Goal: Task Accomplishment & Management: Manage account settings

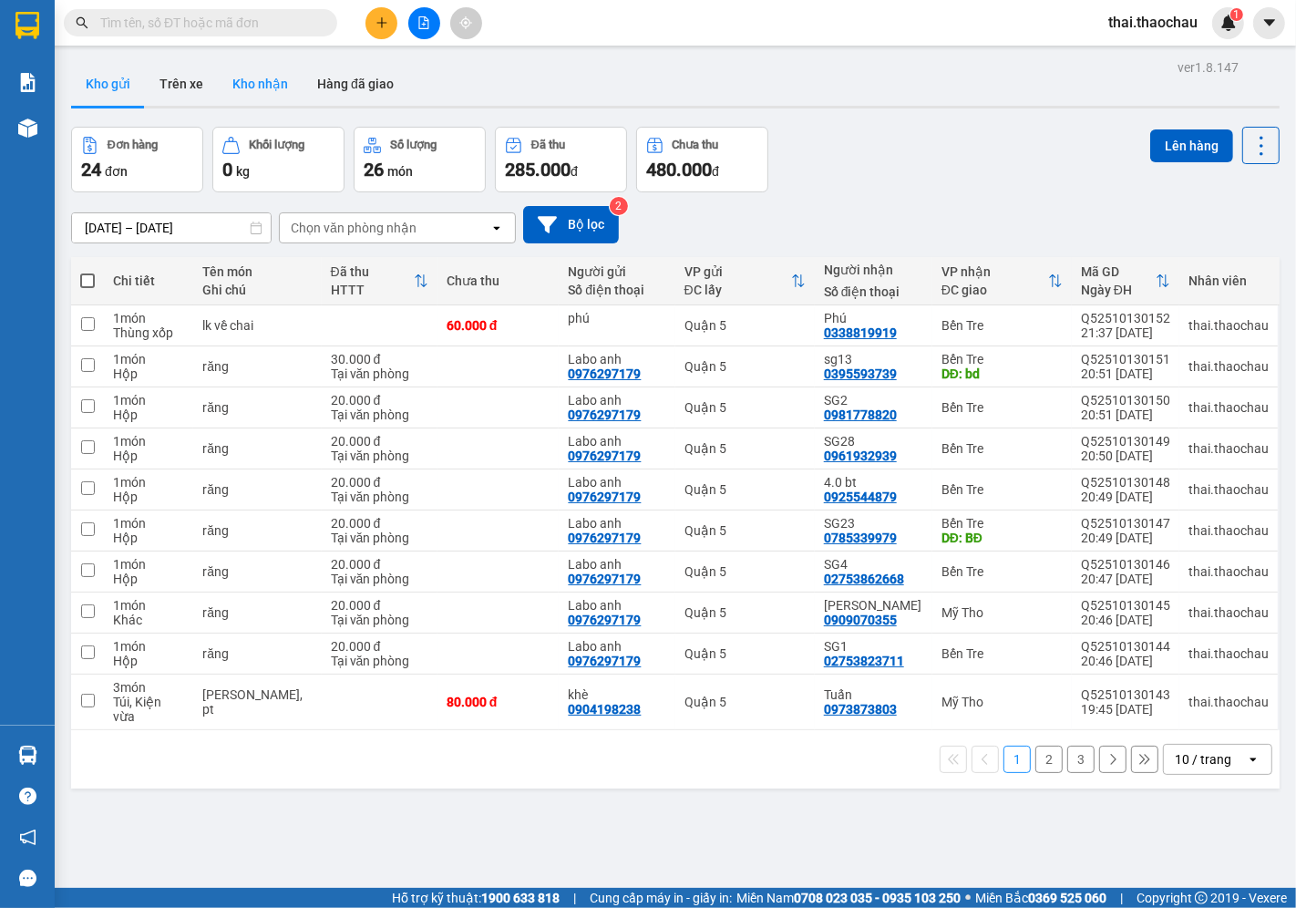
click at [255, 93] on button "Kho nhận" at bounding box center [260, 84] width 85 height 44
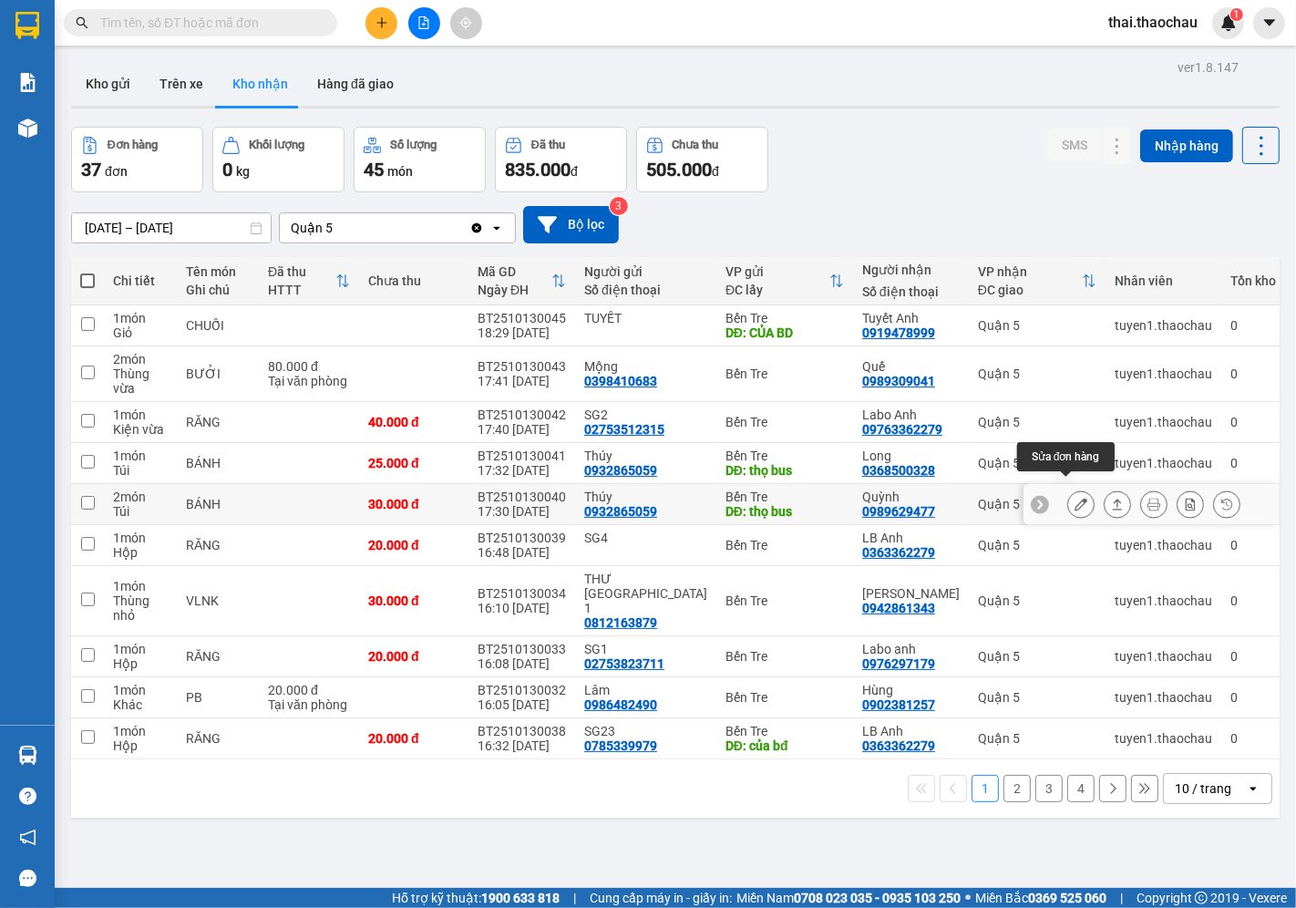
click at [1068, 490] on button at bounding box center [1081, 505] width 26 height 32
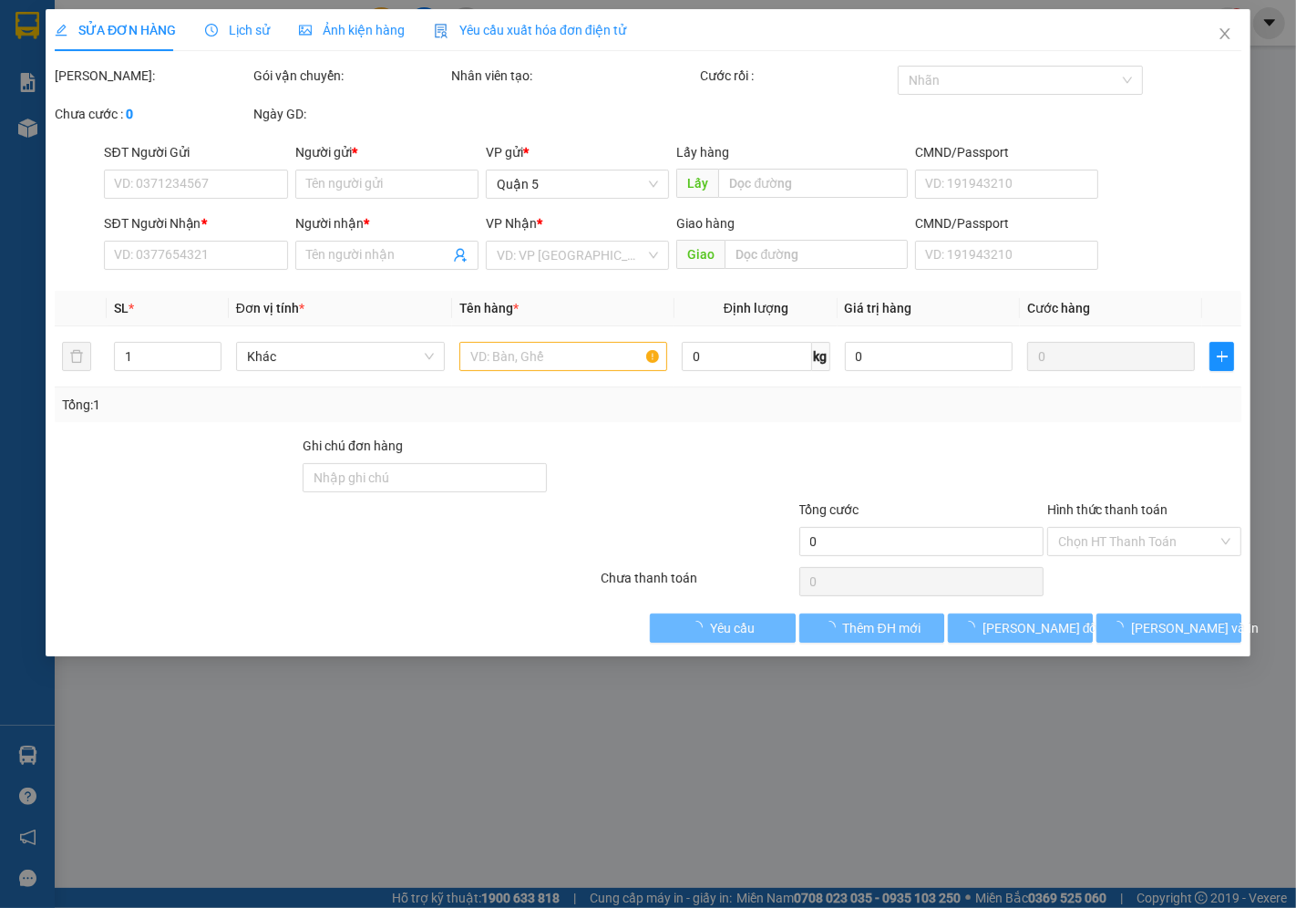
type input "0932865059"
type input "Thúy"
type input "thọ bus"
type input "0989629477"
type input "Quỳnh"
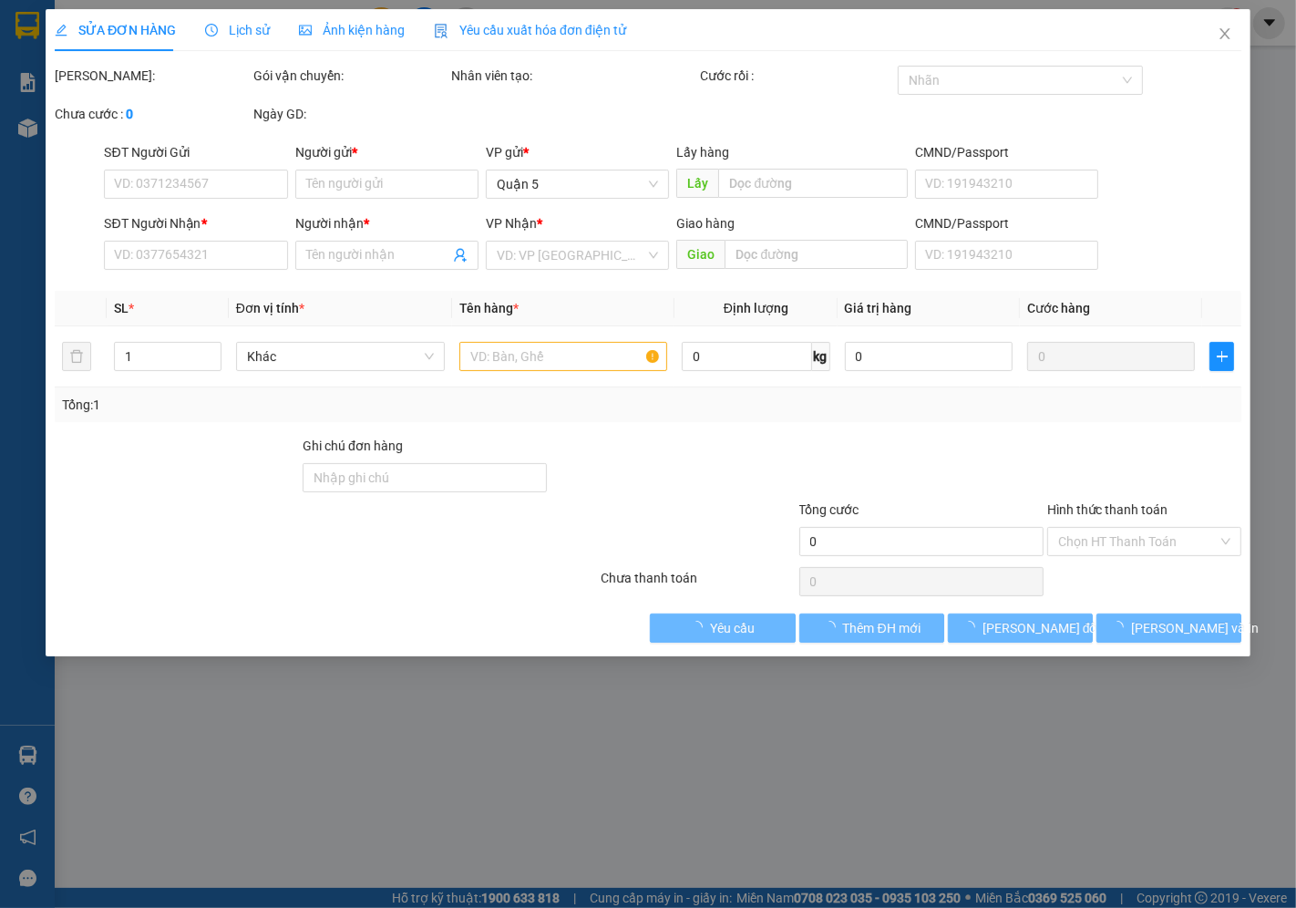
type input "30.000"
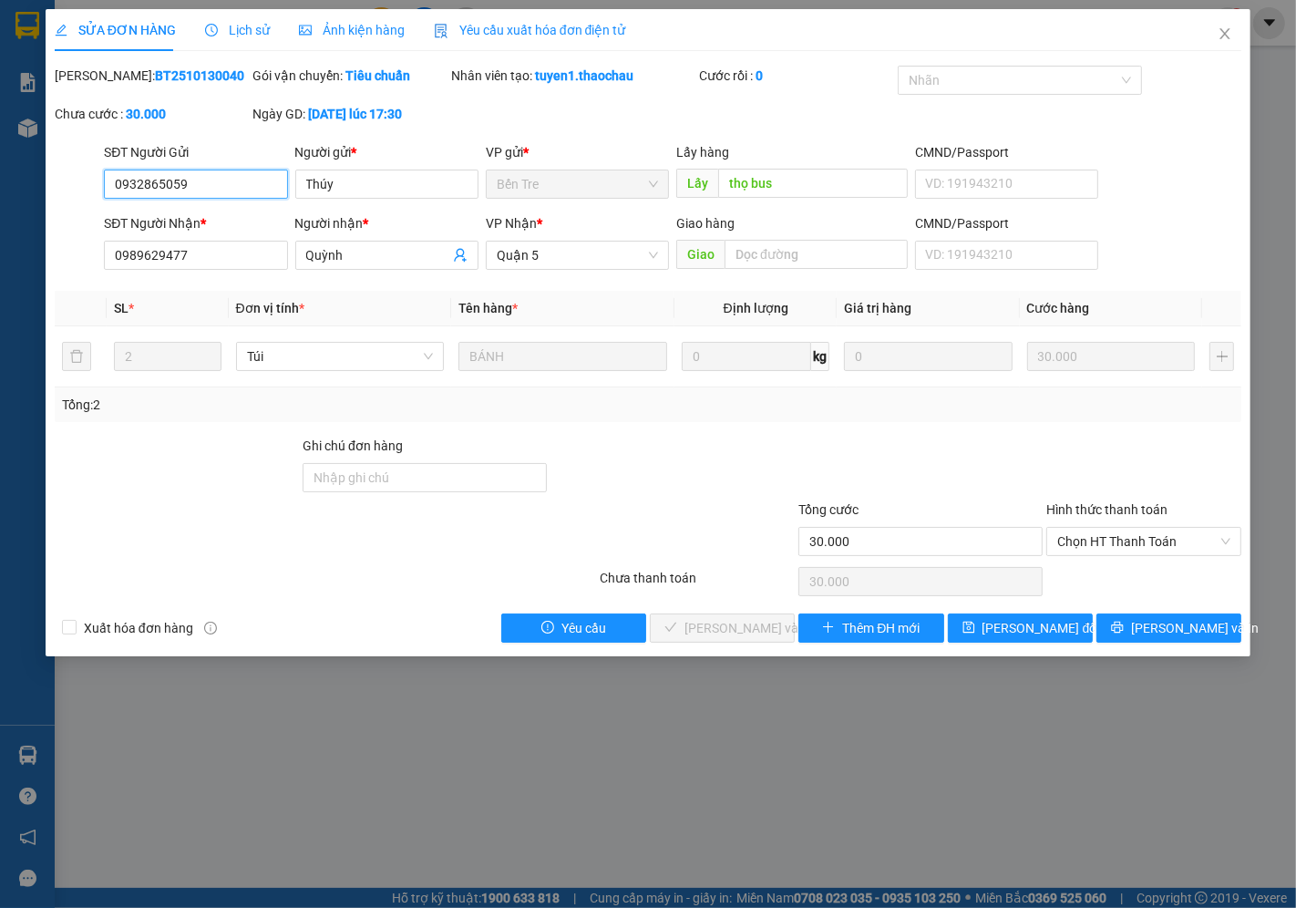
drag, startPoint x: 1054, startPoint y: 558, endPoint x: 1083, endPoint y: 524, distance: 44.6
click at [1072, 534] on span "Chọn HT Thanh Toán" at bounding box center [1143, 541] width 173 height 27
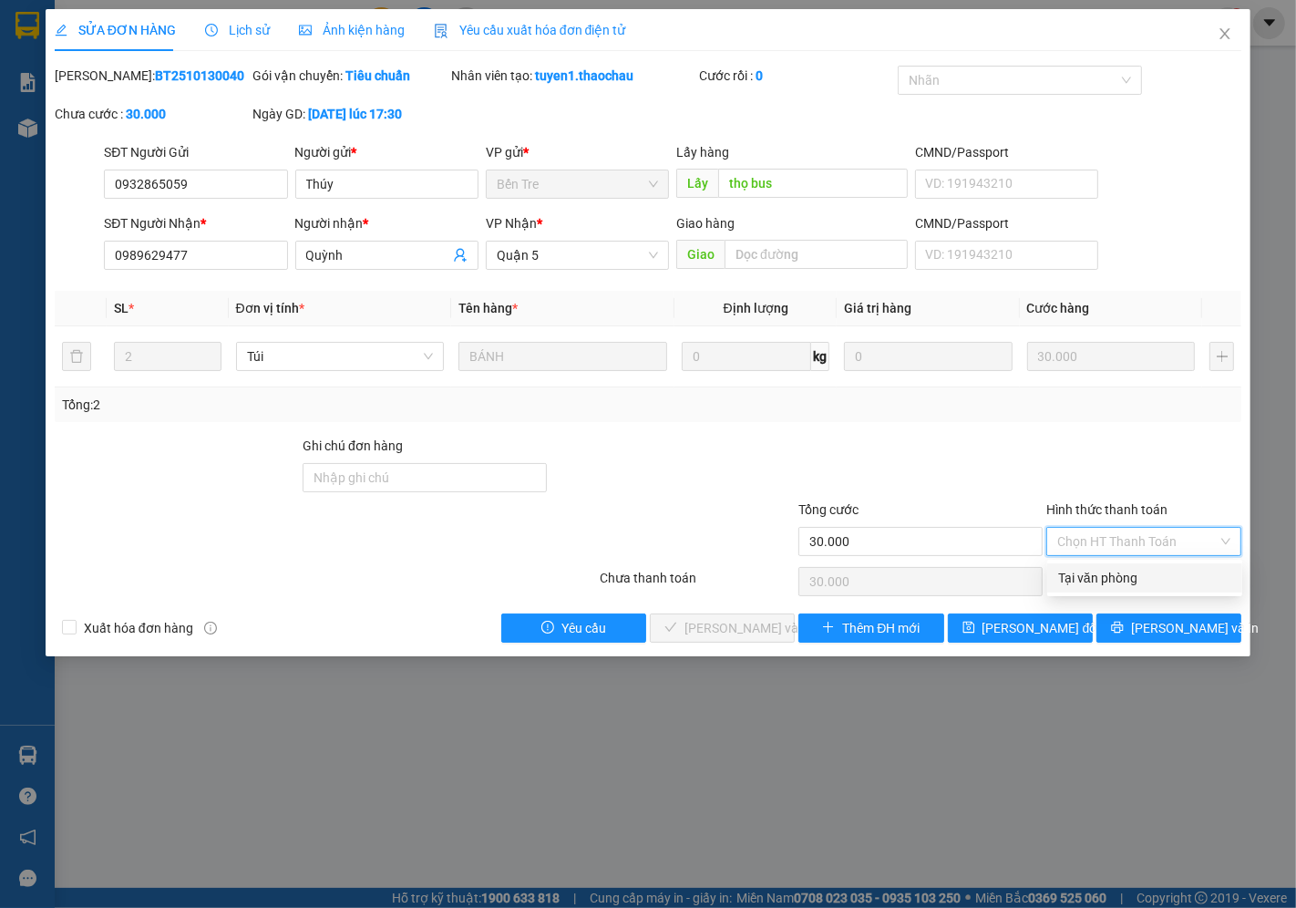
click at [1065, 574] on div "Tại văn phòng" at bounding box center [1144, 578] width 173 height 20
type input "0"
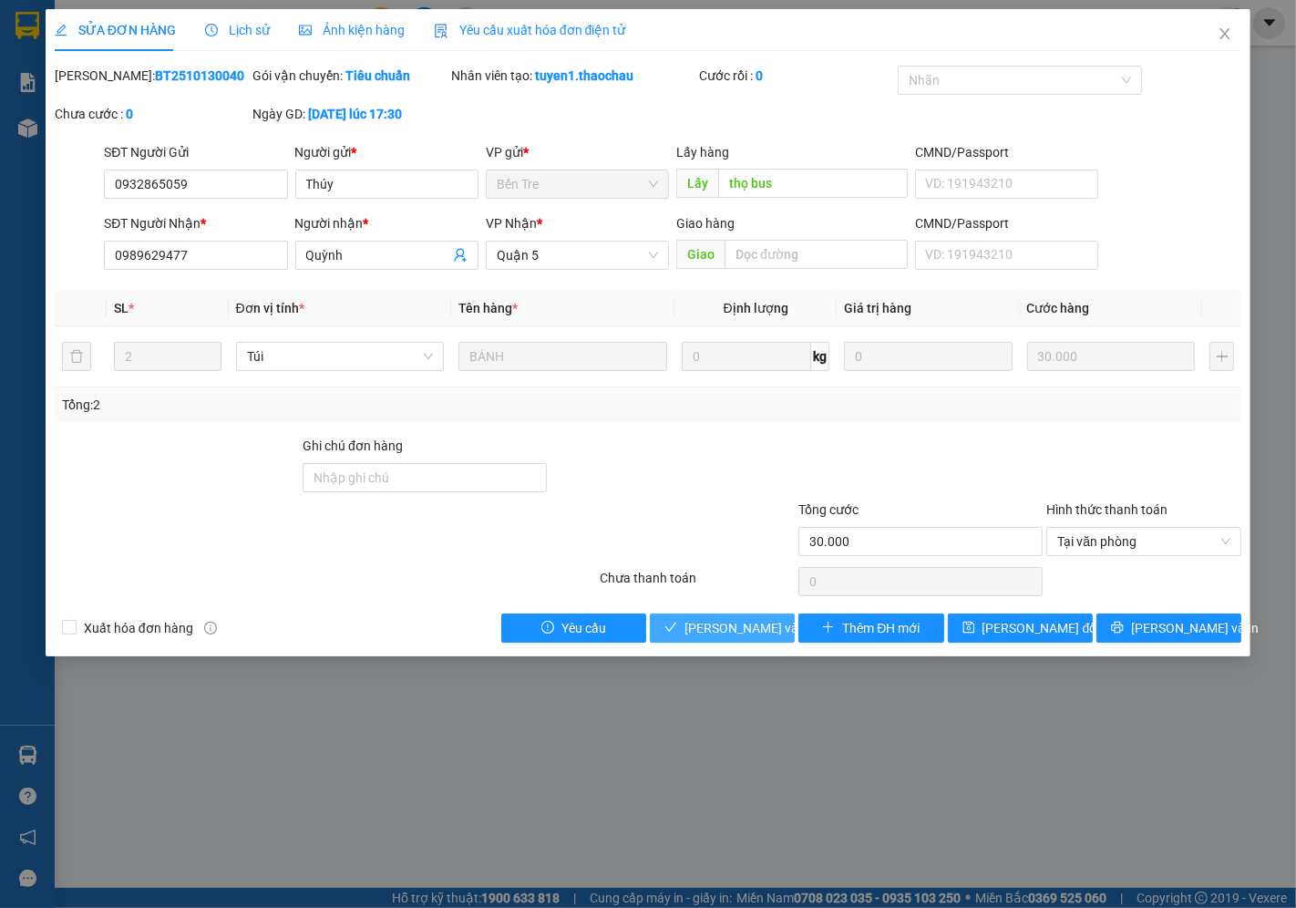
click at [732, 633] on span "Lưu và Giao hàng" at bounding box center [808, 628] width 246 height 20
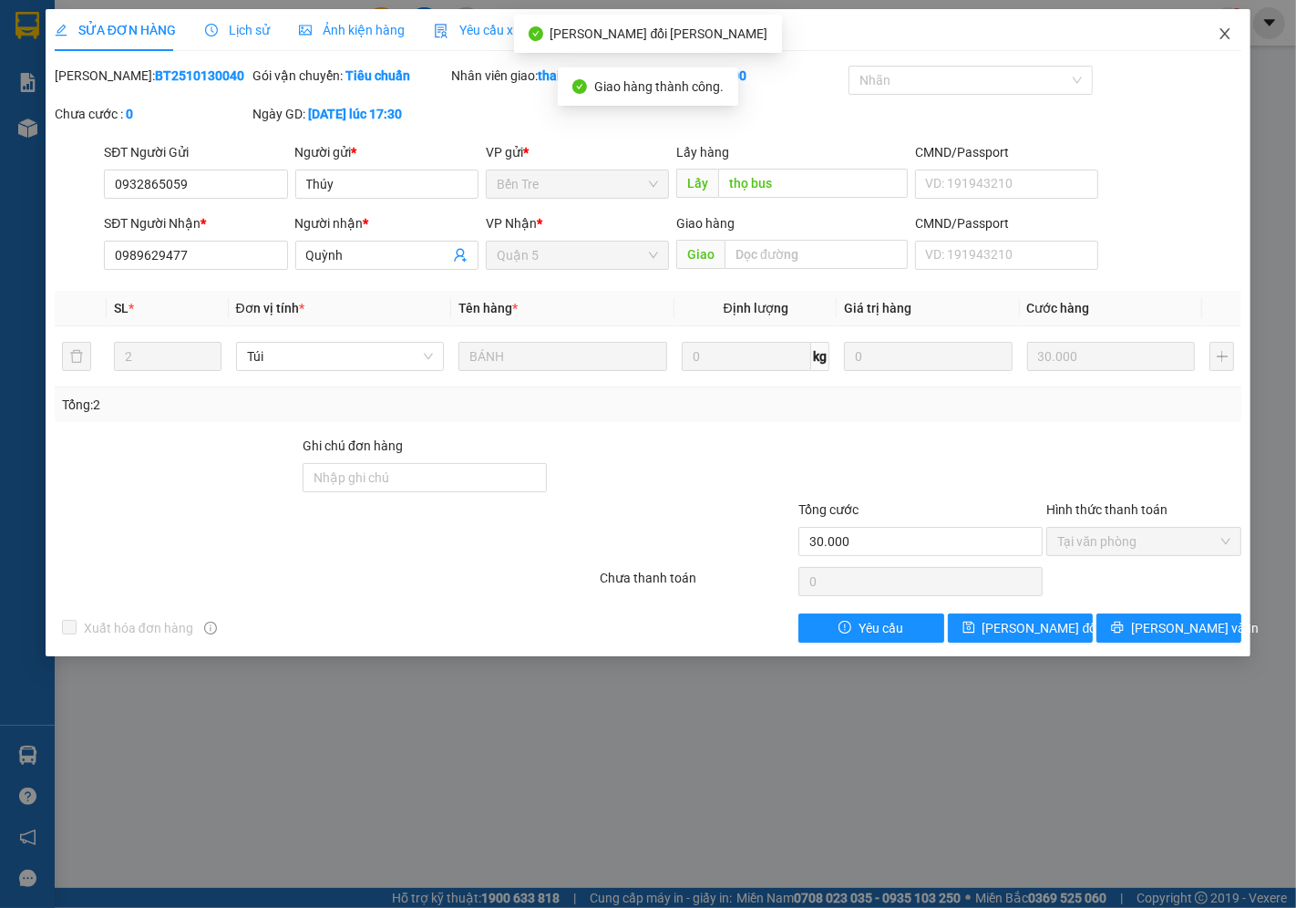
click at [1223, 34] on icon "close" at bounding box center [1225, 33] width 15 height 15
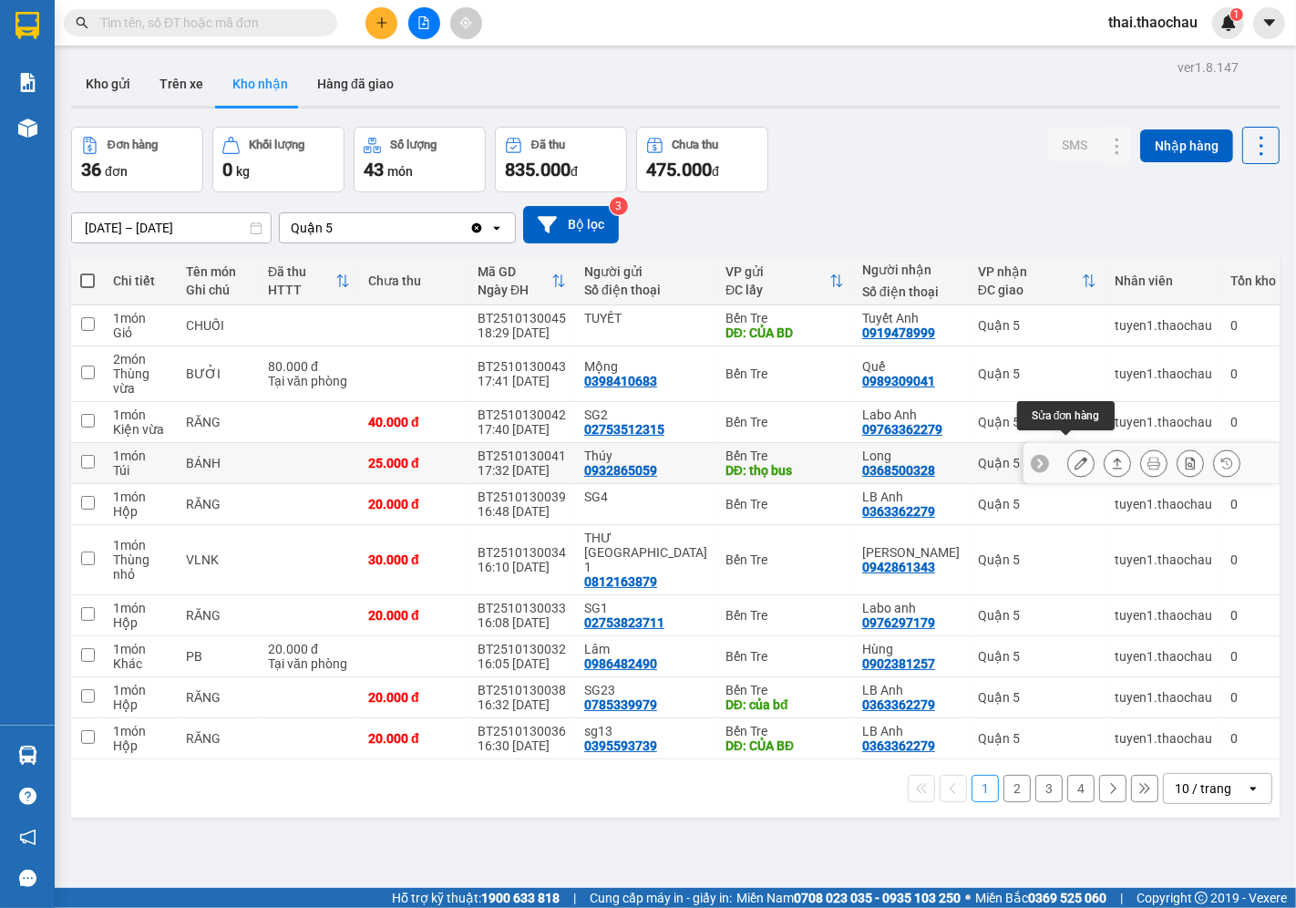
click at [1077, 457] on div at bounding box center [1080, 462] width 27 height 27
click at [1071, 457] on button at bounding box center [1081, 464] width 26 height 32
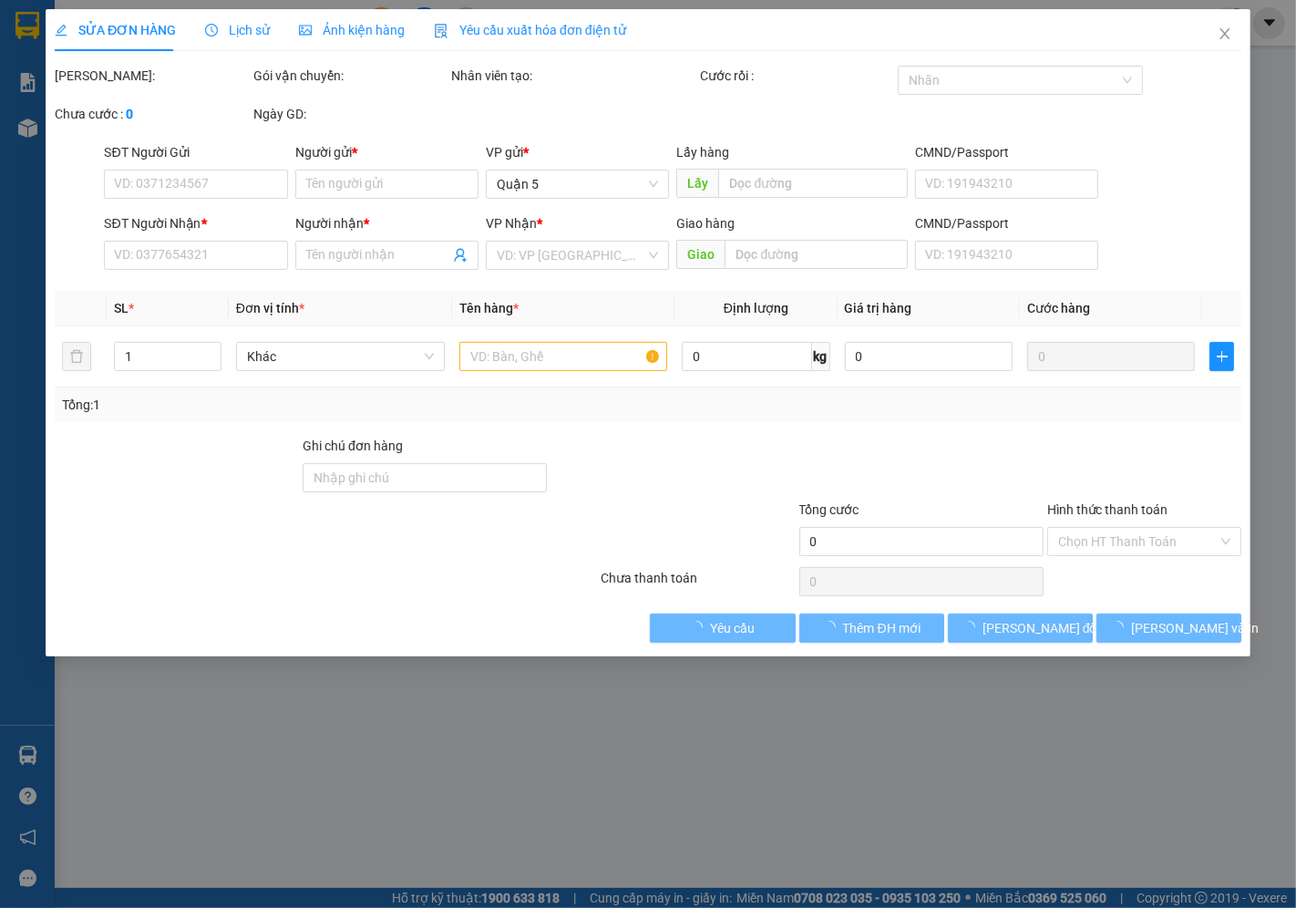
type input "0932865059"
type input "Thúy"
type input "thọ bus"
type input "0368500328"
type input "Long"
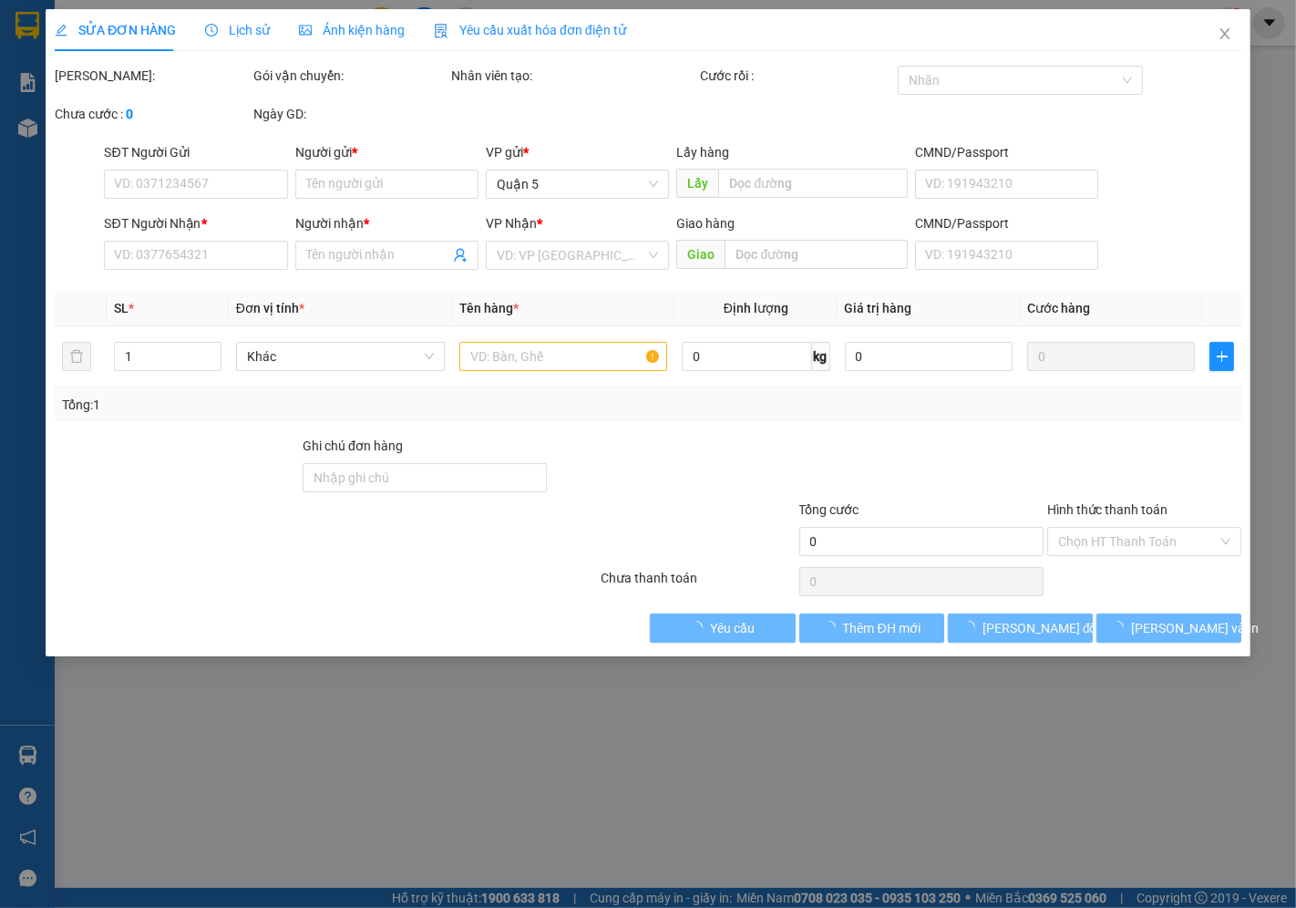
type input "25.000"
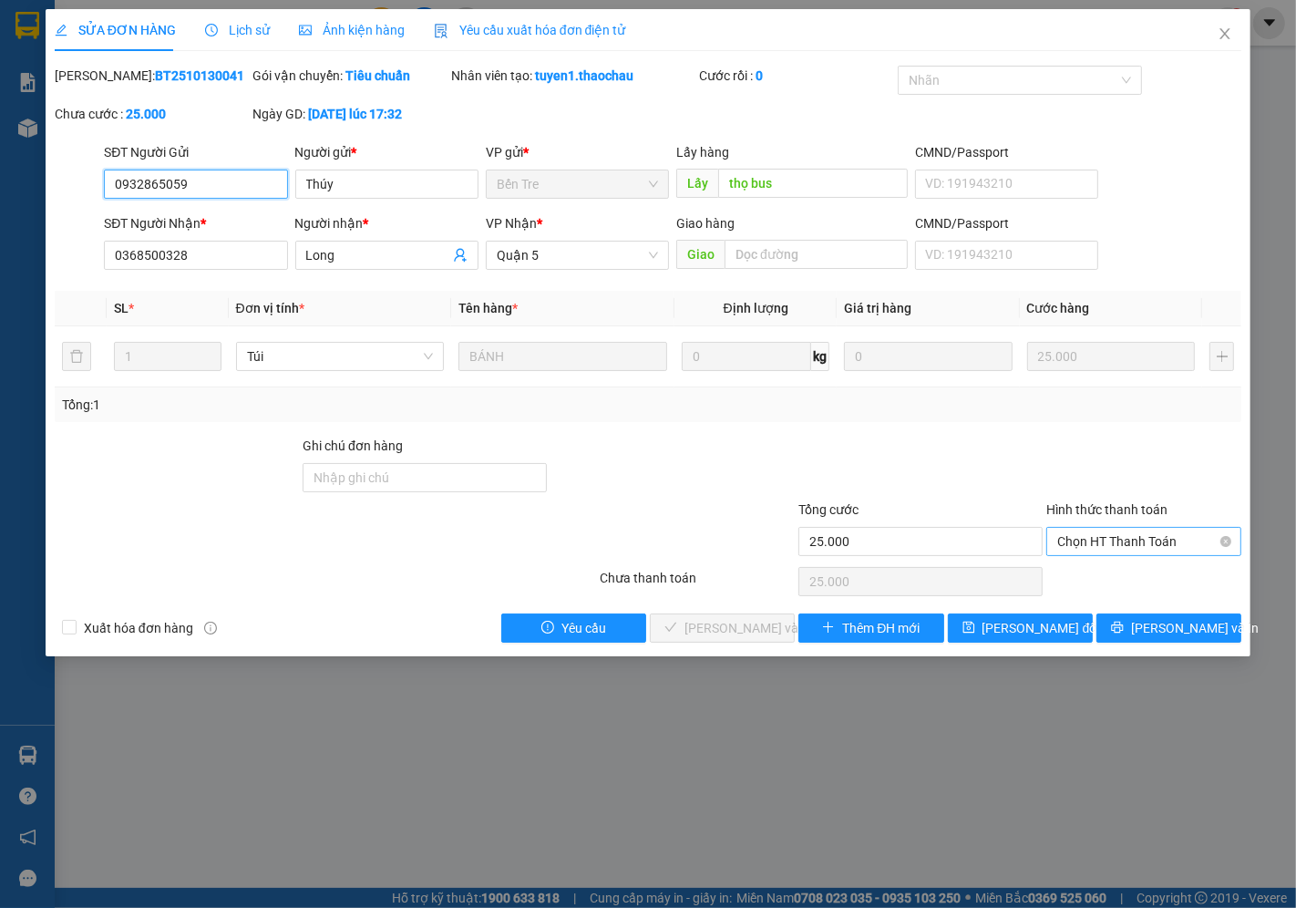
click at [1071, 541] on span "Chọn HT Thanh Toán" at bounding box center [1143, 541] width 173 height 27
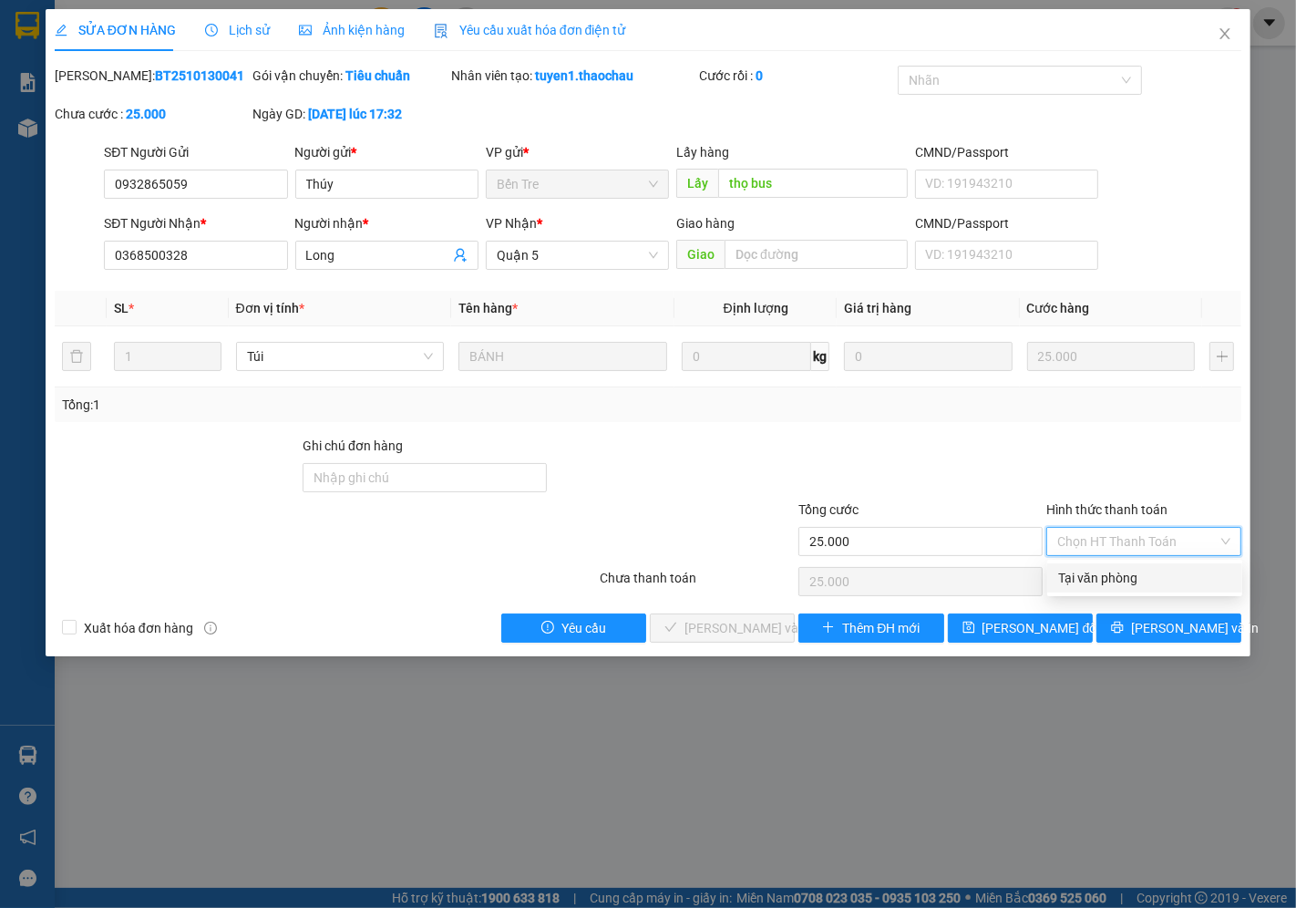
click at [1067, 569] on div "Tại văn phòng" at bounding box center [1144, 578] width 173 height 20
type input "0"
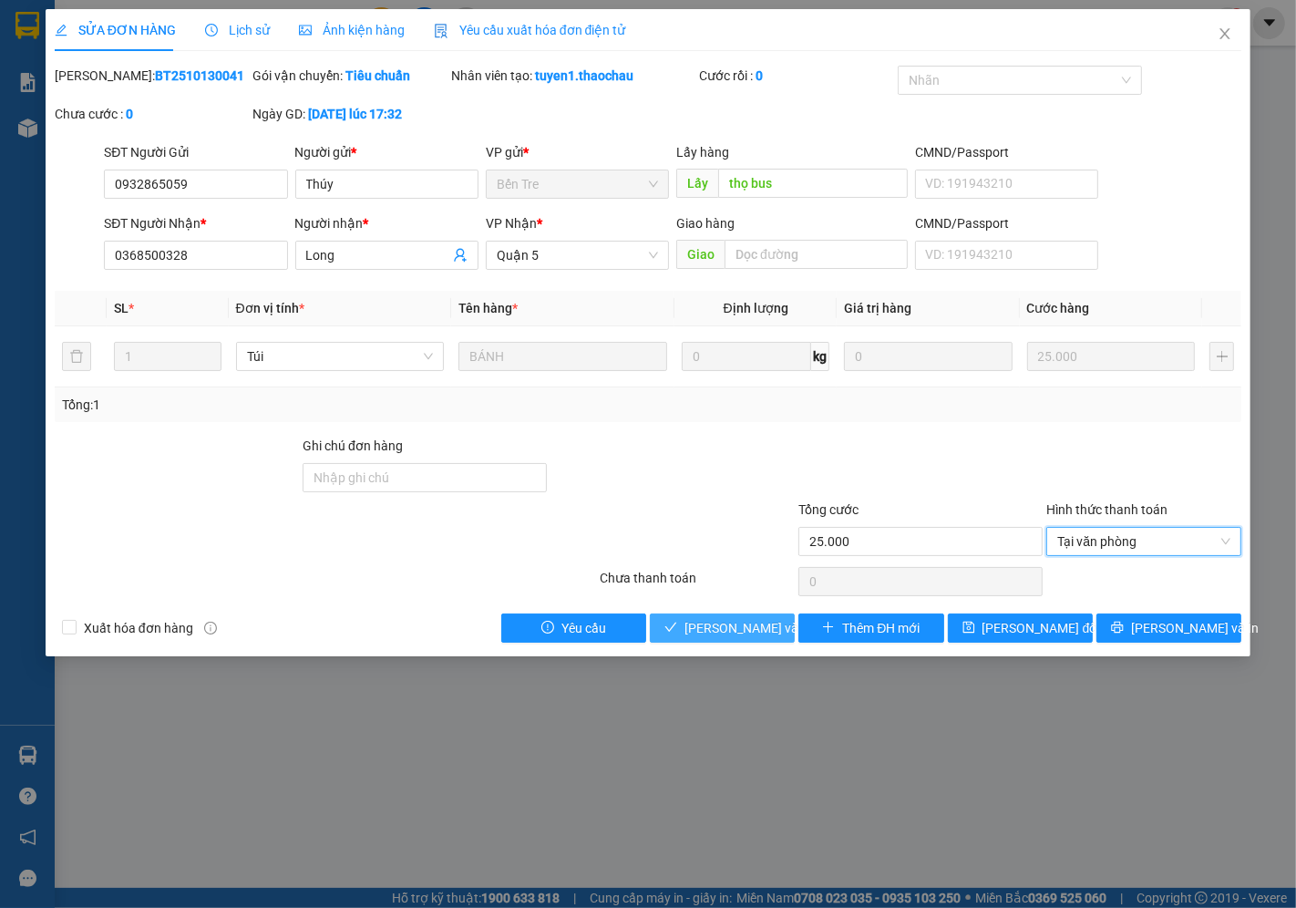
click at [726, 620] on span "Lưu và Giao hàng" at bounding box center [808, 628] width 246 height 20
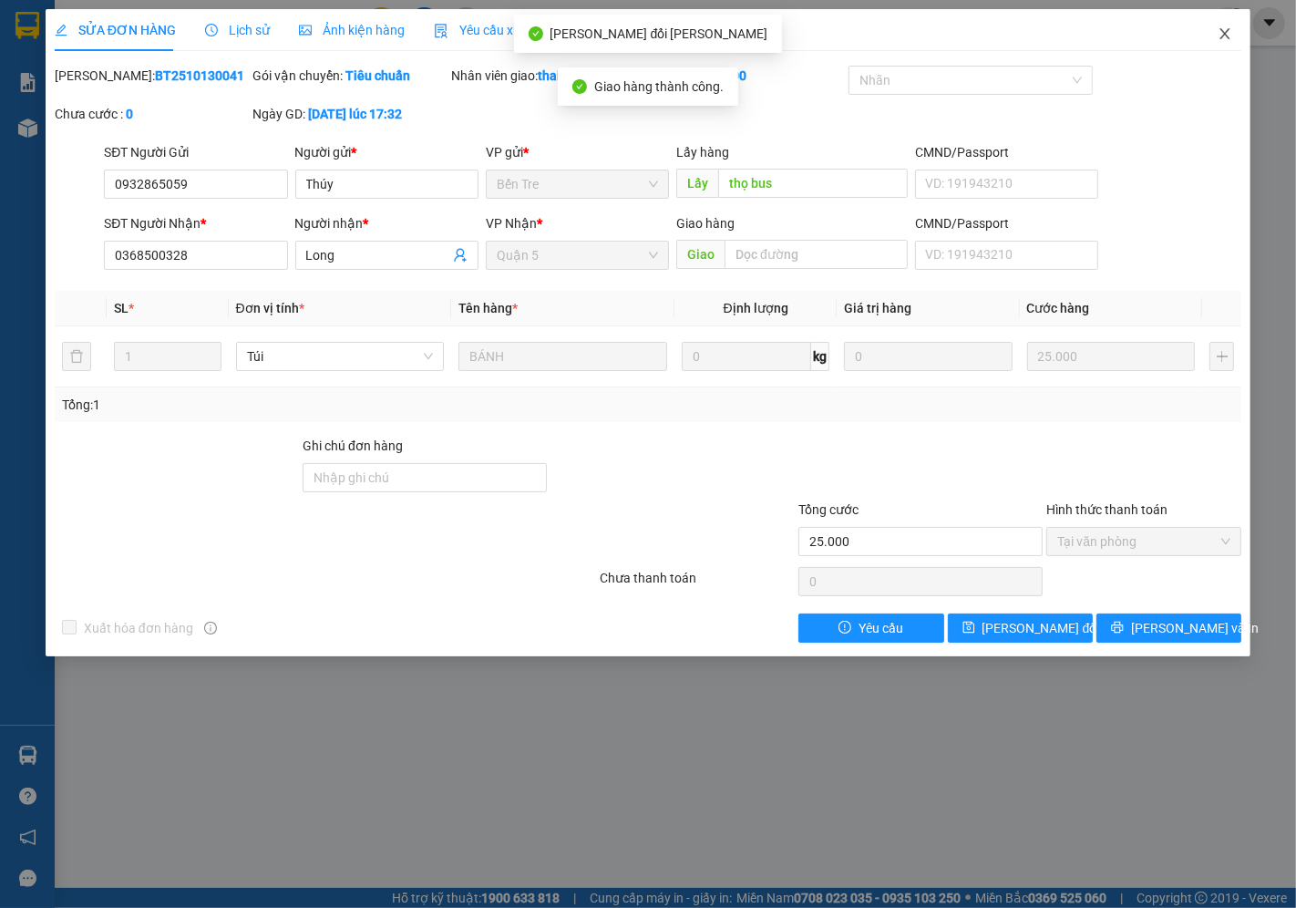
click at [1226, 31] on icon "close" at bounding box center [1225, 33] width 15 height 15
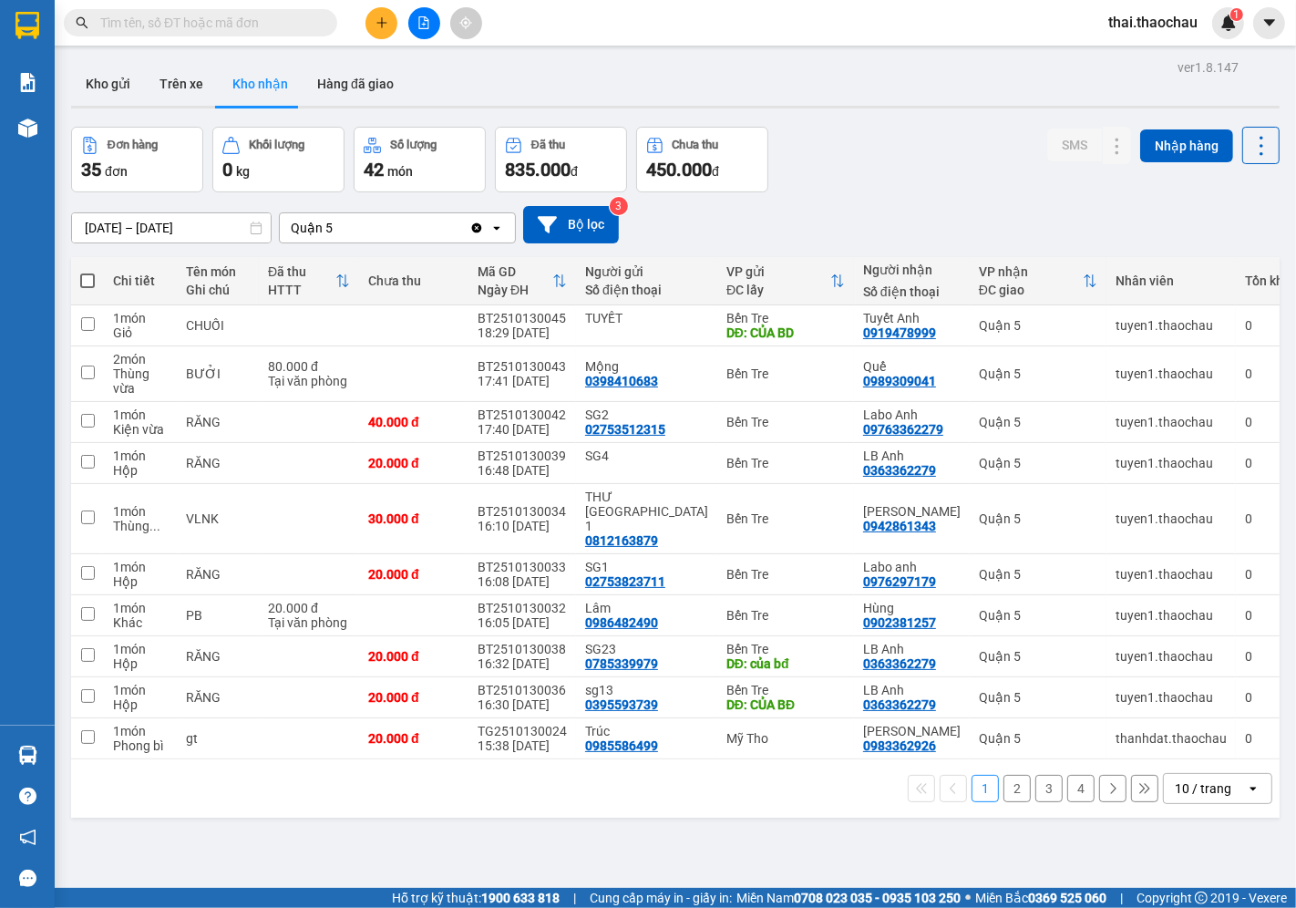
click at [1159, 759] on div "1 2 3 4 10 / trang open" at bounding box center [675, 788] width 1209 height 58
click at [1246, 781] on icon "open" at bounding box center [1253, 788] width 15 height 15
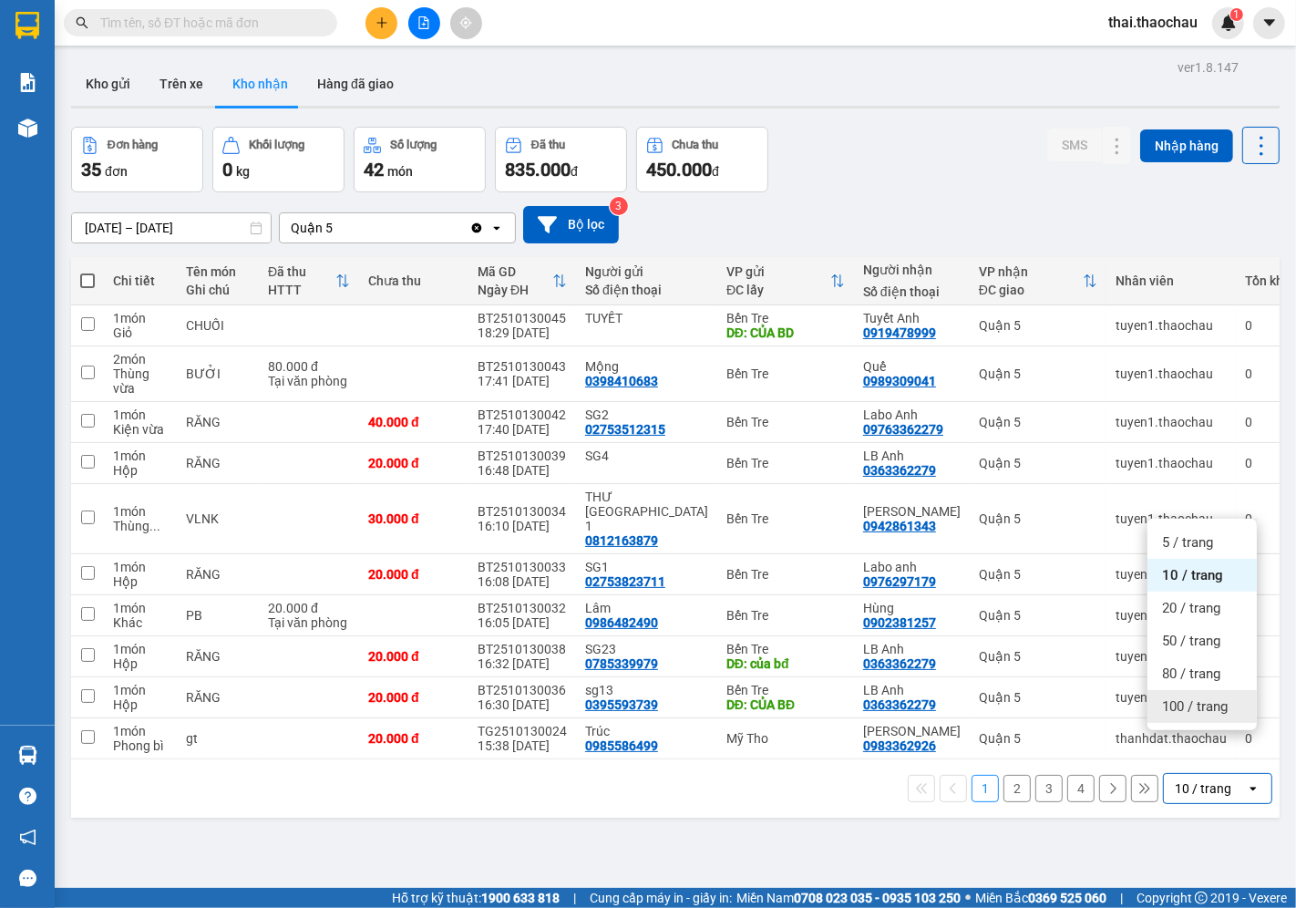
click at [1173, 694] on div "100 / trang" at bounding box center [1202, 706] width 109 height 33
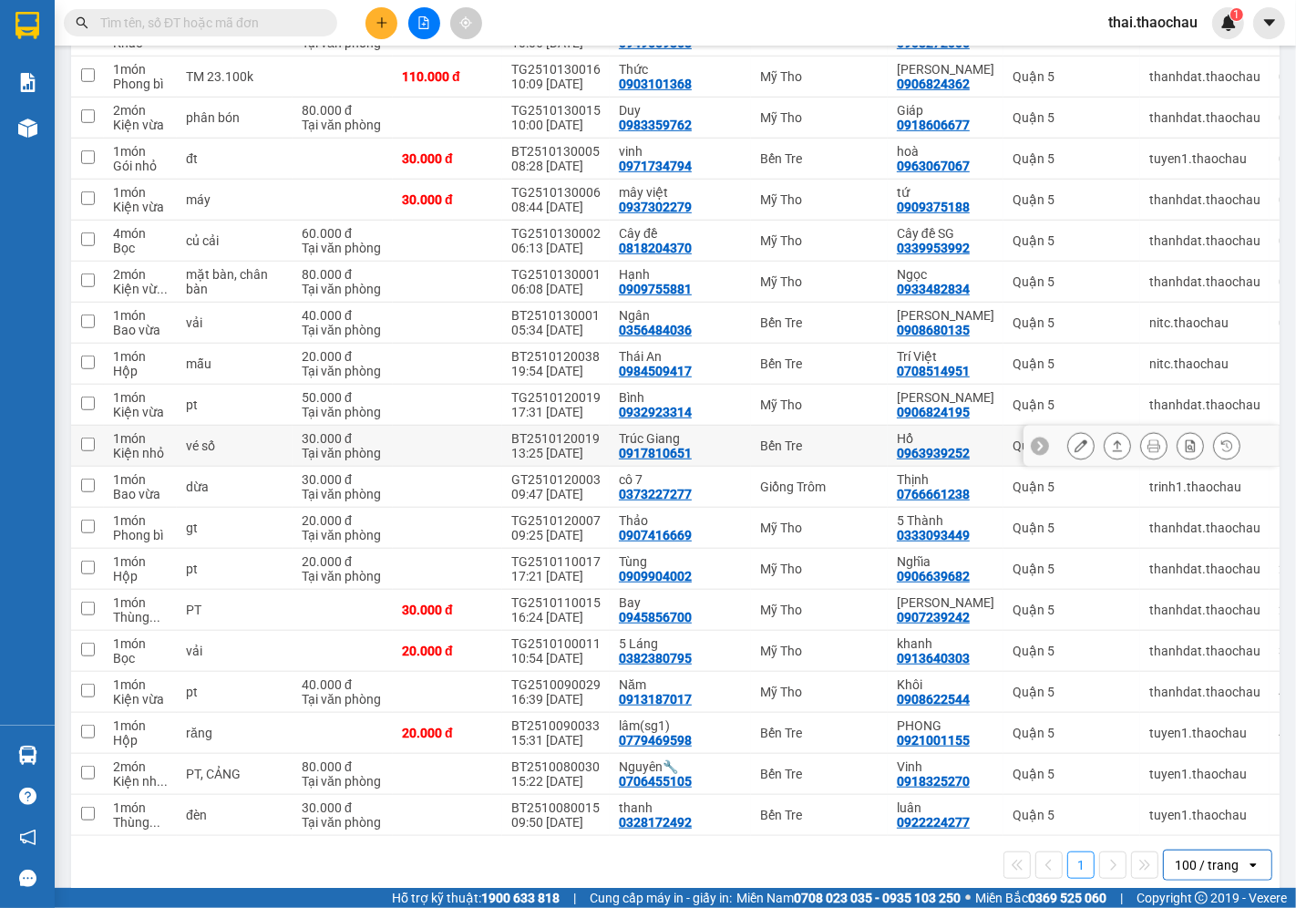
scroll to position [952, 0]
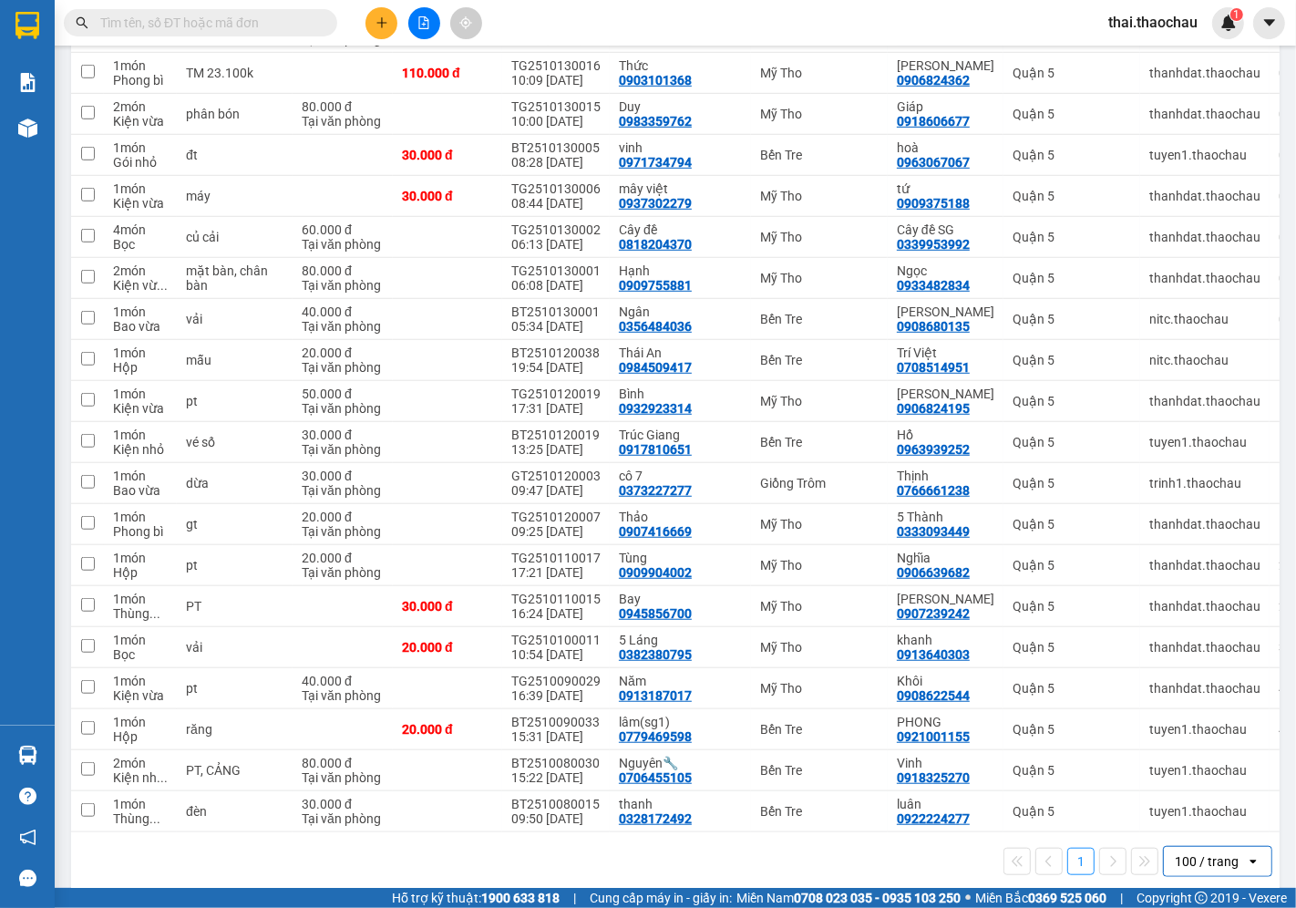
click at [1142, 30] on span "thai.thaochau" at bounding box center [1153, 22] width 118 height 23
click at [1148, 57] on span "Đăng xuất" at bounding box center [1161, 56] width 79 height 20
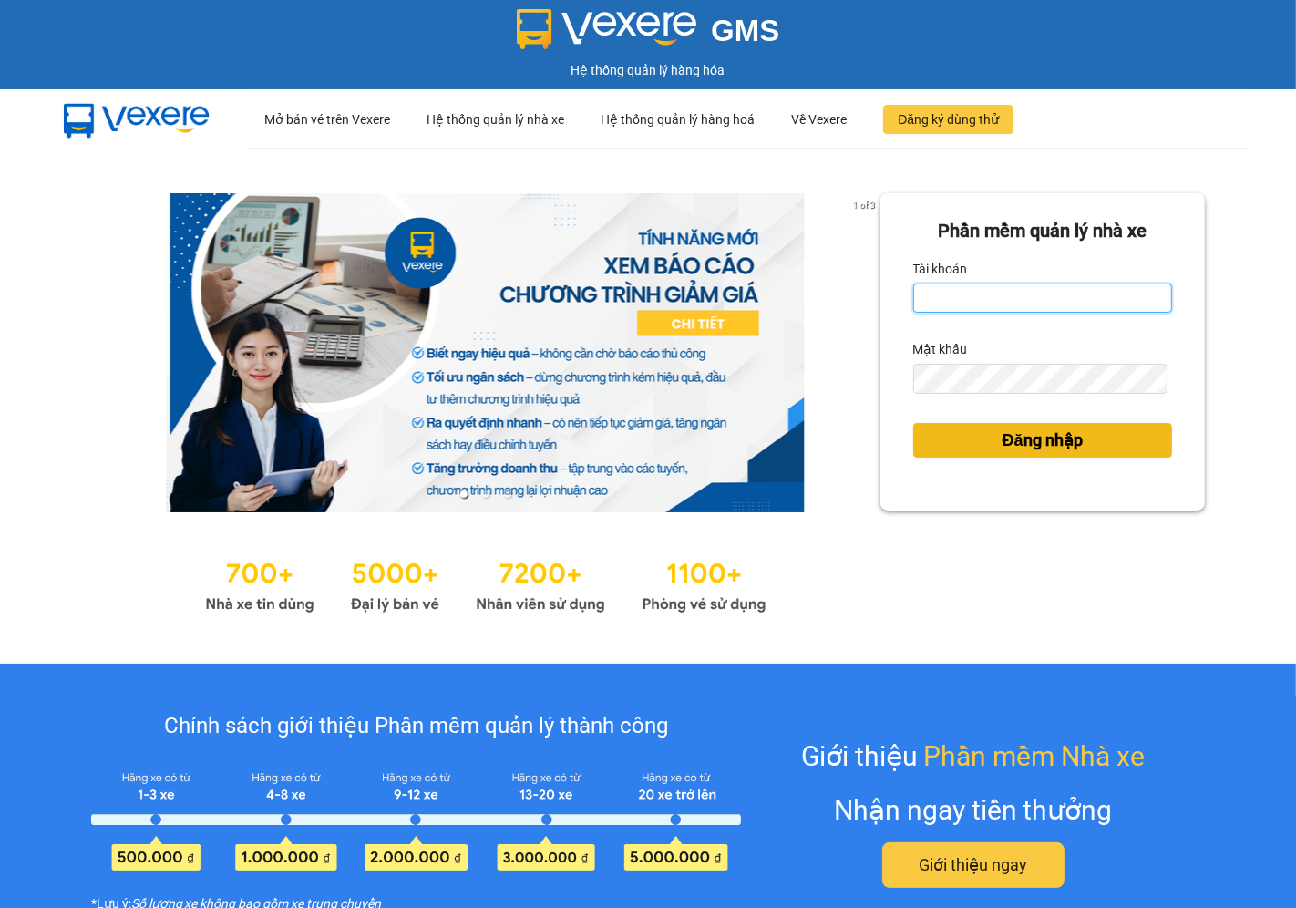
type input "saigon.thaochau"
click at [1003, 449] on span "Đăng nhập" at bounding box center [1043, 440] width 80 height 26
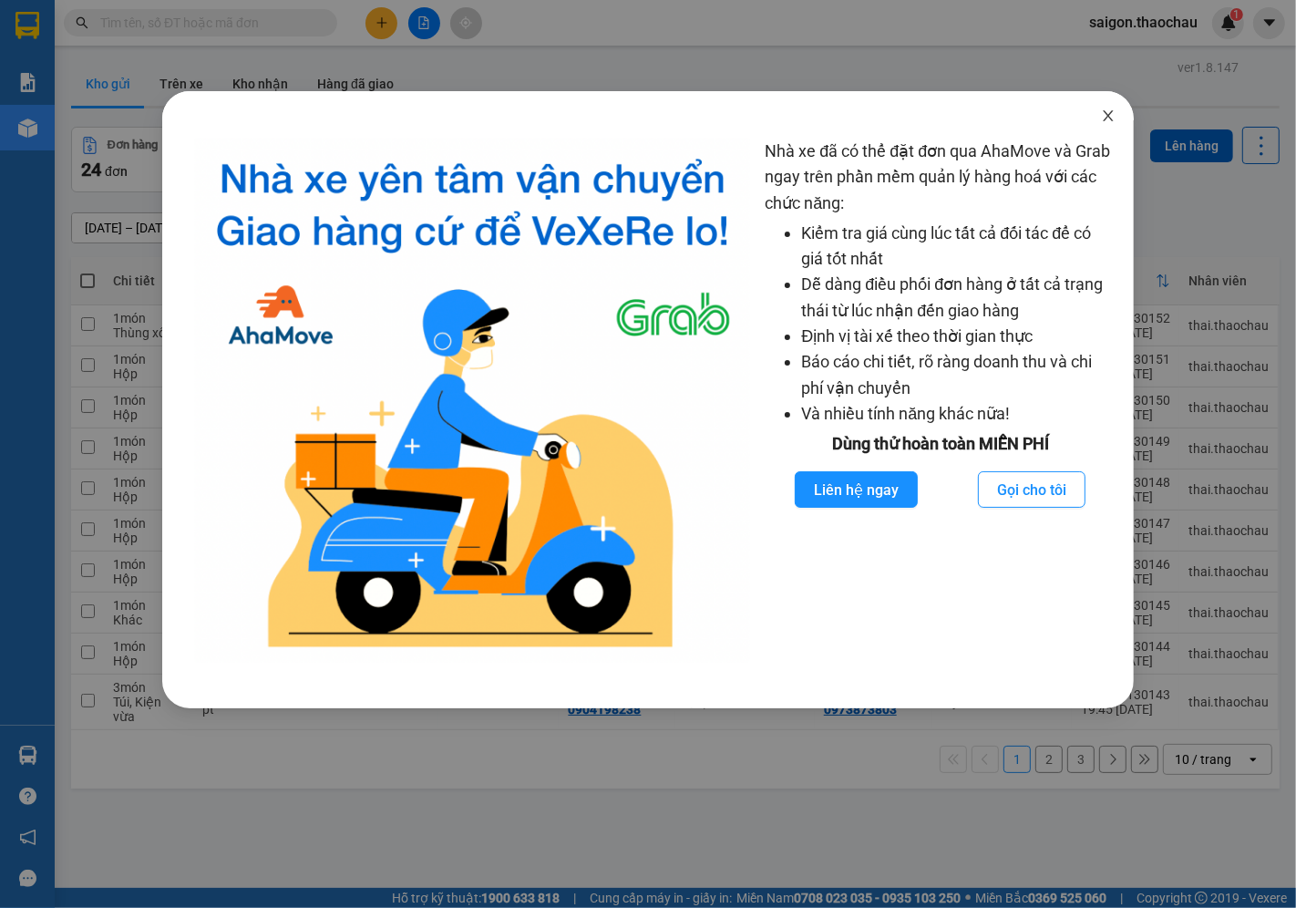
click at [1114, 123] on icon "close" at bounding box center [1108, 115] width 15 height 15
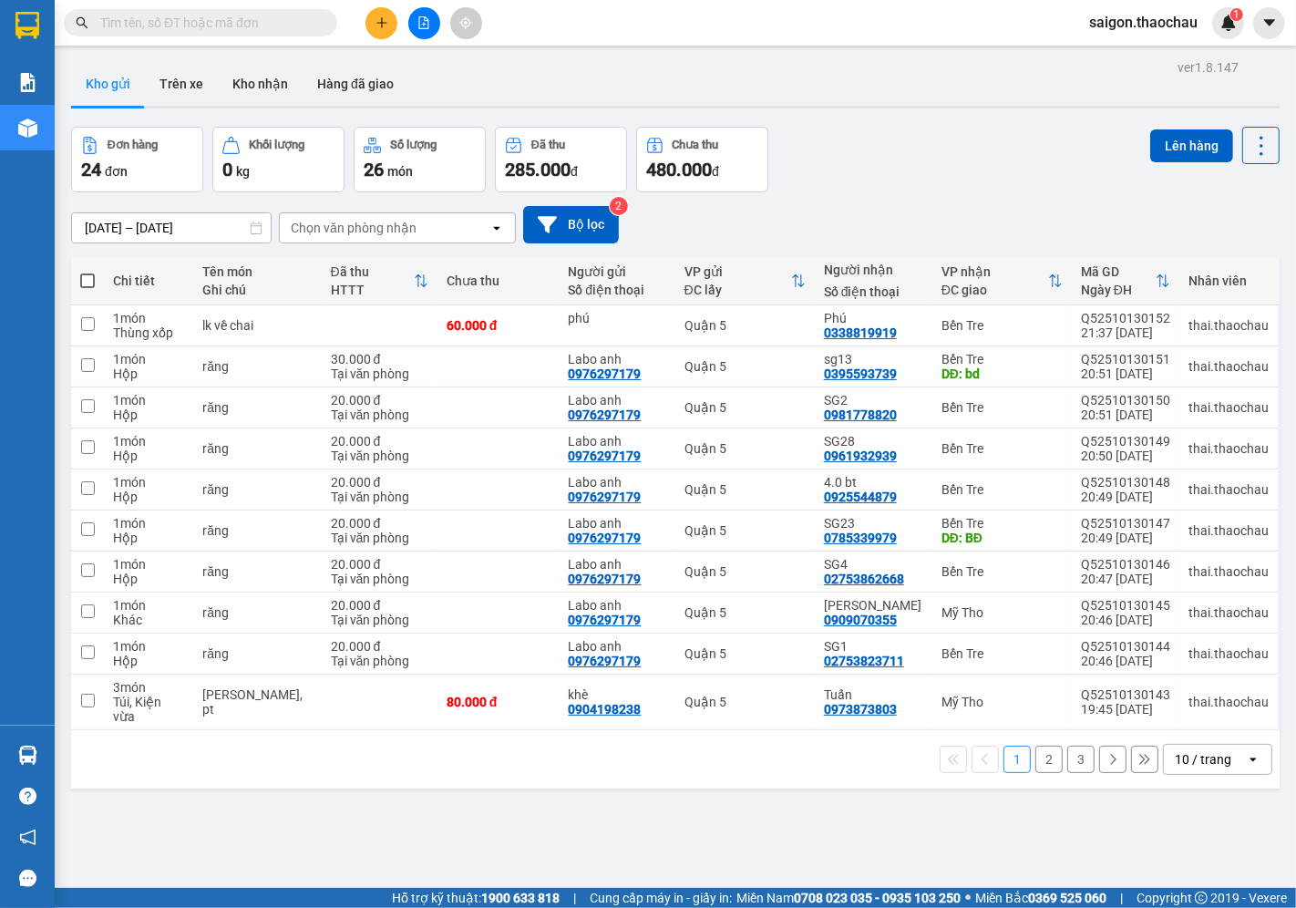
click at [1109, 22] on span "saigon.thaochau" at bounding box center [1144, 22] width 138 height 23
click at [1108, 64] on span "Đăng xuất" at bounding box center [1153, 56] width 98 height 20
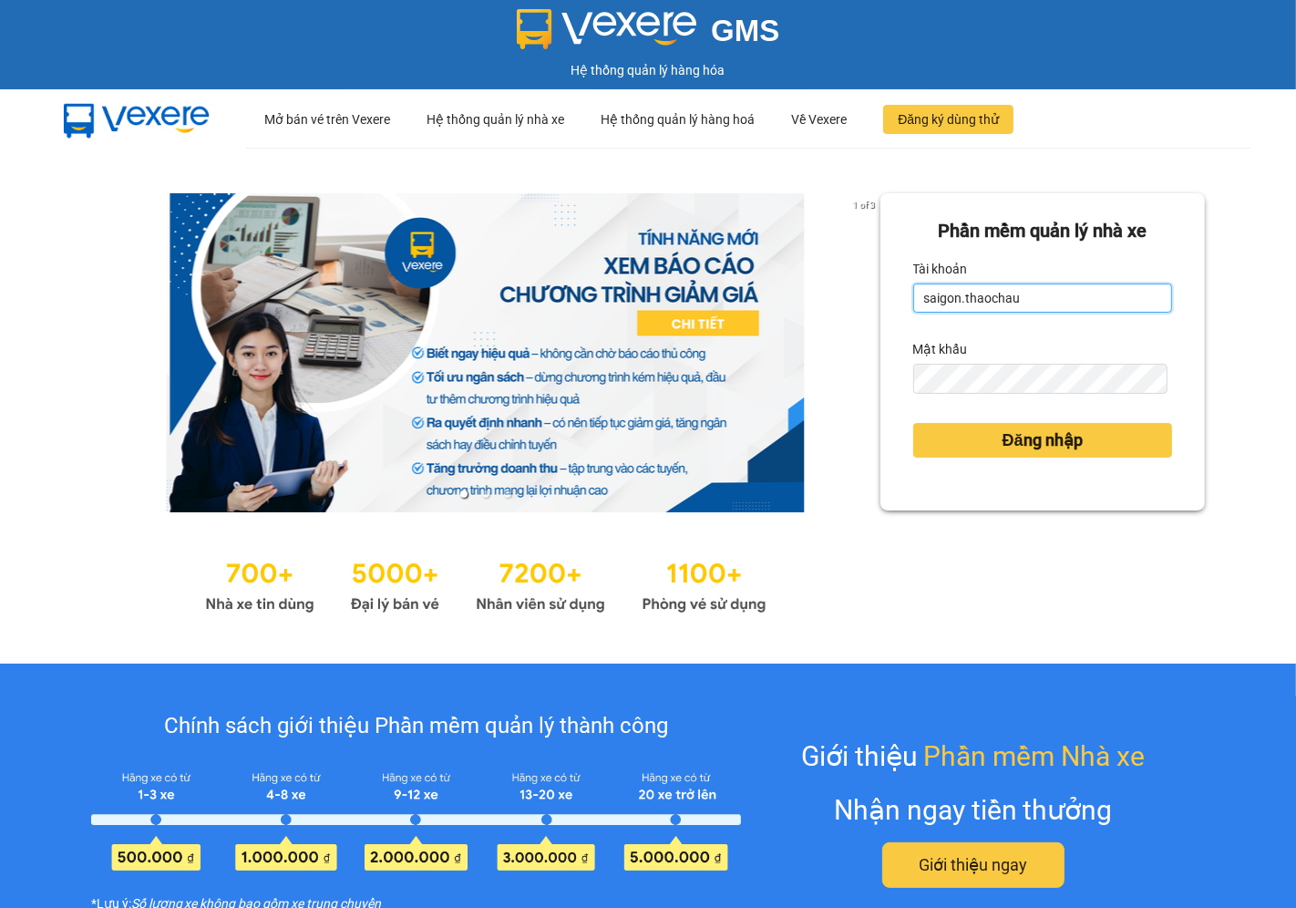
drag, startPoint x: 1107, startPoint y: 297, endPoint x: 919, endPoint y: 293, distance: 187.8
click at [919, 293] on input "saigon.thaochau" at bounding box center [1042, 297] width 259 height 29
click at [899, 293] on div "Phần mềm quản lý nhà xe Tài khoản saigon.thaochau Mật khẩu Đăng nhập" at bounding box center [1042, 351] width 324 height 317
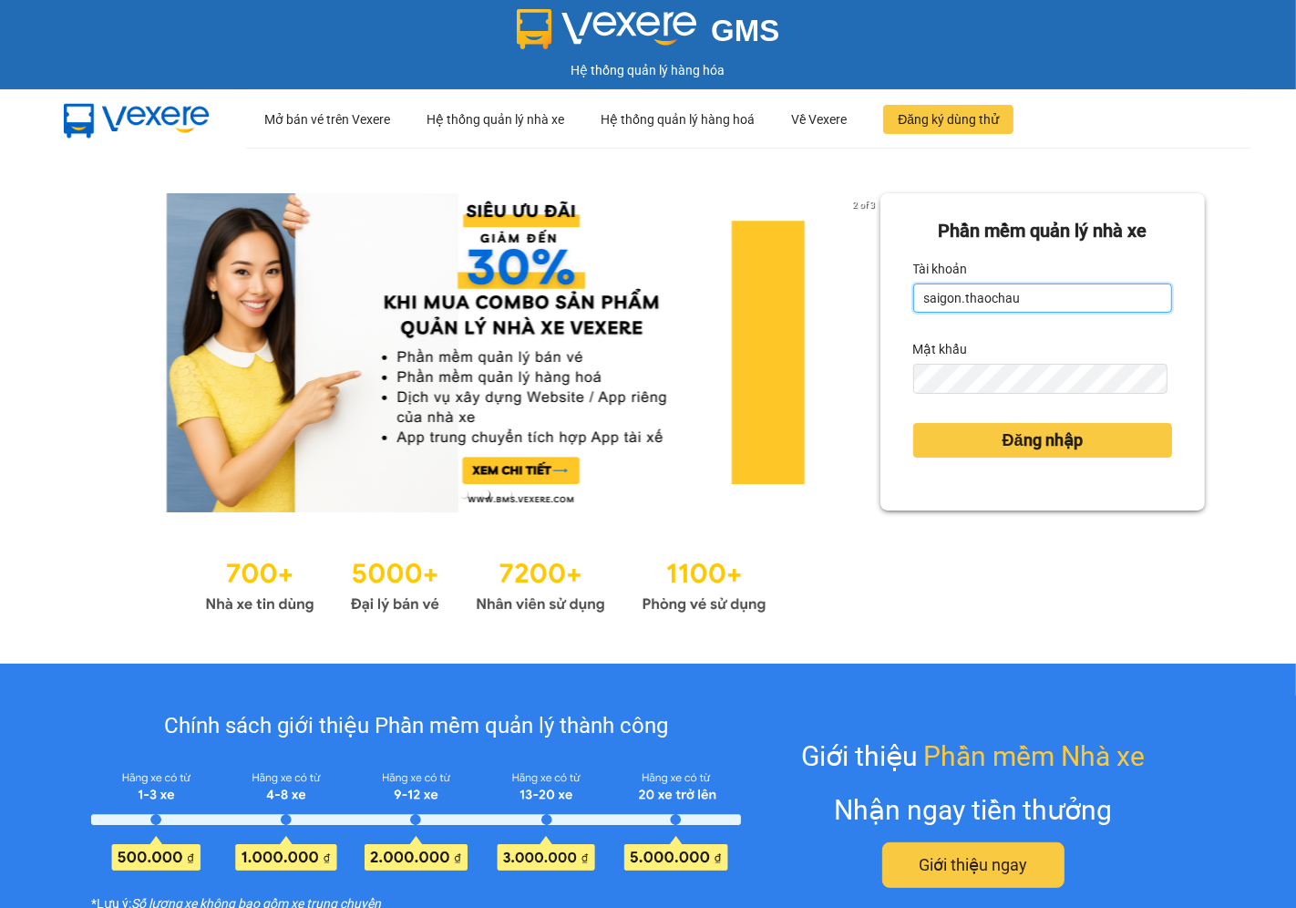
drag, startPoint x: 1044, startPoint y: 306, endPoint x: 782, endPoint y: 277, distance: 263.2
click at [782, 277] on div "2 of 3 Phần mềm quản lý nhà xe Tài khoản saigon.thaochau Mật khẩu Đăng nhập" at bounding box center [648, 406] width 1296 height 516
drag, startPoint x: 1012, startPoint y: 304, endPoint x: 876, endPoint y: 305, distance: 135.8
click at [889, 299] on div "Phần mềm quản lý nhà xe Tài khoản saigon.thaochau Mật khẩu Đăng nhập" at bounding box center [1042, 351] width 324 height 317
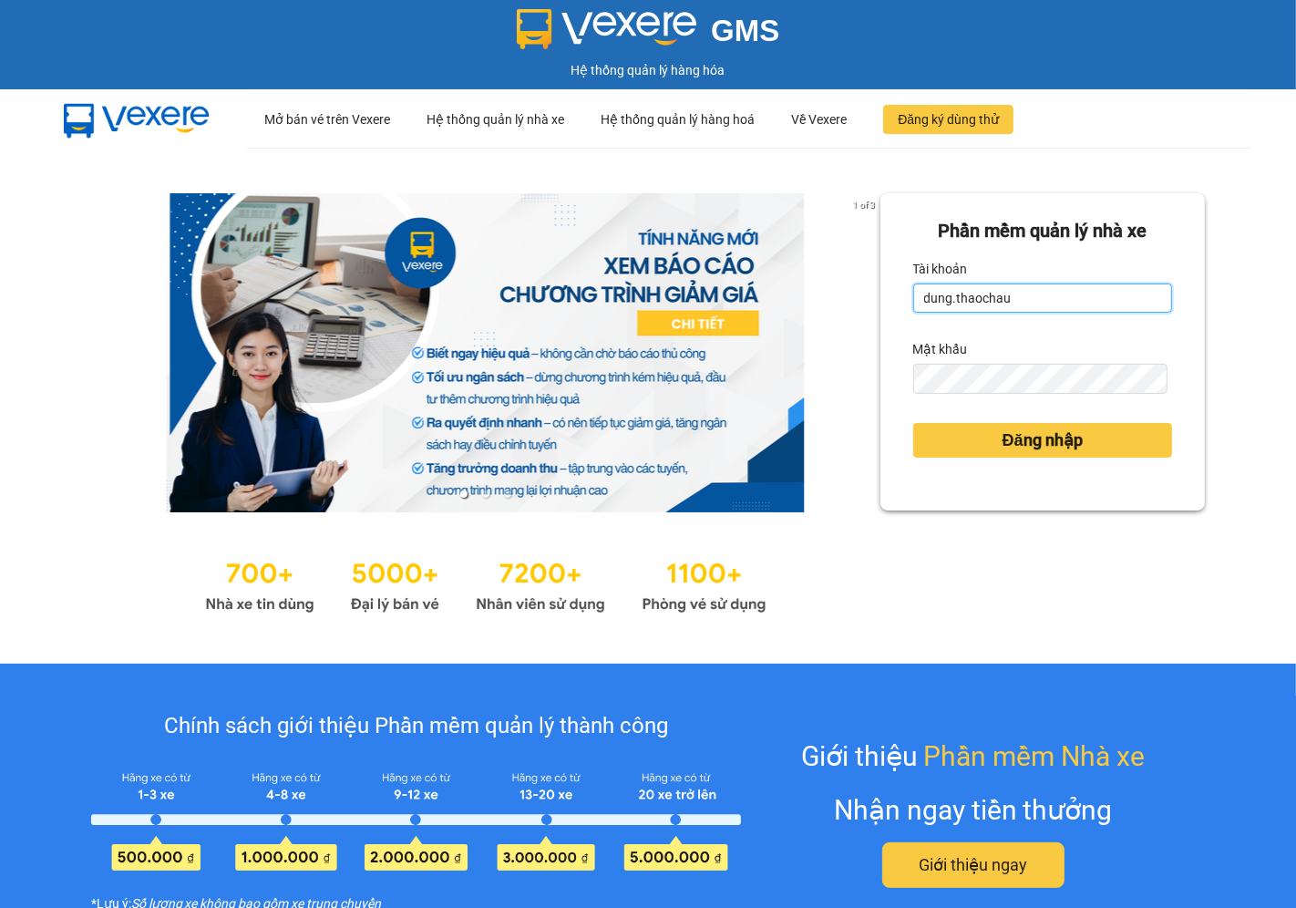
type input "dung.thaochau"
click at [889, 355] on div "Phần mềm quản lý nhà xe Tài khoản dung.thaochau Mật khẩu Đăng nhập" at bounding box center [1042, 351] width 324 height 317
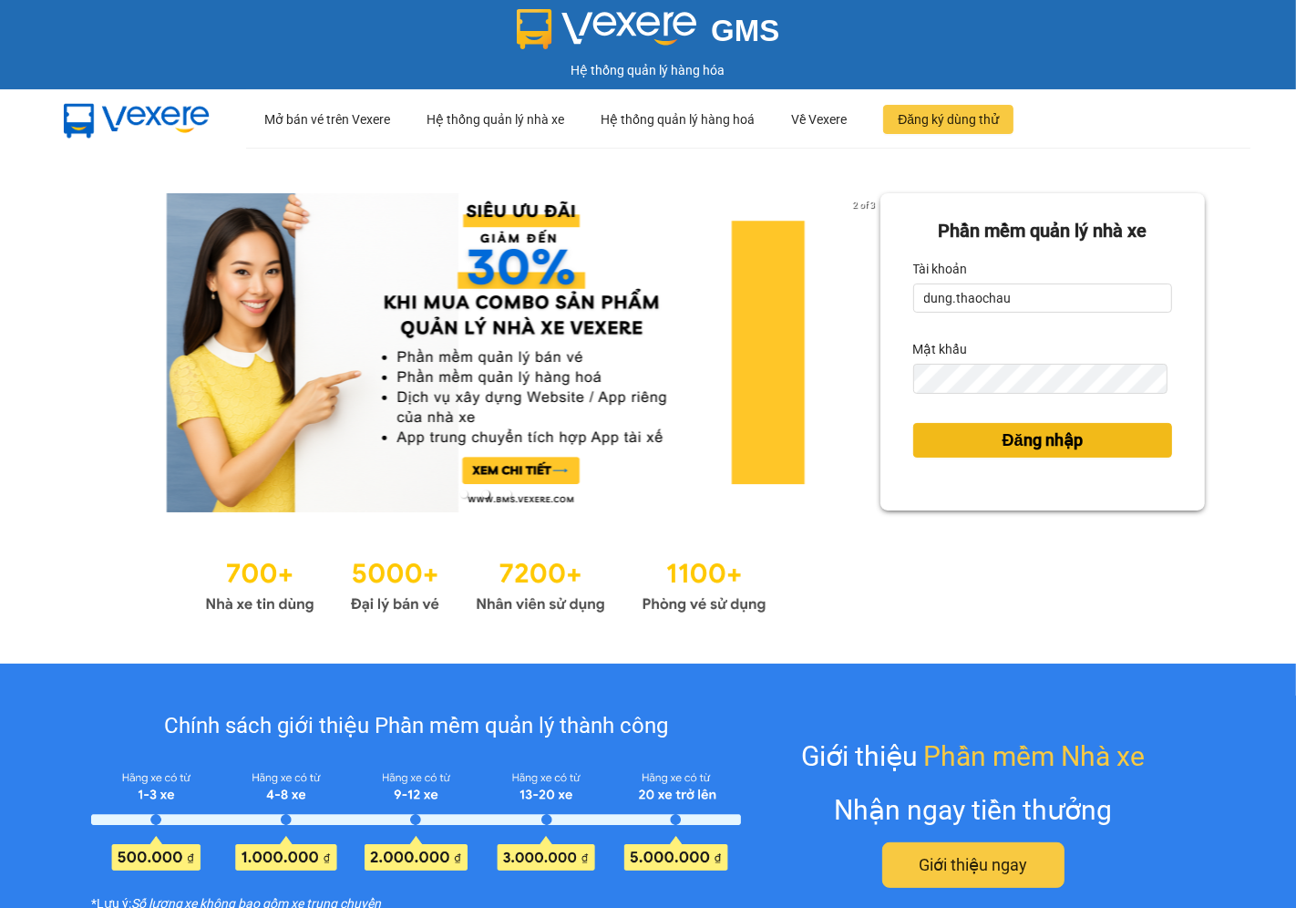
click at [976, 436] on button "Đăng nhập" at bounding box center [1042, 440] width 259 height 35
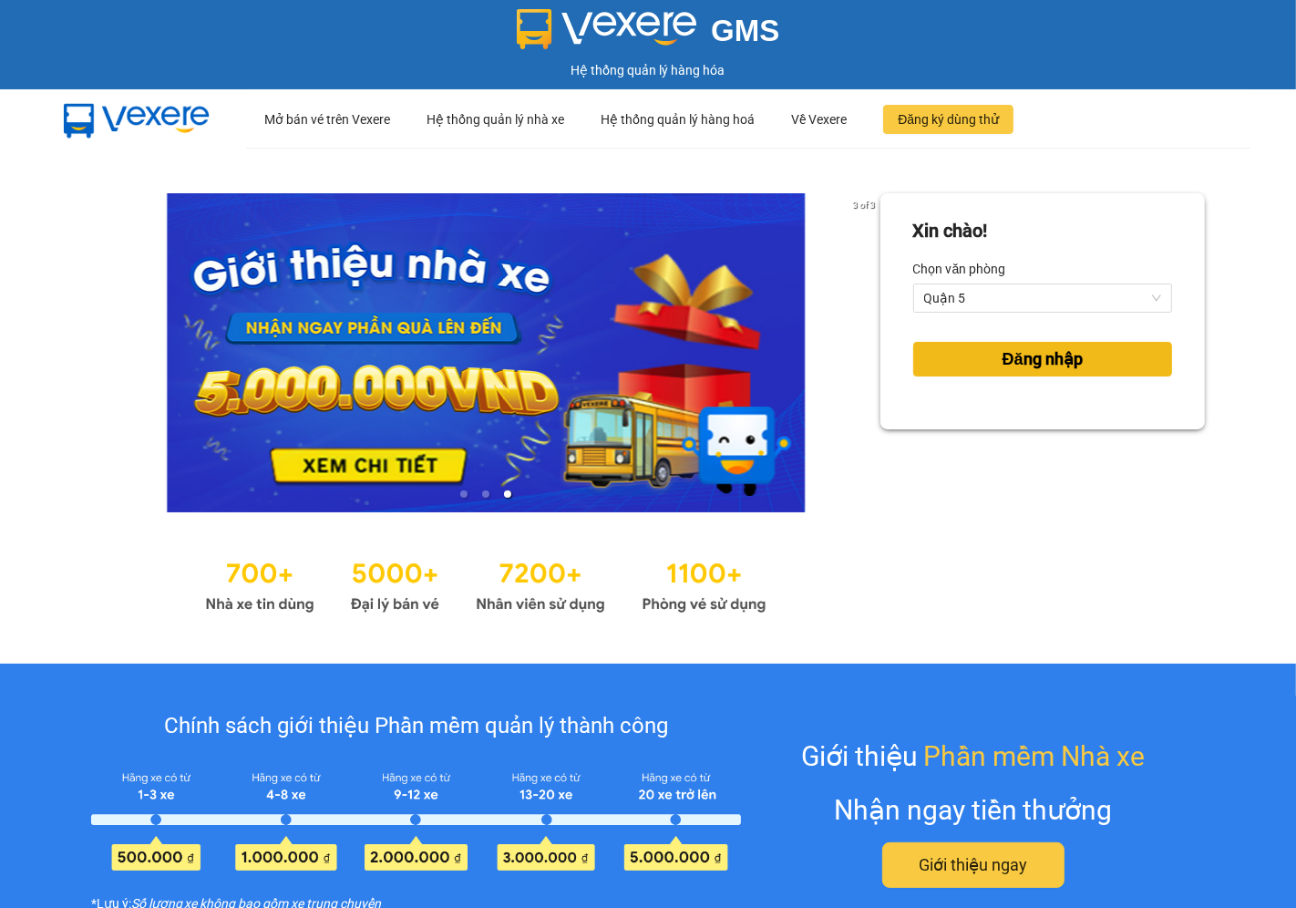
click at [1015, 369] on span "Đăng nhập" at bounding box center [1043, 359] width 80 height 26
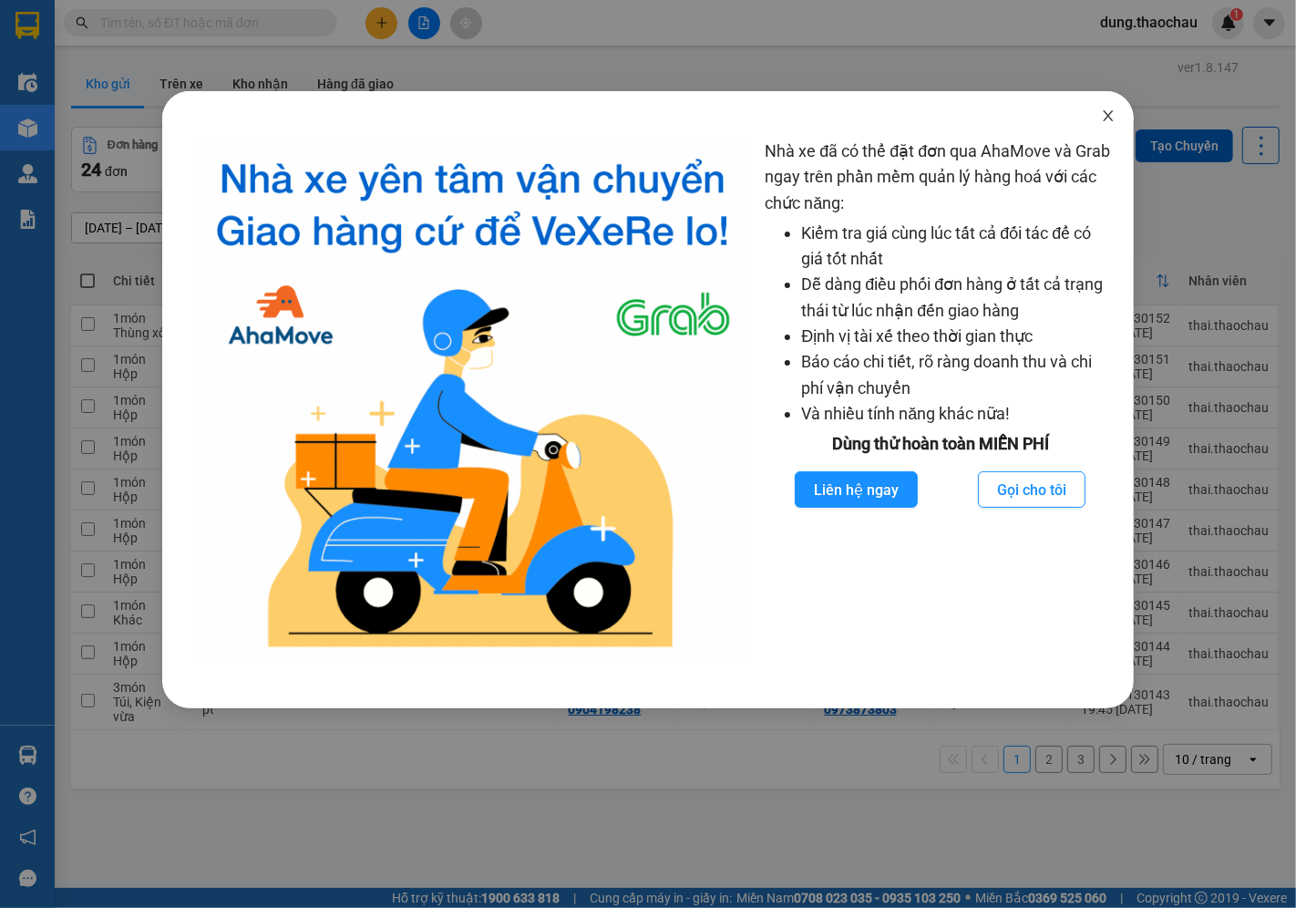
click at [1109, 116] on icon "close" at bounding box center [1109, 115] width 10 height 11
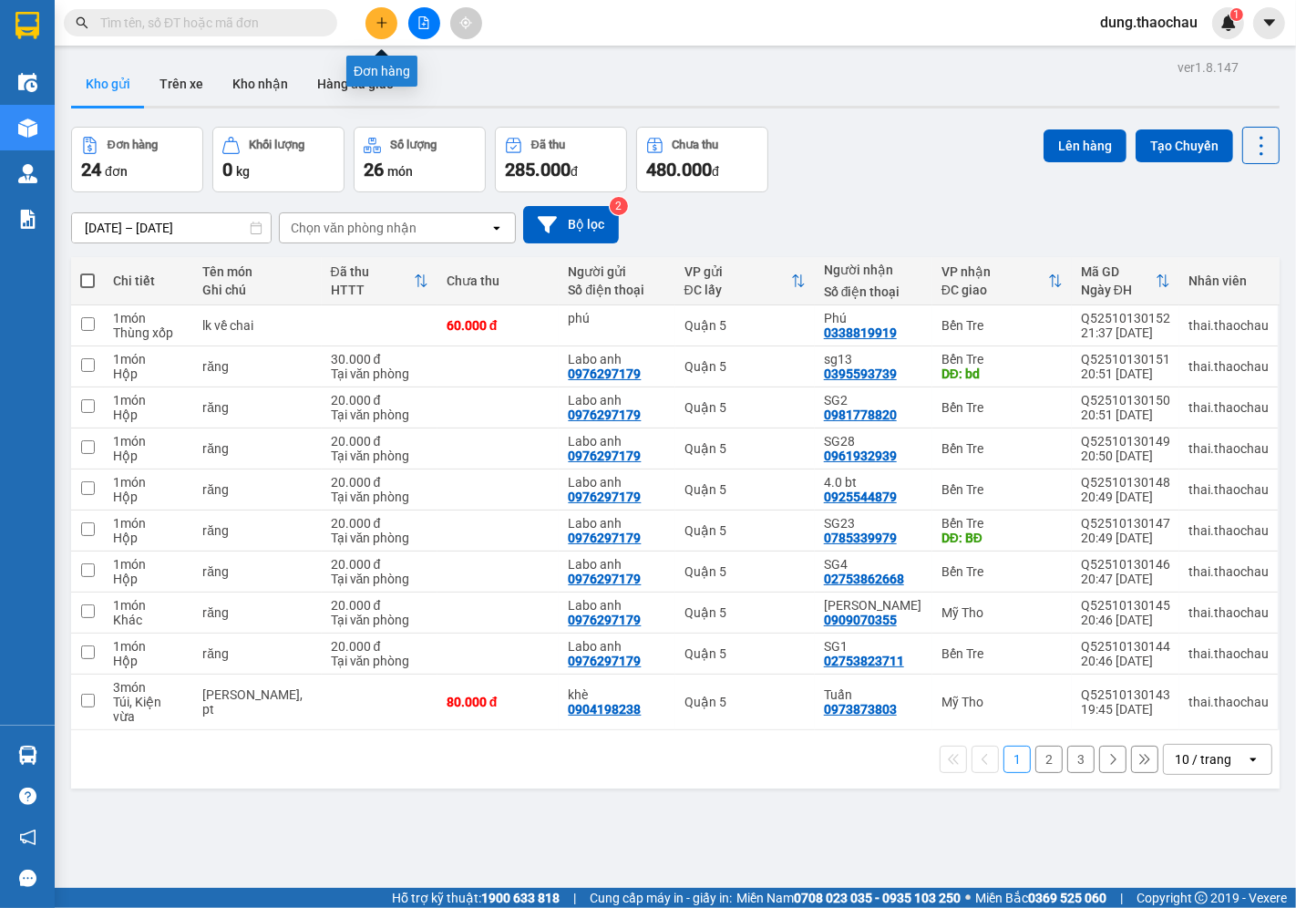
click at [376, 26] on icon "plus" at bounding box center [382, 22] width 13 height 13
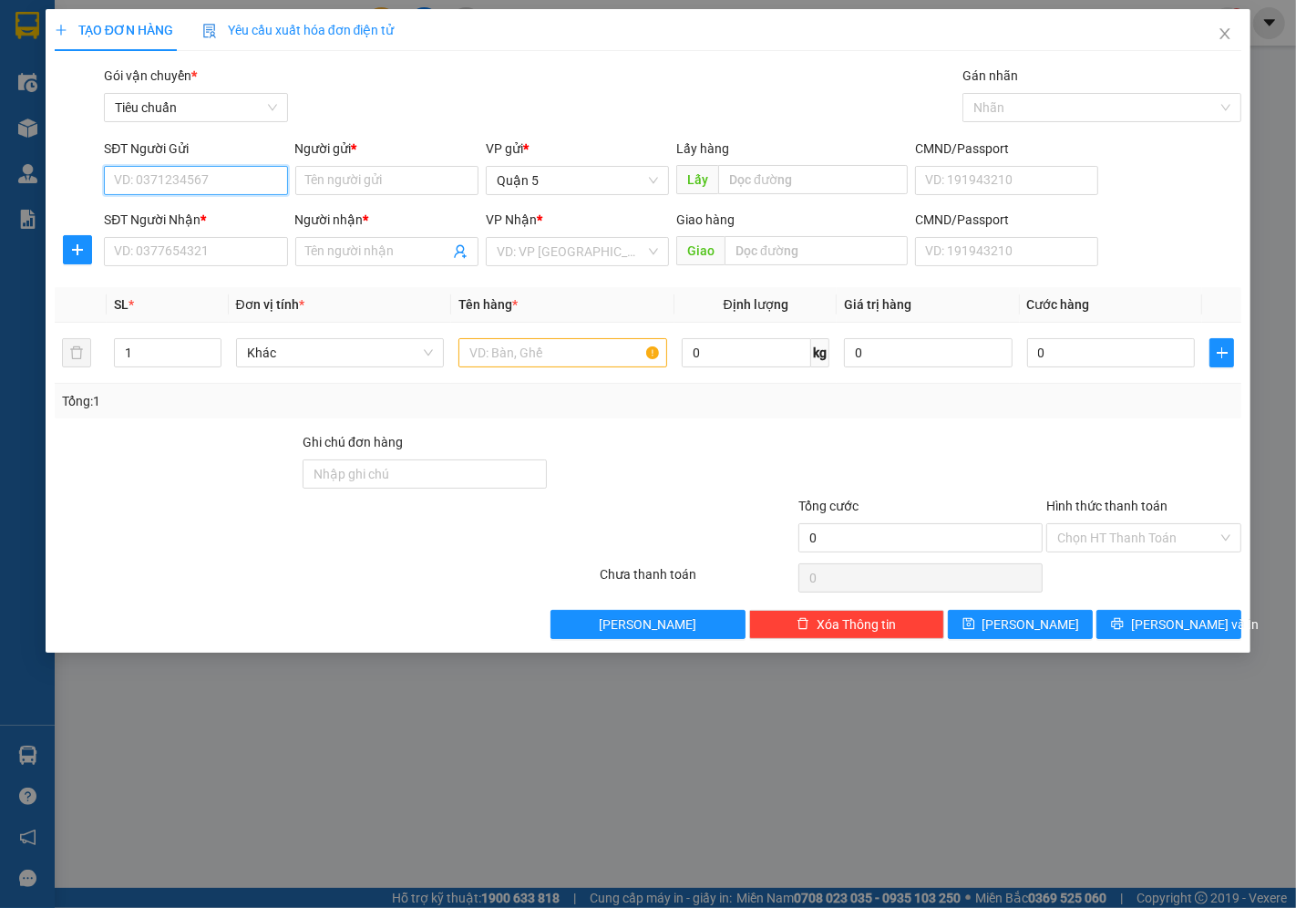
paste input "0909045144"
type input "0909045144"
click at [199, 207] on div "0909045144 - Út" at bounding box center [195, 217] width 161 height 20
type input "Út"
type input "0909045144"
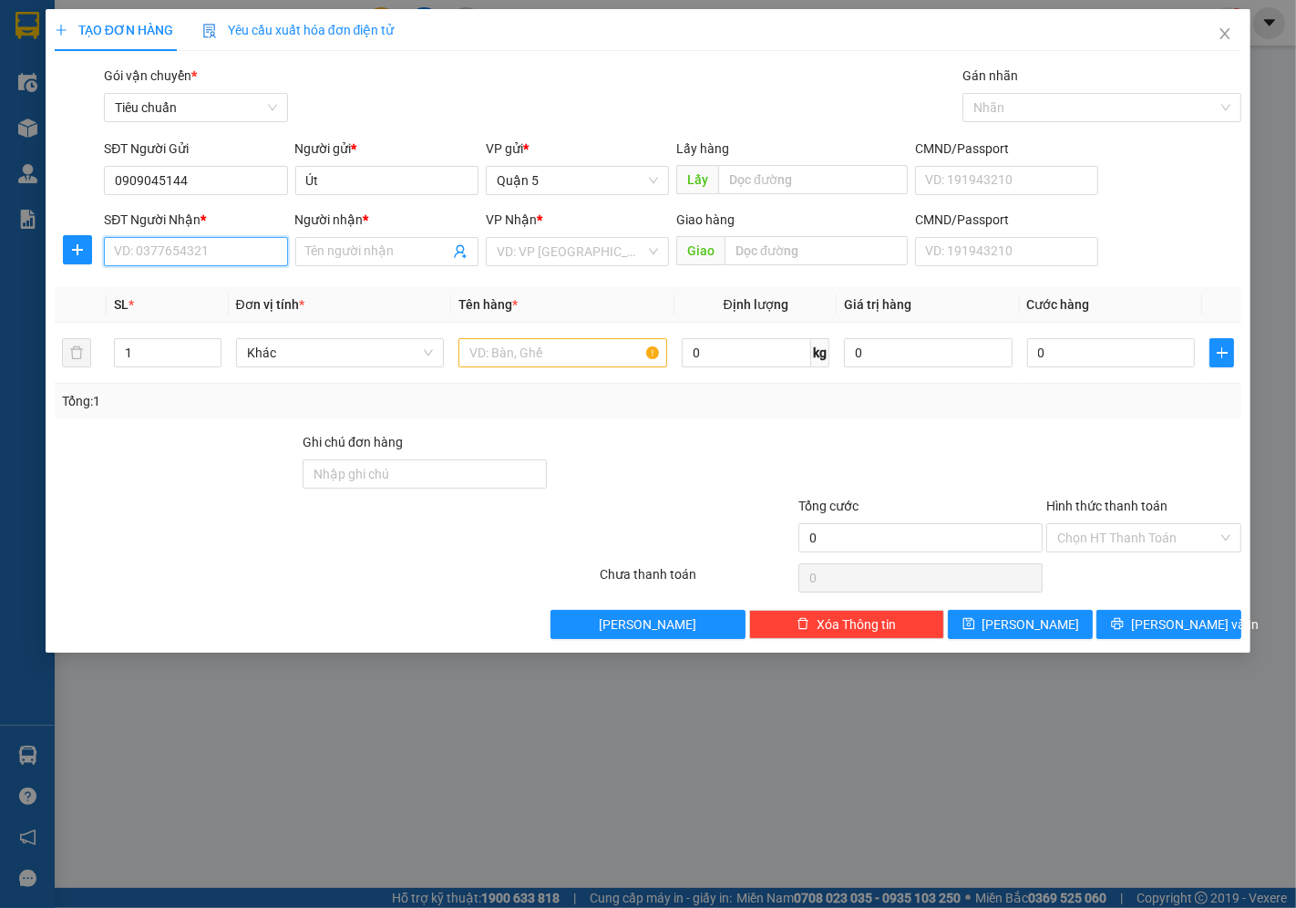
click at [201, 262] on input "SĐT Người Nhận *" at bounding box center [195, 251] width 183 height 29
paste input "0764968678"
type input "0764968678"
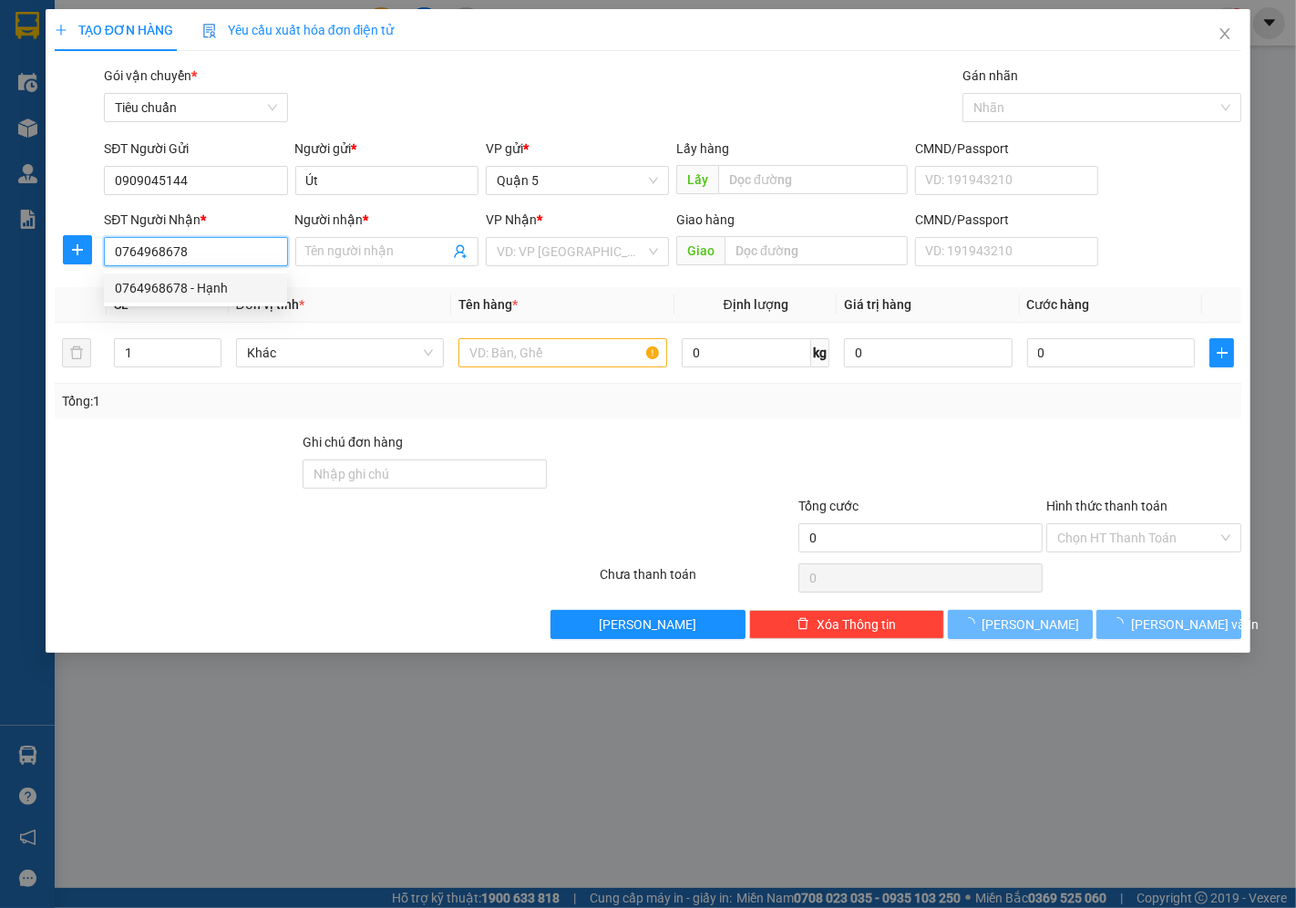
click at [210, 287] on div "0764968678 - Hạnh" at bounding box center [195, 288] width 161 height 20
type input "Hạnh"
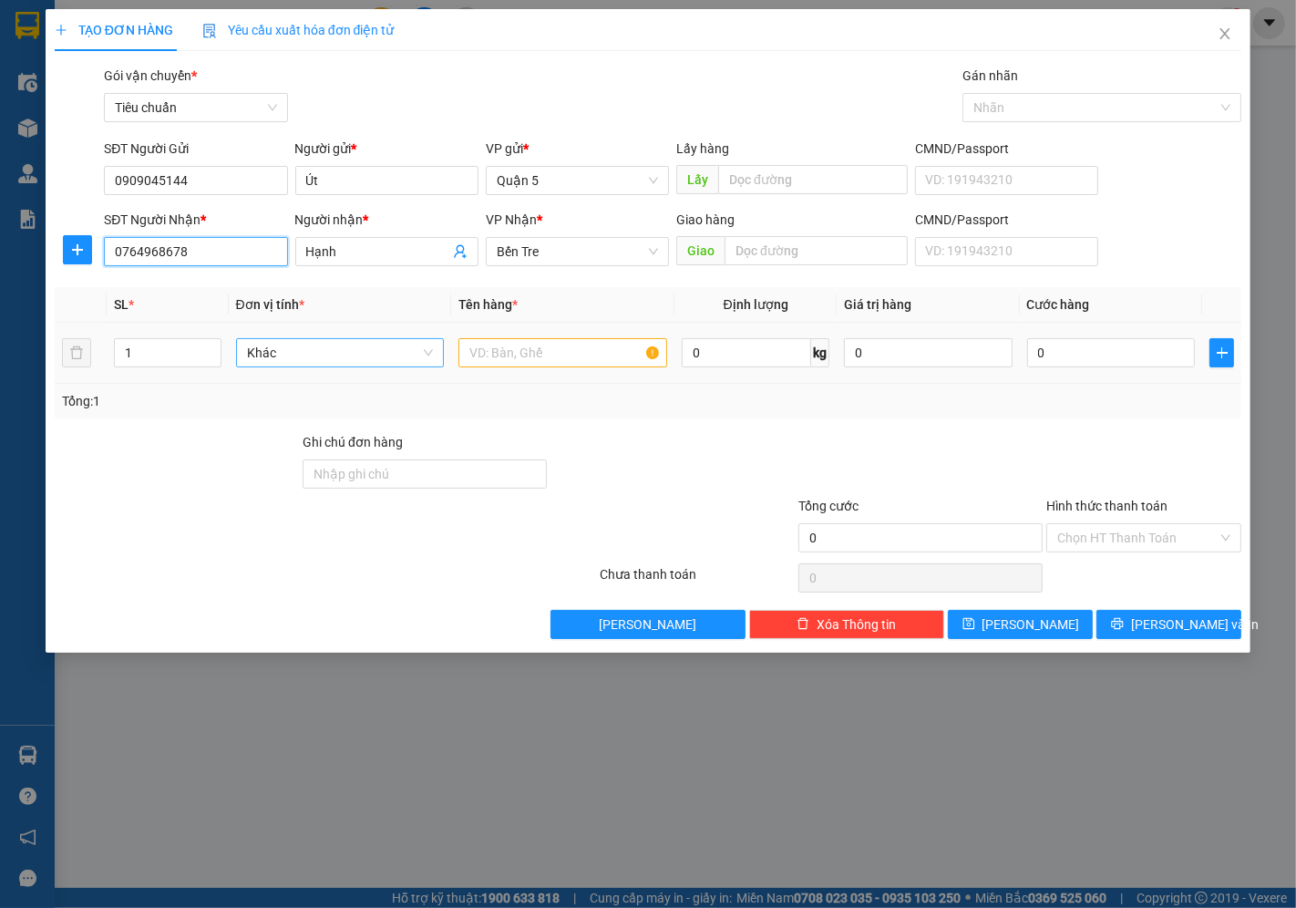
click at [272, 356] on span "Khác" at bounding box center [340, 352] width 187 height 27
type input "0764968678"
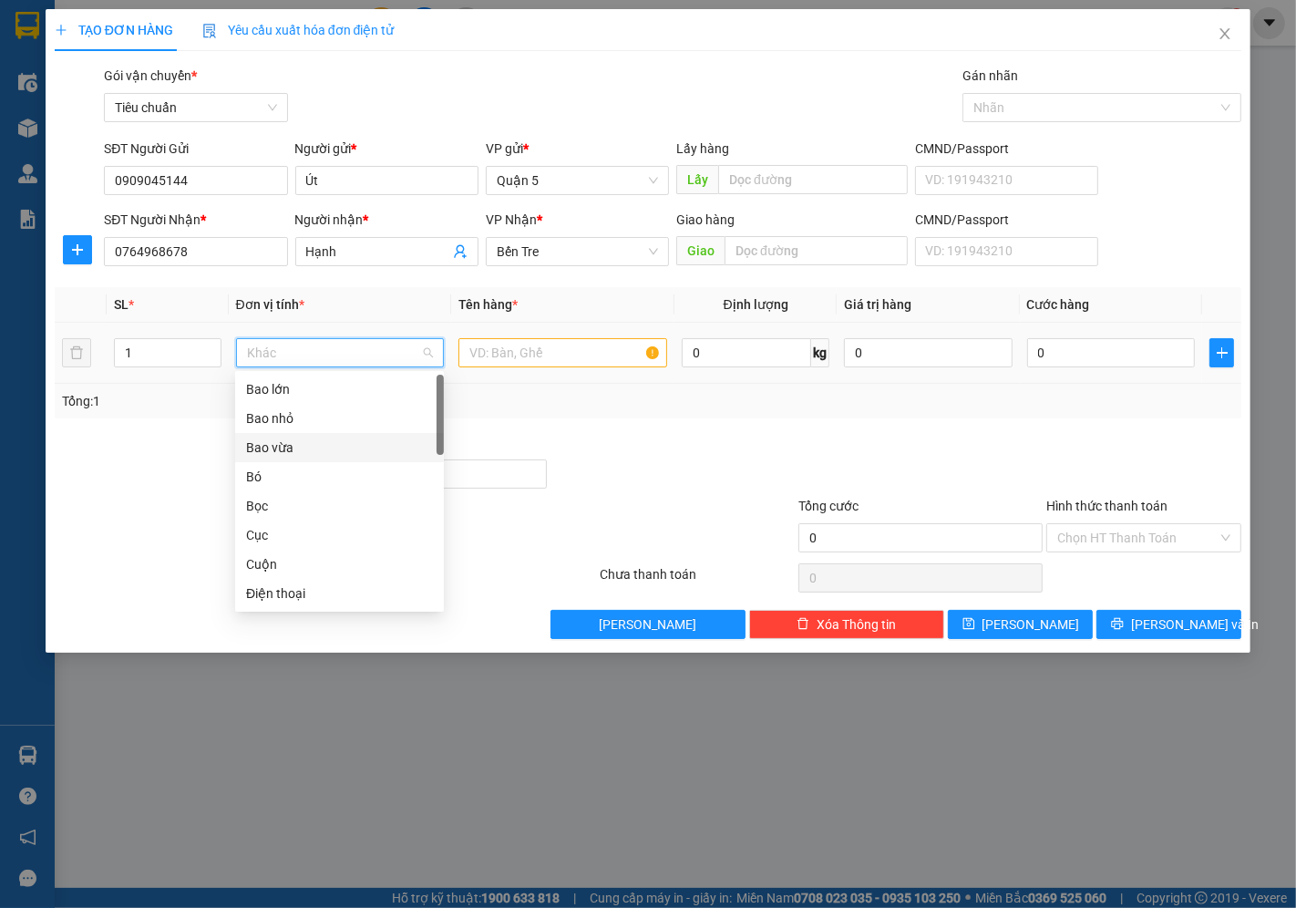
click at [283, 445] on div "Bao vừa" at bounding box center [339, 447] width 187 height 20
click at [577, 357] on input "text" at bounding box center [562, 352] width 209 height 29
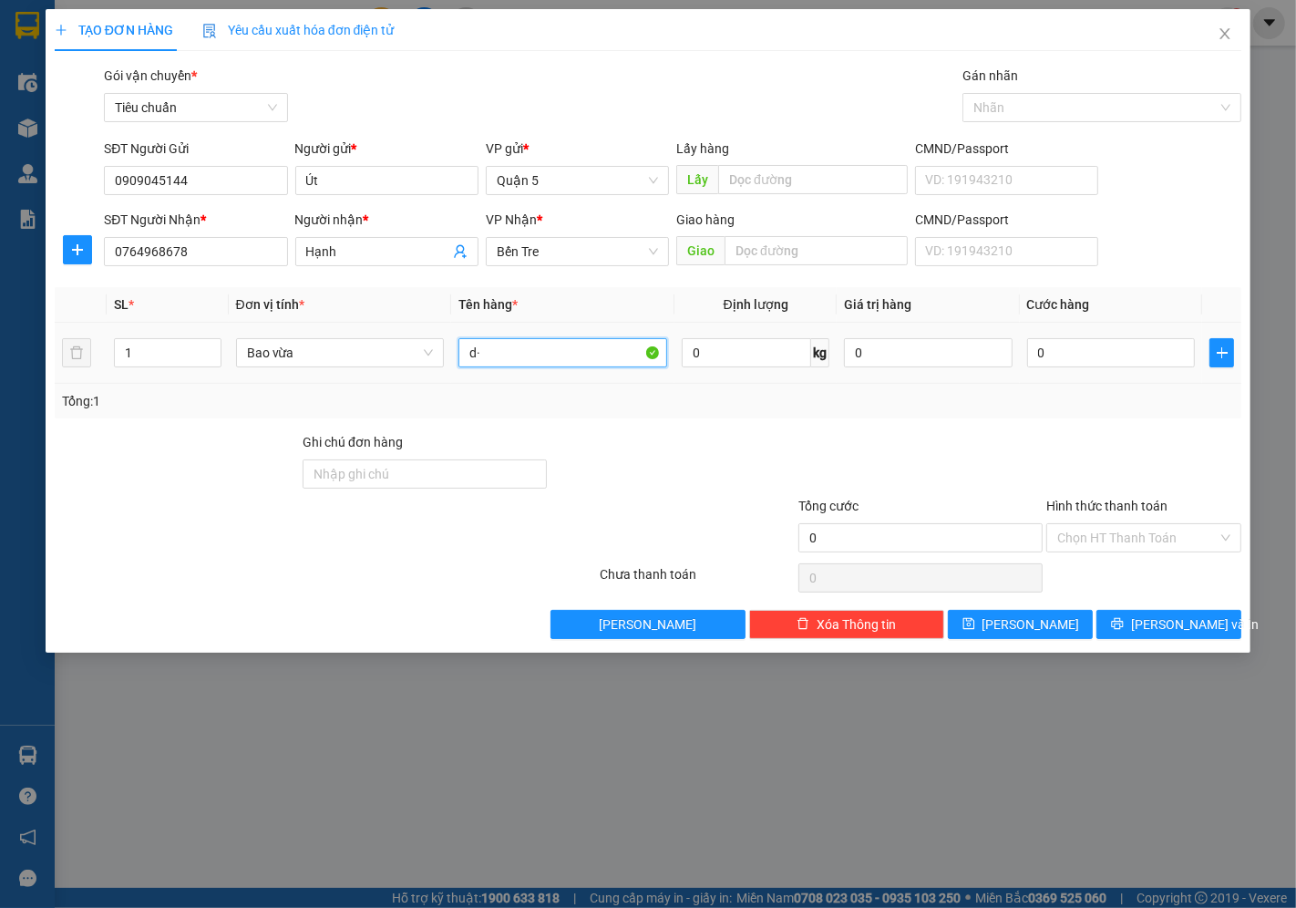
type input "d"
type input "đồ ăn"
click at [1079, 353] on input "0" at bounding box center [1111, 352] width 168 height 29
type input "03"
type input "3"
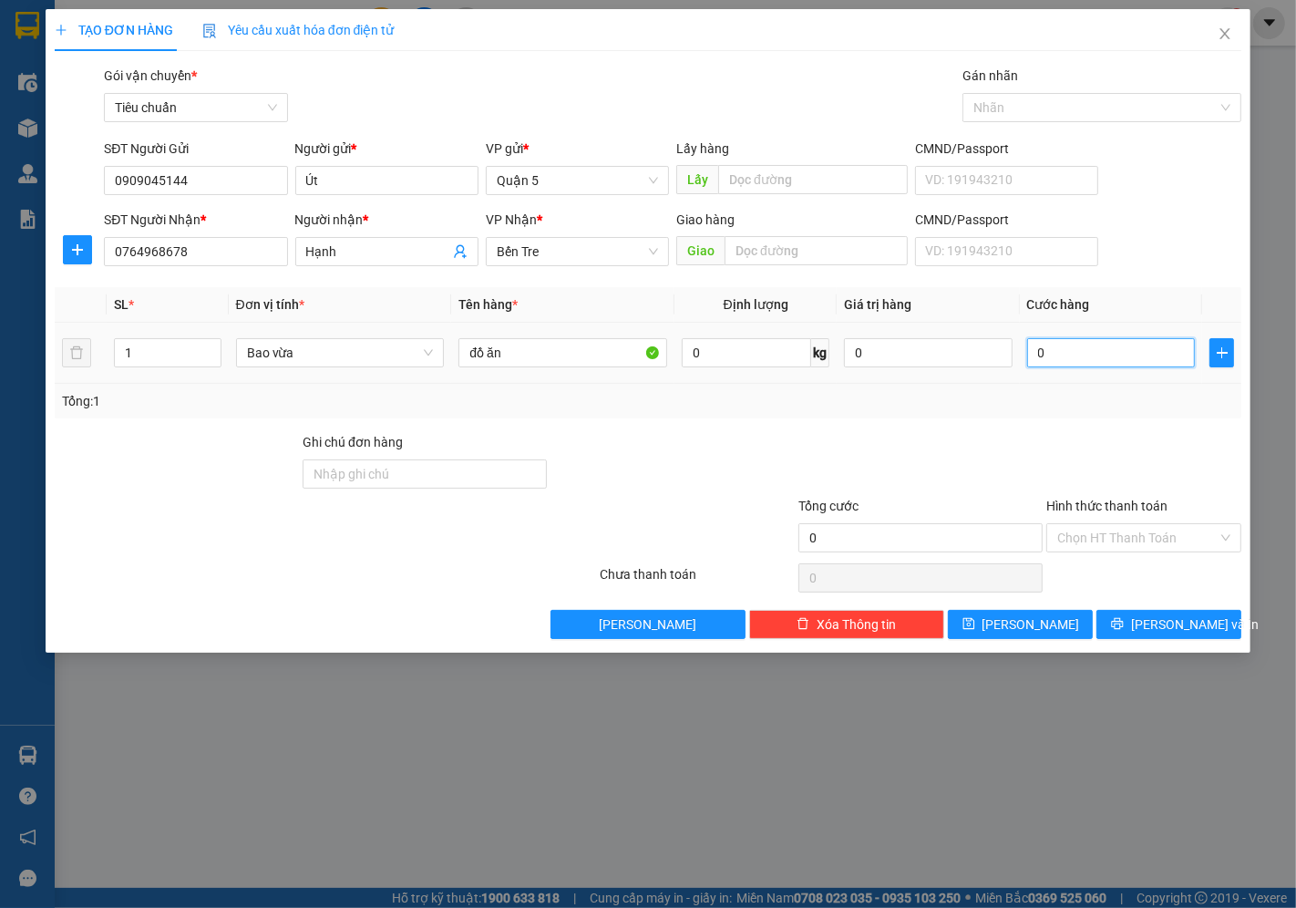
type input "3"
type input "030"
type input "30"
type input "30.000"
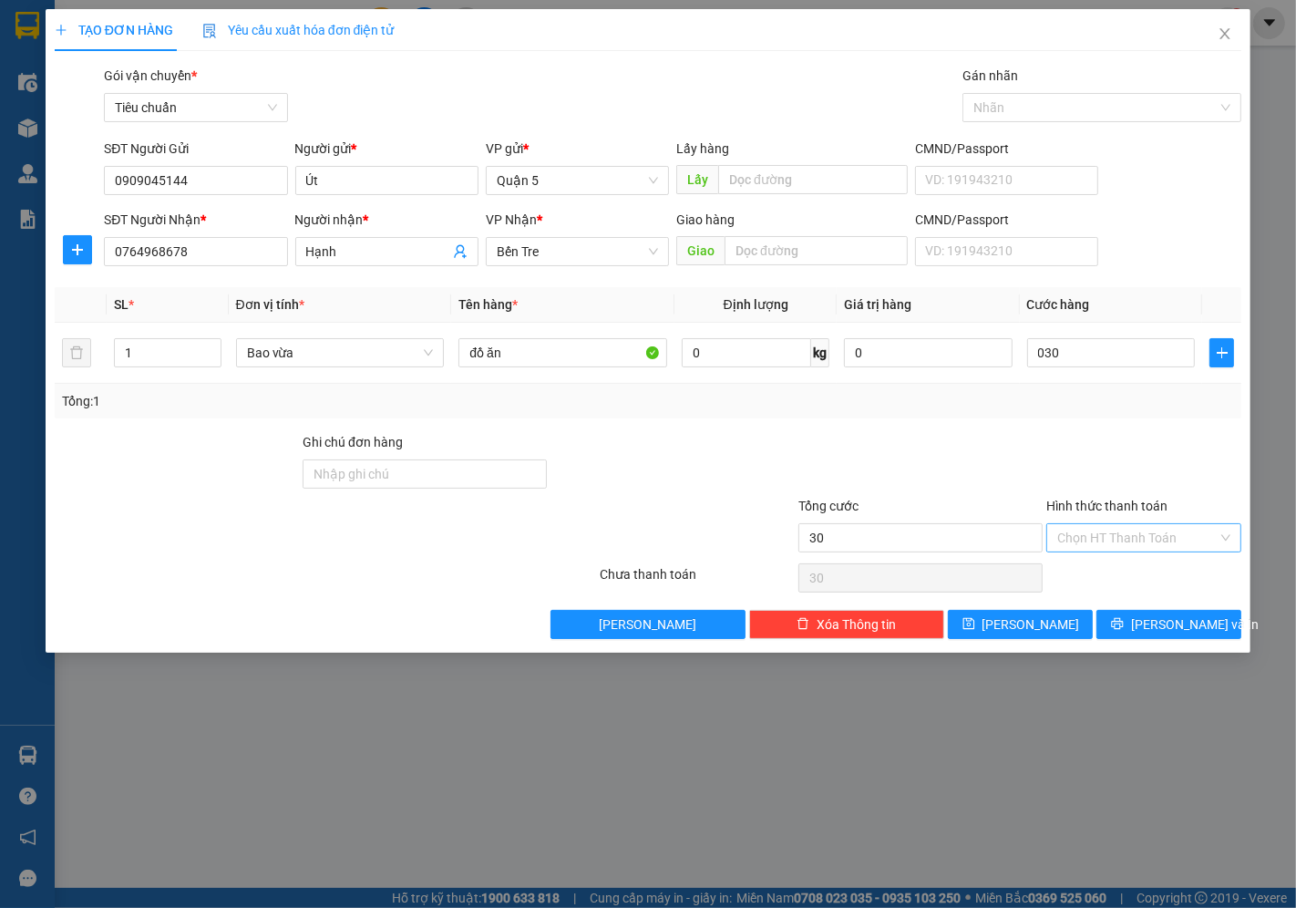
type input "30.000"
click at [1086, 538] on input "Hình thức thanh toán" at bounding box center [1137, 537] width 160 height 27
click at [1078, 580] on div "Tại văn phòng" at bounding box center [1144, 574] width 173 height 20
type input "0"
click at [1179, 629] on span "[PERSON_NAME] và In" at bounding box center [1195, 624] width 128 height 20
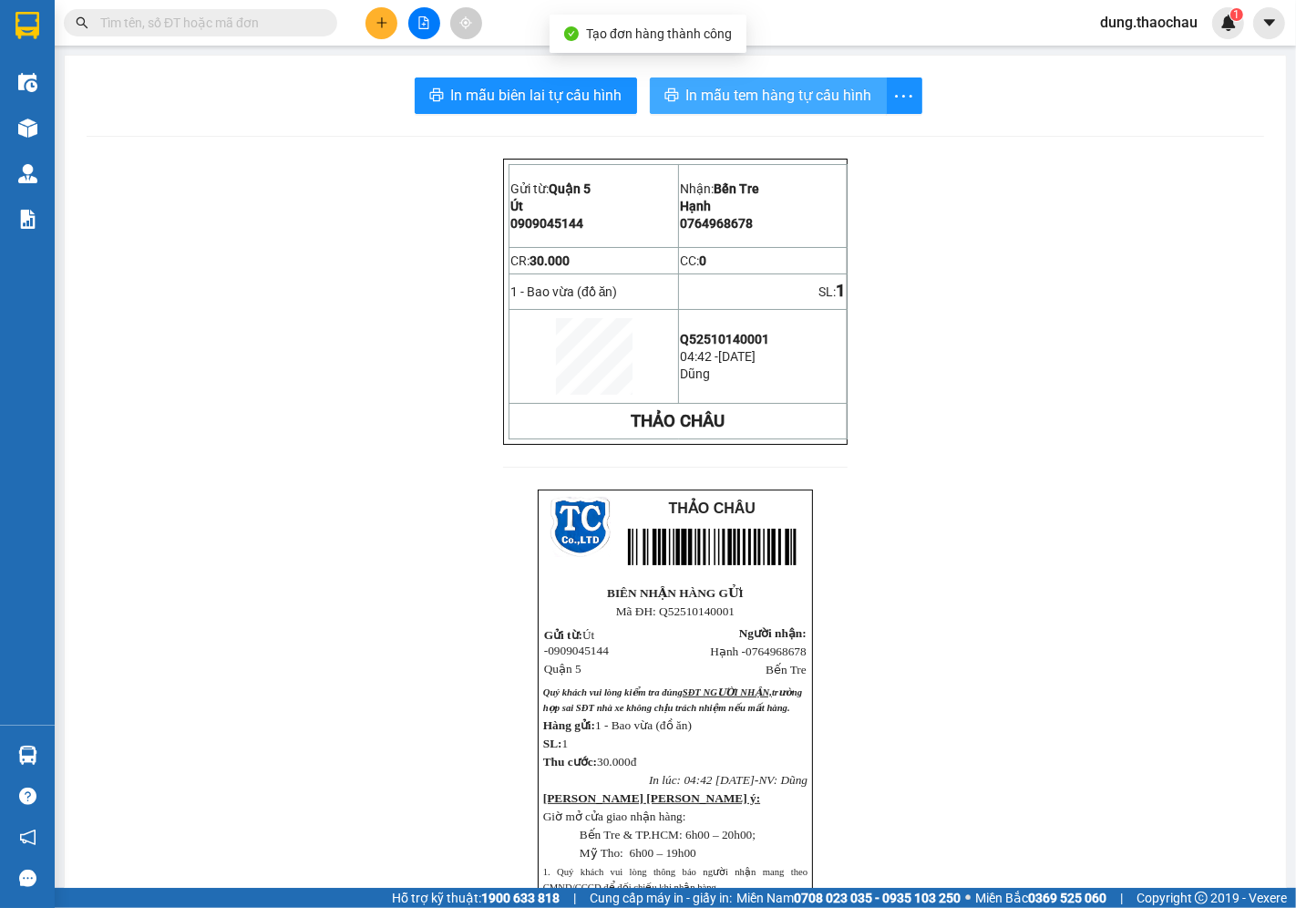
click at [744, 108] on button "In mẫu tem hàng tự cấu hình" at bounding box center [768, 95] width 237 height 36
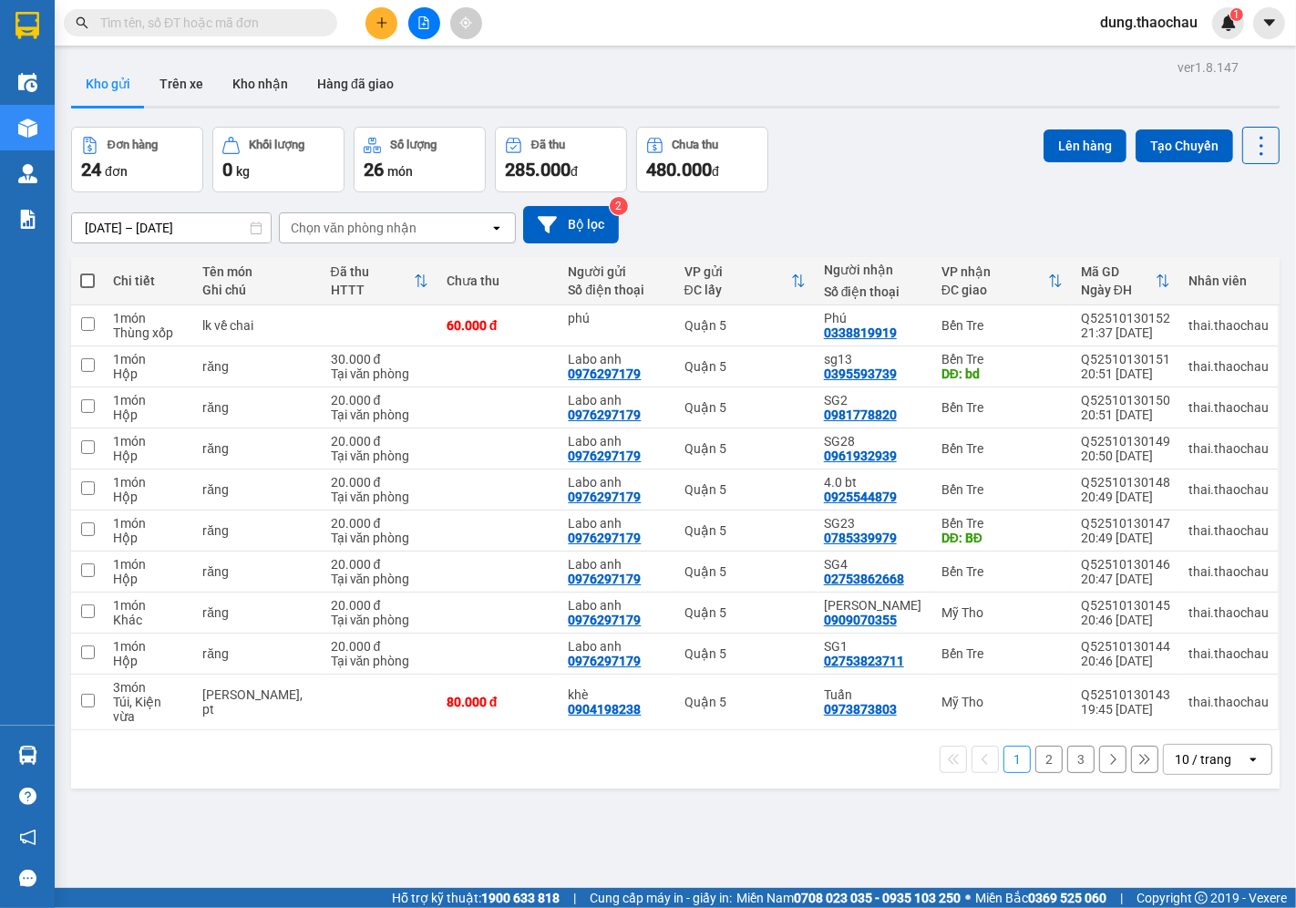
click at [208, 20] on input "text" at bounding box center [207, 23] width 215 height 20
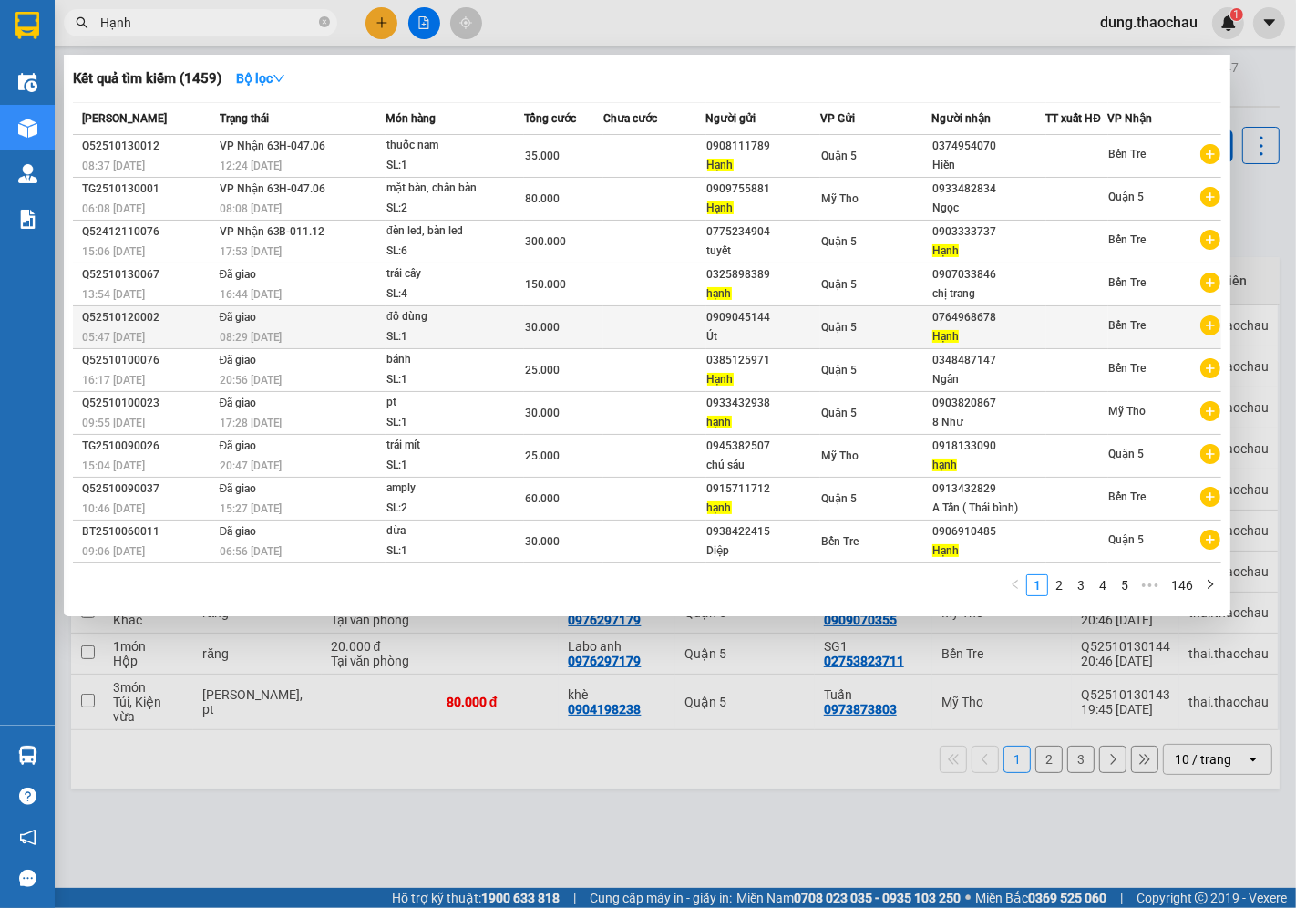
type input "Hạnh"
click at [842, 340] on td "Quận 5" at bounding box center [875, 327] width 111 height 43
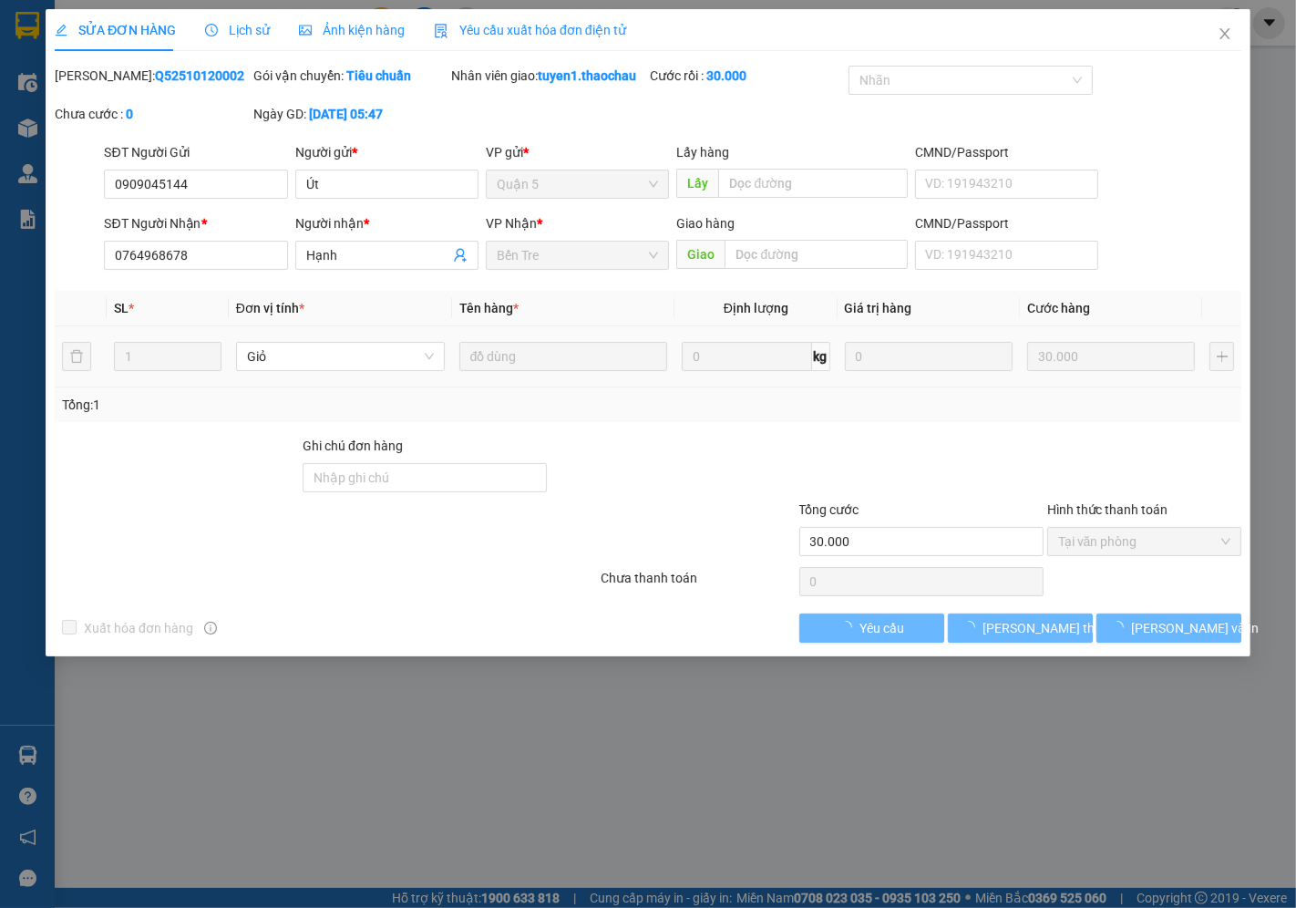
type input "0909045144"
type input "Út"
type input "0764968678"
type input "Hạnh"
type input "30.000"
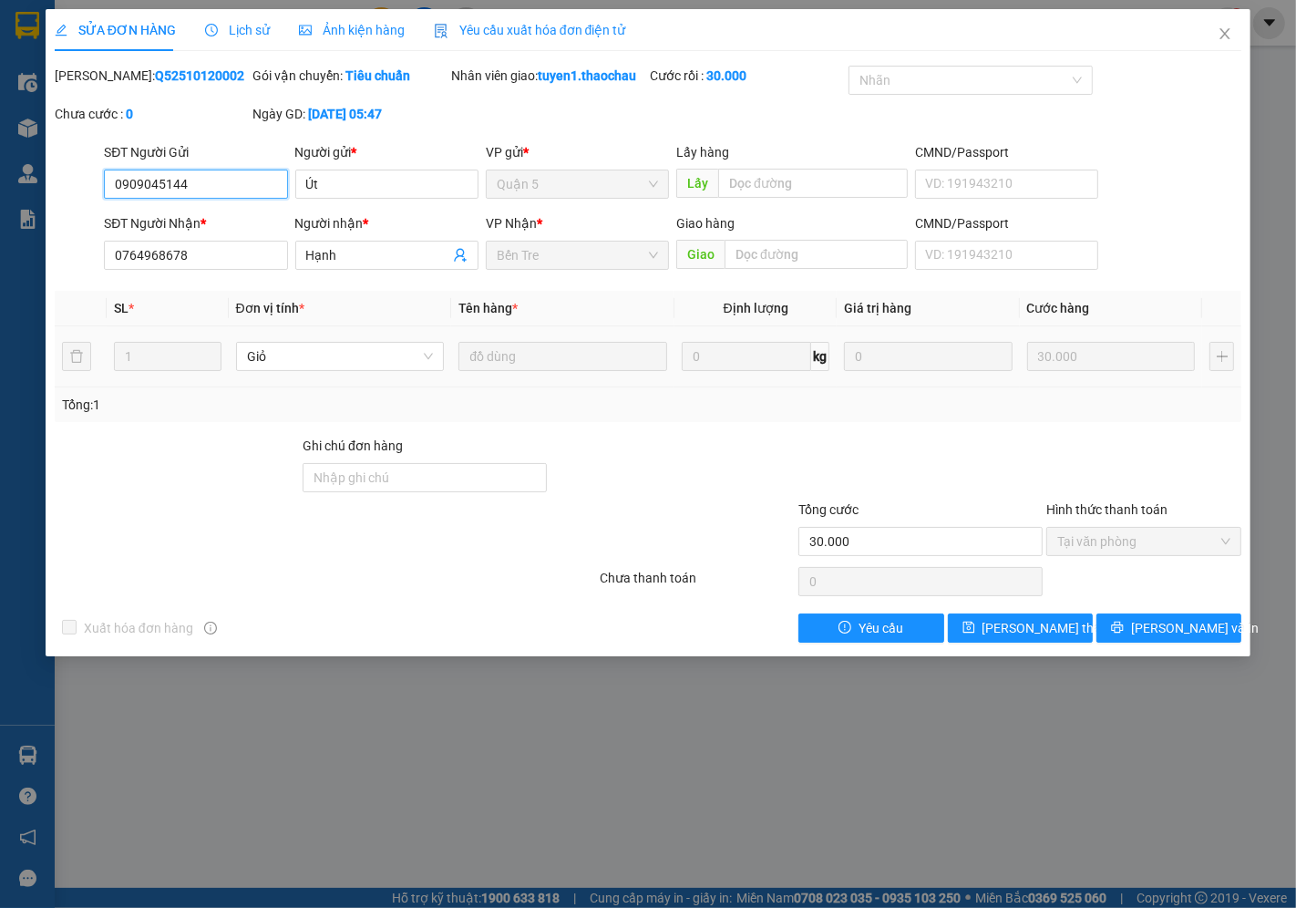
drag, startPoint x: 191, startPoint y: 184, endPoint x: 40, endPoint y: 180, distance: 151.3
click at [40, 180] on div "SỬA ĐƠN HÀNG Lịch sử Ảnh kiện hàng Yêu cầu xuất hóa đơn điện tử Total Paid Fee …" at bounding box center [648, 454] width 1296 height 908
drag, startPoint x: 196, startPoint y: 259, endPoint x: 0, endPoint y: 243, distance: 196.6
click at [0, 243] on div "SỬA ĐƠN HÀNG Lịch sử Ảnh kiện hàng Yêu cầu xuất hóa đơn điện tử Total Paid Fee …" at bounding box center [648, 454] width 1296 height 908
click at [1227, 36] on icon "close" at bounding box center [1225, 33] width 15 height 15
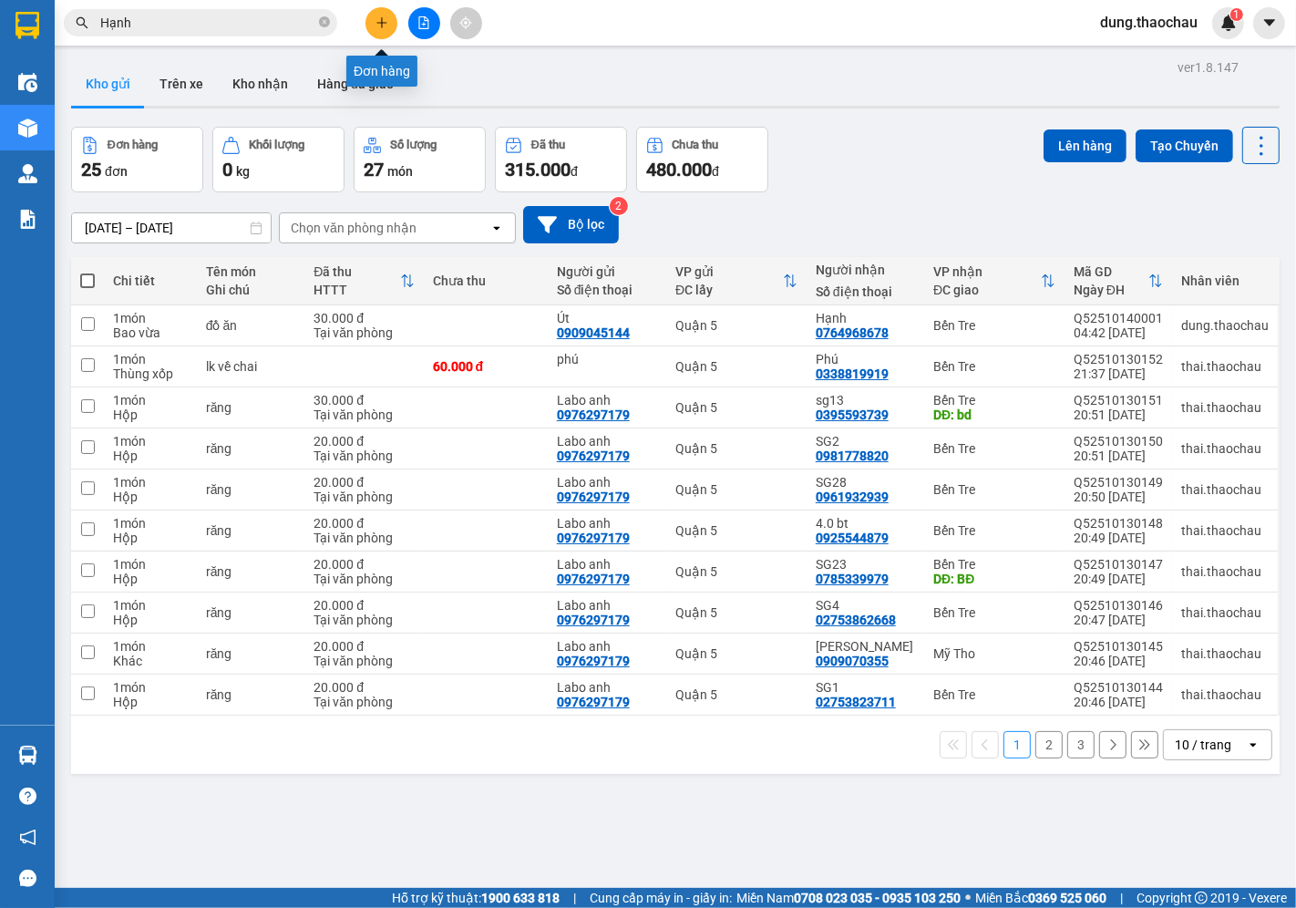
click at [379, 22] on icon "plus" at bounding box center [381, 22] width 10 height 1
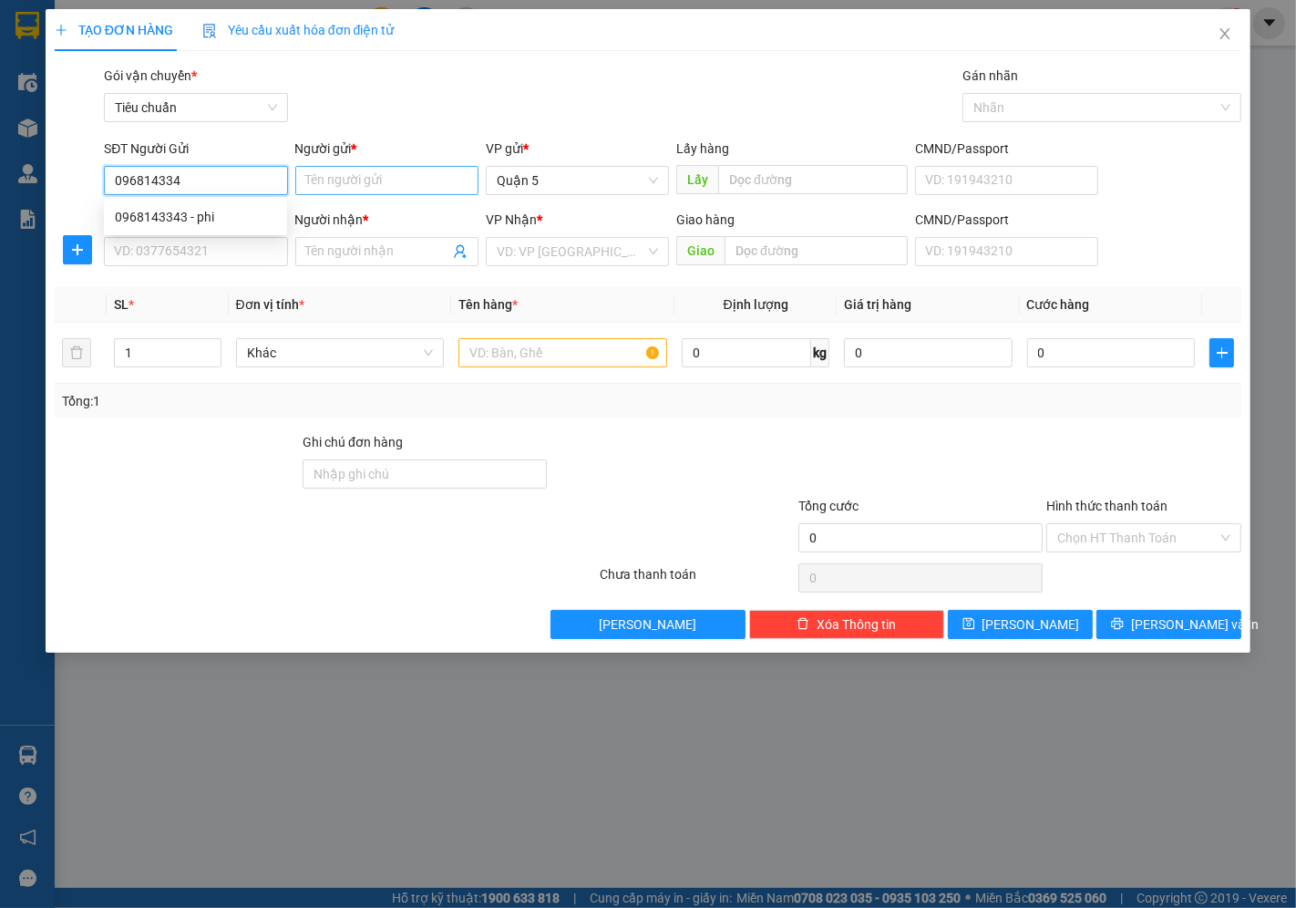
type input "0968143343"
click at [175, 220] on div "0968143343 - phi" at bounding box center [195, 217] width 161 height 20
type input "phi"
type input "0968143343"
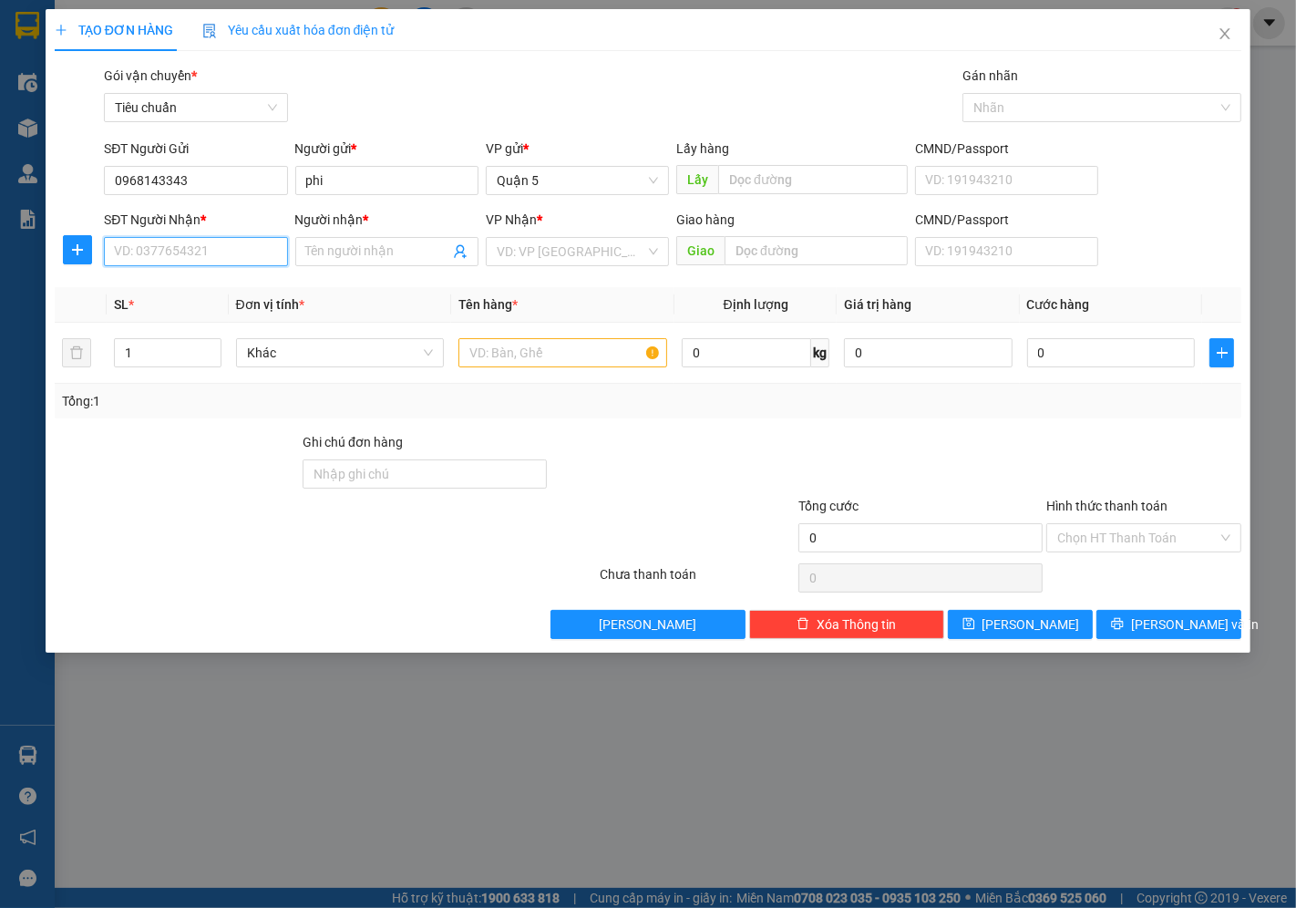
click at [166, 248] on input "SĐT Người Nhận *" at bounding box center [195, 251] width 183 height 29
click at [146, 292] on div "0352651093 - Tuấn" at bounding box center [195, 288] width 161 height 20
type input "0352651093"
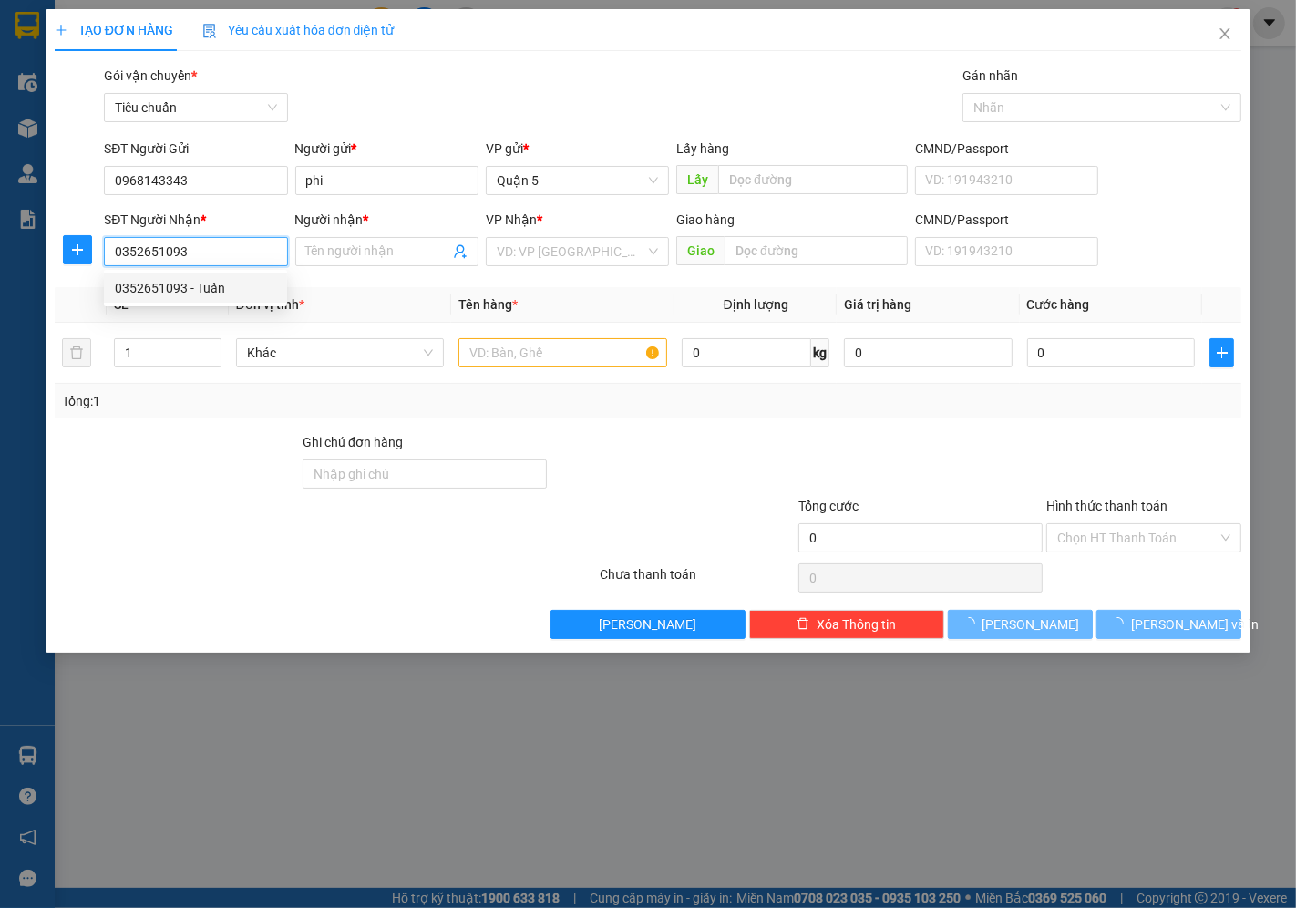
type input "Tuấn"
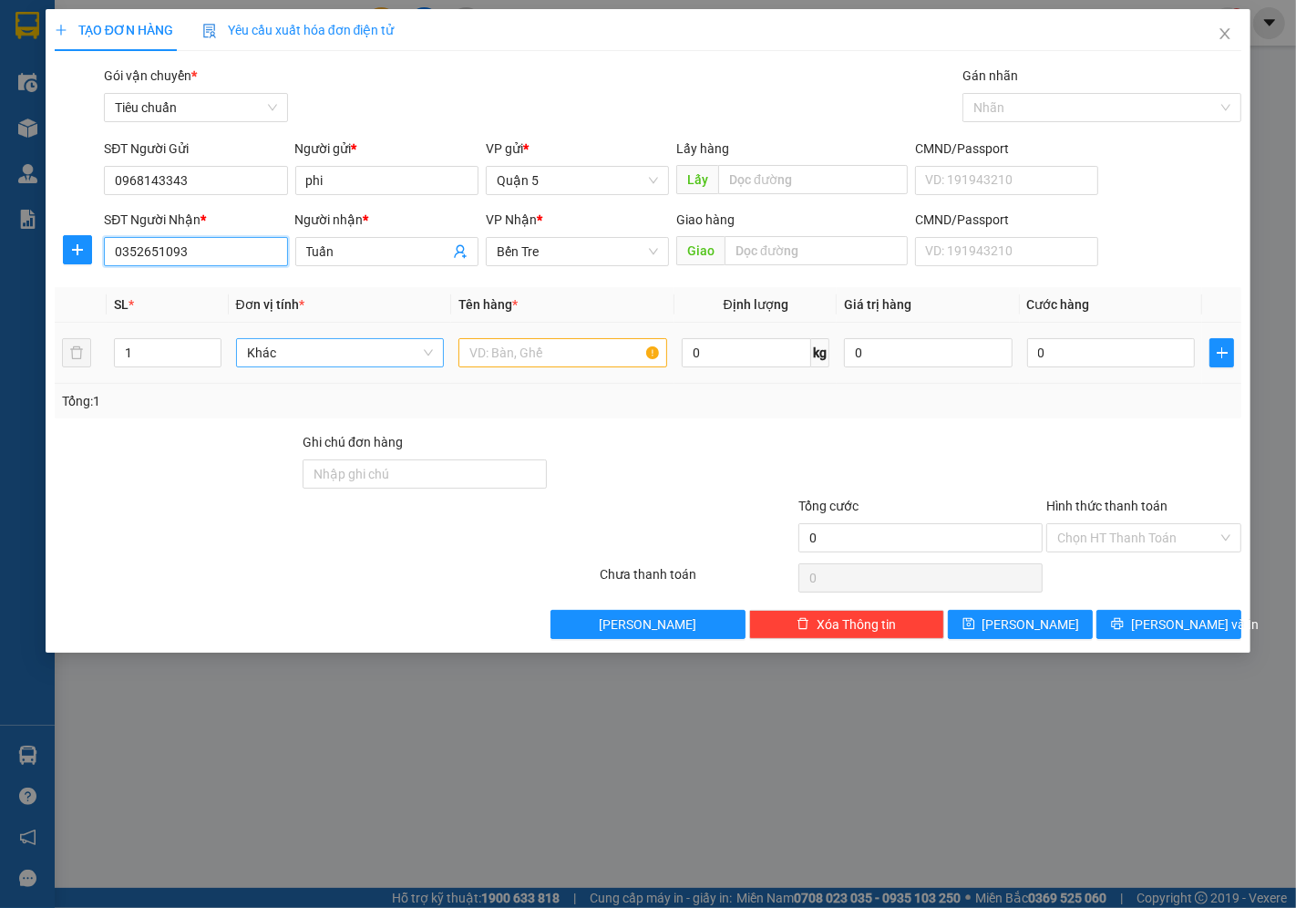
click at [293, 359] on span "Khác" at bounding box center [340, 352] width 187 height 27
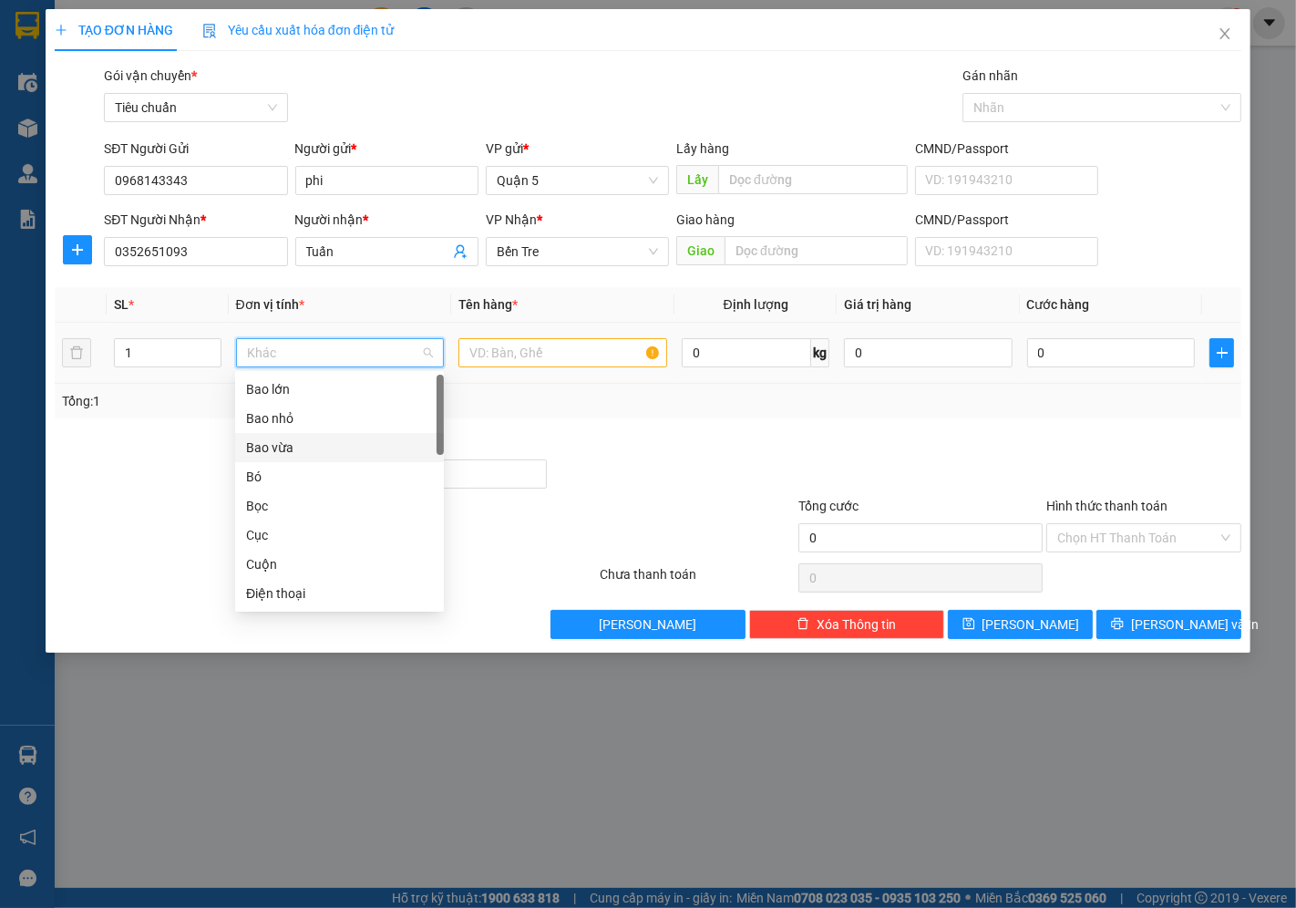
click at [281, 445] on div "Bao vừa" at bounding box center [339, 447] width 187 height 20
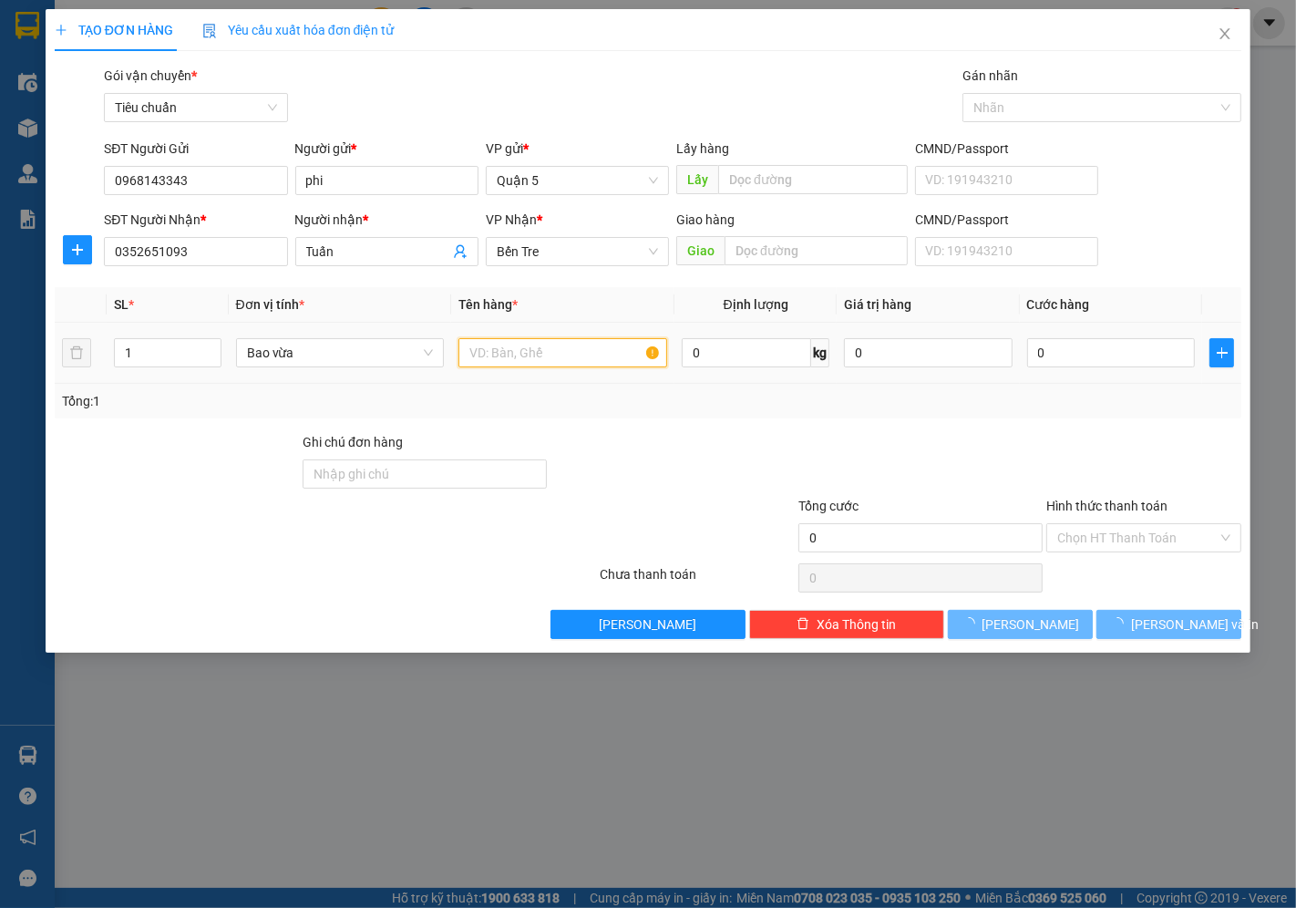
click at [531, 343] on input "text" at bounding box center [562, 352] width 209 height 29
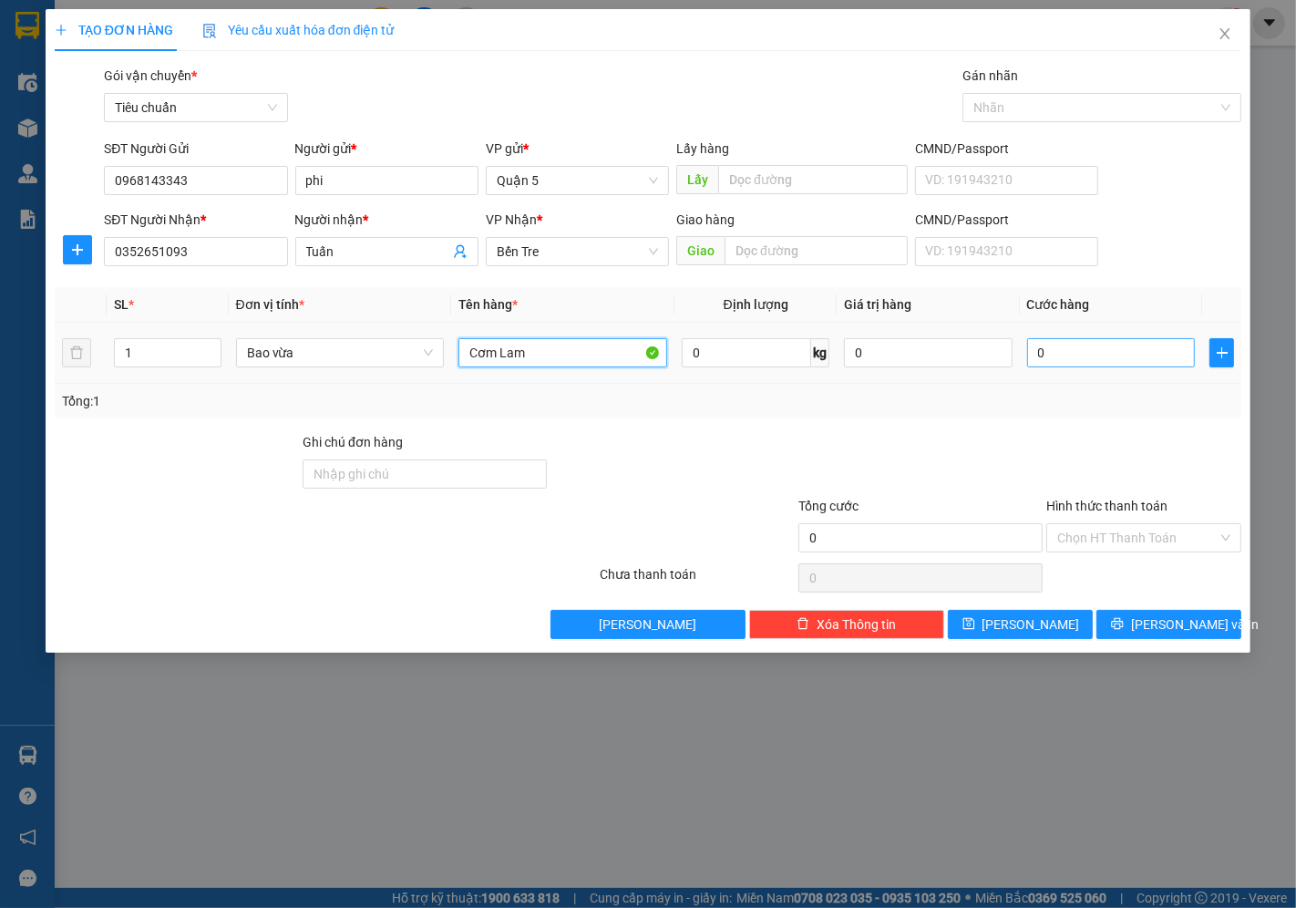
type input "Cơm Lam"
click at [1060, 353] on input "0" at bounding box center [1111, 352] width 168 height 29
type input "03"
type input "3"
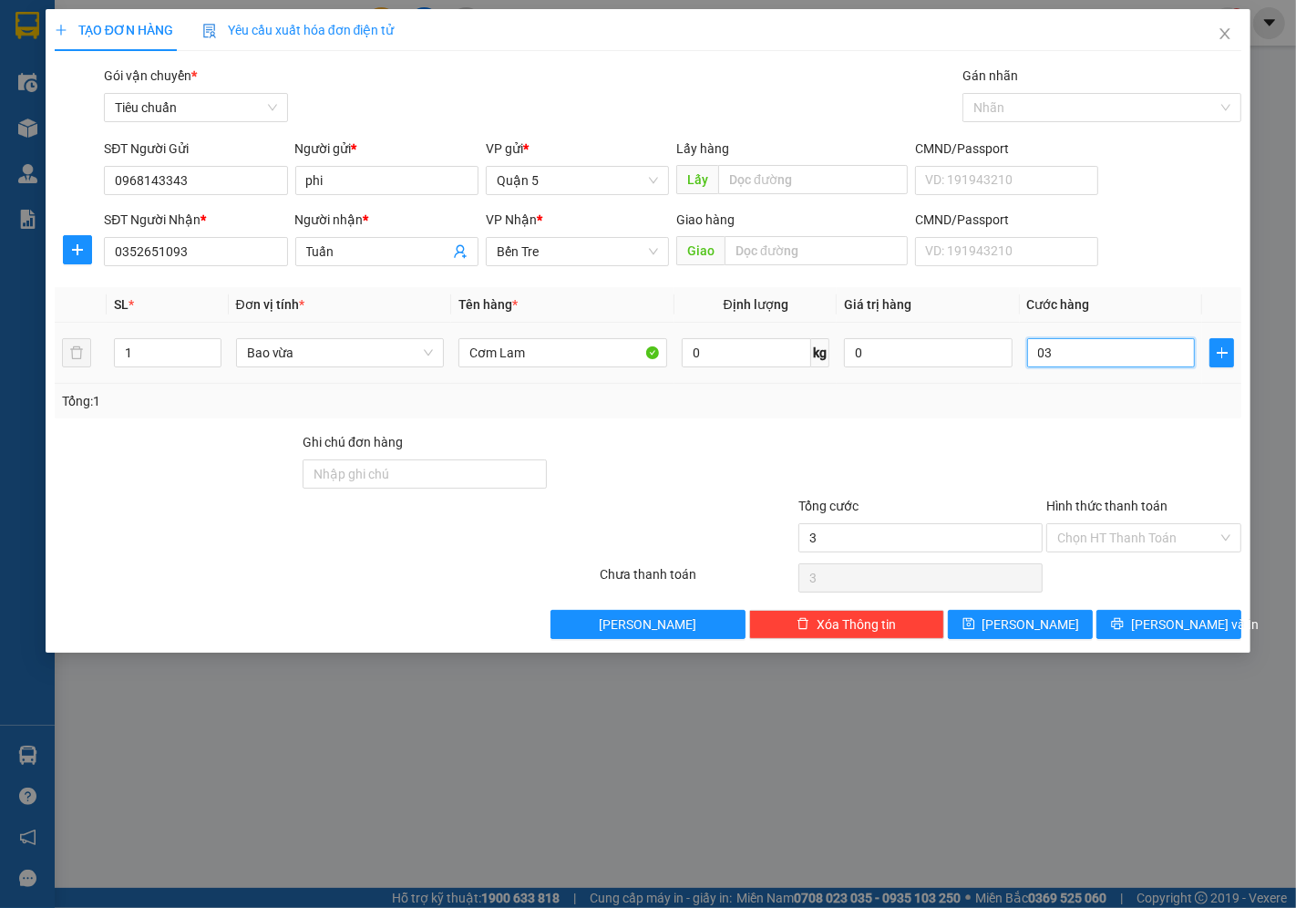
type input "030"
type input "30"
type input "30.000"
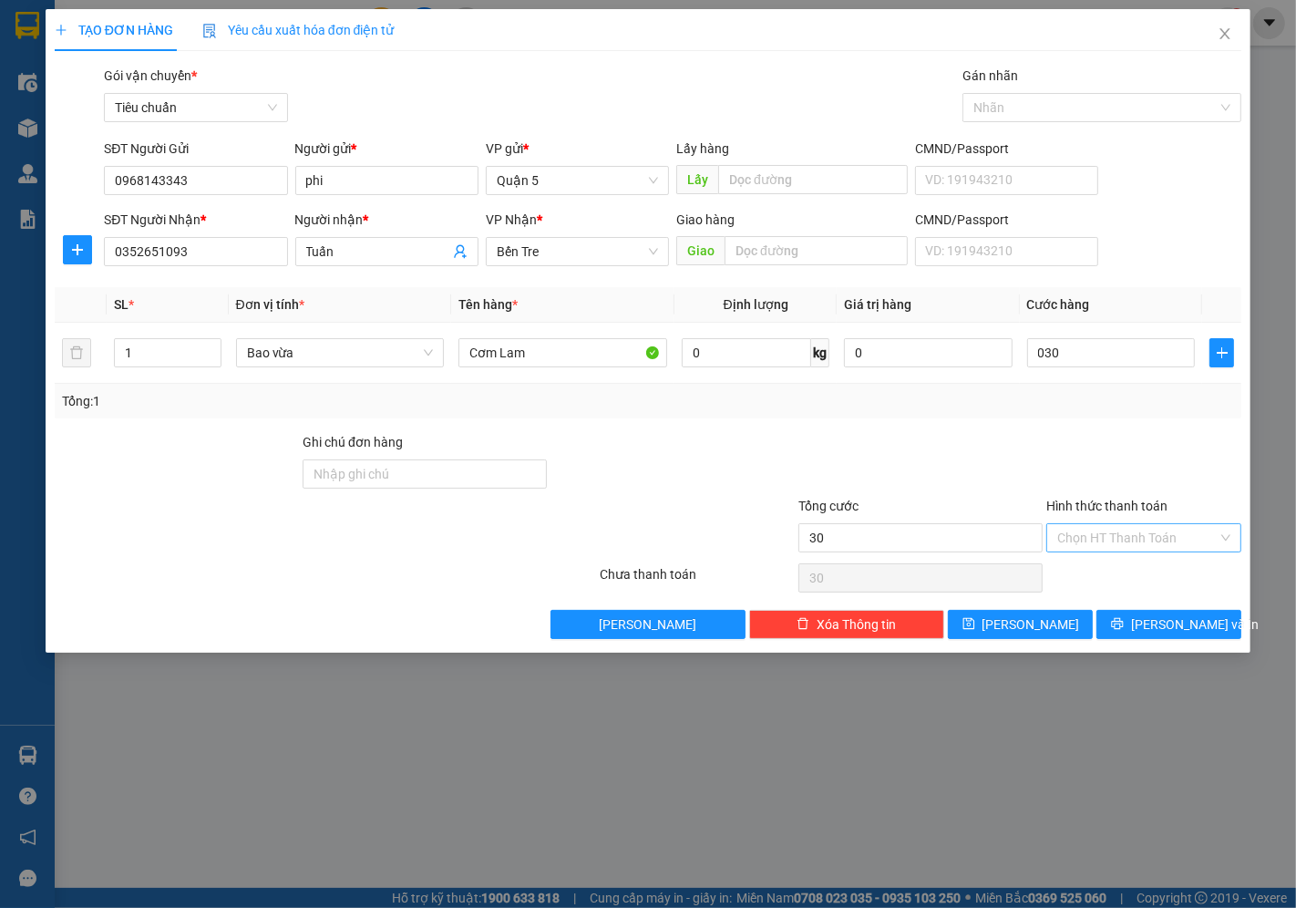
type input "30.000"
click at [1107, 543] on input "Hình thức thanh toán" at bounding box center [1137, 537] width 160 height 27
click at [986, 451] on div at bounding box center [921, 464] width 248 height 64
click at [1149, 621] on button "[PERSON_NAME] và In" at bounding box center [1168, 624] width 145 height 29
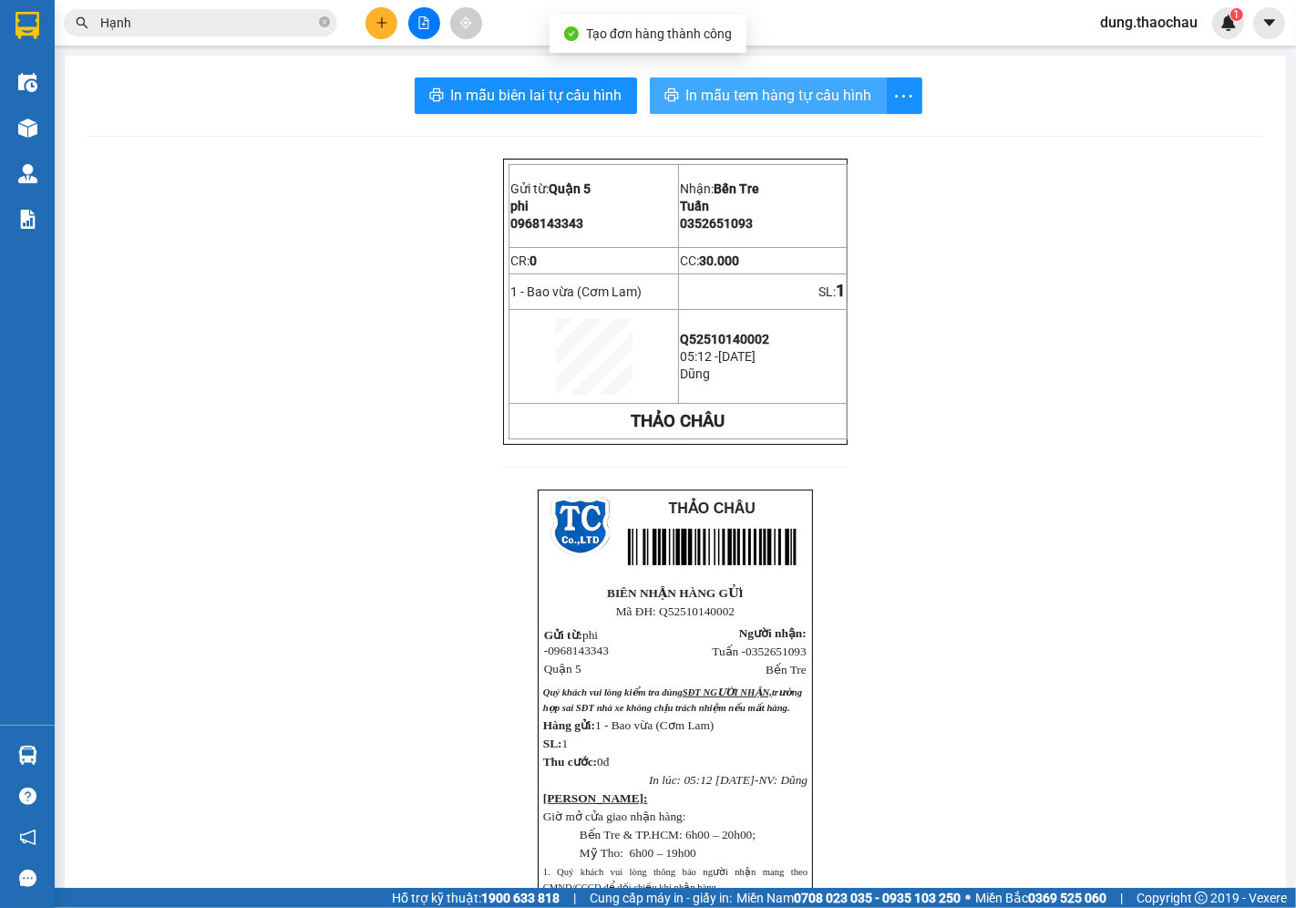
click at [717, 105] on span "In mẫu tem hàng tự cấu hình" at bounding box center [779, 95] width 186 height 23
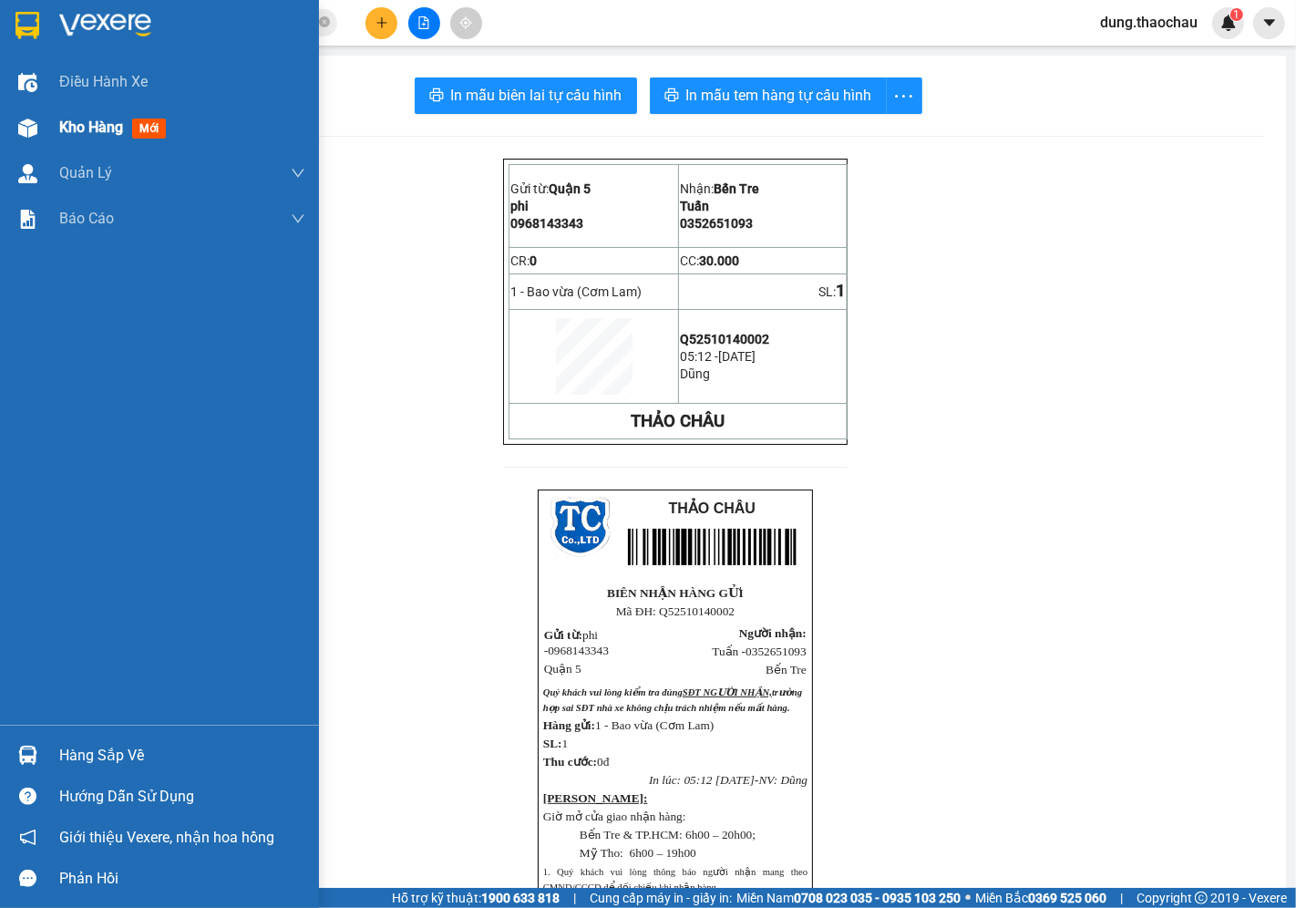
click at [91, 135] on span "Kho hàng" at bounding box center [91, 126] width 64 height 17
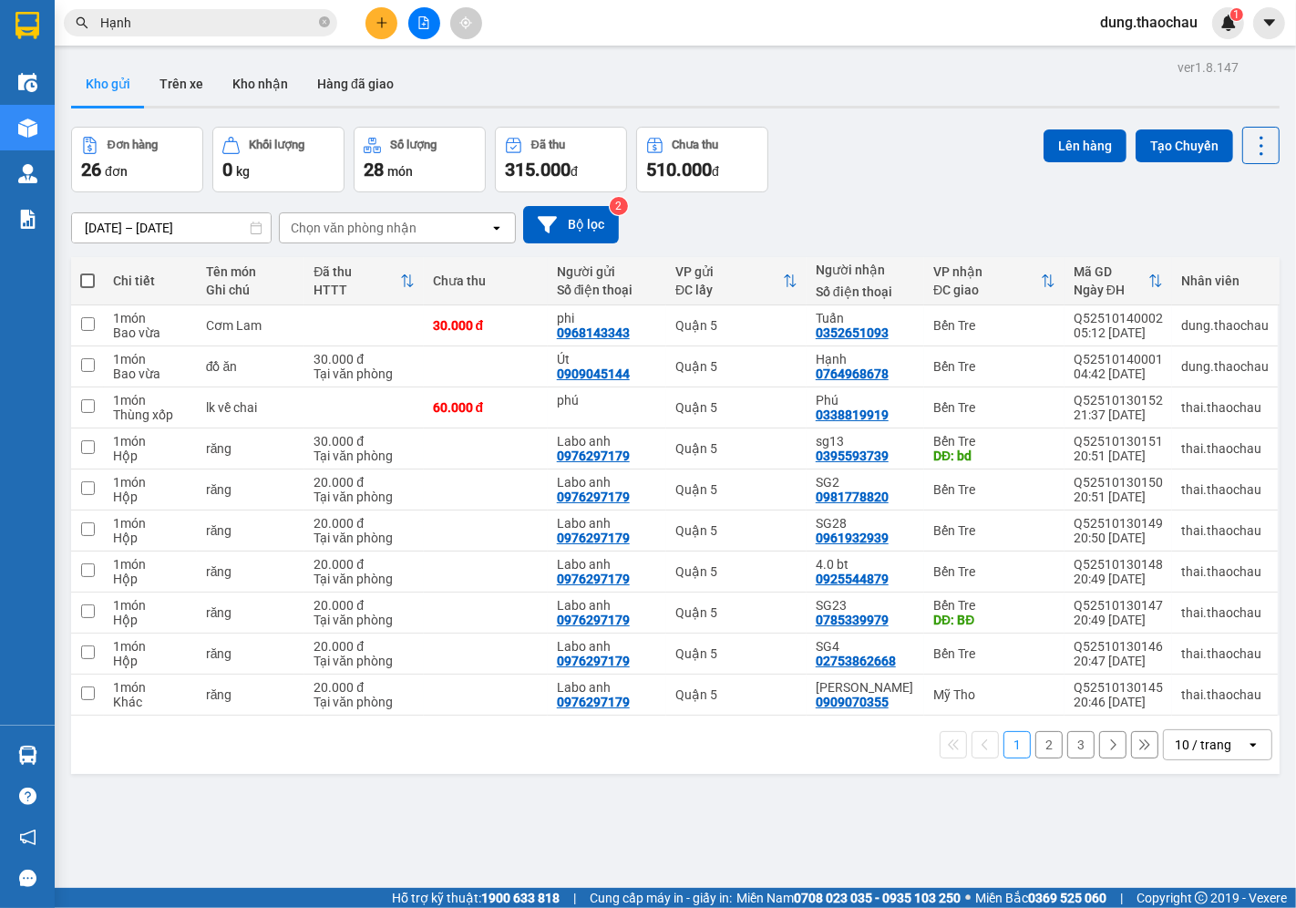
click at [1246, 745] on icon "open" at bounding box center [1253, 744] width 15 height 15
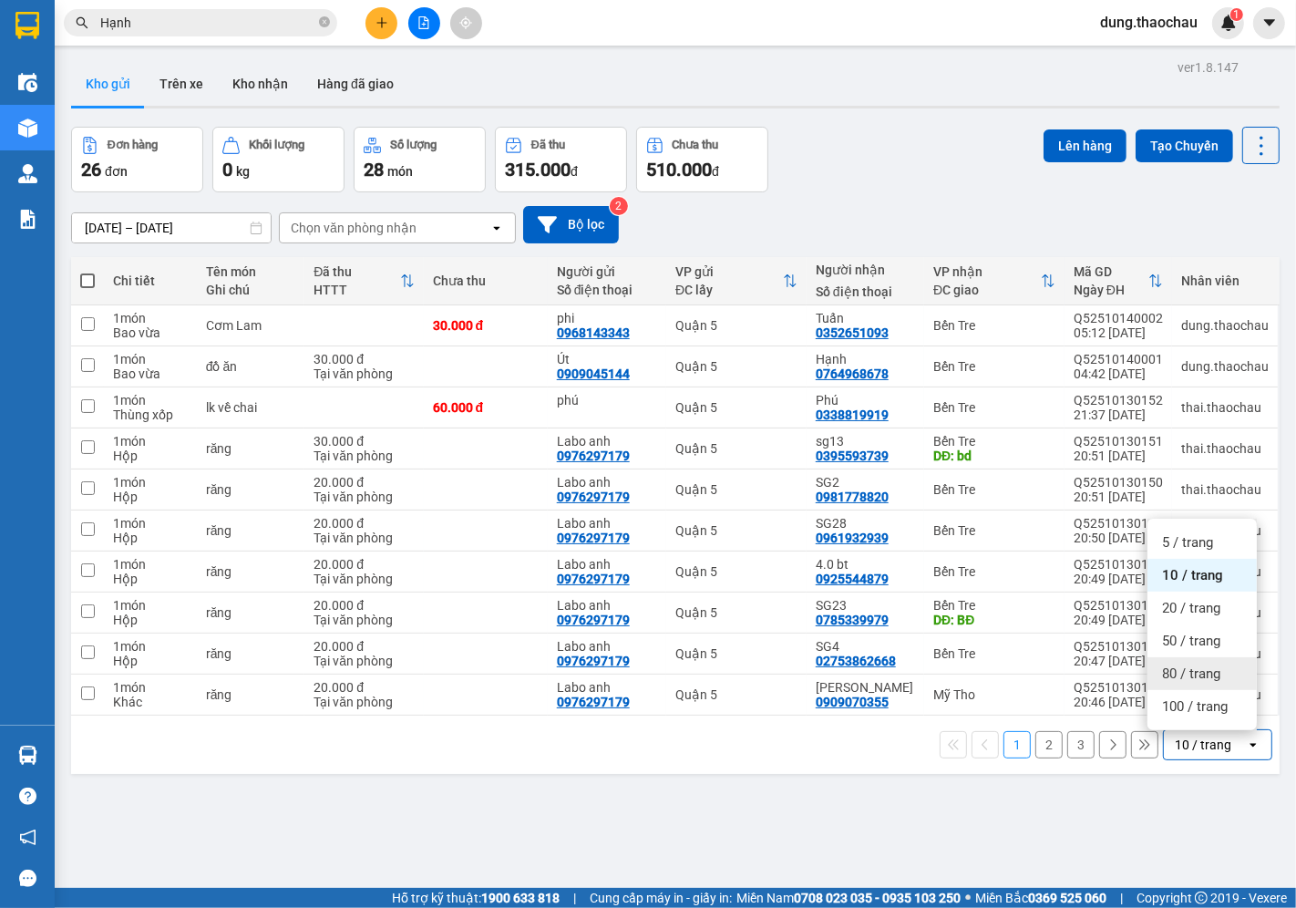
click at [1171, 678] on span "80 / trang" at bounding box center [1191, 673] width 58 height 18
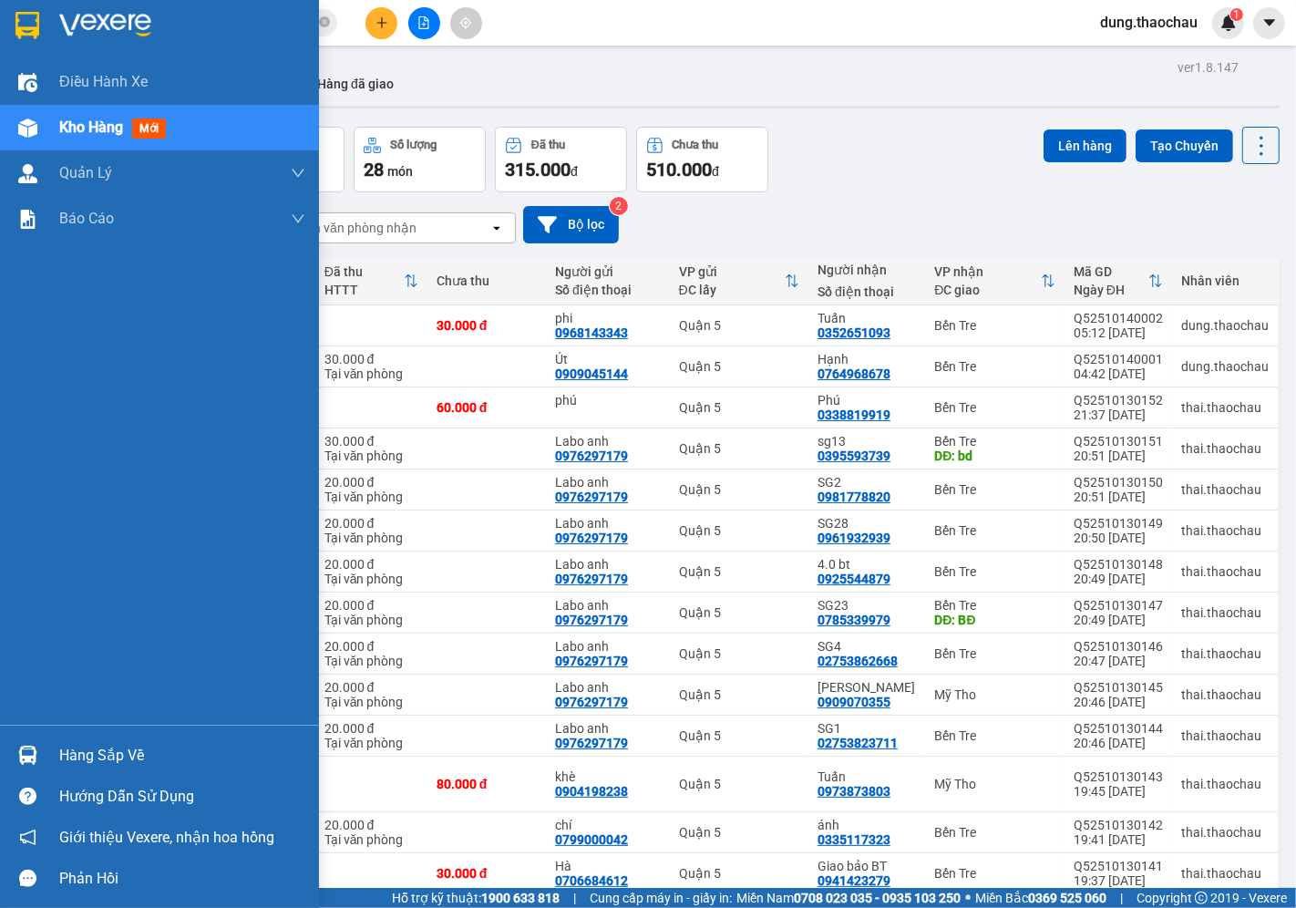
click at [26, 758] on img at bounding box center [27, 755] width 19 height 19
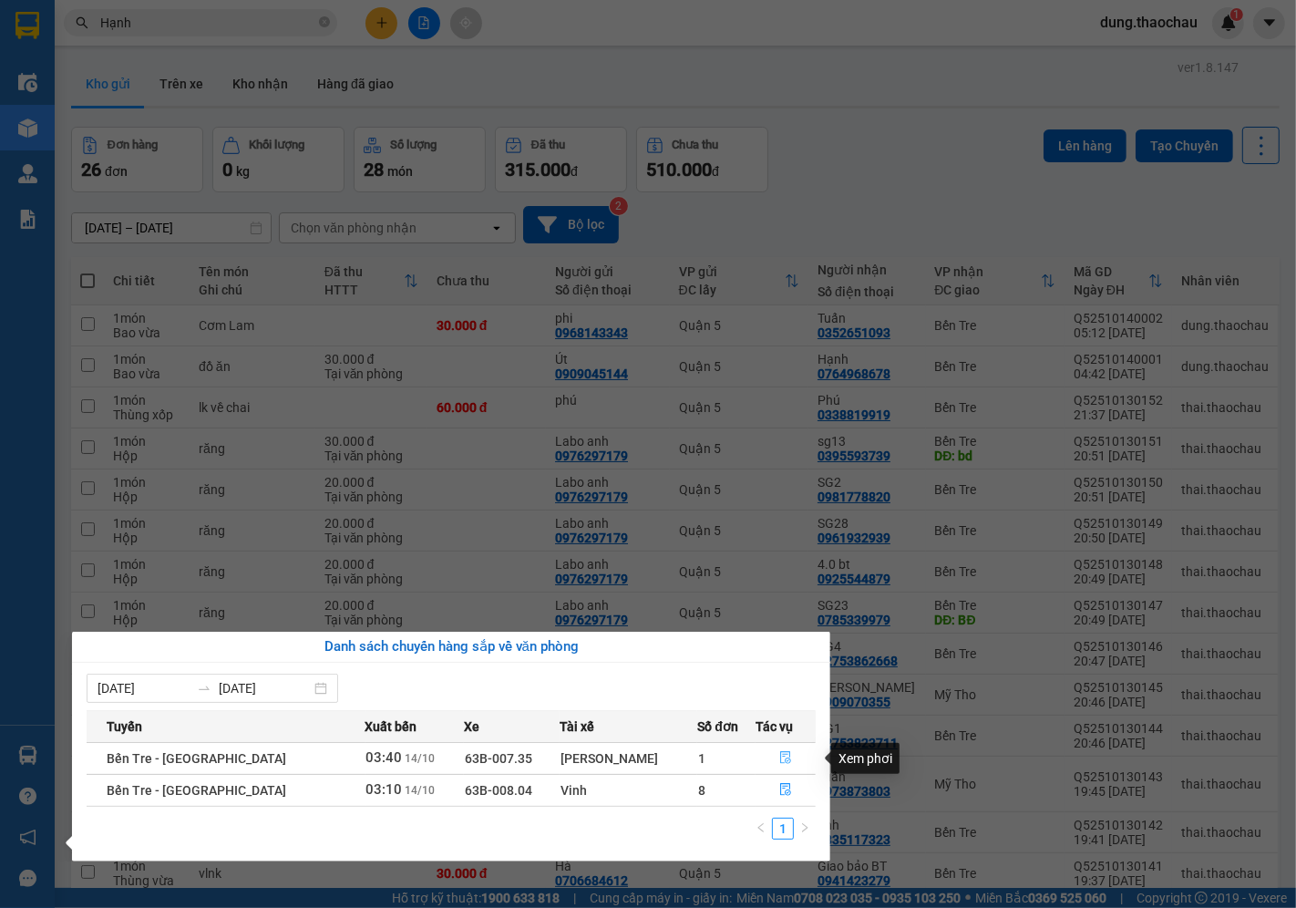
click at [779, 757] on icon "file-done" at bounding box center [785, 757] width 13 height 13
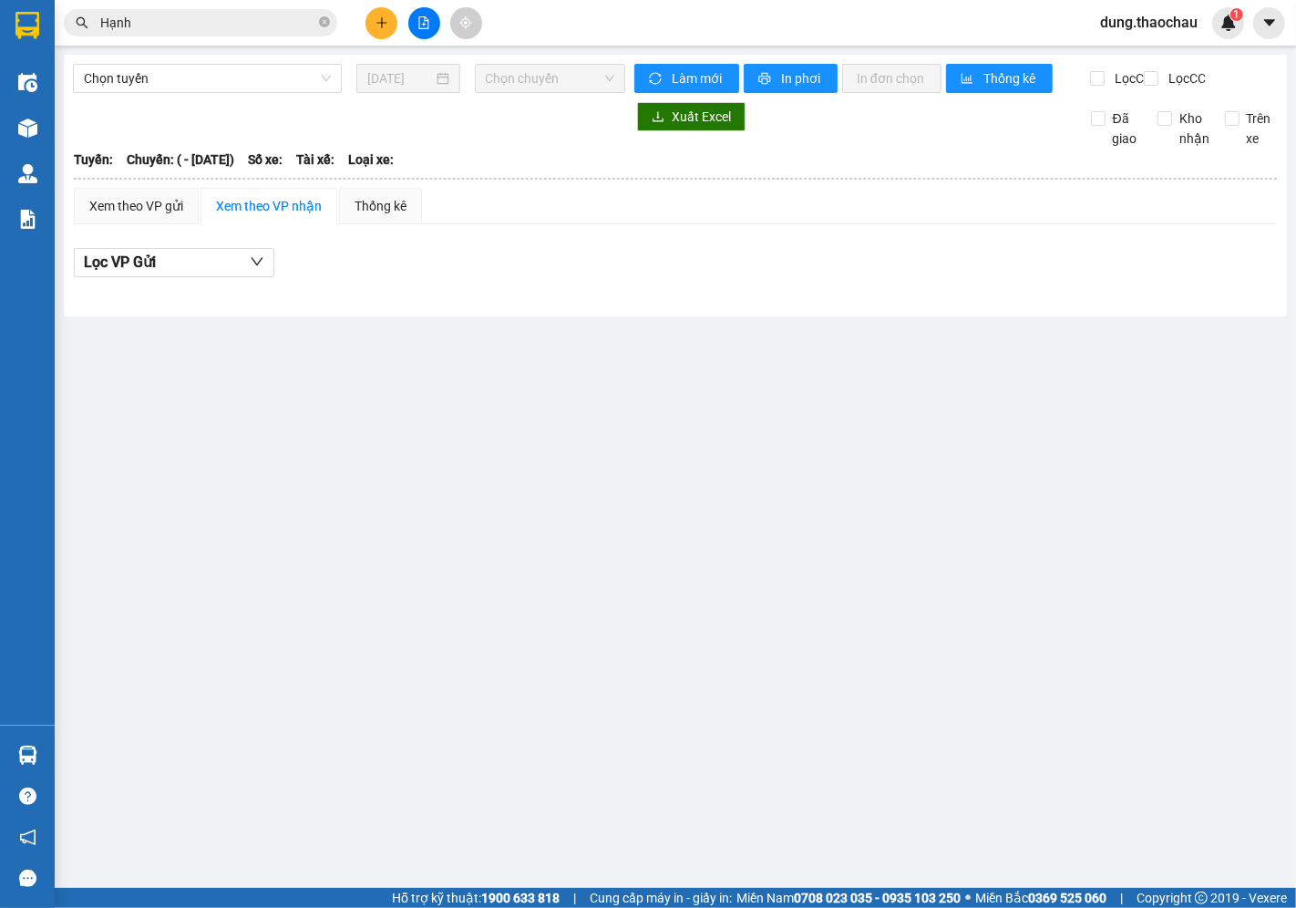
type input "[DATE]"
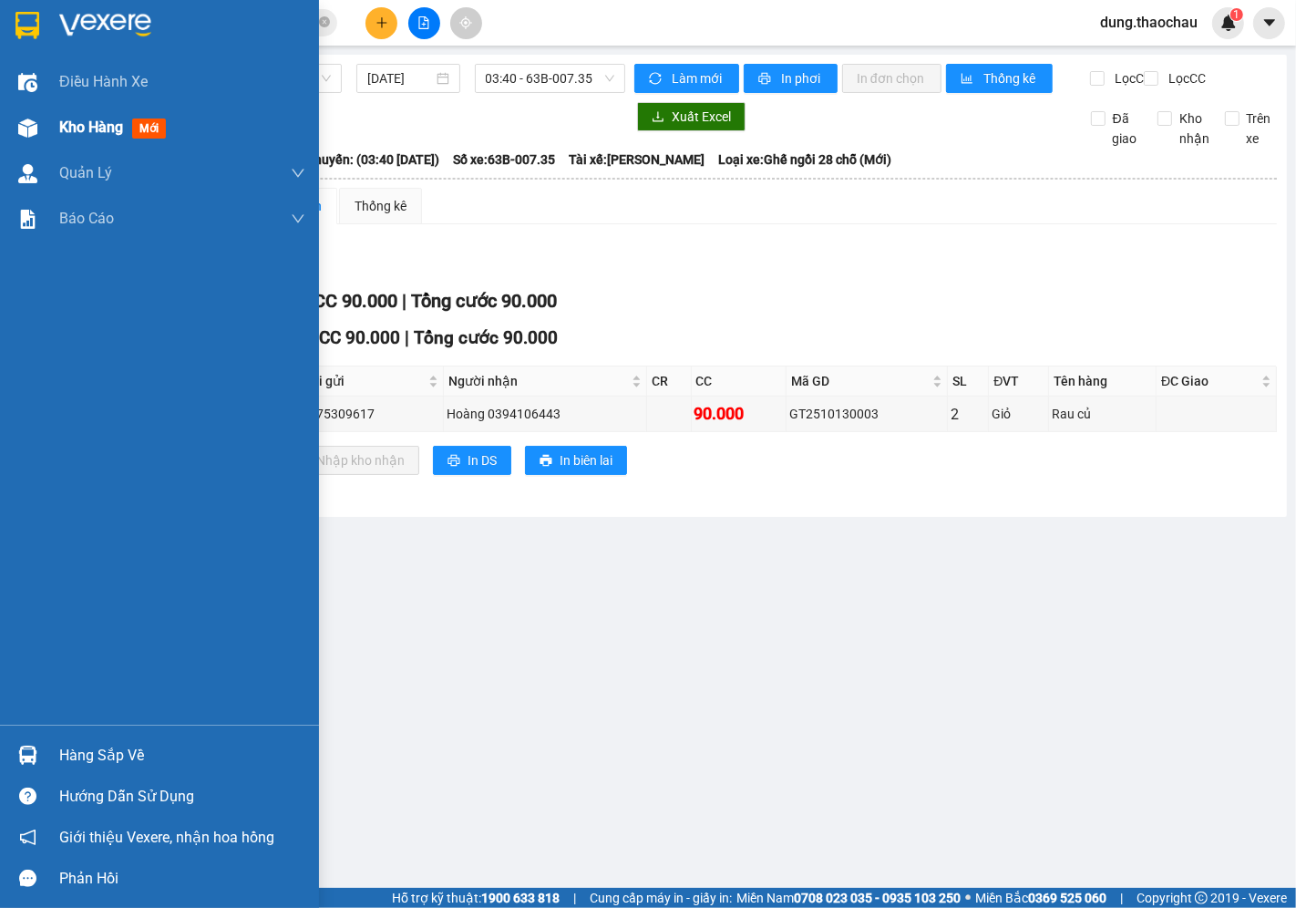
click at [77, 130] on span "Kho hàng" at bounding box center [91, 126] width 64 height 17
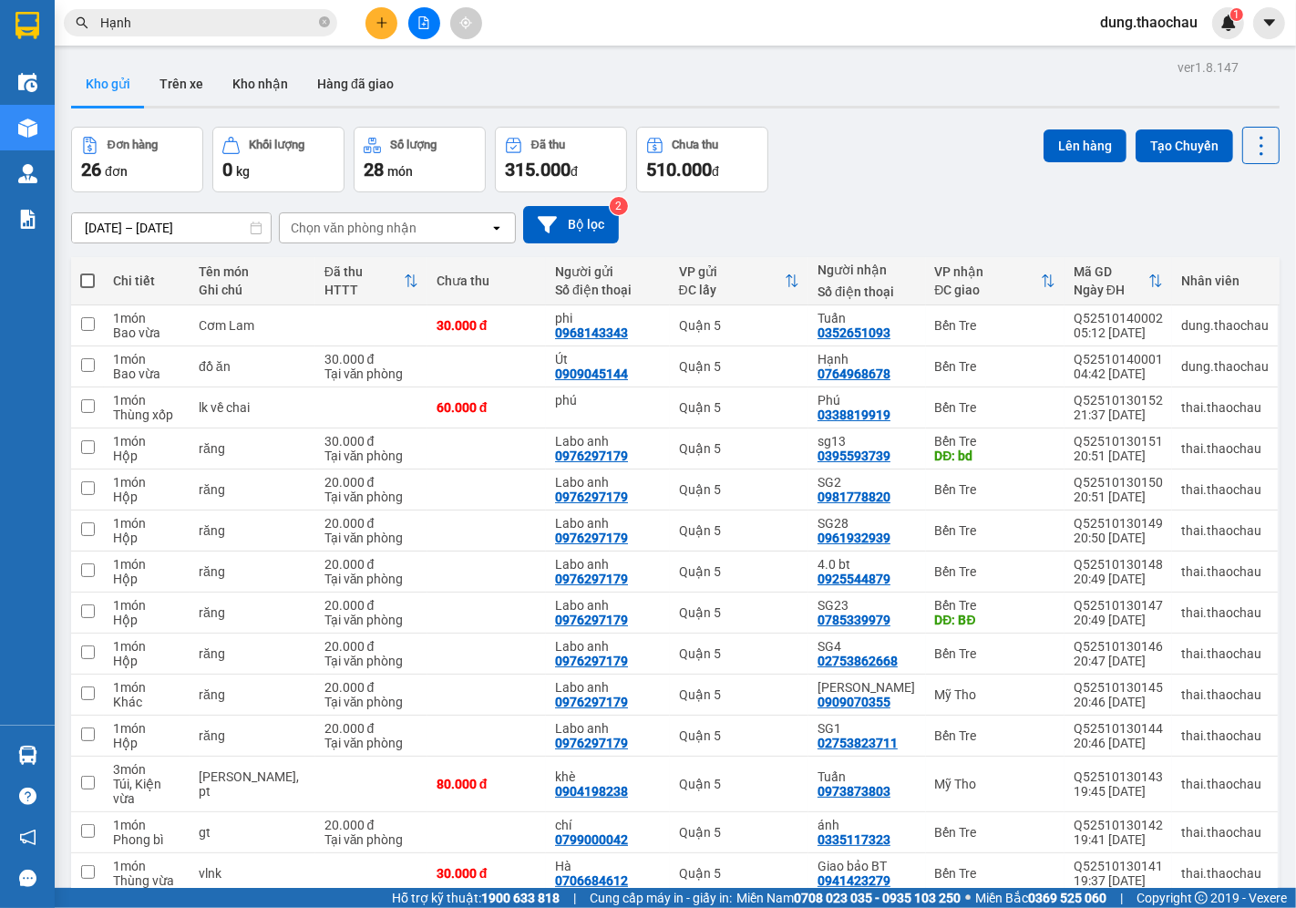
click at [87, 281] on span at bounding box center [87, 280] width 15 height 15
click at [87, 272] on input "checkbox" at bounding box center [87, 272] width 0 height 0
checkbox input "true"
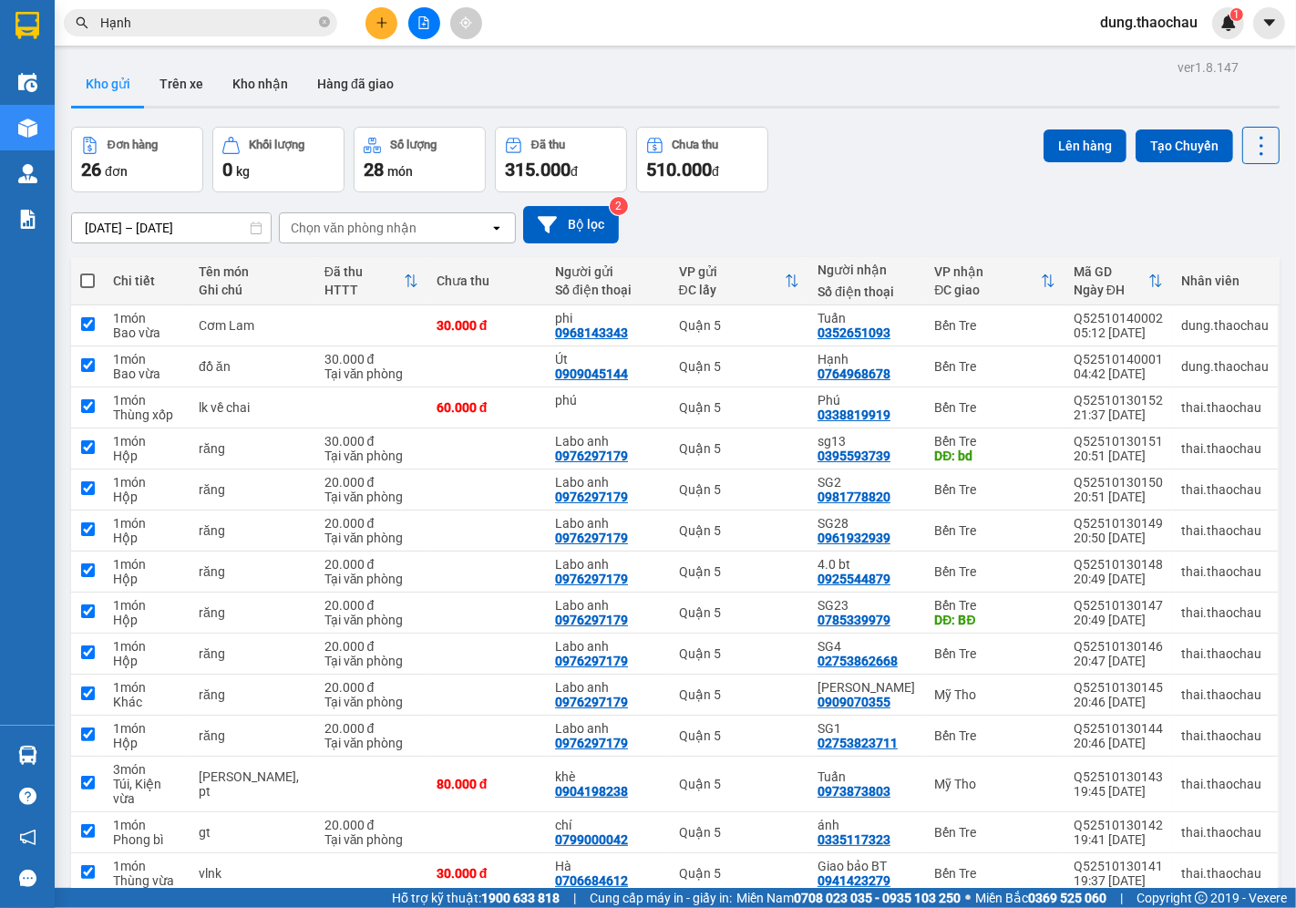
checkbox input "true"
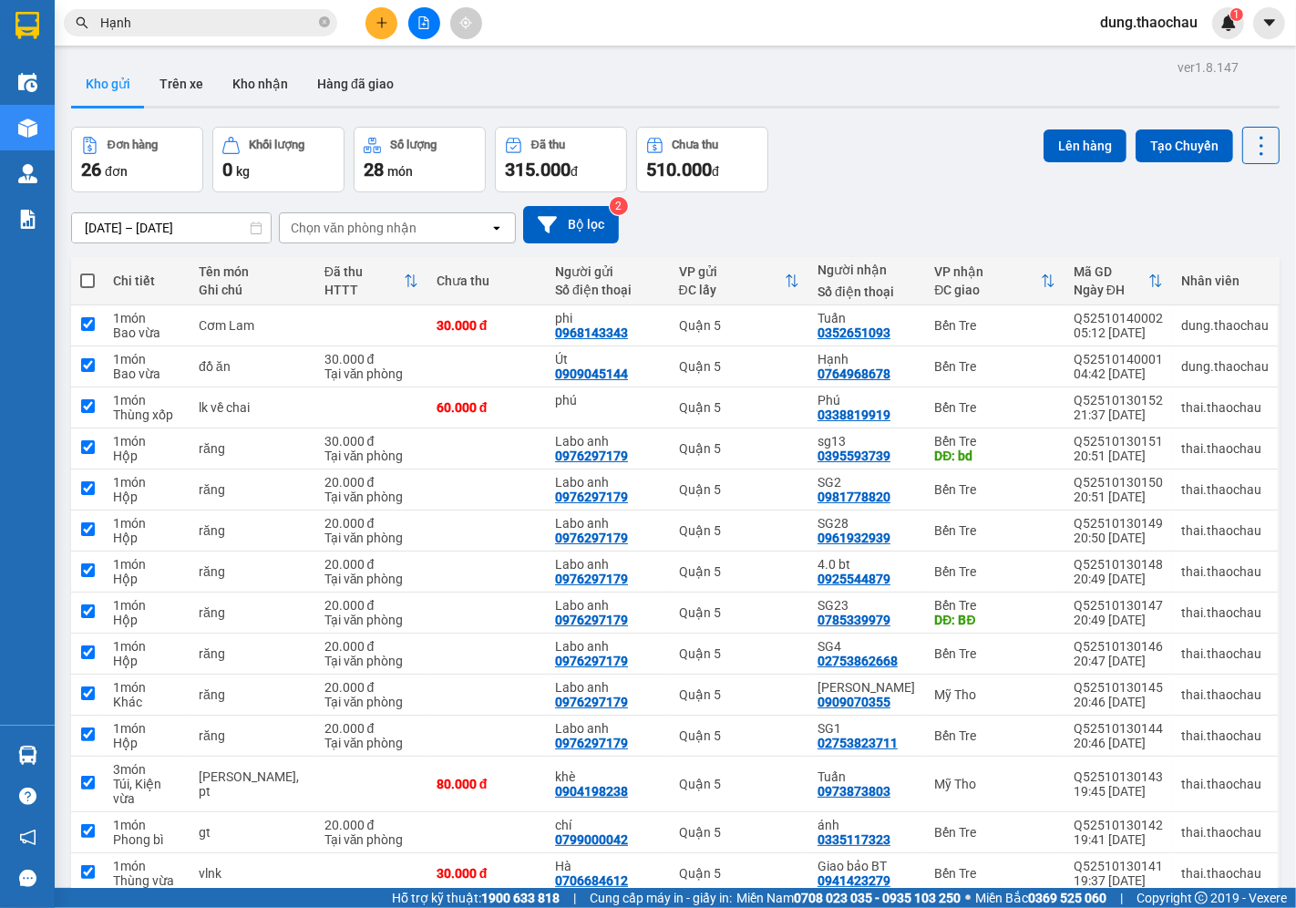
checkbox input "true"
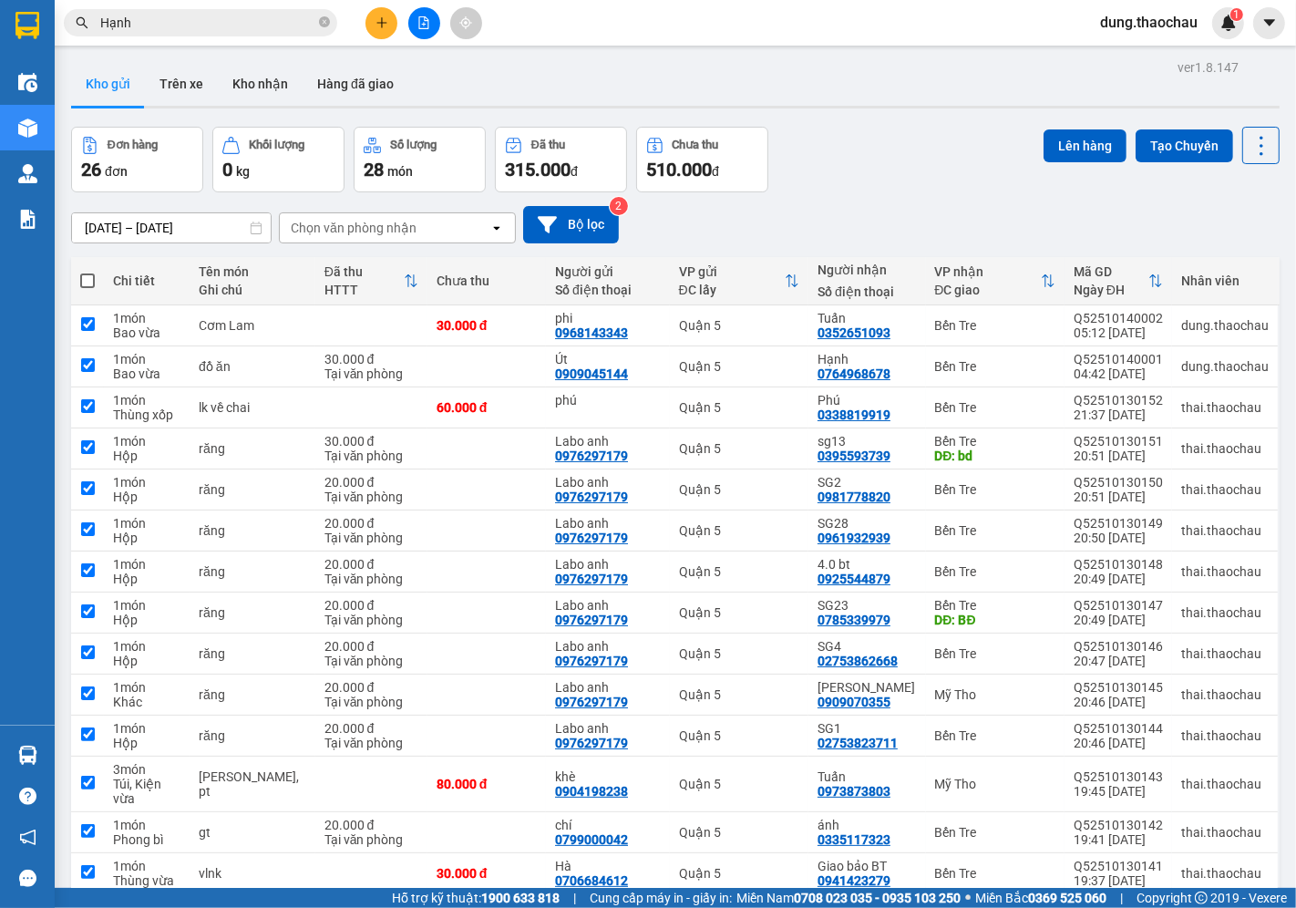
checkbox input "true"
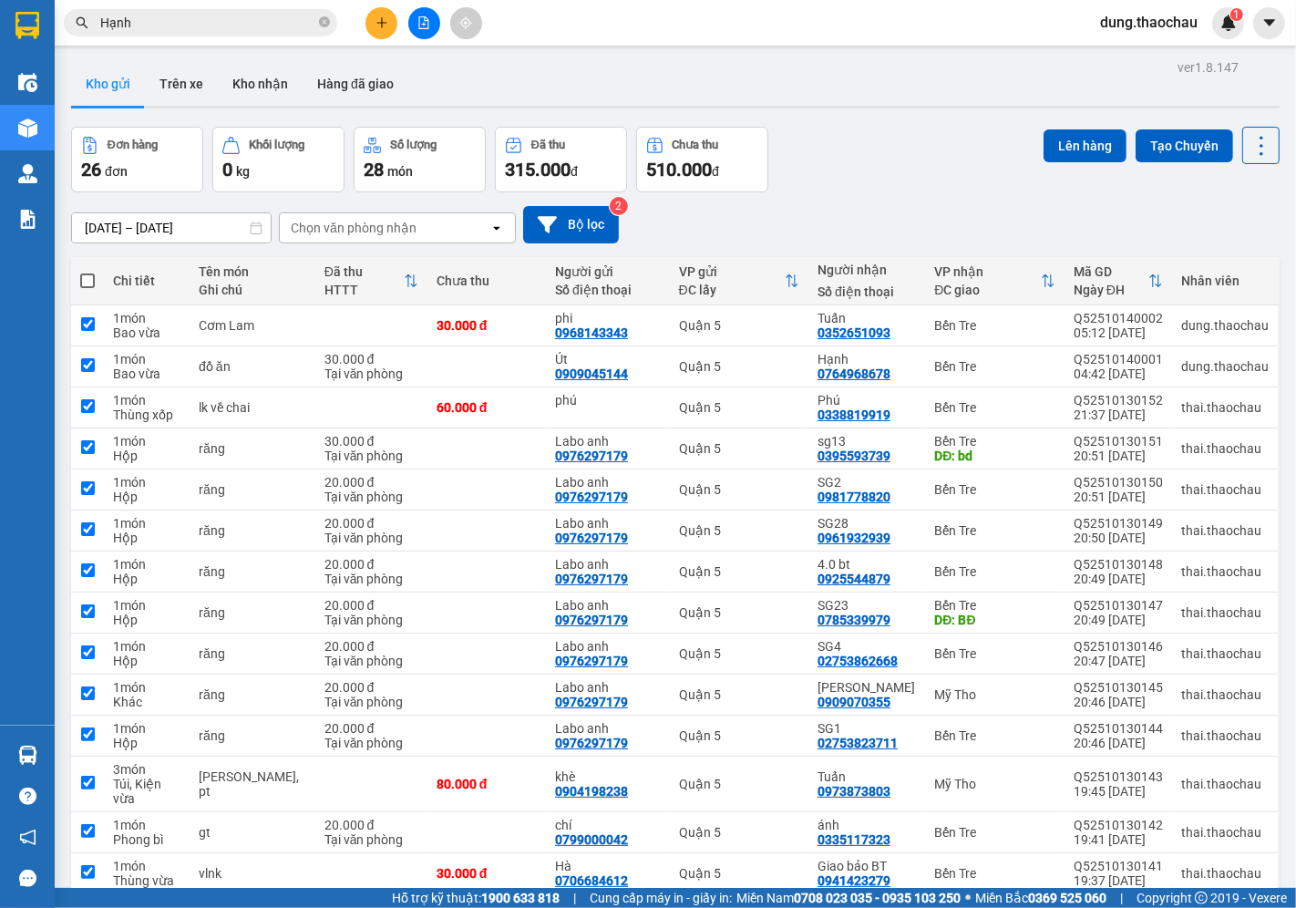
checkbox input "true"
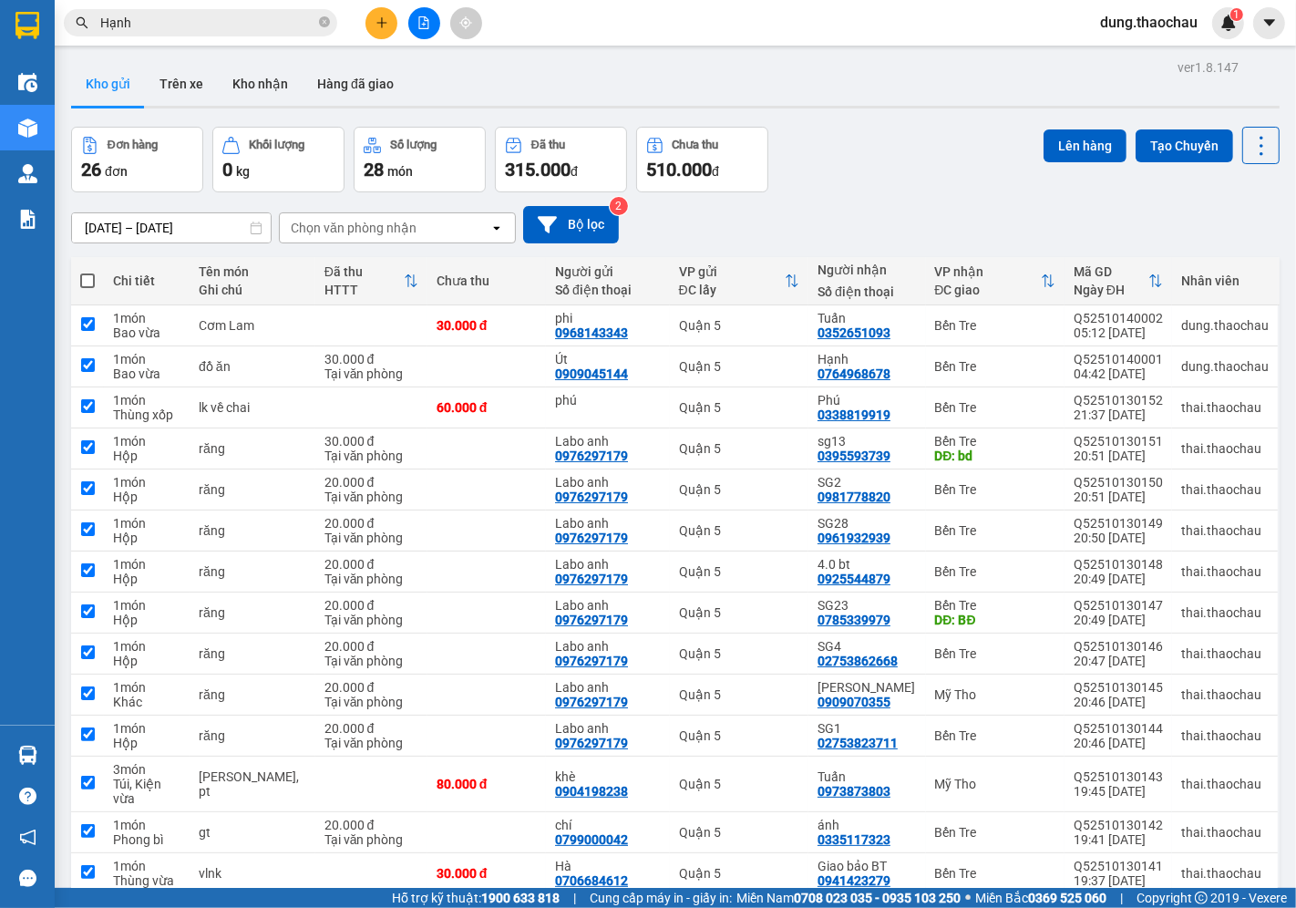
checkbox input "true"
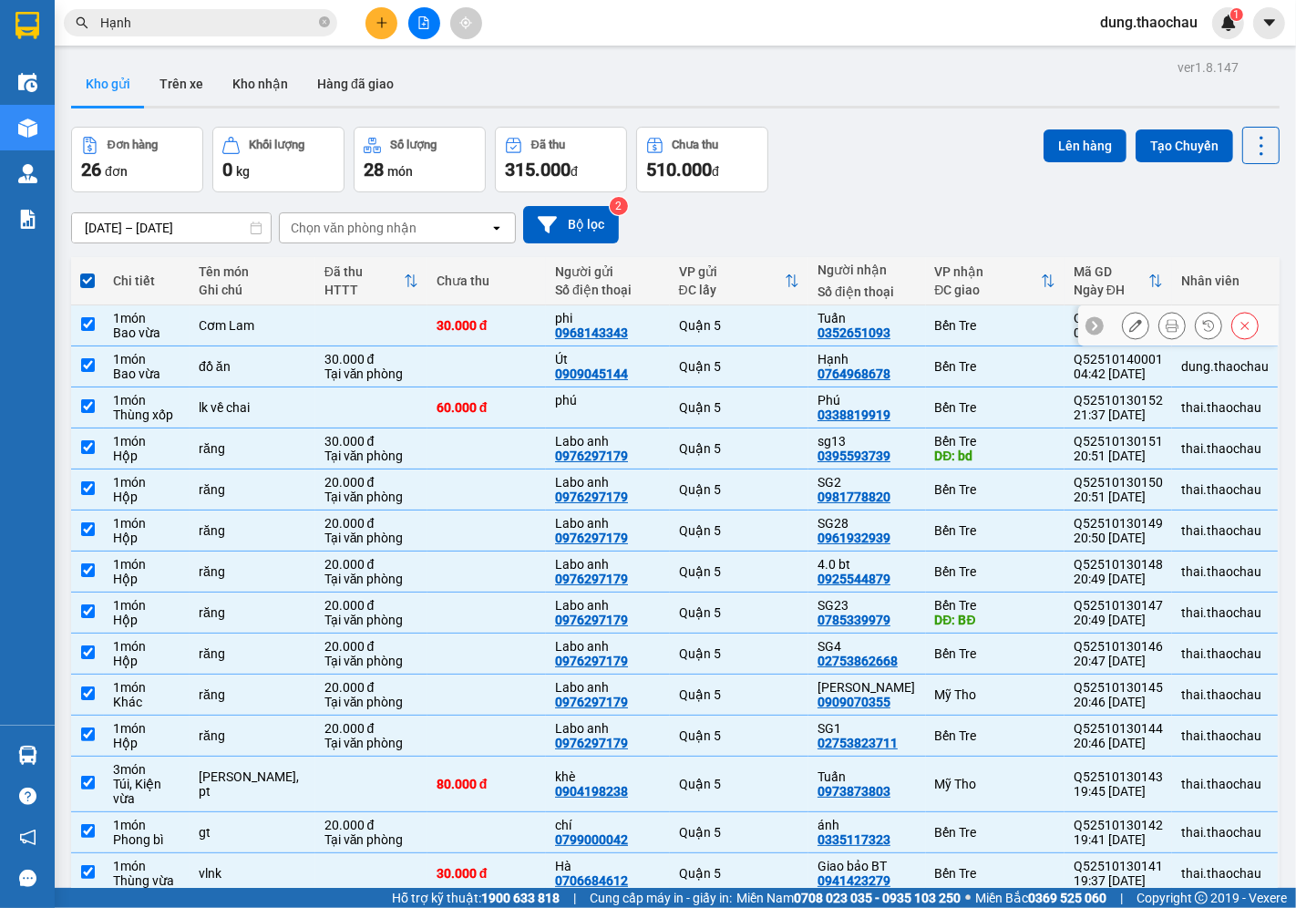
click at [92, 325] on input "checkbox" at bounding box center [88, 324] width 14 height 14
checkbox input "false"
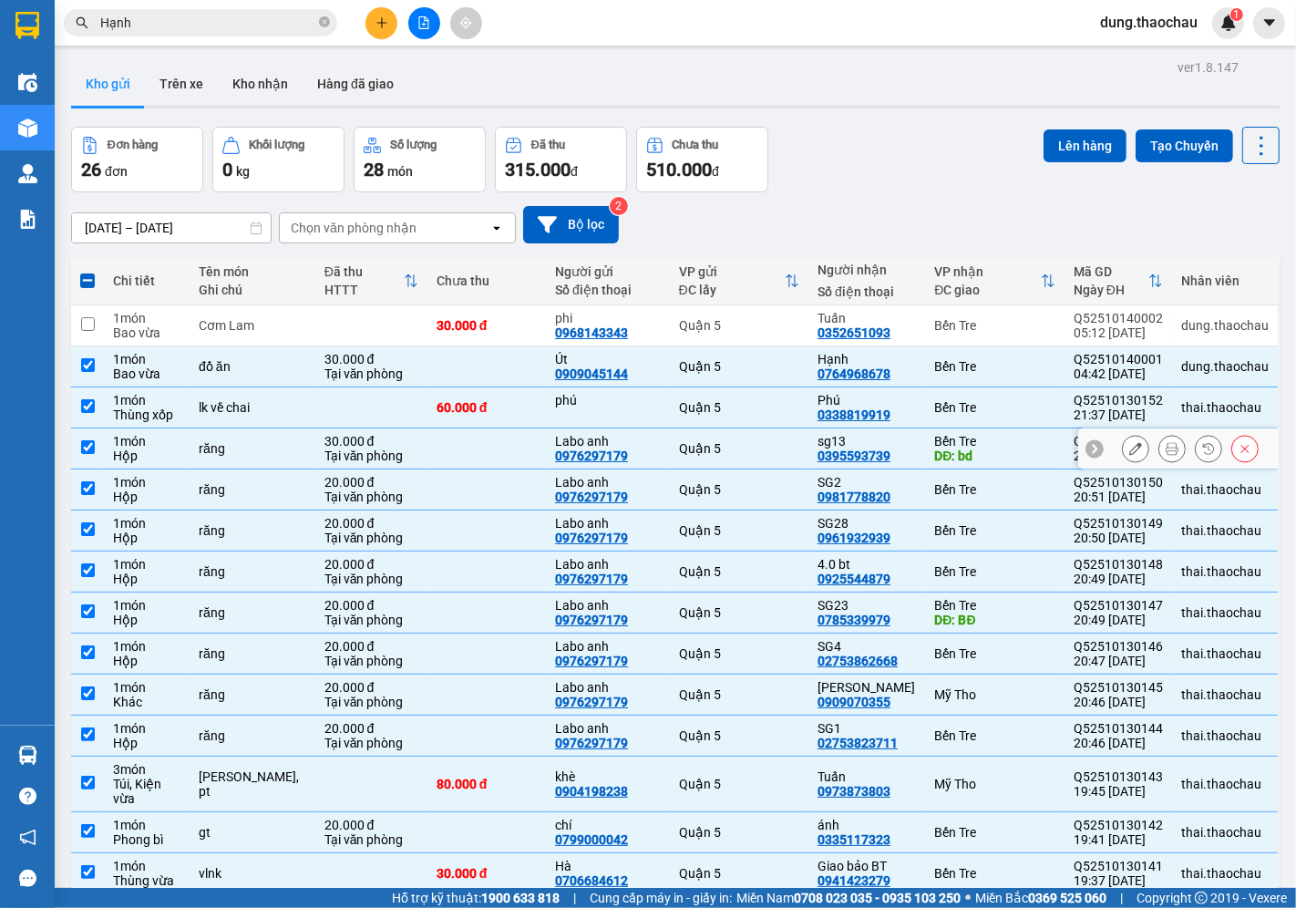
click at [86, 456] on td at bounding box center [87, 448] width 33 height 41
checkbox input "false"
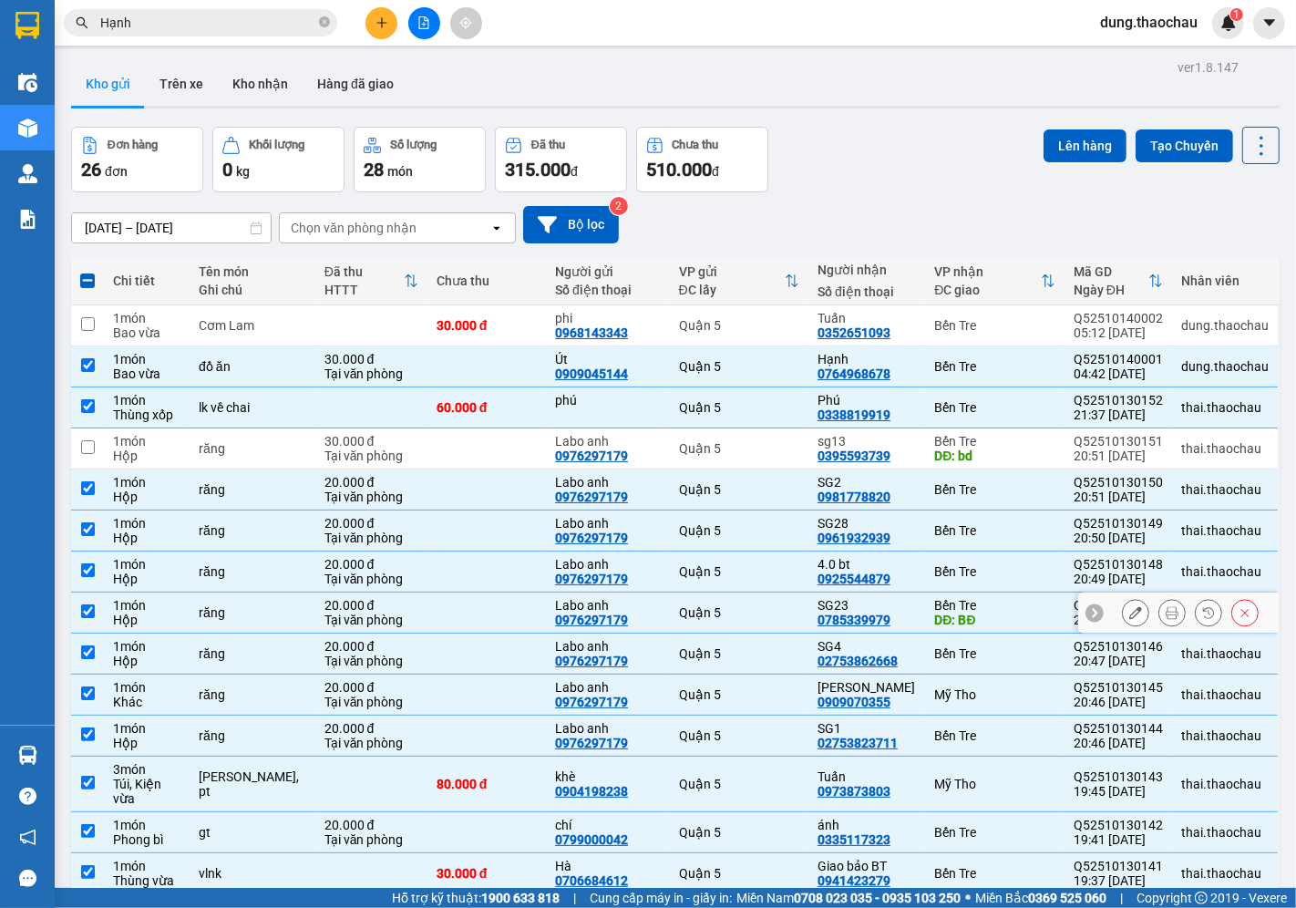
click at [87, 608] on input "checkbox" at bounding box center [88, 611] width 14 height 14
checkbox input "false"
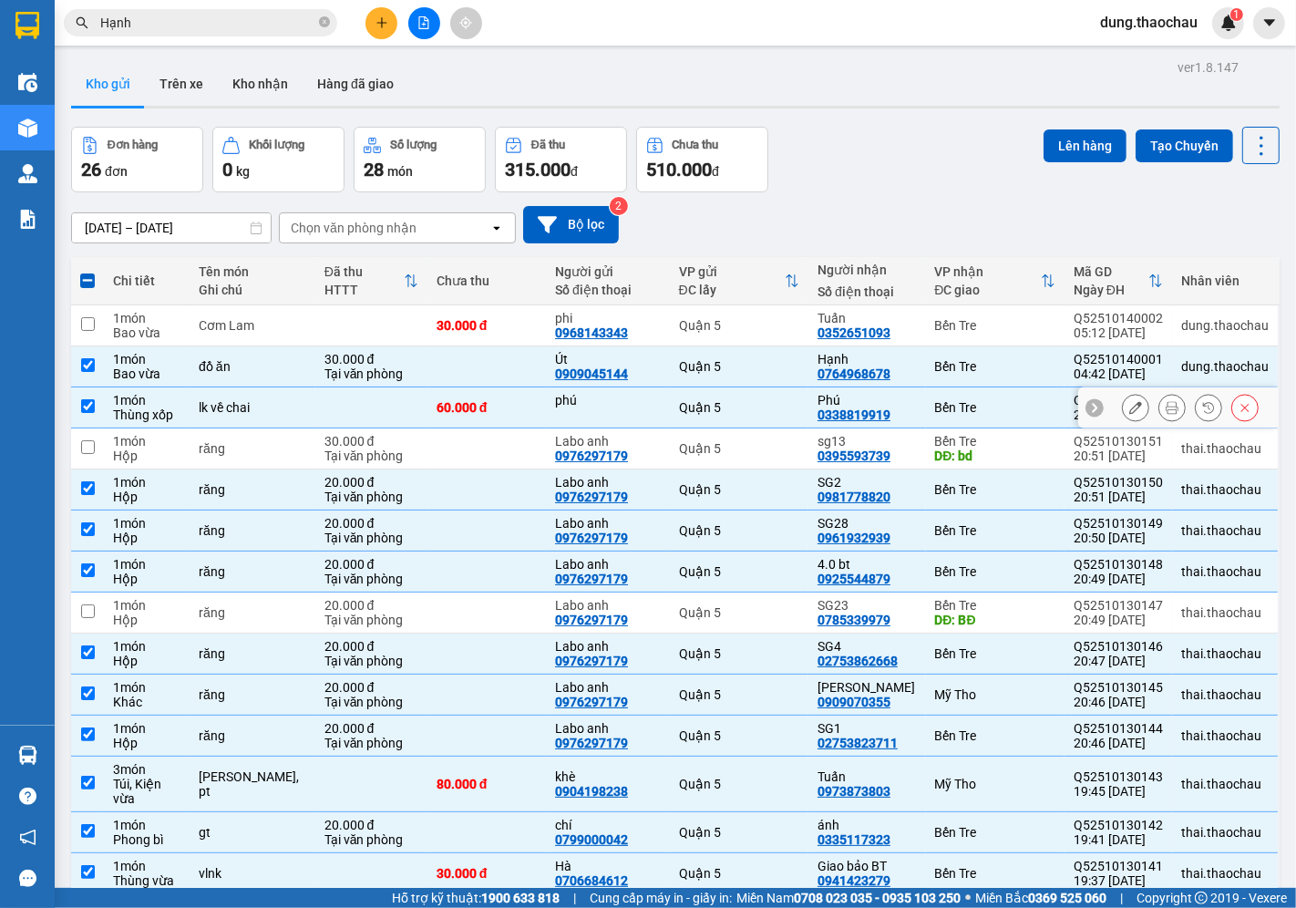
click at [85, 407] on input "checkbox" at bounding box center [88, 406] width 14 height 14
checkbox input "false"
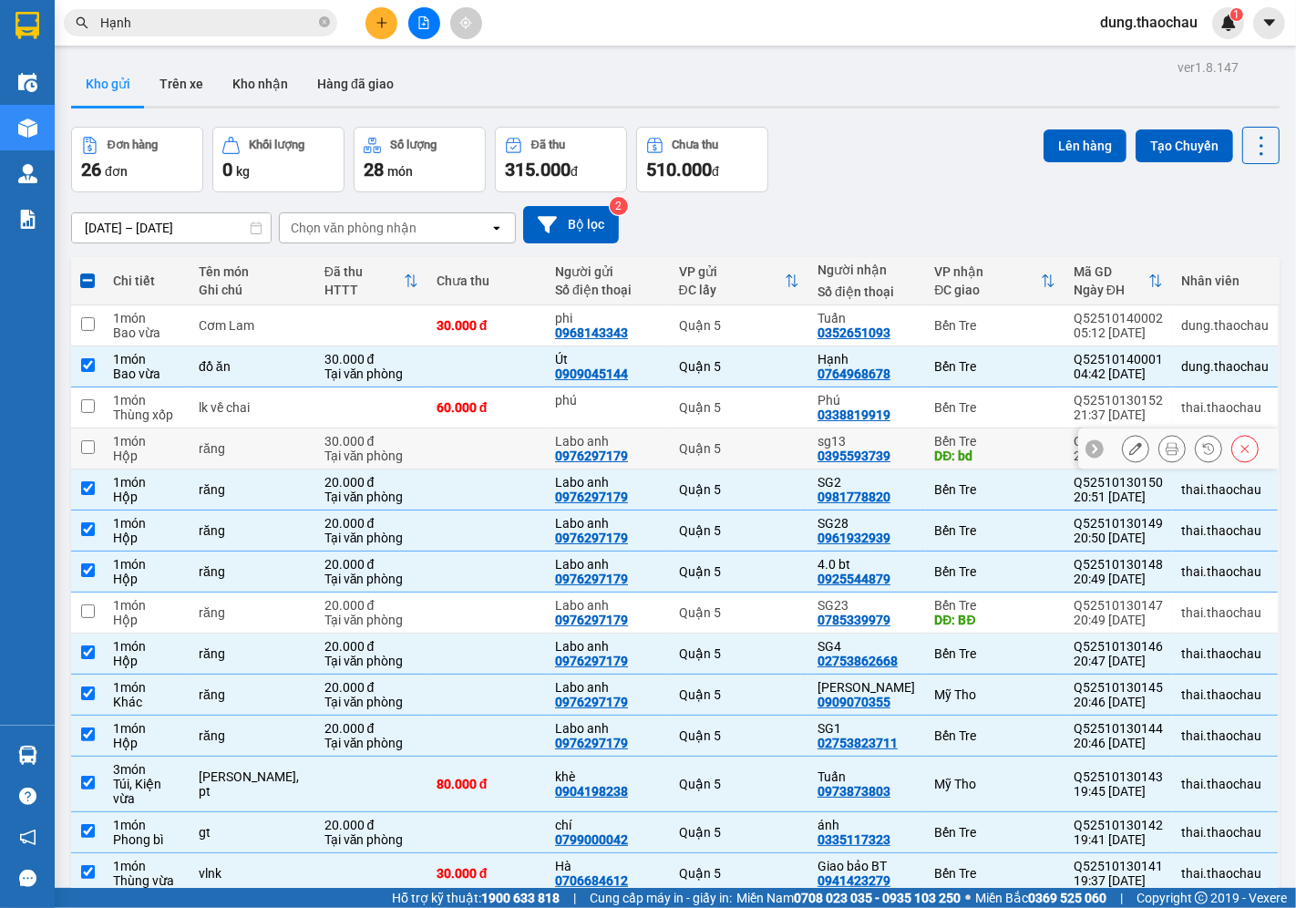
click at [88, 450] on input "checkbox" at bounding box center [88, 447] width 14 height 14
checkbox input "true"
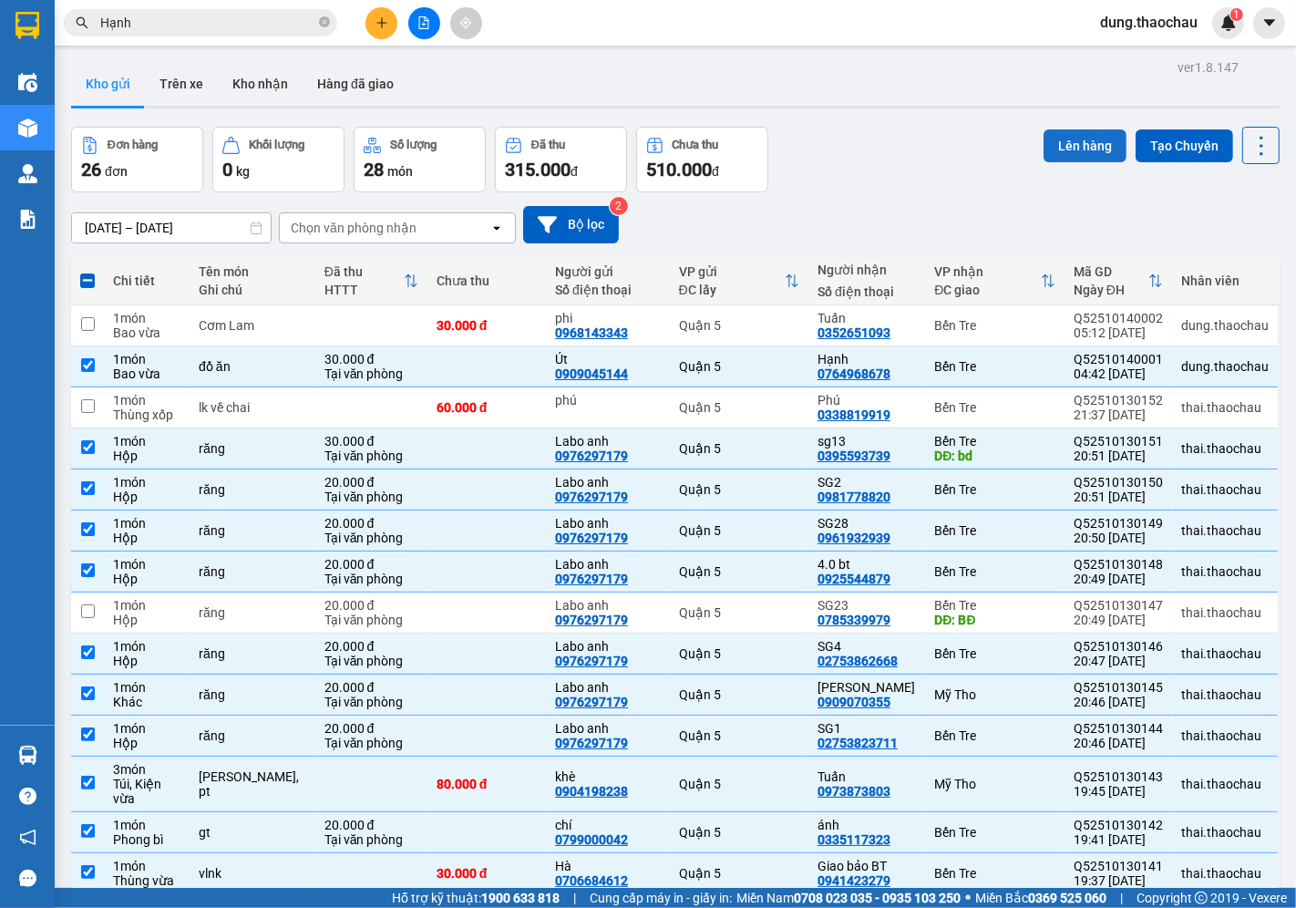
click at [1051, 152] on button "Lên hàng" at bounding box center [1085, 145] width 83 height 33
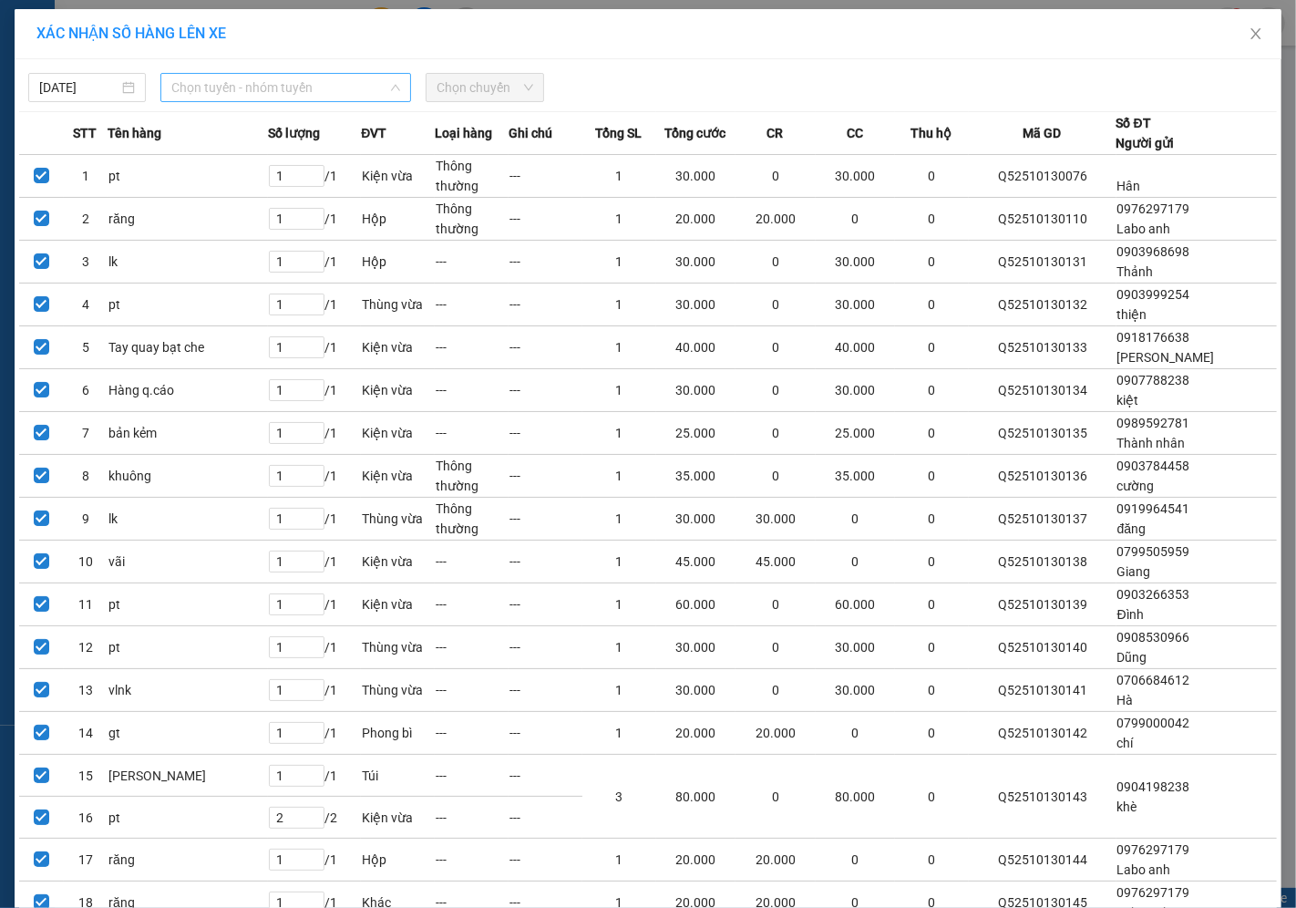
click at [205, 94] on span "Chọn tuyến - nhóm tuyến" at bounding box center [285, 87] width 229 height 27
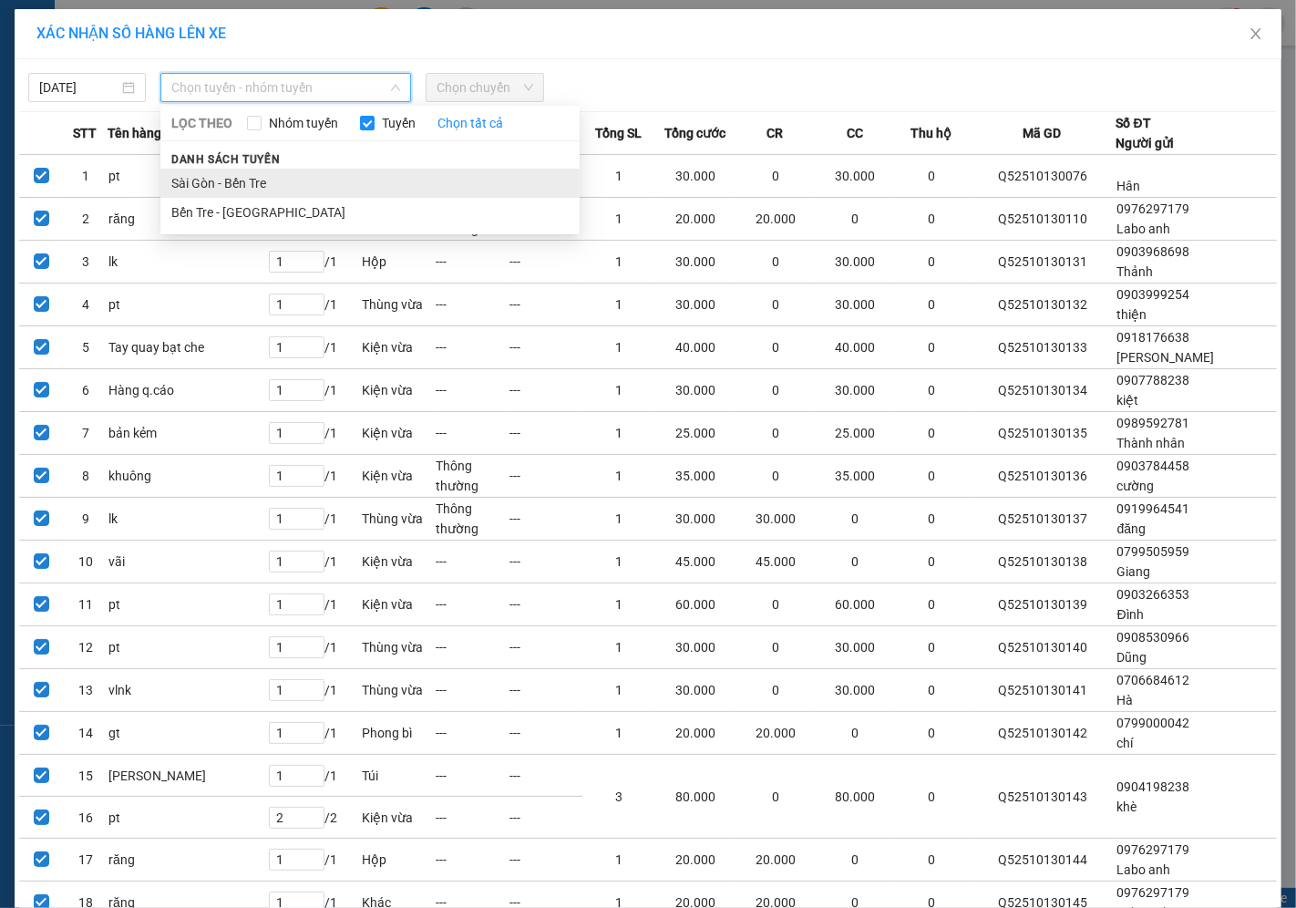
click at [196, 192] on li "Sài Gòn - Bến Tre" at bounding box center [369, 183] width 419 height 29
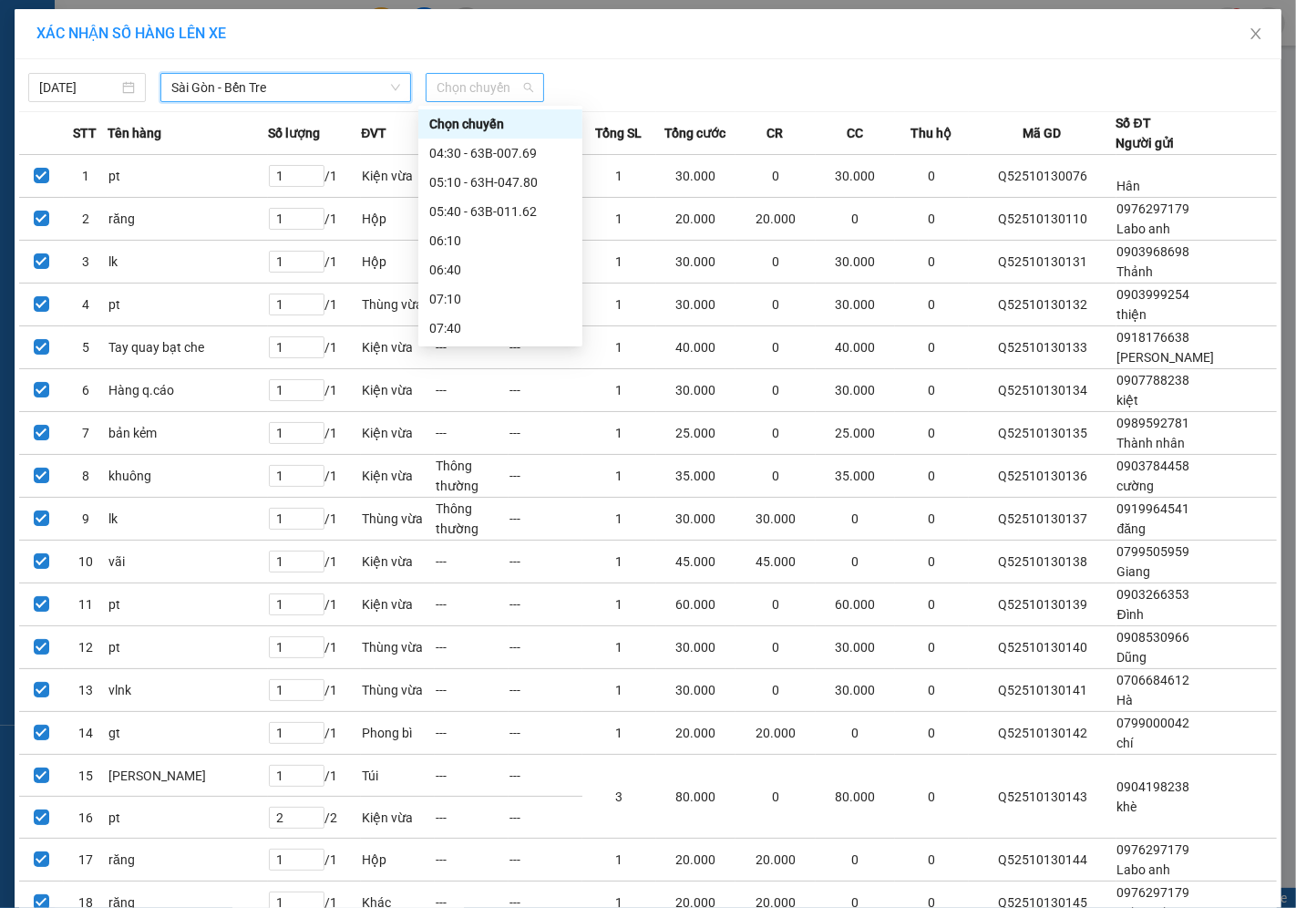
click at [442, 87] on span "Chọn chuyến" at bounding box center [485, 87] width 96 height 27
click at [458, 161] on div "04:30 - 63B-007.69" at bounding box center [500, 153] width 142 height 20
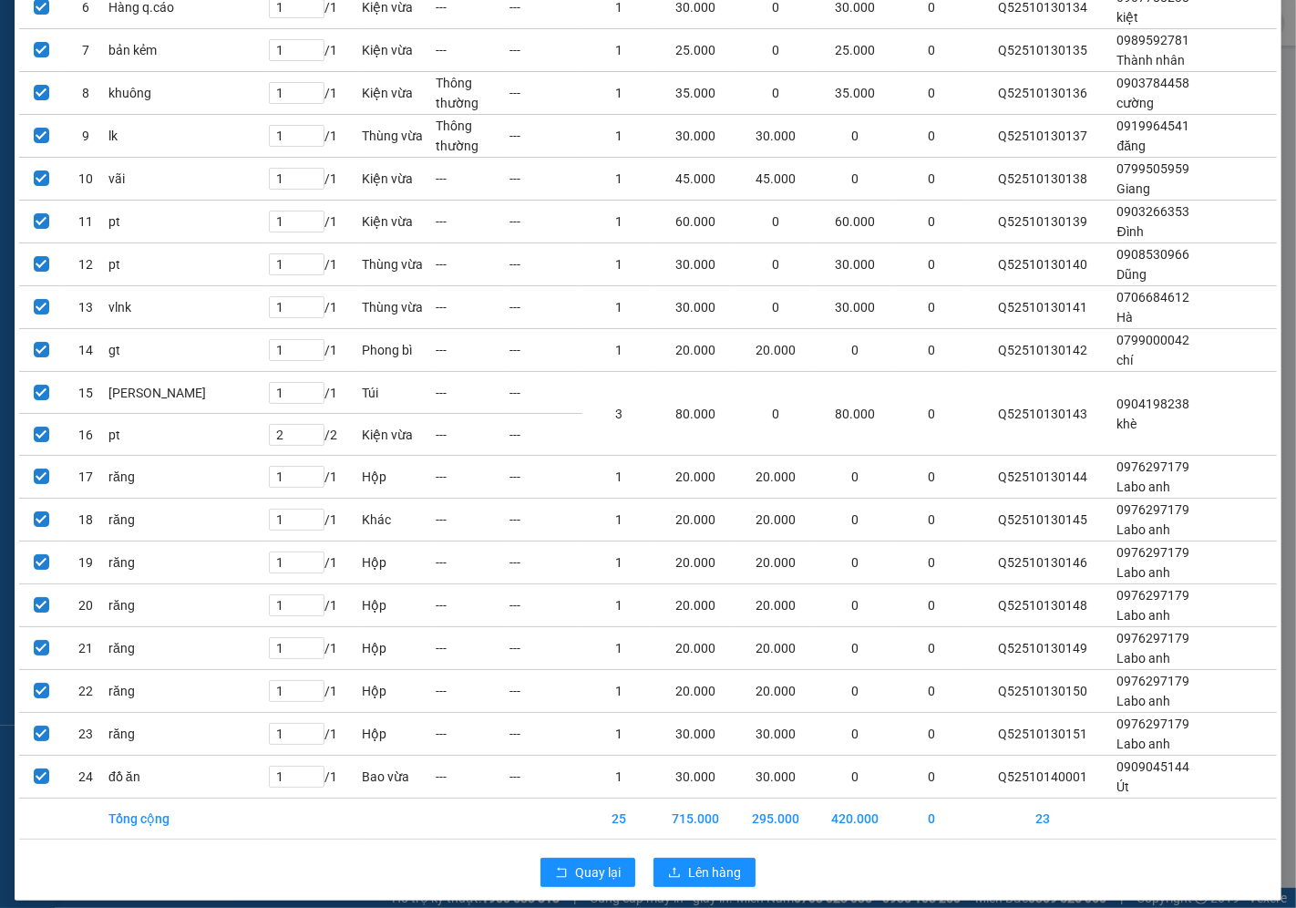
scroll to position [408, 0]
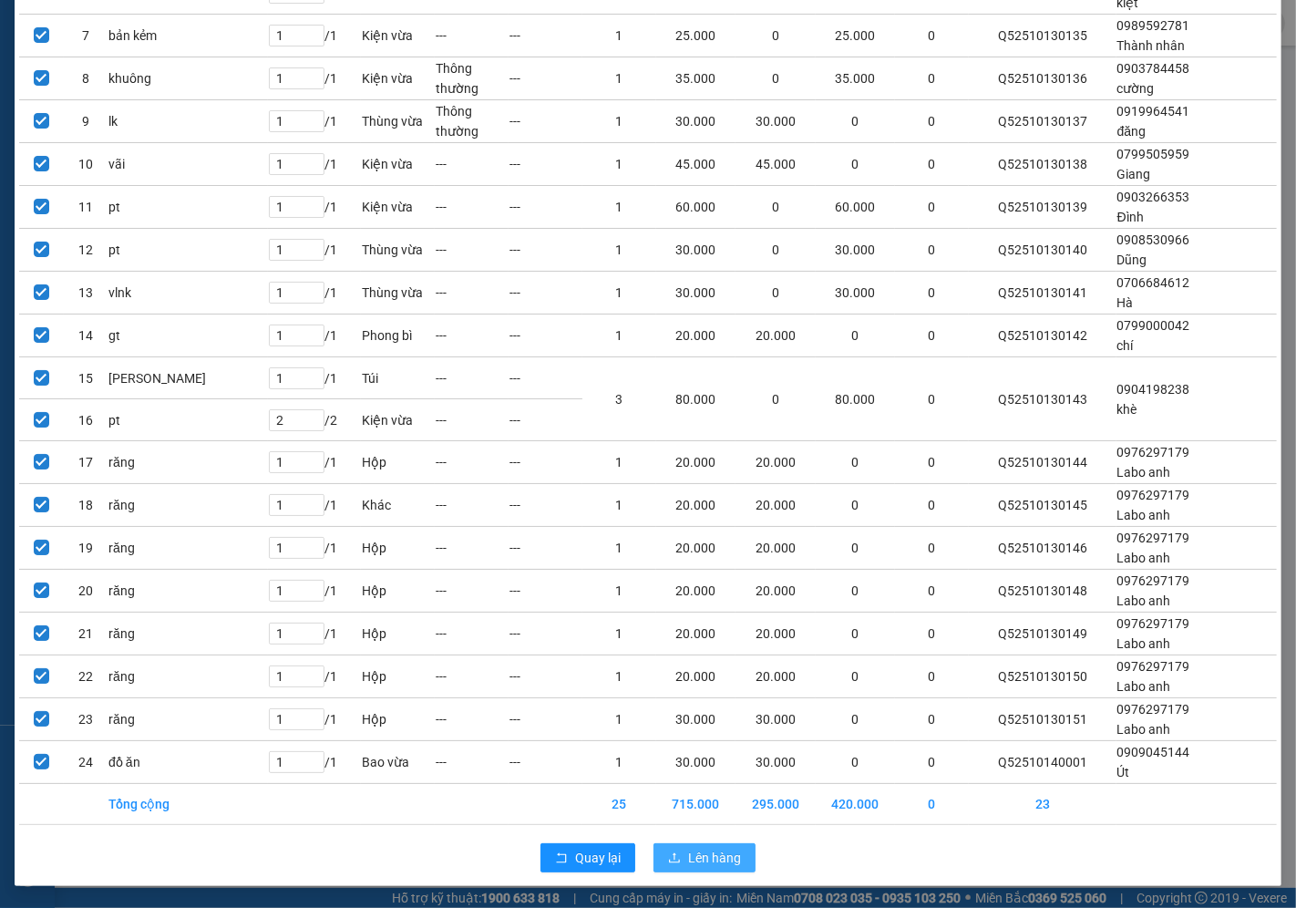
click at [691, 857] on span "Lên hàng" at bounding box center [714, 858] width 53 height 20
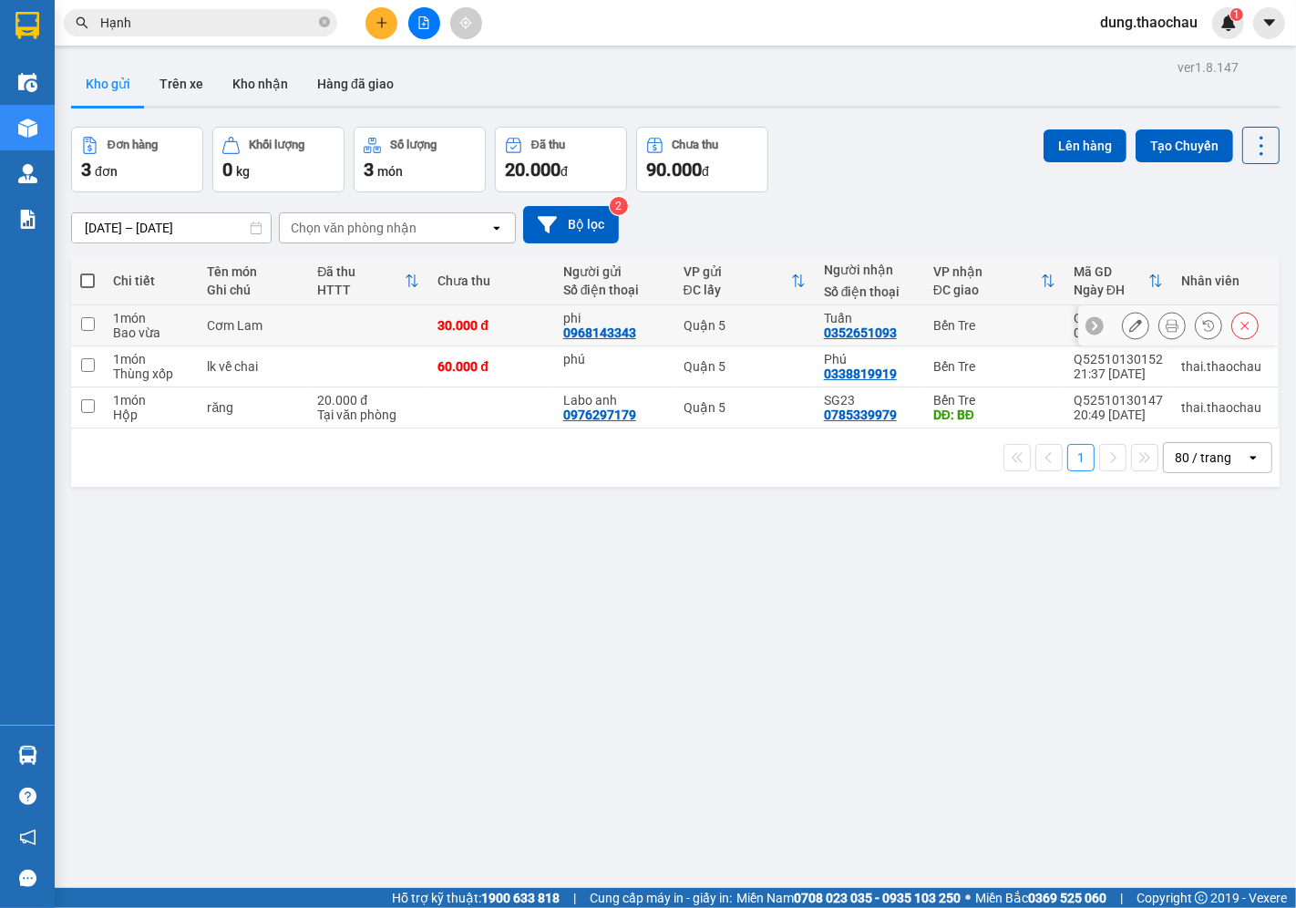
click at [88, 326] on input "checkbox" at bounding box center [88, 324] width 14 height 14
checkbox input "true"
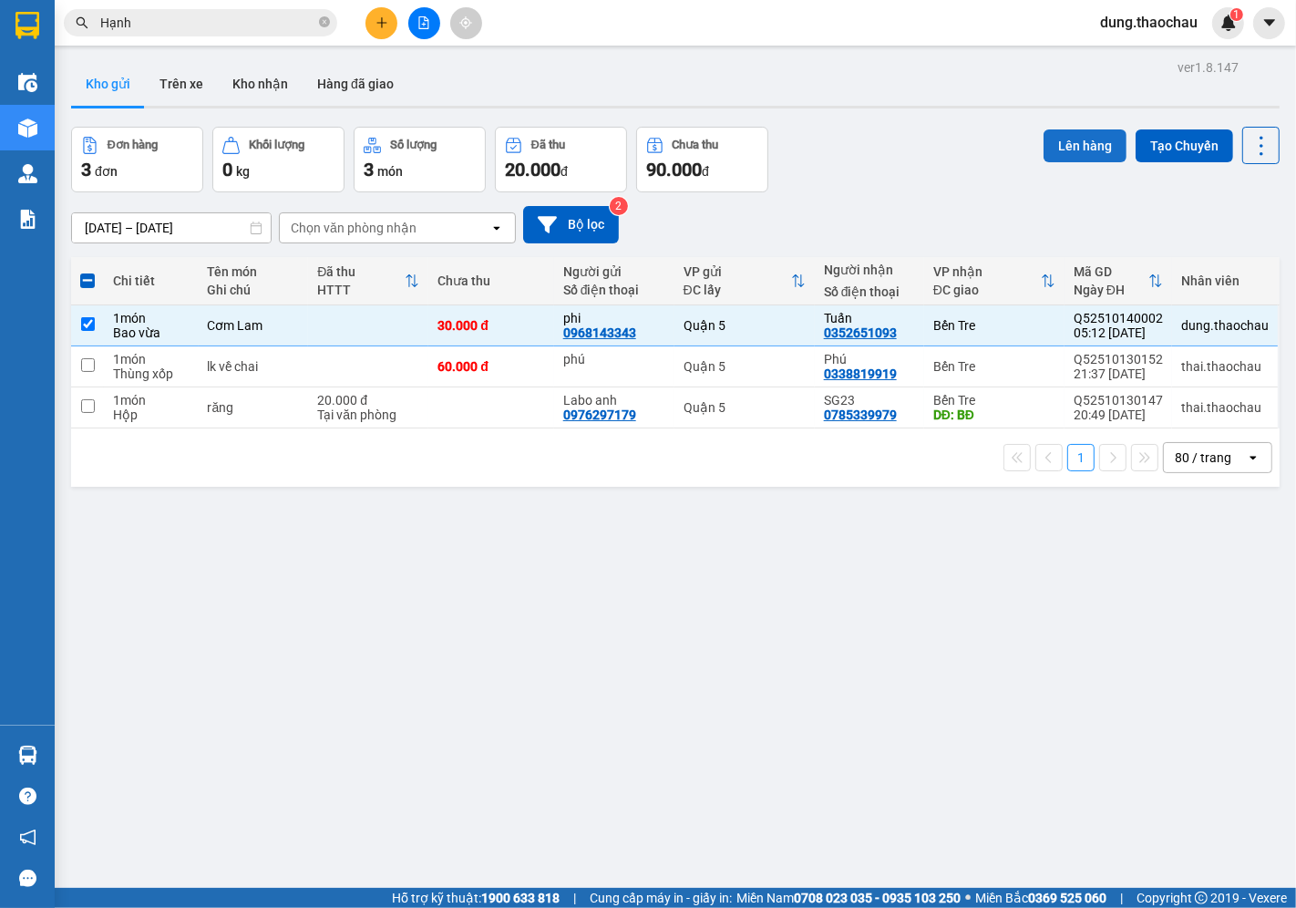
click at [1071, 140] on button "Lên hàng" at bounding box center [1085, 145] width 83 height 33
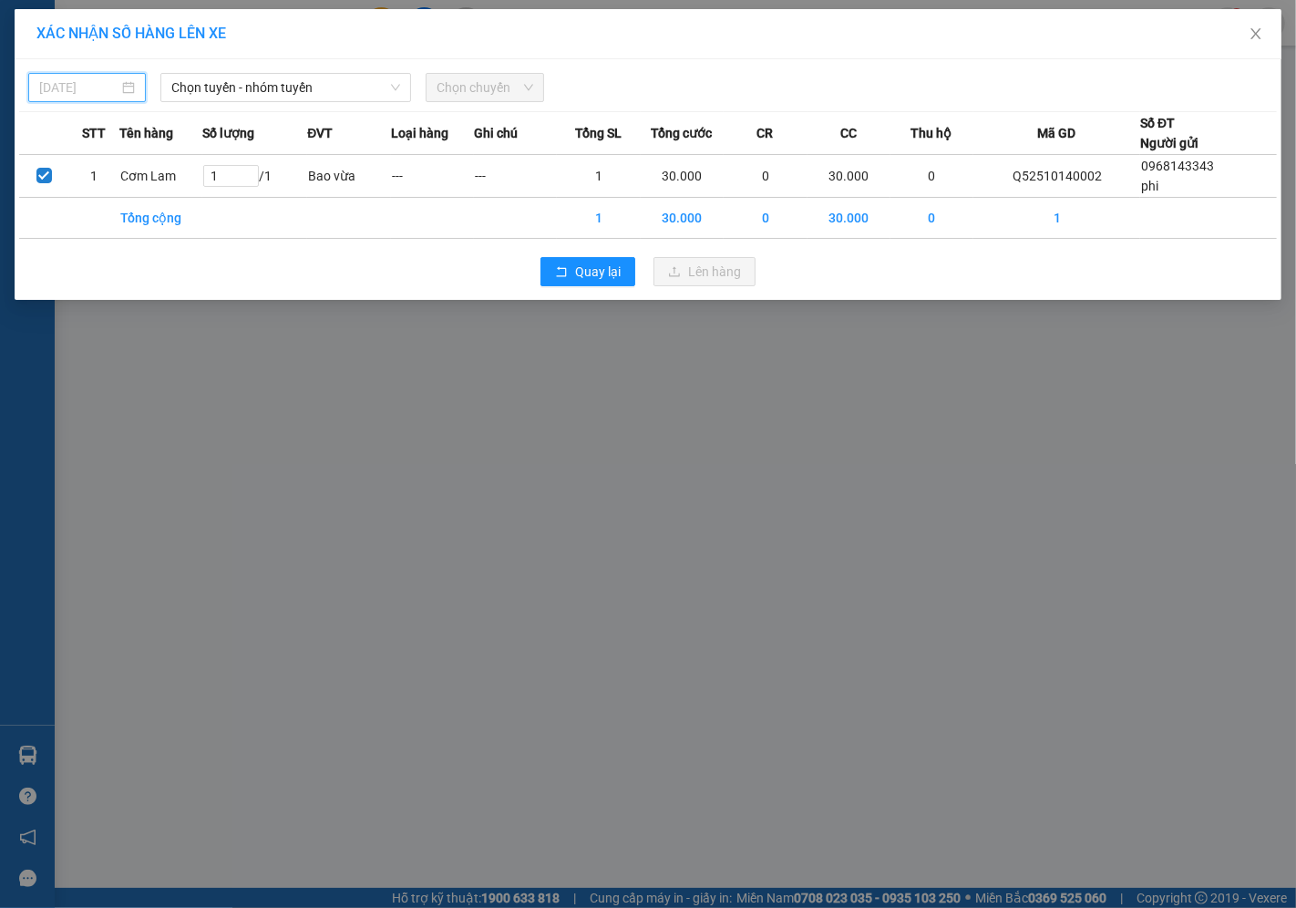
click at [69, 93] on input "13/10/2025" at bounding box center [78, 87] width 79 height 20
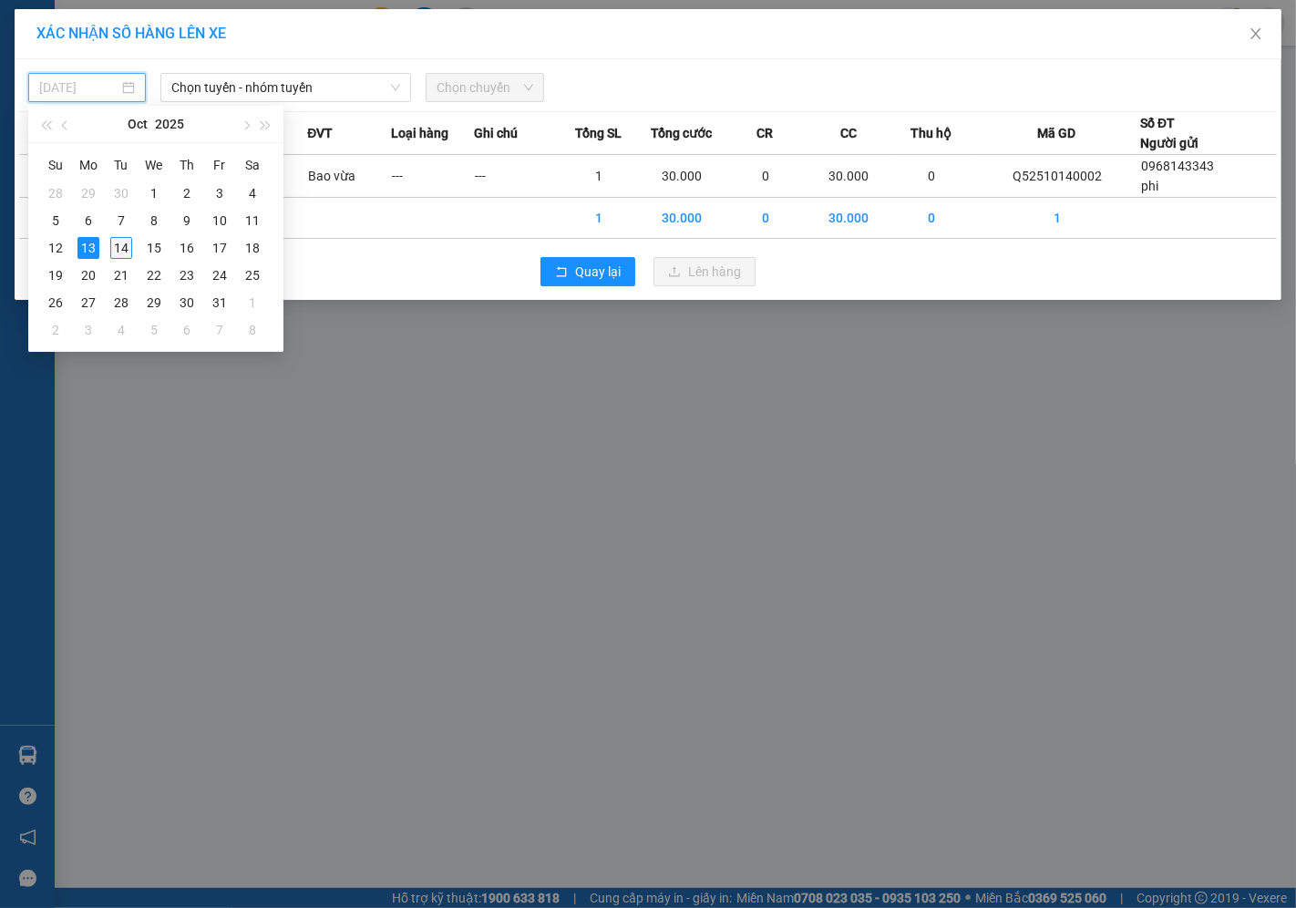
click at [121, 255] on div "14" at bounding box center [121, 248] width 22 height 22
type input "[DATE]"
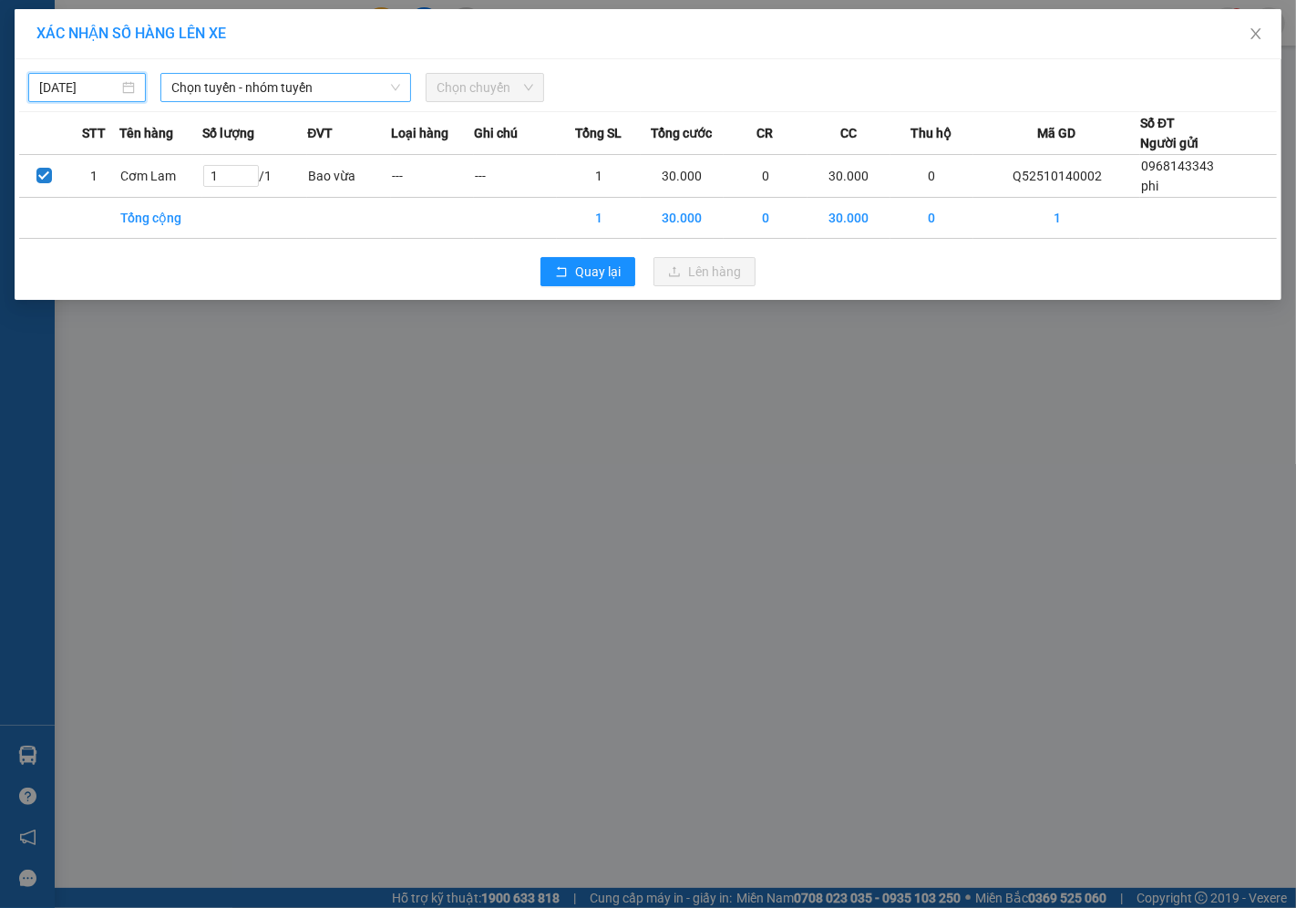
click at [278, 80] on span "Chọn tuyến - nhóm tuyến" at bounding box center [285, 87] width 229 height 27
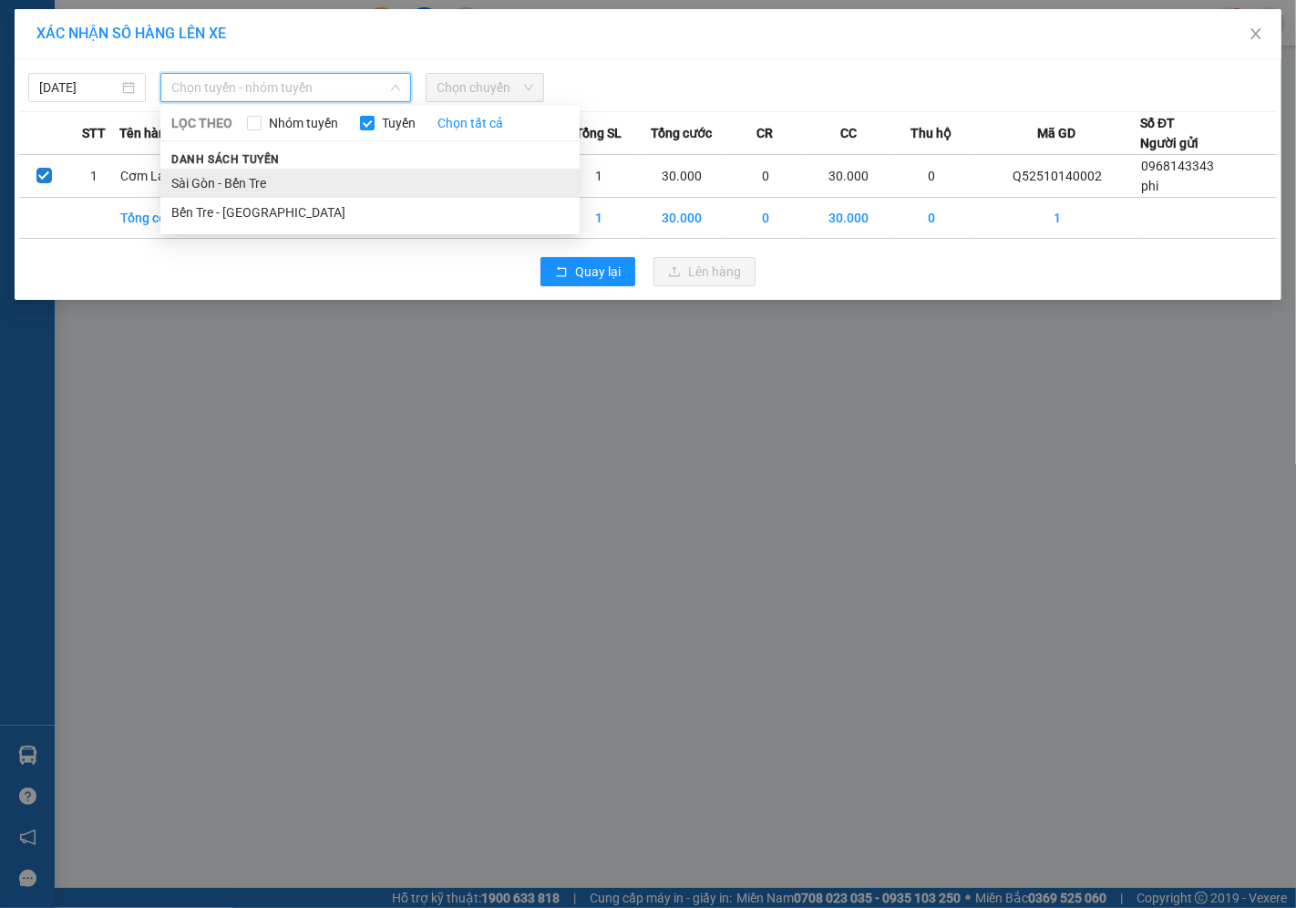
click at [221, 192] on li "Sài Gòn - Bến Tre" at bounding box center [369, 183] width 419 height 29
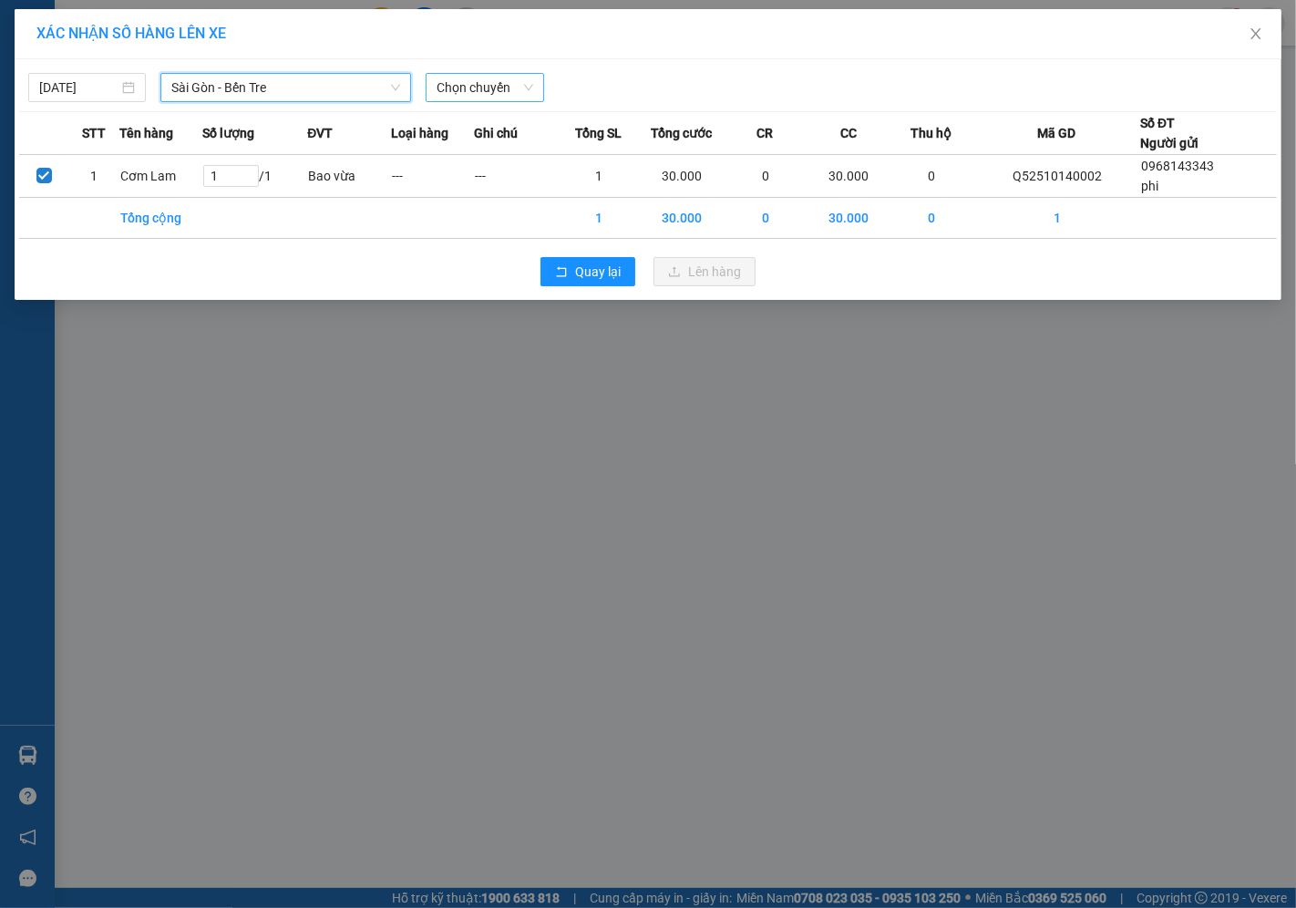
click at [470, 79] on span "Chọn chuyến" at bounding box center [485, 87] width 96 height 27
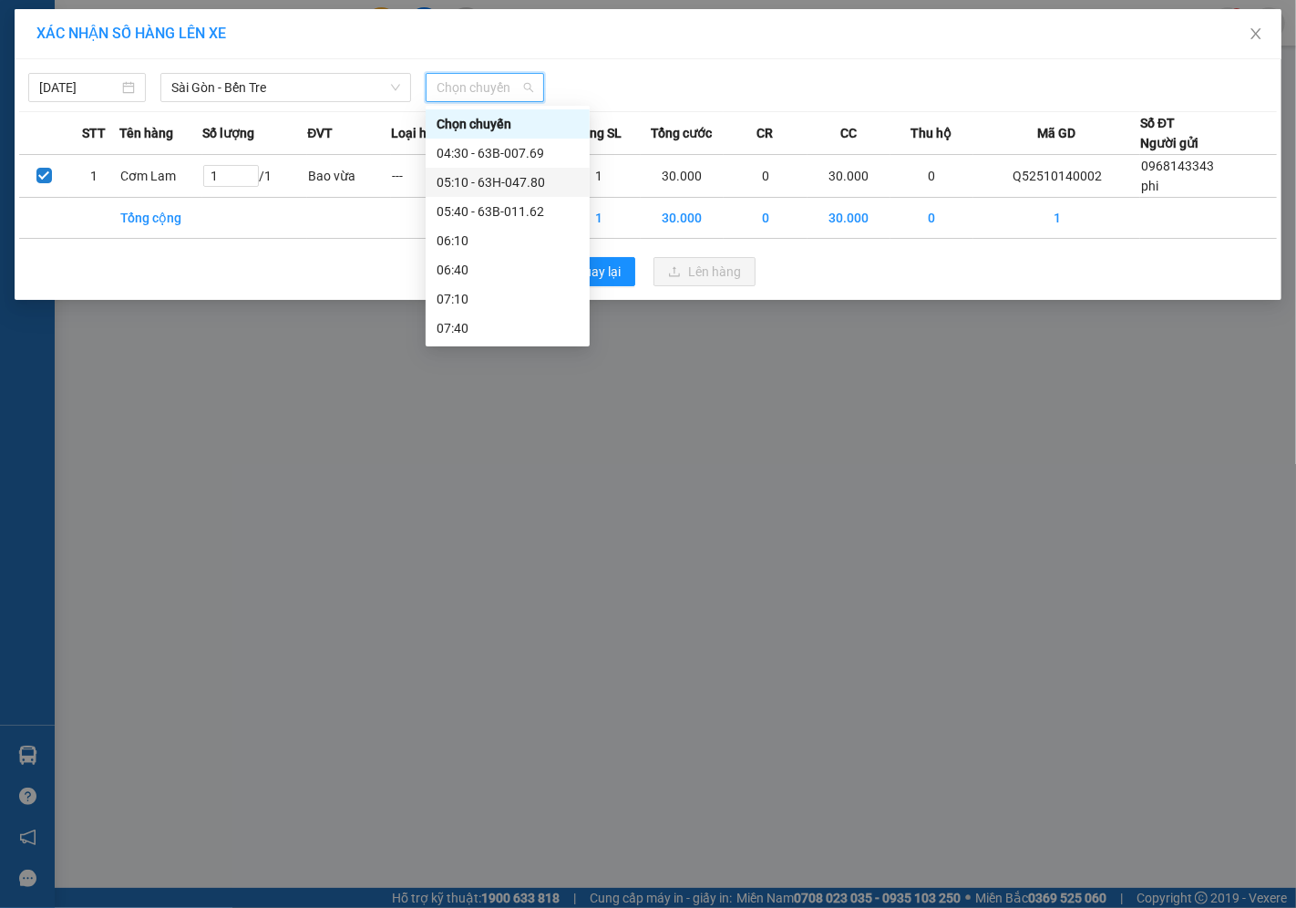
click at [469, 190] on div "05:10 - 63H-047.80" at bounding box center [508, 182] width 142 height 20
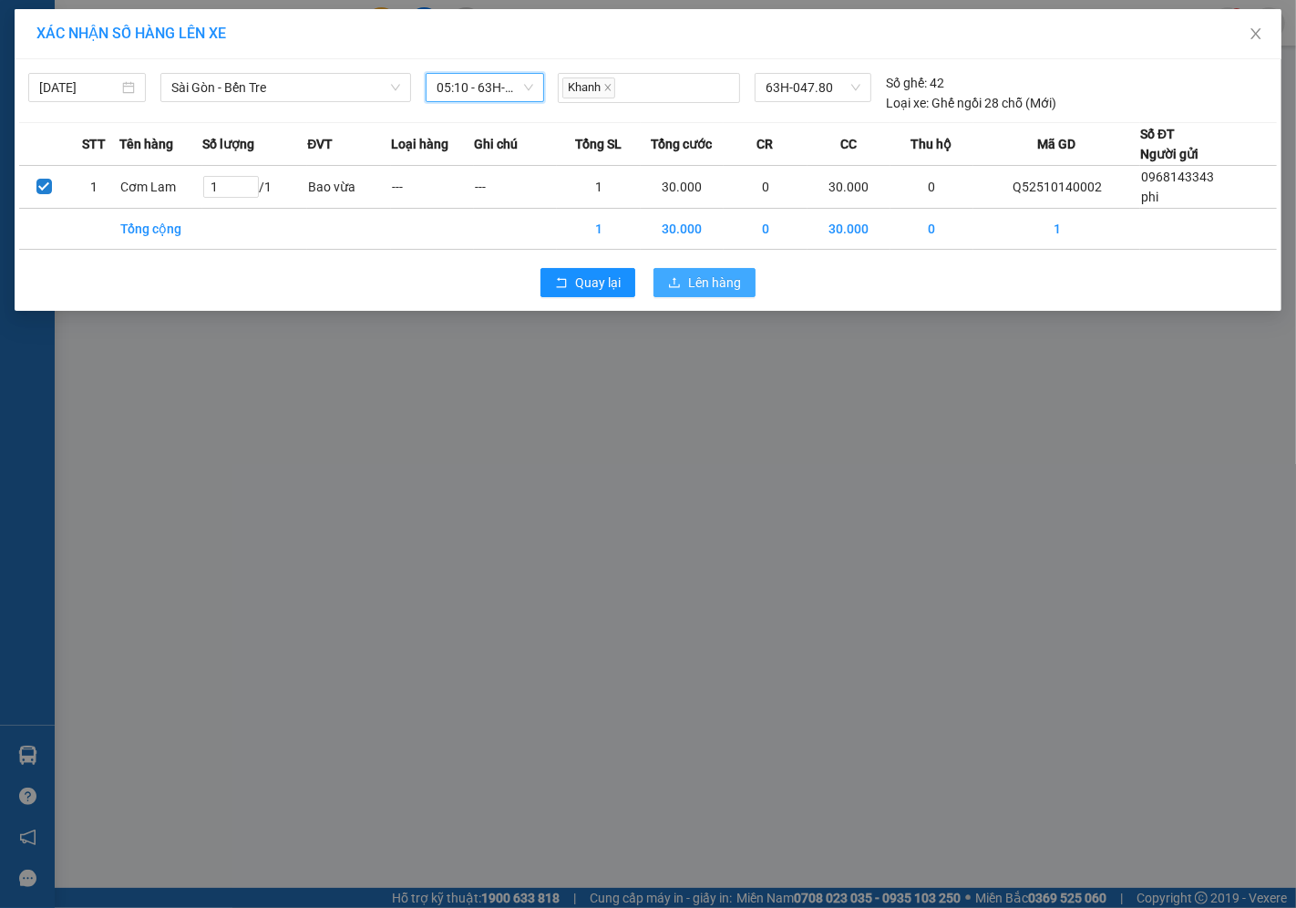
click at [707, 284] on span "Lên hàng" at bounding box center [714, 283] width 53 height 20
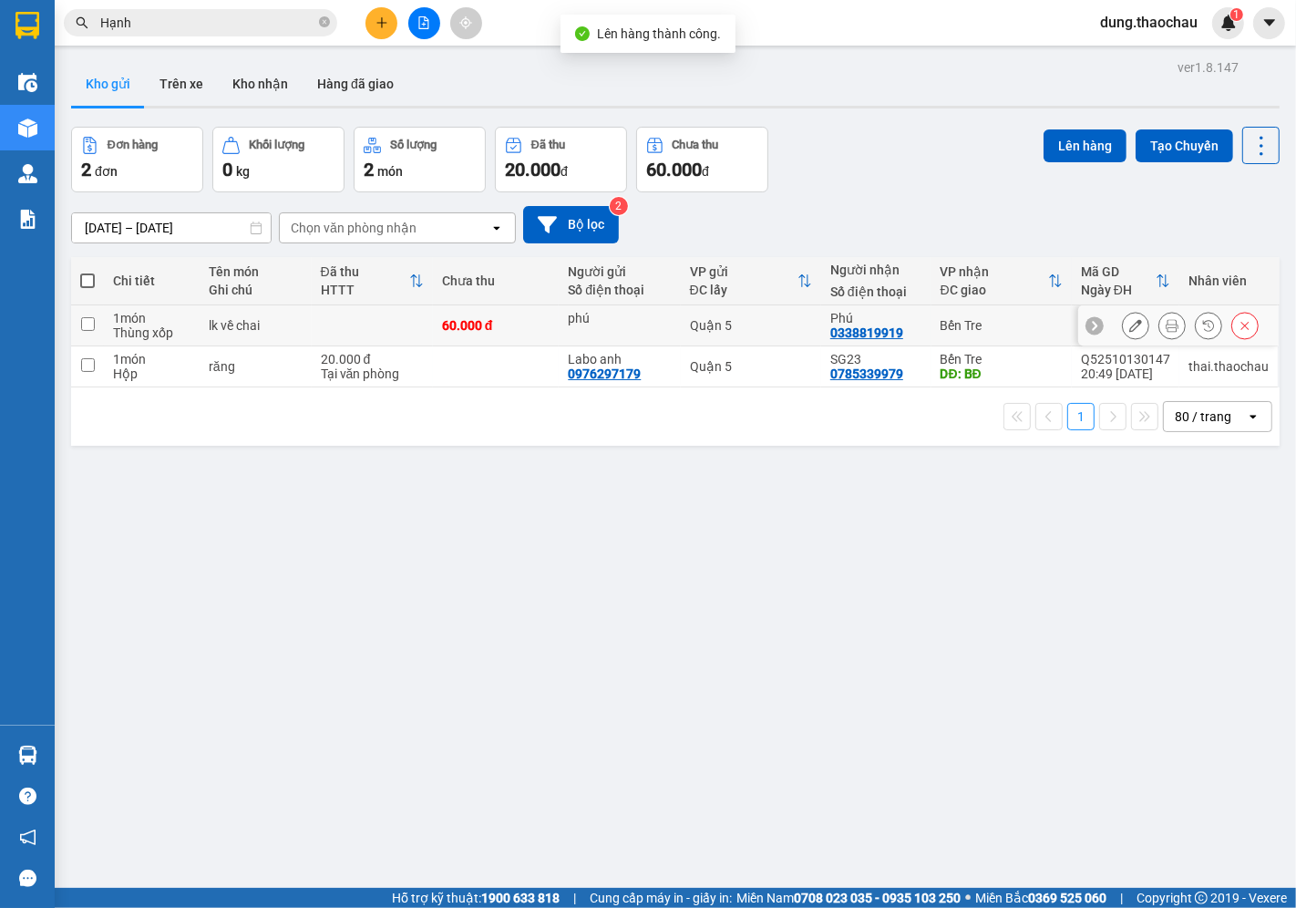
click at [86, 332] on td at bounding box center [87, 325] width 33 height 41
checkbox input "true"
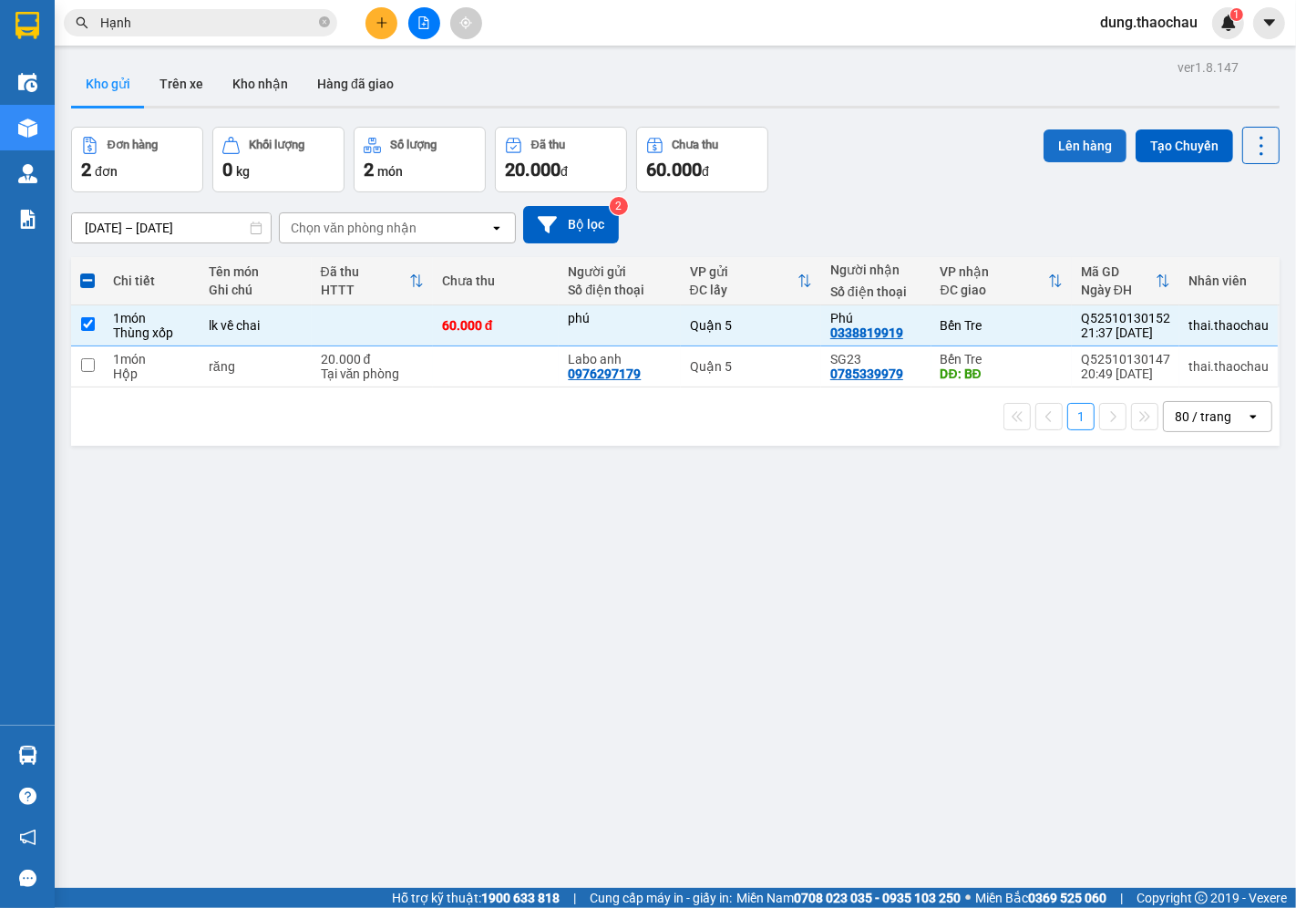
click at [1079, 137] on button "Lên hàng" at bounding box center [1085, 145] width 83 height 33
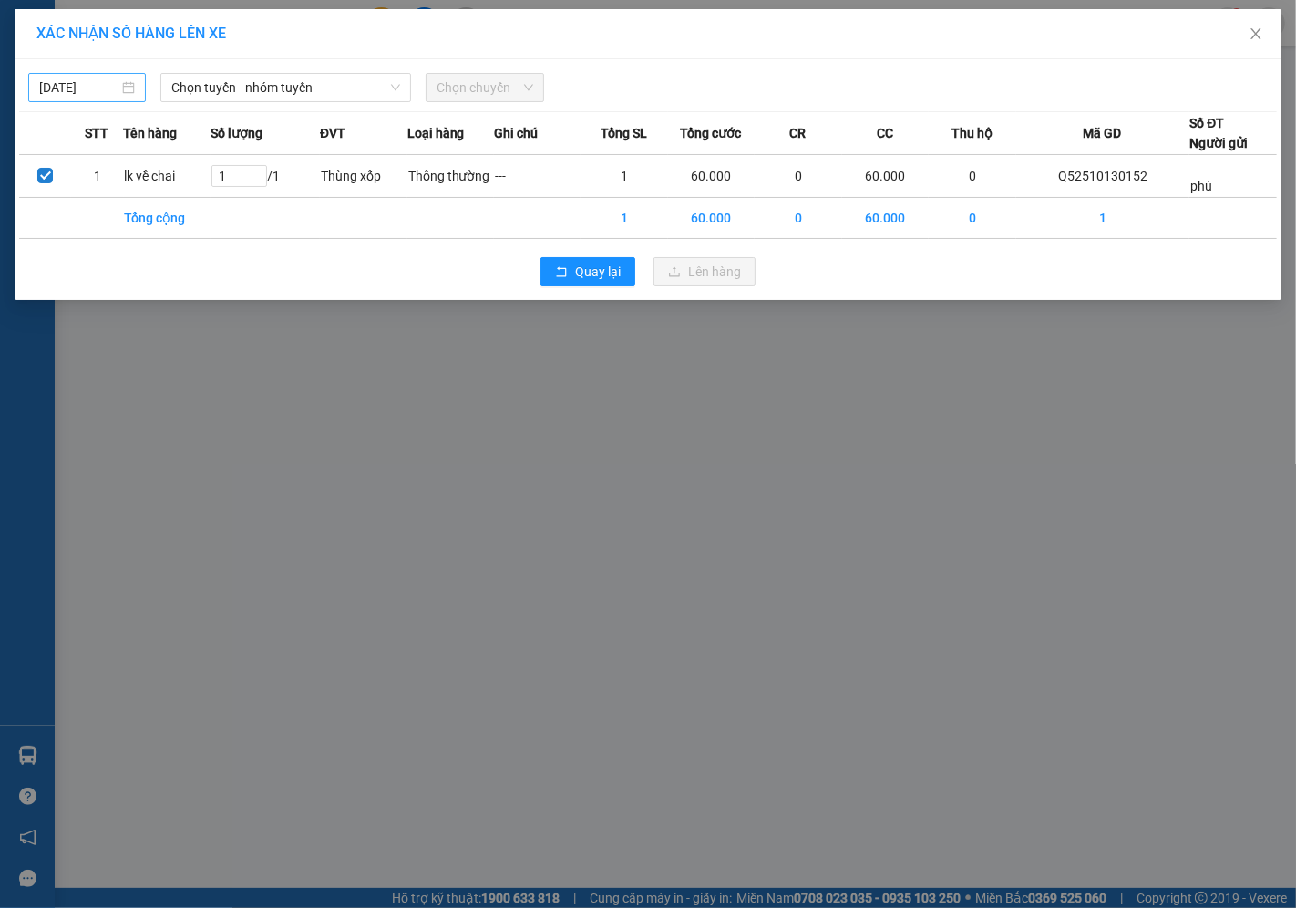
click at [89, 94] on body "Kết quả tìm kiếm ( 1459 ) Bộ lọc Mã ĐH Trạng thái Món hàng Tổng cước Chưa cước …" at bounding box center [648, 454] width 1296 height 908
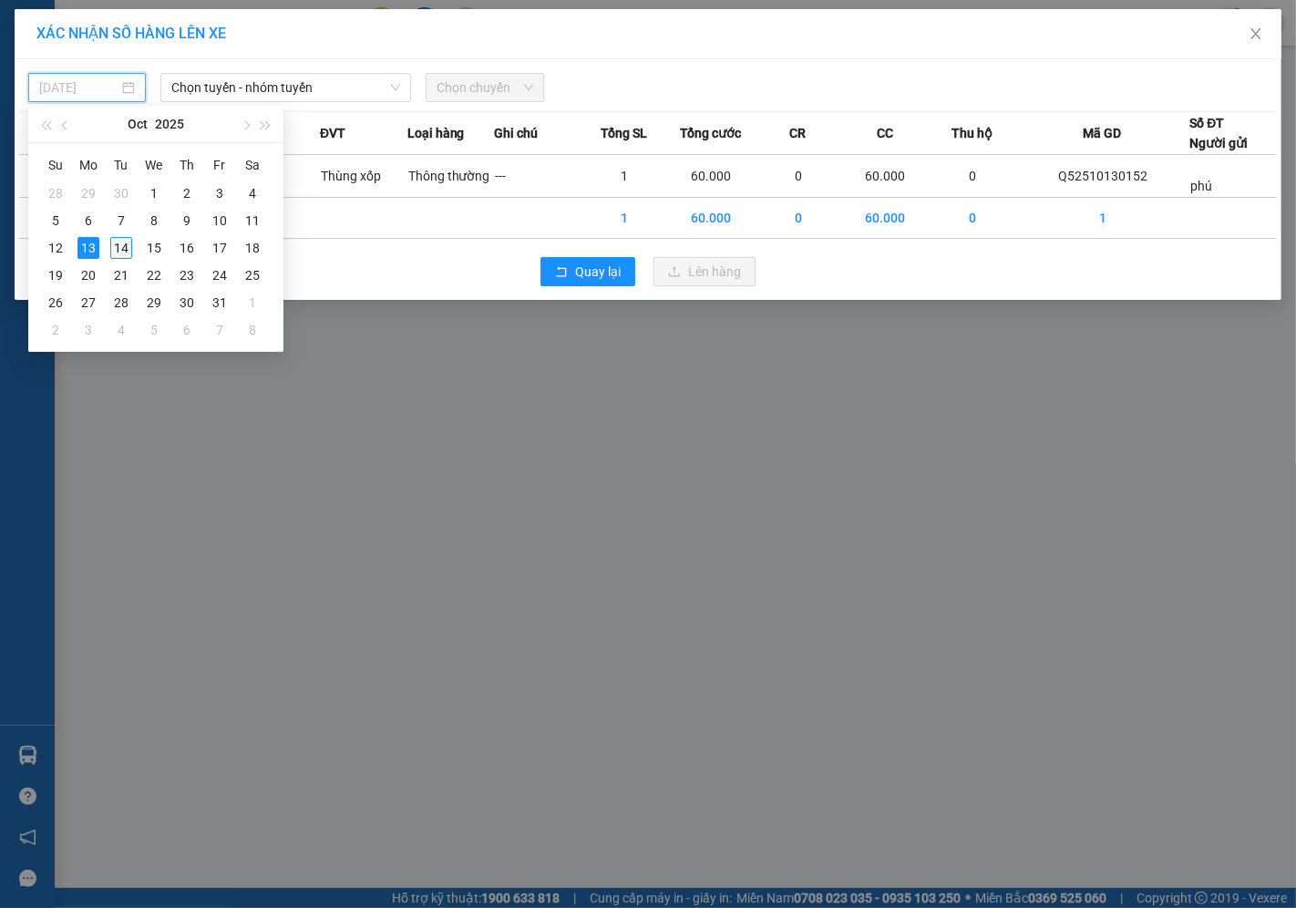
click at [118, 252] on div "14" at bounding box center [121, 248] width 22 height 22
type input "[DATE]"
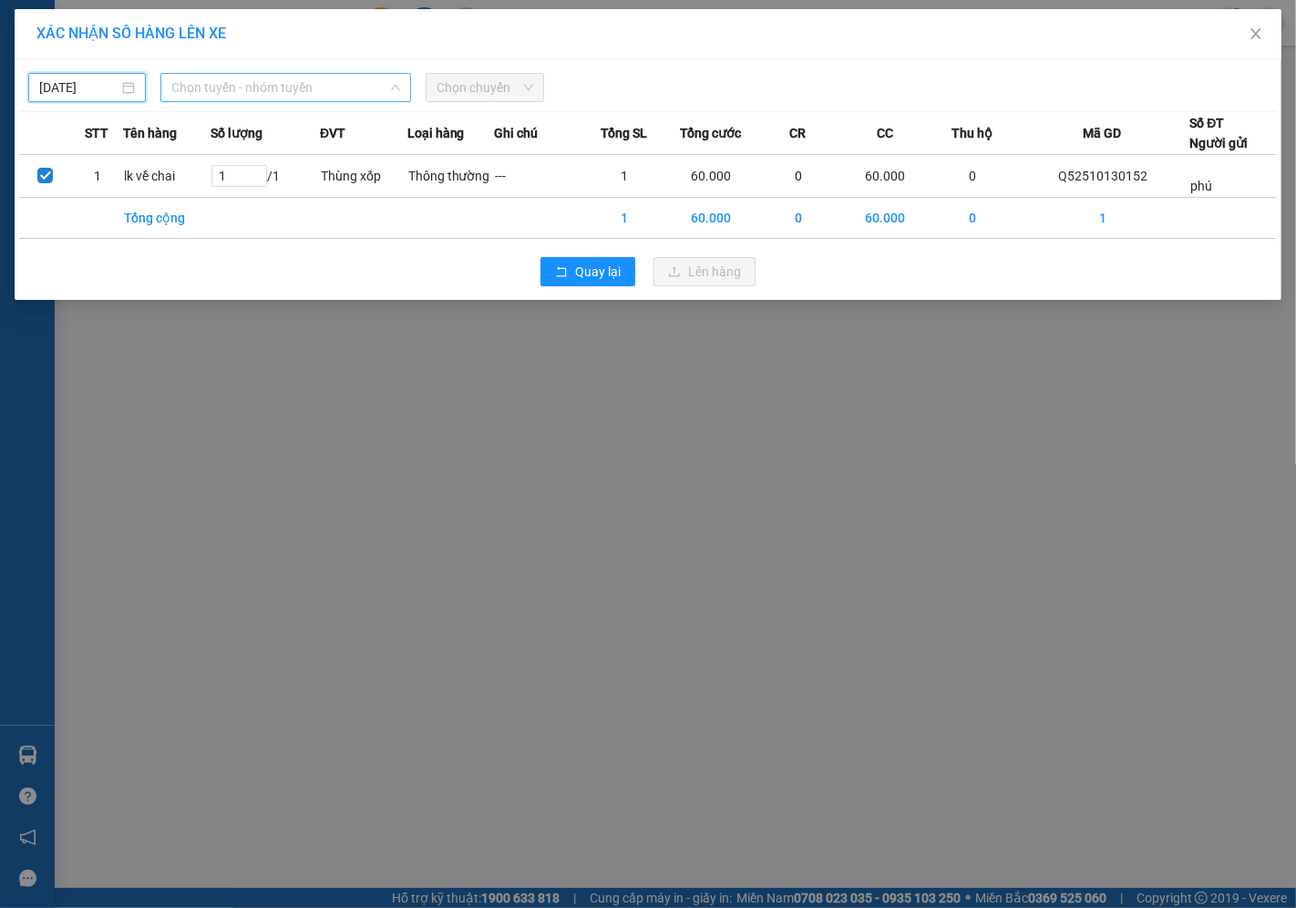
click at [246, 87] on span "Chọn tuyến - nhóm tuyến" at bounding box center [285, 87] width 229 height 27
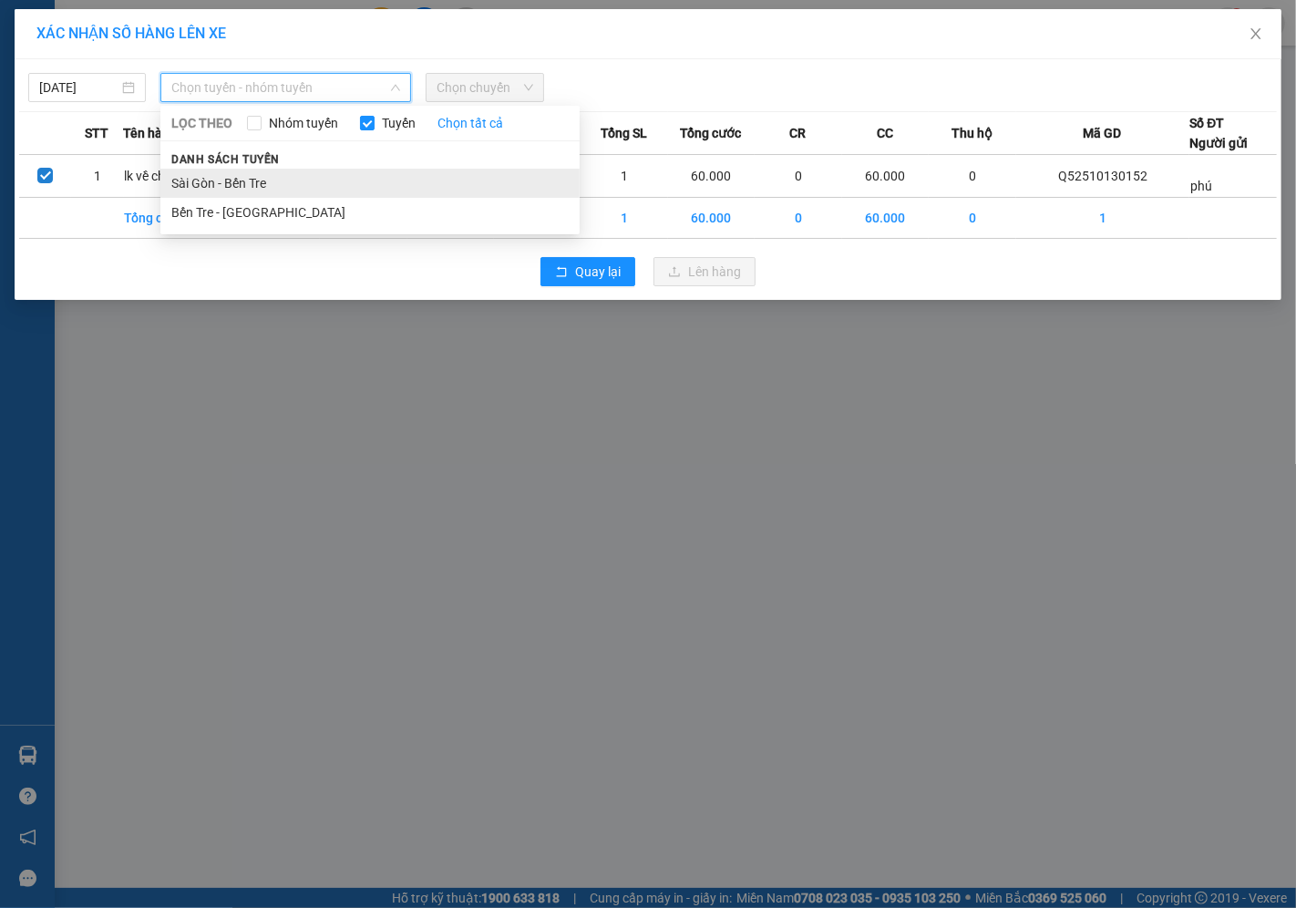
click at [232, 190] on li "Sài Gòn - Bến Tre" at bounding box center [369, 183] width 419 height 29
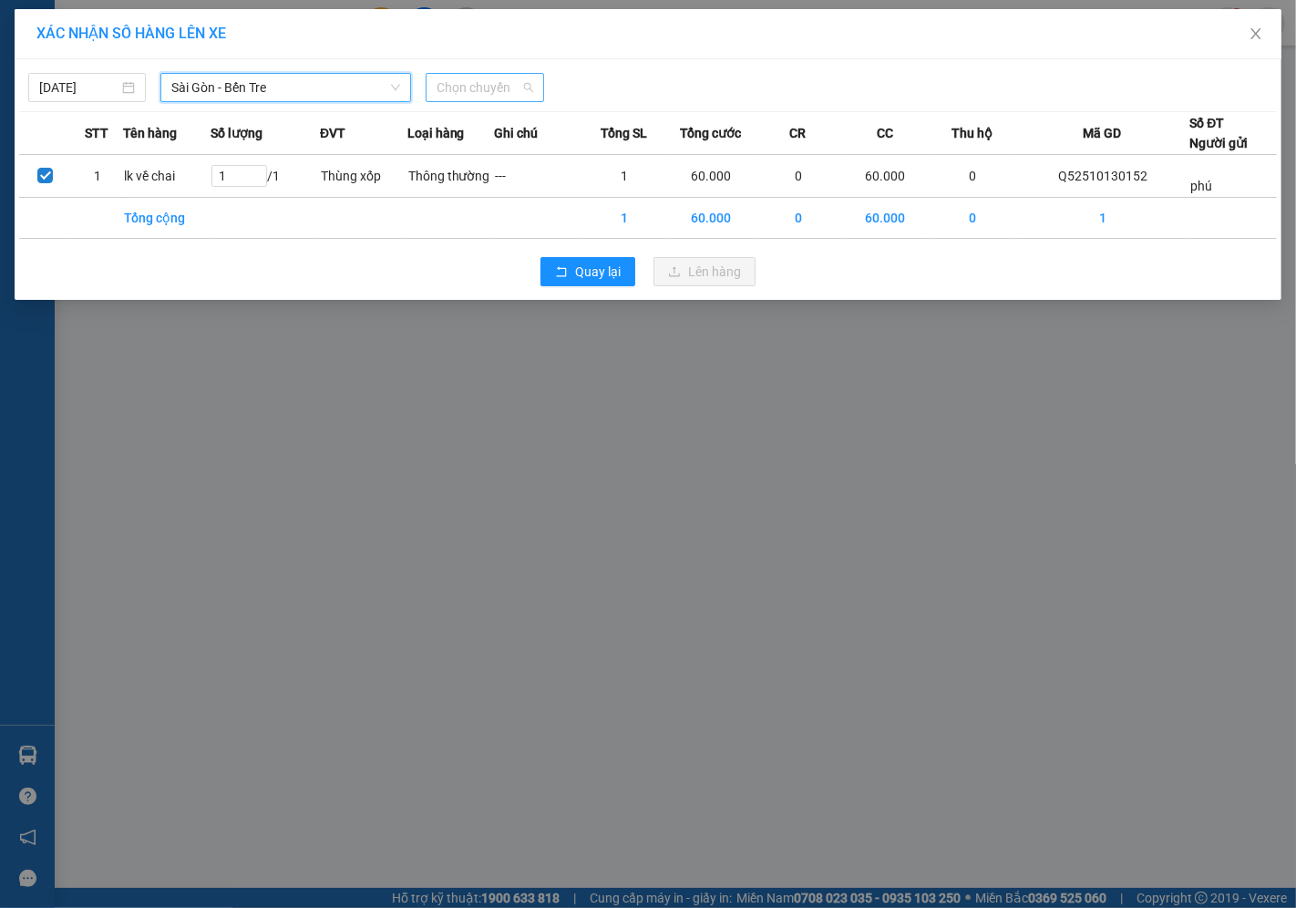
click at [479, 91] on span "Chọn chuyến" at bounding box center [485, 87] width 96 height 27
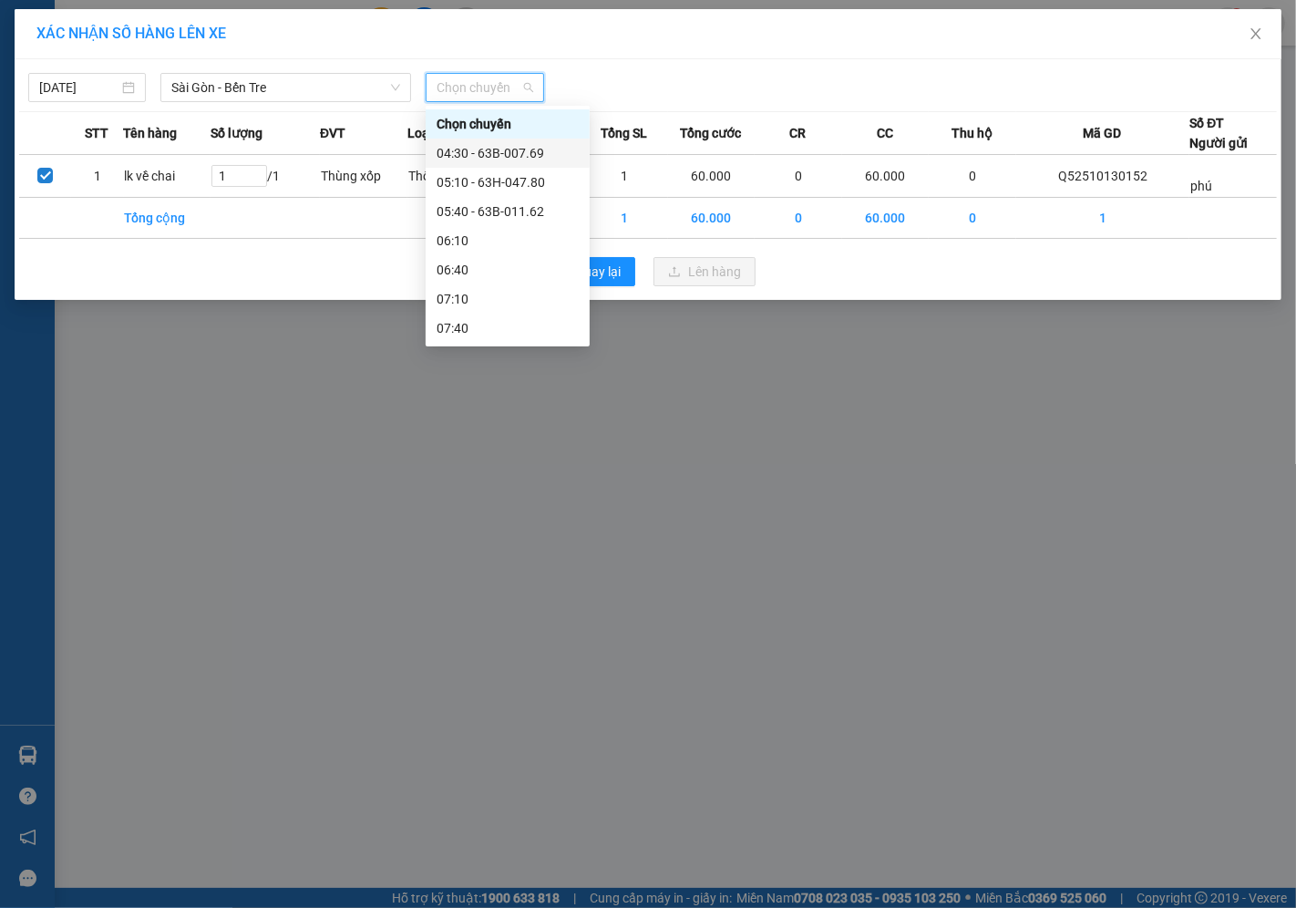
click at [470, 155] on div "04:30 - 63B-007.69" at bounding box center [508, 153] width 142 height 20
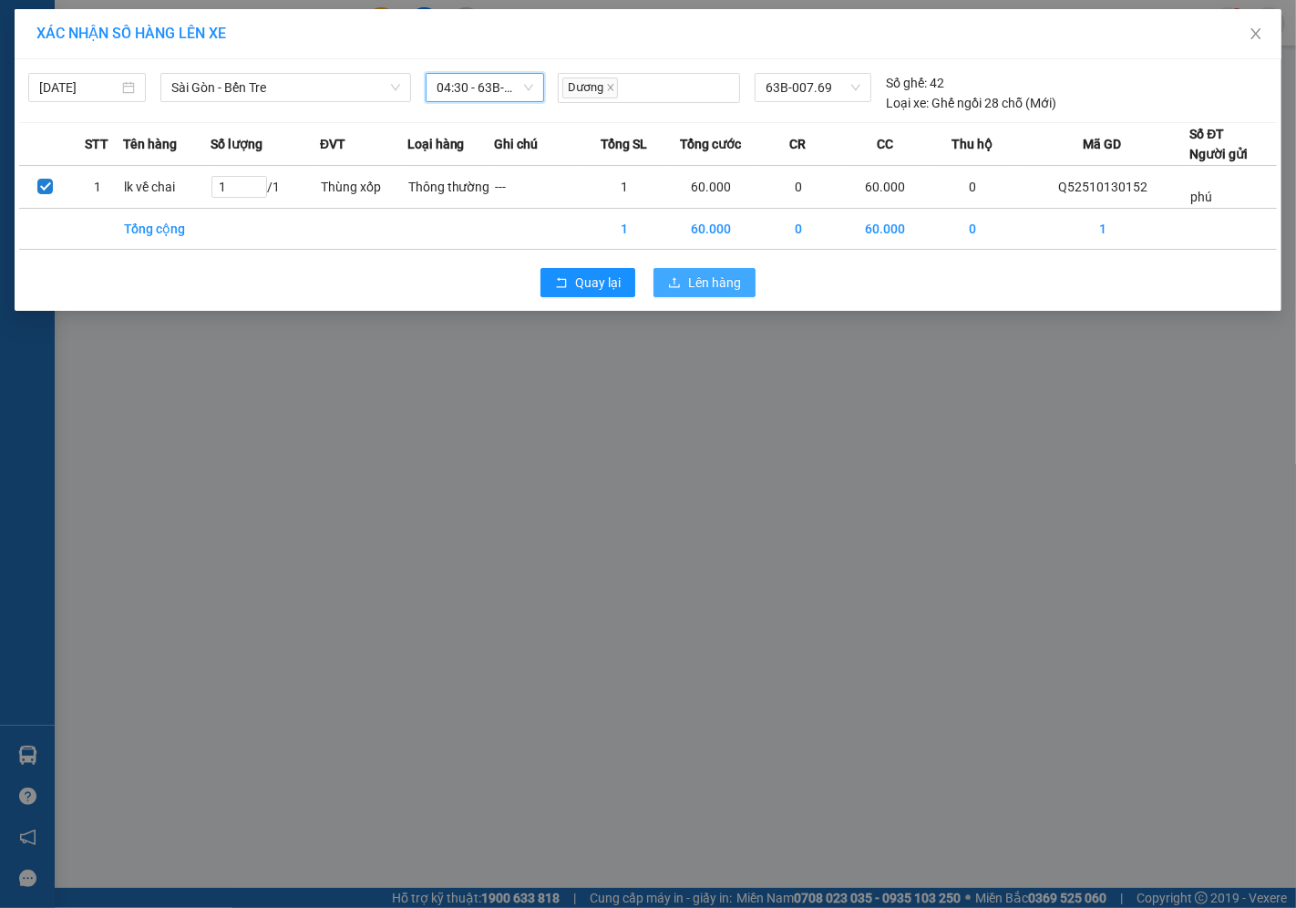
click at [712, 283] on span "Lên hàng" at bounding box center [714, 283] width 53 height 20
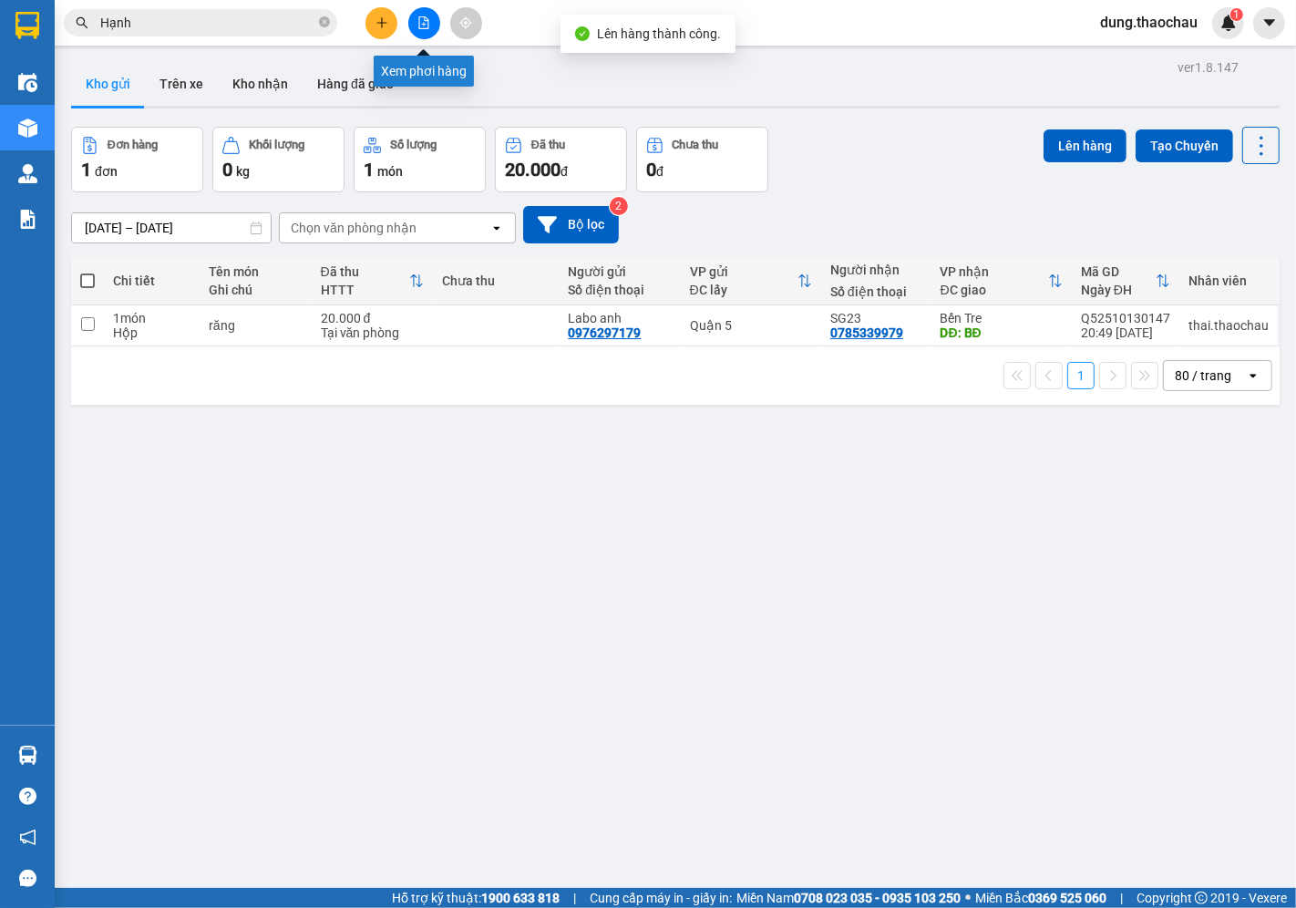
click at [420, 25] on icon "file-add" at bounding box center [423, 22] width 13 height 13
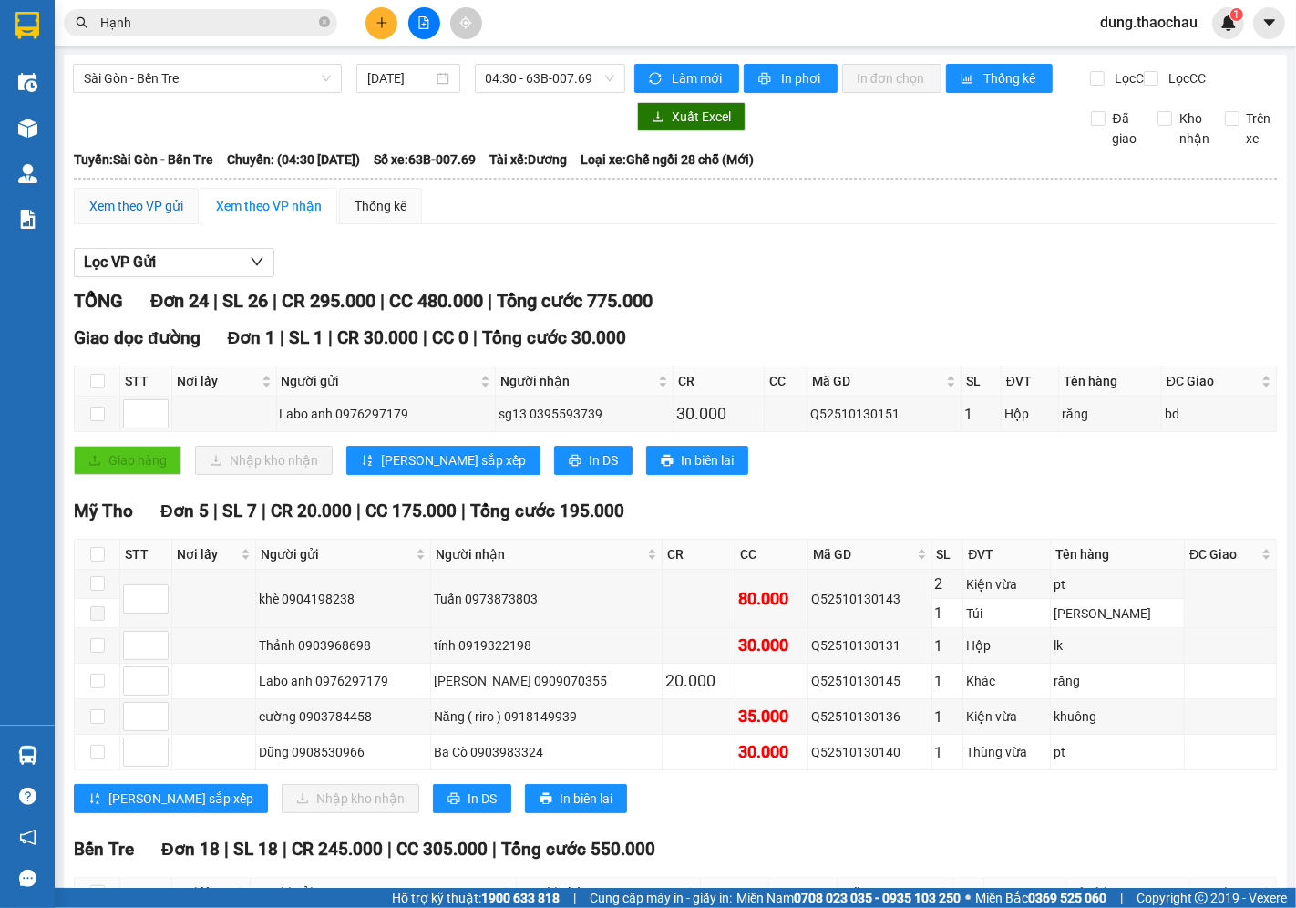
click at [160, 216] on div "Xem theo VP gửi" at bounding box center [136, 206] width 94 height 20
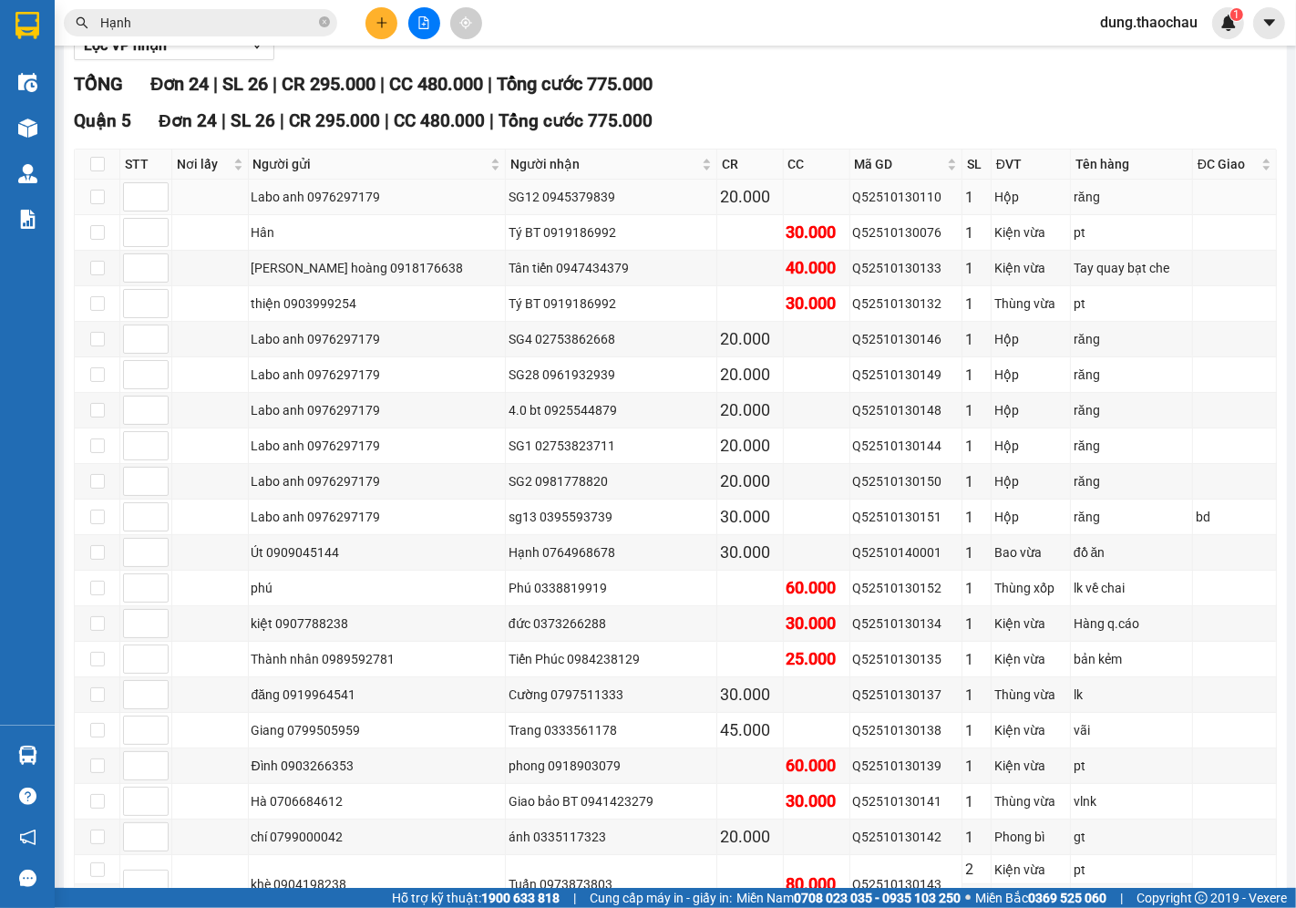
scroll to position [405, 0]
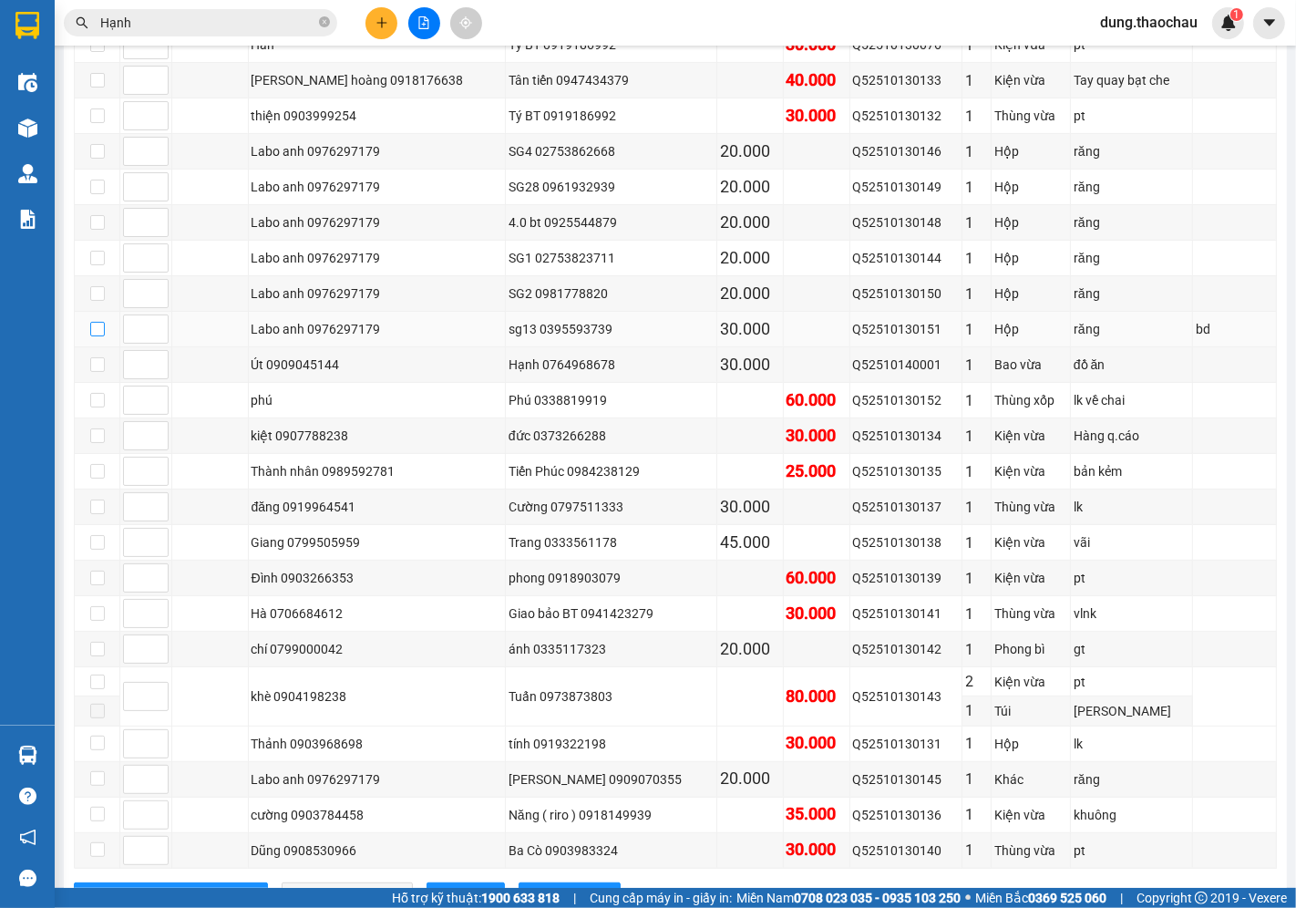
click at [102, 336] on input "checkbox" at bounding box center [97, 329] width 15 height 15
checkbox input "true"
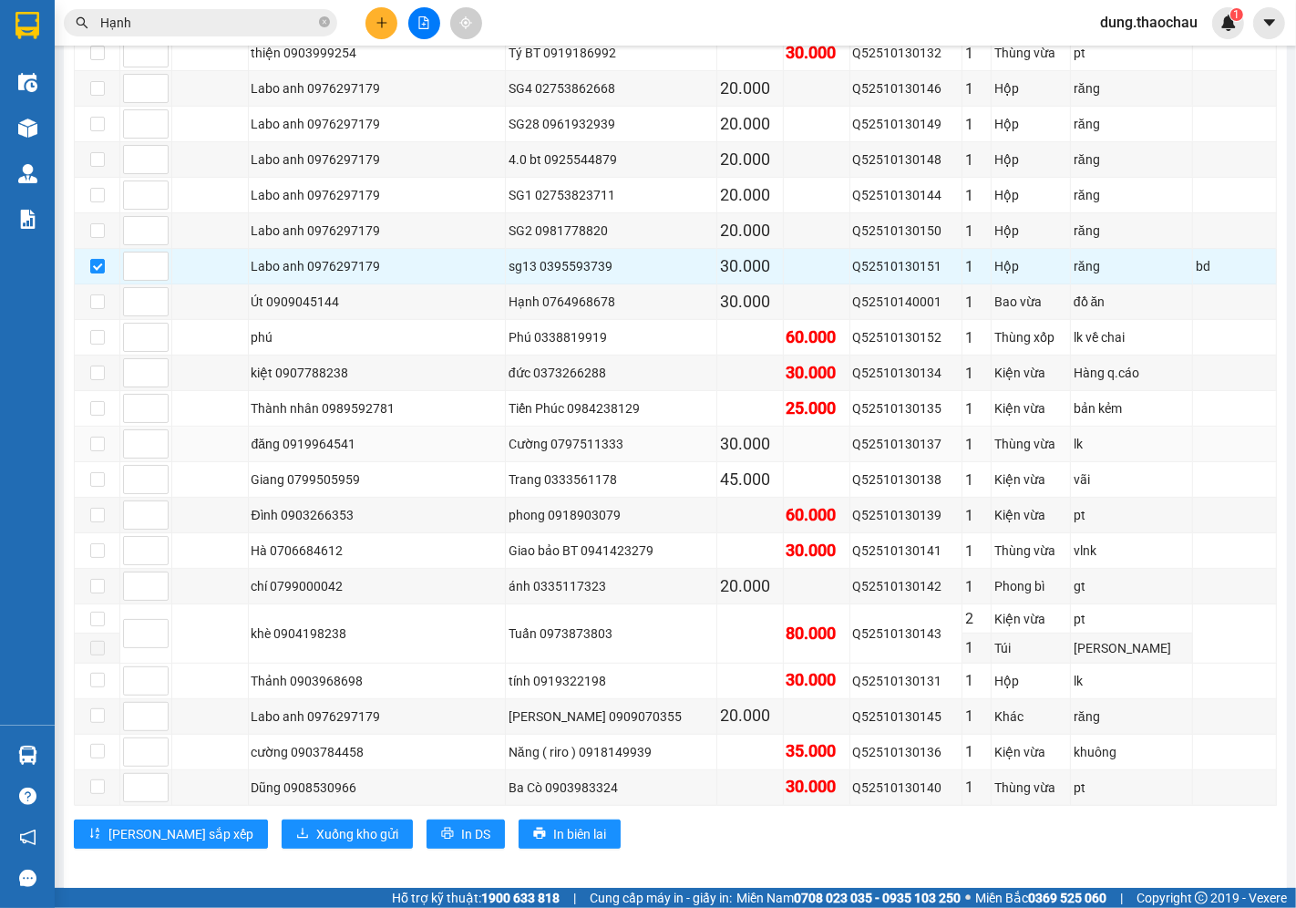
scroll to position [501, 0]
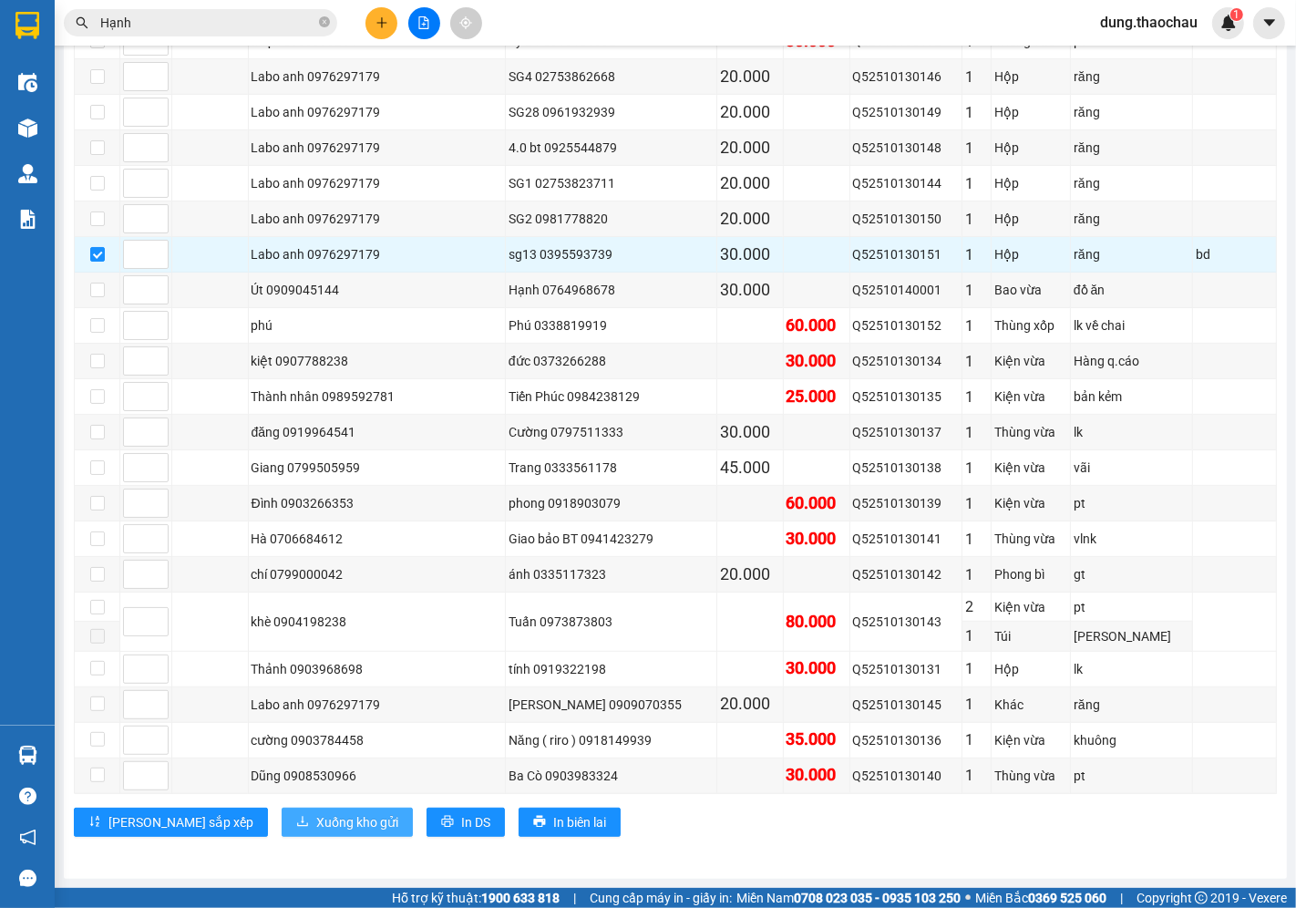
click at [316, 813] on span "Xuống kho gửi" at bounding box center [357, 822] width 82 height 20
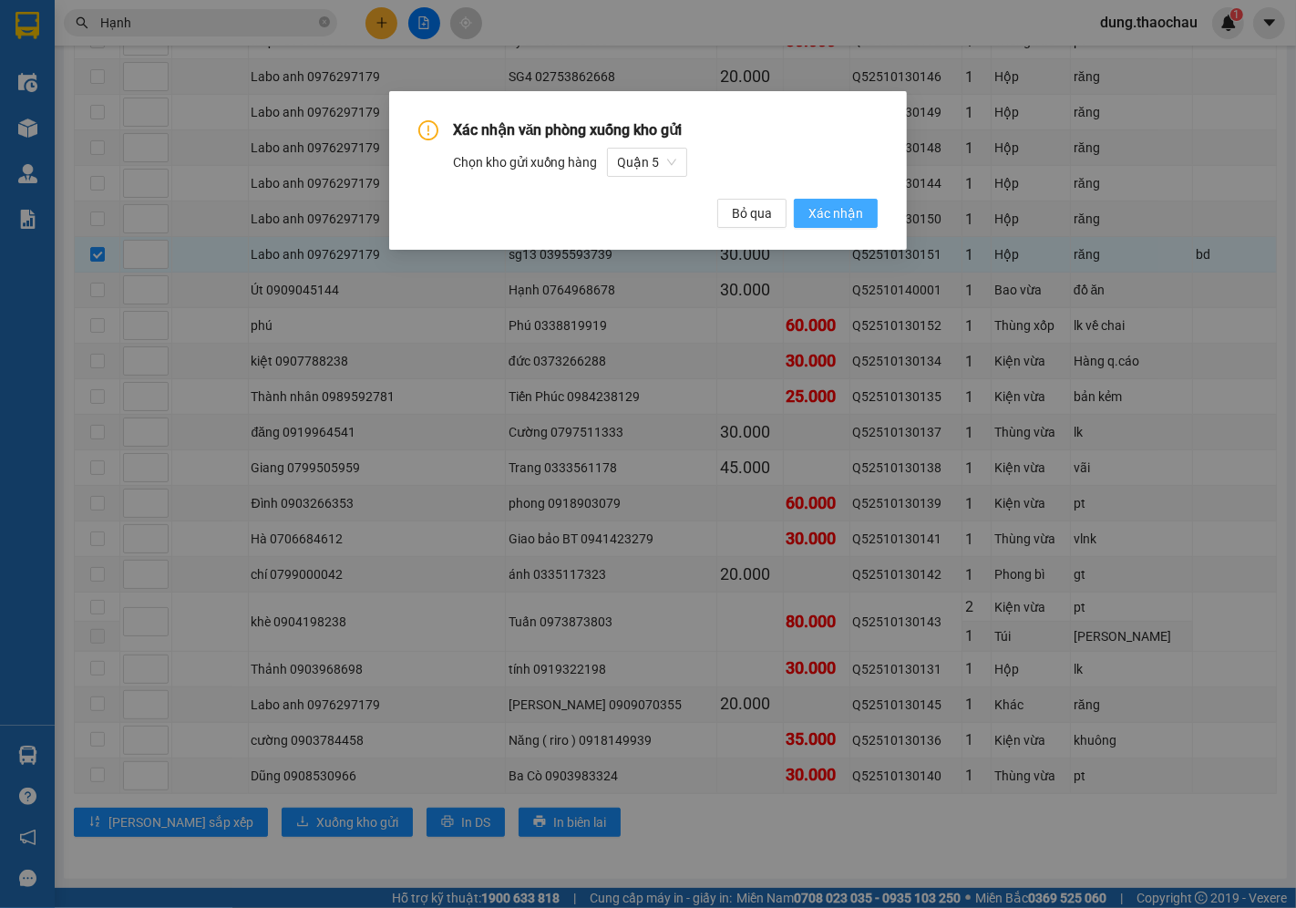
click at [834, 202] on button "Xác nhận" at bounding box center [836, 213] width 84 height 29
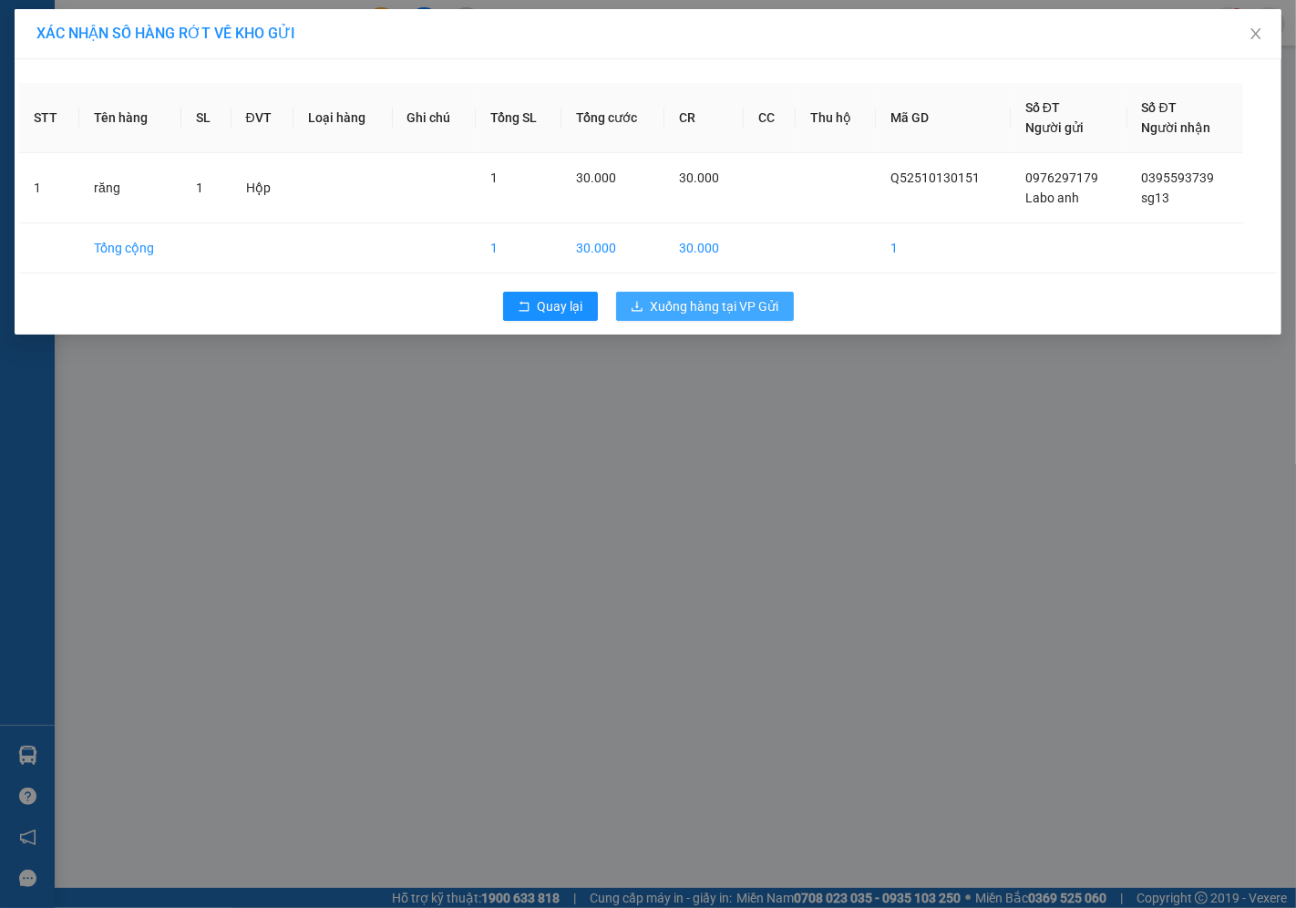
click at [698, 312] on span "Xuống hàng tại VP Gửi" at bounding box center [715, 306] width 129 height 20
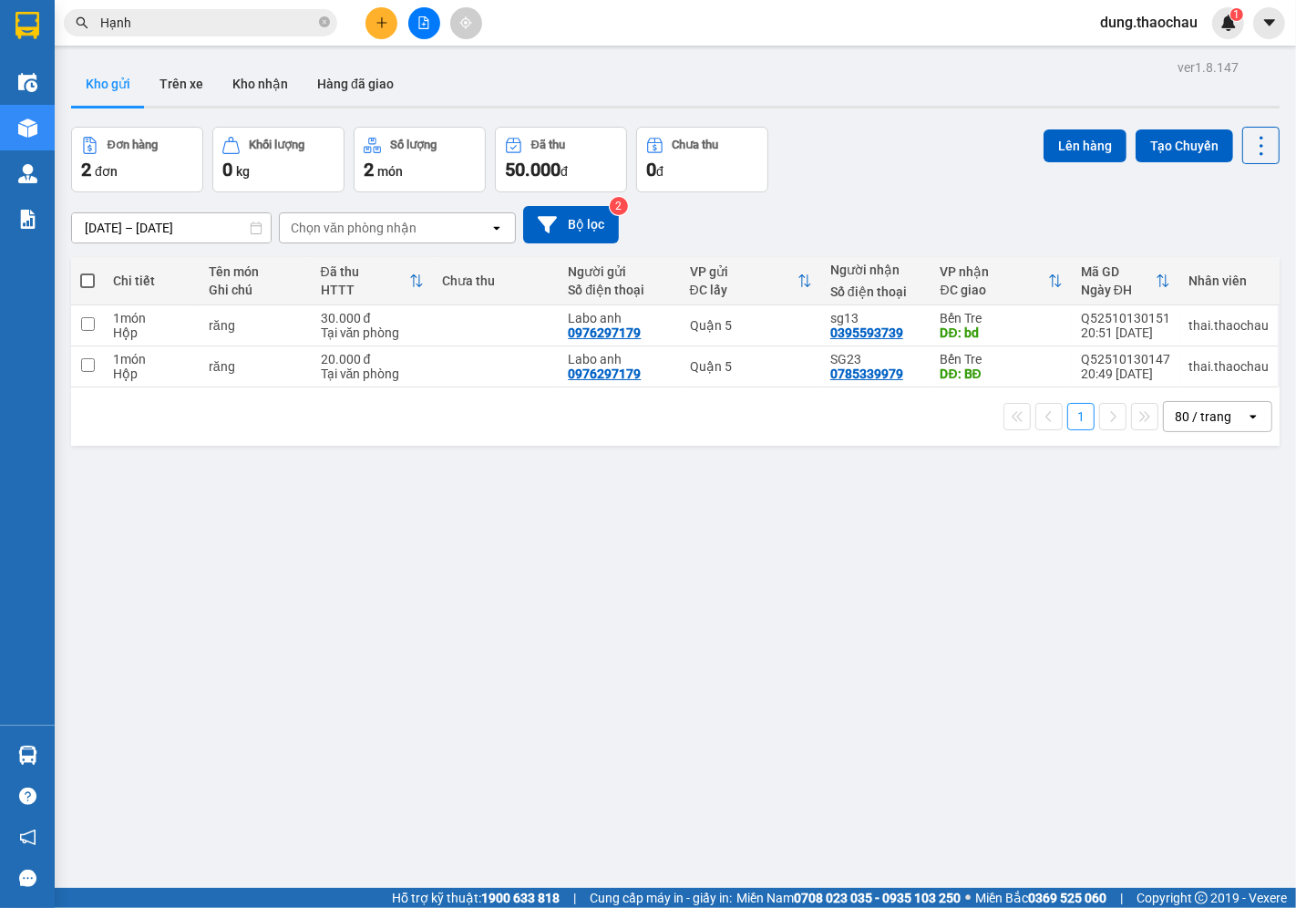
click at [1132, 21] on span "dung.thaochau" at bounding box center [1149, 22] width 127 height 23
click at [1122, 57] on span "Đăng xuất" at bounding box center [1157, 56] width 88 height 20
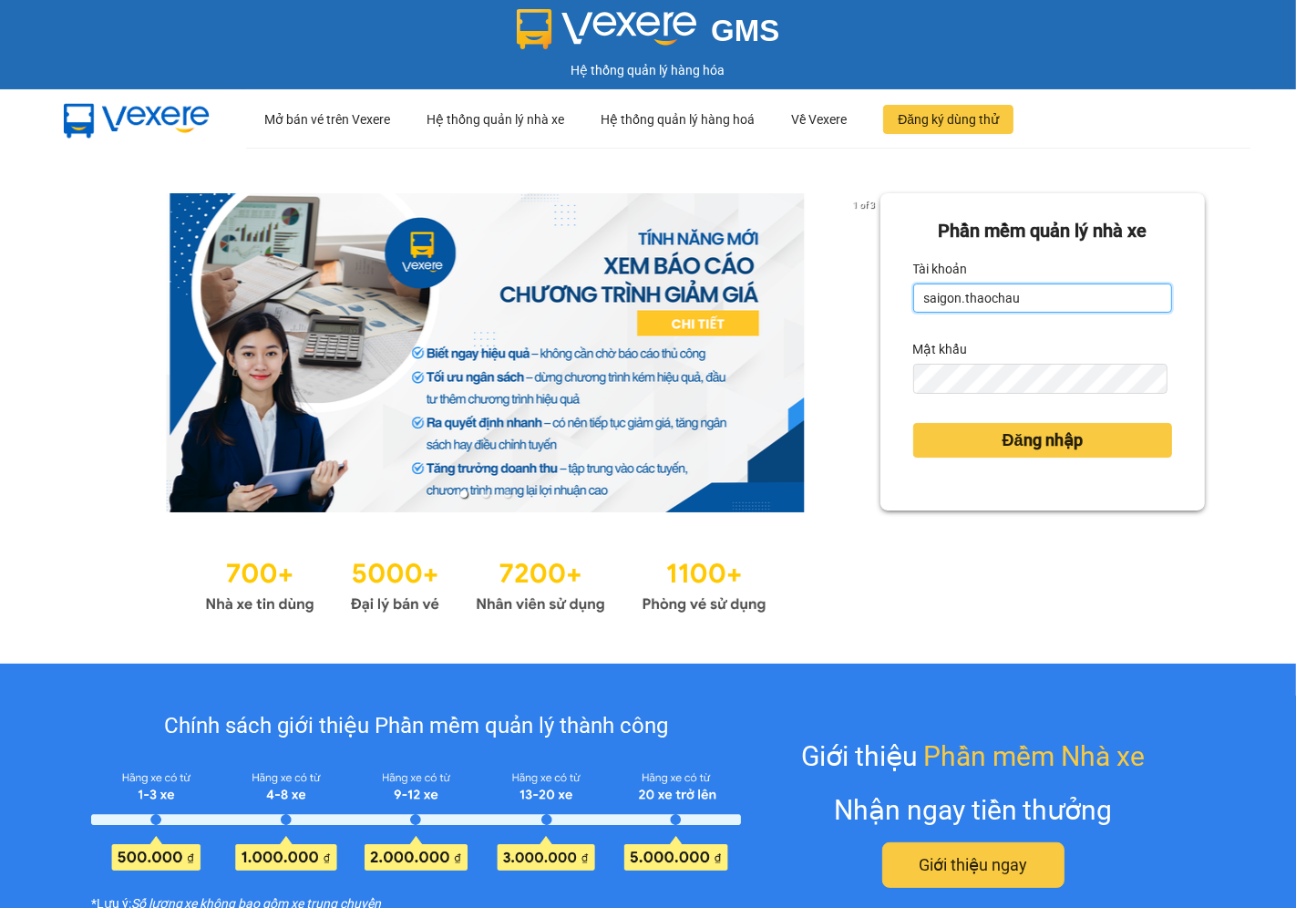
drag, startPoint x: 1010, startPoint y: 308, endPoint x: 887, endPoint y: 315, distance: 123.3
click at [887, 315] on div "Phần mềm quản lý nhà xe Tài khoản saigon.thaochau Mật khẩu Đăng nhập" at bounding box center [1042, 351] width 324 height 317
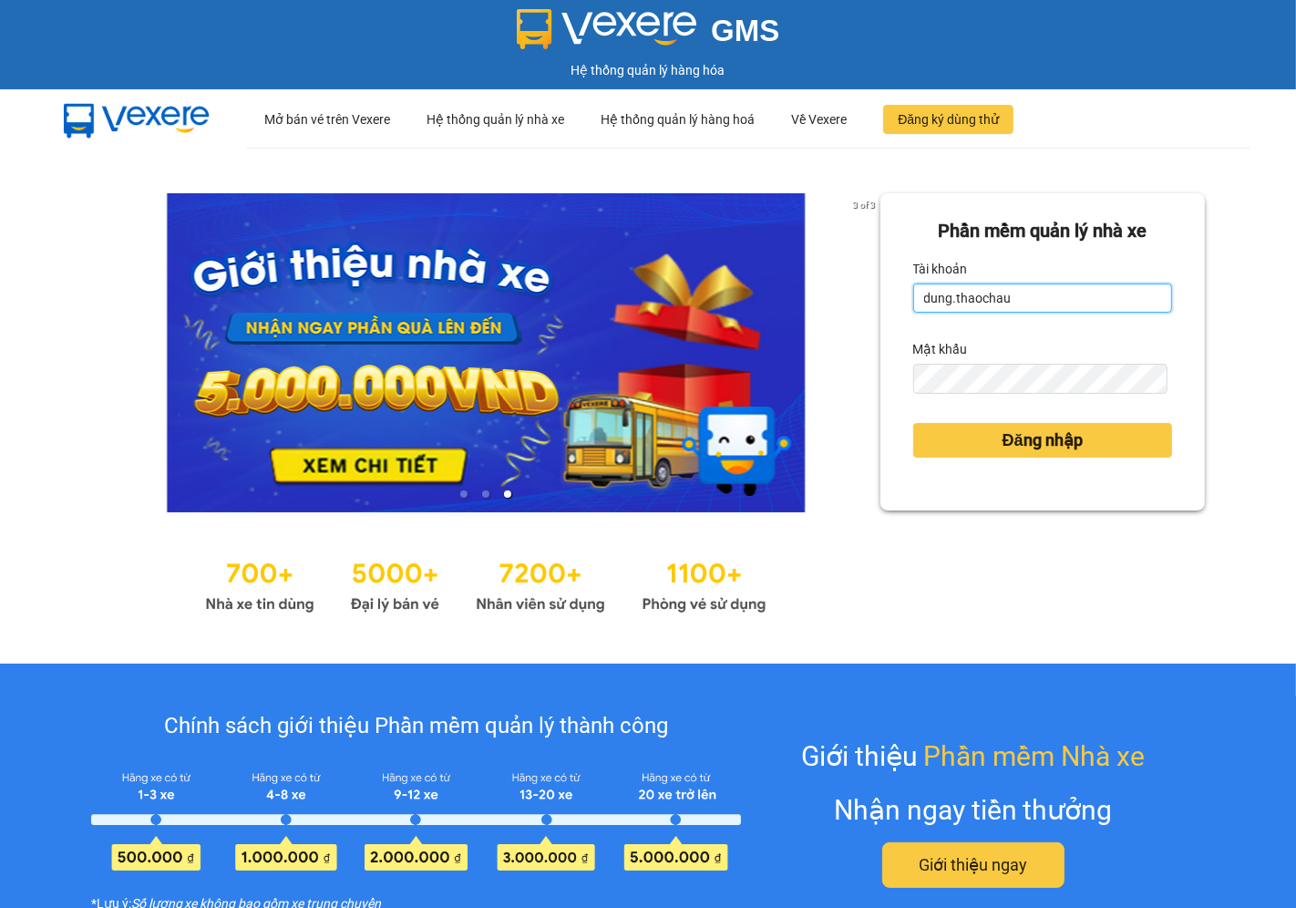
scroll to position [101, 0]
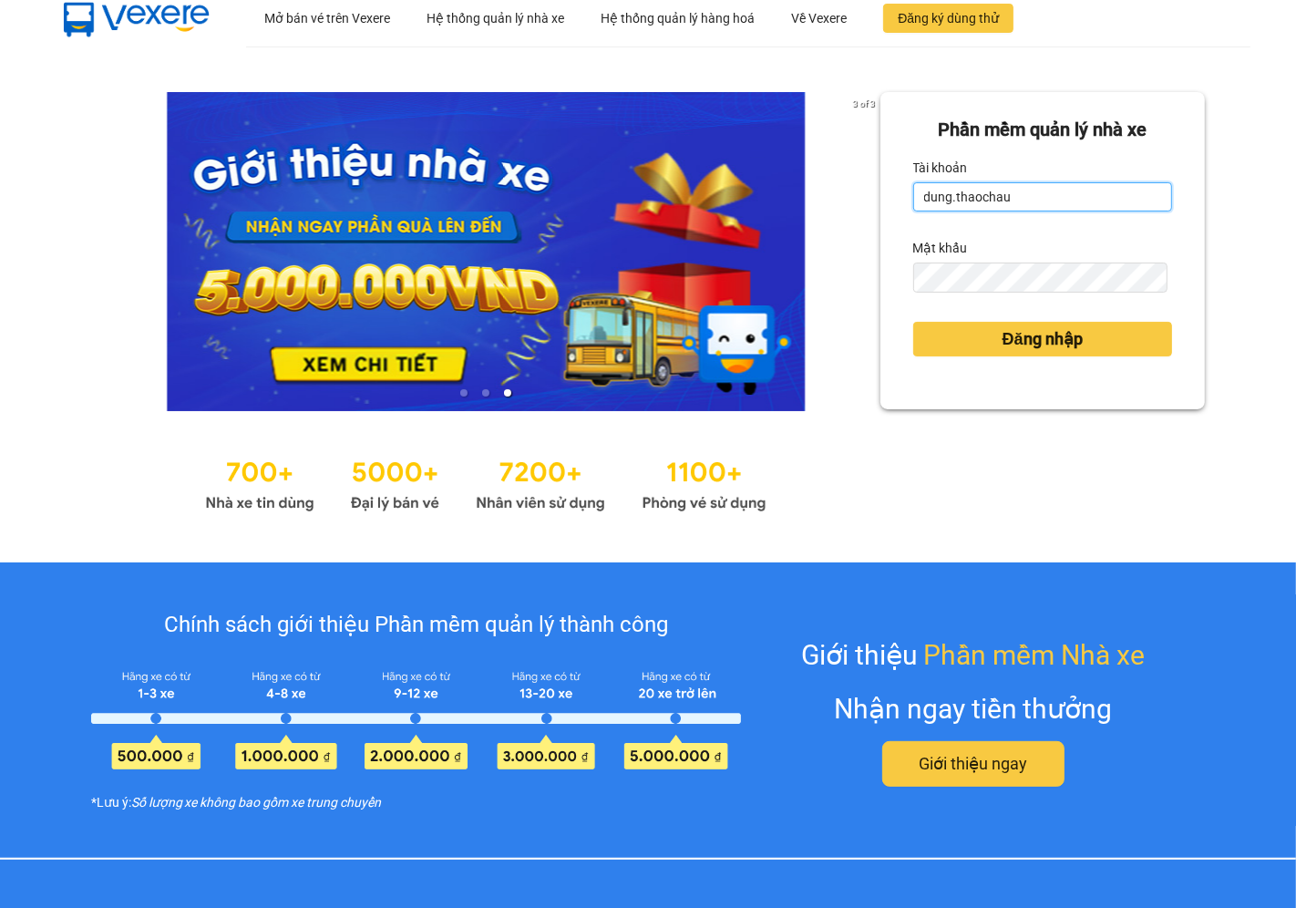
type input "dung.thaochau"
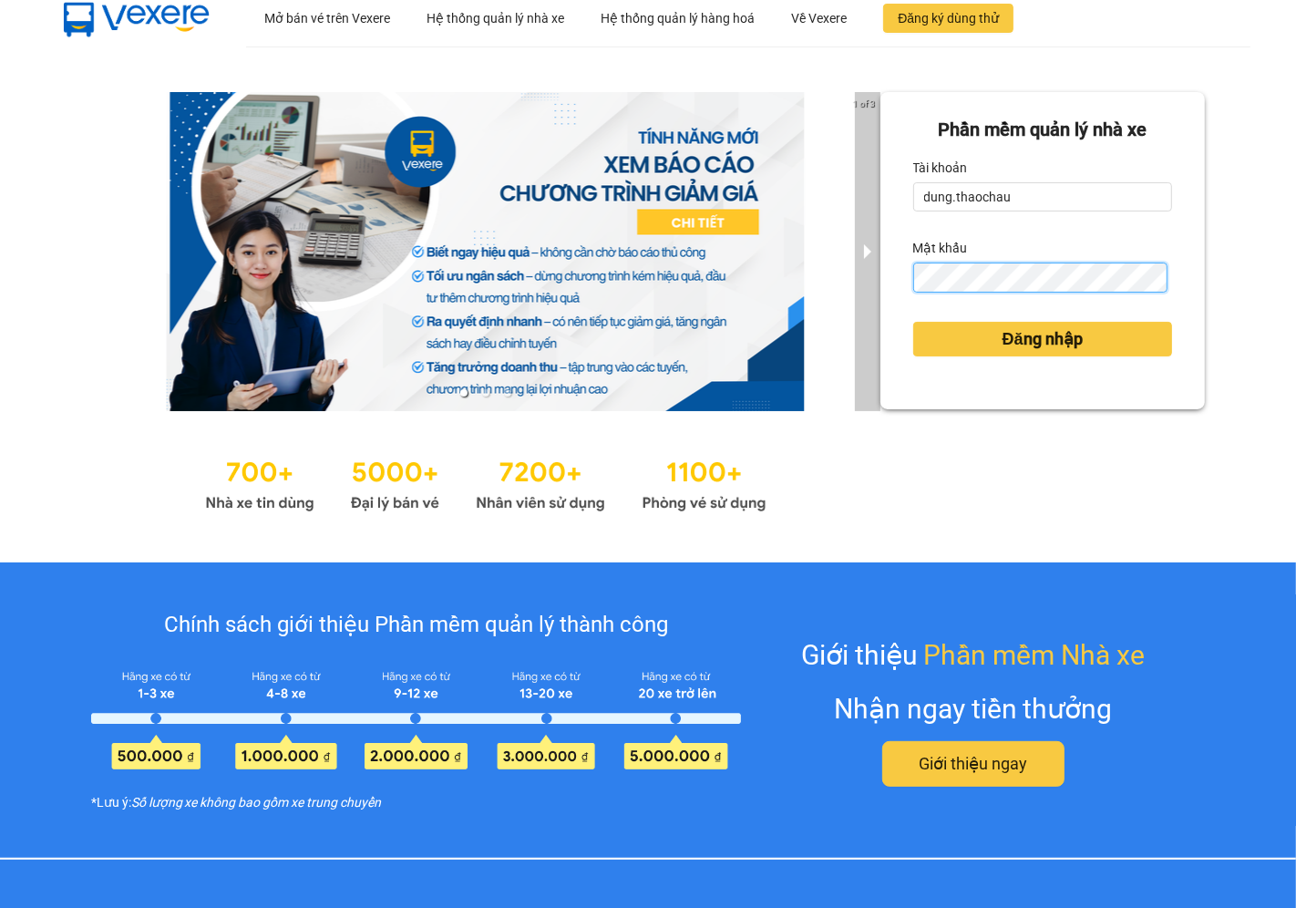
click at [862, 287] on div "1 of 3 Phần mềm quản lý nhà xe Tài khoản dung.thaochau Mật khẩu Đăng nhập" at bounding box center [648, 304] width 1296 height 516
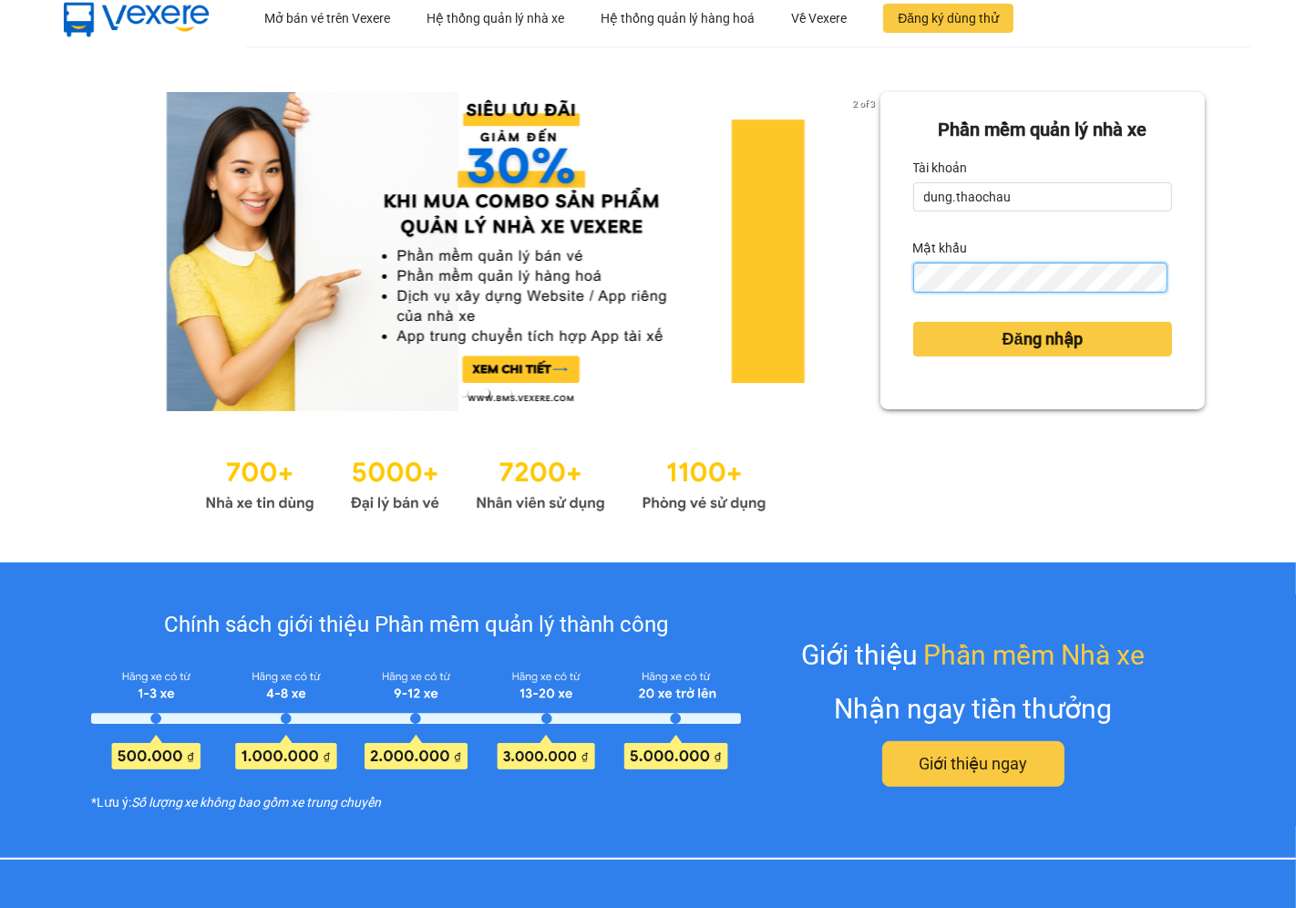
click at [913, 322] on button "Đăng nhập" at bounding box center [1042, 339] width 259 height 35
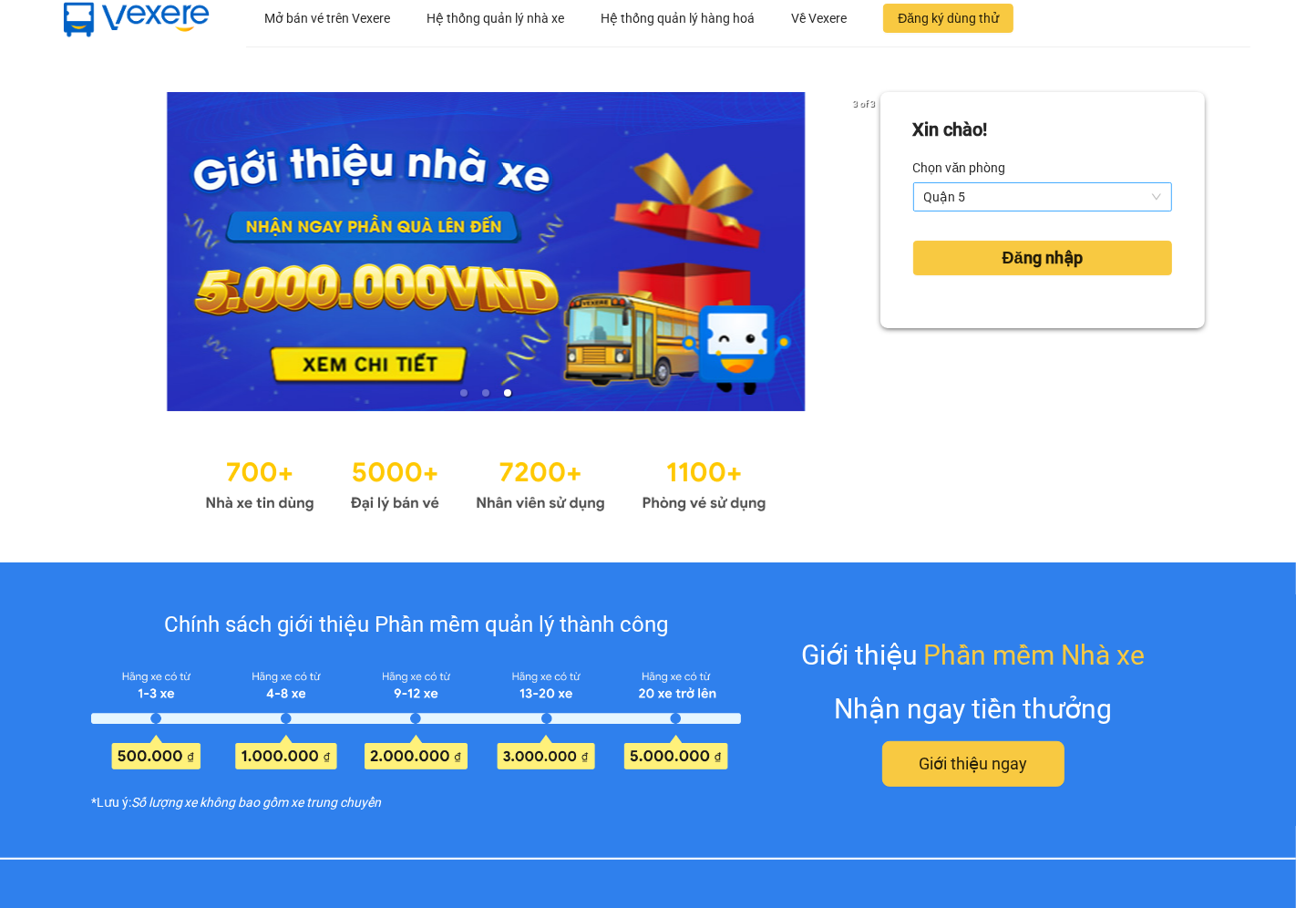
click at [1022, 201] on span "Quận 5" at bounding box center [1042, 196] width 237 height 27
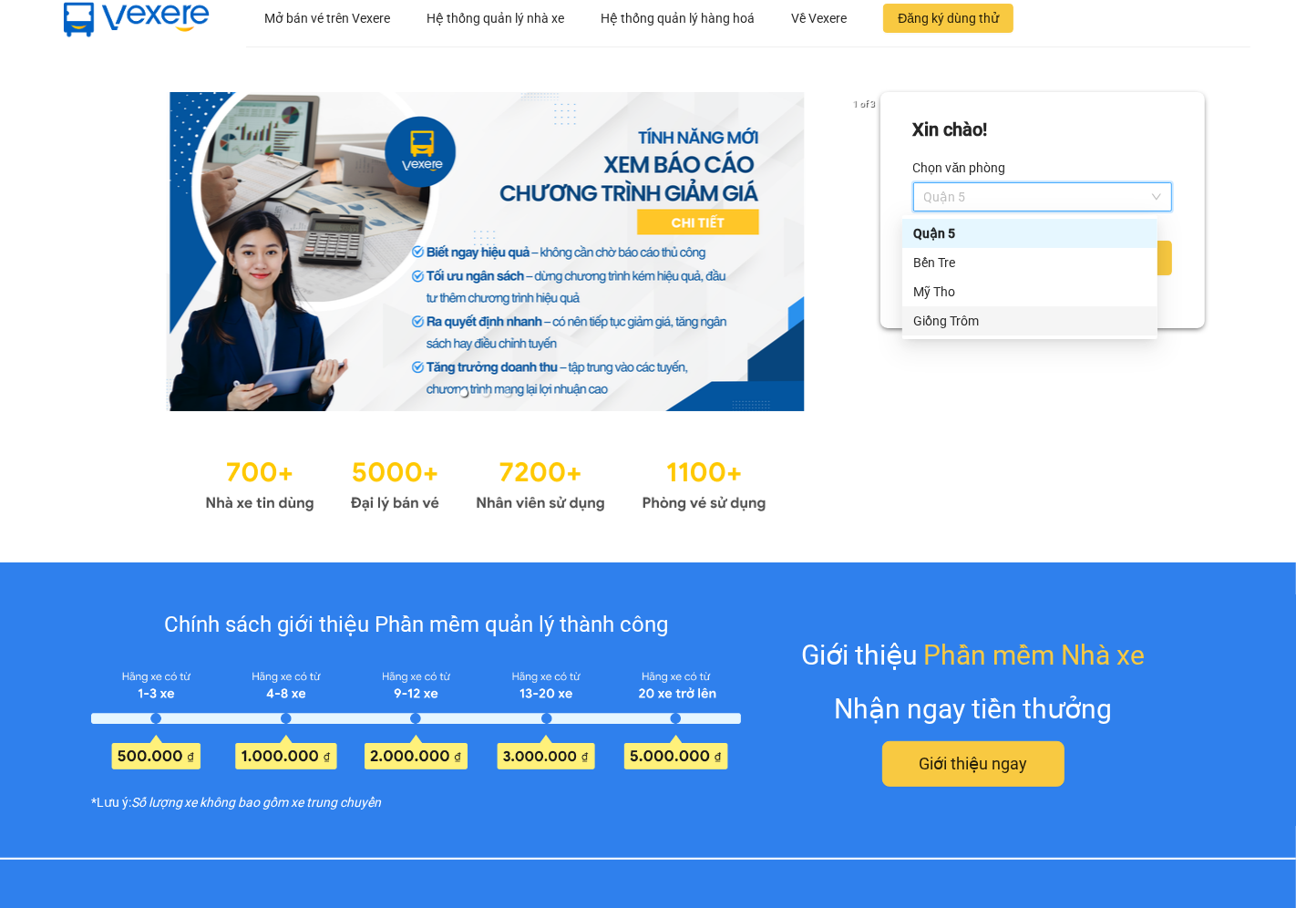
click at [948, 323] on div "Giồng Trôm" at bounding box center [1029, 321] width 233 height 20
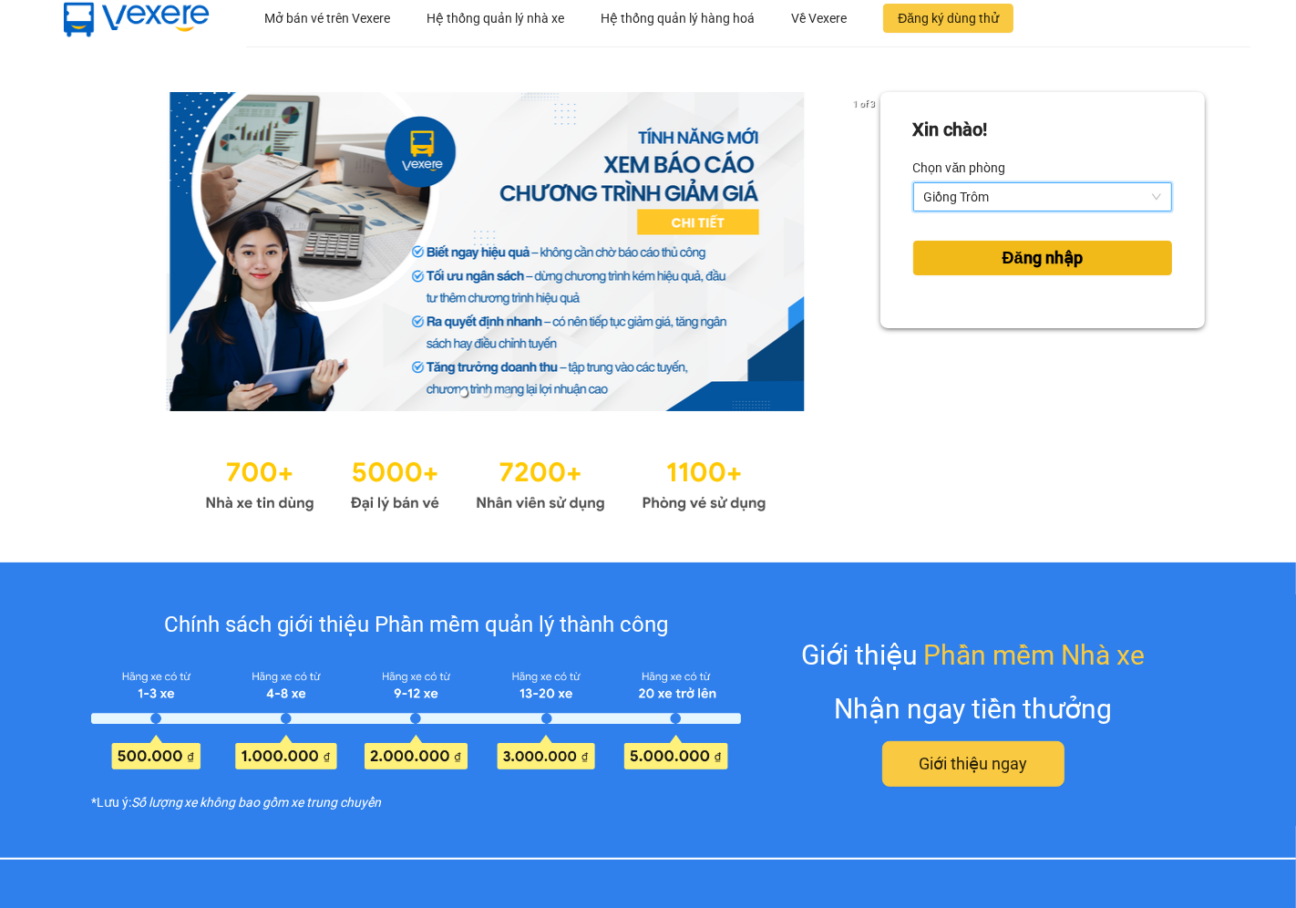
click at [1003, 246] on span "Đăng nhập" at bounding box center [1043, 258] width 80 height 26
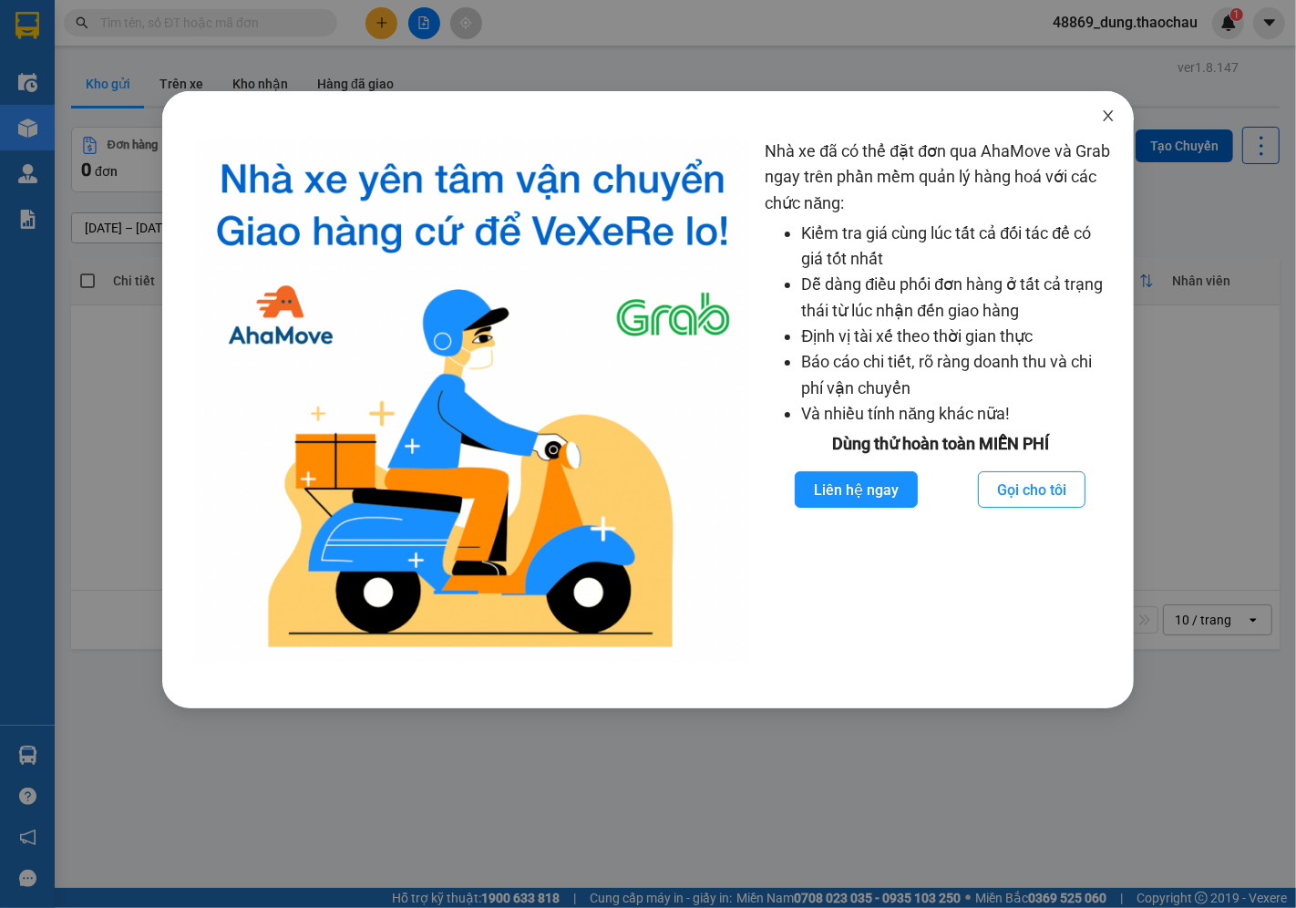
click at [1107, 120] on icon "close" at bounding box center [1108, 115] width 15 height 15
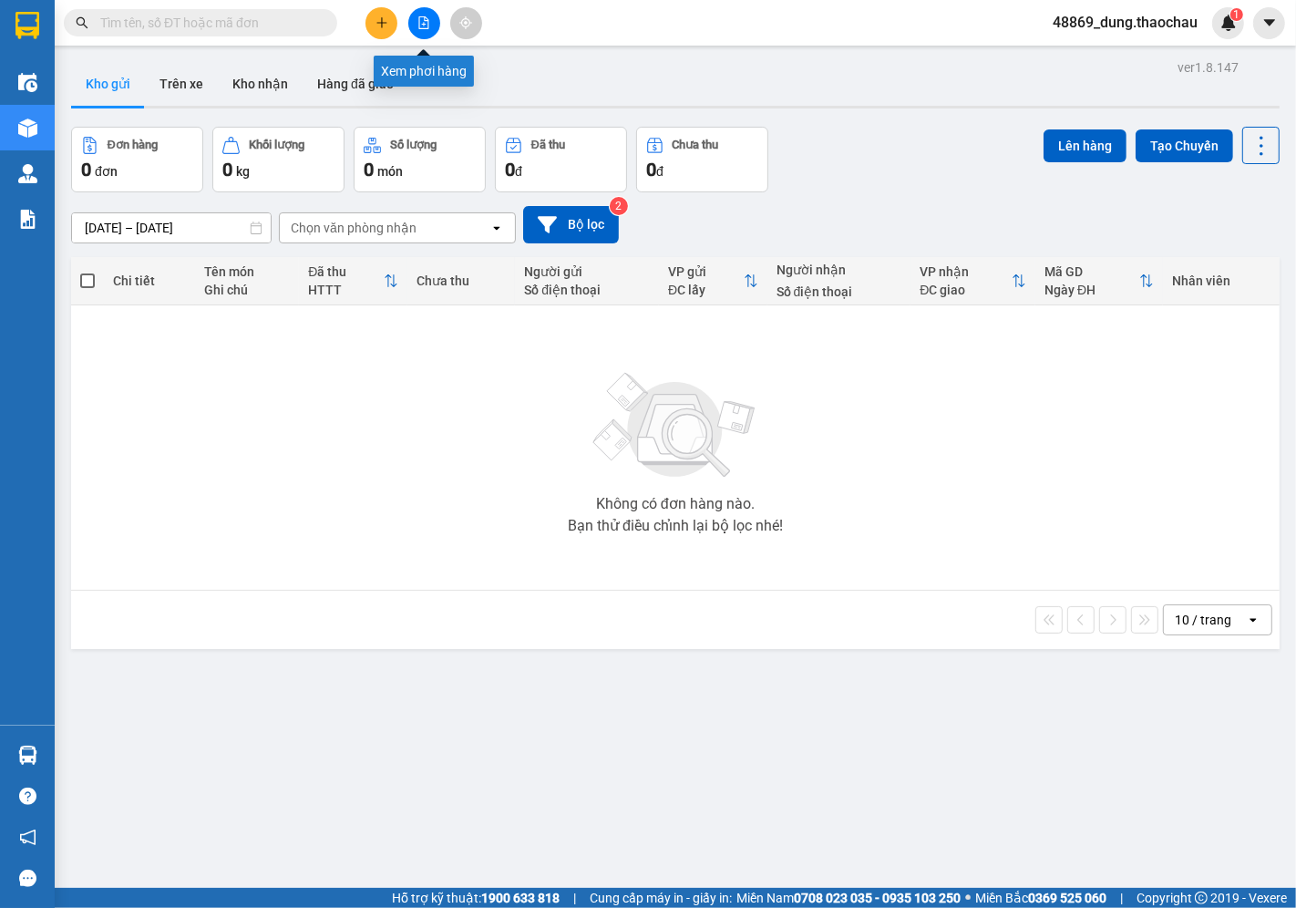
click at [427, 29] on button at bounding box center [424, 23] width 32 height 32
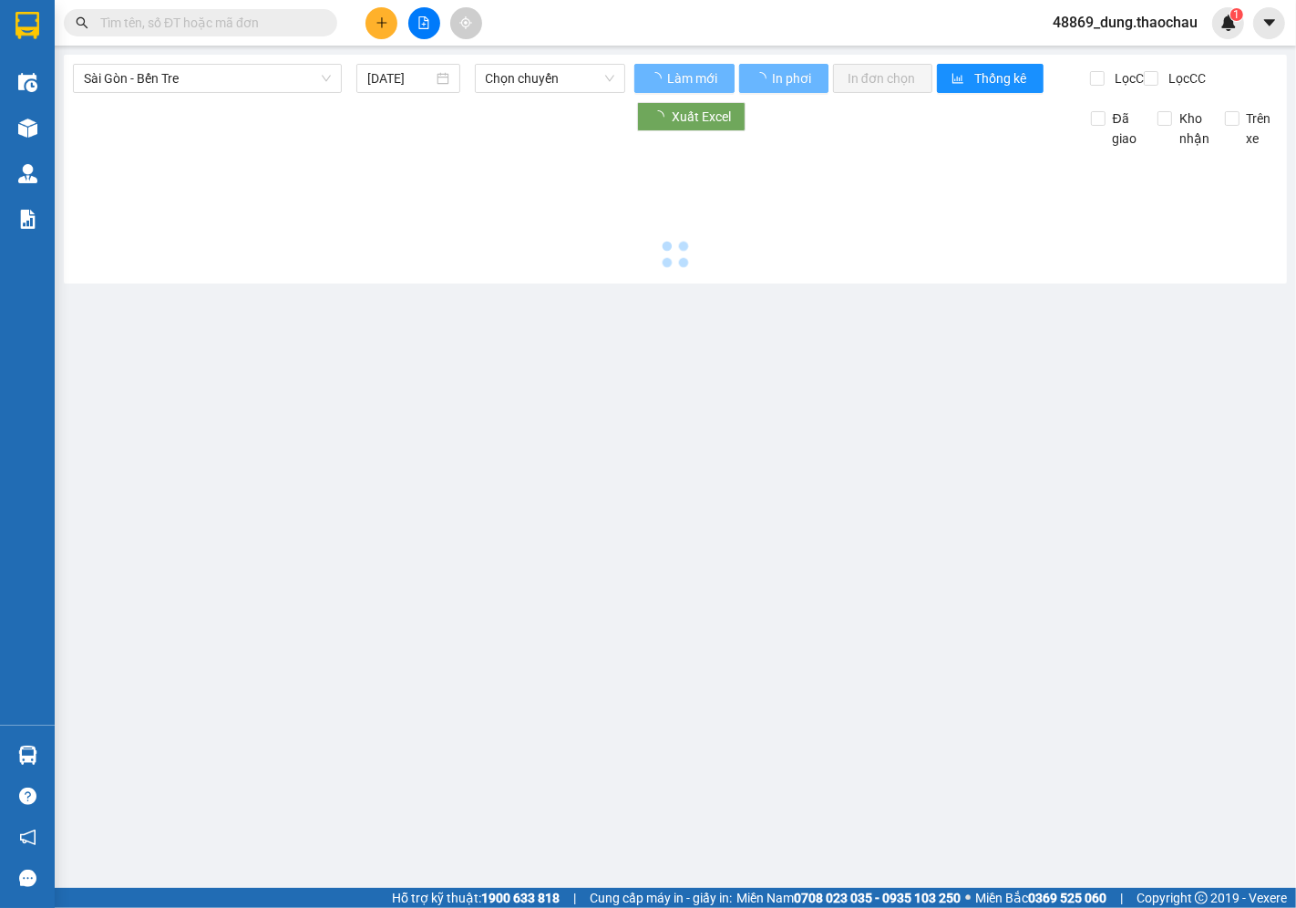
type input "[DATE]"
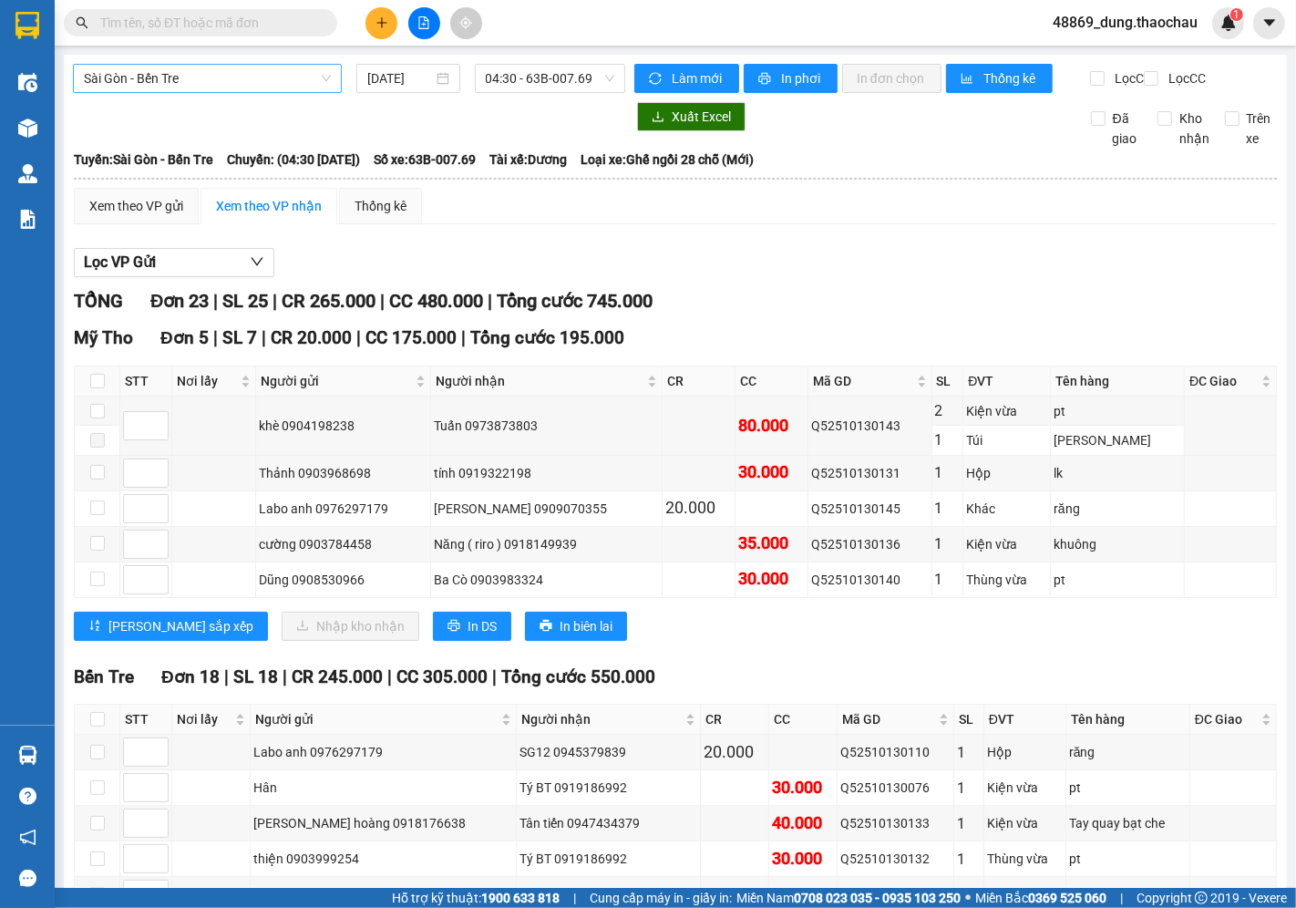
click at [238, 87] on span "Sài Gòn - Bến Tre" at bounding box center [207, 78] width 247 height 27
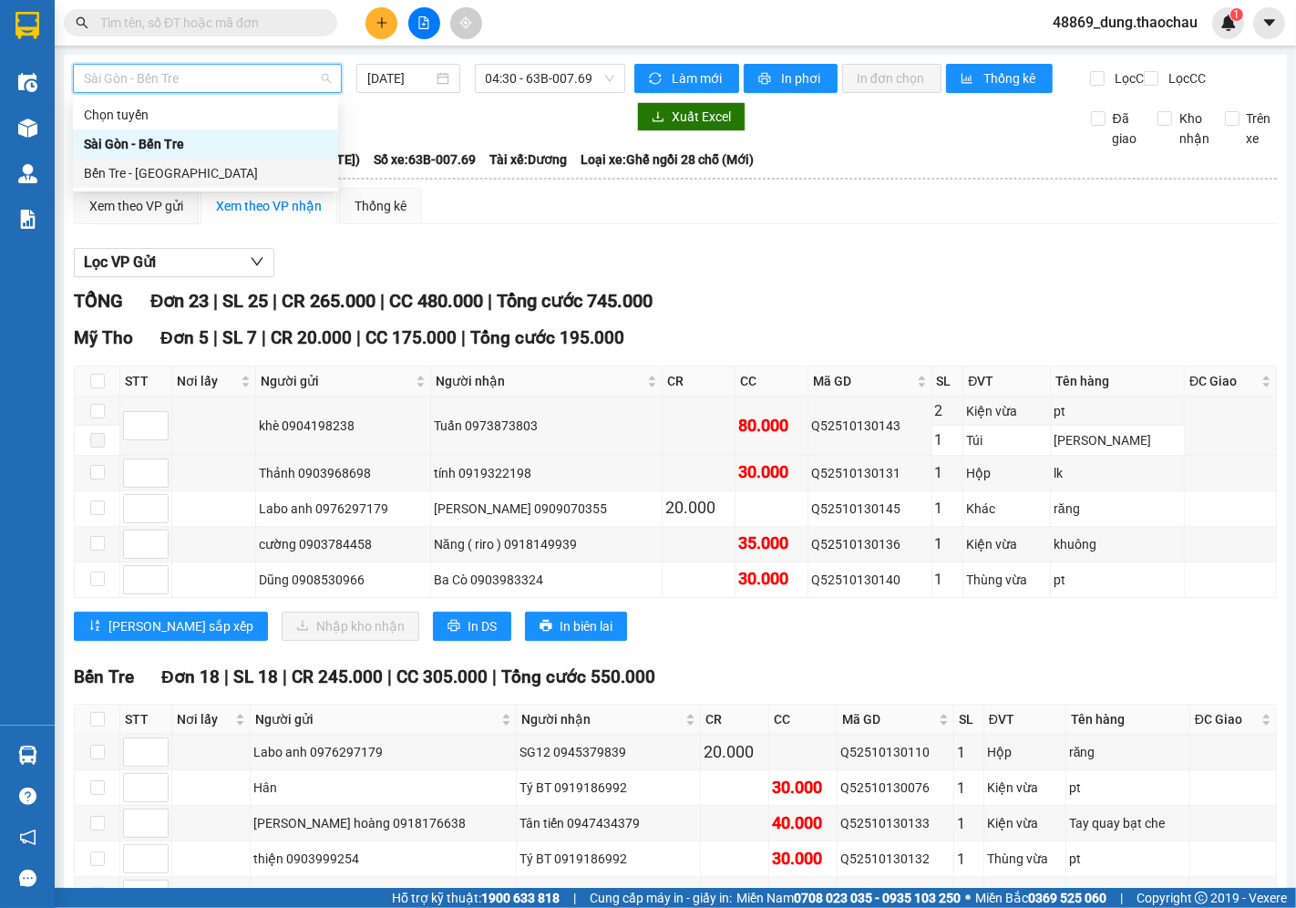
click at [150, 182] on div "Bến Tre - [GEOGRAPHIC_DATA]" at bounding box center [205, 173] width 243 height 20
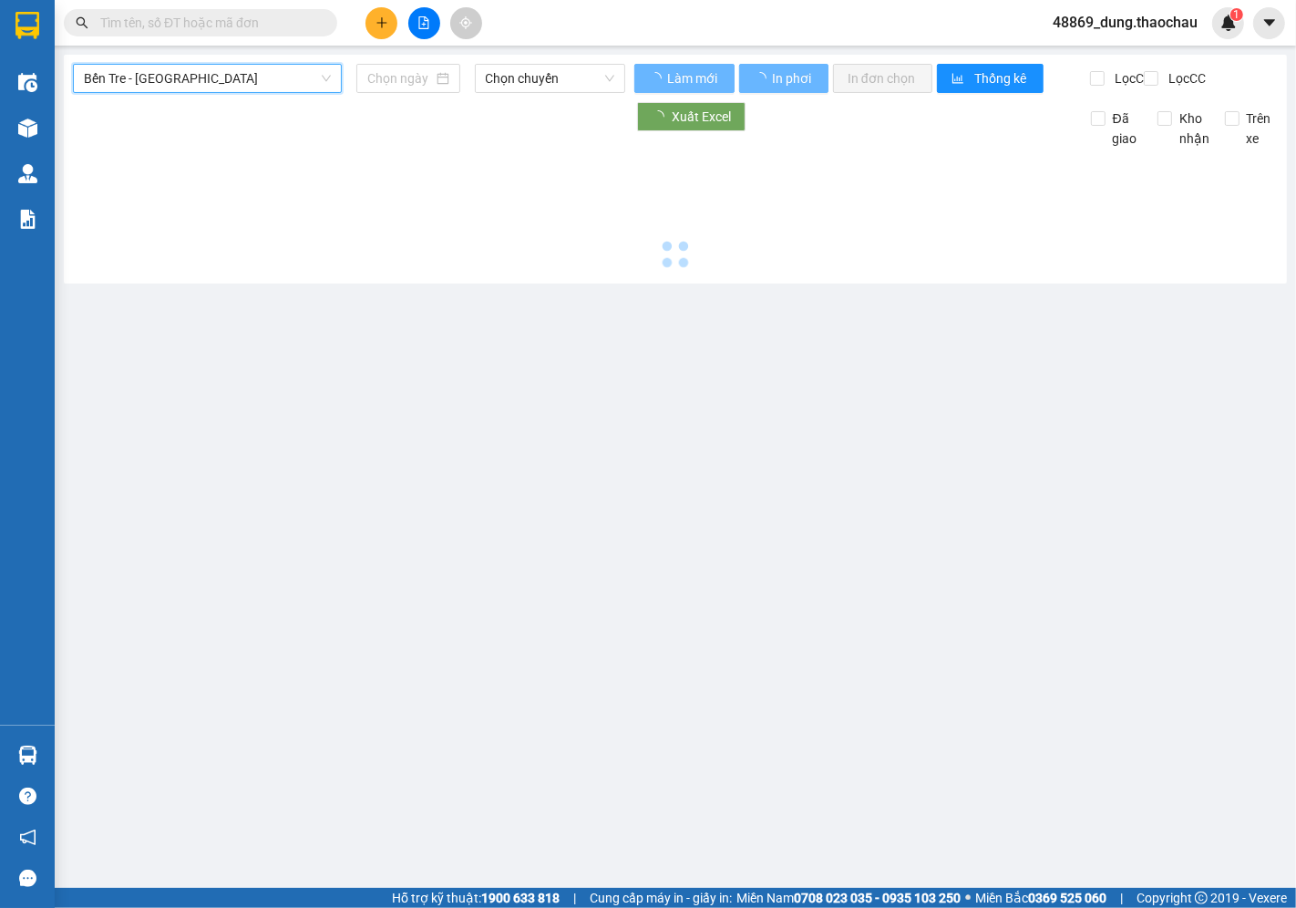
type input "[DATE]"
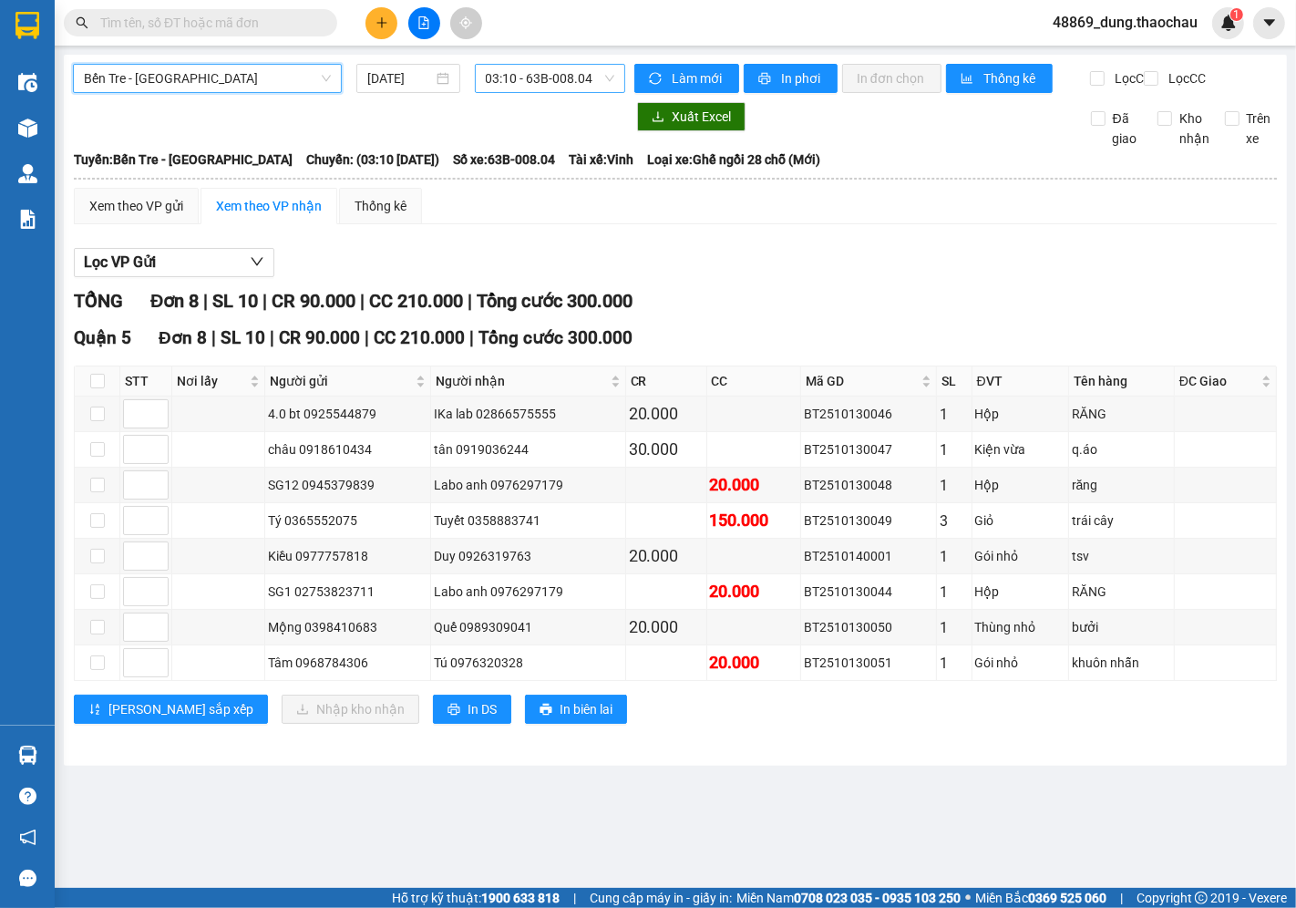
click at [497, 79] on span "03:10 - 63B-008.04" at bounding box center [550, 78] width 129 height 27
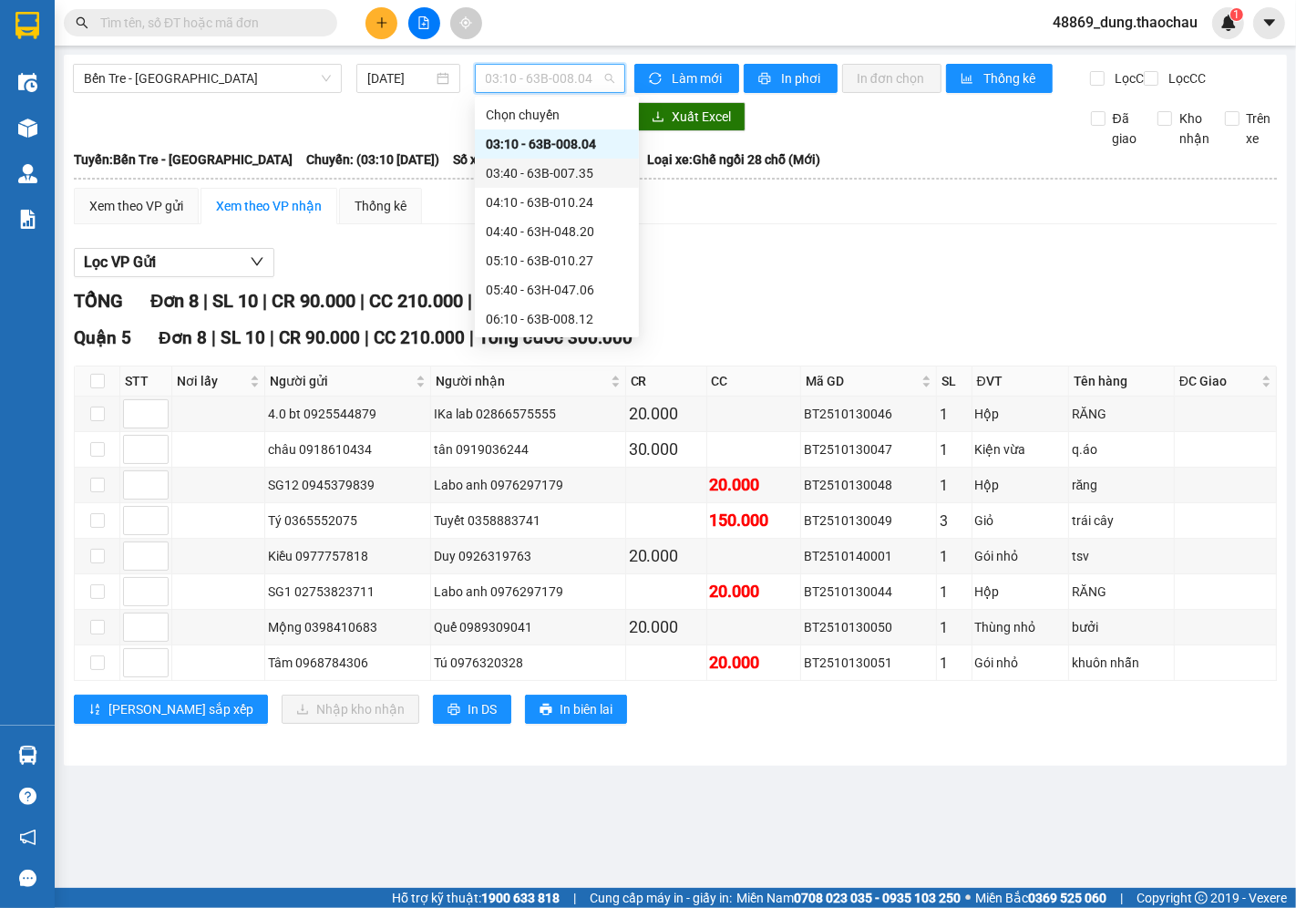
click at [505, 174] on div "03:40 - 63B-007.35" at bounding box center [557, 173] width 142 height 20
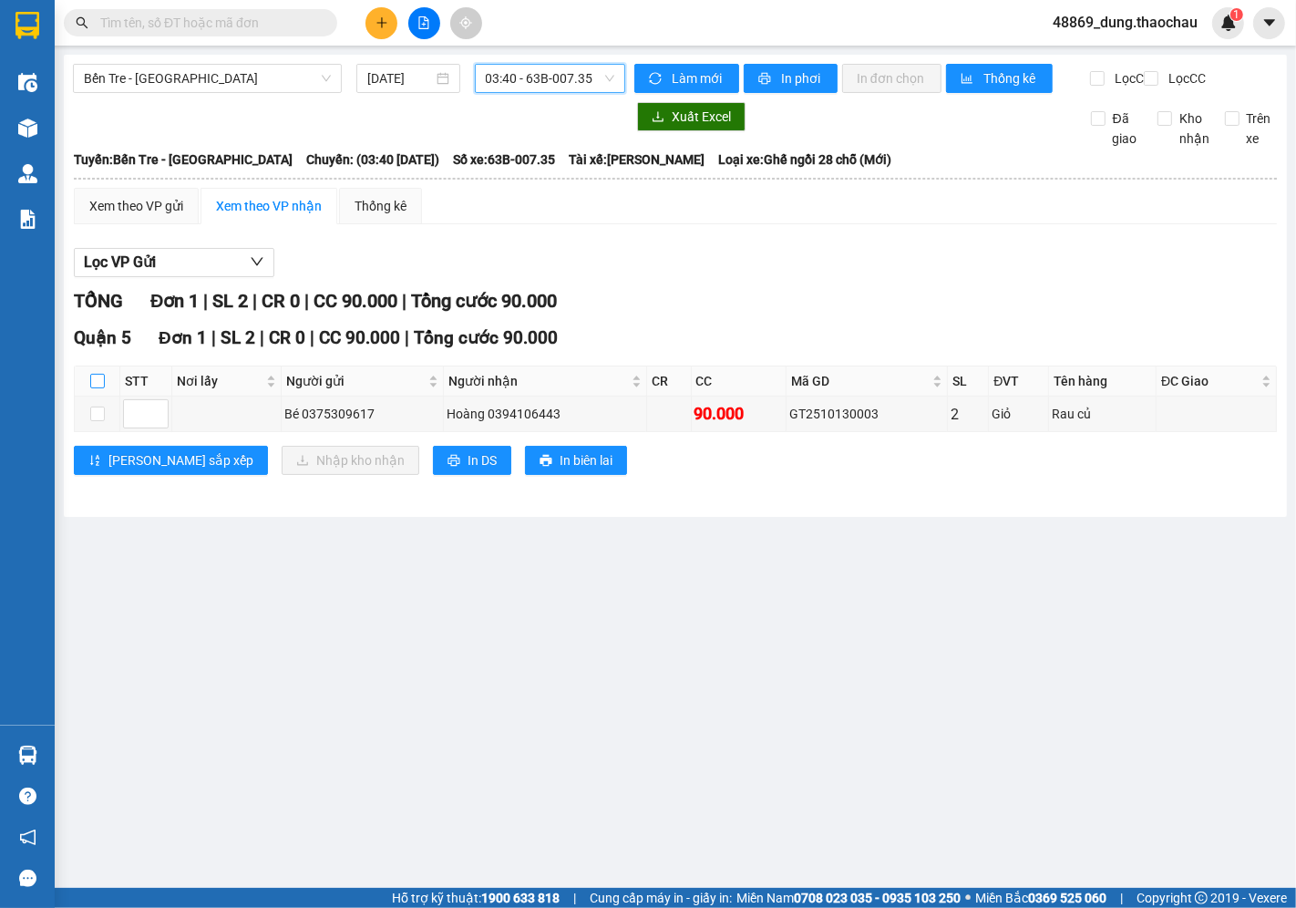
click at [97, 388] on input "checkbox" at bounding box center [97, 381] width 15 height 15
checkbox input "true"
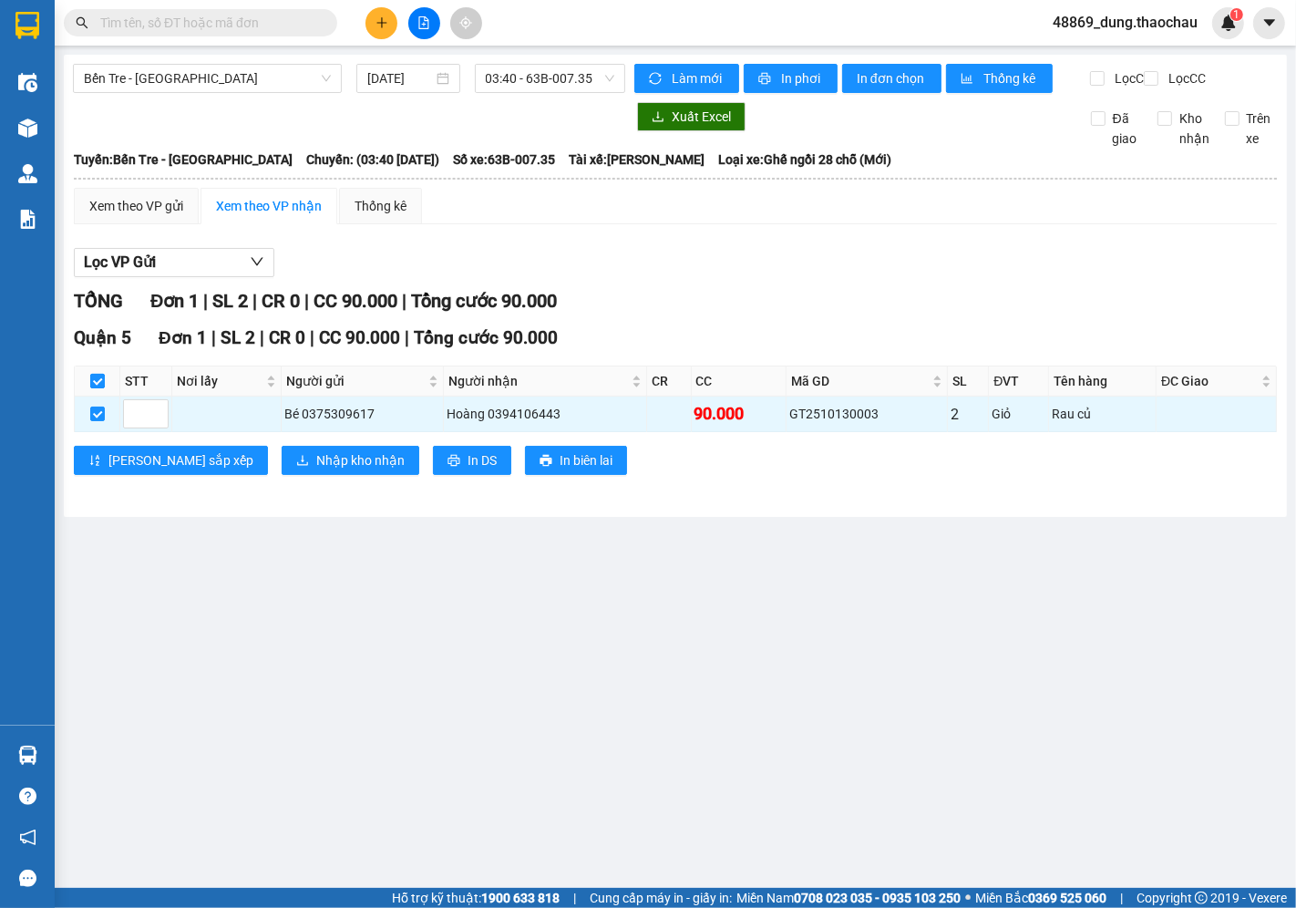
click at [94, 388] on input "checkbox" at bounding box center [97, 381] width 15 height 15
checkbox input "false"
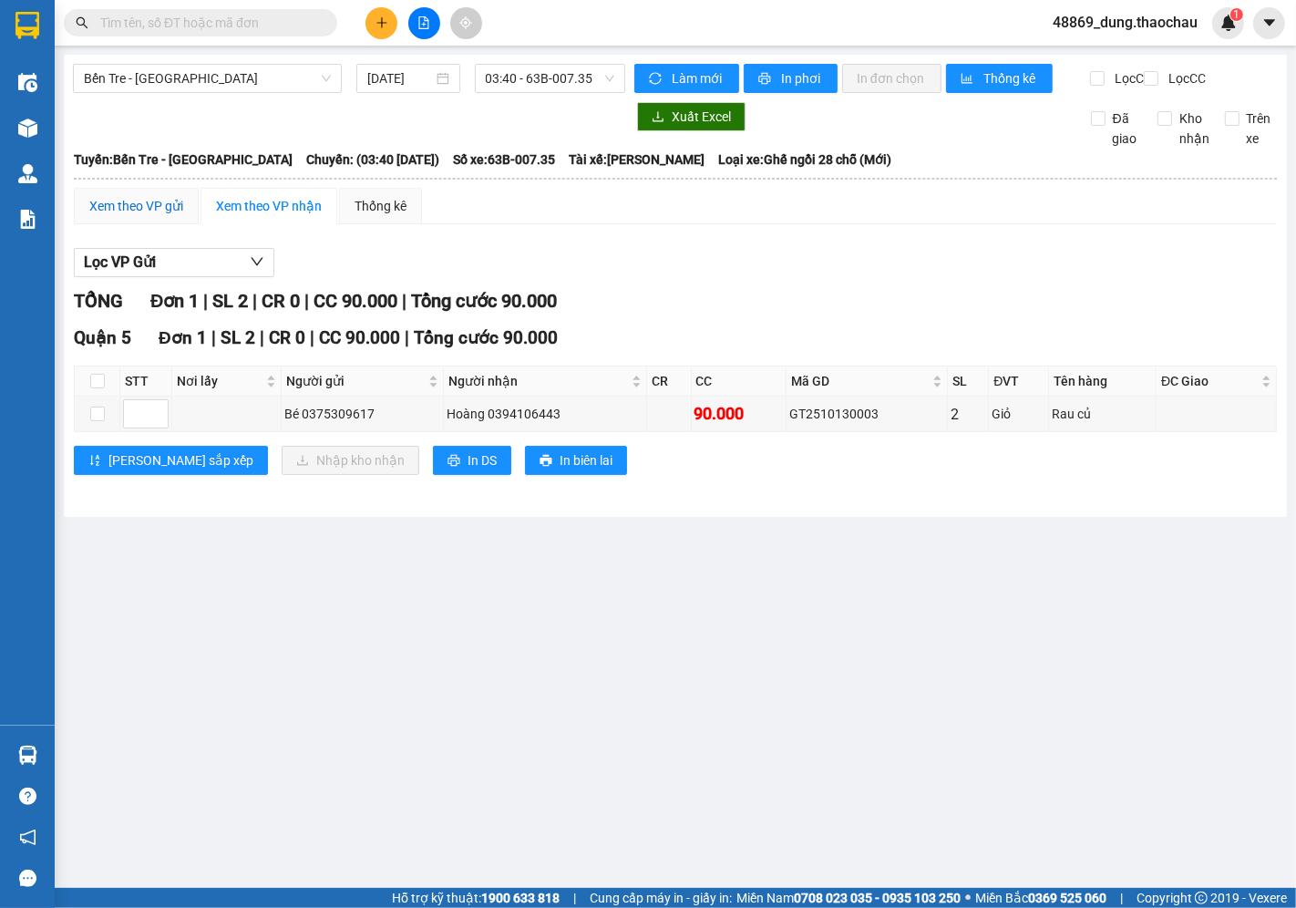
click at [160, 216] on div "Xem theo VP gửi" at bounding box center [136, 206] width 94 height 20
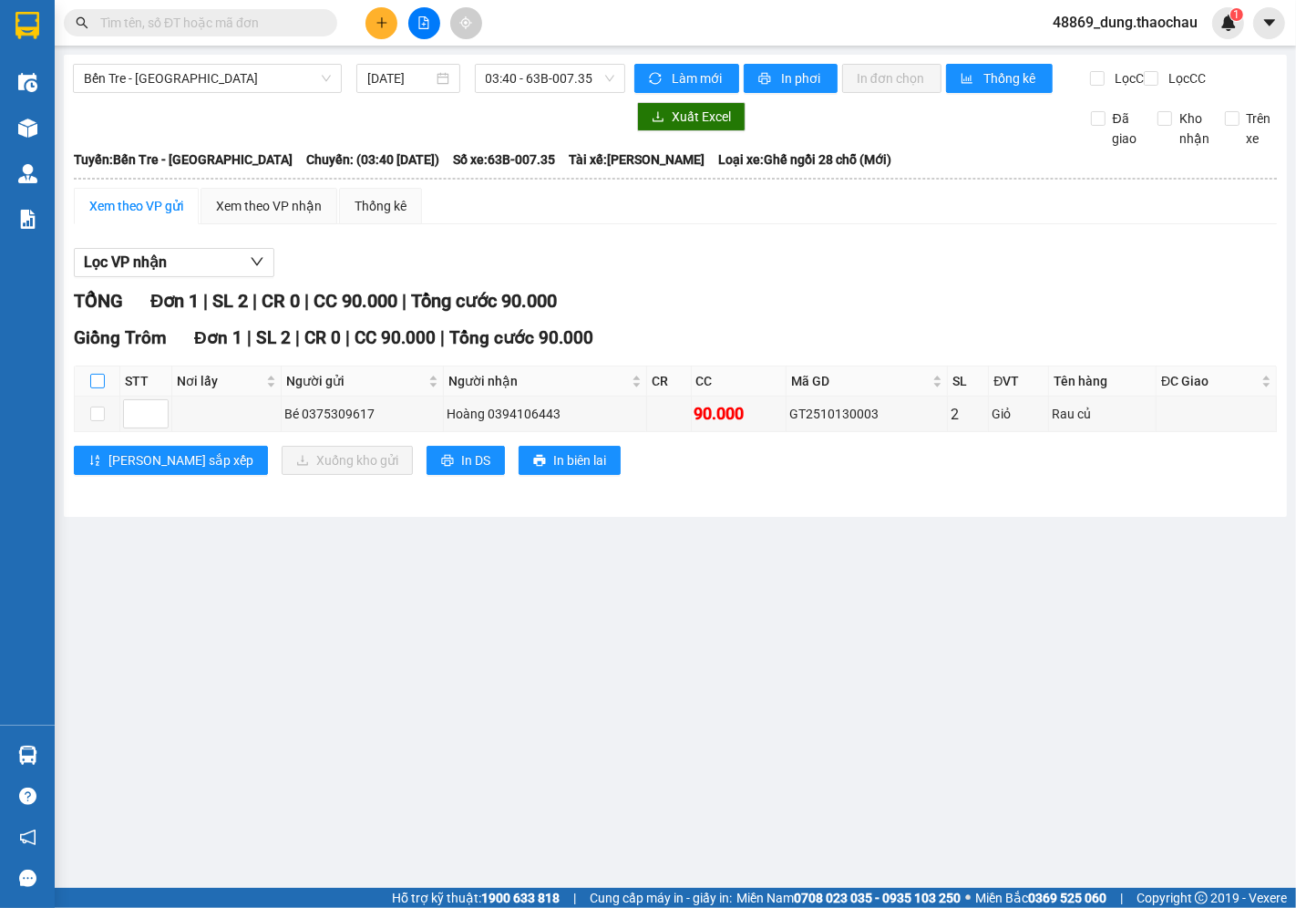
click at [98, 388] on input "checkbox" at bounding box center [97, 381] width 15 height 15
checkbox input "true"
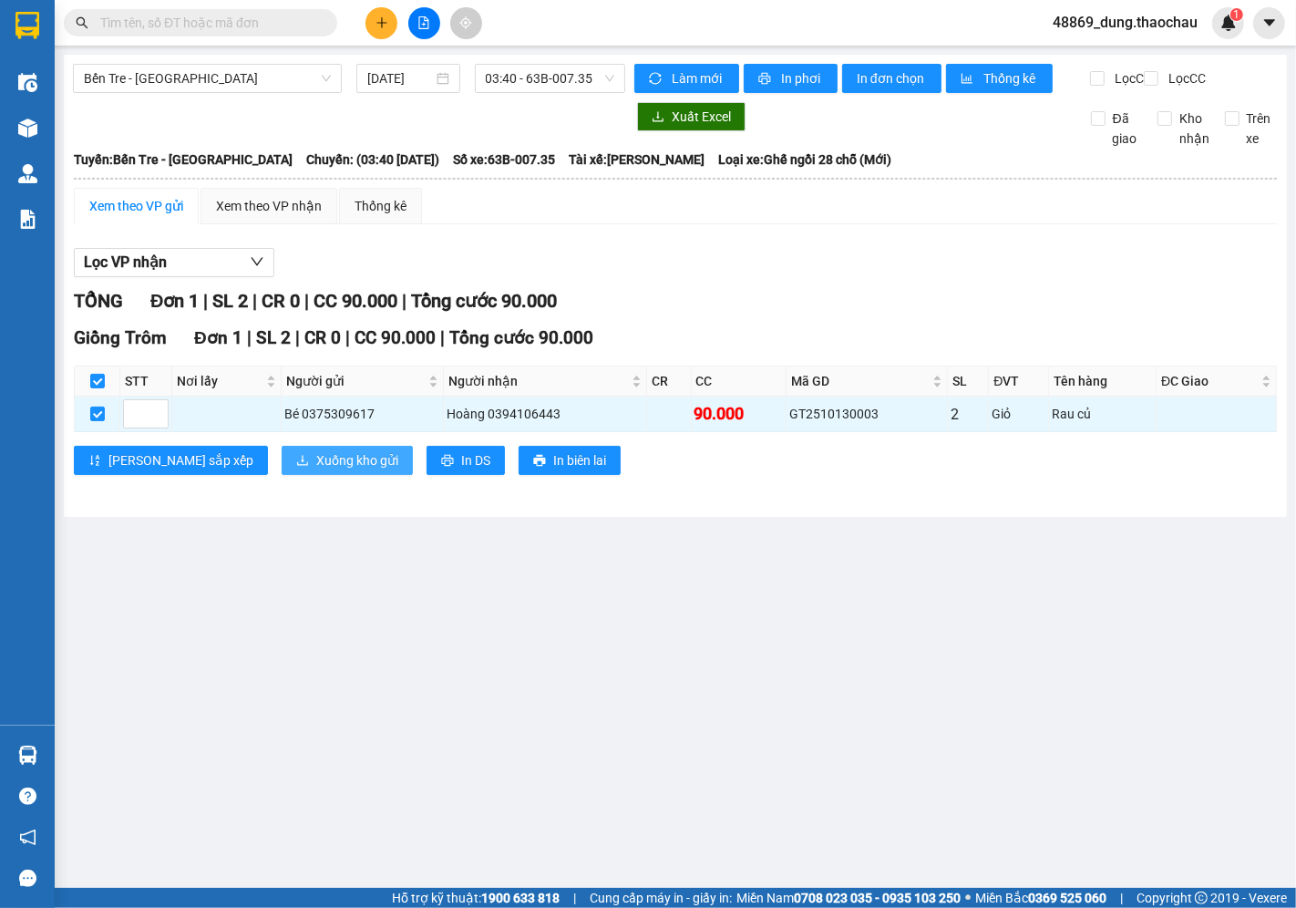
click at [316, 470] on span "Xuống kho gửi" at bounding box center [357, 460] width 82 height 20
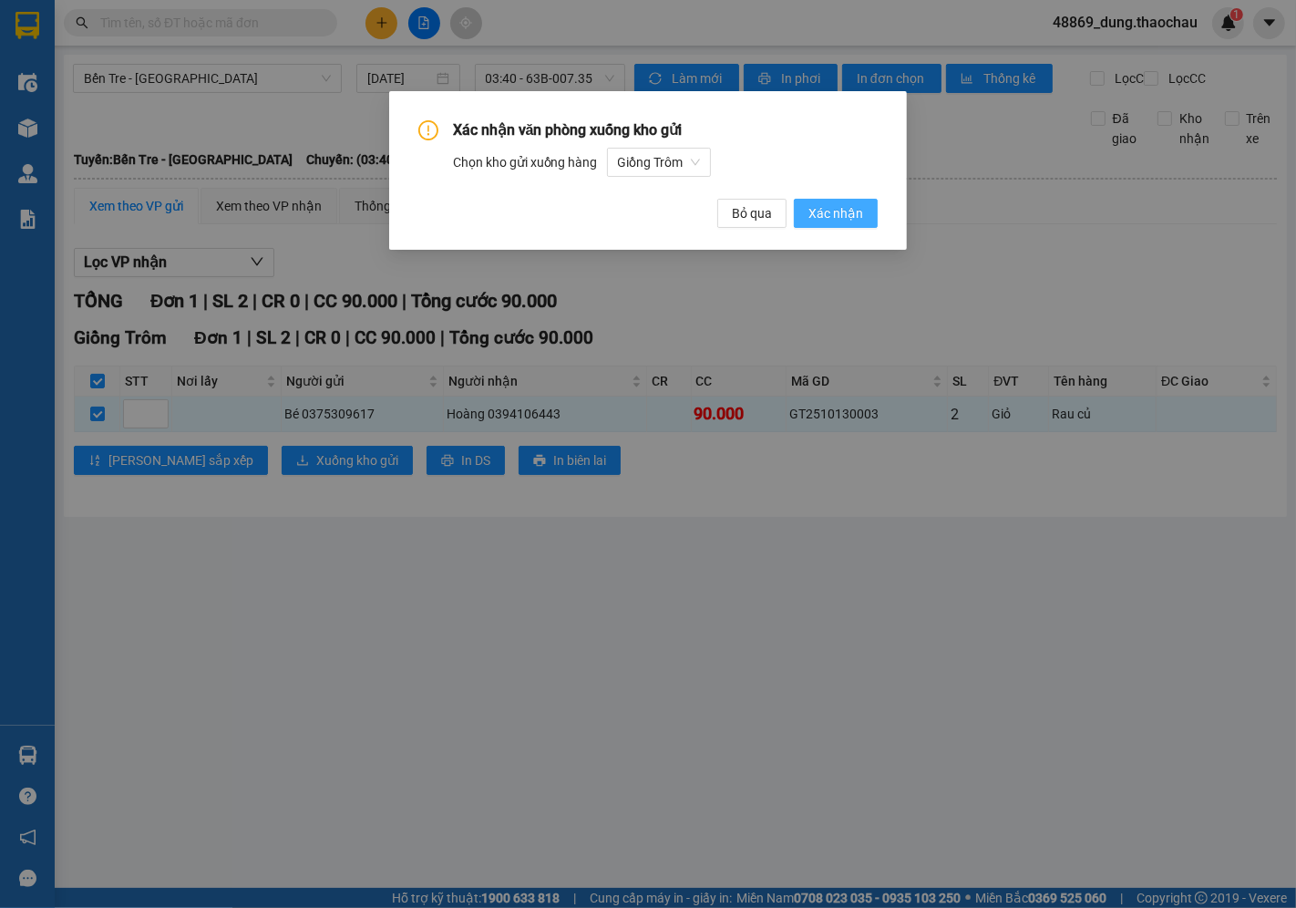
click at [843, 221] on span "Xác nhận" at bounding box center [835, 213] width 55 height 20
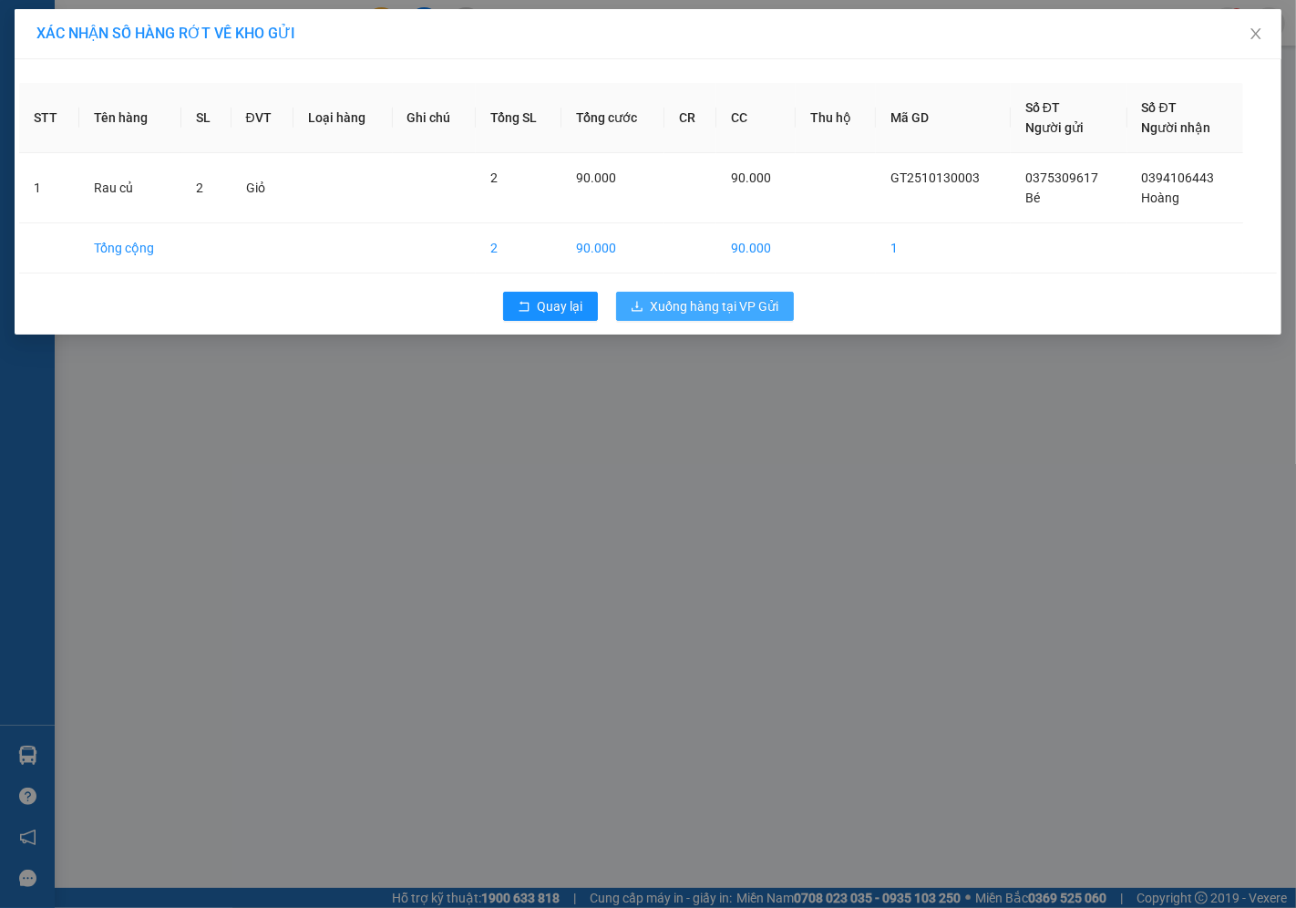
click at [732, 313] on span "Xuống hàng tại VP Gửi" at bounding box center [715, 306] width 129 height 20
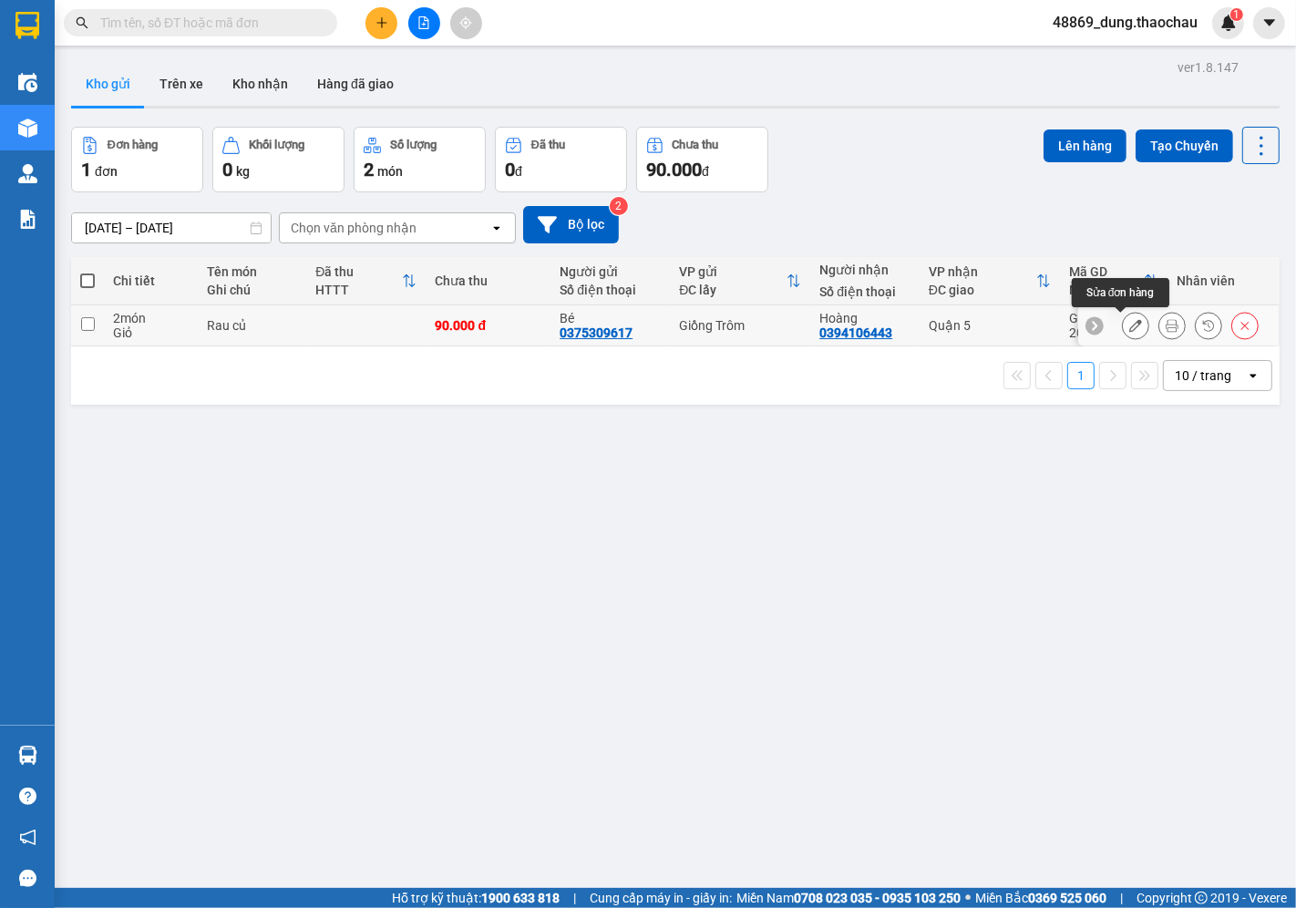
click at [1129, 323] on icon at bounding box center [1135, 325] width 13 height 13
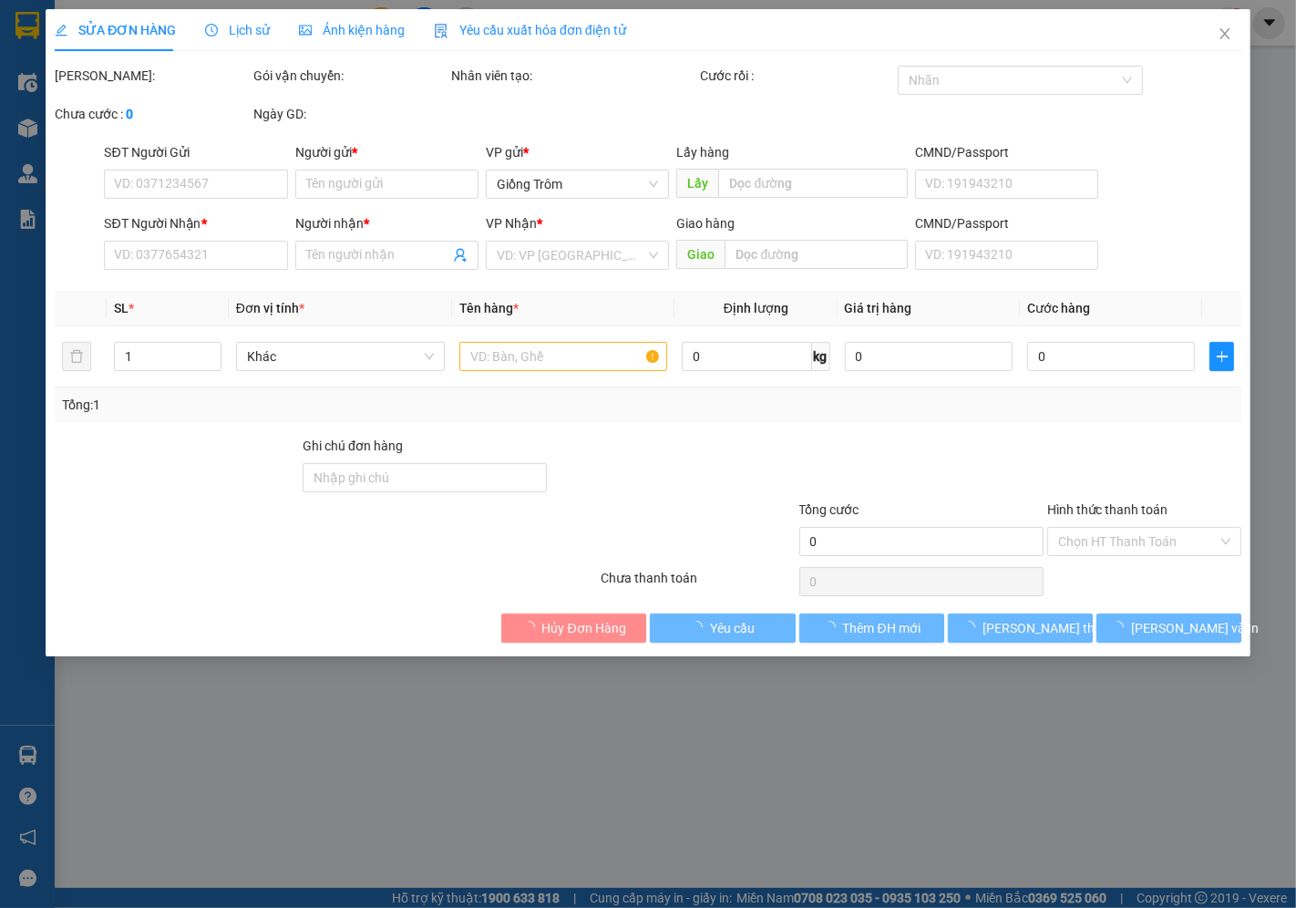
type input "0375309617"
type input "Bé"
type input "0394106443"
type input "Hoàng"
type input "90.000"
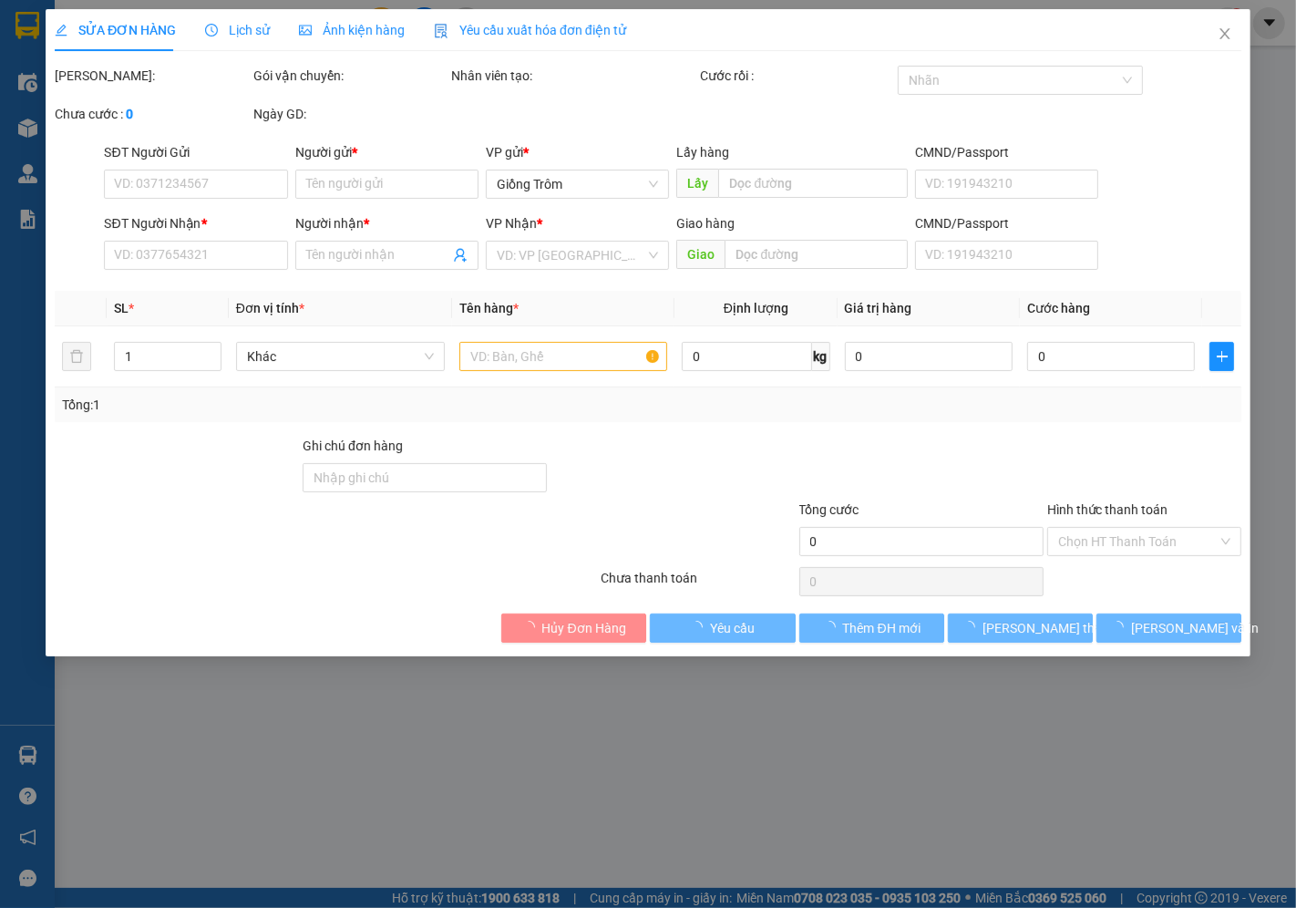
type input "90.000"
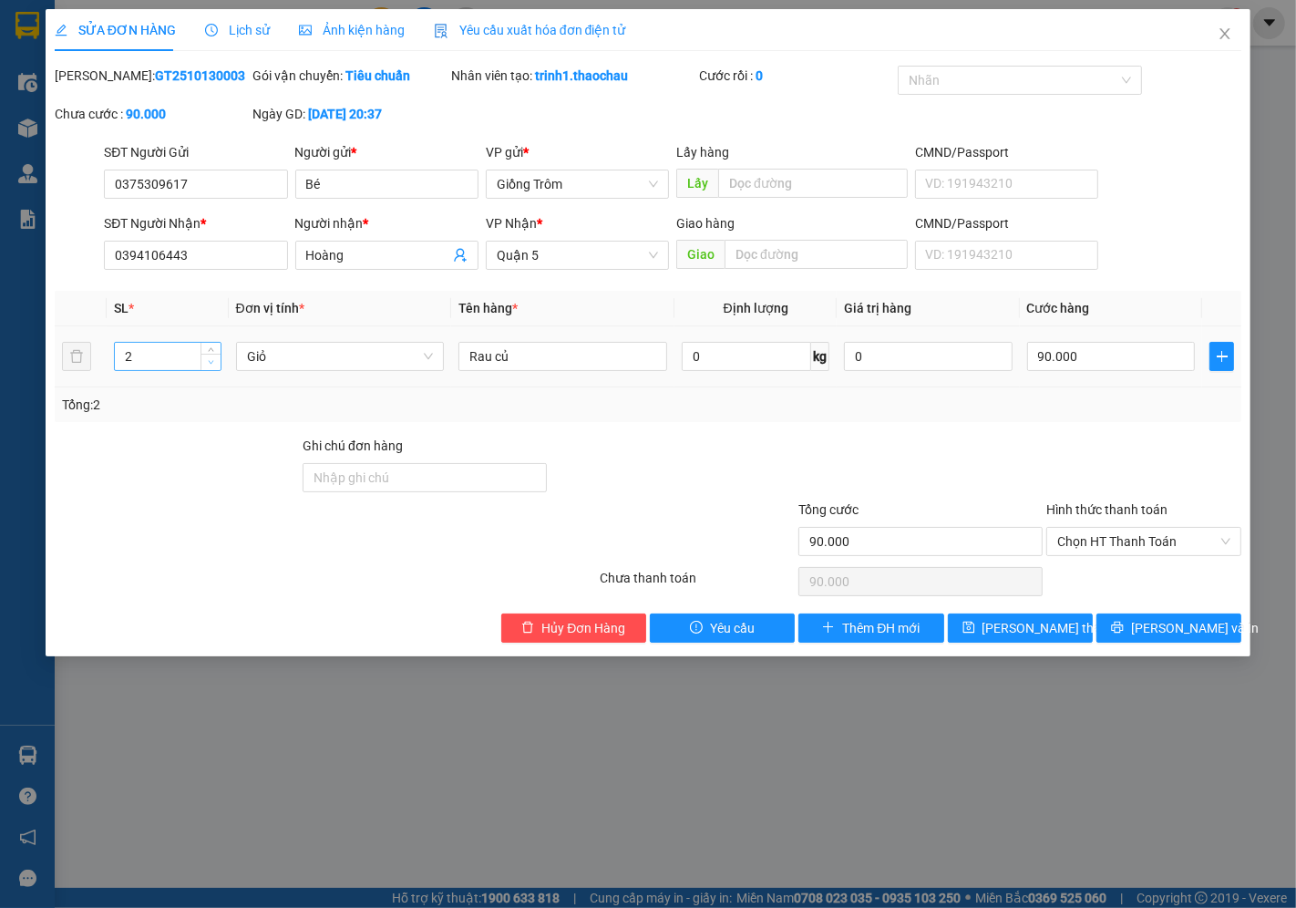
type input "1"
click at [211, 362] on icon "down" at bounding box center [211, 362] width 6 height 6
click at [1014, 630] on span "[PERSON_NAME] đổi" at bounding box center [1056, 628] width 146 height 20
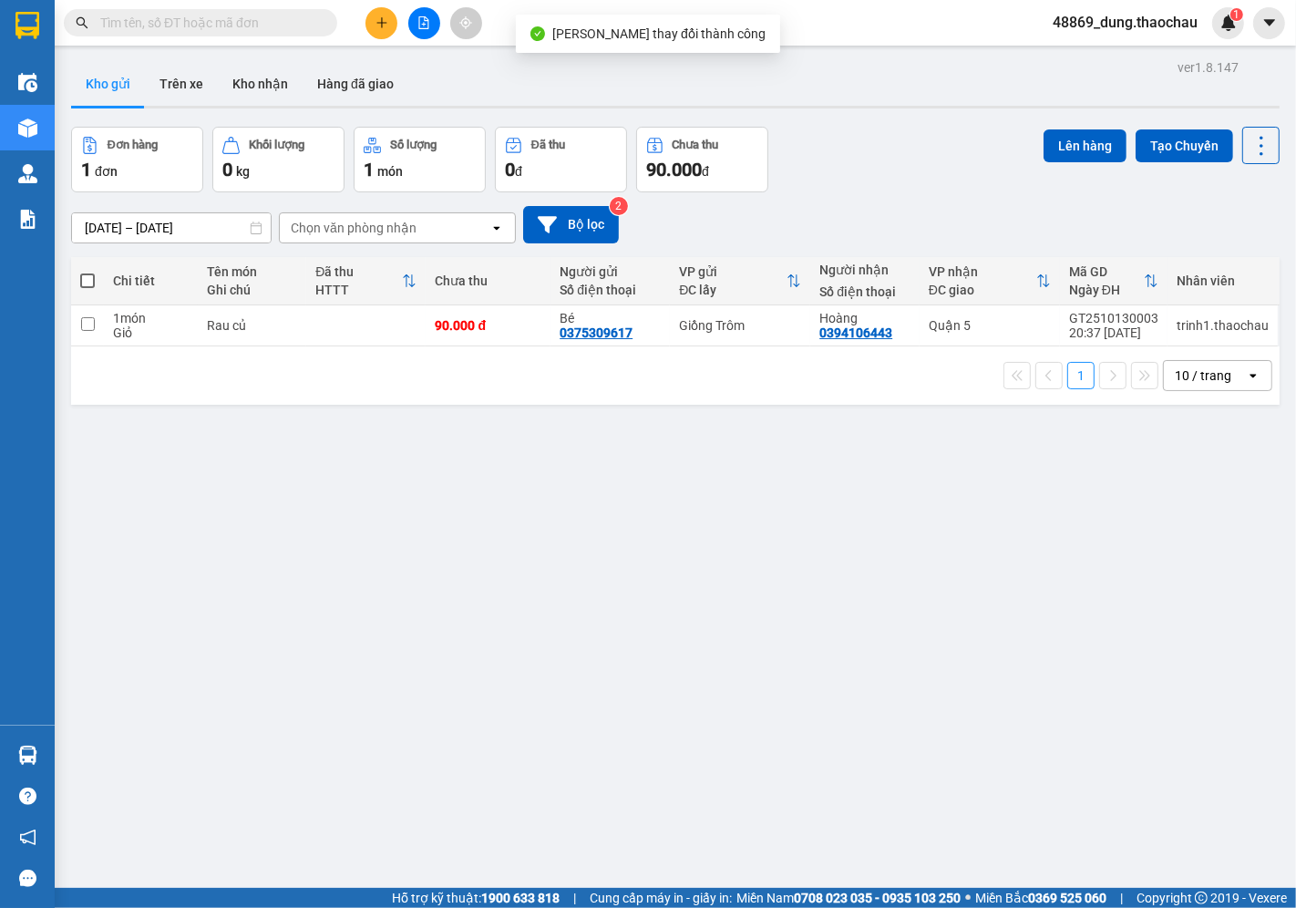
click at [86, 279] on span at bounding box center [87, 280] width 15 height 15
click at [87, 272] on input "checkbox" at bounding box center [87, 272] width 0 height 0
checkbox input "true"
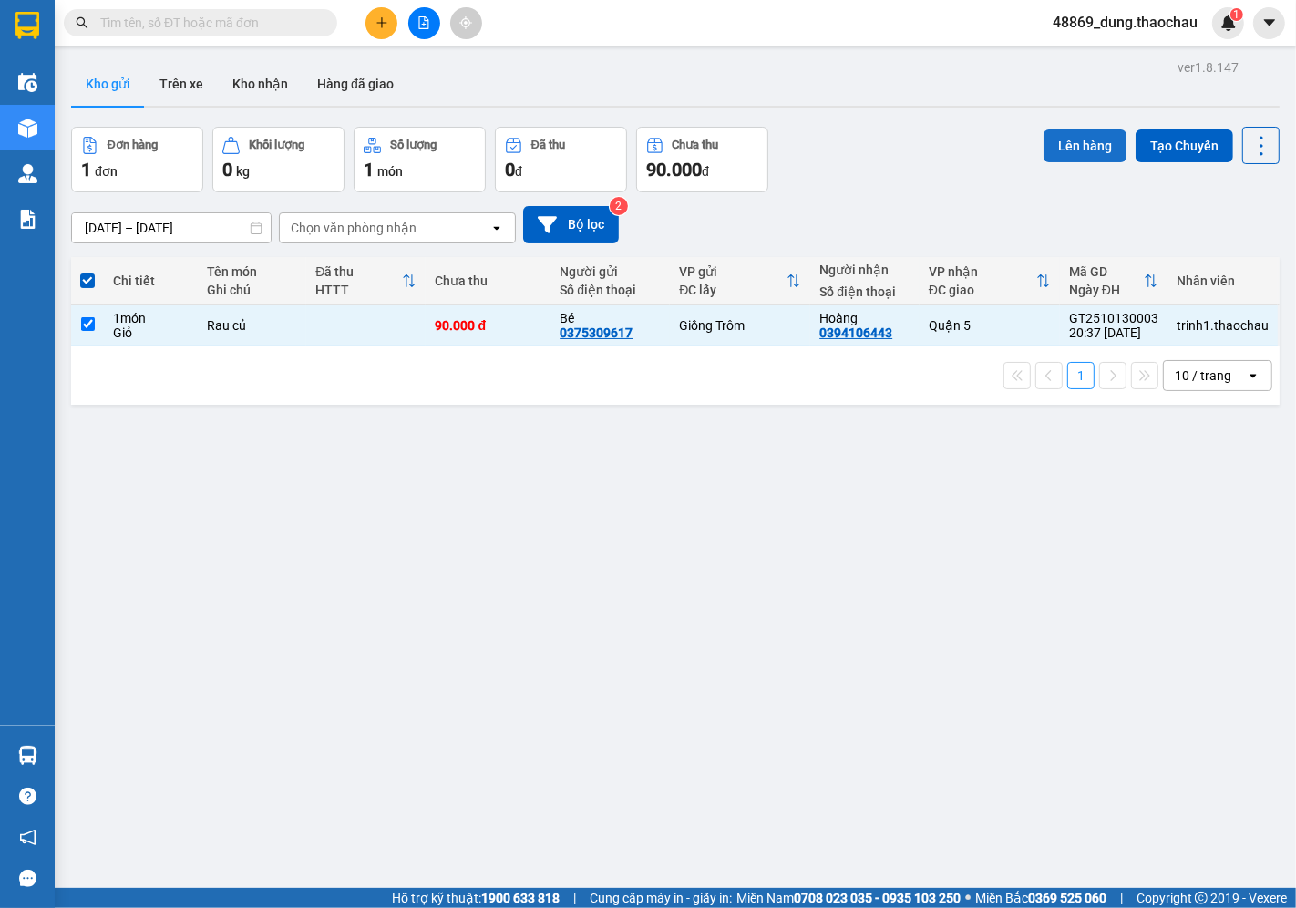
click at [1059, 140] on button "Lên hàng" at bounding box center [1085, 145] width 83 height 33
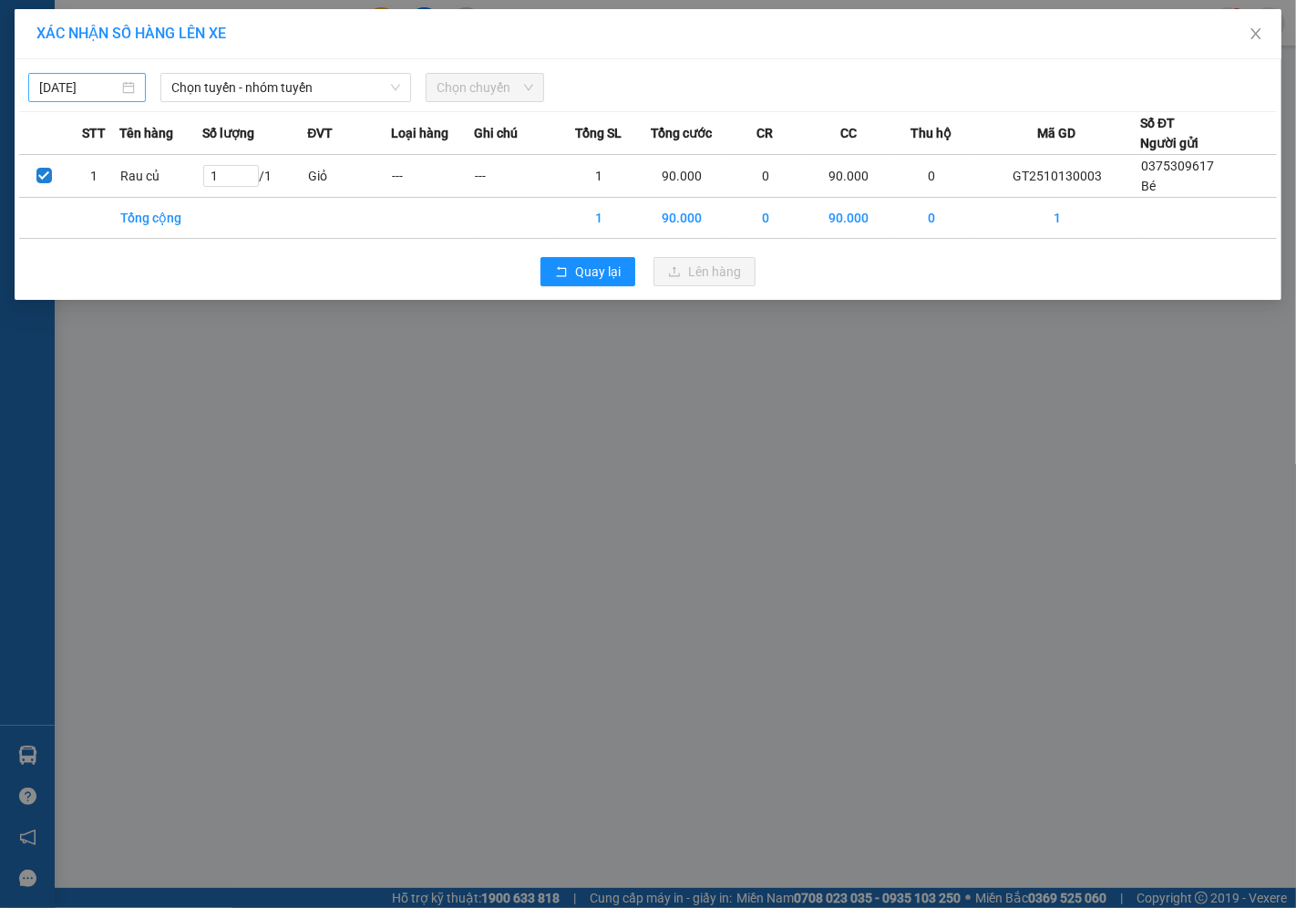
click at [101, 80] on input "[DATE]" at bounding box center [78, 87] width 79 height 20
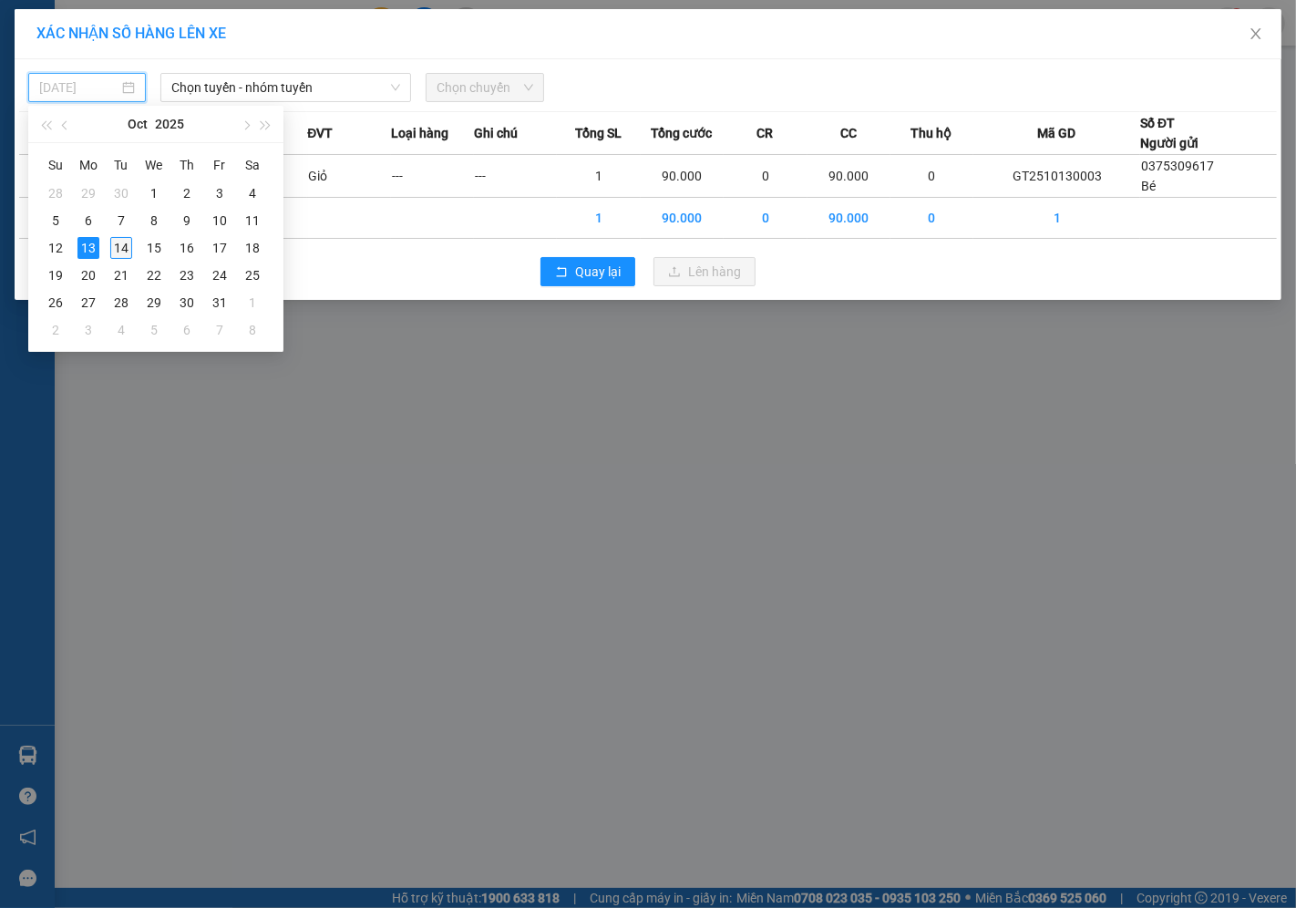
click at [122, 246] on div "14" at bounding box center [121, 248] width 22 height 22
type input "[DATE]"
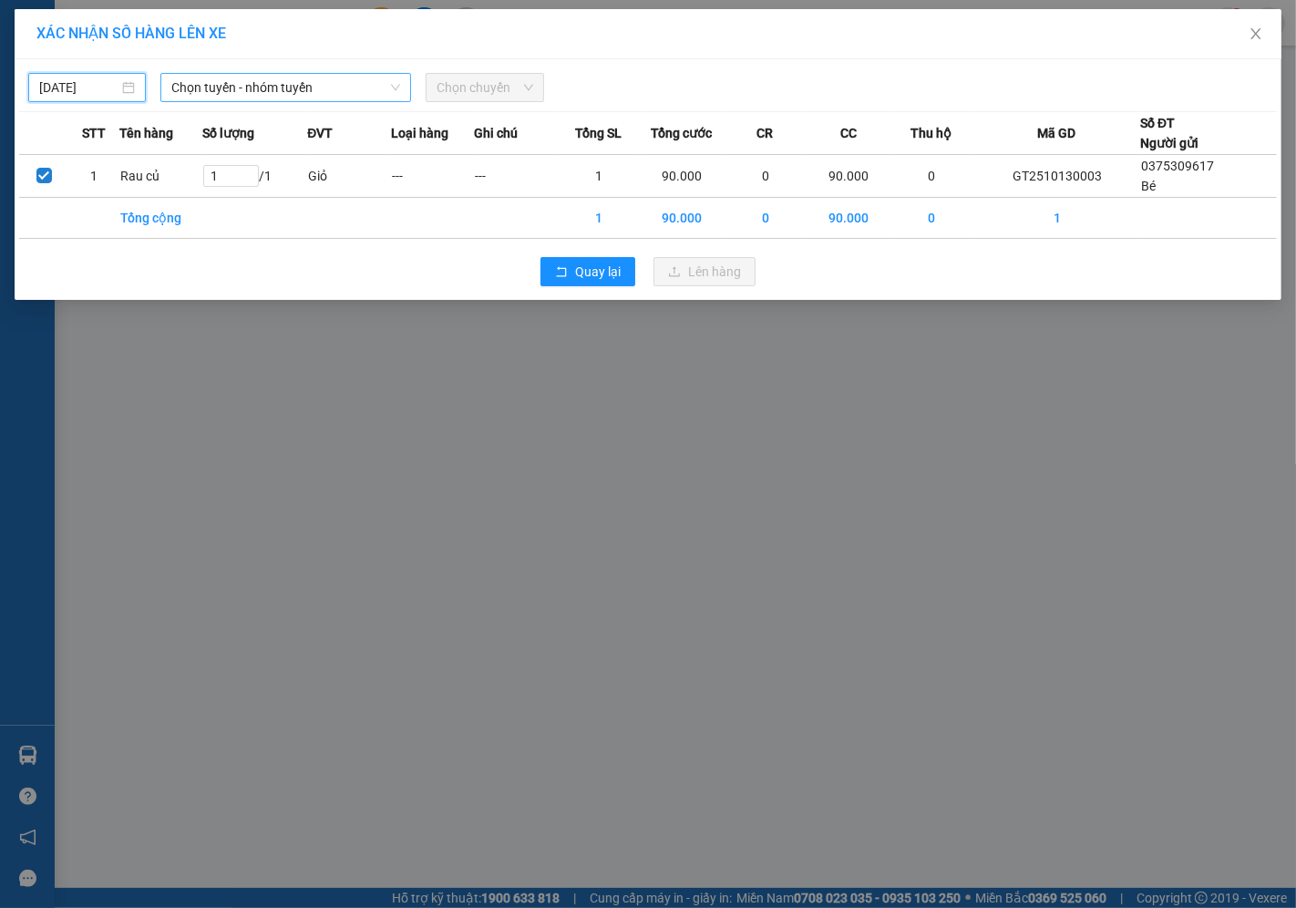
click at [242, 92] on span "Chọn tuyến - nhóm tuyến" at bounding box center [285, 87] width 229 height 27
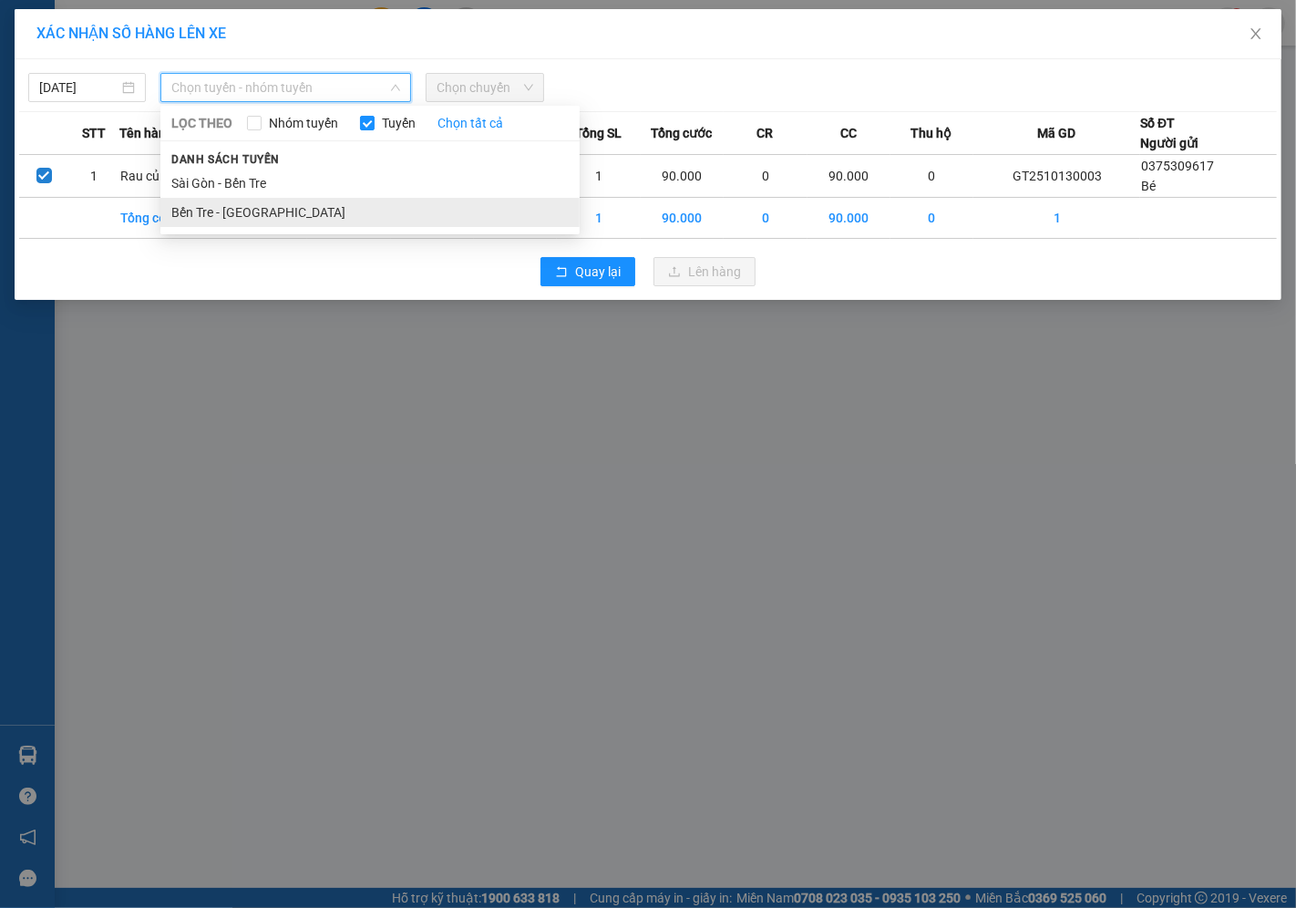
click at [234, 210] on li "Bến Tre - [GEOGRAPHIC_DATA]" at bounding box center [369, 212] width 419 height 29
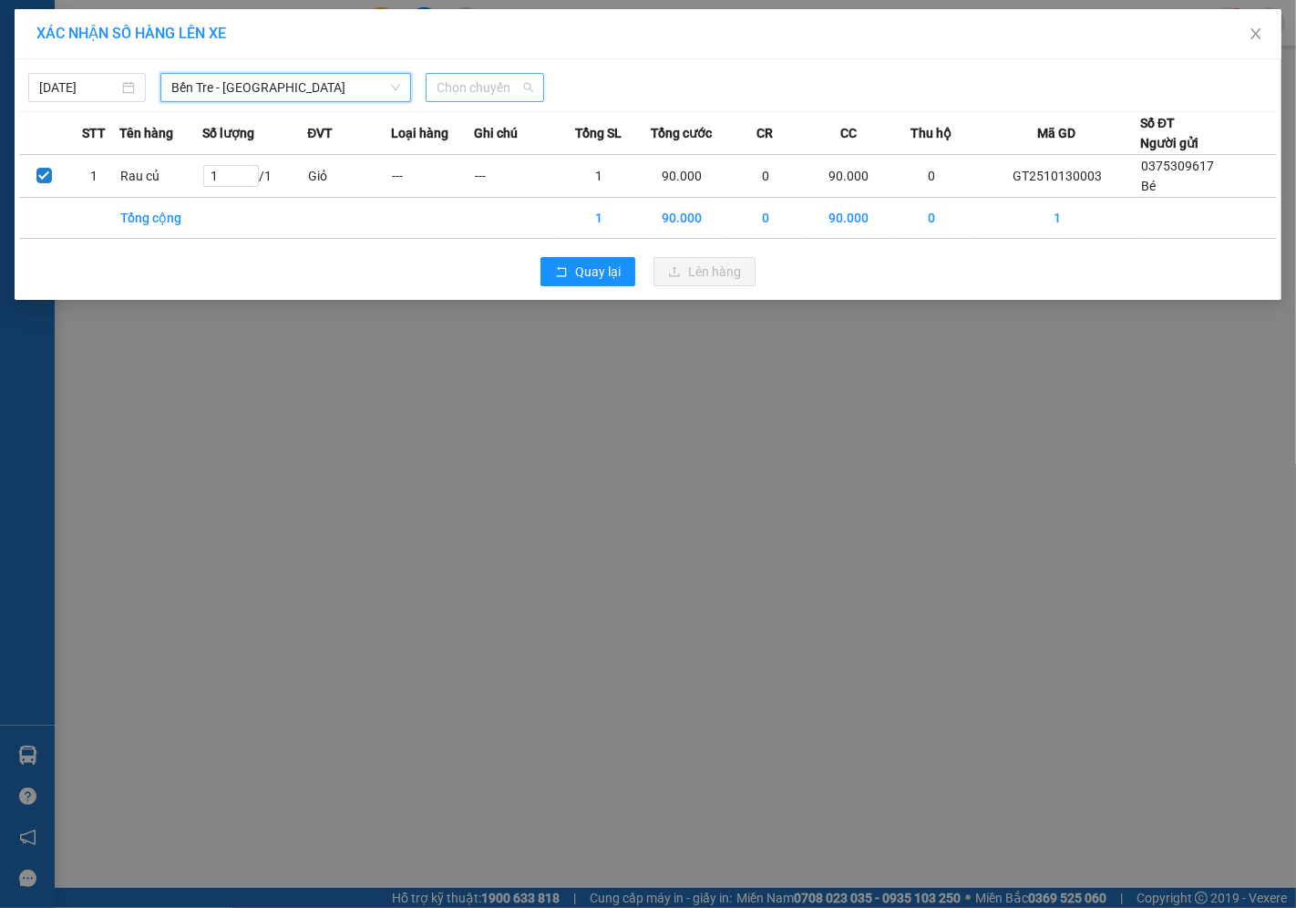
click at [457, 82] on span "Chọn chuyến" at bounding box center [485, 87] width 96 height 27
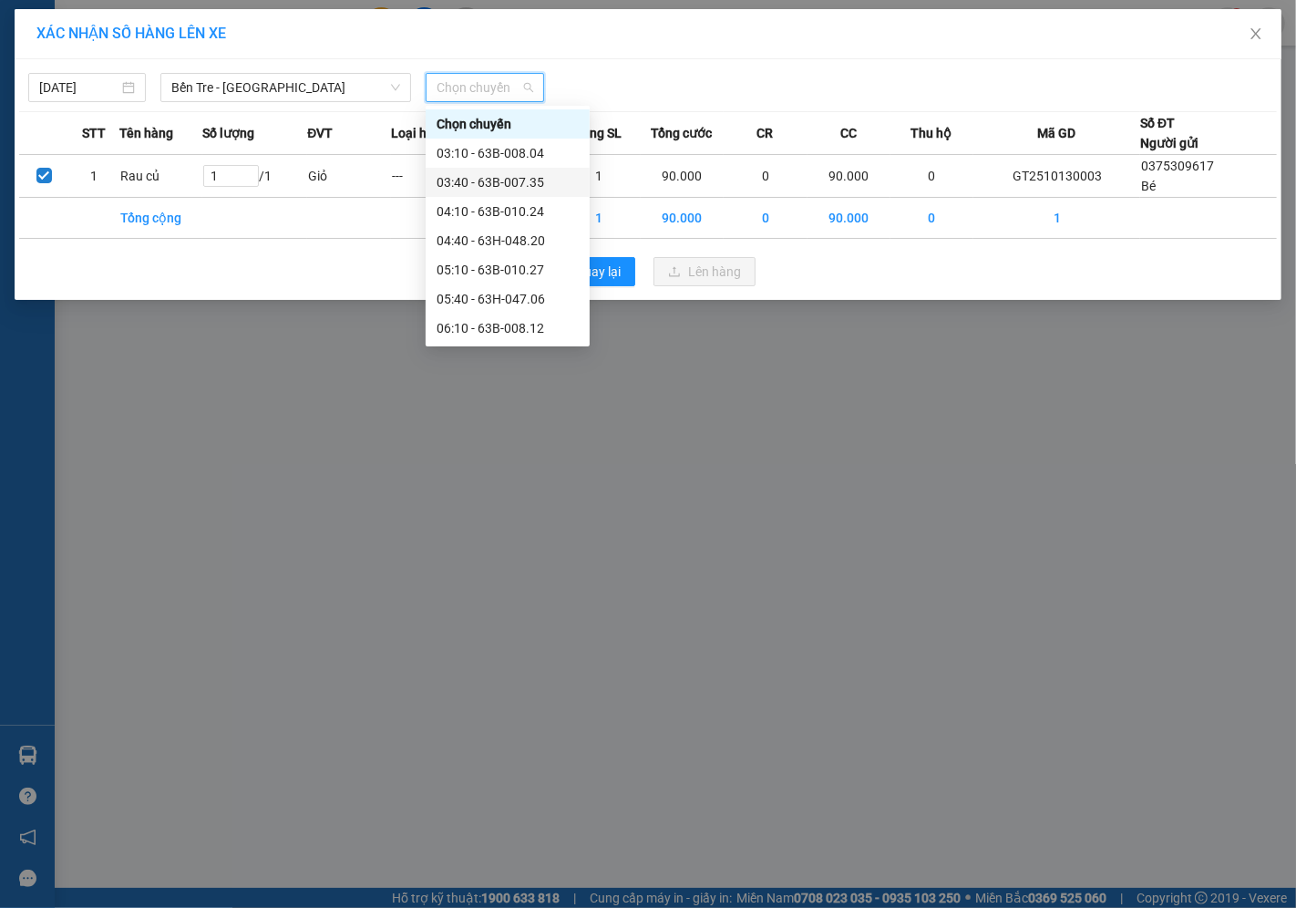
click at [479, 177] on div "03:40 - 63B-007.35" at bounding box center [508, 182] width 142 height 20
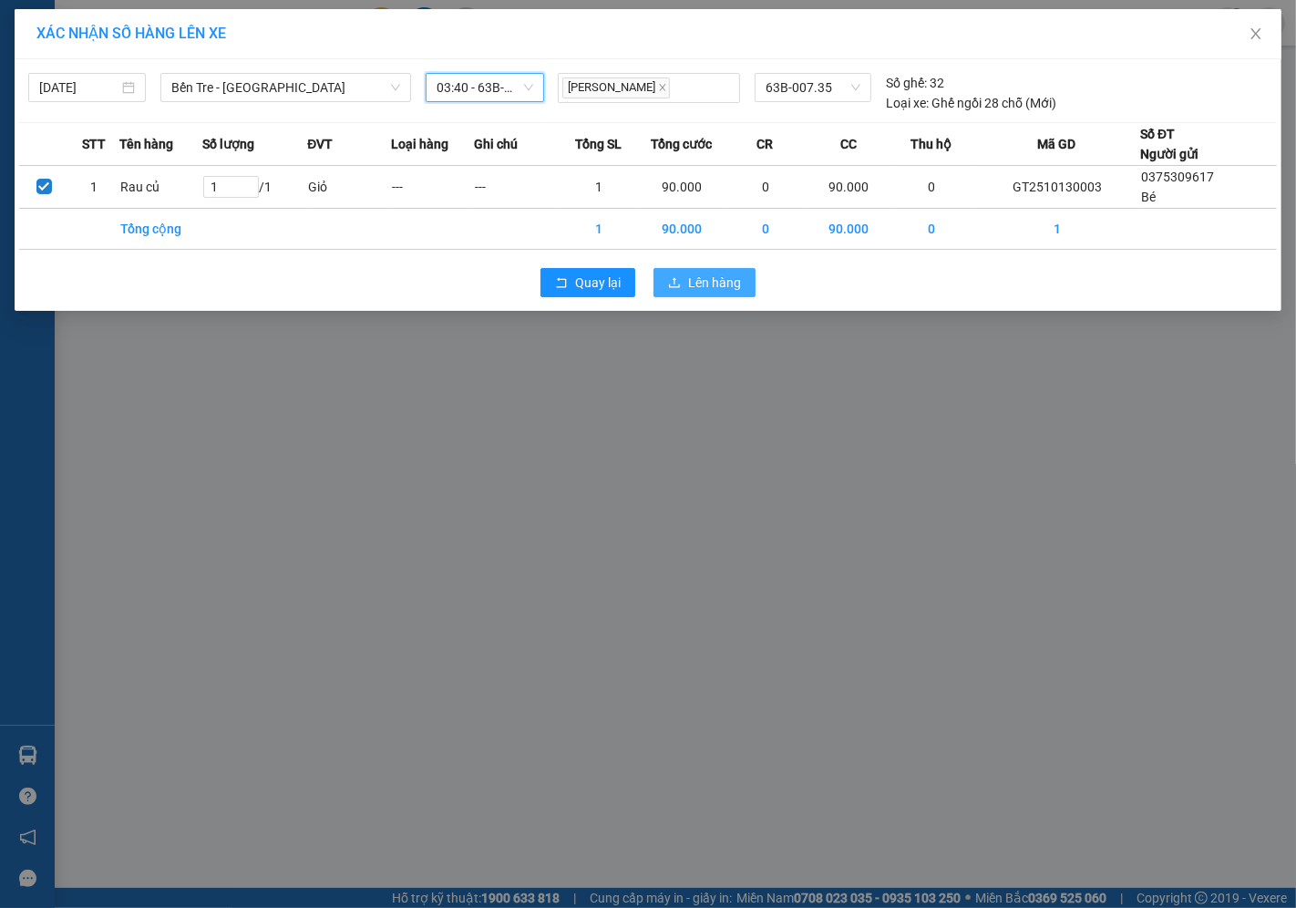
click at [696, 280] on span "Lên hàng" at bounding box center [714, 283] width 53 height 20
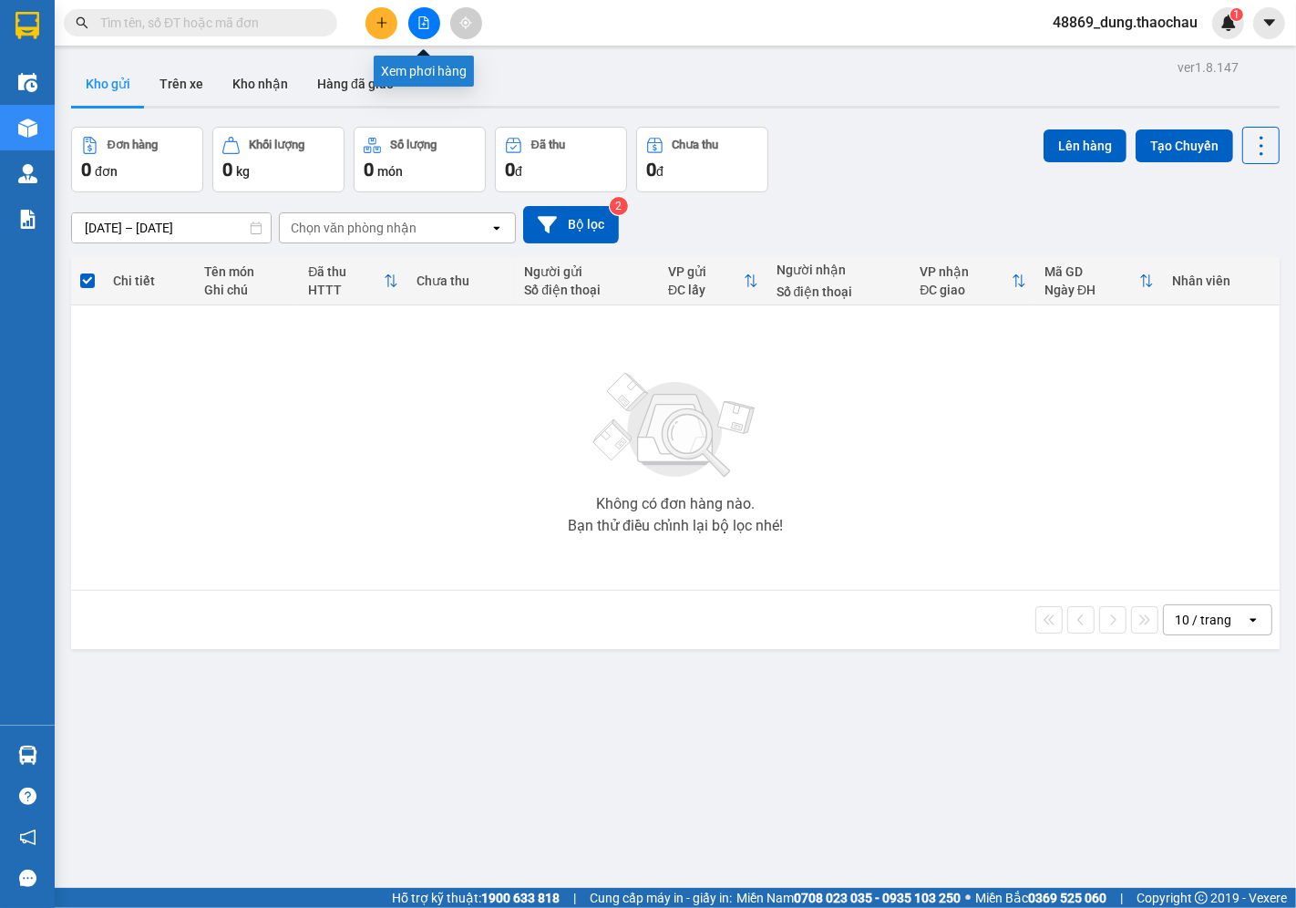
click at [423, 27] on icon "file-add" at bounding box center [423, 22] width 13 height 13
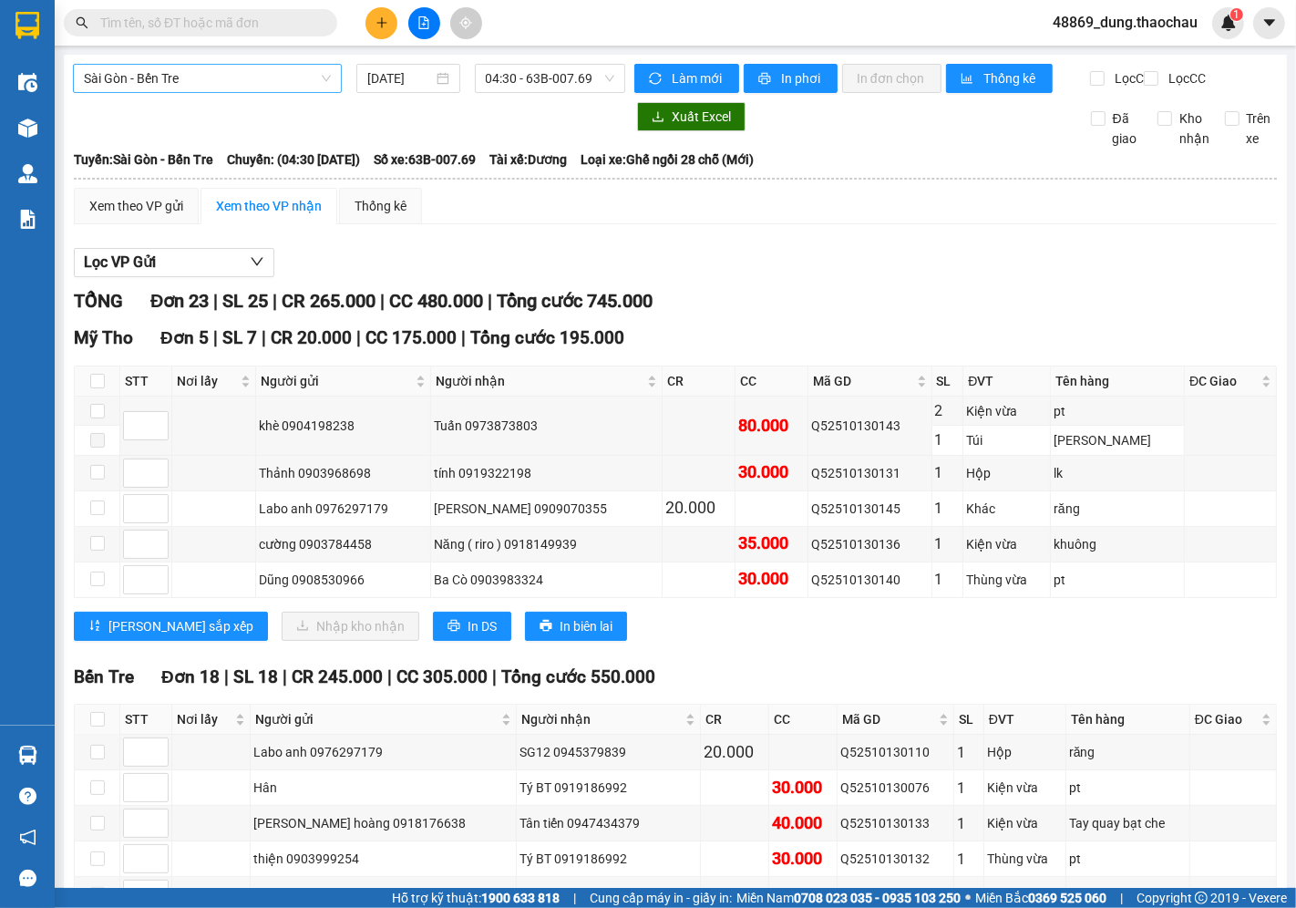
click at [217, 83] on span "Sài Gòn - Bến Tre" at bounding box center [207, 78] width 247 height 27
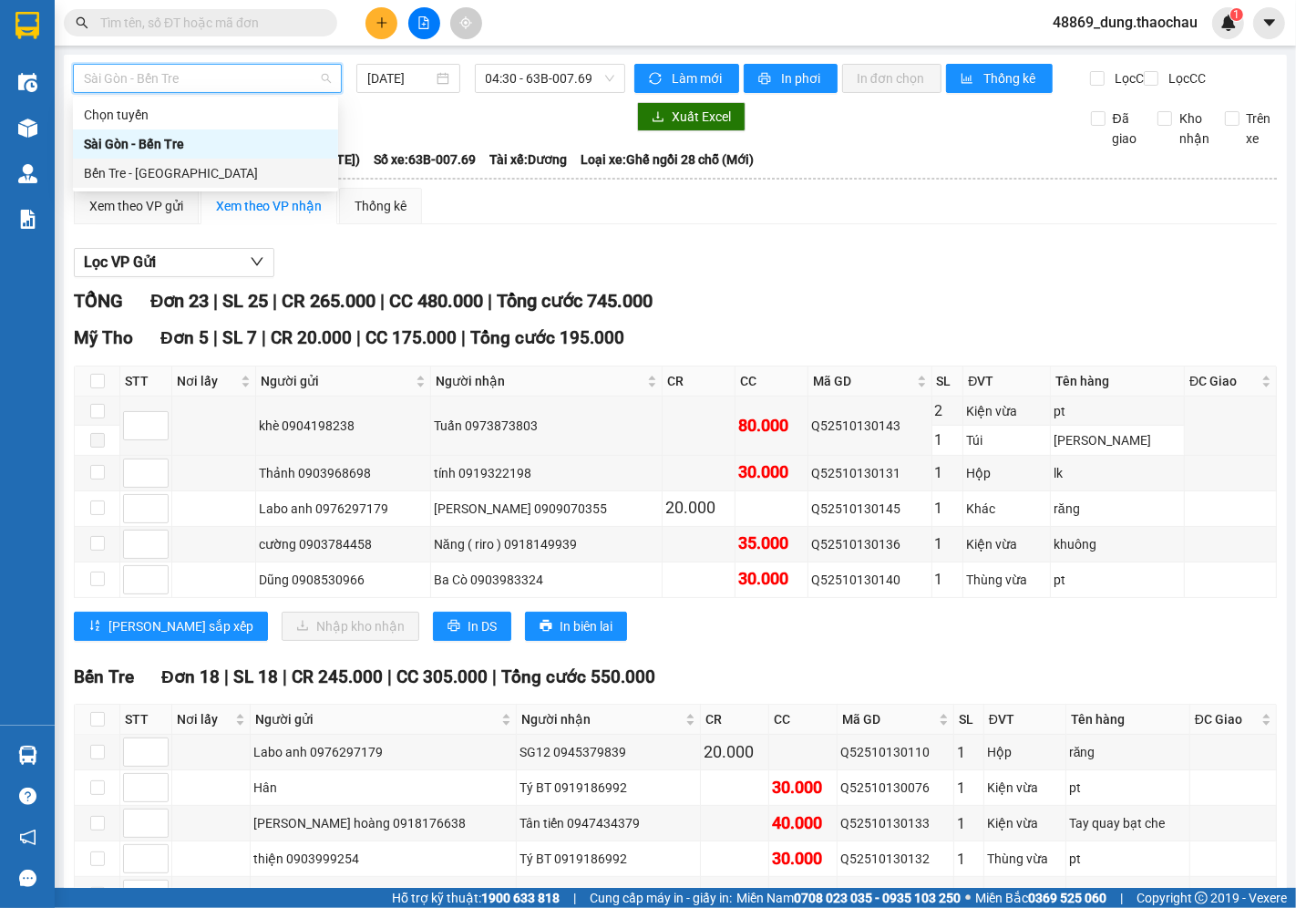
click at [160, 171] on div "Bến Tre - [GEOGRAPHIC_DATA]" at bounding box center [205, 173] width 243 height 20
type input "[DATE]"
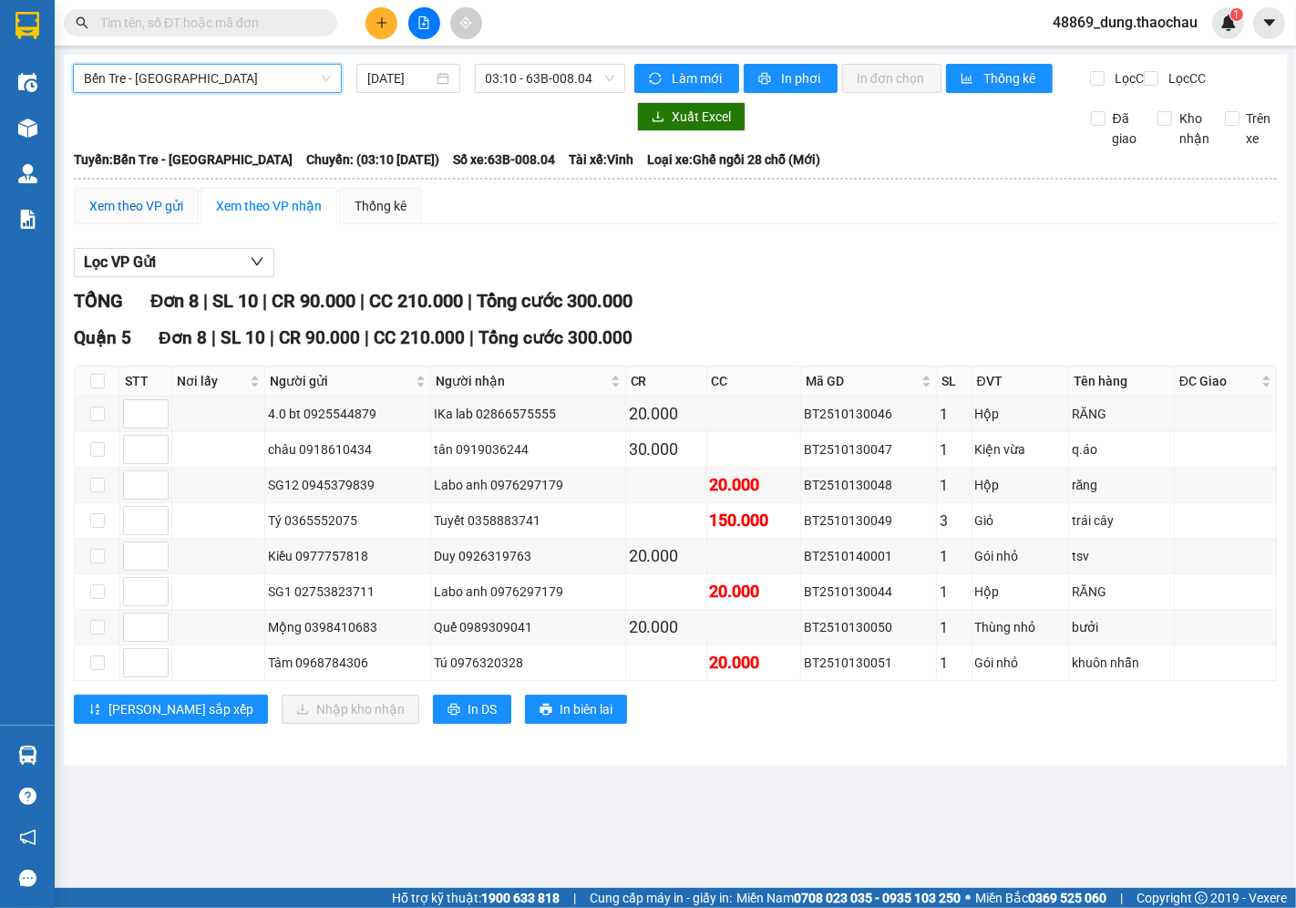
click at [146, 216] on div "Xem theo VP gửi" at bounding box center [136, 206] width 94 height 20
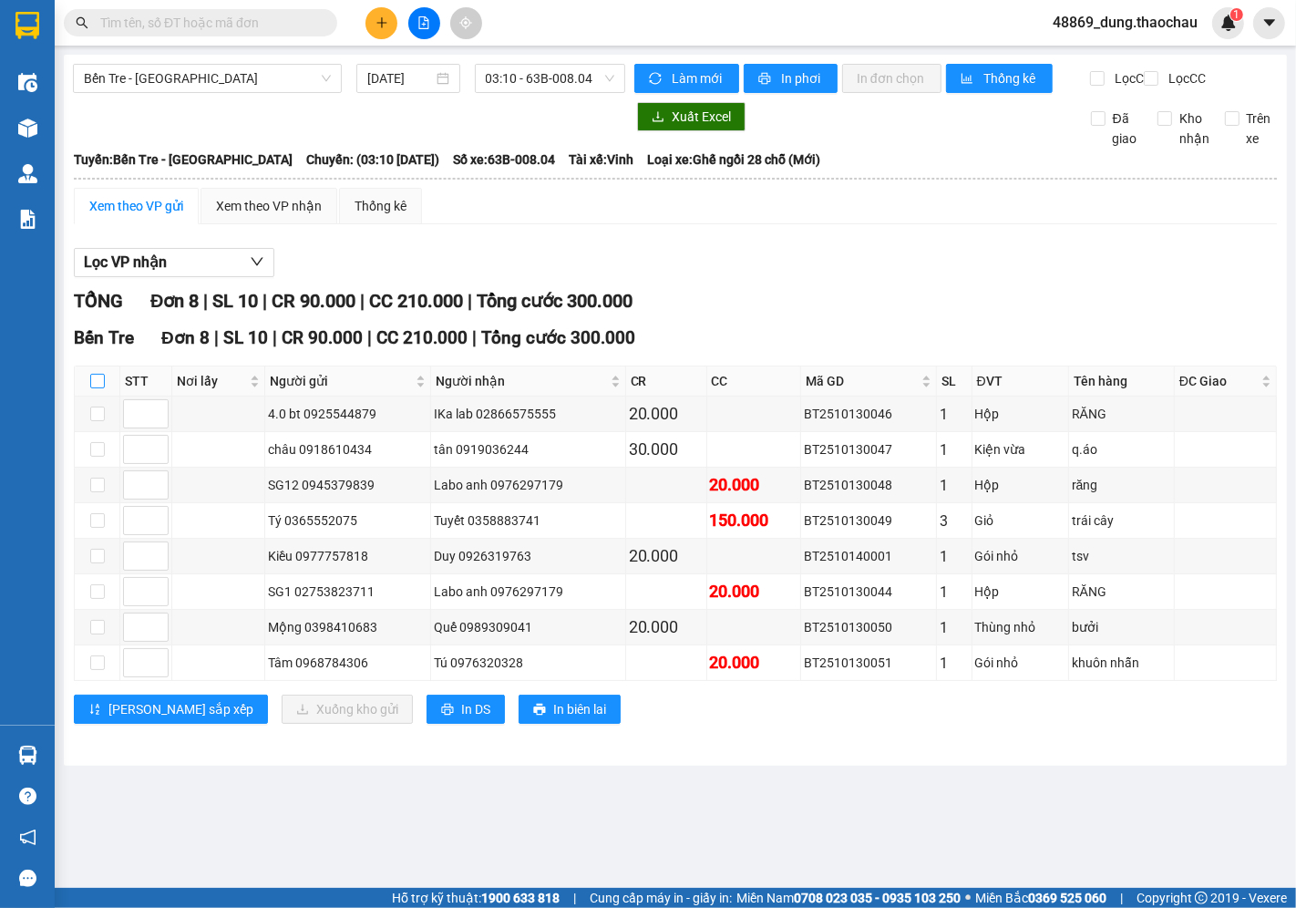
click at [90, 388] on input "checkbox" at bounding box center [97, 381] width 15 height 15
checkbox input "true"
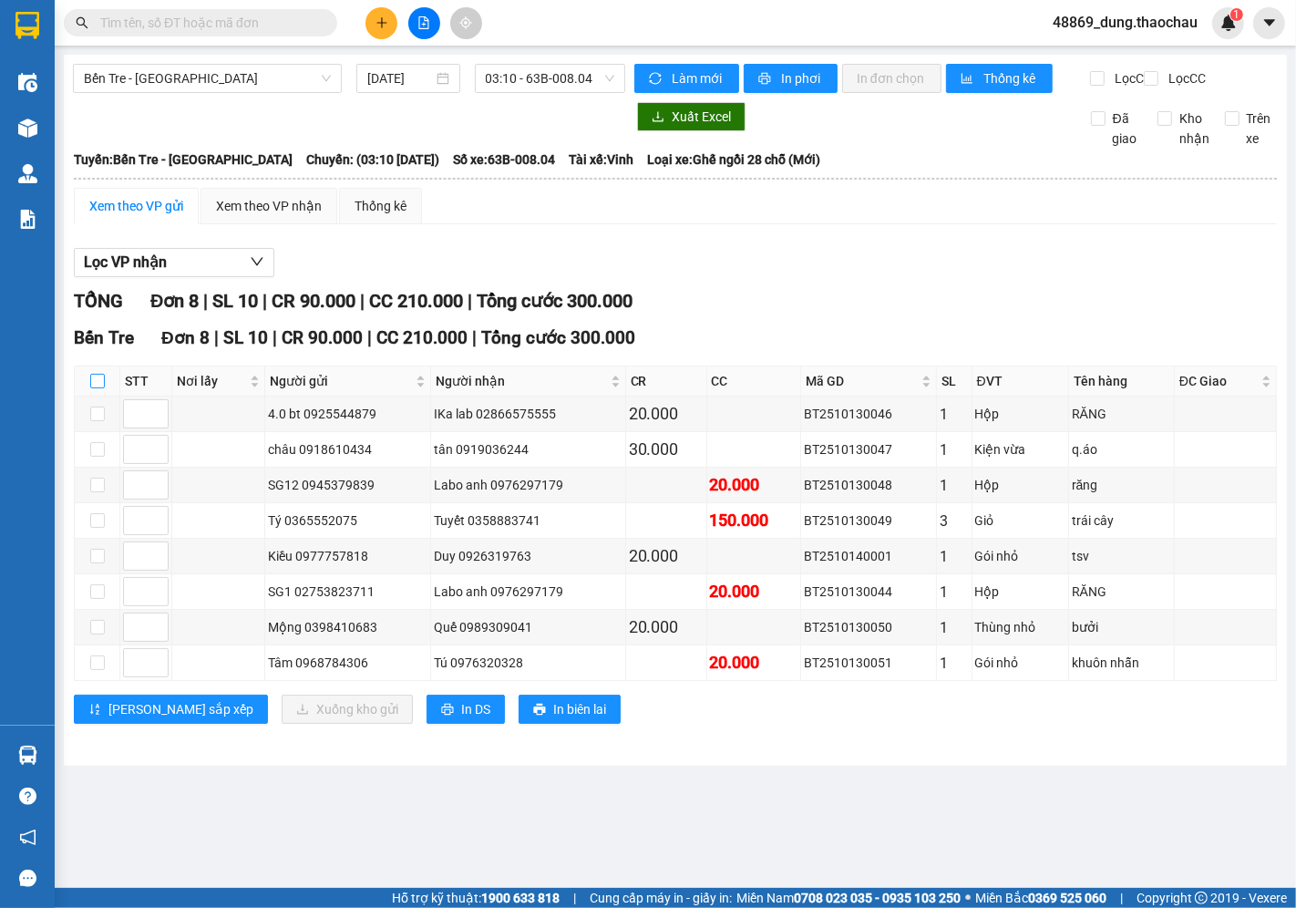
checkbox input "true"
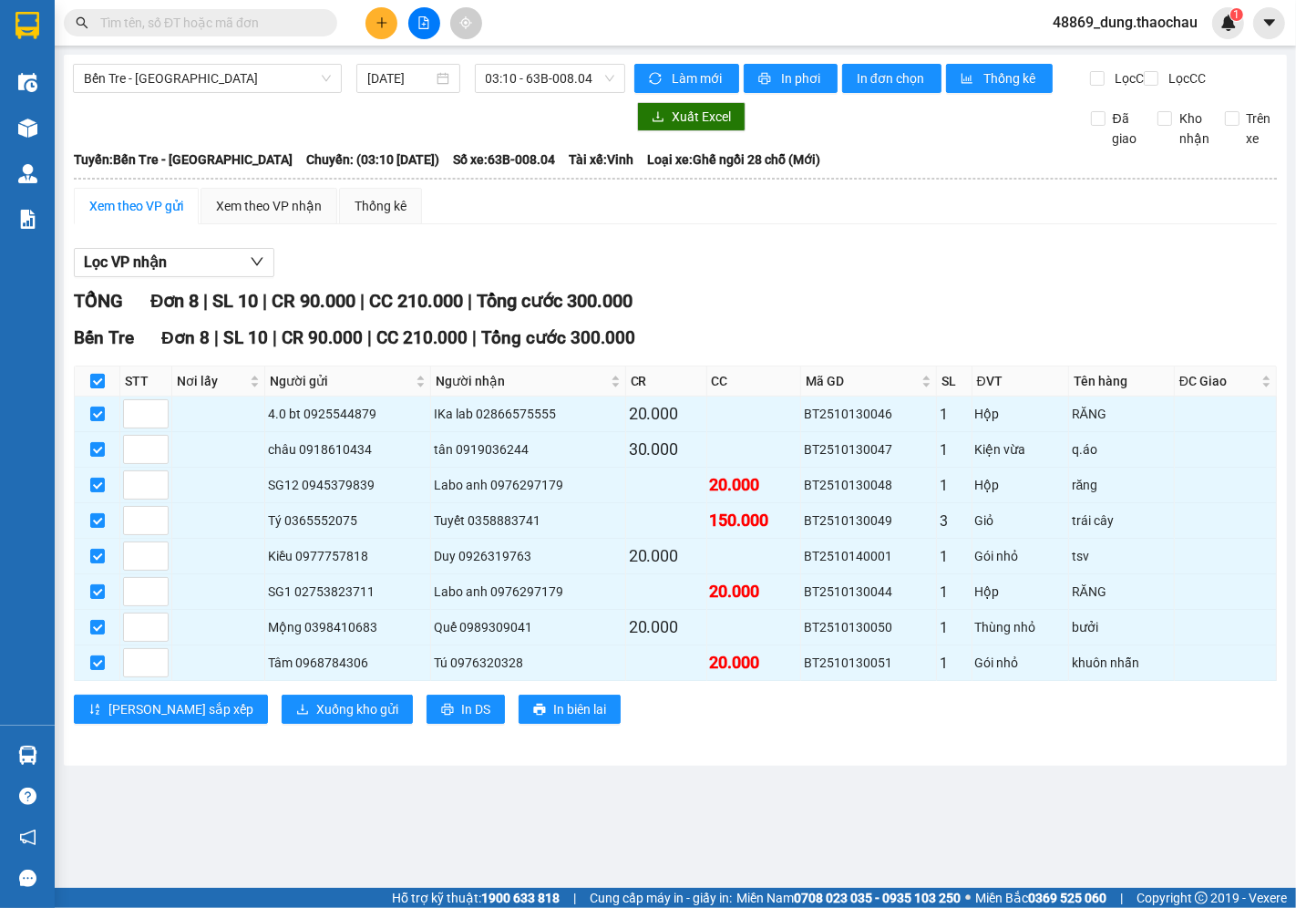
click at [96, 391] on label at bounding box center [97, 381] width 15 height 20
click at [96, 388] on input "checkbox" at bounding box center [97, 381] width 15 height 15
checkbox input "false"
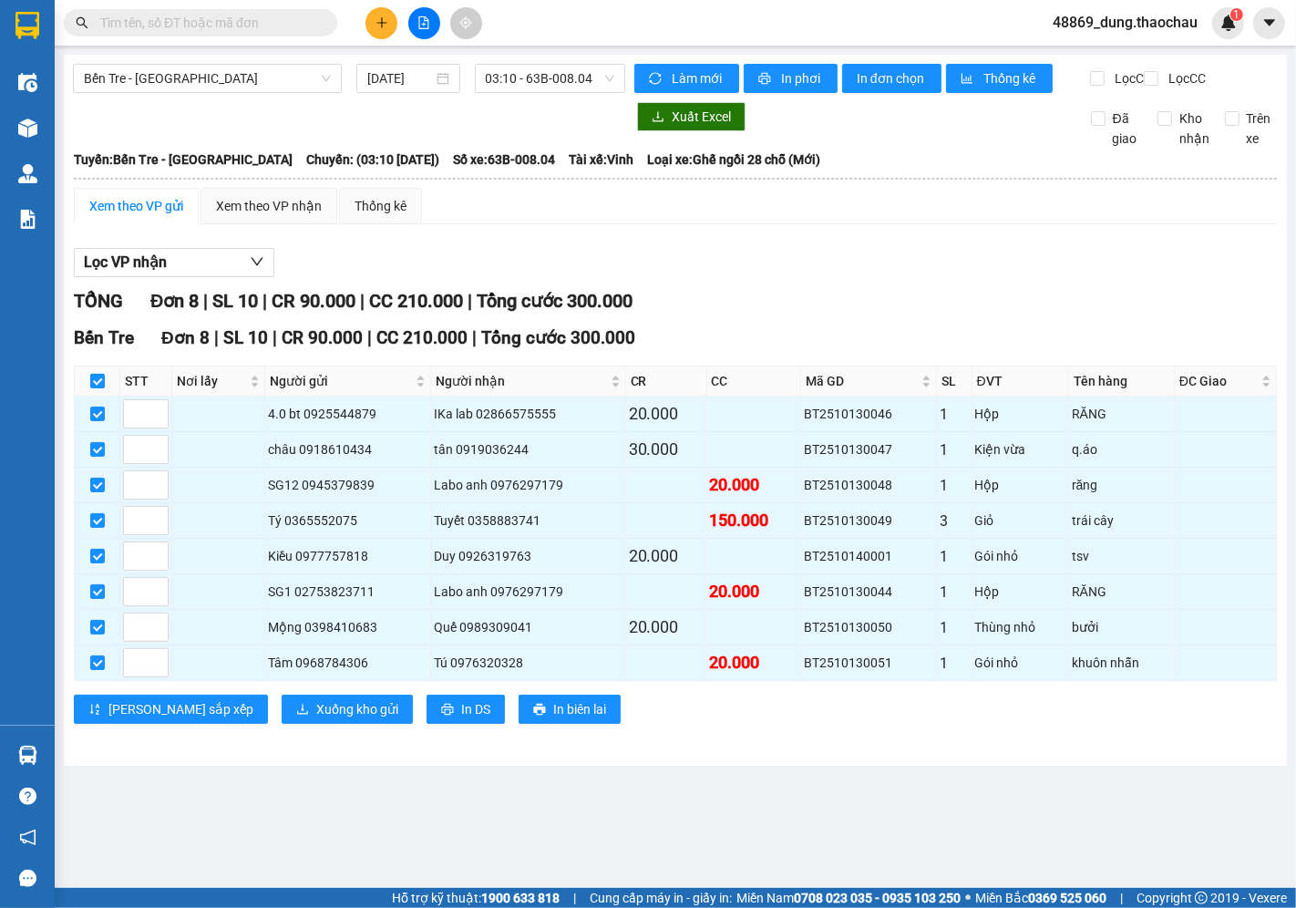
checkbox input "false"
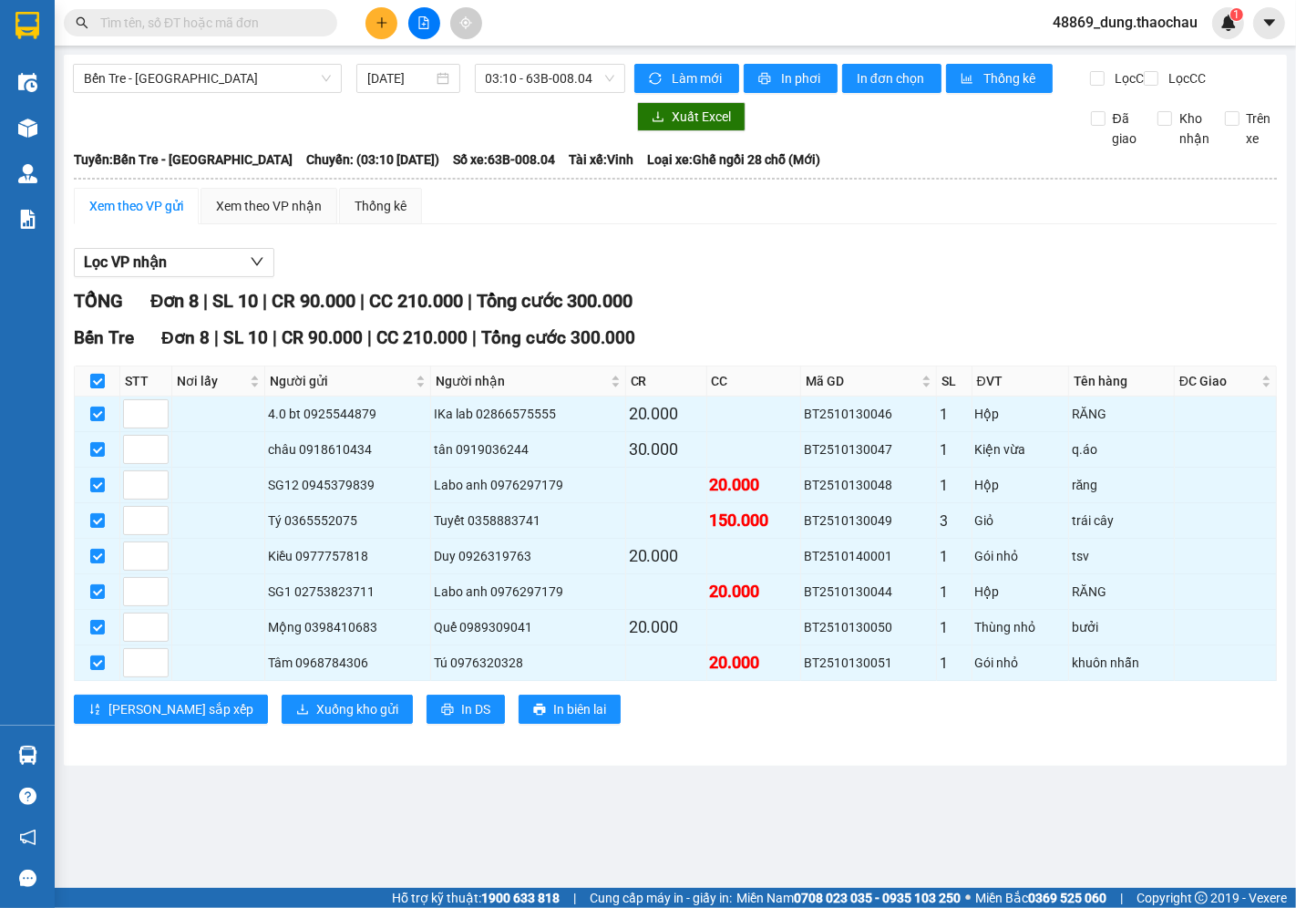
checkbox input "false"
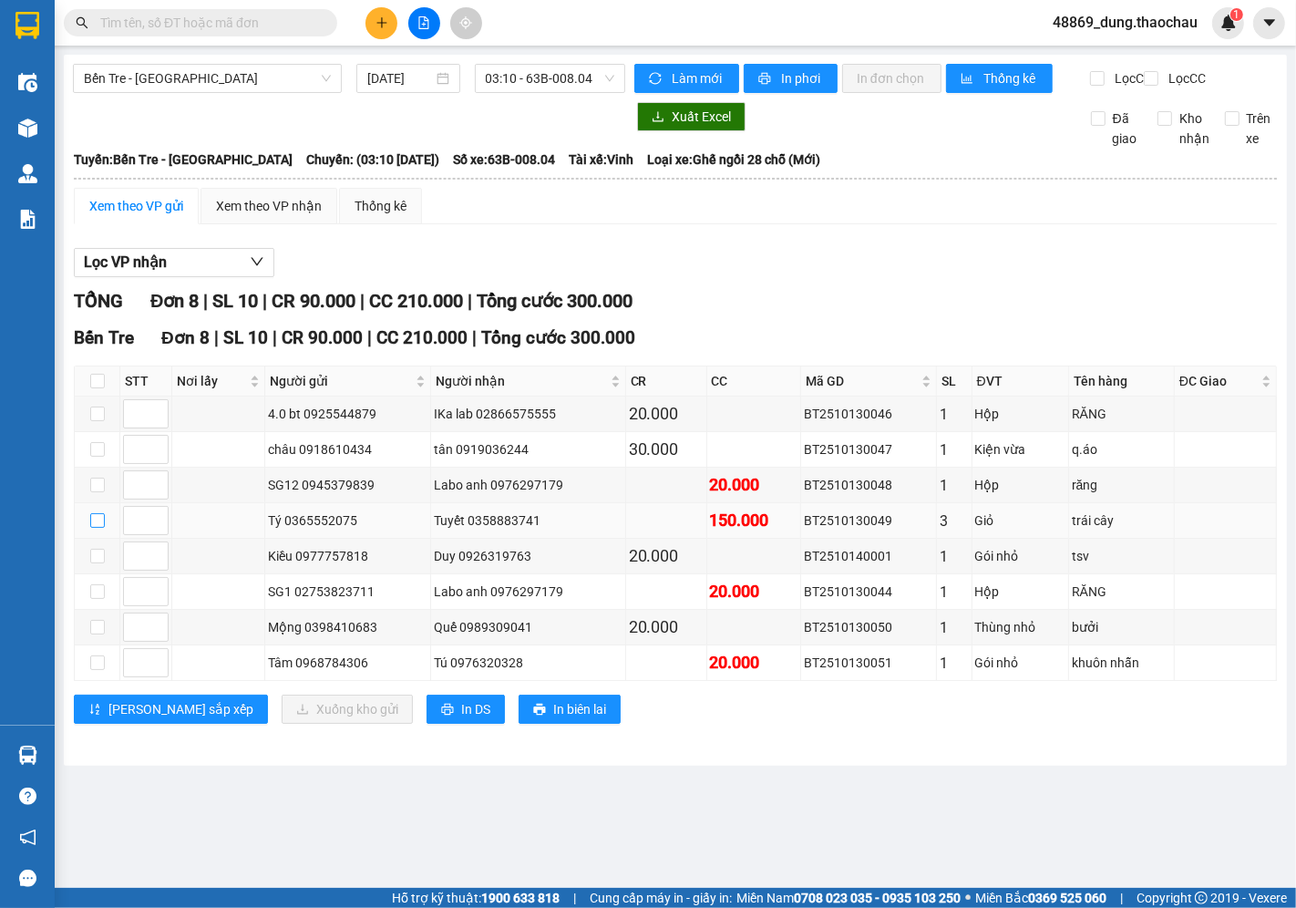
click at [92, 528] on input "checkbox" at bounding box center [97, 520] width 15 height 15
checkbox input "true"
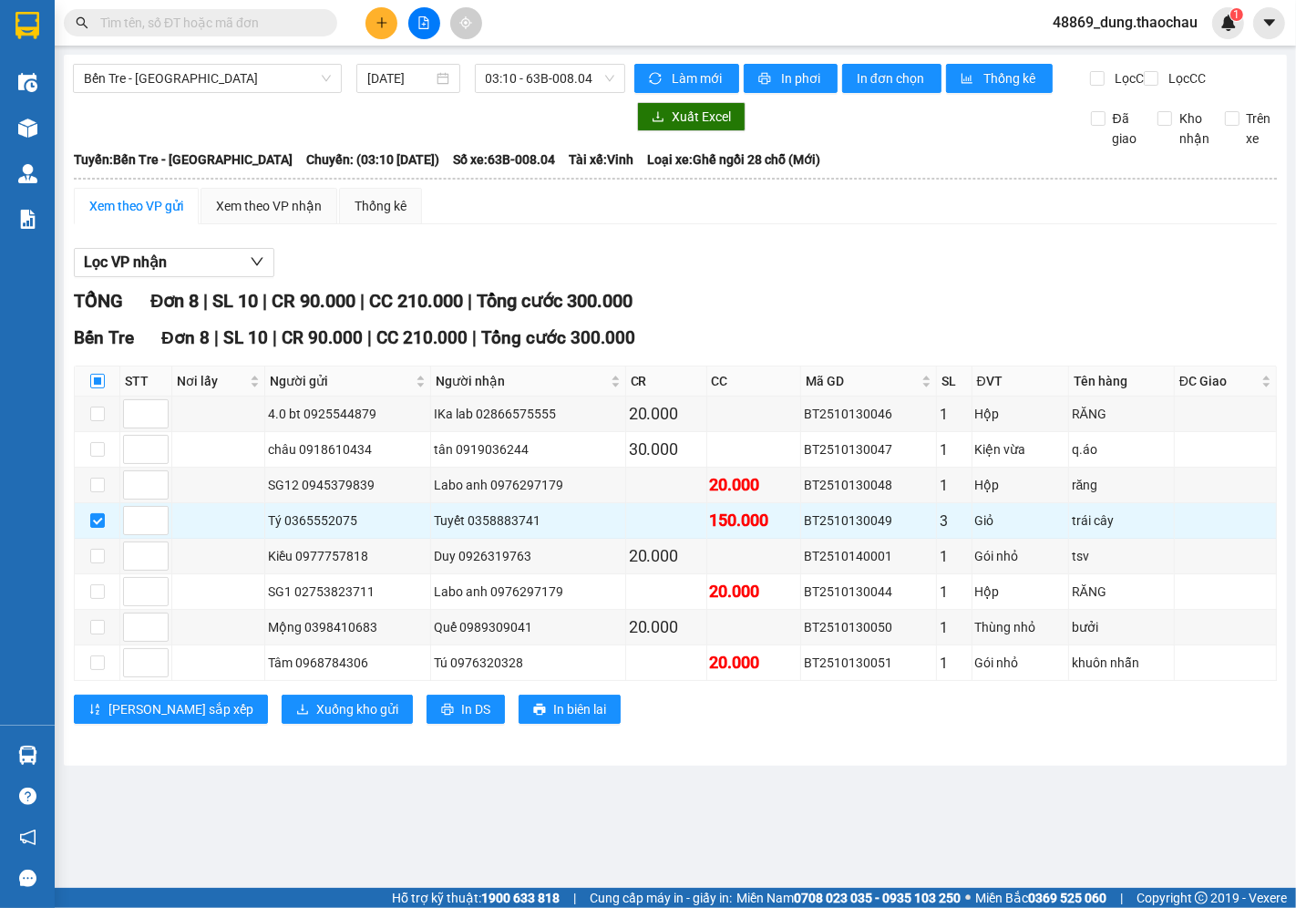
click at [93, 388] on input "checkbox" at bounding box center [97, 381] width 15 height 15
checkbox input "true"
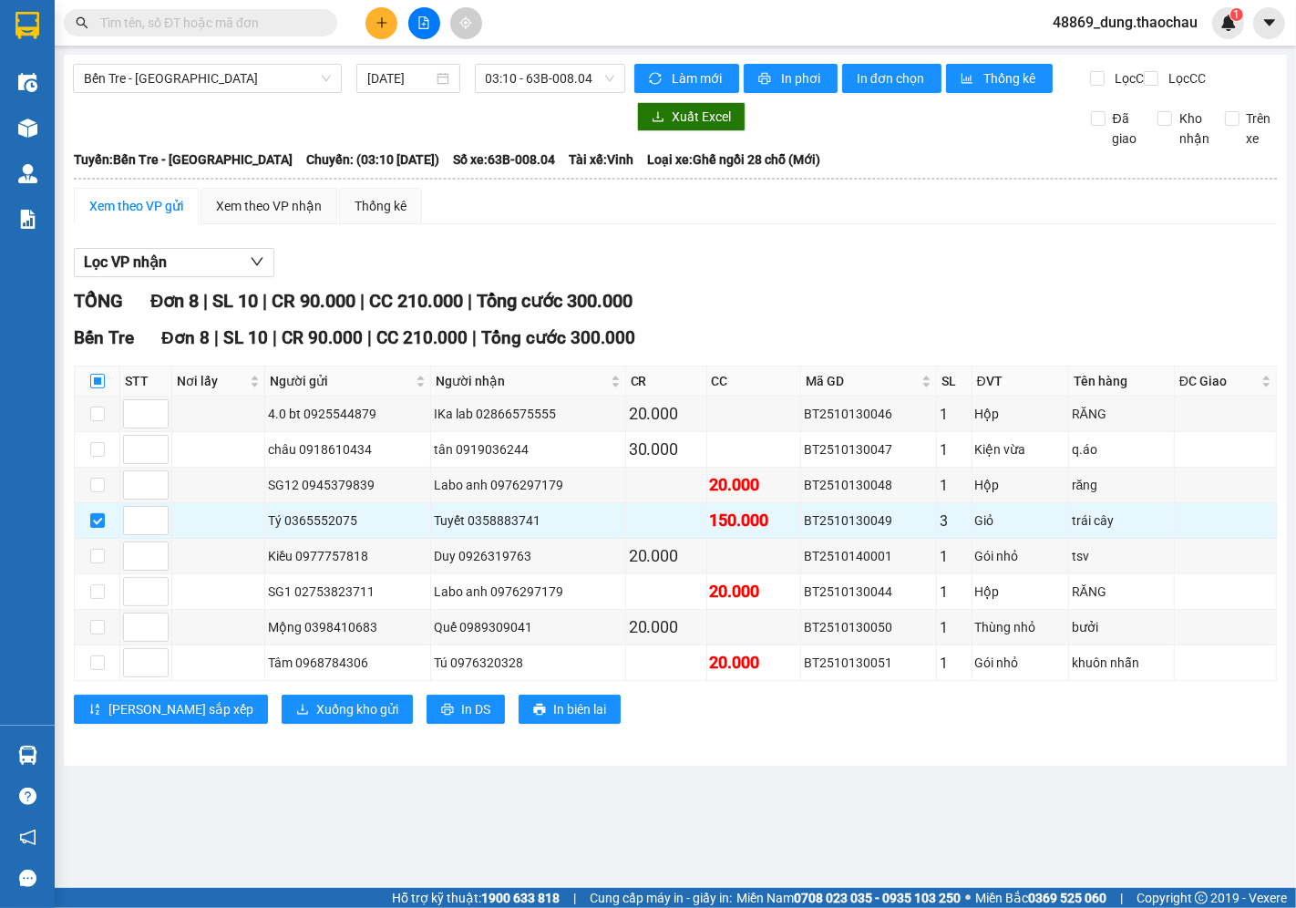
checkbox input "true"
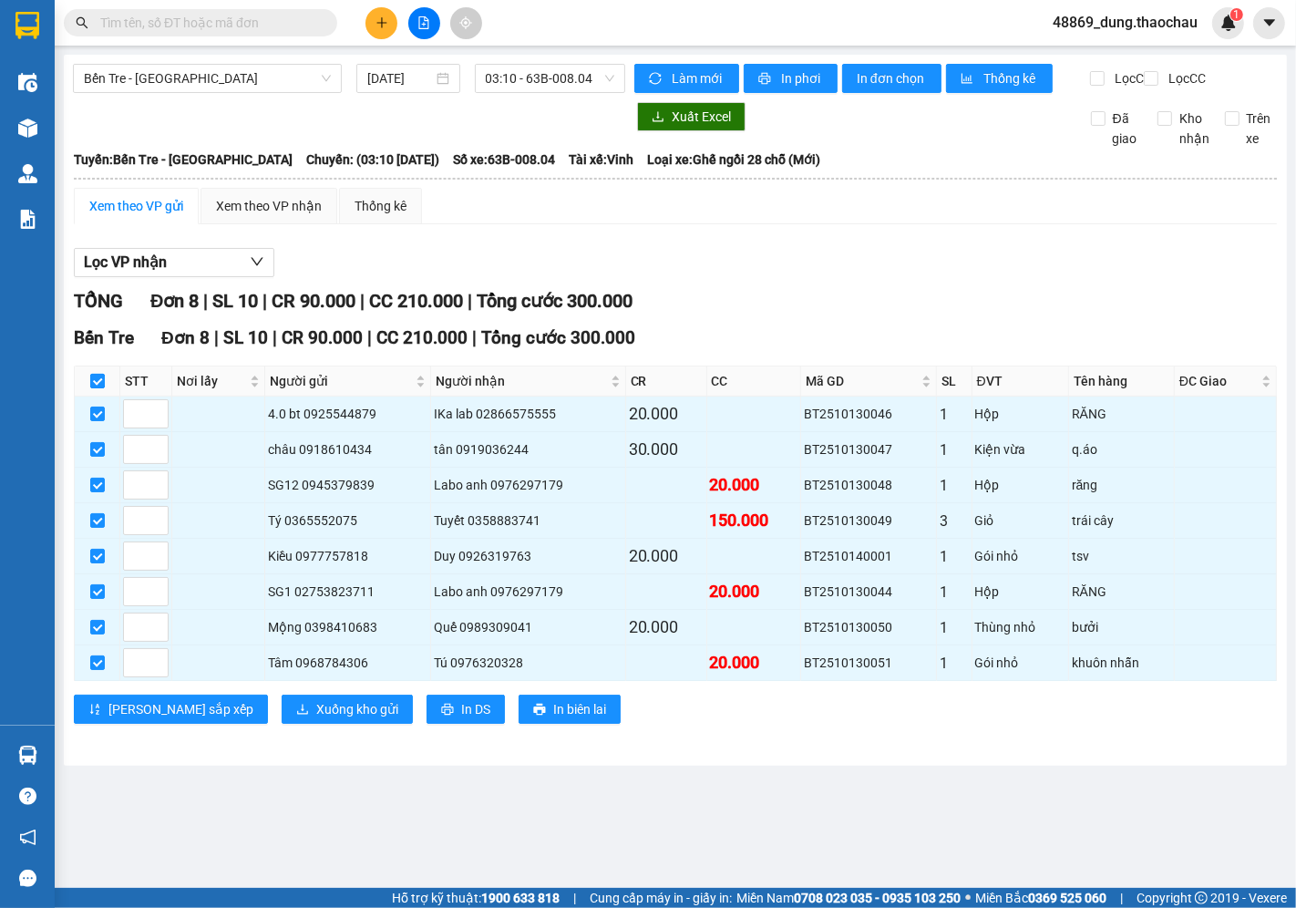
click at [96, 388] on input "checkbox" at bounding box center [97, 381] width 15 height 15
checkbox input "false"
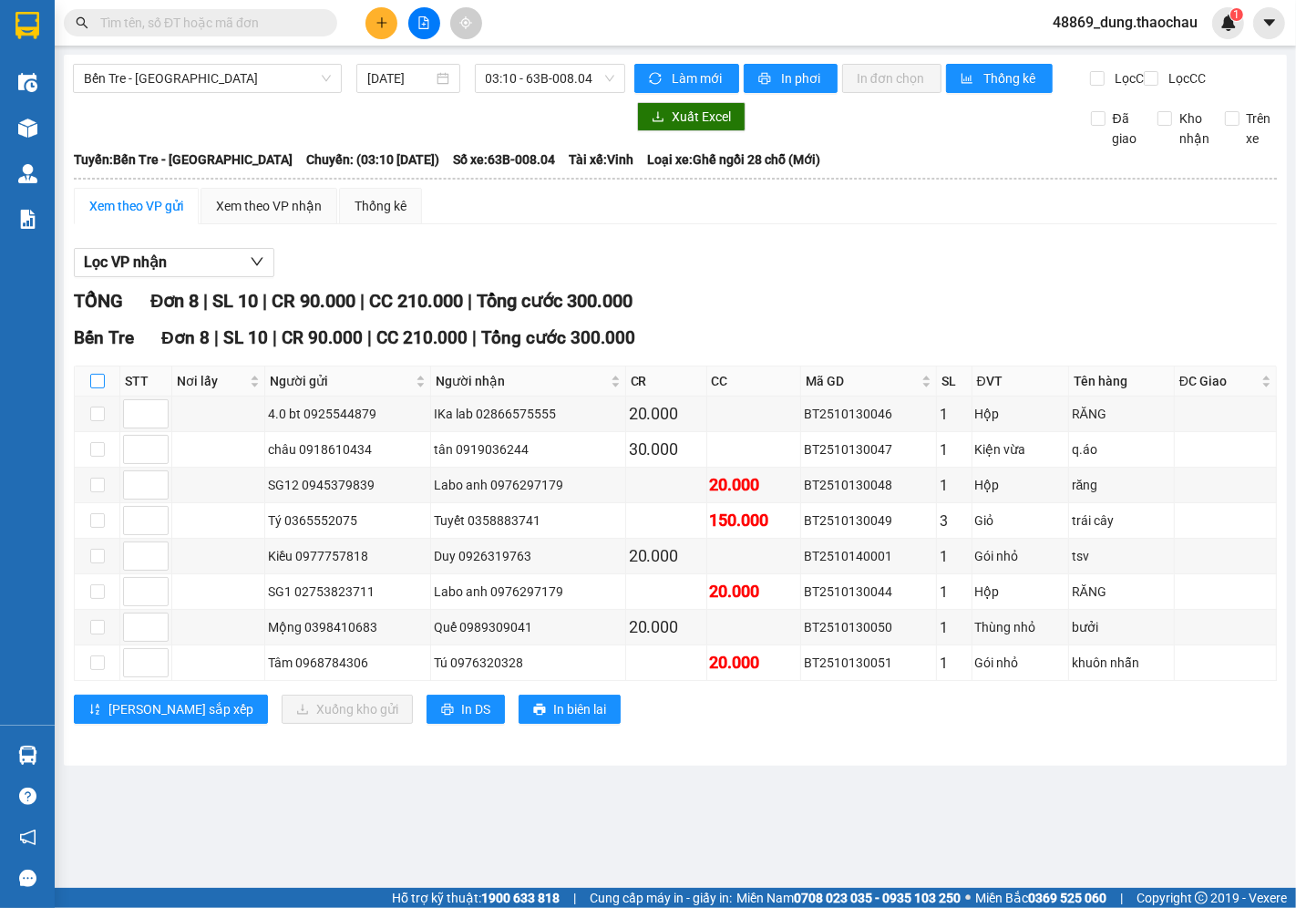
checkbox input "false"
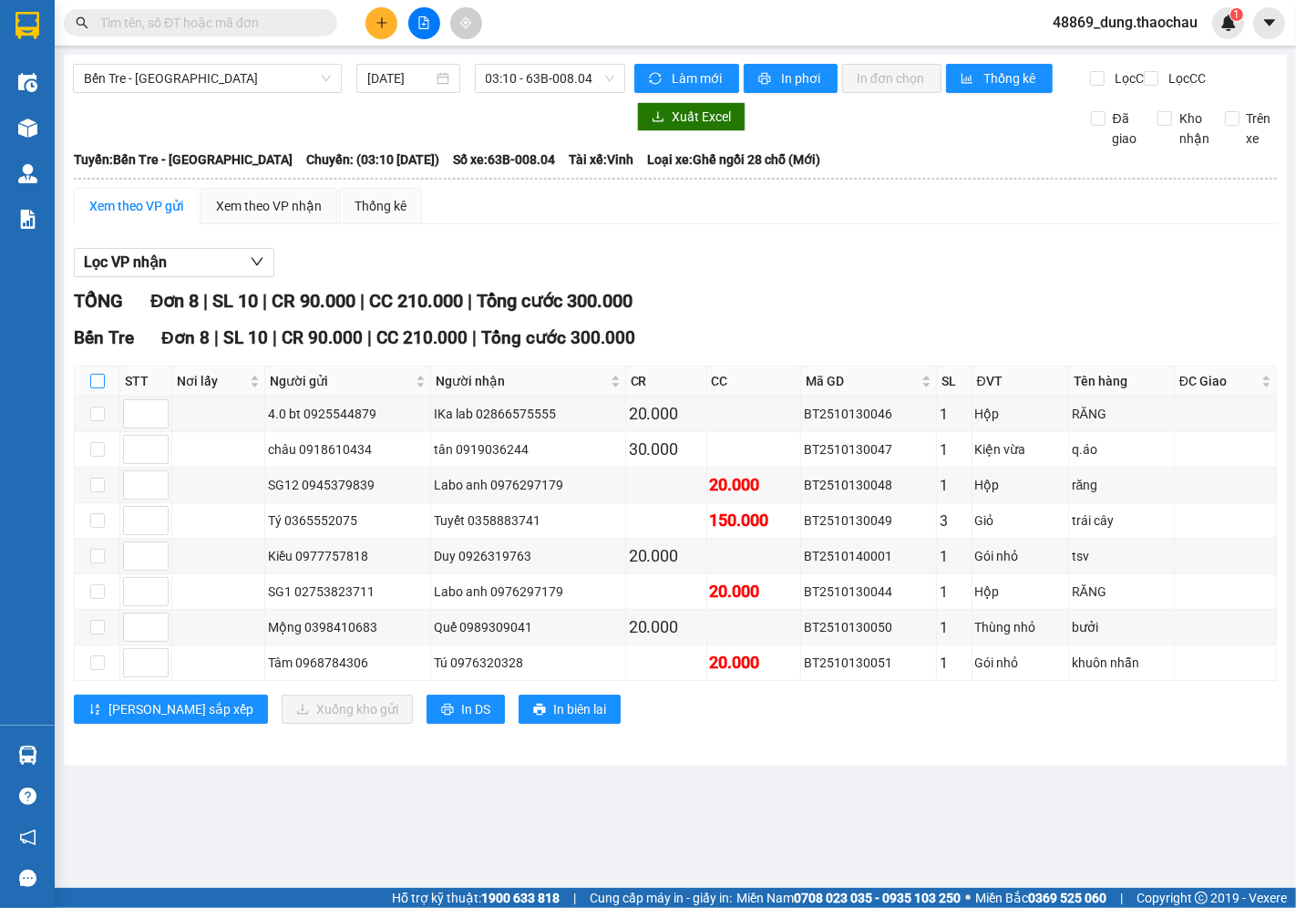
checkbox input "false"
click at [1126, 25] on span "48869_dung.thaochau" at bounding box center [1125, 22] width 174 height 23
click at [1103, 59] on span "Đăng xuất" at bounding box center [1133, 56] width 135 height 20
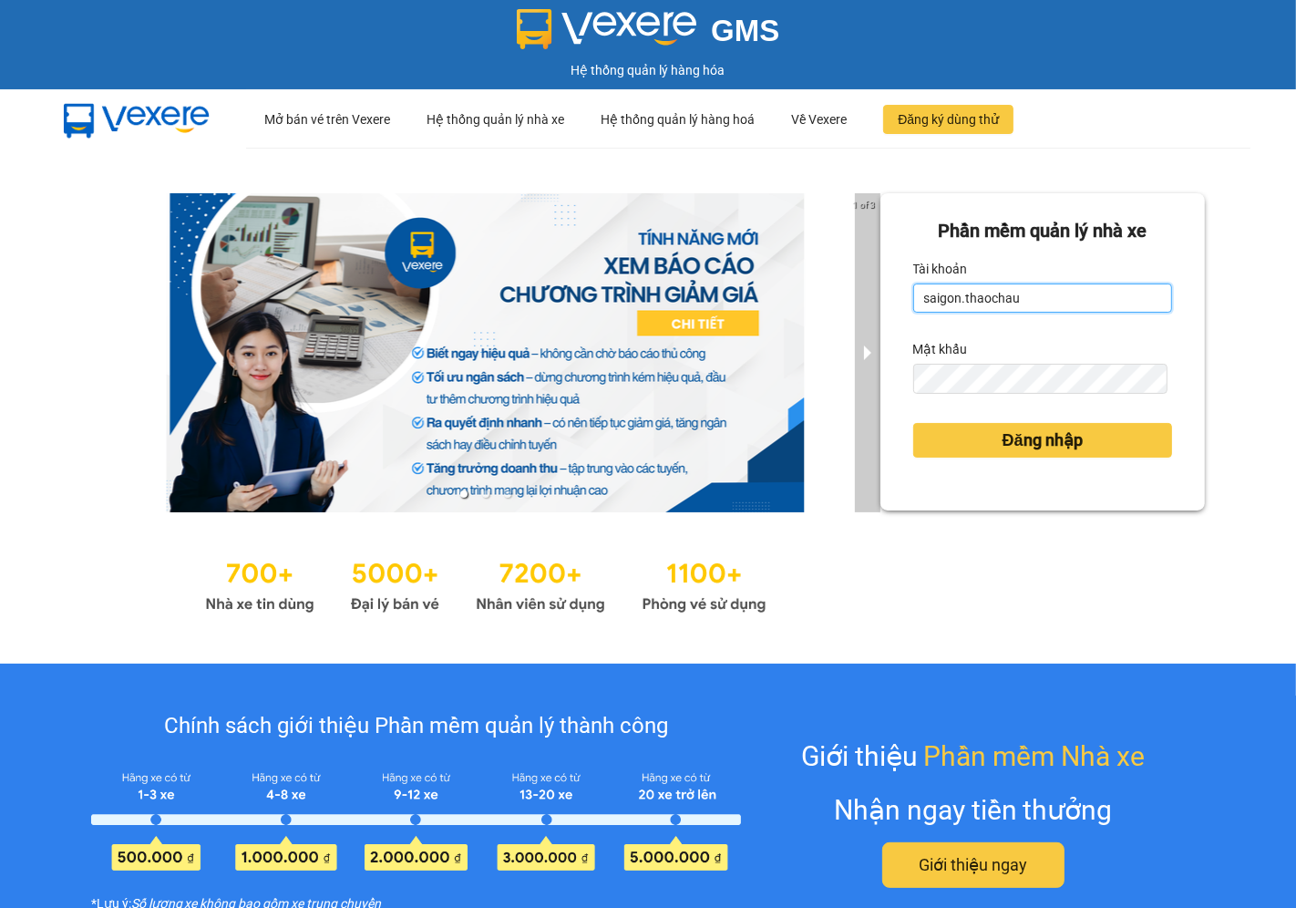
drag, startPoint x: 1034, startPoint y: 307, endPoint x: 844, endPoint y: 319, distance: 190.9
click at [844, 319] on div "1 of 3 Phần mềm quản lý nhà xe Tài khoản saigon.thaochau Mật khẩu Đăng nhập" at bounding box center [648, 406] width 1296 height 516
type input "dung.thaochau"
click at [868, 357] on div "1 of 3 Phần mềm quản lý nhà xe Tài khoản dung.thaochau Mật khẩu Đăng nhập" at bounding box center [648, 406] width 1296 height 516
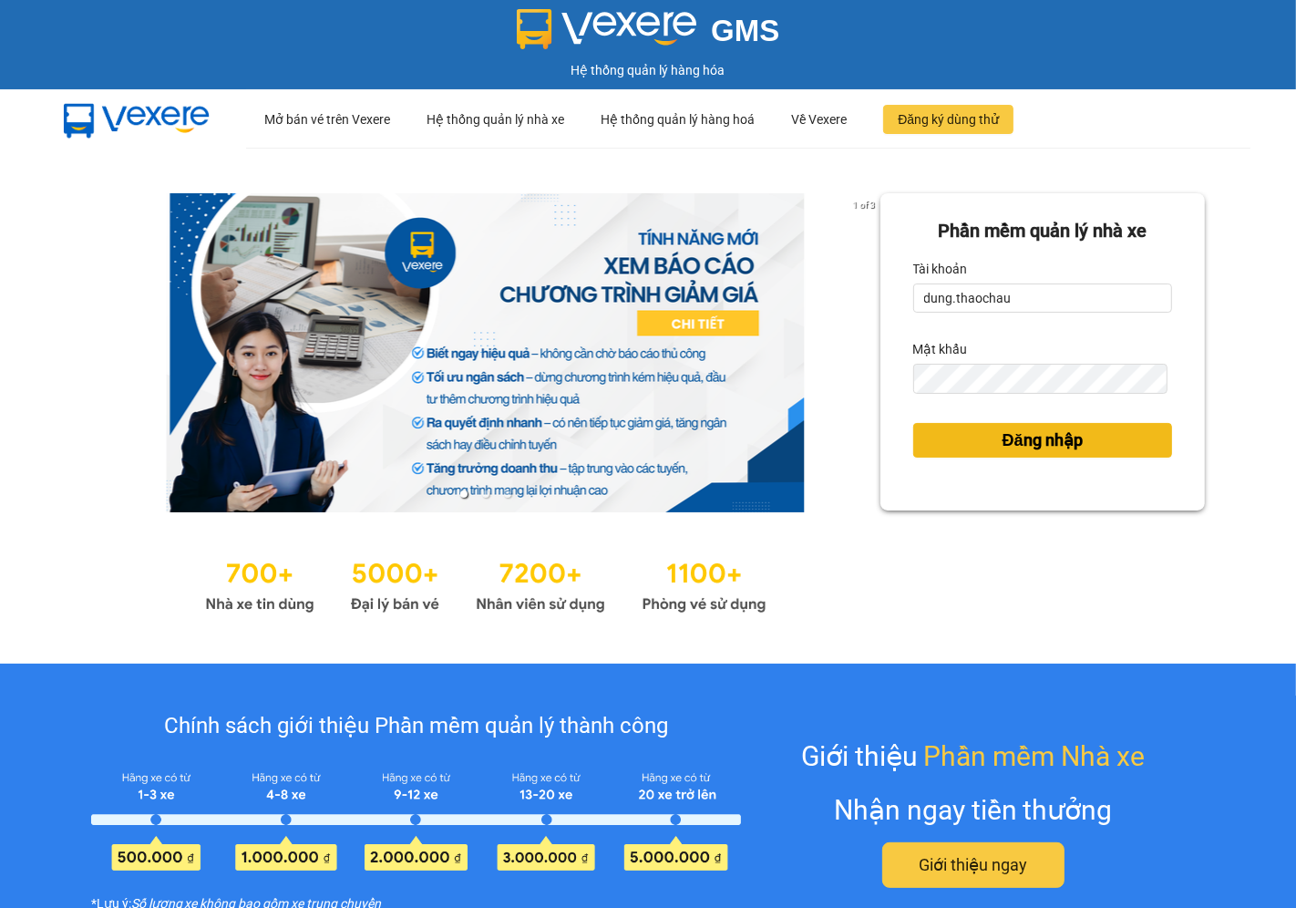
click at [962, 440] on button "Đăng nhập" at bounding box center [1042, 440] width 259 height 35
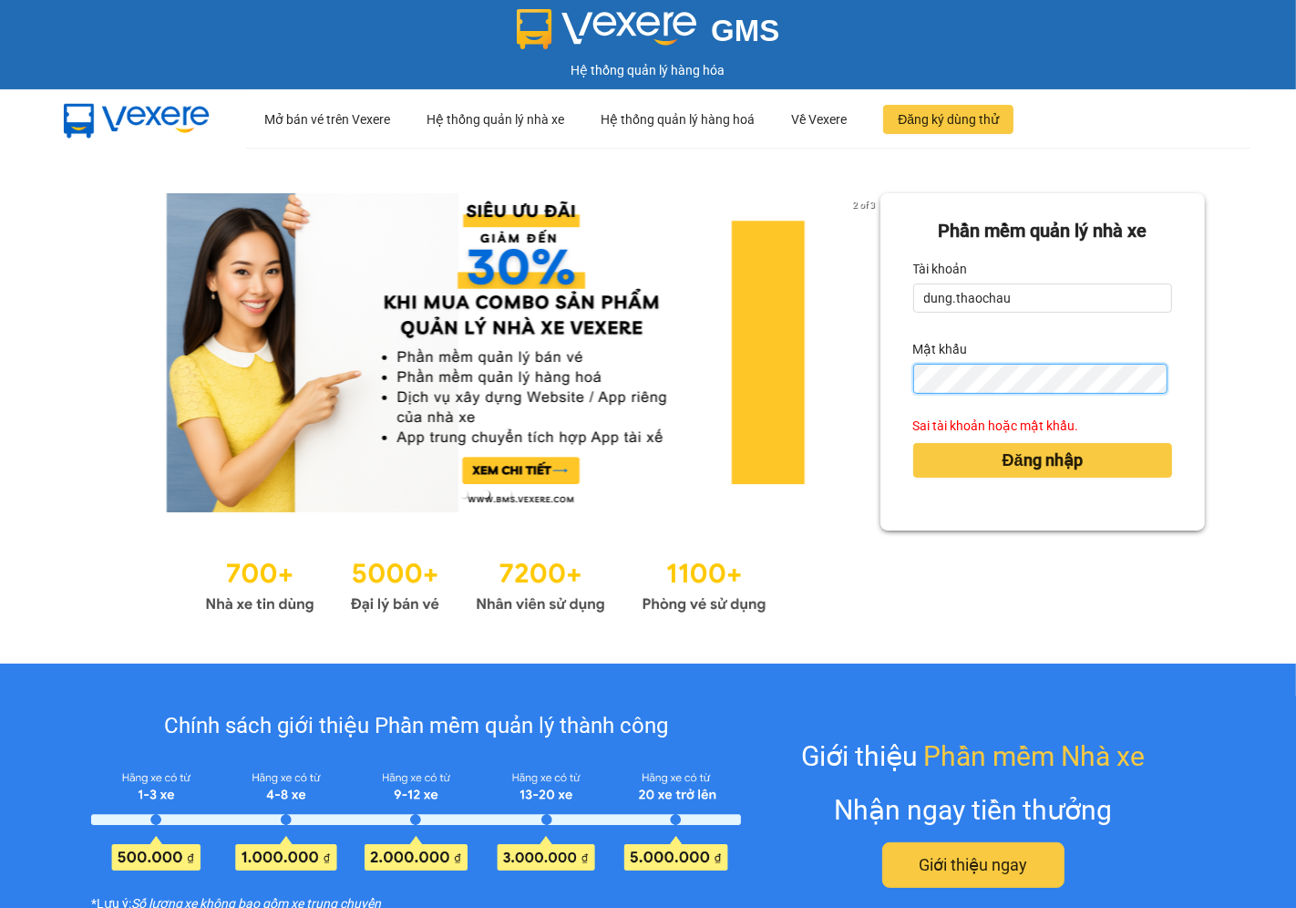
click at [880, 377] on div "Phần mềm quản lý nhà xe Tài khoản dung.thaochau Mật khẩu Sai tài khoản hoặc mật…" at bounding box center [1042, 361] width 324 height 337
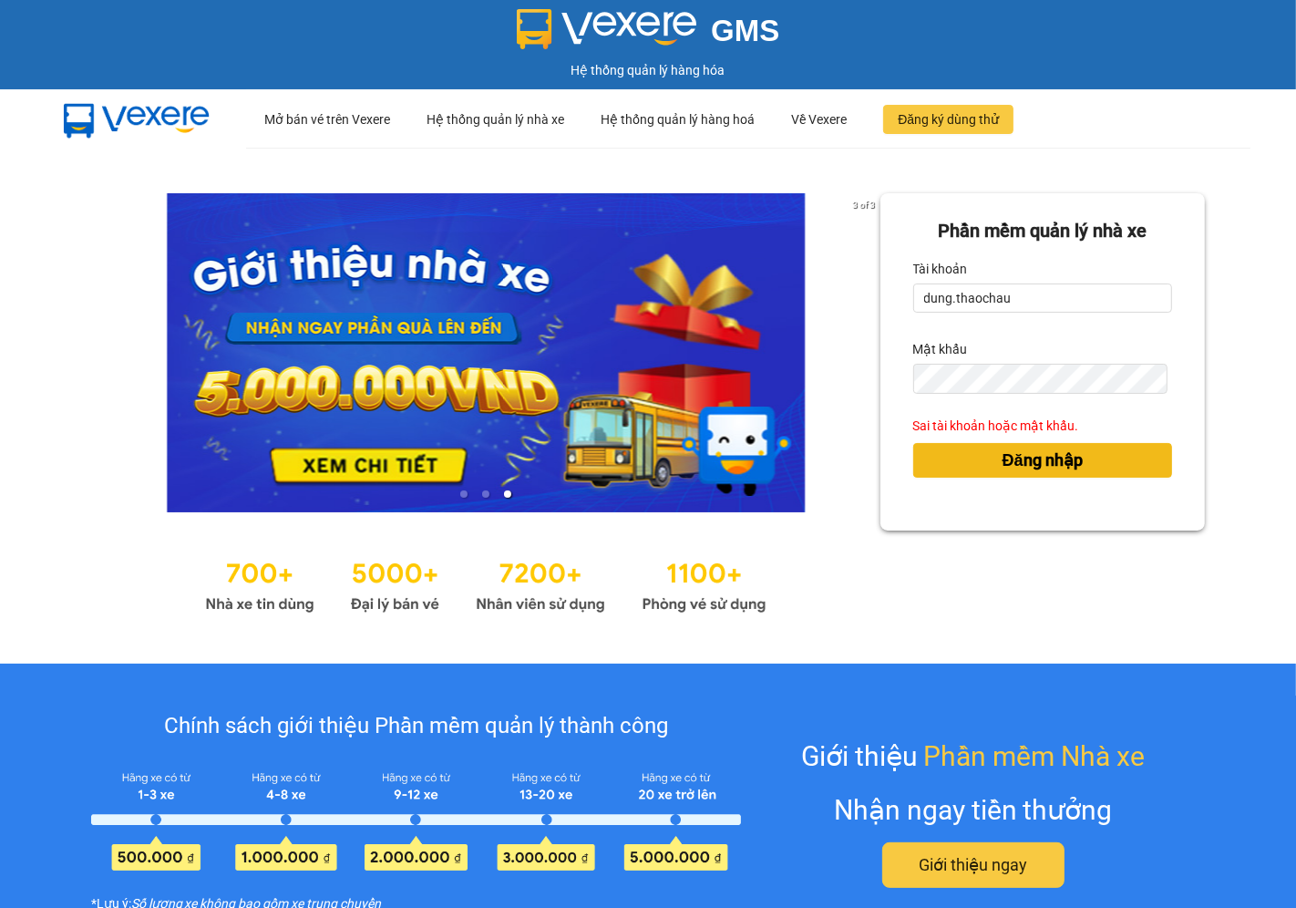
click at [959, 460] on button "Đăng nhập" at bounding box center [1042, 460] width 259 height 35
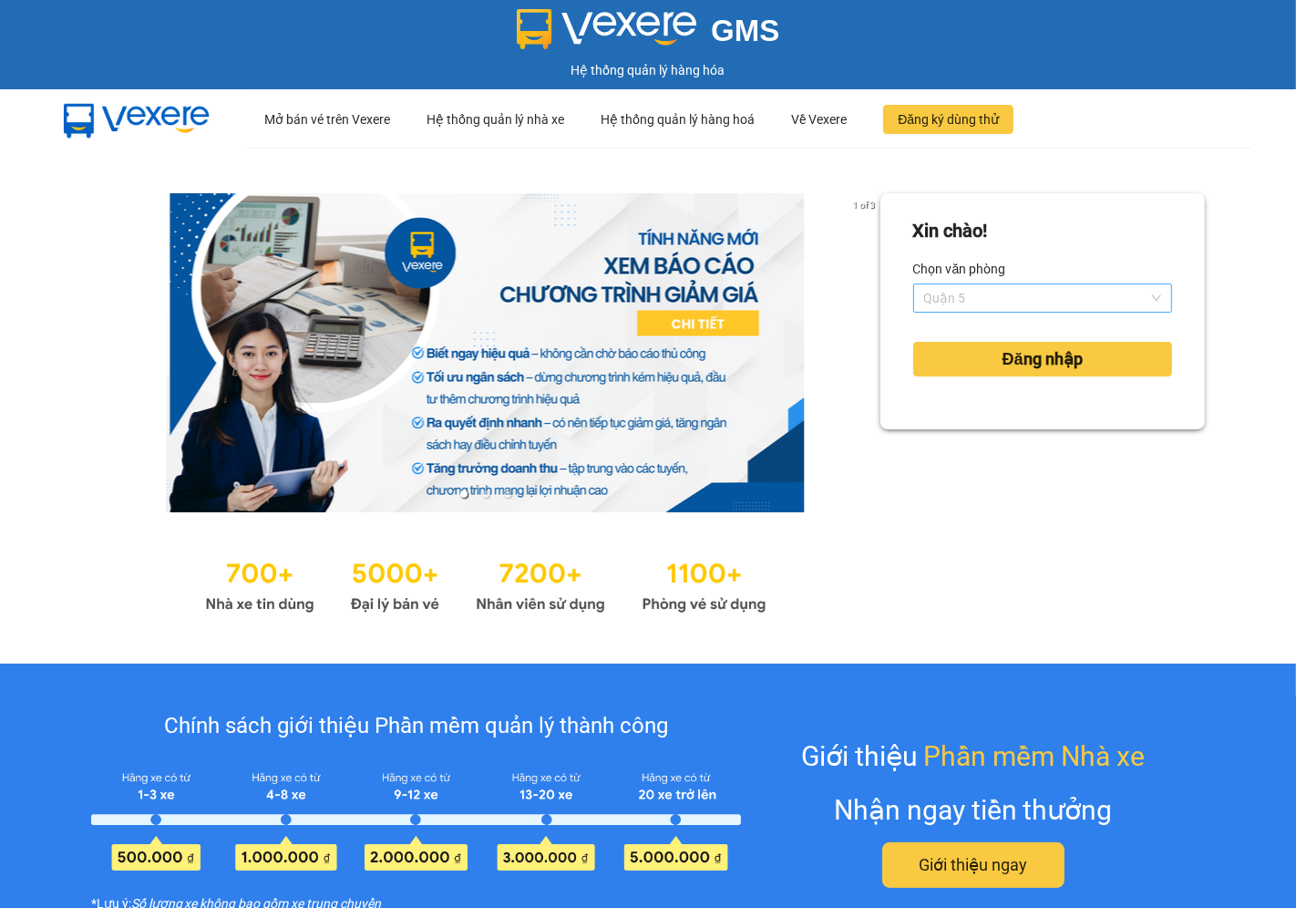
click at [999, 297] on span "Quận 5" at bounding box center [1042, 297] width 237 height 27
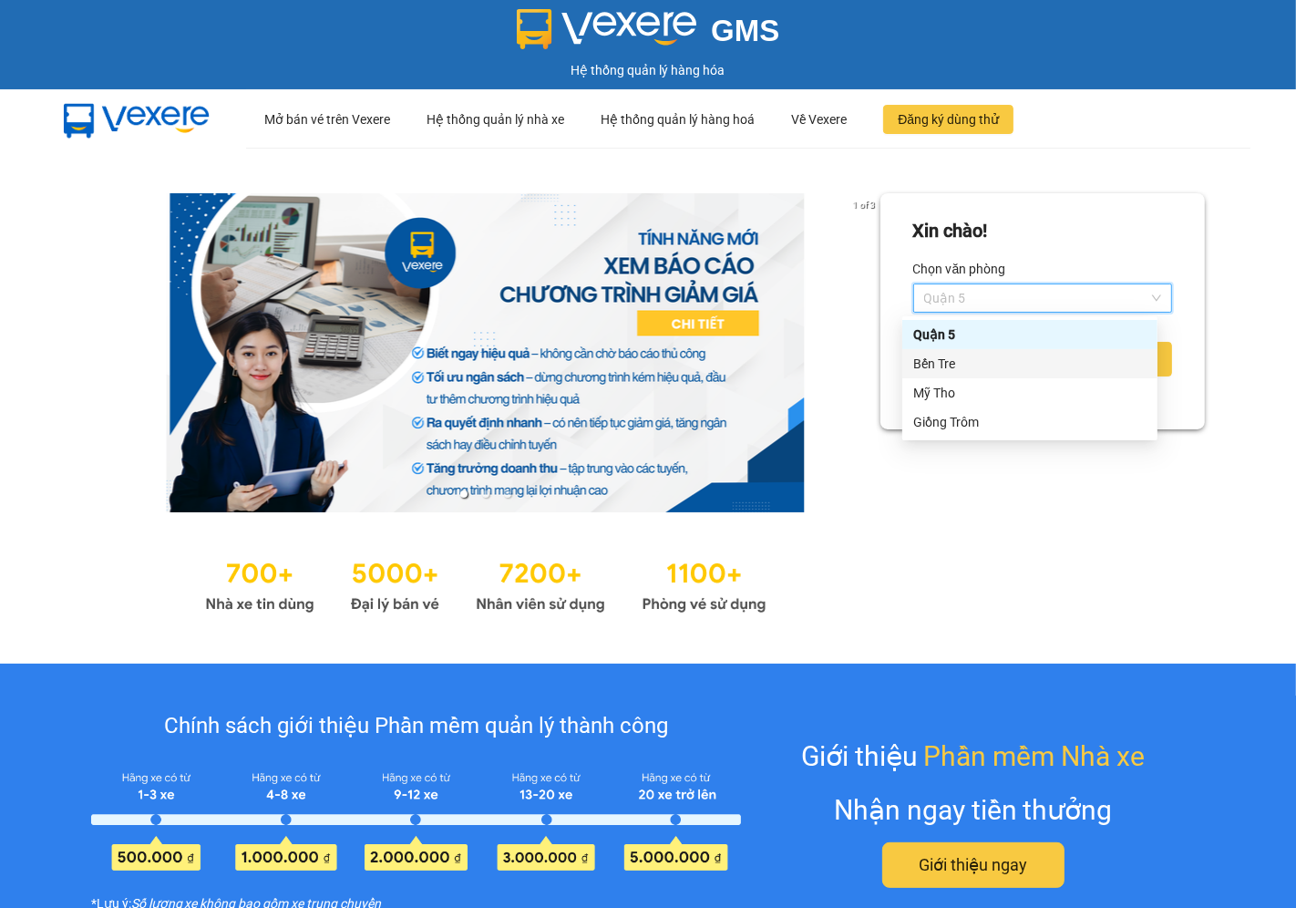
click at [957, 358] on div "Bến Tre" at bounding box center [1029, 364] width 233 height 20
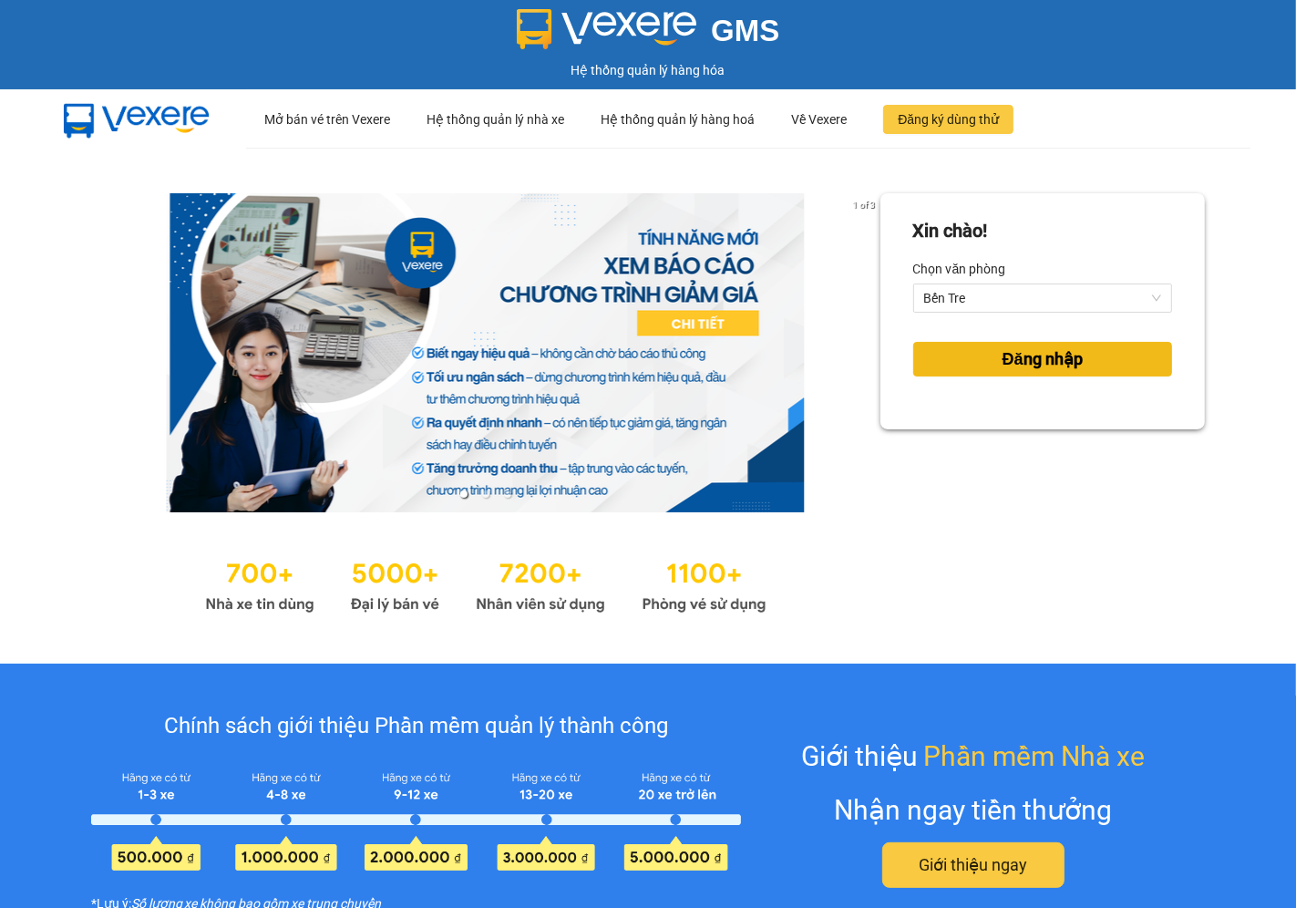
click at [1026, 360] on span "Đăng nhập" at bounding box center [1043, 359] width 80 height 26
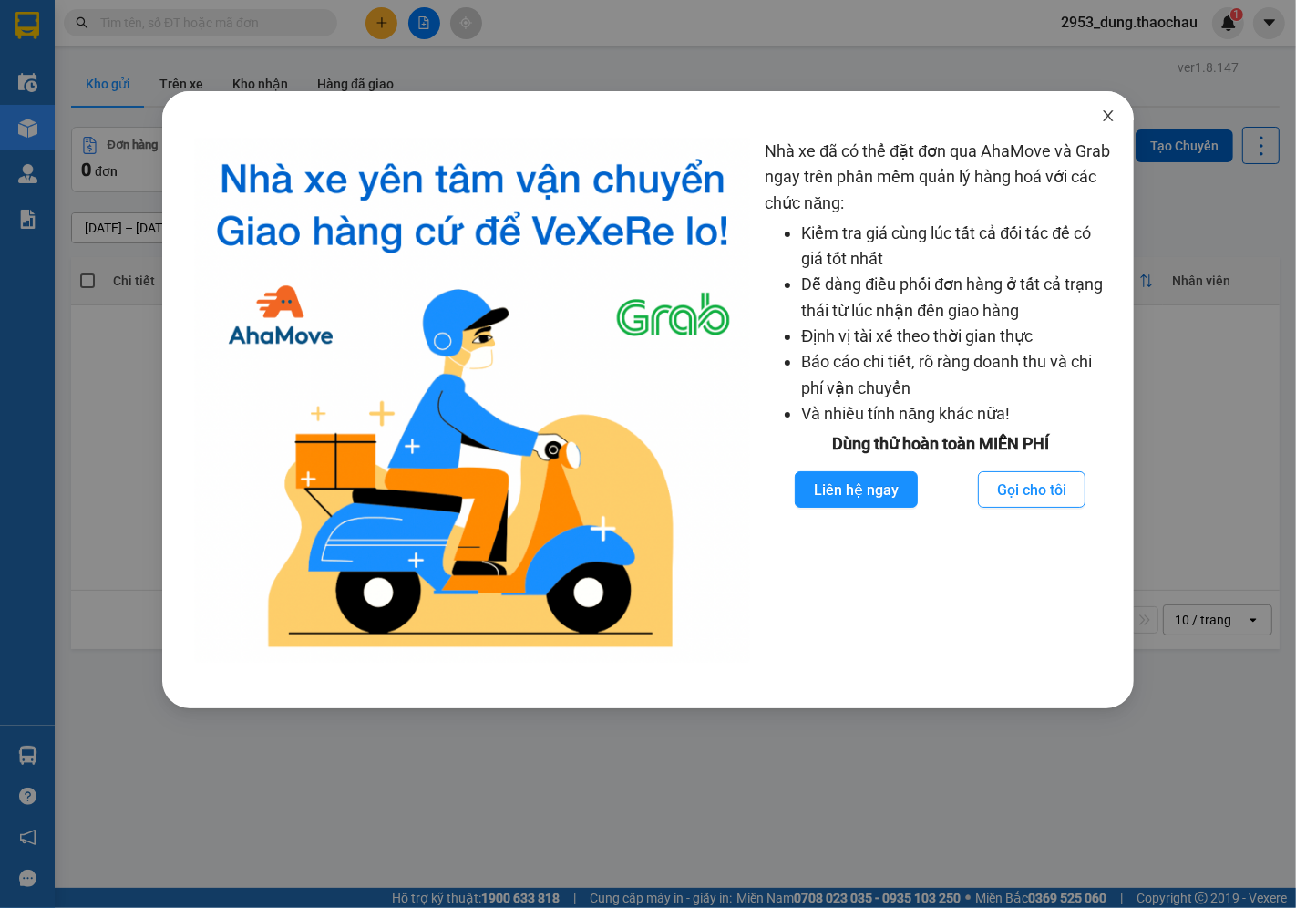
click at [1112, 113] on icon "close" at bounding box center [1109, 115] width 10 height 11
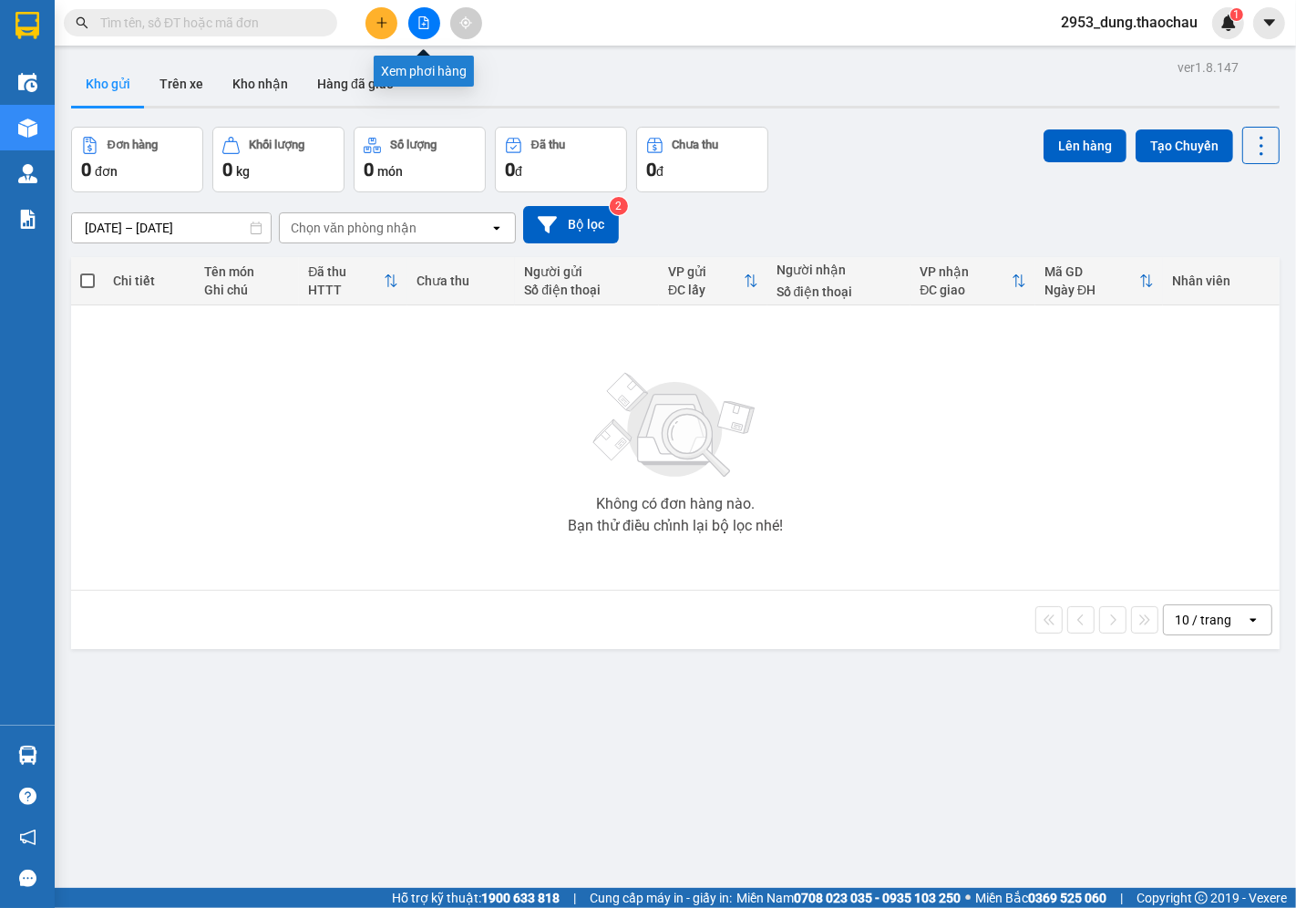
click at [426, 27] on icon "file-add" at bounding box center [423, 22] width 13 height 13
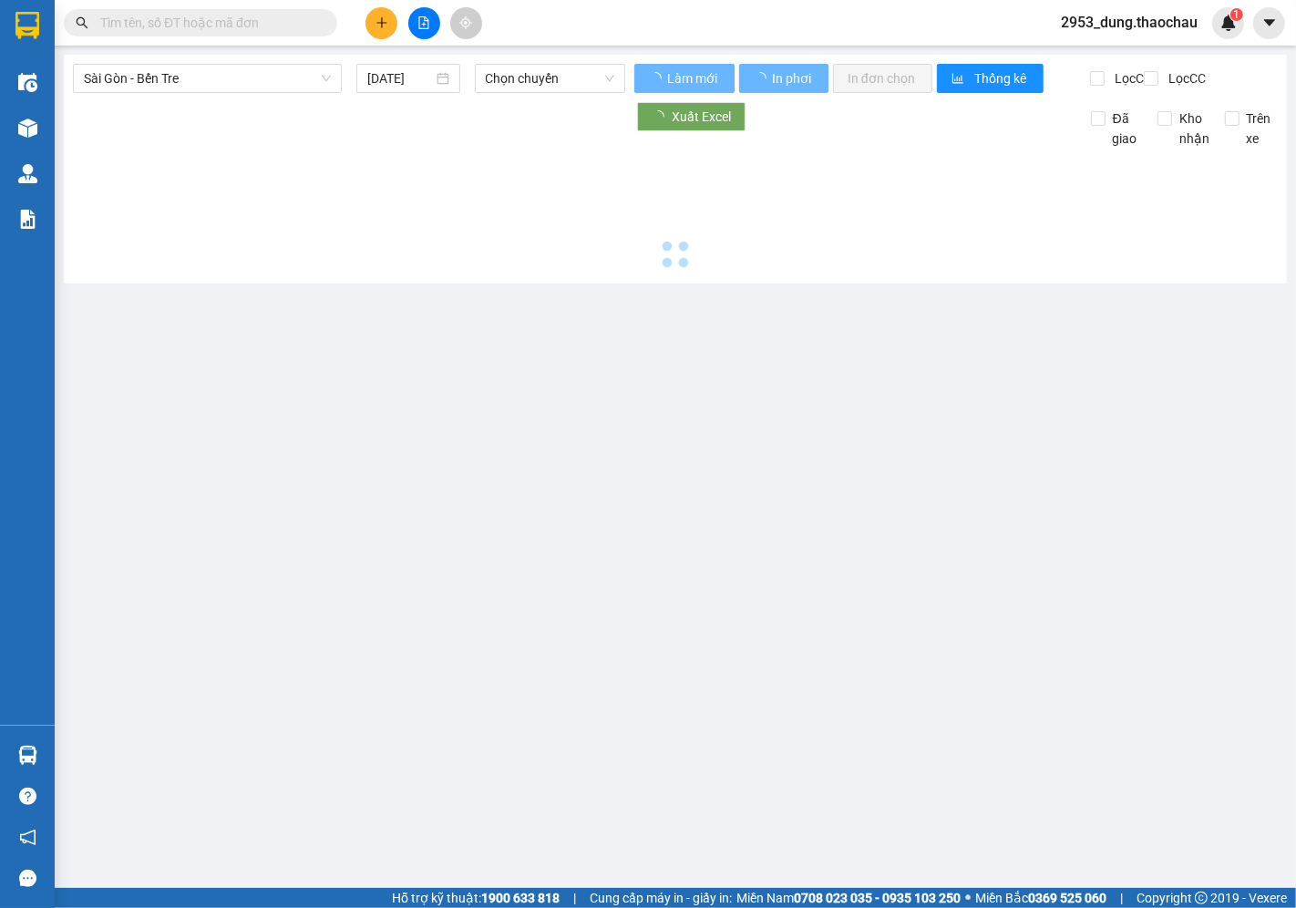
type input "[DATE]"
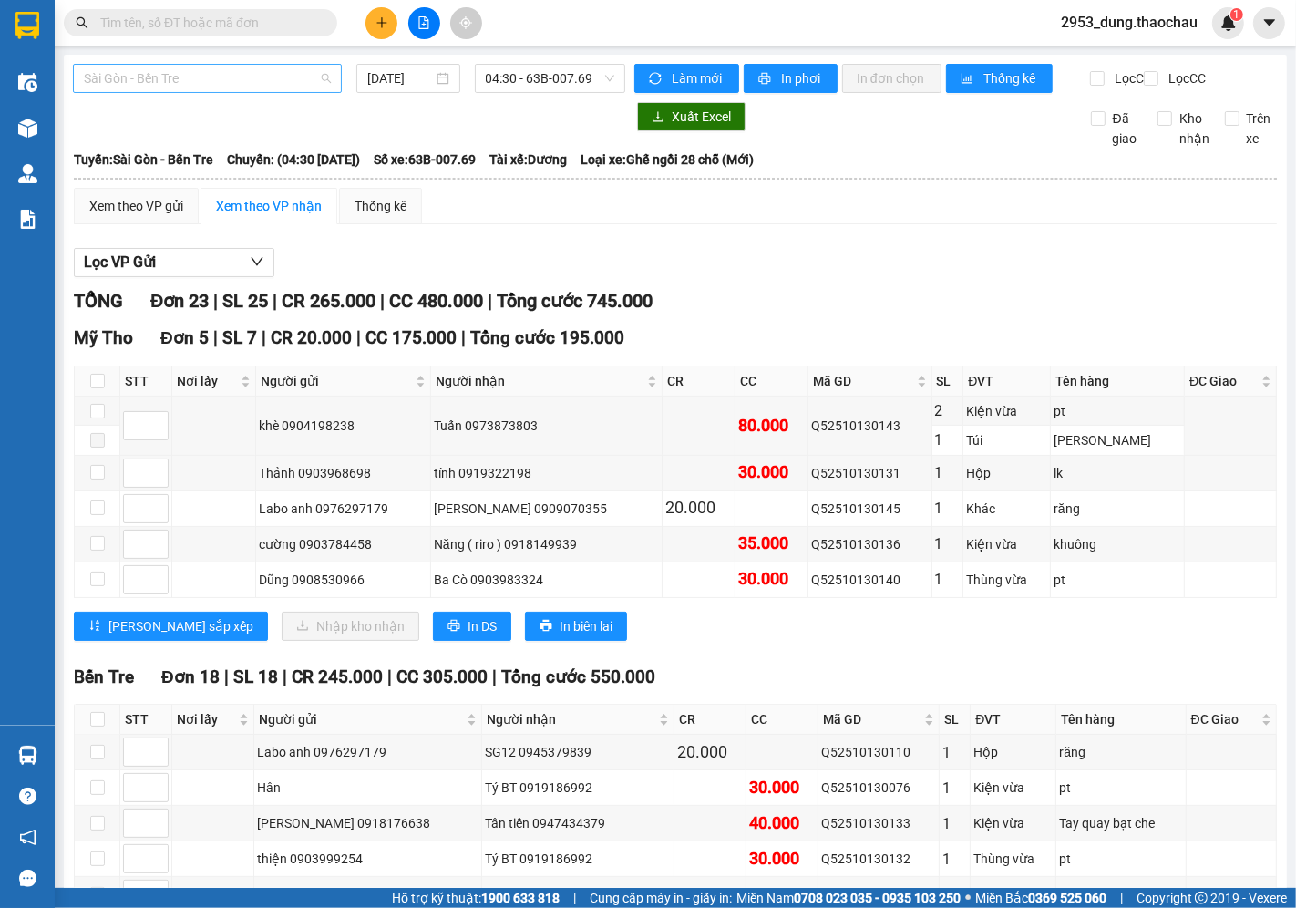
click at [160, 87] on span "Sài Gòn - Bến Tre" at bounding box center [207, 78] width 247 height 27
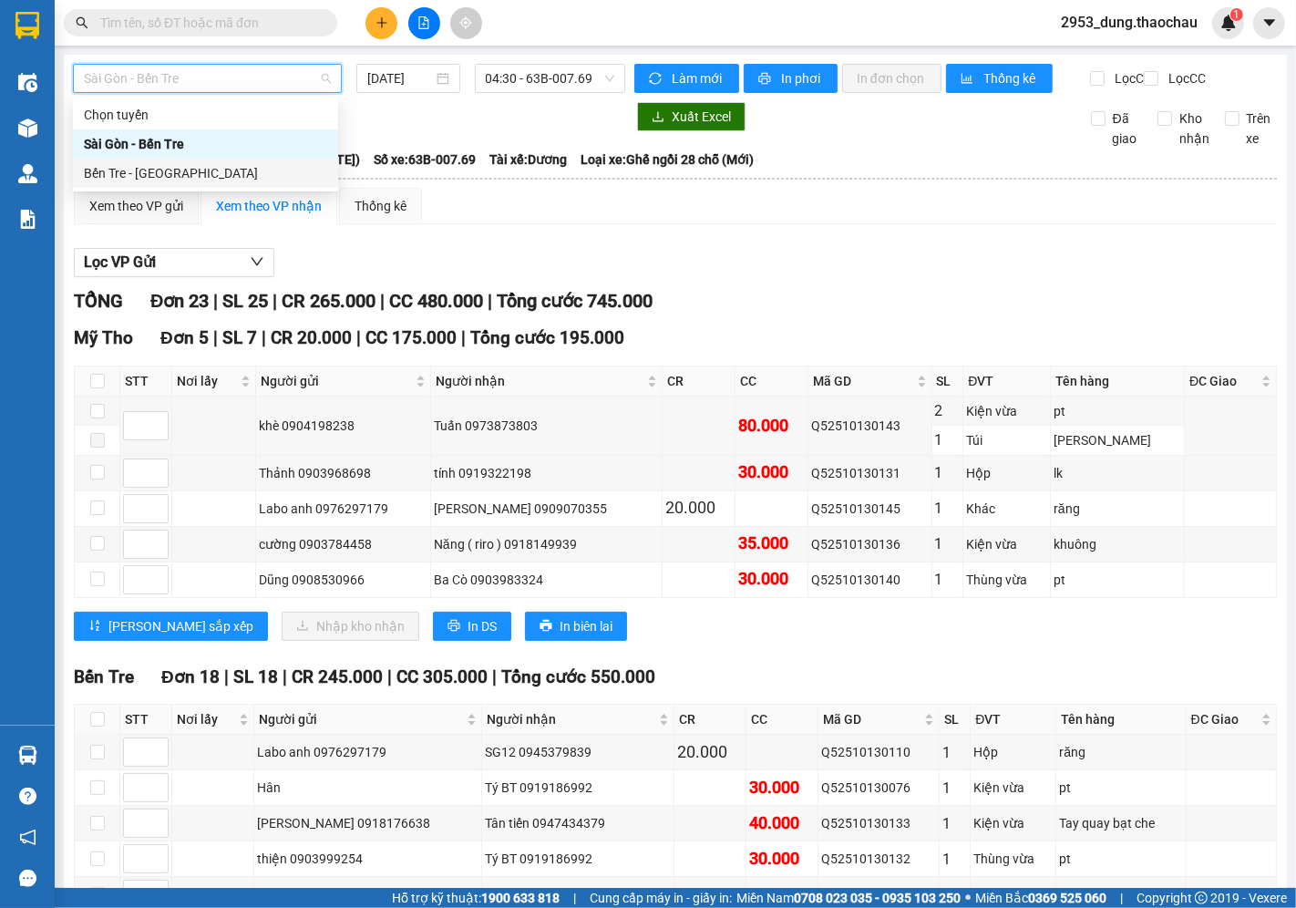
click at [132, 169] on div "Bến Tre - [GEOGRAPHIC_DATA]" at bounding box center [205, 173] width 243 height 20
type input "[DATE]"
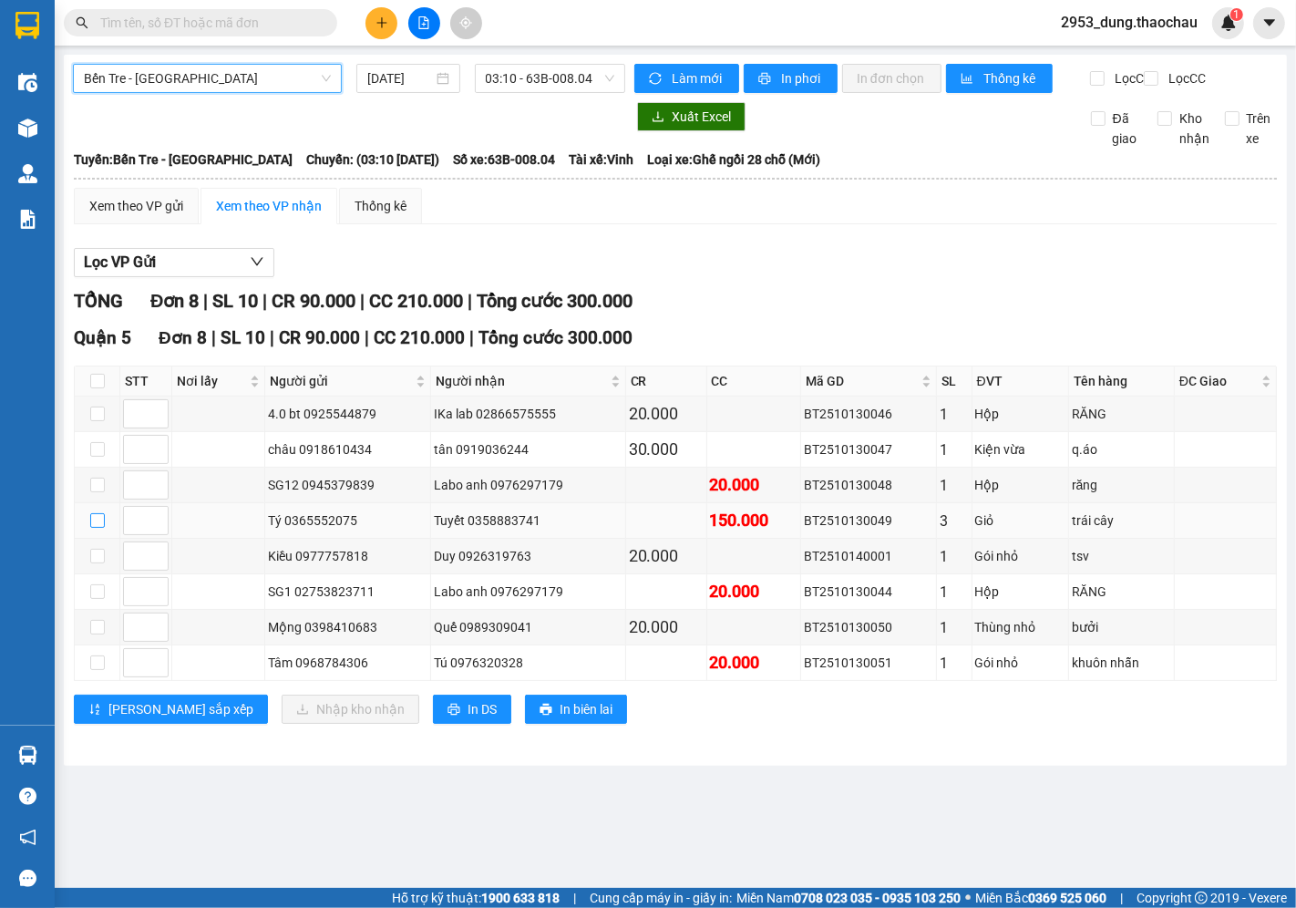
click at [98, 528] on input "checkbox" at bounding box center [97, 520] width 15 height 15
checkbox input "true"
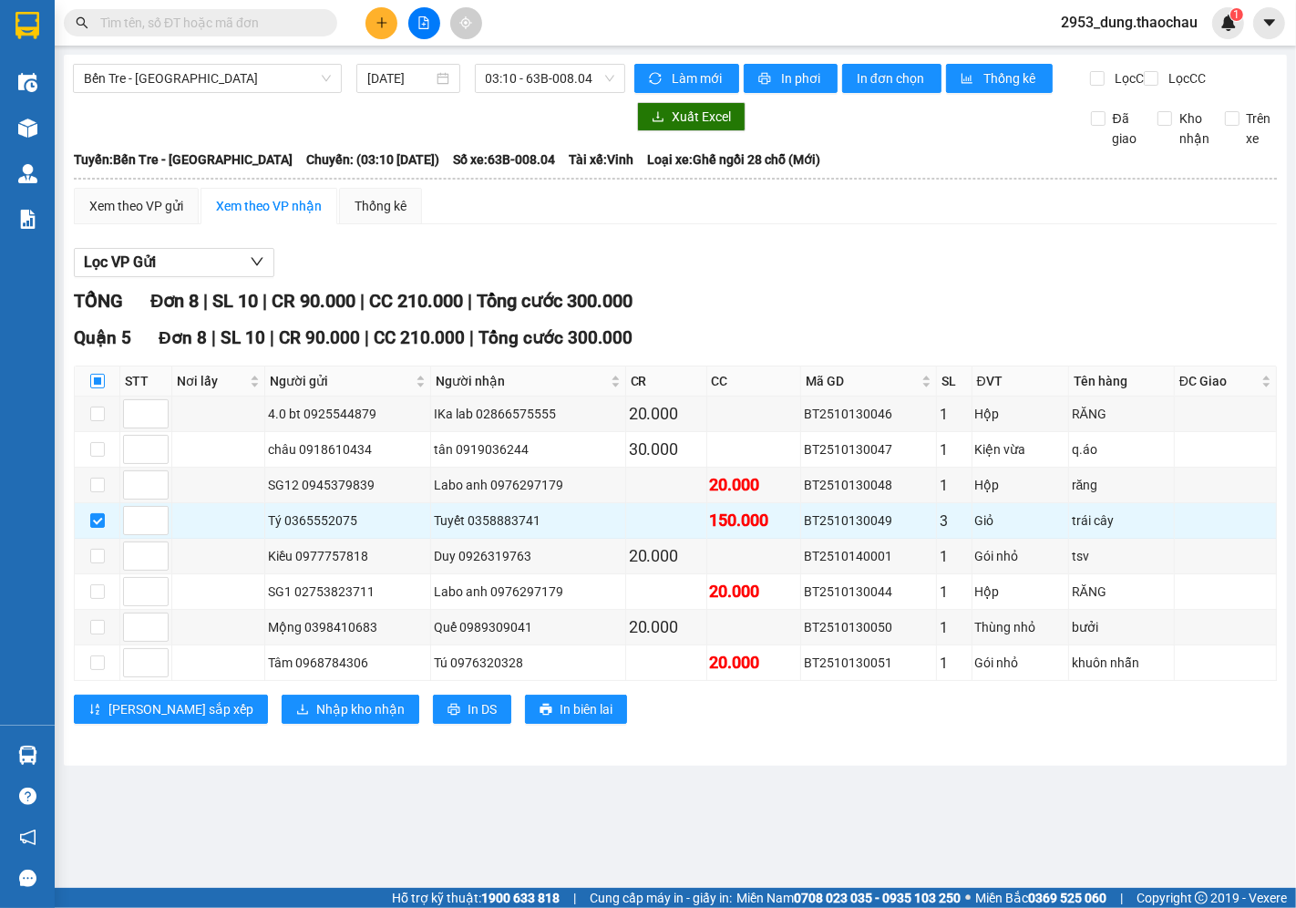
click at [103, 388] on input "checkbox" at bounding box center [97, 381] width 15 height 15
checkbox input "true"
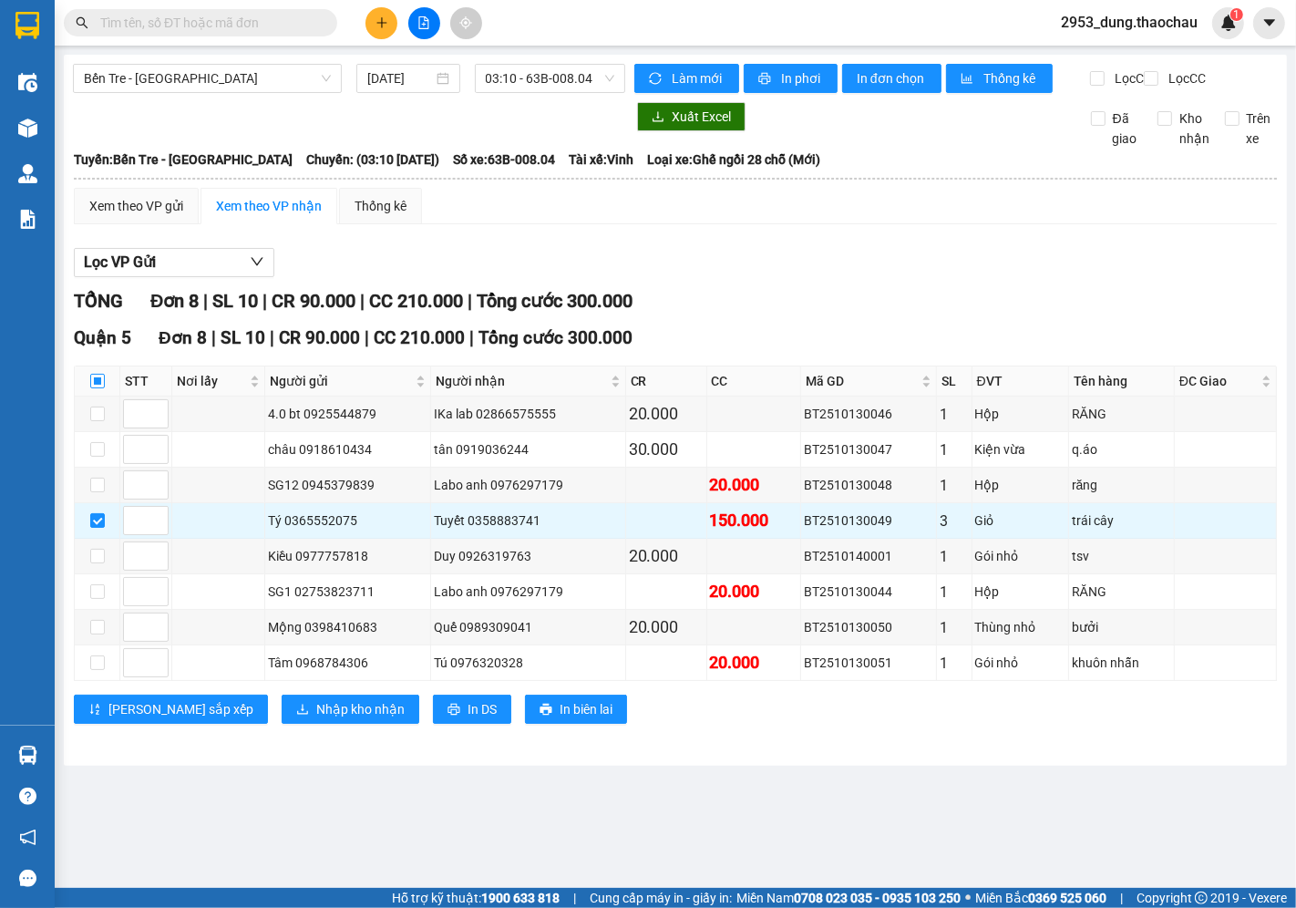
checkbox input "true"
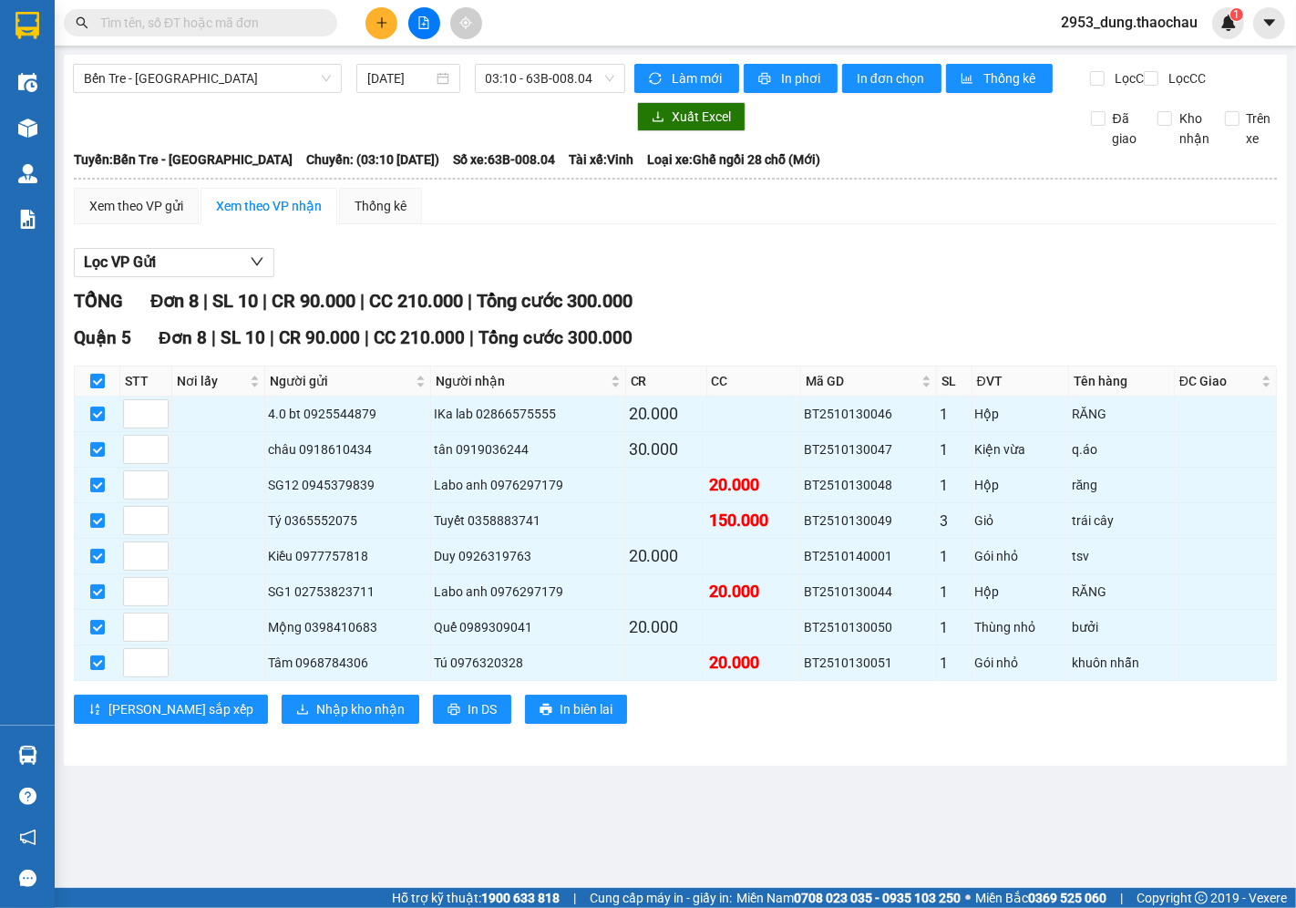
click at [101, 388] on input "checkbox" at bounding box center [97, 381] width 15 height 15
checkbox input "false"
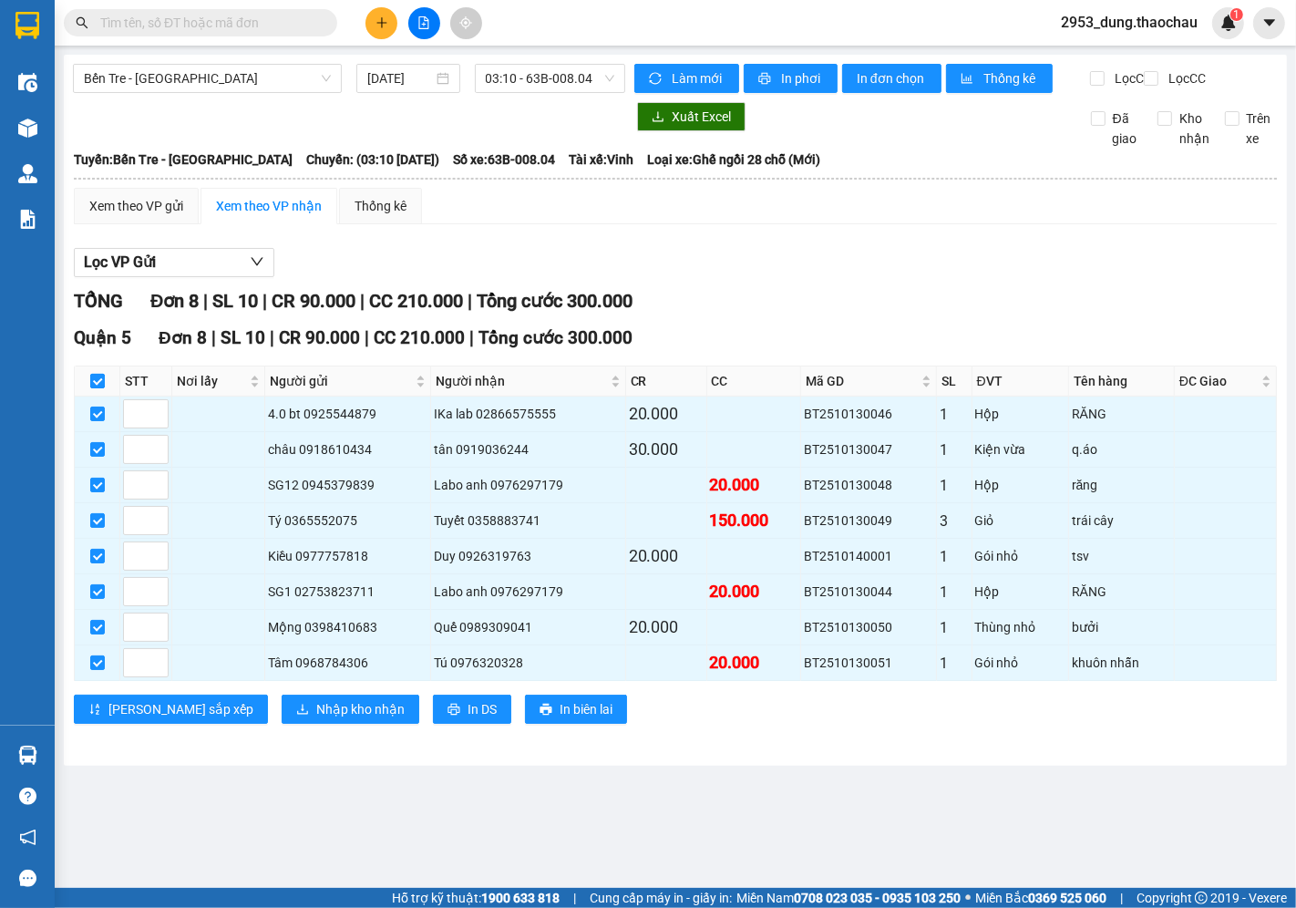
checkbox input "false"
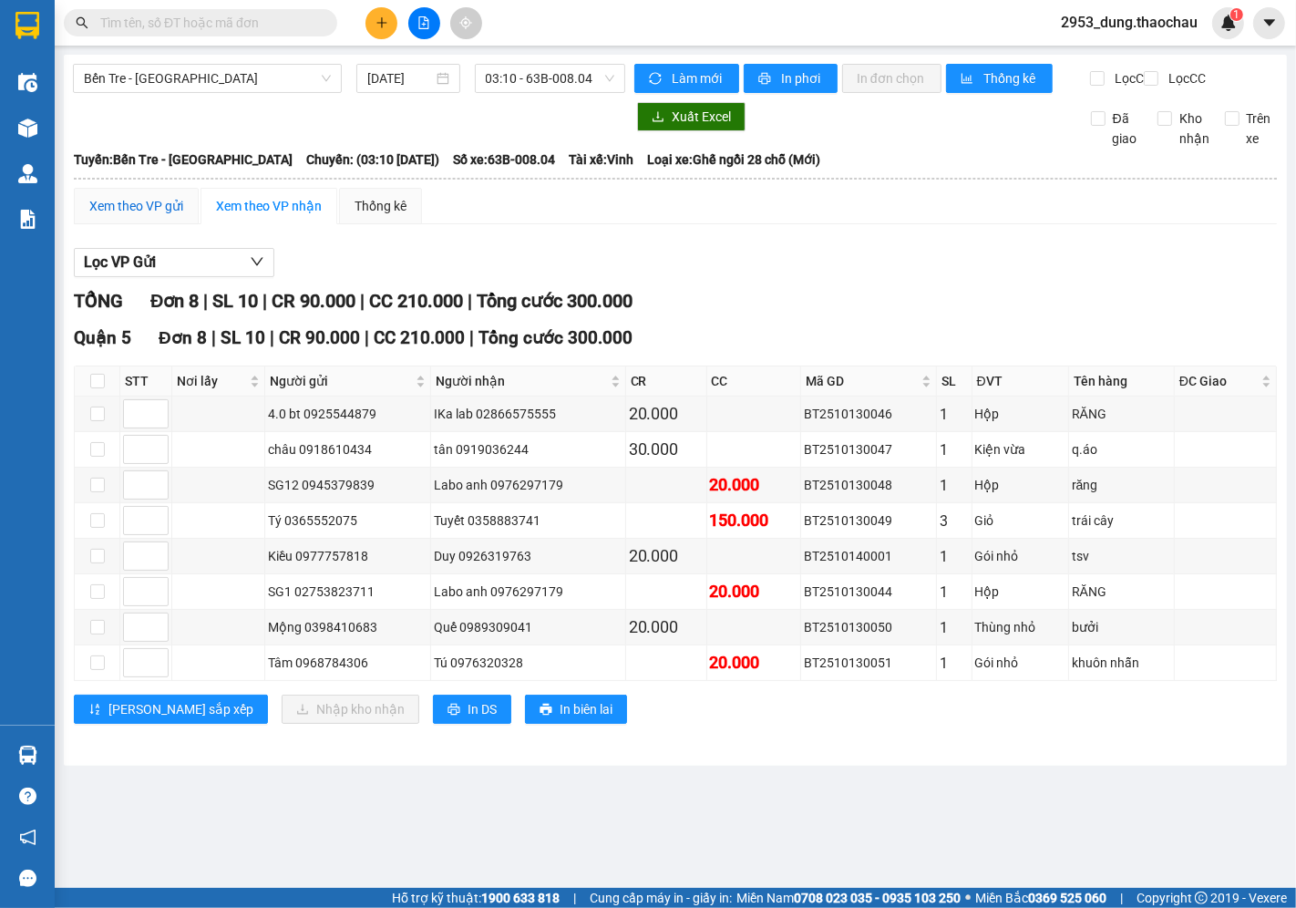
click at [134, 213] on div "Xem theo VP gửi" at bounding box center [136, 206] width 94 height 20
click at [92, 528] on input "checkbox" at bounding box center [97, 520] width 15 height 15
checkbox input "true"
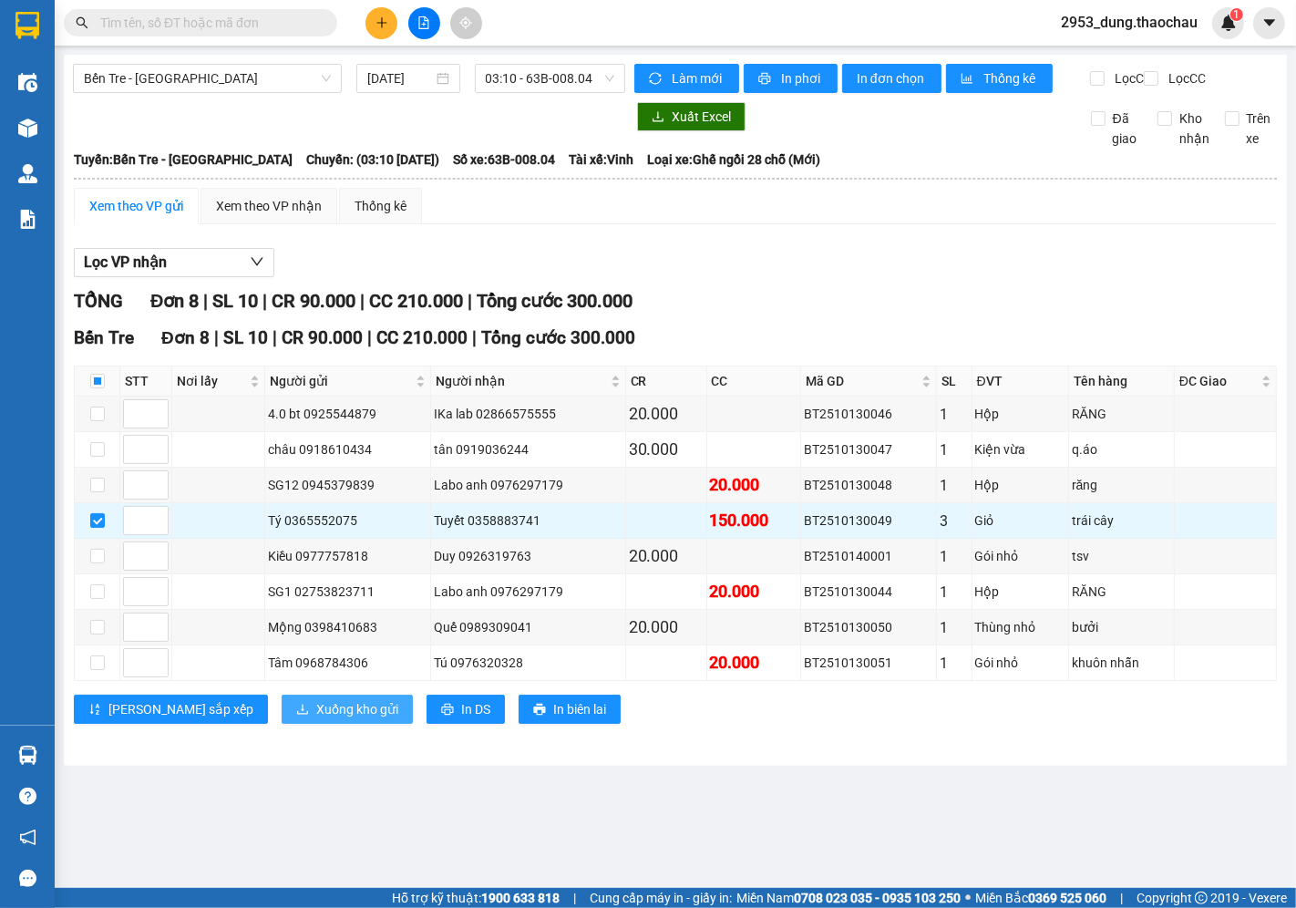
click at [316, 719] on span "Xuống kho gửi" at bounding box center [357, 709] width 82 height 20
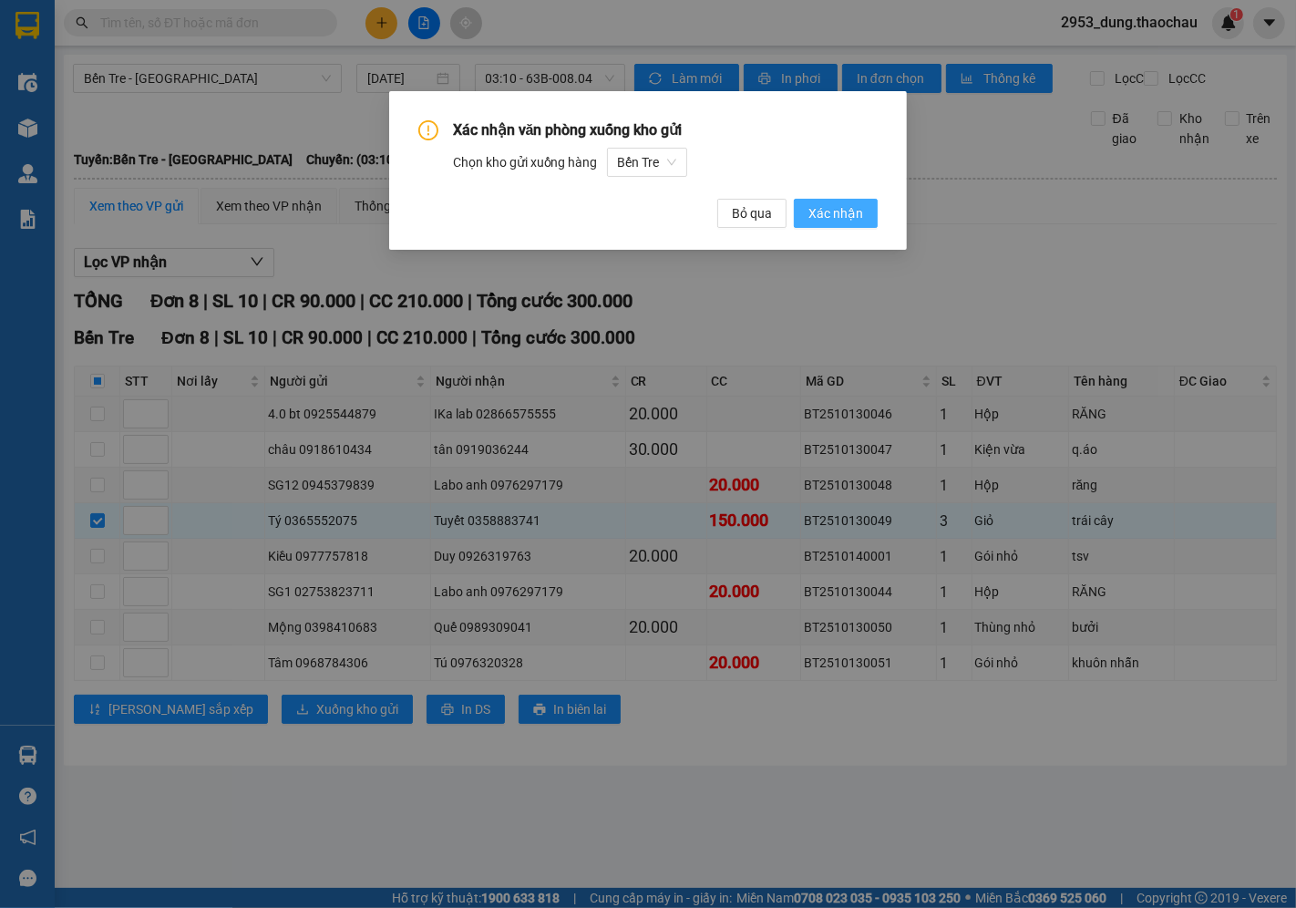
click at [846, 212] on span "Xác nhận" at bounding box center [835, 213] width 55 height 20
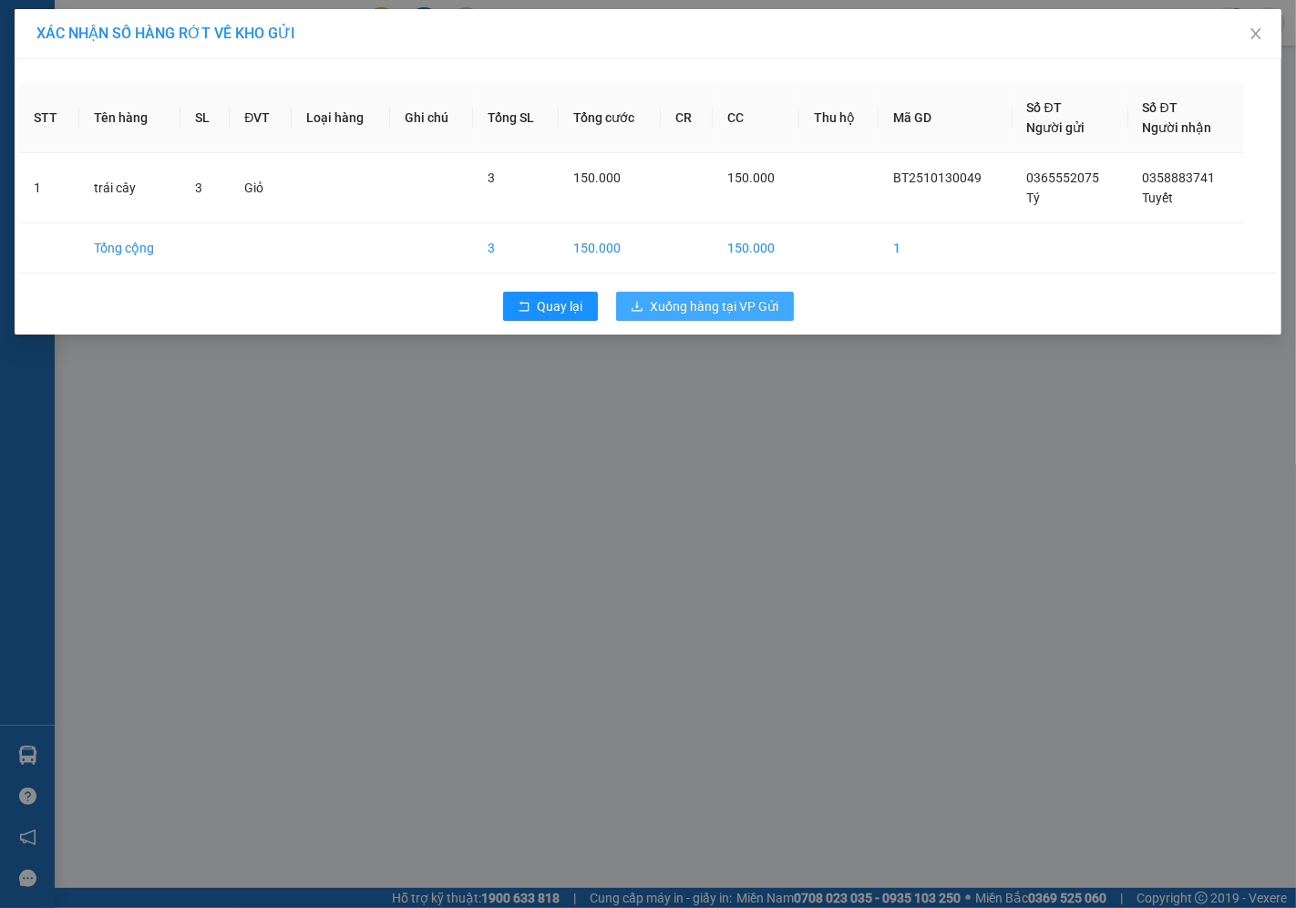
click at [717, 313] on span "Xuống hàng tại VP Gửi" at bounding box center [715, 306] width 129 height 20
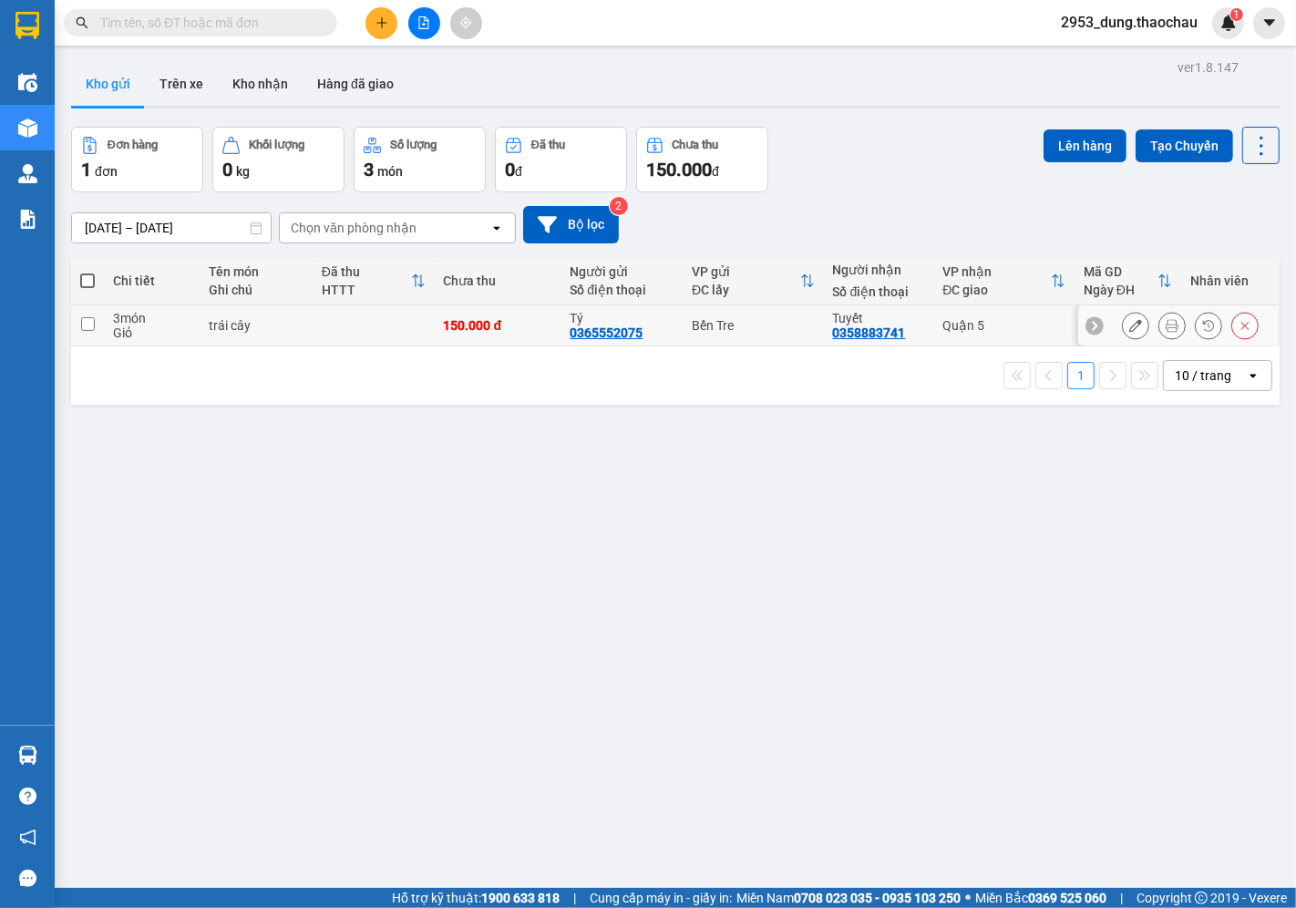
click at [1129, 331] on icon at bounding box center [1135, 325] width 13 height 13
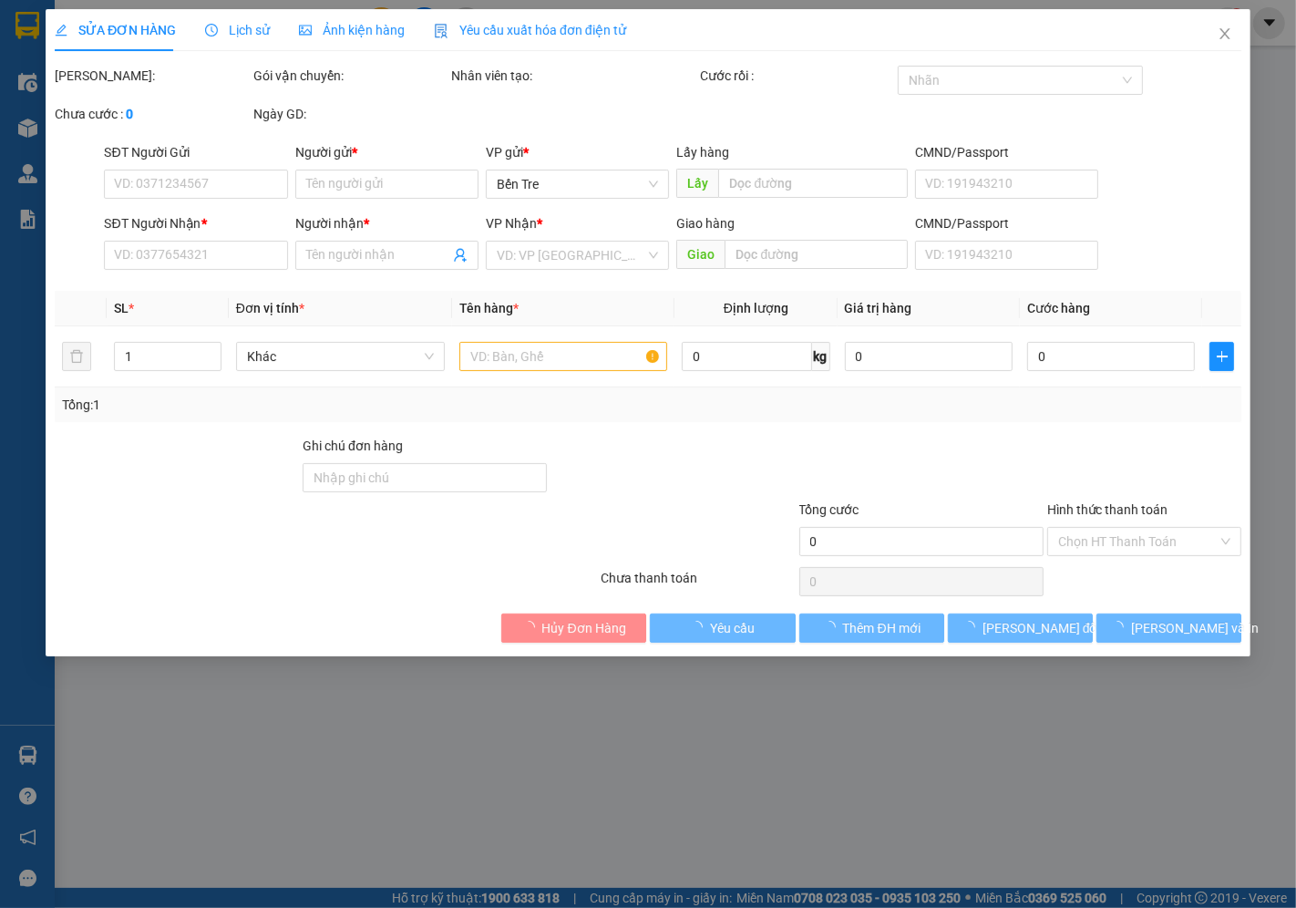
type input "0365552075"
type input "Tý"
type input "0358883741"
type input "Tuyết"
type input "150.000"
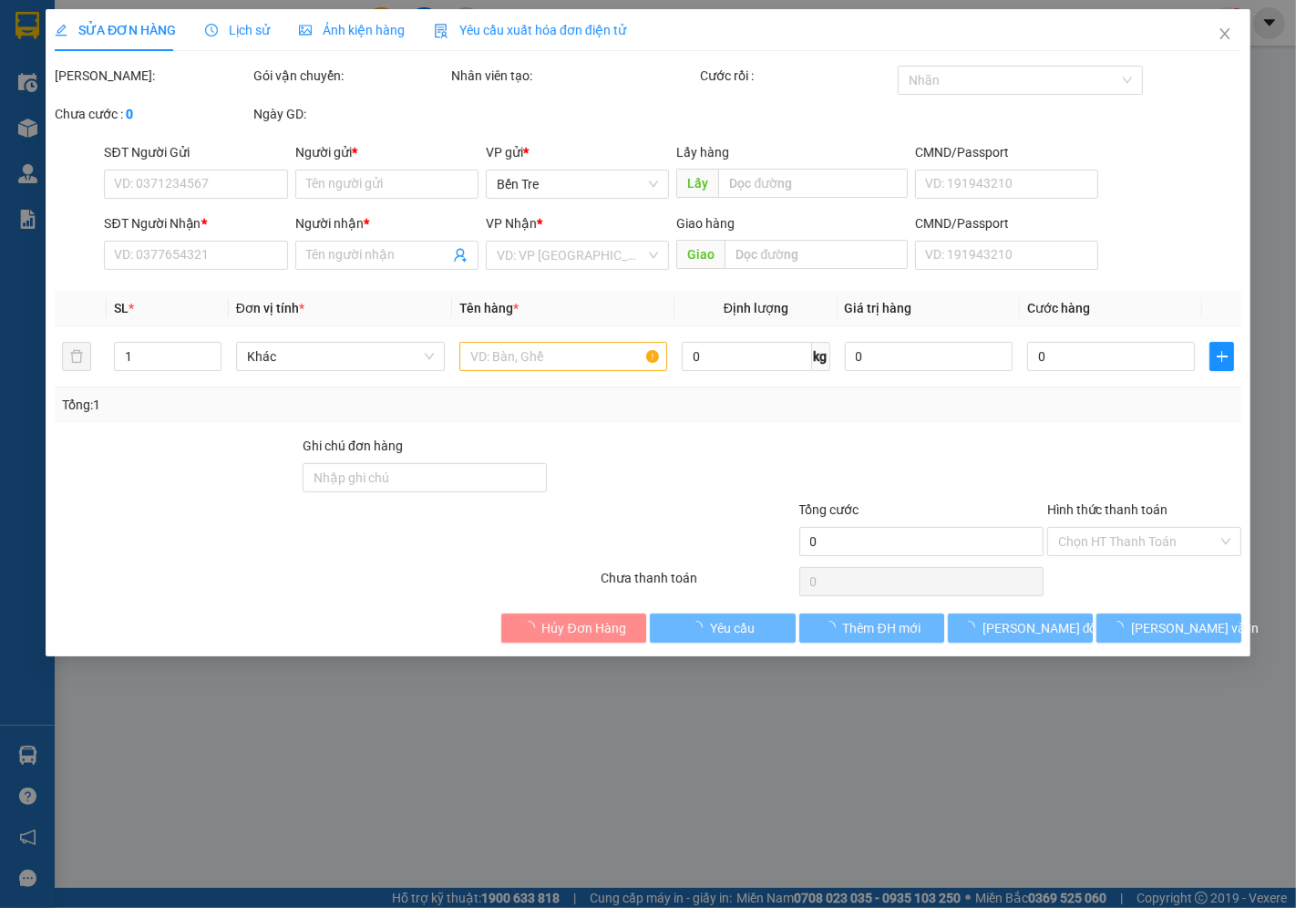
type input "150.000"
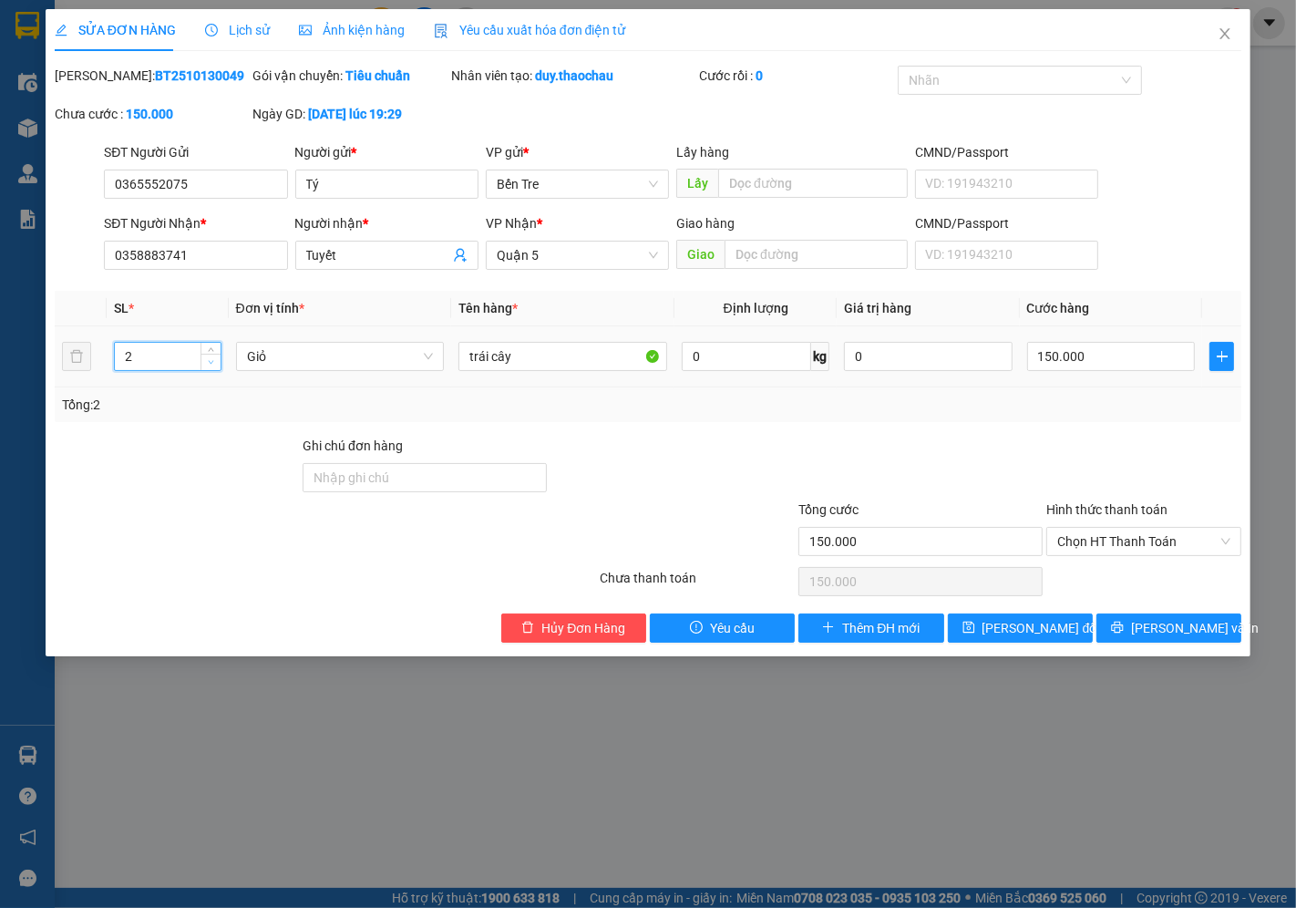
click at [213, 357] on span "down" at bounding box center [211, 362] width 11 height 11
type input "1"
click at [213, 357] on span "down" at bounding box center [211, 362] width 11 height 11
click at [1013, 631] on span "[PERSON_NAME] thay đổi" at bounding box center [1042, 628] width 118 height 20
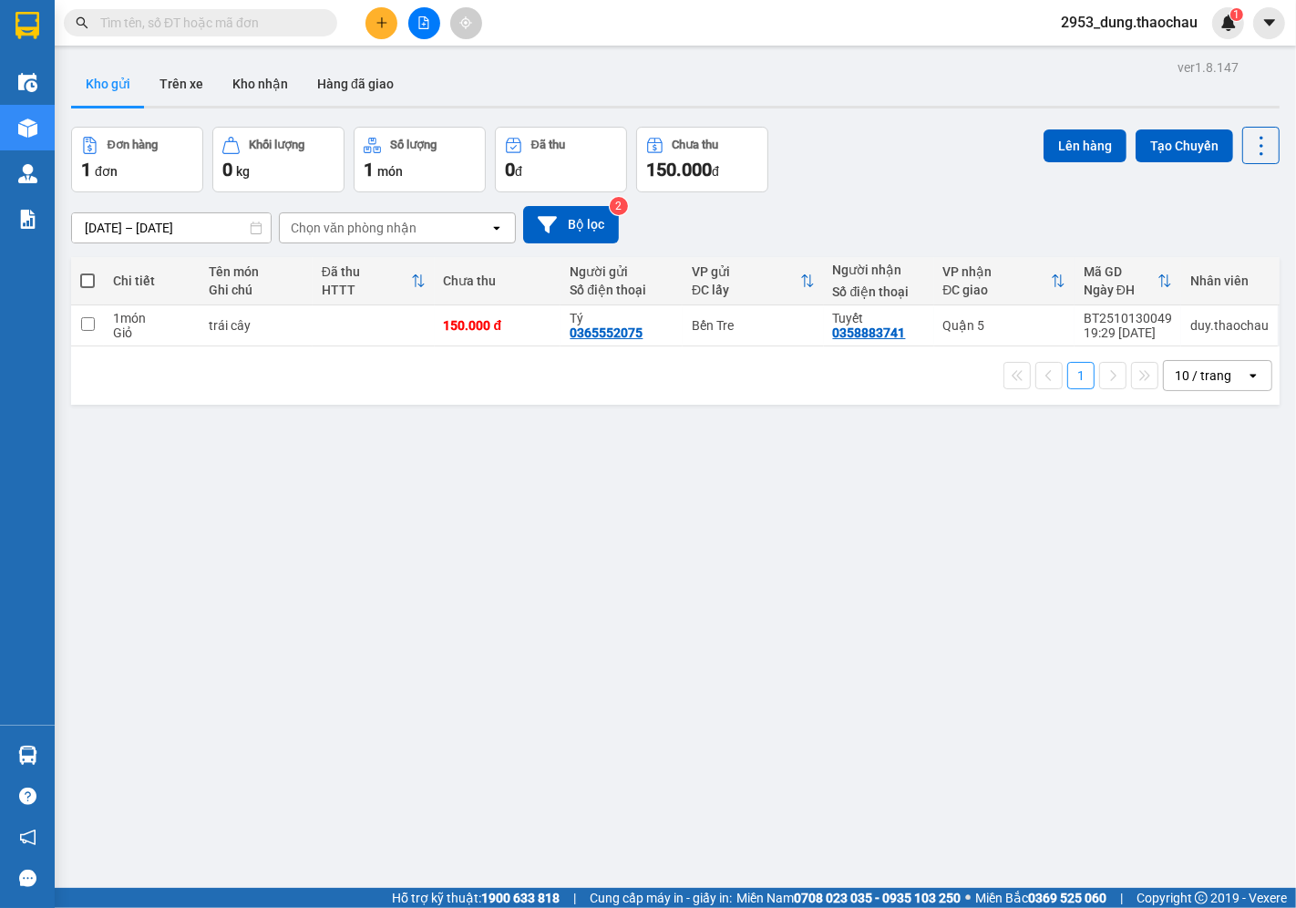
click at [87, 280] on span at bounding box center [87, 280] width 15 height 15
click at [87, 272] on input "checkbox" at bounding box center [87, 272] width 0 height 0
checkbox input "true"
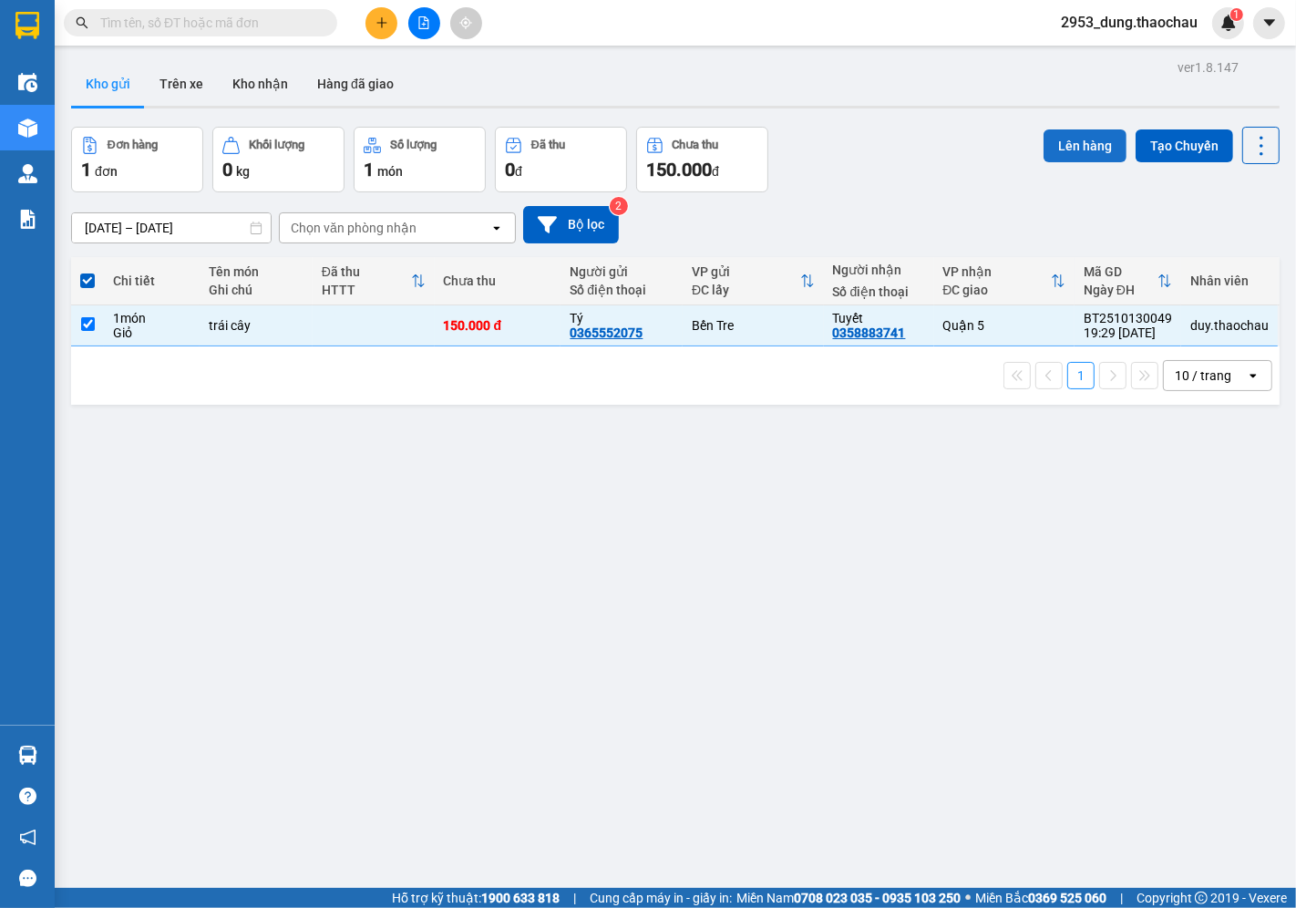
click at [1071, 149] on button "Lên hàng" at bounding box center [1085, 145] width 83 height 33
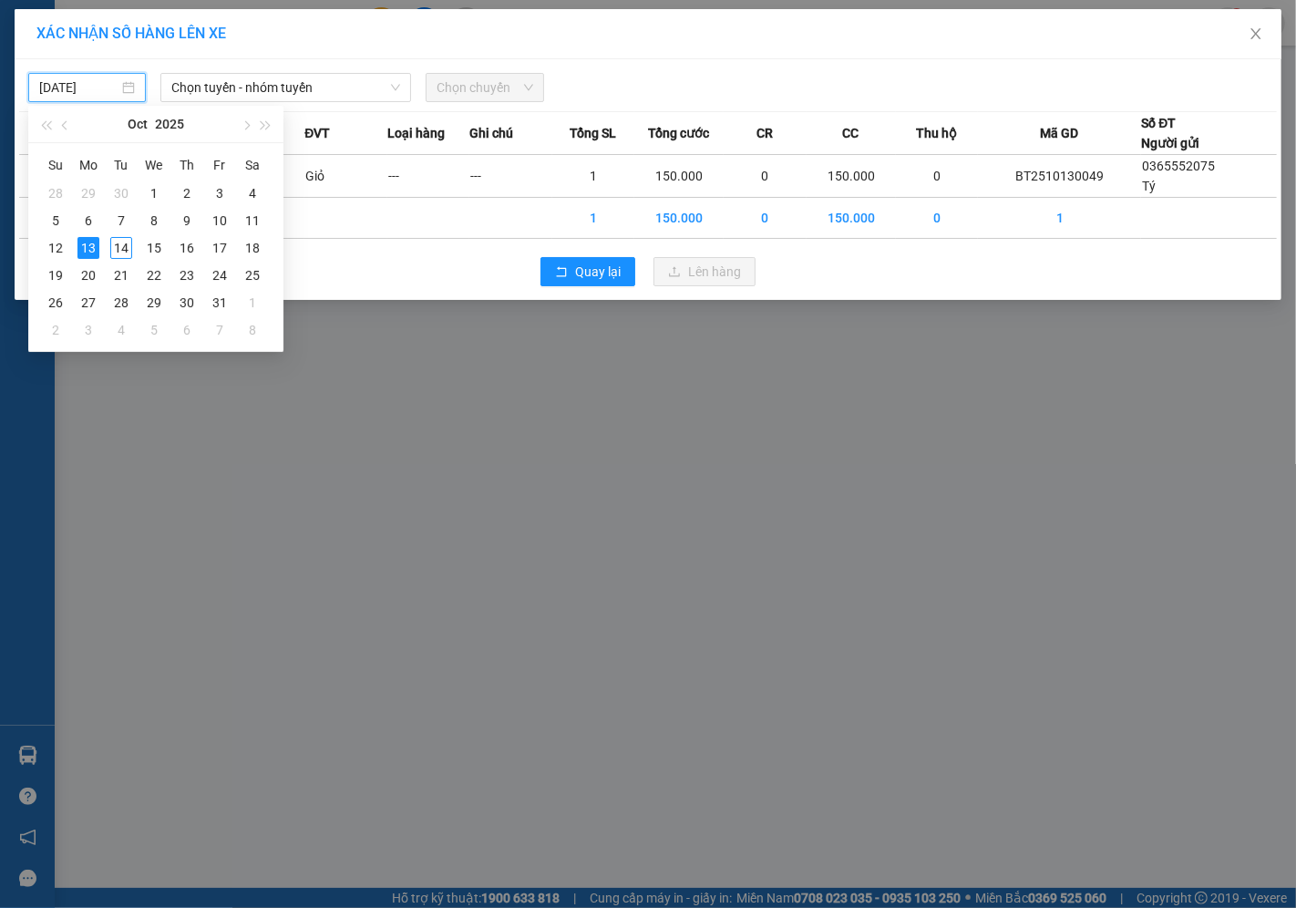
click at [75, 80] on input "[DATE]" at bounding box center [78, 87] width 79 height 20
click at [122, 253] on div "14" at bounding box center [121, 248] width 22 height 22
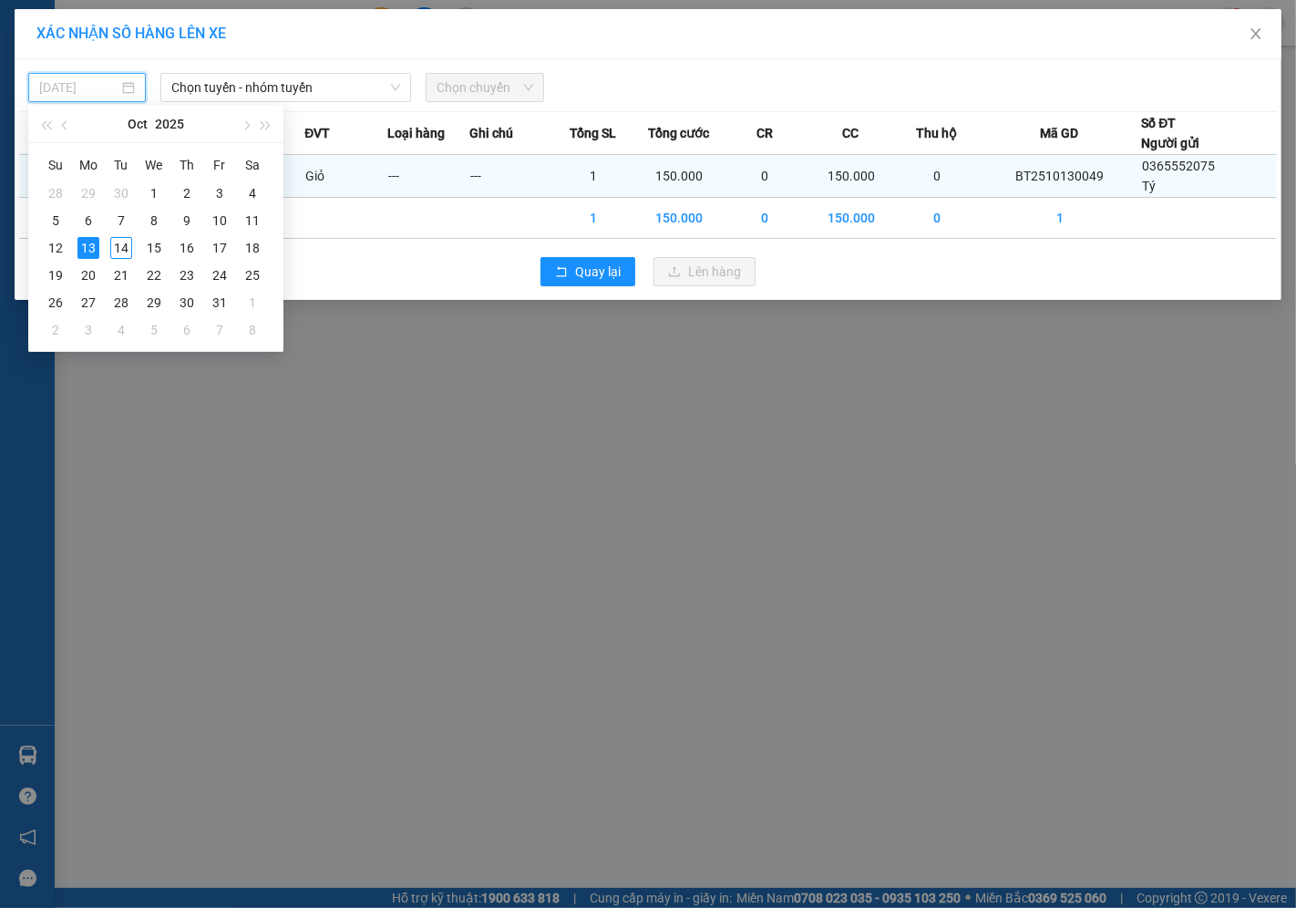
type input "[DATE]"
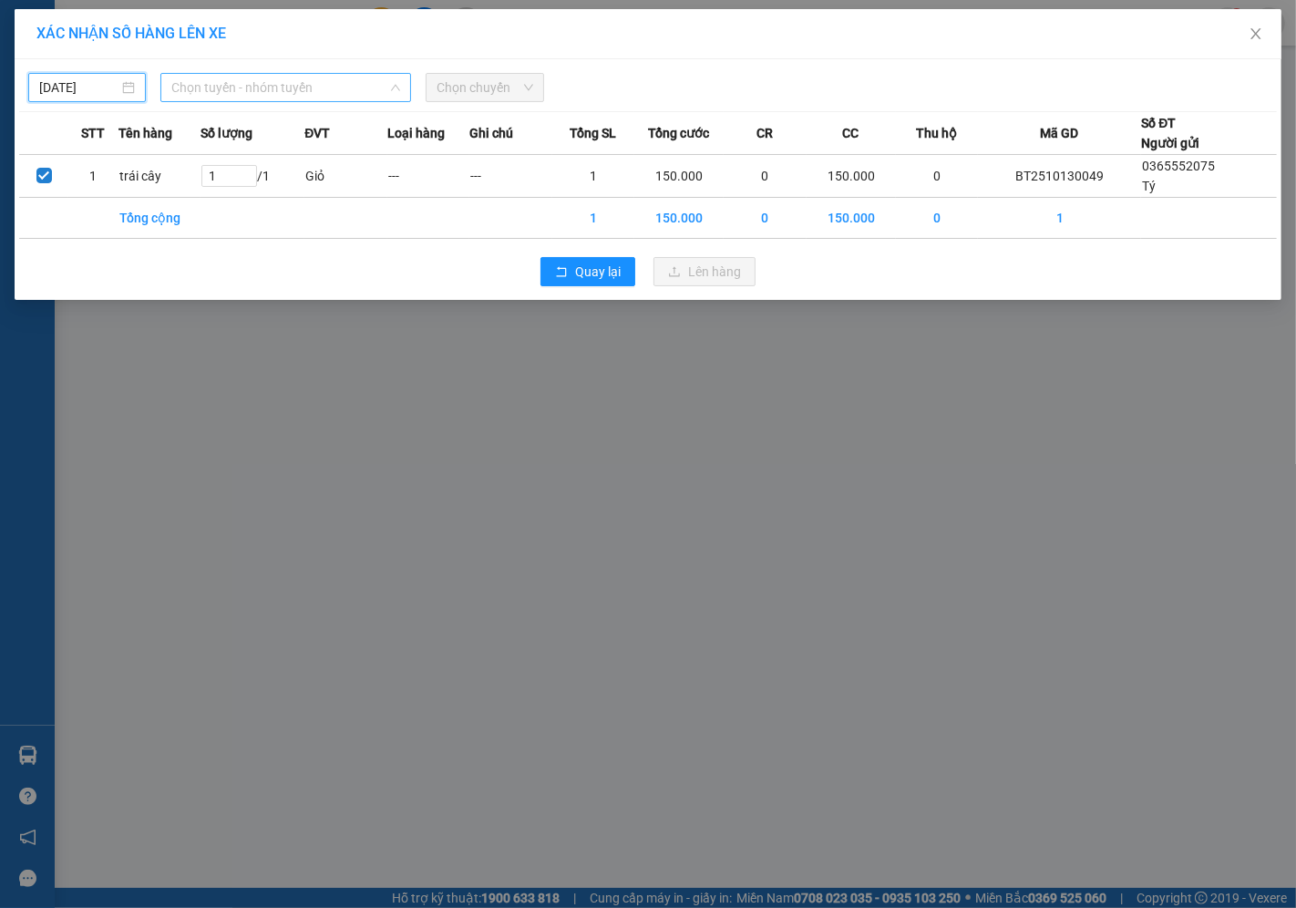
click at [243, 87] on span "Chọn tuyến - nhóm tuyến" at bounding box center [285, 87] width 229 height 27
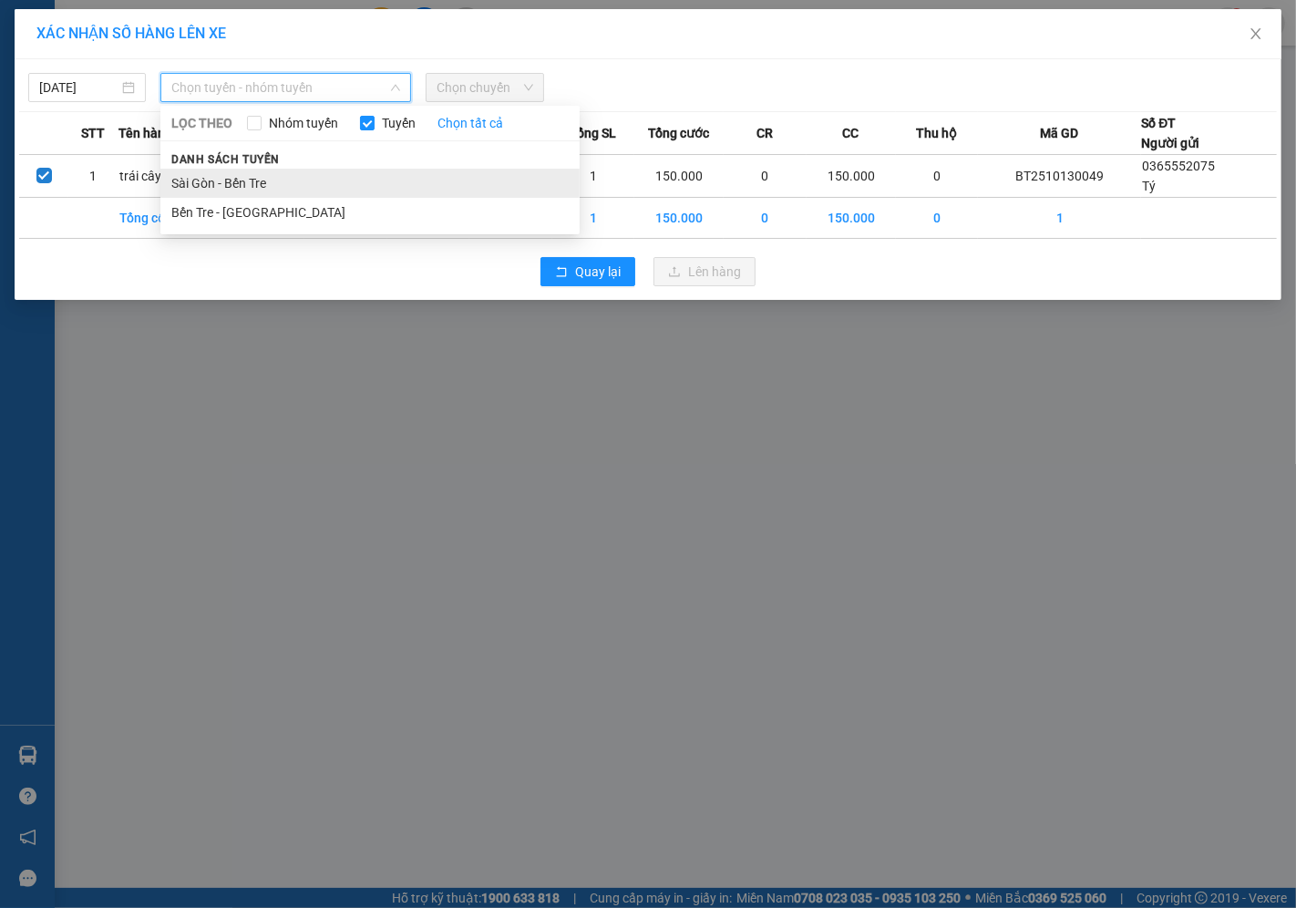
click at [213, 187] on li "Sài Gòn - Bến Tre" at bounding box center [369, 183] width 419 height 29
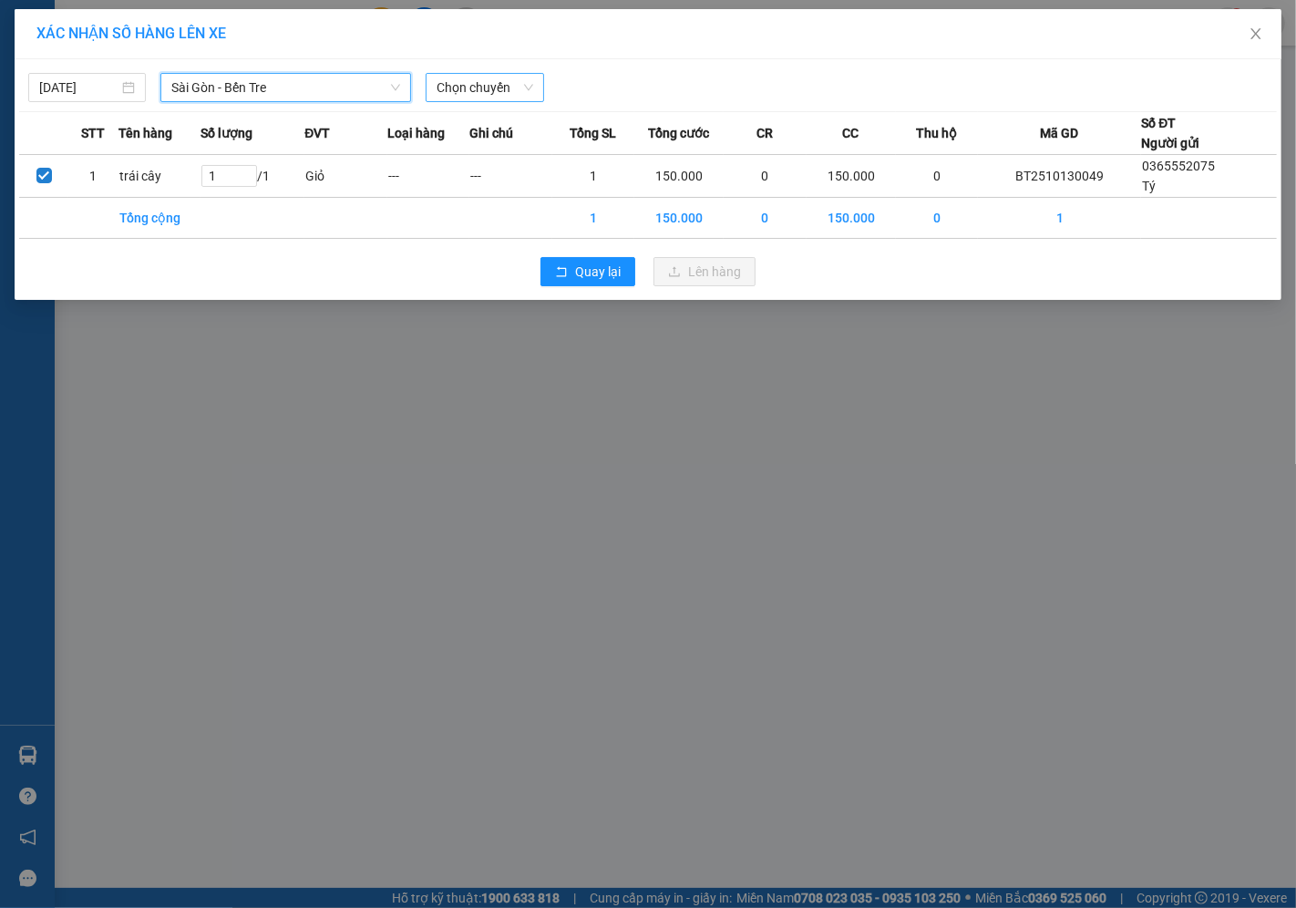
click at [475, 93] on span "Chọn chuyến" at bounding box center [485, 87] width 96 height 27
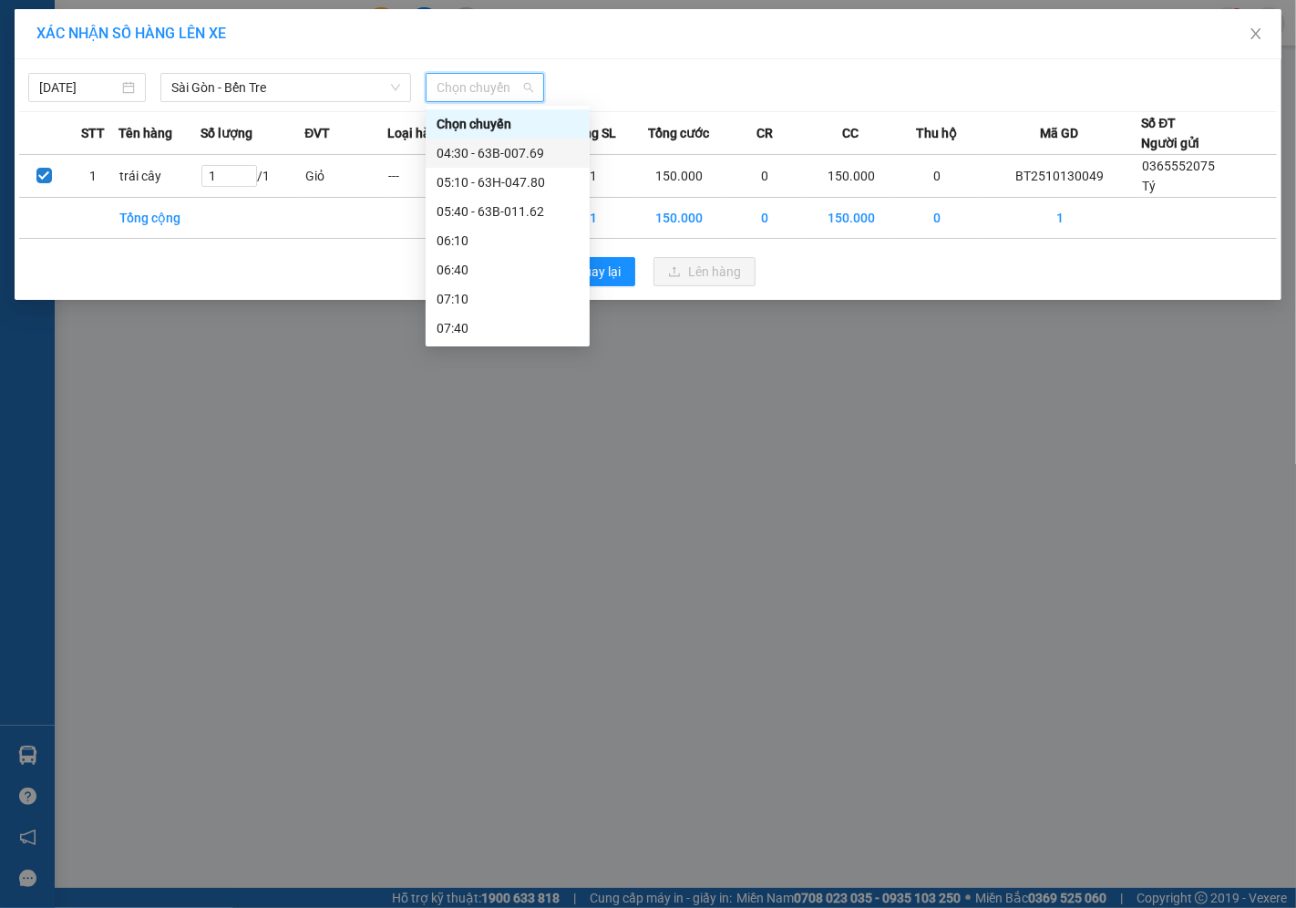
click at [474, 156] on div "04:30 - 63B-007.69" at bounding box center [508, 153] width 142 height 20
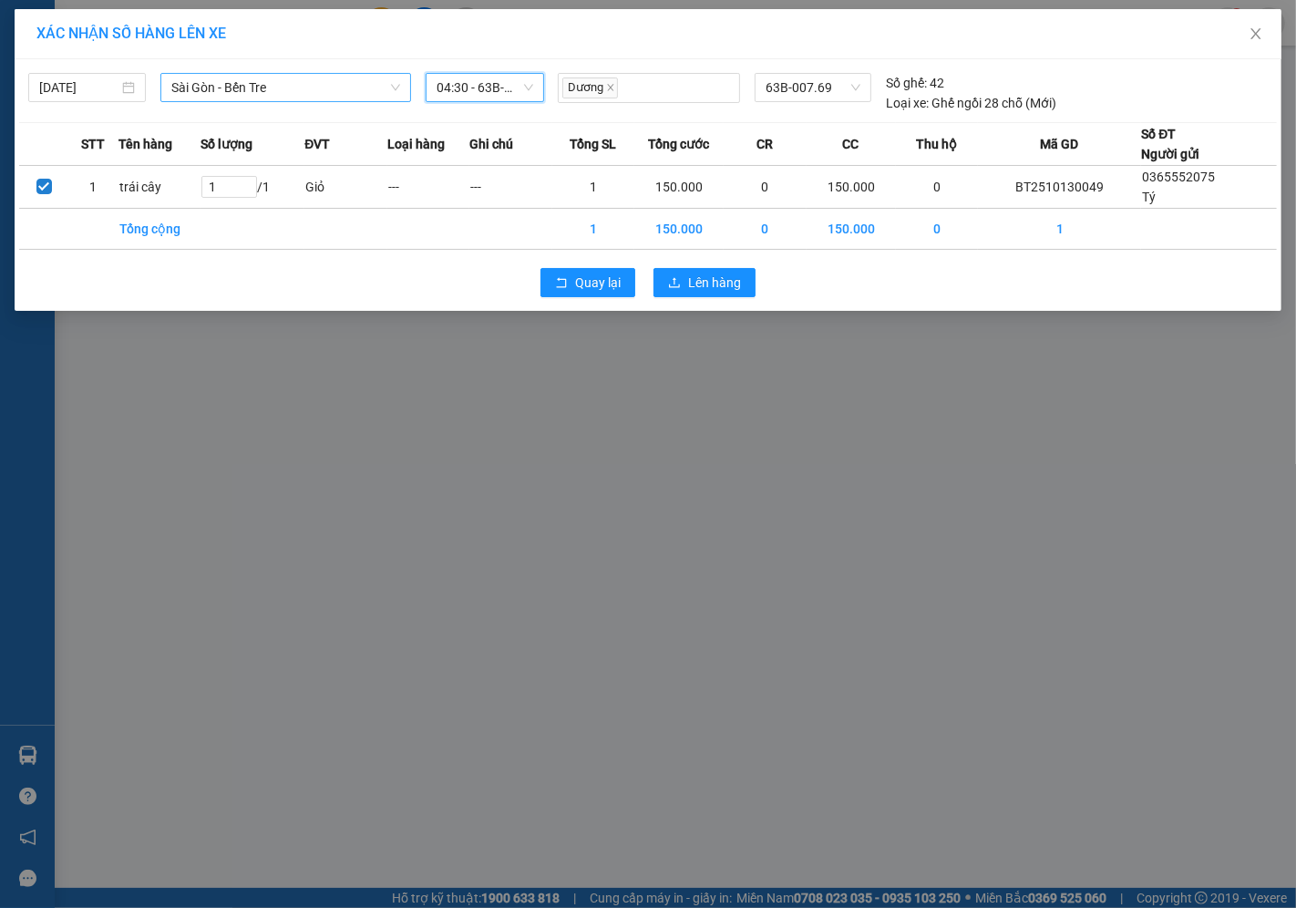
click at [208, 91] on span "Sài Gòn - Bến Tre" at bounding box center [285, 87] width 229 height 27
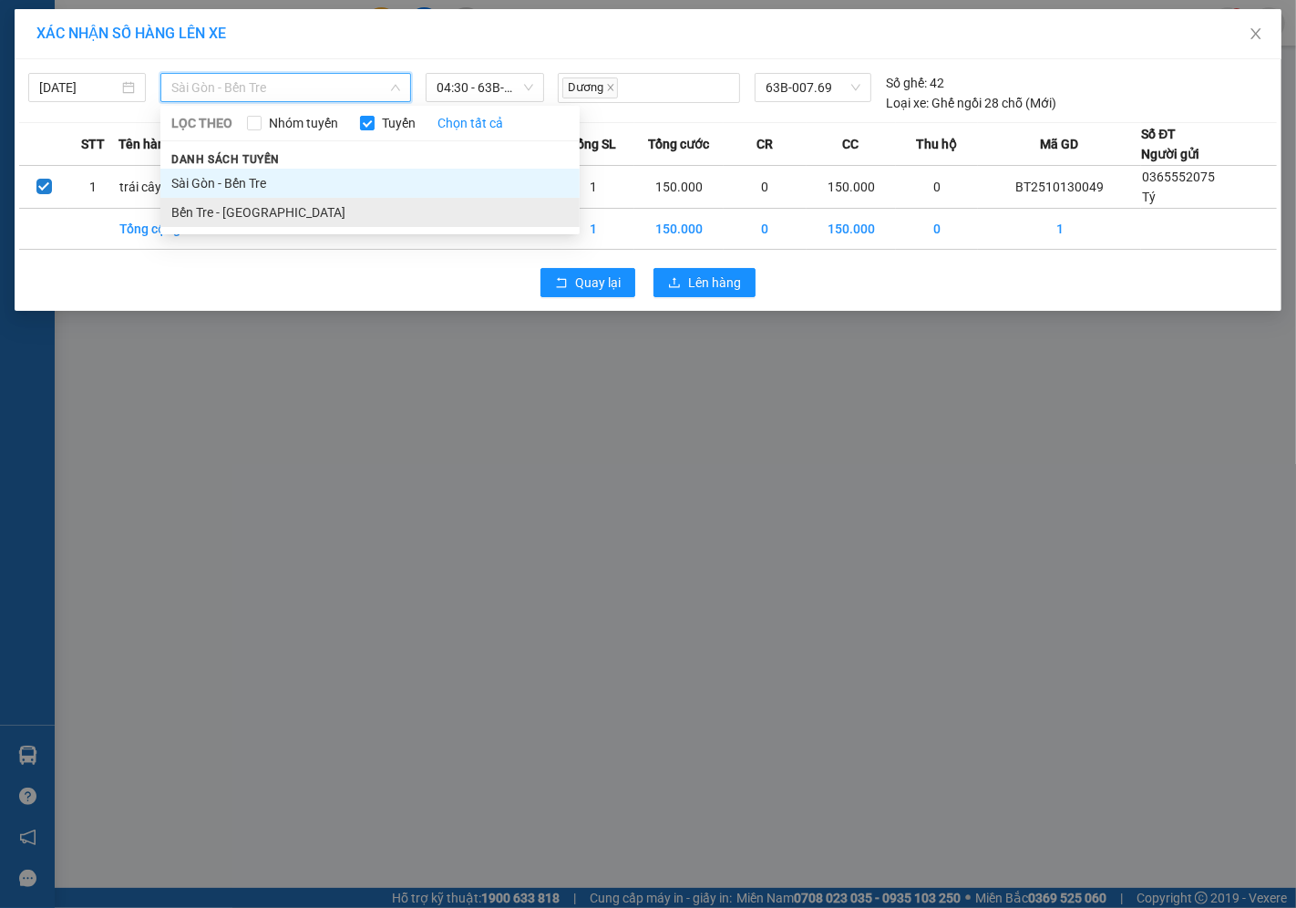
click at [203, 213] on li "Bến Tre - [GEOGRAPHIC_DATA]" at bounding box center [369, 212] width 419 height 29
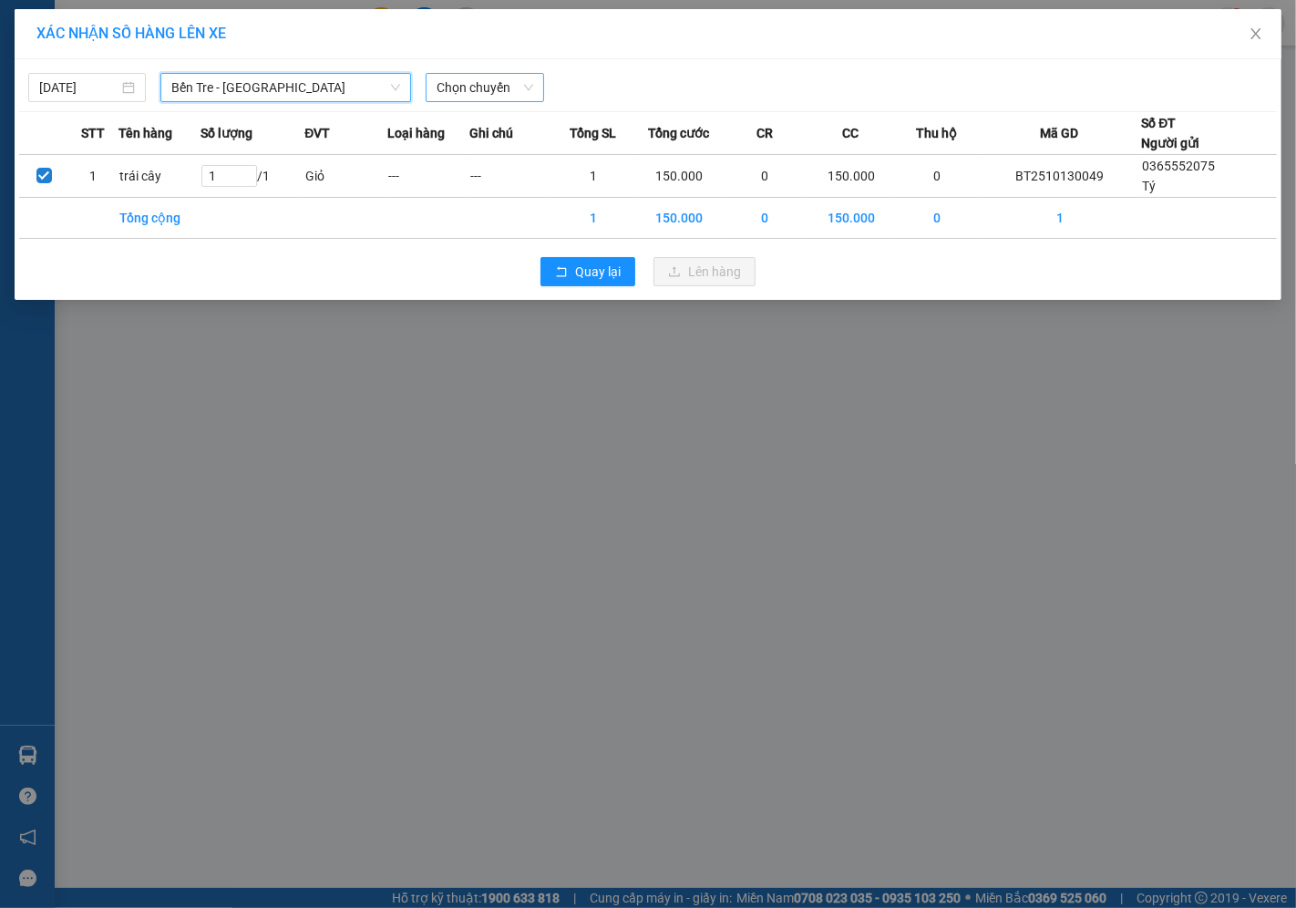
click at [463, 93] on span "Chọn chuyến" at bounding box center [485, 87] width 96 height 27
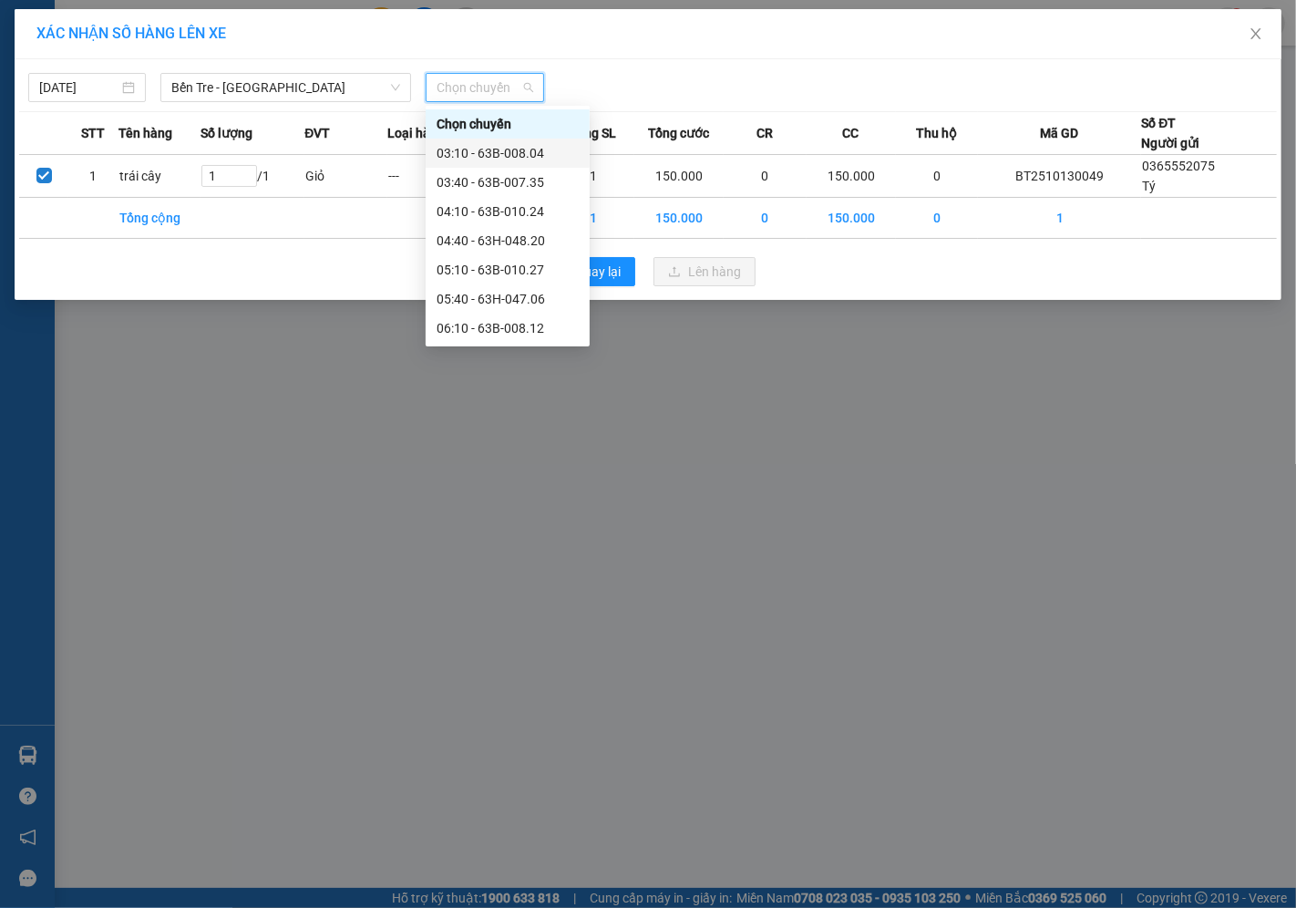
click at [459, 158] on div "03:10 - 63B-008.04" at bounding box center [508, 153] width 142 height 20
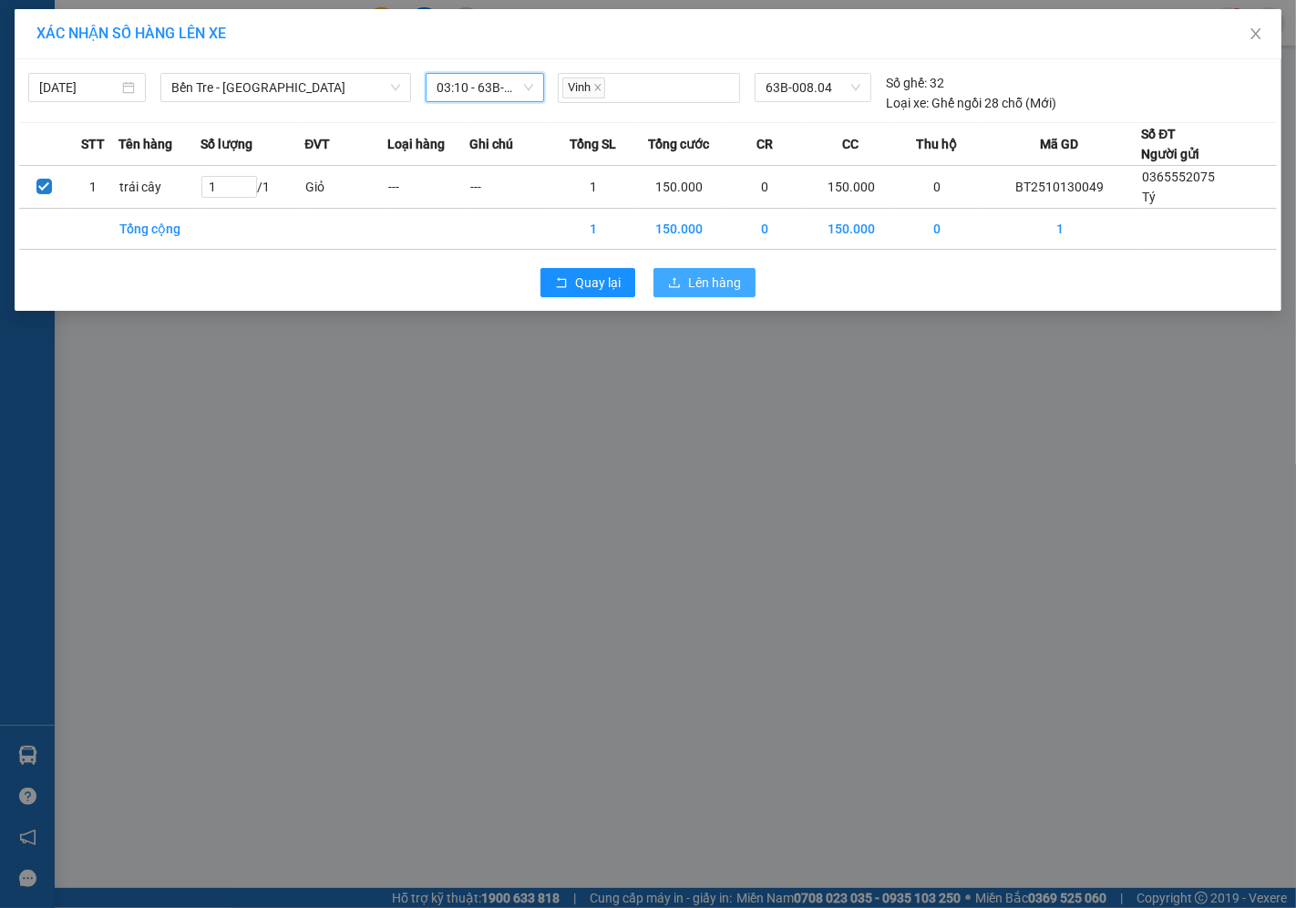
click at [708, 286] on span "Lên hàng" at bounding box center [714, 283] width 53 height 20
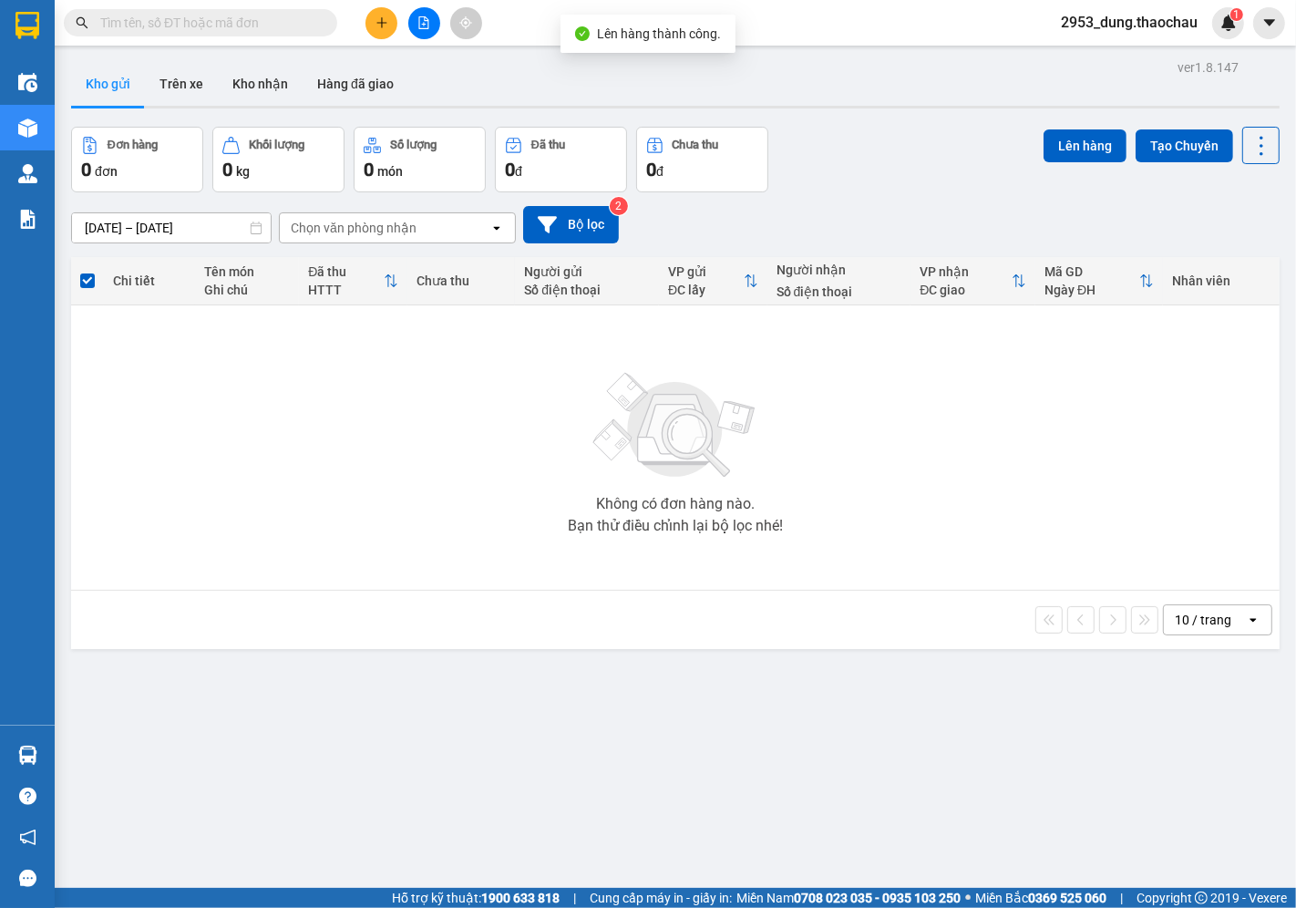
click at [1124, 27] on span "2953_dung.thaochau" at bounding box center [1129, 22] width 166 height 23
click at [1107, 59] on span "Đăng xuất" at bounding box center [1138, 56] width 127 height 20
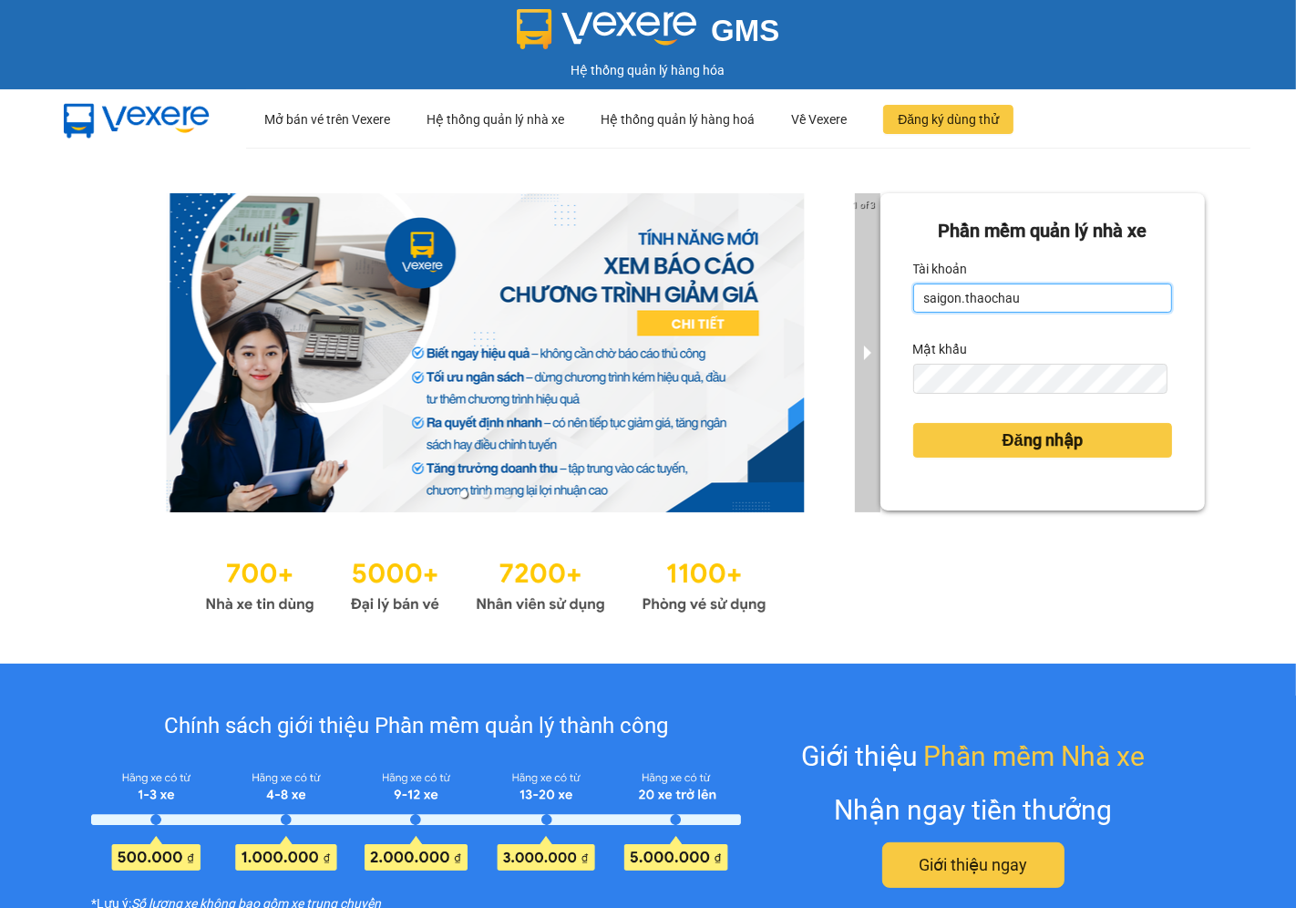
drag, startPoint x: 1024, startPoint y: 285, endPoint x: 860, endPoint y: 281, distance: 165.0
click at [860, 281] on div "1 of 3 Phần mềm quản lý nhà xe Tài khoản saigon.thaochau Mật khẩu Đăng nhập" at bounding box center [648, 406] width 1296 height 516
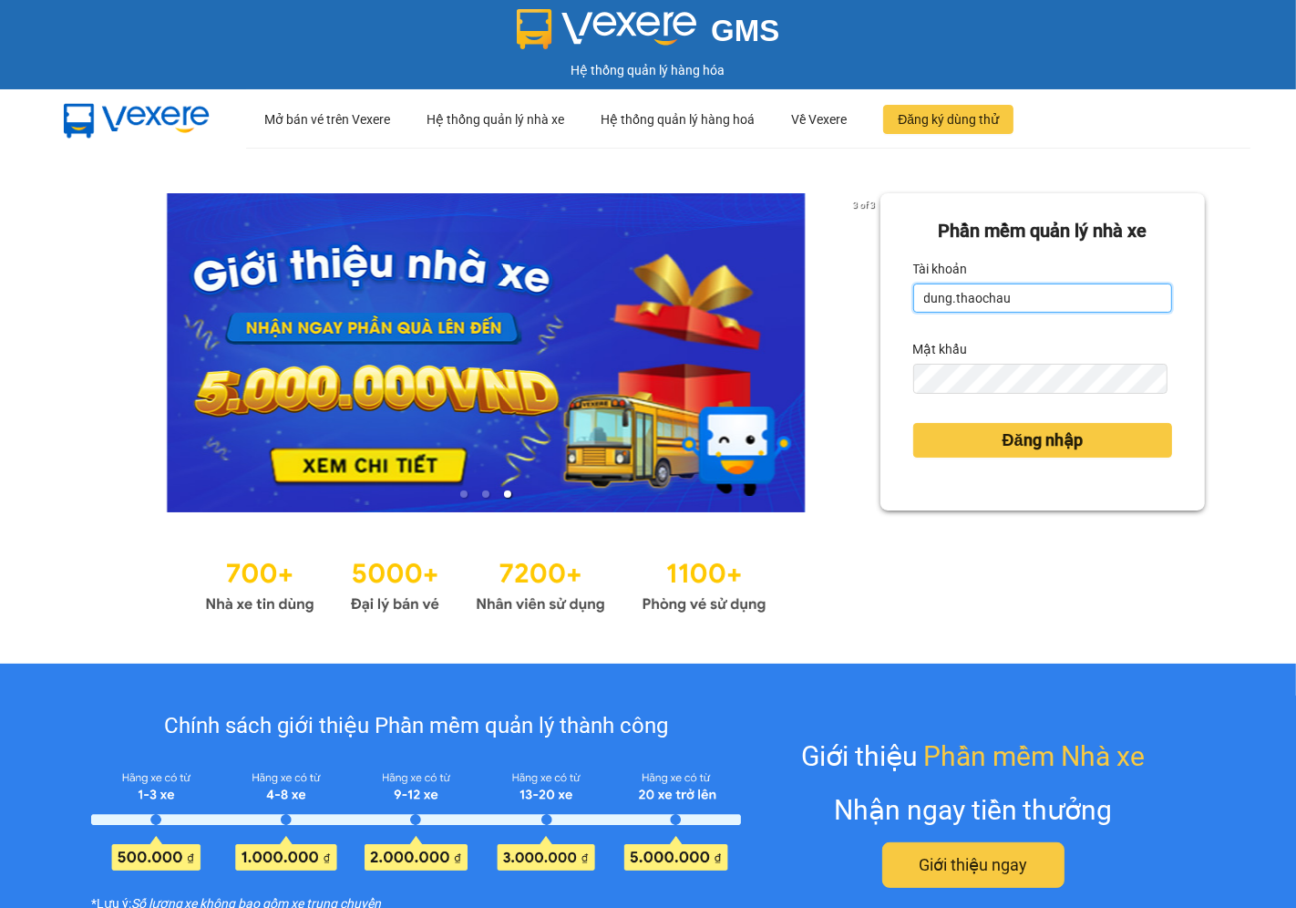
type input "dung.thaochau"
click at [888, 377] on div "Phần mềm quản lý nhà xe Tài khoản dung.thaochau Mật khẩu Đăng nhập" at bounding box center [1042, 351] width 324 height 317
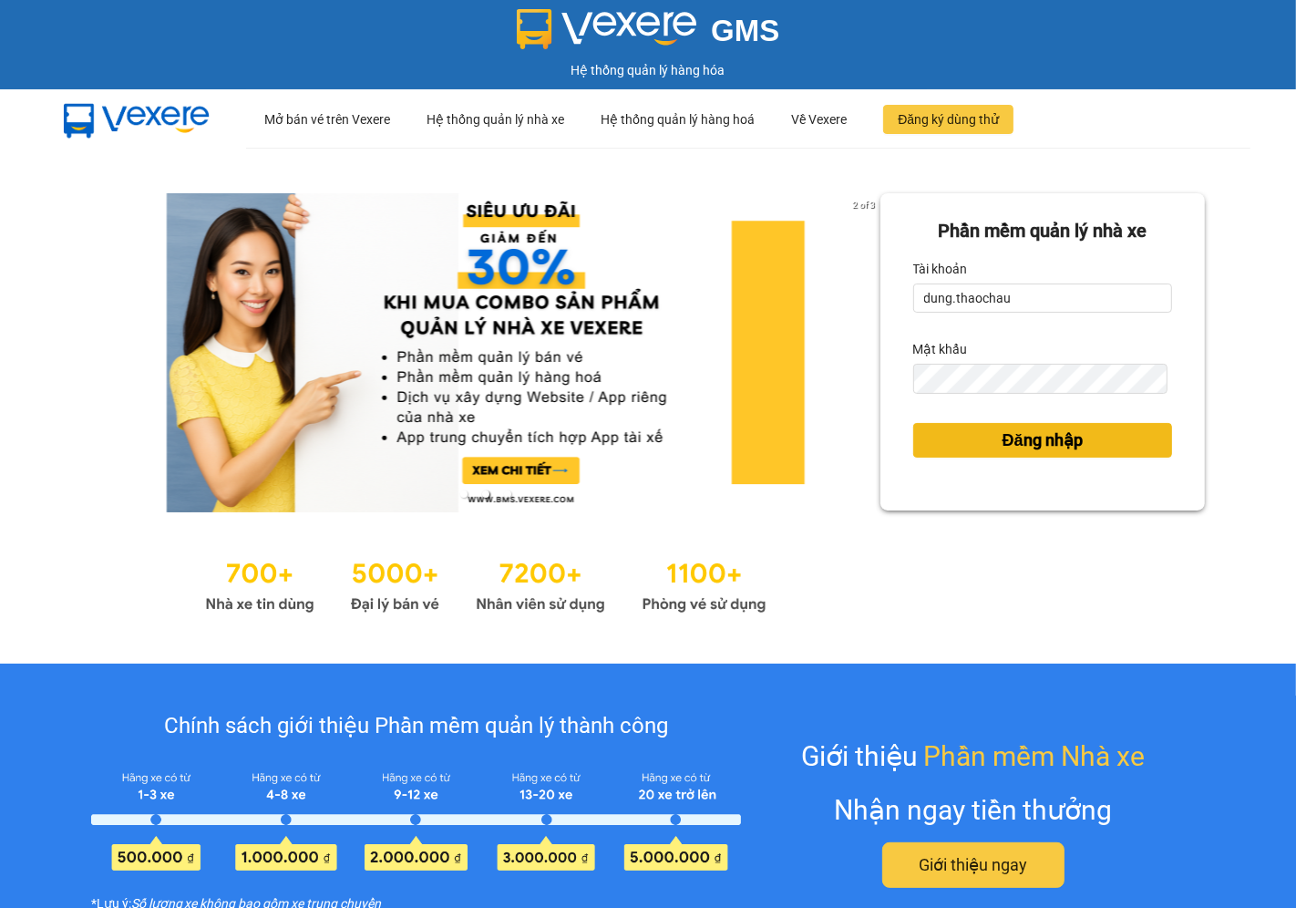
click at [983, 448] on button "Đăng nhập" at bounding box center [1042, 440] width 259 height 35
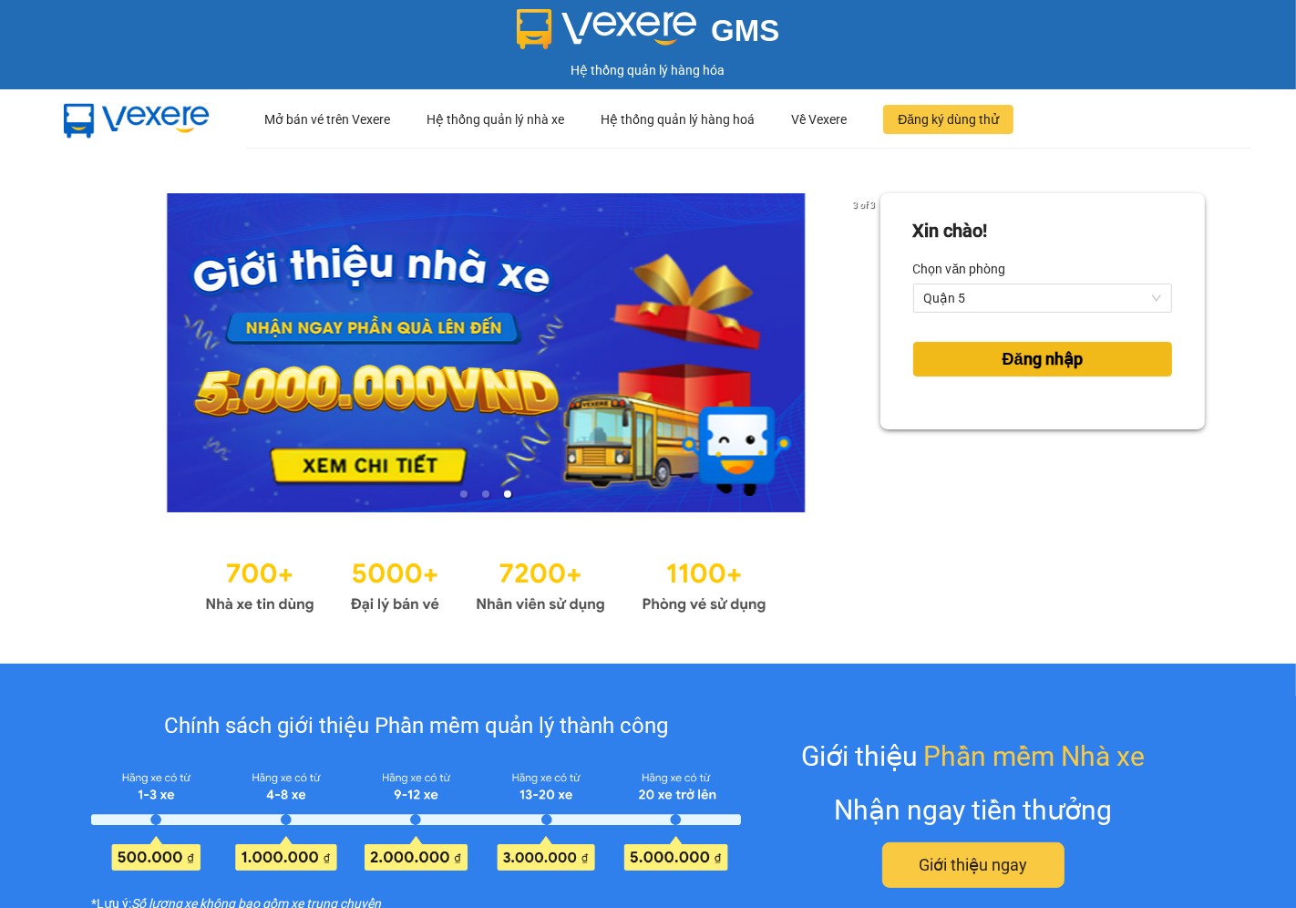
click at [1017, 365] on span "Đăng nhập" at bounding box center [1043, 359] width 80 height 26
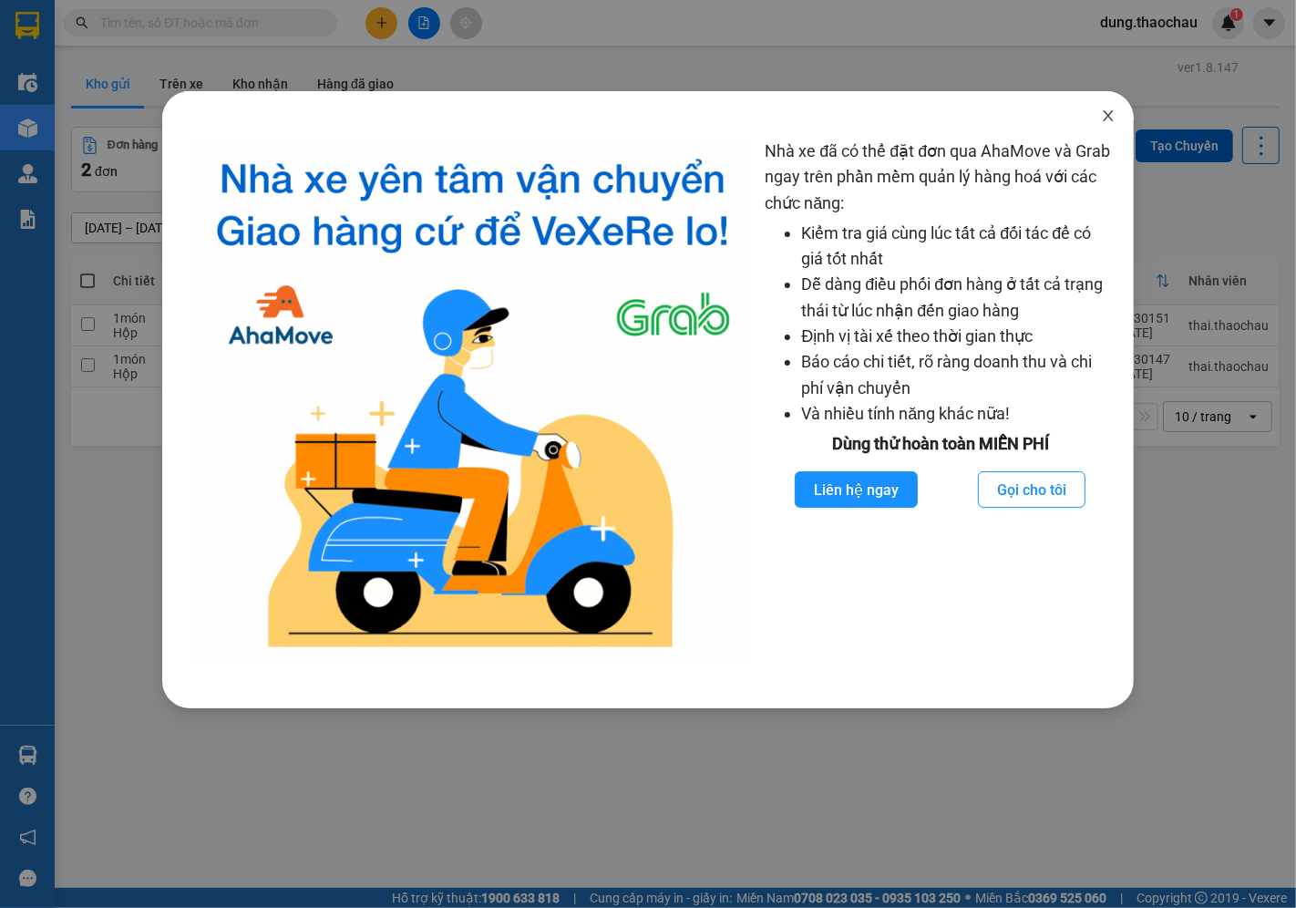
click at [1106, 116] on icon "close" at bounding box center [1108, 115] width 15 height 15
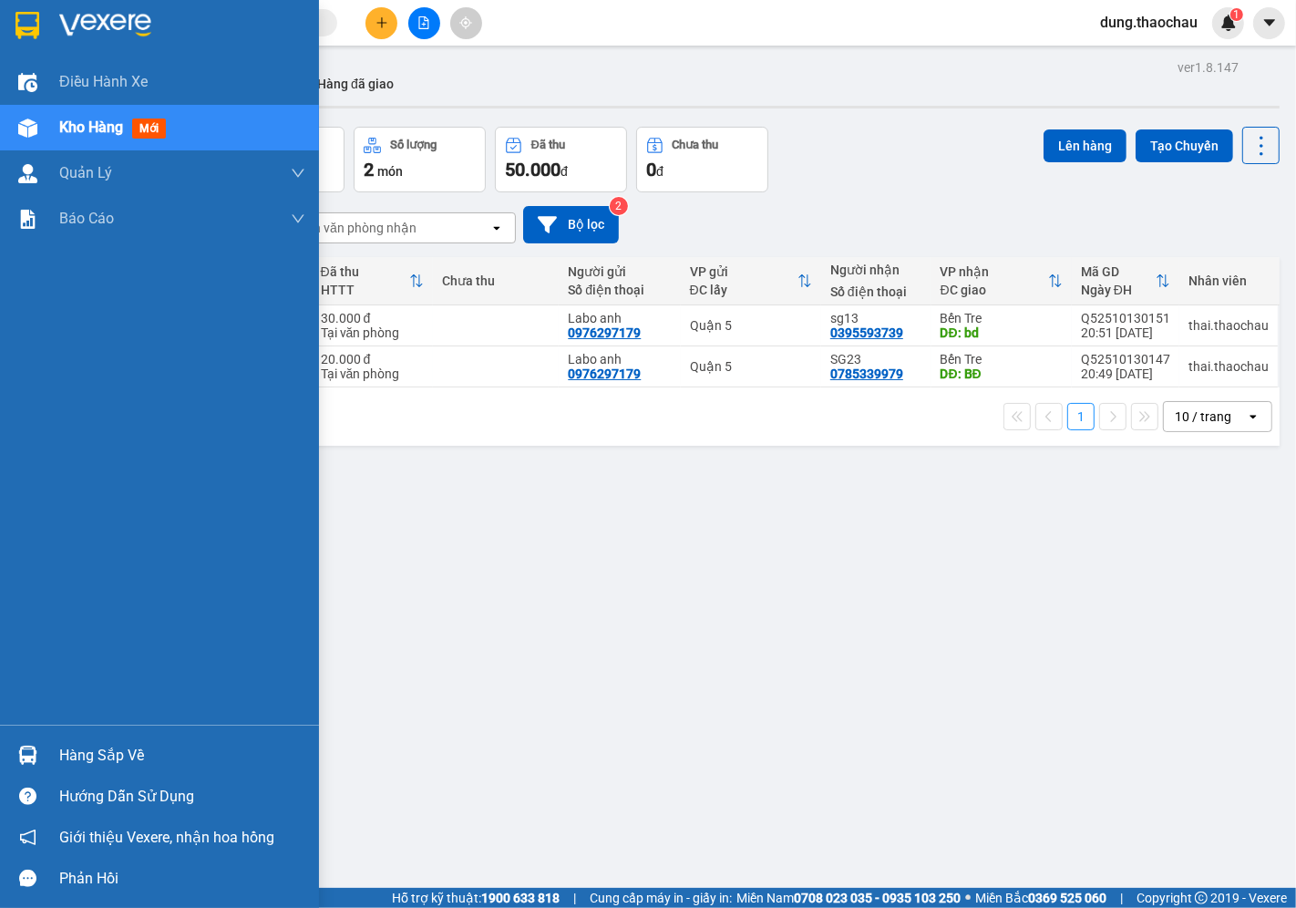
click at [24, 762] on img at bounding box center [27, 755] width 19 height 19
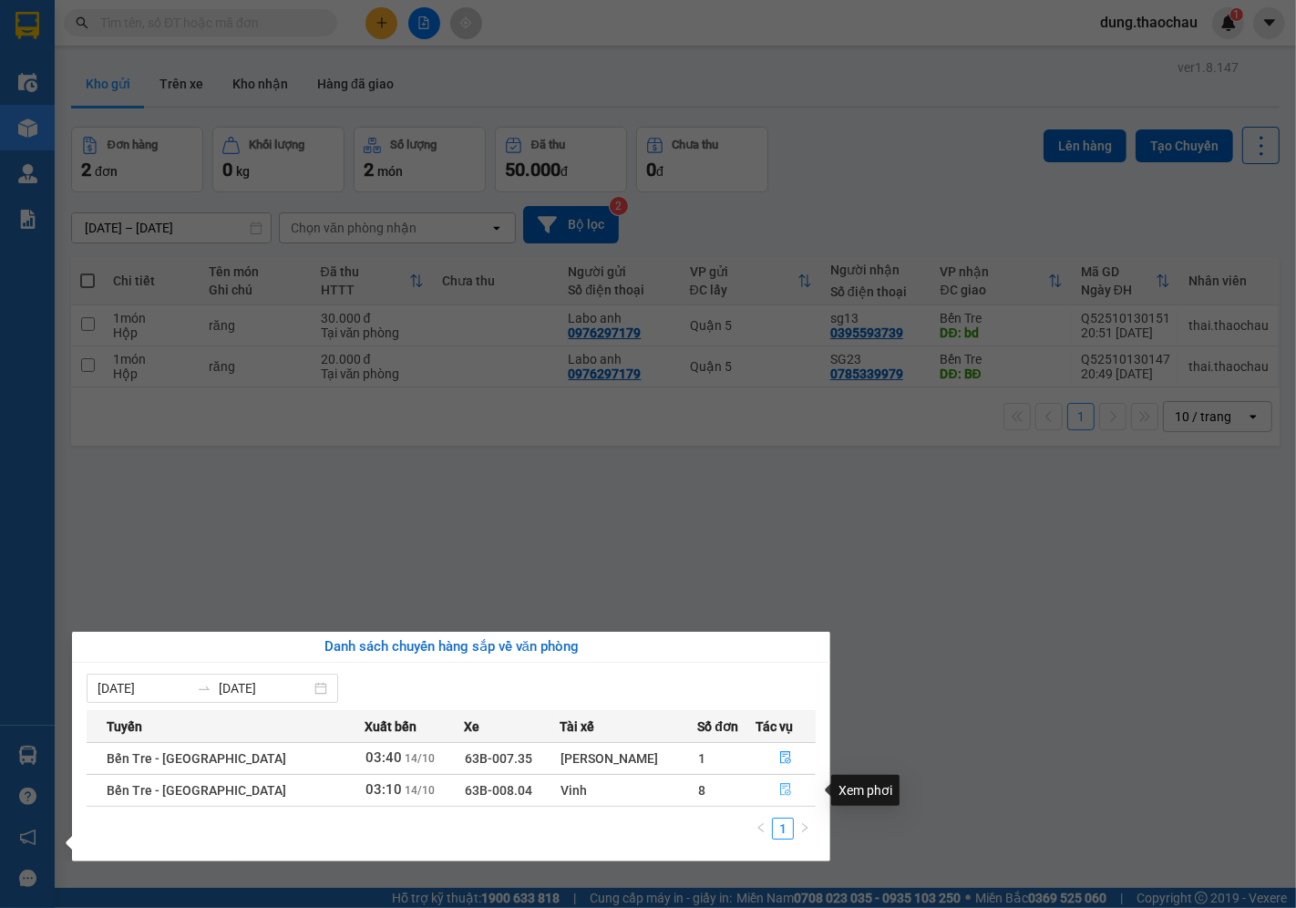
click at [779, 784] on icon "file-done" at bounding box center [785, 789] width 13 height 13
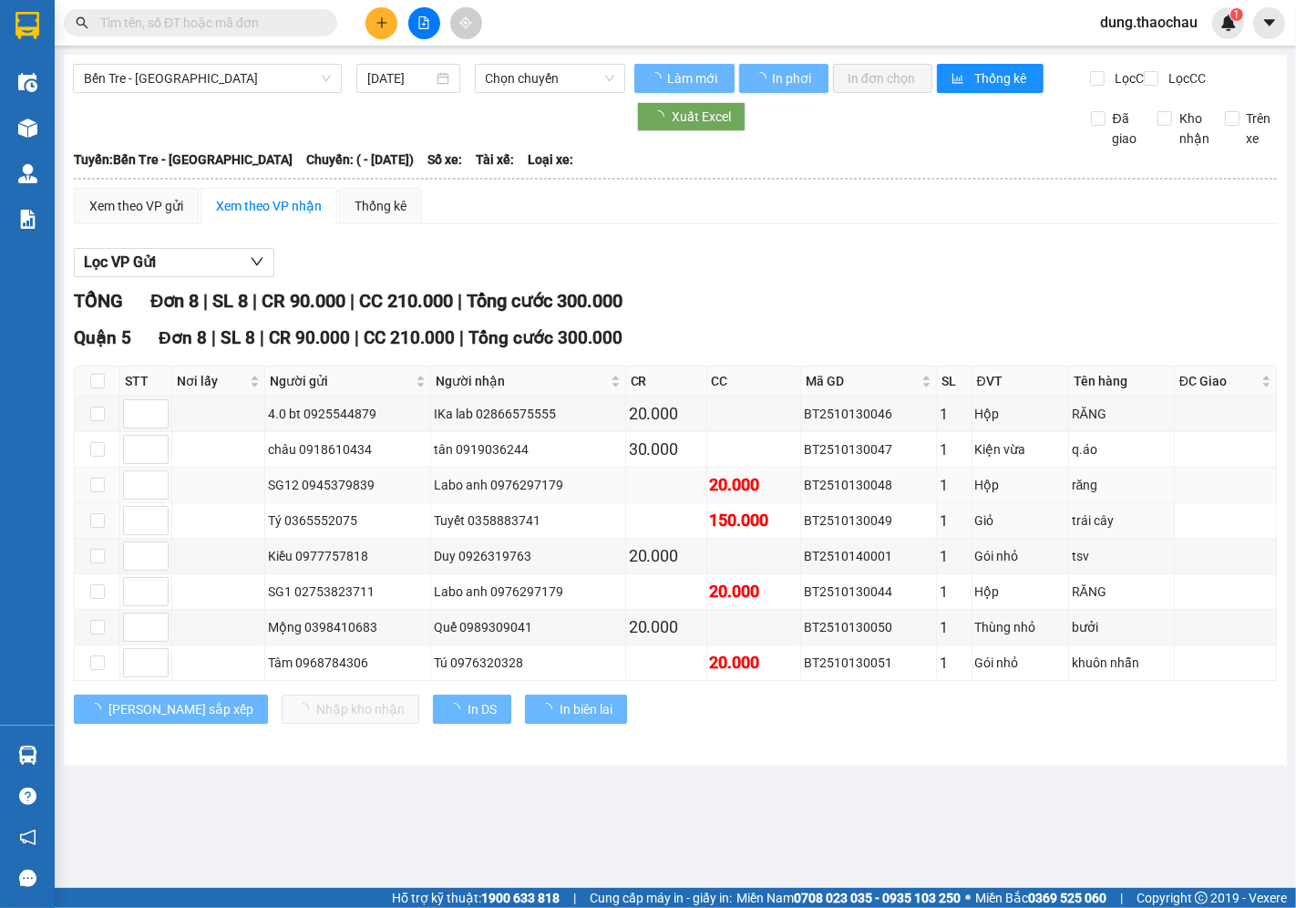
type input "[DATE]"
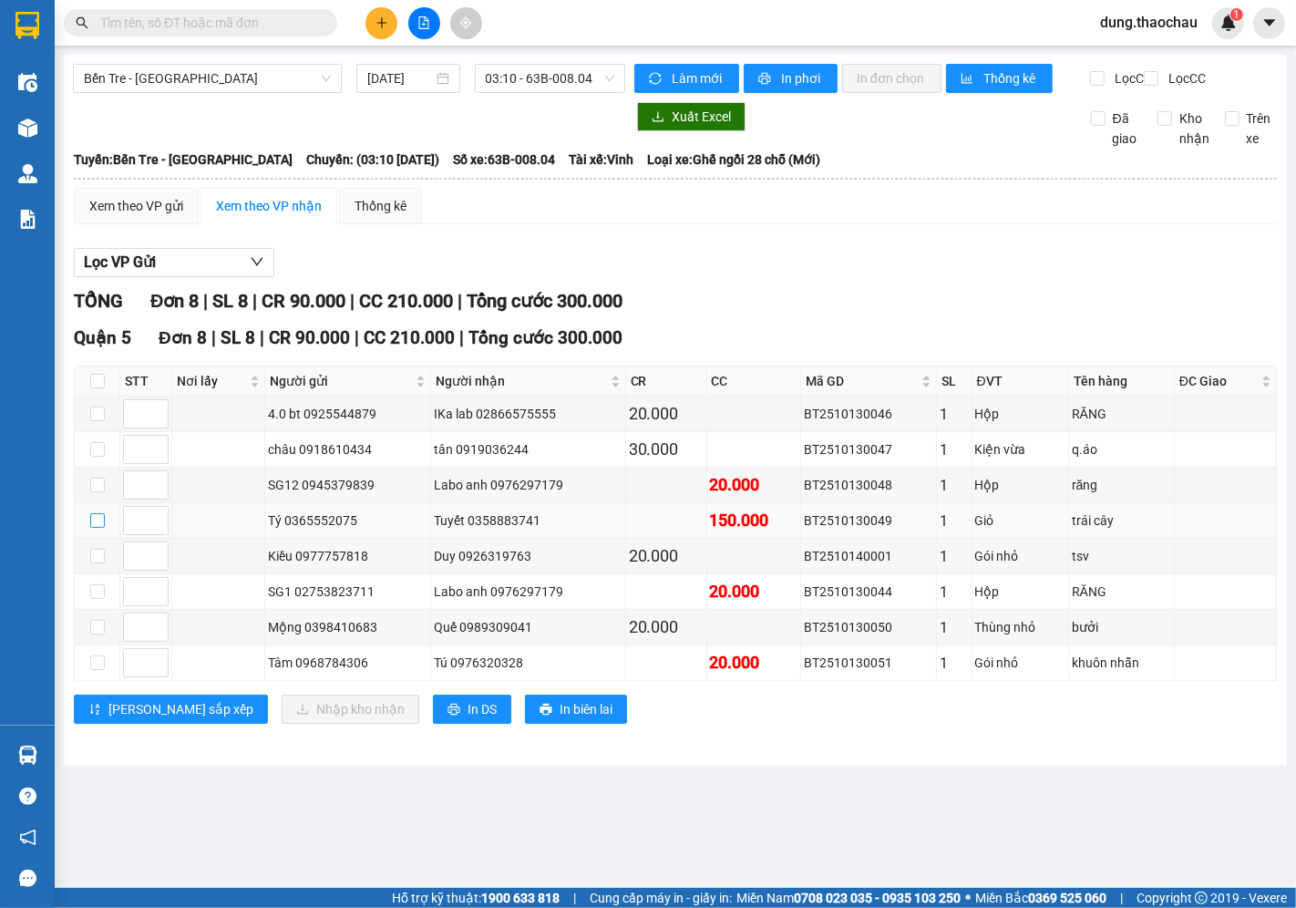
click at [98, 528] on input "checkbox" at bounding box center [97, 520] width 15 height 15
checkbox input "true"
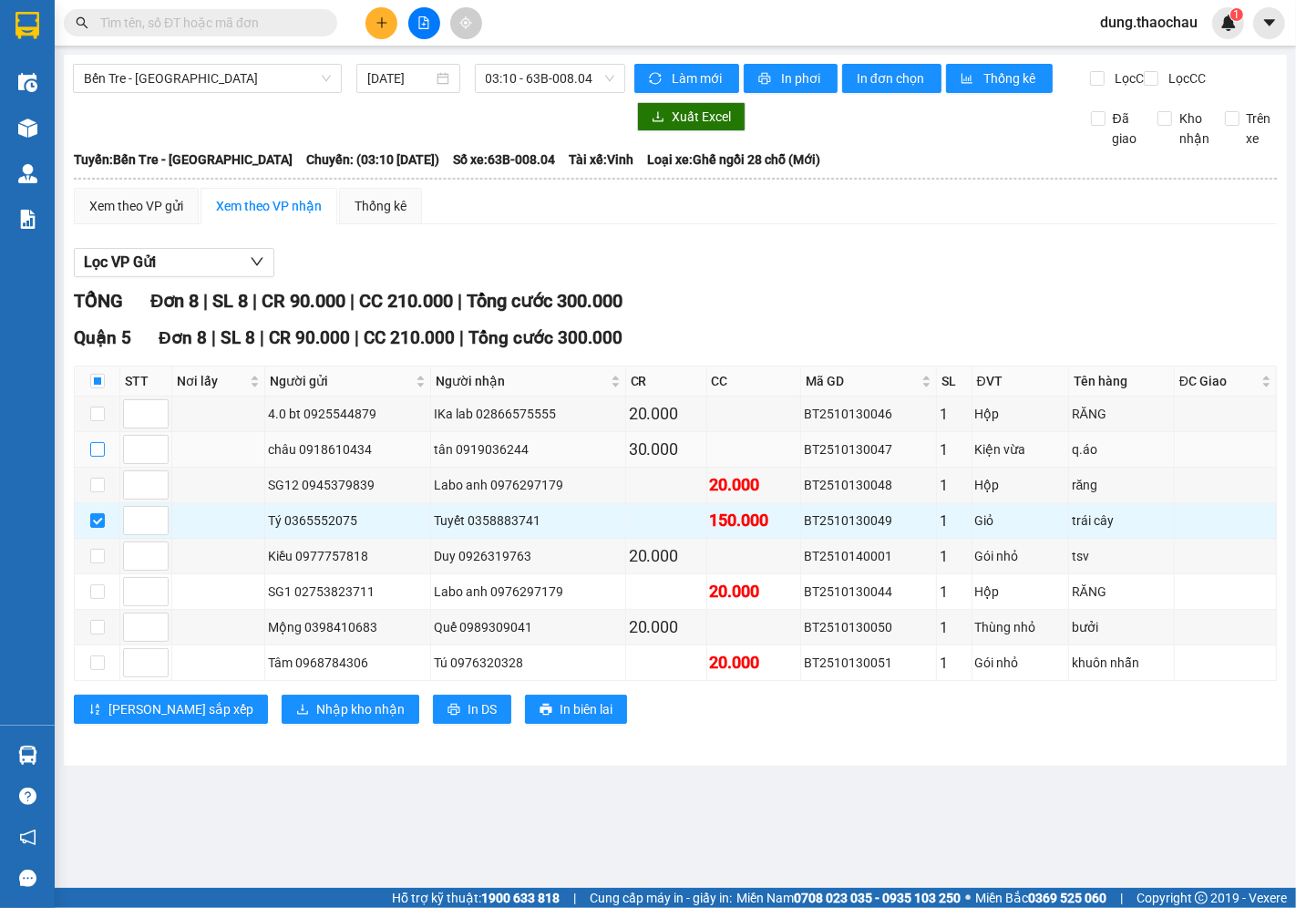
click at [97, 457] on input "checkbox" at bounding box center [97, 449] width 15 height 15
checkbox input "true"
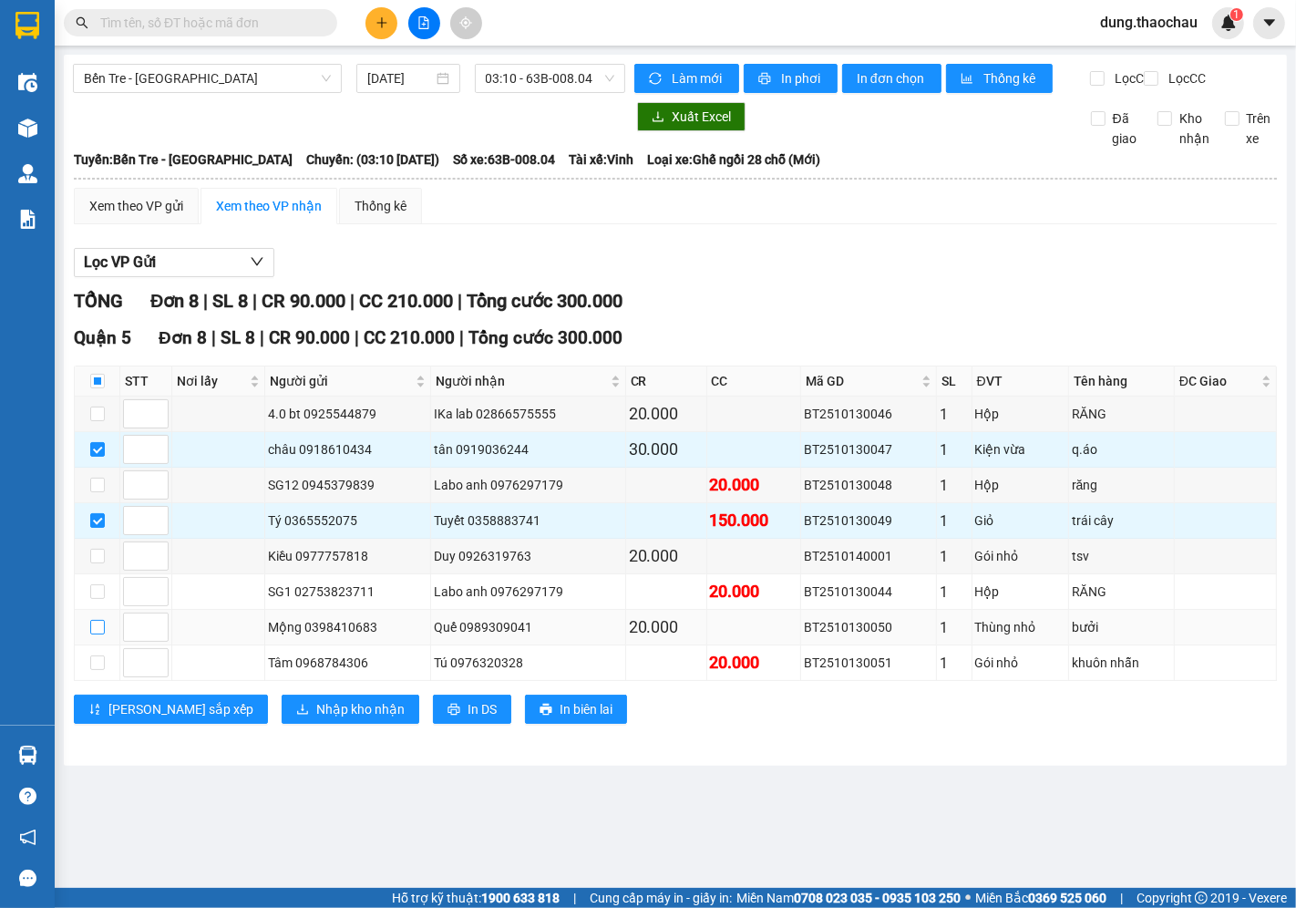
click at [102, 634] on input "checkbox" at bounding box center [97, 627] width 15 height 15
checkbox input "true"
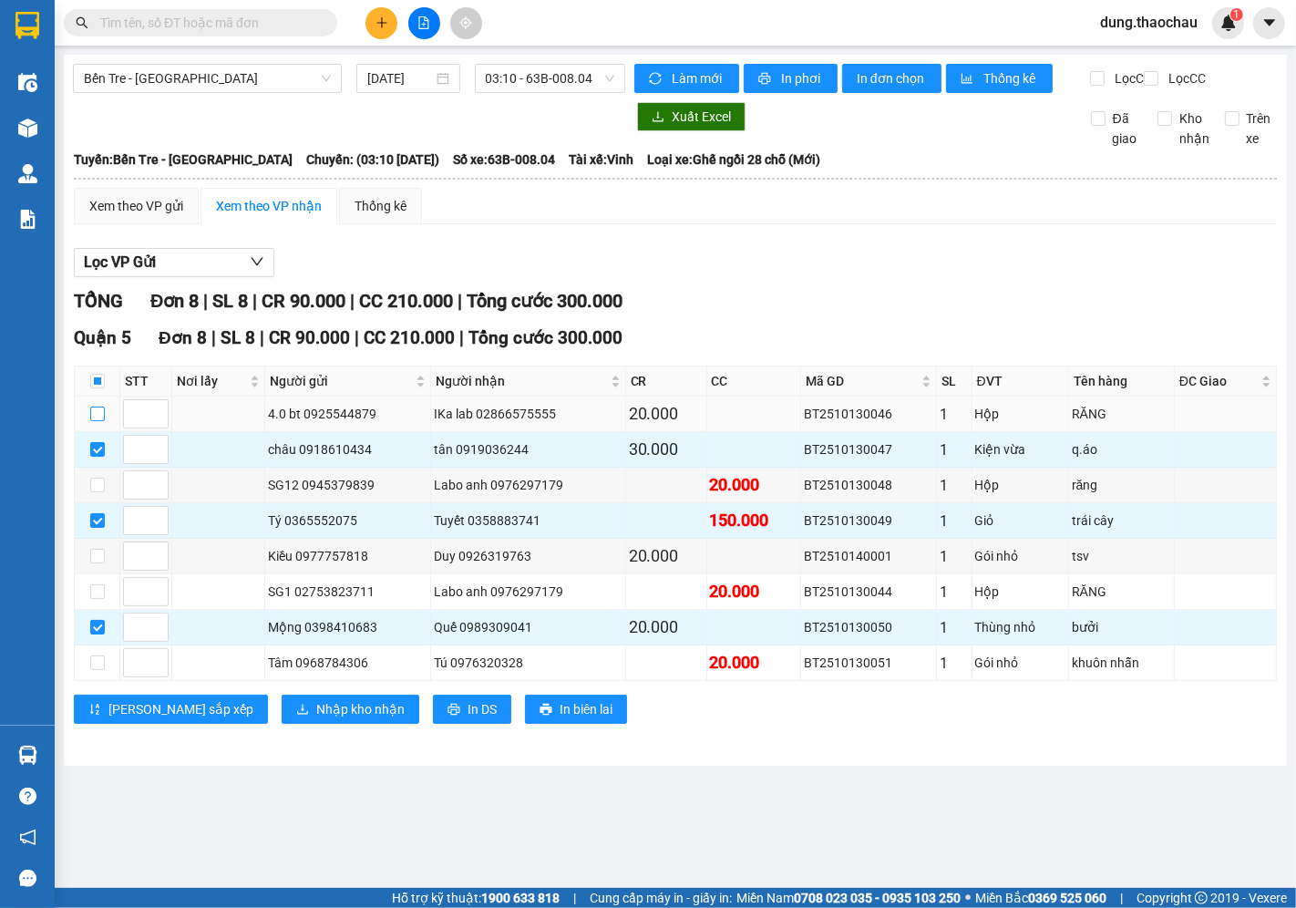
click at [91, 421] on input "checkbox" at bounding box center [97, 414] width 15 height 15
checkbox input "true"
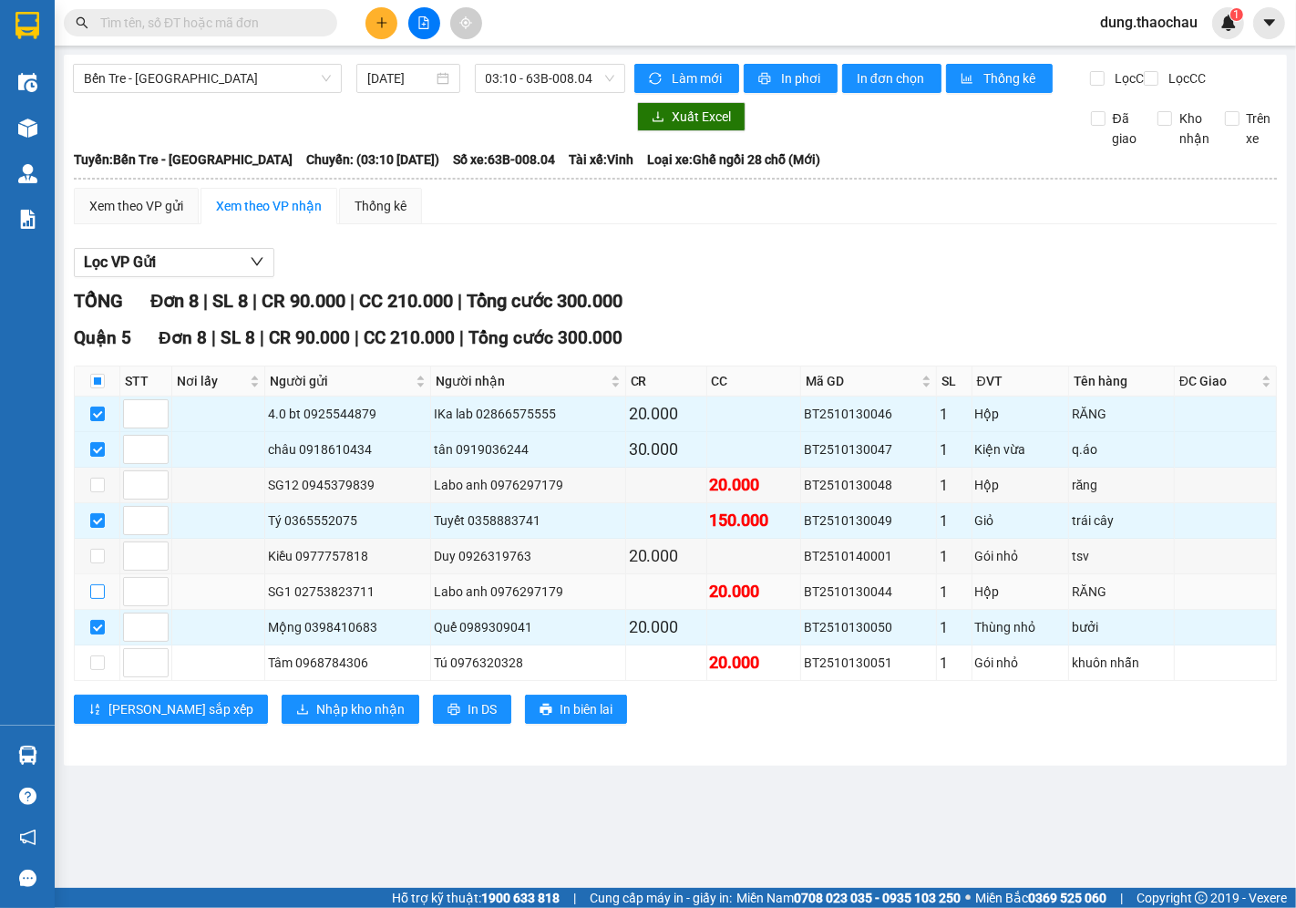
click at [97, 599] on input "checkbox" at bounding box center [97, 591] width 15 height 15
checkbox input "true"
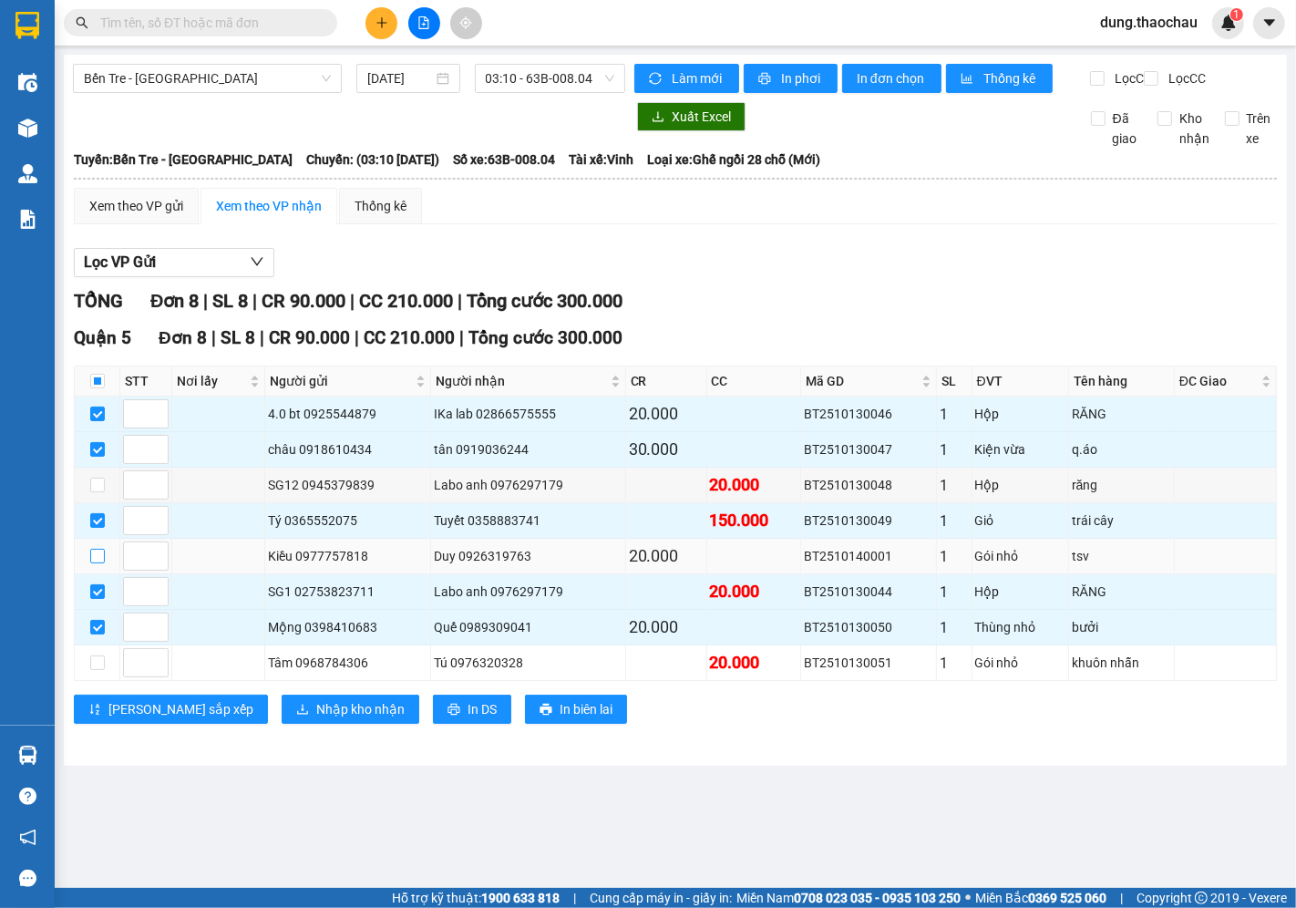
click at [98, 566] on label at bounding box center [97, 556] width 15 height 20
click at [98, 563] on input "checkbox" at bounding box center [97, 556] width 15 height 15
checkbox input "true"
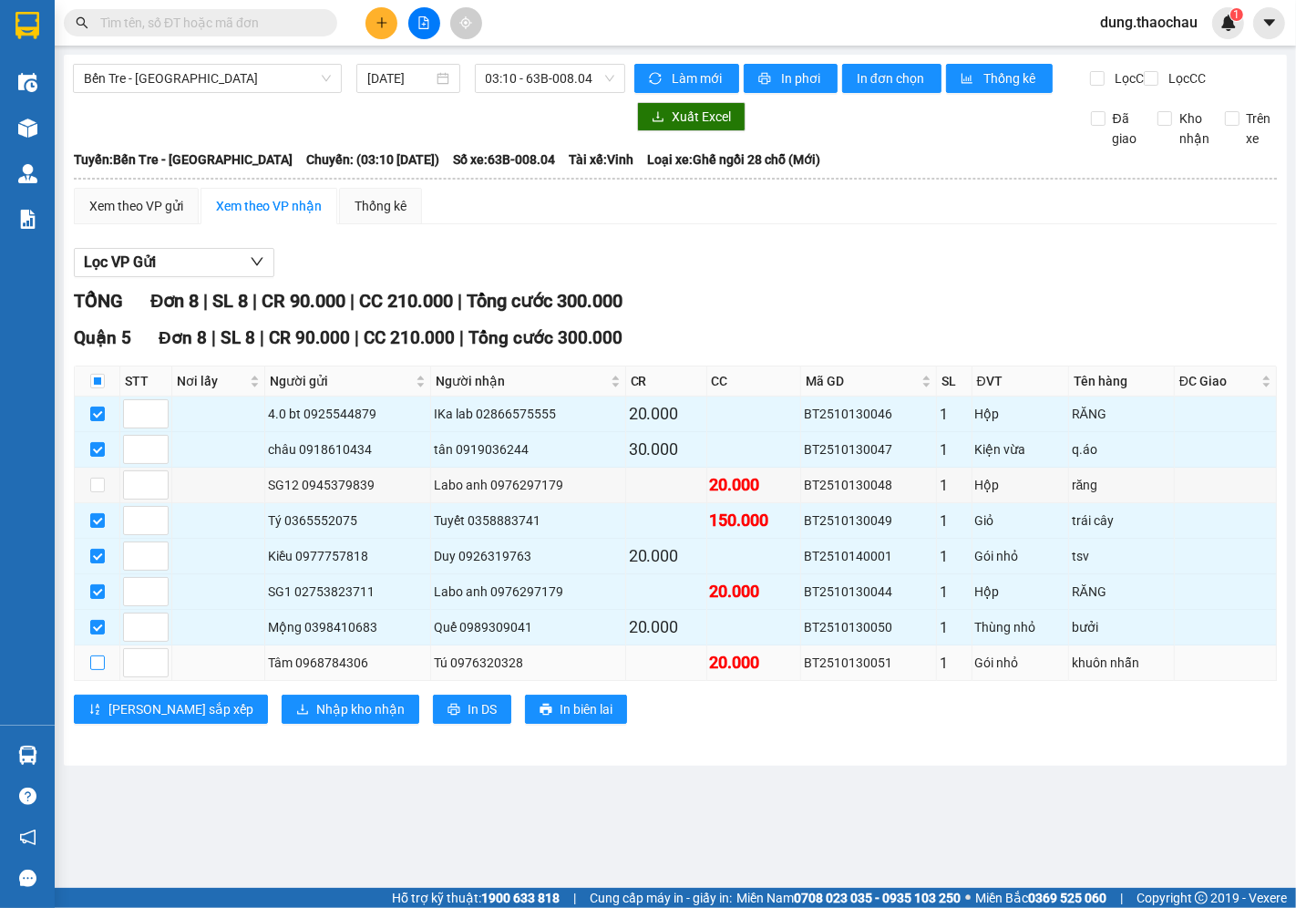
click at [91, 670] on input "checkbox" at bounding box center [97, 662] width 15 height 15
checkbox input "true"
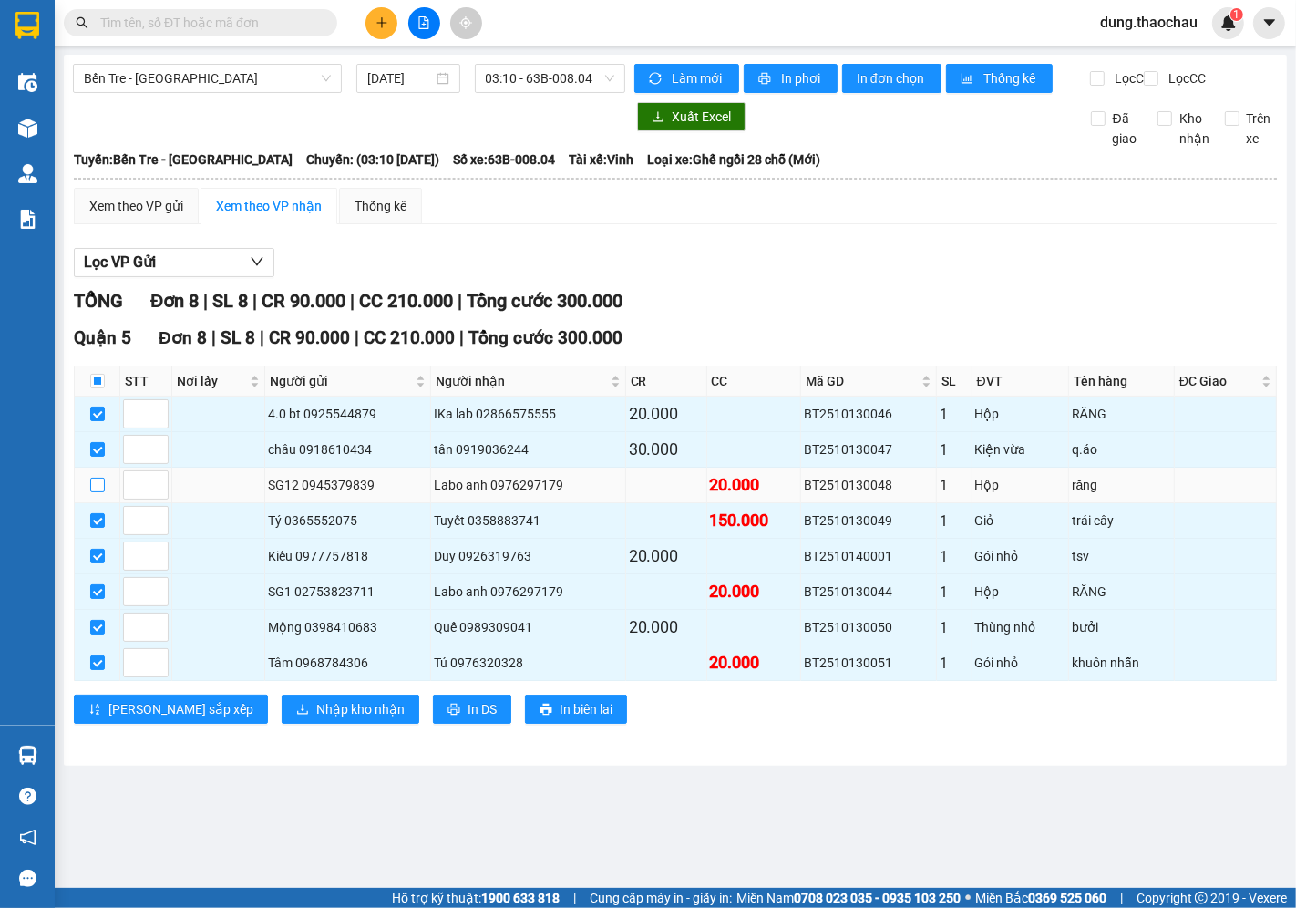
click at [96, 492] on input "checkbox" at bounding box center [97, 485] width 15 height 15
checkbox input "true"
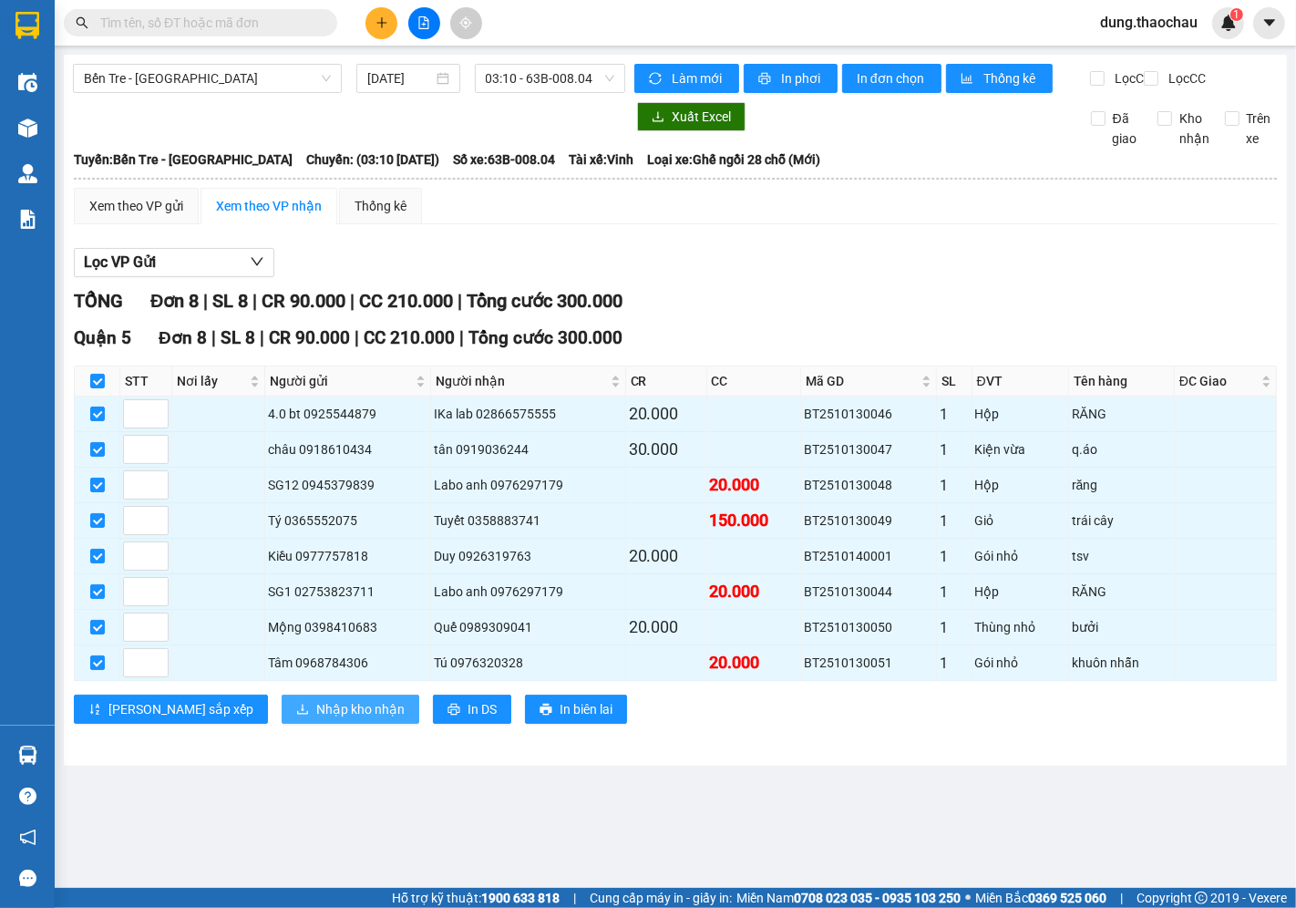
click at [316, 719] on span "Nhập kho nhận" at bounding box center [360, 709] width 88 height 20
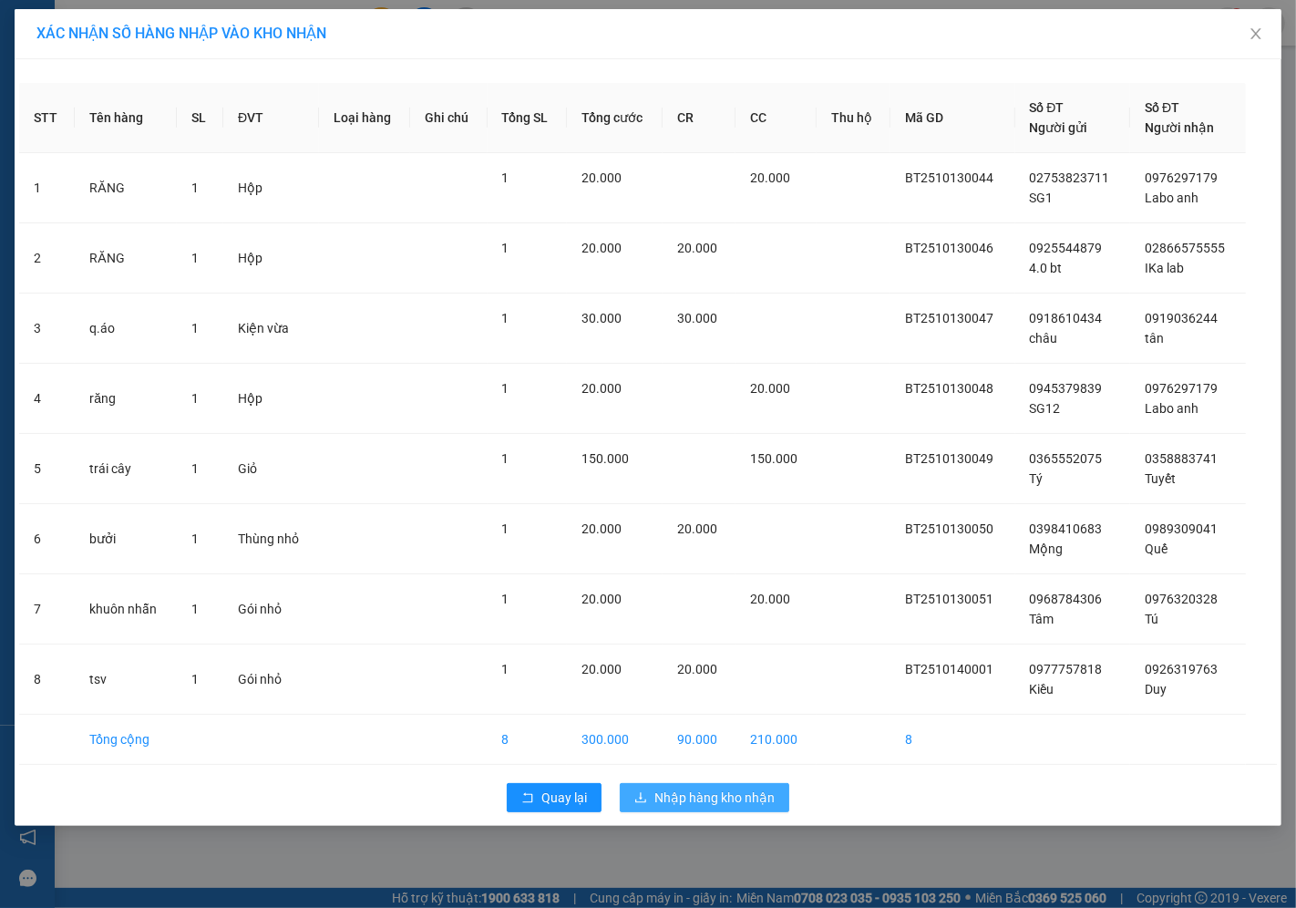
click at [741, 804] on span "Nhập hàng kho nhận" at bounding box center [714, 797] width 120 height 20
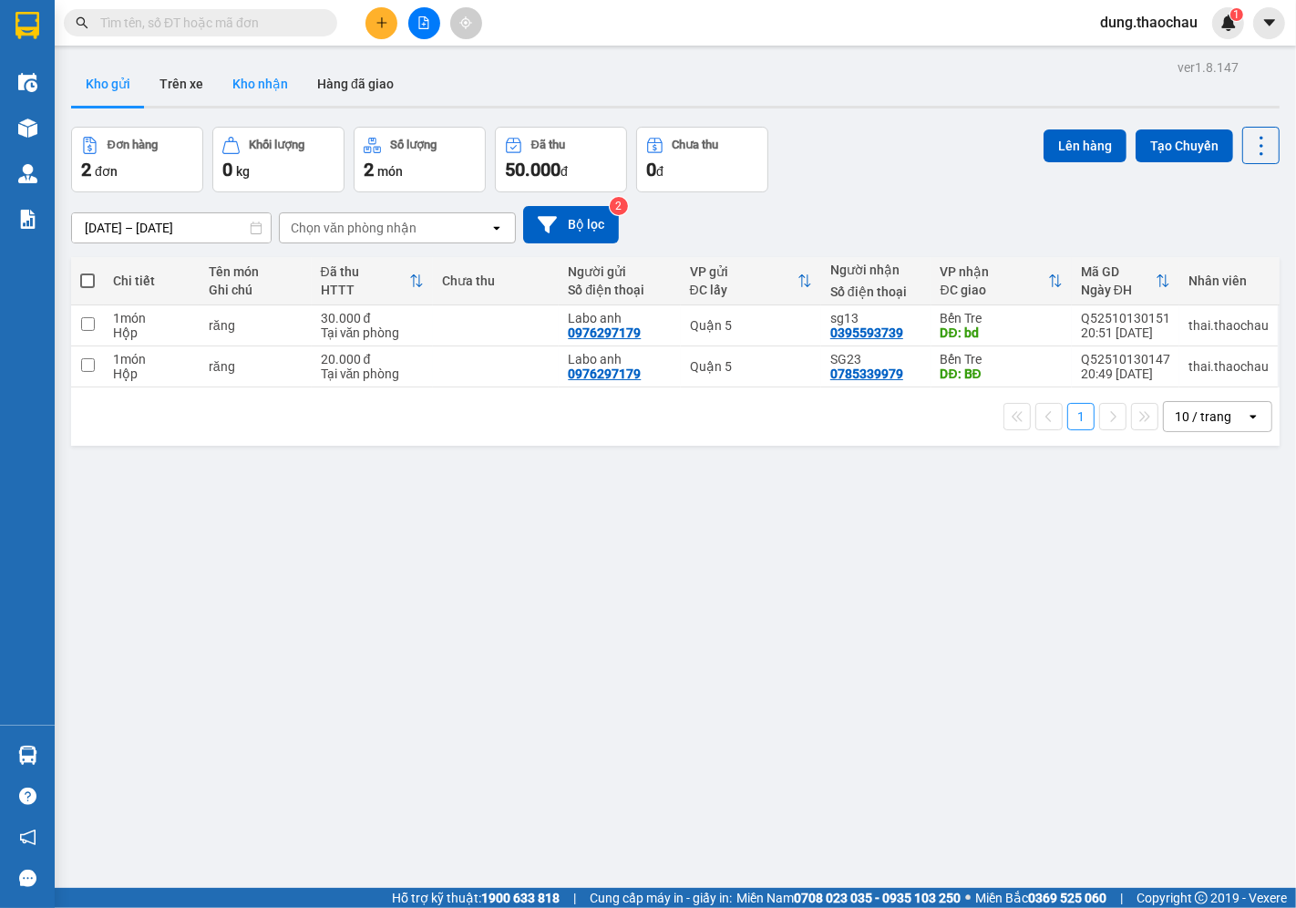
click at [256, 86] on button "Kho nhận" at bounding box center [260, 84] width 85 height 44
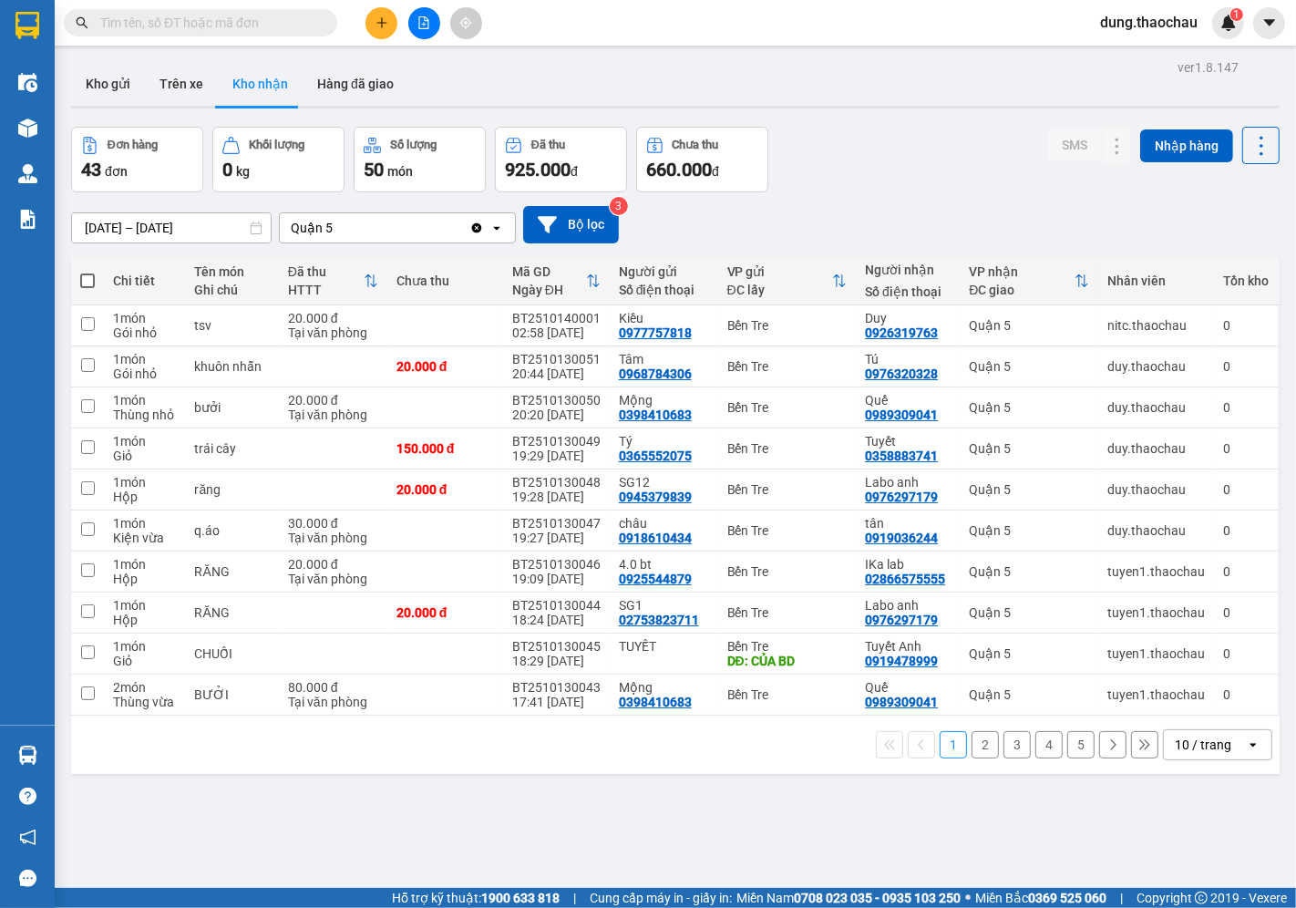
click at [1182, 747] on div "10 / trang" at bounding box center [1203, 745] width 57 height 18
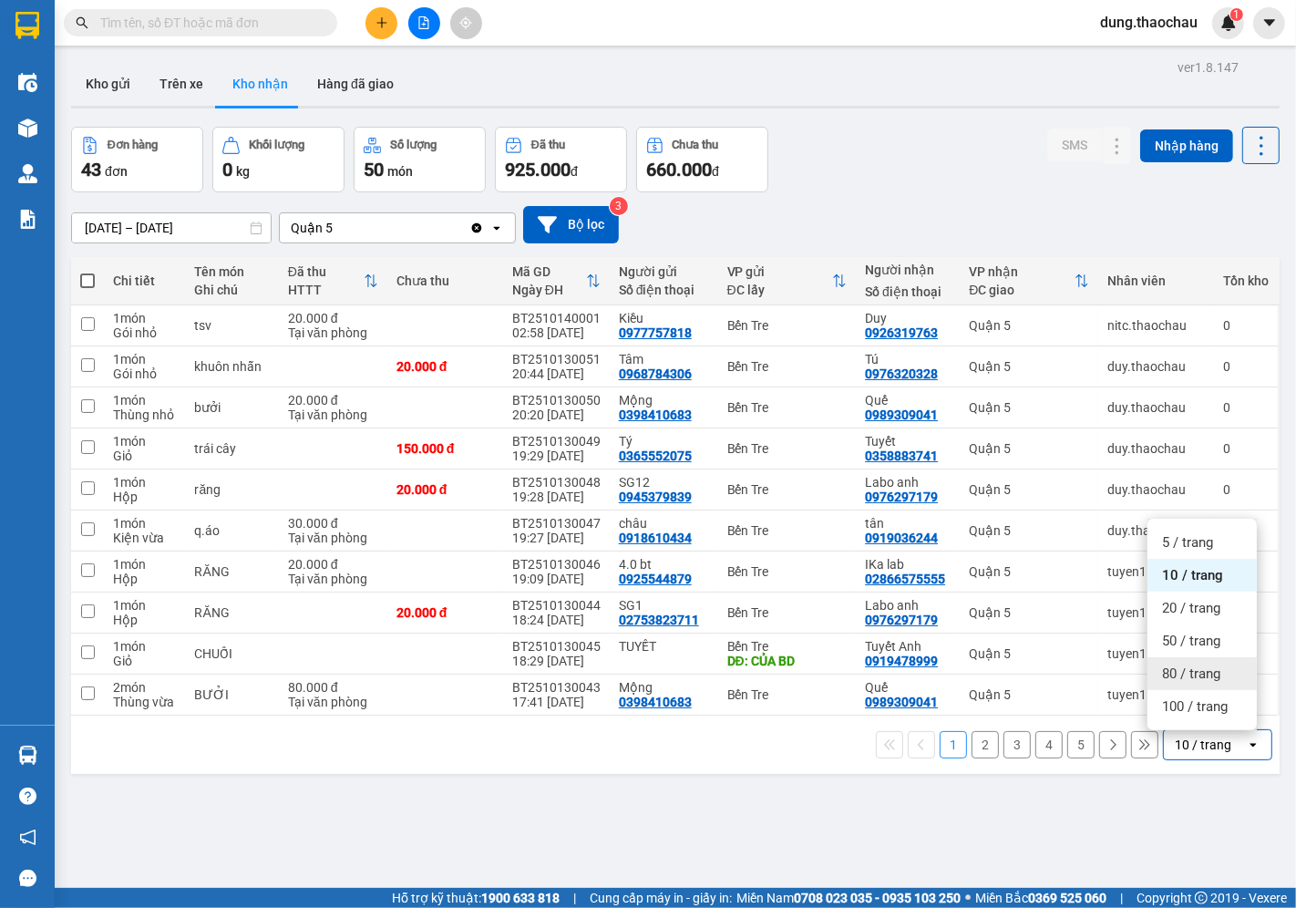
click at [1197, 670] on span "80 / trang" at bounding box center [1191, 673] width 58 height 18
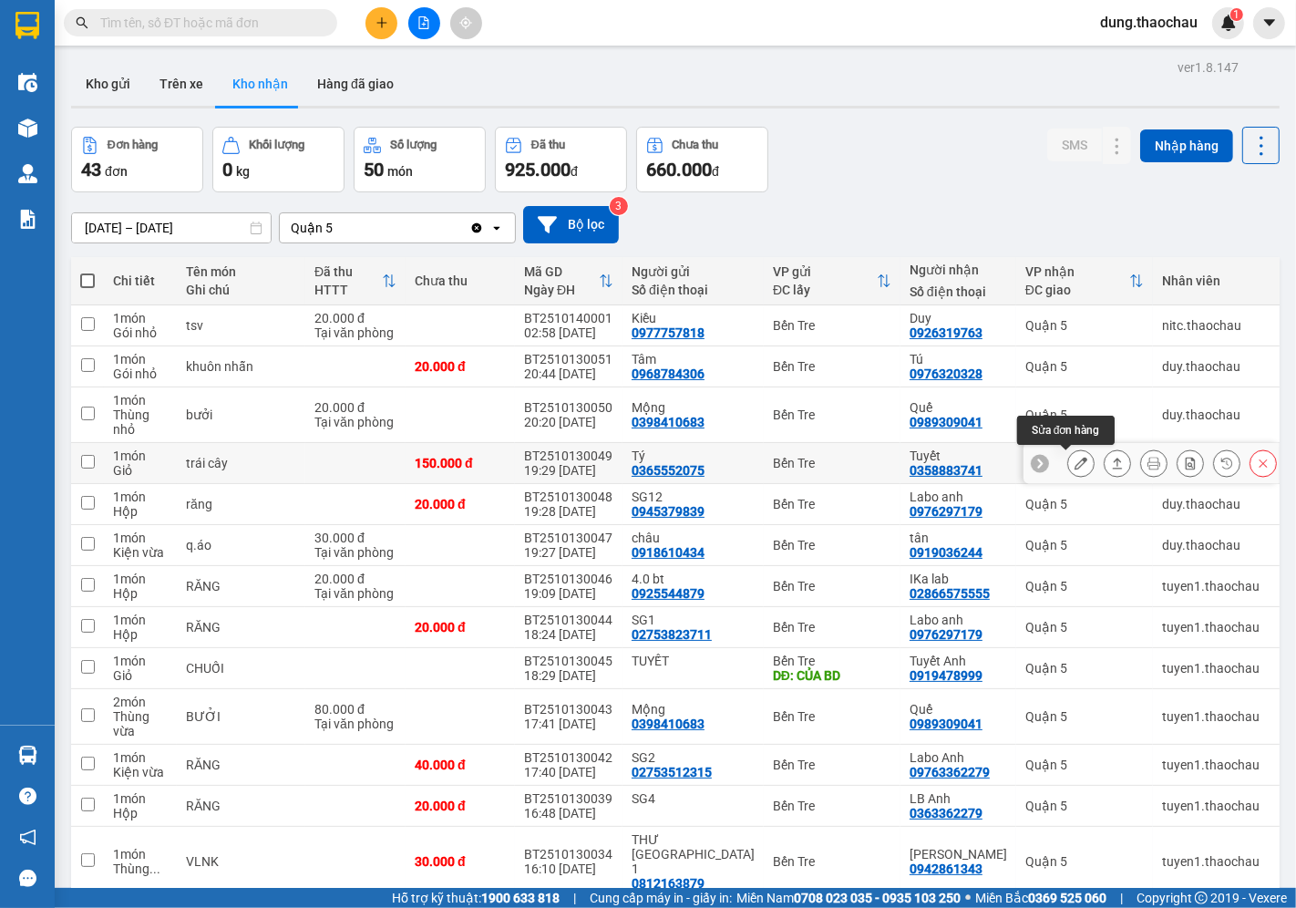
click at [1075, 468] on icon at bounding box center [1081, 463] width 13 height 13
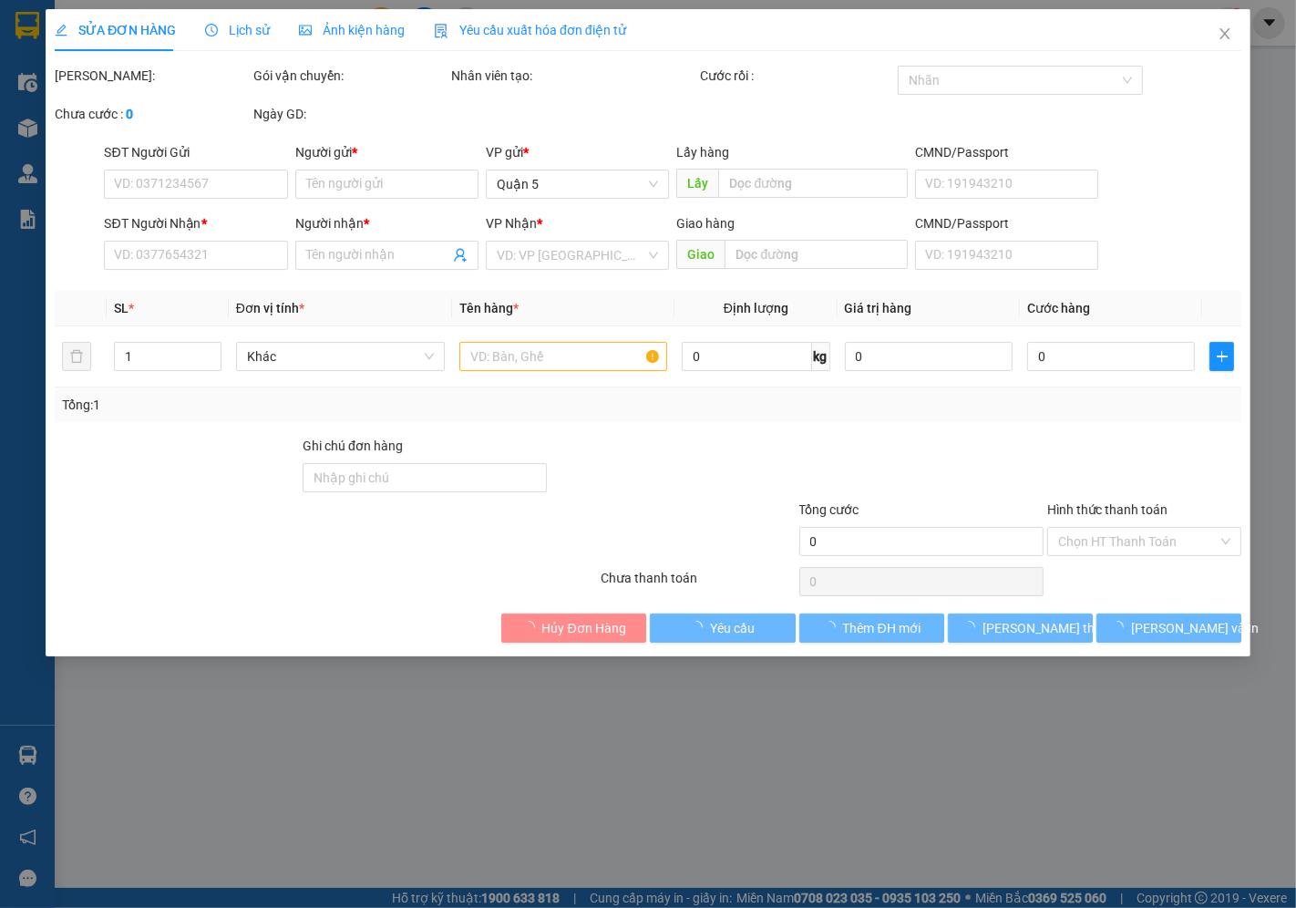
type input "0365552075"
type input "Tý"
type input "0358883741"
type input "Tuyết"
type input "150.000"
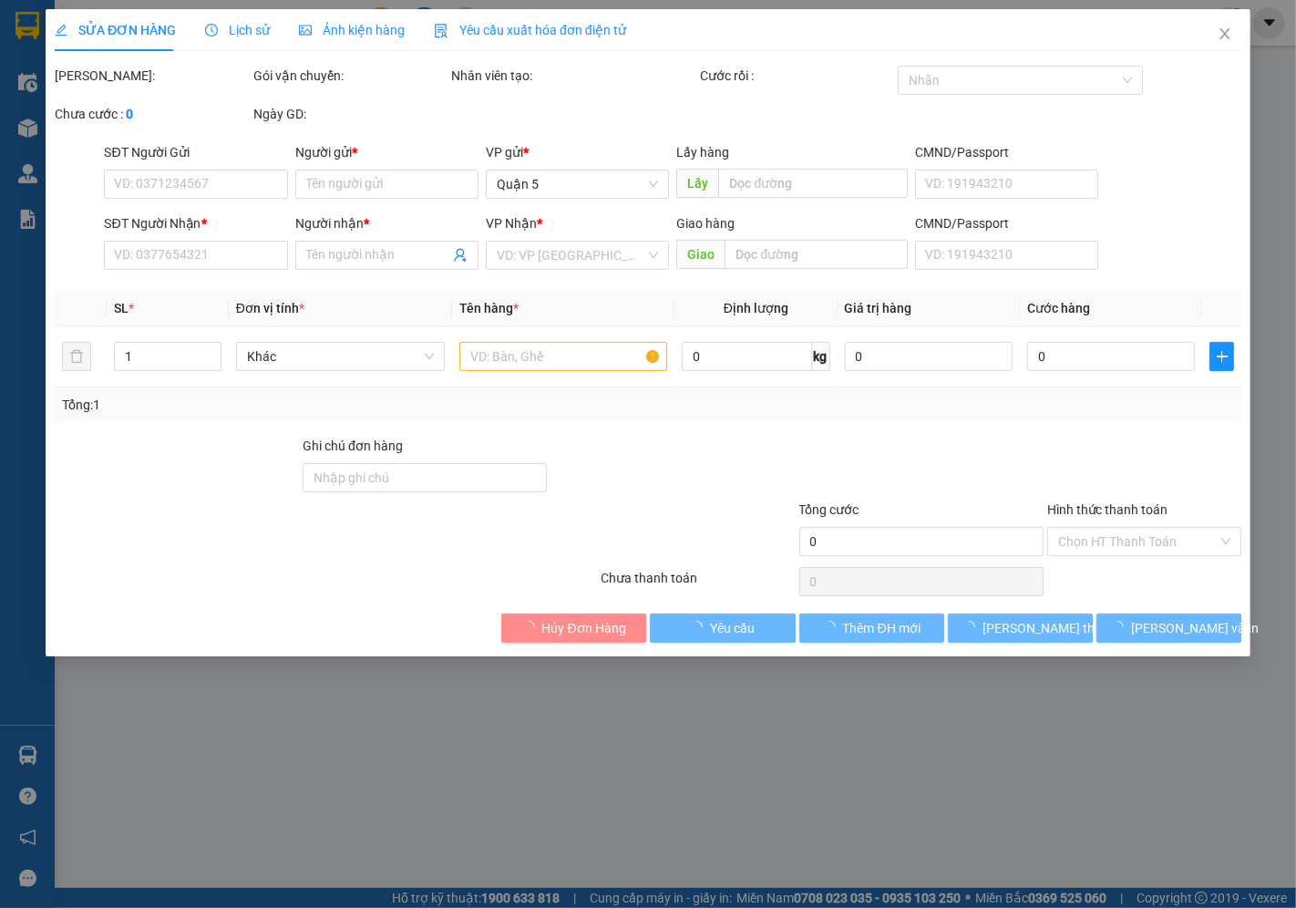
type input "150.000"
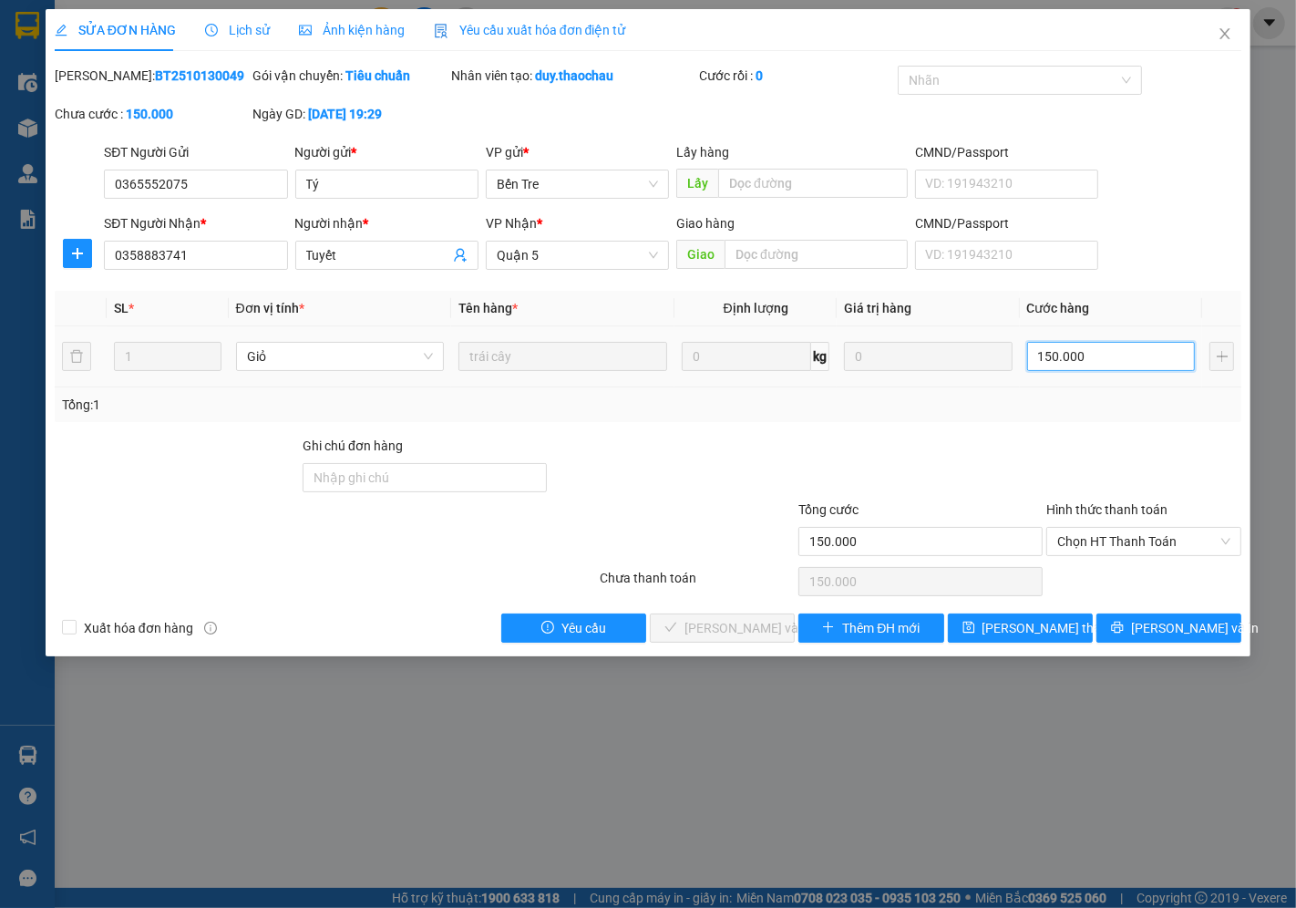
click at [1080, 365] on input "150.000" at bounding box center [1111, 356] width 168 height 29
type input "0"
type input "5"
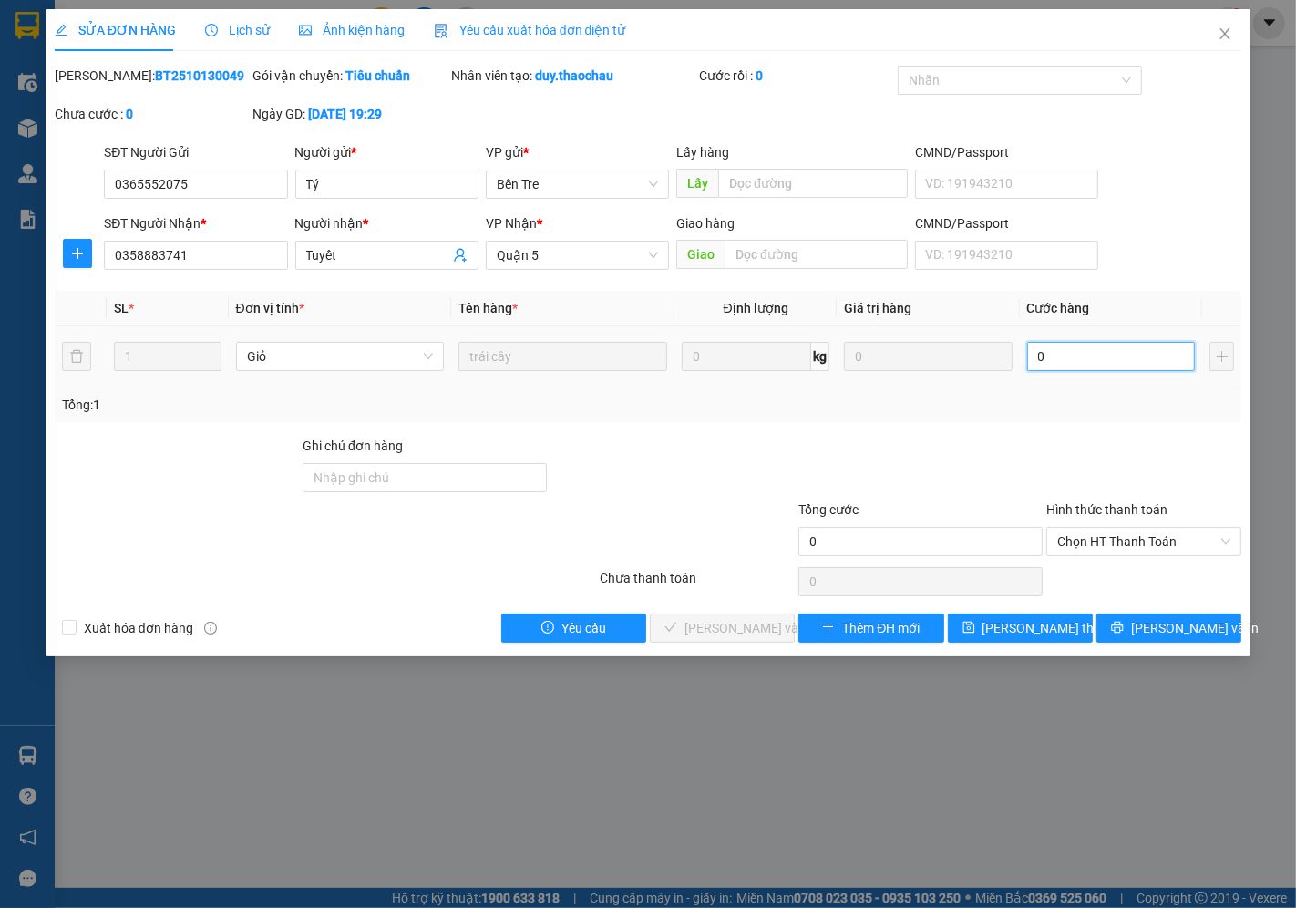
type input "5"
type input "05"
type input "50"
type input "050"
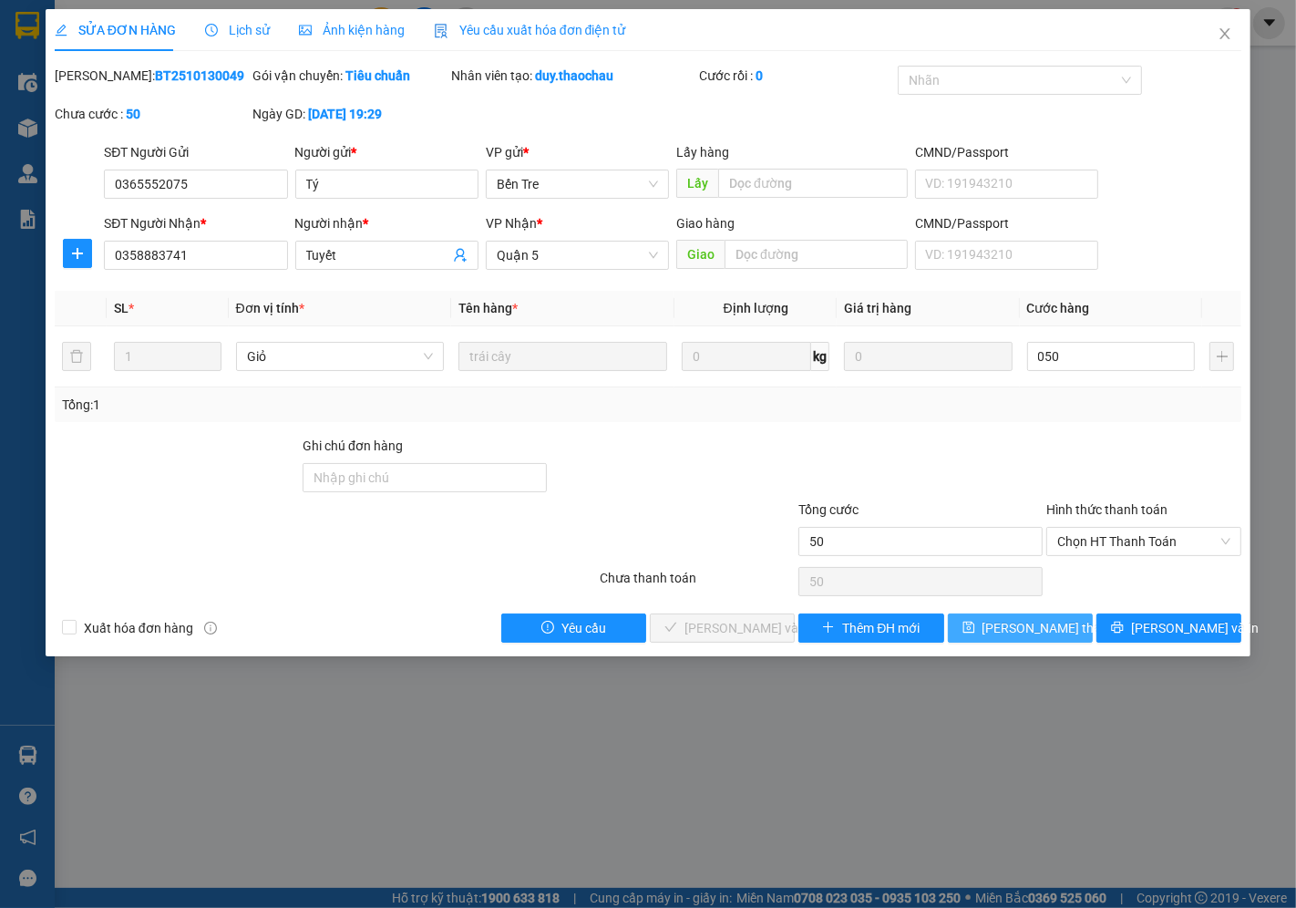
type input "50.000"
click at [1034, 627] on span "[PERSON_NAME] thay đổi" at bounding box center [1056, 628] width 146 height 20
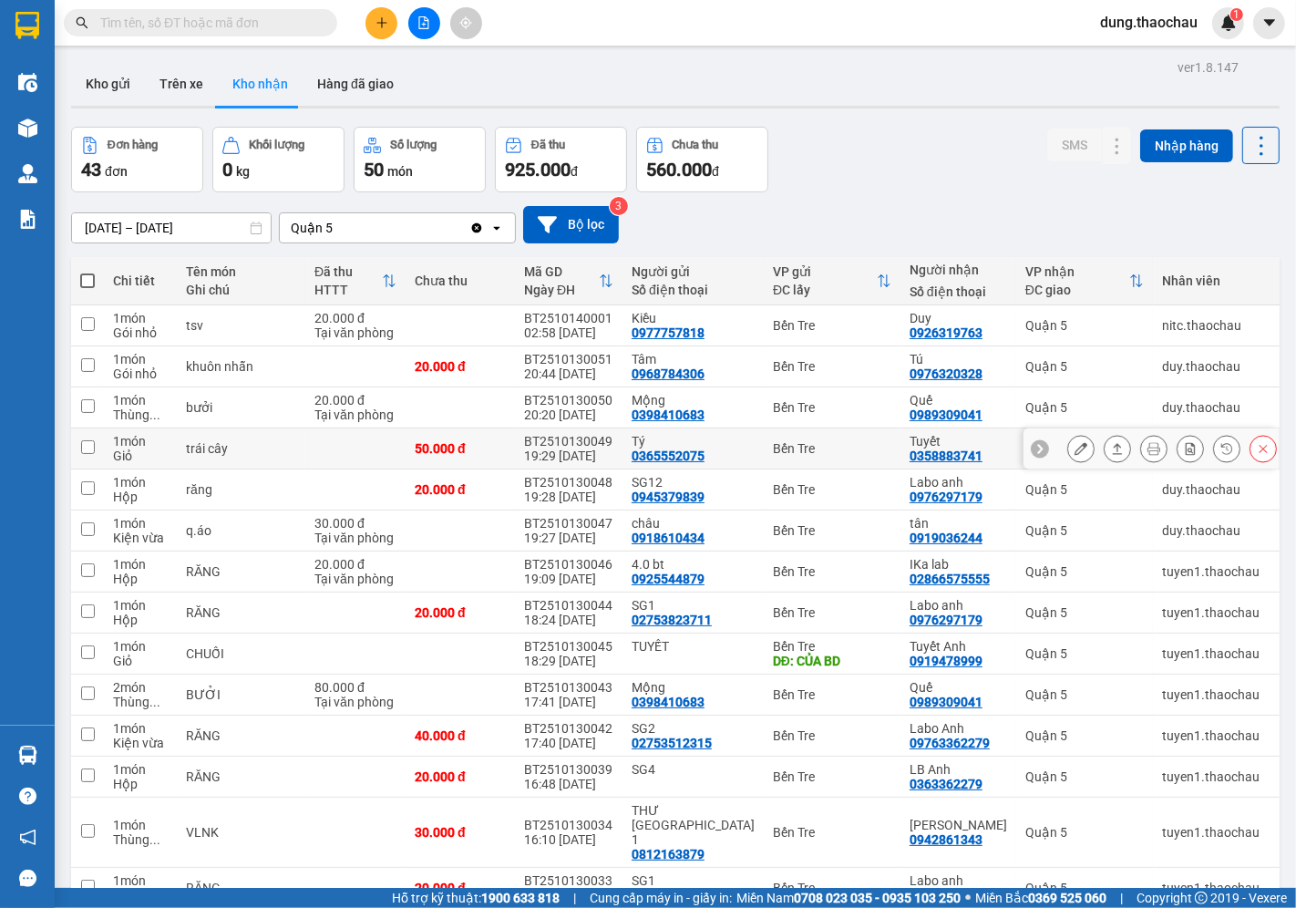
click at [1075, 451] on icon at bounding box center [1081, 448] width 13 height 13
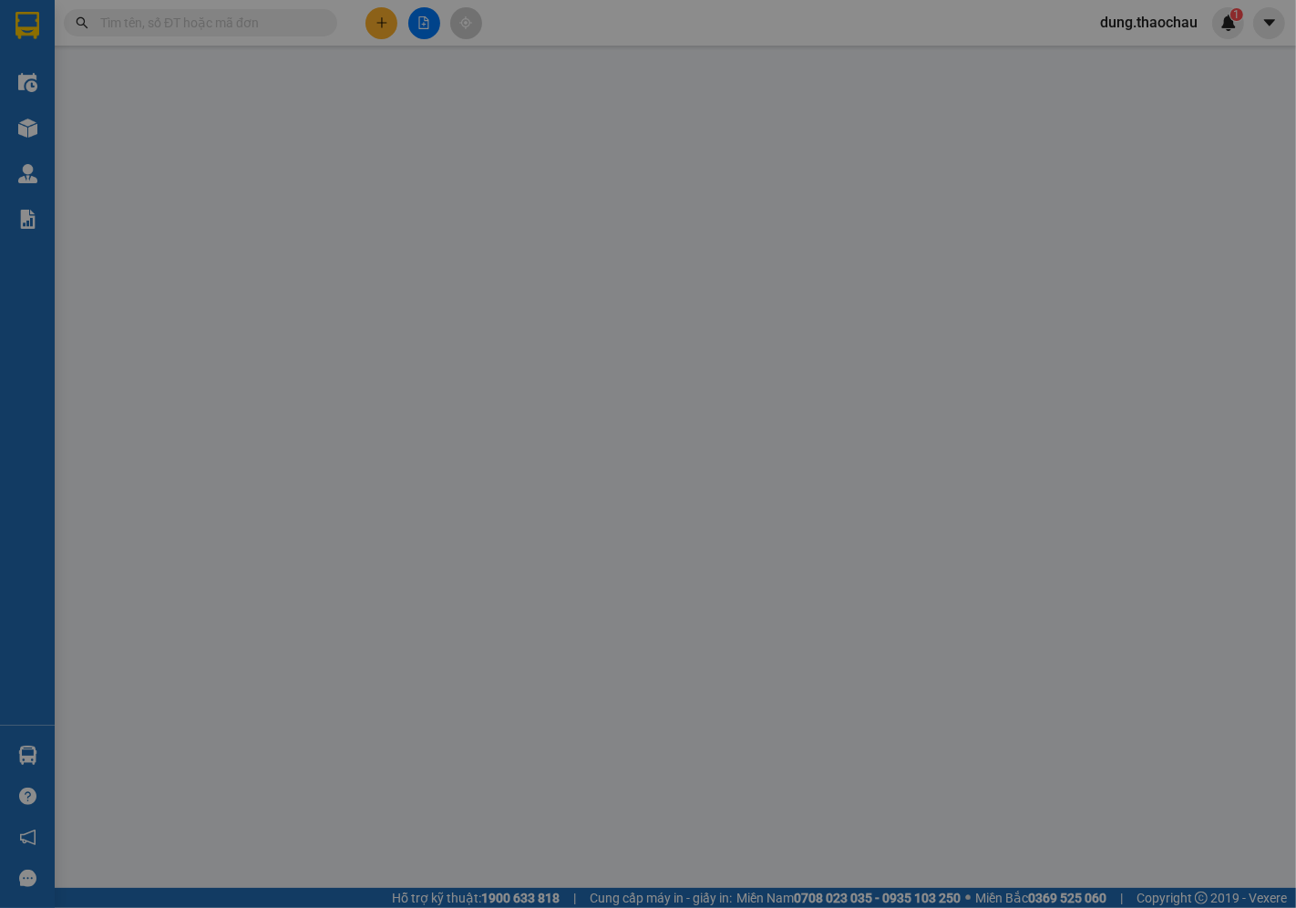
type input "0365552075"
type input "Tý"
type input "0358883741"
type input "Tuyết"
type input "50.000"
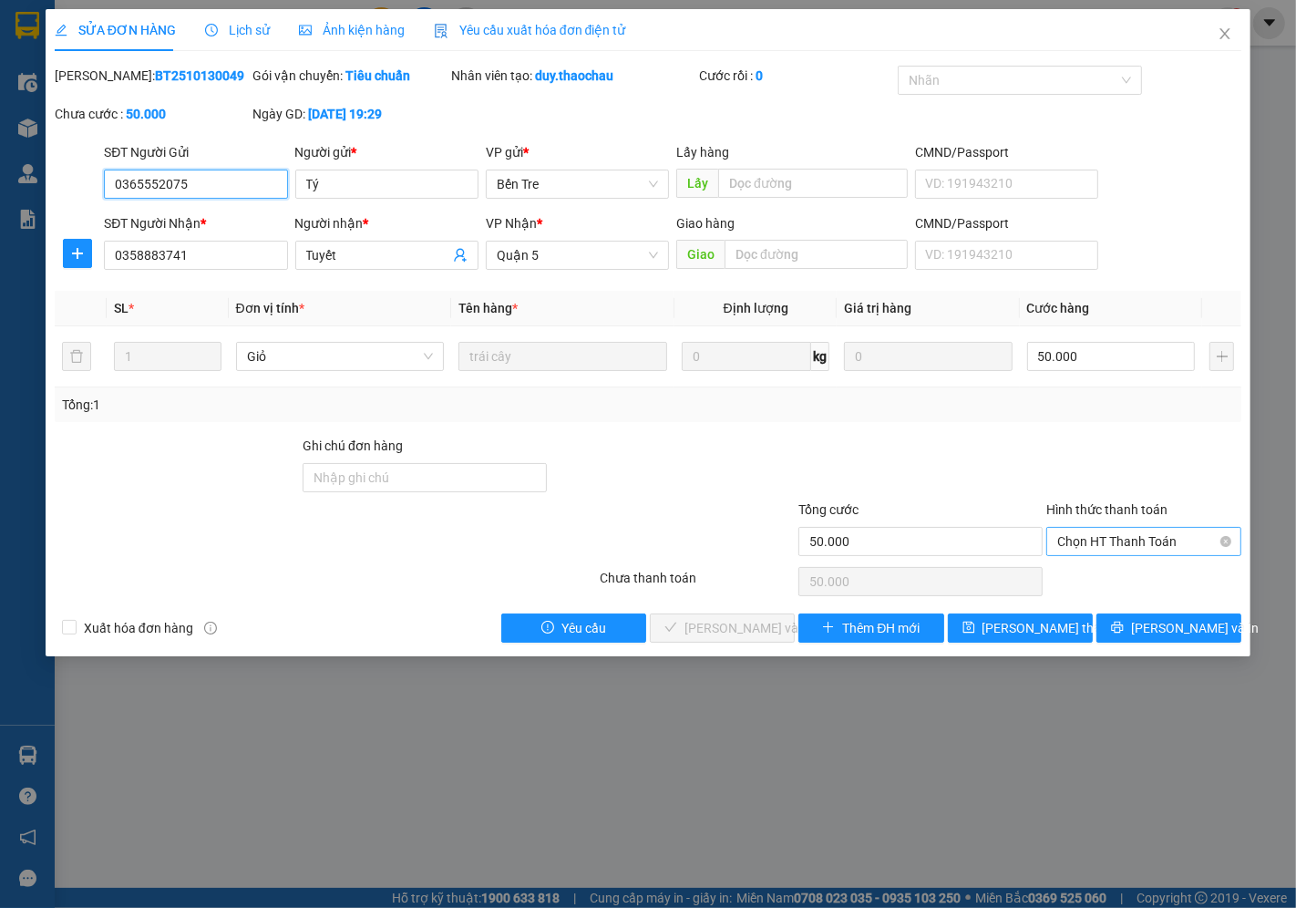
click at [1098, 547] on span "Chọn HT Thanh Toán" at bounding box center [1143, 541] width 173 height 27
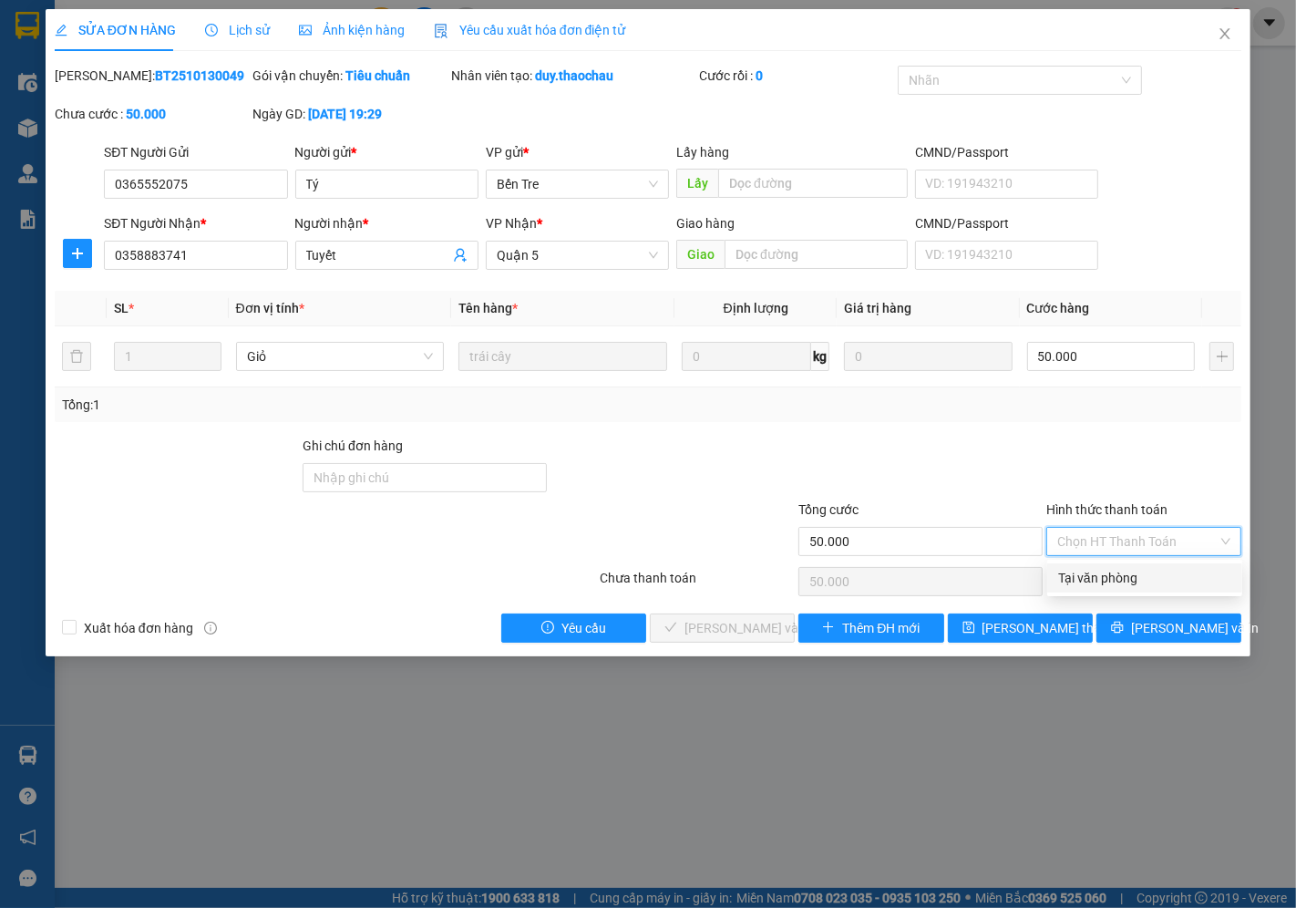
click at [1087, 576] on div "Tại văn phòng" at bounding box center [1144, 578] width 173 height 20
type input "0"
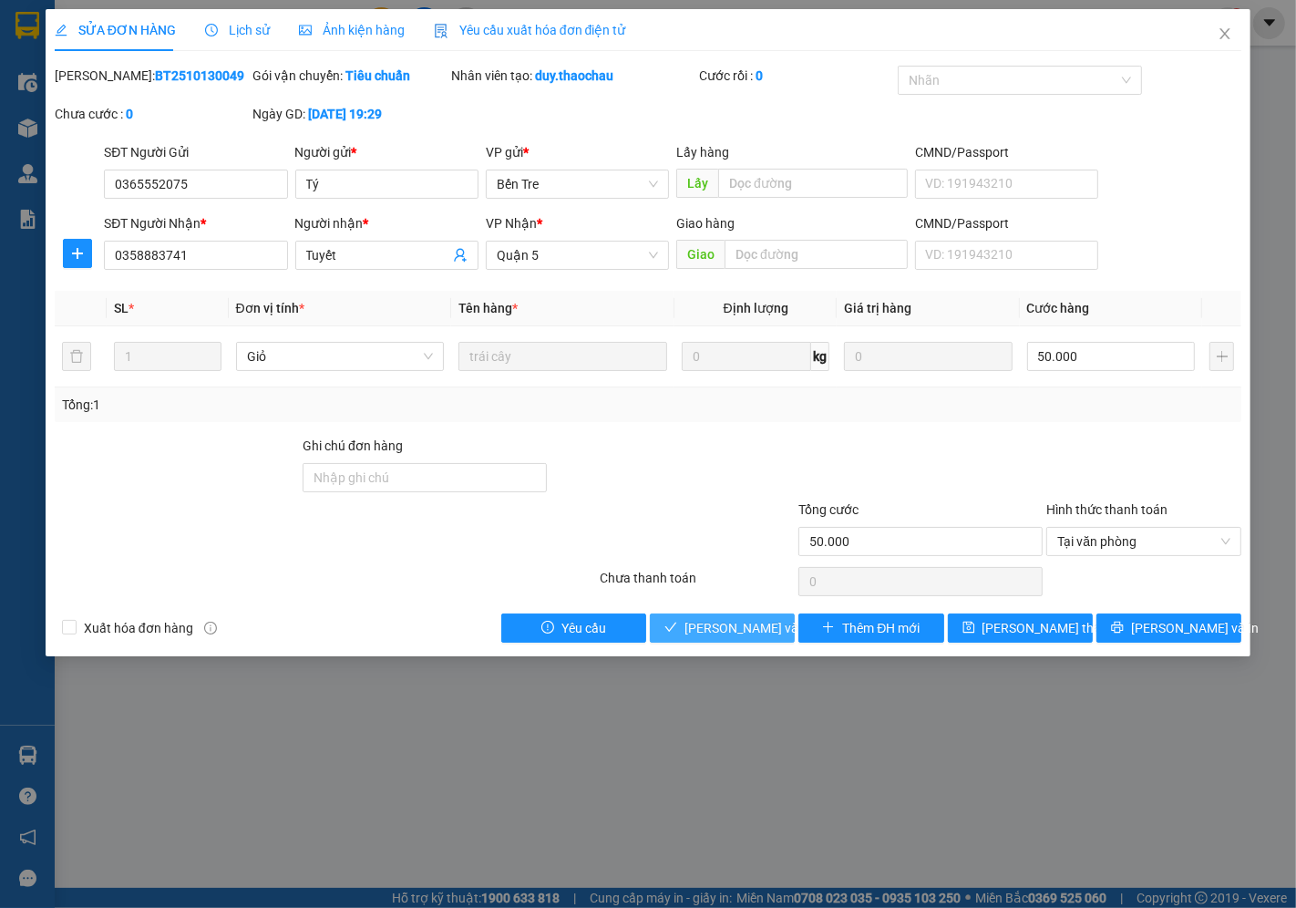
click at [748, 633] on span "[PERSON_NAME] và Giao hàng" at bounding box center [772, 628] width 175 height 20
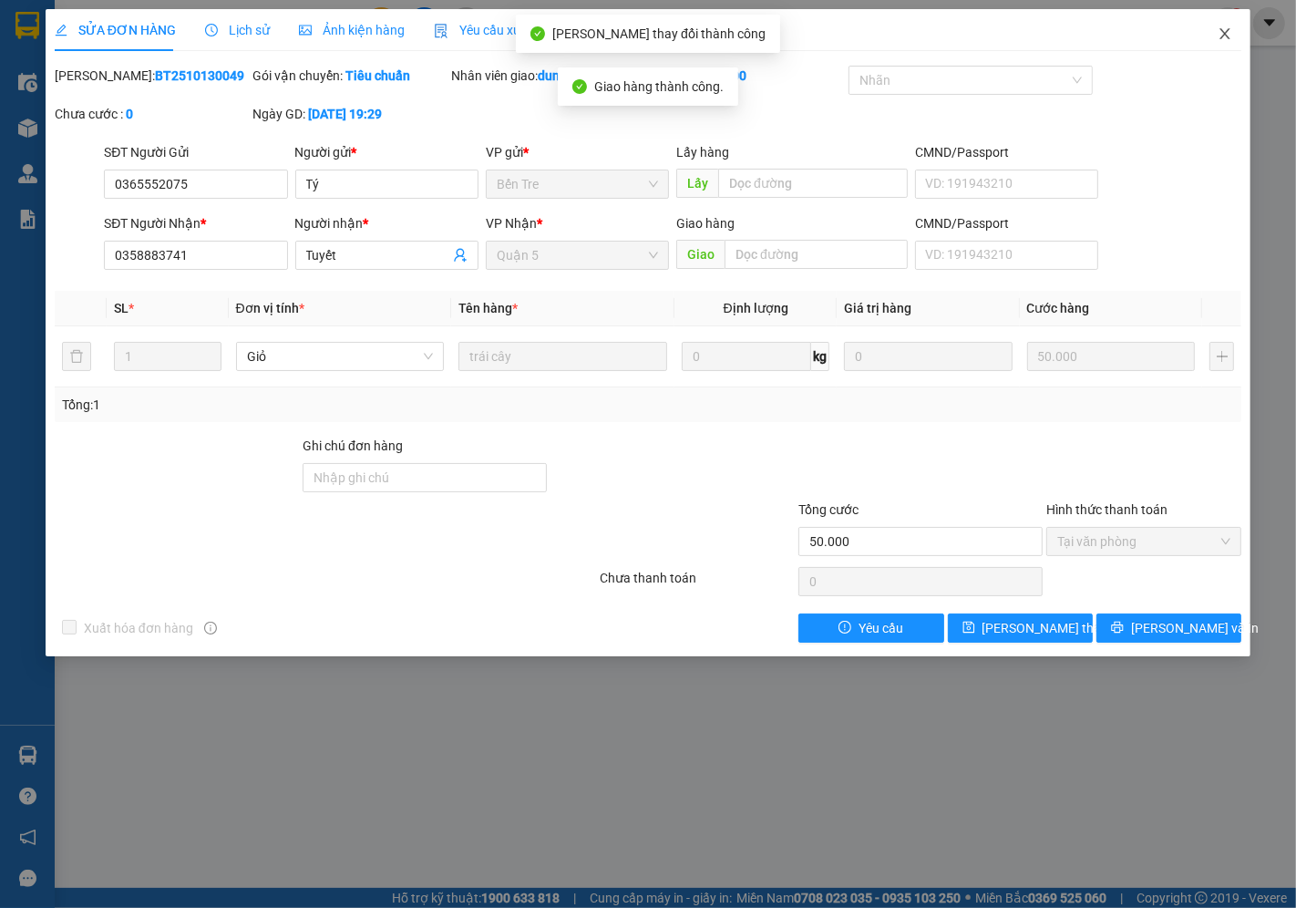
click at [1226, 37] on icon "close" at bounding box center [1225, 33] width 15 height 15
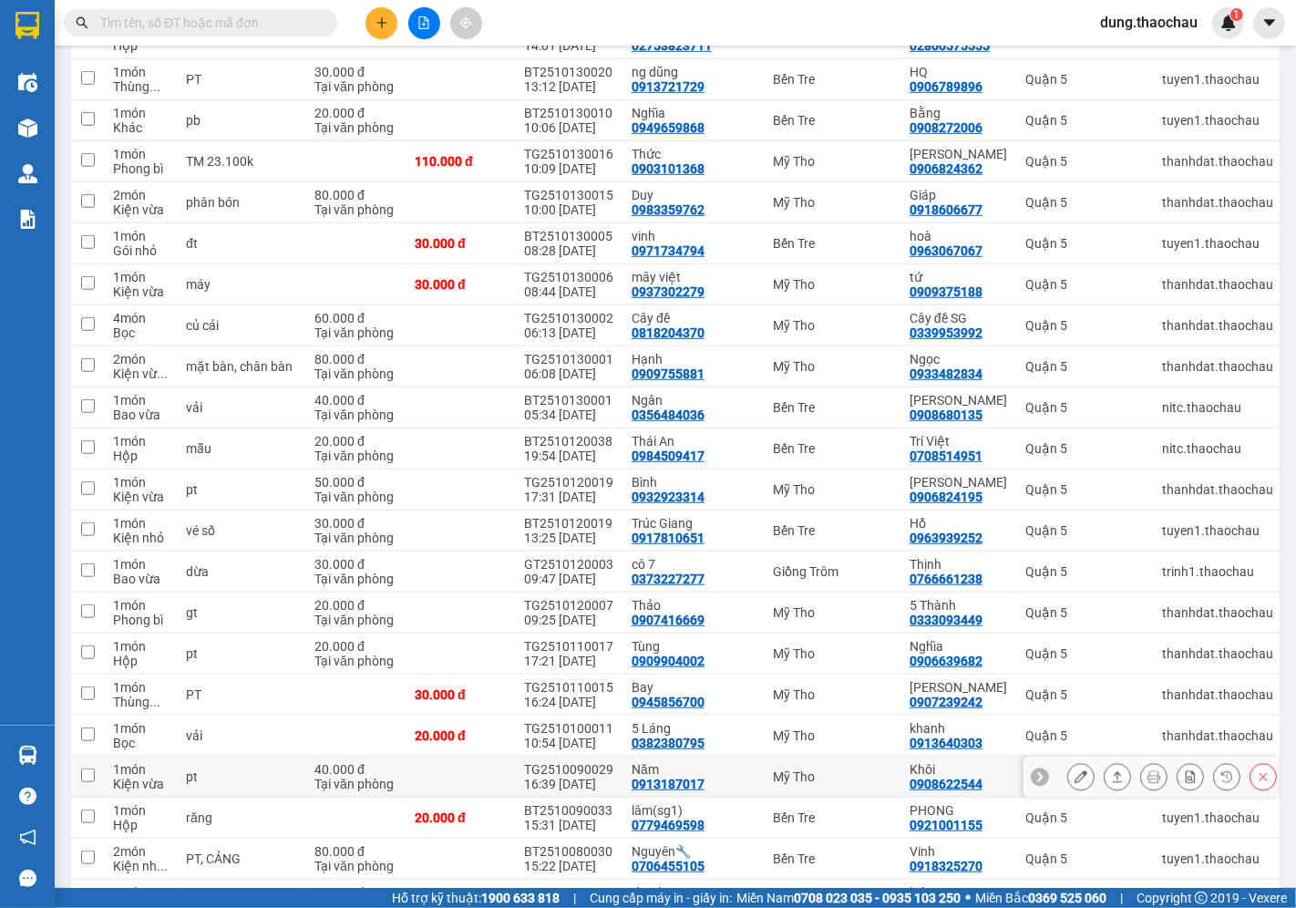
scroll to position [1013, 0]
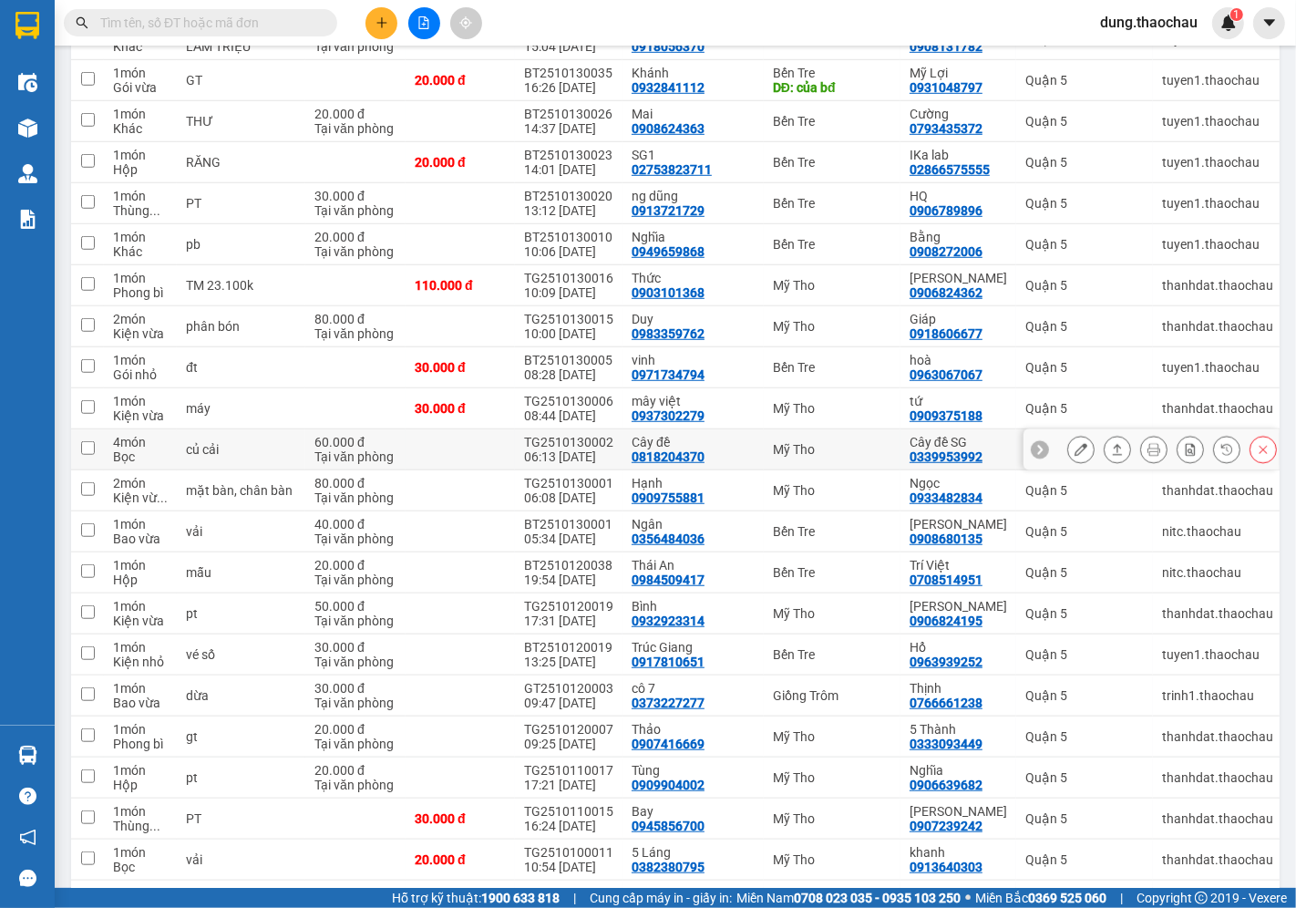
click at [1075, 443] on icon at bounding box center [1081, 449] width 13 height 13
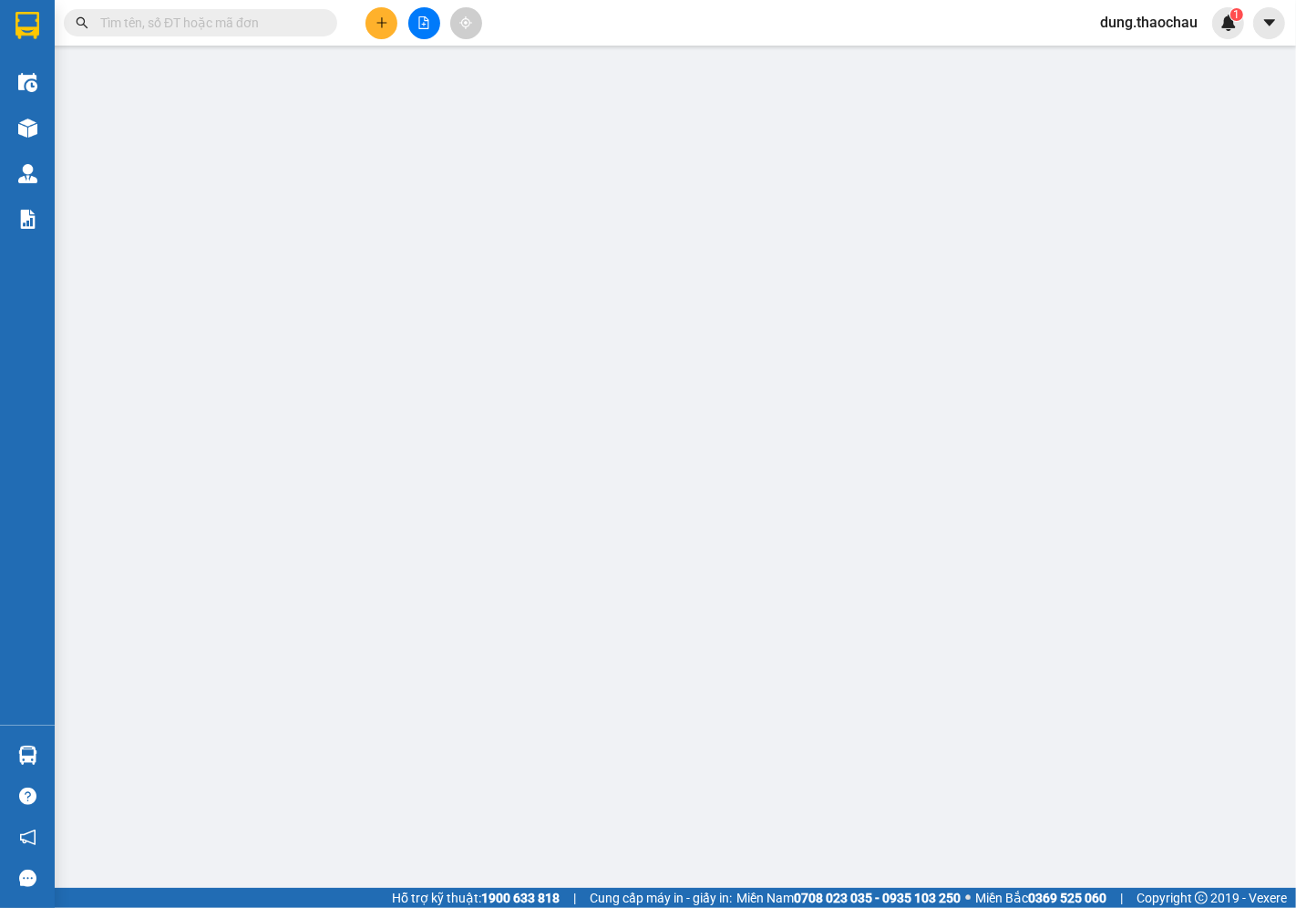
type input "0818204370"
type input "Cây đề"
type input "0339953992"
type input "Cây đề SG"
type input "60.000"
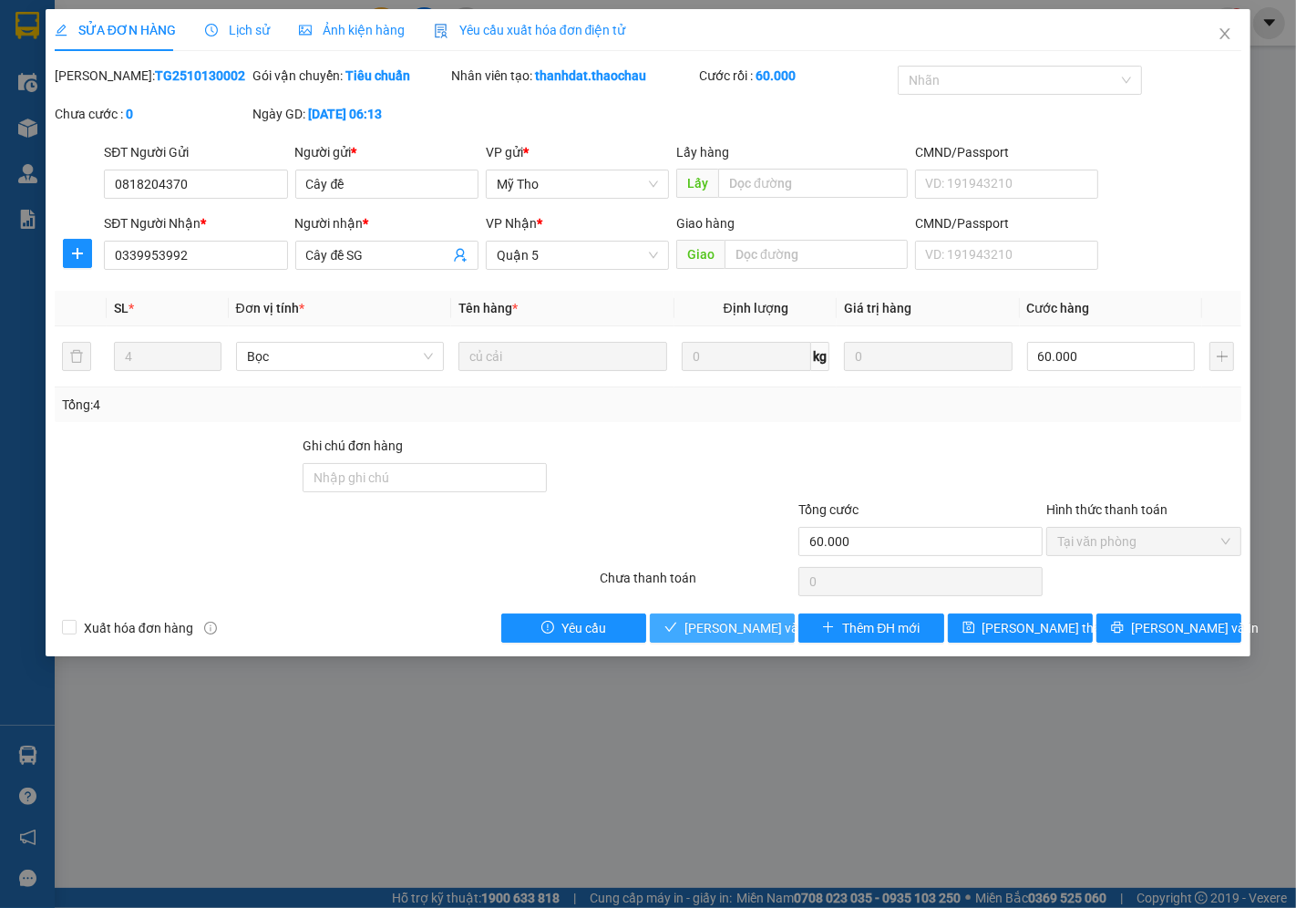
click at [715, 632] on span "[PERSON_NAME] và [PERSON_NAME] hàng" at bounding box center [772, 628] width 175 height 20
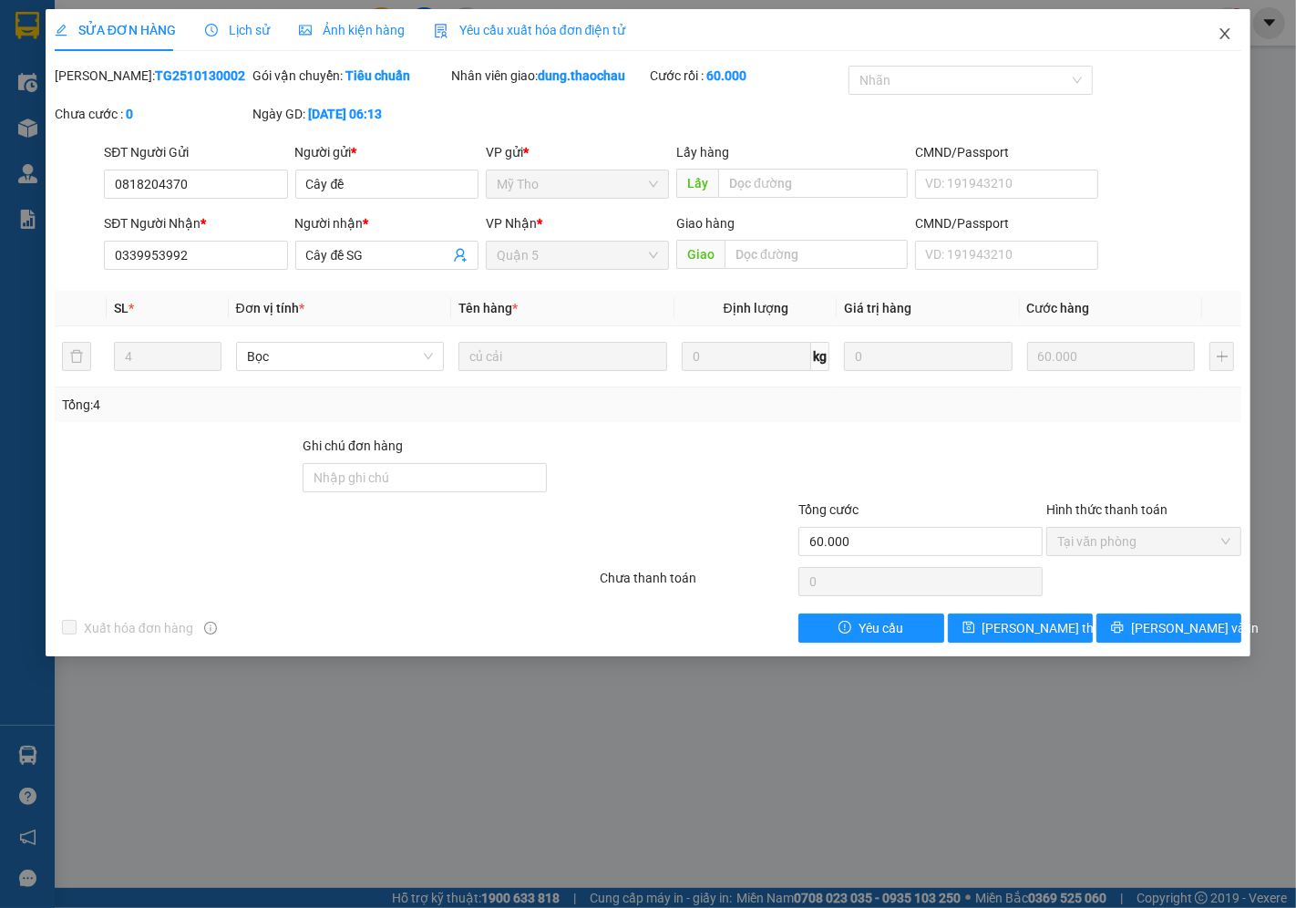
click at [1235, 30] on span "Close" at bounding box center [1224, 34] width 51 height 51
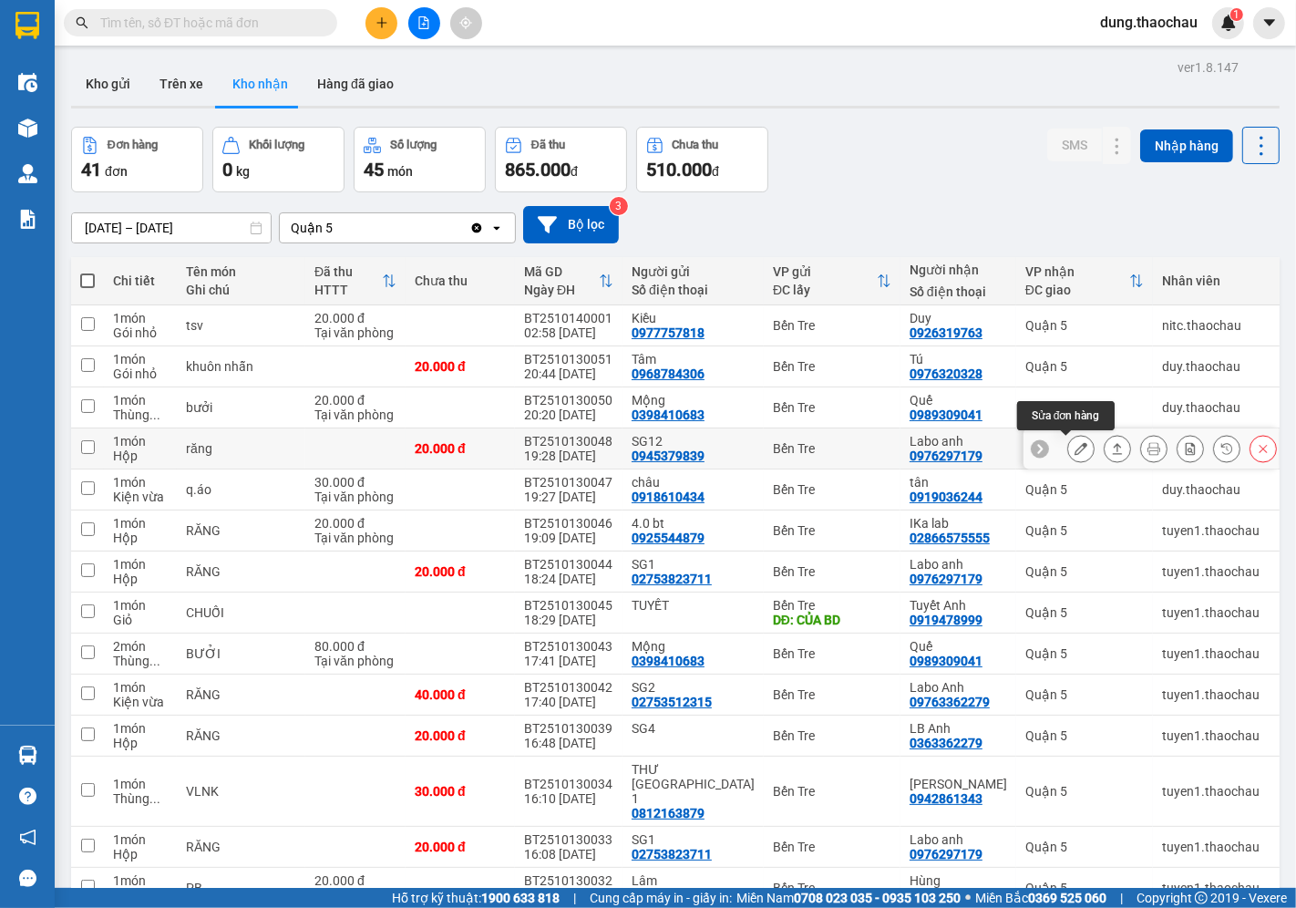
click at [1075, 452] on icon at bounding box center [1081, 448] width 13 height 13
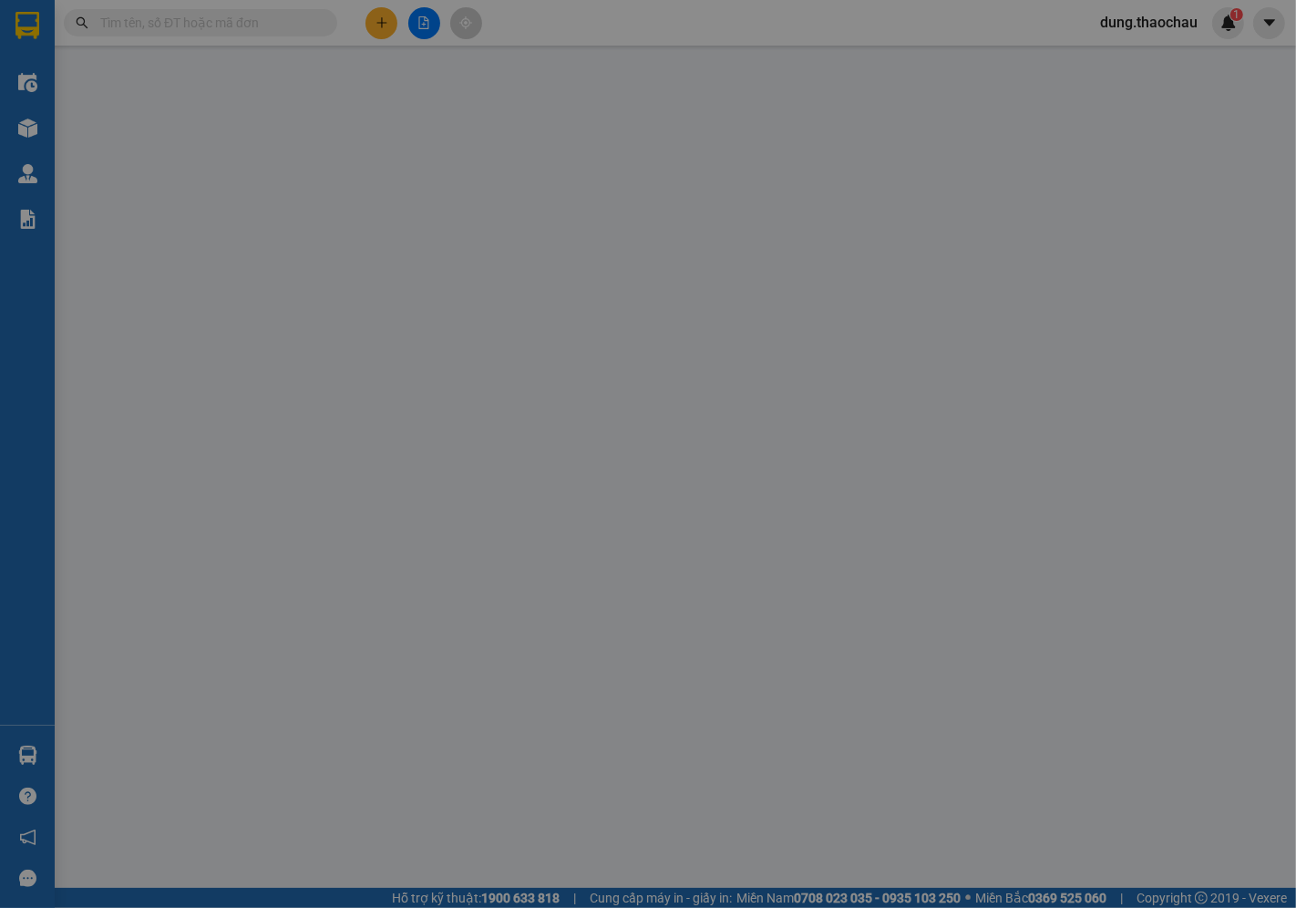
type input "0945379839"
type input "SG12"
type input "0976297179"
type input "Labo anh"
type input "20.000"
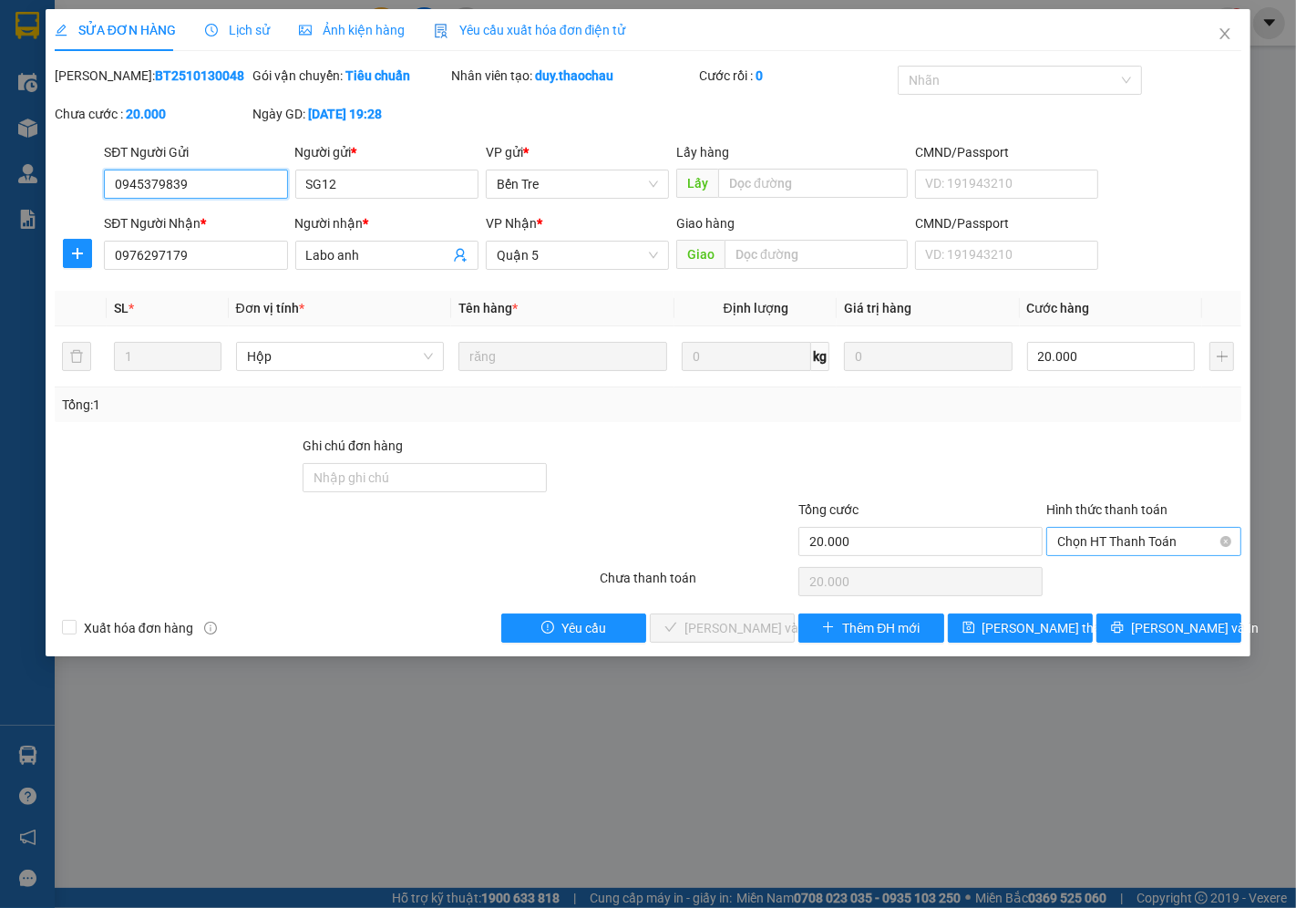
click at [1078, 547] on span "Chọn HT Thanh Toán" at bounding box center [1143, 541] width 173 height 27
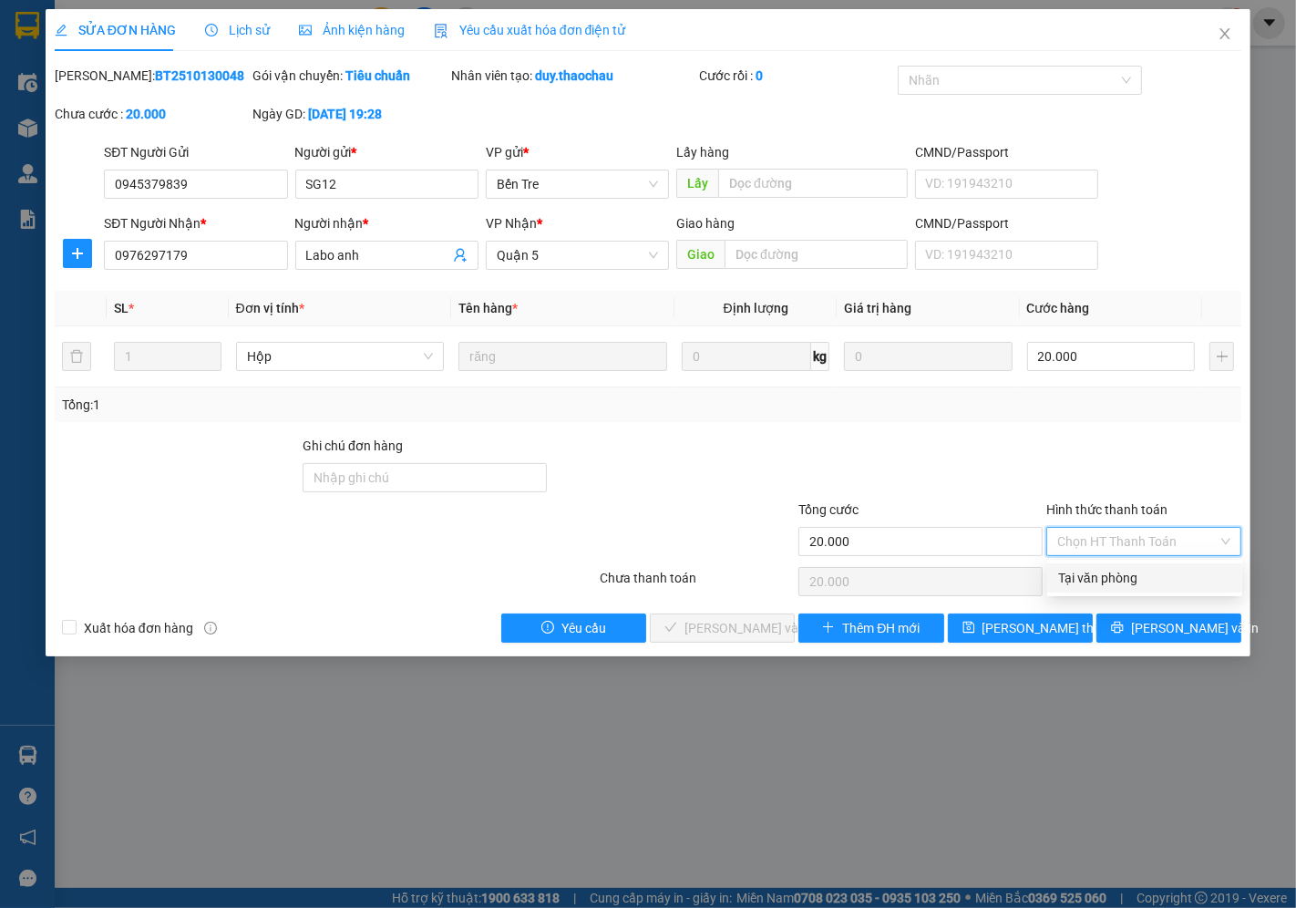
click at [1067, 580] on div "Tại văn phòng" at bounding box center [1144, 578] width 173 height 20
type input "0"
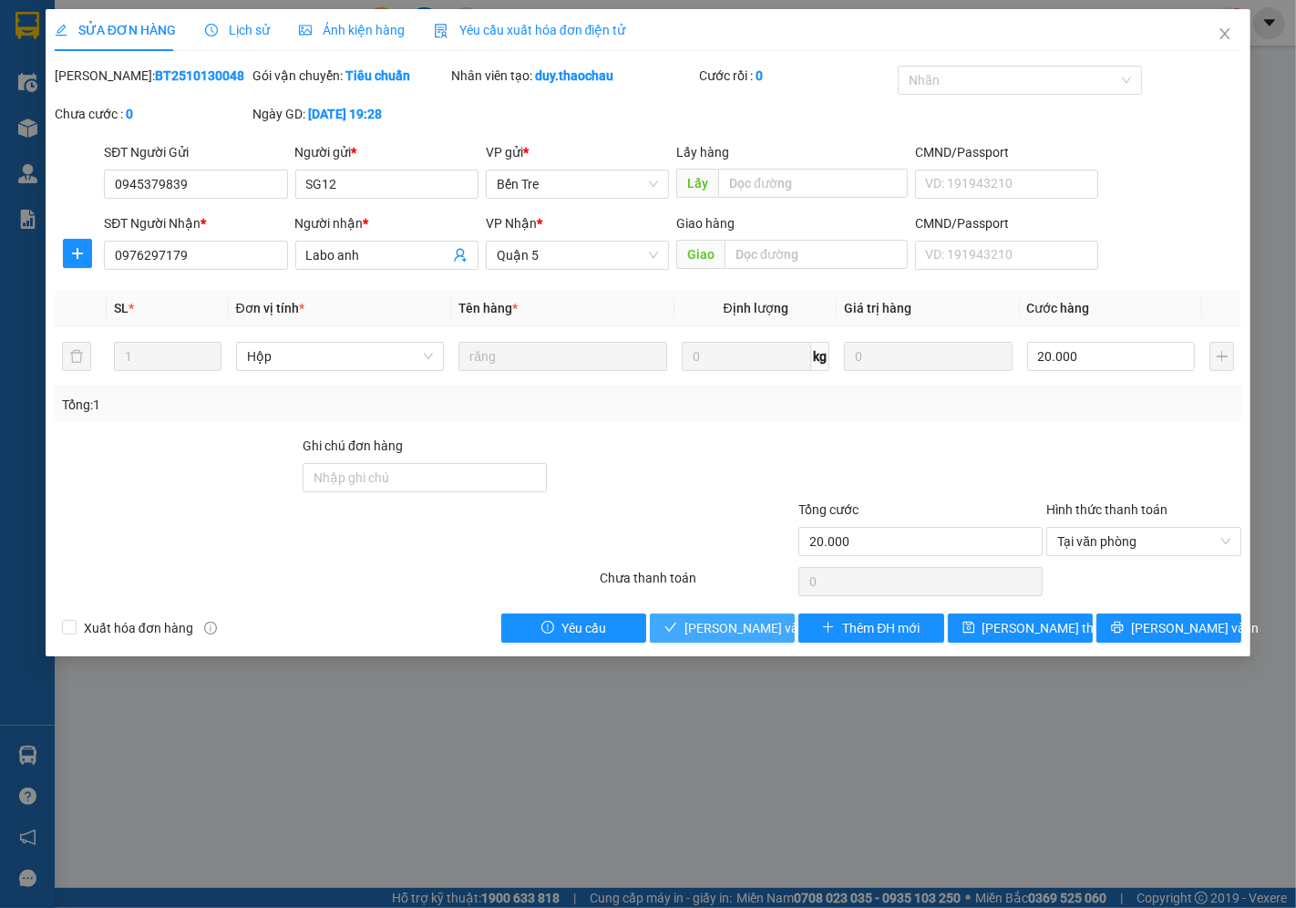
click at [752, 629] on span "[PERSON_NAME] và [PERSON_NAME] hàng" at bounding box center [772, 628] width 175 height 20
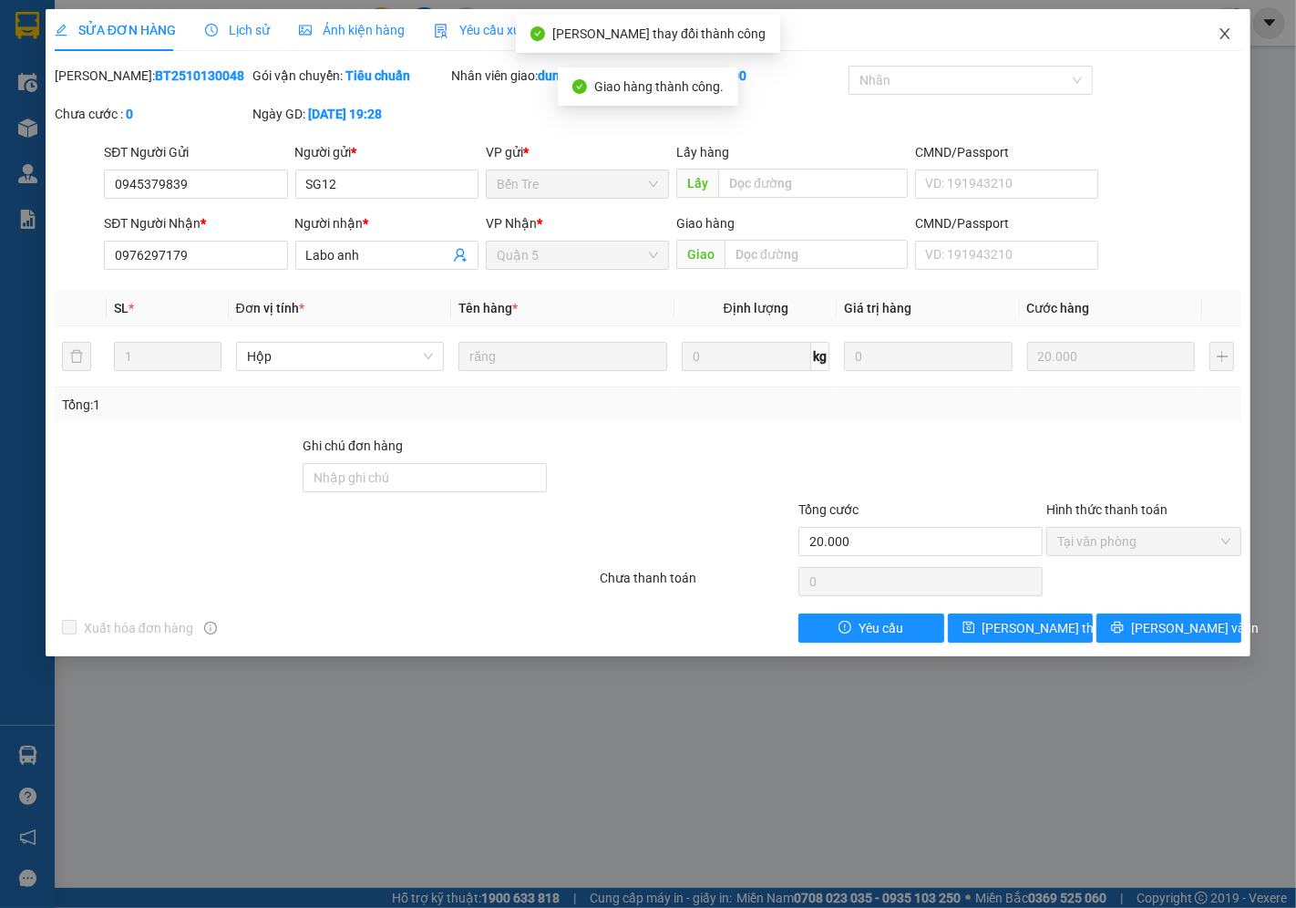
click at [1223, 27] on icon "close" at bounding box center [1225, 33] width 15 height 15
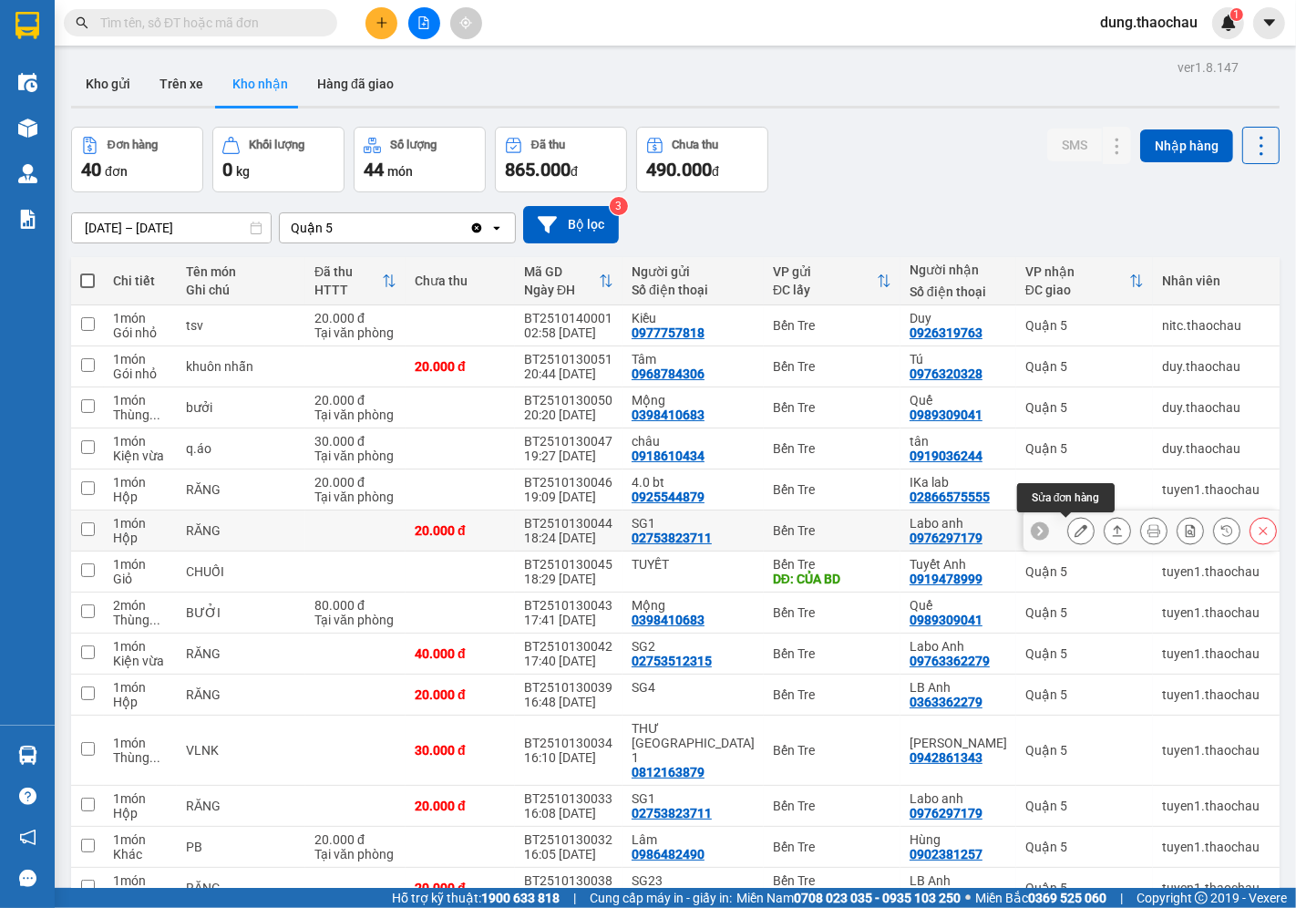
click at [1075, 532] on icon at bounding box center [1081, 530] width 13 height 13
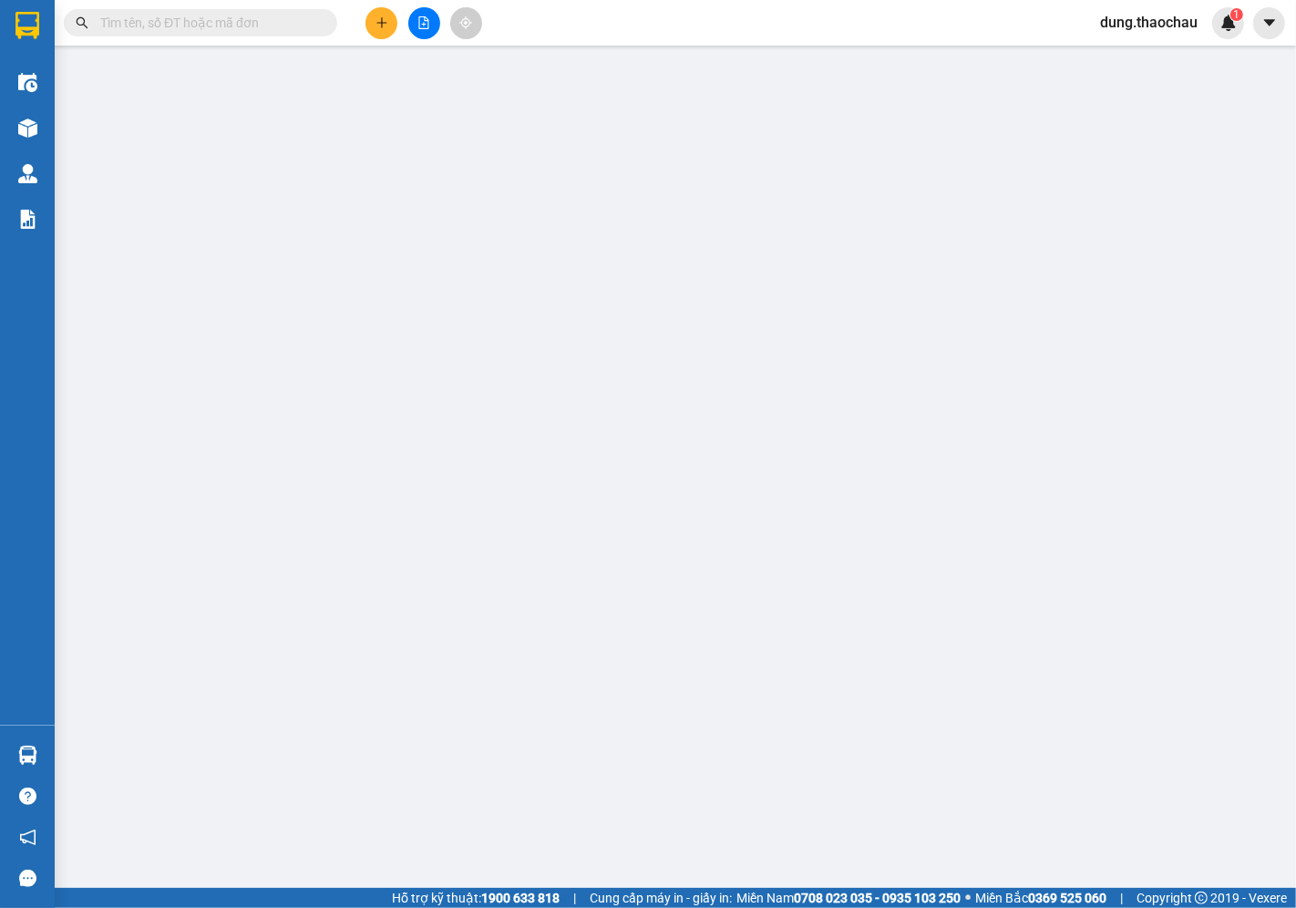
type input "02753823711"
type input "SG1"
type input "0976297179"
type input "Labo anh"
type input "20.000"
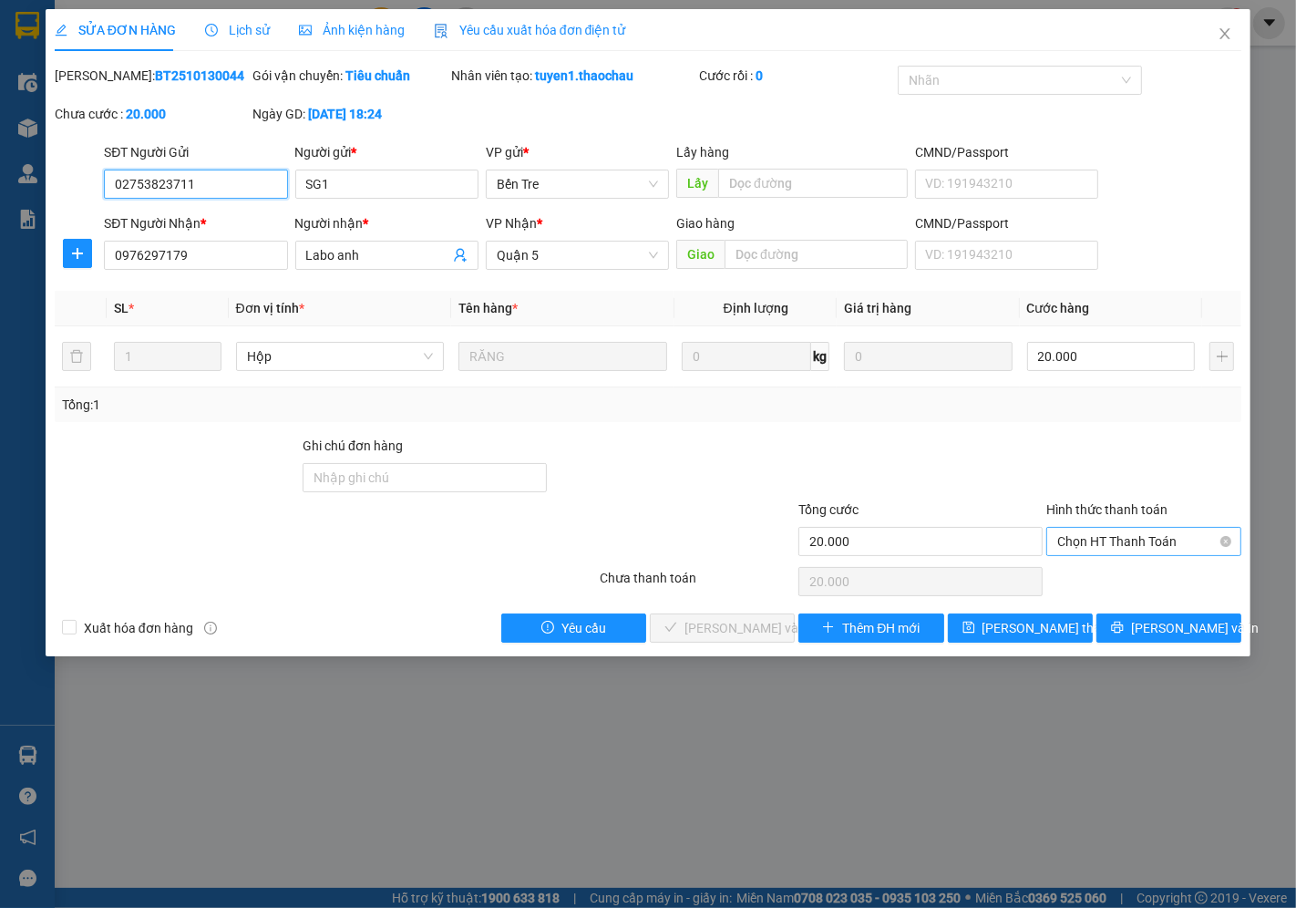
click at [1114, 544] on span "Chọn HT Thanh Toán" at bounding box center [1143, 541] width 173 height 27
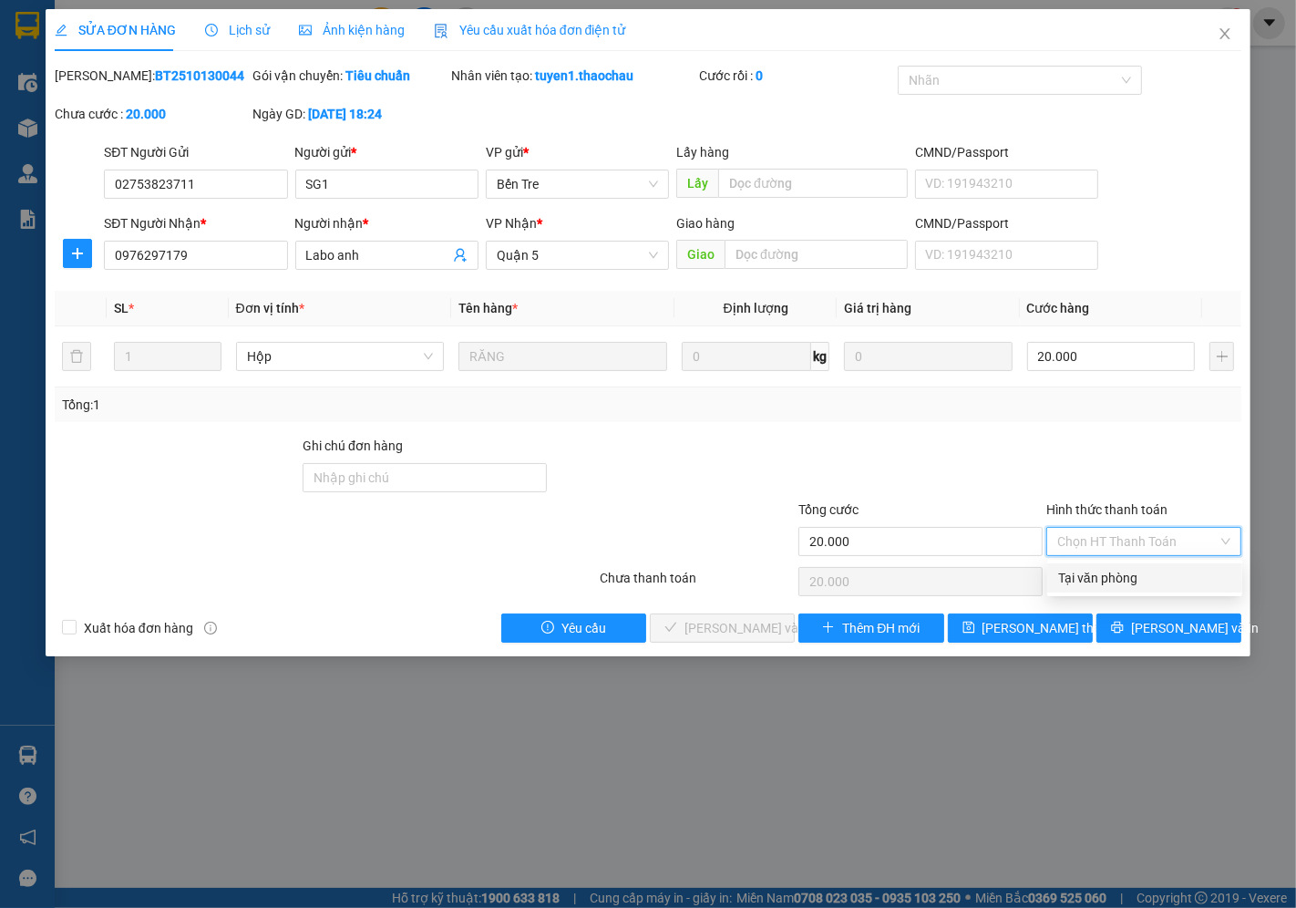
click at [1098, 582] on div "Tại văn phòng" at bounding box center [1144, 578] width 173 height 20
type input "0"
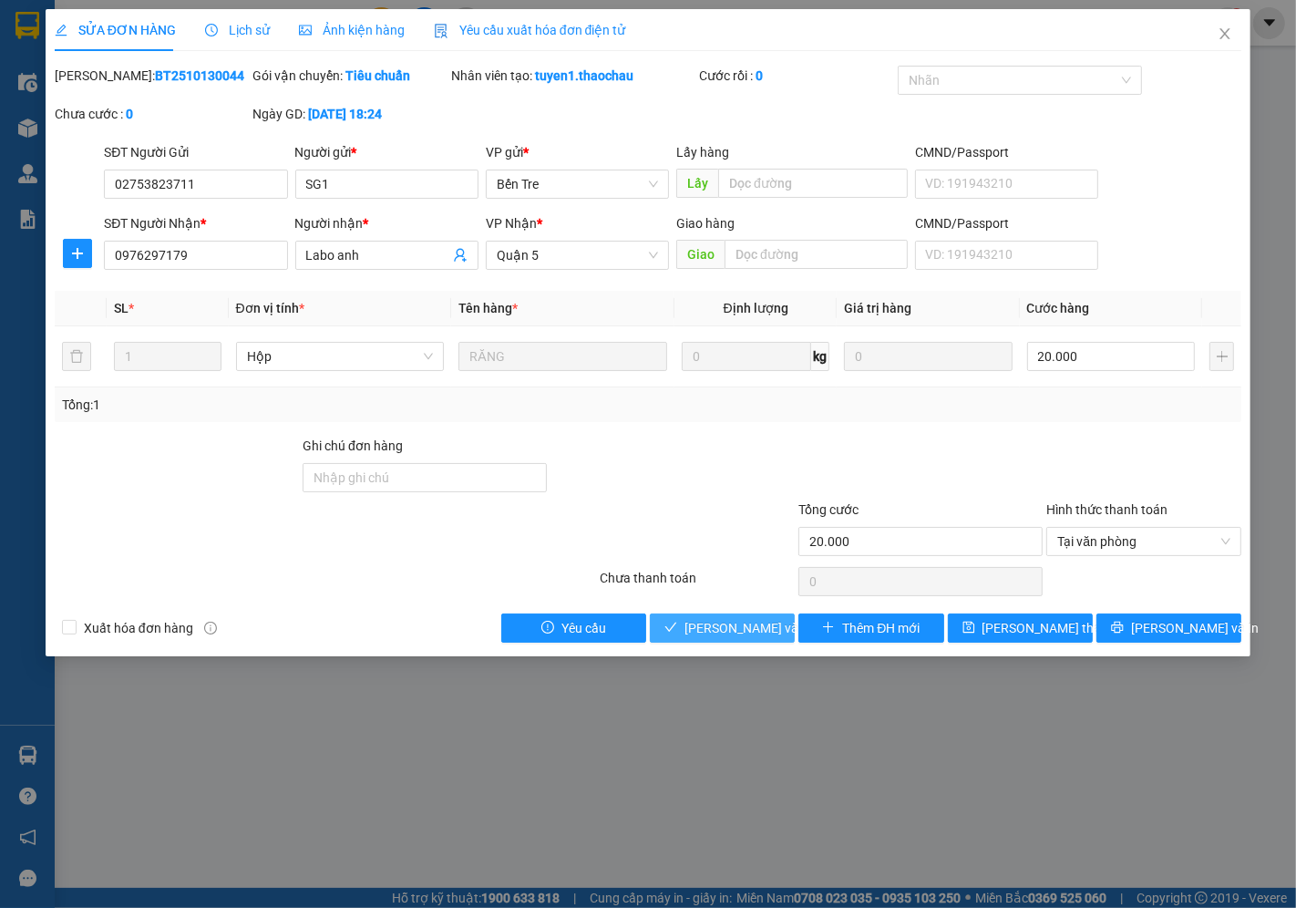
click at [760, 626] on span "[PERSON_NAME] và [PERSON_NAME] hàng" at bounding box center [772, 628] width 175 height 20
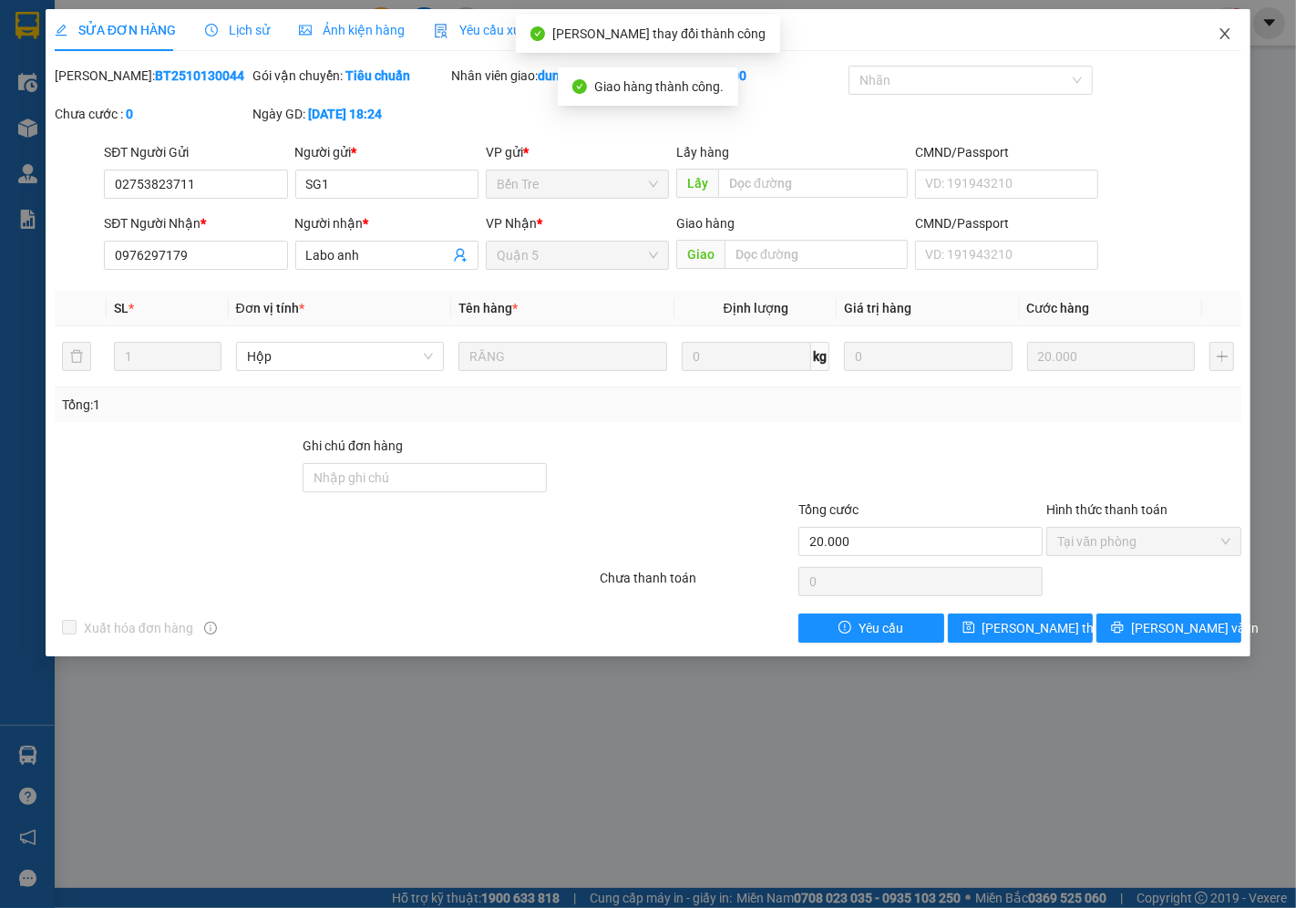
click at [1222, 36] on icon "close" at bounding box center [1225, 33] width 15 height 15
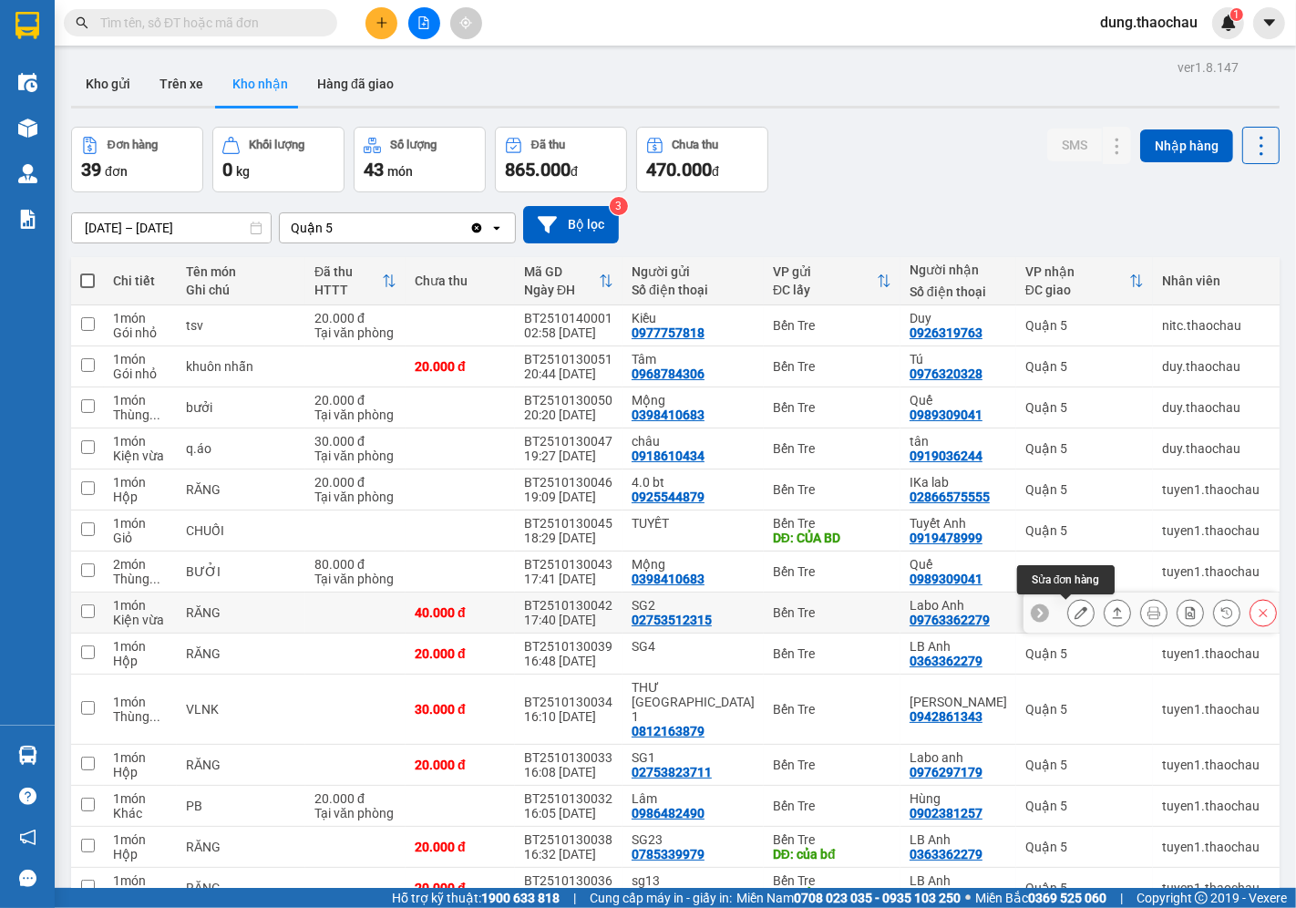
click at [1068, 621] on button at bounding box center [1081, 613] width 26 height 32
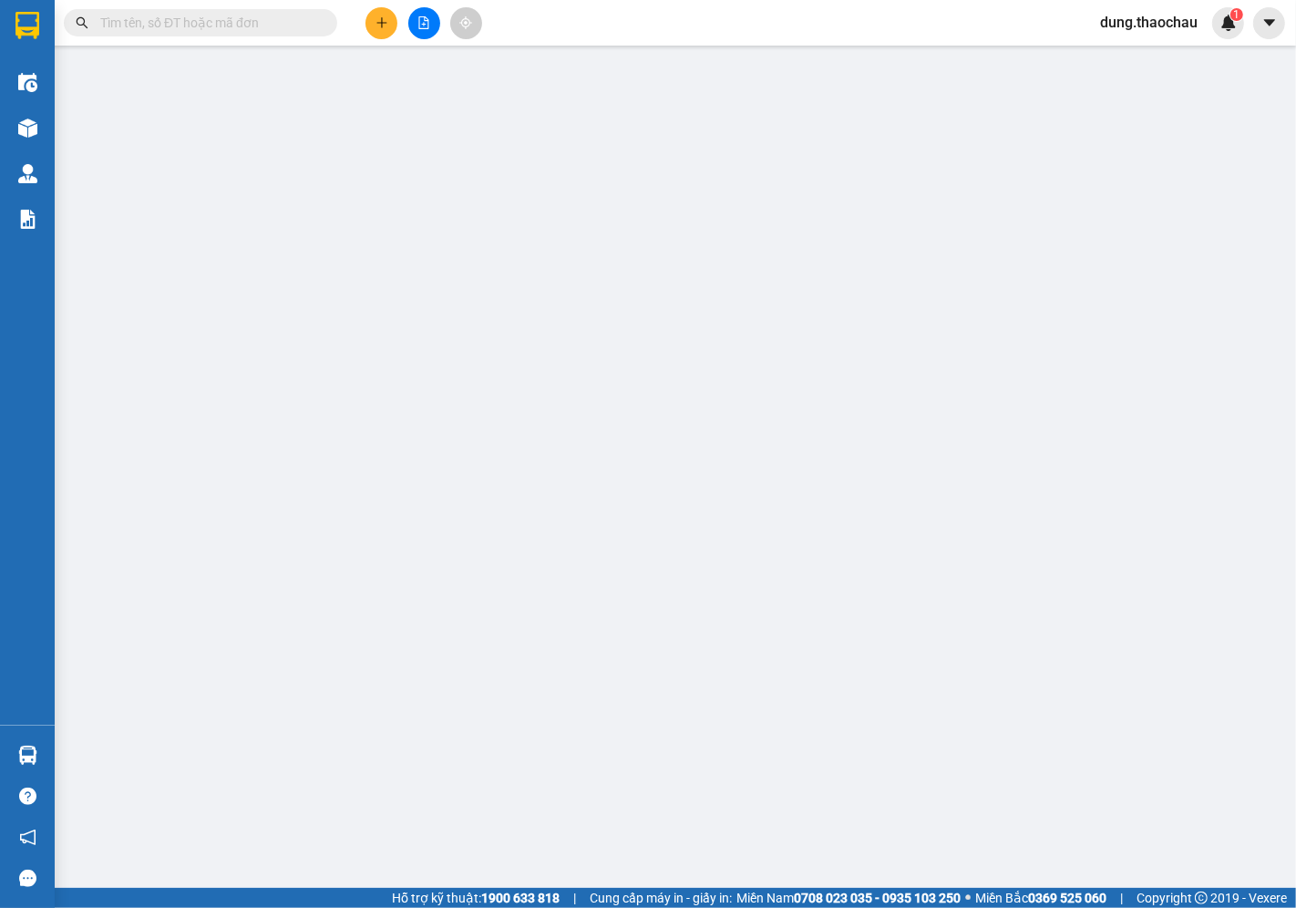
type input "02753512315"
type input "SG2"
type input "09763362279"
type input "Labo Anh"
type input "40.000"
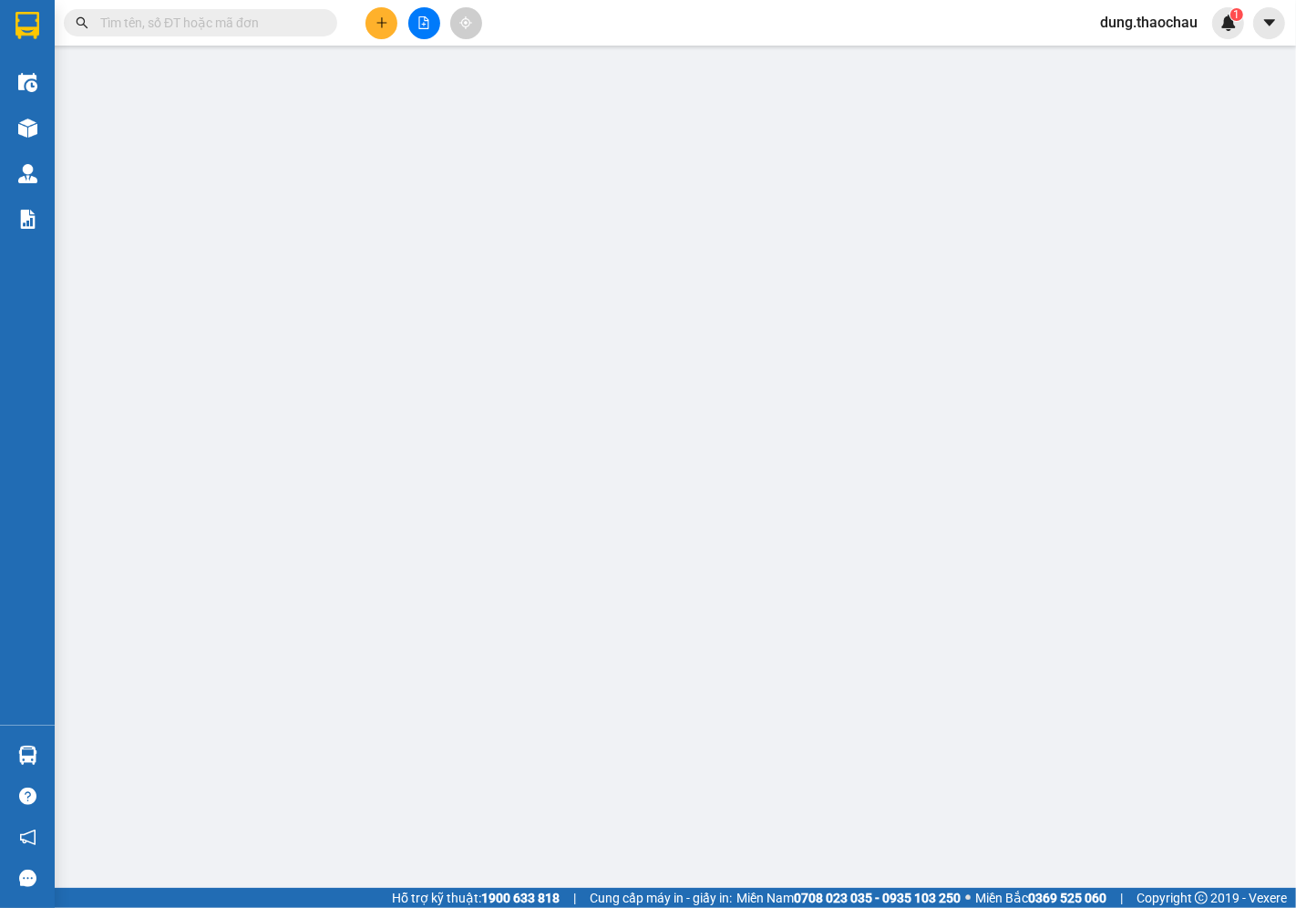
type input "40.000"
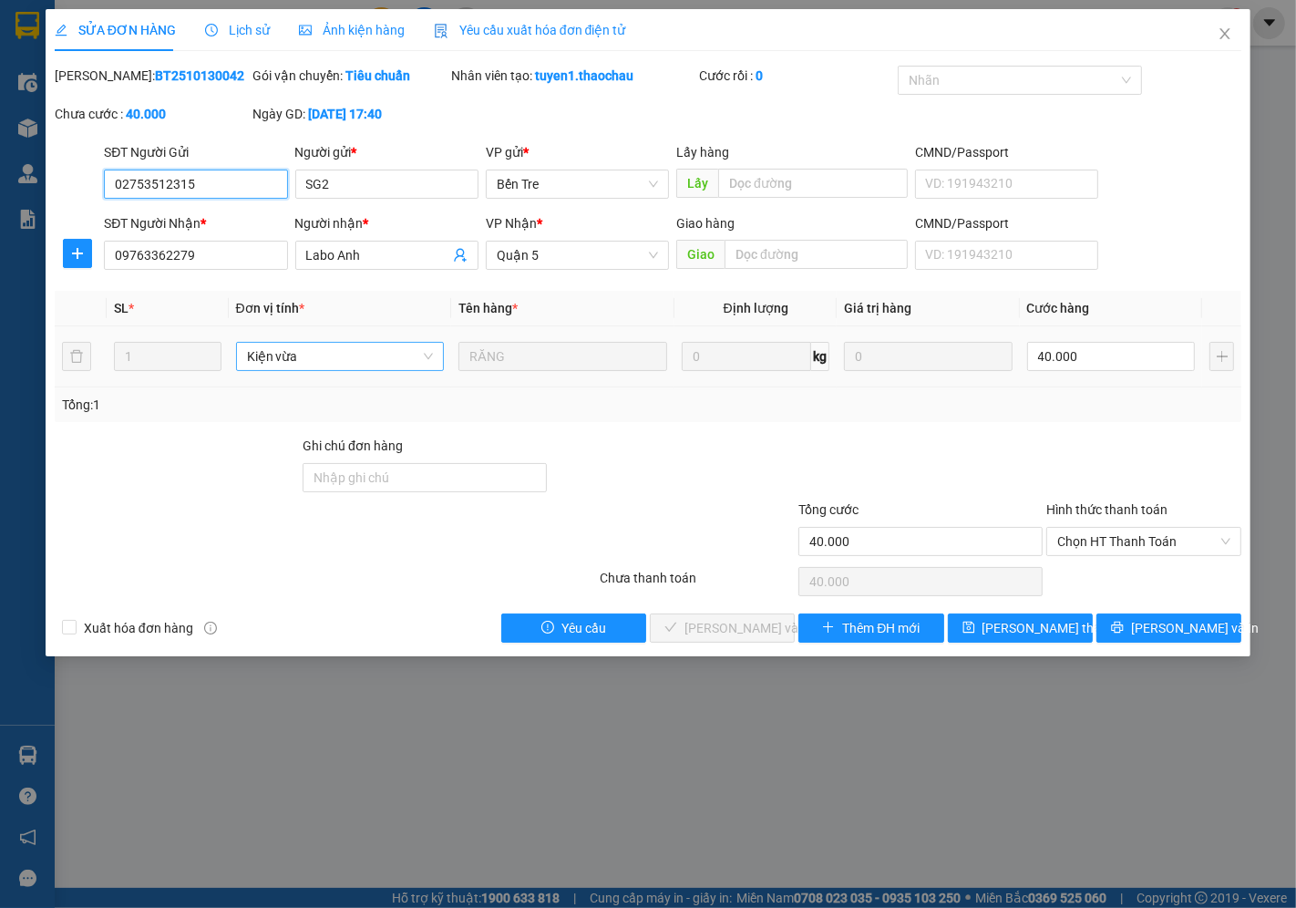
click at [341, 366] on span "Kiện vừa" at bounding box center [340, 356] width 187 height 27
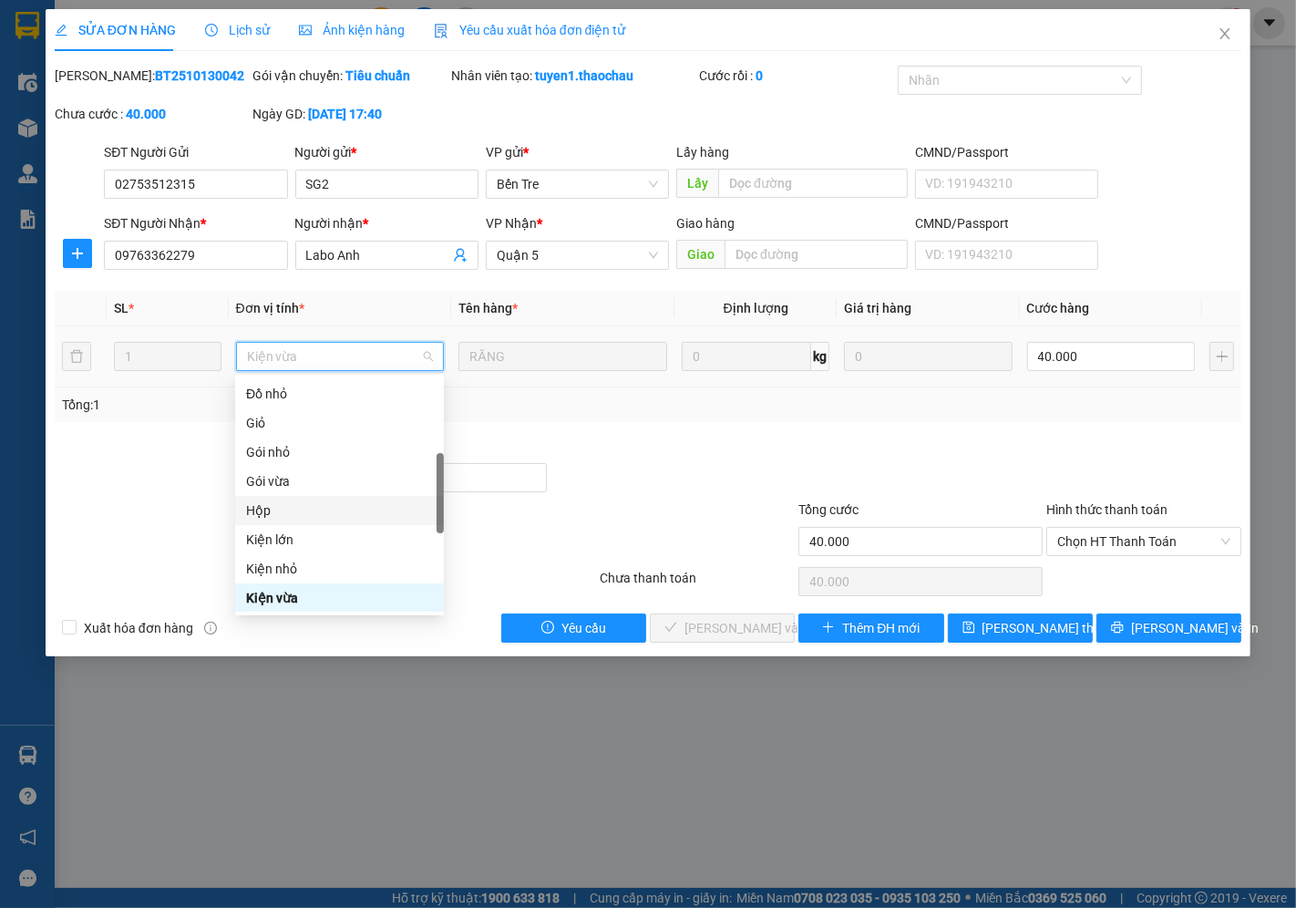
click at [284, 509] on div "Hộp" at bounding box center [339, 510] width 187 height 20
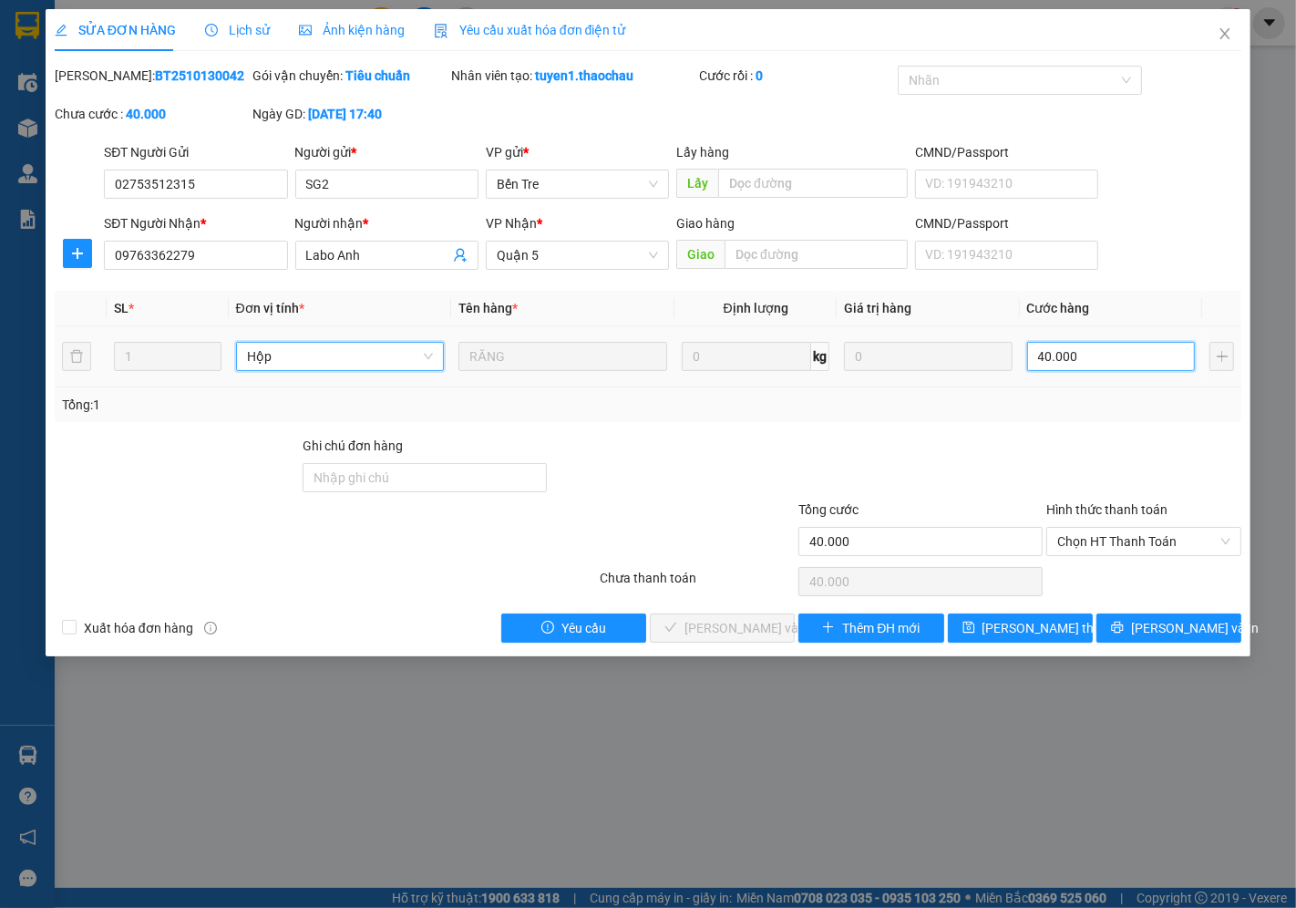
click at [1050, 351] on input "40.000" at bounding box center [1111, 356] width 168 height 29
type input "0"
type input "2"
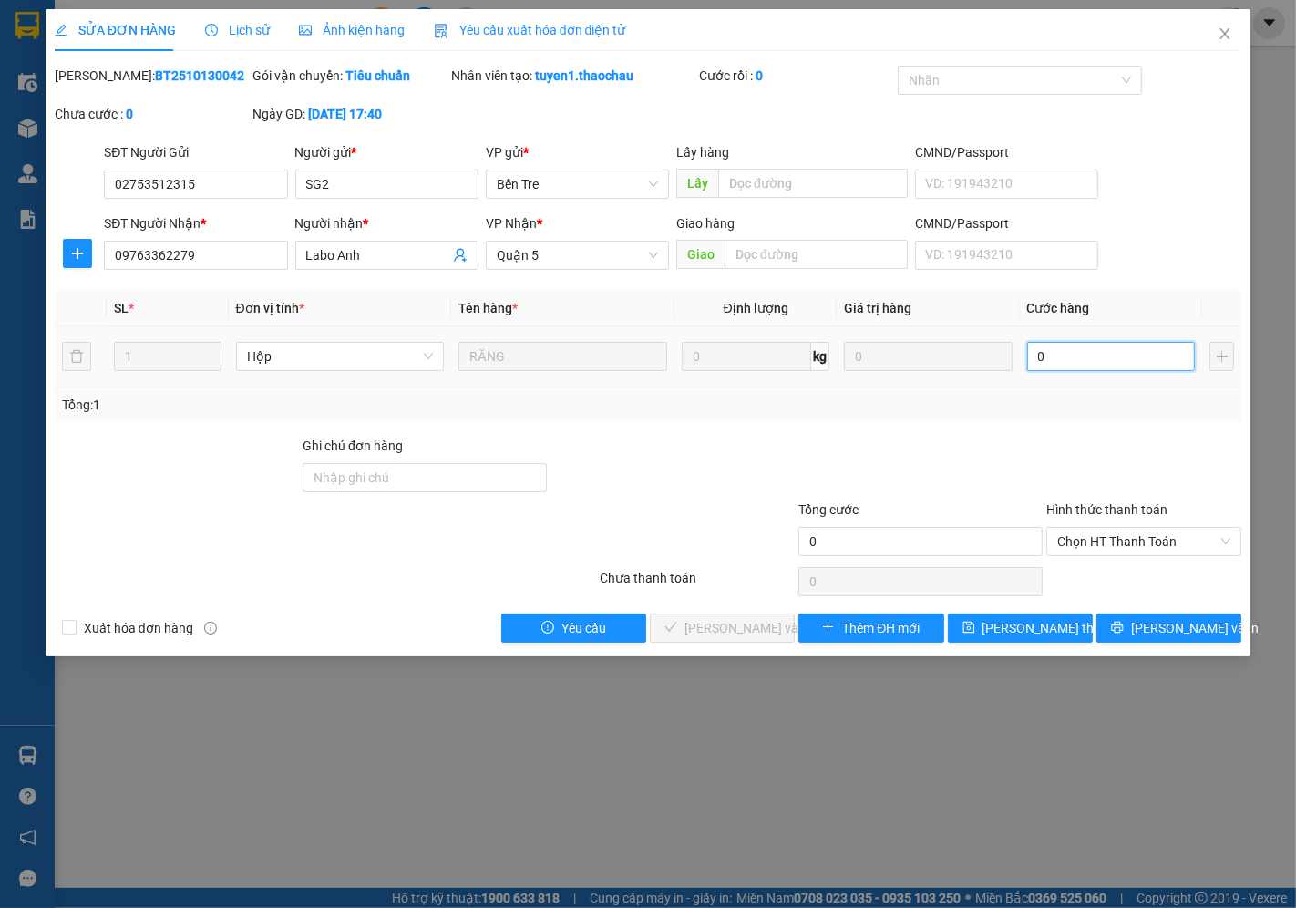
type input "2"
type input "020"
type input "20"
type input "020"
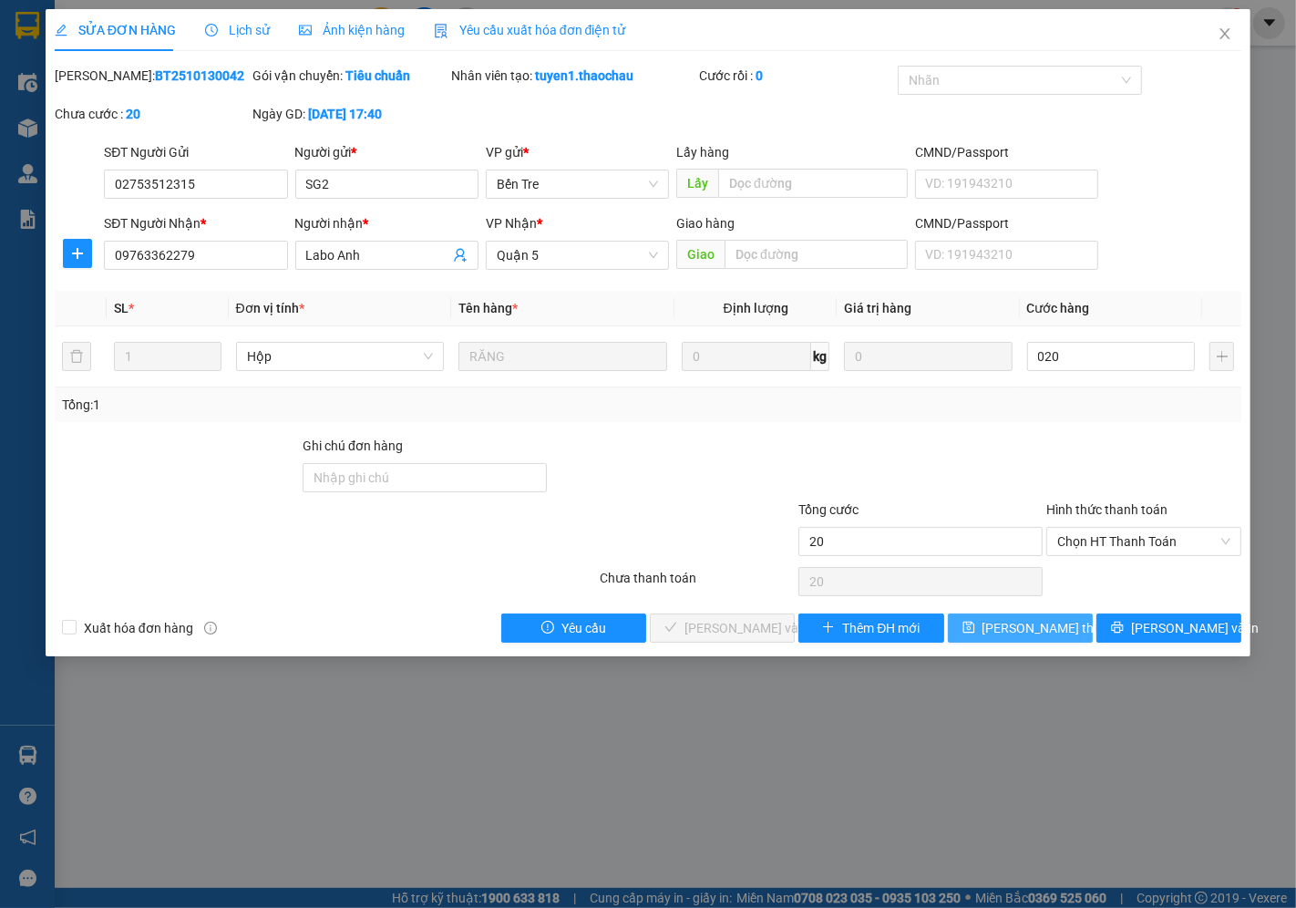
type input "20.000"
click at [1028, 638] on span "[PERSON_NAME] đổi" at bounding box center [1056, 628] width 146 height 20
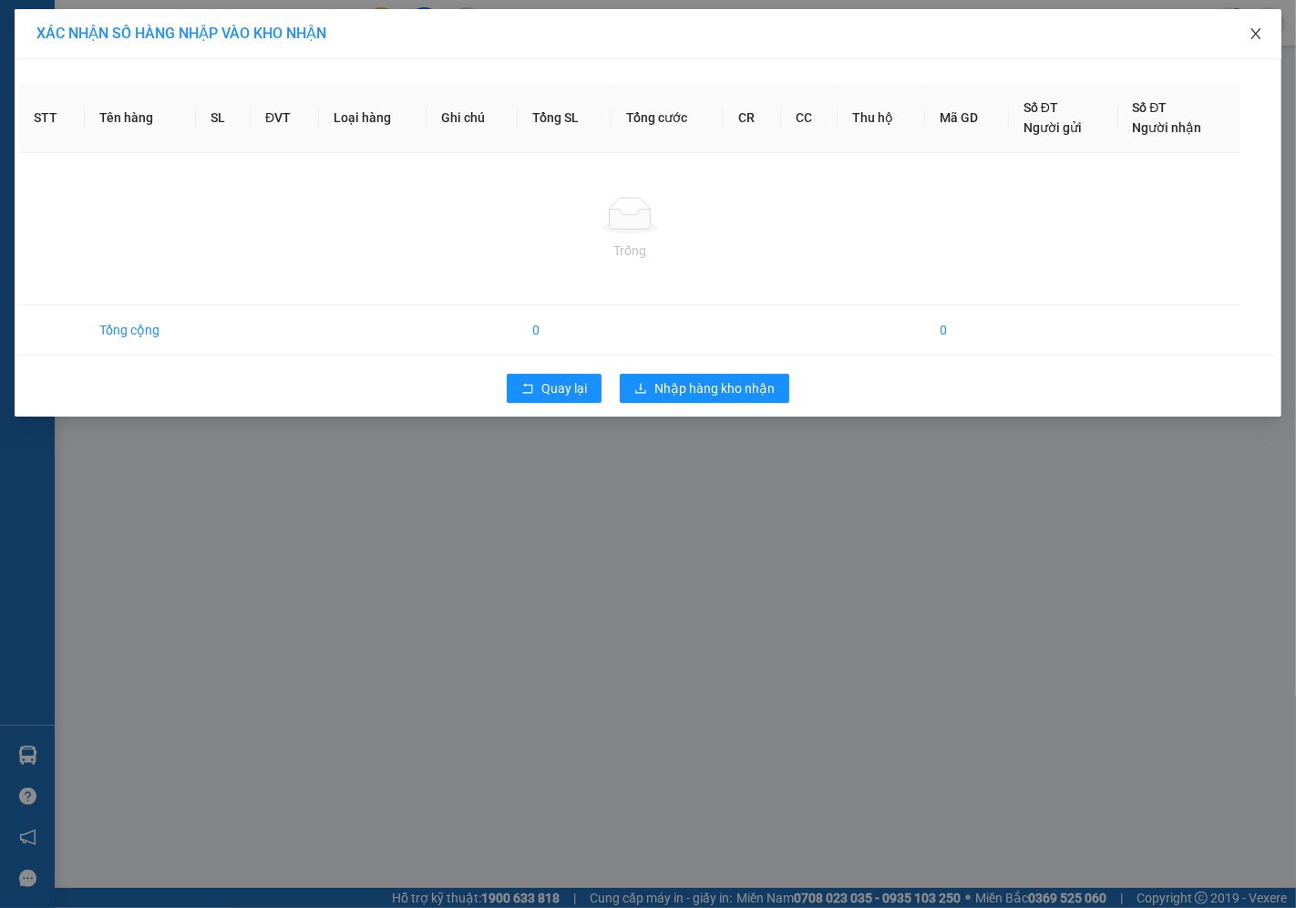
click at [1259, 32] on icon "close" at bounding box center [1256, 33] width 10 height 11
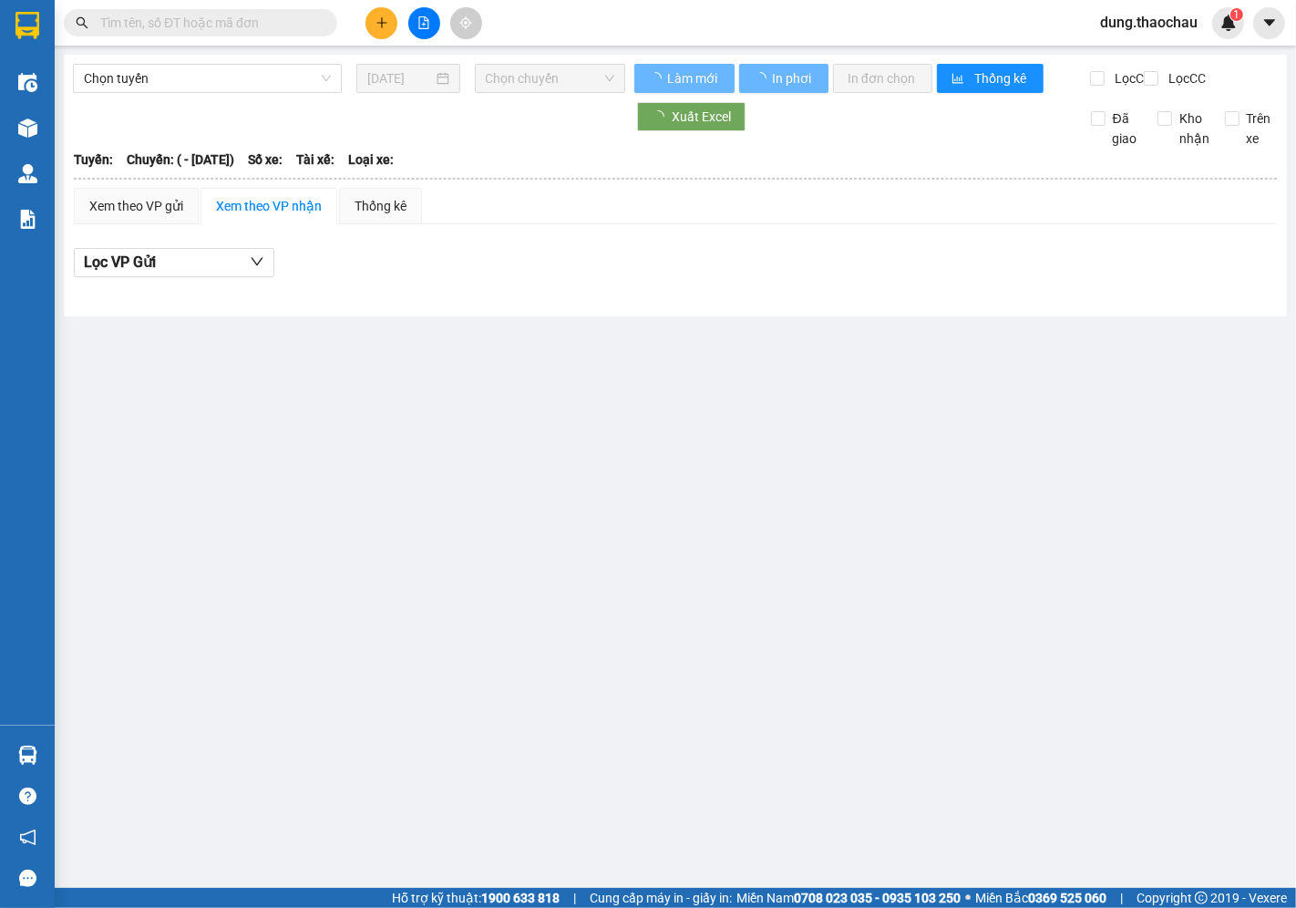
type input "[DATE]"
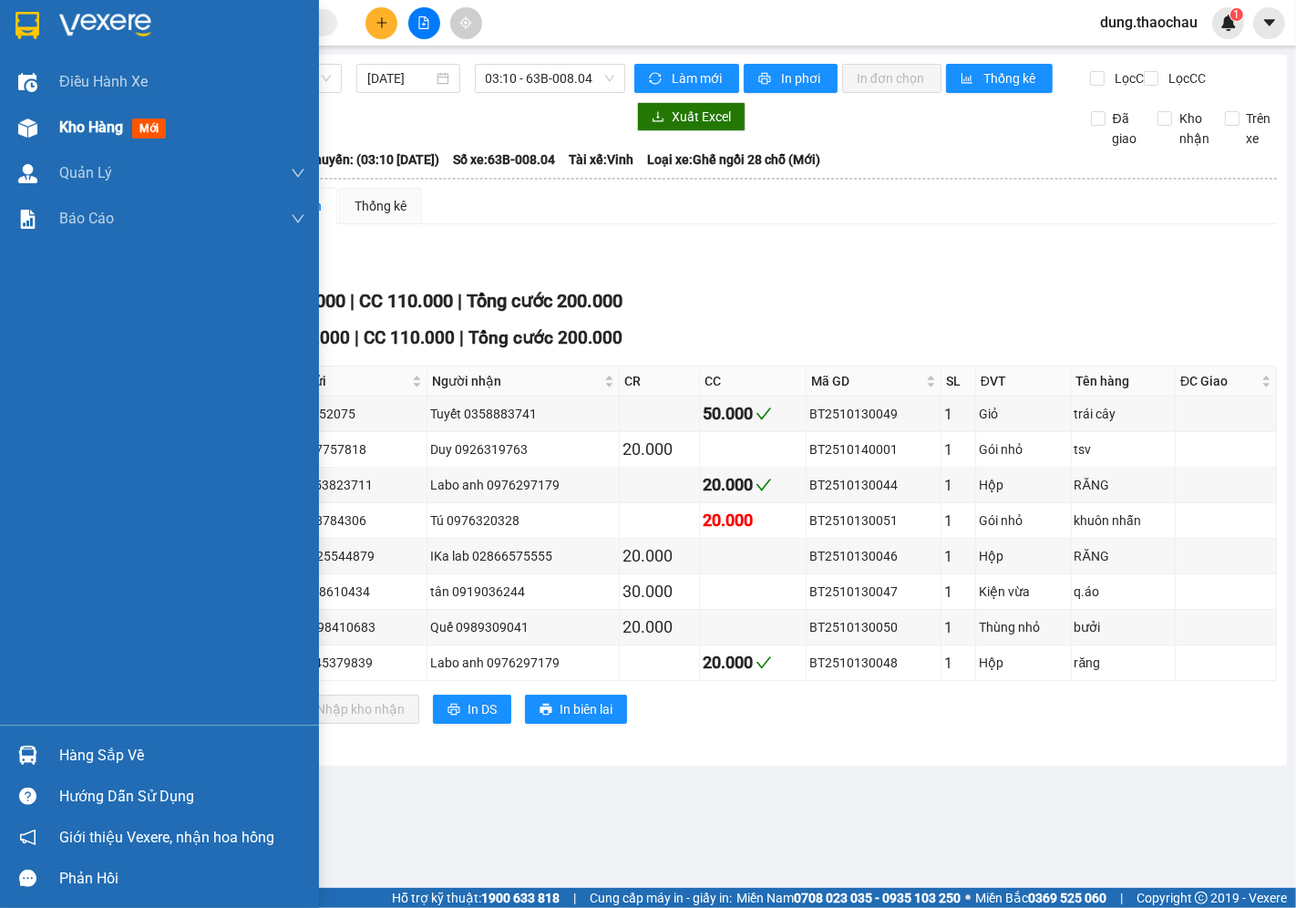
click at [73, 125] on span "Kho hàng" at bounding box center [91, 126] width 64 height 17
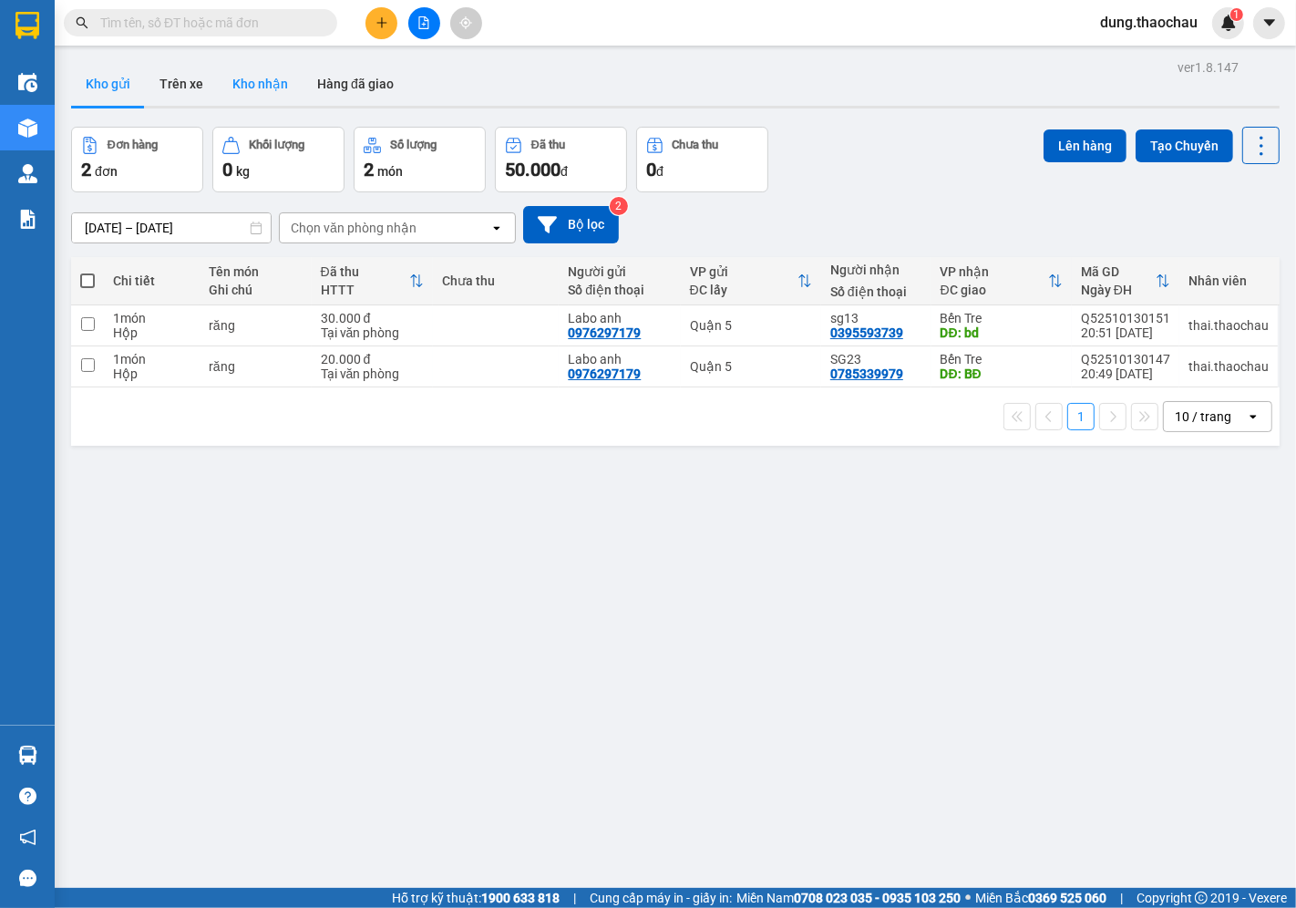
click at [243, 80] on button "Kho nhận" at bounding box center [260, 84] width 85 height 44
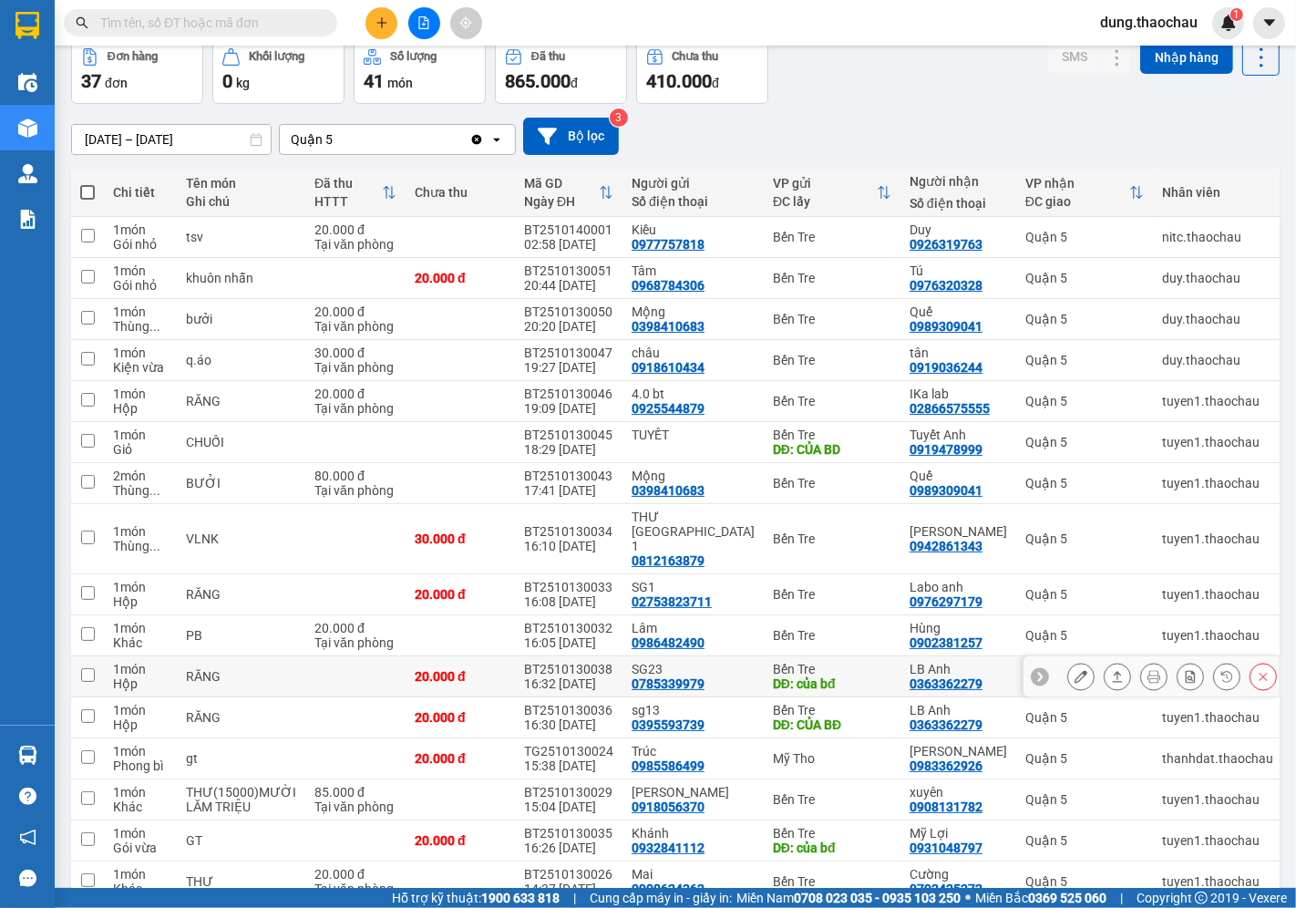
scroll to position [202, 0]
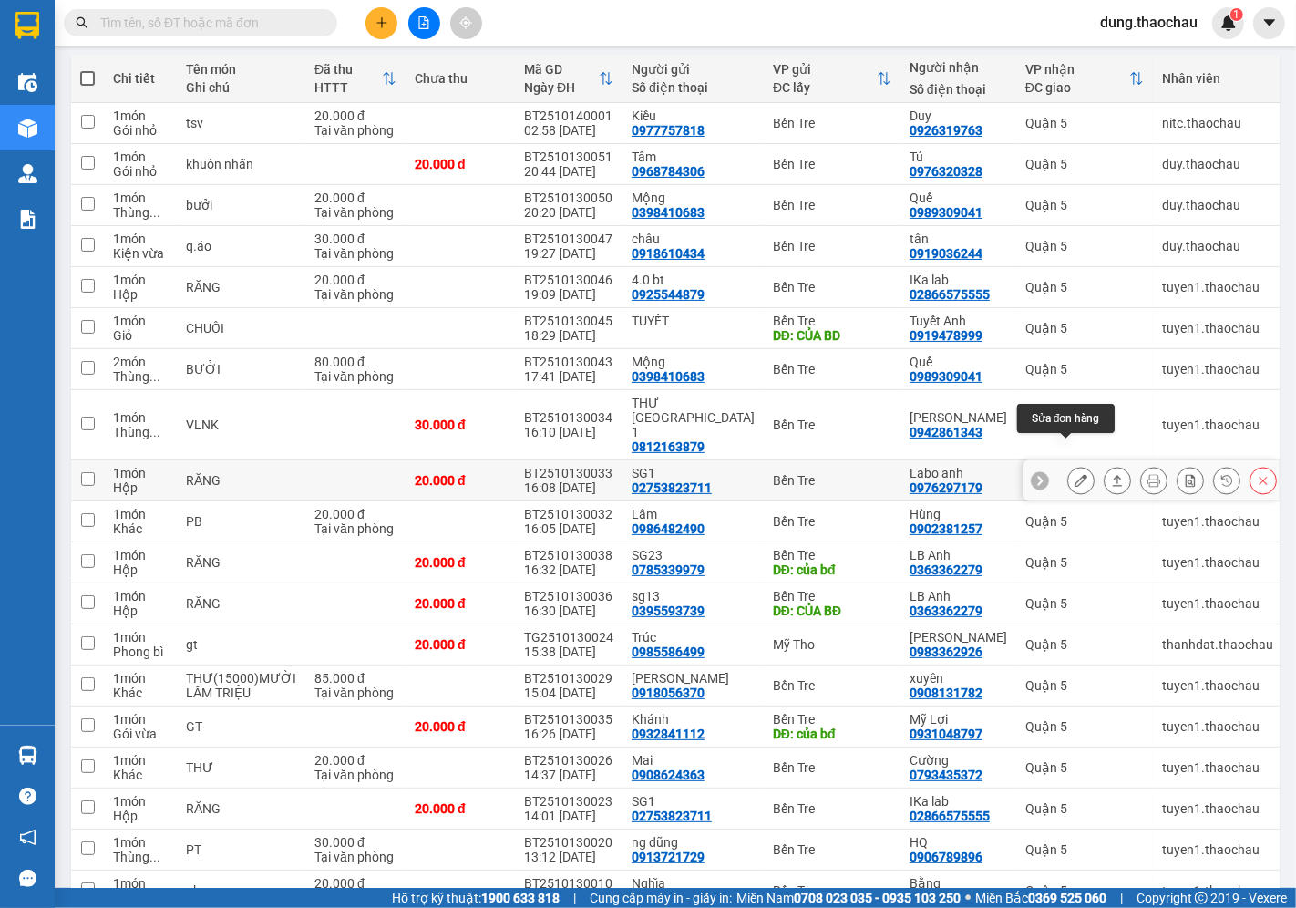
click at [1075, 474] on icon at bounding box center [1081, 480] width 13 height 13
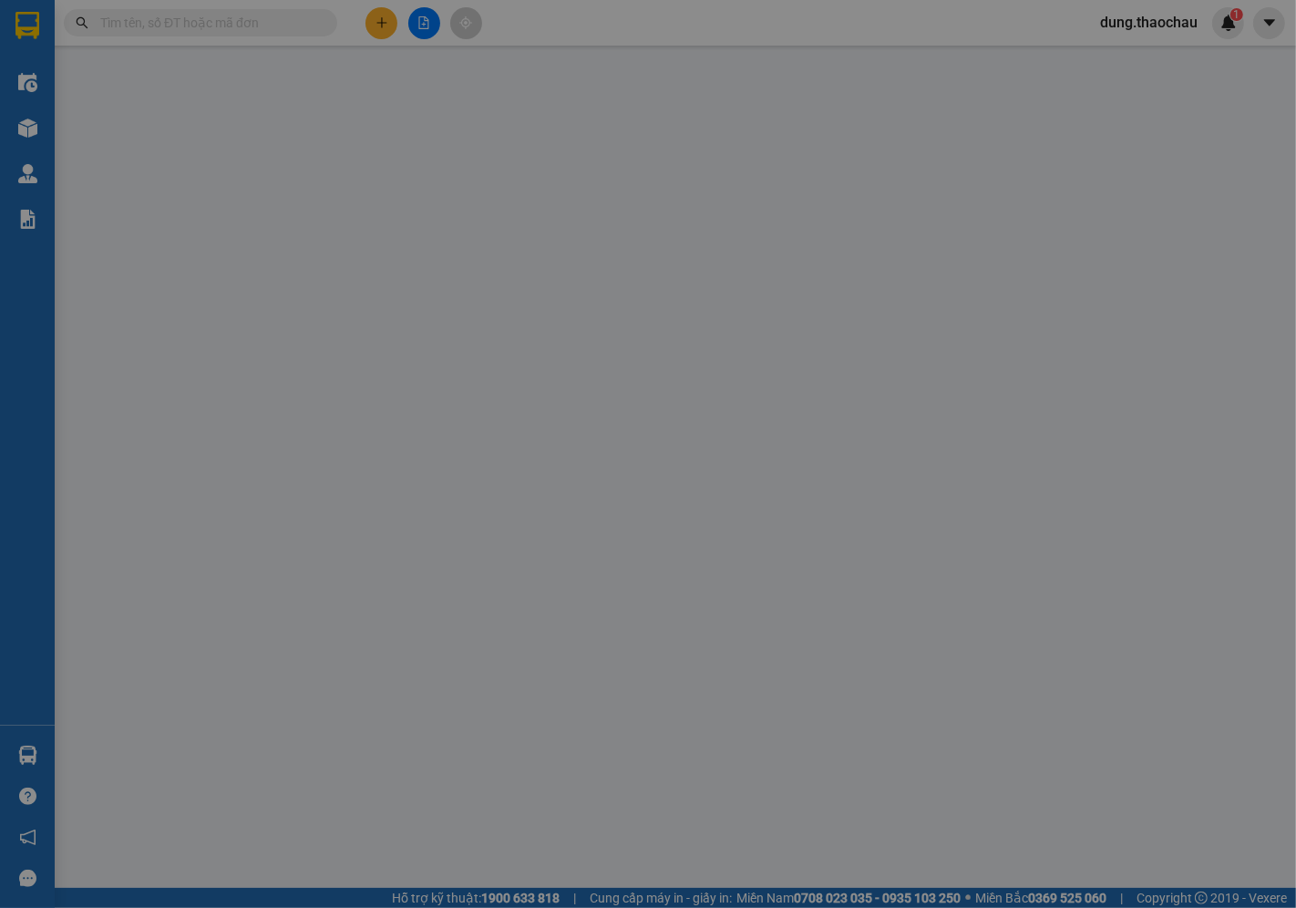
type input "02753823711"
type input "SG1"
type input "0976297179"
type input "Labo anh"
type input "20.000"
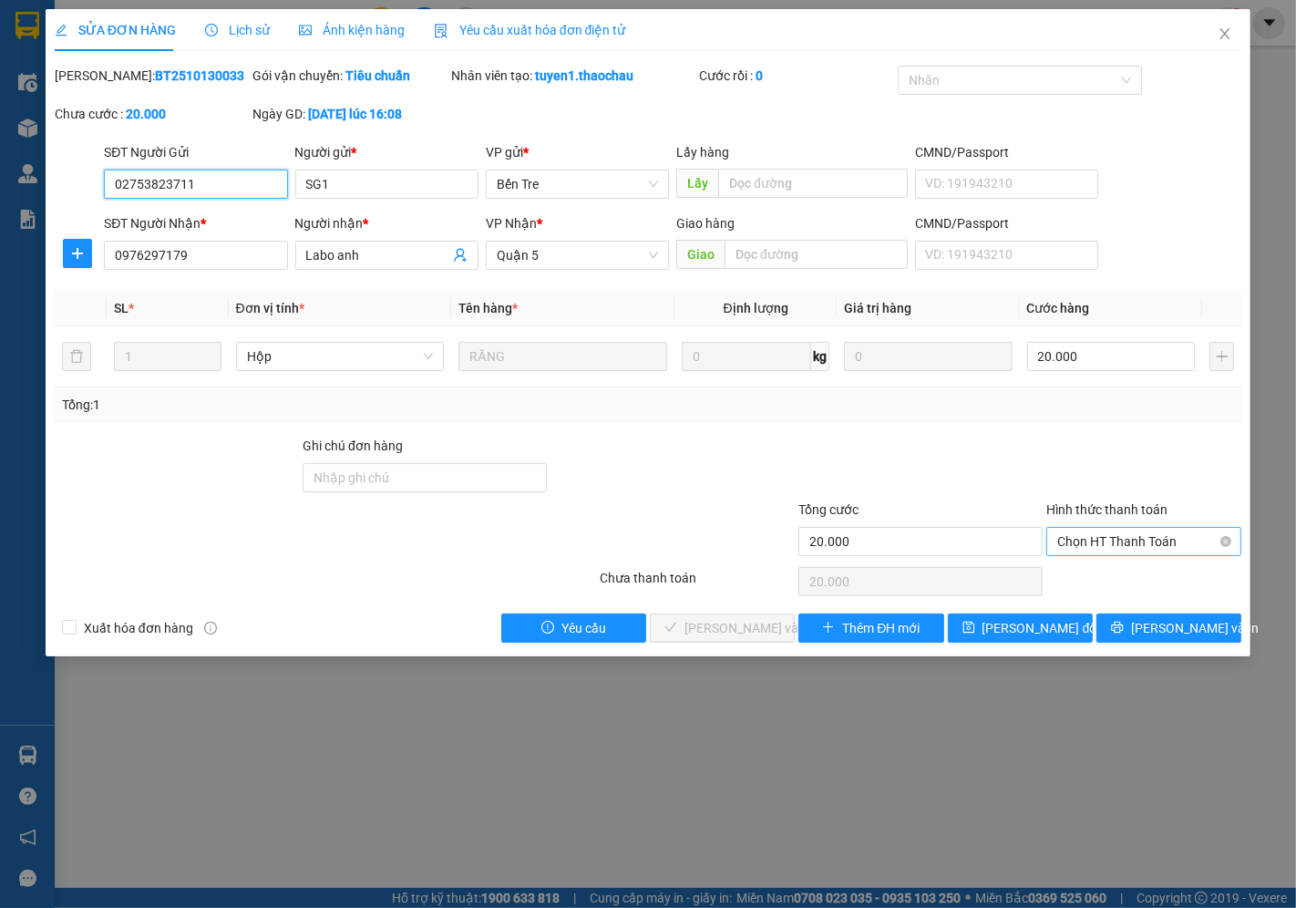
click at [1095, 541] on span "Chọn HT Thanh Toán" at bounding box center [1143, 541] width 173 height 27
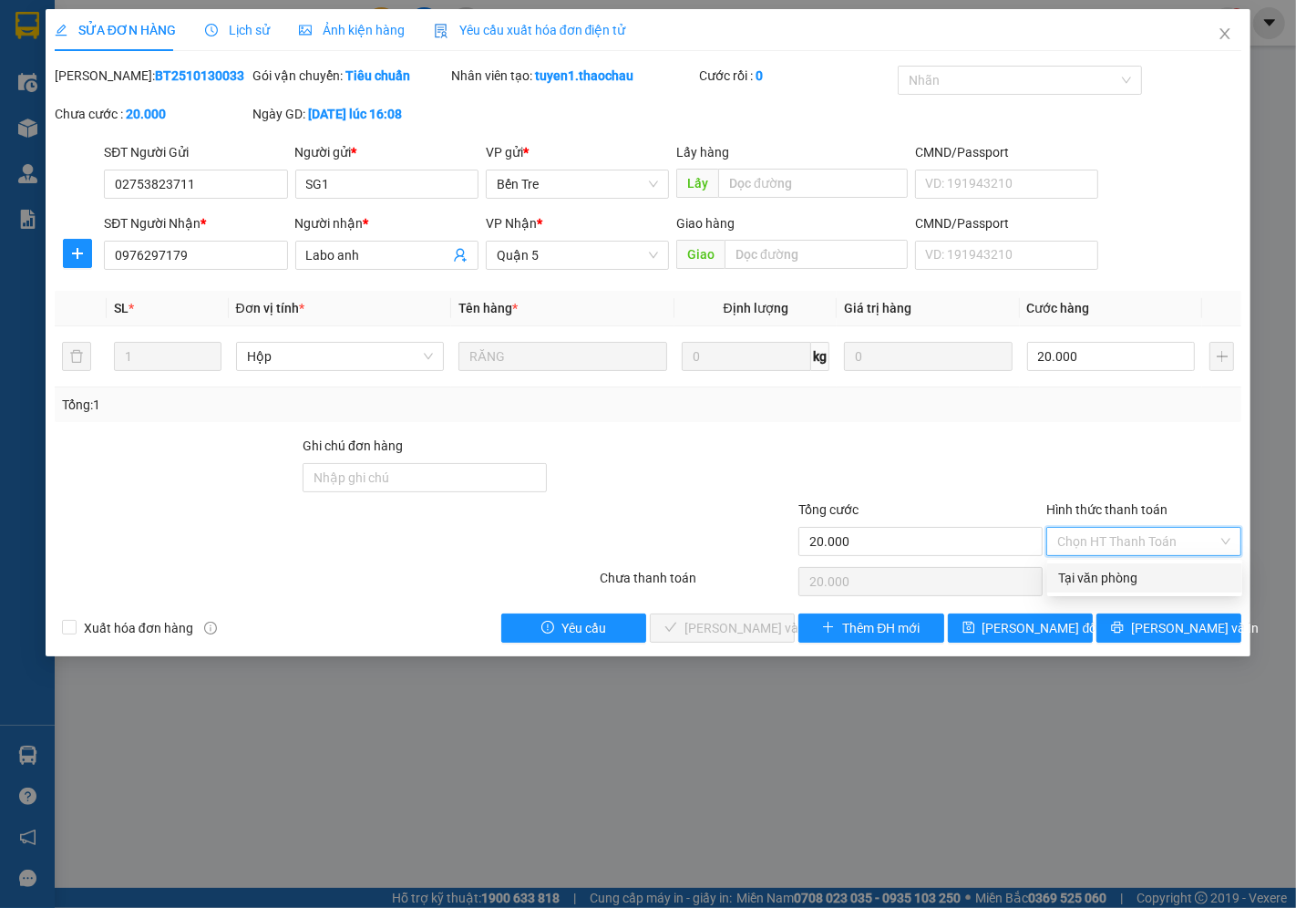
click at [1095, 576] on div "Tại văn phòng" at bounding box center [1144, 578] width 173 height 20
type input "0"
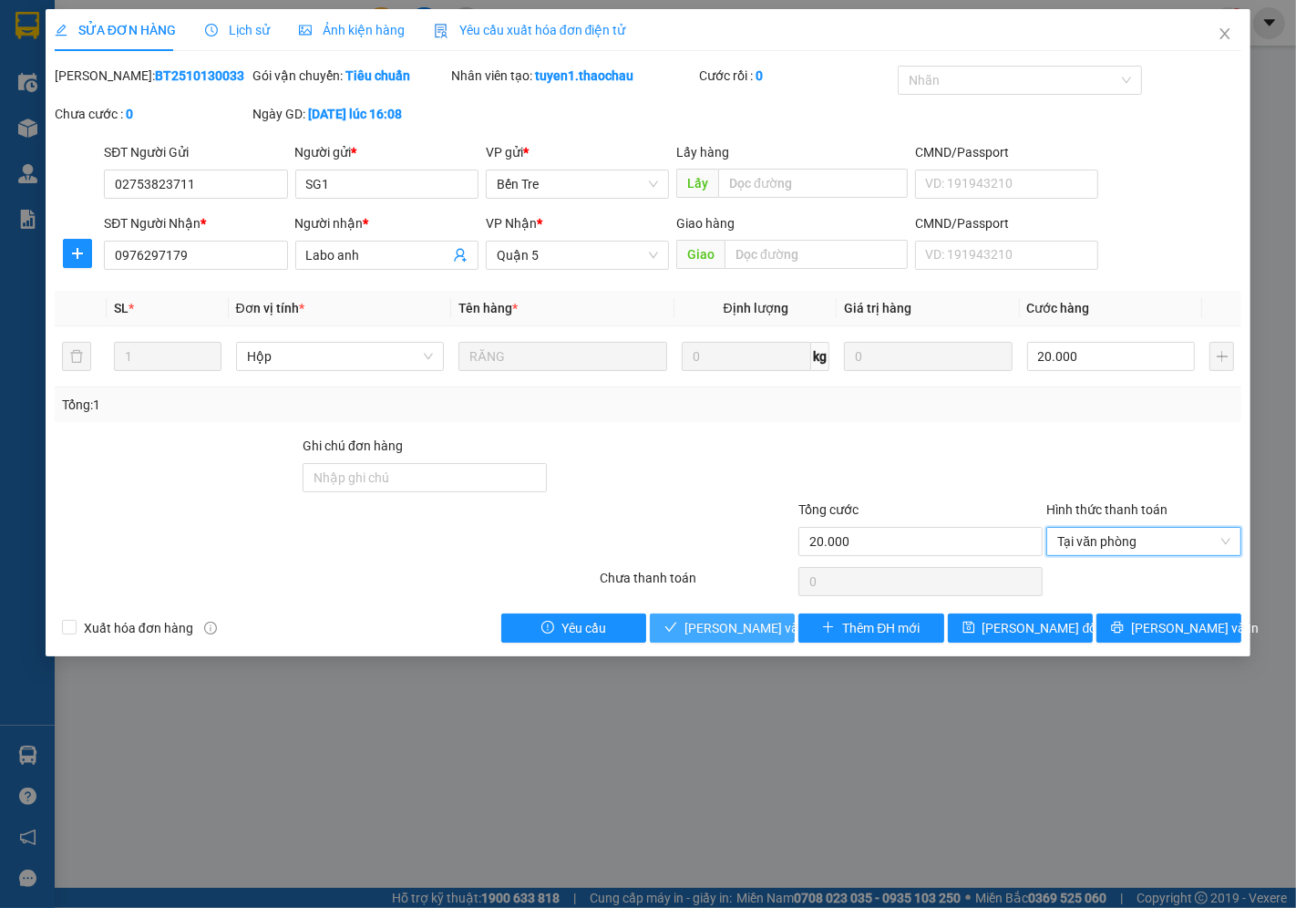
click at [724, 622] on span "[PERSON_NAME] và [PERSON_NAME] hàng" at bounding box center [808, 628] width 246 height 20
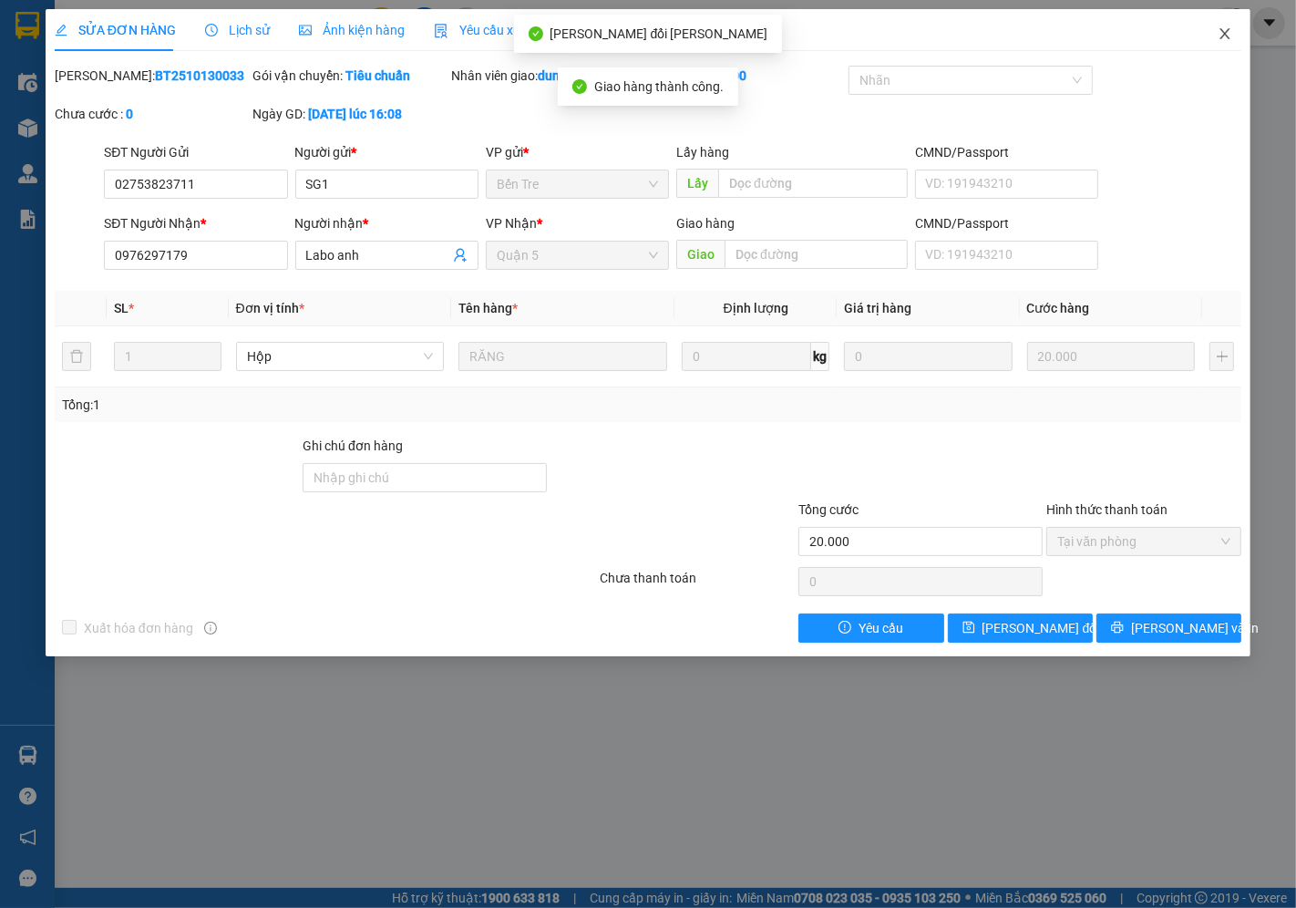
click at [1222, 36] on icon "close" at bounding box center [1225, 33] width 15 height 15
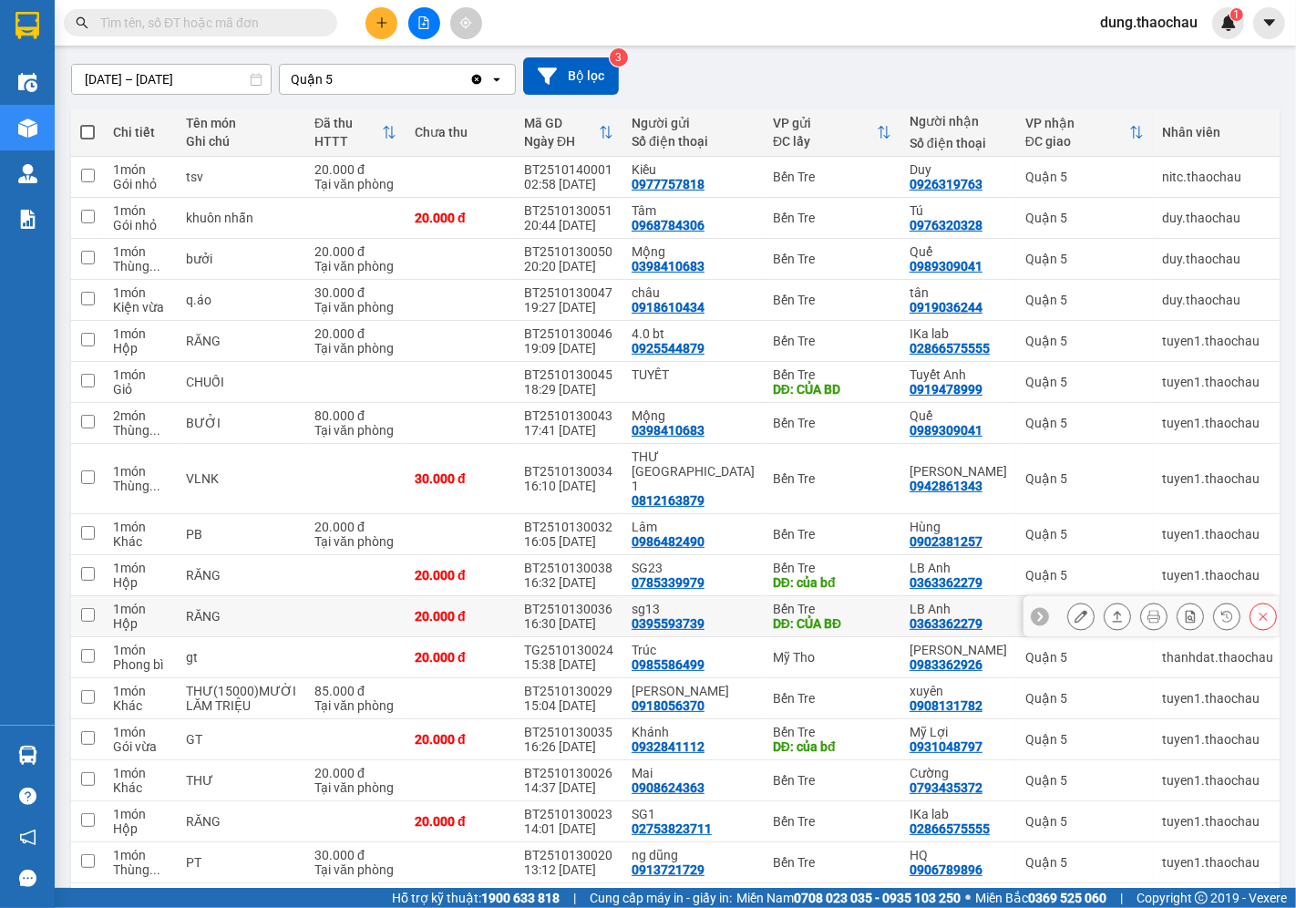
scroll to position [202, 0]
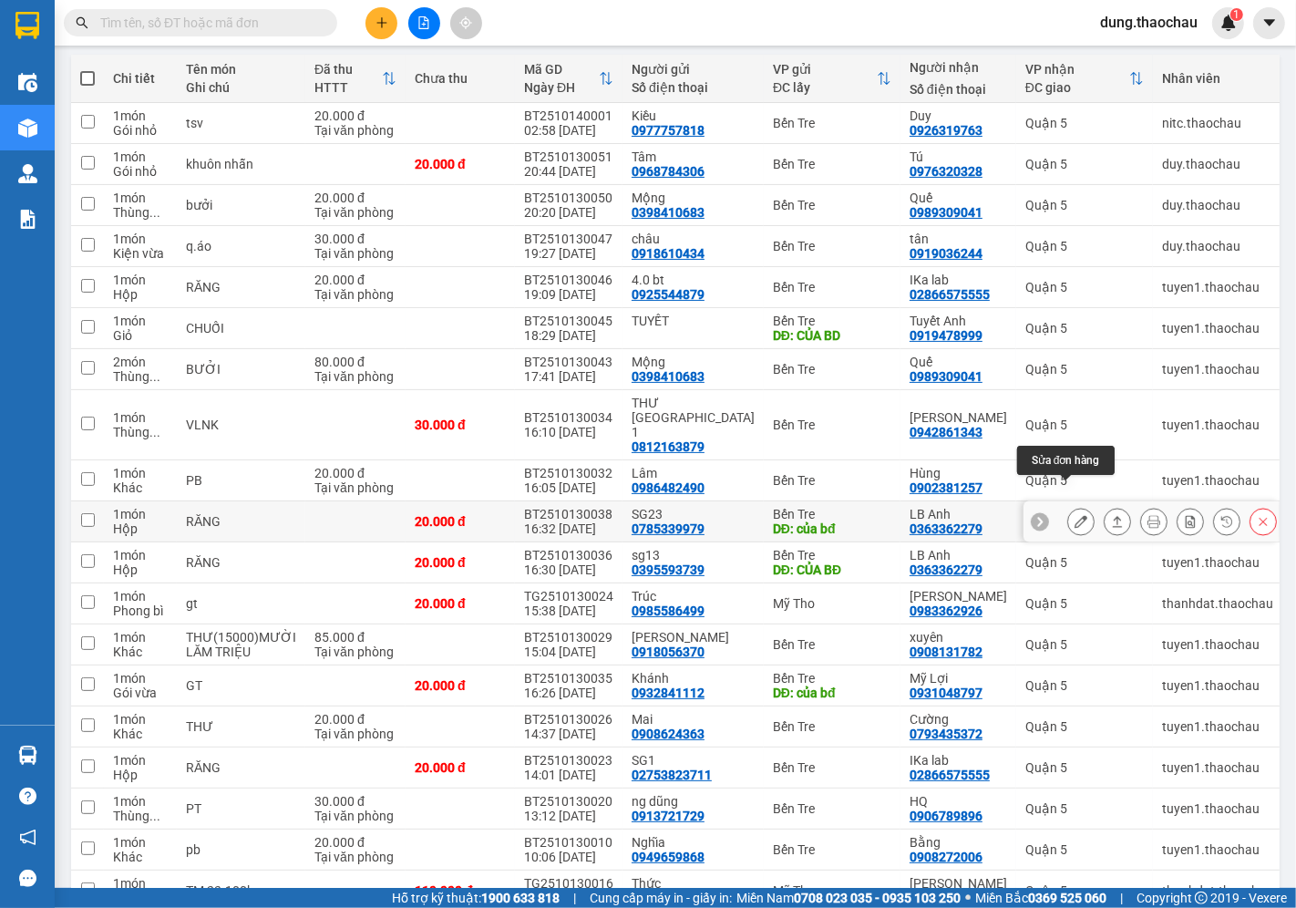
click at [1075, 515] on icon at bounding box center [1081, 521] width 13 height 13
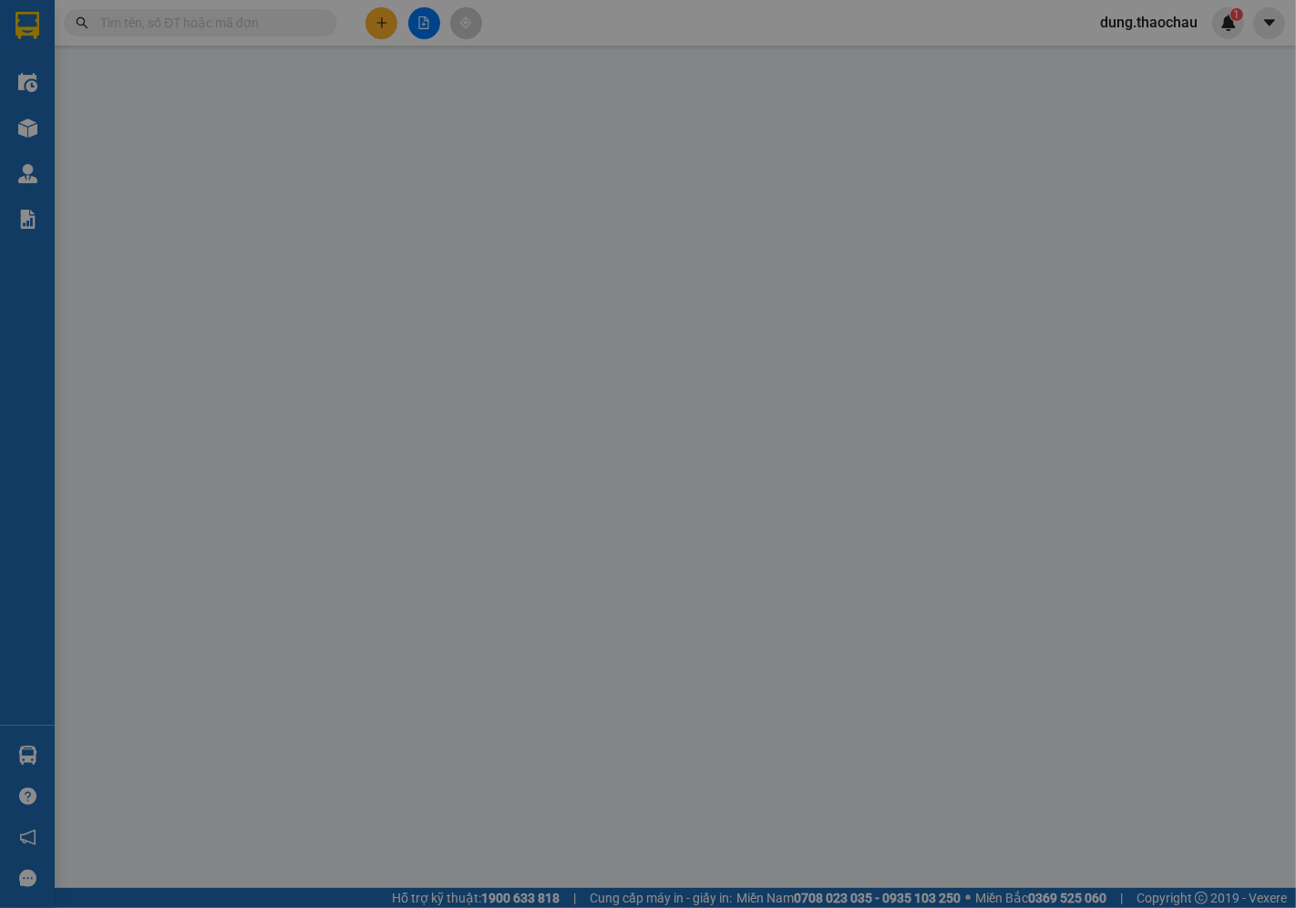
type input "0785339979"
type input "SG23"
type input "của bđ"
type input "0363362279"
type input "LB Anh"
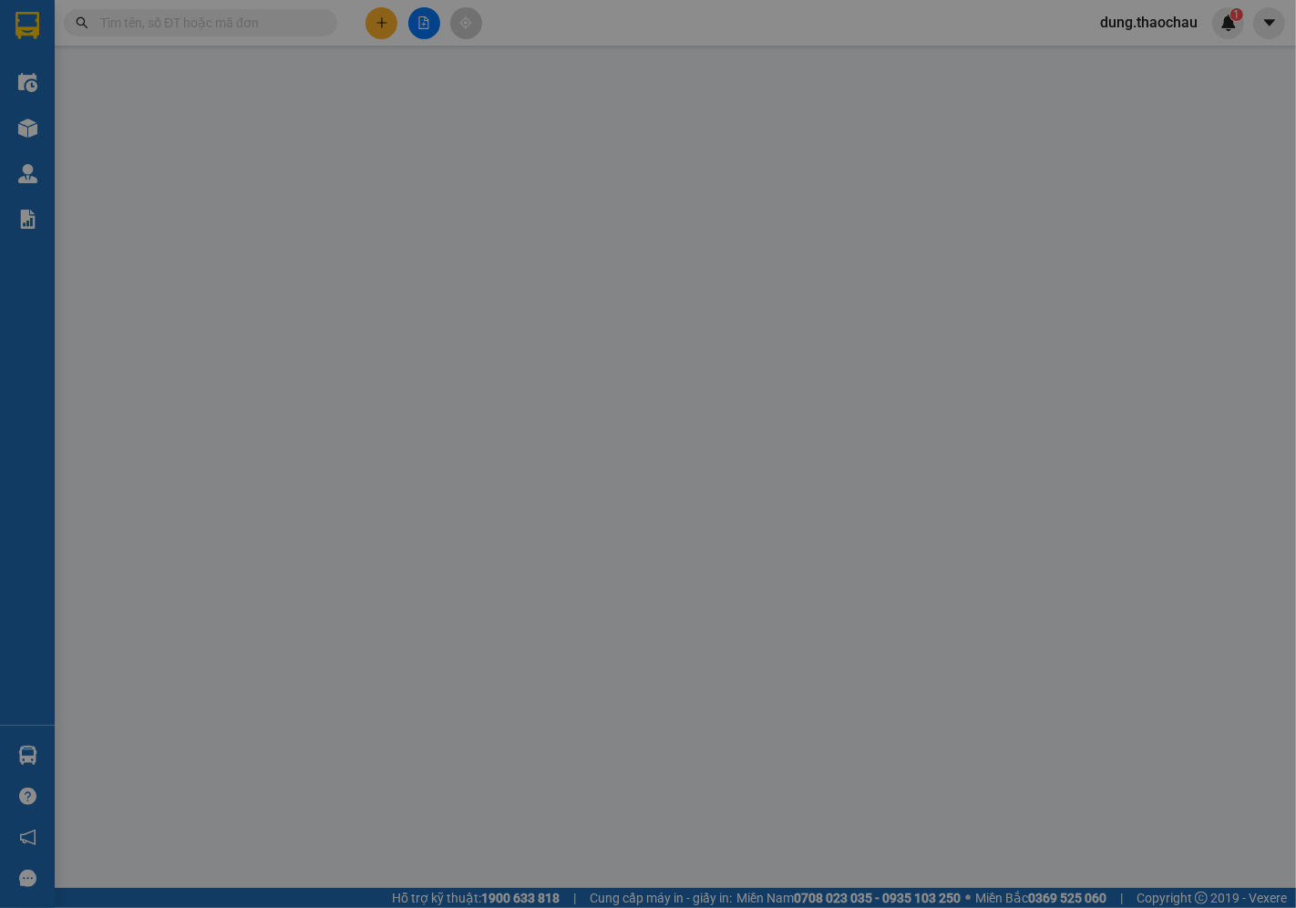
type input "20.000"
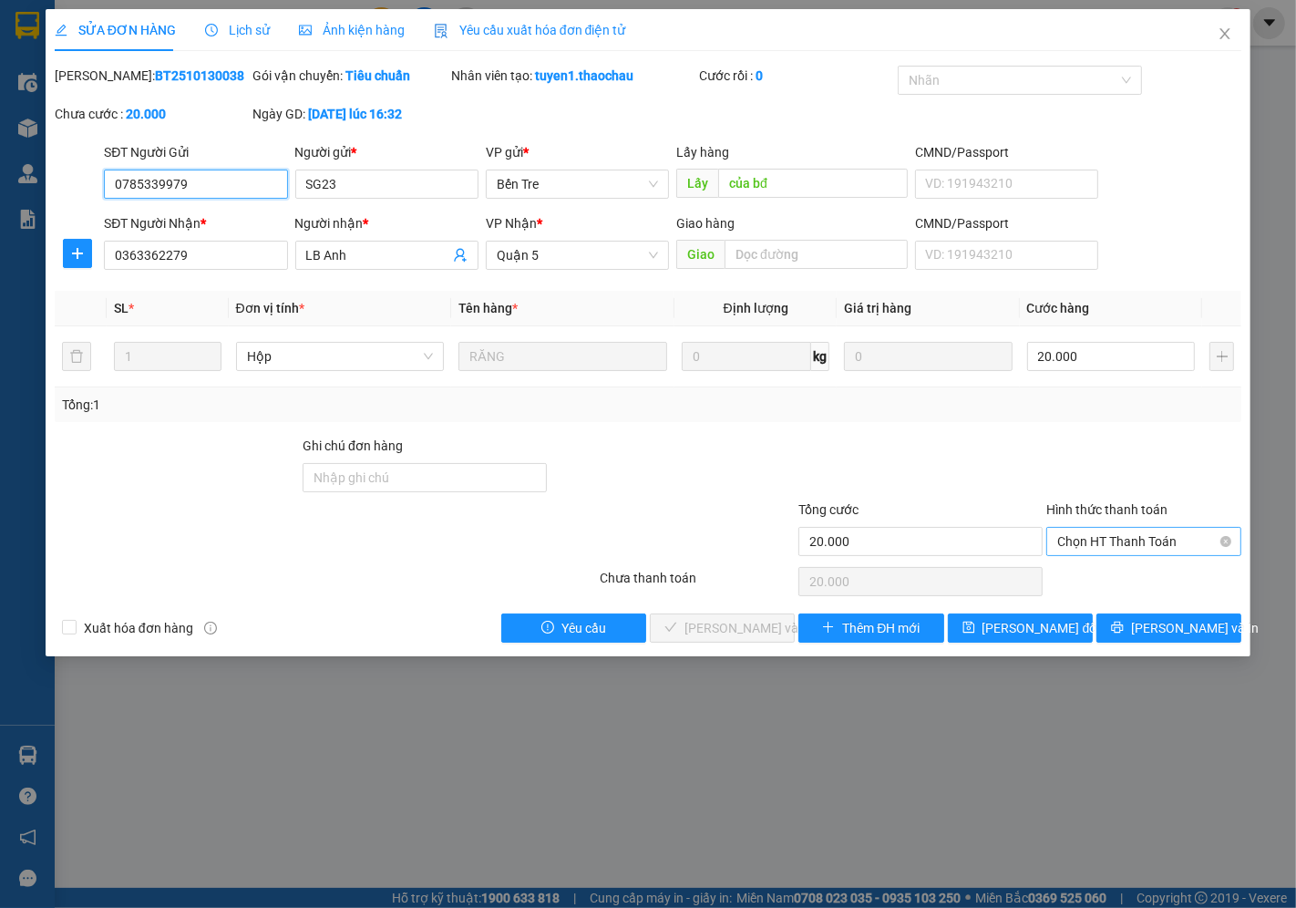
click at [1070, 541] on span "Chọn HT Thanh Toán" at bounding box center [1143, 541] width 173 height 27
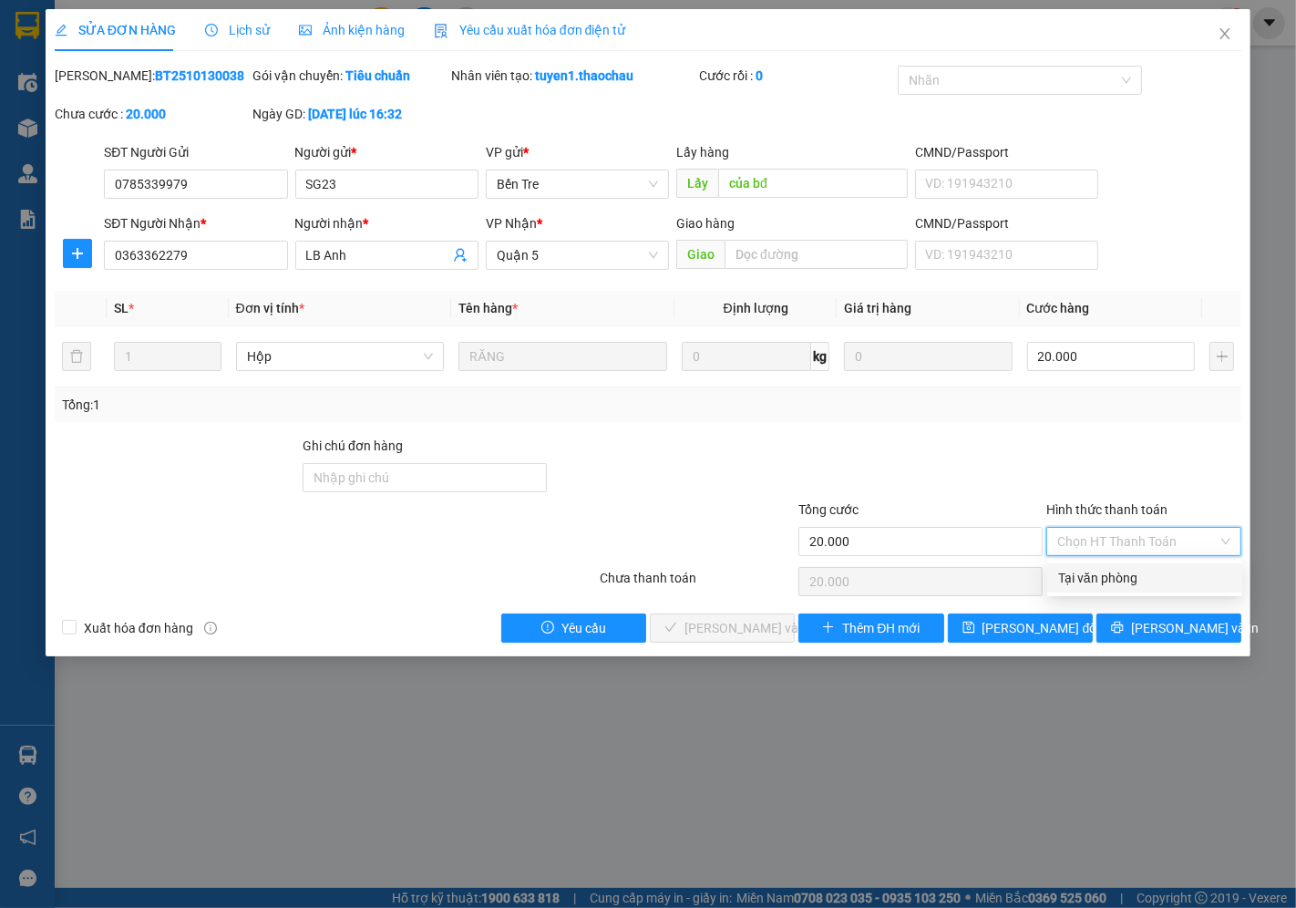
click at [1076, 575] on div "Tại văn phòng" at bounding box center [1144, 578] width 173 height 20
type input "0"
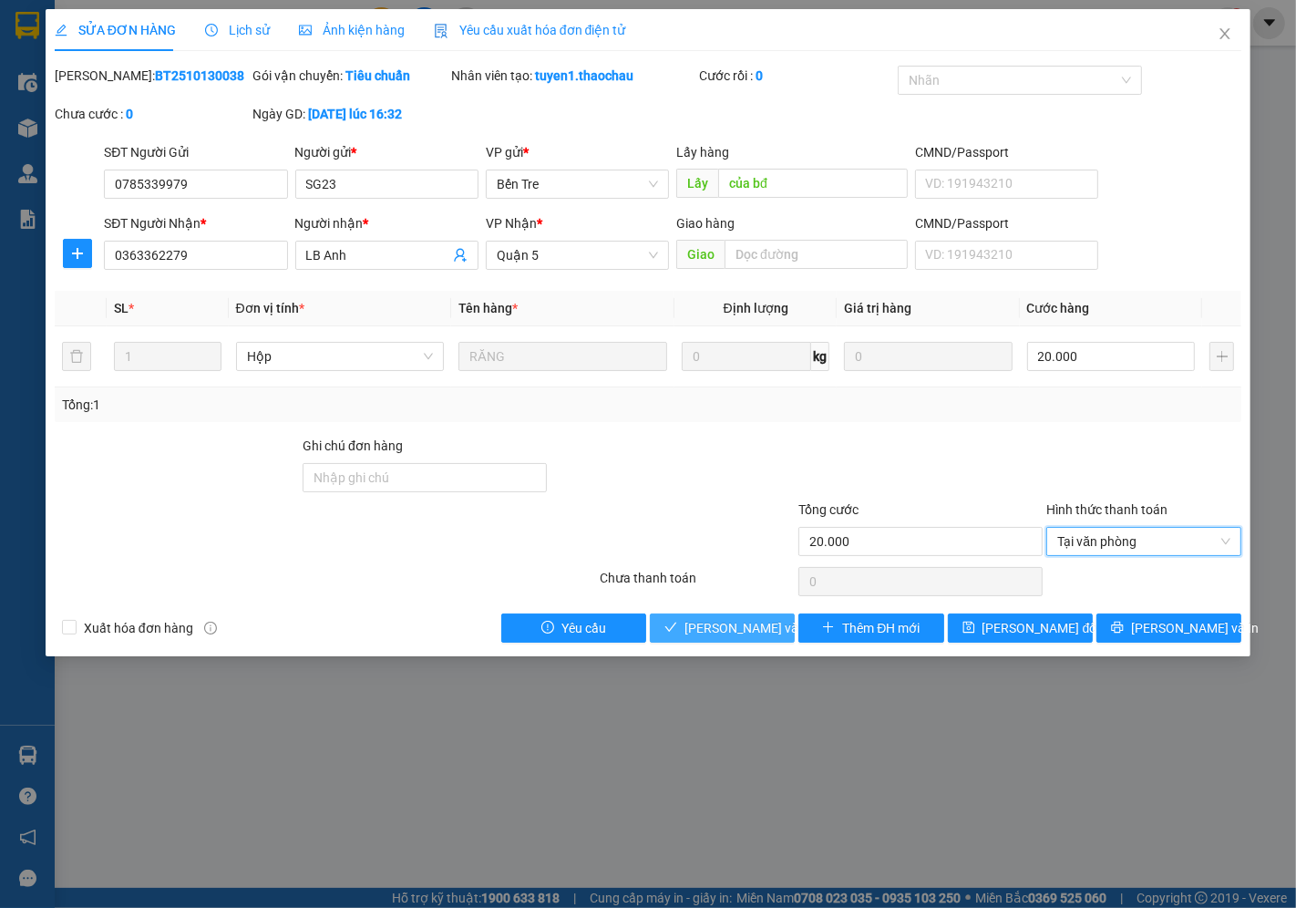
click at [758, 629] on span "[PERSON_NAME] và [PERSON_NAME] hàng" at bounding box center [808, 628] width 246 height 20
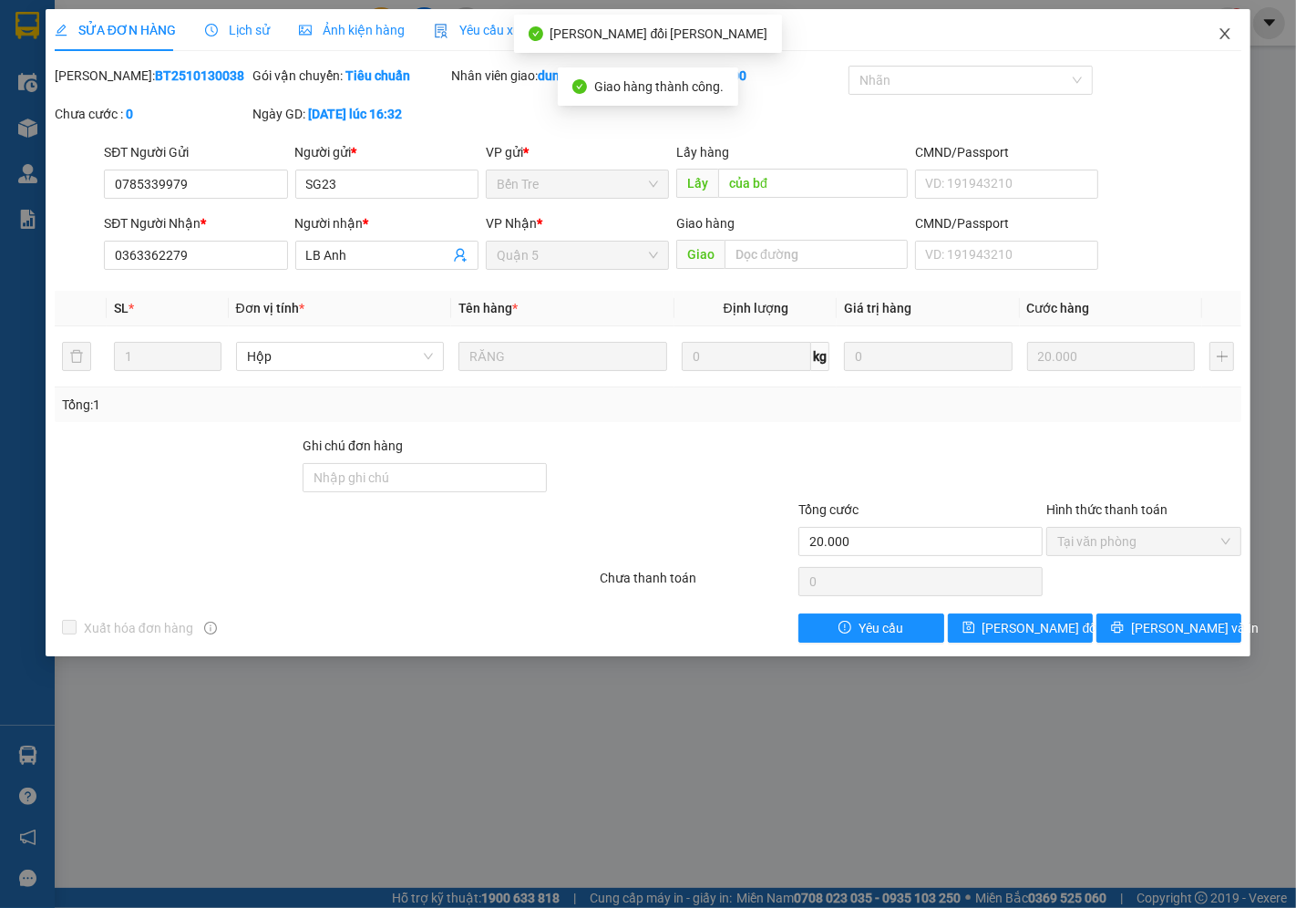
click at [1221, 36] on icon "close" at bounding box center [1225, 33] width 15 height 15
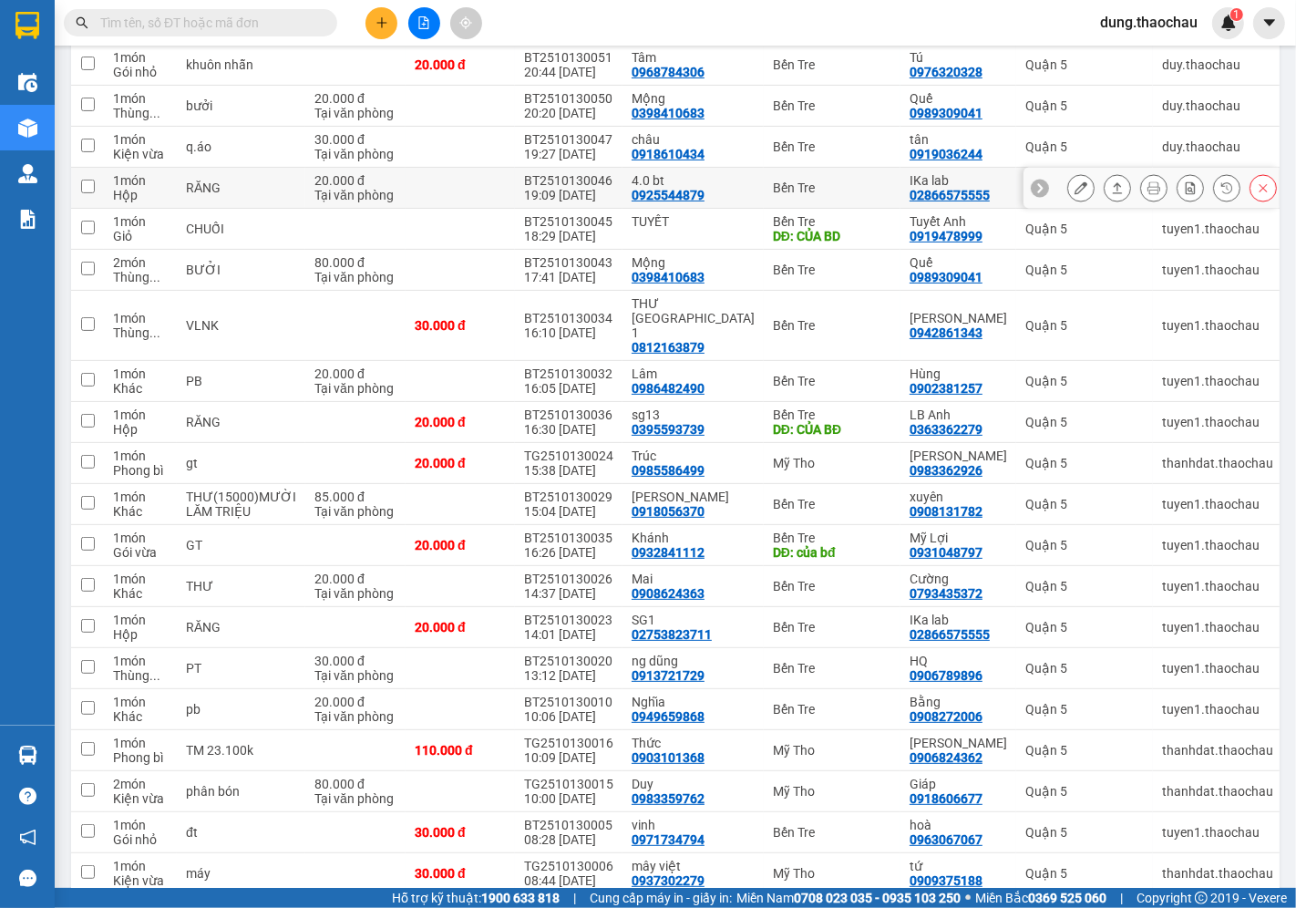
scroll to position [304, 0]
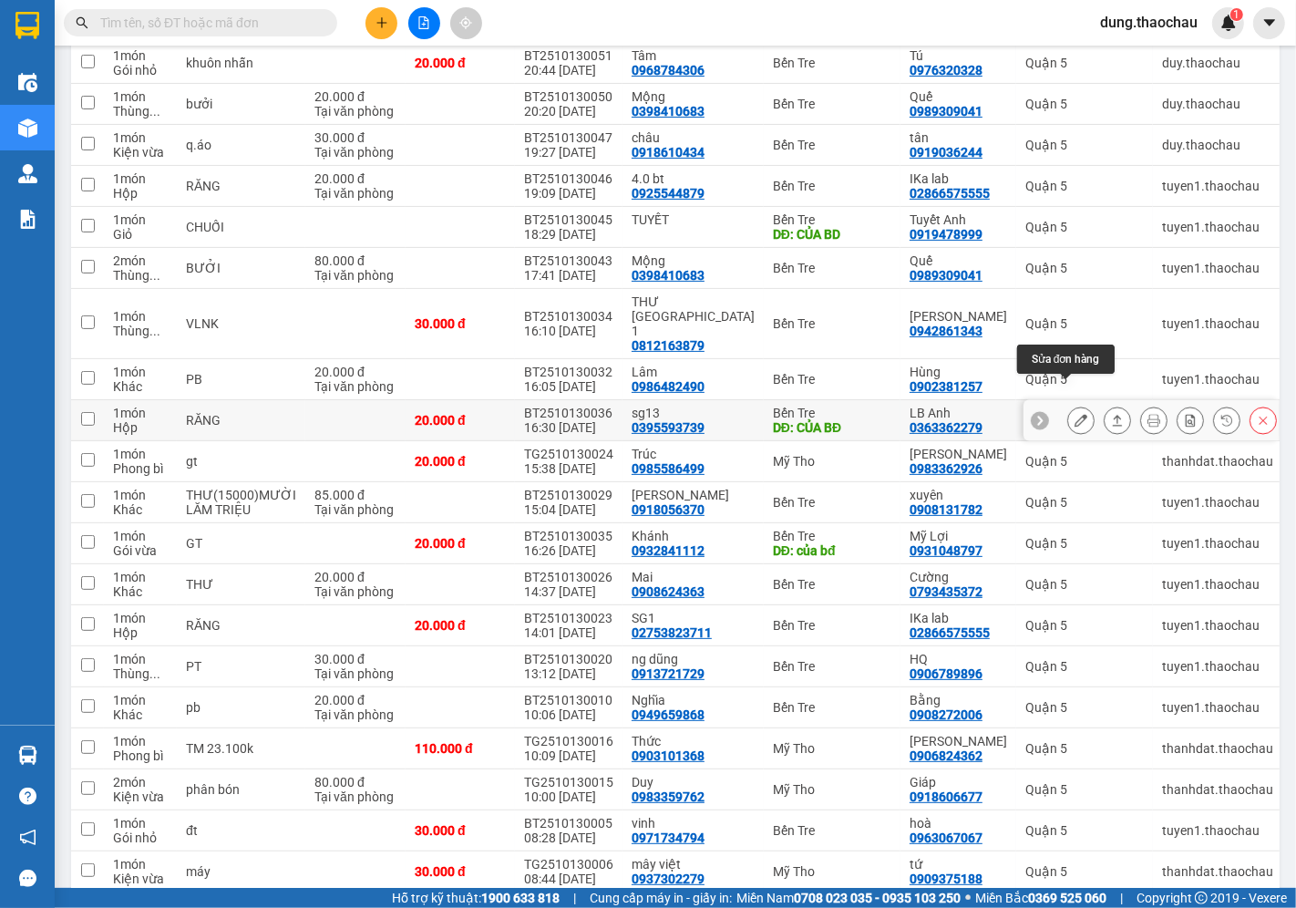
click at [1068, 405] on button at bounding box center [1081, 421] width 26 height 32
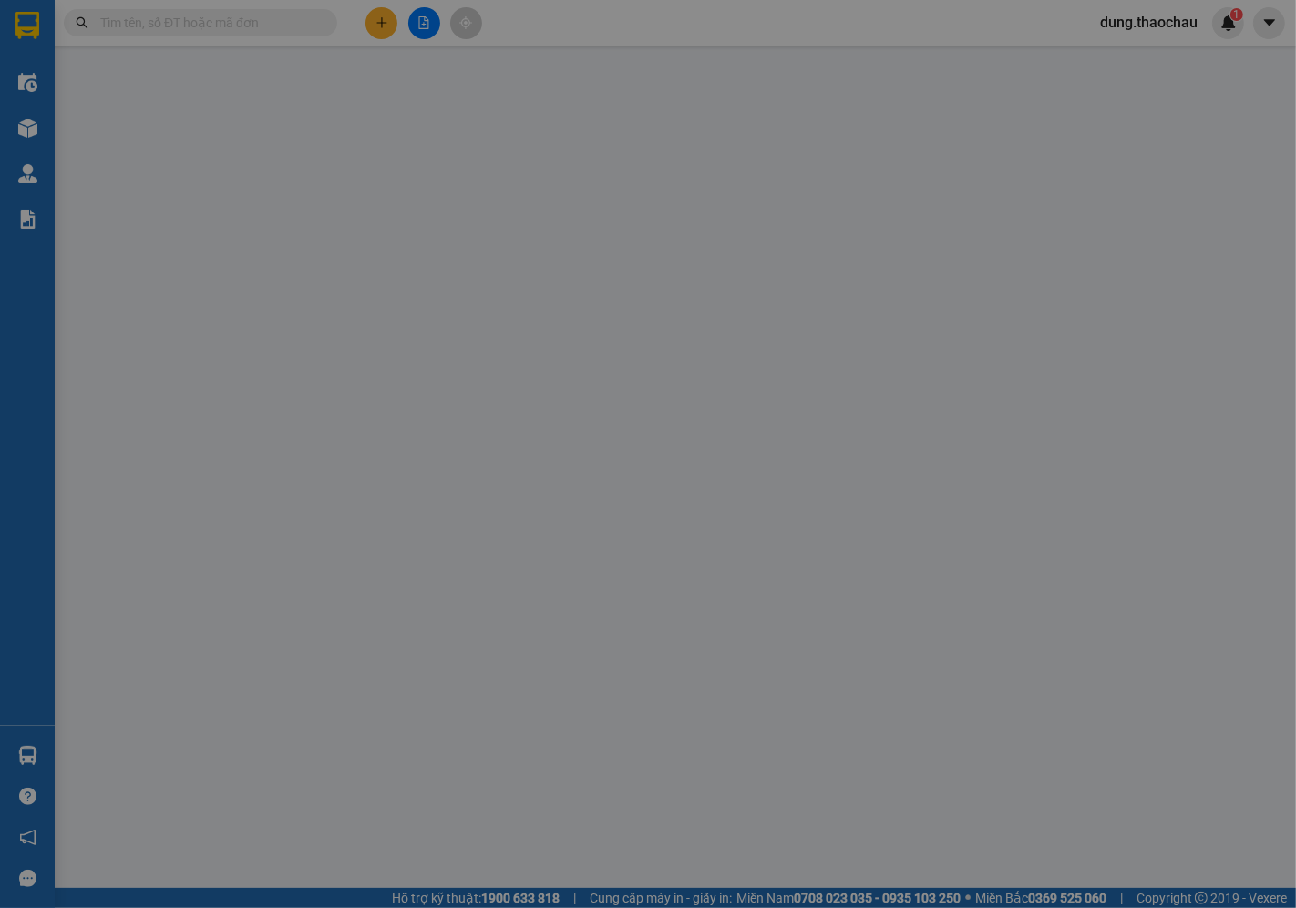
type input "0395593739"
type input "sg13"
type input "CỦA BĐ"
type input "0363362279"
type input "LB Anh"
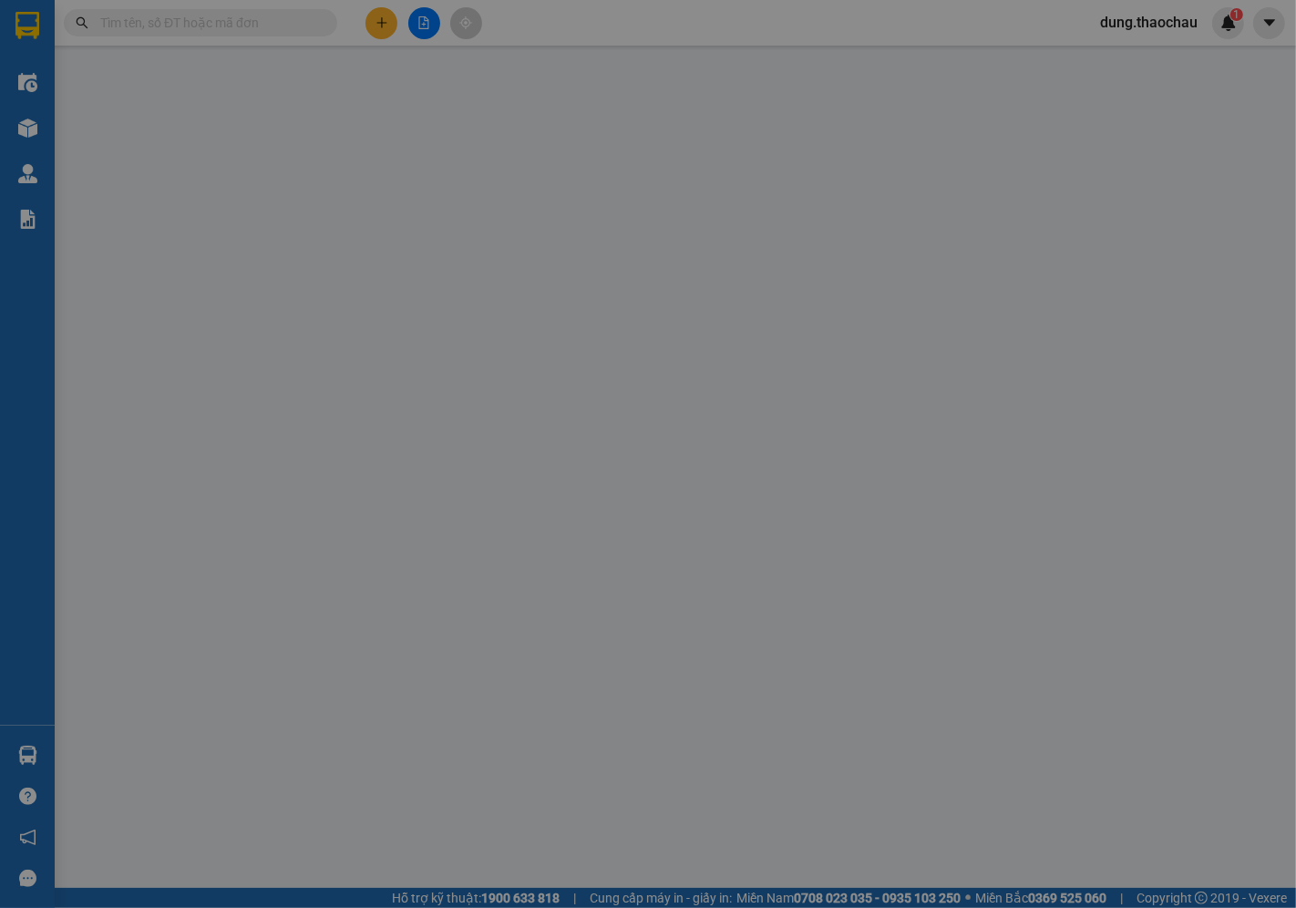
type input "20.000"
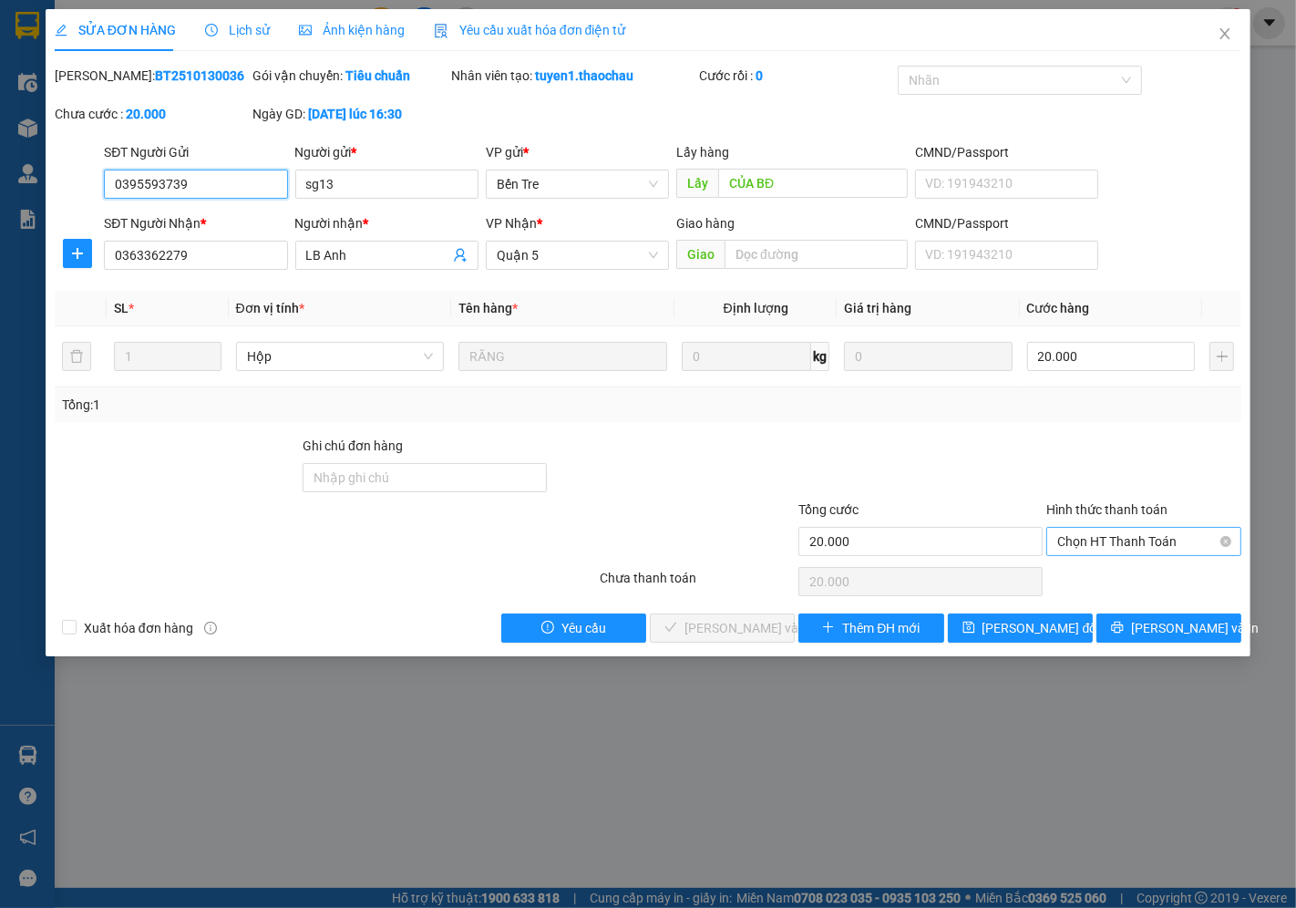
click at [1107, 541] on span "Chọn HT Thanh Toán" at bounding box center [1143, 541] width 173 height 27
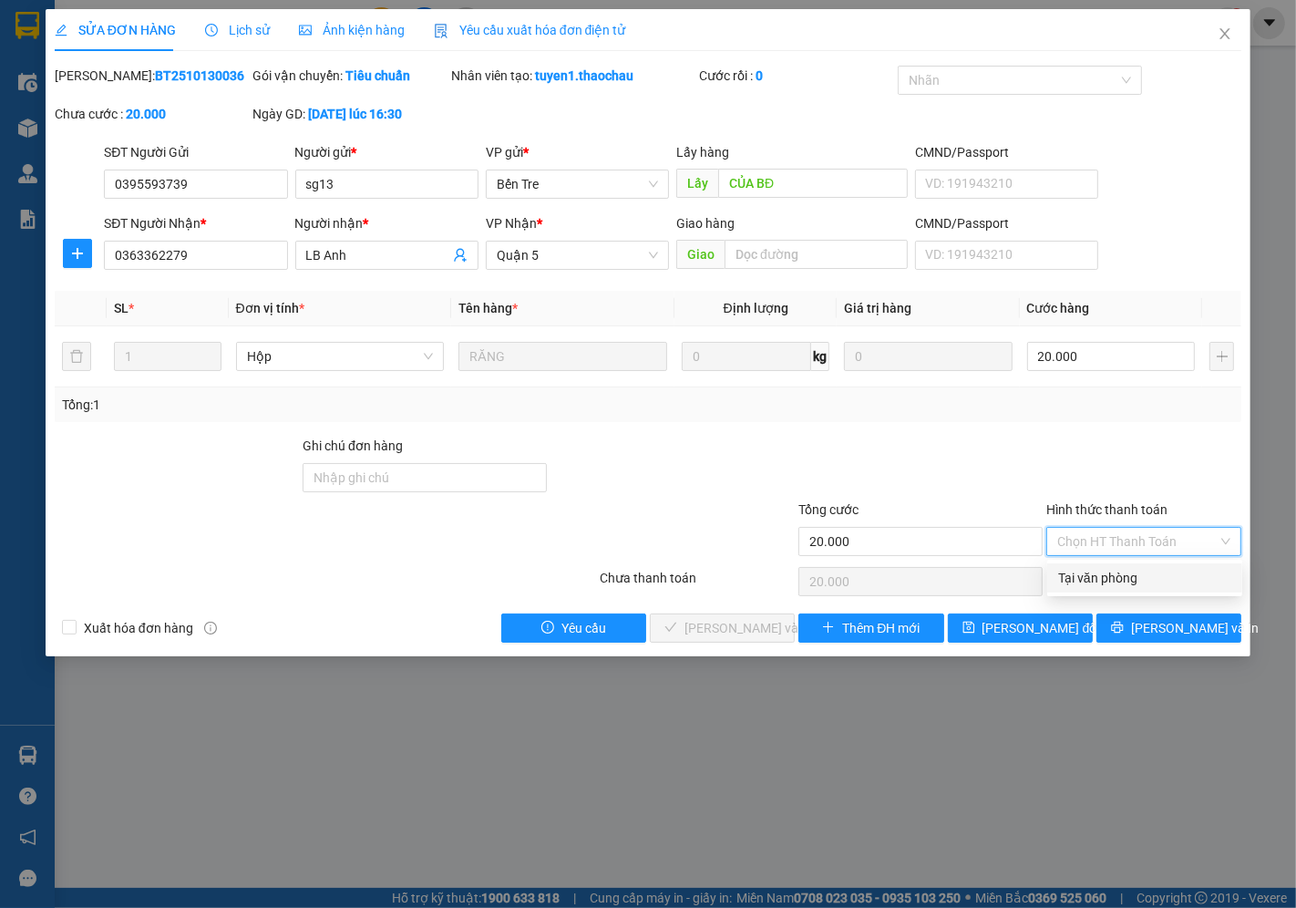
click at [1092, 565] on div "Tại văn phòng" at bounding box center [1144, 577] width 195 height 29
type input "0"
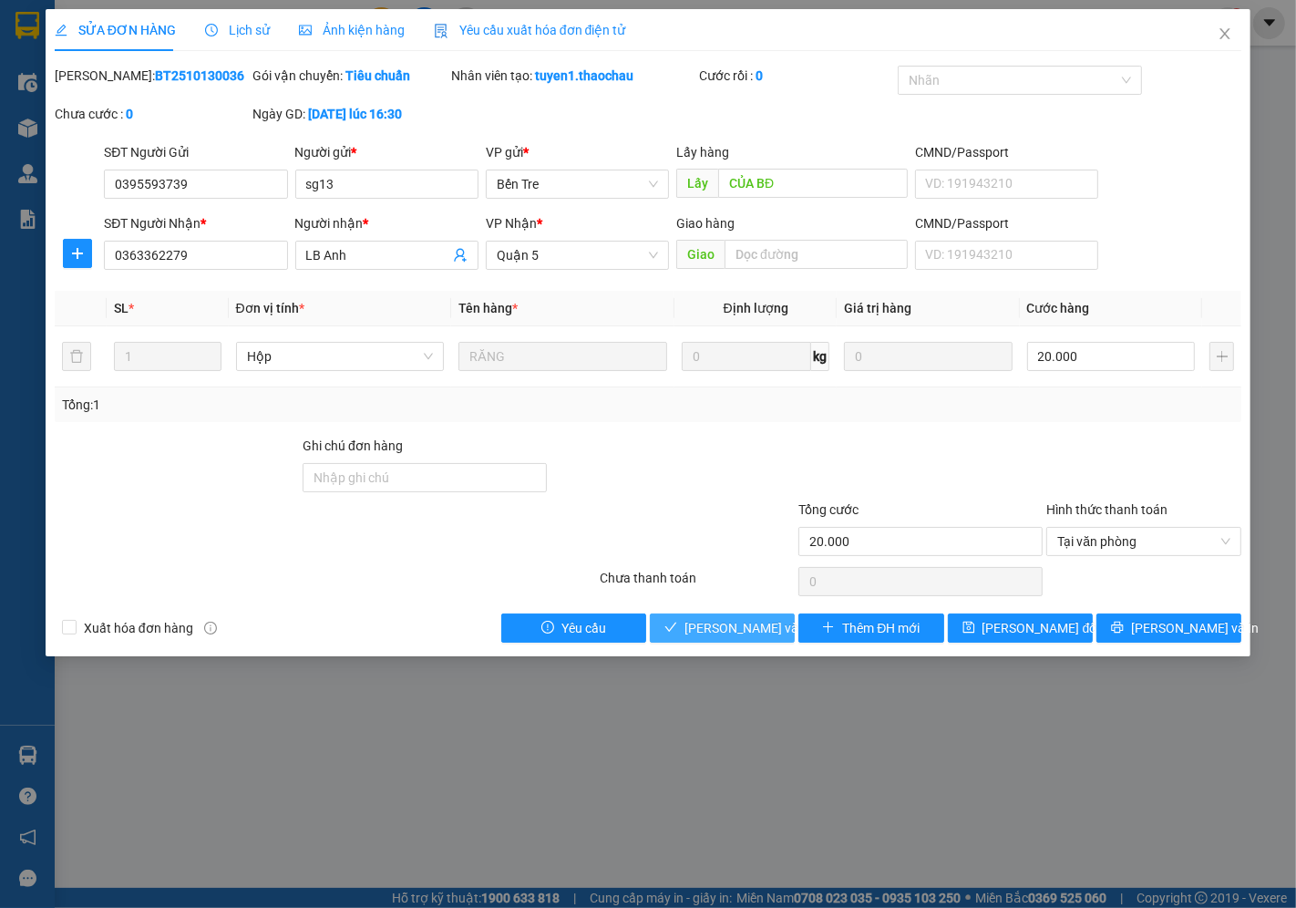
click at [705, 631] on span "[PERSON_NAME] và [PERSON_NAME] hàng" at bounding box center [808, 628] width 246 height 20
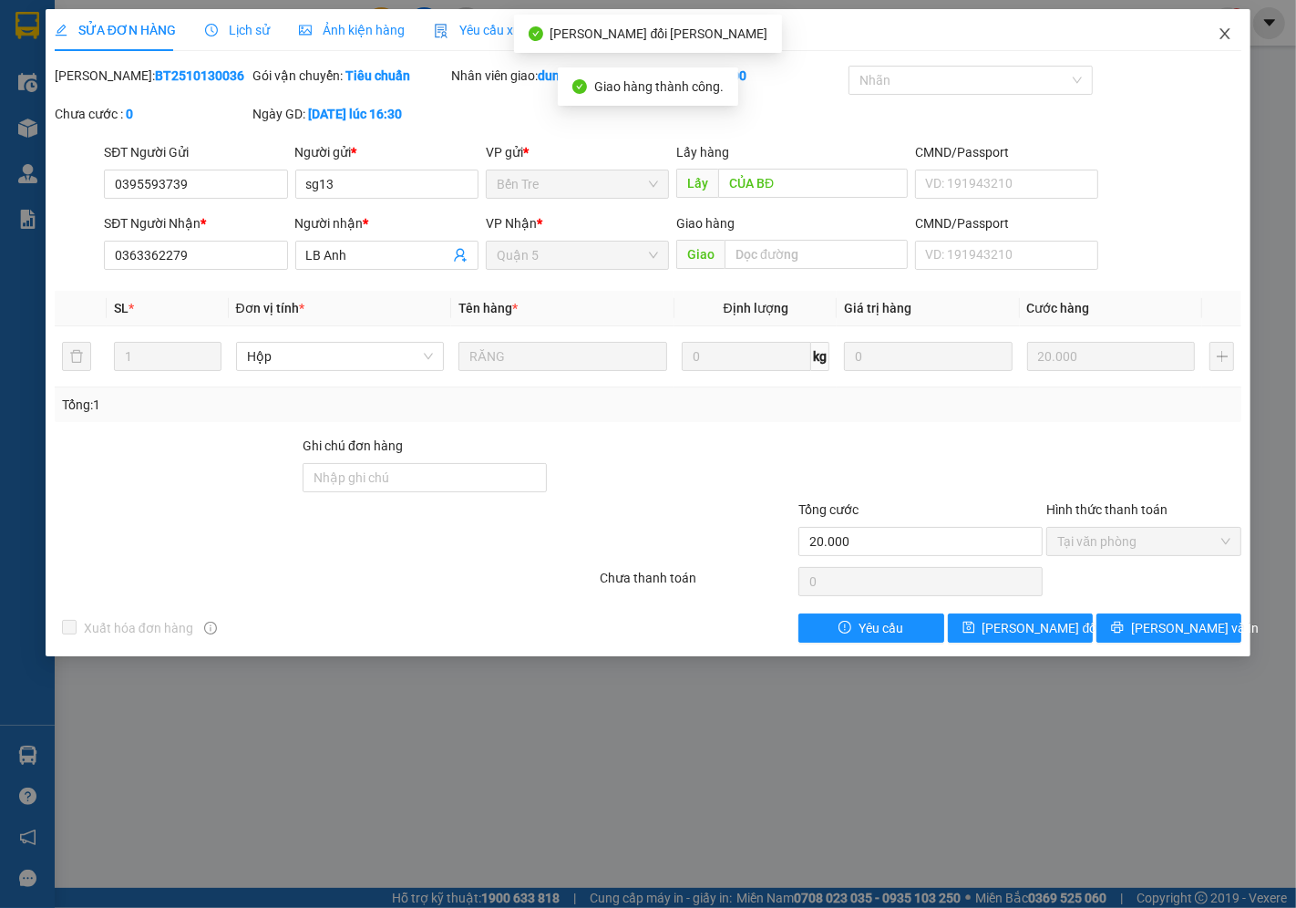
click at [1221, 31] on icon "close" at bounding box center [1225, 33] width 15 height 15
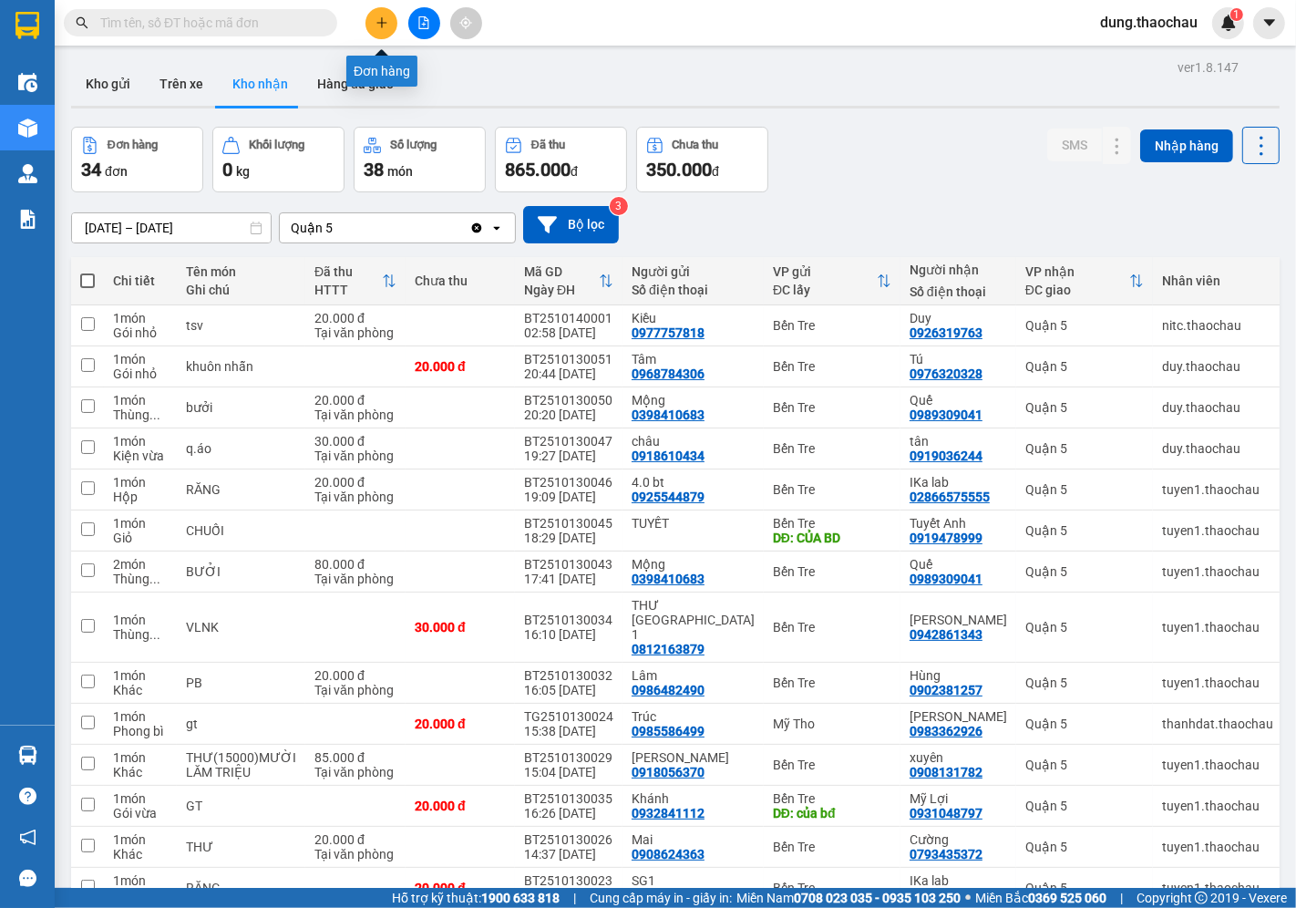
click at [387, 26] on icon "plus" at bounding box center [382, 22] width 13 height 13
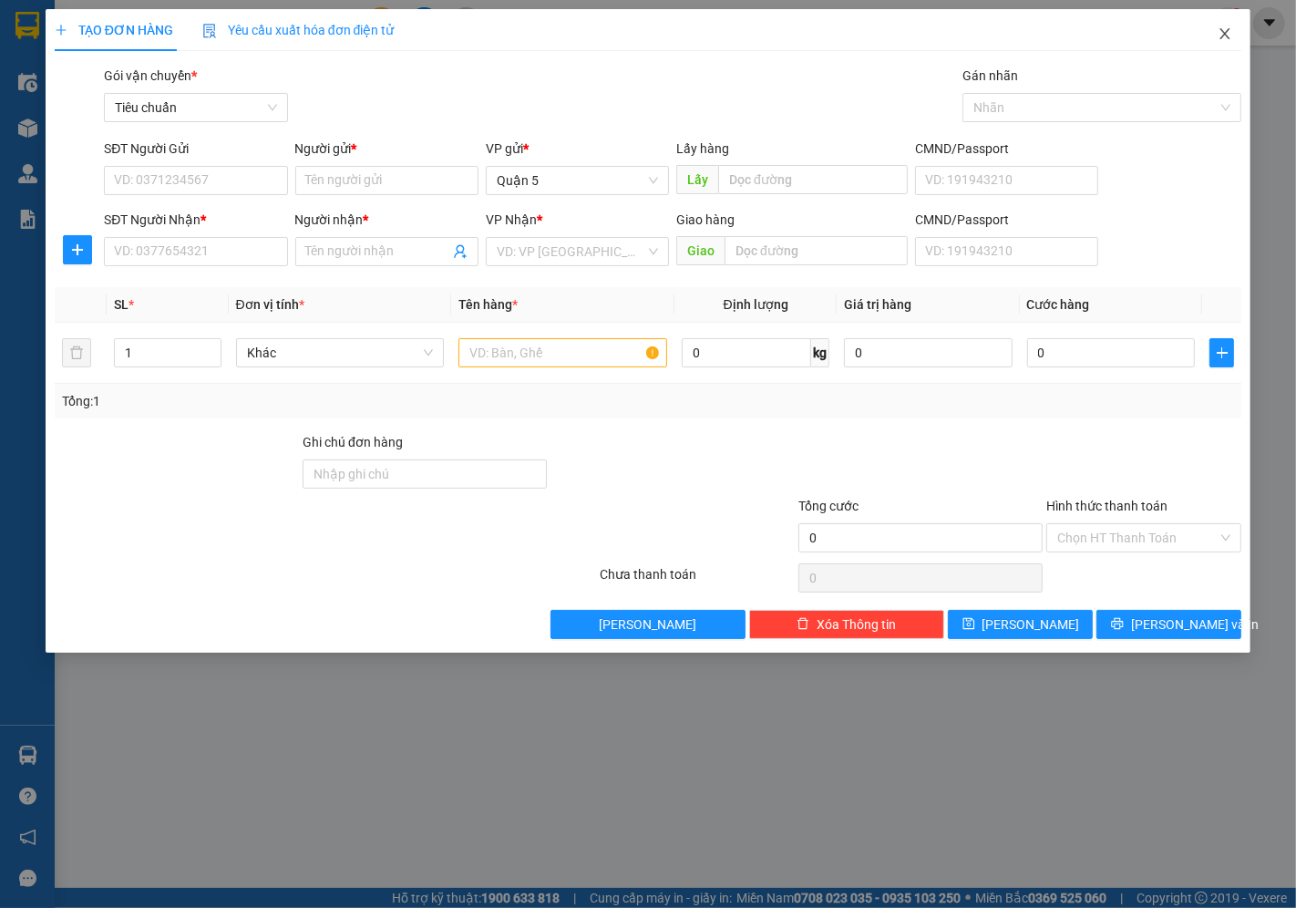
click at [1218, 35] on icon "close" at bounding box center [1225, 33] width 15 height 15
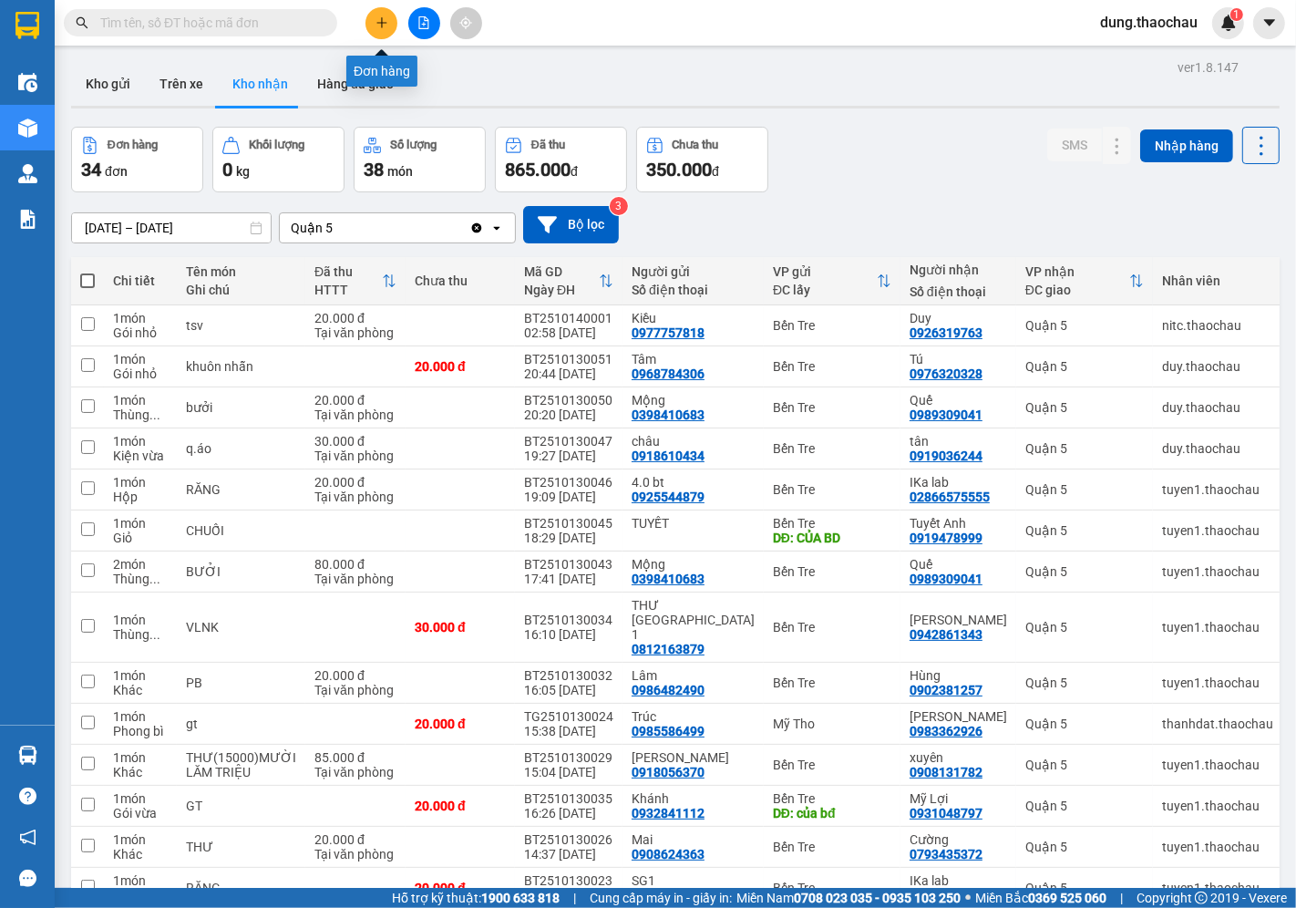
click at [383, 24] on icon "plus" at bounding box center [382, 22] width 13 height 13
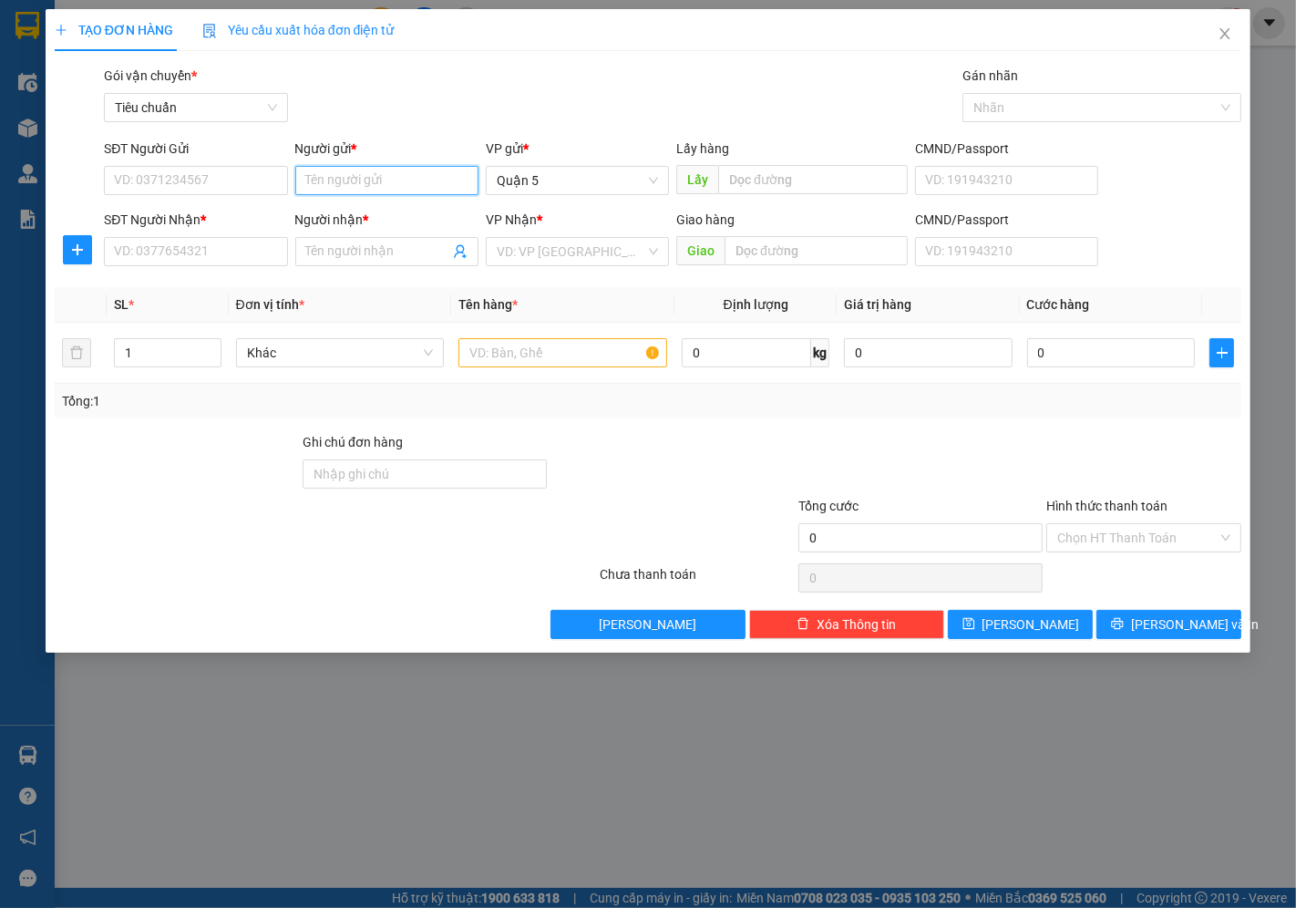
click at [308, 190] on input "Người gửi *" at bounding box center [386, 180] width 183 height 29
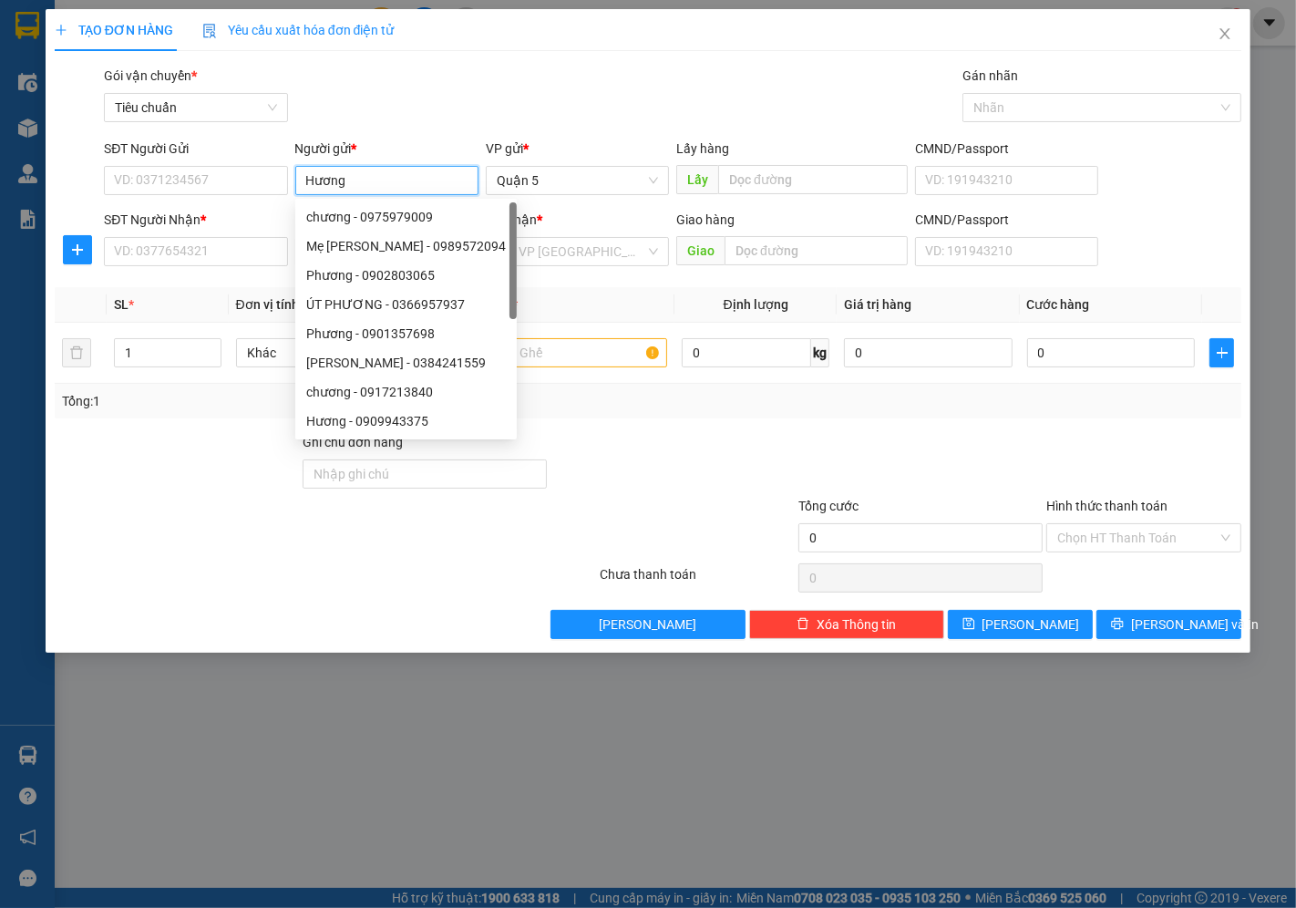
type input "Hương"
click at [515, 83] on div "Gói vận chuyển * Tiêu chuẩn Gán nhãn Nhãn" at bounding box center [672, 98] width 1145 height 64
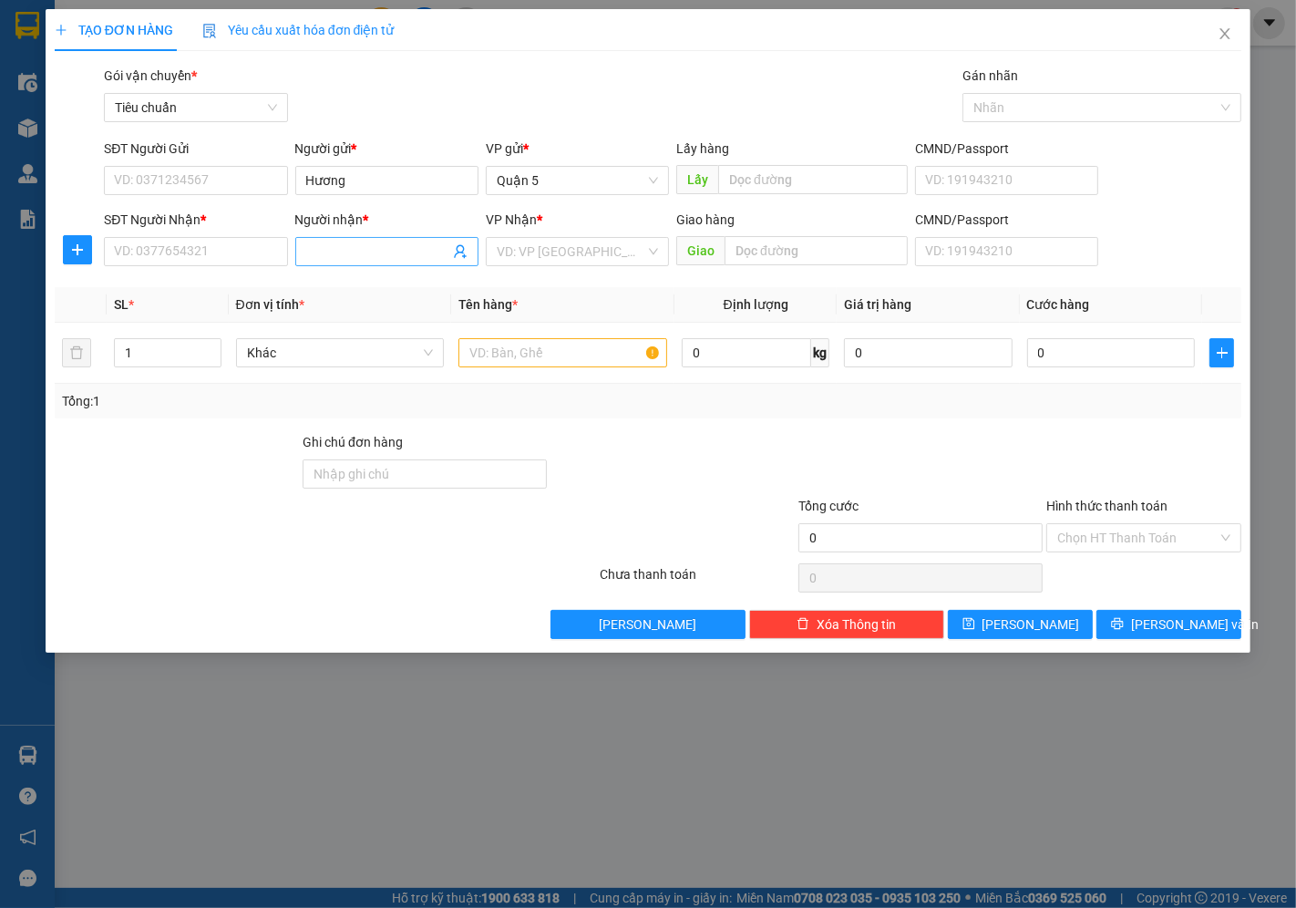
click at [365, 253] on input "Người nhận *" at bounding box center [377, 252] width 143 height 20
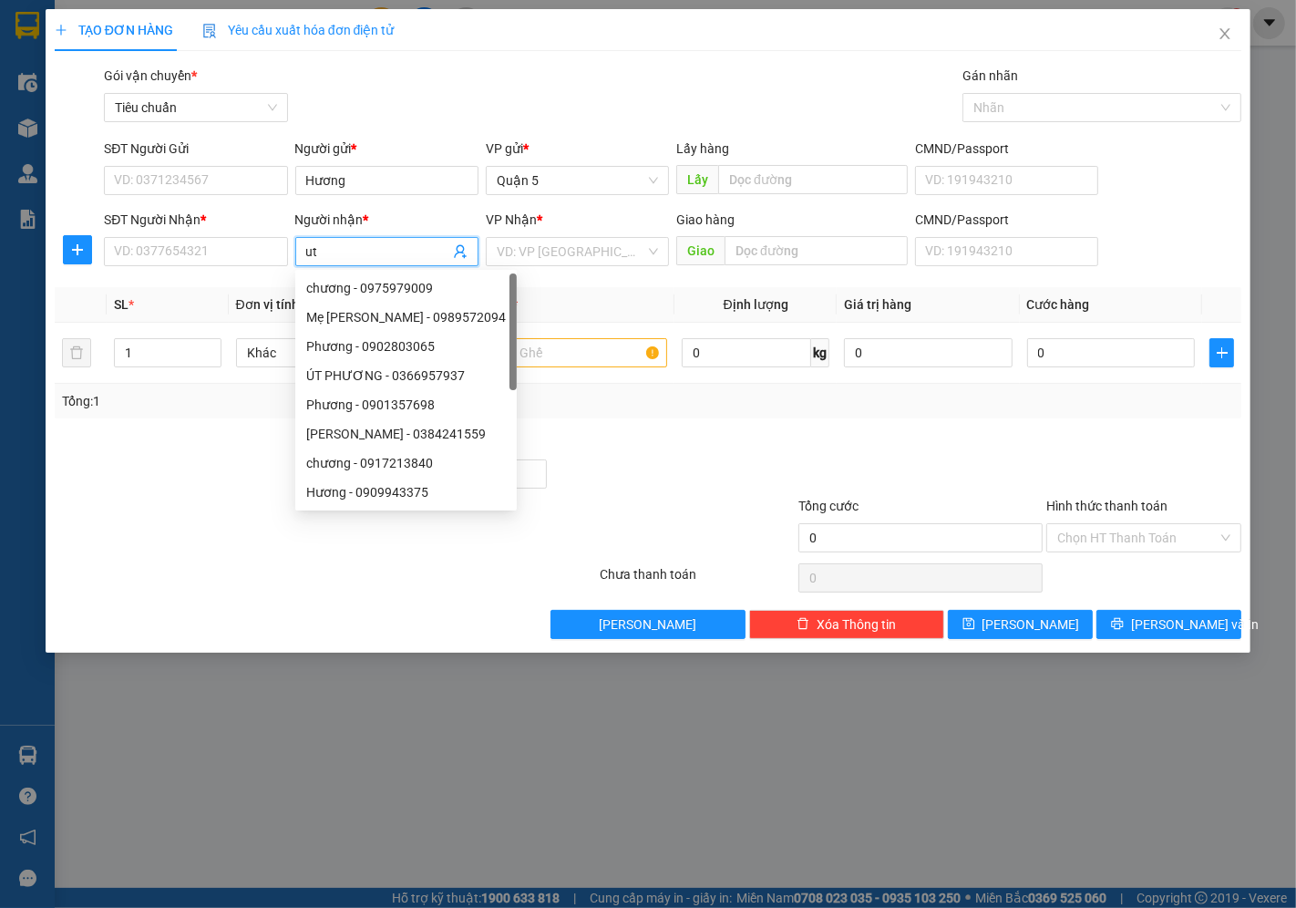
type input "u"
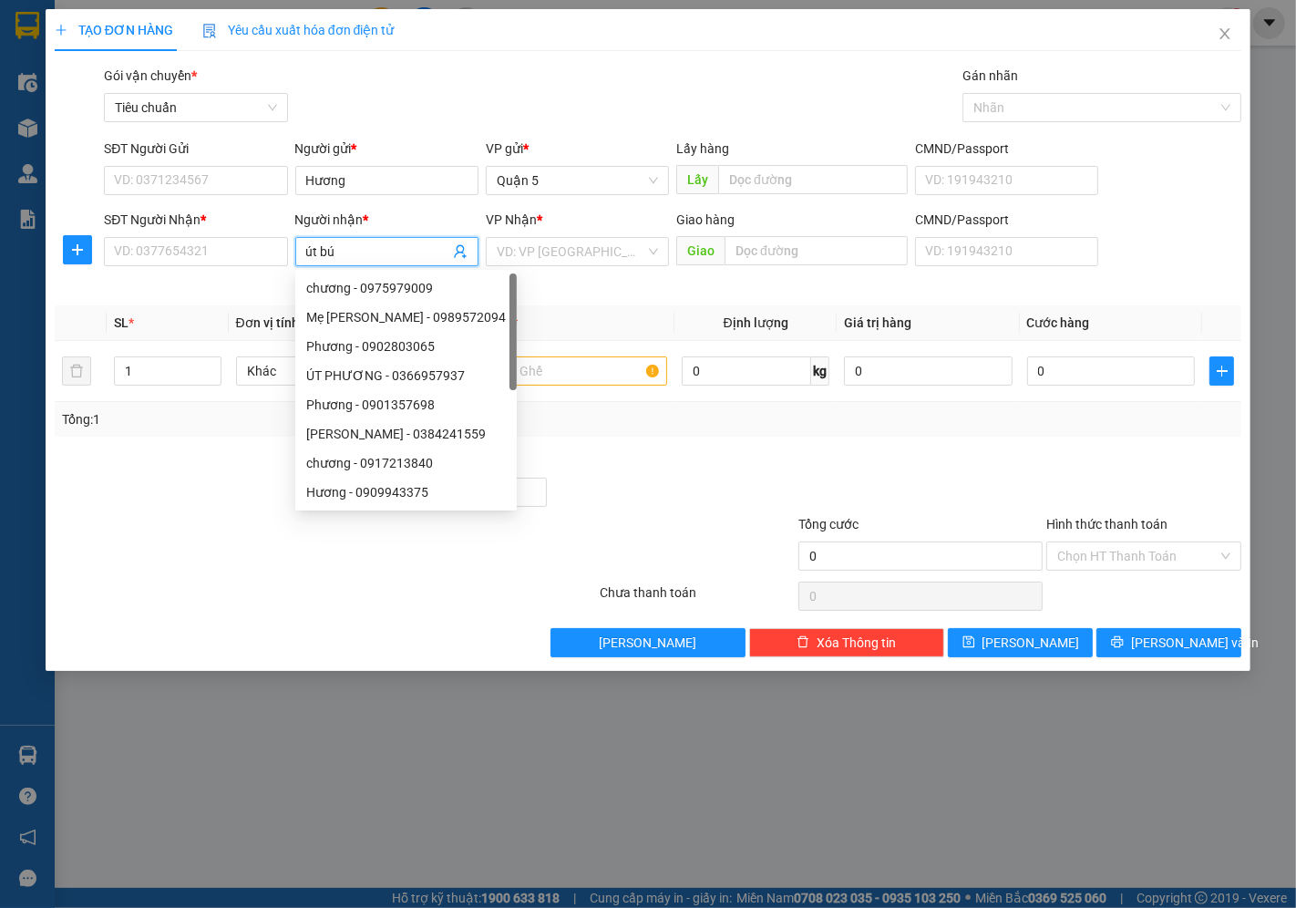
type input "út bún"
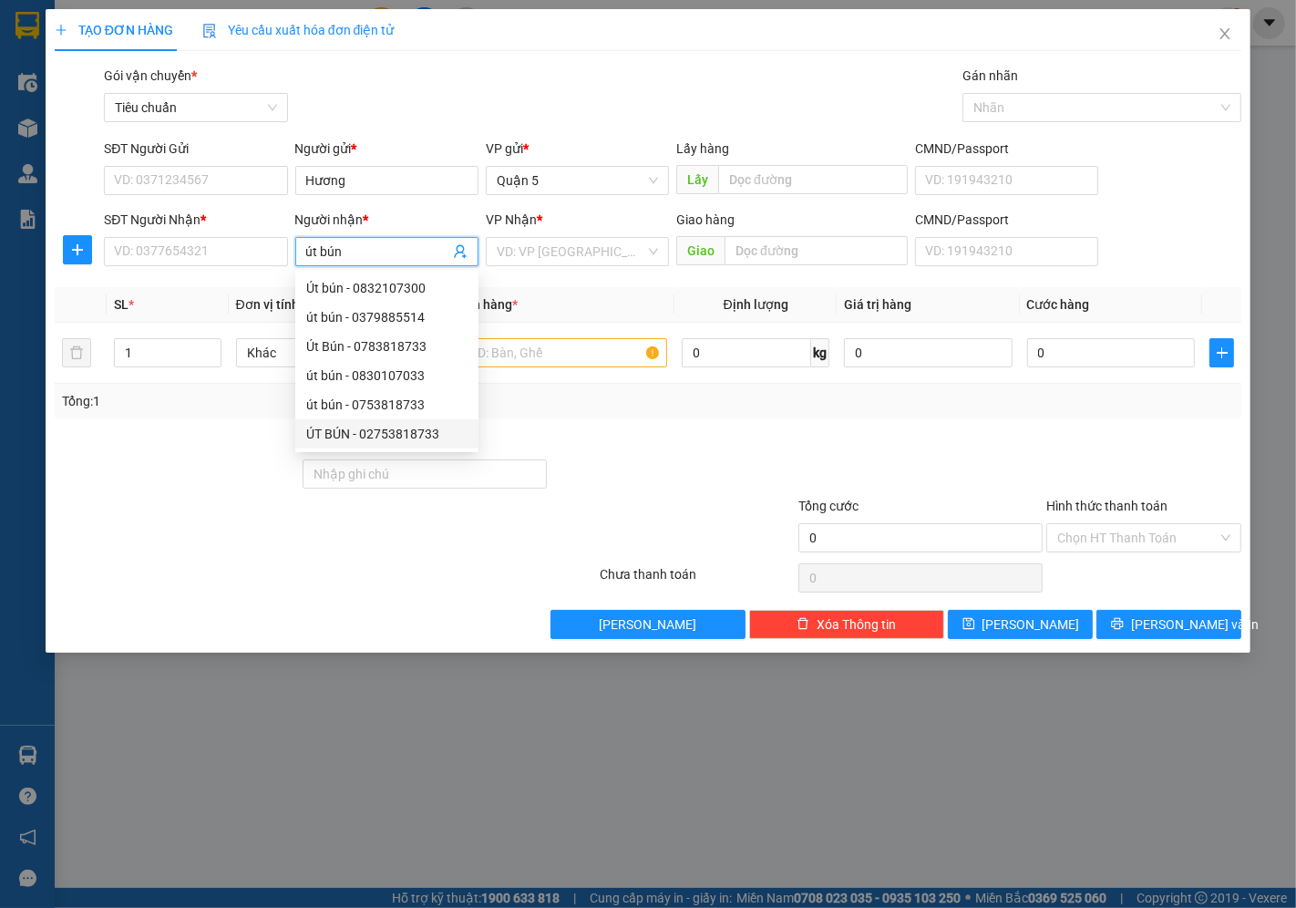
click at [408, 442] on div "ÚT BÚN - 02753818733" at bounding box center [386, 434] width 161 height 20
type input "02753818733"
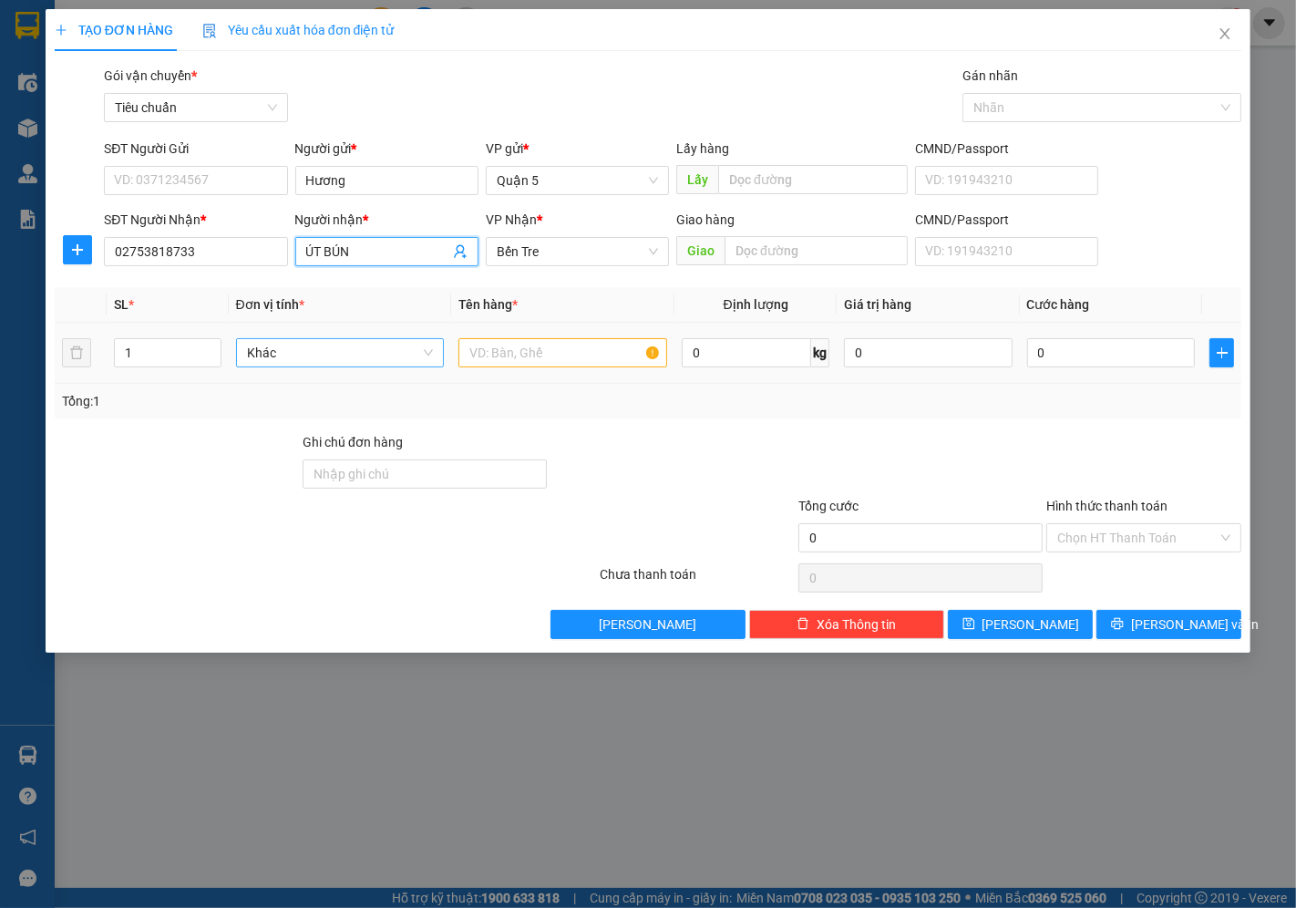
click at [289, 351] on span "Khác" at bounding box center [340, 352] width 187 height 27
type input "ÚT BÚN"
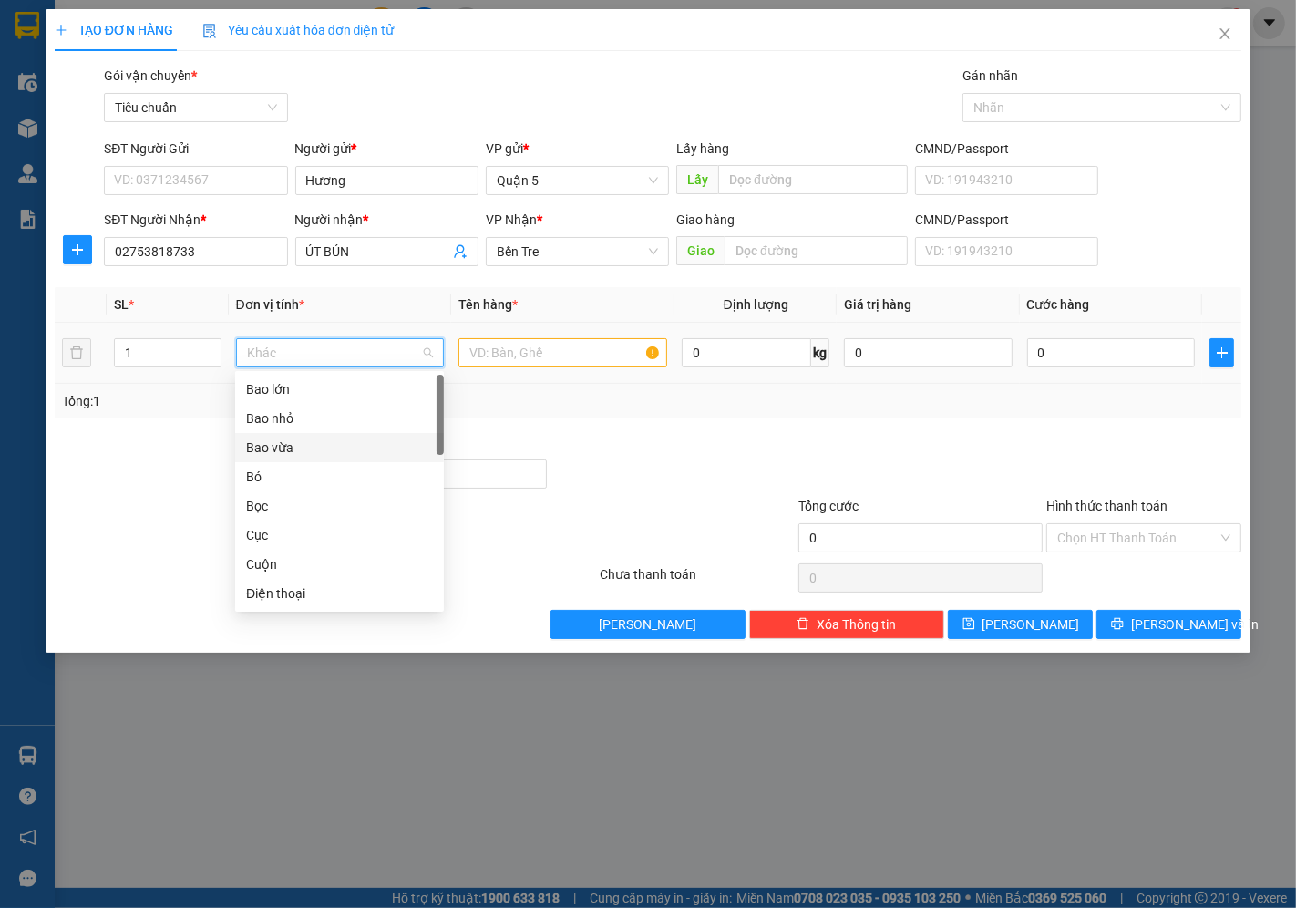
drag, startPoint x: 275, startPoint y: 448, endPoint x: 478, endPoint y: 410, distance: 205.8
click at [276, 448] on div "Bao vừa" at bounding box center [339, 447] width 187 height 20
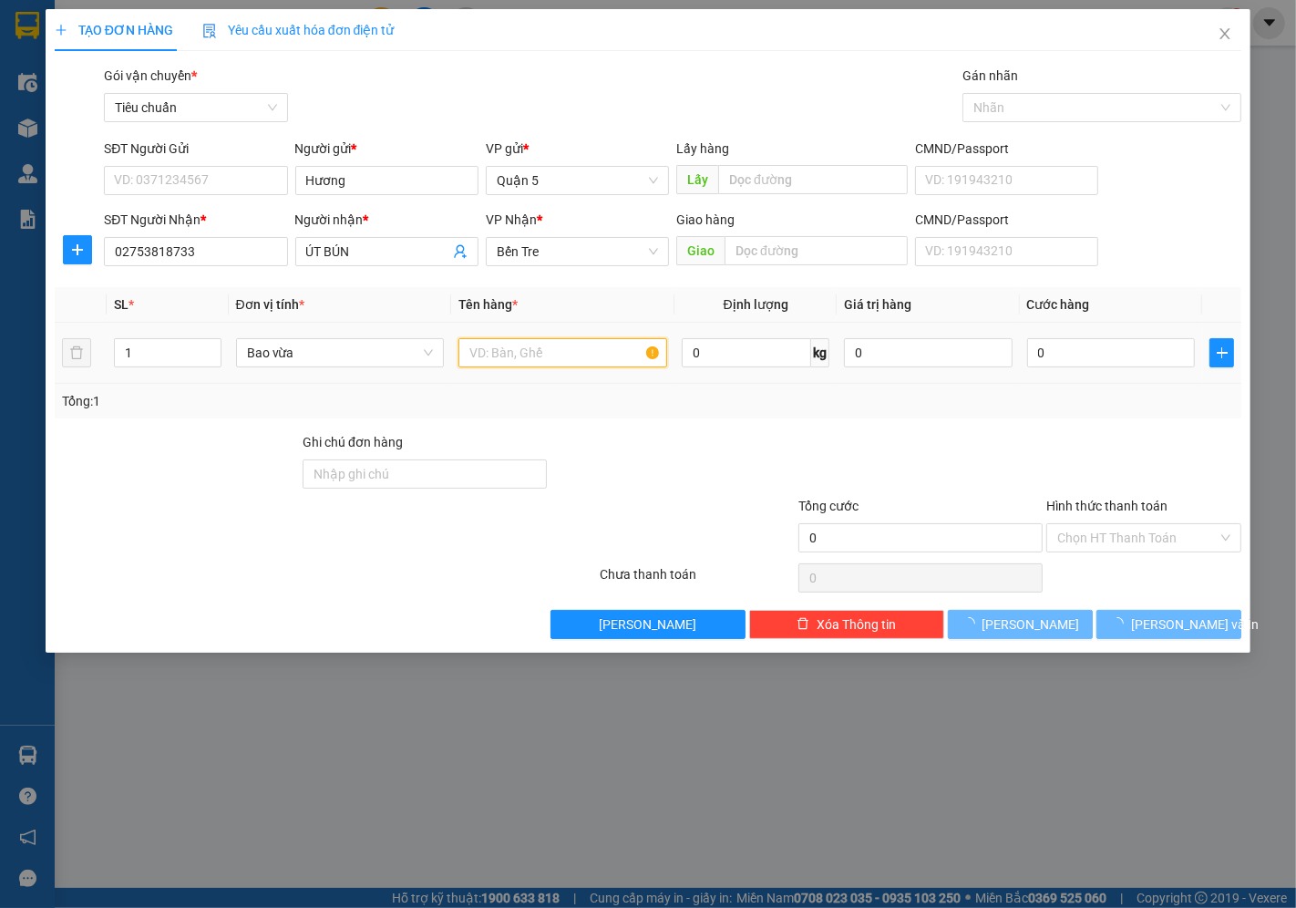
click at [490, 349] on input "text" at bounding box center [562, 352] width 209 height 29
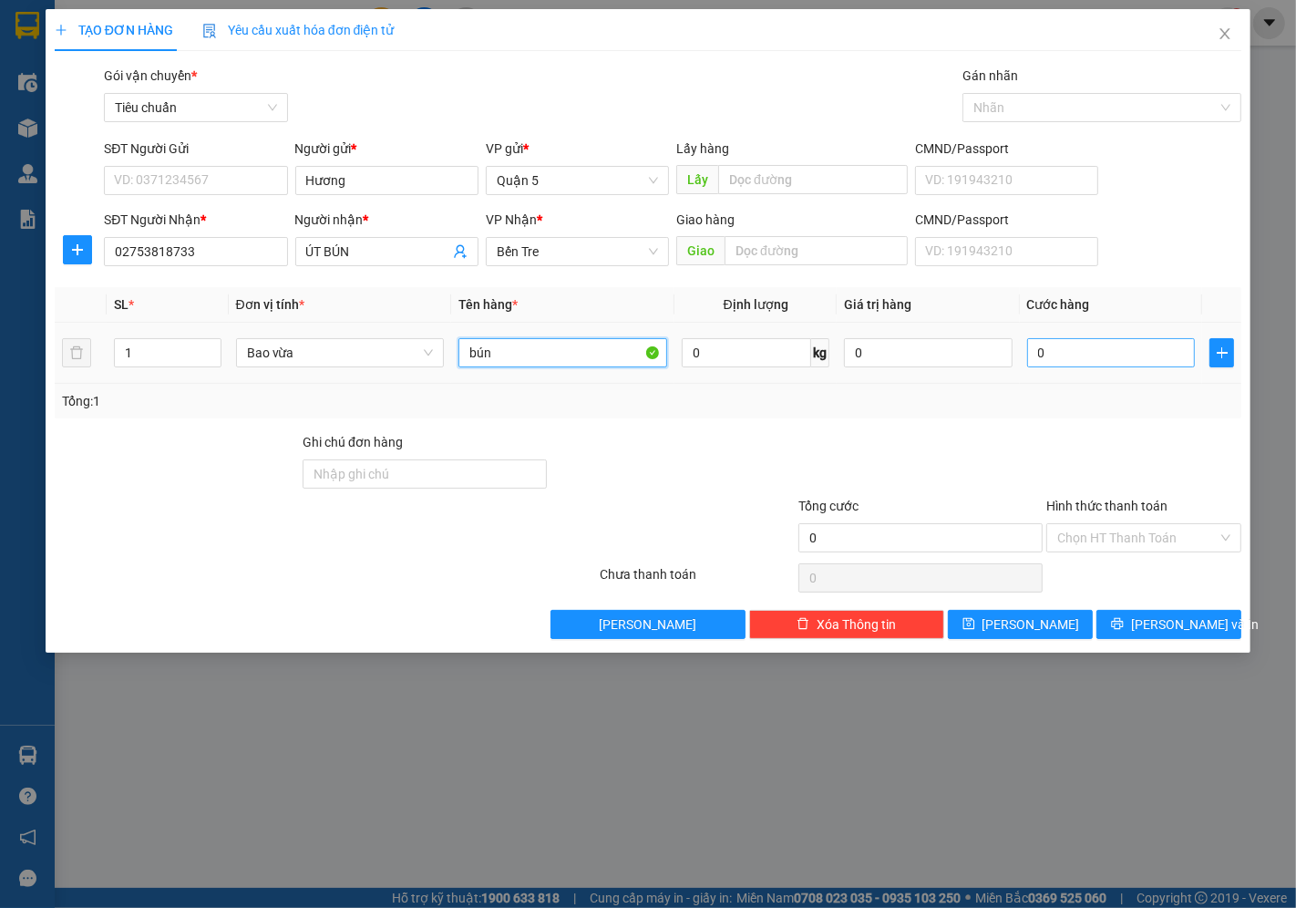
type input "bún"
click at [1100, 349] on input "0" at bounding box center [1111, 352] width 168 height 29
type input "03"
type input "3"
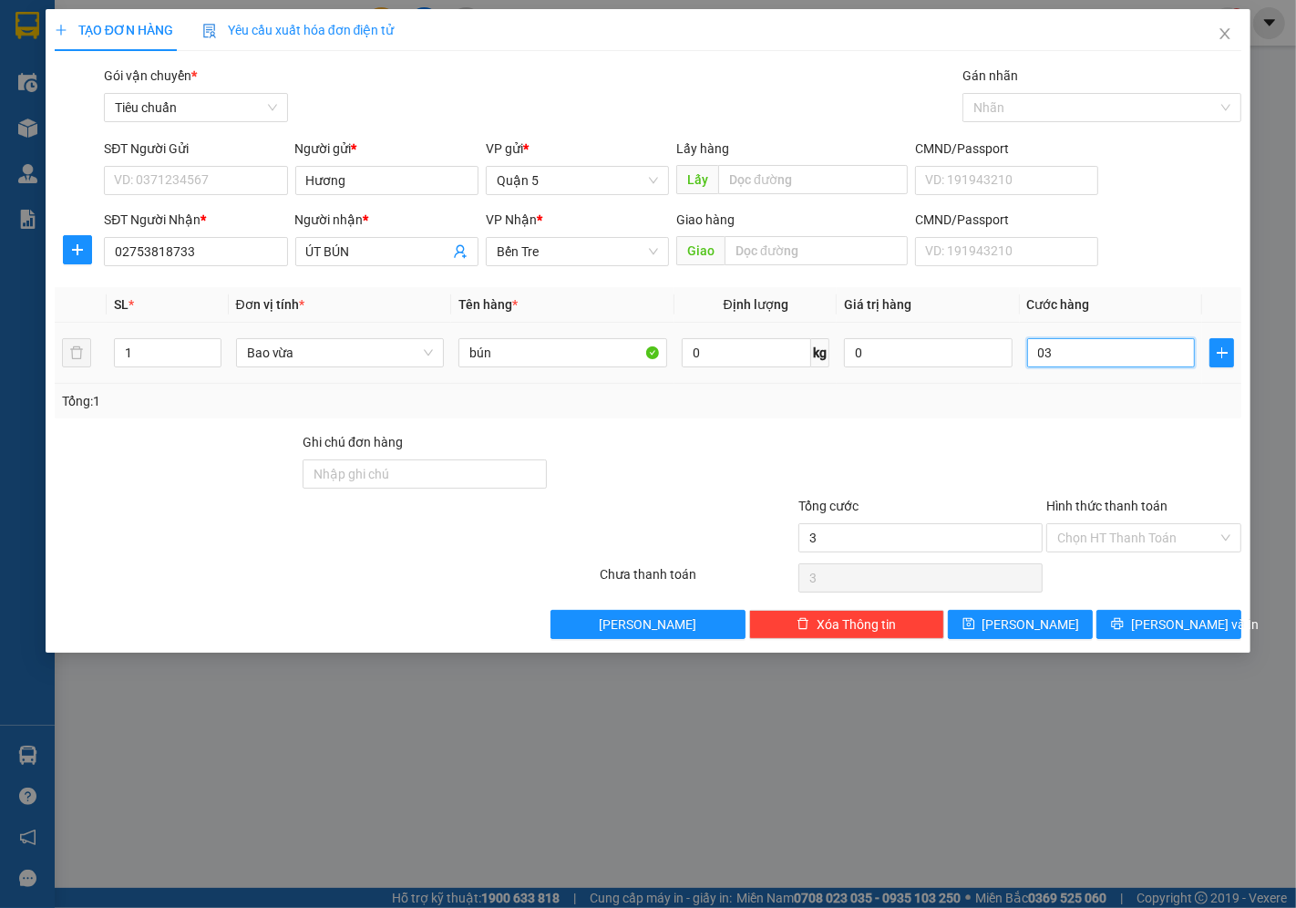
type input "0"
type input "06"
type input "6"
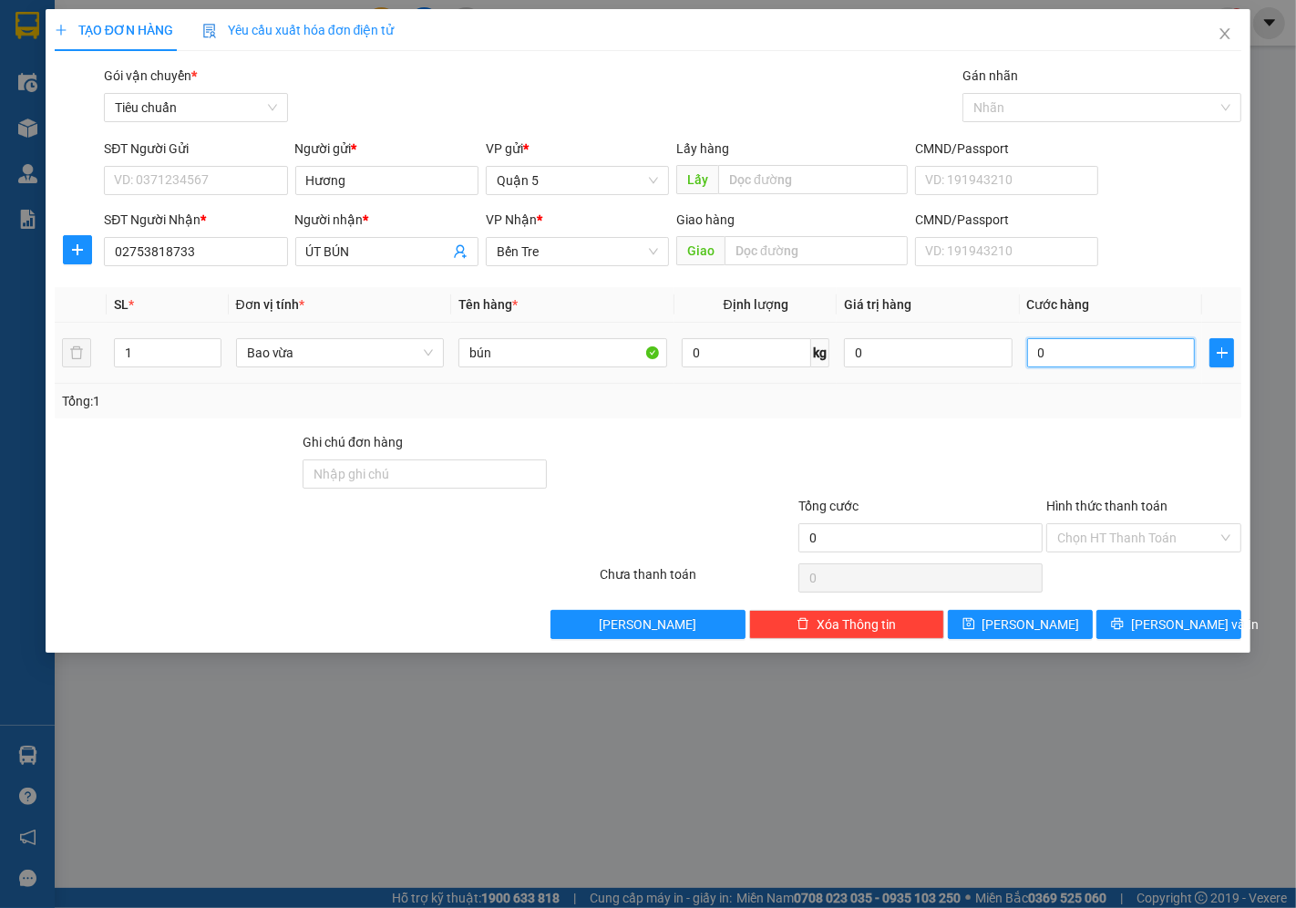
type input "6"
type input "060"
type input "60"
type input "60.000"
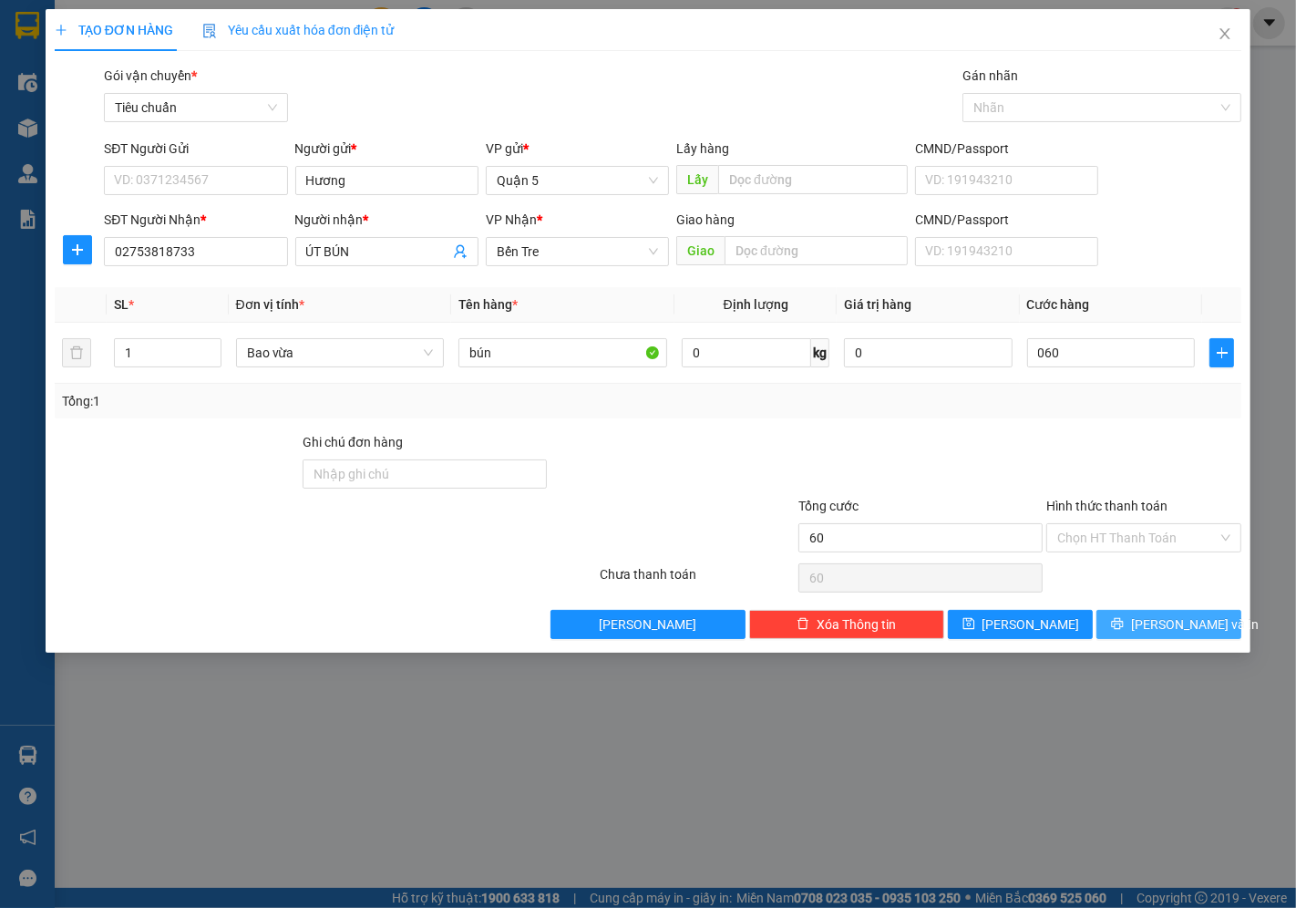
type input "60.000"
click at [1161, 624] on span "[PERSON_NAME] và In" at bounding box center [1195, 624] width 128 height 20
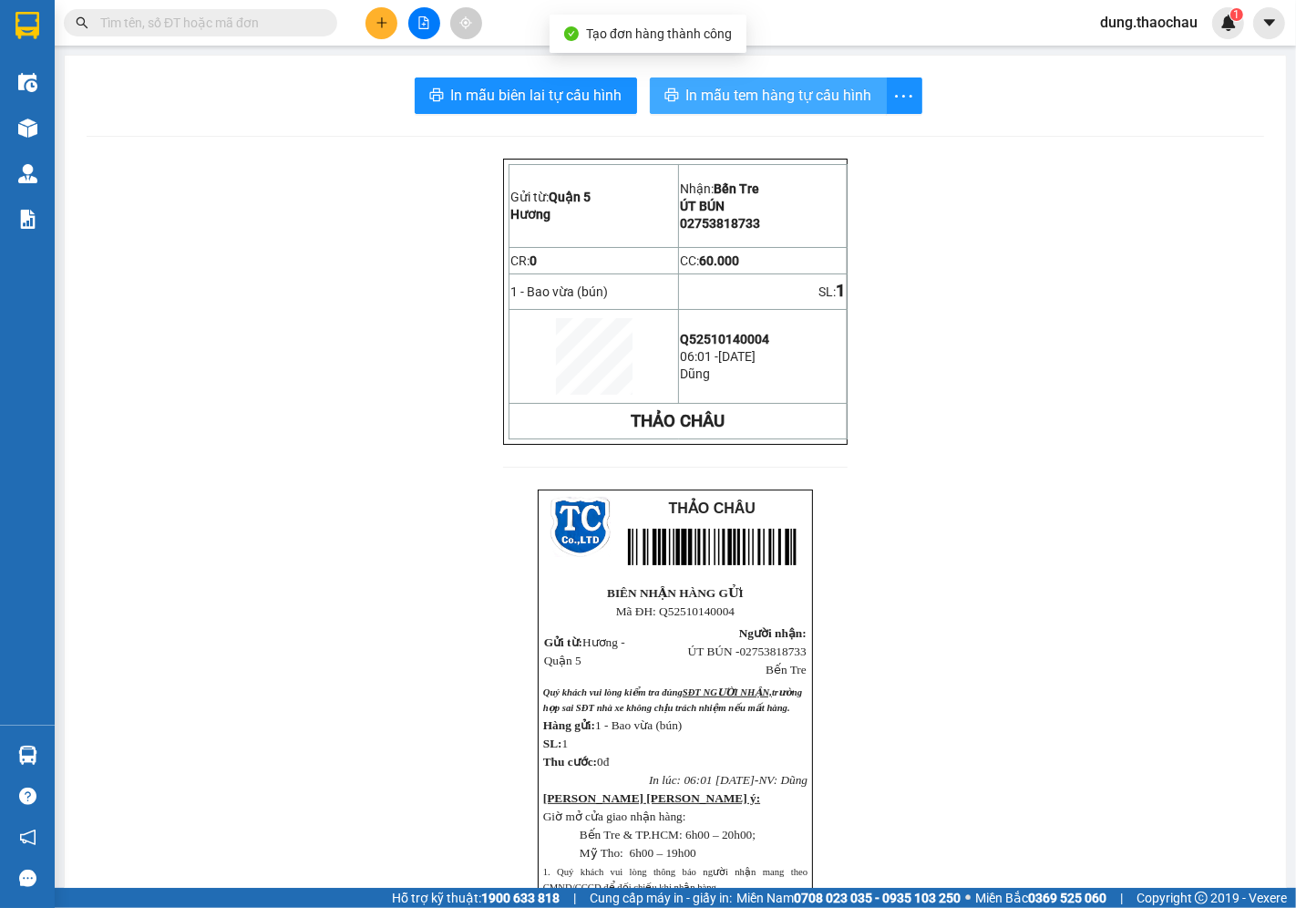
click at [713, 93] on span "In mẫu tem hàng tự cấu hình" at bounding box center [779, 95] width 186 height 23
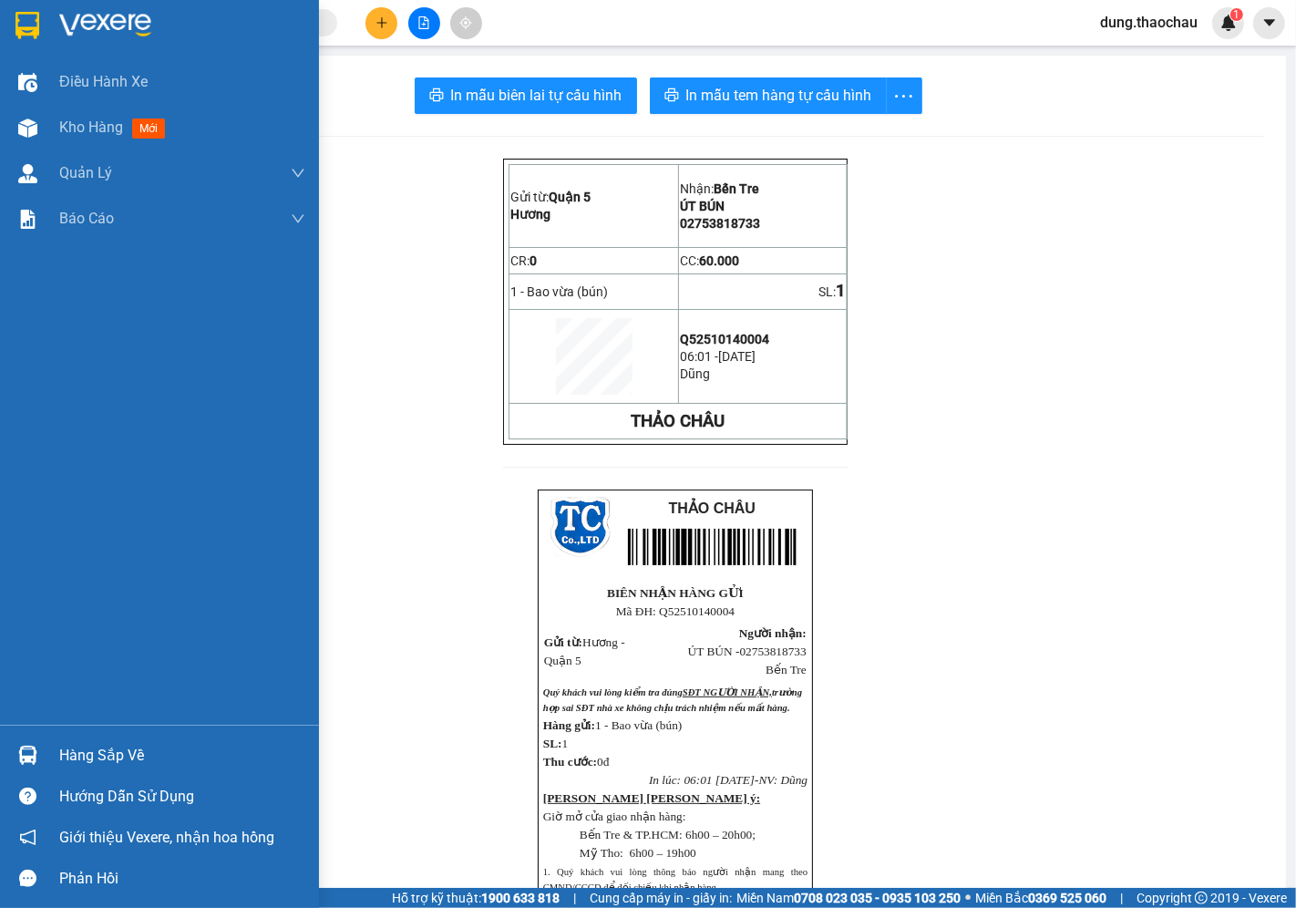
click at [31, 746] on img at bounding box center [27, 755] width 19 height 19
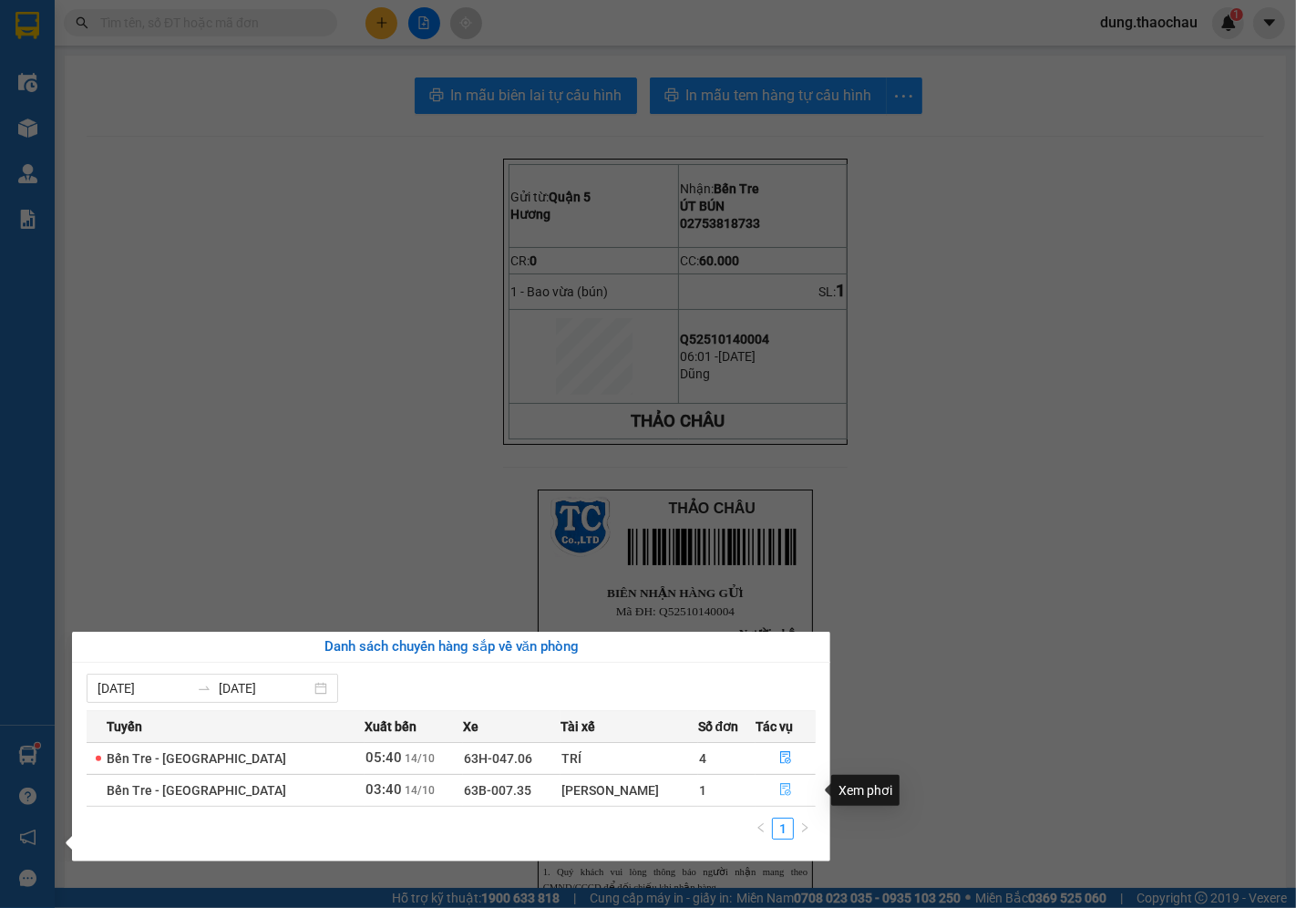
click at [779, 785] on icon "file-done" at bounding box center [785, 789] width 13 height 13
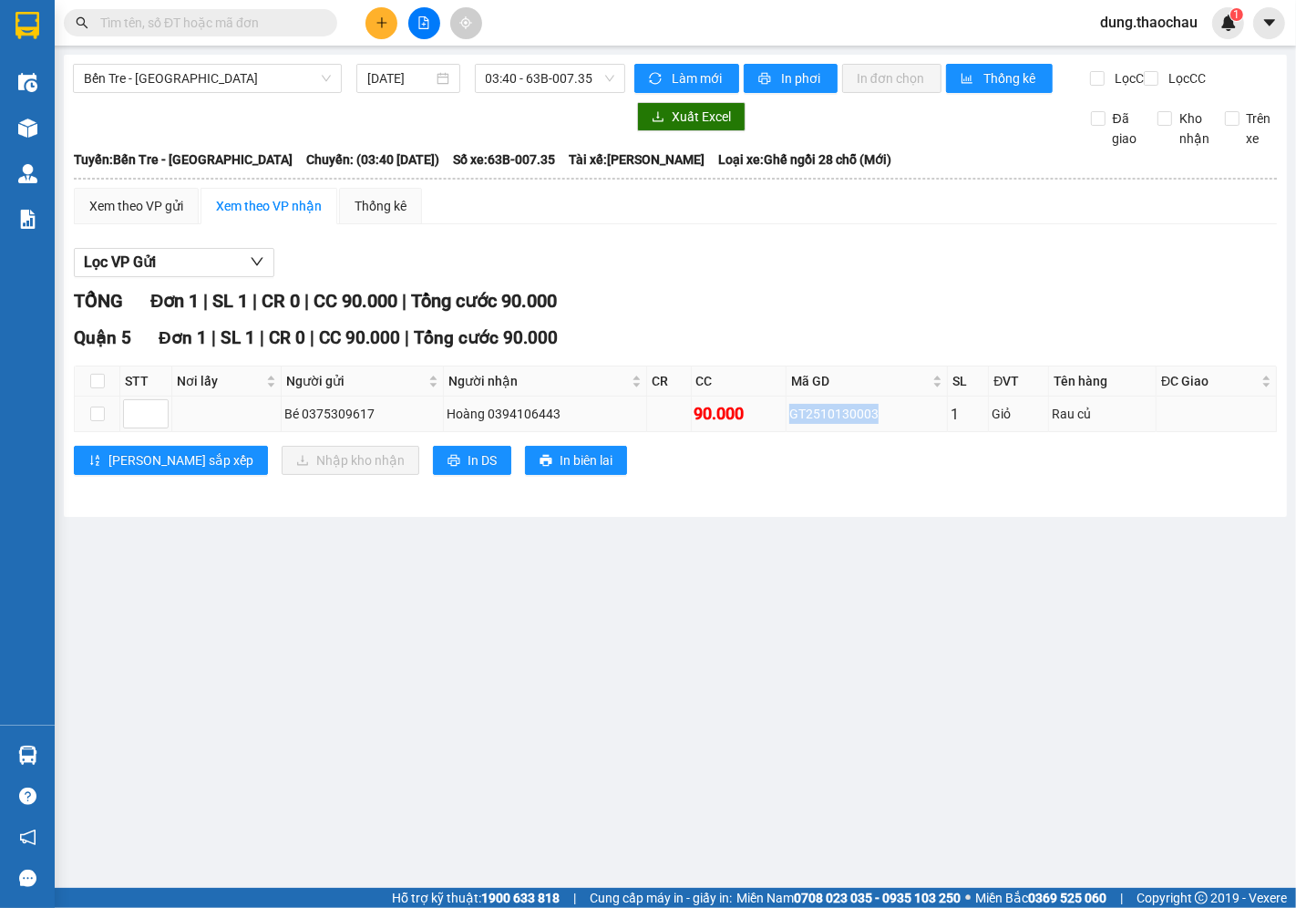
drag, startPoint x: 879, startPoint y: 431, endPoint x: 788, endPoint y: 433, distance: 90.3
click at [788, 432] on tr "Bé 0375309617 Hoàng 0394106443 90.000 GT2510130003 1 Giỏ Rau củ" at bounding box center [676, 414] width 1202 height 36
copy tr "GT2510130003"
click at [250, 10] on span at bounding box center [200, 22] width 273 height 27
paste input "GT2510130003"
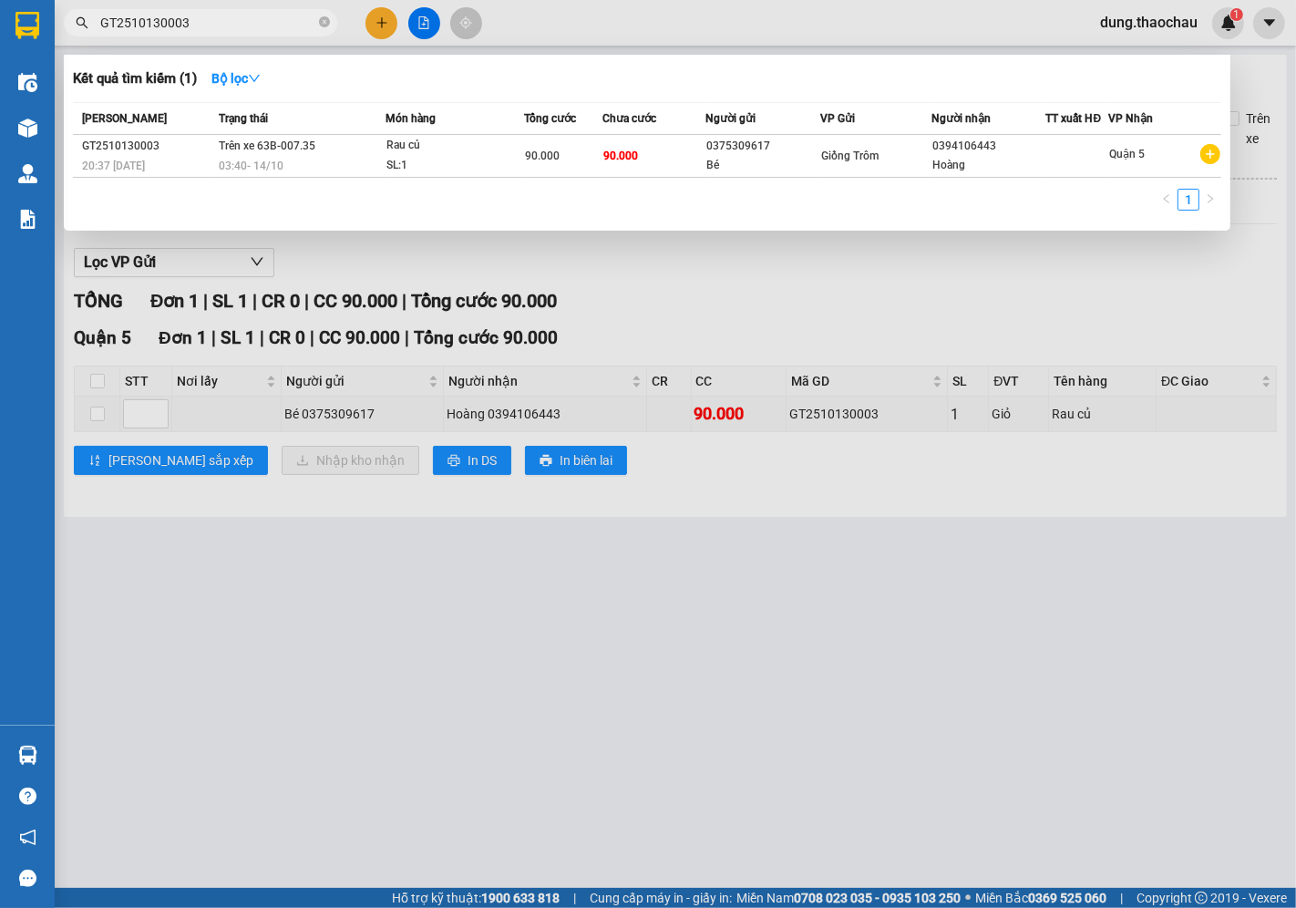
type input "GT2510130003"
click at [680, 160] on td "90.000" at bounding box center [654, 156] width 104 height 43
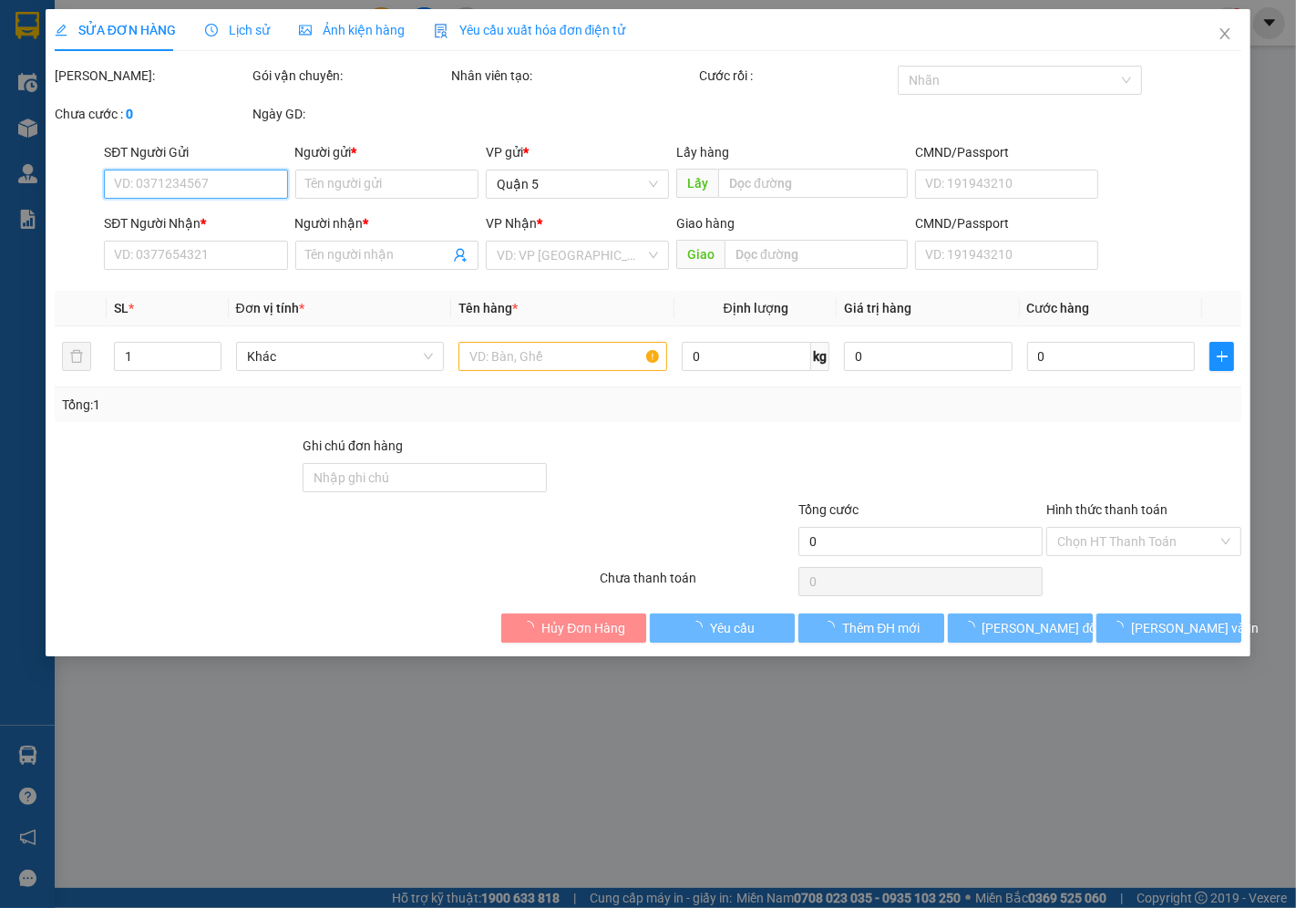
type input "0375309617"
type input "Bé"
type input "0394106443"
type input "Hoàng"
type input "90.000"
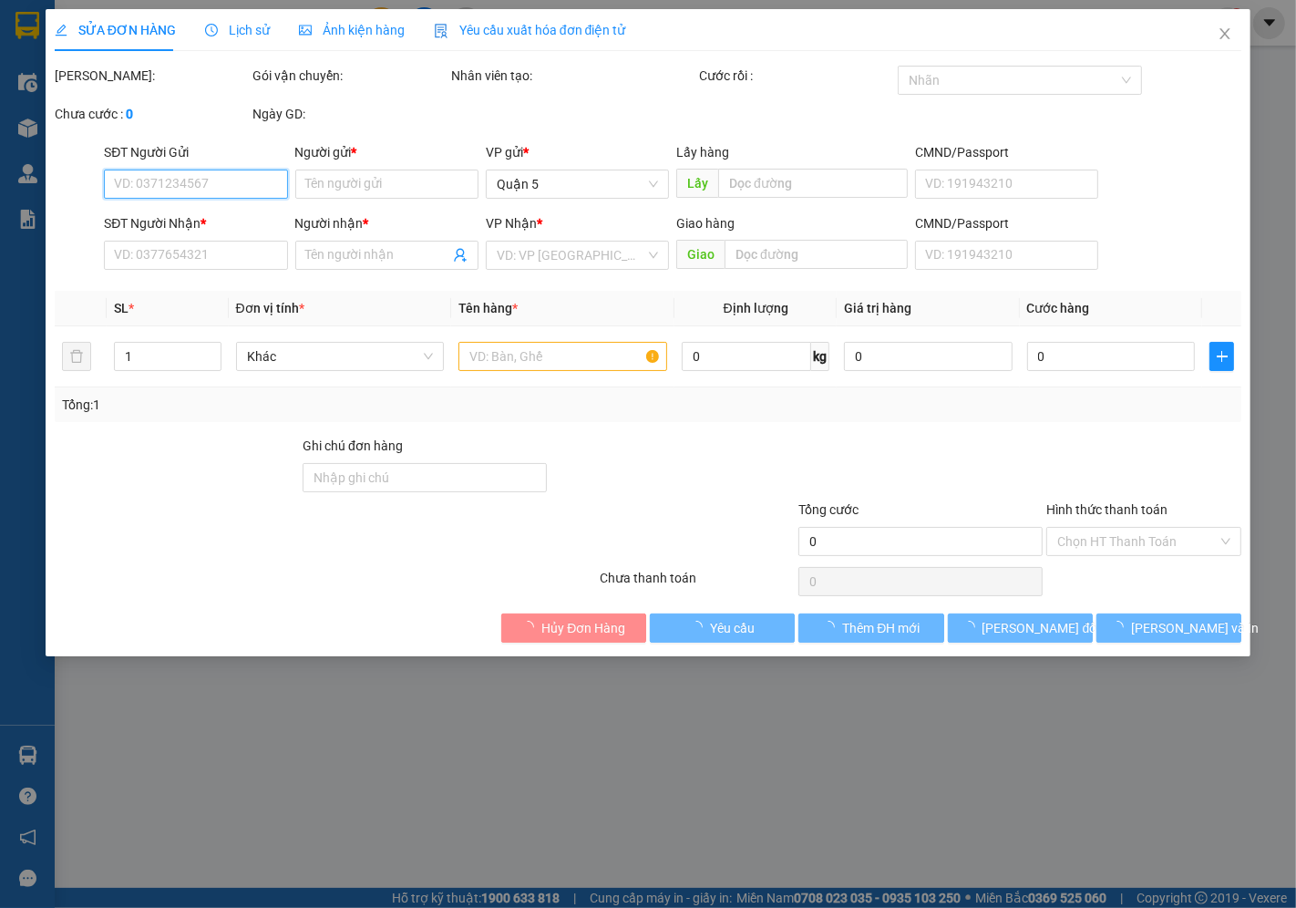
type input "90.000"
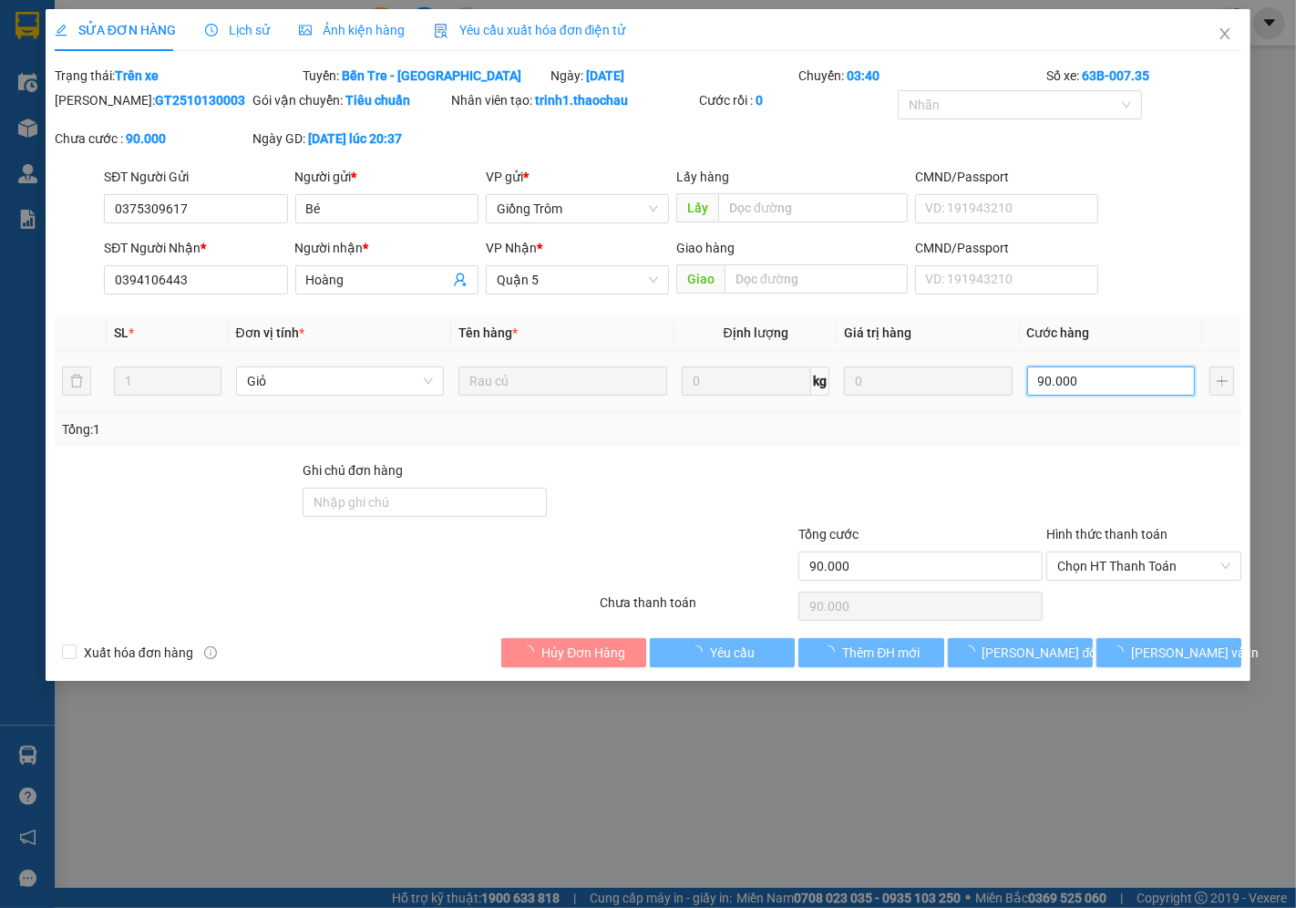
click at [1085, 378] on input "90.000" at bounding box center [1111, 380] width 168 height 29
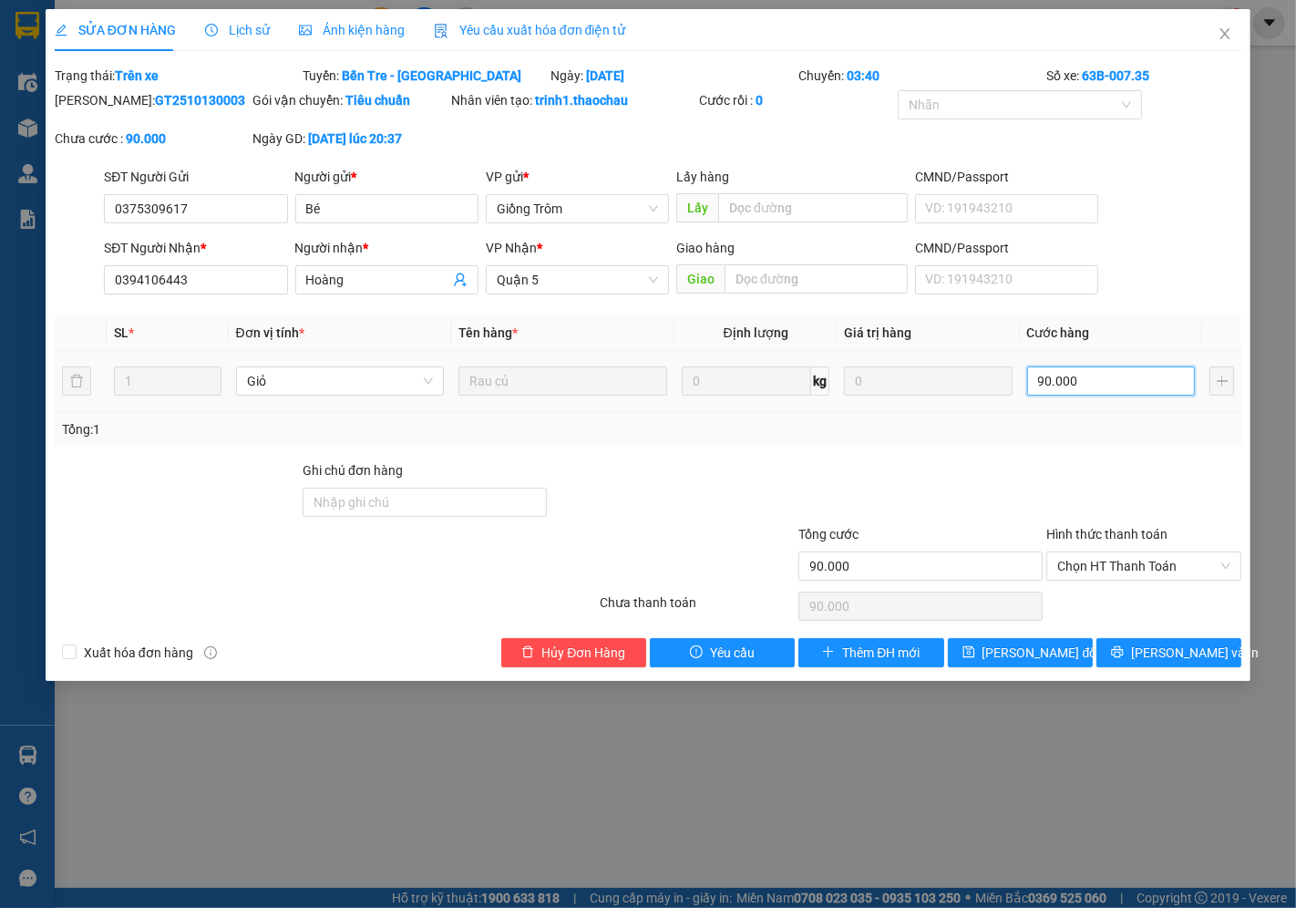
type input "0"
type input "4"
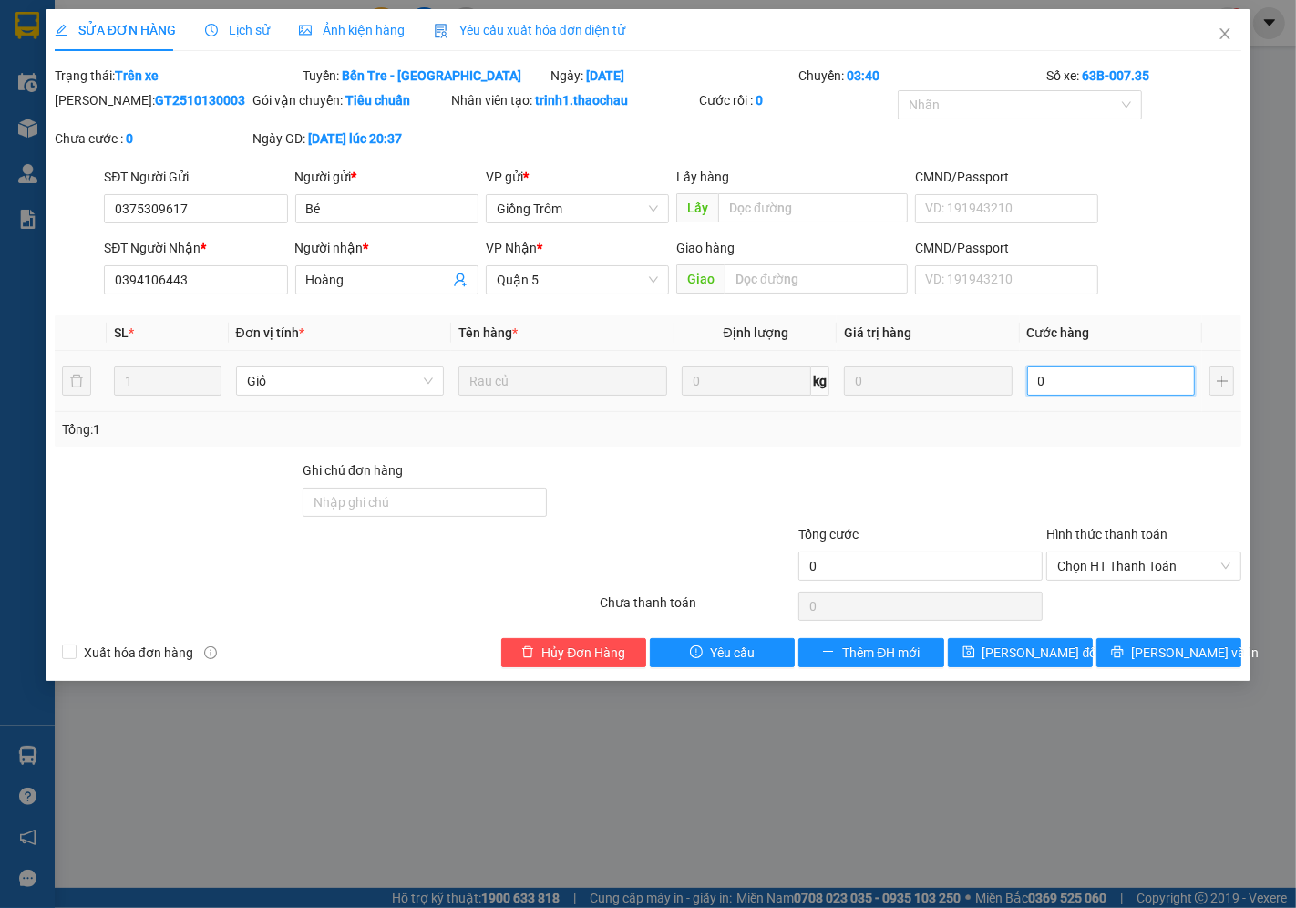
type input "04"
type input "40"
type input "040"
type input "40.000"
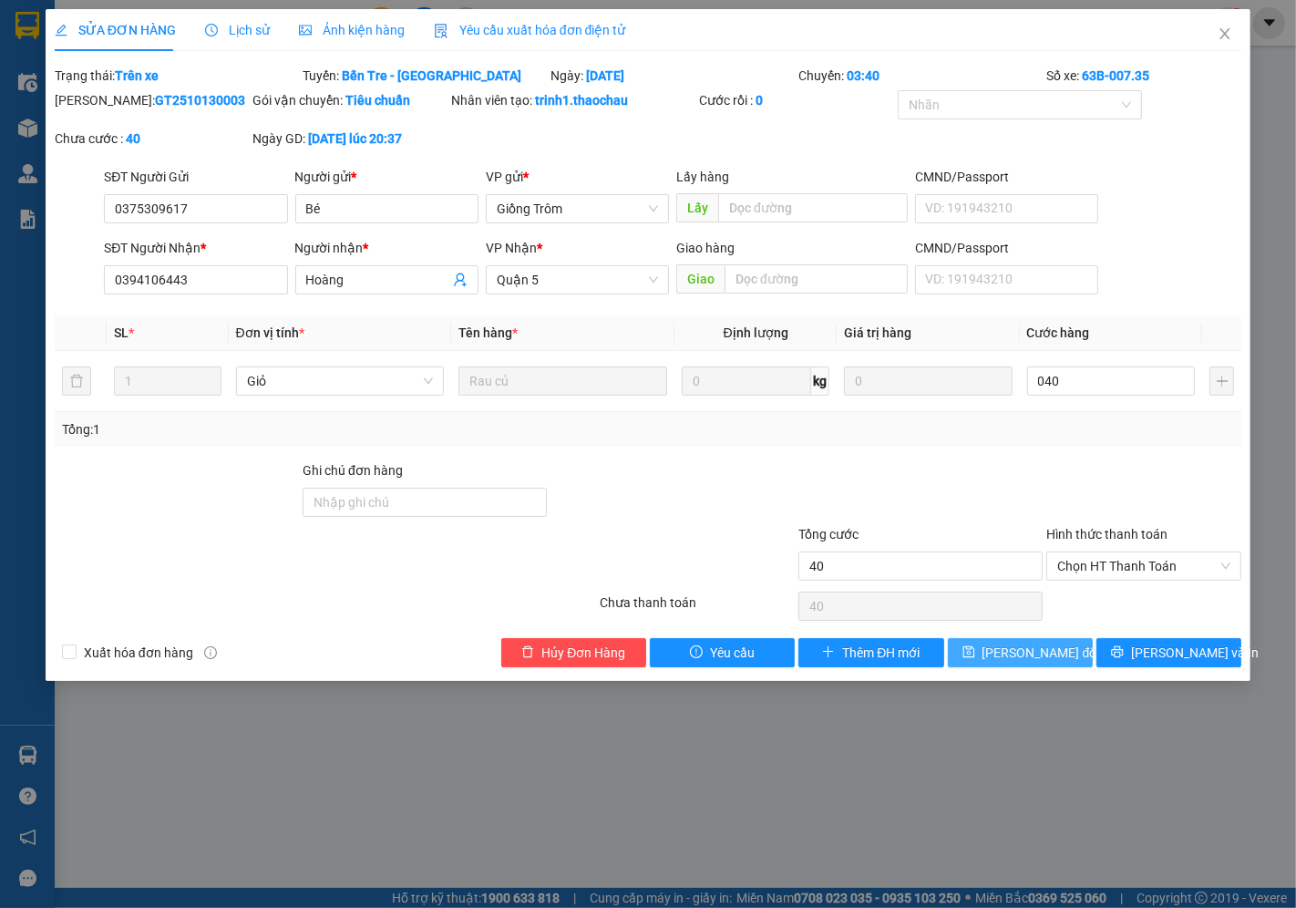
type input "40.000"
click at [1043, 650] on span "[PERSON_NAME] đổi" at bounding box center [1042, 653] width 118 height 20
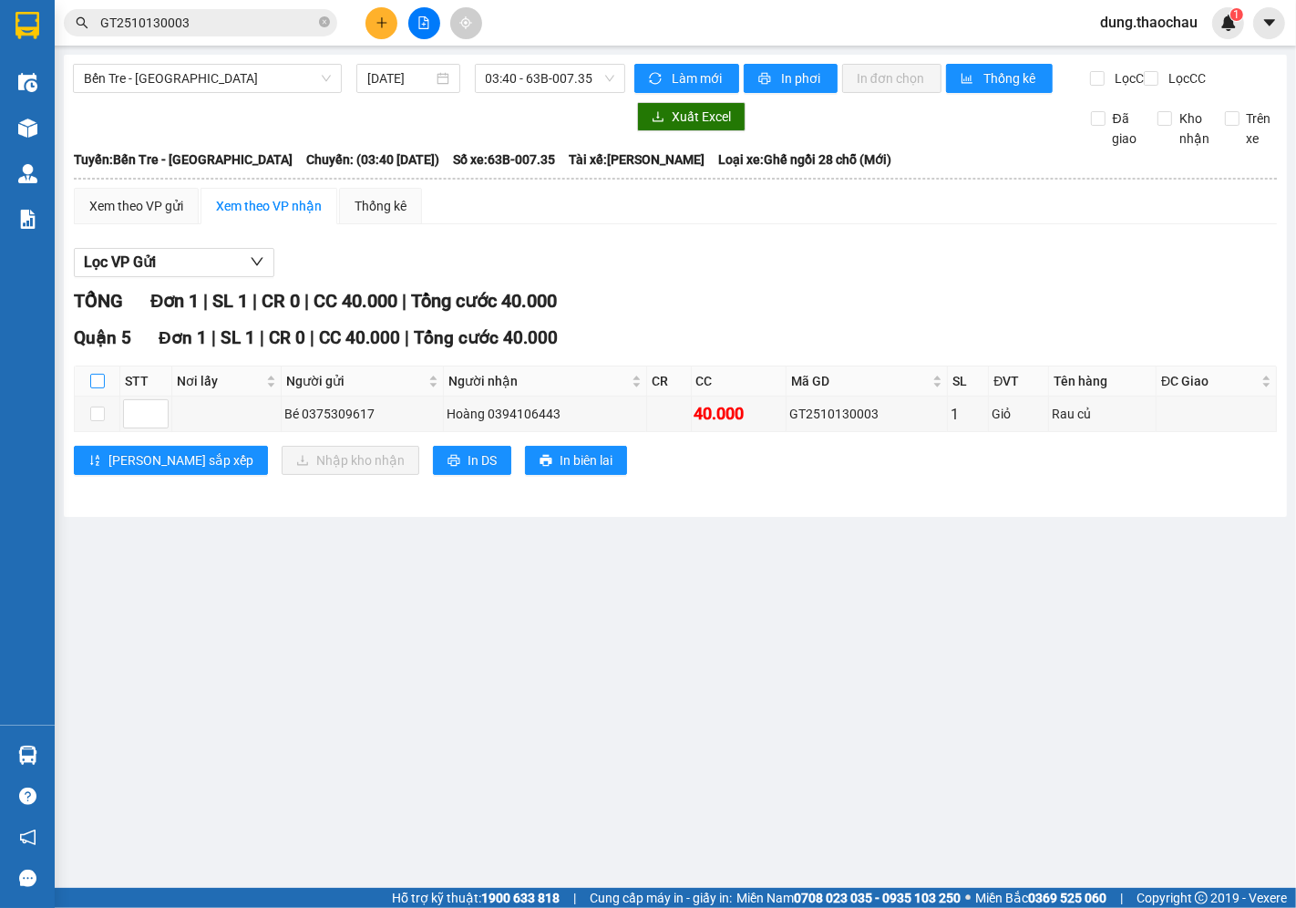
click at [92, 388] on input "checkbox" at bounding box center [97, 381] width 15 height 15
checkbox input "true"
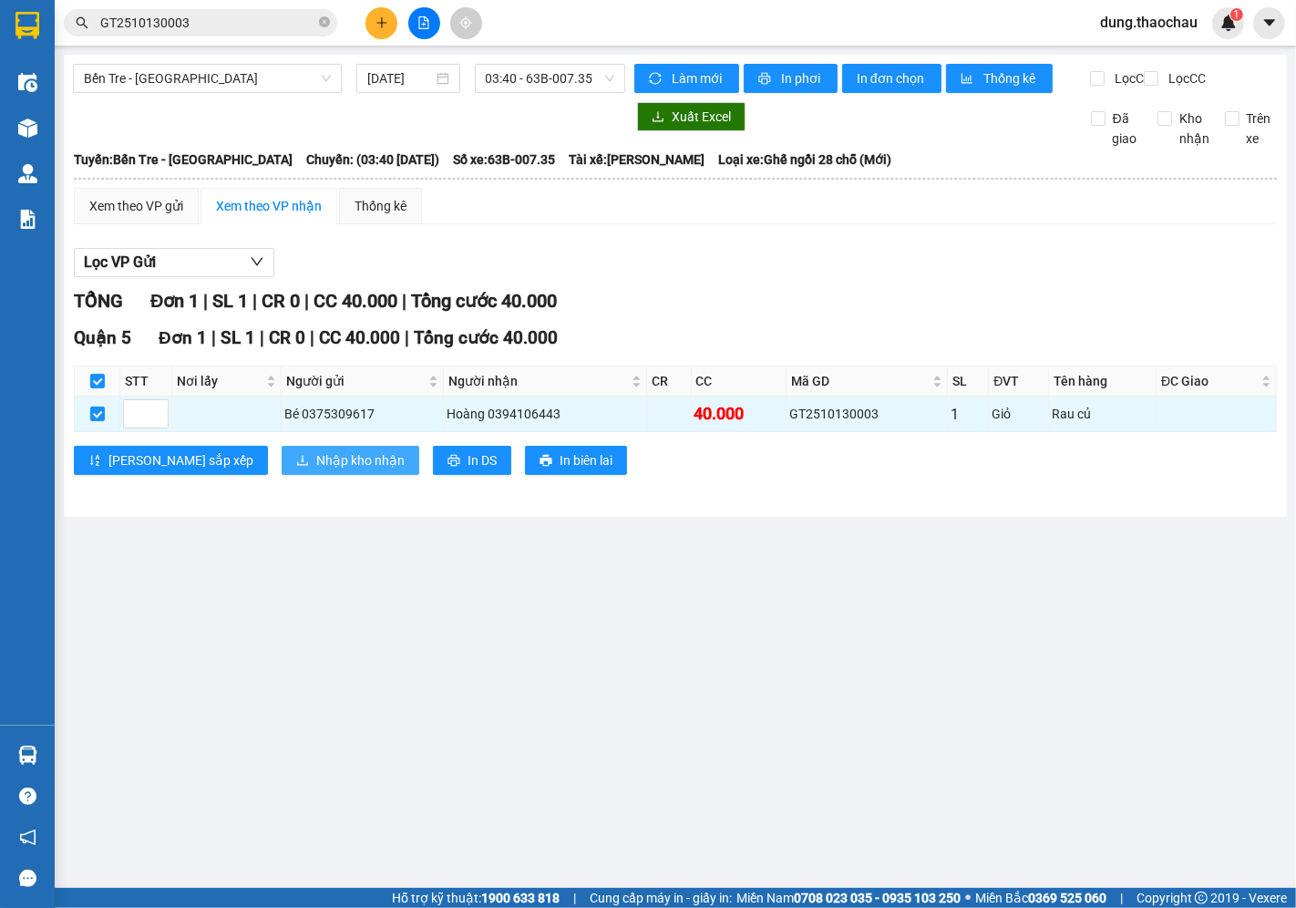
click at [316, 470] on span "Nhập kho nhận" at bounding box center [360, 460] width 88 height 20
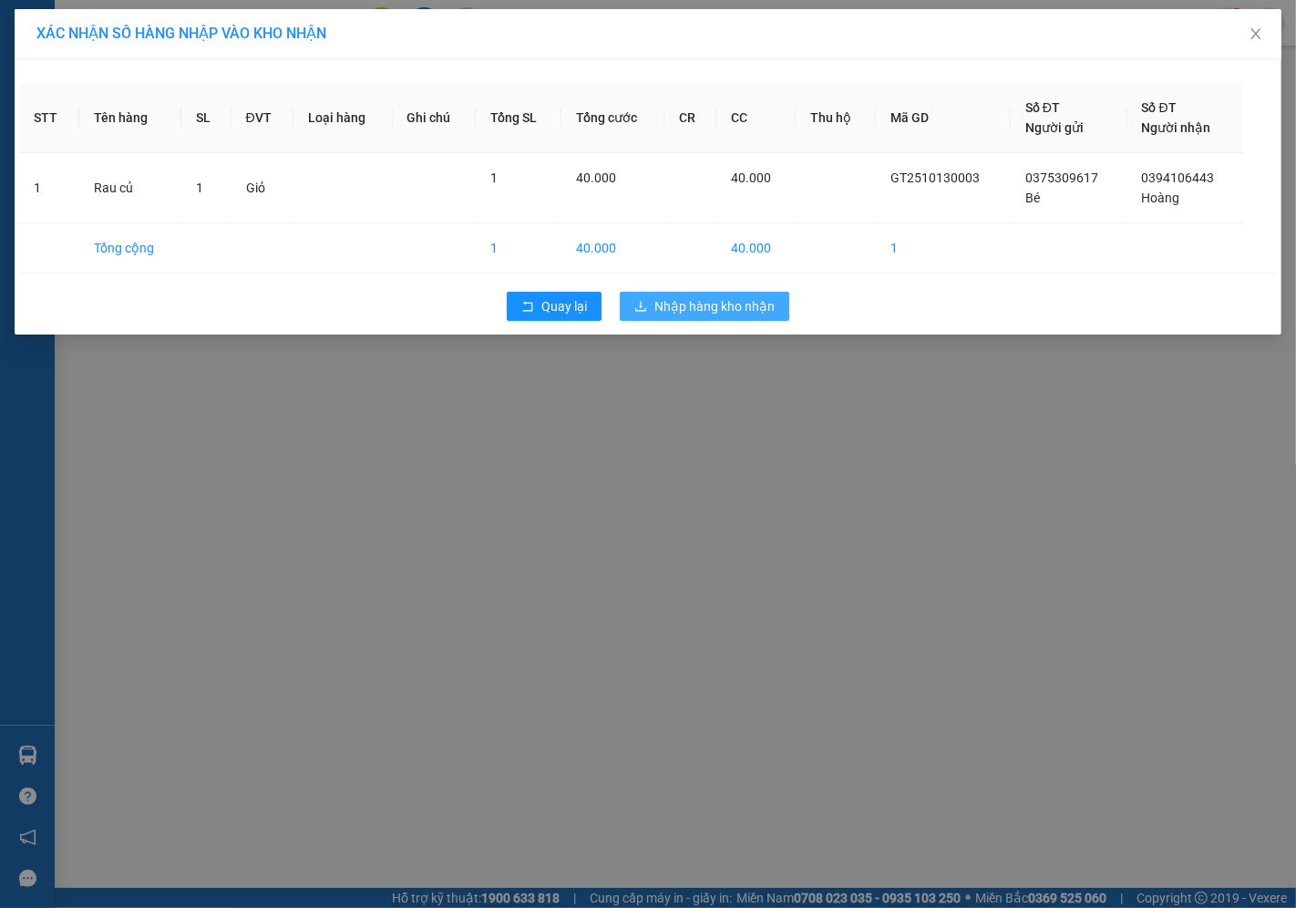
click at [695, 317] on button "Nhập hàng kho nhận" at bounding box center [705, 306] width 170 height 29
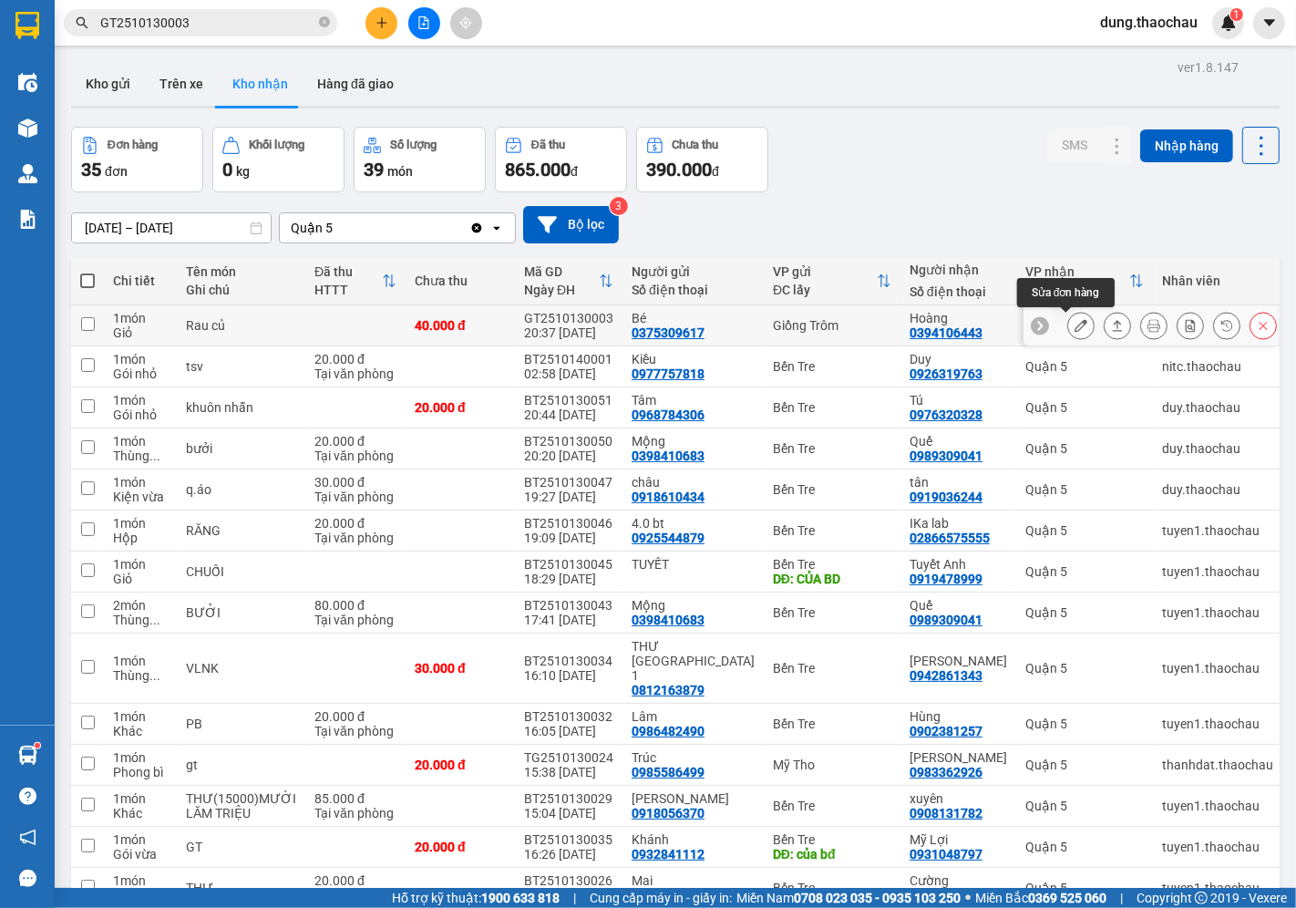
click at [1068, 333] on button at bounding box center [1081, 326] width 26 height 32
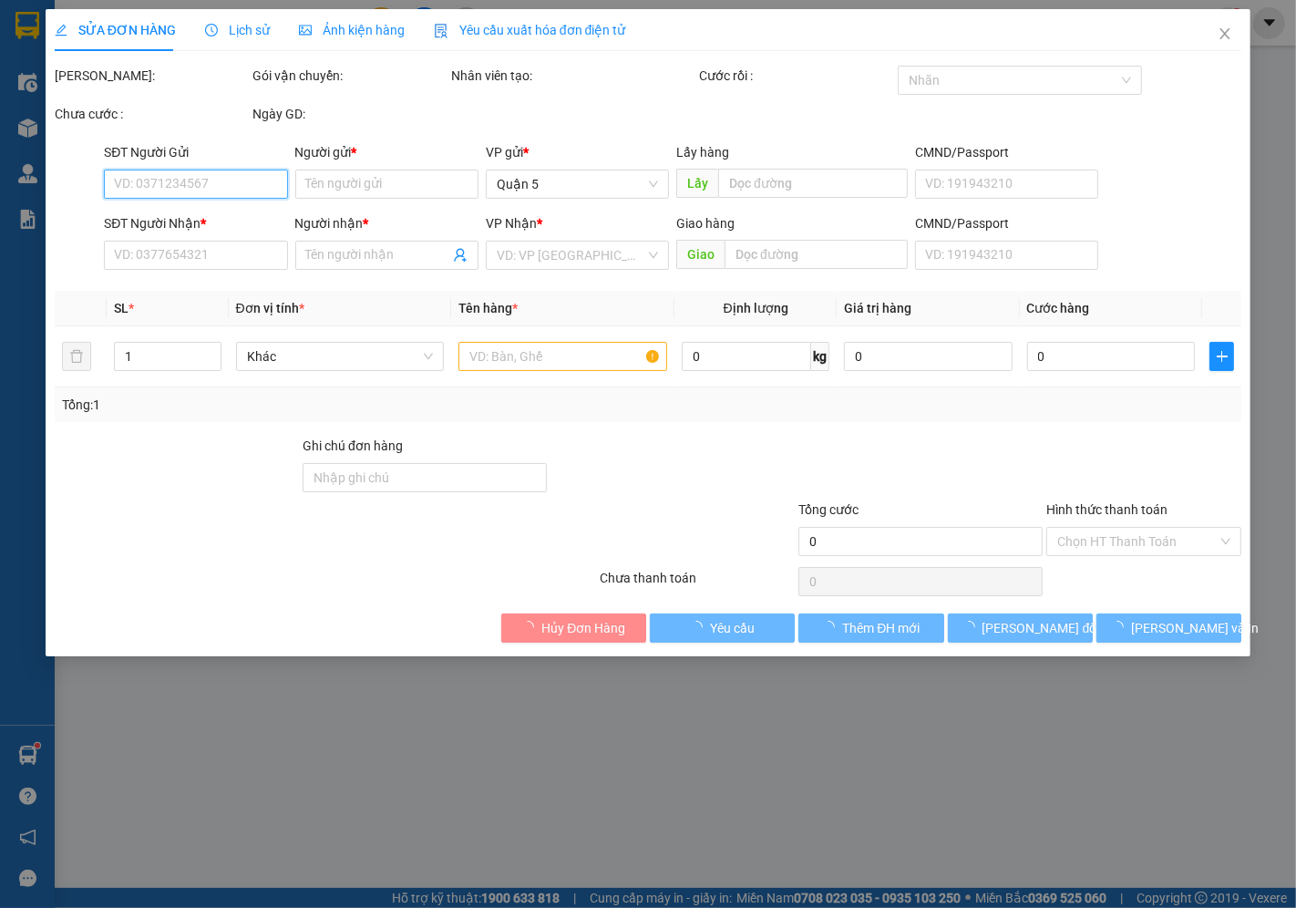
type input "0375309617"
type input "Bé"
type input "0394106443"
type input "Hoàng"
type input "40.000"
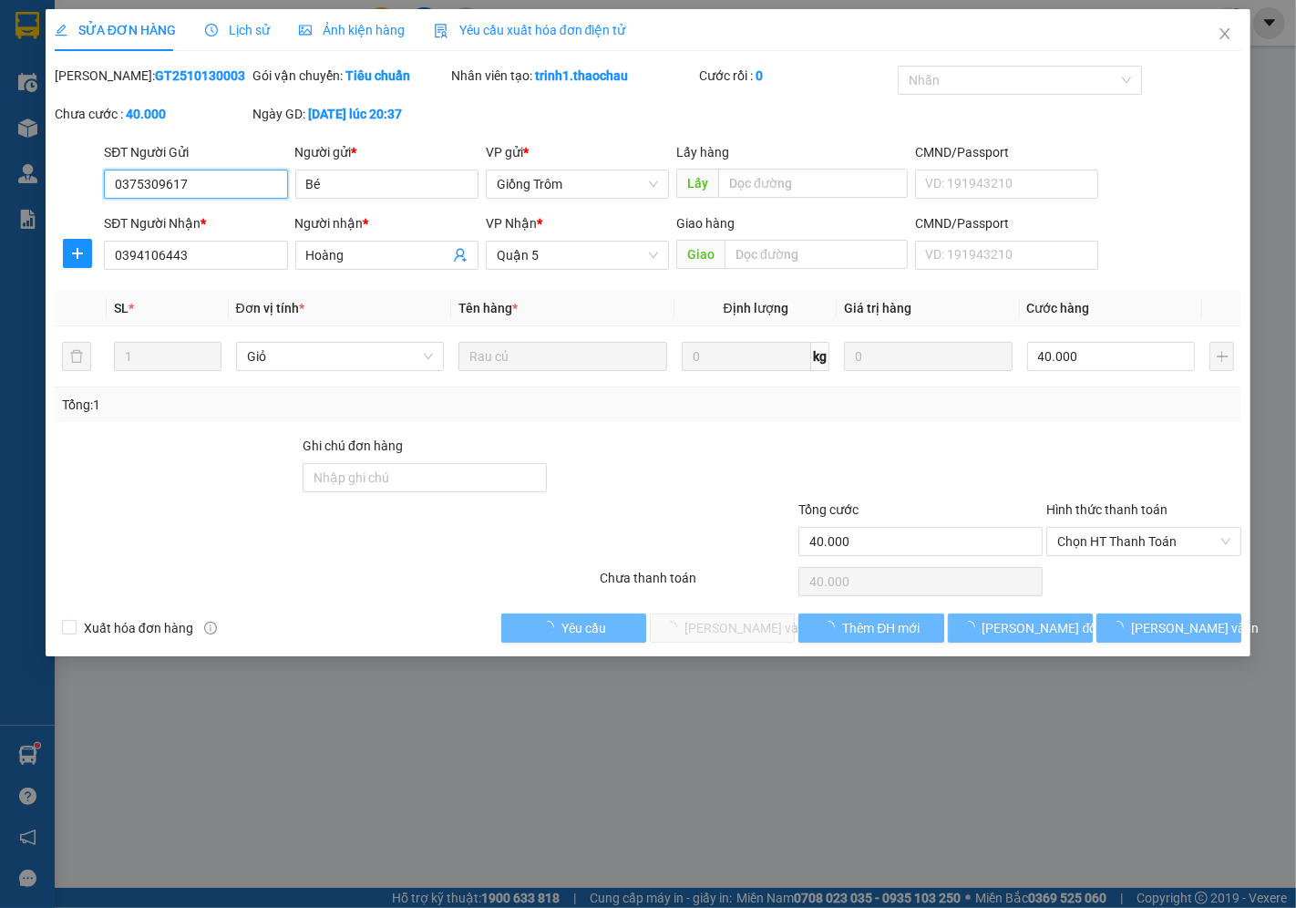
click at [1090, 548] on span "Chọn HT Thanh Toán" at bounding box center [1143, 541] width 173 height 27
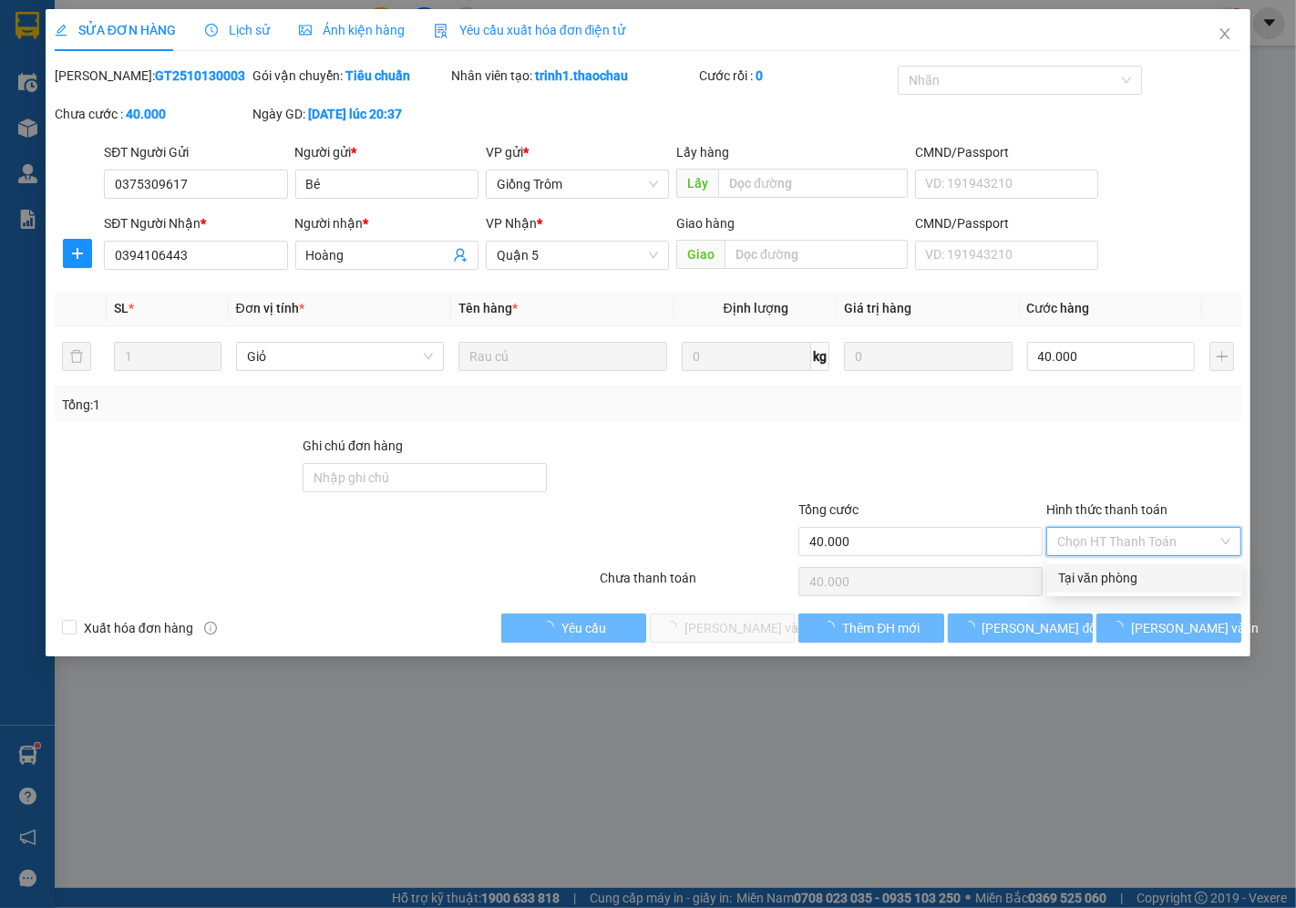
click at [1074, 582] on div "Tại văn phòng" at bounding box center [1144, 578] width 173 height 20
type input "0"
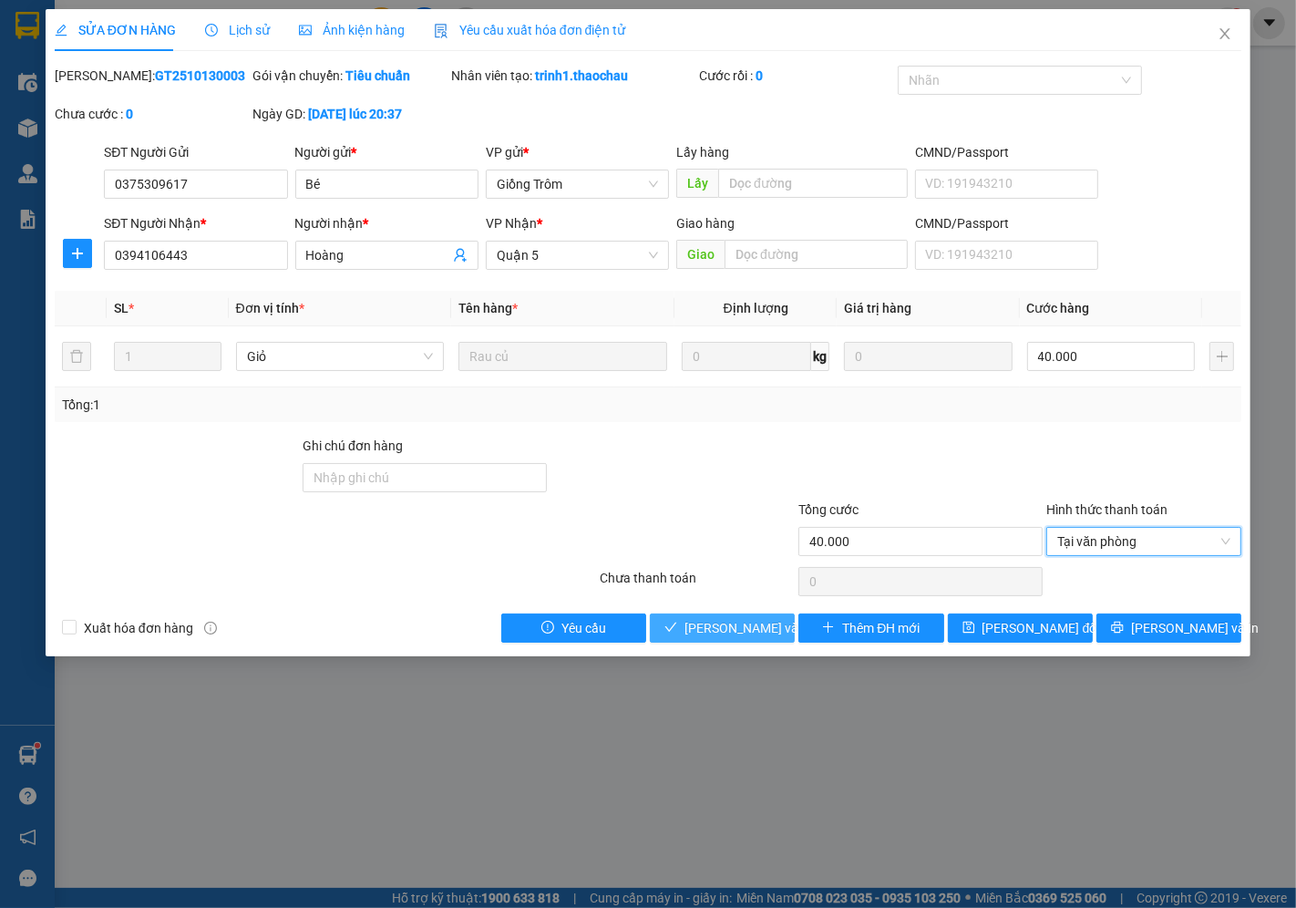
click at [725, 631] on span "Lưu và Giao hàng" at bounding box center [808, 628] width 246 height 20
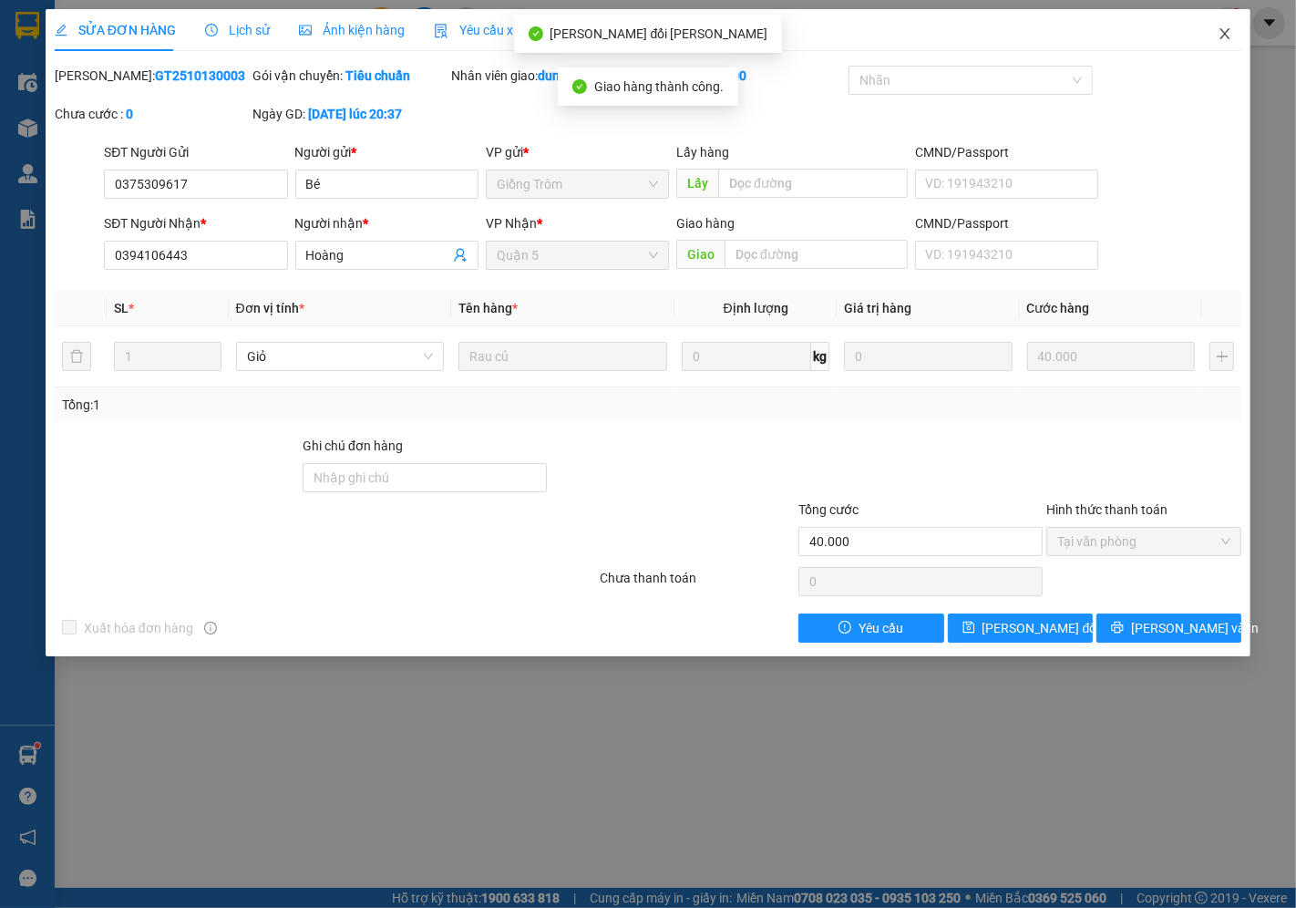
click at [1226, 33] on icon "close" at bounding box center [1225, 33] width 10 height 11
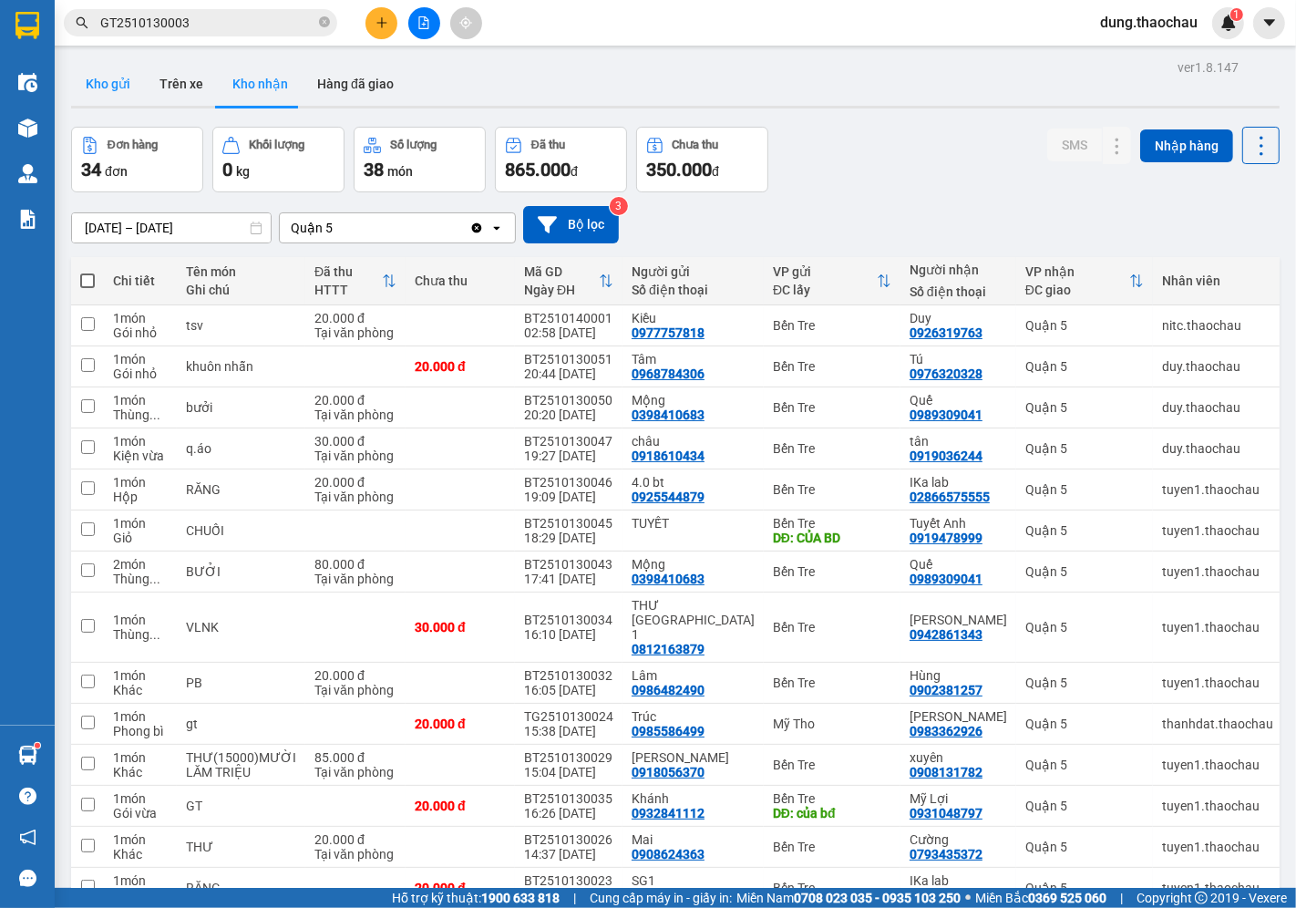
click at [117, 73] on button "Kho gửi" at bounding box center [108, 84] width 74 height 44
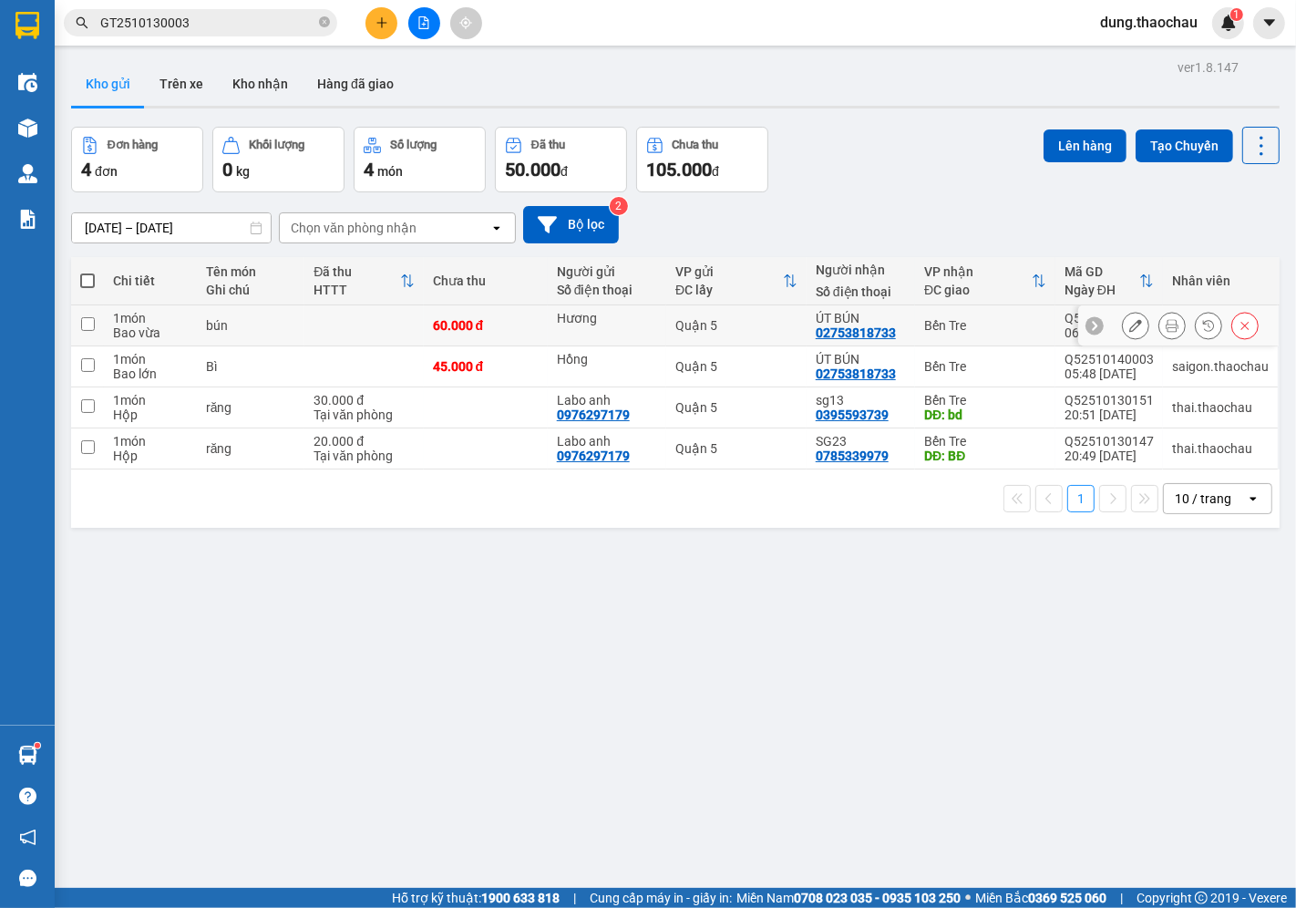
click at [87, 322] on input "checkbox" at bounding box center [88, 324] width 14 height 14
checkbox input "true"
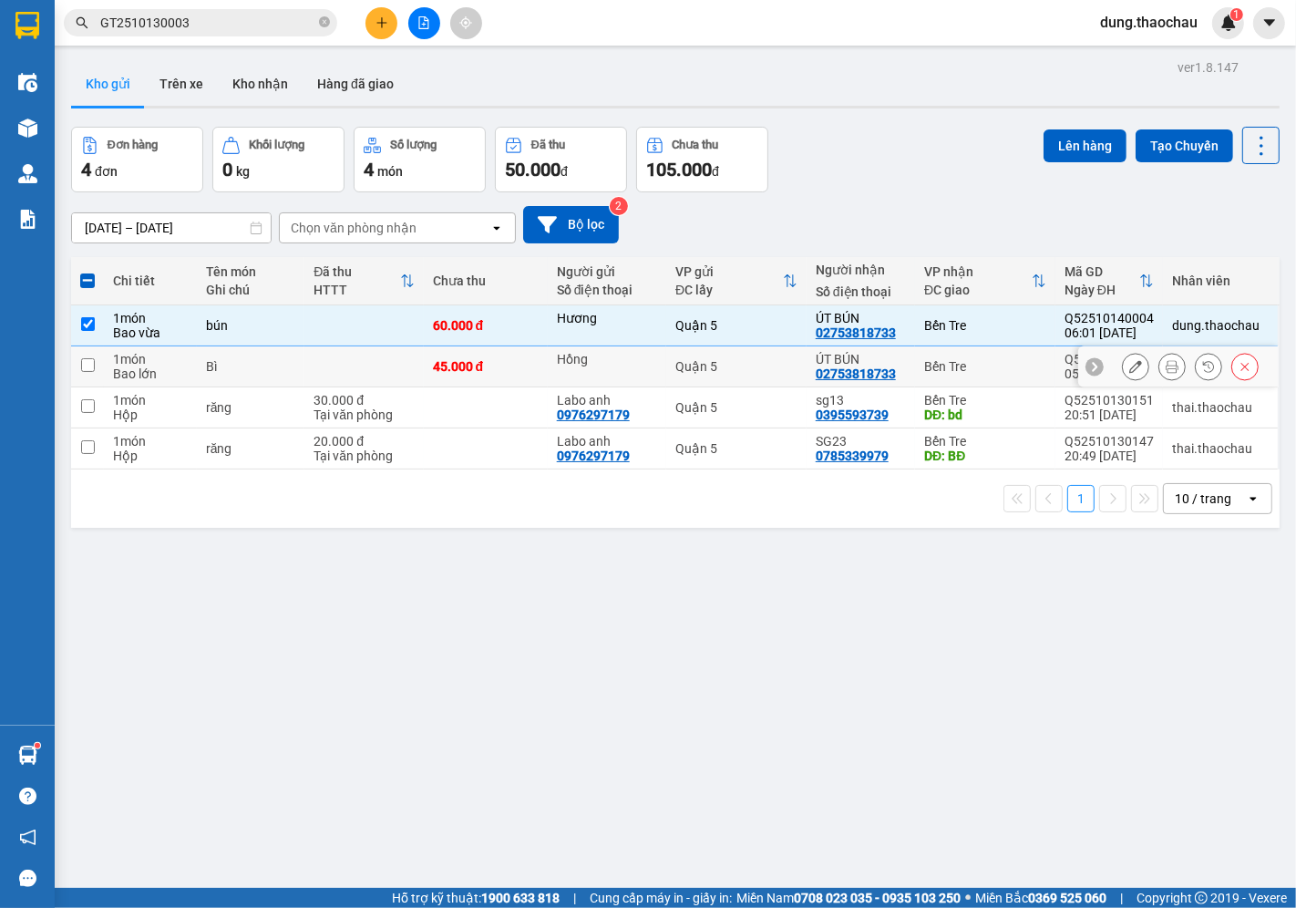
click at [84, 374] on td at bounding box center [87, 366] width 33 height 41
checkbox input "true"
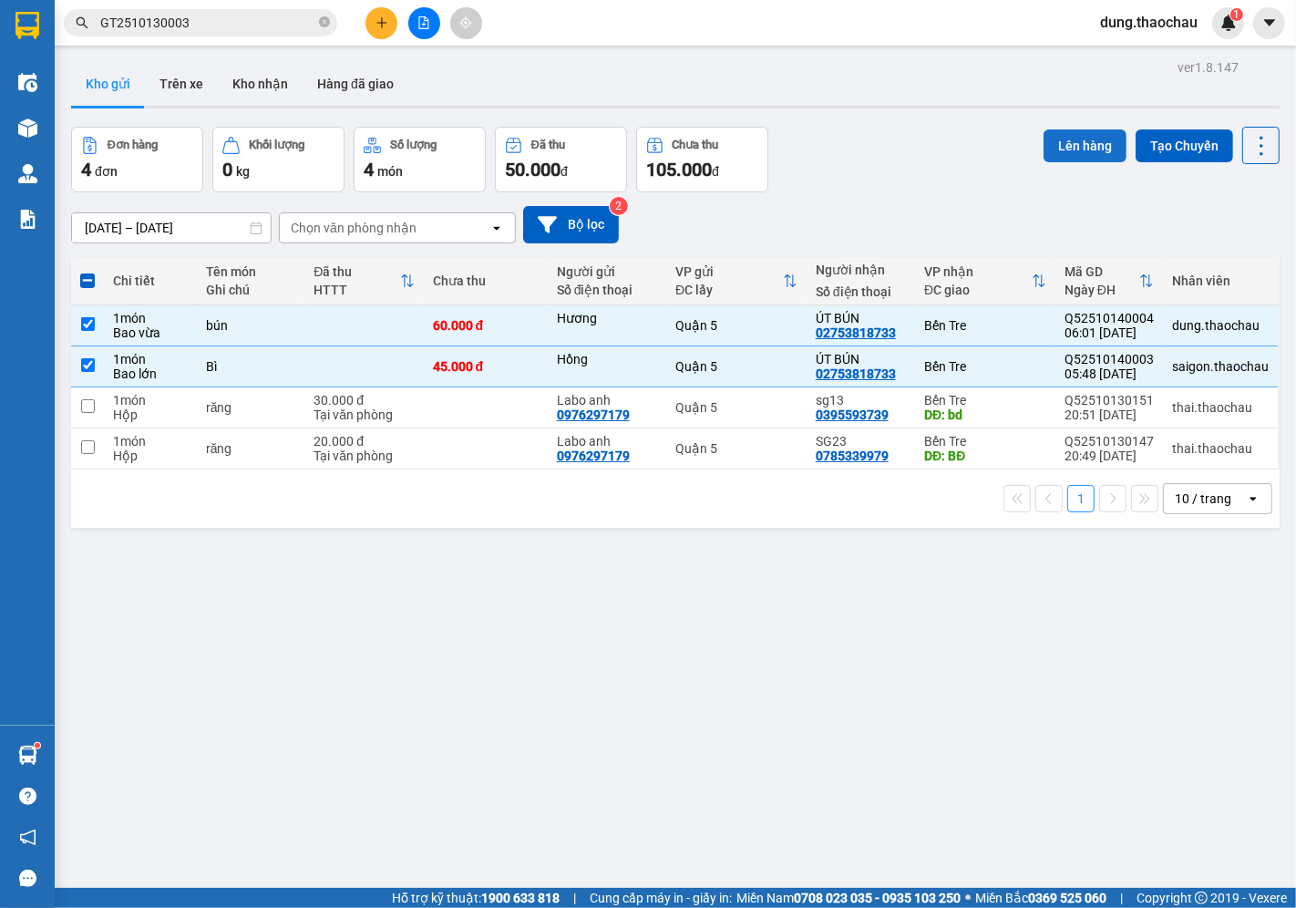
click at [1064, 144] on button "Lên hàng" at bounding box center [1085, 145] width 83 height 33
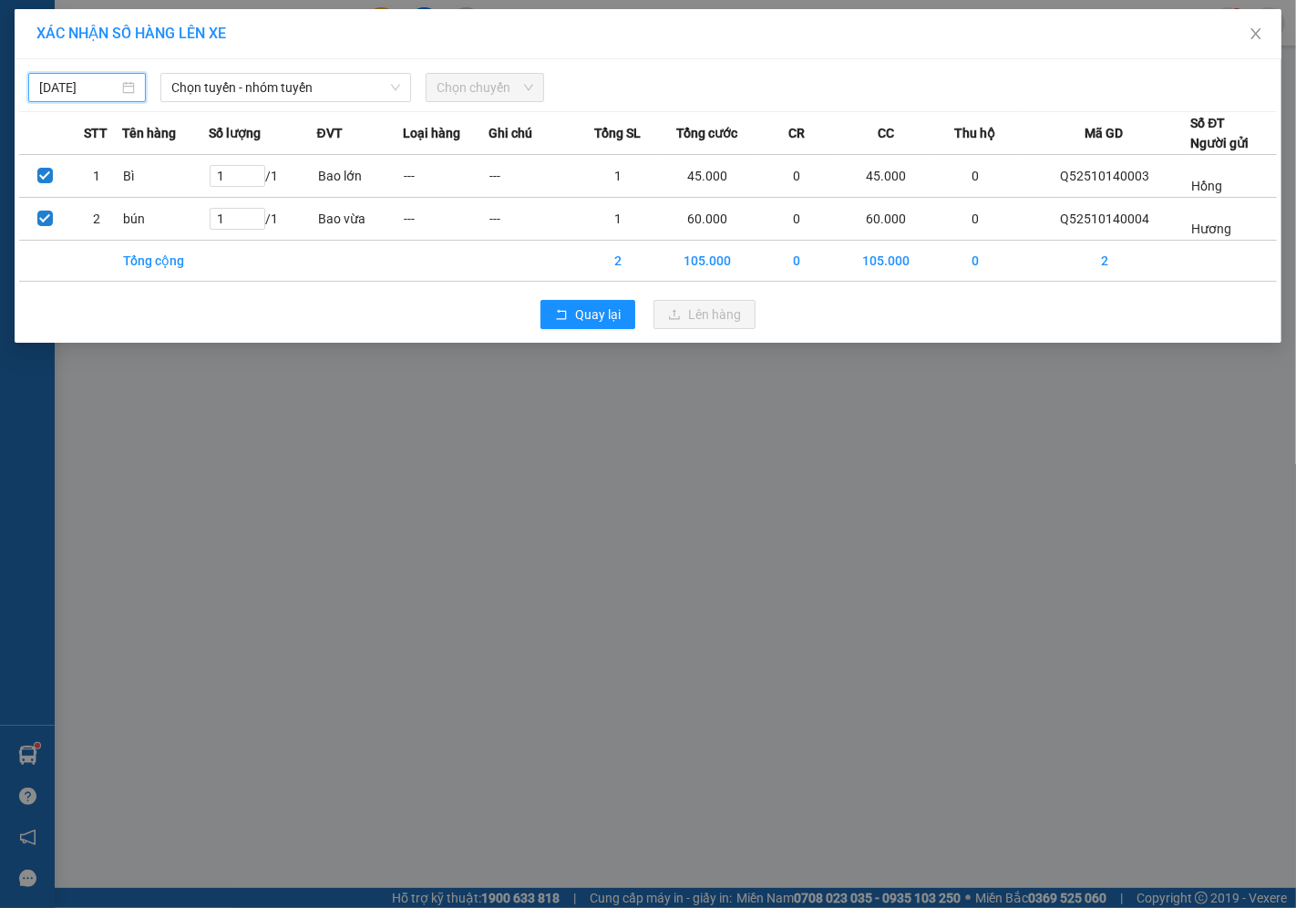
click at [52, 79] on input "13/10/2025" at bounding box center [78, 87] width 79 height 20
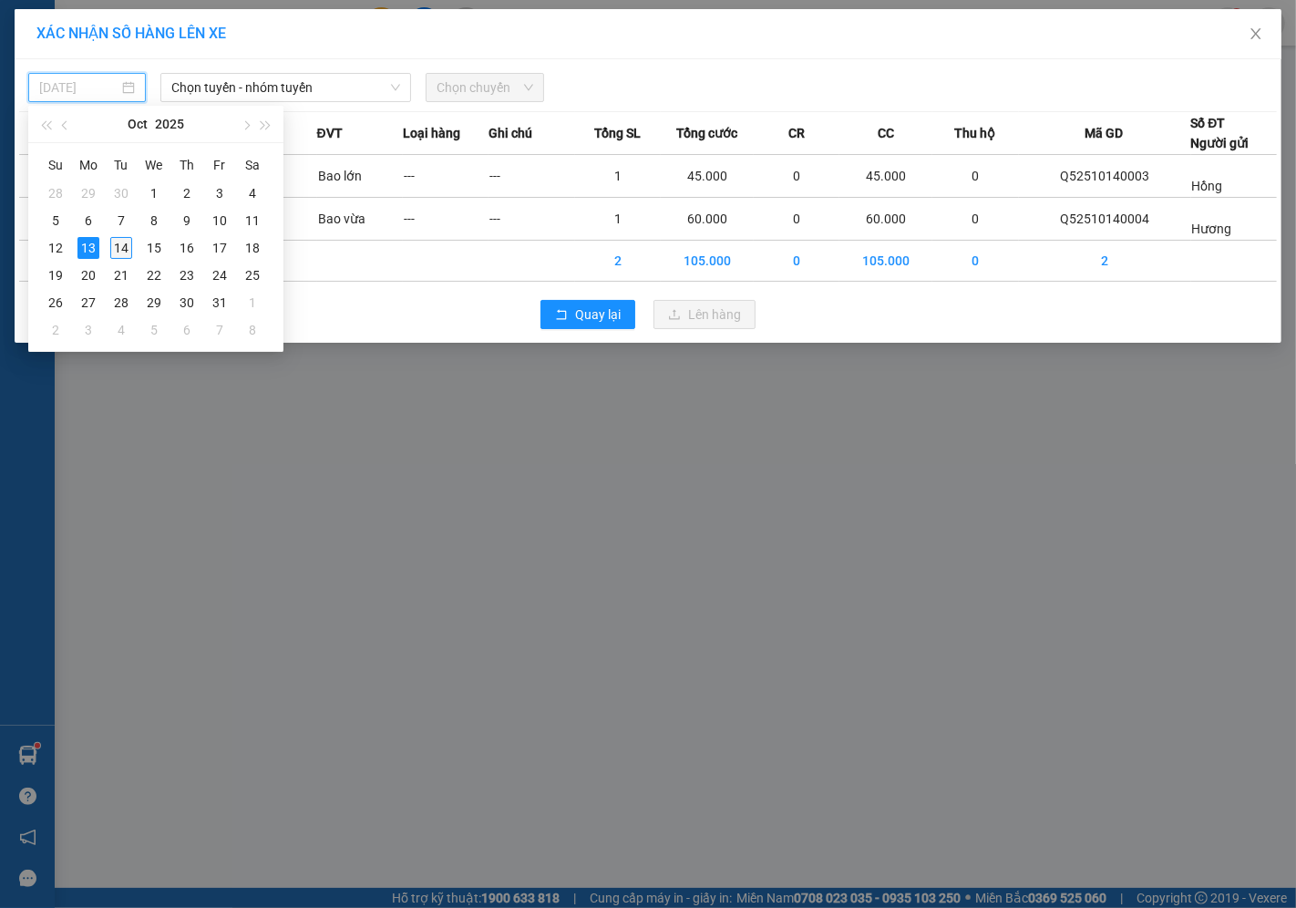
click at [110, 249] on div "14" at bounding box center [121, 248] width 22 height 22
type input "[DATE]"
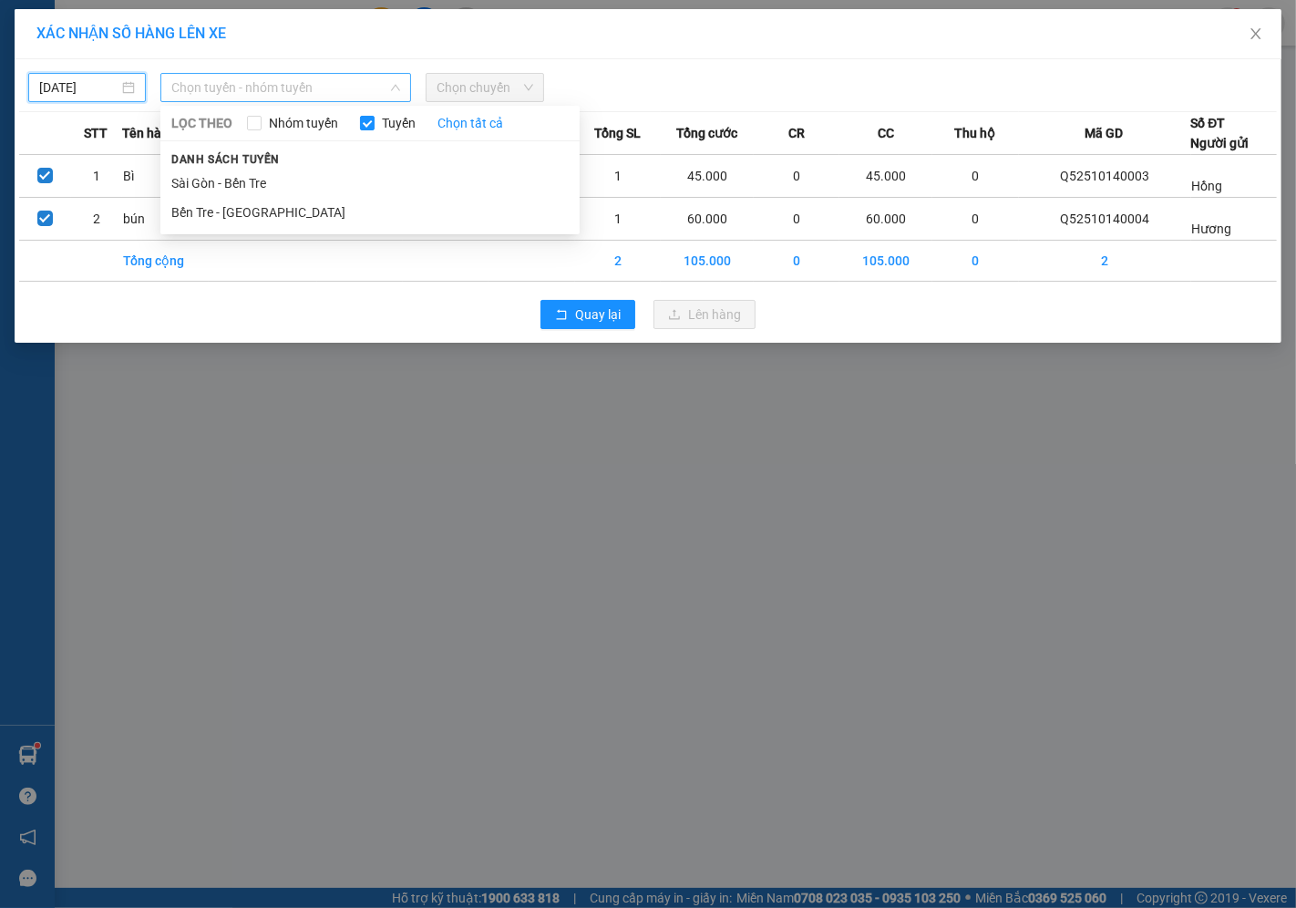
click at [233, 84] on span "Chọn tuyến - nhóm tuyến" at bounding box center [285, 87] width 229 height 27
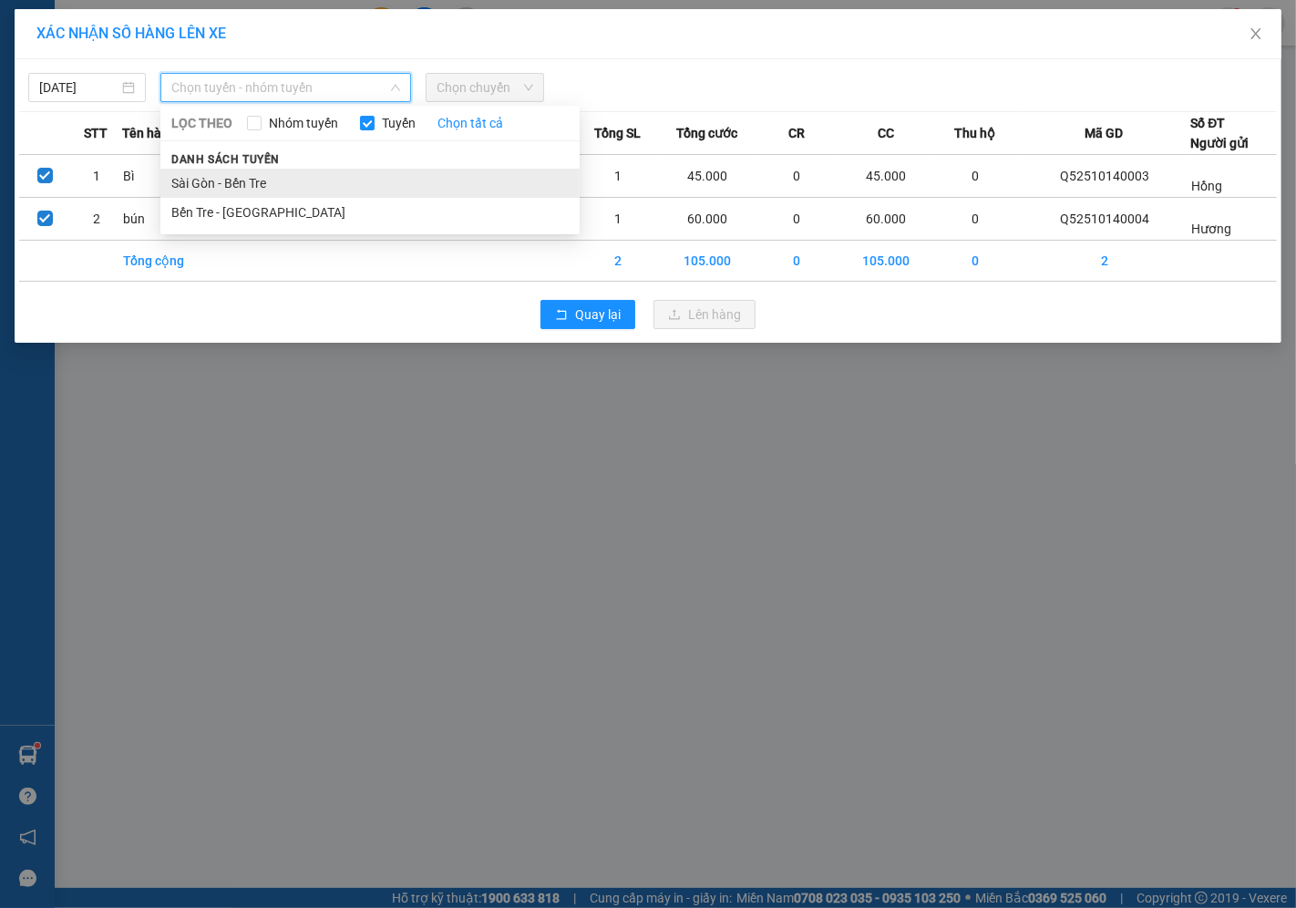
click at [226, 190] on li "Sài Gòn - Bến Tre" at bounding box center [369, 183] width 419 height 29
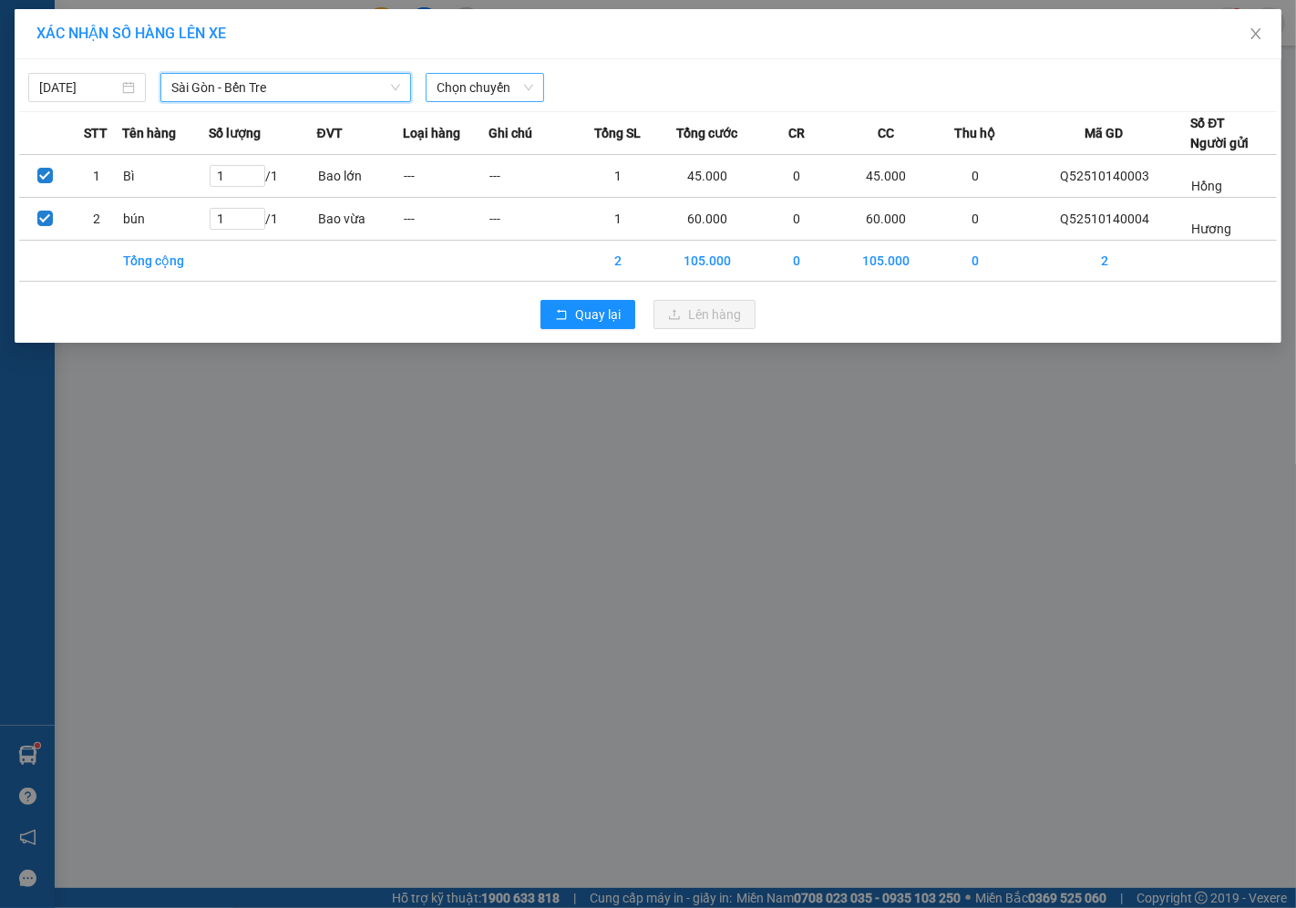
click at [462, 87] on span "Chọn chuyến" at bounding box center [485, 87] width 96 height 27
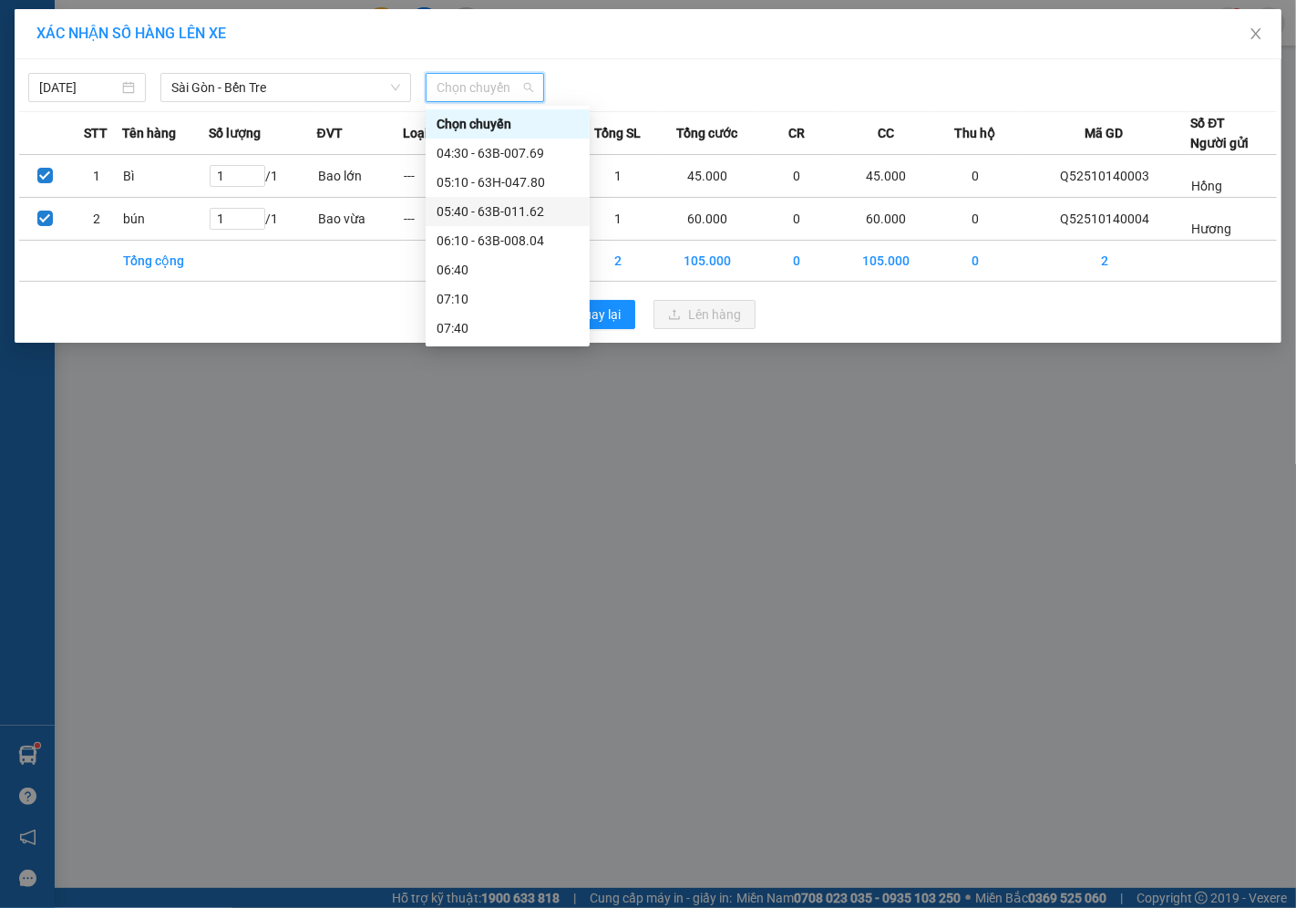
click at [492, 217] on div "05:40 - 63B-011.62" at bounding box center [508, 211] width 142 height 20
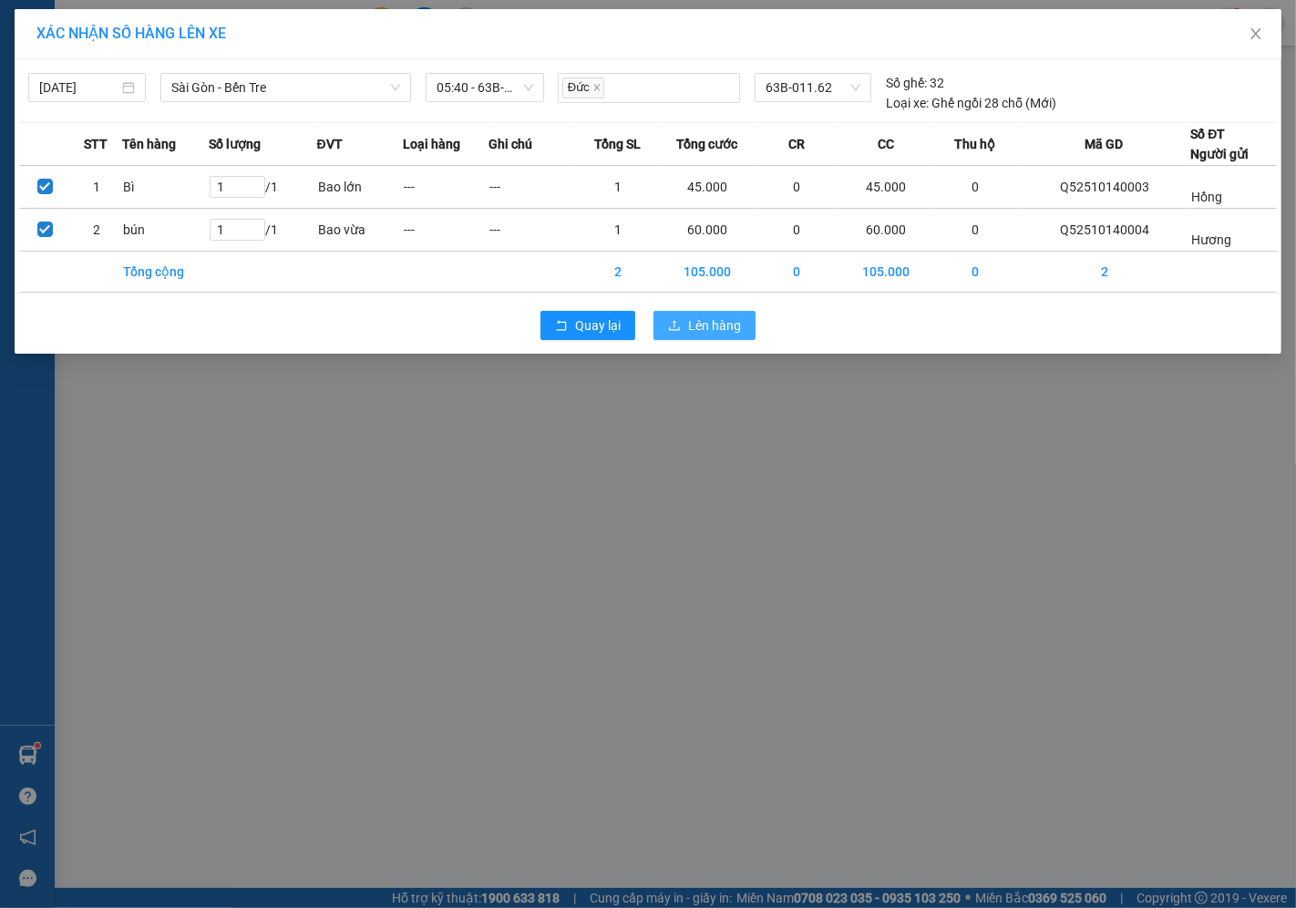
click at [720, 328] on span "Lên hàng" at bounding box center [714, 325] width 53 height 20
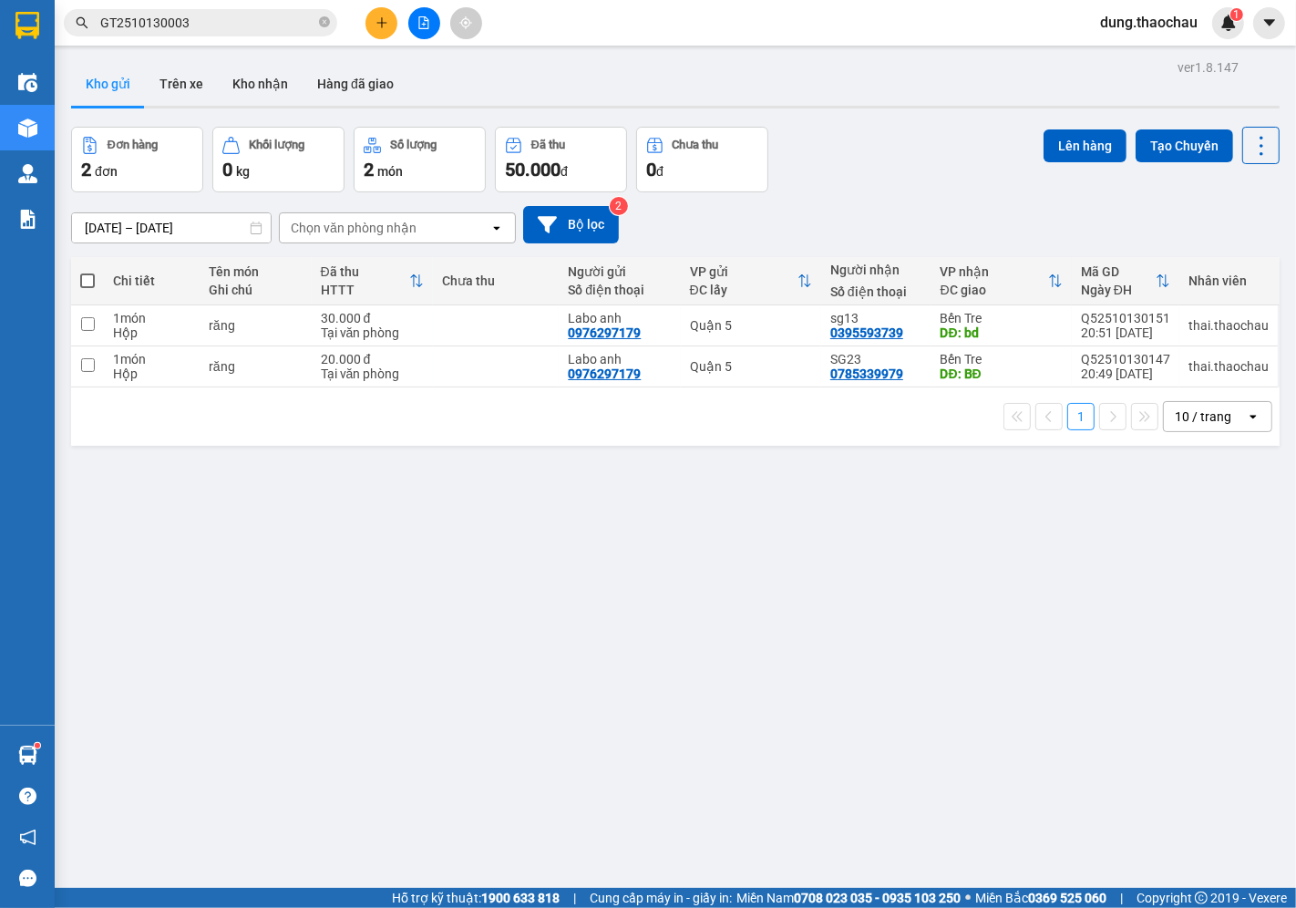
click at [87, 276] on span at bounding box center [87, 280] width 15 height 15
click at [87, 272] on input "checkbox" at bounding box center [87, 272] width 0 height 0
checkbox input "true"
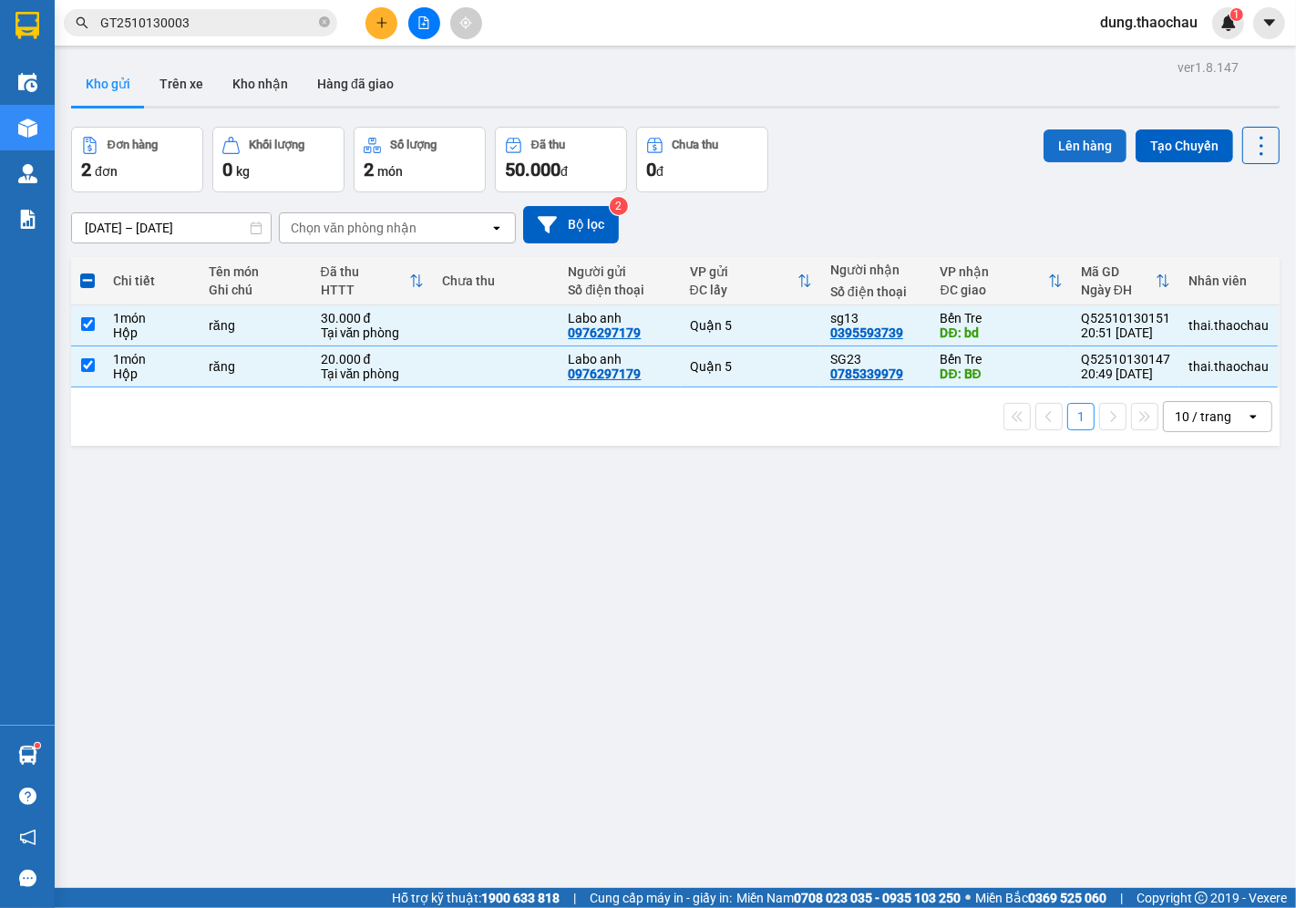
click at [1081, 135] on button "Lên hàng" at bounding box center [1085, 145] width 83 height 33
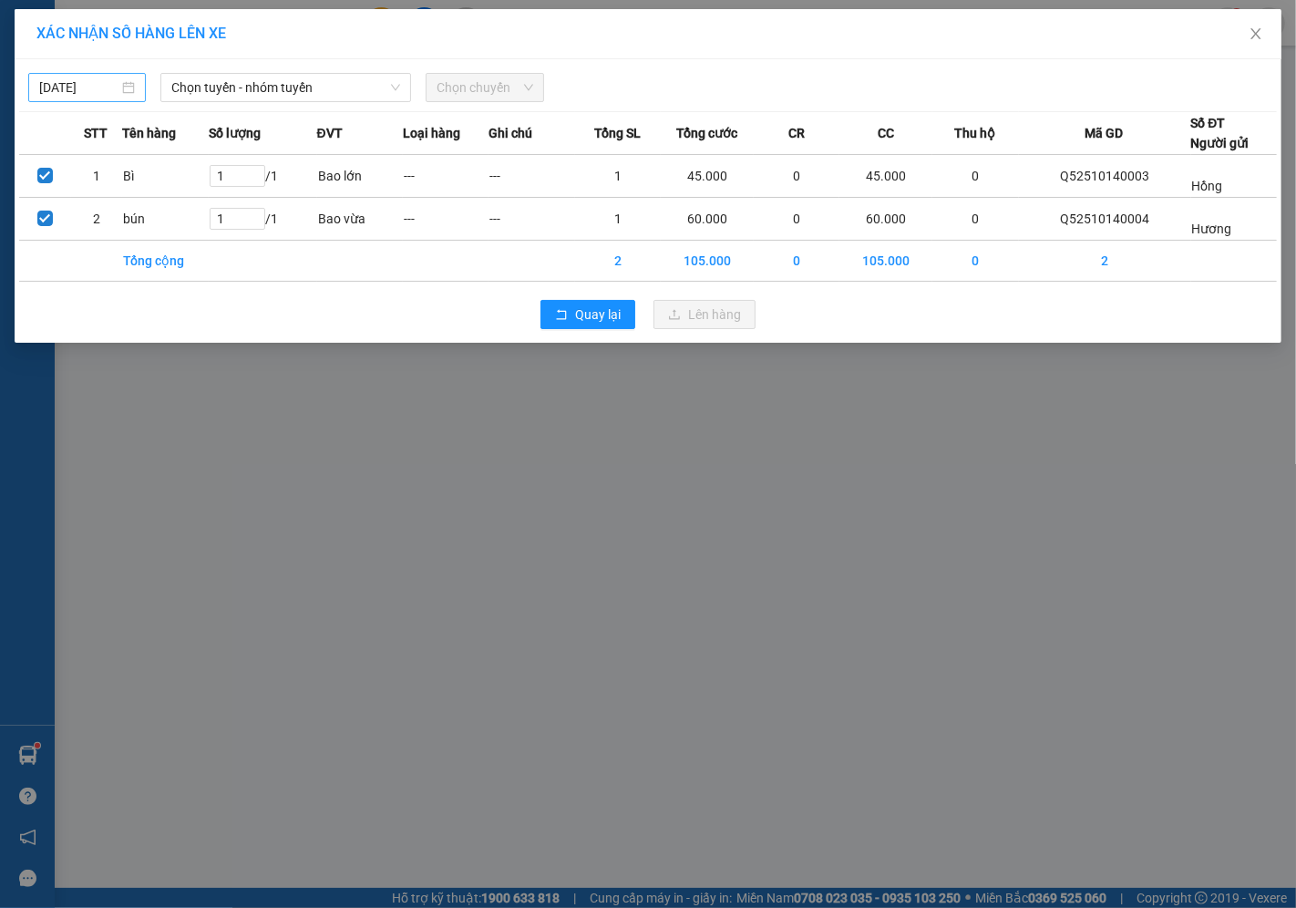
click at [77, 85] on input "13/10/2025" at bounding box center [78, 87] width 79 height 20
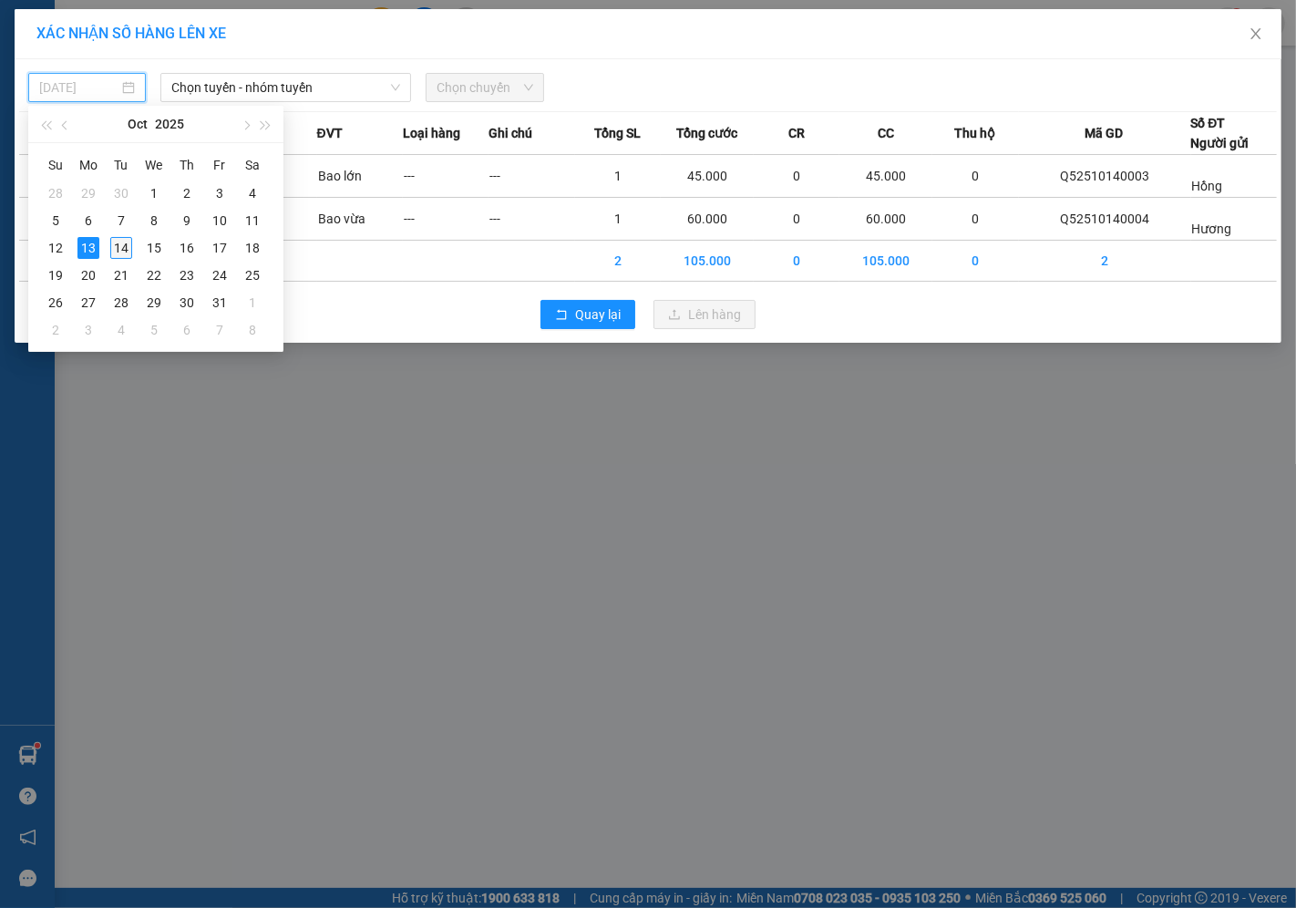
click at [118, 238] on div "14" at bounding box center [121, 248] width 22 height 22
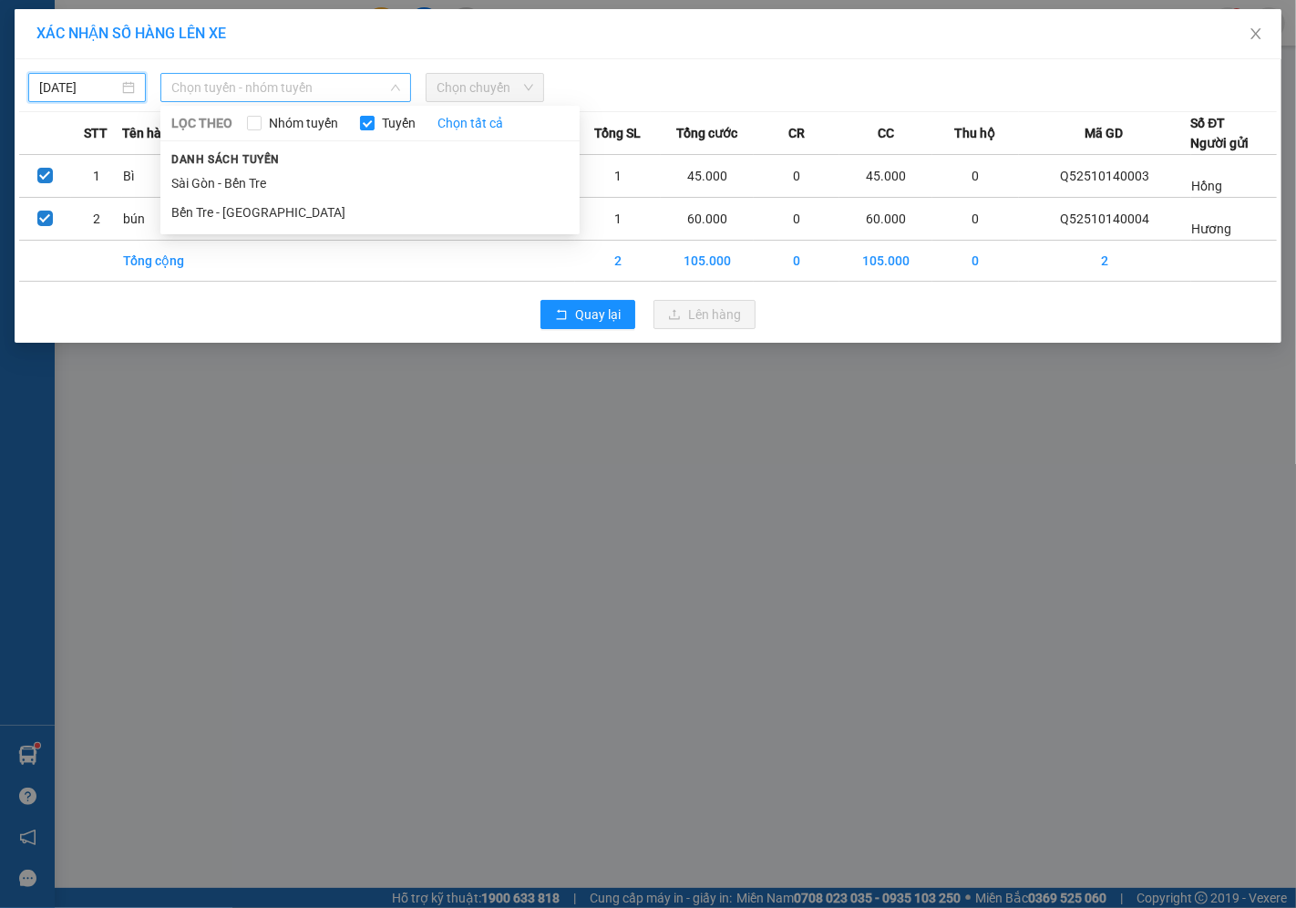
click at [233, 88] on span "Chọn tuyến - nhóm tuyến" at bounding box center [285, 87] width 229 height 27
type input "[DATE]"
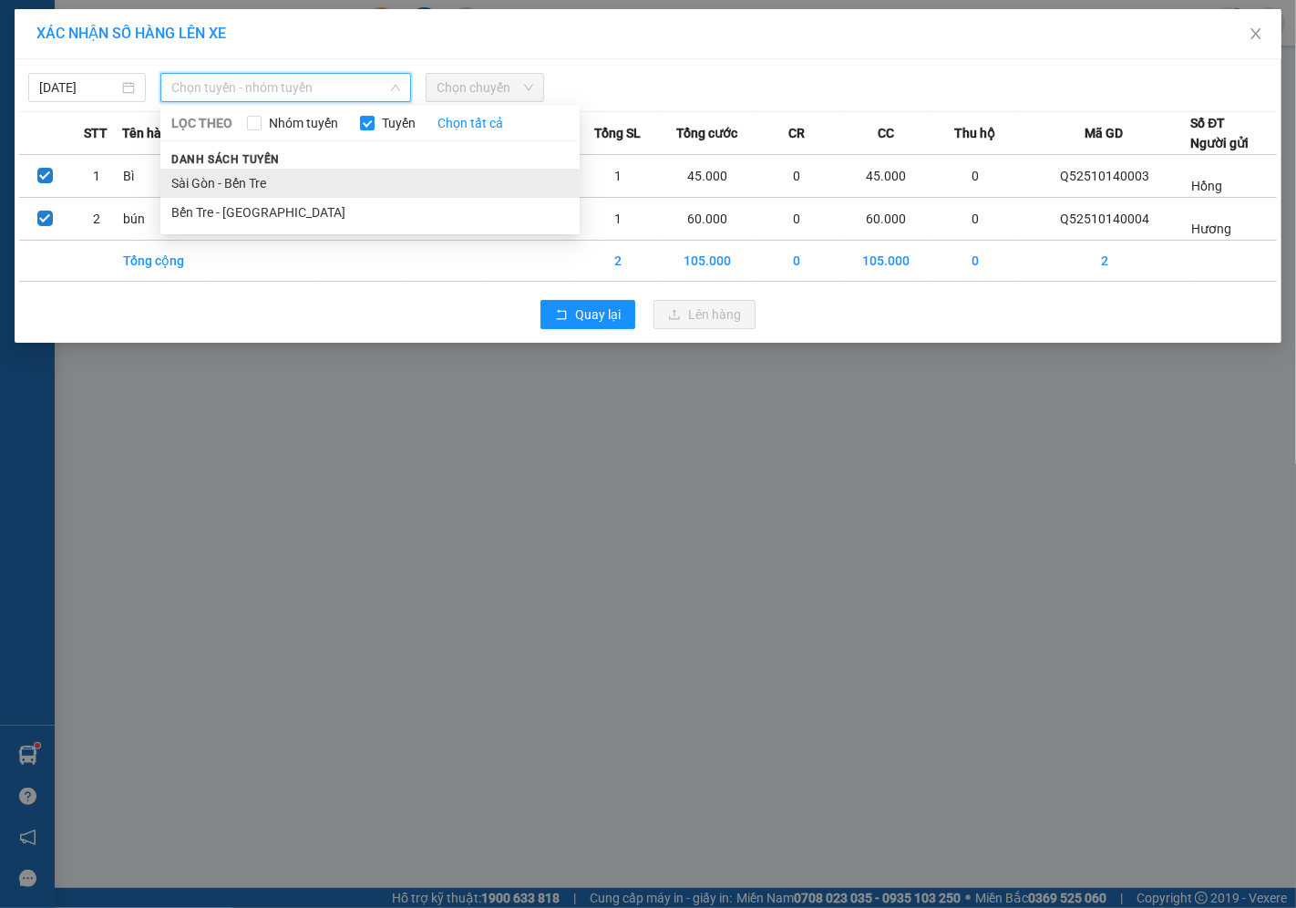
click at [231, 171] on li "Sài Gòn - Bến Tre" at bounding box center [369, 183] width 419 height 29
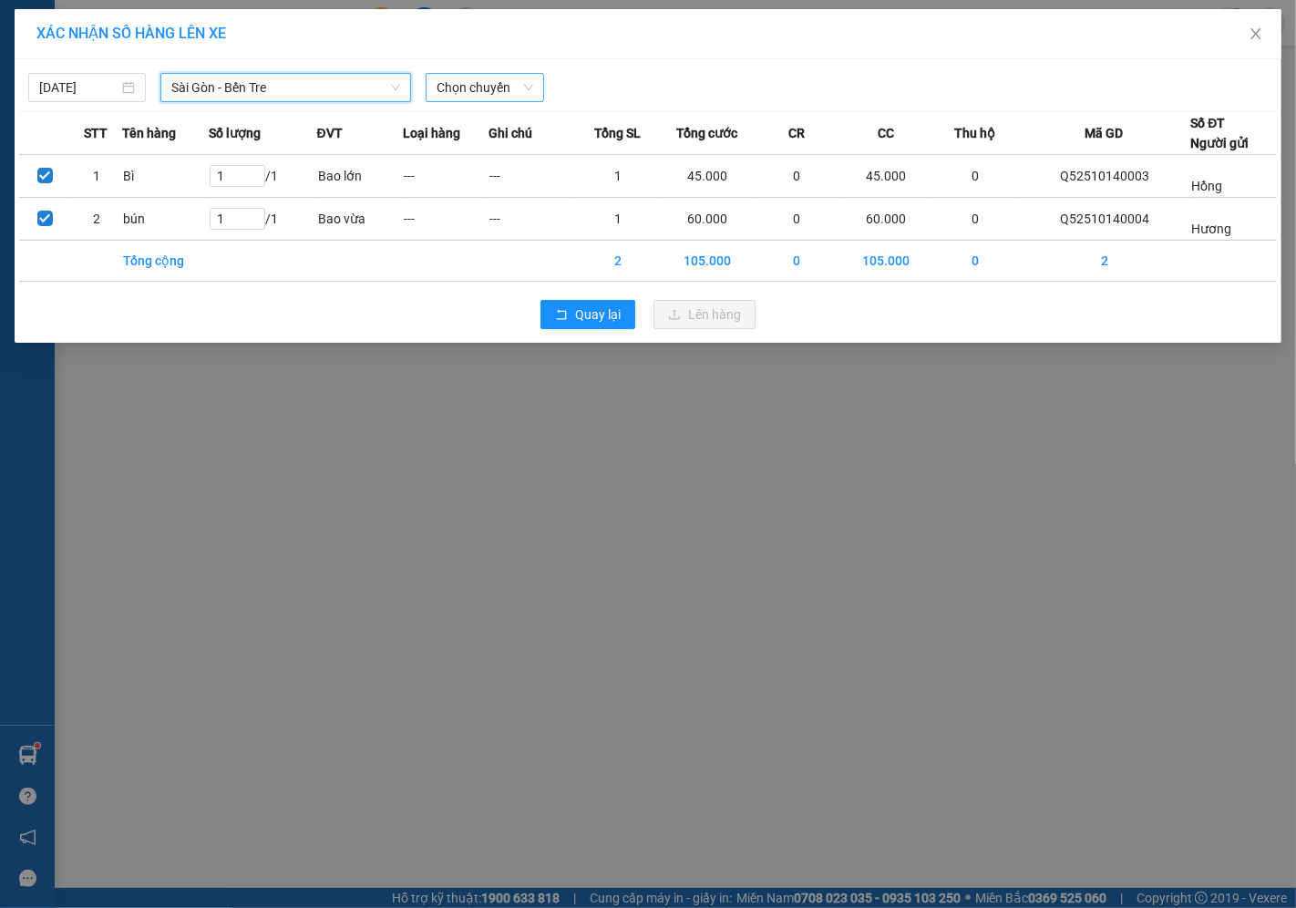
click at [453, 80] on span "Chọn chuyến" at bounding box center [485, 87] width 96 height 27
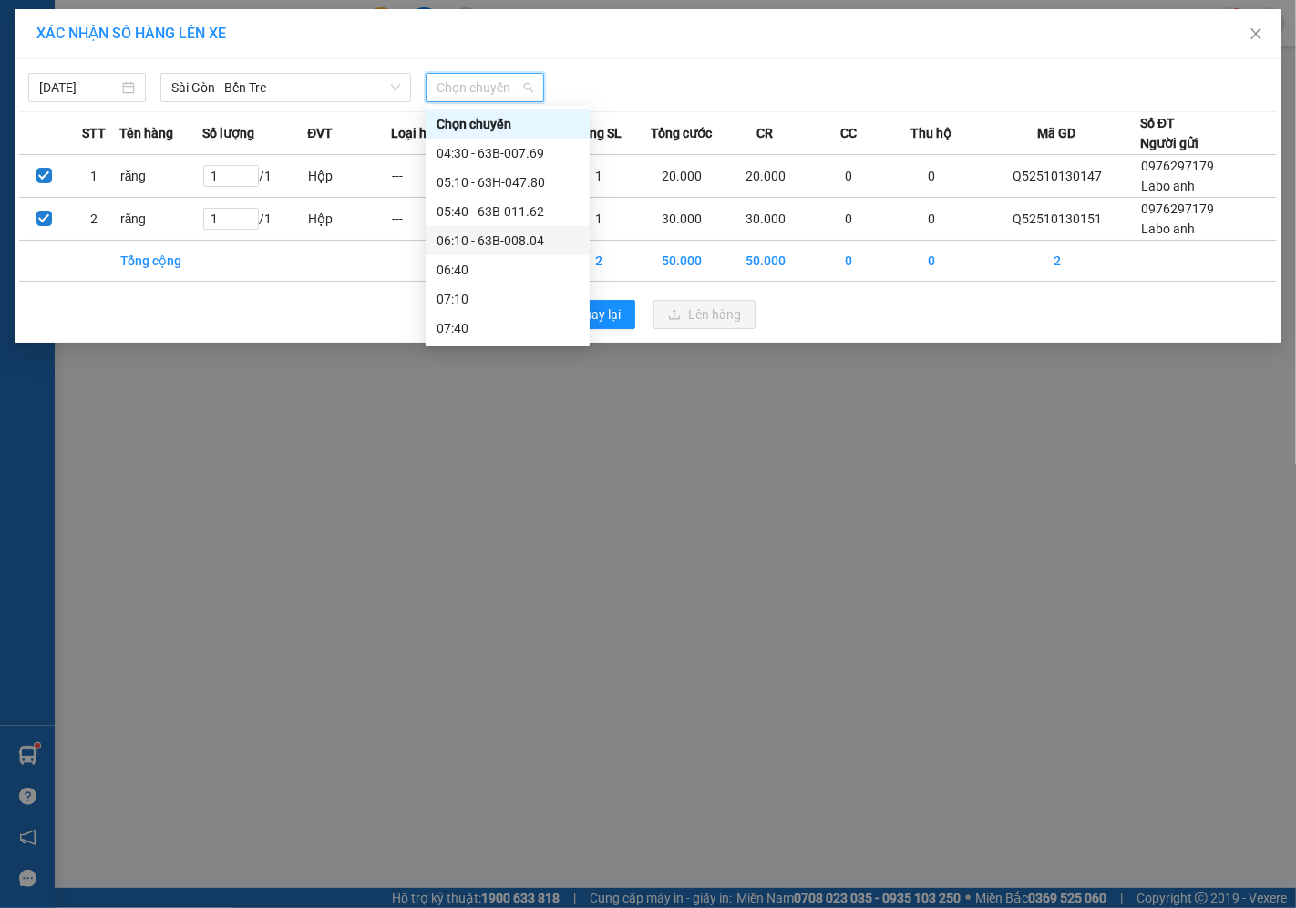
click at [489, 243] on div "06:10 - 63B-008.04" at bounding box center [508, 241] width 142 height 20
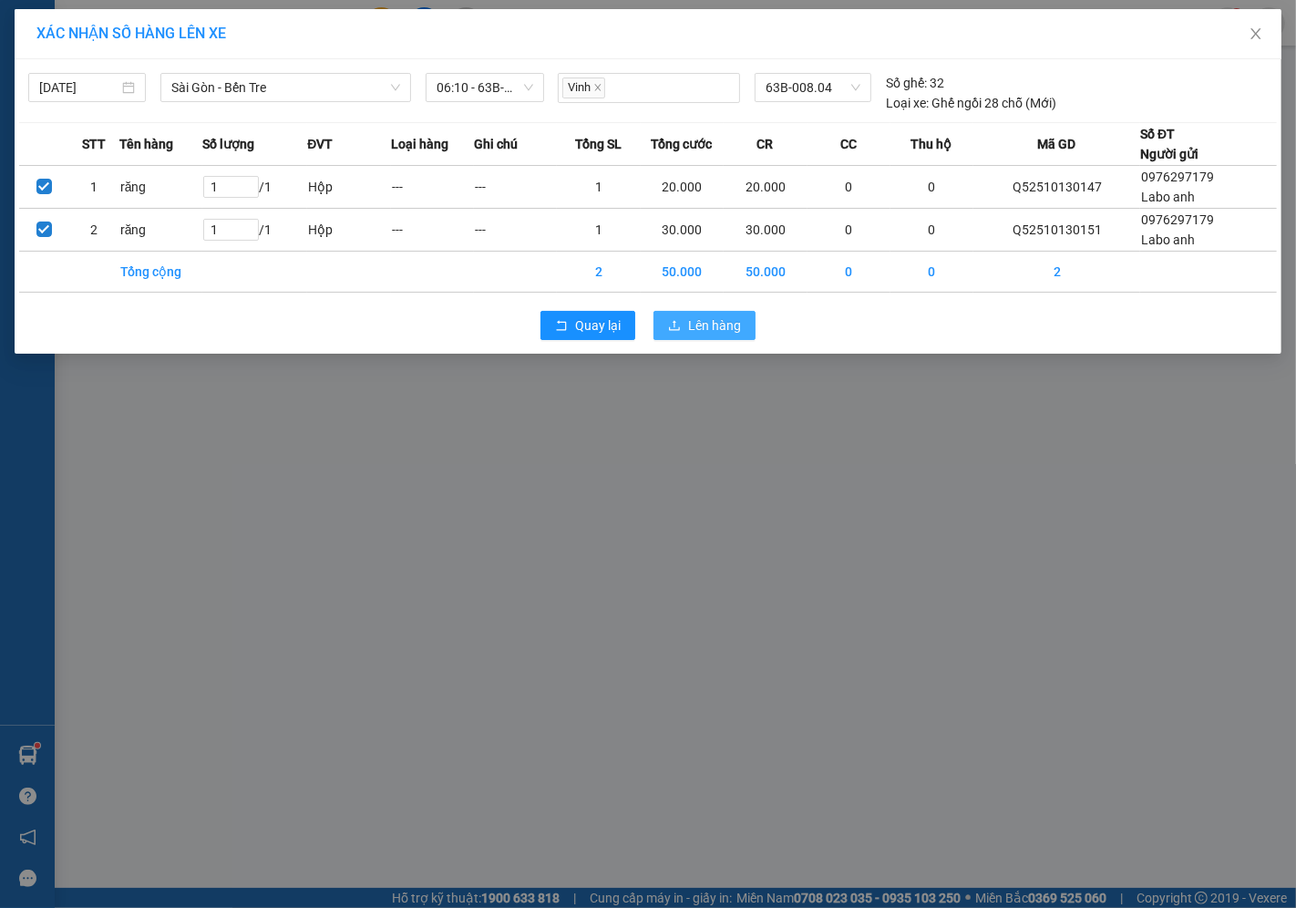
click at [685, 321] on button "Lên hàng" at bounding box center [705, 325] width 102 height 29
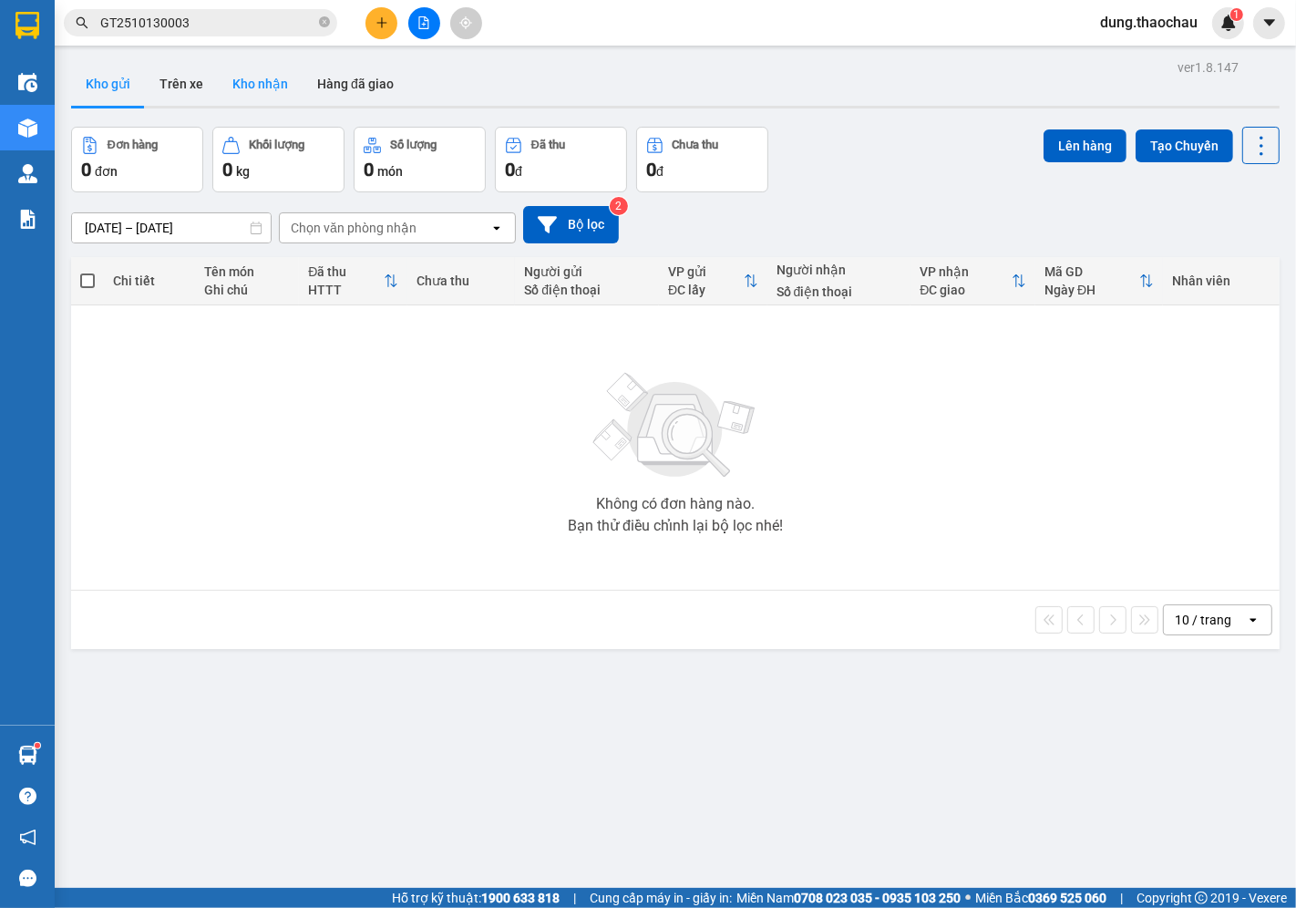
click at [249, 85] on button "Kho nhận" at bounding box center [260, 84] width 85 height 44
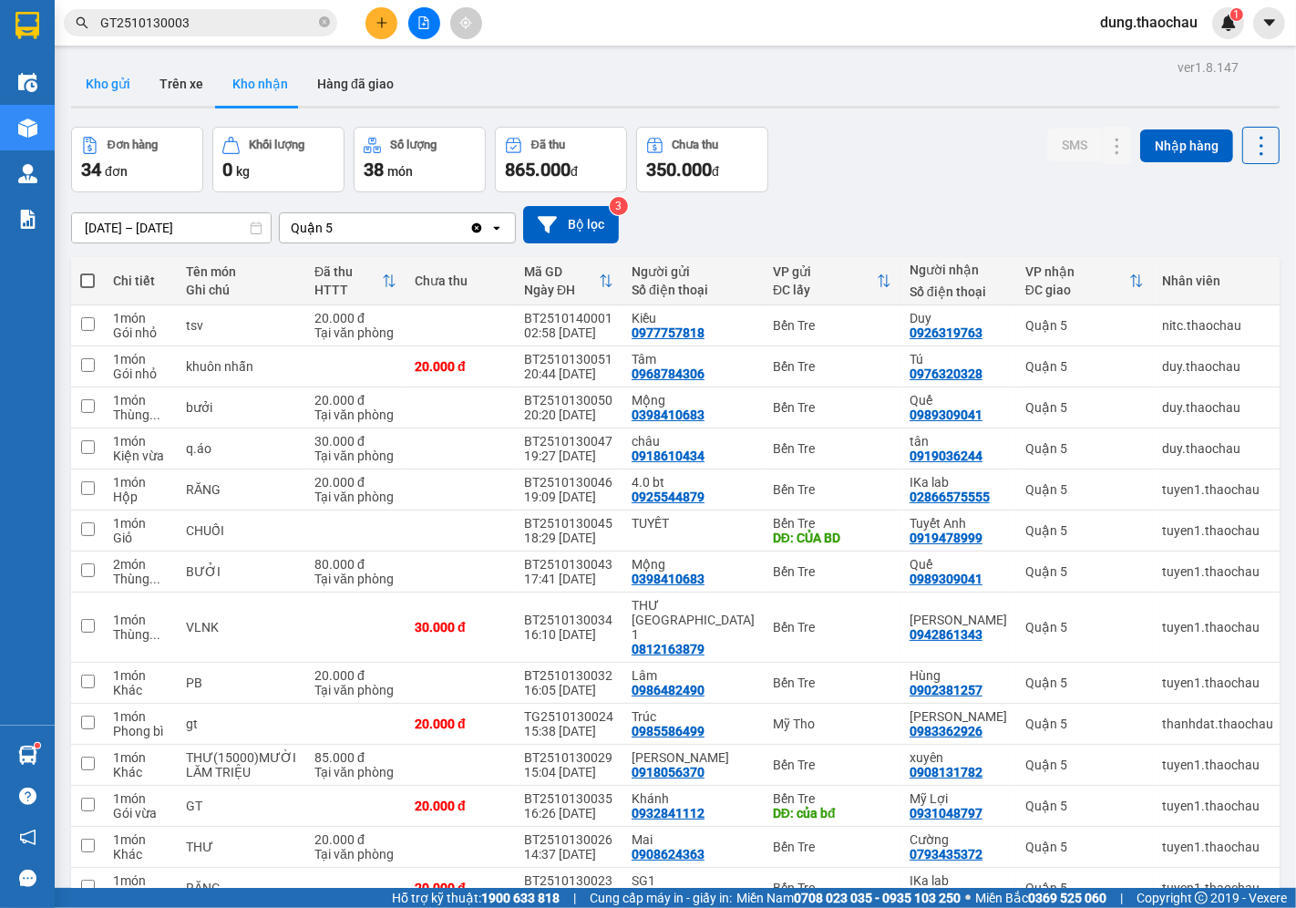
click at [100, 76] on button "Kho gửi" at bounding box center [108, 84] width 74 height 44
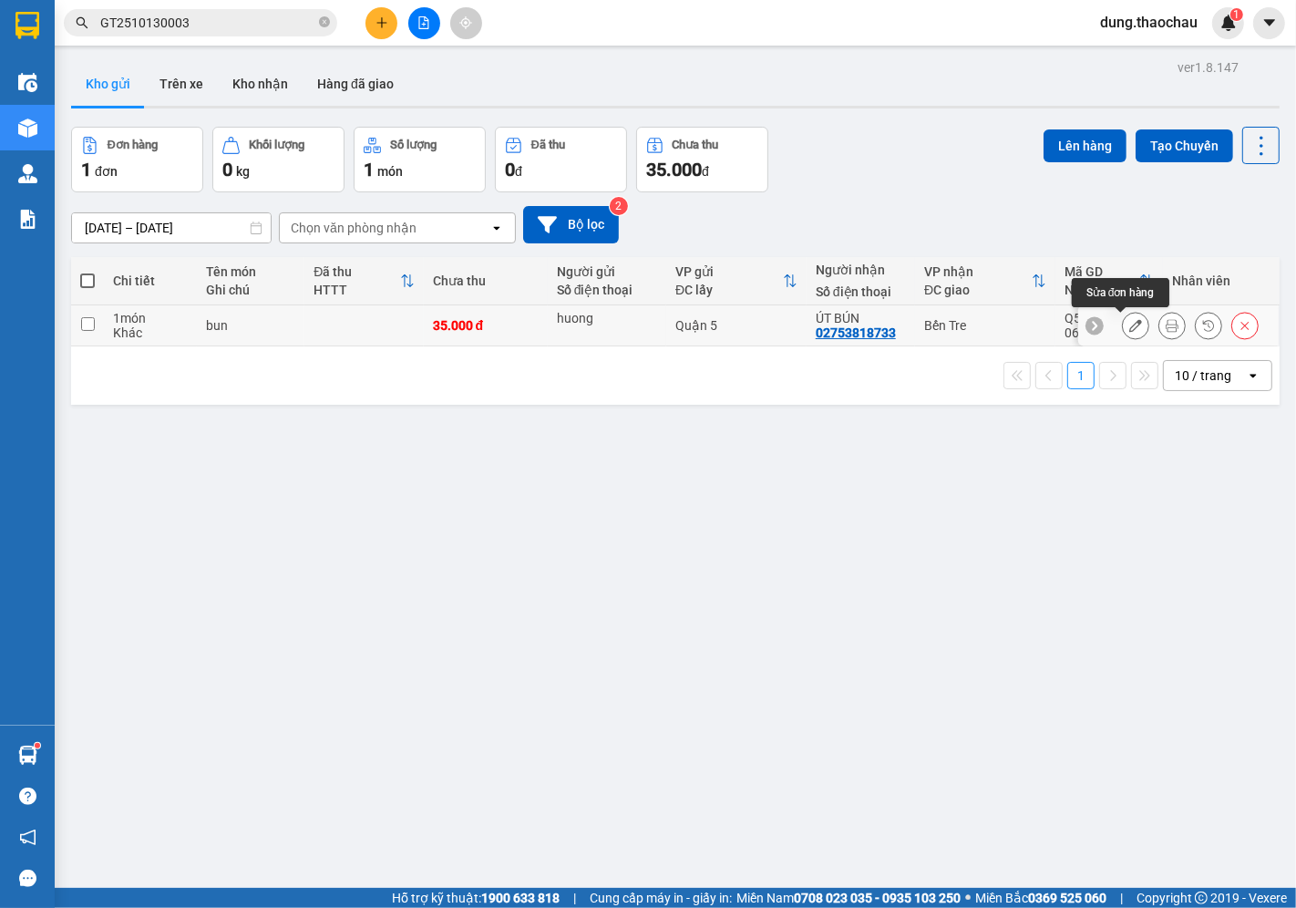
click at [1129, 330] on icon at bounding box center [1135, 325] width 13 height 13
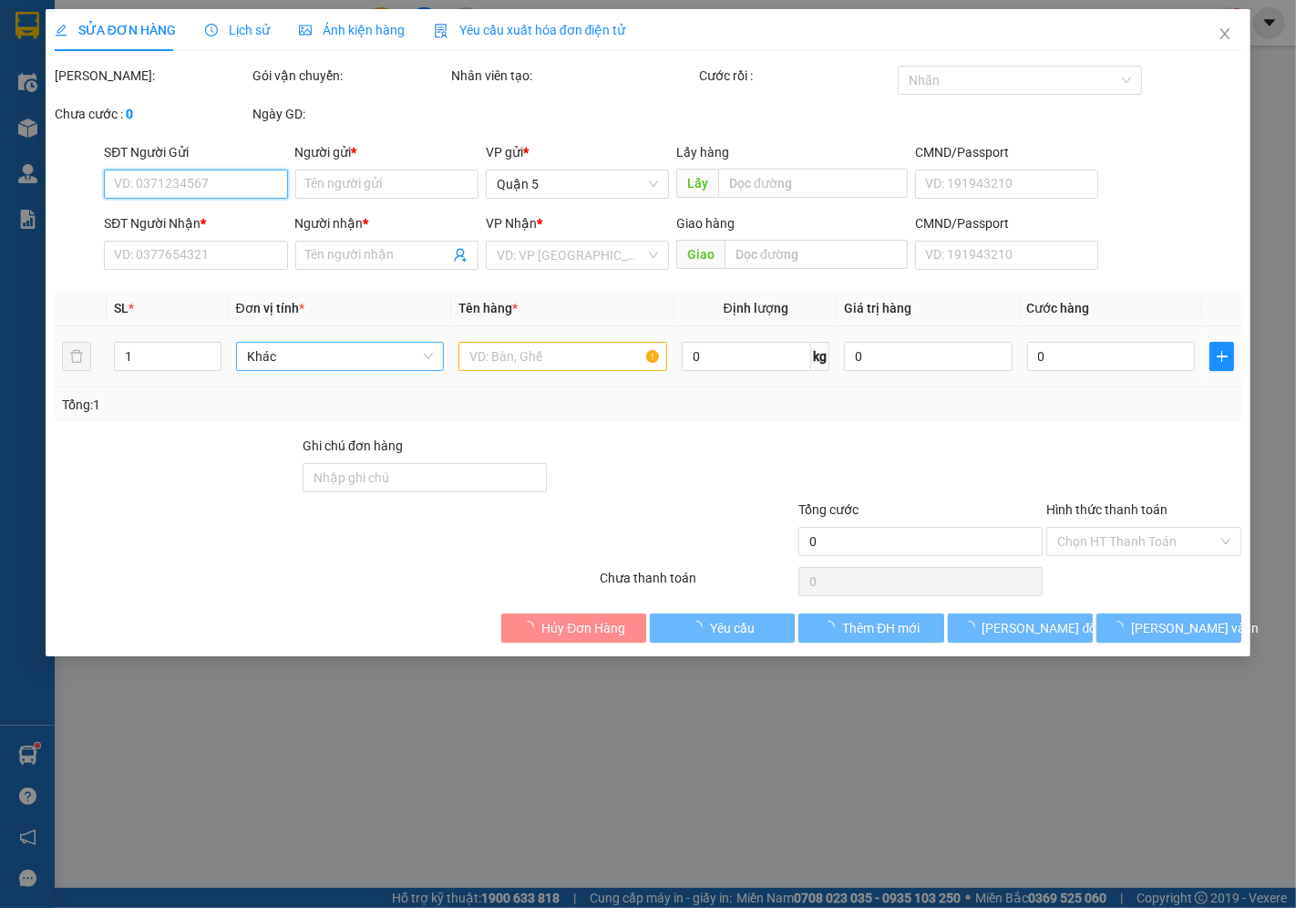
type input "huong"
type input "02753818733"
type input "ÚT BÚN"
type input "35.000"
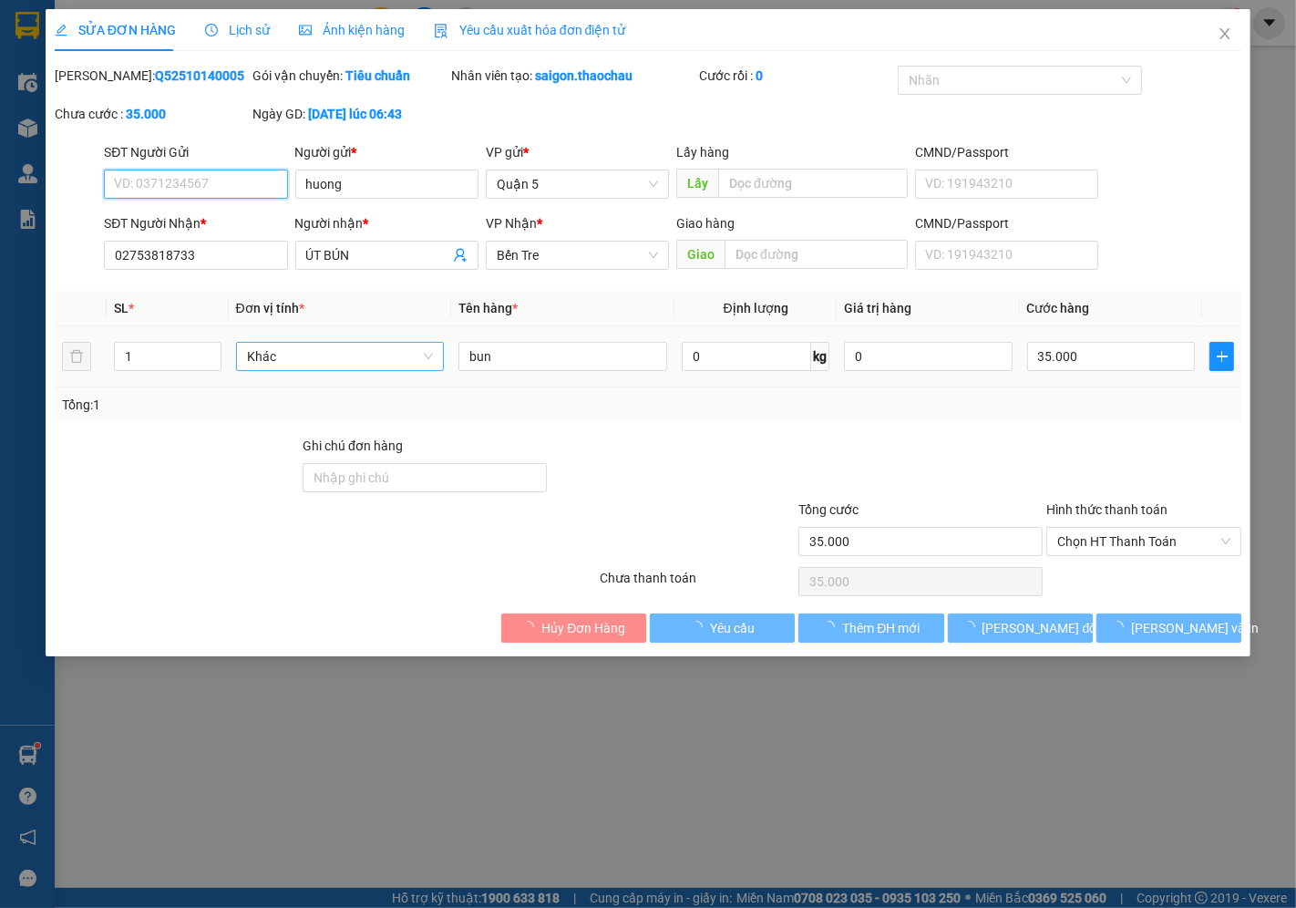
click at [350, 361] on span "Khác" at bounding box center [340, 356] width 187 height 27
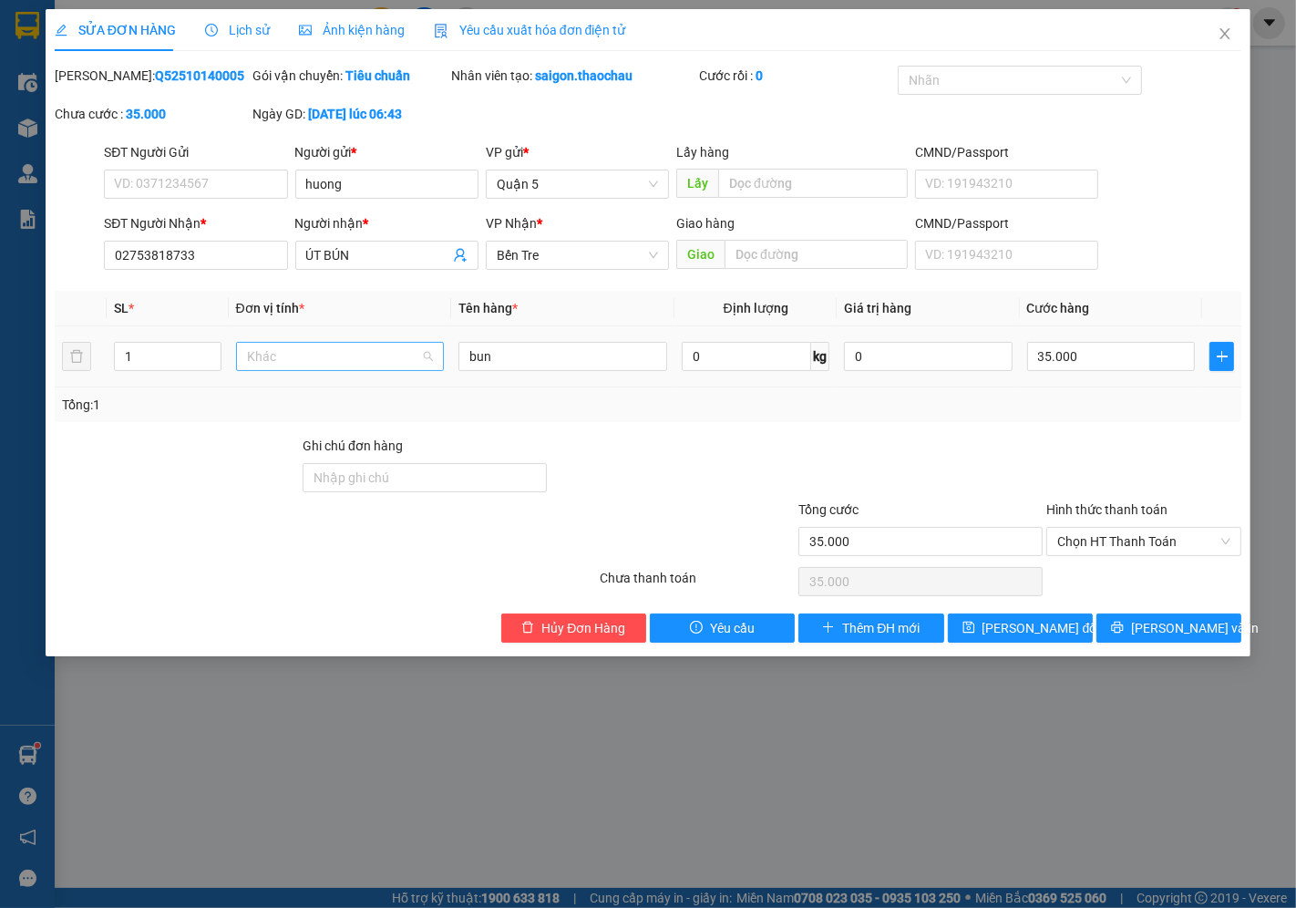
scroll to position [569, 0]
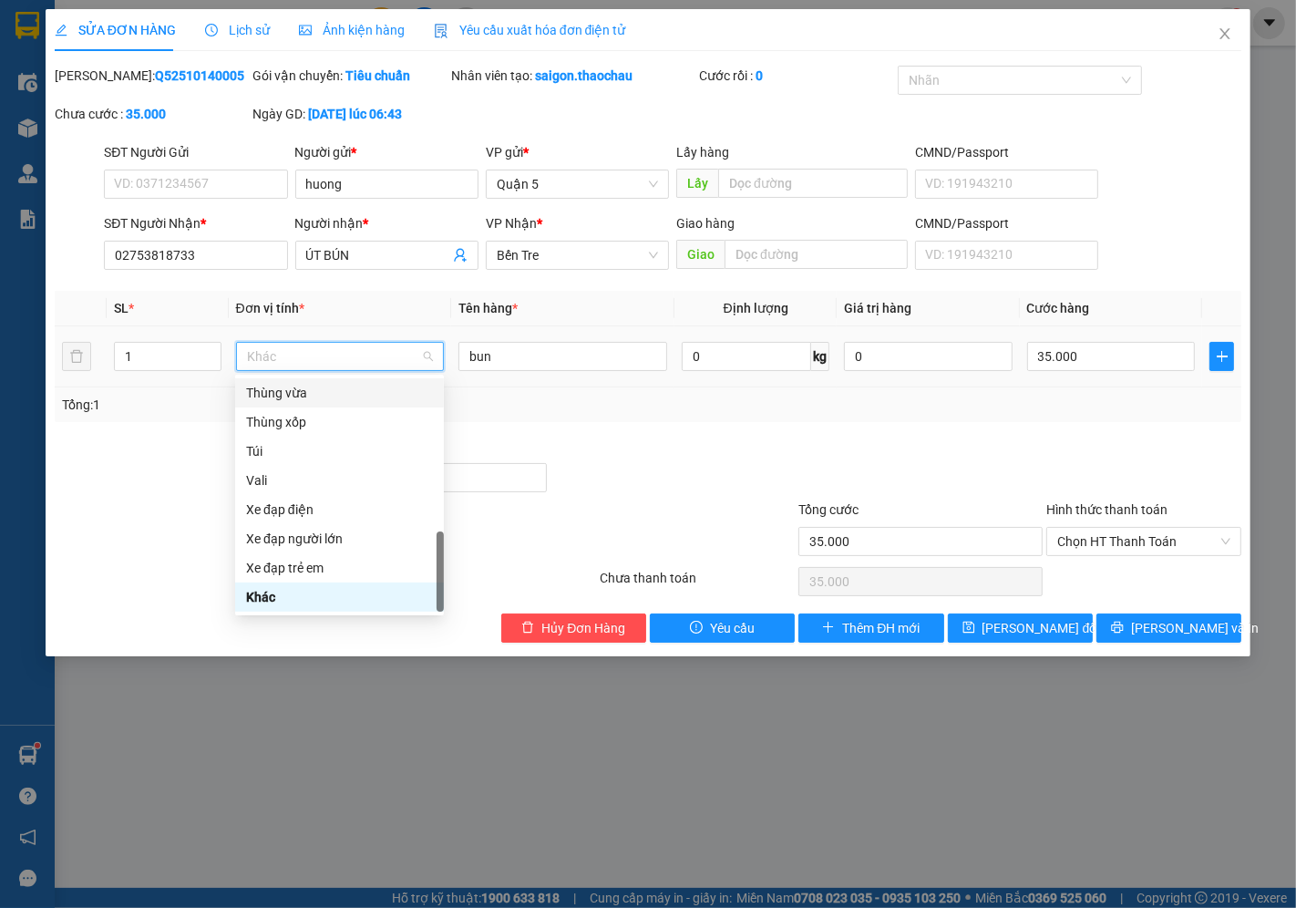
click at [305, 403] on div "Thùng vừa" at bounding box center [339, 392] width 209 height 29
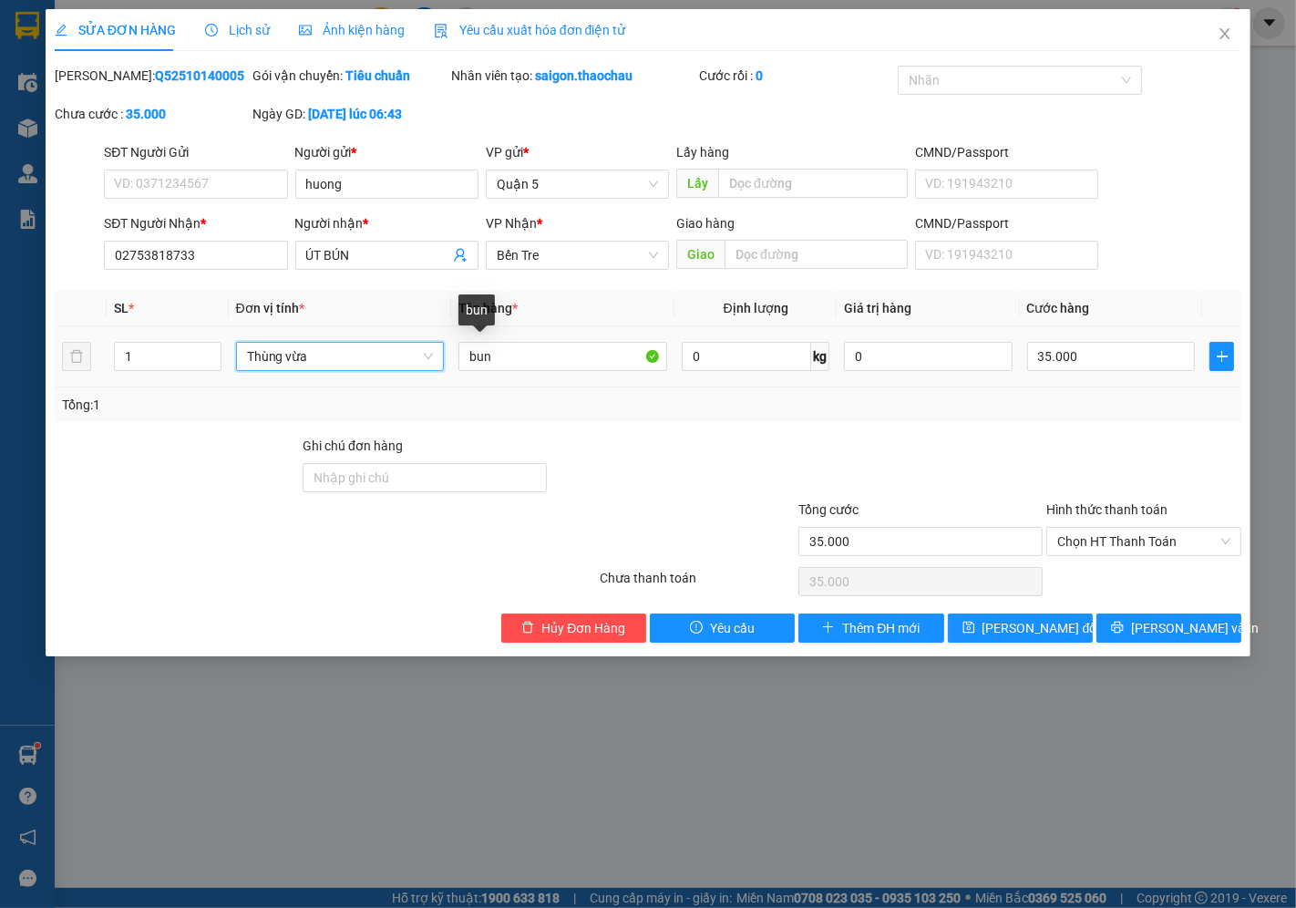
click at [551, 322] on th "Tên hàng *" at bounding box center [562, 309] width 223 height 36
click at [516, 355] on input "bun" at bounding box center [562, 356] width 209 height 29
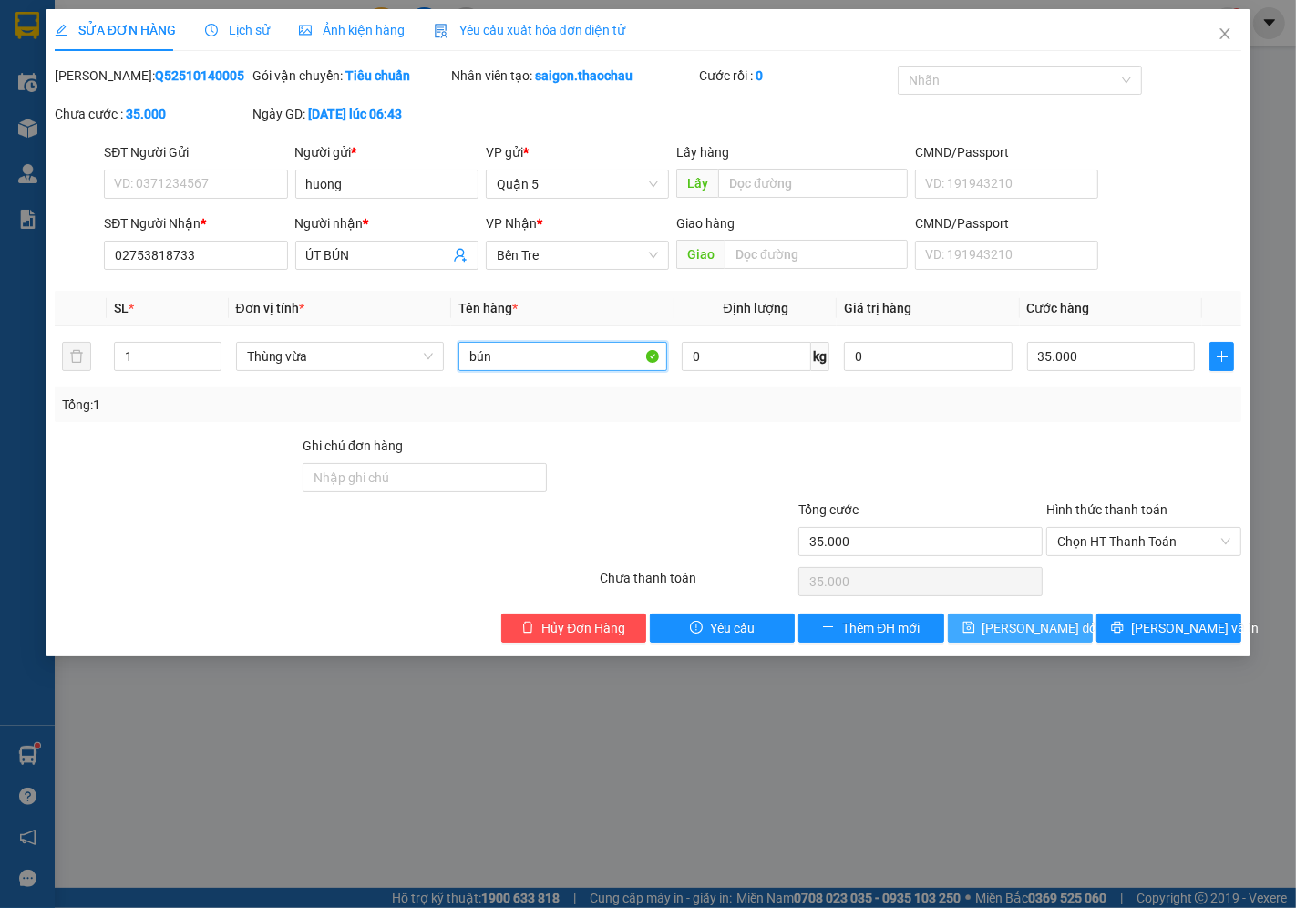
type input "bún"
click at [1037, 623] on span "[PERSON_NAME] đổi" at bounding box center [1042, 628] width 118 height 20
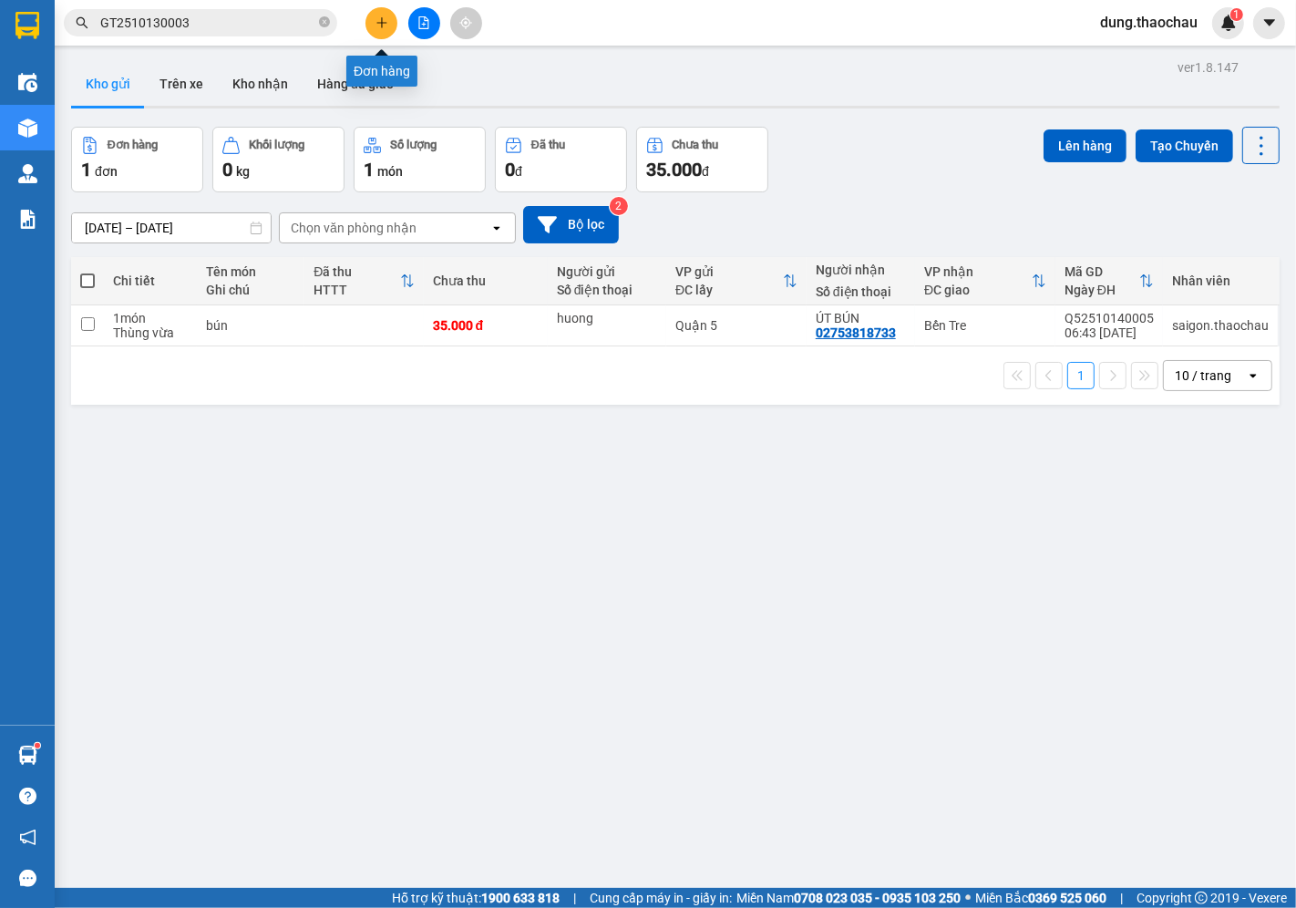
click at [379, 29] on button at bounding box center [381, 23] width 32 height 32
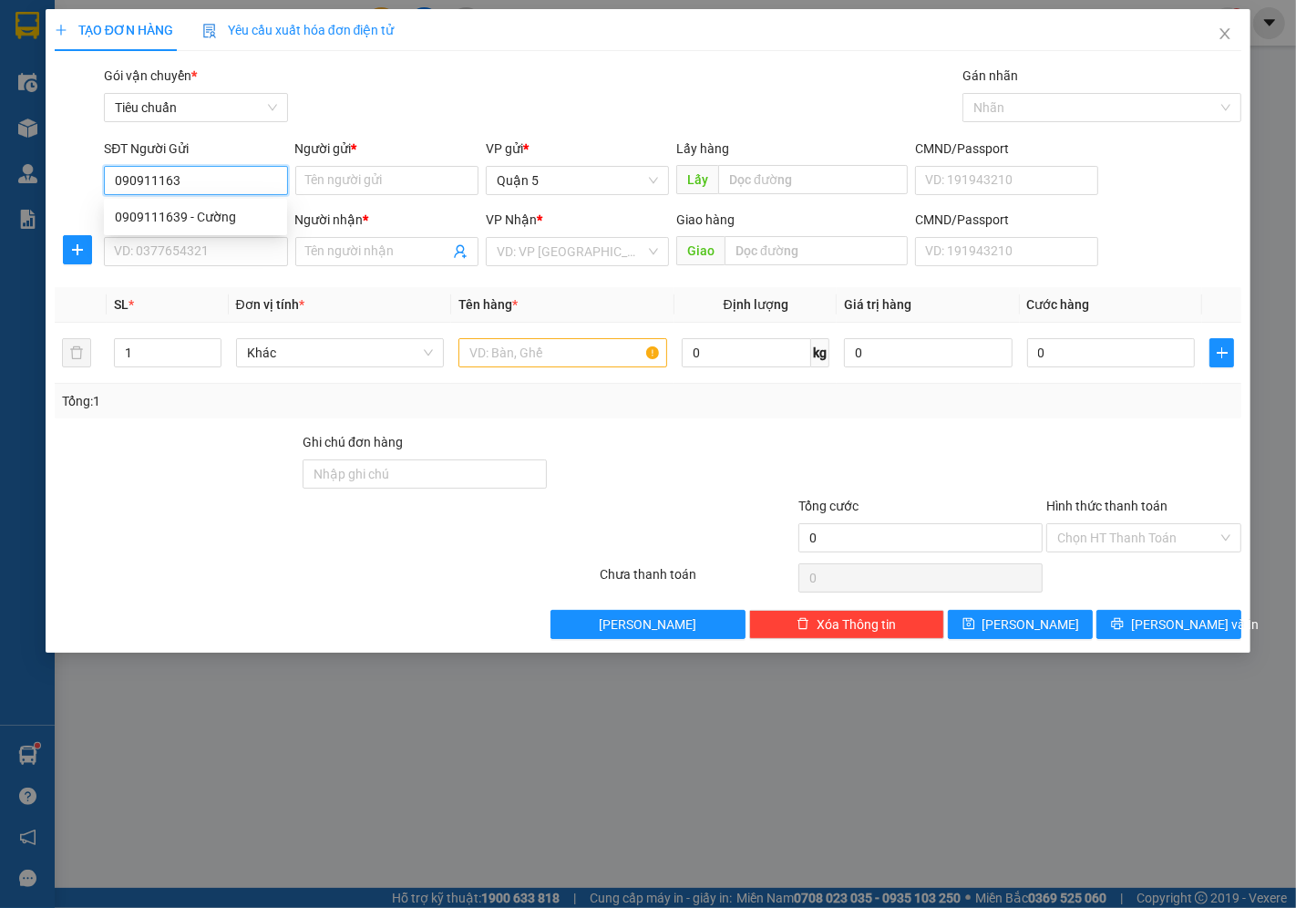
type input "0909111639"
click at [170, 225] on div "0909111639 - Cường" at bounding box center [195, 217] width 161 height 20
type input "Cường"
type input "0909111639"
click at [204, 250] on input "SĐT Người Nhận *" at bounding box center [195, 251] width 183 height 29
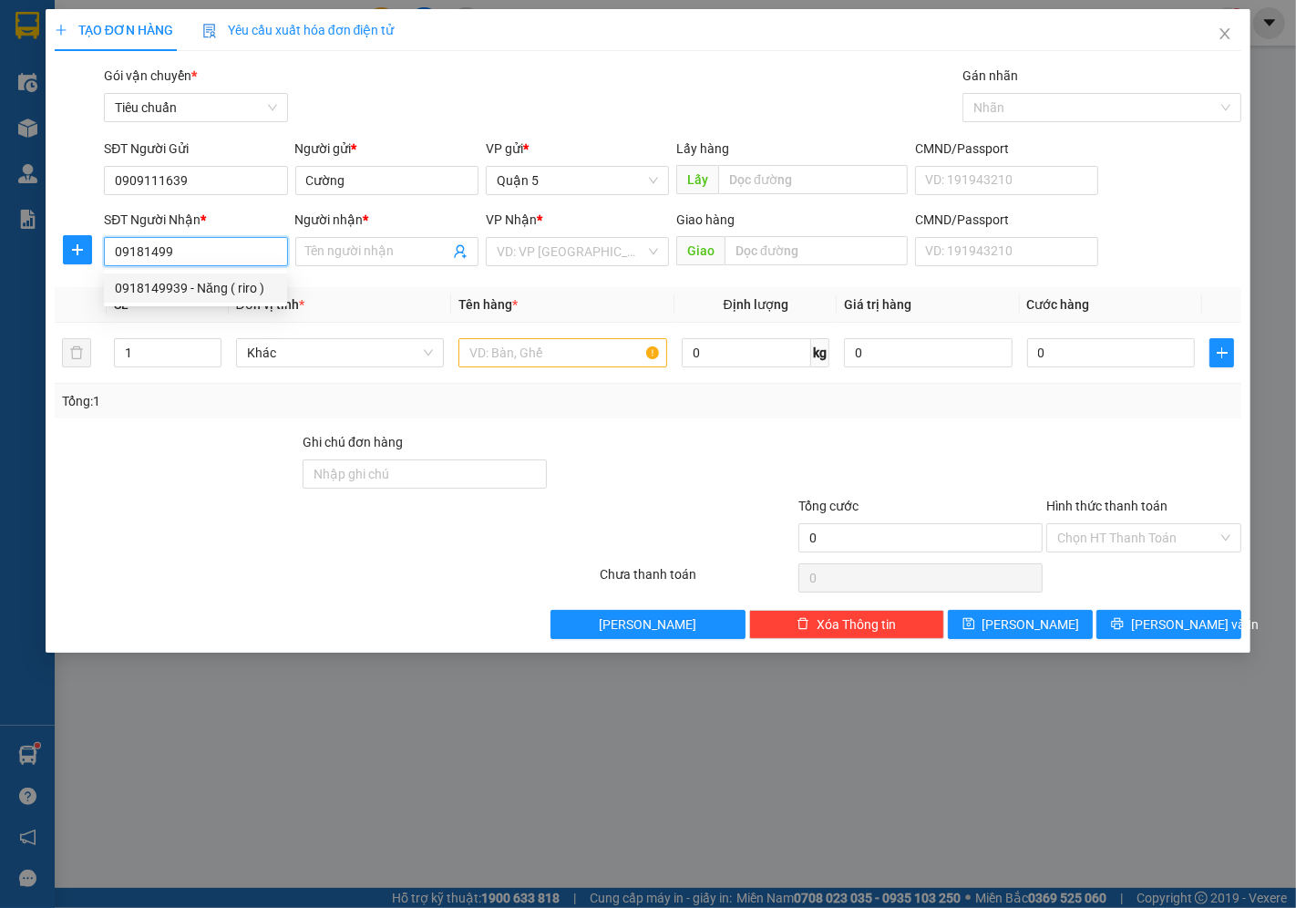
click at [204, 283] on div "0918149939 - Năng ( riro )" at bounding box center [195, 288] width 161 height 20
type input "0918149939"
type input "Năng ( riro )"
click at [279, 356] on span "Khác" at bounding box center [340, 352] width 187 height 27
type input "0918149939"
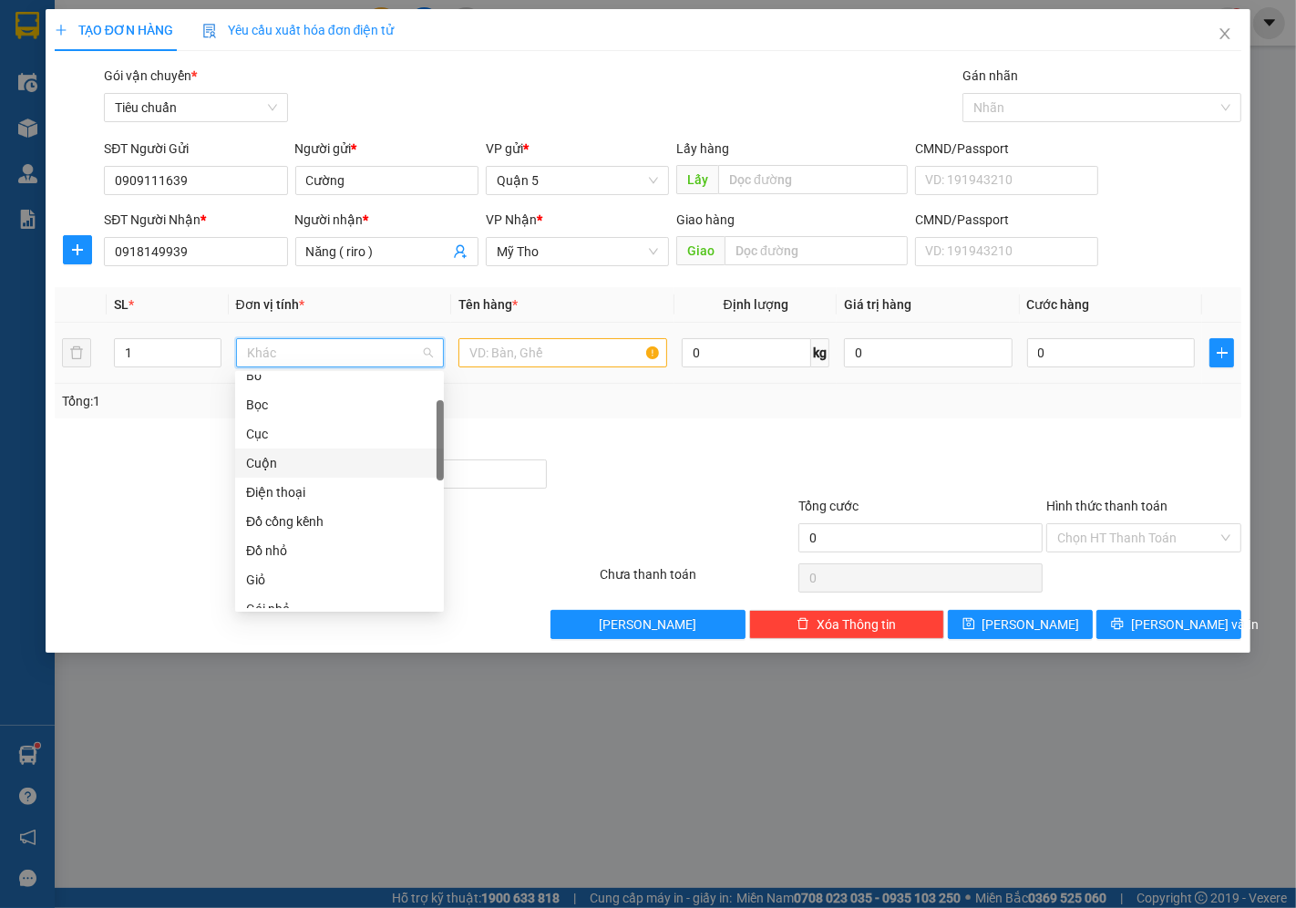
scroll to position [304, 0]
click at [278, 521] on div "Kiện nhỏ" at bounding box center [339, 523] width 187 height 20
click at [507, 350] on input "text" at bounding box center [562, 352] width 209 height 29
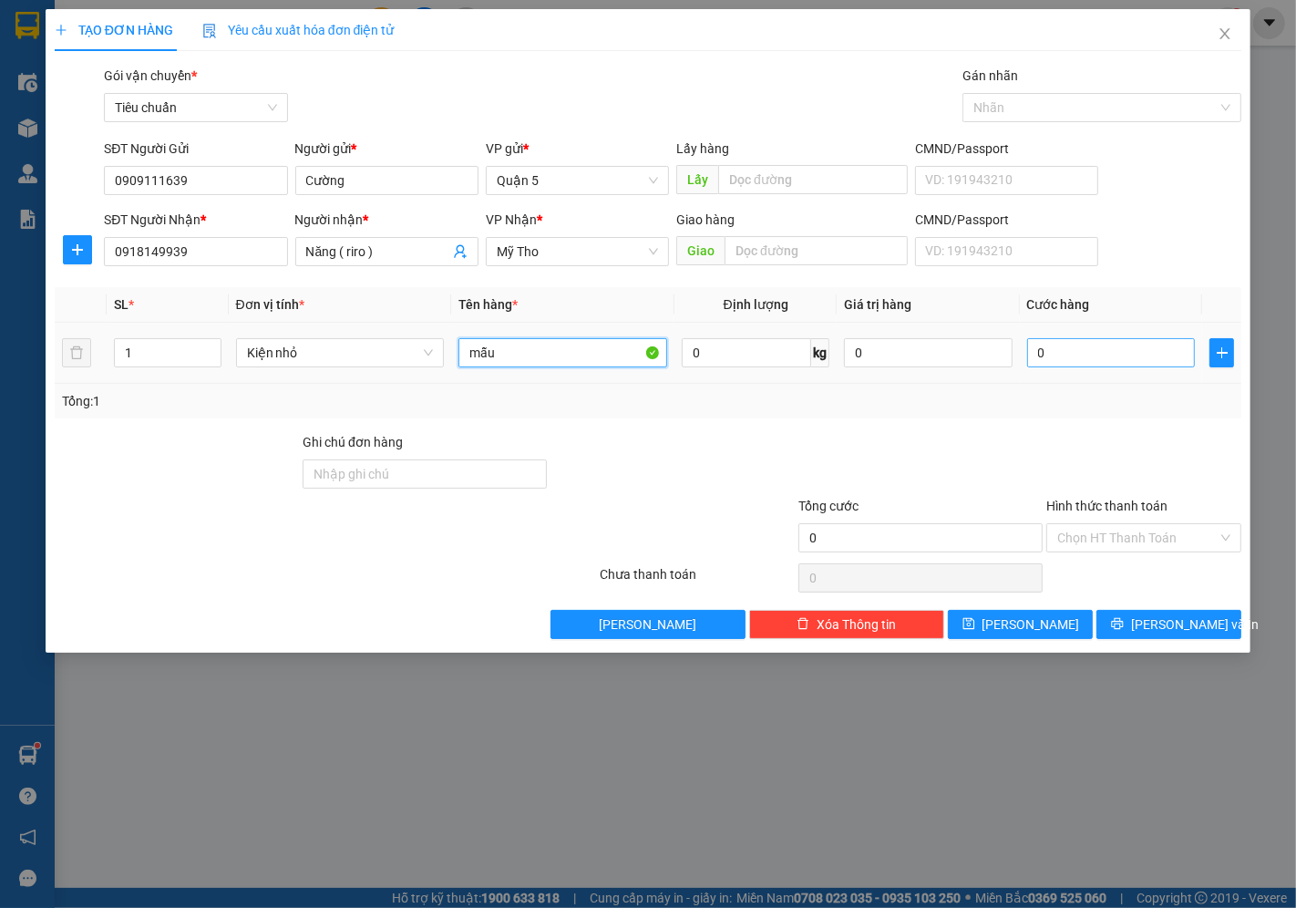
type input "mẫu"
click at [1089, 346] on input "0" at bounding box center [1111, 352] width 168 height 29
type input "02"
type input "2"
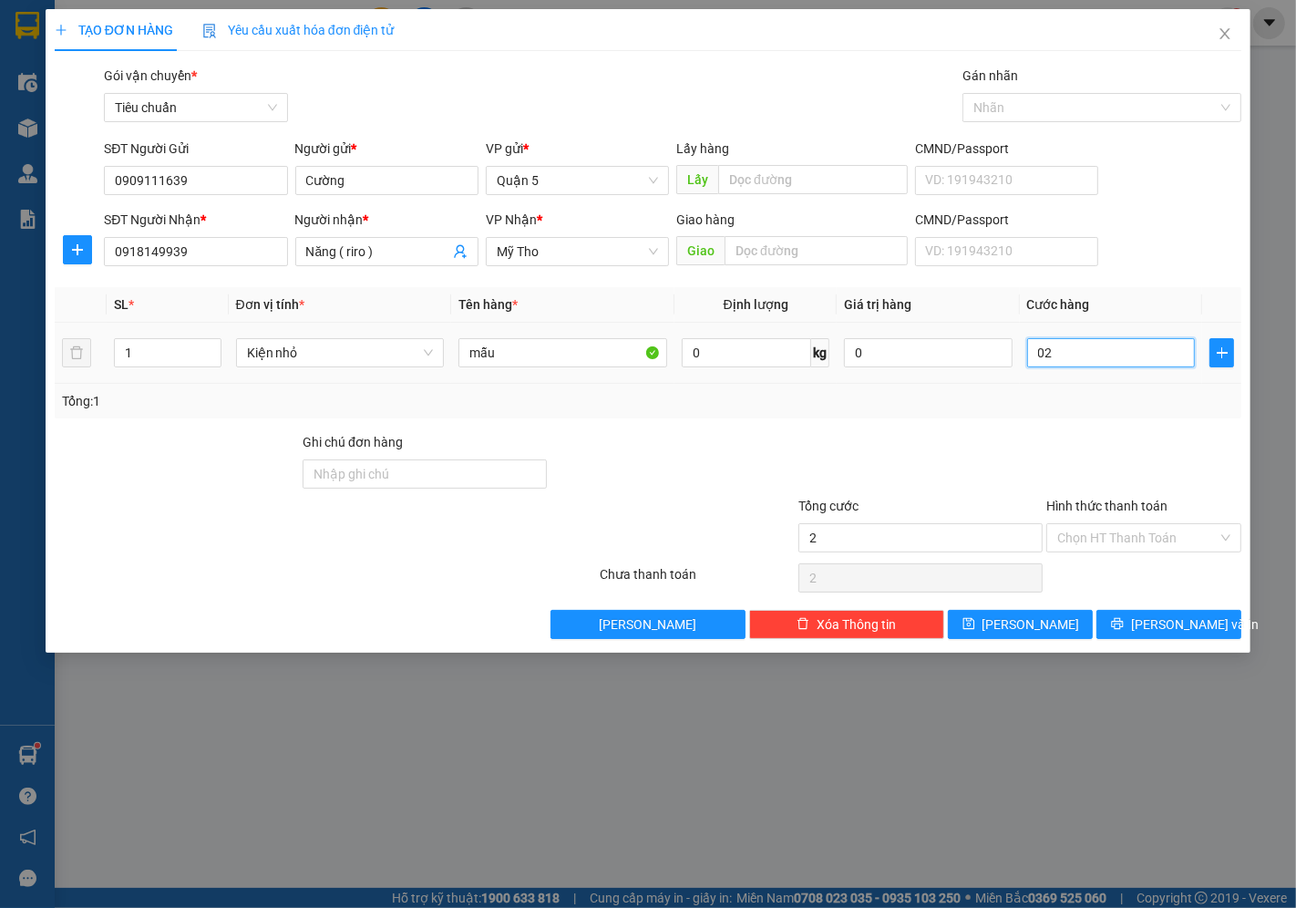
type input "020"
type input "20"
type input "20.000"
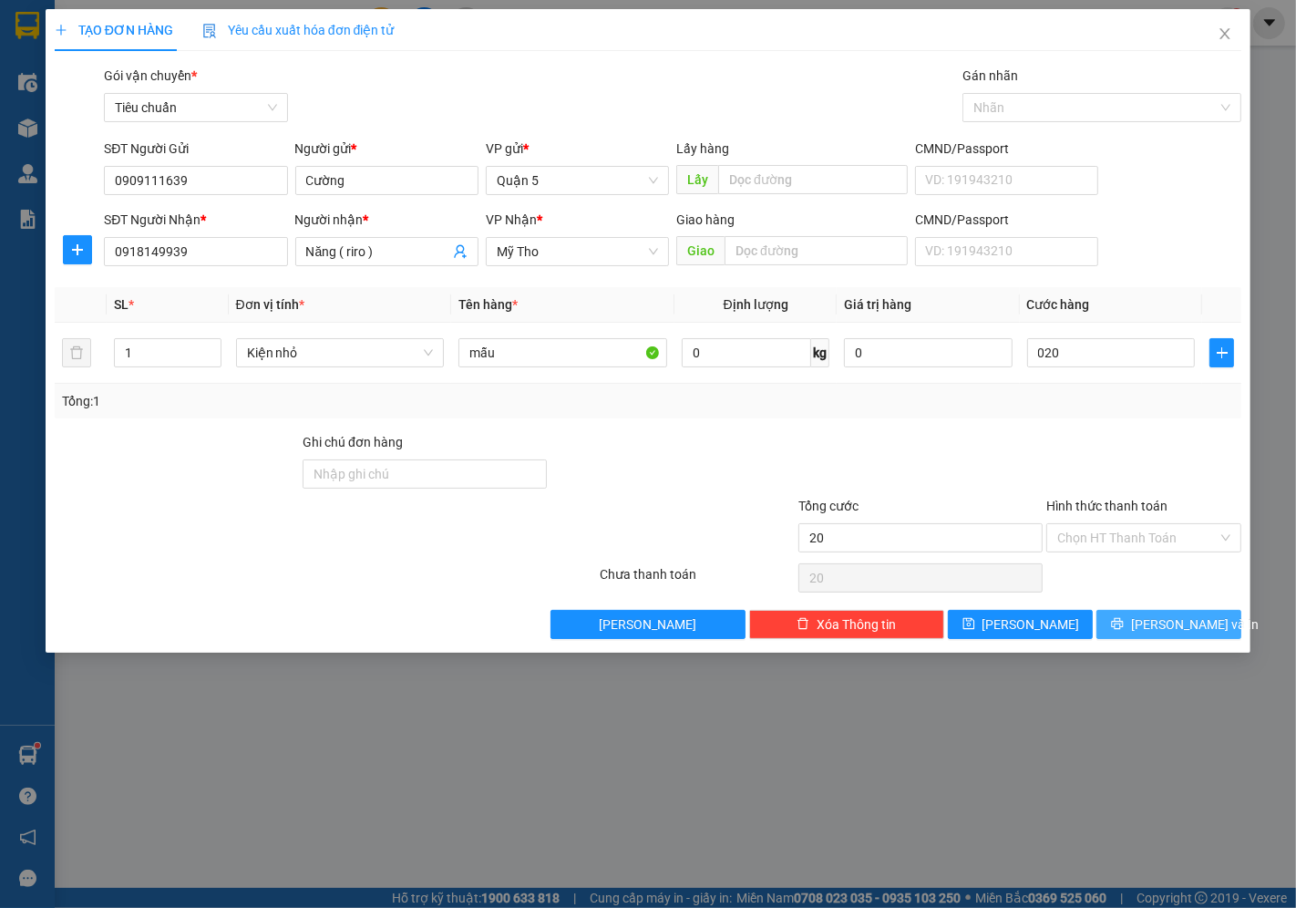
type input "20.000"
click at [1174, 622] on span "[PERSON_NAME] và In" at bounding box center [1195, 624] width 128 height 20
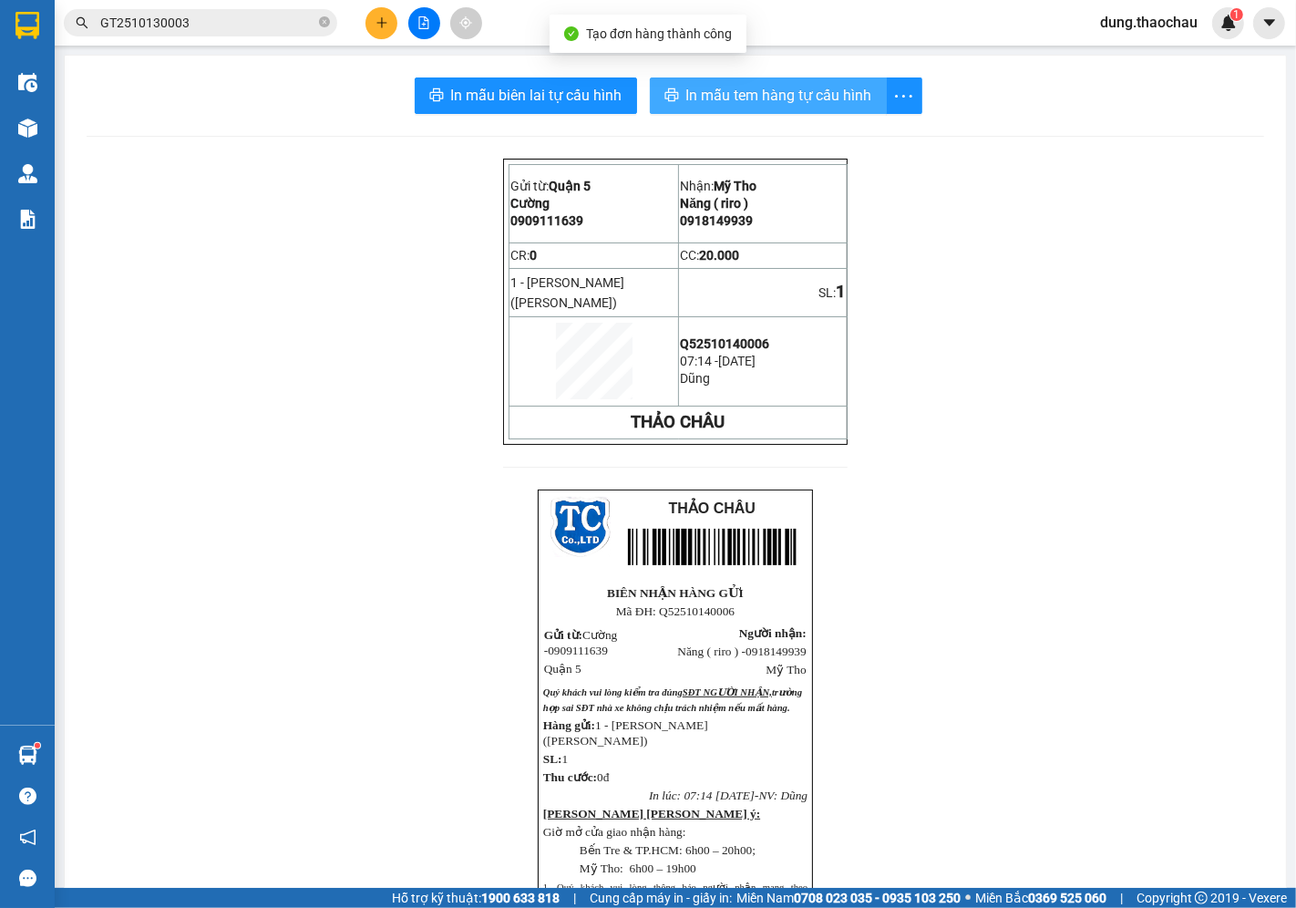
click at [776, 95] on span "In mẫu tem hàng tự cấu hình" at bounding box center [779, 95] width 186 height 23
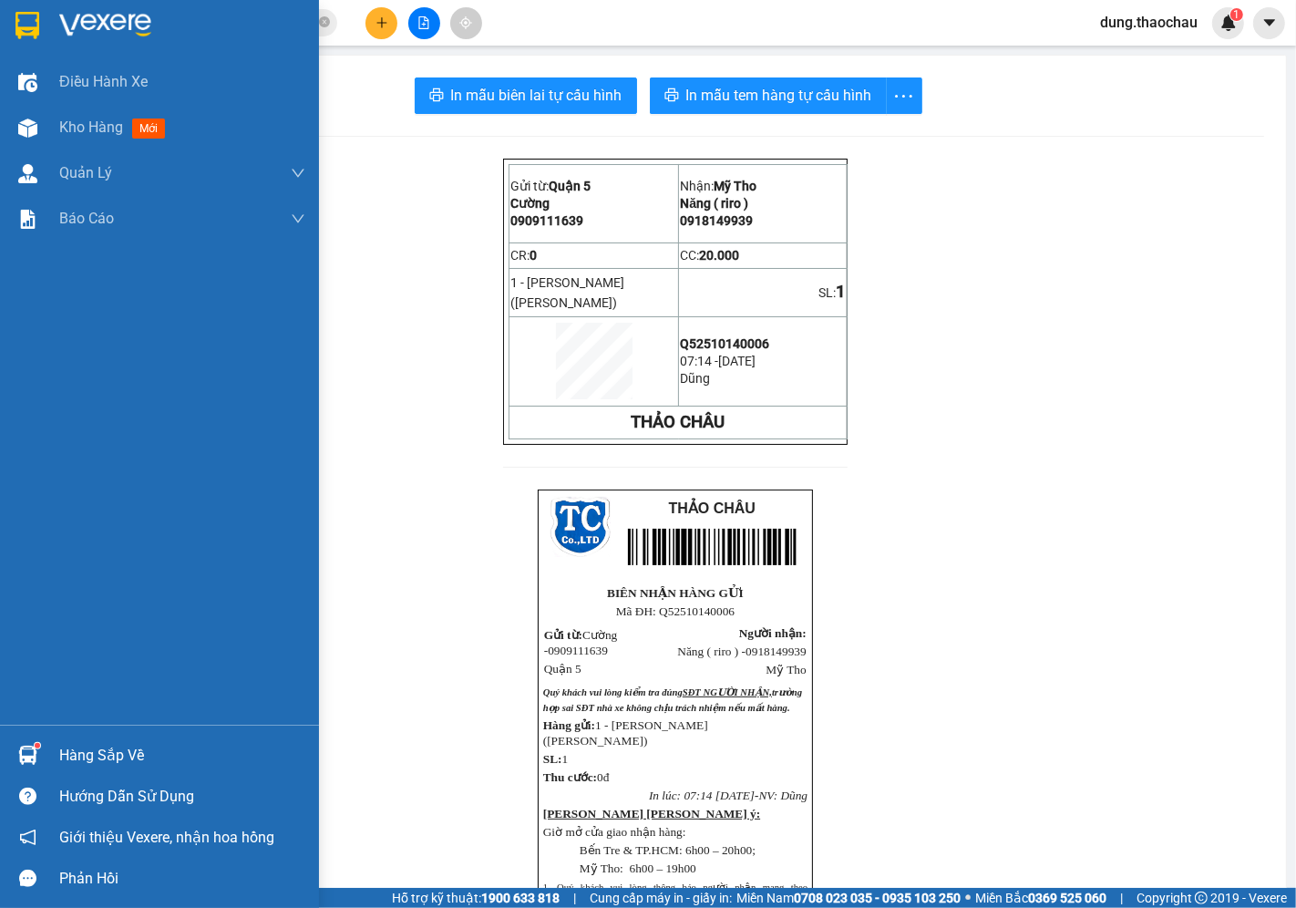
click at [27, 761] on img at bounding box center [27, 755] width 19 height 19
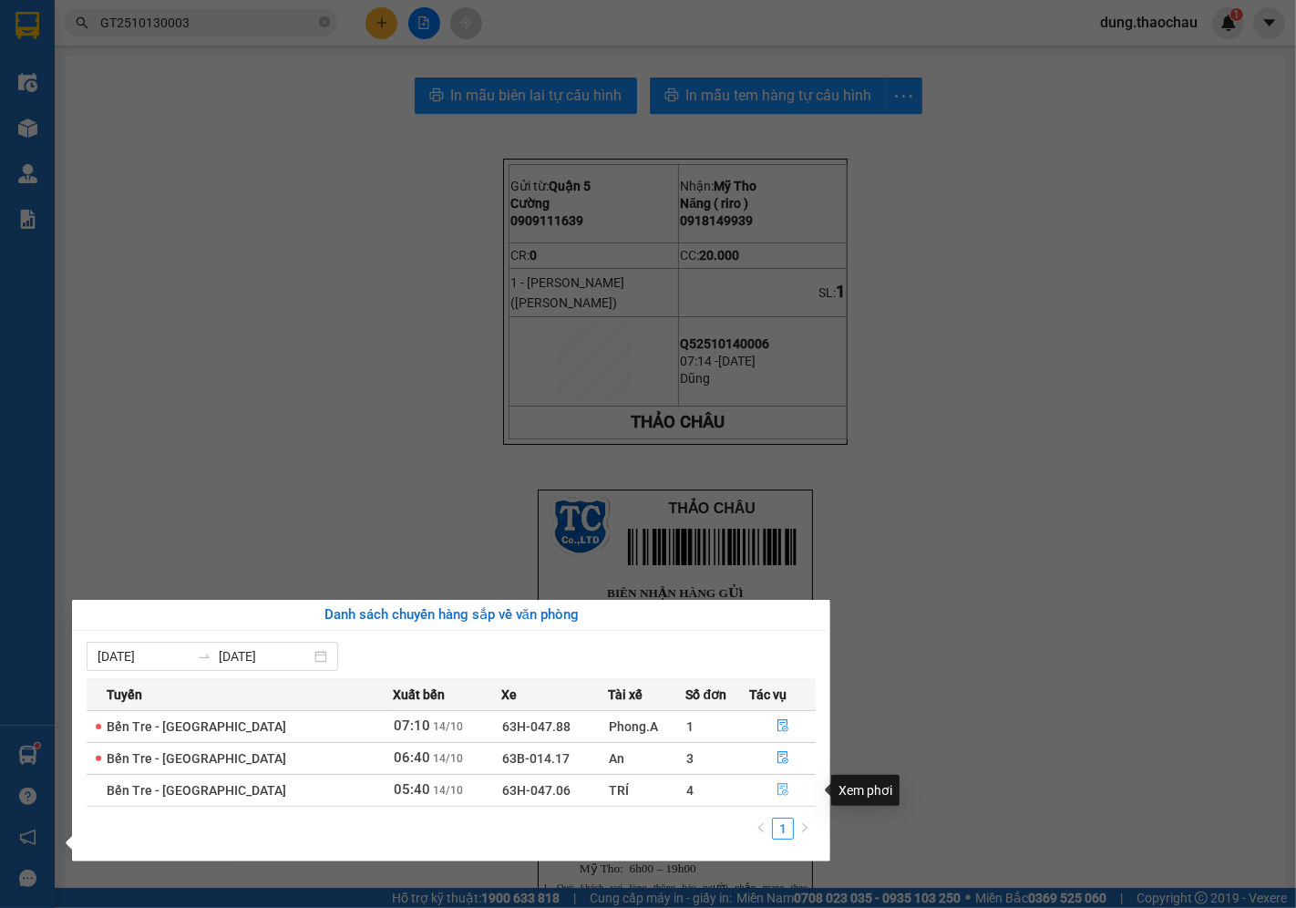
click at [767, 794] on button "button" at bounding box center [782, 790] width 65 height 29
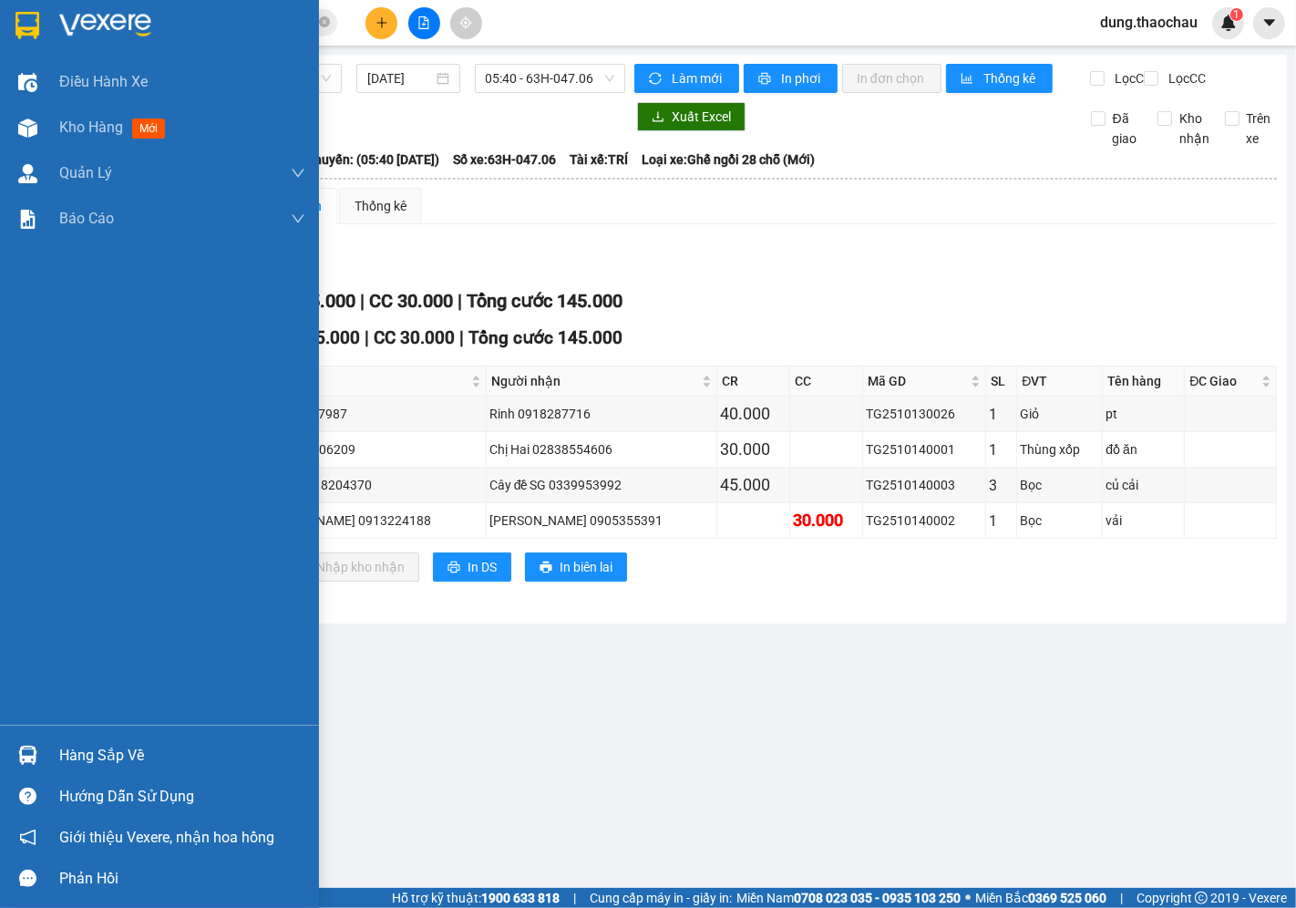
click at [33, 753] on img at bounding box center [27, 755] width 19 height 19
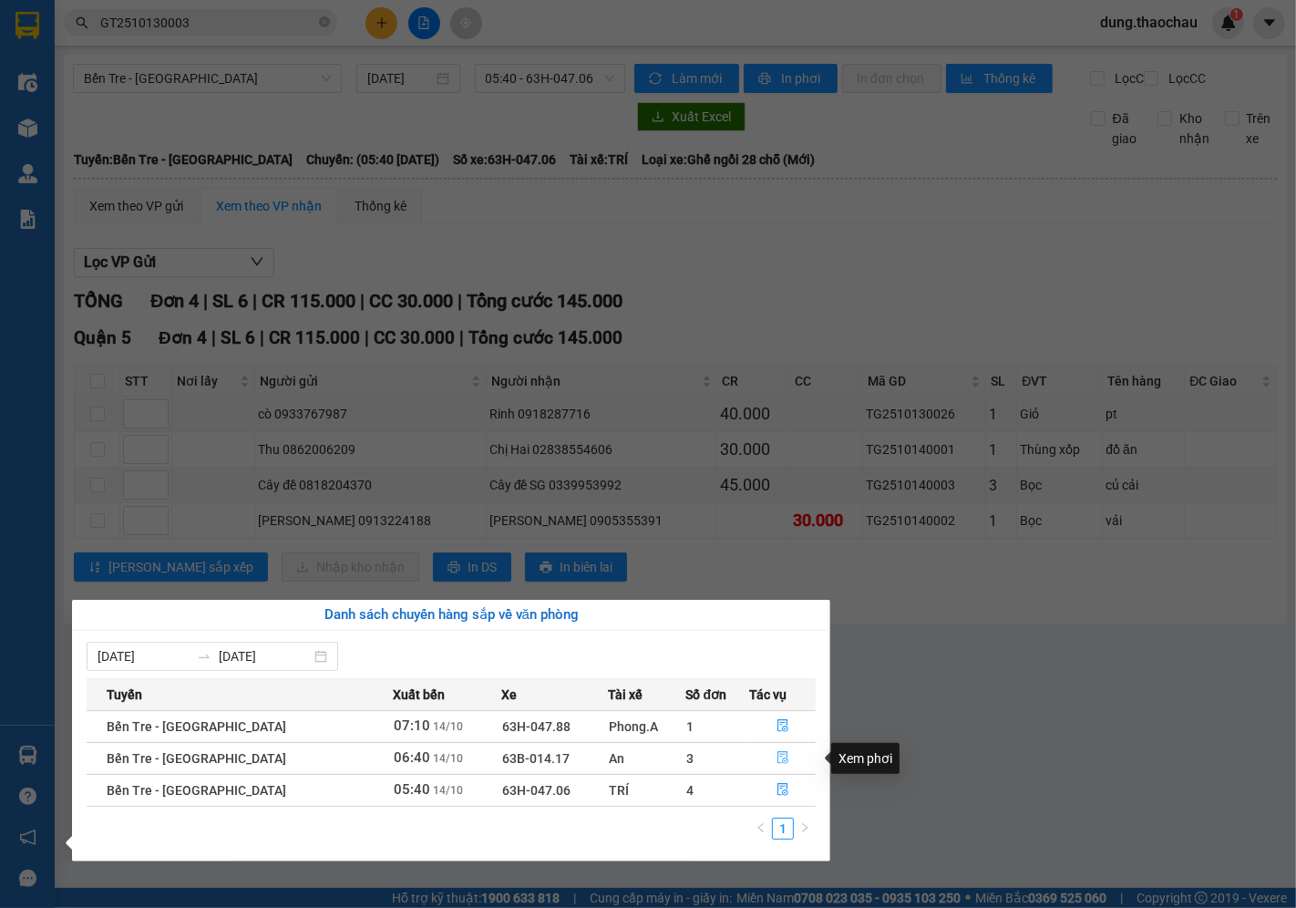
click at [786, 760] on button "button" at bounding box center [782, 758] width 65 height 29
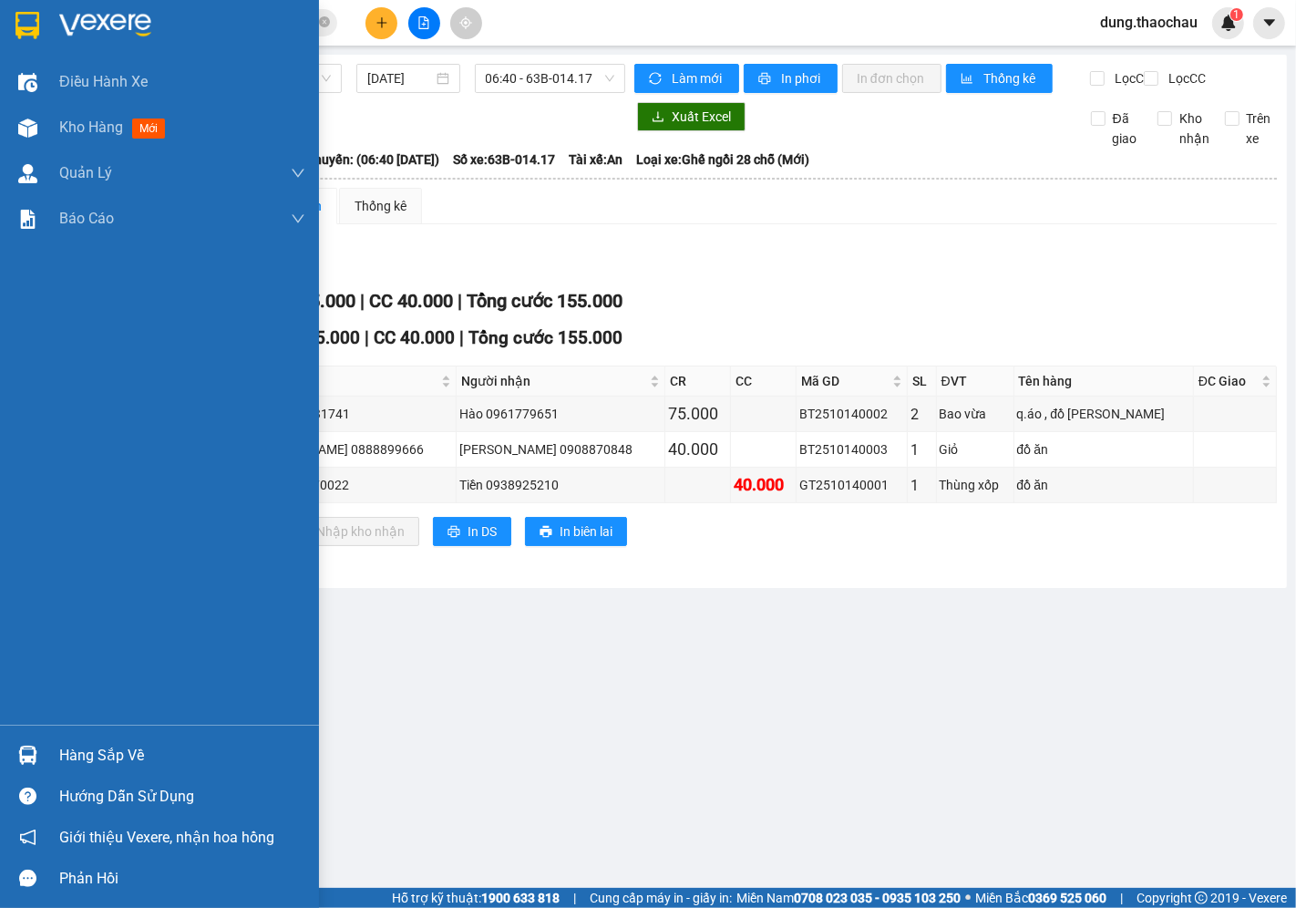
click at [27, 551] on div "Điều hành xe Kho hàng mới Quản Lý Quản lý chuyến Quản lý khách hàng mới Quản lý…" at bounding box center [159, 391] width 319 height 665
click at [89, 121] on span "Kho hàng" at bounding box center [91, 126] width 64 height 17
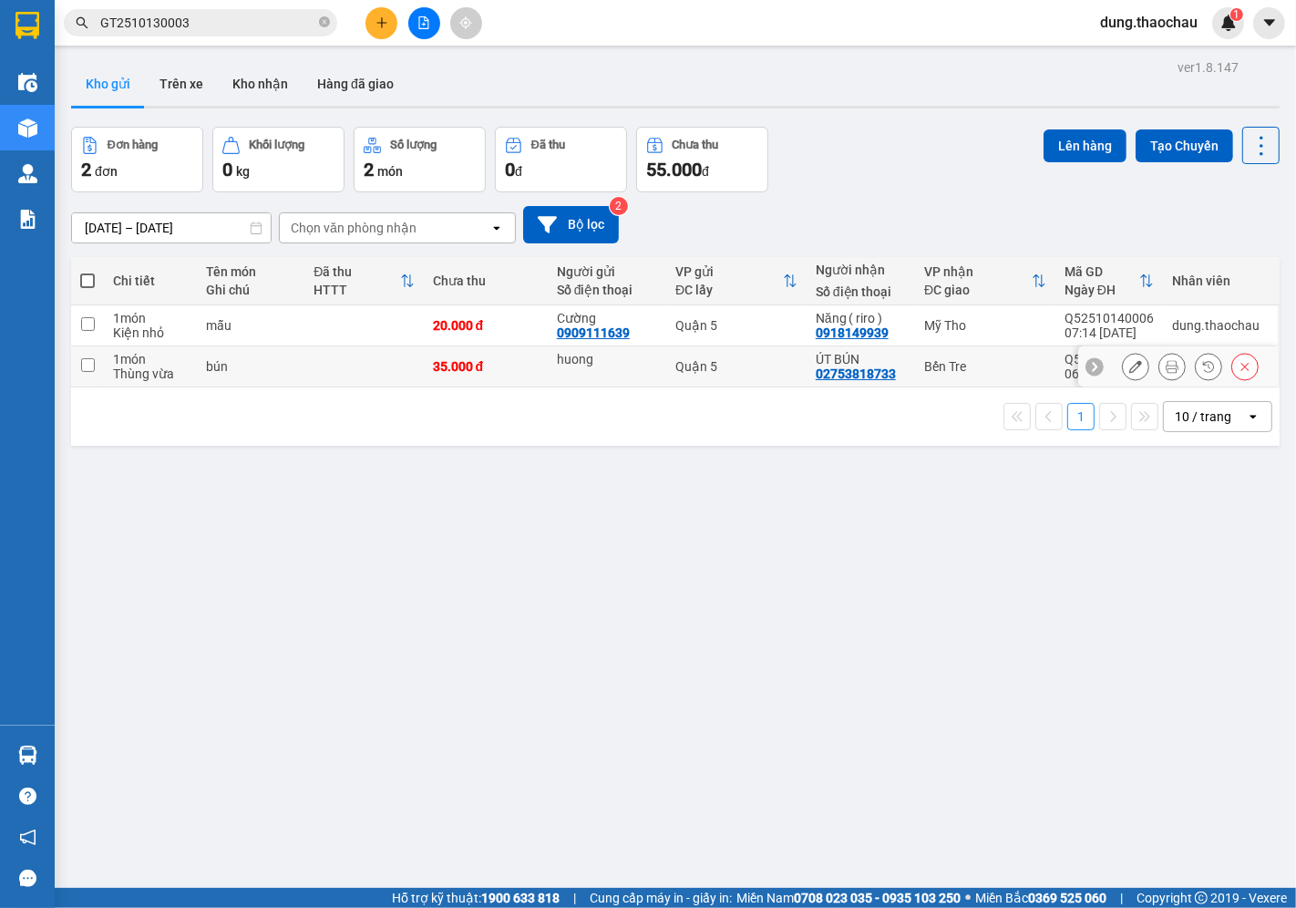
click at [84, 369] on input "checkbox" at bounding box center [88, 365] width 14 height 14
checkbox input "true"
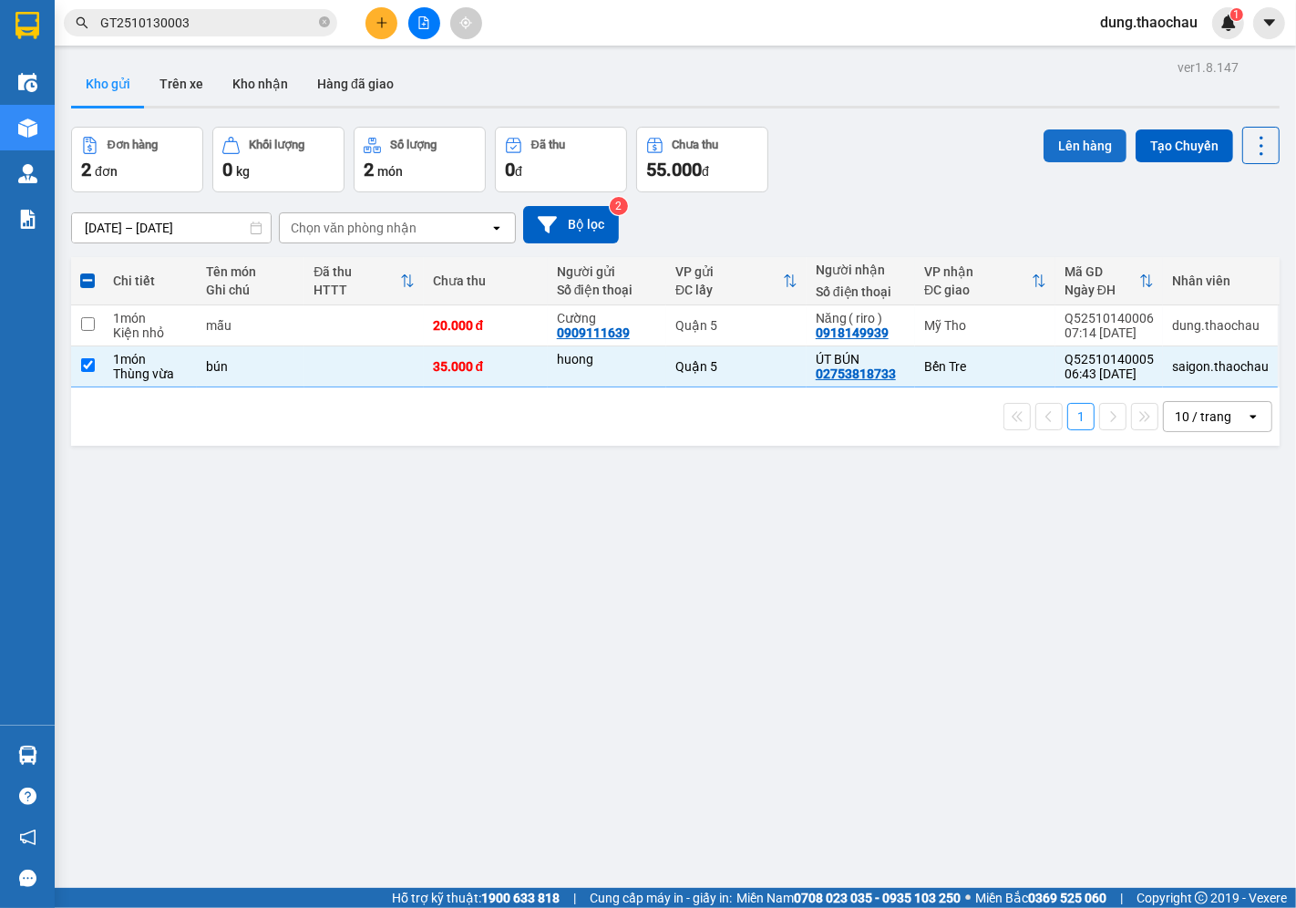
click at [1086, 143] on button "Lên hàng" at bounding box center [1085, 145] width 83 height 33
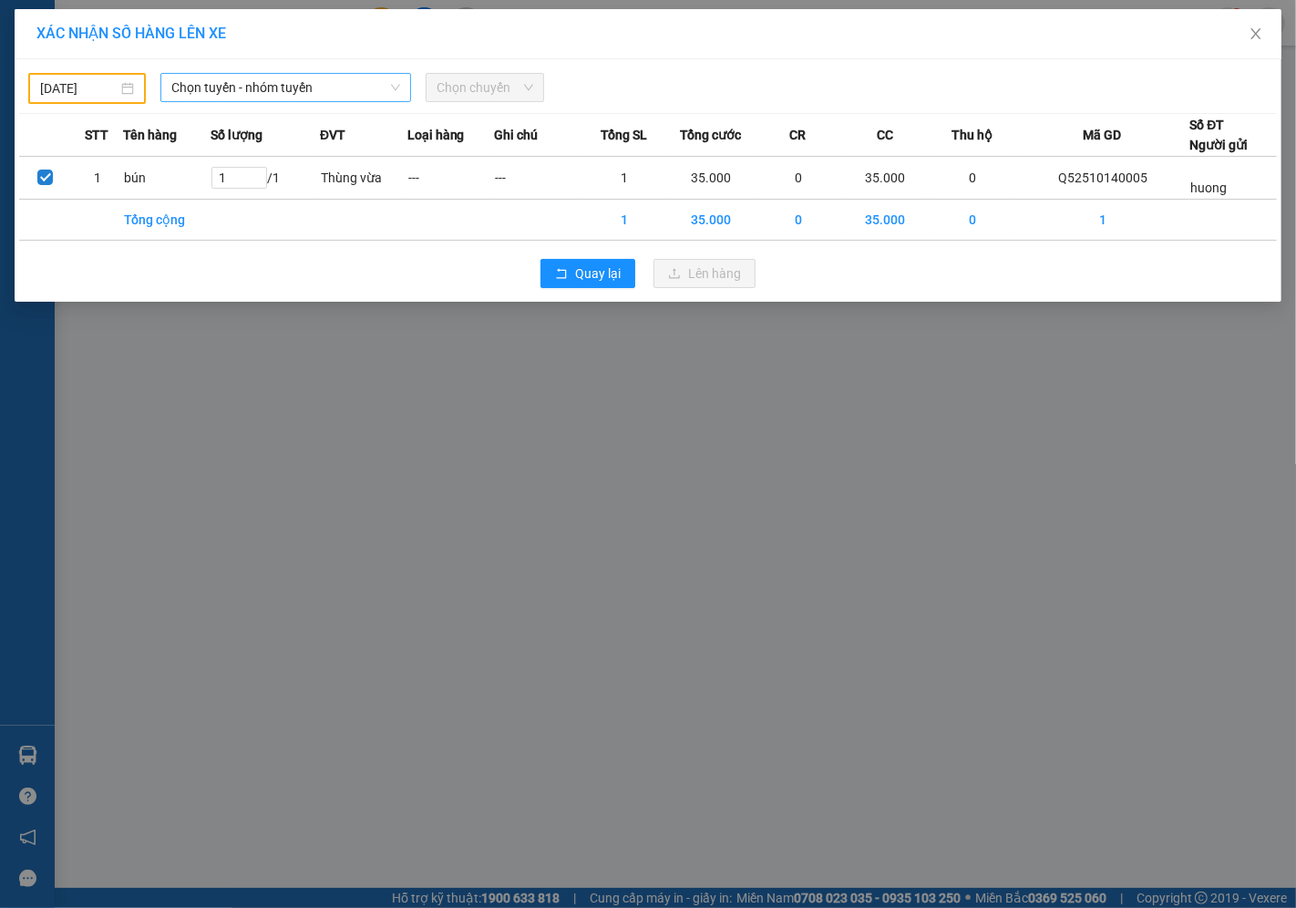
click at [212, 80] on span "Chọn tuyến - nhóm tuyến" at bounding box center [285, 87] width 229 height 27
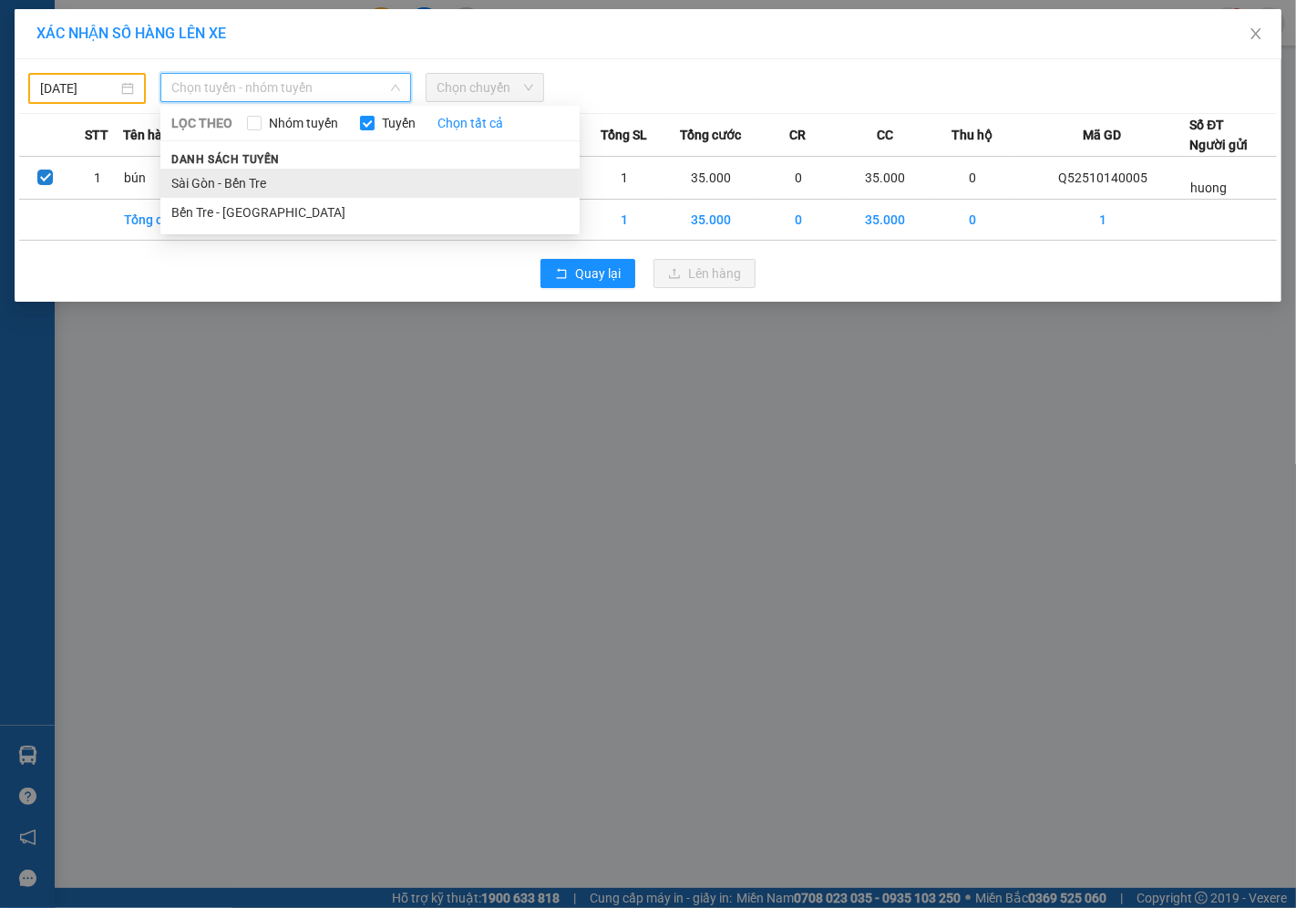
click at [233, 191] on li "Sài Gòn - Bến Tre" at bounding box center [369, 183] width 419 height 29
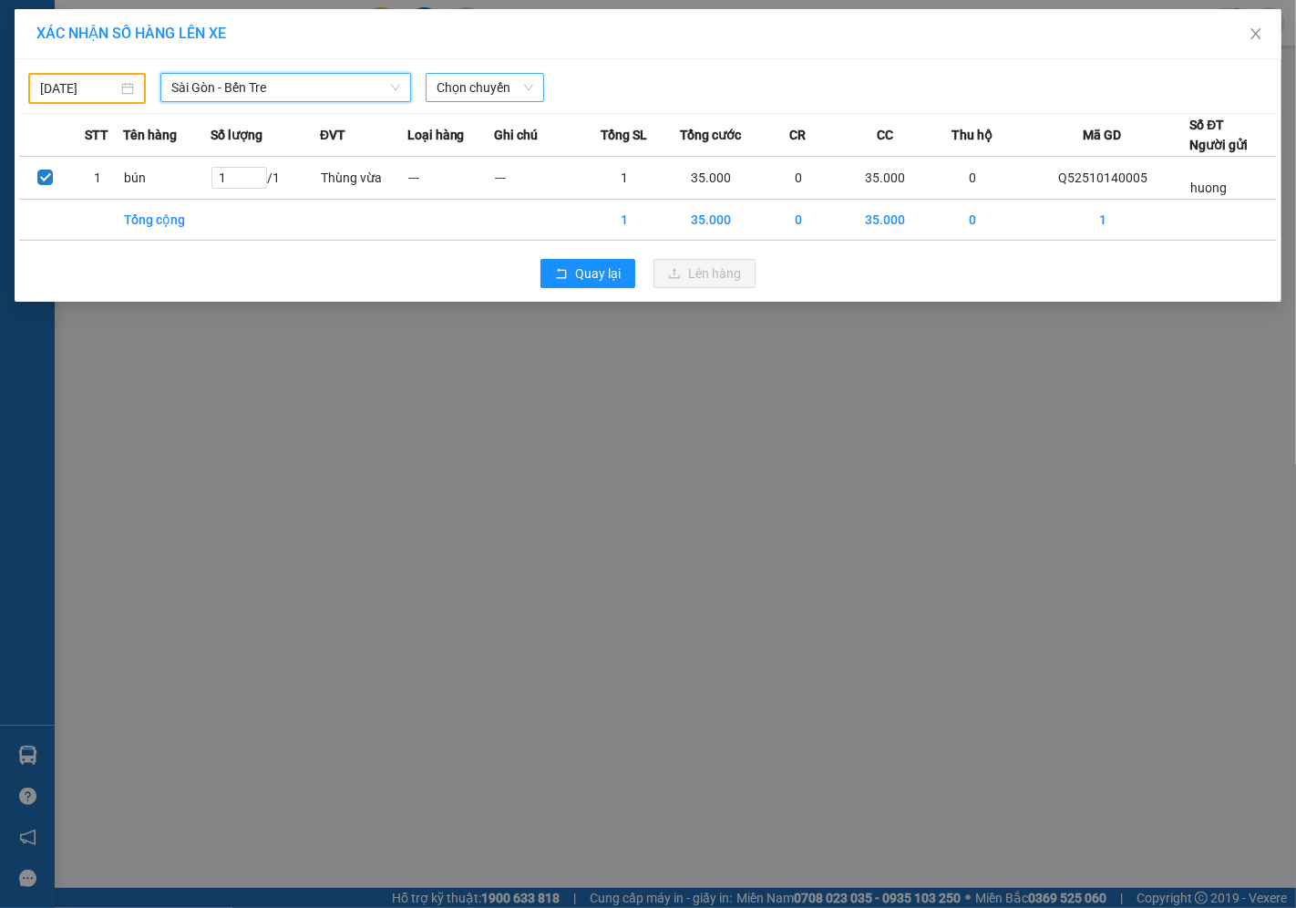
click at [461, 95] on span "Chọn chuyến" at bounding box center [485, 87] width 96 height 27
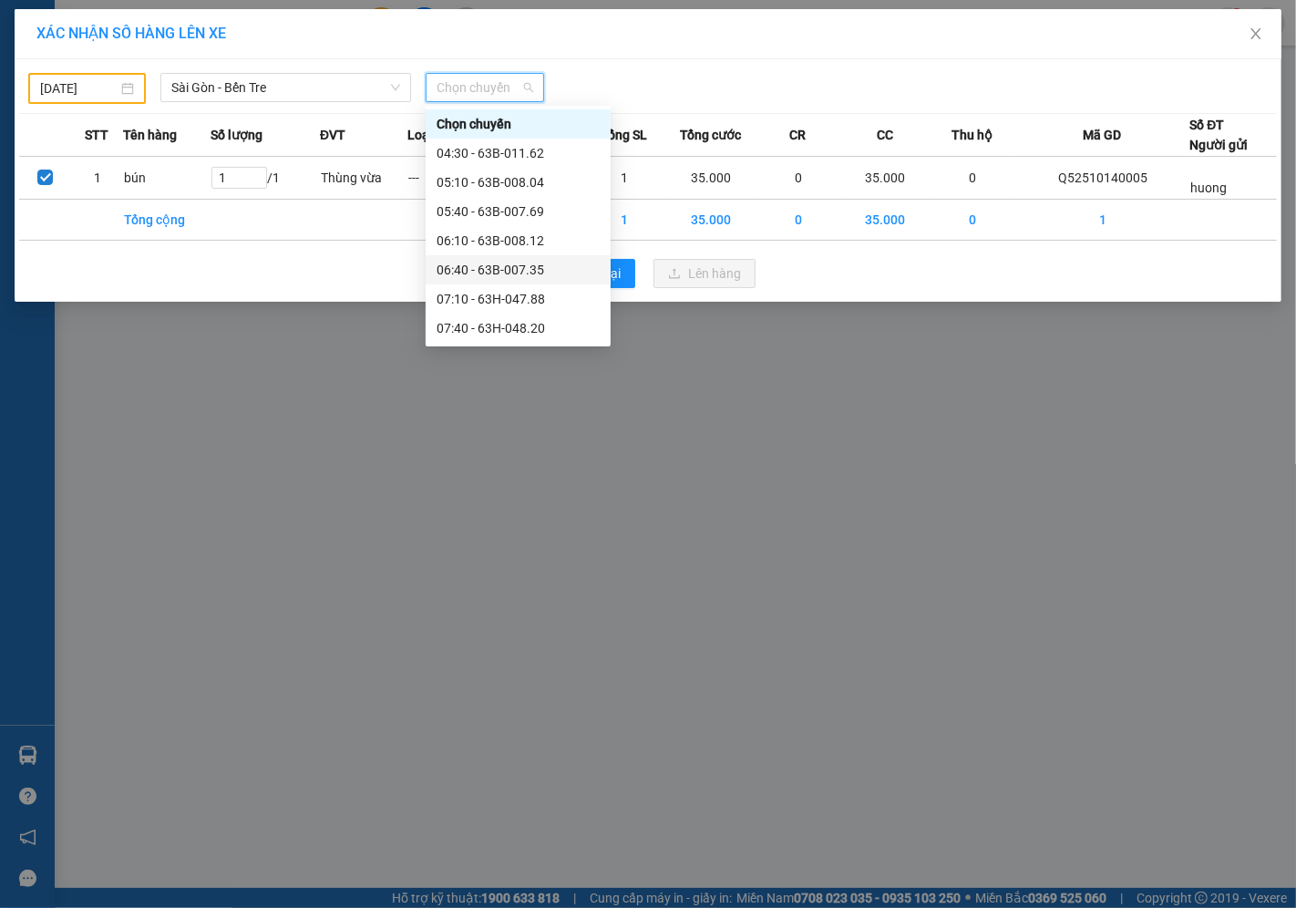
click at [499, 277] on div "06:40 - 63B-007.35" at bounding box center [518, 270] width 163 height 20
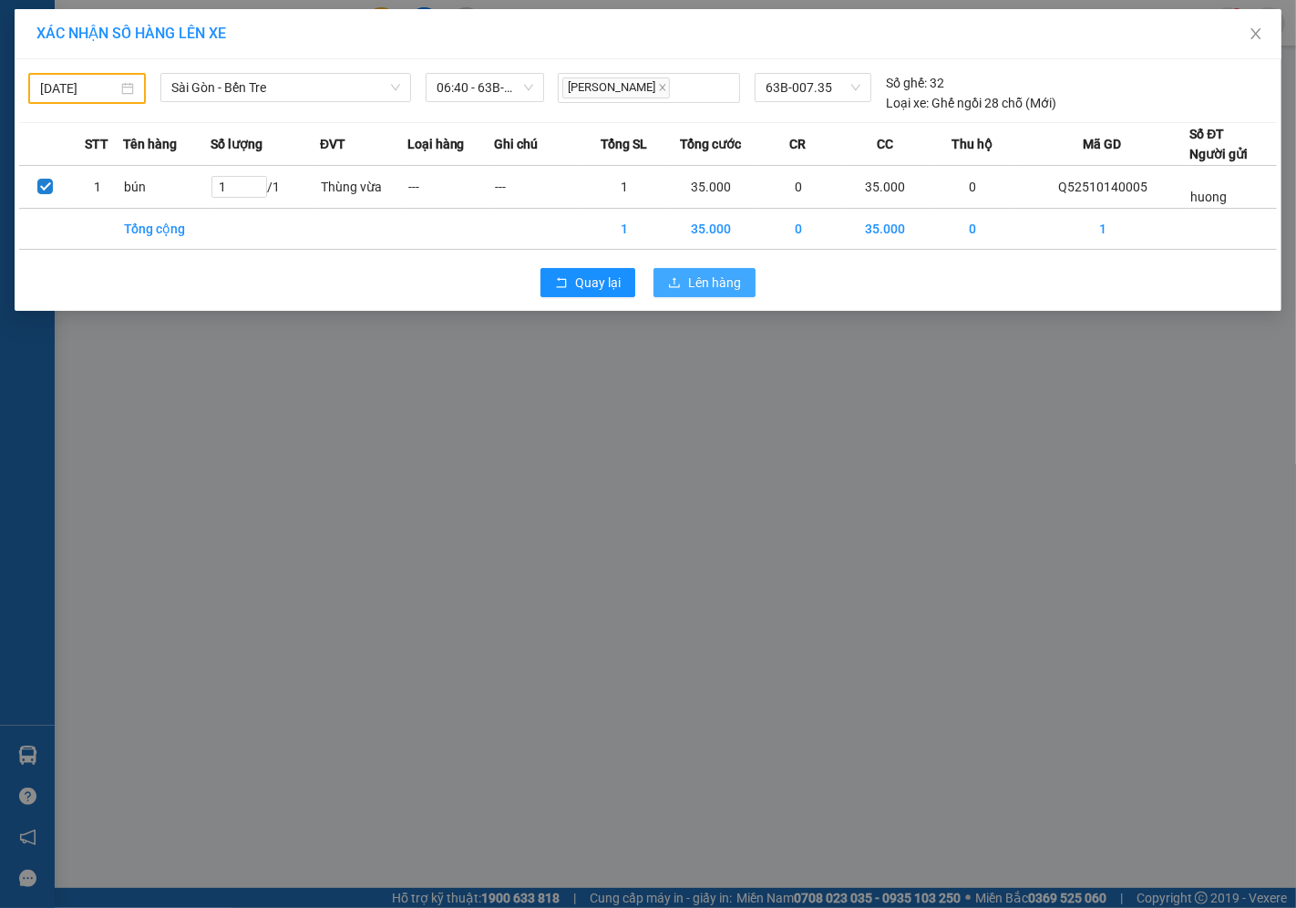
click at [706, 279] on span "Lên hàng" at bounding box center [714, 283] width 53 height 20
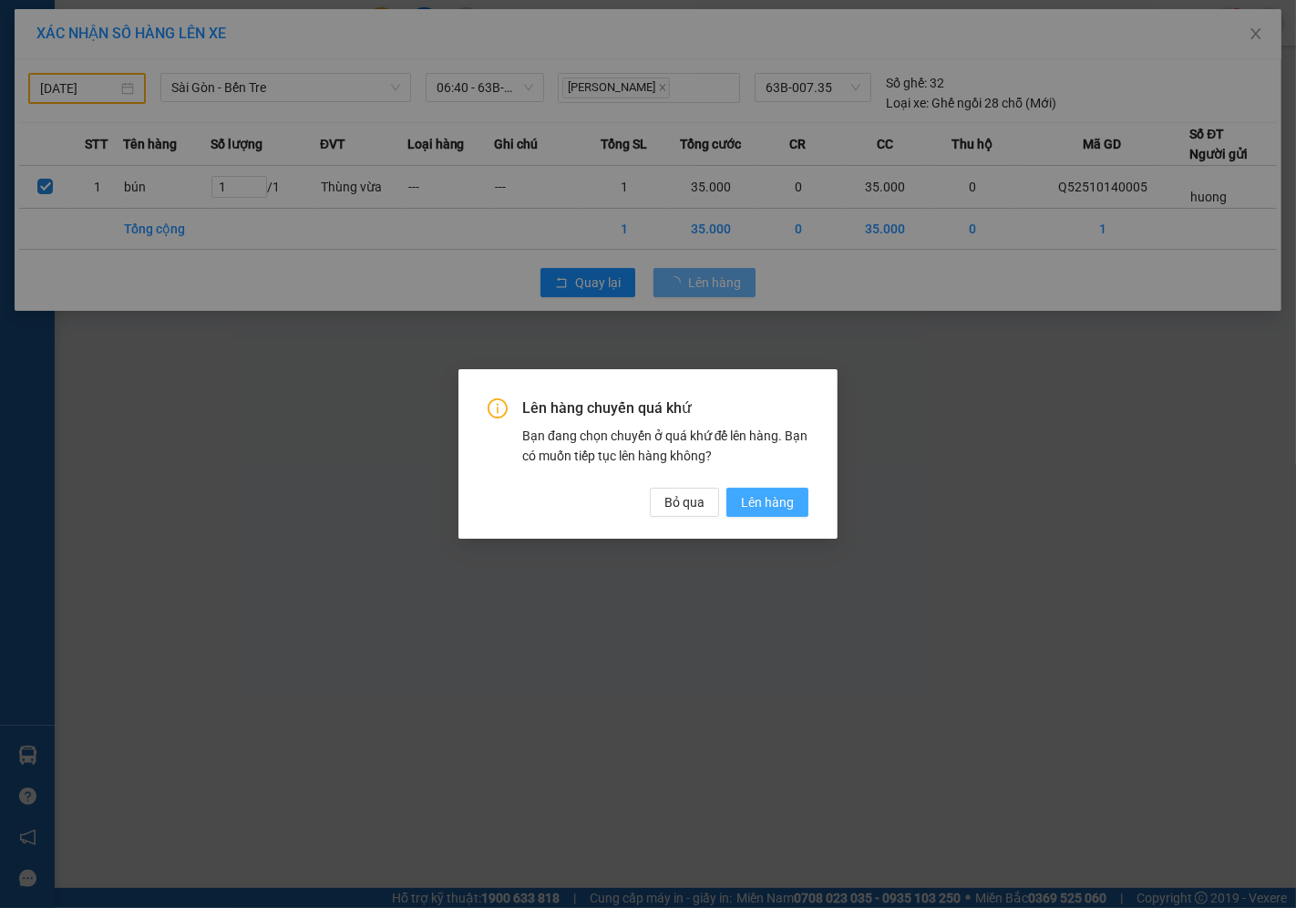
click at [766, 505] on span "Lên hàng" at bounding box center [767, 502] width 53 height 20
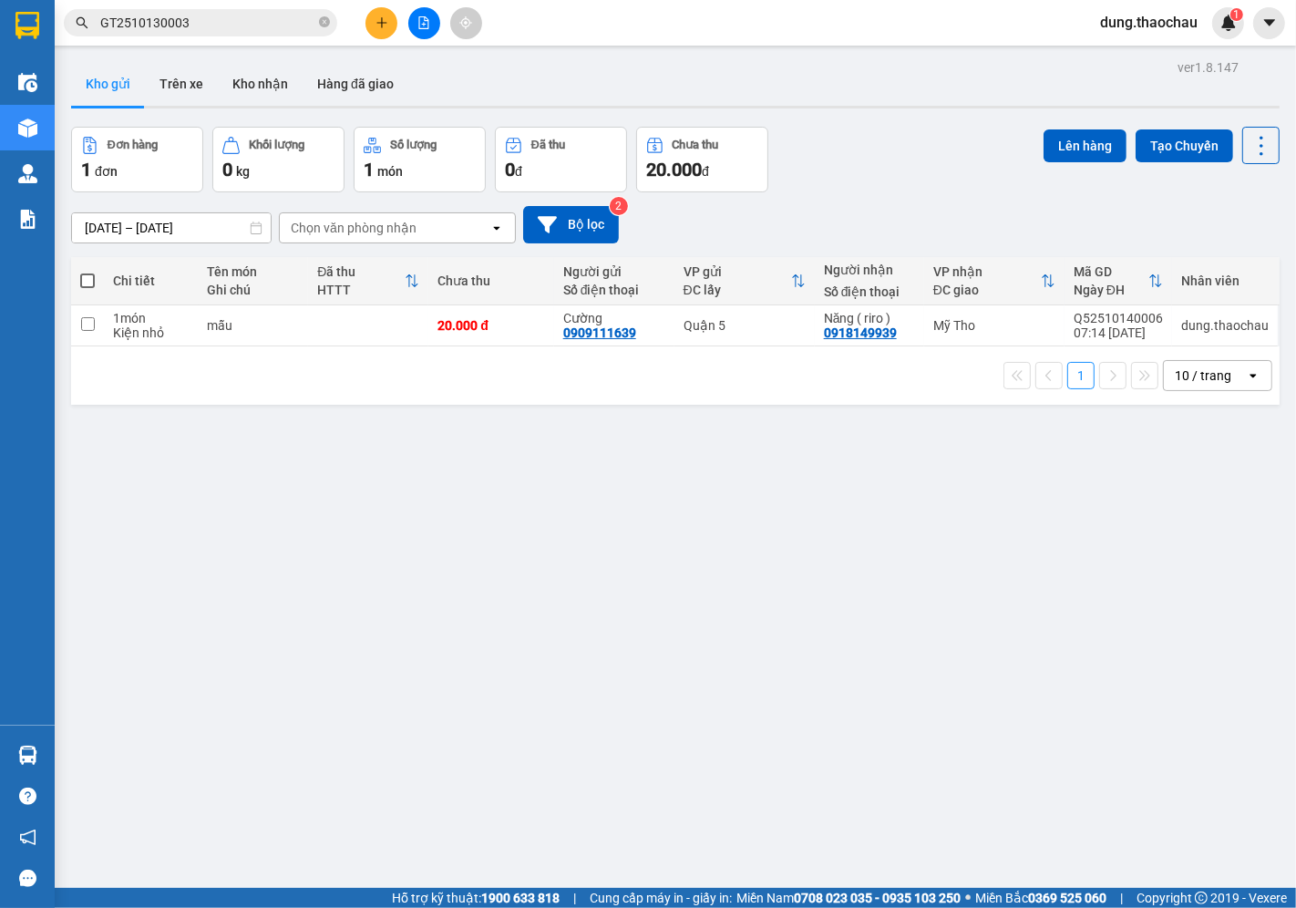
click at [1185, 383] on div "10 / trang" at bounding box center [1203, 375] width 57 height 18
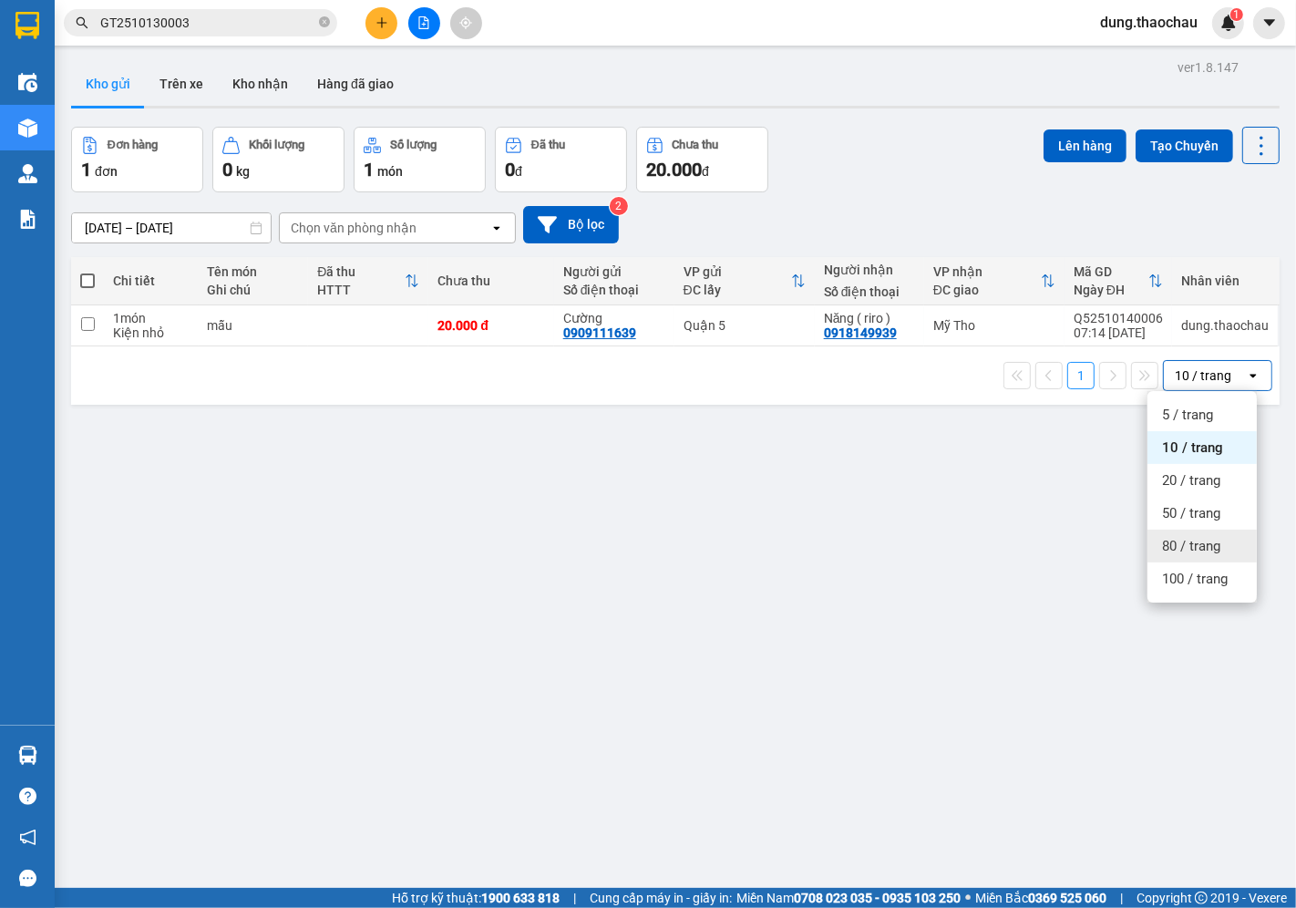
click at [1199, 543] on span "80 / trang" at bounding box center [1191, 546] width 58 height 18
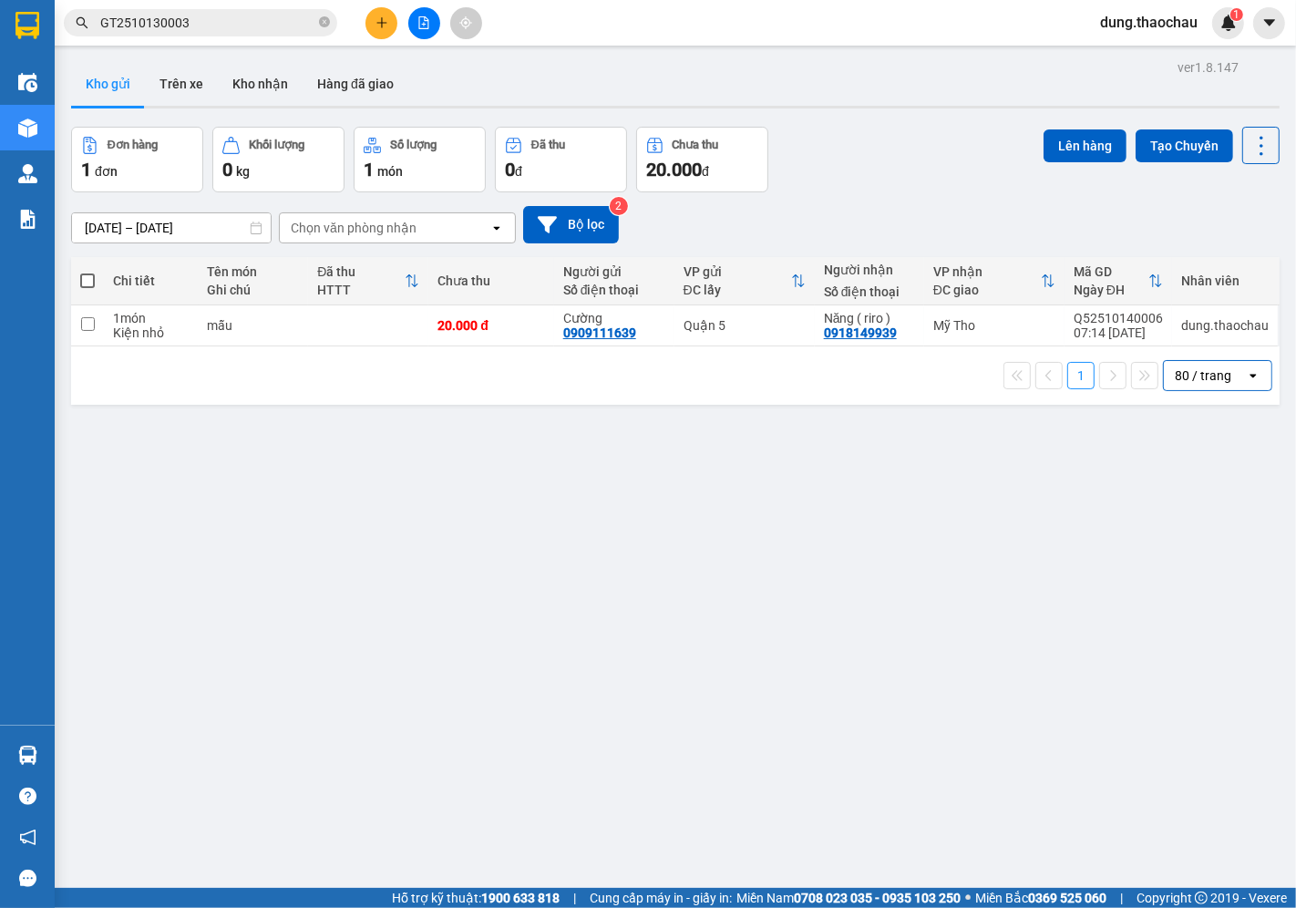
click at [295, 16] on input "GT2510130003" at bounding box center [207, 23] width 215 height 20
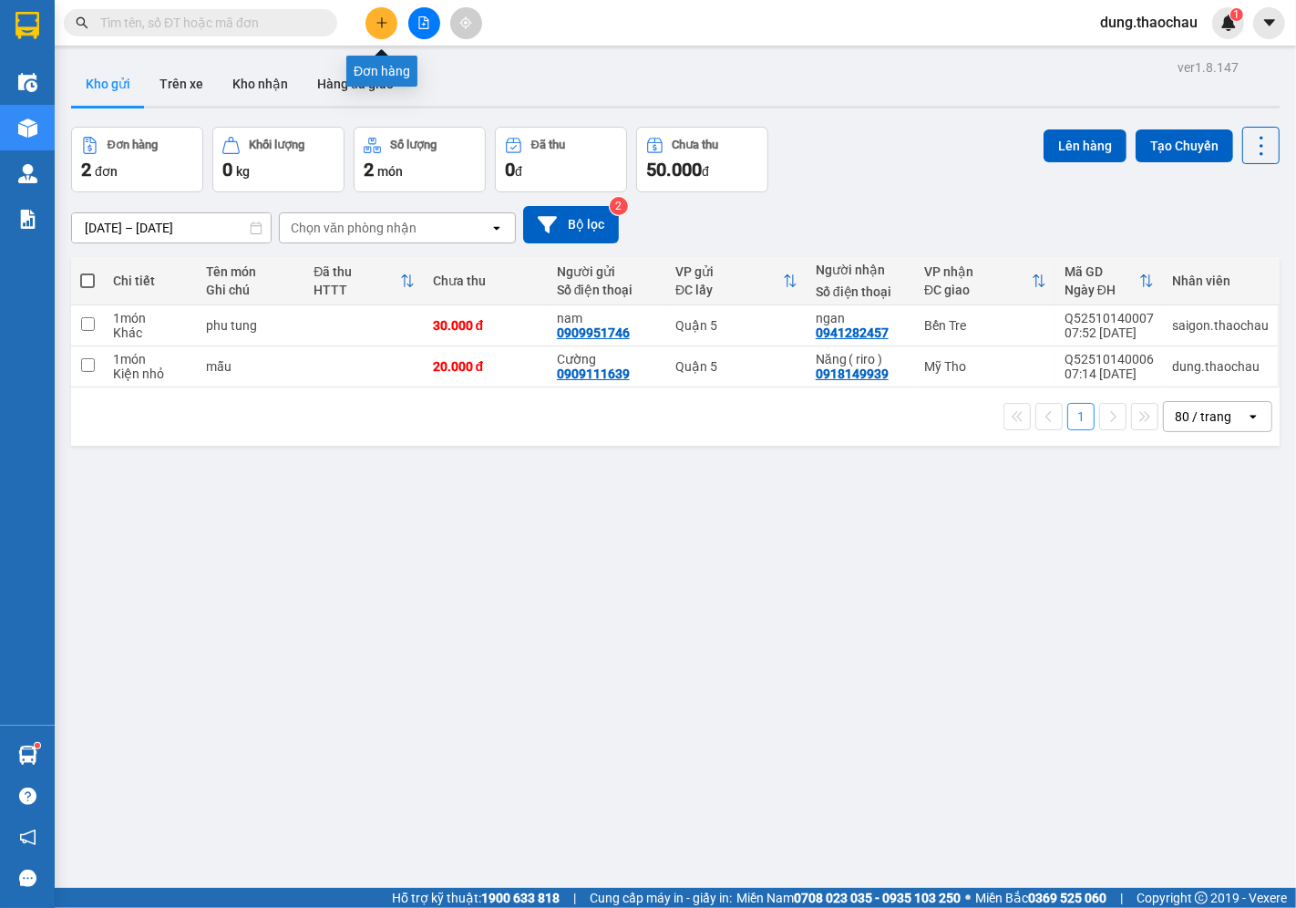
click at [383, 30] on button at bounding box center [381, 23] width 32 height 32
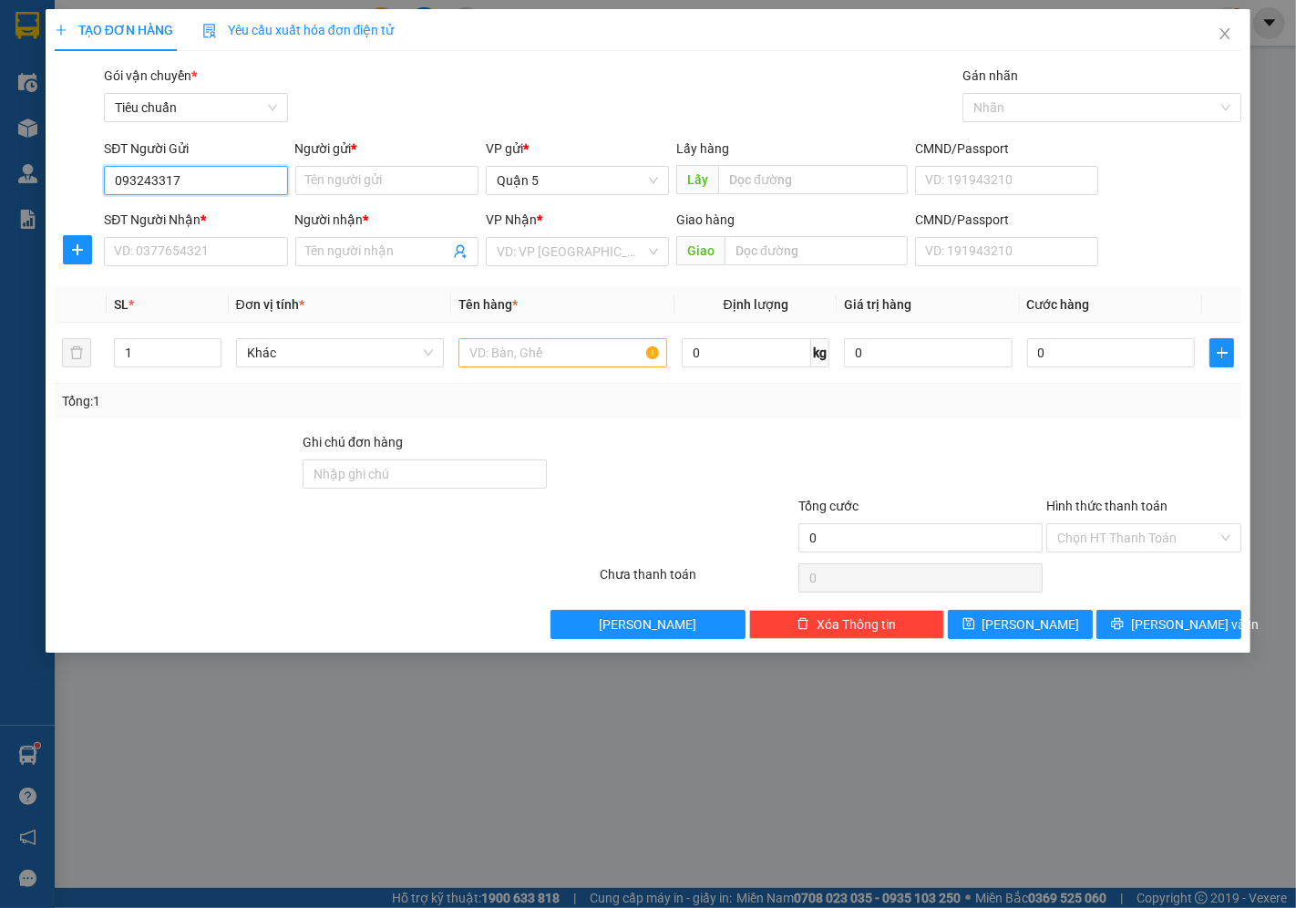
type input "0932433172"
click at [170, 225] on div "0932433172 - [GEOGRAPHIC_DATA]" at bounding box center [217, 217] width 205 height 20
type input "[PERSON_NAME]"
type input "0932433172"
click at [171, 253] on input "SĐT Người Nhận *" at bounding box center [195, 251] width 183 height 29
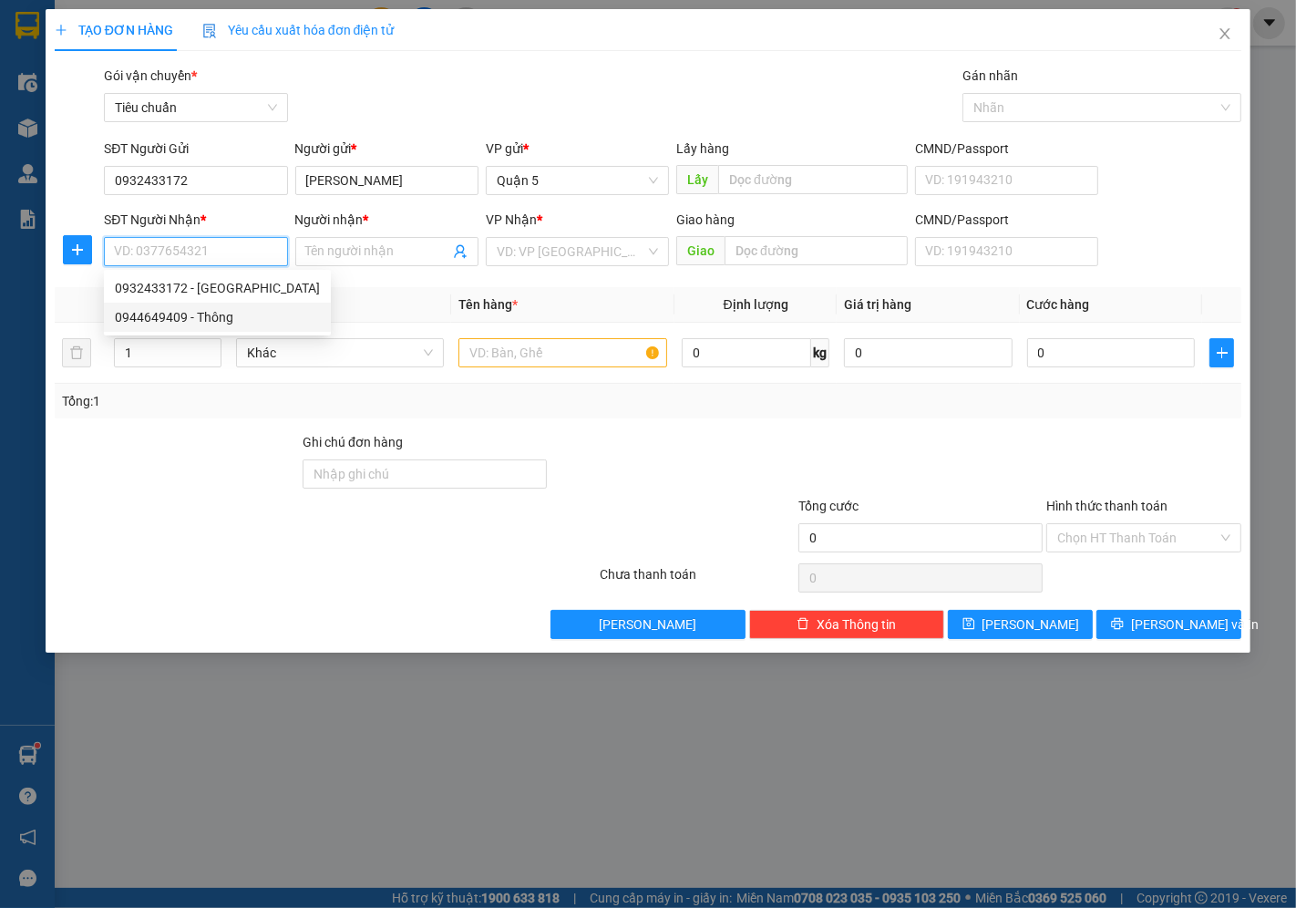
click at [162, 314] on div "0944649409 - Thông" at bounding box center [217, 317] width 205 height 20
type input "0944649409"
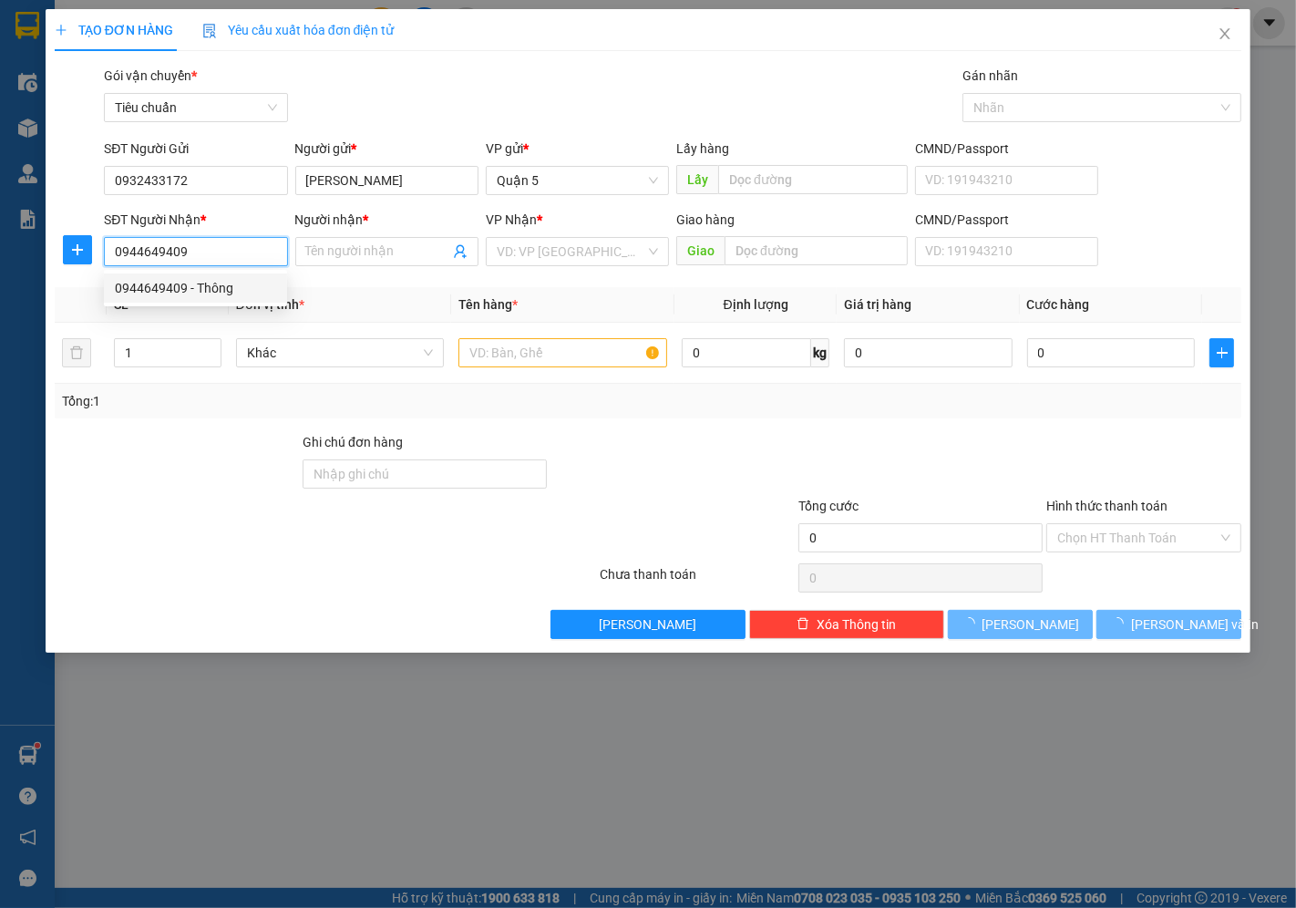
type input "Thông"
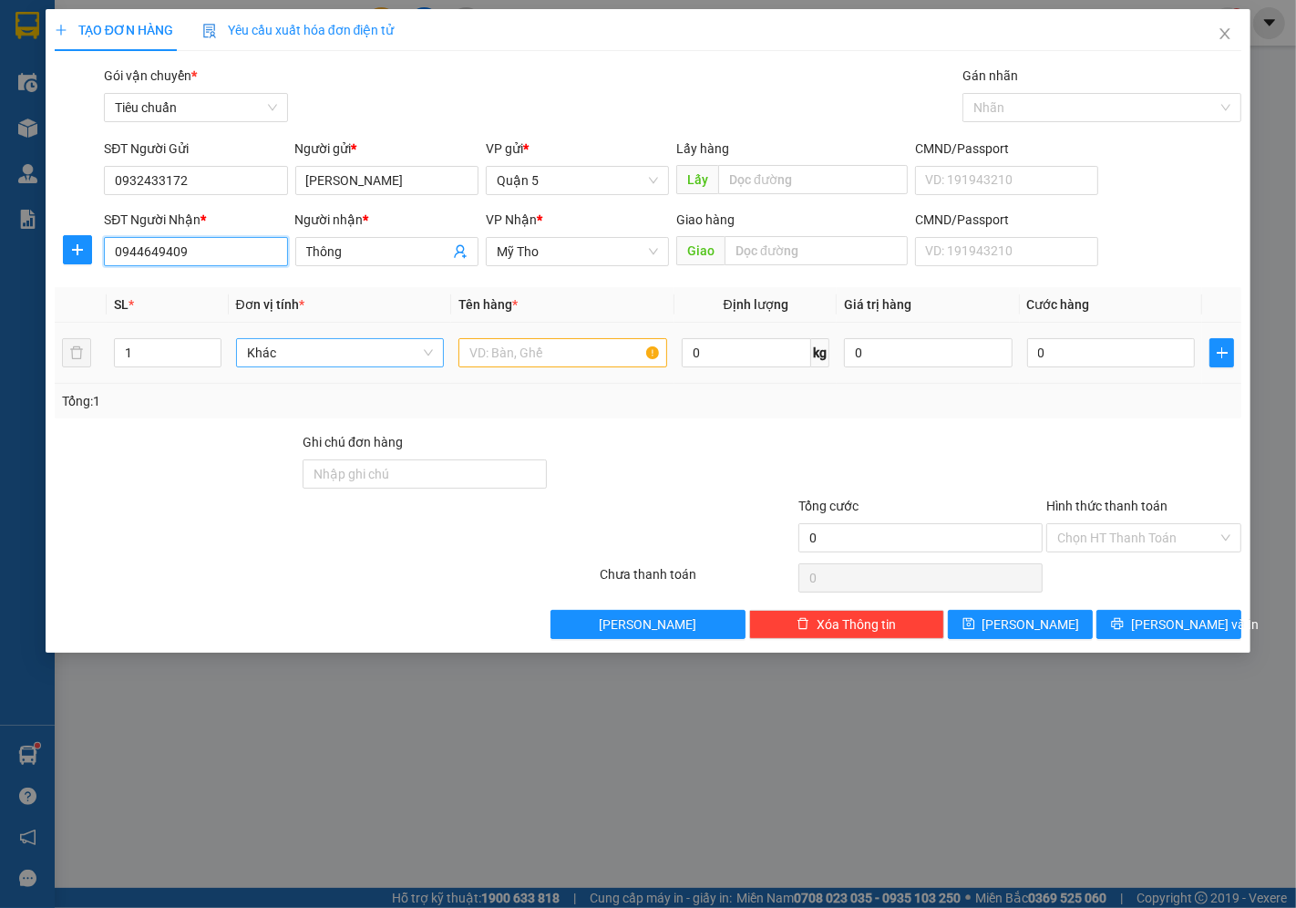
click at [284, 344] on span "Khác" at bounding box center [340, 352] width 187 height 27
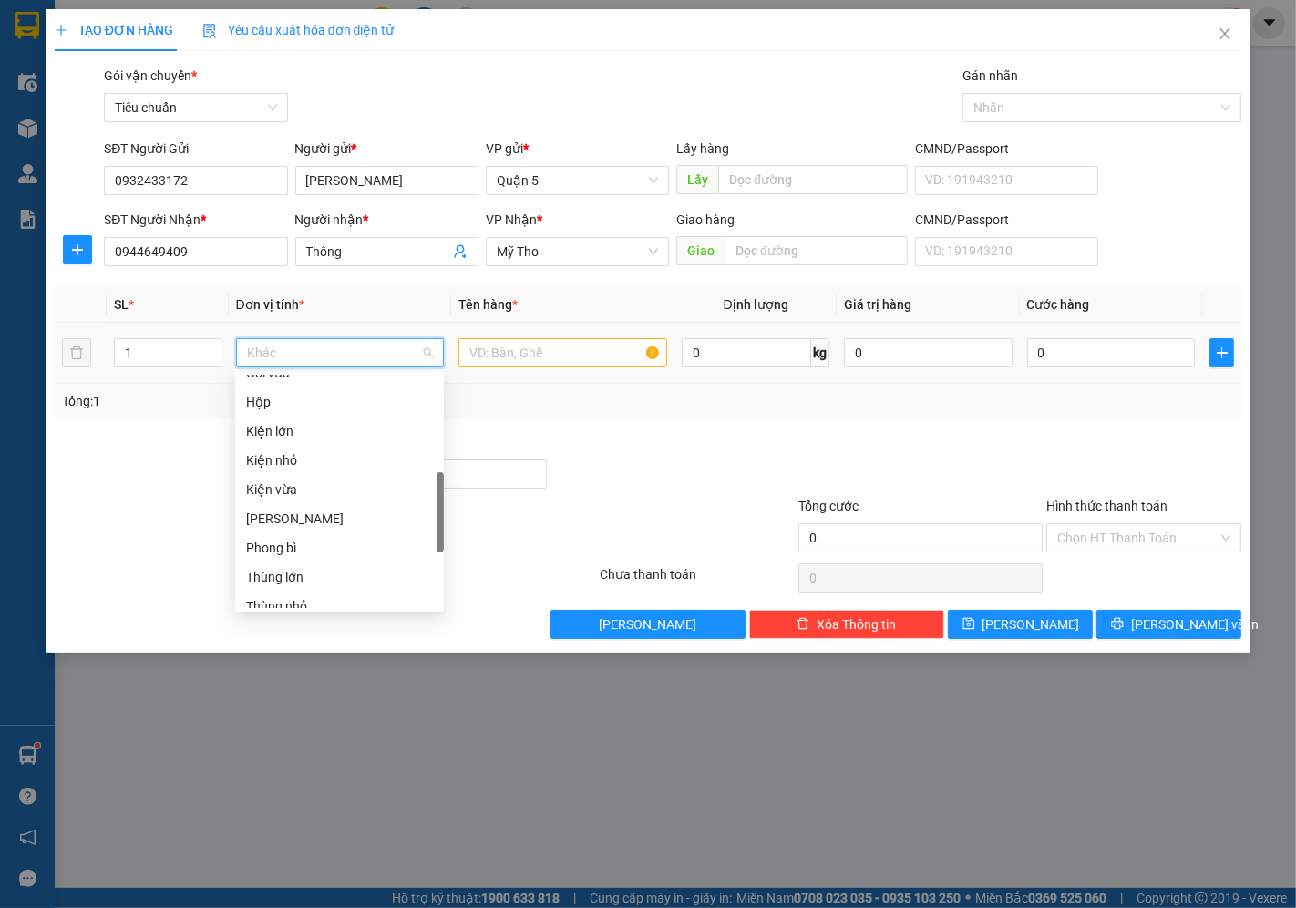
scroll to position [265, 0]
click at [273, 588] on div "Kiện vừa" at bounding box center [339, 591] width 187 height 20
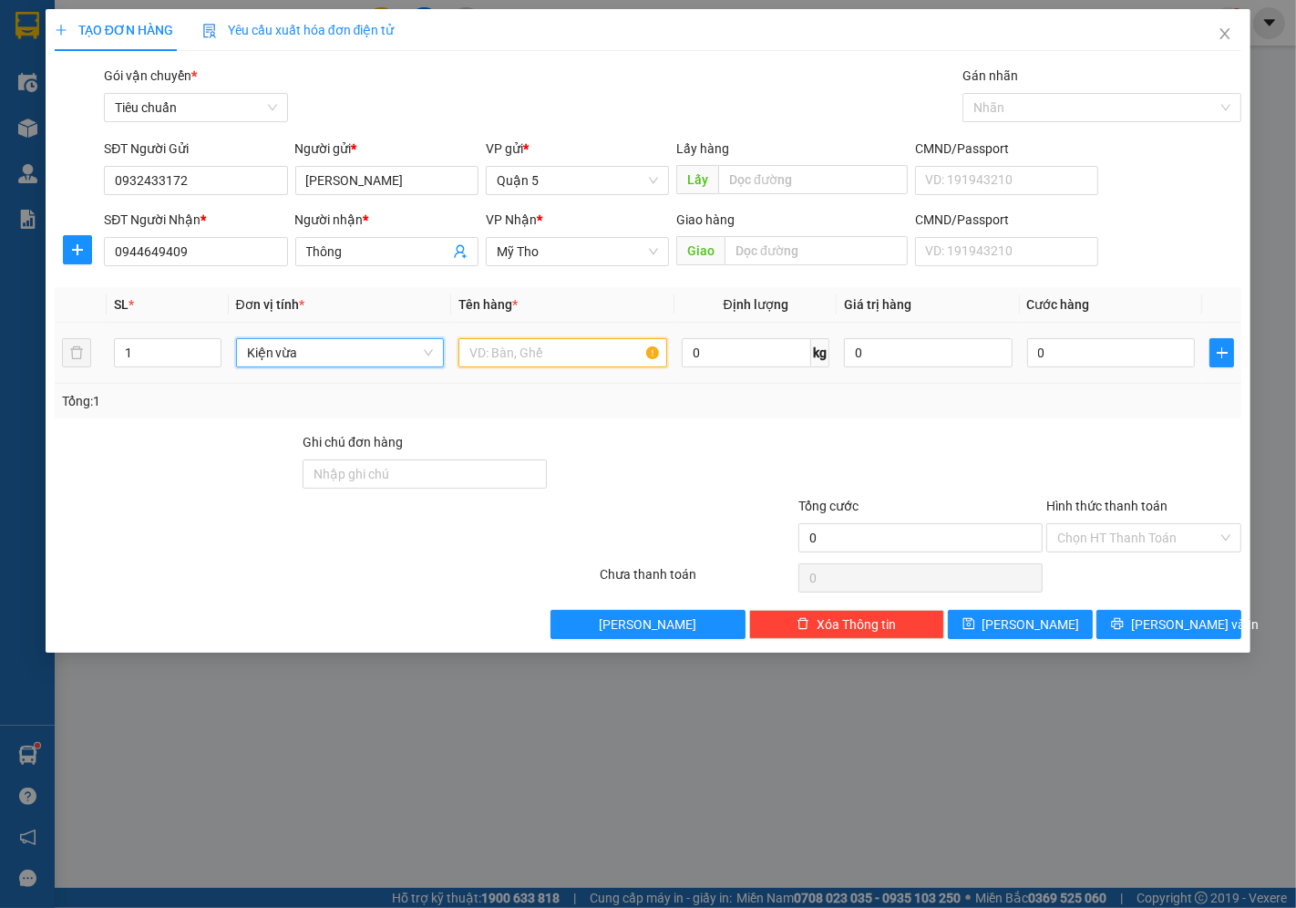
click at [489, 348] on input "text" at bounding box center [562, 352] width 209 height 29
type input "pt"
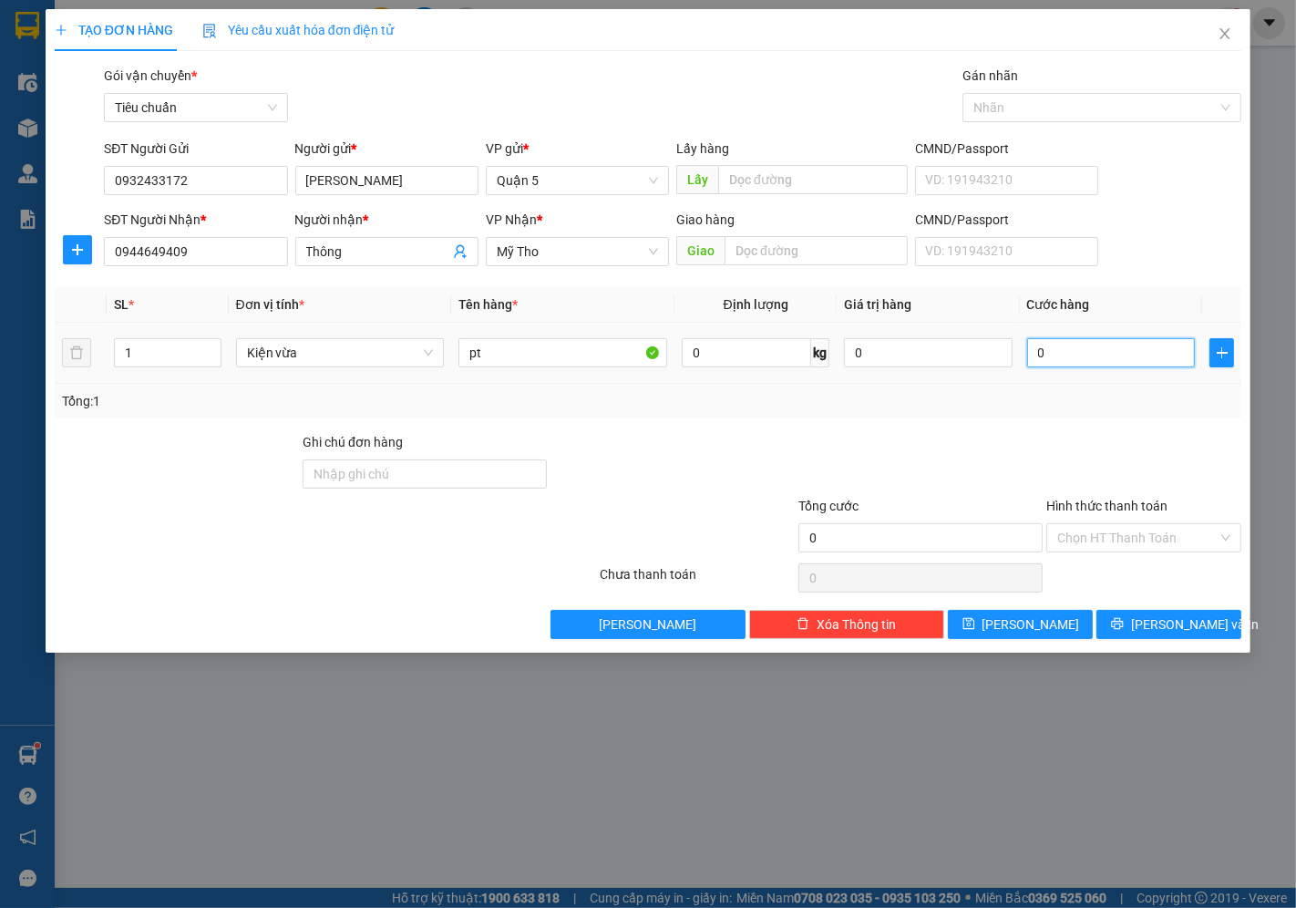
click at [1044, 356] on input "0" at bounding box center [1111, 352] width 168 height 29
type input "03"
type input "3"
type input "030"
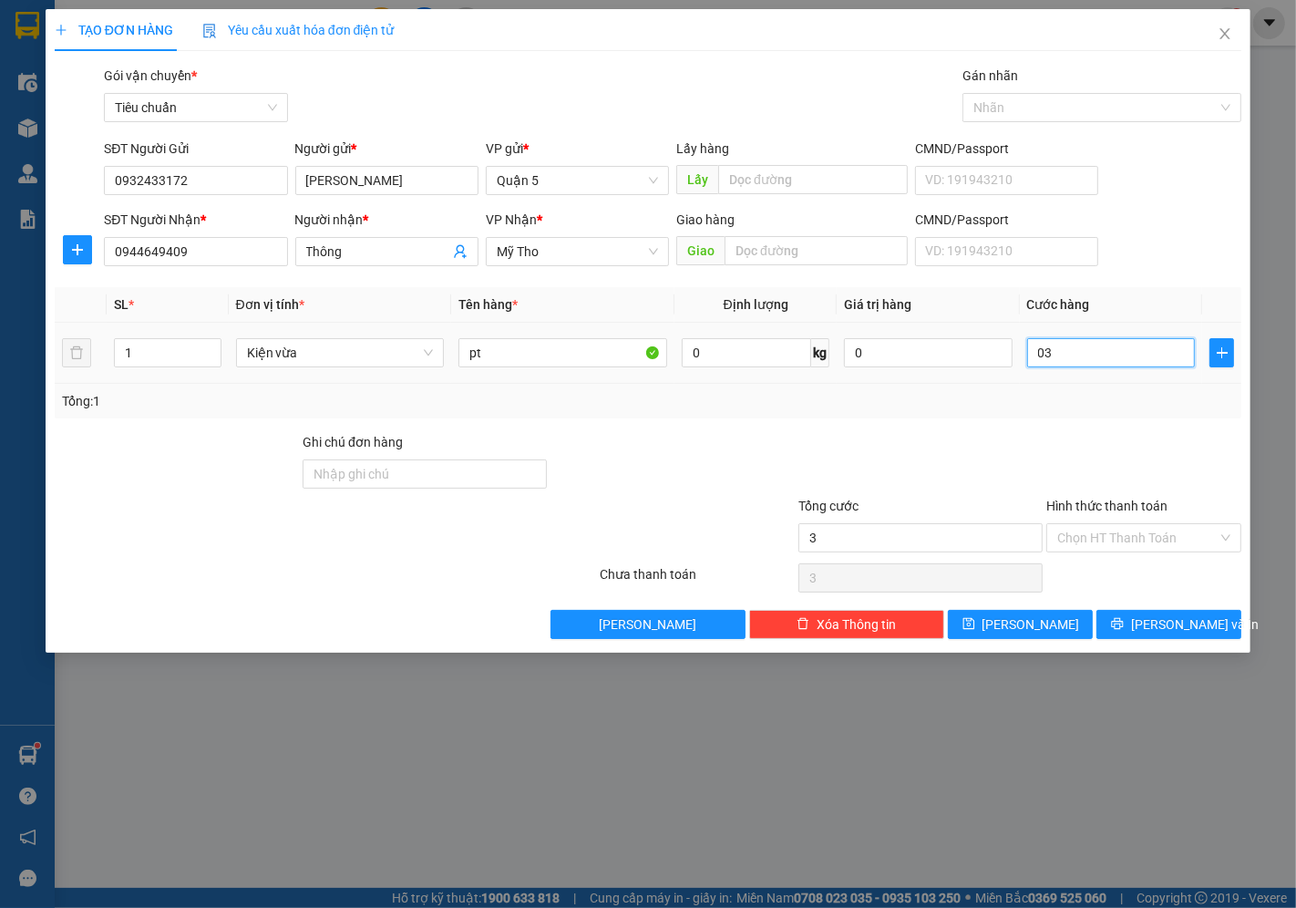
type input "30"
type input "30.000"
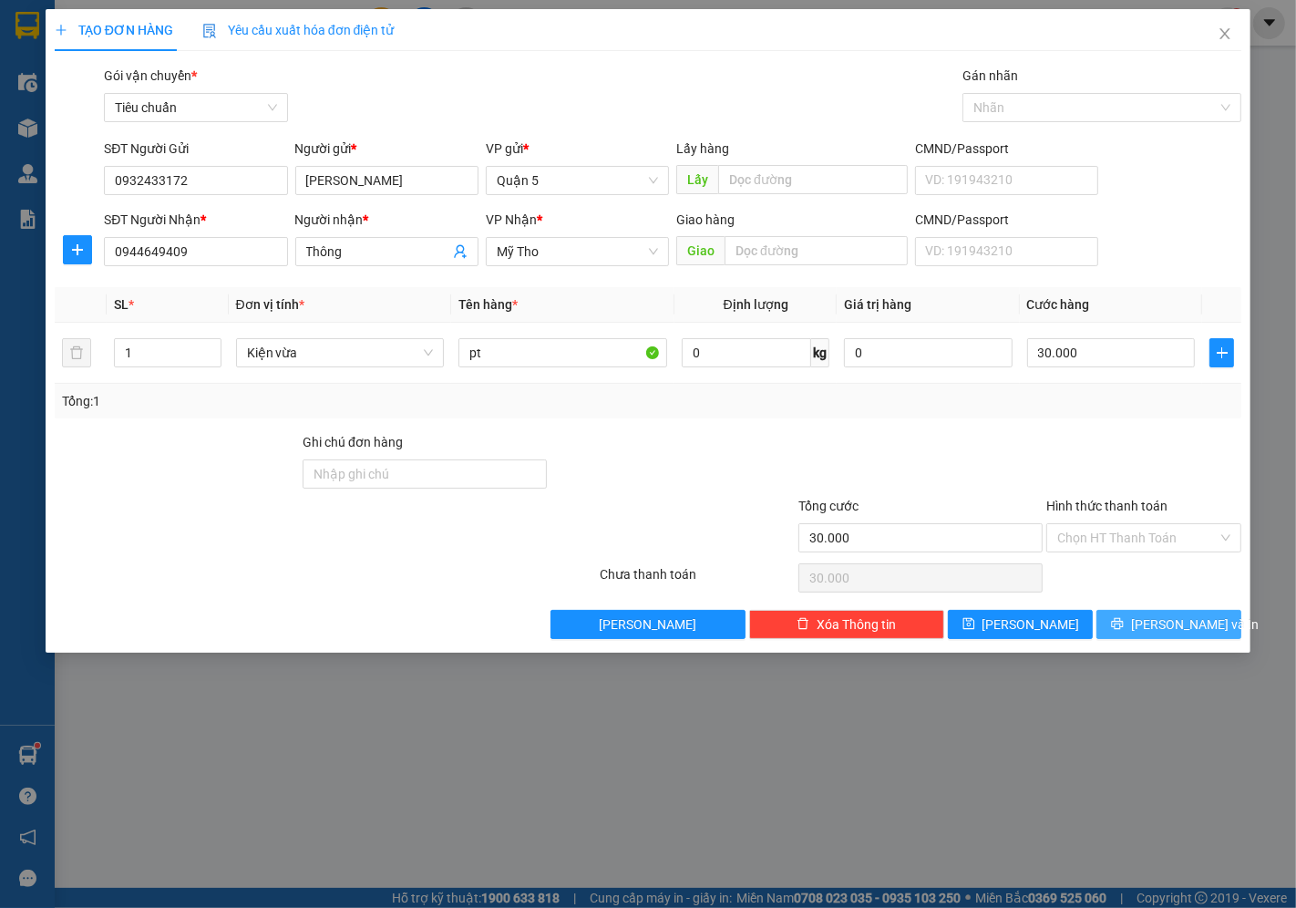
click at [1170, 624] on span "[PERSON_NAME] và In" at bounding box center [1195, 624] width 128 height 20
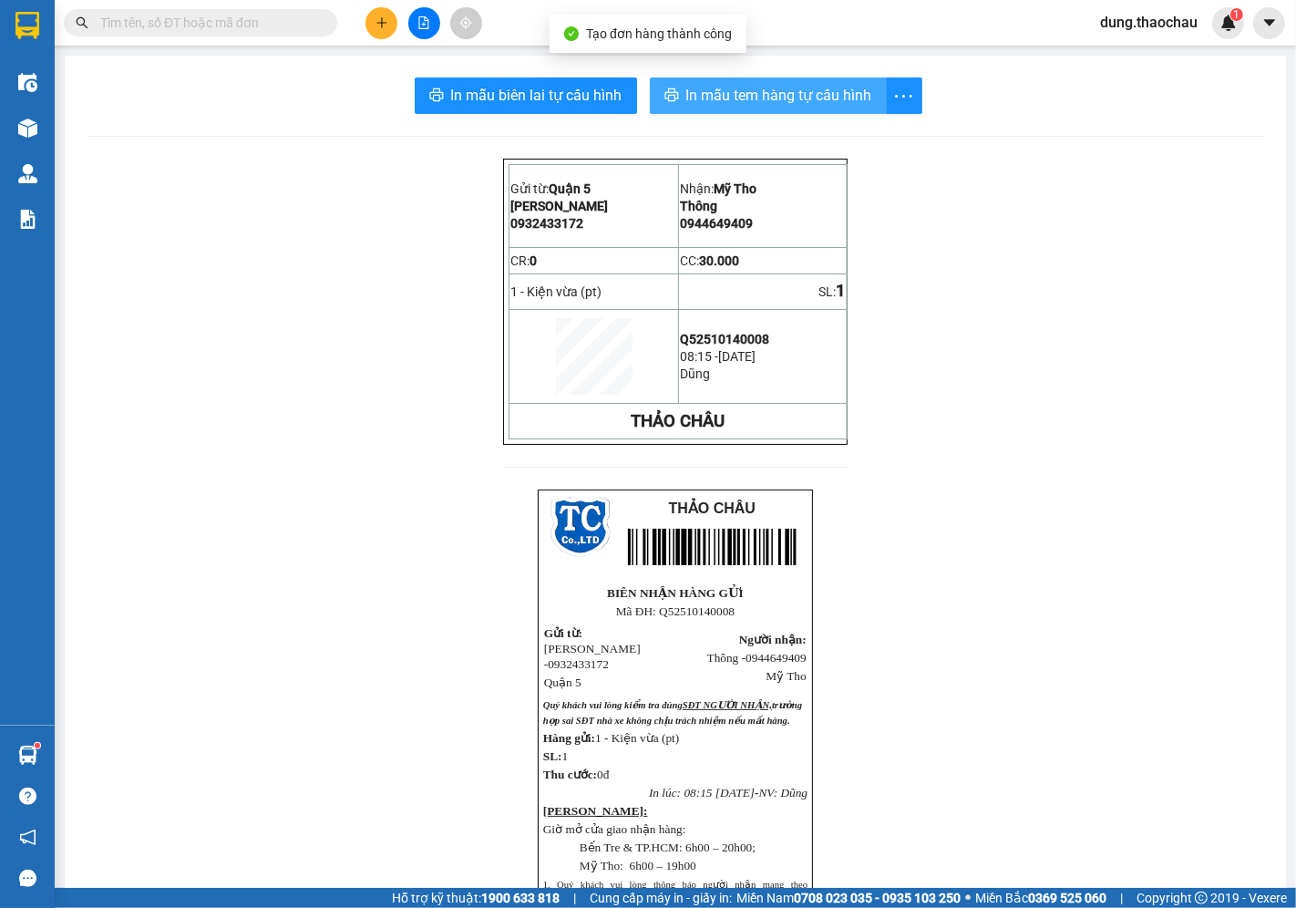
click at [726, 100] on span "In mẫu tem hàng tự cấu hình" at bounding box center [779, 95] width 186 height 23
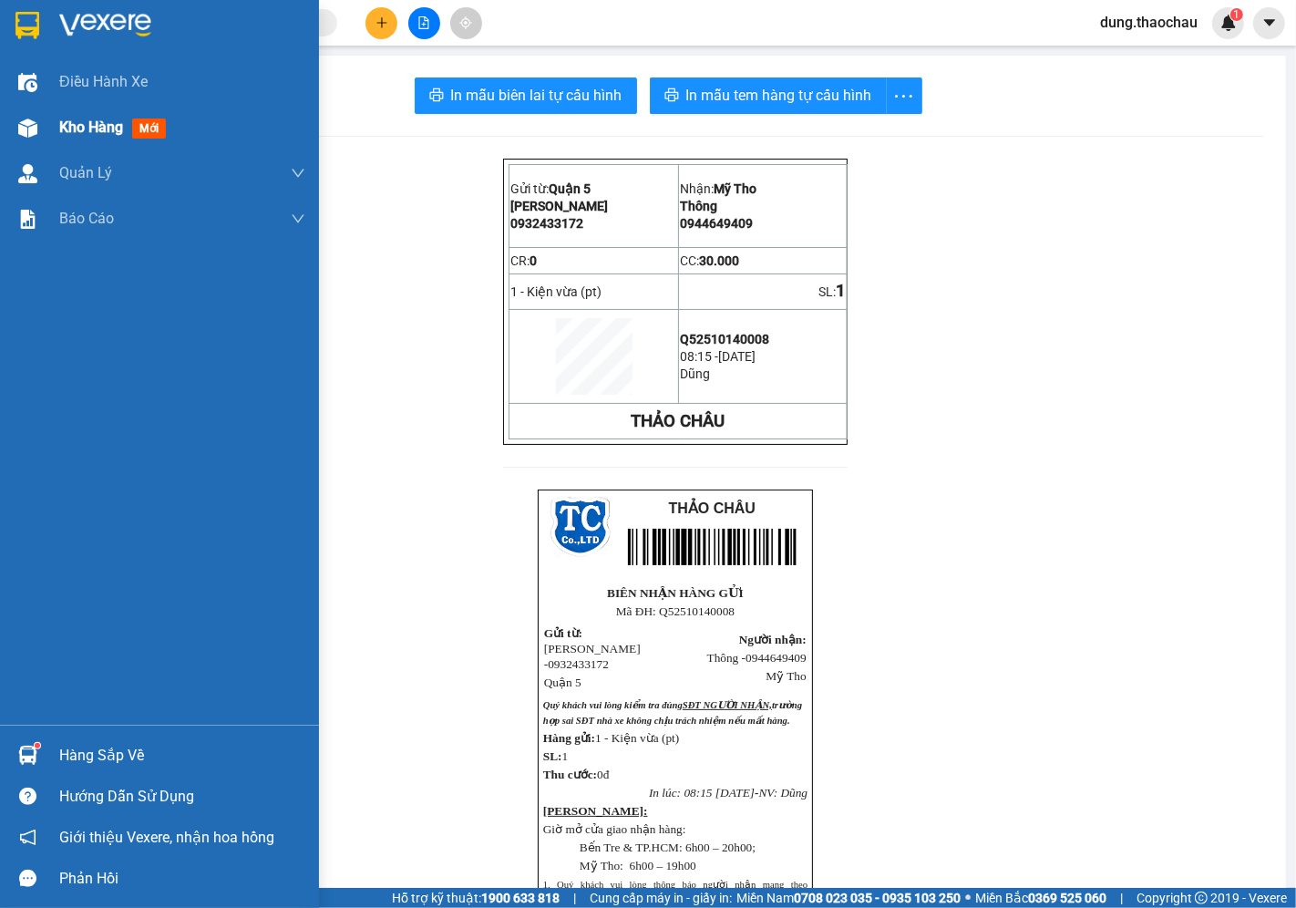
click at [93, 129] on span "Kho hàng" at bounding box center [91, 126] width 64 height 17
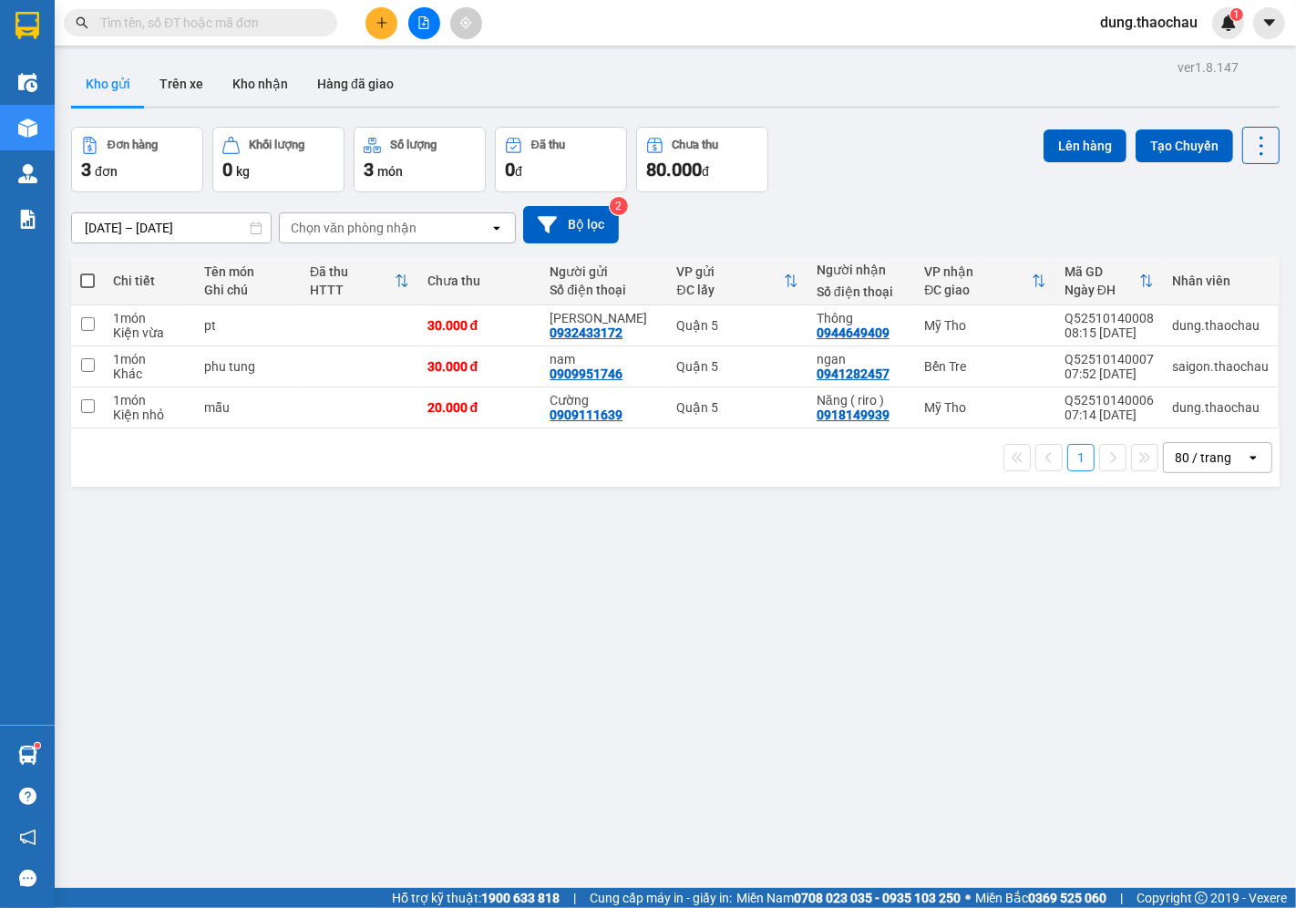
click at [87, 275] on span at bounding box center [87, 280] width 15 height 15
click at [87, 272] on input "checkbox" at bounding box center [87, 272] width 0 height 0
checkbox input "true"
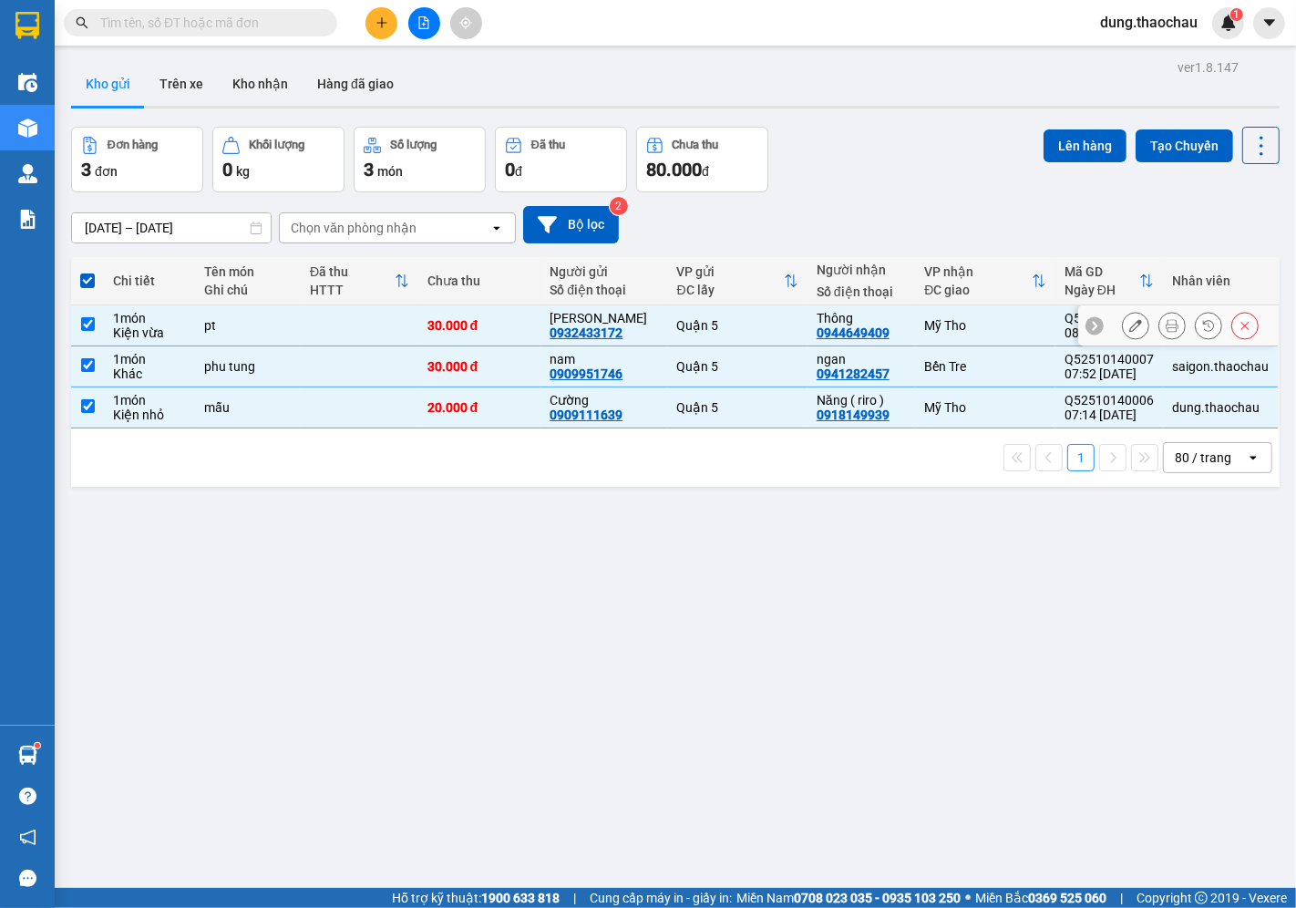
click at [85, 325] on input "checkbox" at bounding box center [88, 324] width 14 height 14
checkbox input "false"
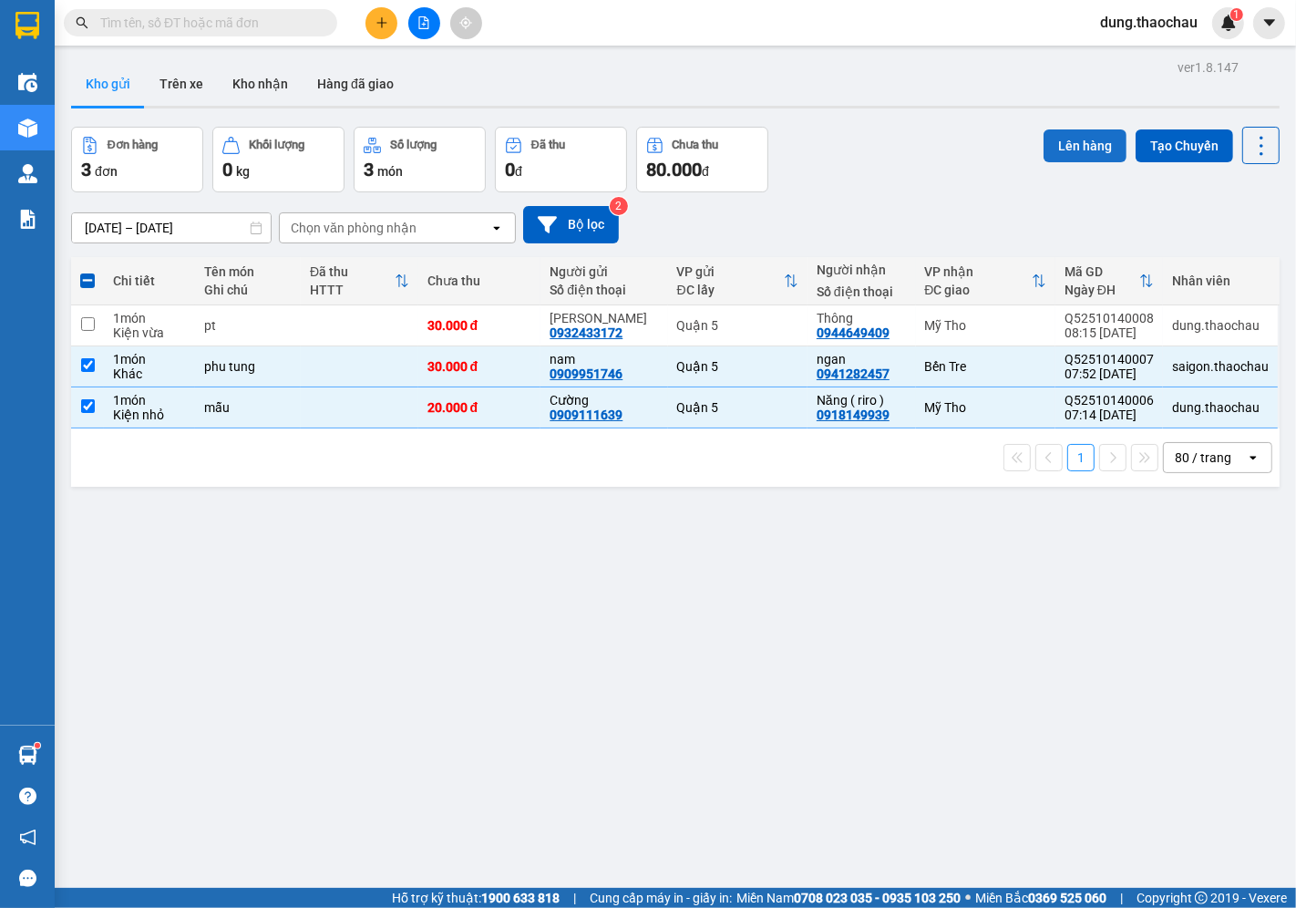
click at [1068, 142] on button "Lên hàng" at bounding box center [1085, 145] width 83 height 33
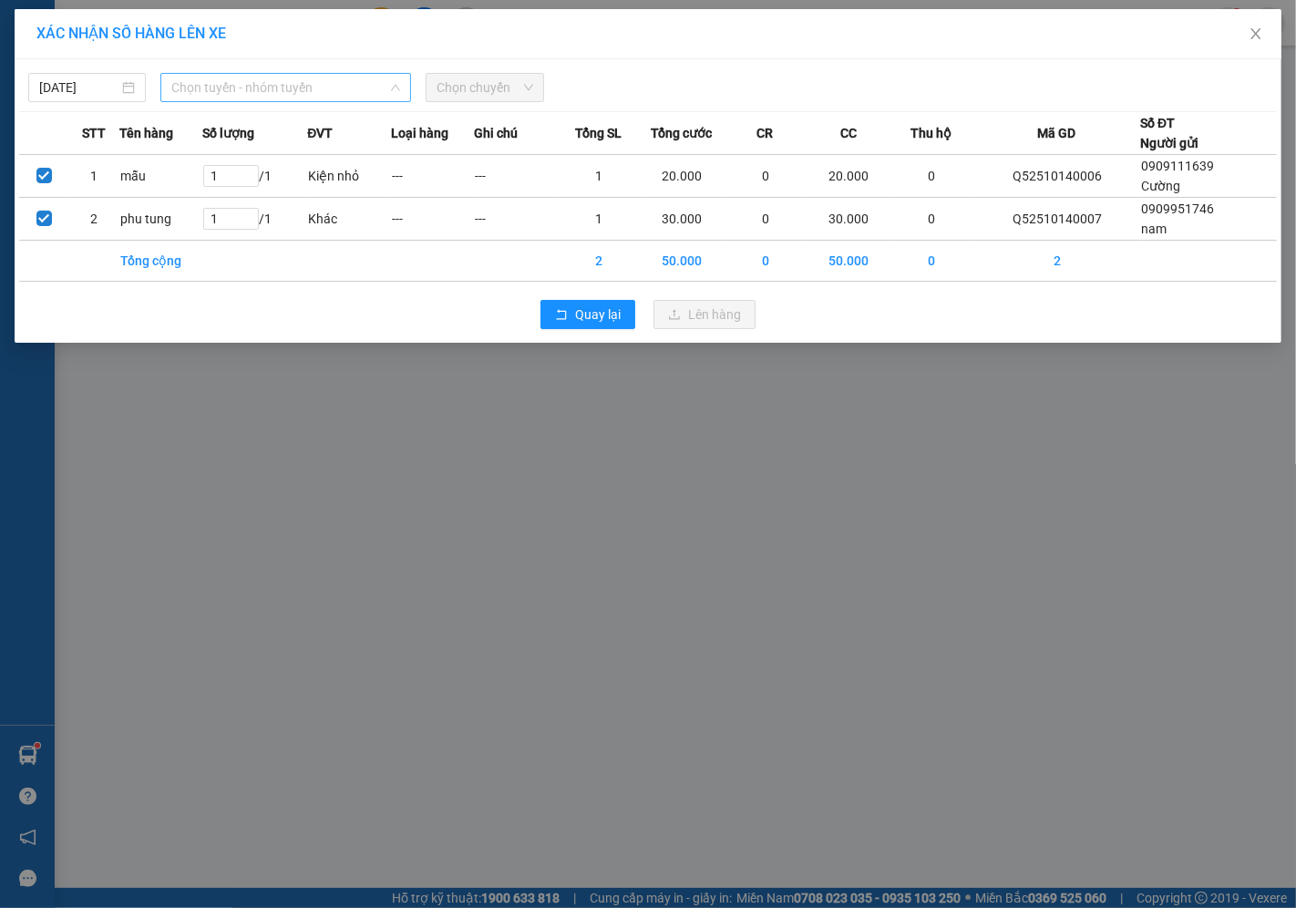
click at [272, 89] on span "Chọn tuyến - nhóm tuyến" at bounding box center [285, 87] width 229 height 27
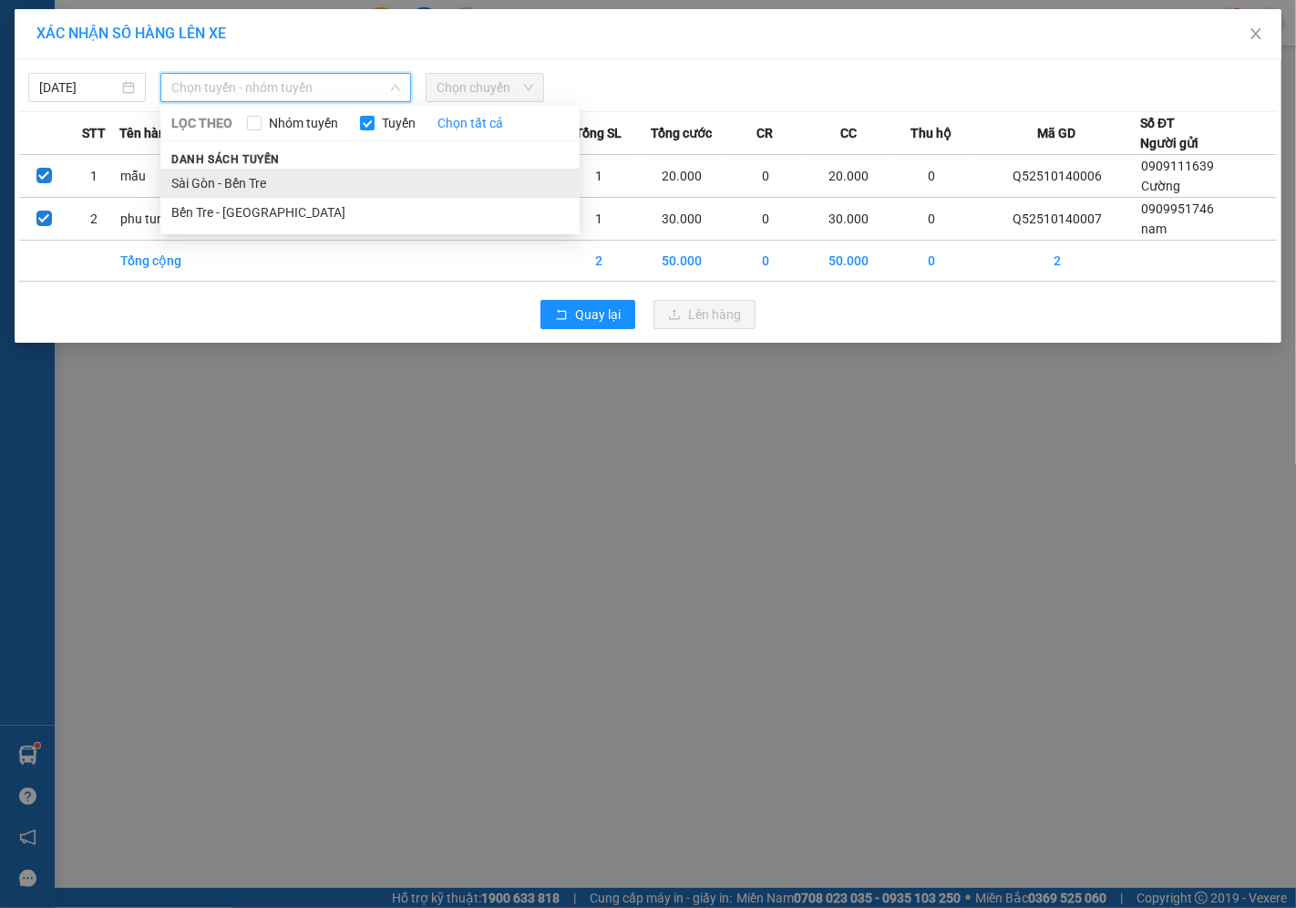
click at [247, 188] on li "Sài Gòn - Bến Tre" at bounding box center [369, 183] width 419 height 29
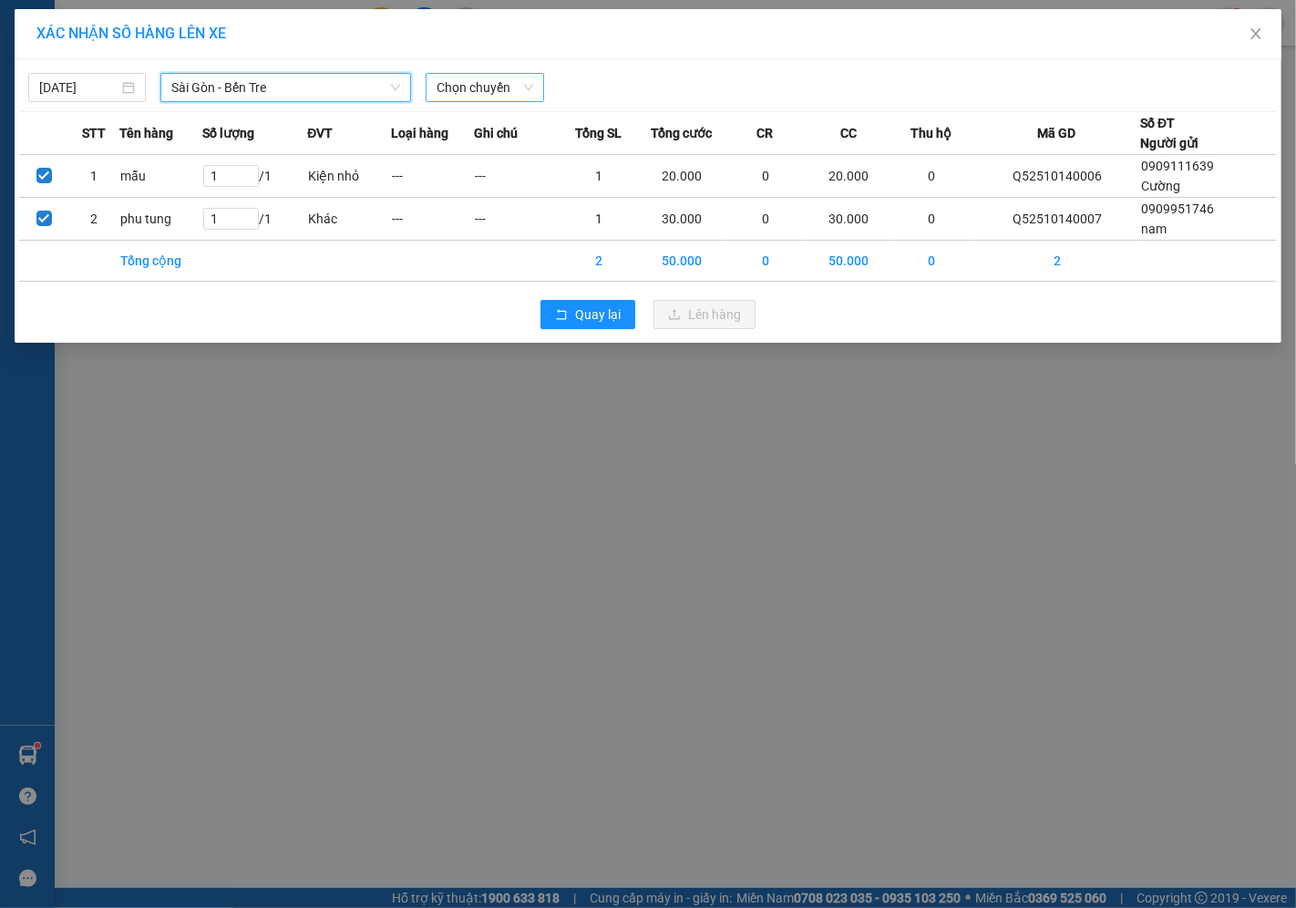
click at [472, 78] on span "Chọn chuyến" at bounding box center [485, 87] width 96 height 27
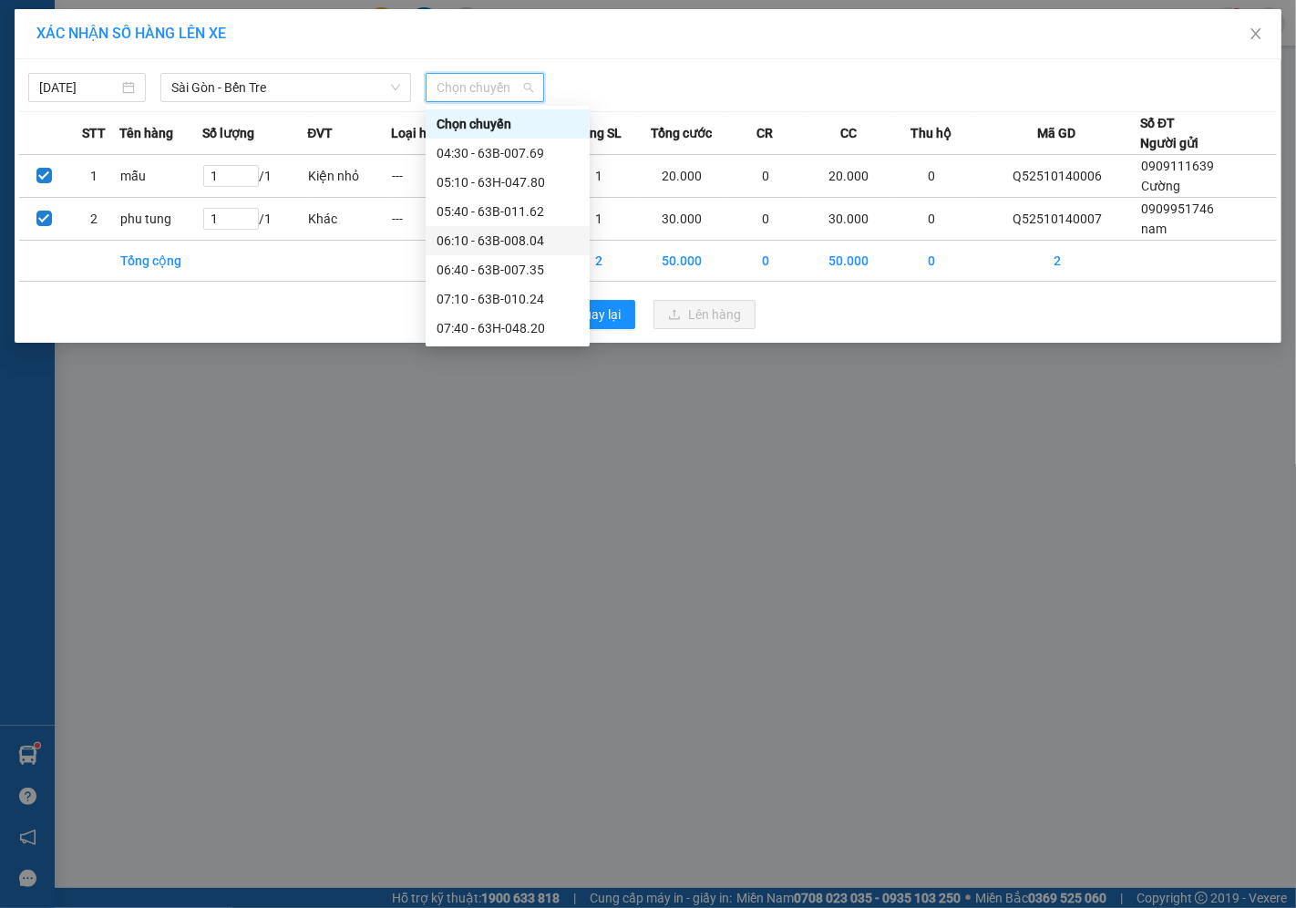
scroll to position [101, 0]
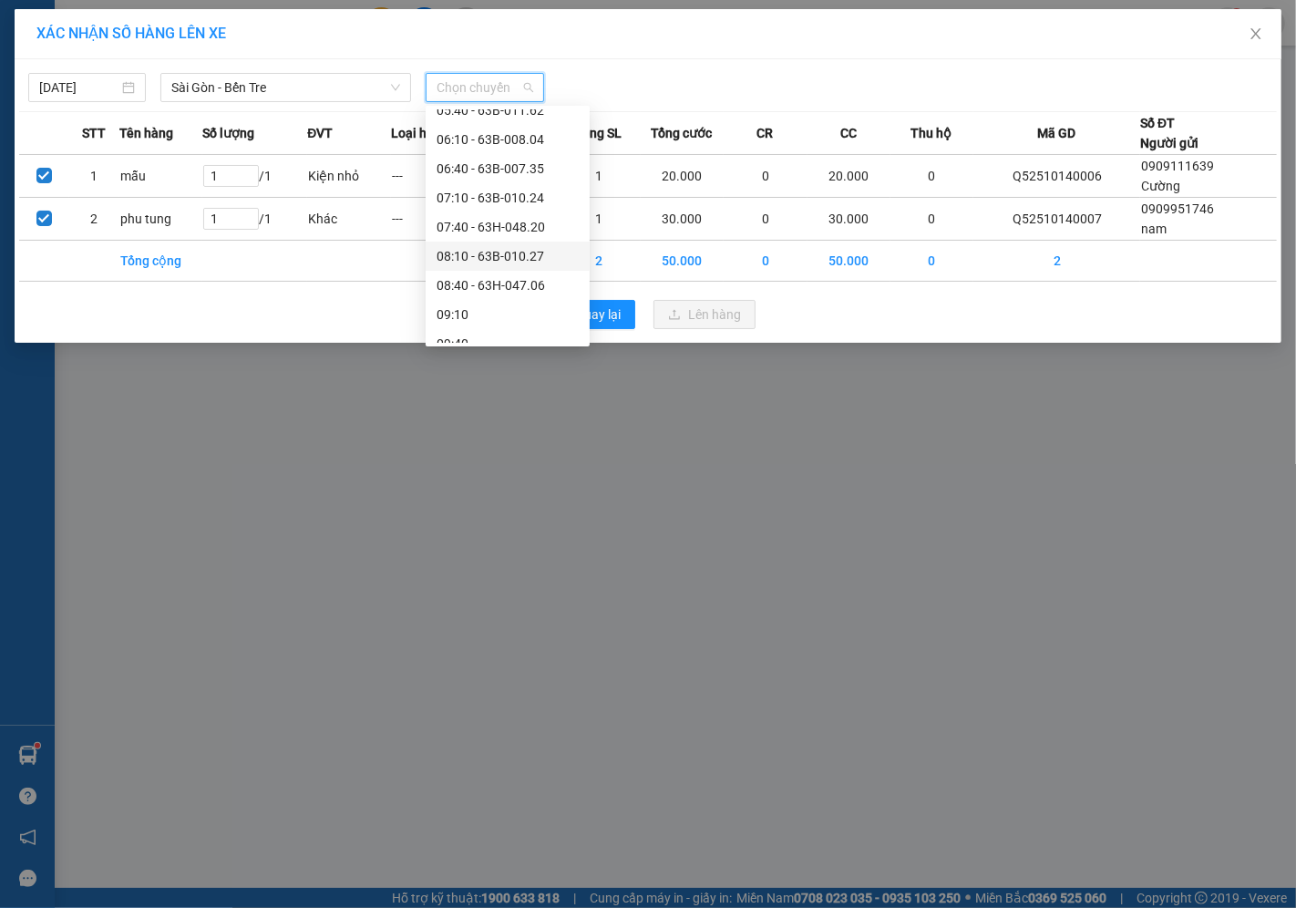
click at [476, 257] on div "08:10 - 63B-010.27" at bounding box center [508, 256] width 142 height 20
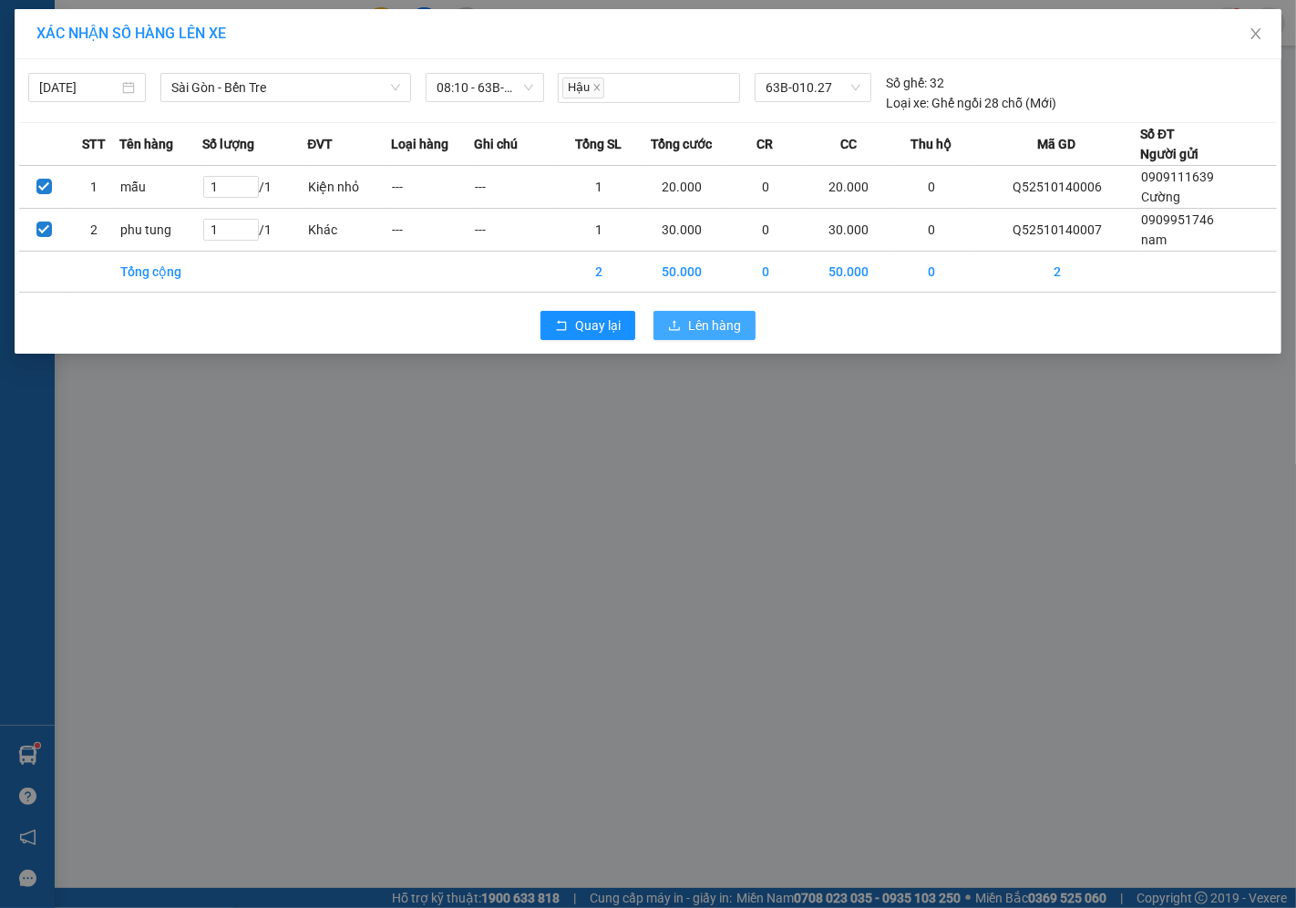
click at [703, 330] on span "Lên hàng" at bounding box center [714, 325] width 53 height 20
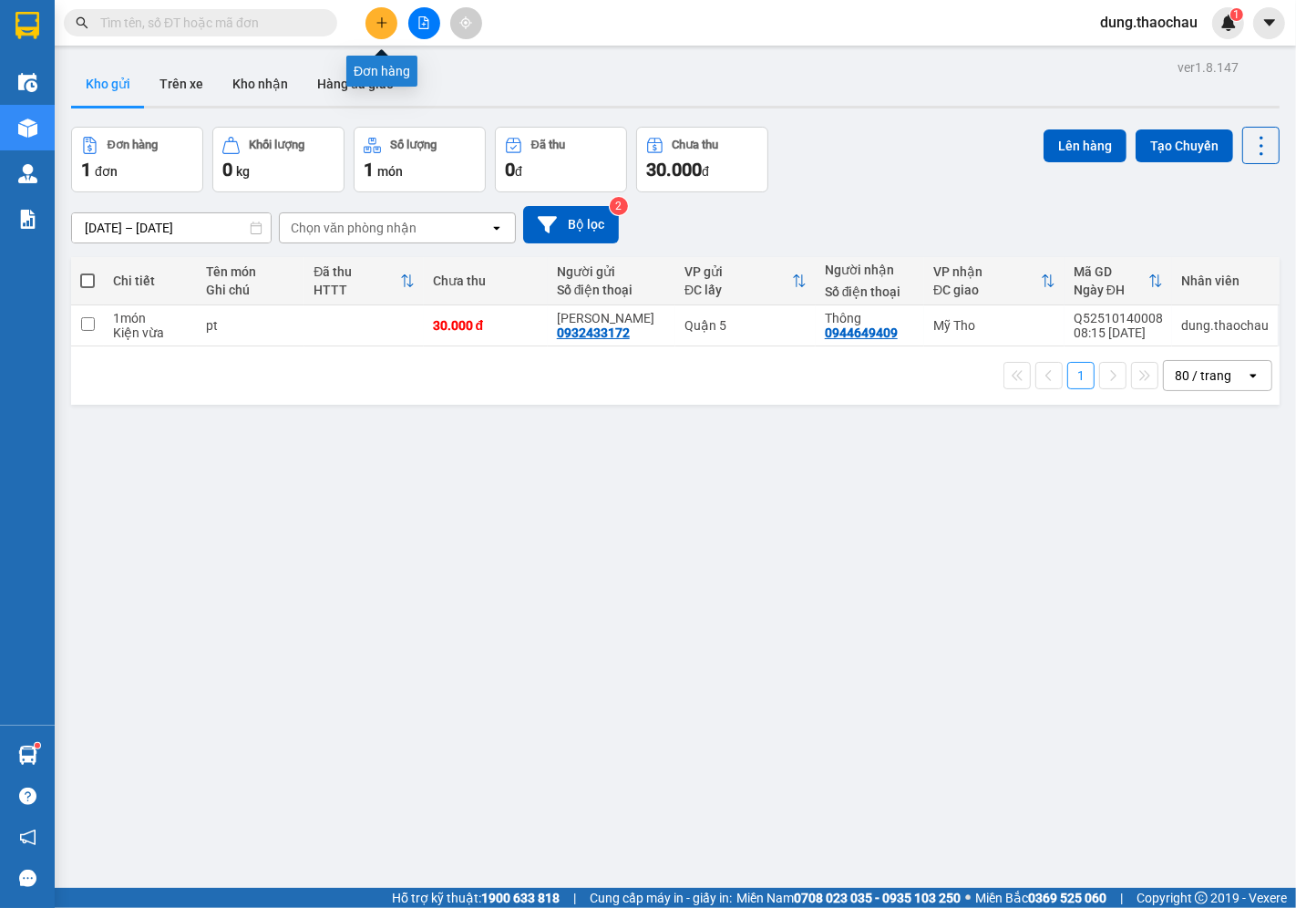
click at [385, 31] on button at bounding box center [381, 23] width 32 height 32
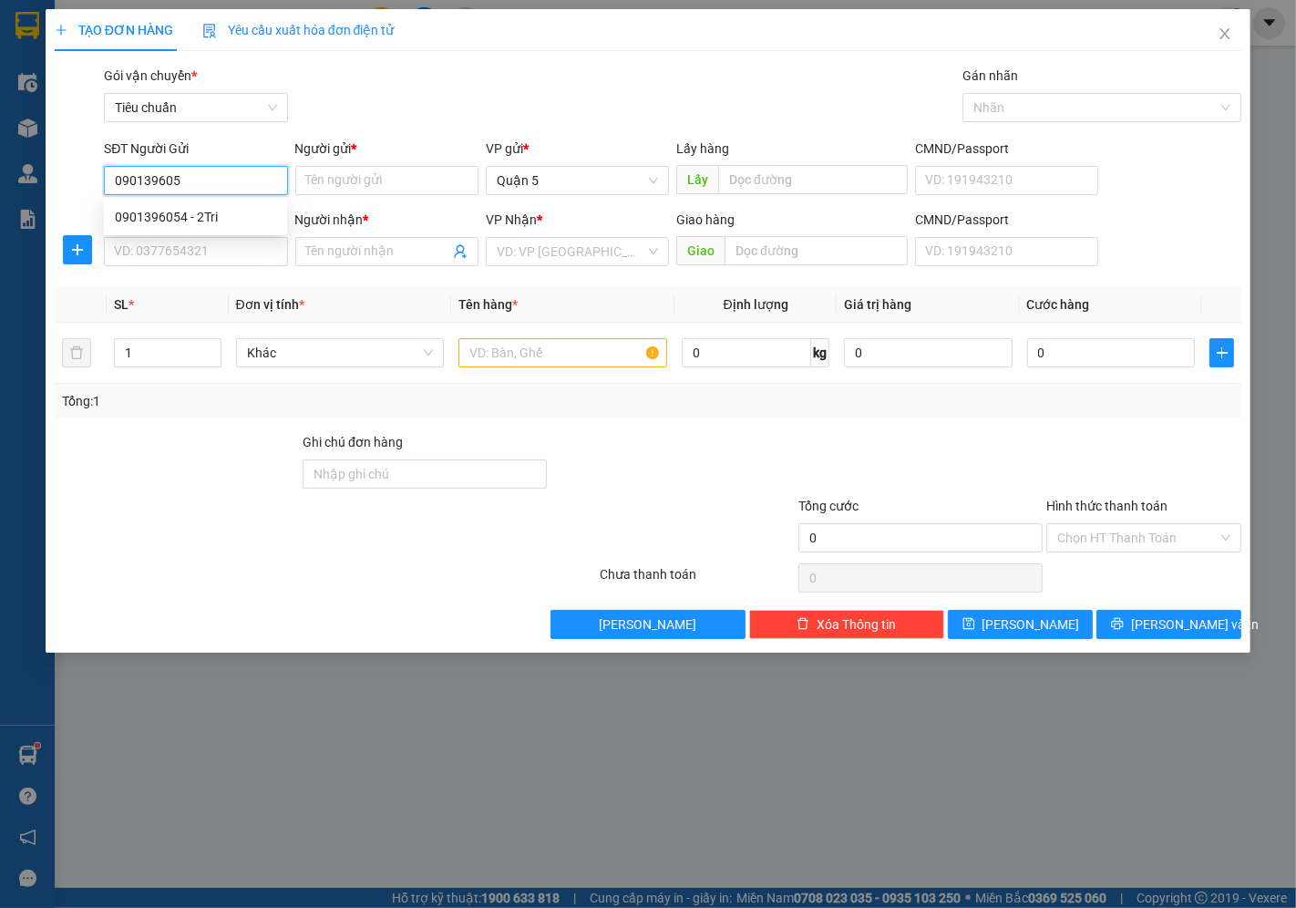
type input "0901396054"
drag, startPoint x: 152, startPoint y: 211, endPoint x: 152, endPoint y: 260, distance: 49.2
click at [153, 211] on div "0901396054 - 2Tri" at bounding box center [195, 217] width 161 height 20
type input "2Tri"
type input "0901396054"
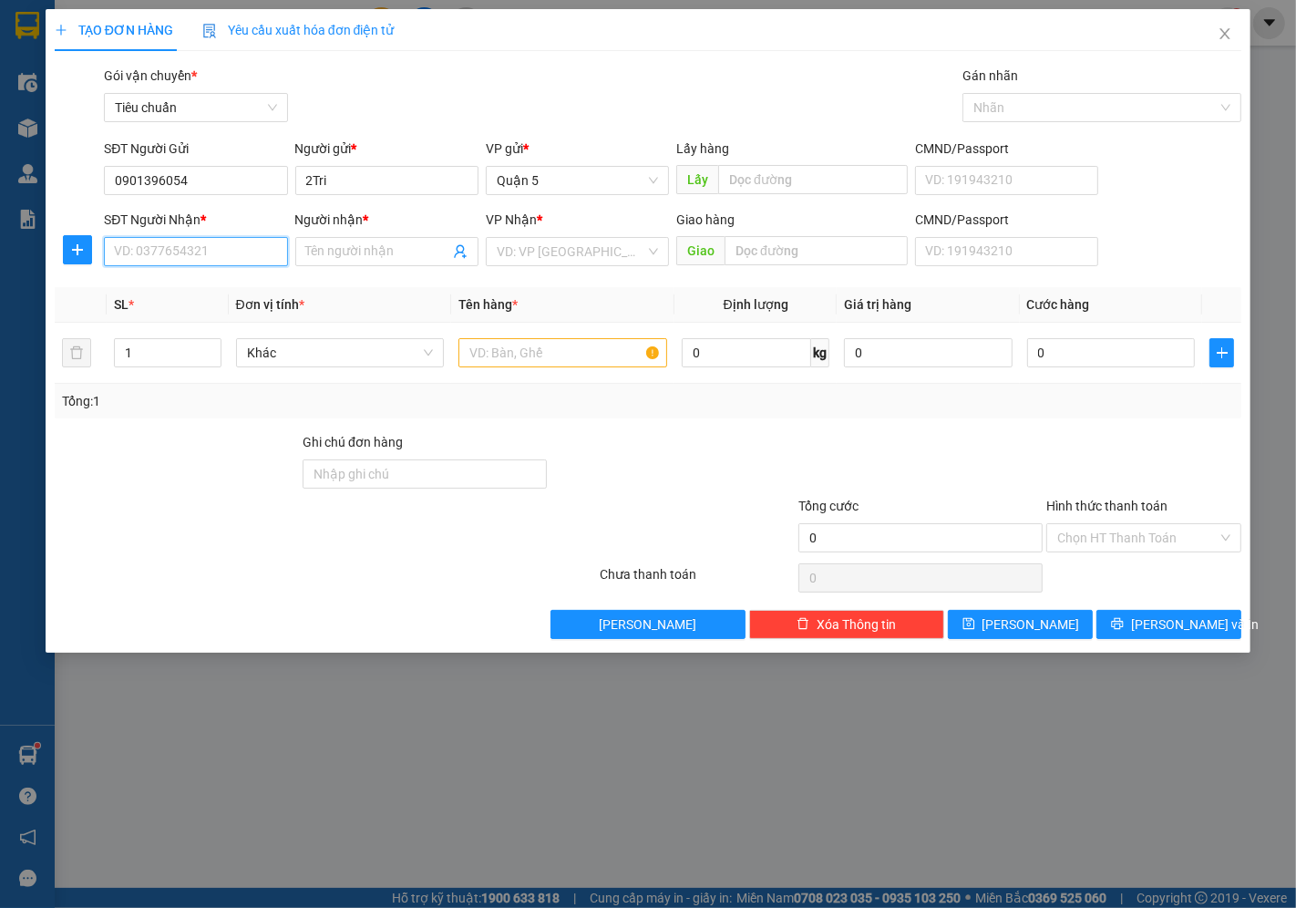
click at [152, 259] on input "SĐT Người Nhận *" at bounding box center [195, 251] width 183 height 29
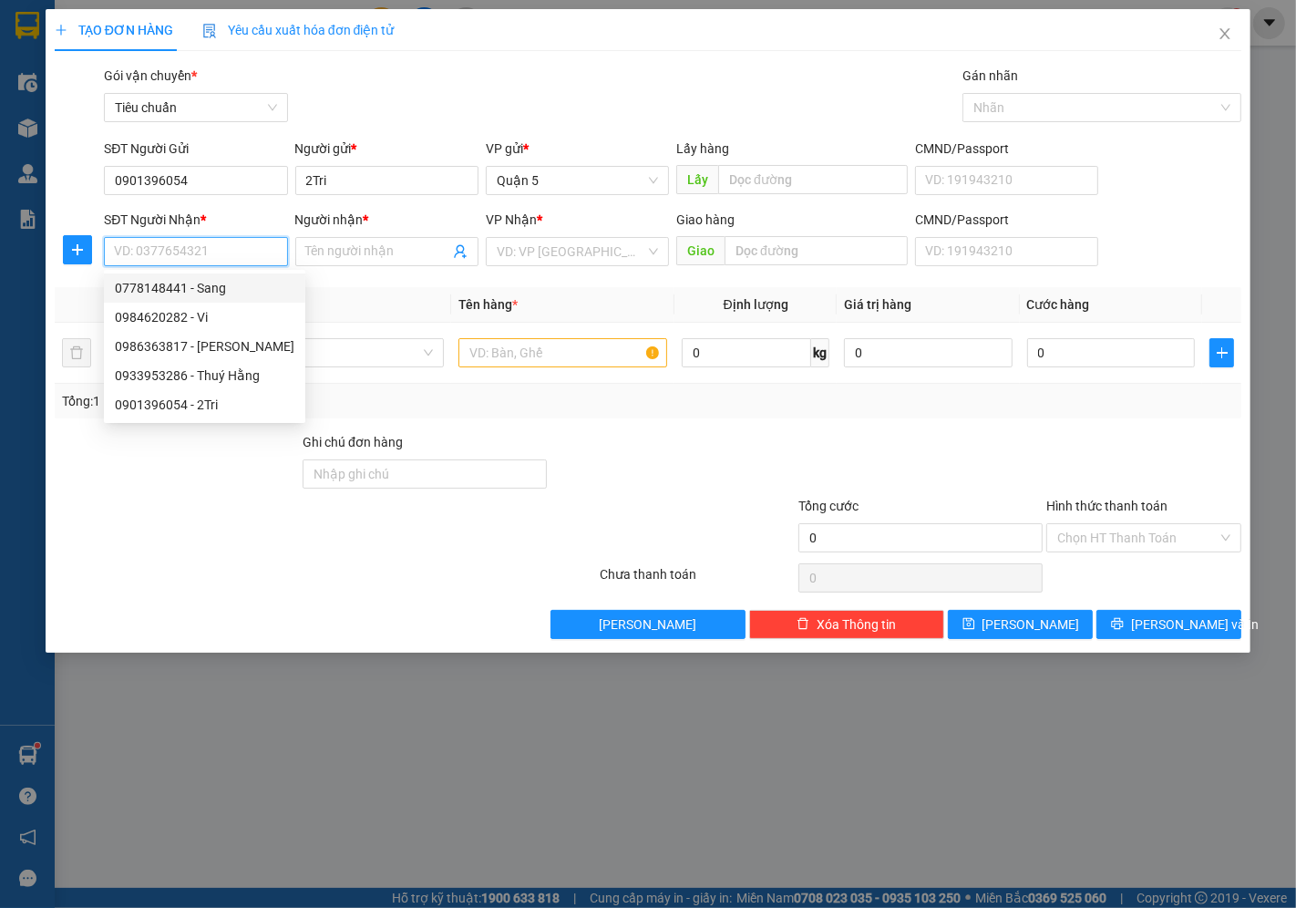
click at [155, 288] on div "0778148441 - Sang" at bounding box center [205, 288] width 180 height 20
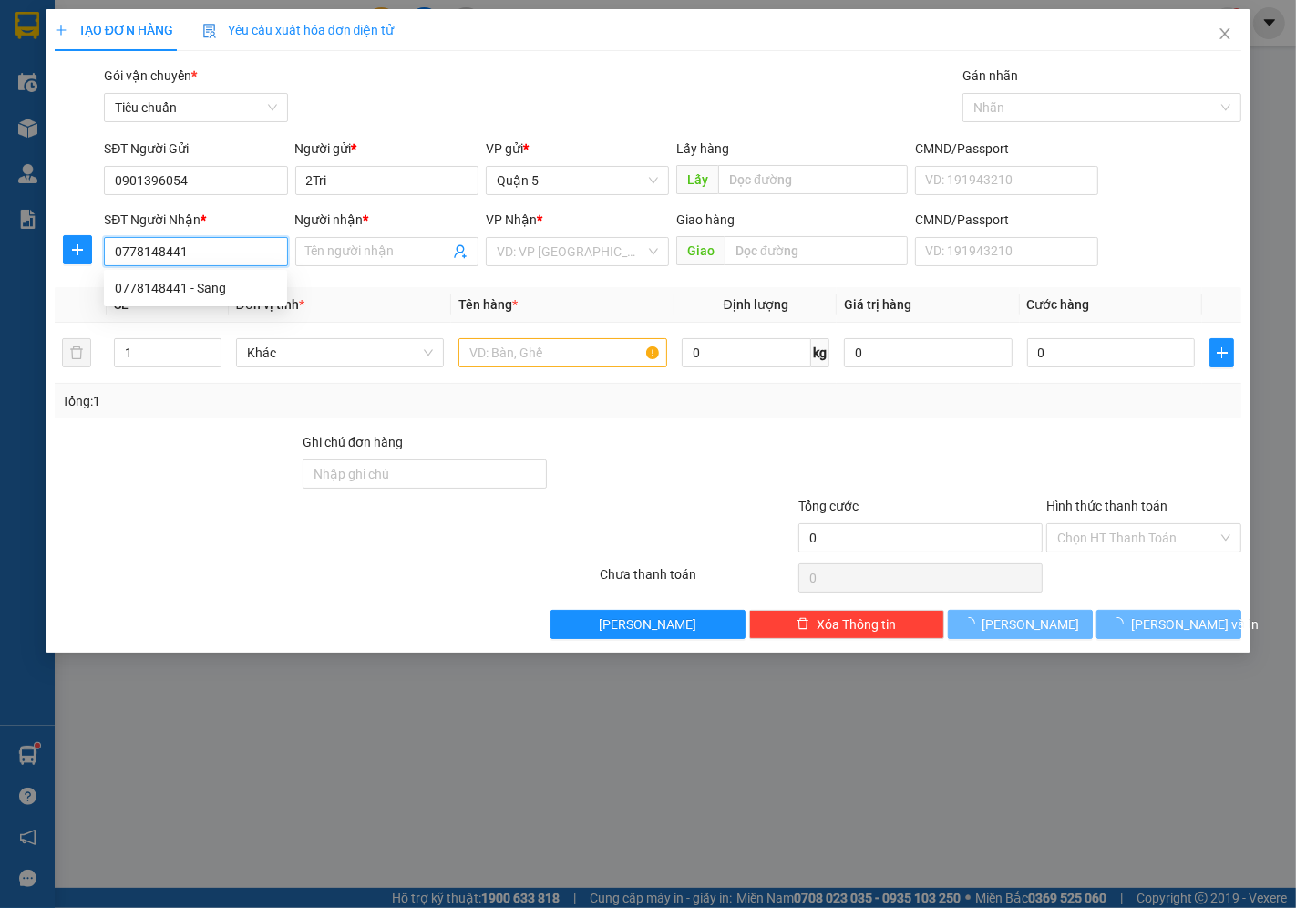
type input "0778148441"
type input "Sang"
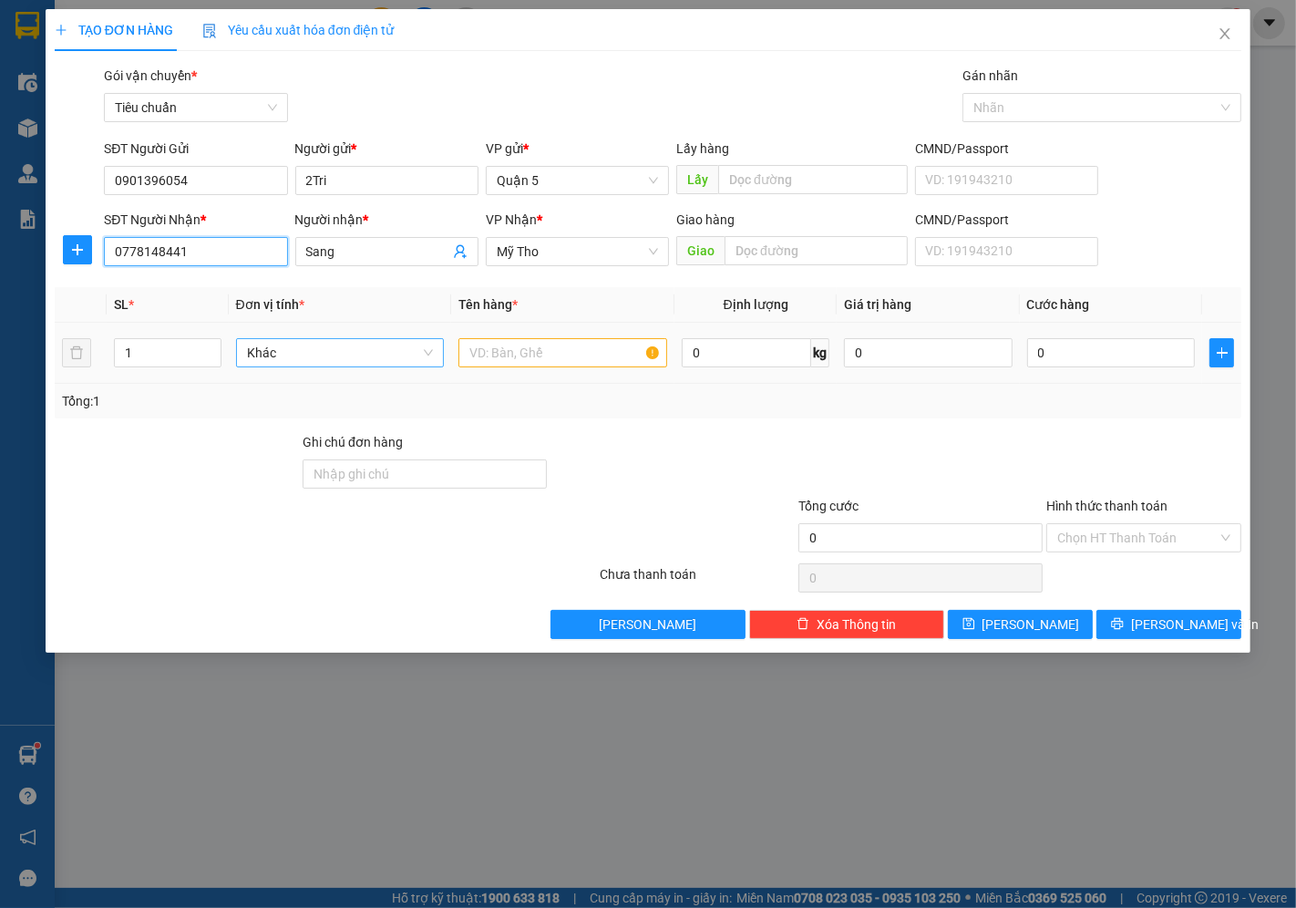
click at [284, 345] on span "Khác" at bounding box center [340, 352] width 187 height 27
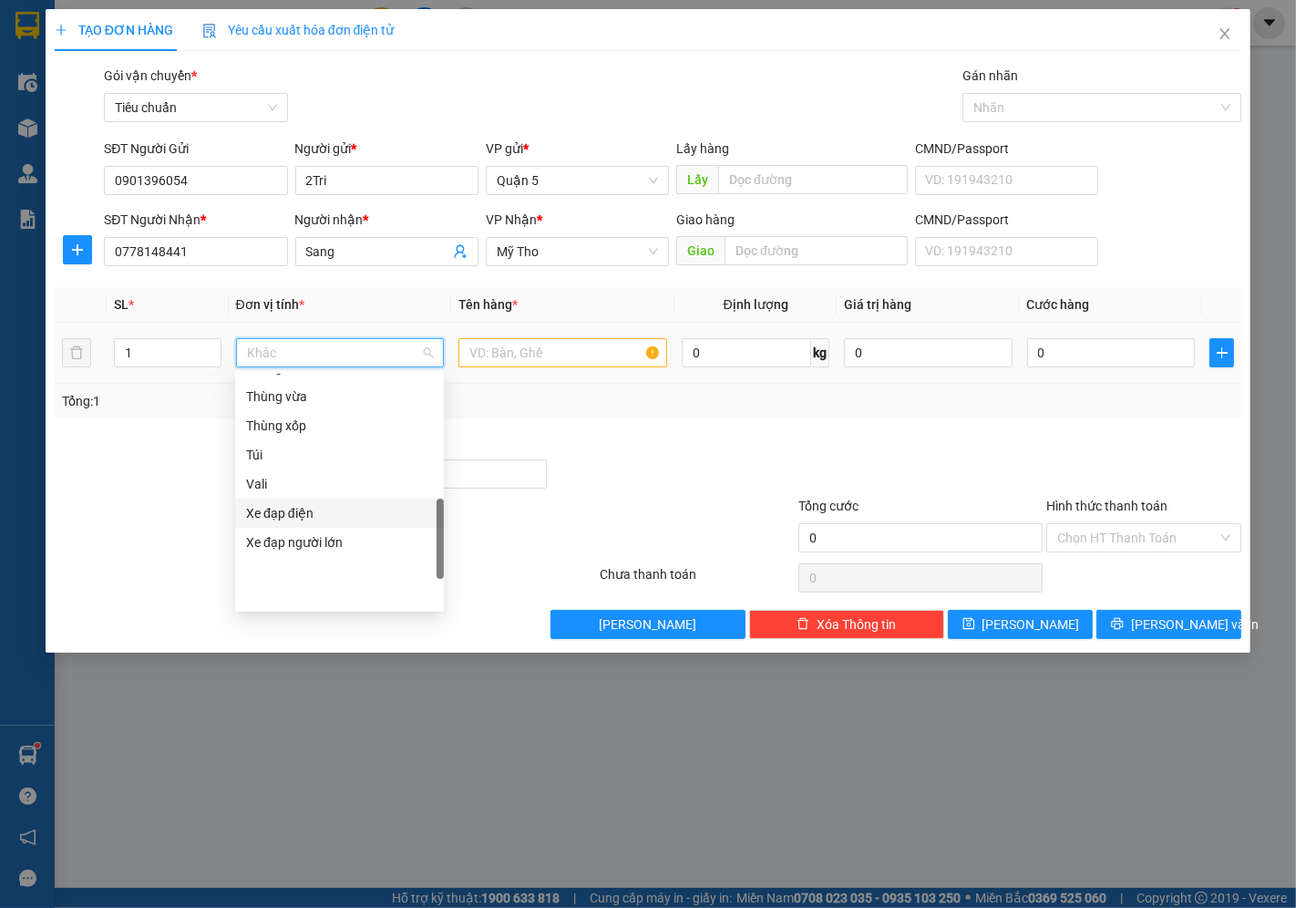
scroll to position [366, 0]
click at [272, 551] on div "Phong bì" at bounding box center [339, 548] width 187 height 20
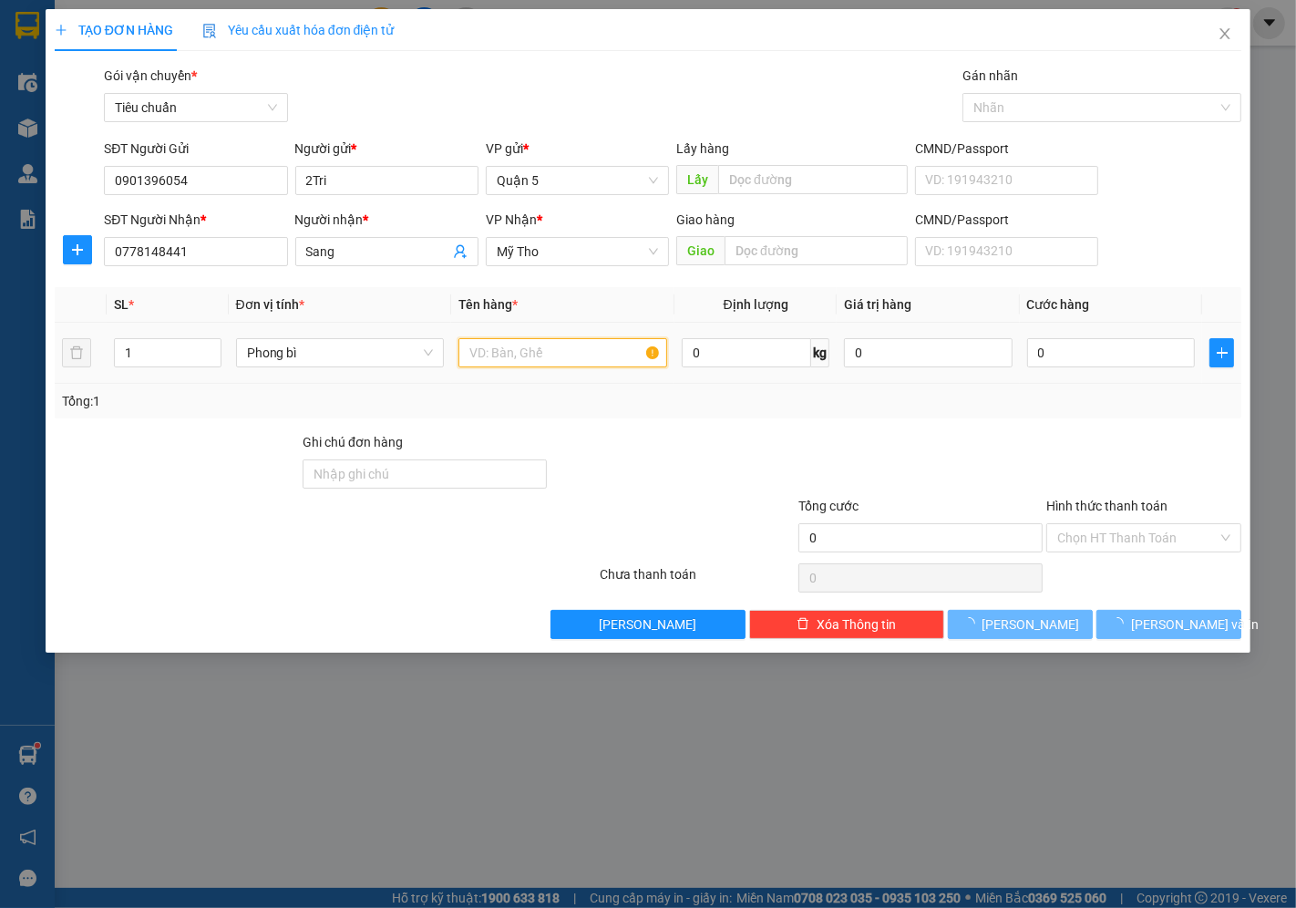
click at [513, 345] on input "text" at bounding box center [562, 352] width 209 height 29
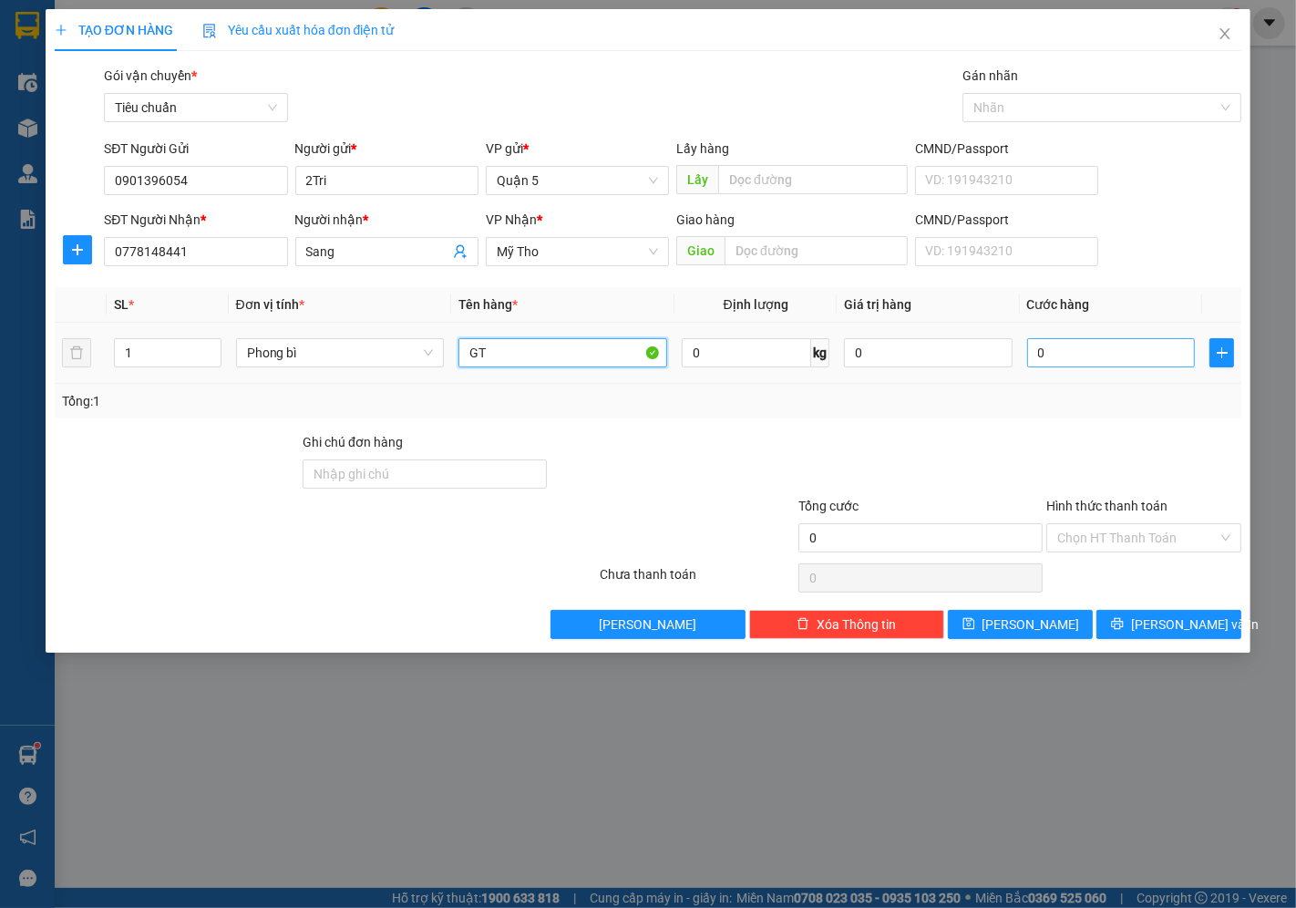
type input "GT"
click at [1058, 354] on input "0" at bounding box center [1111, 352] width 168 height 29
type input "02"
type input "2"
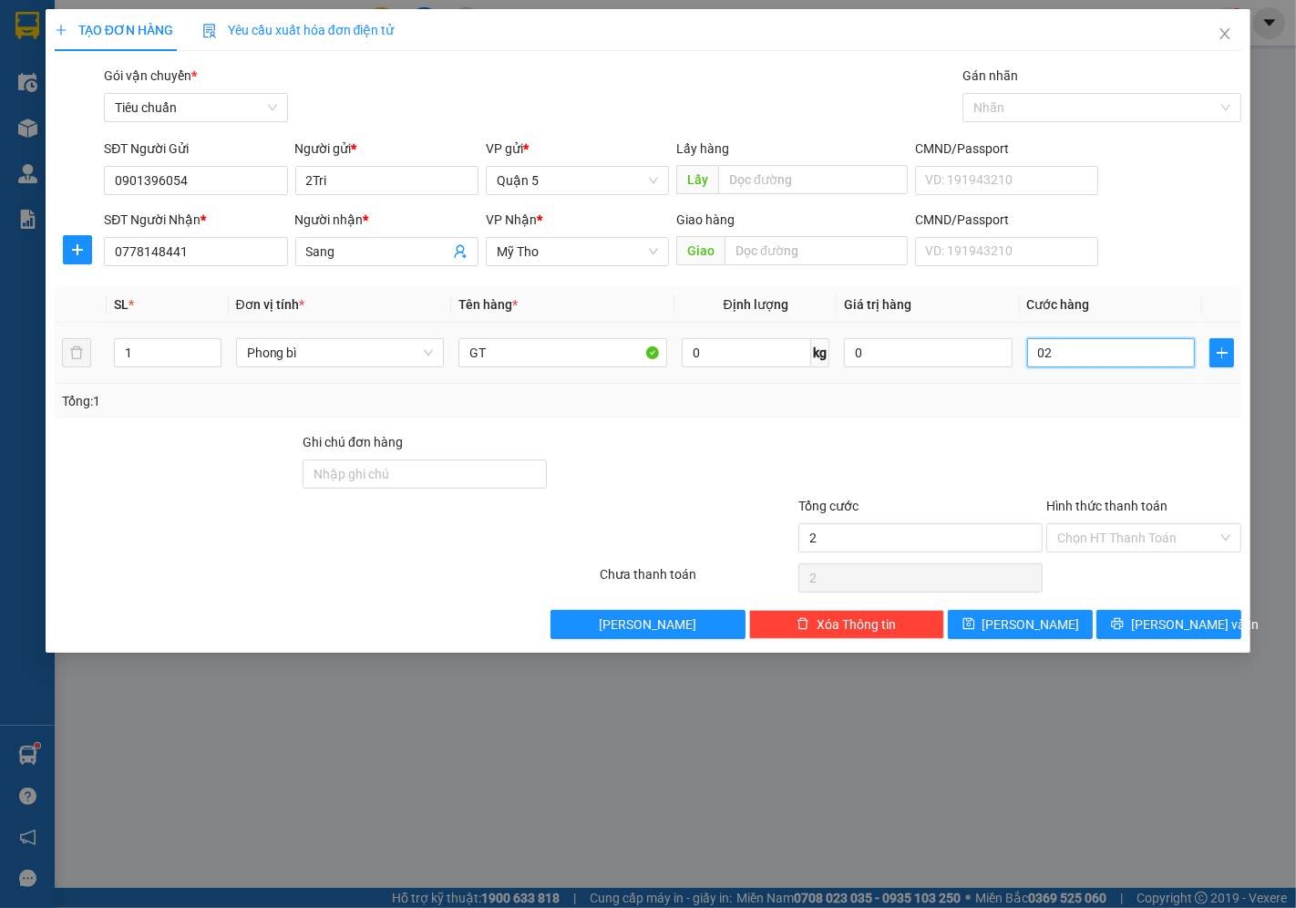
type input "020"
type input "20"
type input "20.000"
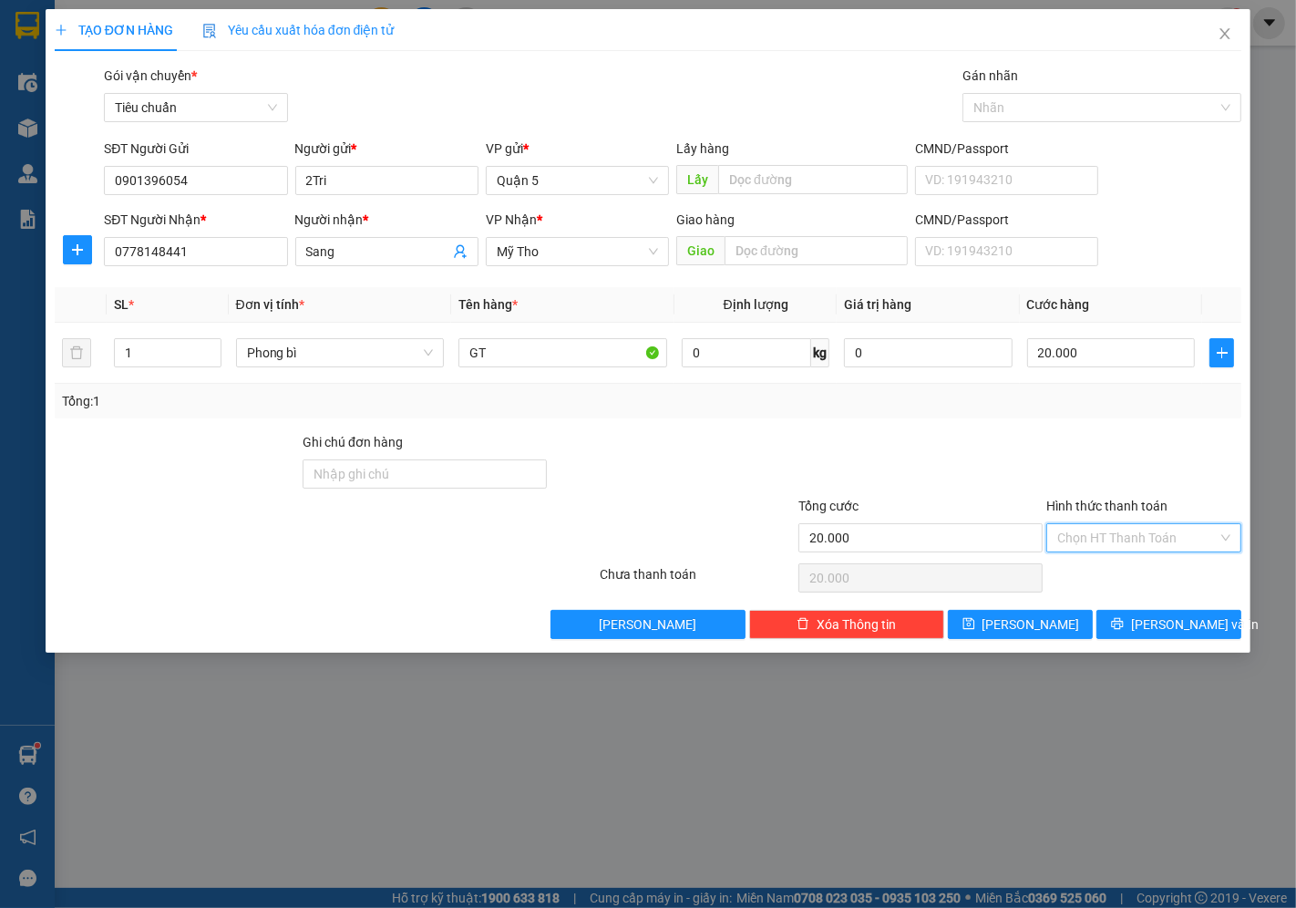
click at [1085, 541] on input "Hình thức thanh toán" at bounding box center [1137, 537] width 160 height 27
click at [1070, 574] on div "Tại văn phòng" at bounding box center [1144, 574] width 173 height 20
type input "0"
click at [1161, 626] on span "Lưu và In" at bounding box center [1195, 624] width 128 height 20
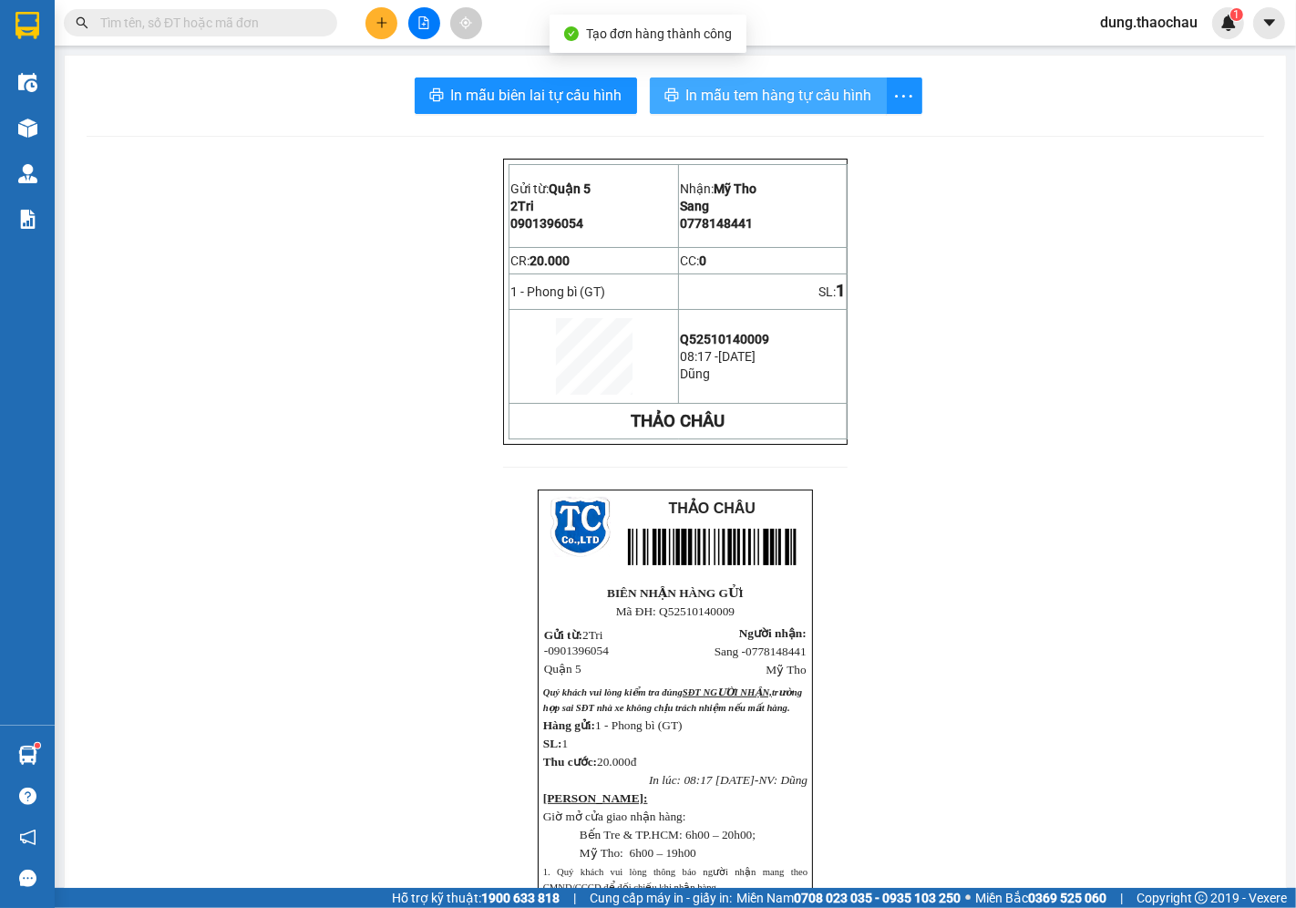
click at [687, 77] on button "In mẫu tem hàng tự cấu hình" at bounding box center [768, 95] width 237 height 36
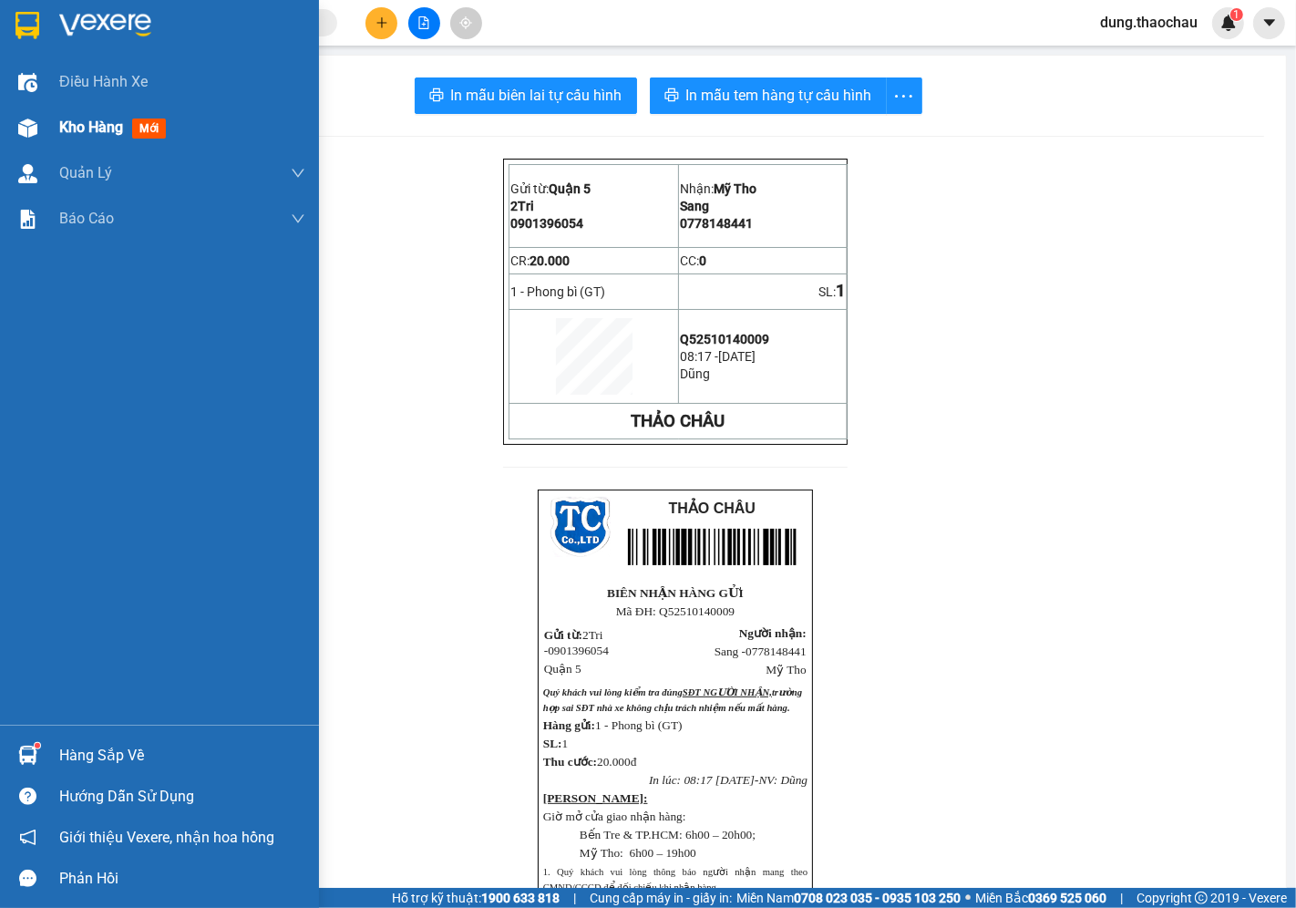
click at [95, 129] on span "Kho hàng" at bounding box center [91, 126] width 64 height 17
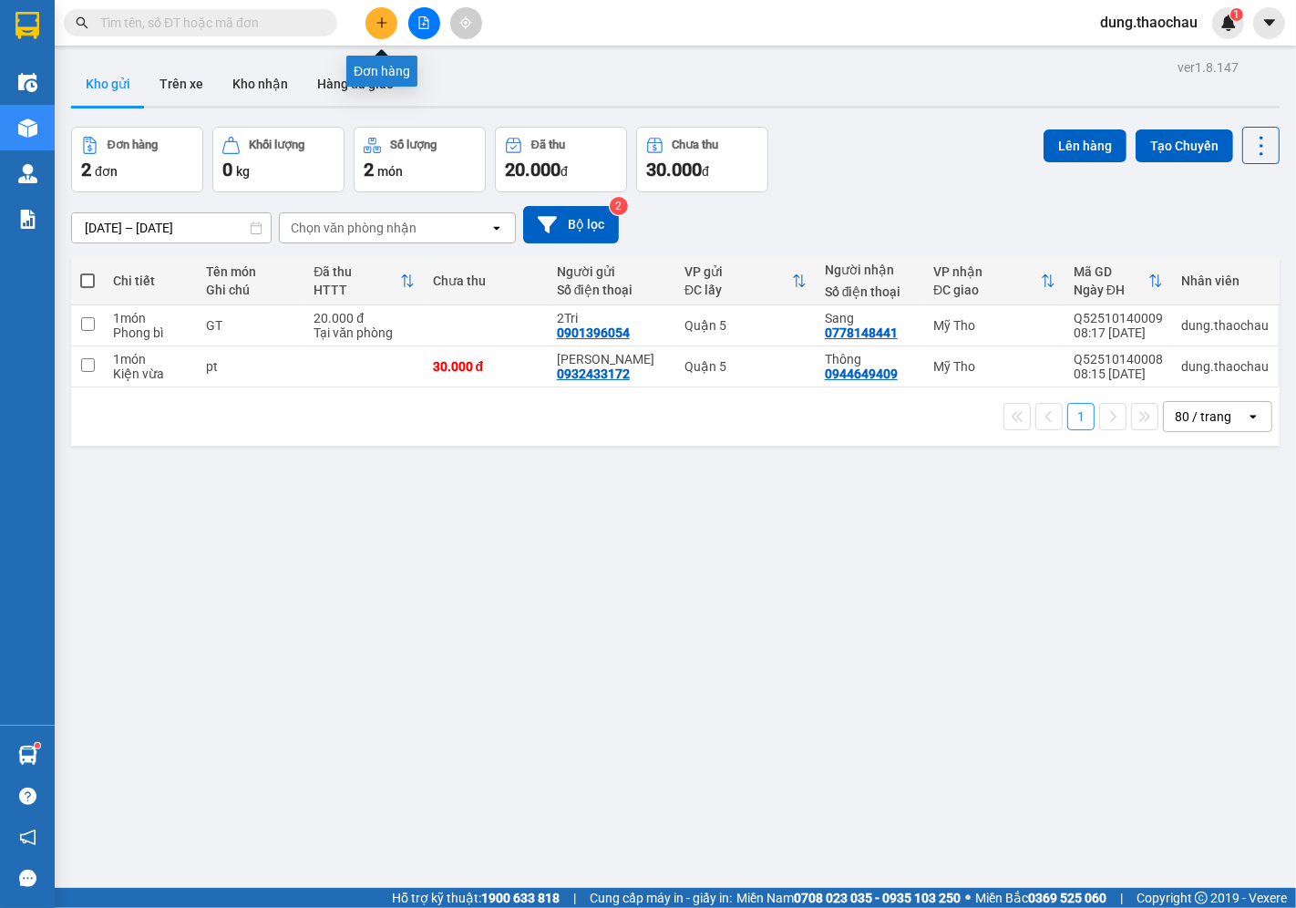
click at [387, 29] on button at bounding box center [381, 23] width 32 height 32
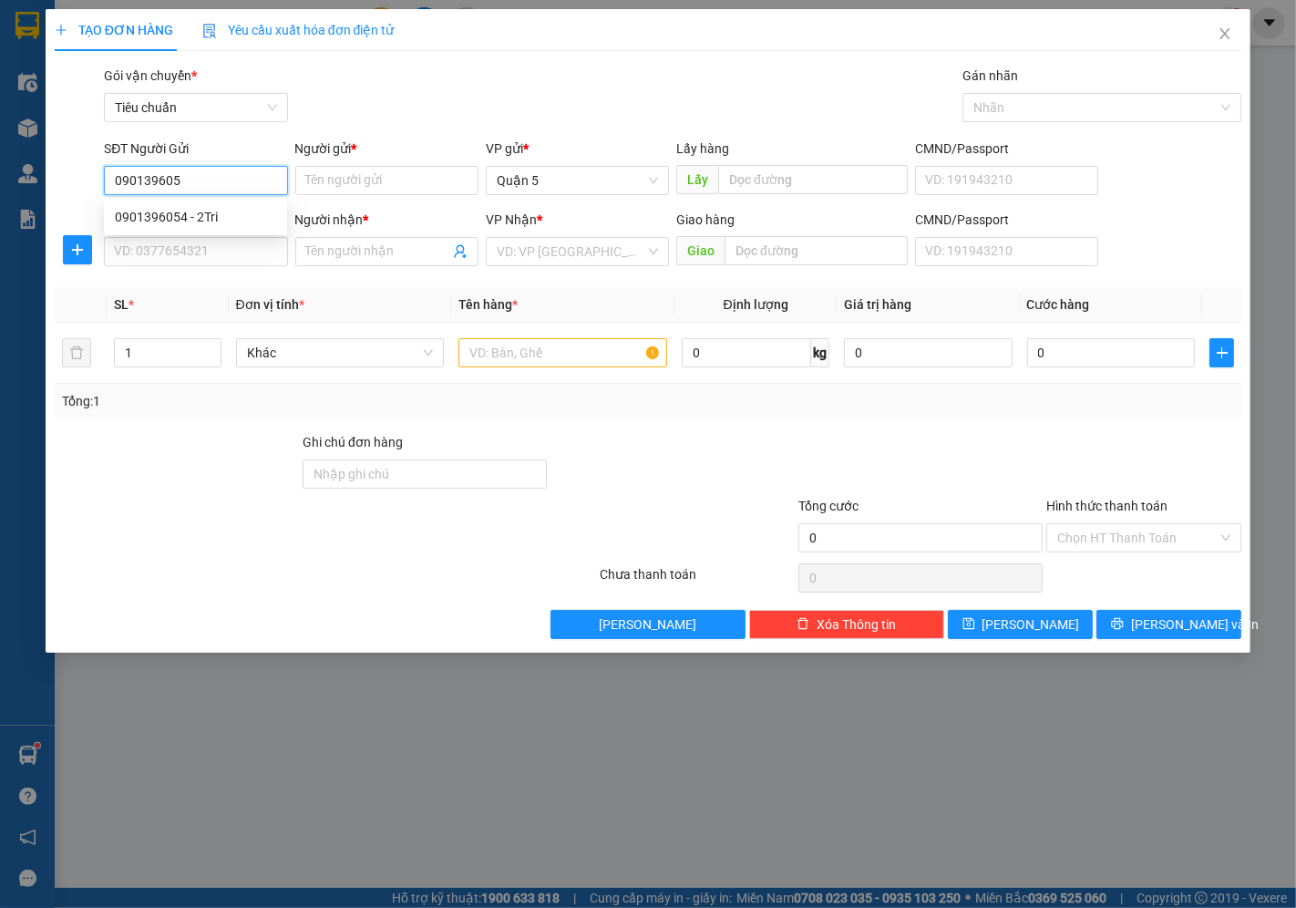
type input "0901396054"
click at [150, 221] on div "0901396054 - 2Tri" at bounding box center [195, 217] width 161 height 20
type input "2Tri"
type input "0901396054"
click at [144, 255] on input "SĐT Người Nhận *" at bounding box center [195, 251] width 183 height 29
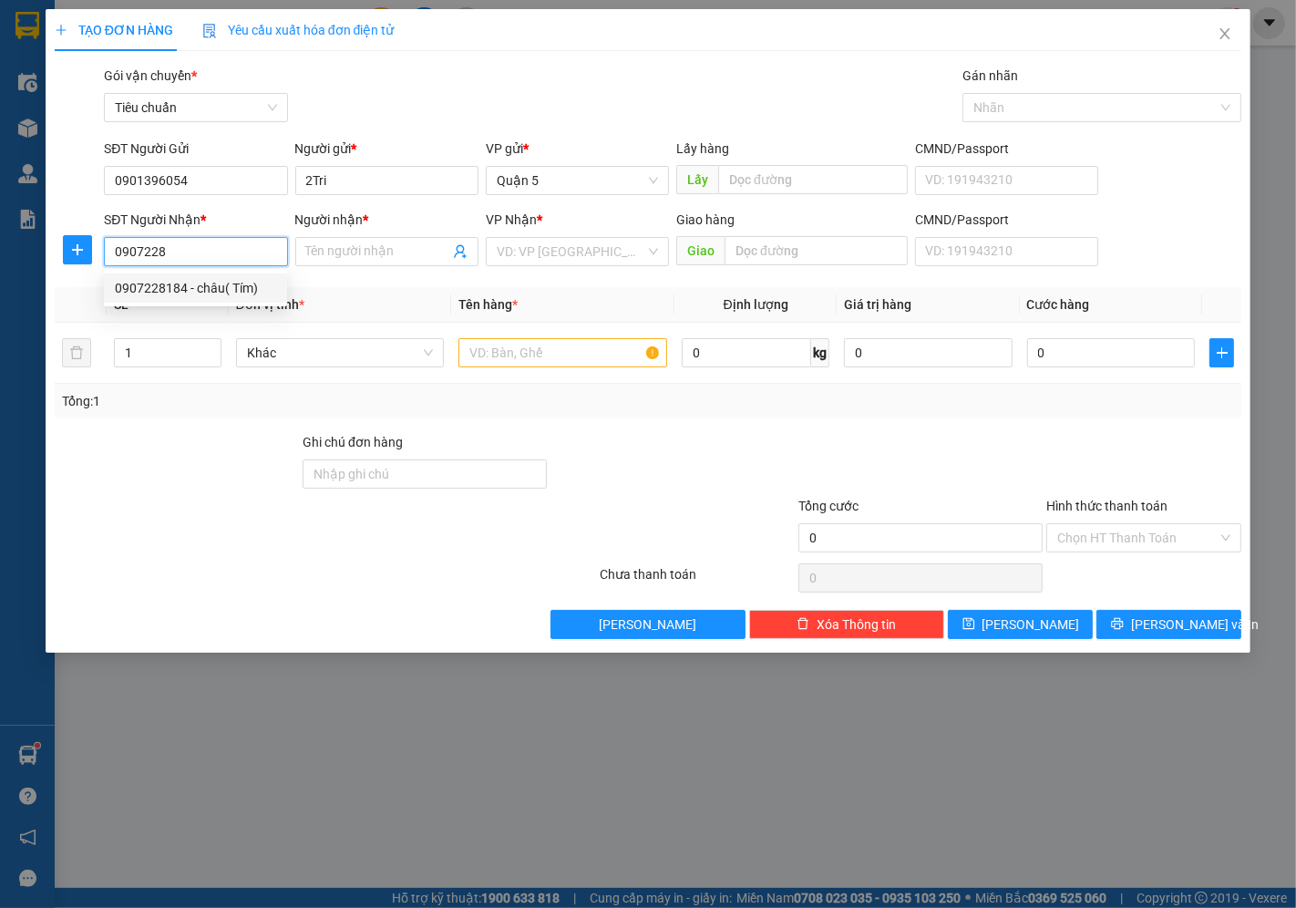
click at [183, 296] on div "0907228184 - châu( Tím)" at bounding box center [195, 288] width 161 height 20
type input "0907228184"
type input "châu( Tím)"
click at [312, 348] on span "Khác" at bounding box center [340, 352] width 187 height 27
type input "0907228184"
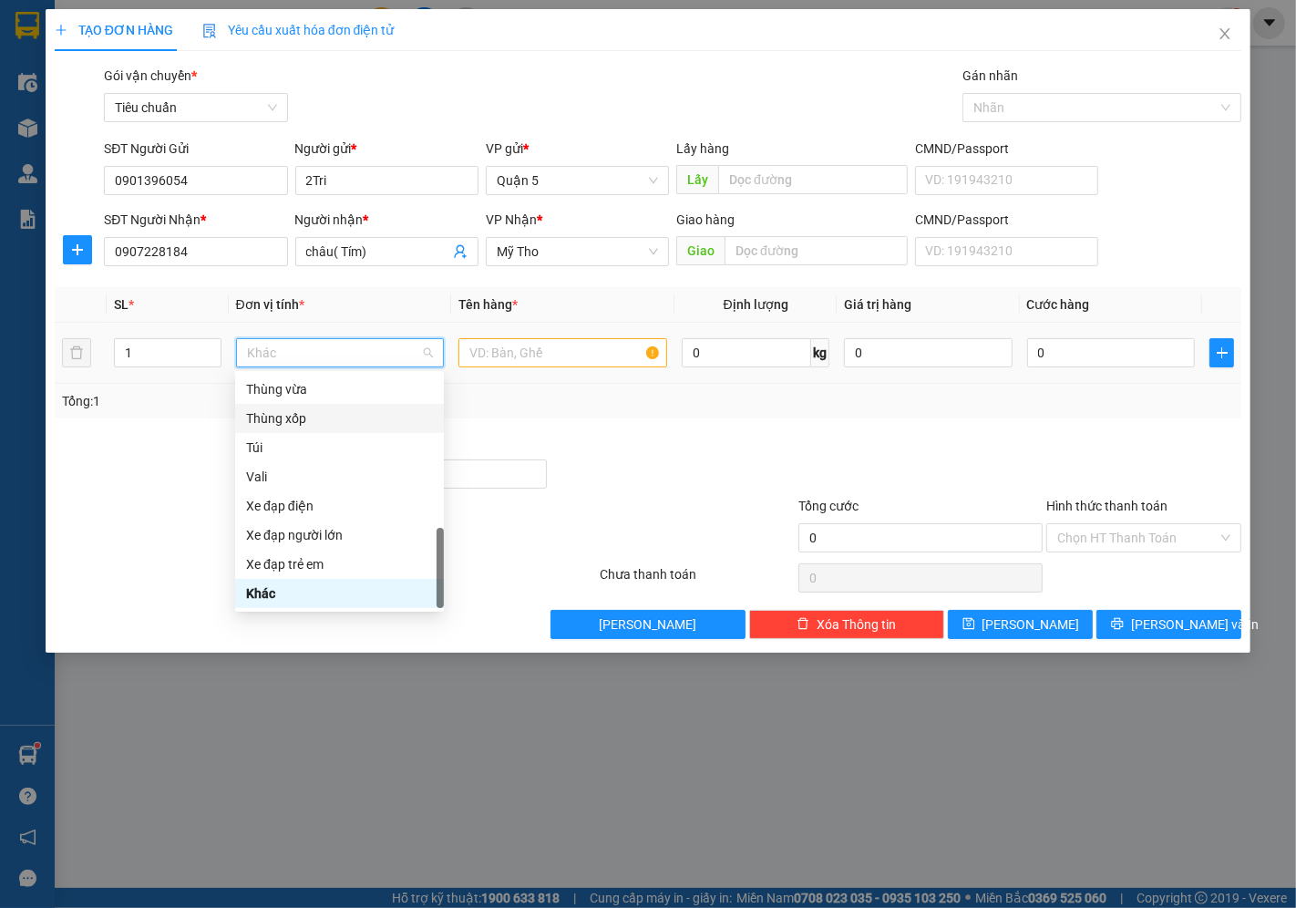
scroll to position [468, 0]
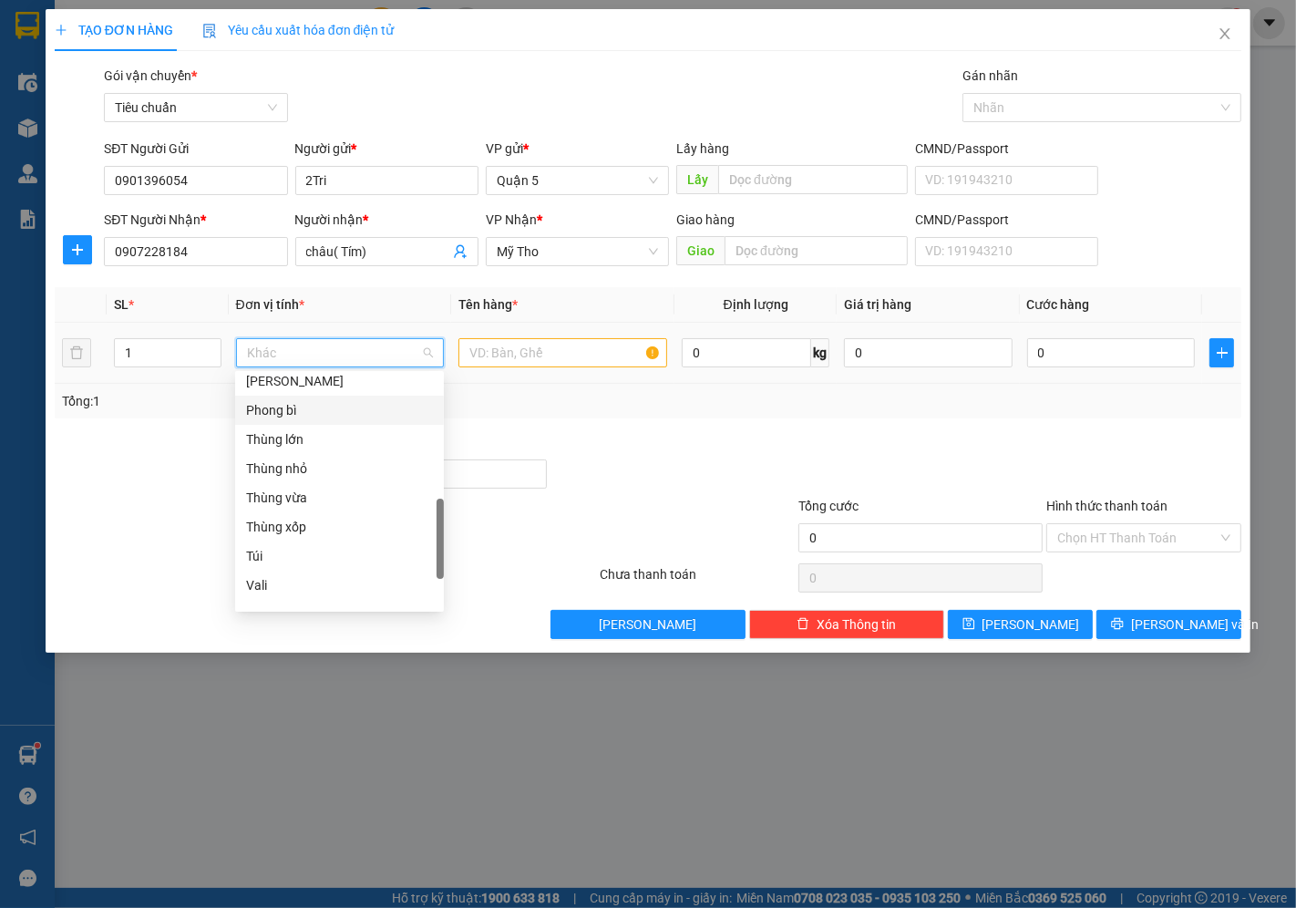
click at [285, 407] on div "Phong bì" at bounding box center [339, 410] width 187 height 20
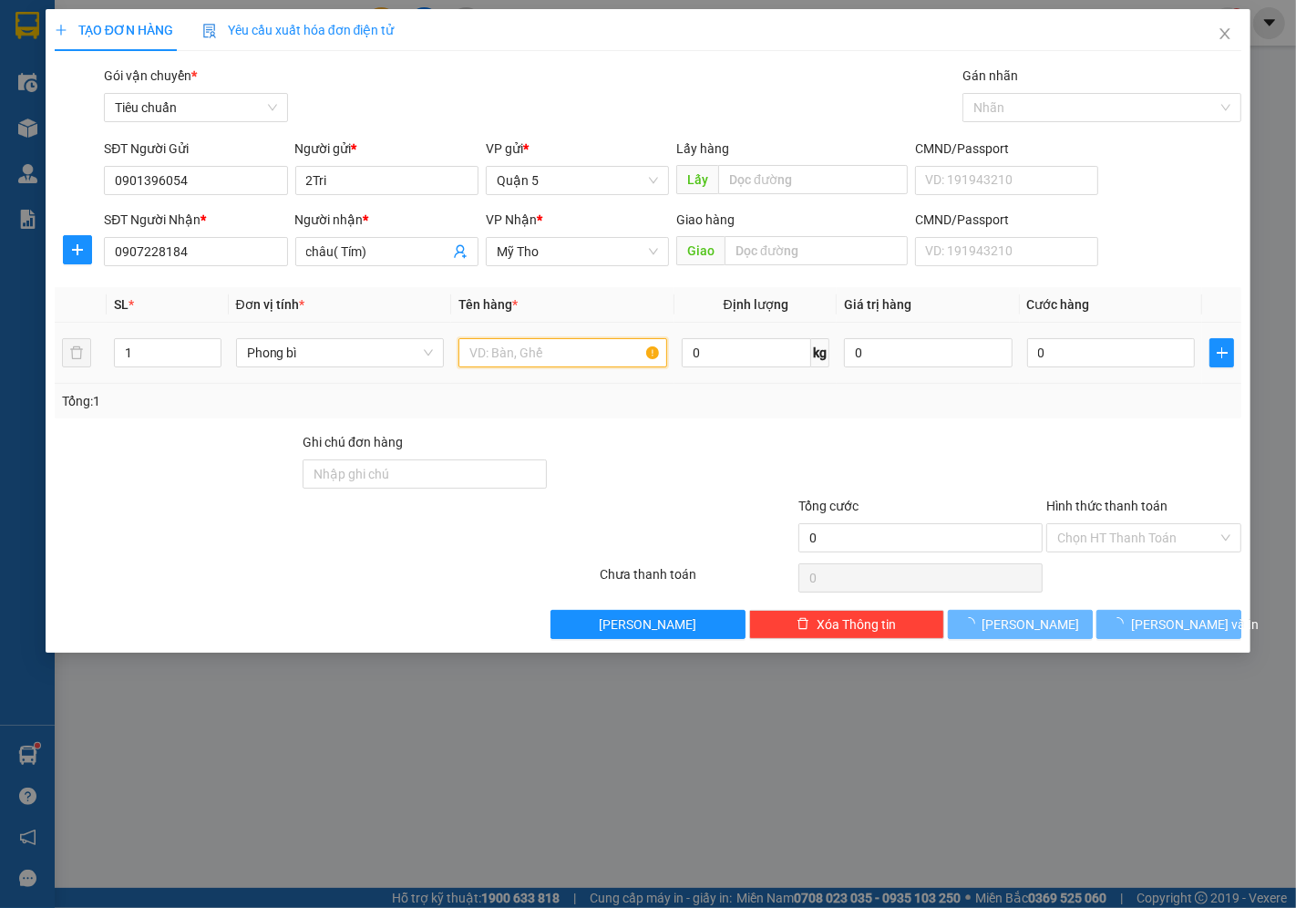
click at [527, 352] on input "text" at bounding box center [562, 352] width 209 height 29
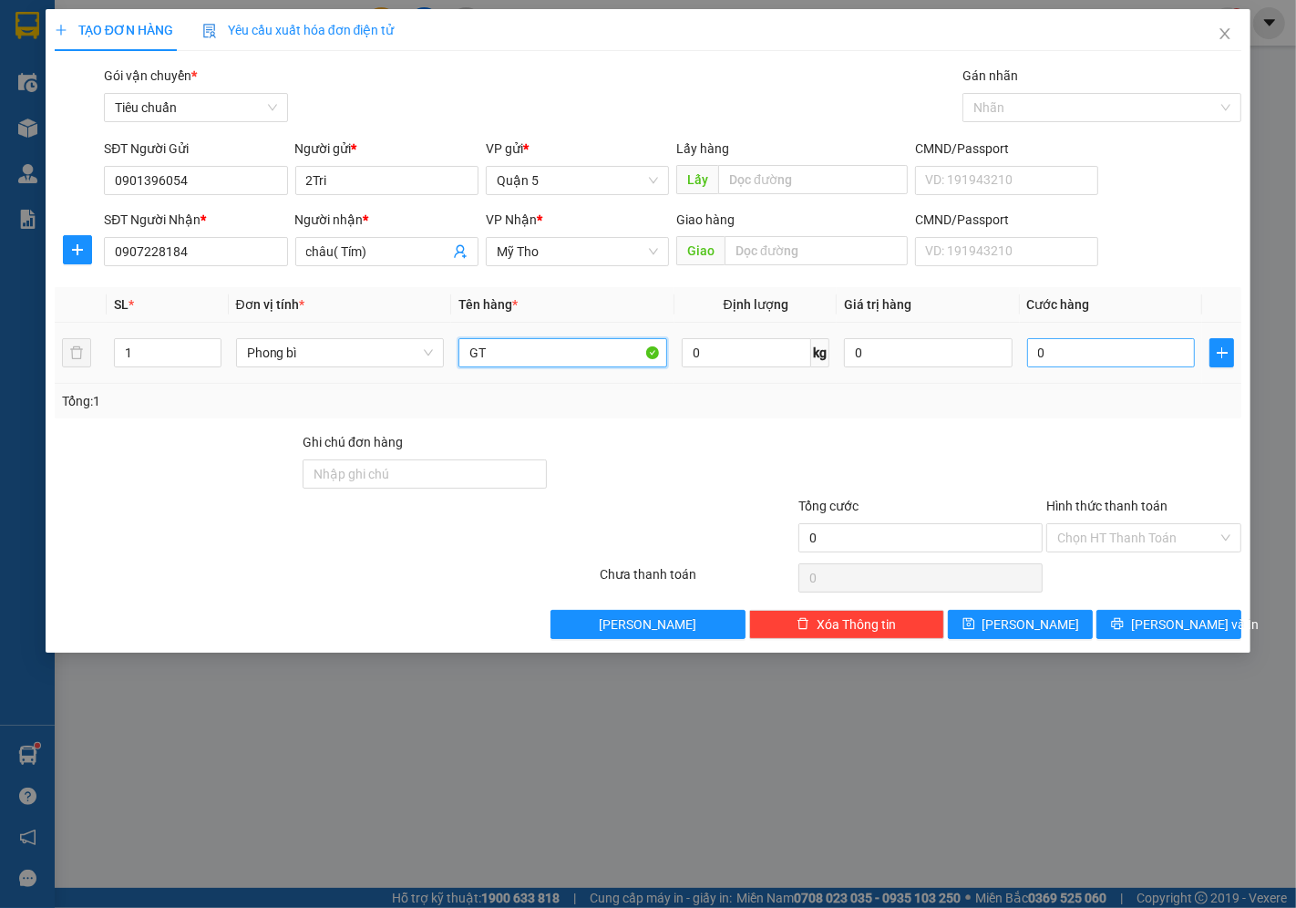
type input "GT"
click at [1108, 355] on input "0" at bounding box center [1111, 352] width 168 height 29
type input "02"
type input "2"
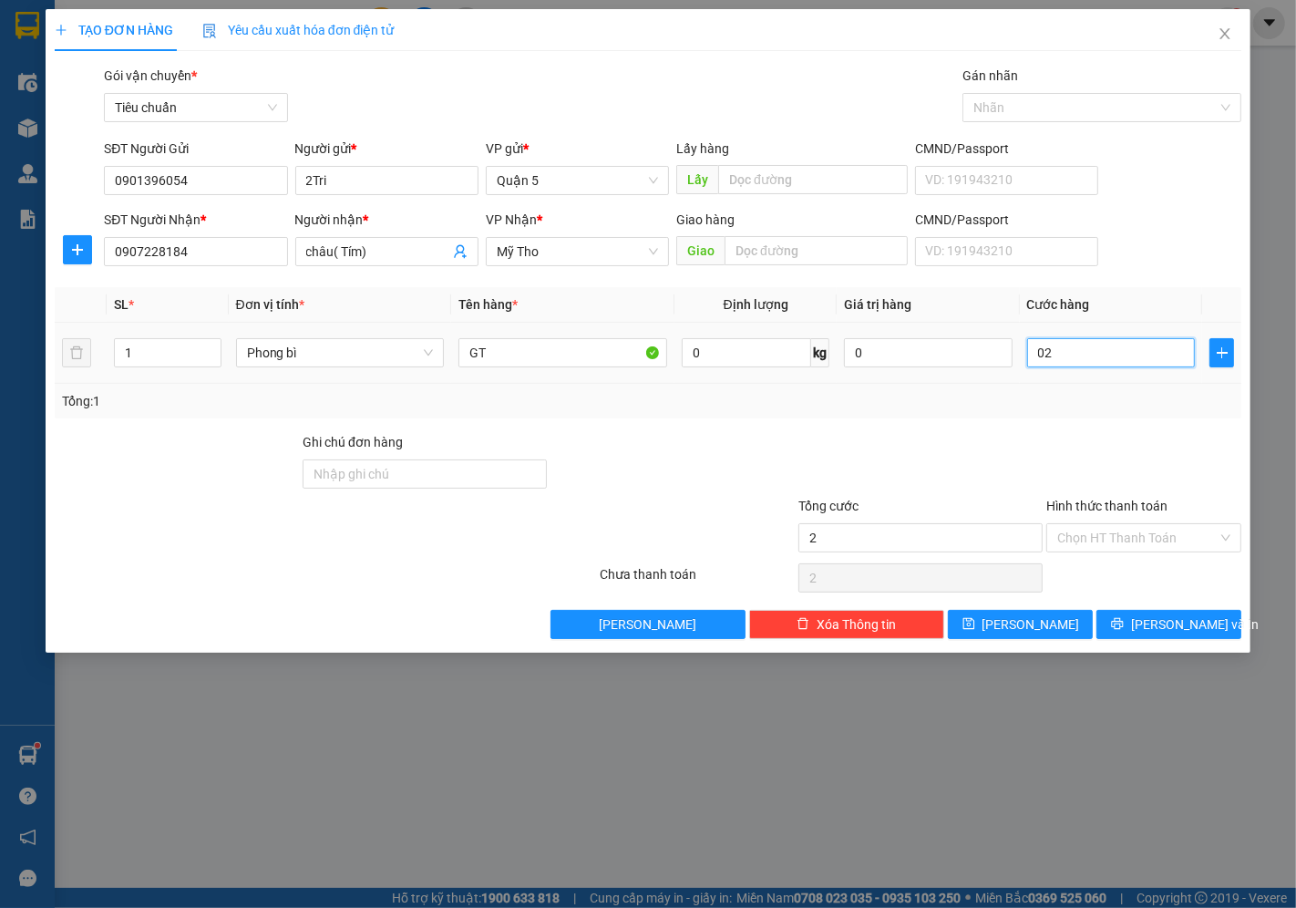
type input "020"
type input "20"
type input "20.000"
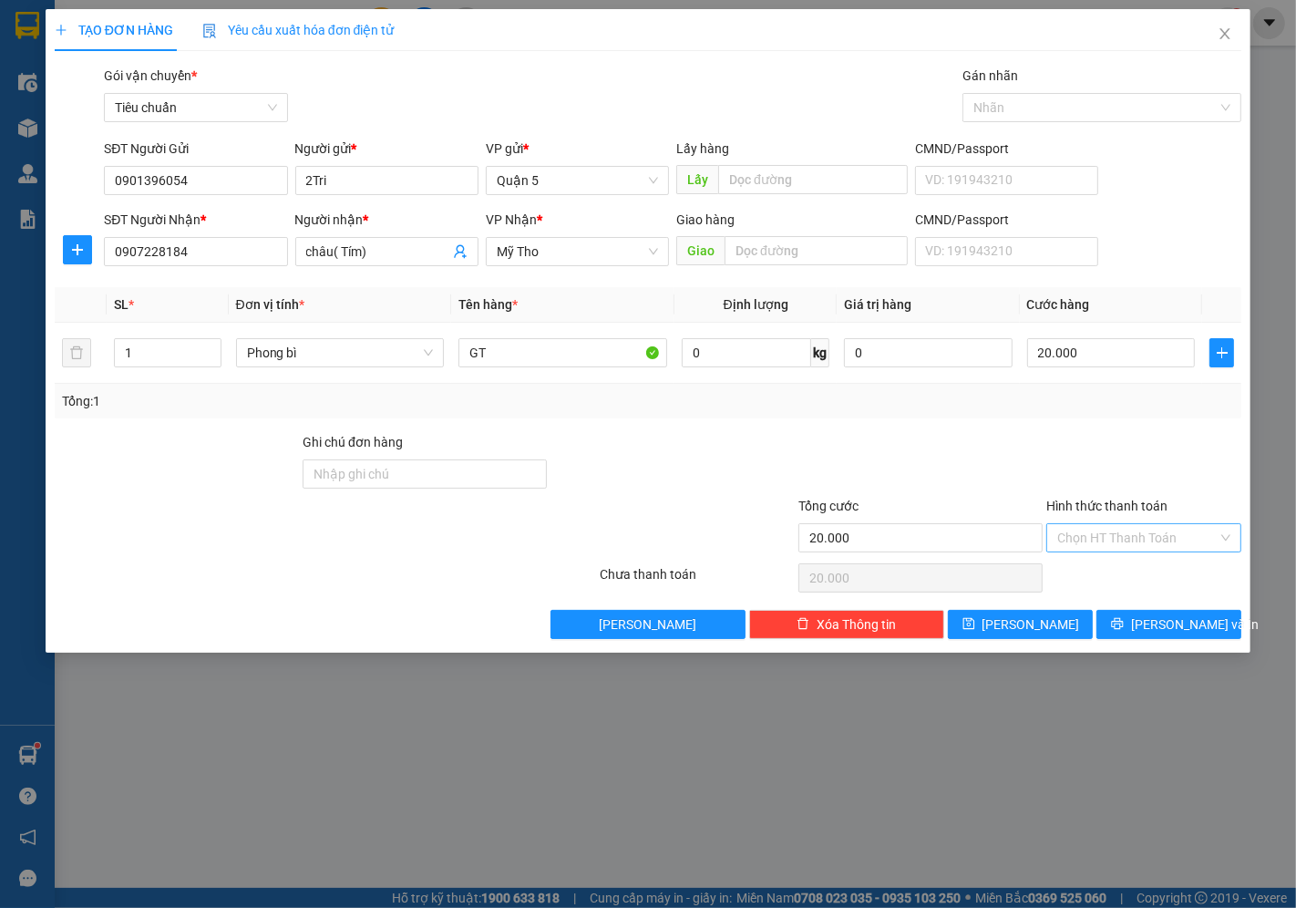
click at [1123, 551] on input "Hình thức thanh toán" at bounding box center [1137, 537] width 160 height 27
click at [1121, 565] on div "Tại văn phòng" at bounding box center [1144, 574] width 173 height 20
type input "0"
click at [1149, 625] on button "Lưu và In" at bounding box center [1168, 624] width 145 height 29
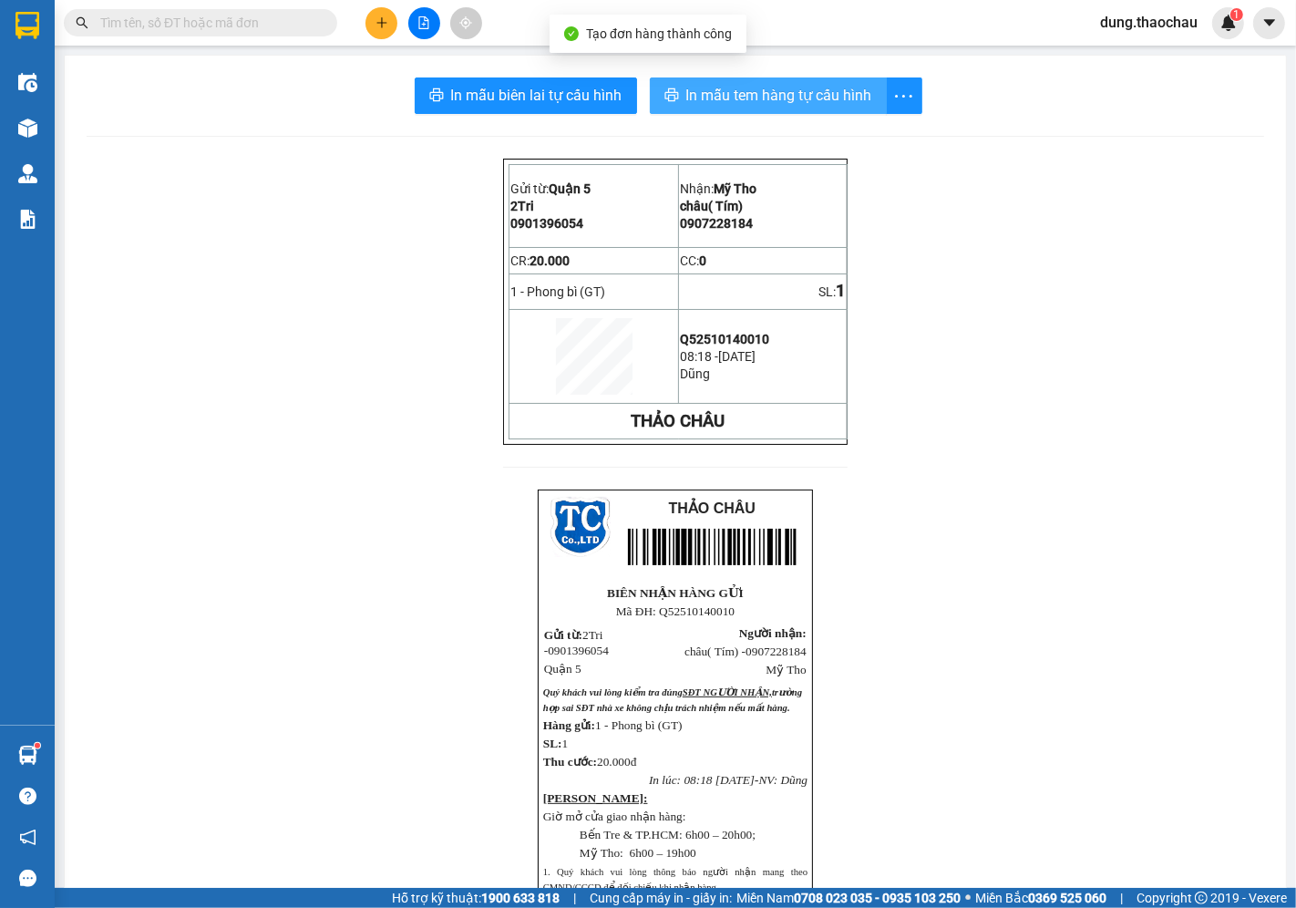
click at [776, 89] on span "In mẫu tem hàng tự cấu hình" at bounding box center [779, 95] width 186 height 23
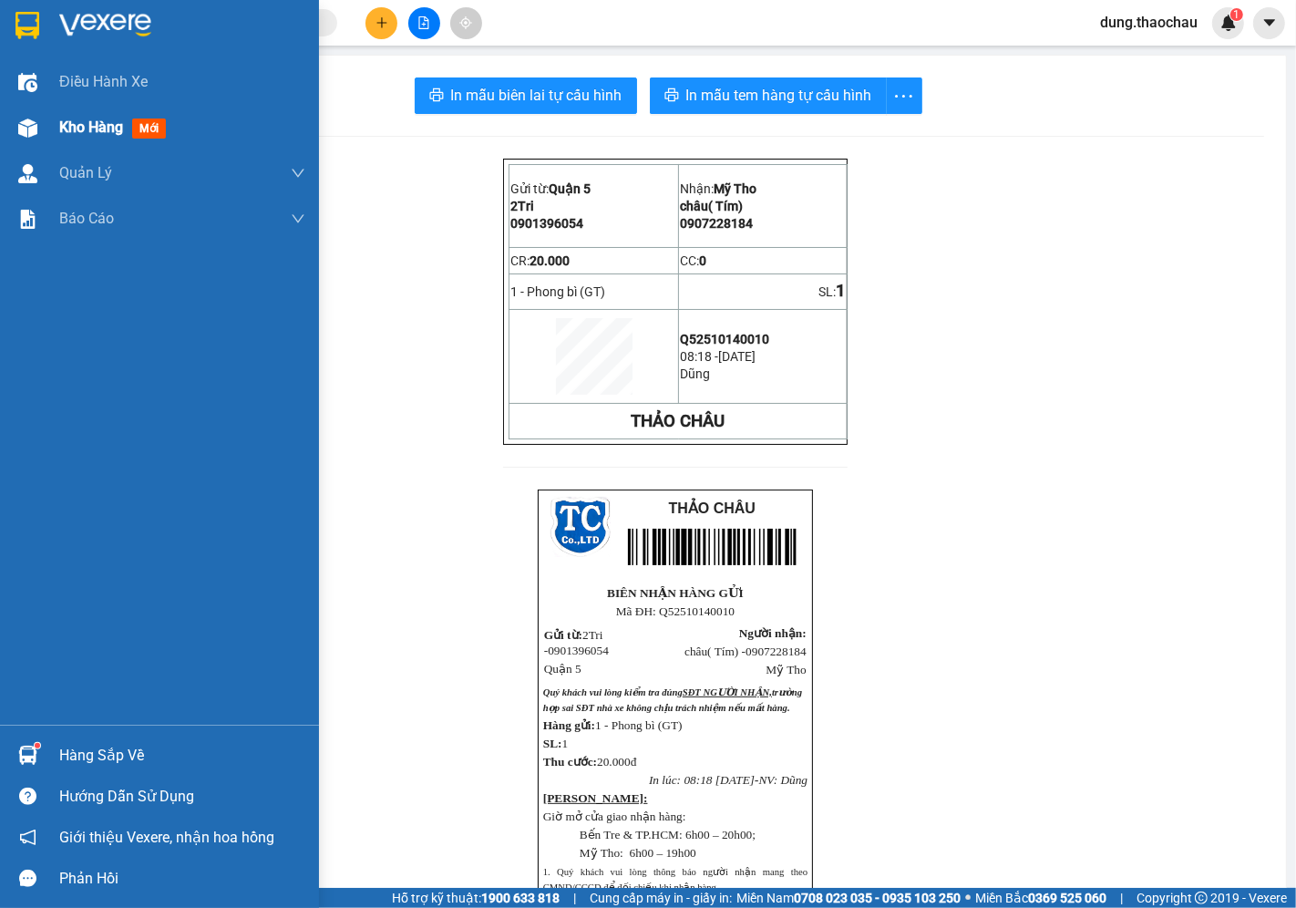
click at [64, 134] on span "Kho hàng" at bounding box center [91, 126] width 64 height 17
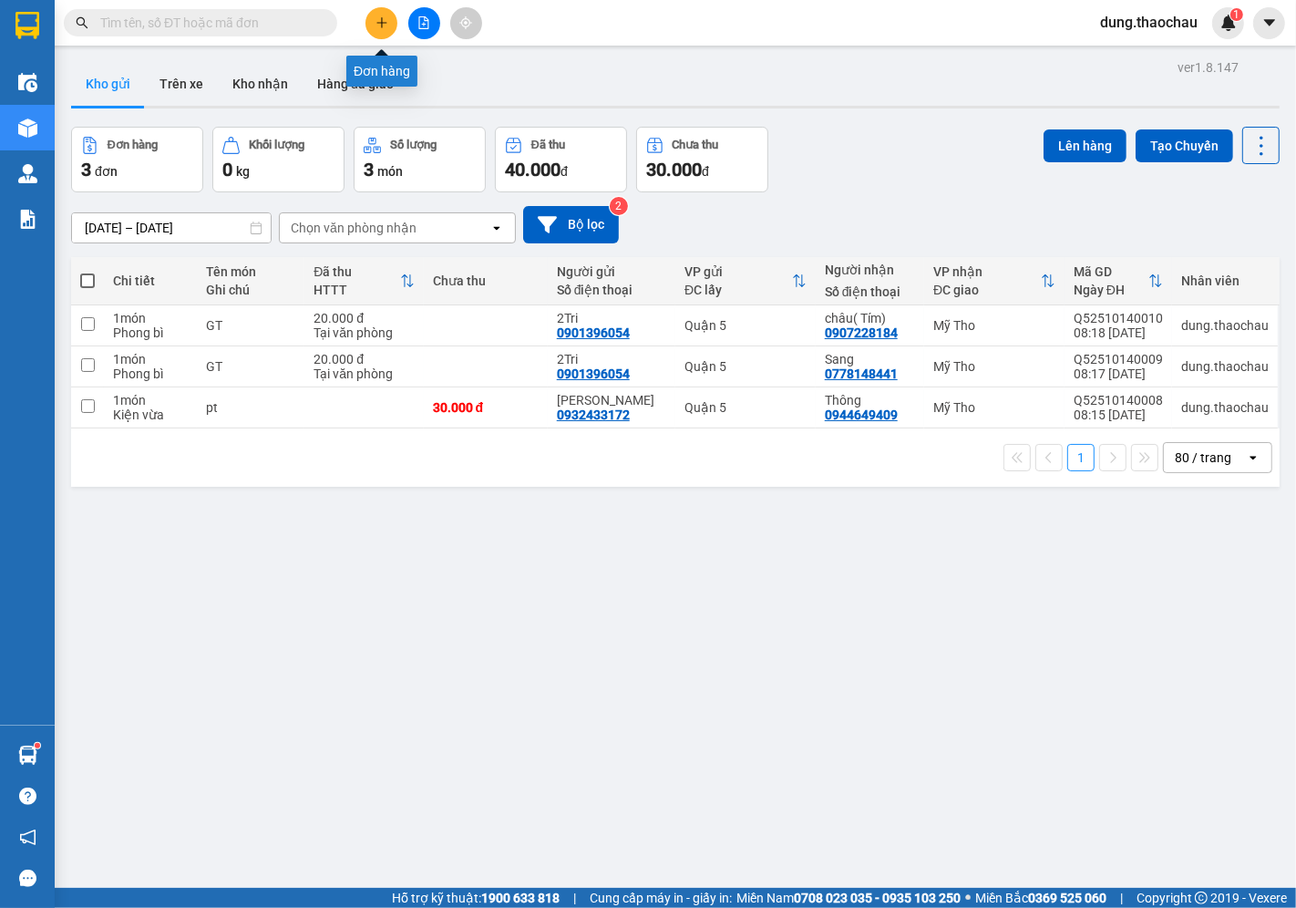
click at [377, 31] on button at bounding box center [381, 23] width 32 height 32
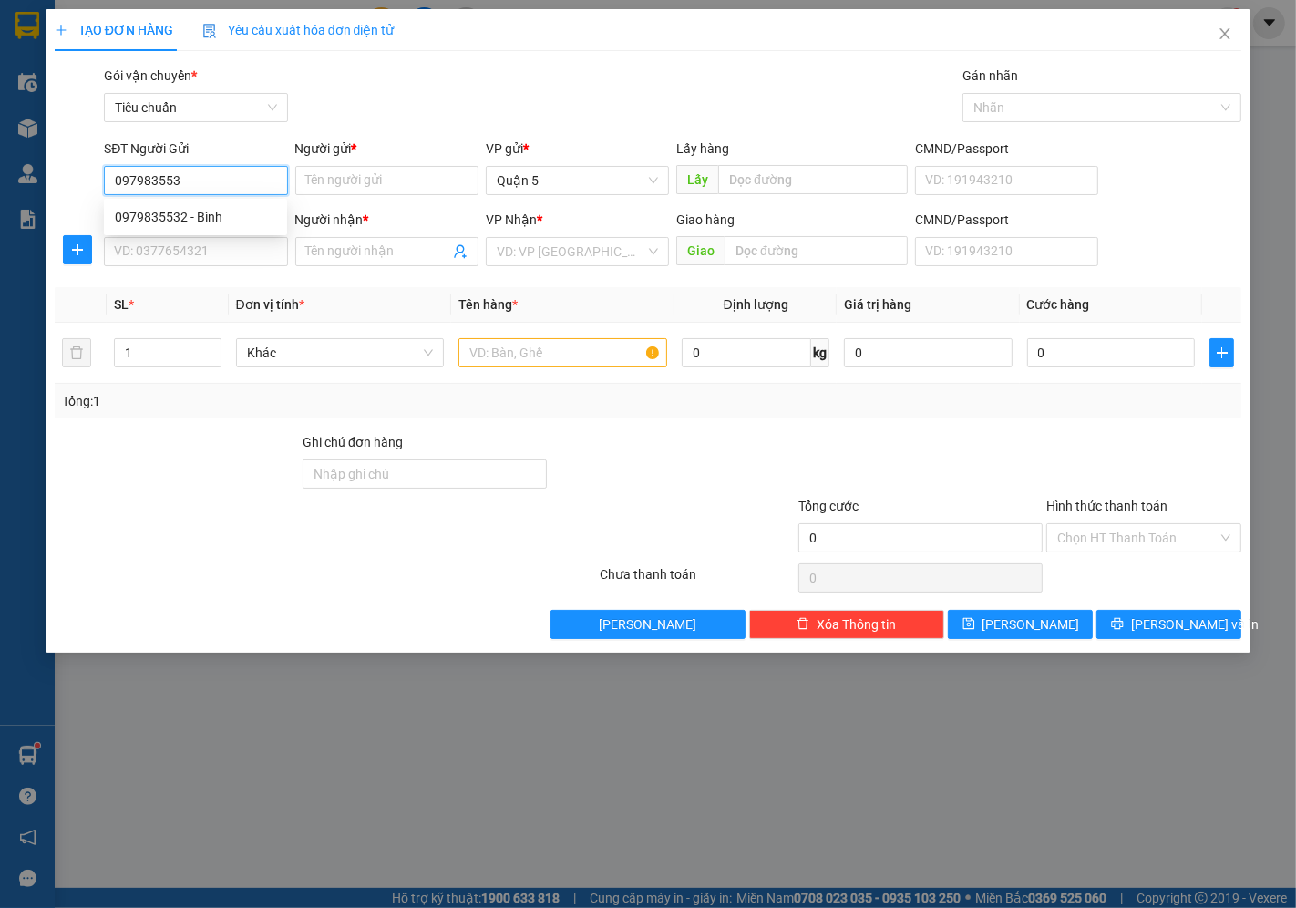
type input "0979835532"
click at [177, 221] on div "0979835532 - Bình" at bounding box center [195, 217] width 161 height 20
type input "Bình"
type input "0979835532"
click at [175, 259] on input "SĐT Người Nhận *" at bounding box center [195, 251] width 183 height 29
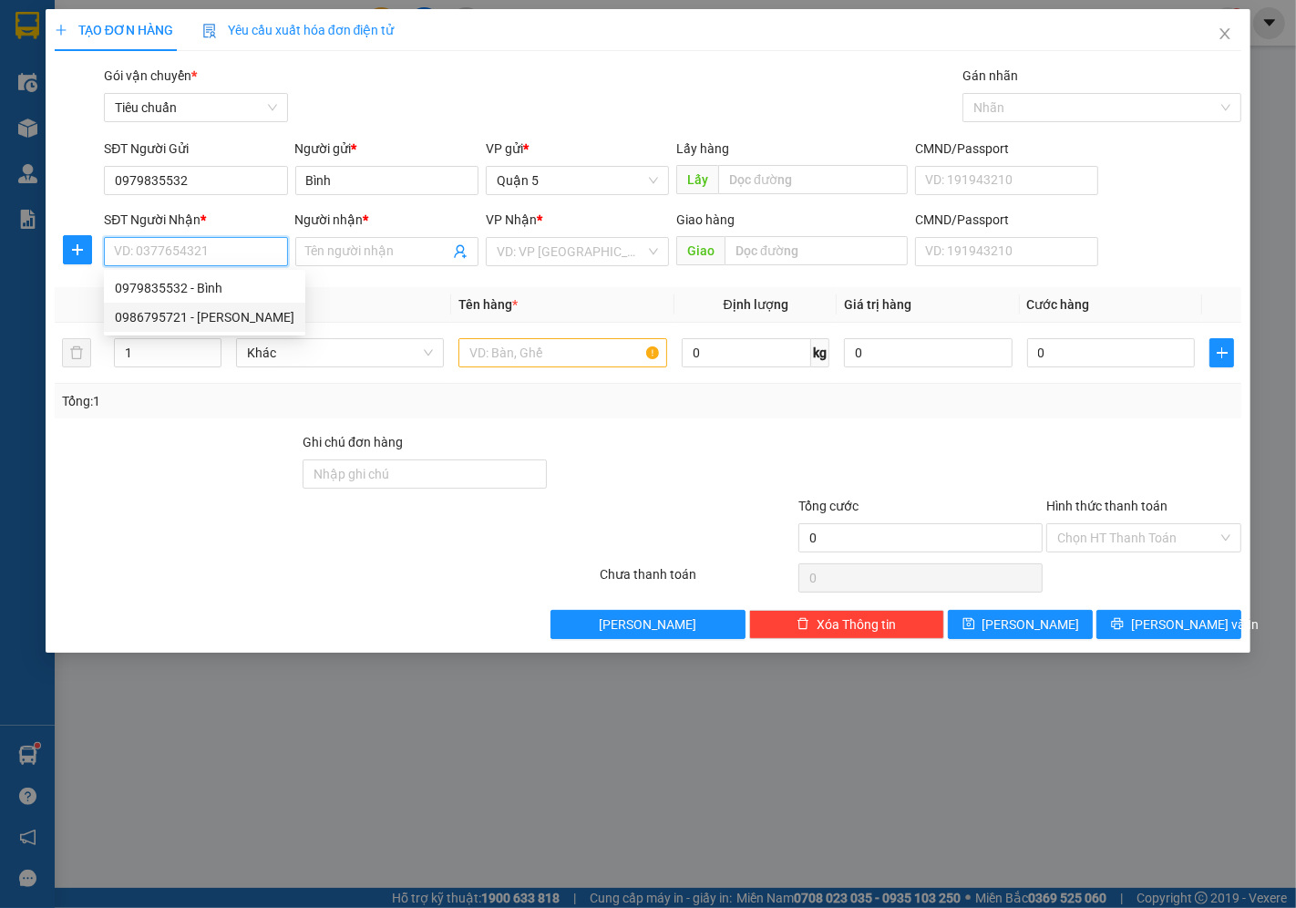
click at [156, 317] on div "0986795721 - Linh" at bounding box center [205, 317] width 180 height 20
type input "0986795721"
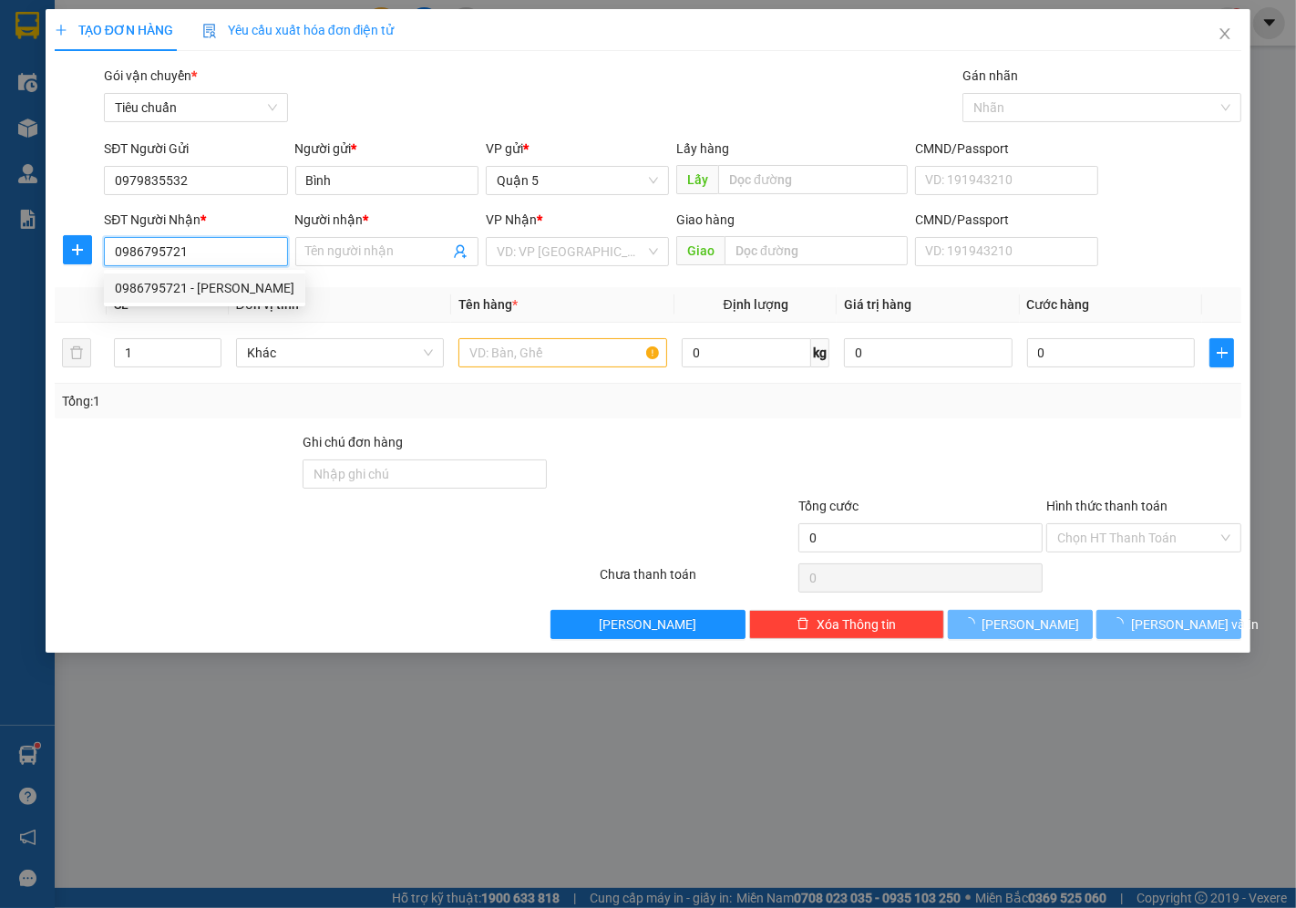
type input "Linh"
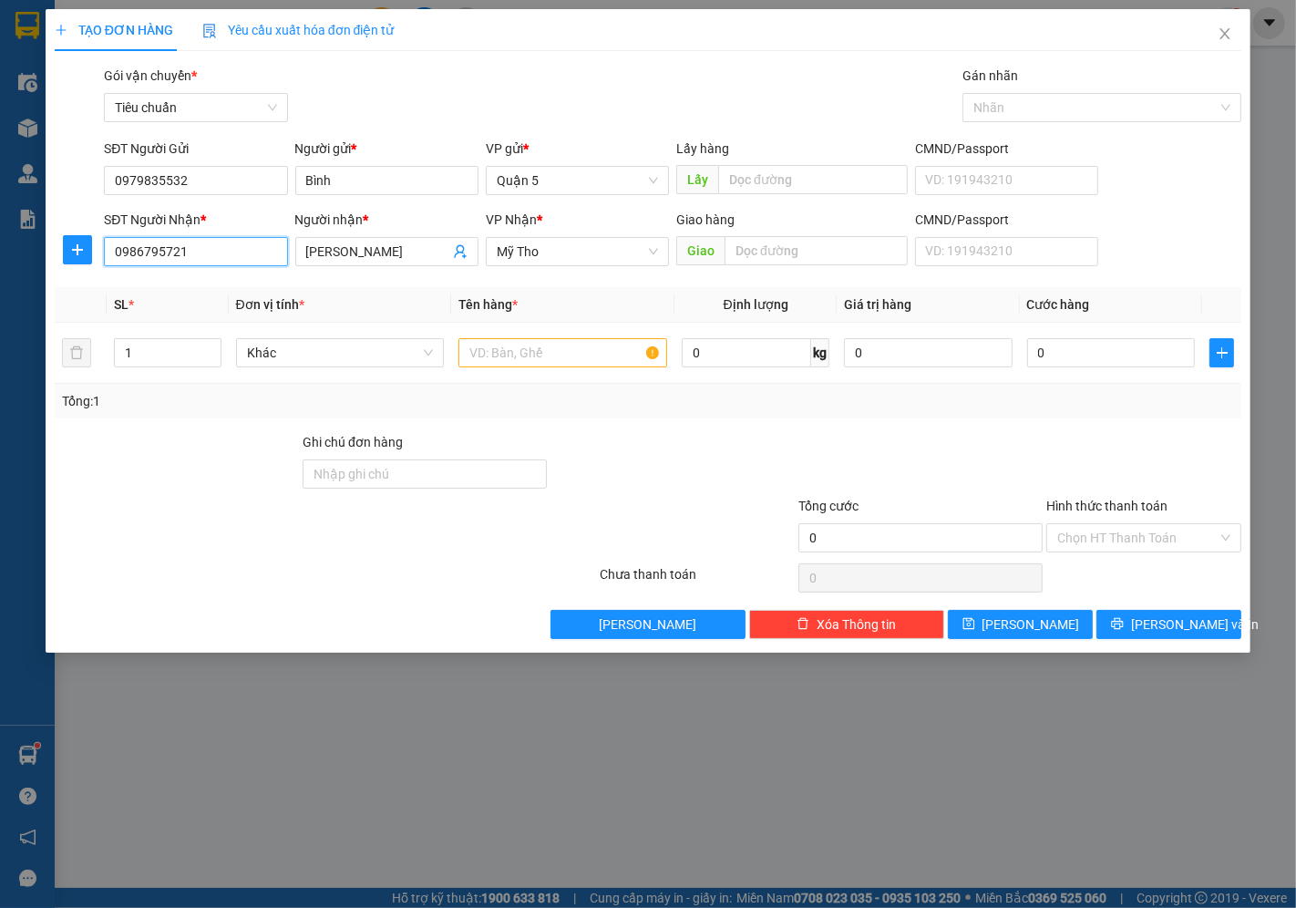
drag, startPoint x: 208, startPoint y: 257, endPoint x: 0, endPoint y: 224, distance: 210.4
click at [0, 224] on div "TẠO ĐƠN HÀNG Yêu cầu xuất hóa đơn điện tử Transit Pickup Surcharge Ids Transit …" at bounding box center [648, 454] width 1296 height 908
type input "0919202724"
drag, startPoint x: 344, startPoint y: 251, endPoint x: 281, endPoint y: 240, distance: 63.8
click at [281, 240] on div "SĐT Người Nhận * 0919202724 Người nhận * Linh Linh VP Nhận * Mỹ Tho Giao hàng G…" at bounding box center [672, 242] width 1145 height 64
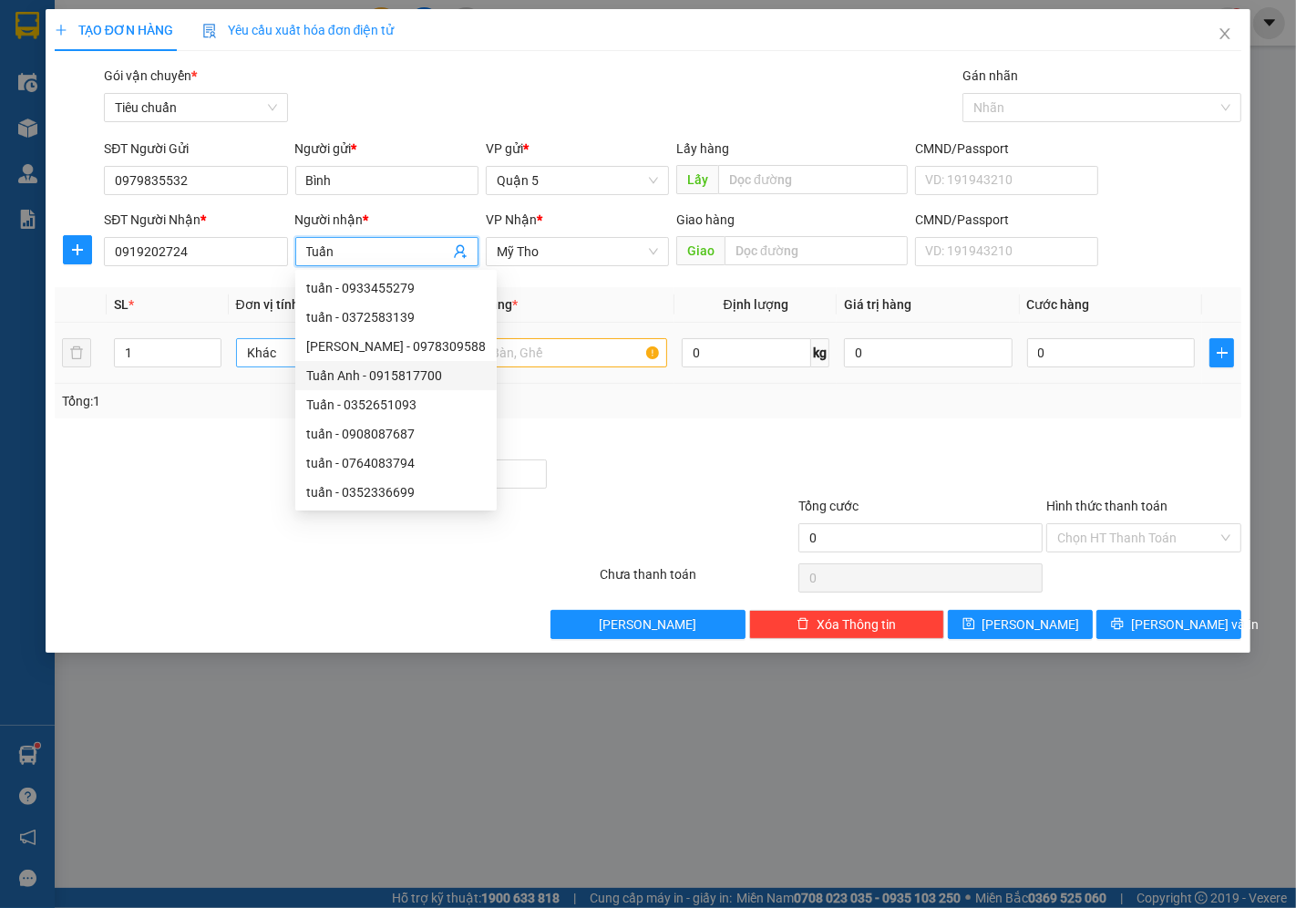
click at [258, 353] on span "Khác" at bounding box center [340, 352] width 187 height 27
type input "Tuấn"
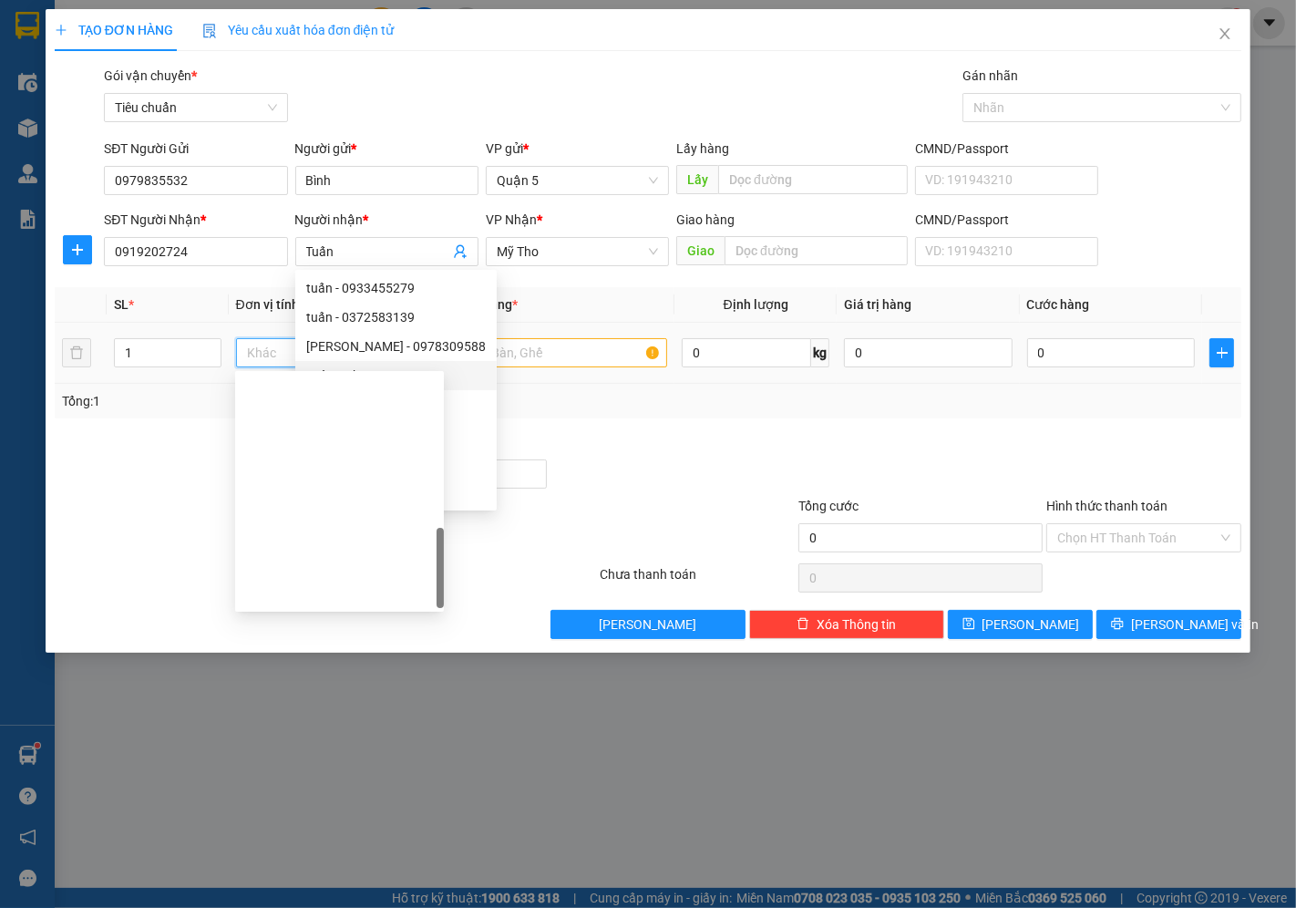
scroll to position [569, 0]
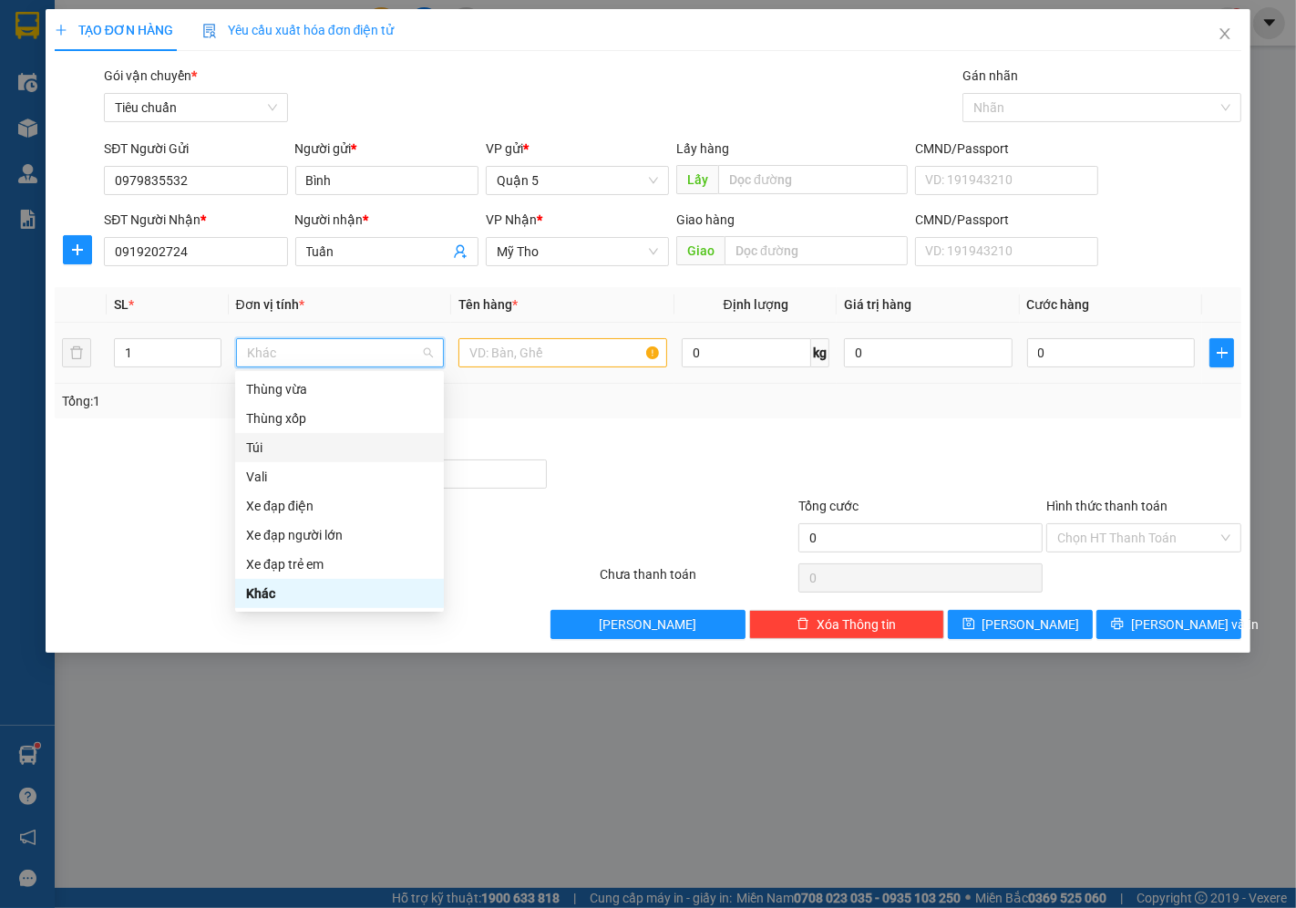
type input "h"
click at [262, 384] on div "Hộp" at bounding box center [339, 389] width 187 height 20
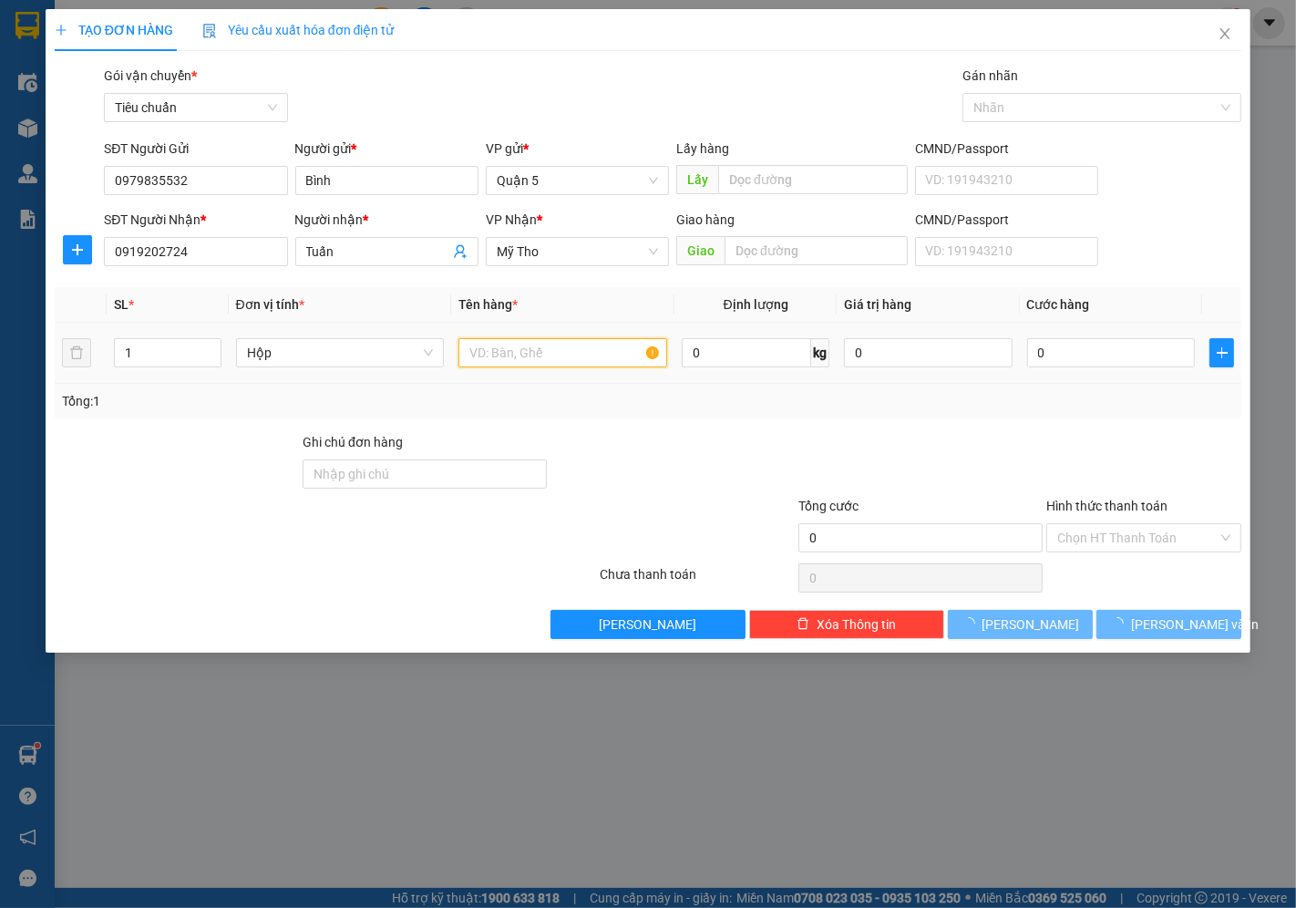
click at [520, 352] on input "text" at bounding box center [562, 352] width 209 height 29
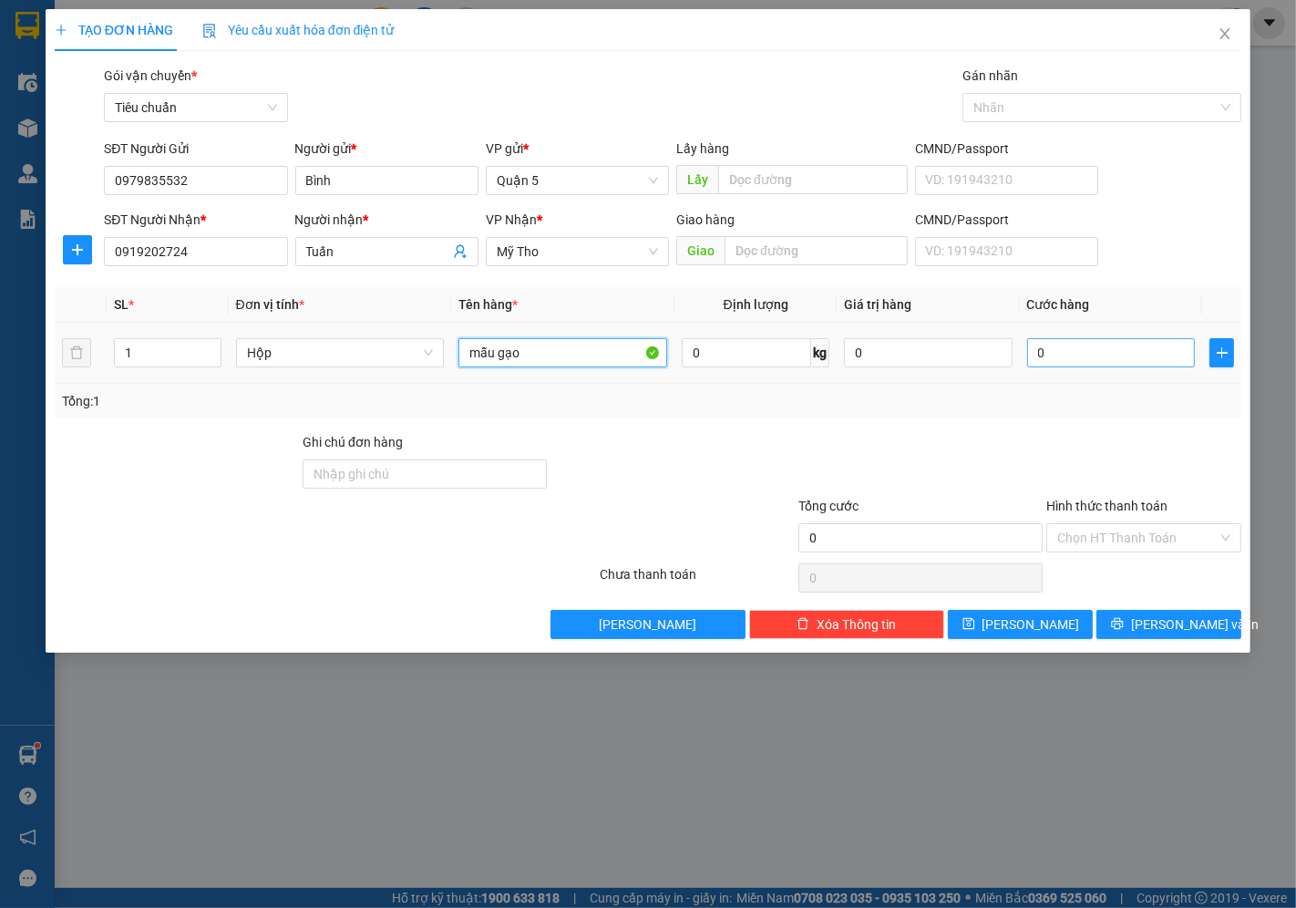
type input "mẫu gạo"
click at [1095, 359] on input "0" at bounding box center [1111, 352] width 168 height 29
type input "02"
type input "2"
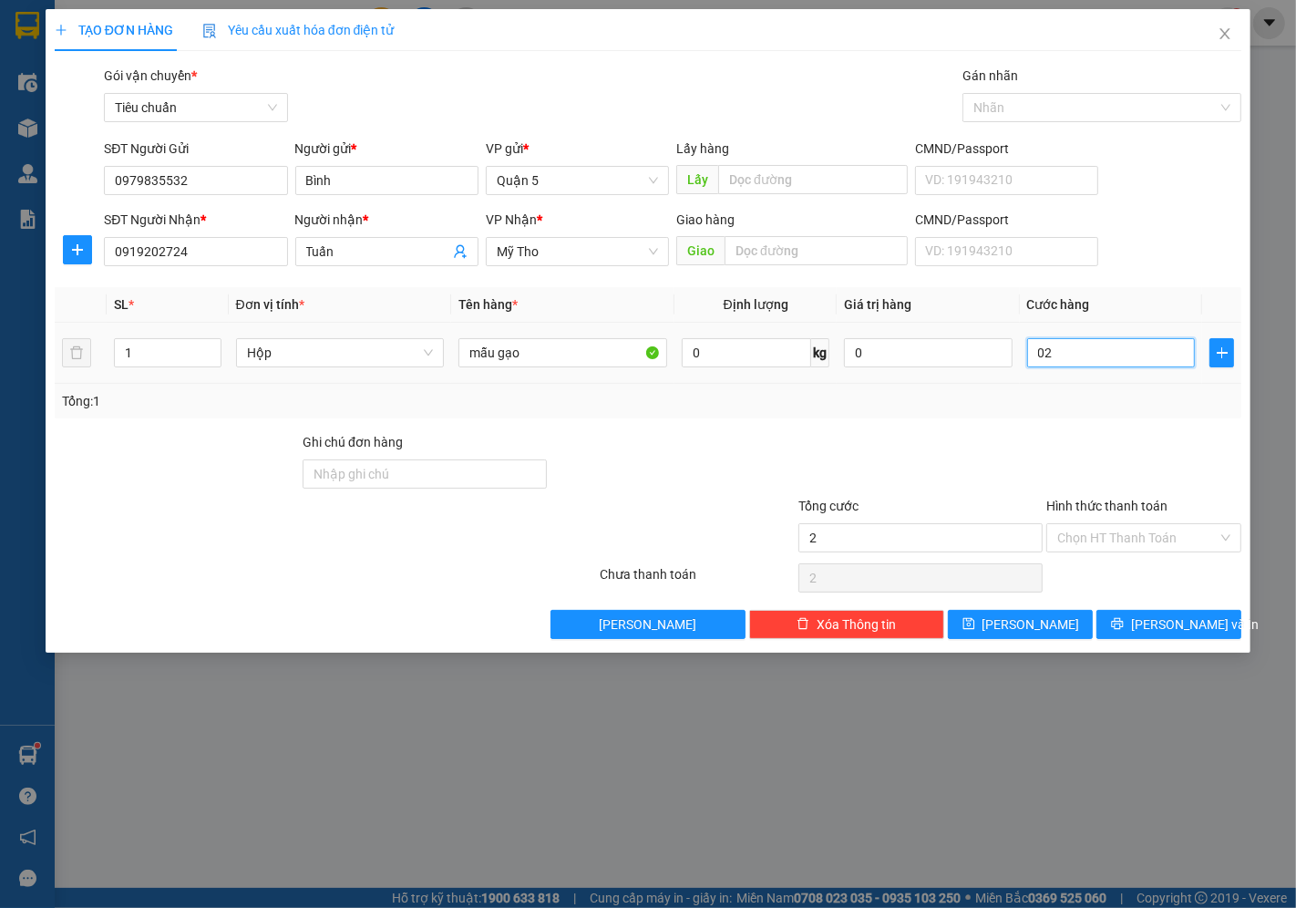
type input "020"
type input "20"
type input "20.000"
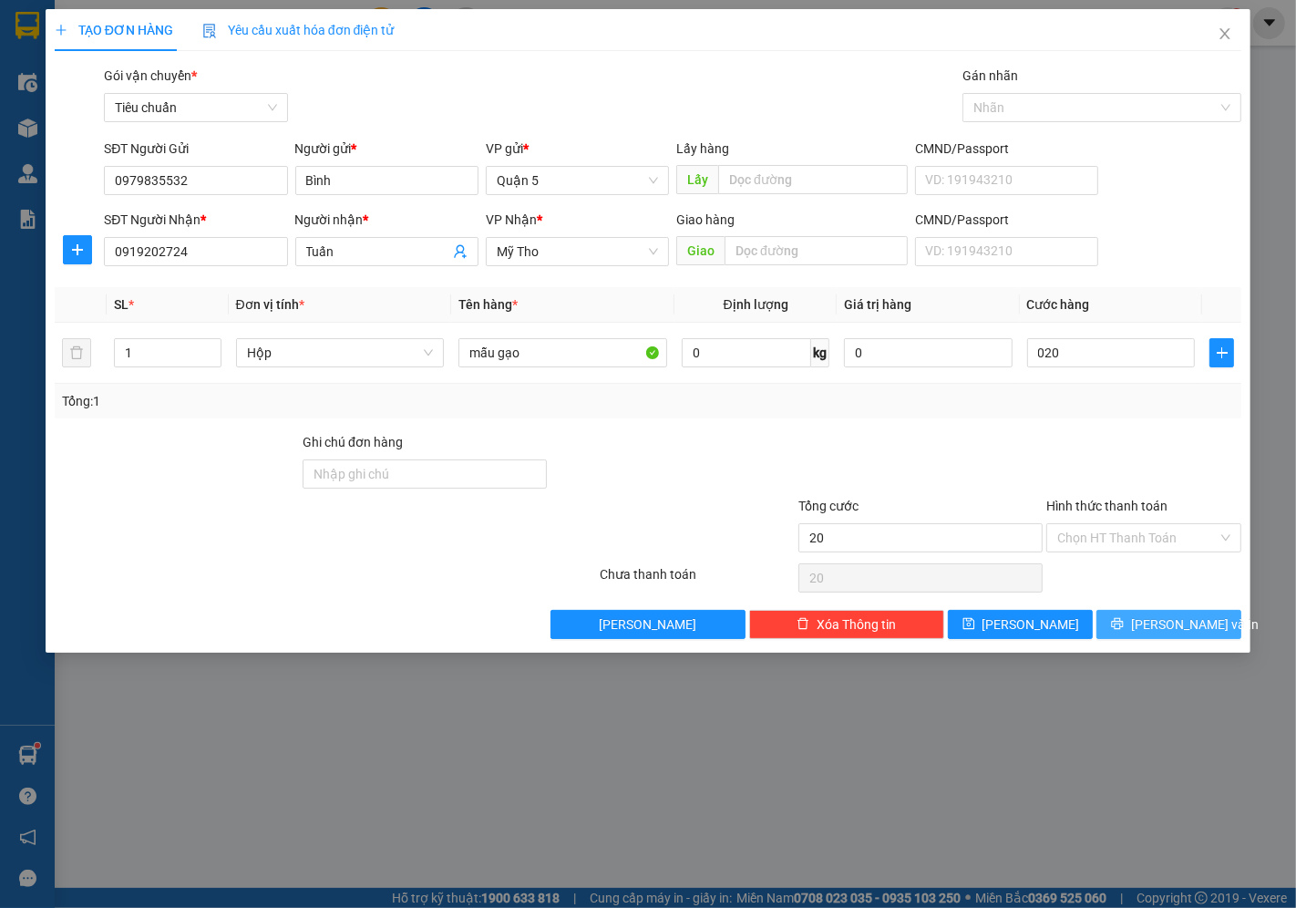
type input "20.000"
click at [1155, 638] on button "Lưu và In" at bounding box center [1168, 624] width 145 height 29
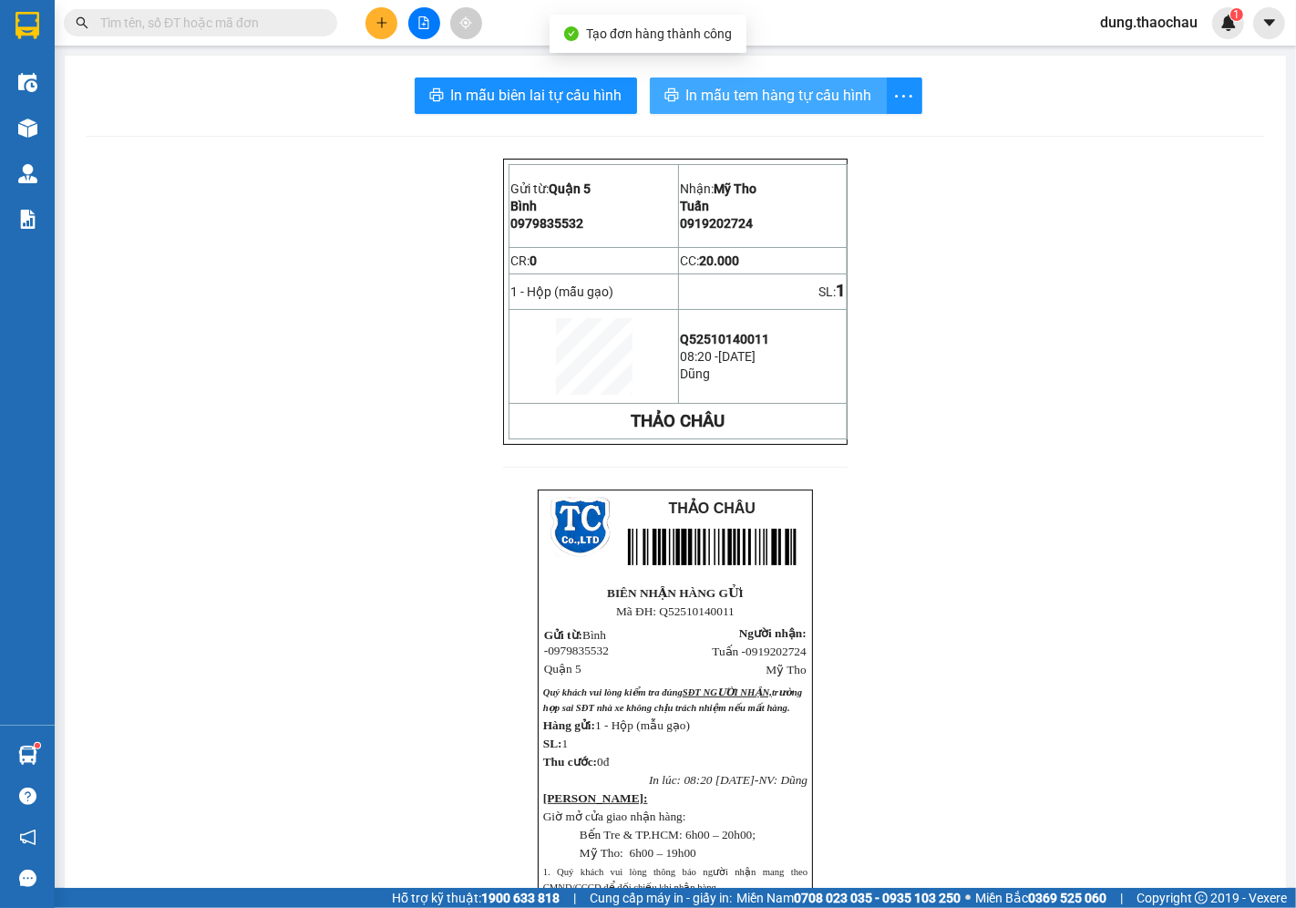
click at [720, 98] on span "In mẫu tem hàng tự cấu hình" at bounding box center [779, 95] width 186 height 23
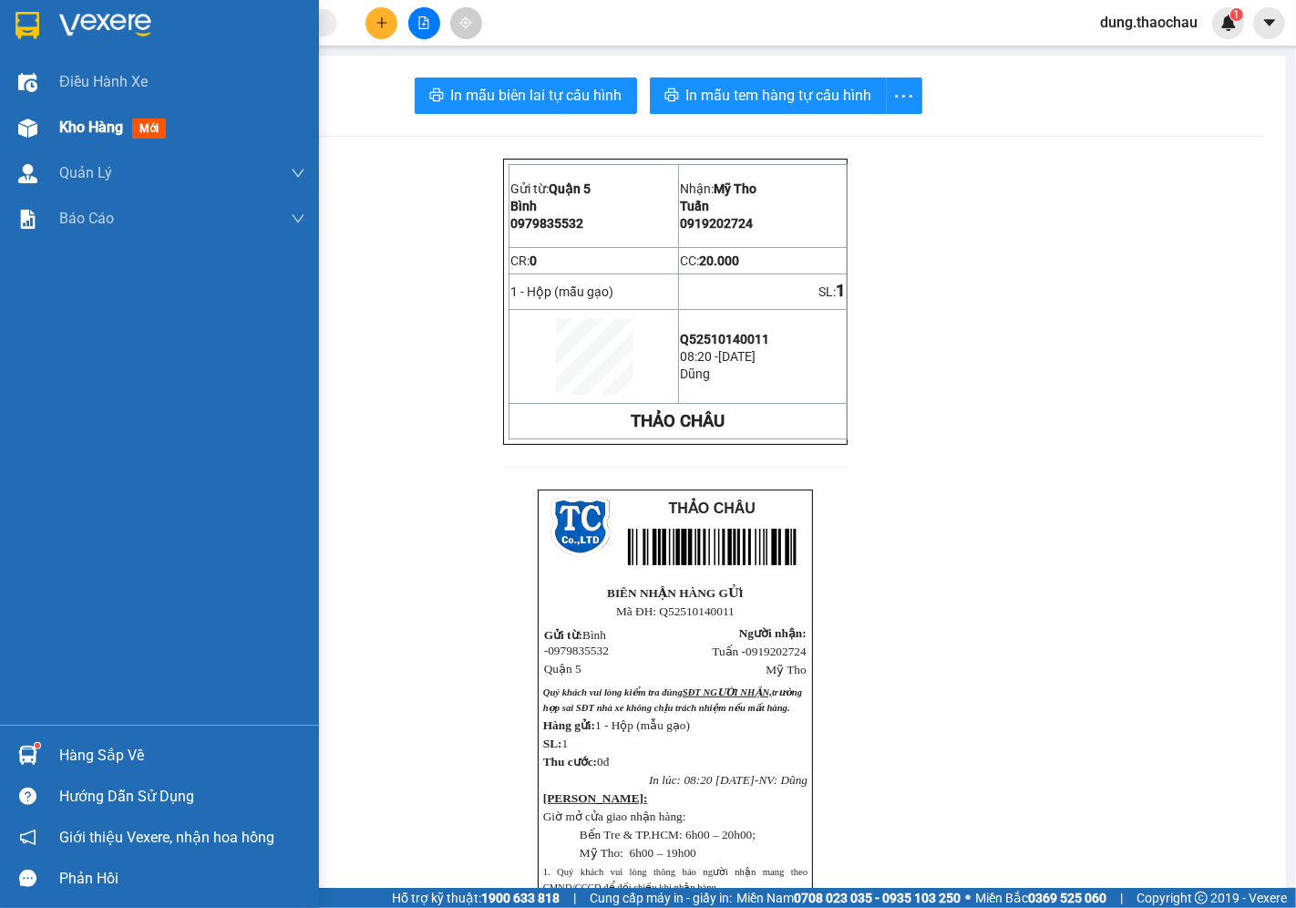
click at [87, 136] on span "Kho hàng" at bounding box center [91, 126] width 64 height 17
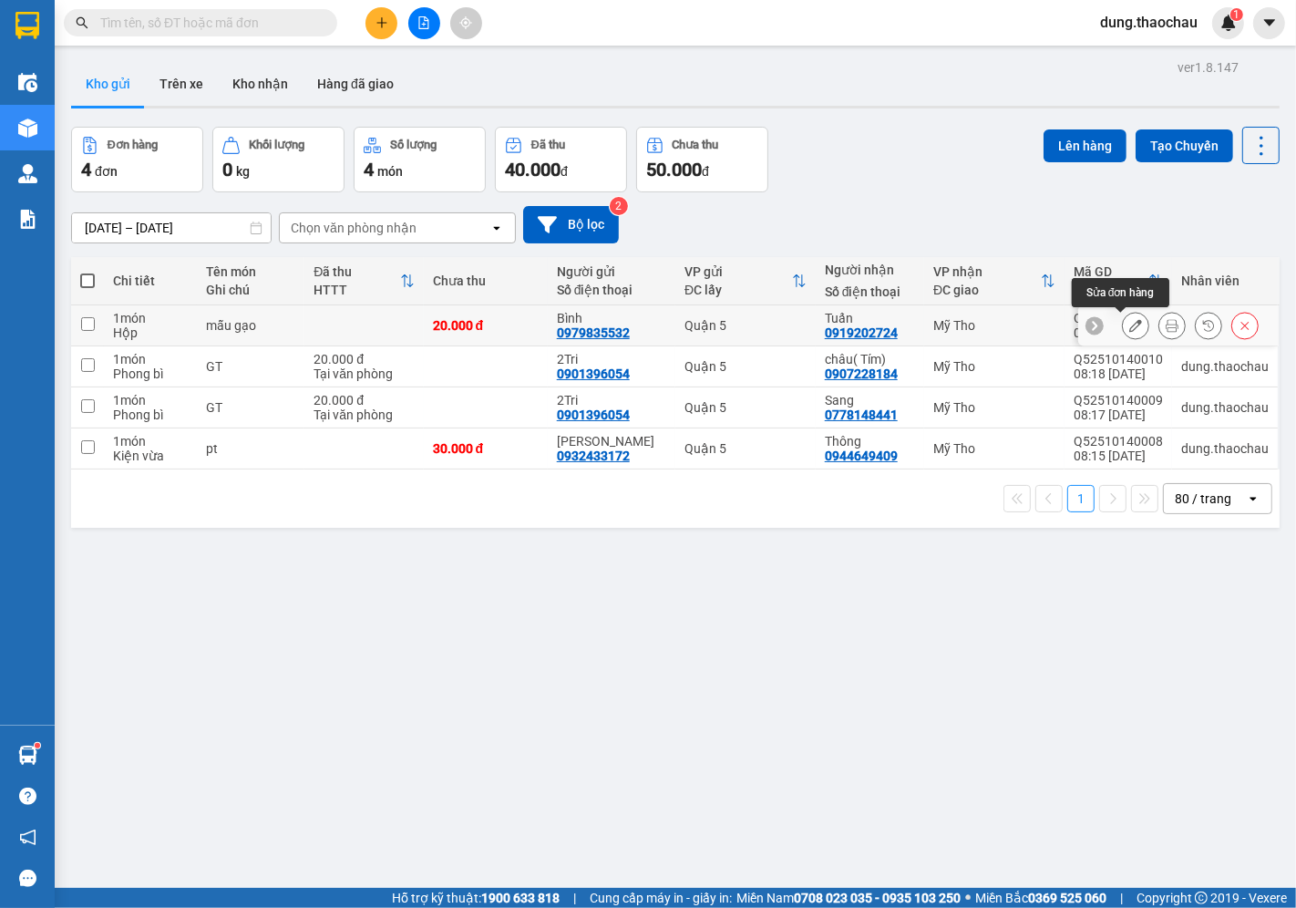
click at [1129, 329] on icon at bounding box center [1135, 325] width 13 height 13
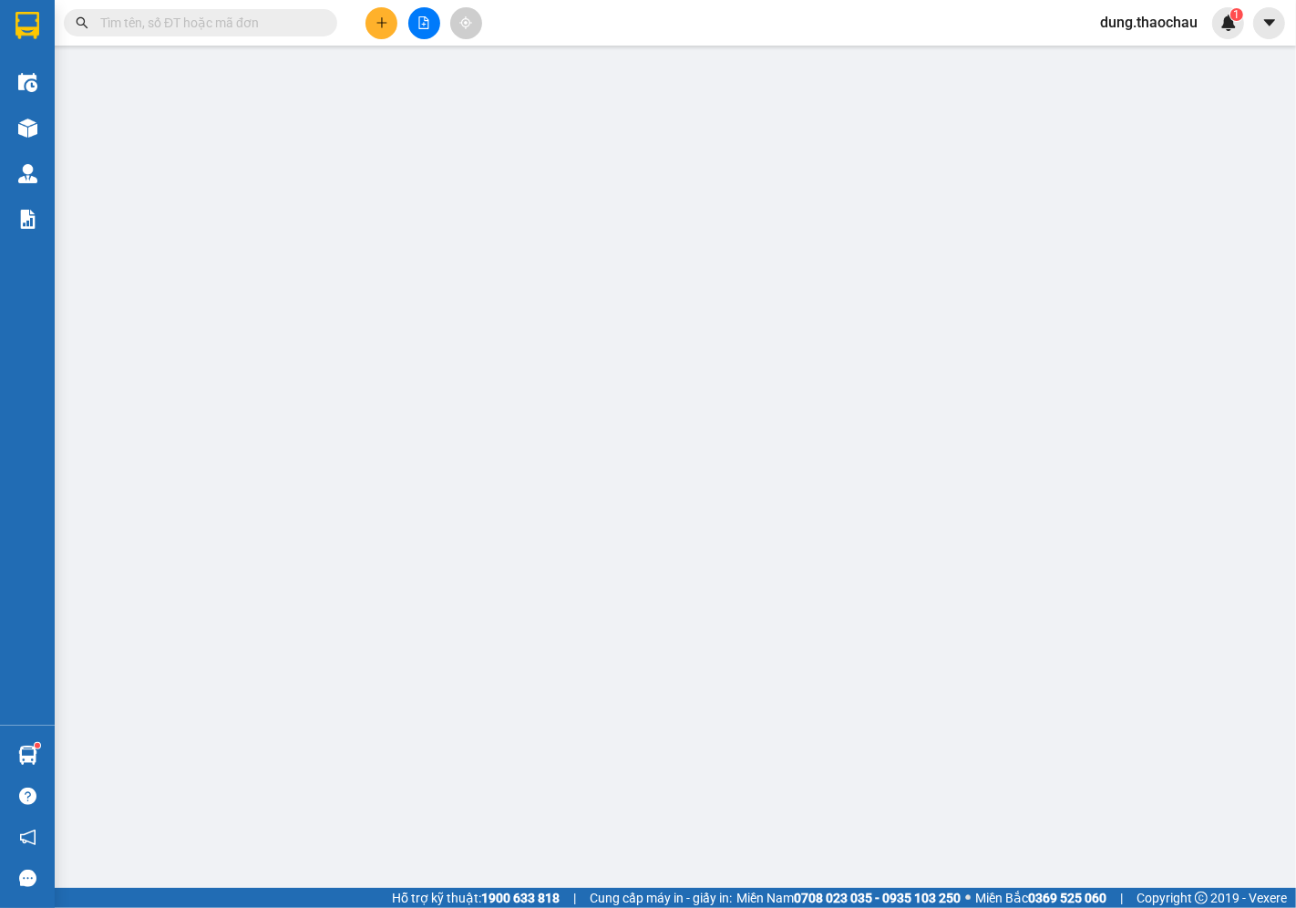
type input "0979835532"
type input "Bình"
type input "0919202724"
type input "Tuấn"
type input "20.000"
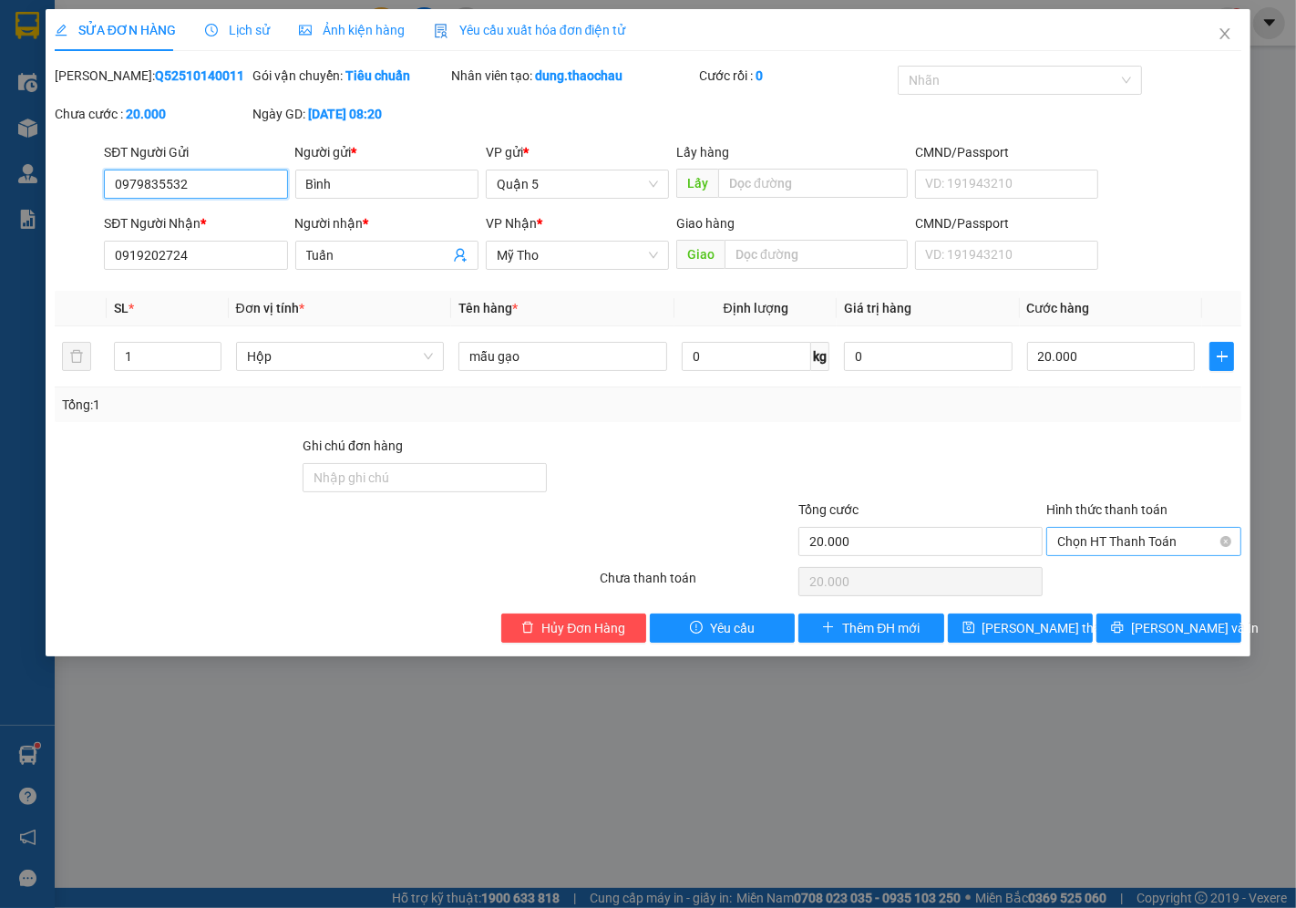
click at [1119, 548] on span "Chọn HT Thanh Toán" at bounding box center [1143, 541] width 173 height 27
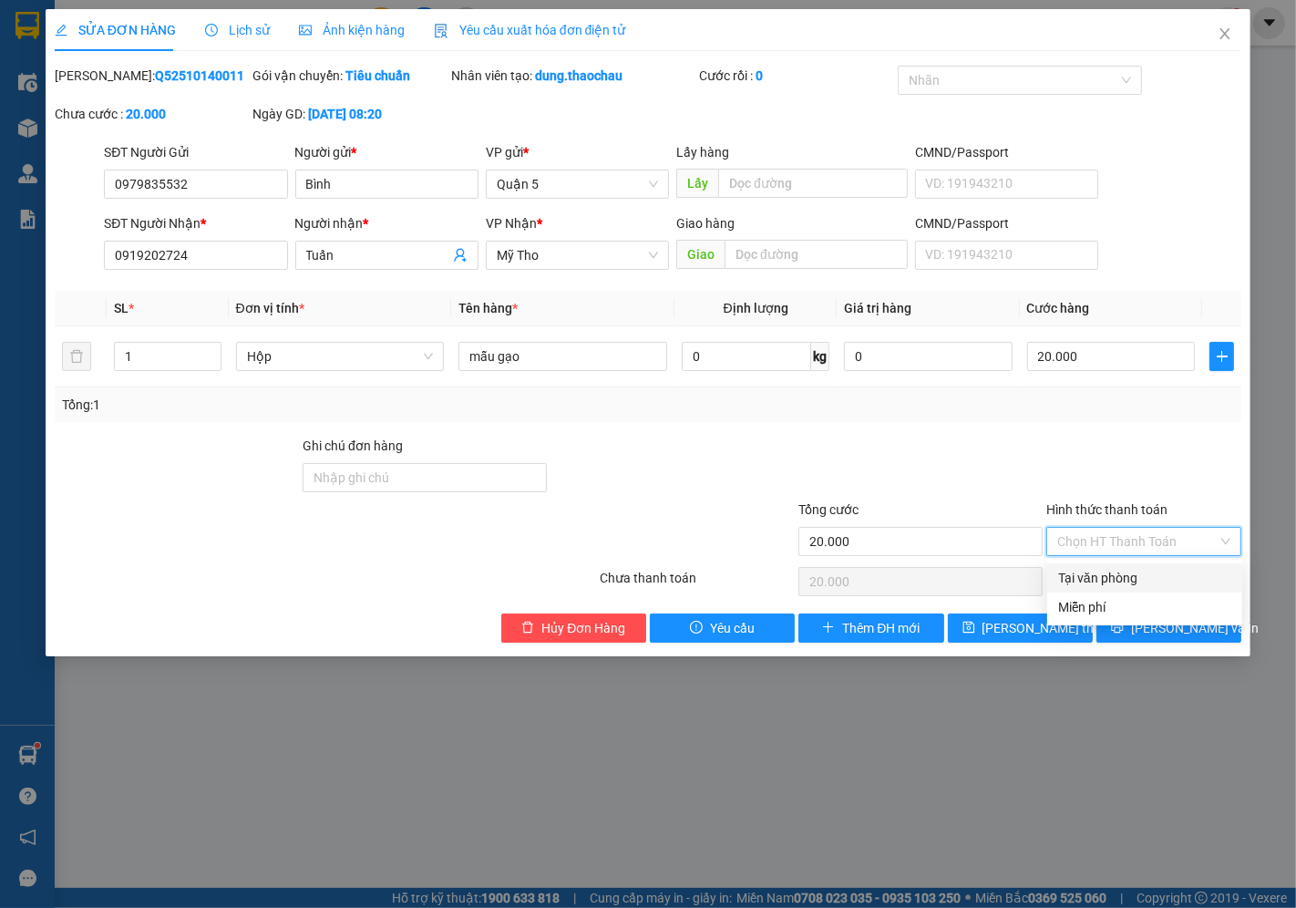
click at [1109, 581] on div "Tại văn phòng" at bounding box center [1144, 578] width 173 height 20
type input "0"
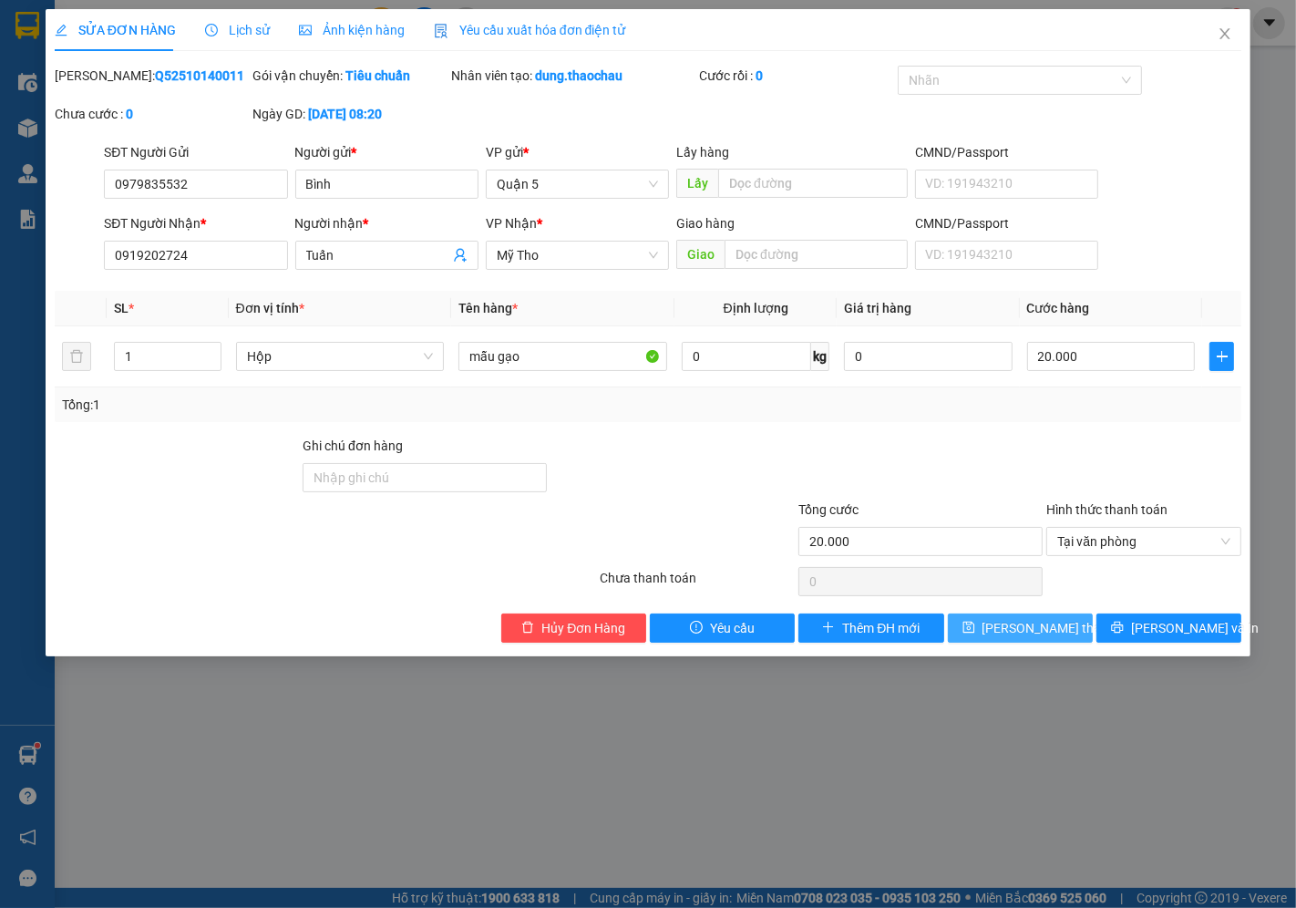
click at [1006, 634] on span "Lưu thay đổi" at bounding box center [1056, 628] width 146 height 20
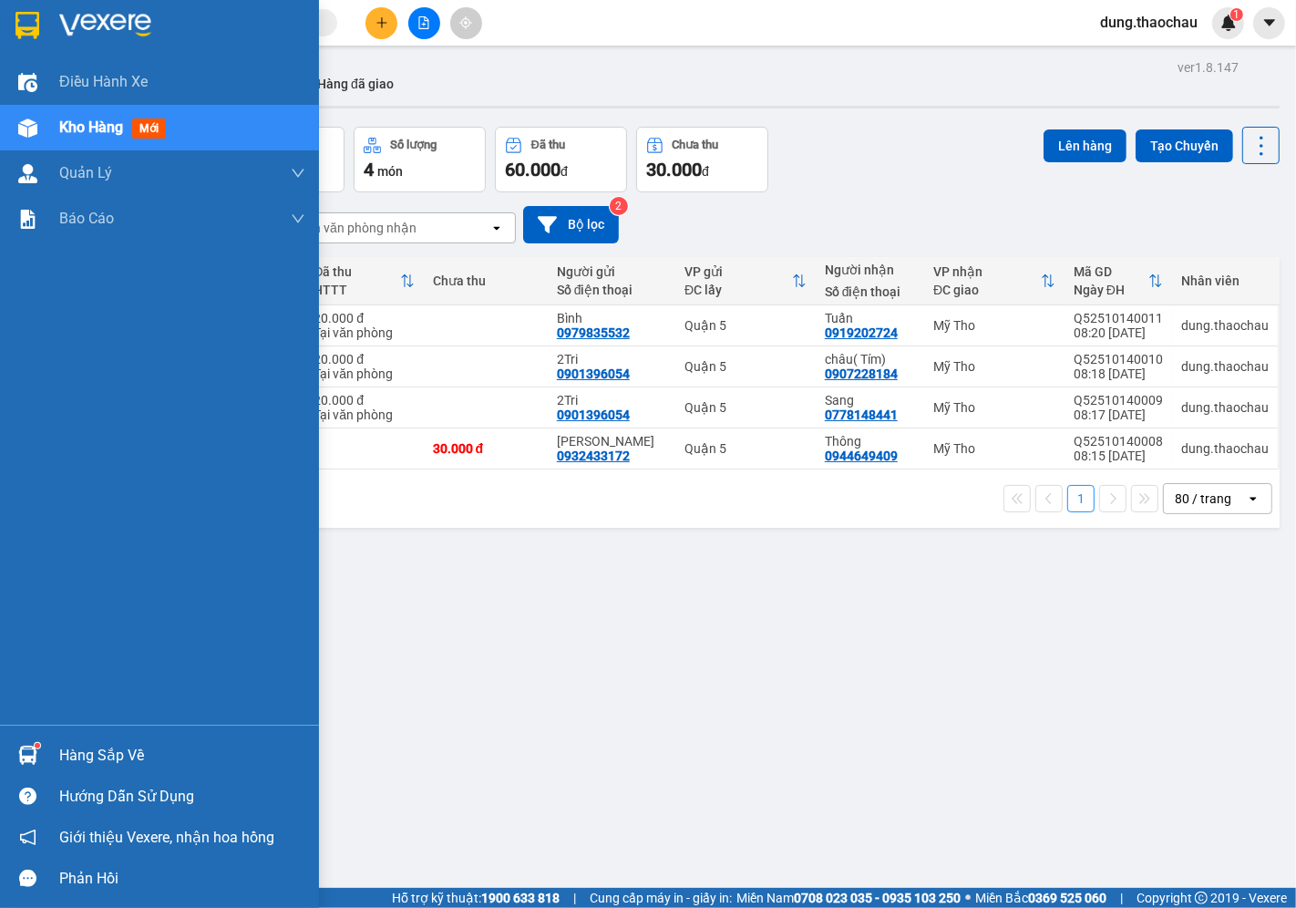
click at [30, 762] on img at bounding box center [27, 755] width 19 height 19
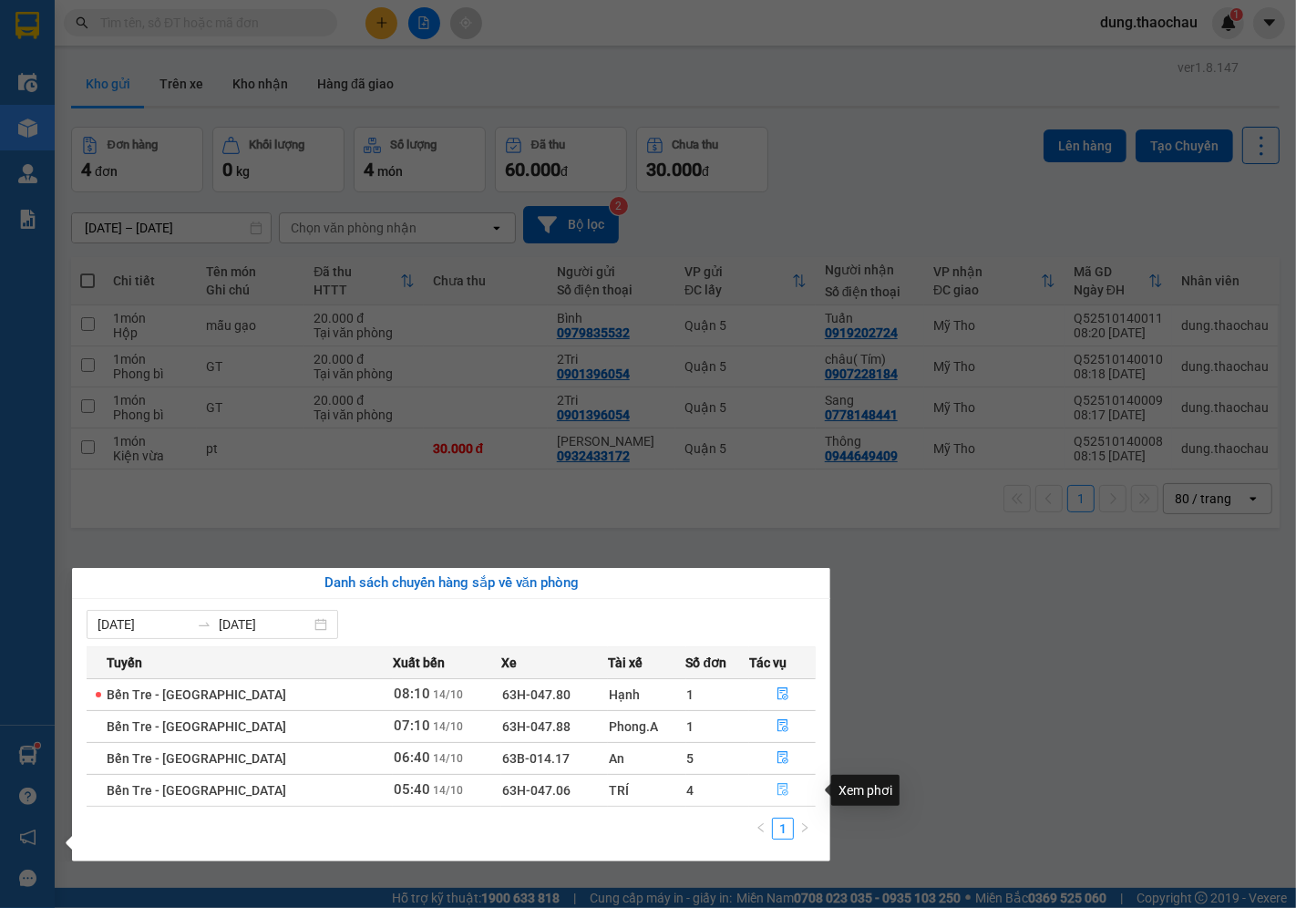
click at [777, 793] on icon "file-done" at bounding box center [783, 789] width 13 height 13
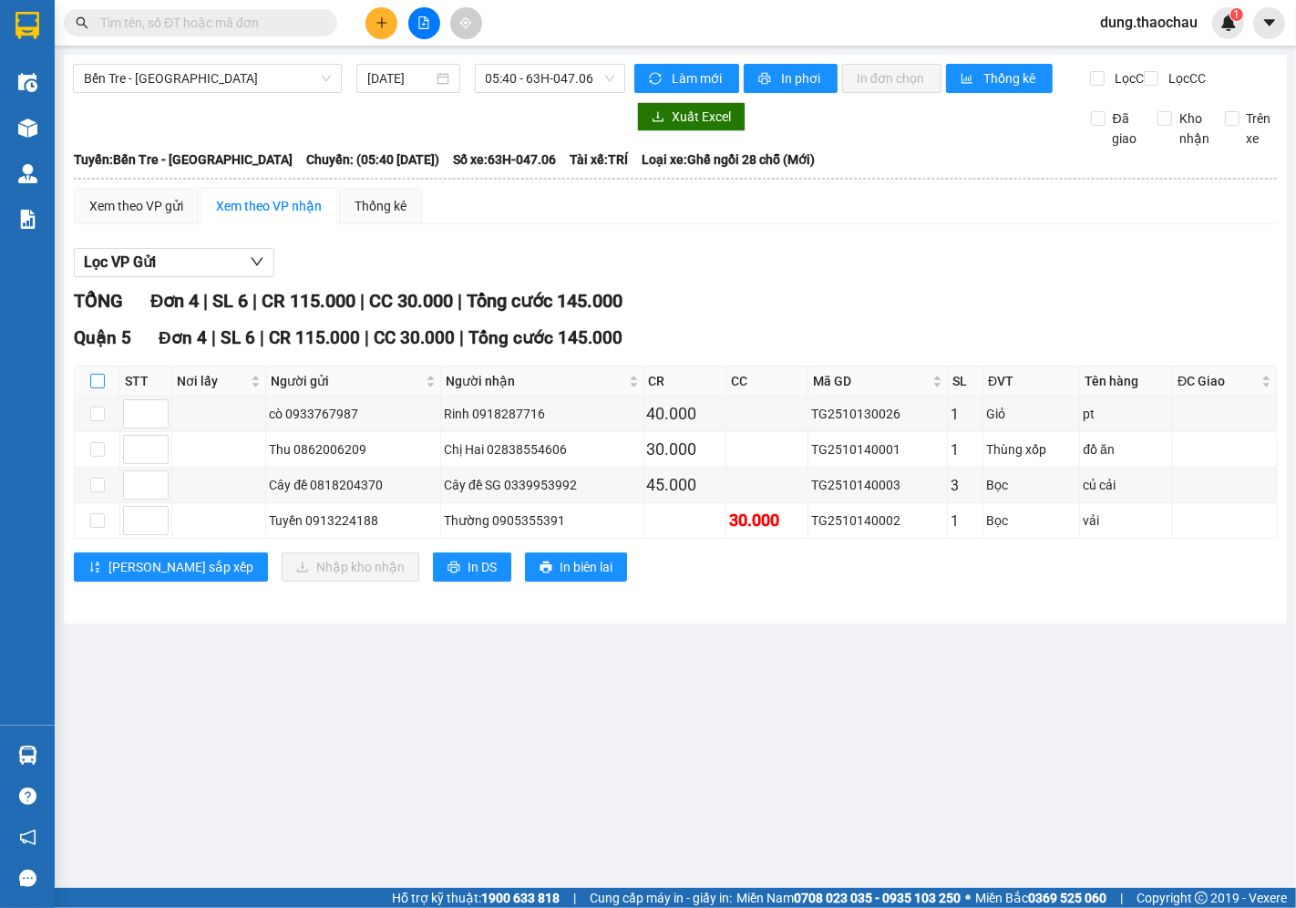
click at [92, 388] on input "checkbox" at bounding box center [97, 381] width 15 height 15
checkbox input "true"
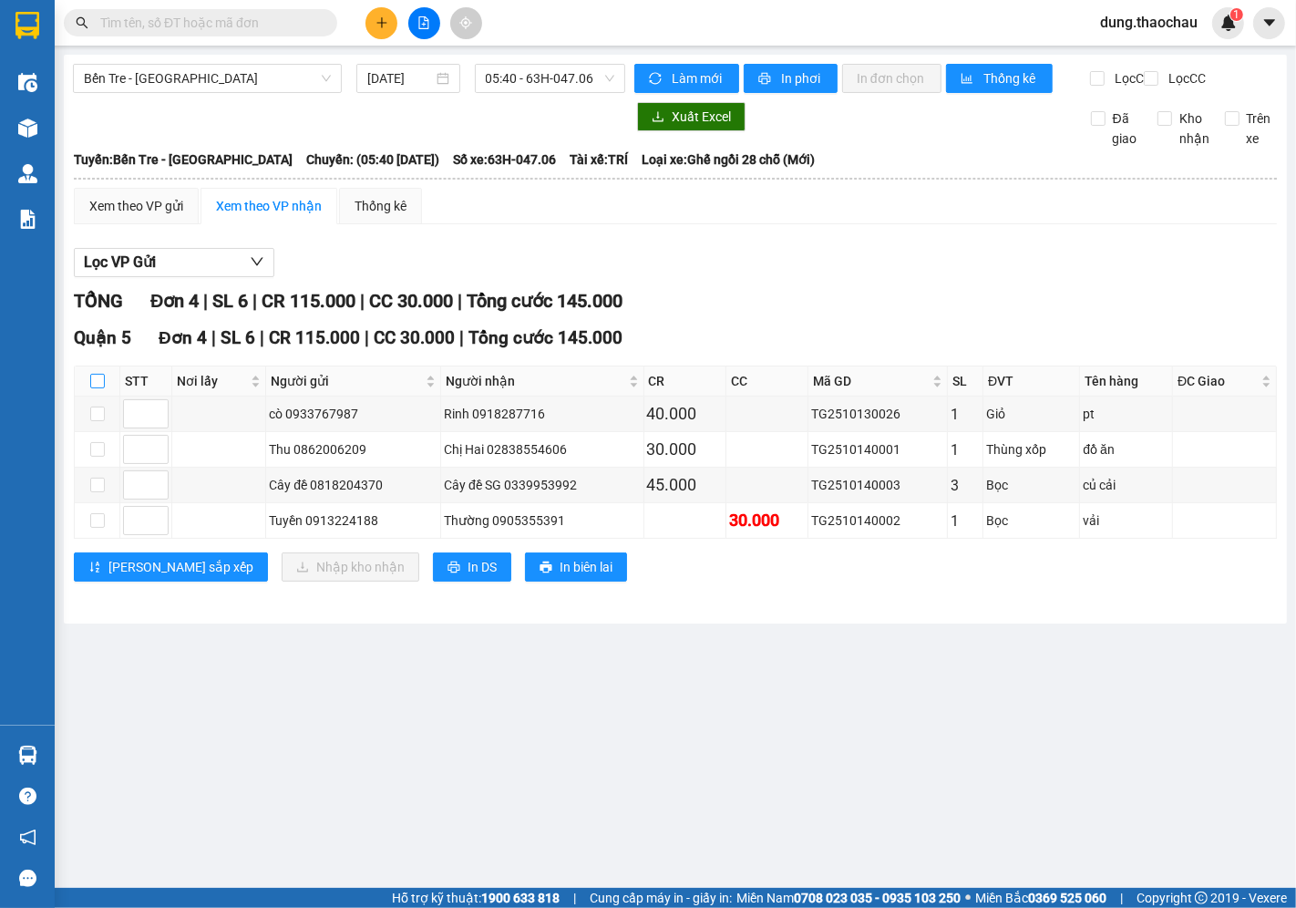
checkbox input "true"
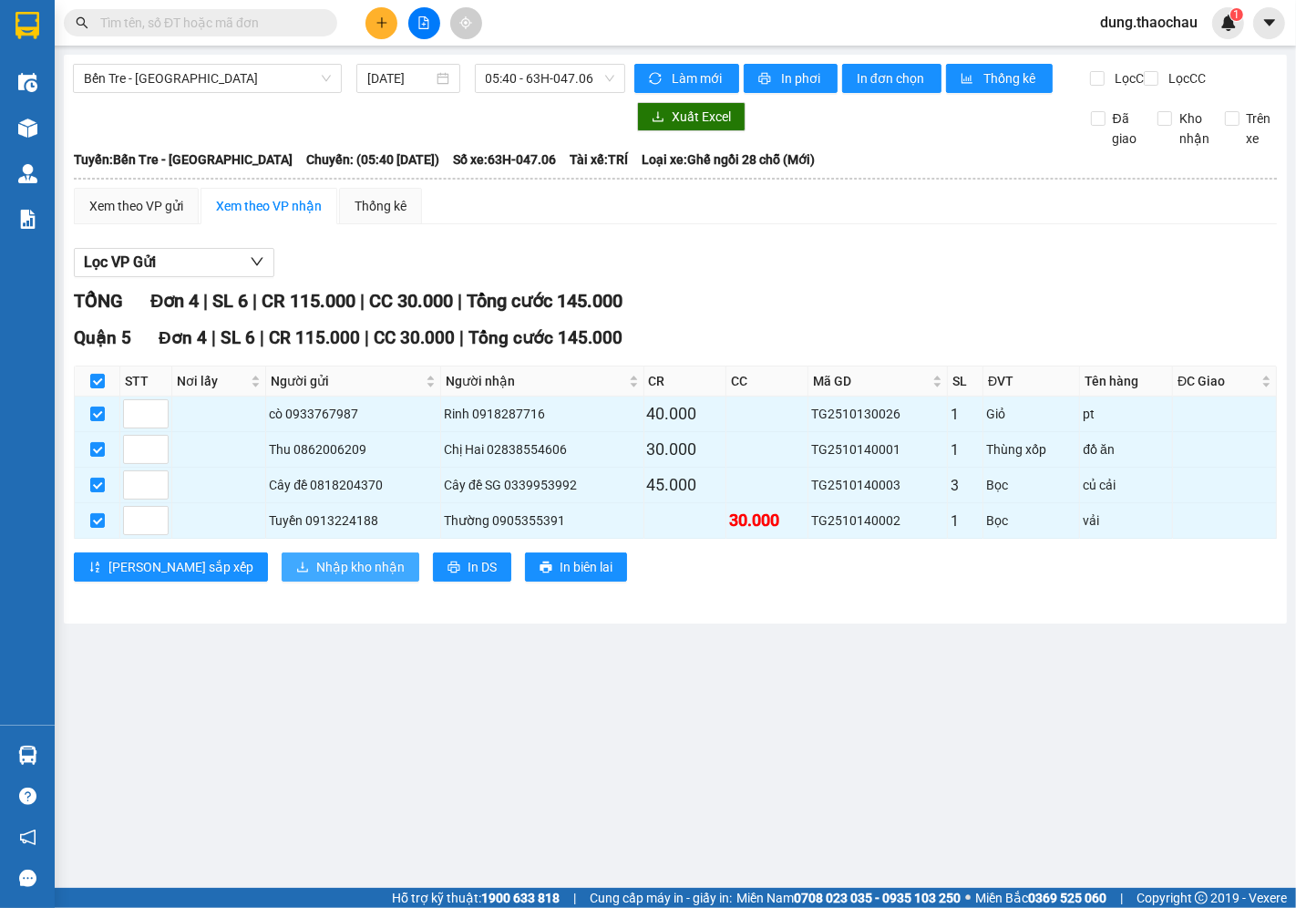
click at [316, 577] on span "Nhập kho nhận" at bounding box center [360, 567] width 88 height 20
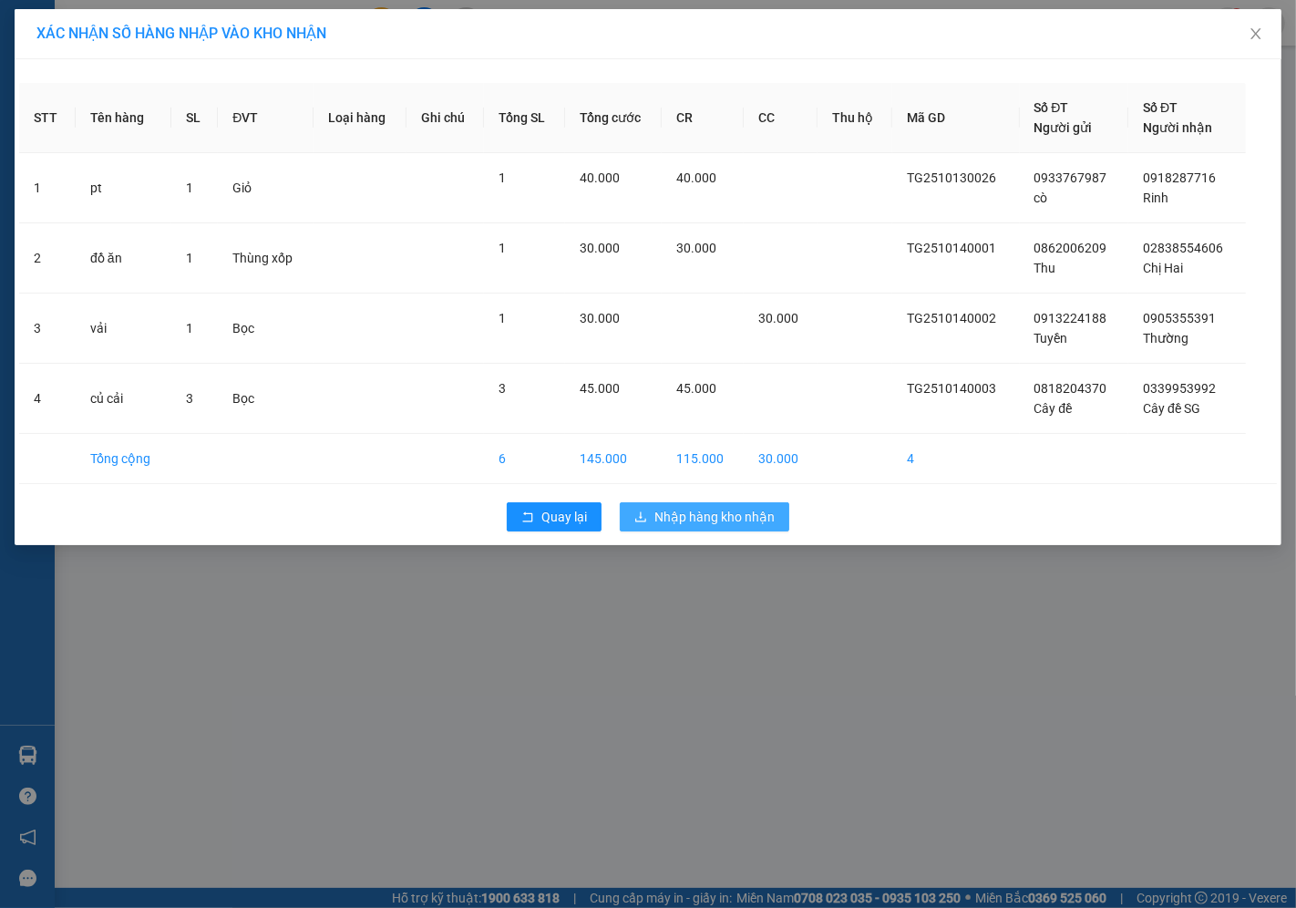
click at [686, 522] on span "Nhập hàng kho nhận" at bounding box center [714, 517] width 120 height 20
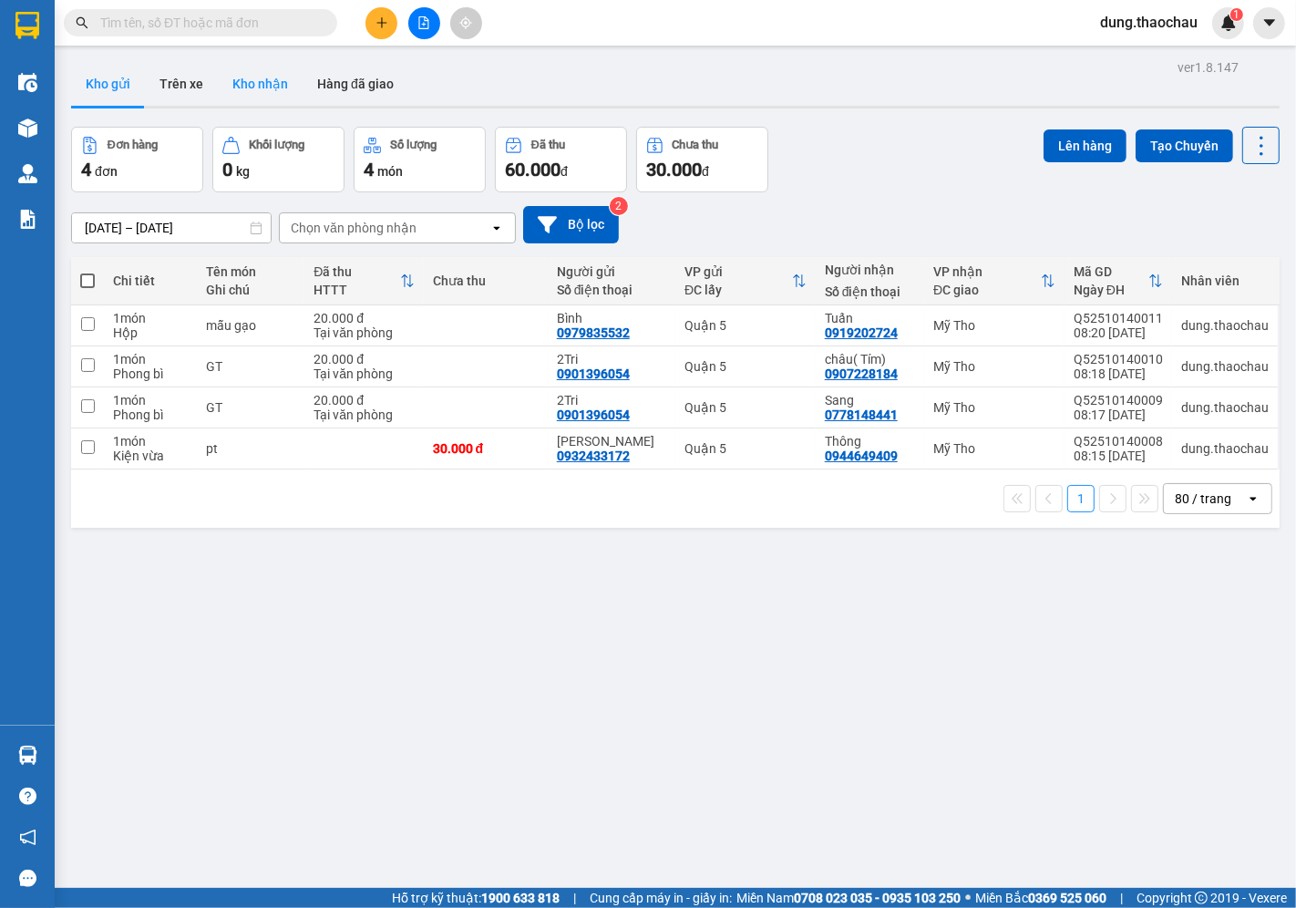
click at [252, 75] on button "Kho nhận" at bounding box center [260, 84] width 85 height 44
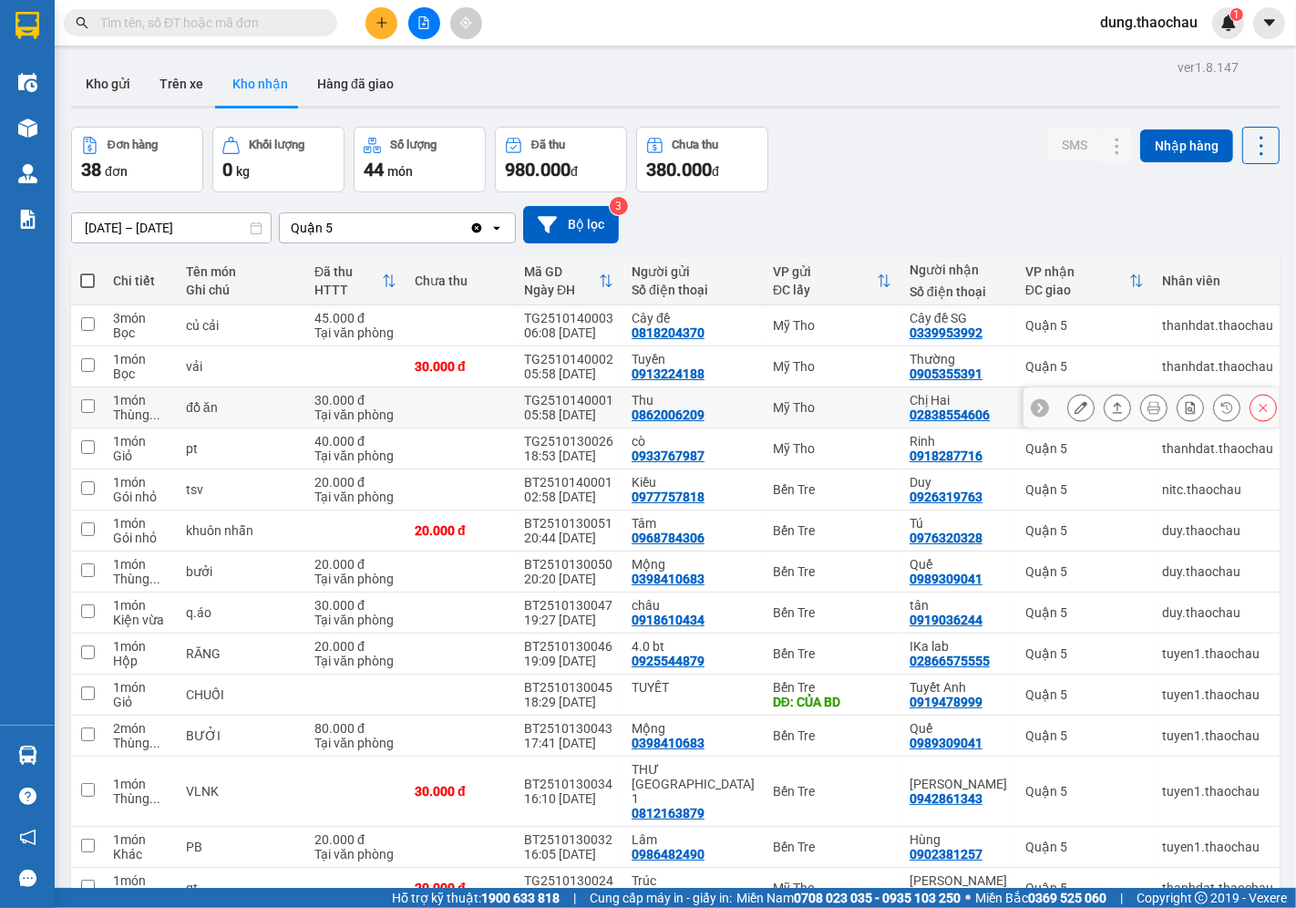
click at [1075, 410] on icon at bounding box center [1081, 407] width 13 height 13
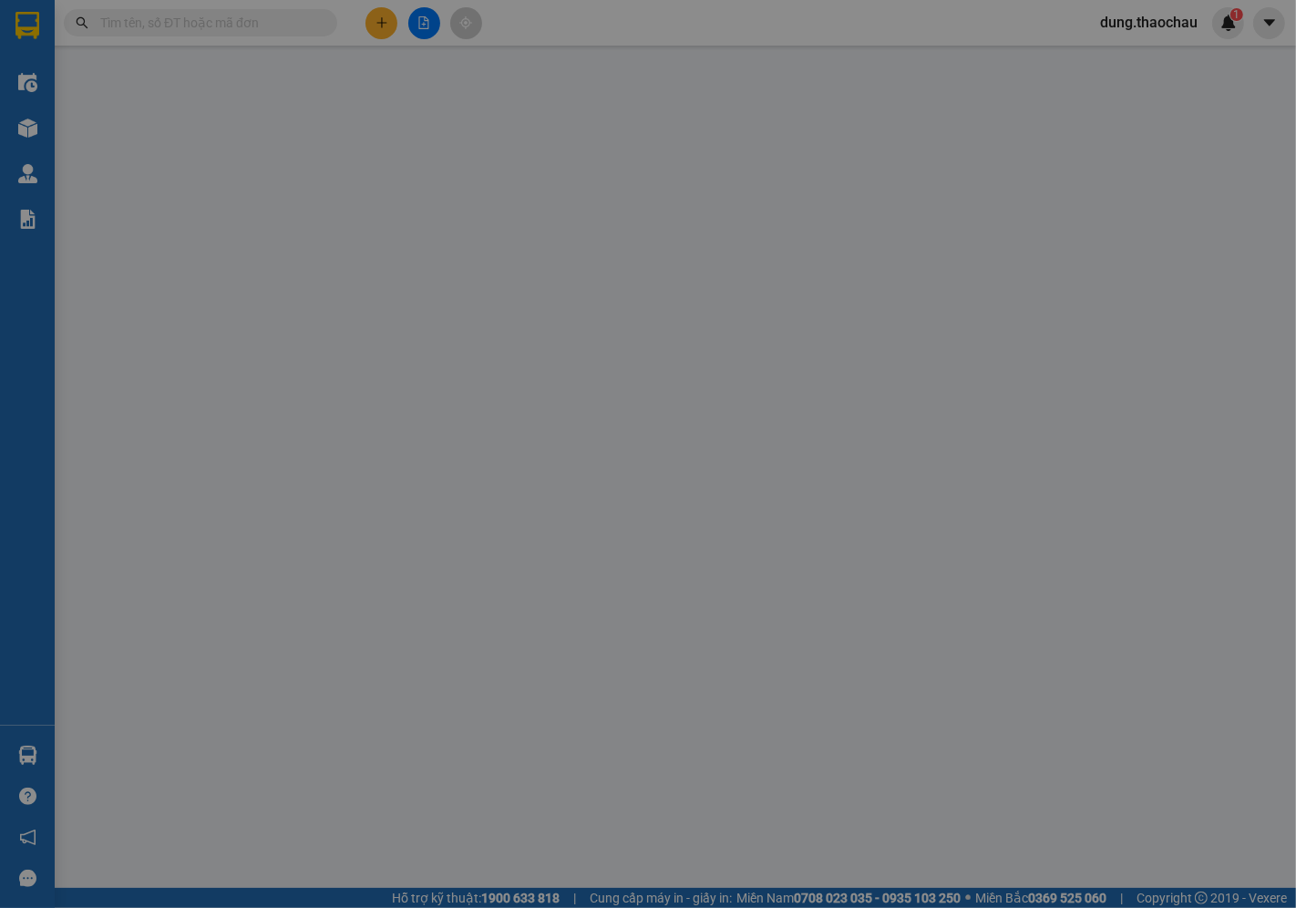
type input "0862006209"
type input "Thu"
type input "02838554606"
type input "Chị Hai"
type input "30.000"
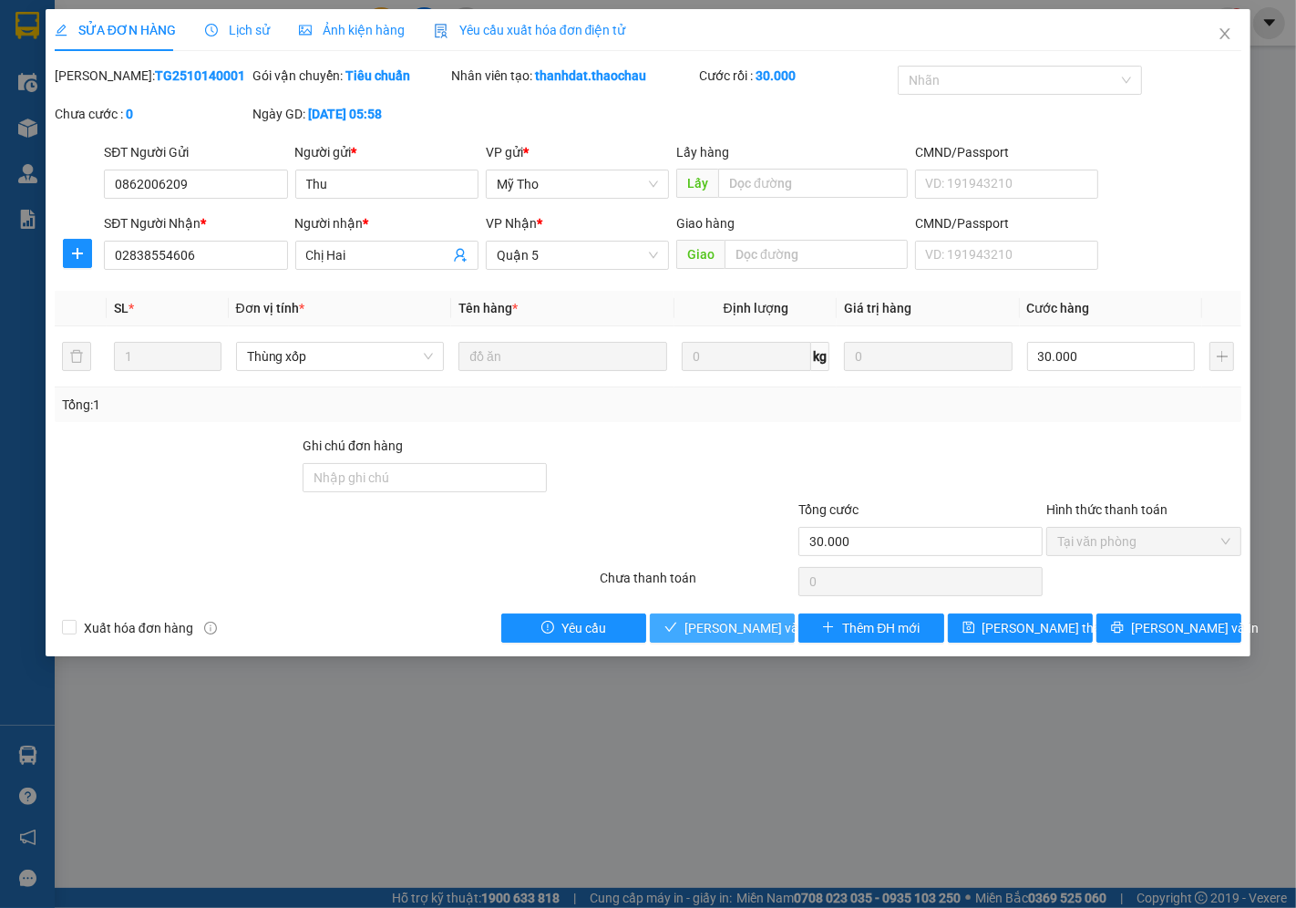
click at [712, 634] on span "Lưu và Giao hàng" at bounding box center [772, 628] width 175 height 20
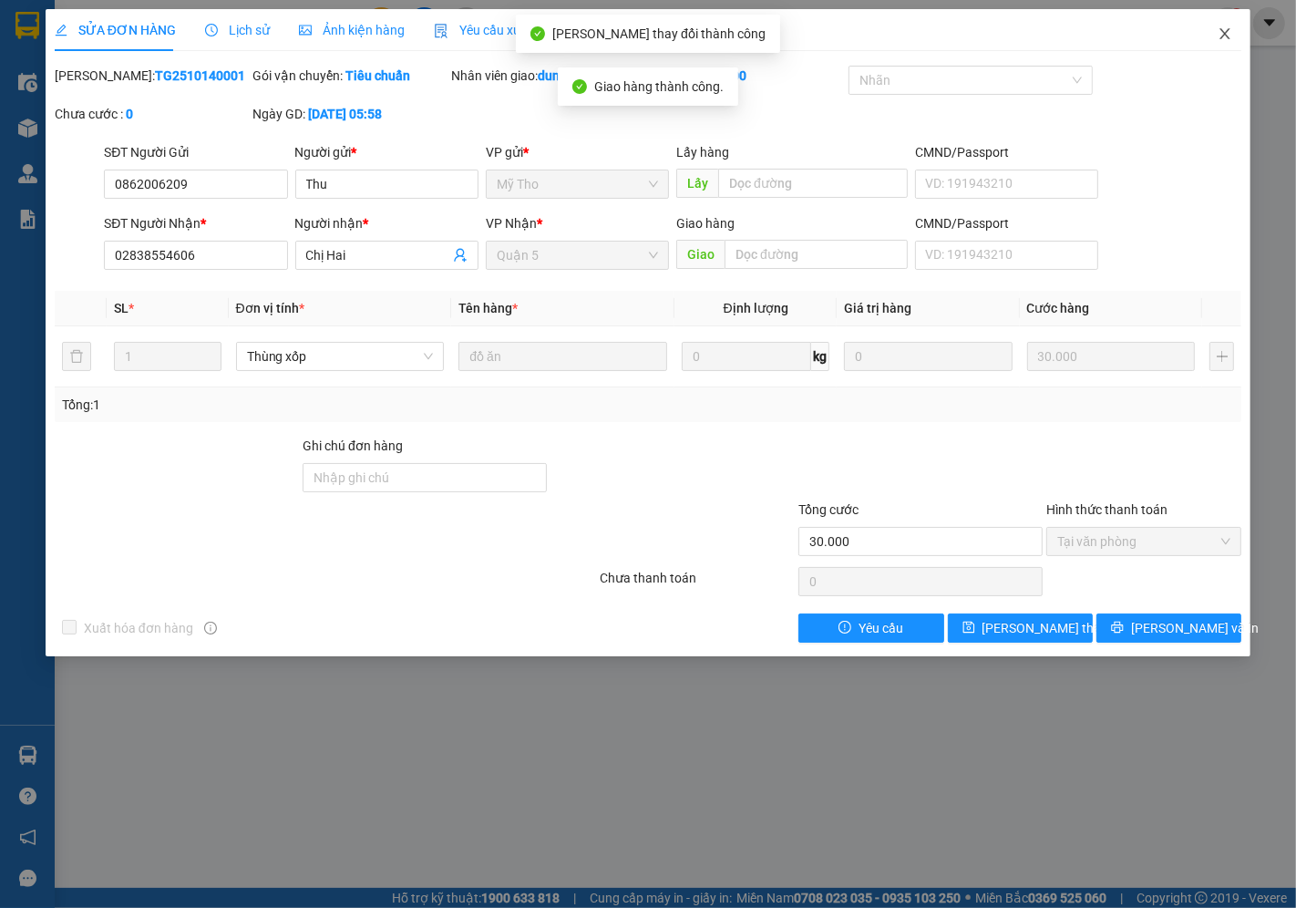
click at [1223, 35] on icon "close" at bounding box center [1225, 33] width 15 height 15
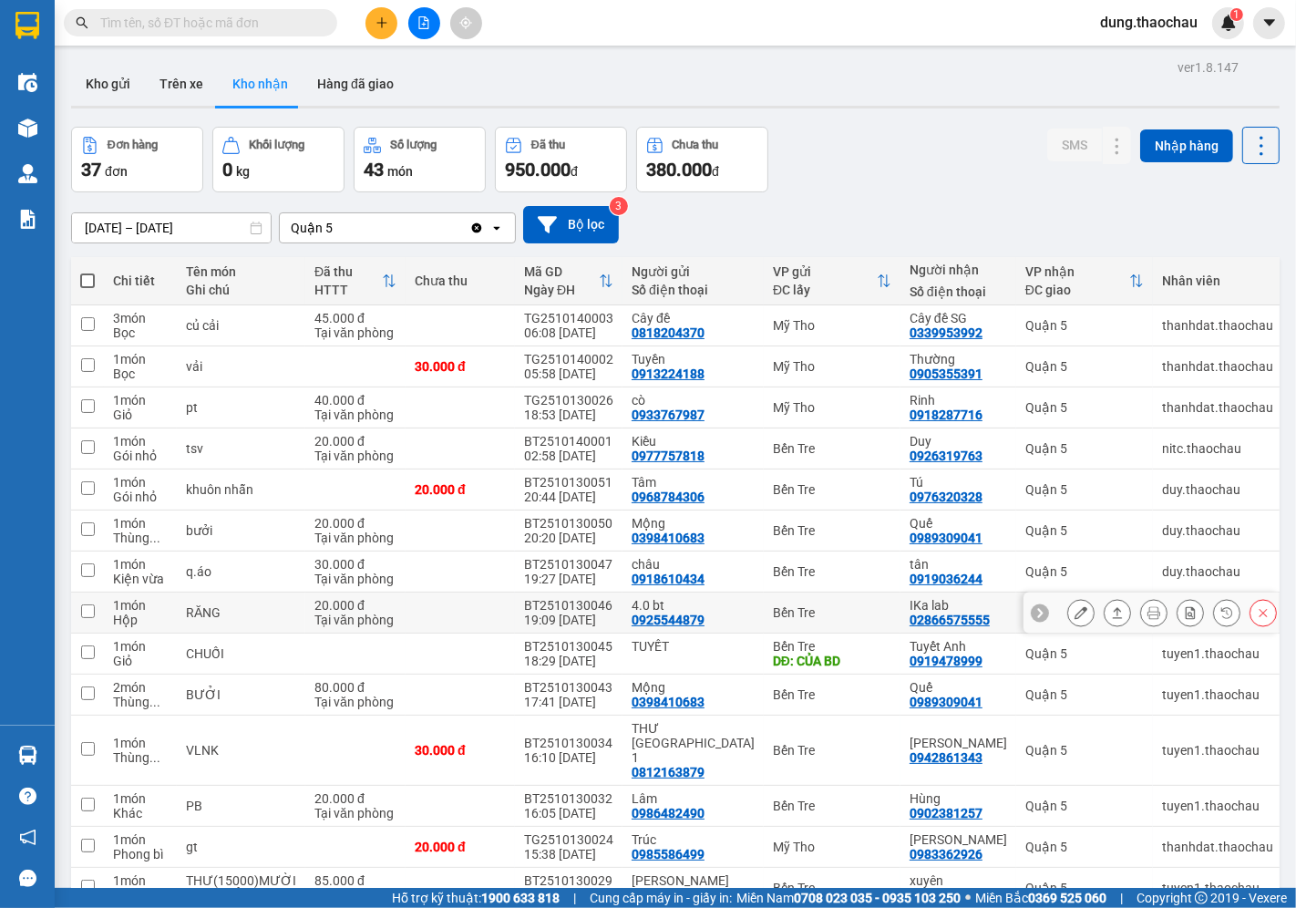
click at [1079, 608] on div at bounding box center [1080, 612] width 27 height 27
click at [1072, 614] on button at bounding box center [1081, 613] width 26 height 32
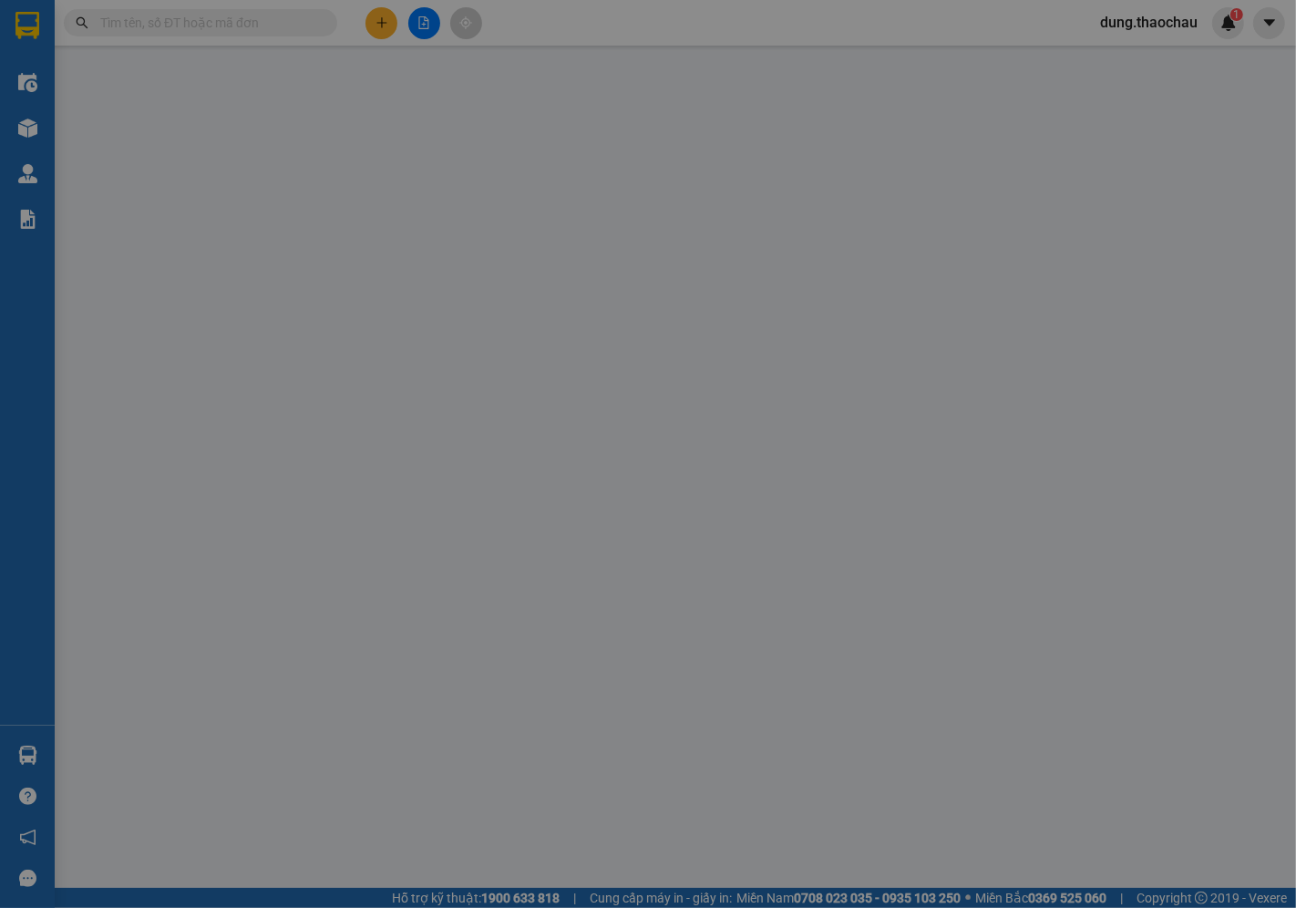
type input "0925544879"
type input "4.0 bt"
type input "02866575555"
type input "IKa lab"
type input "20.000"
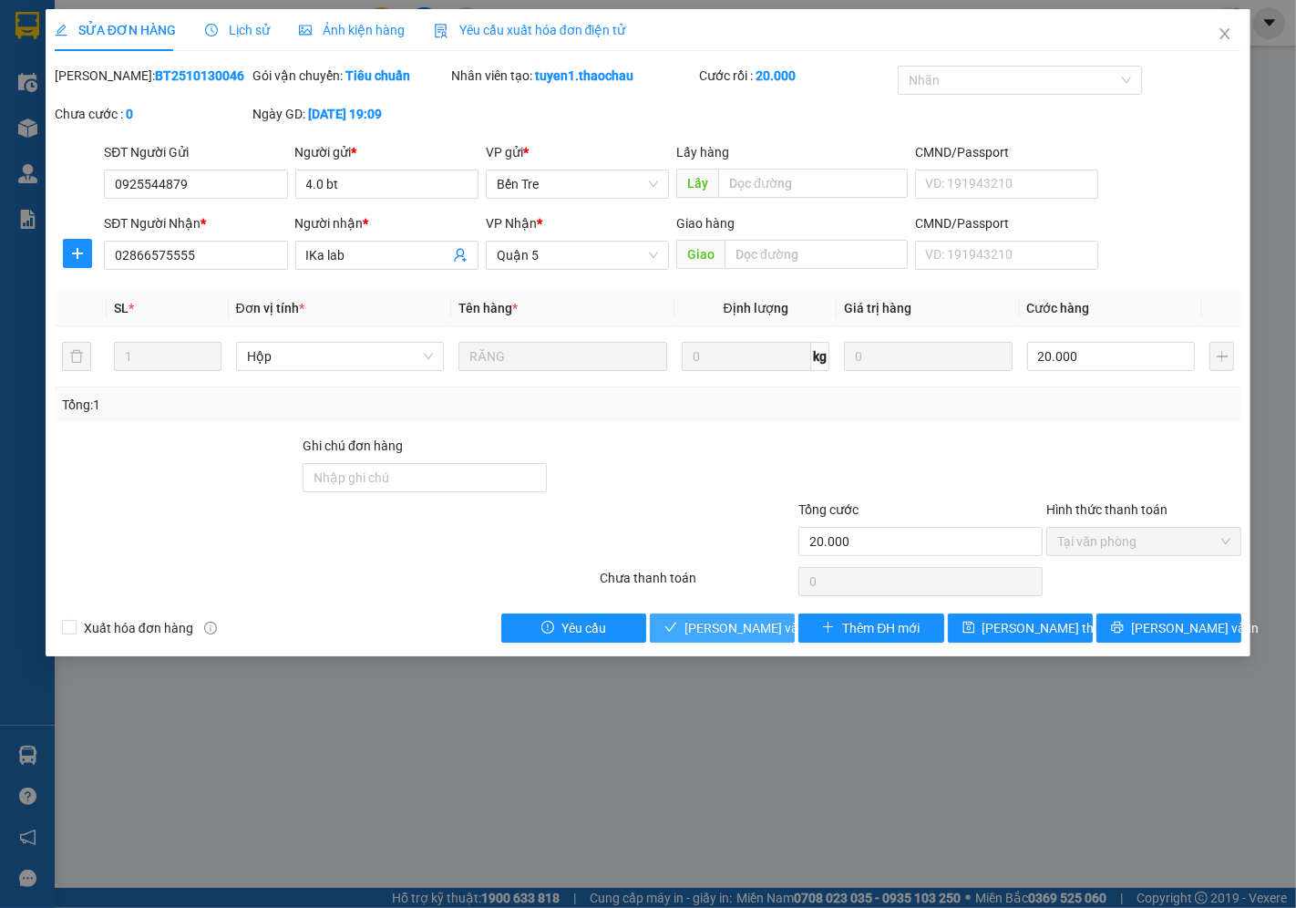
click at [720, 621] on span "Lưu và Giao hàng" at bounding box center [772, 628] width 175 height 20
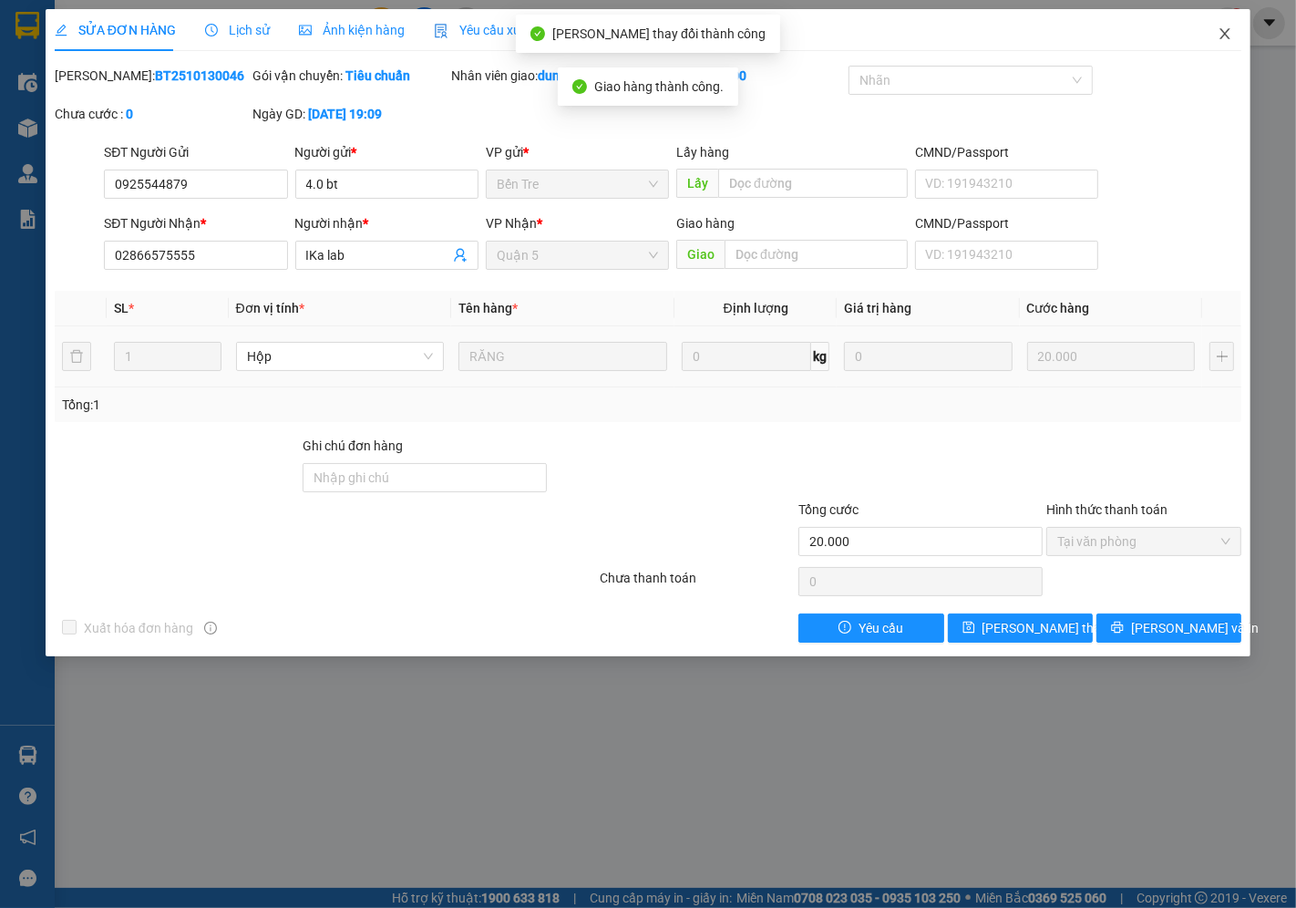
click at [1224, 38] on icon "close" at bounding box center [1225, 33] width 15 height 15
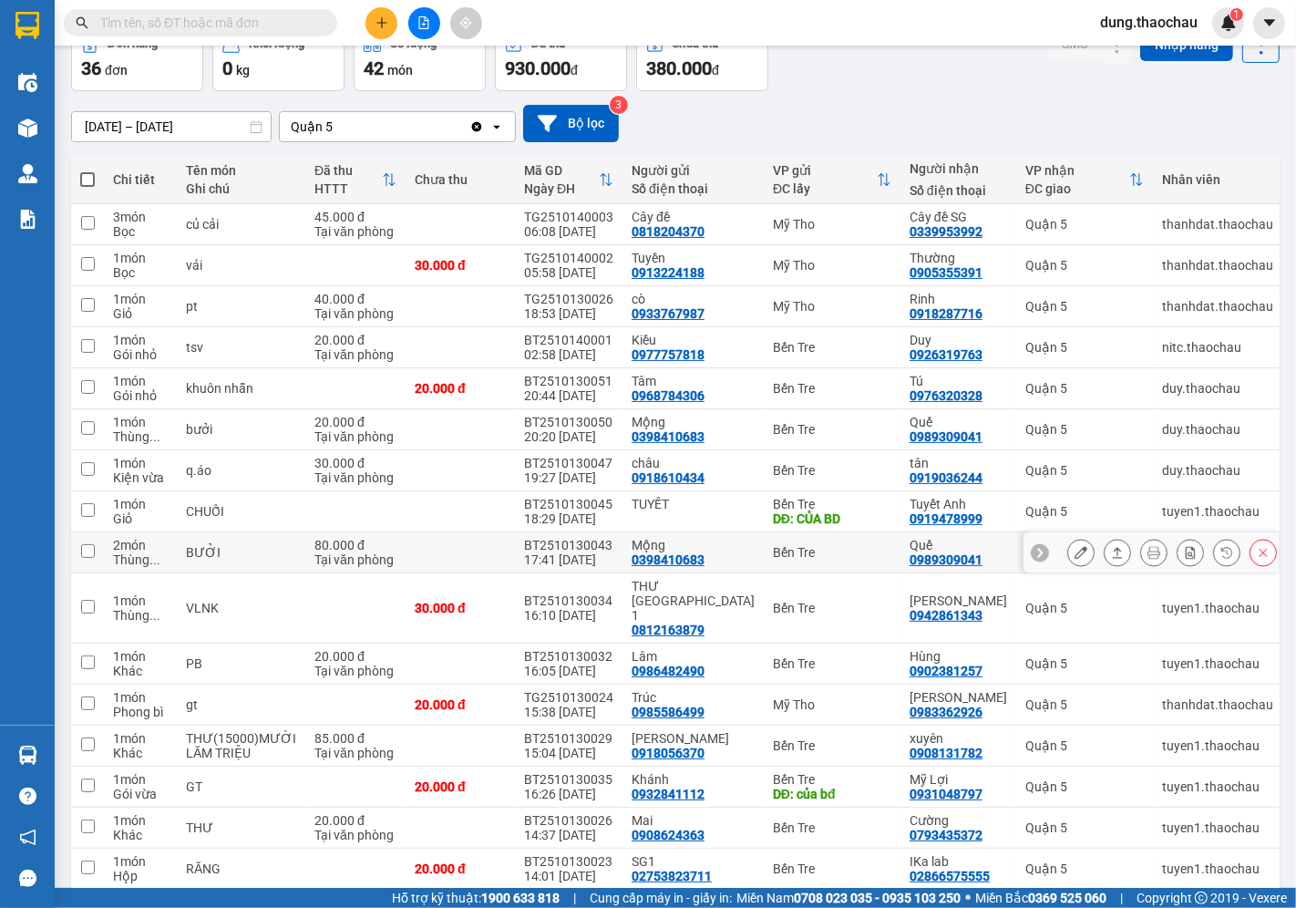
scroll to position [202, 0]
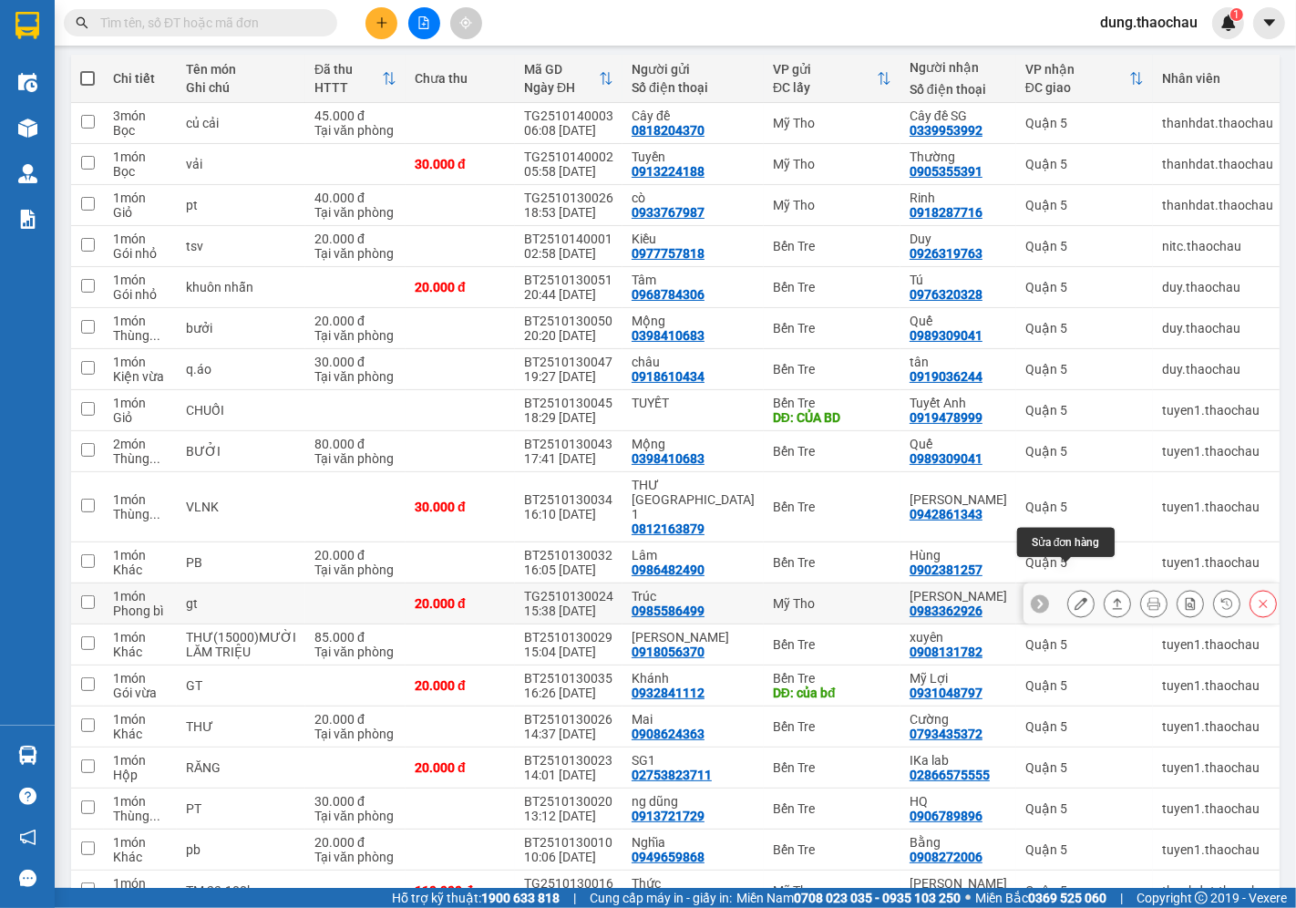
click at [1075, 597] on icon at bounding box center [1081, 603] width 13 height 13
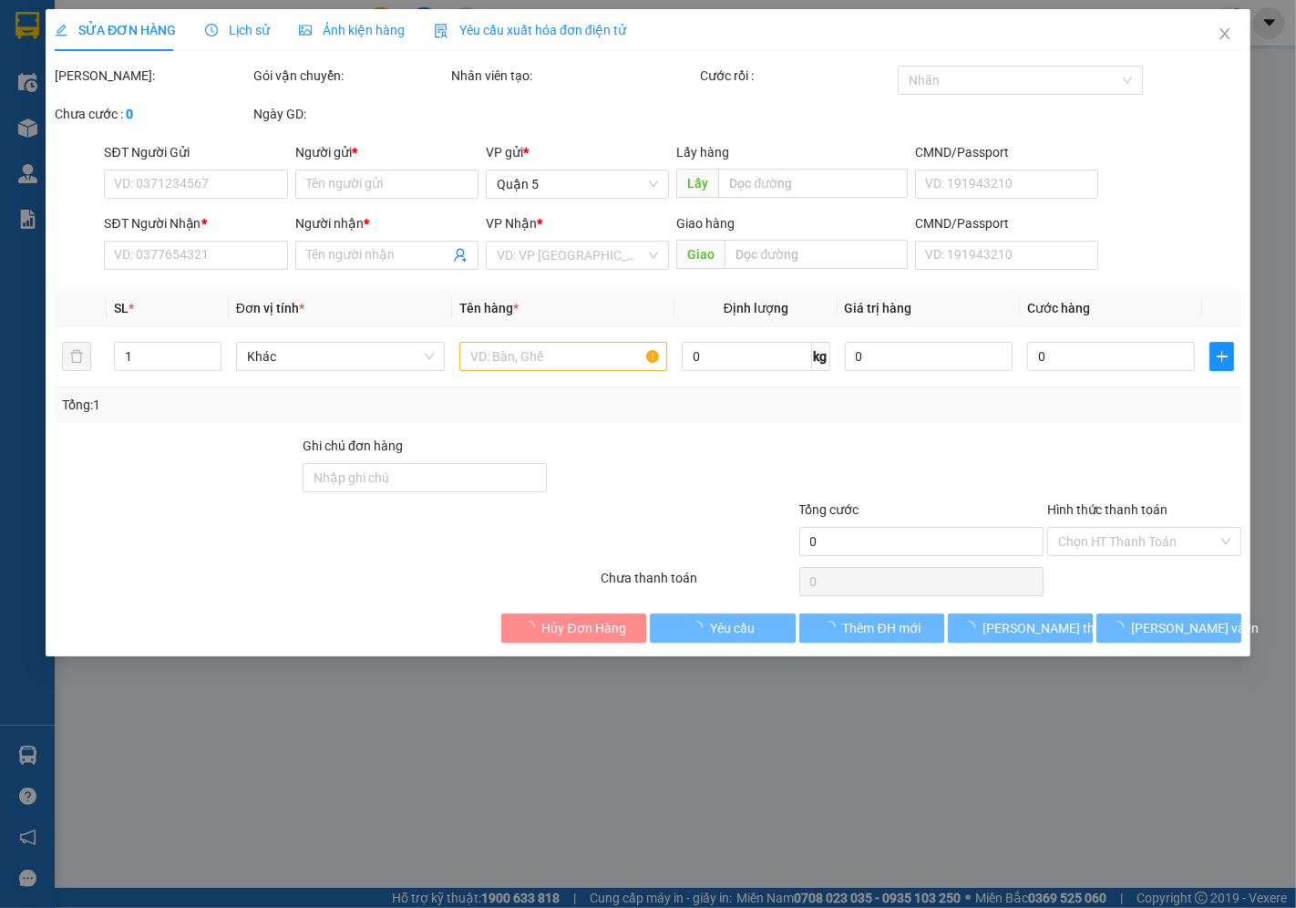
type input "0985586499"
type input "Trúc"
type input "0983362926"
type input "Hữu Phúc"
type input "20.000"
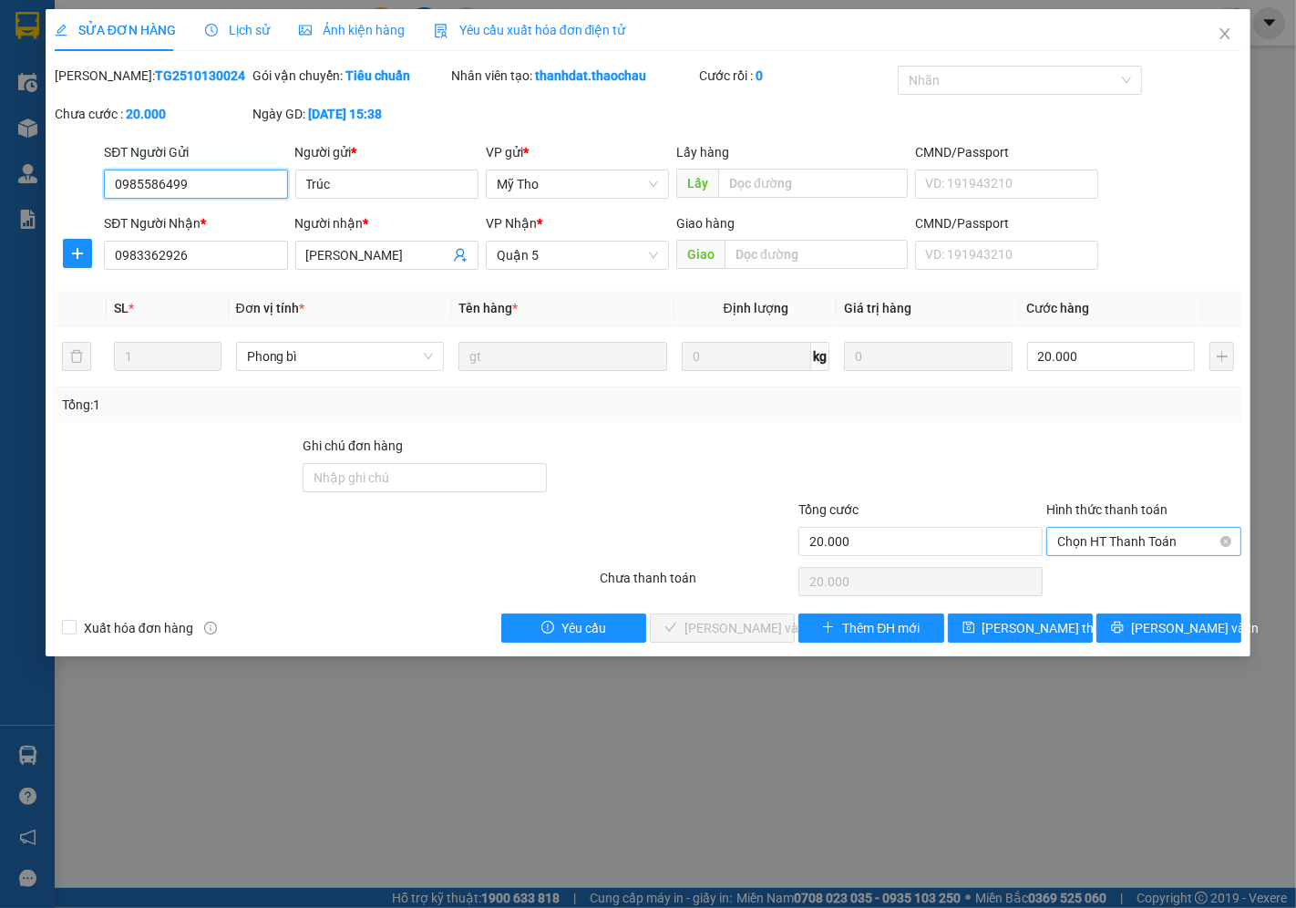
click at [1088, 535] on span "Chọn HT Thanh Toán" at bounding box center [1143, 541] width 173 height 27
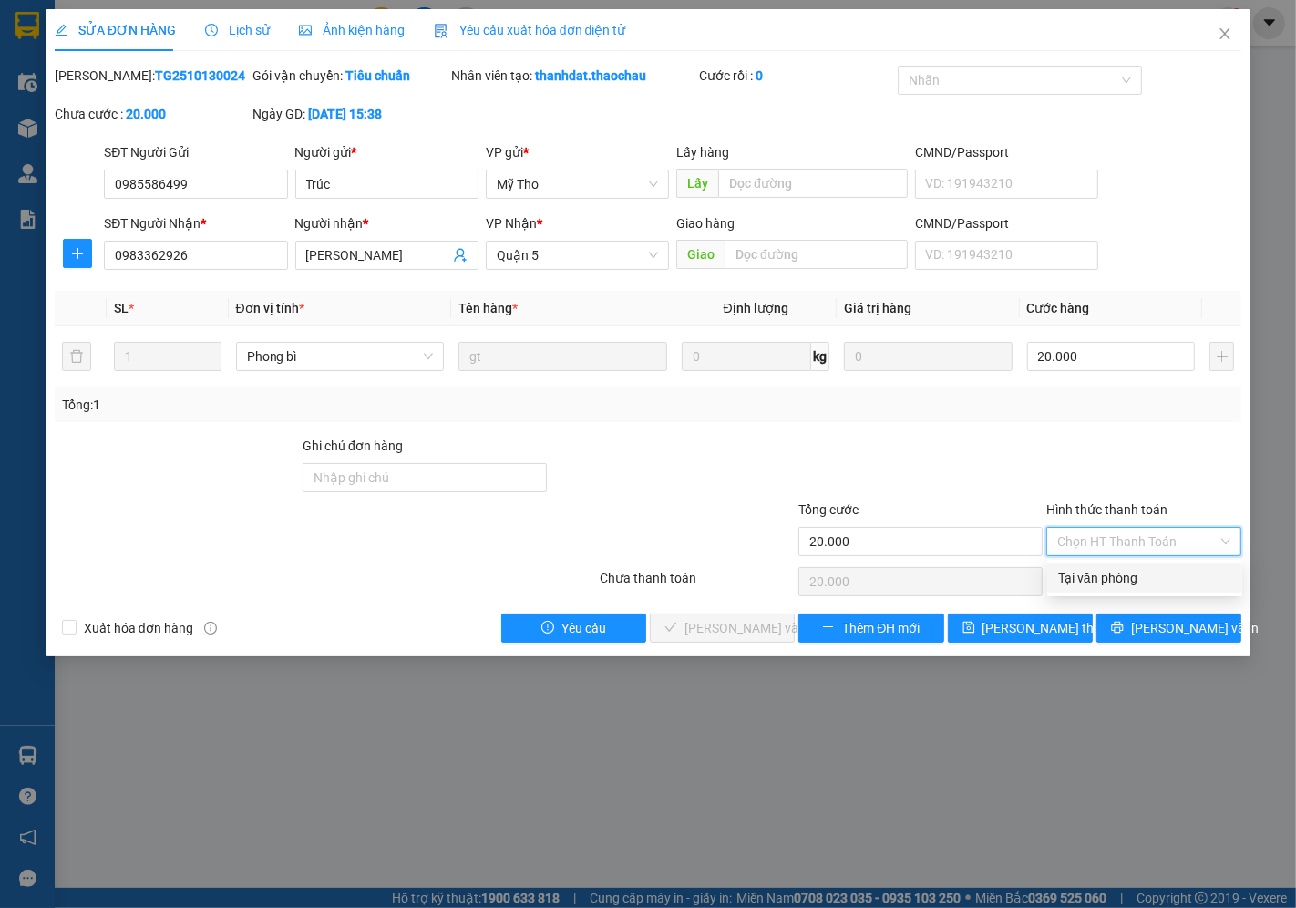
click at [1082, 569] on div "Tại văn phòng" at bounding box center [1144, 578] width 173 height 20
type input "0"
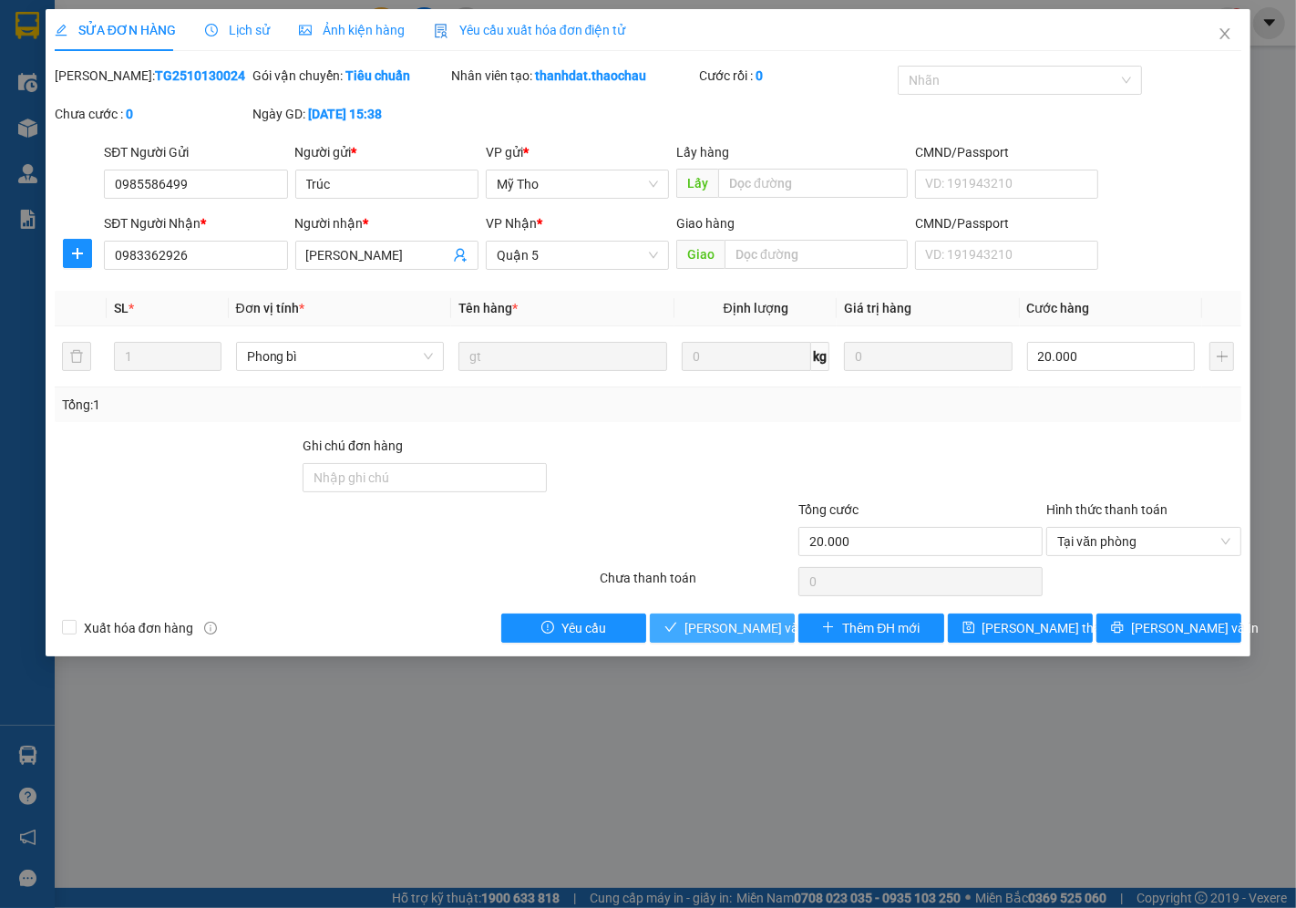
click at [761, 634] on span "Lưu và Giao hàng" at bounding box center [772, 628] width 175 height 20
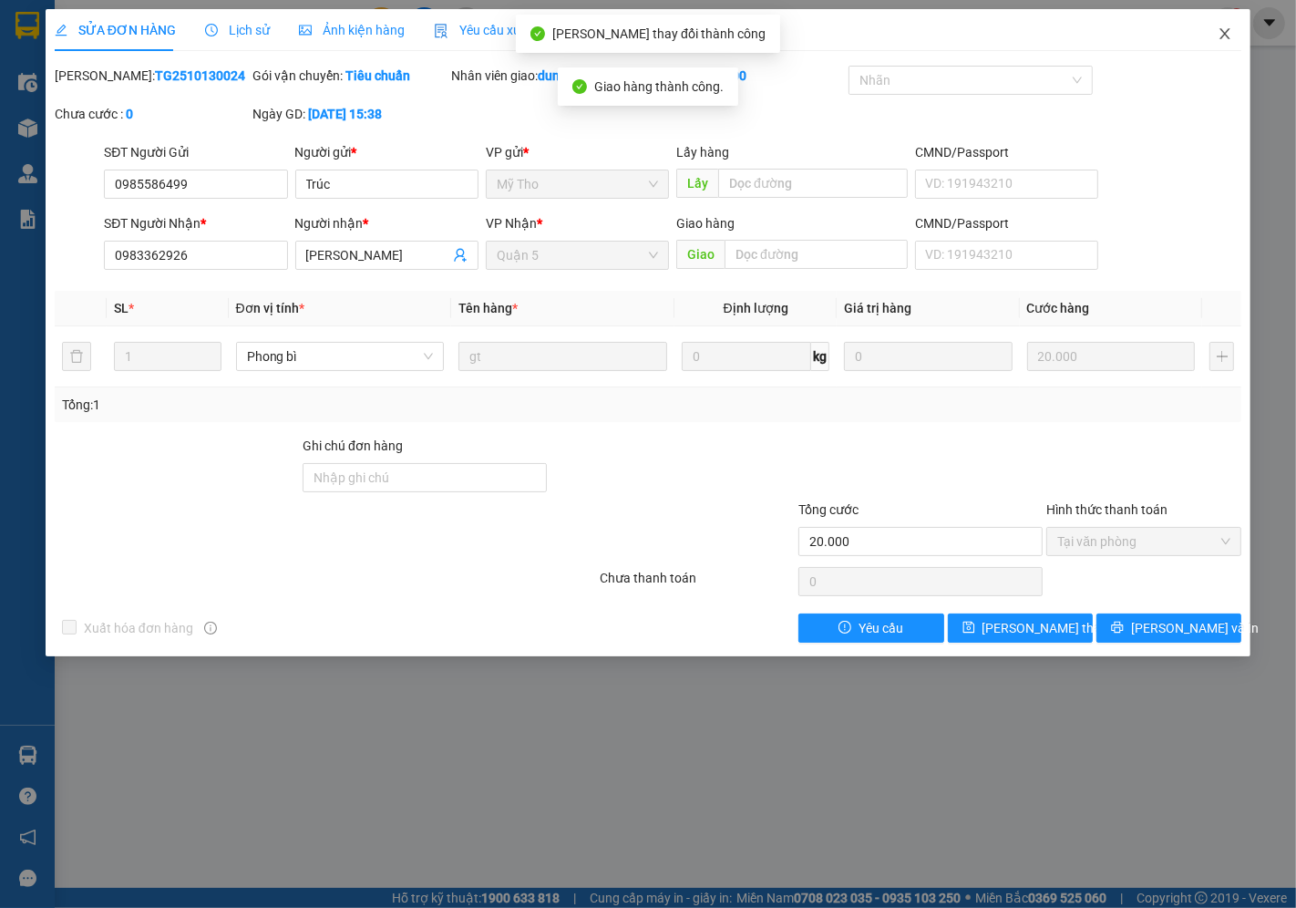
click at [1229, 36] on icon "close" at bounding box center [1225, 33] width 15 height 15
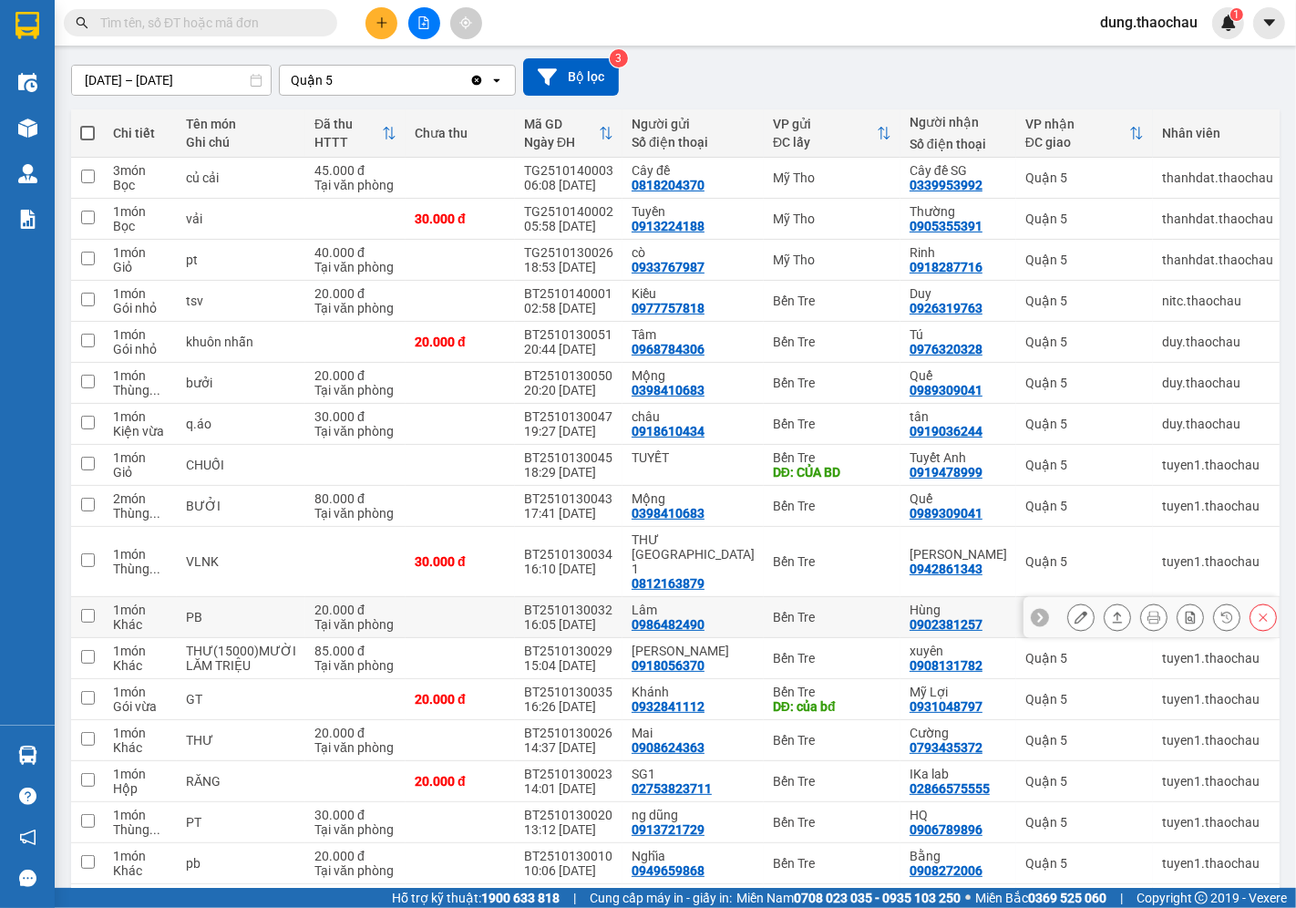
scroll to position [101, 0]
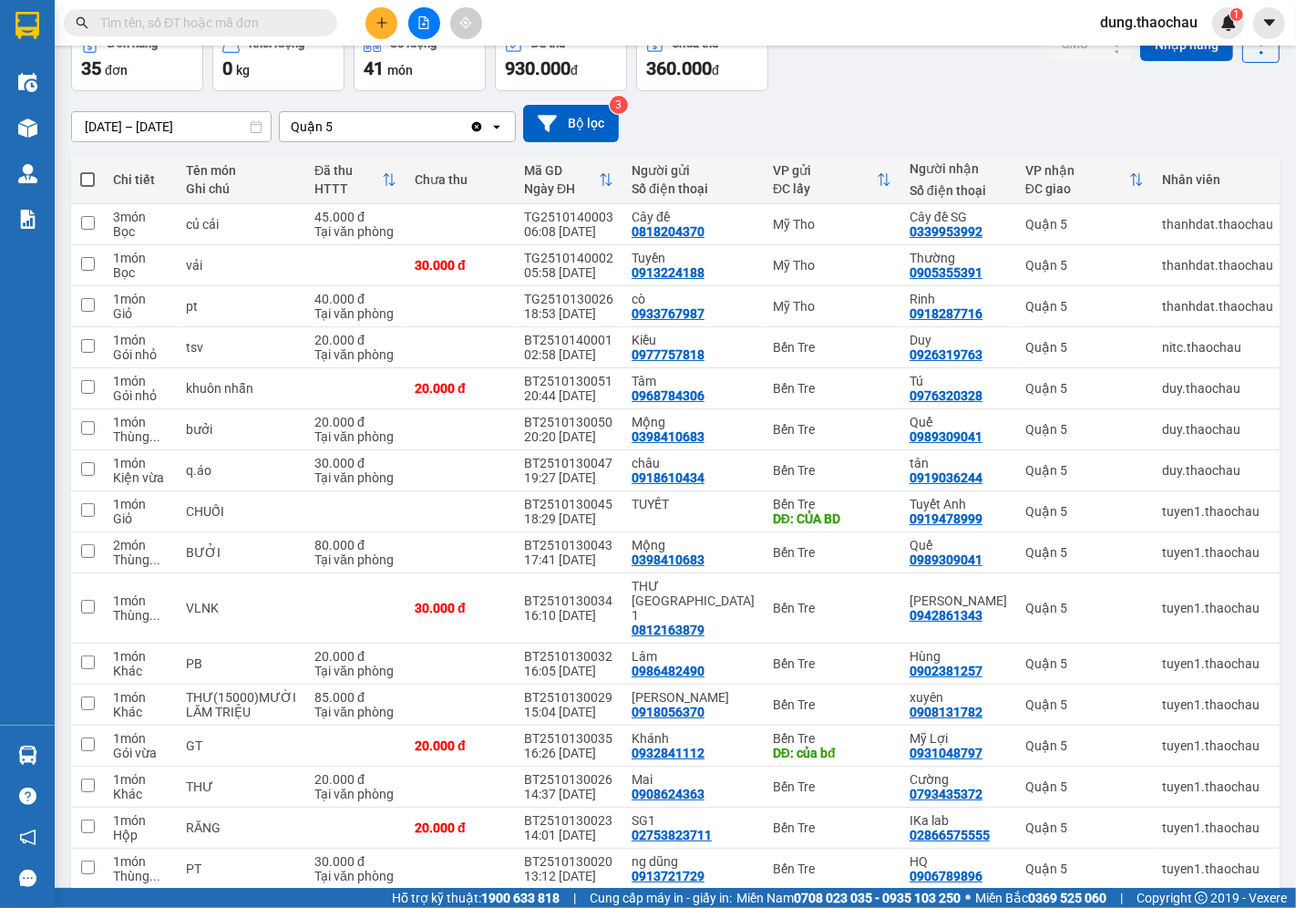
click at [240, 16] on input "text" at bounding box center [207, 23] width 215 height 20
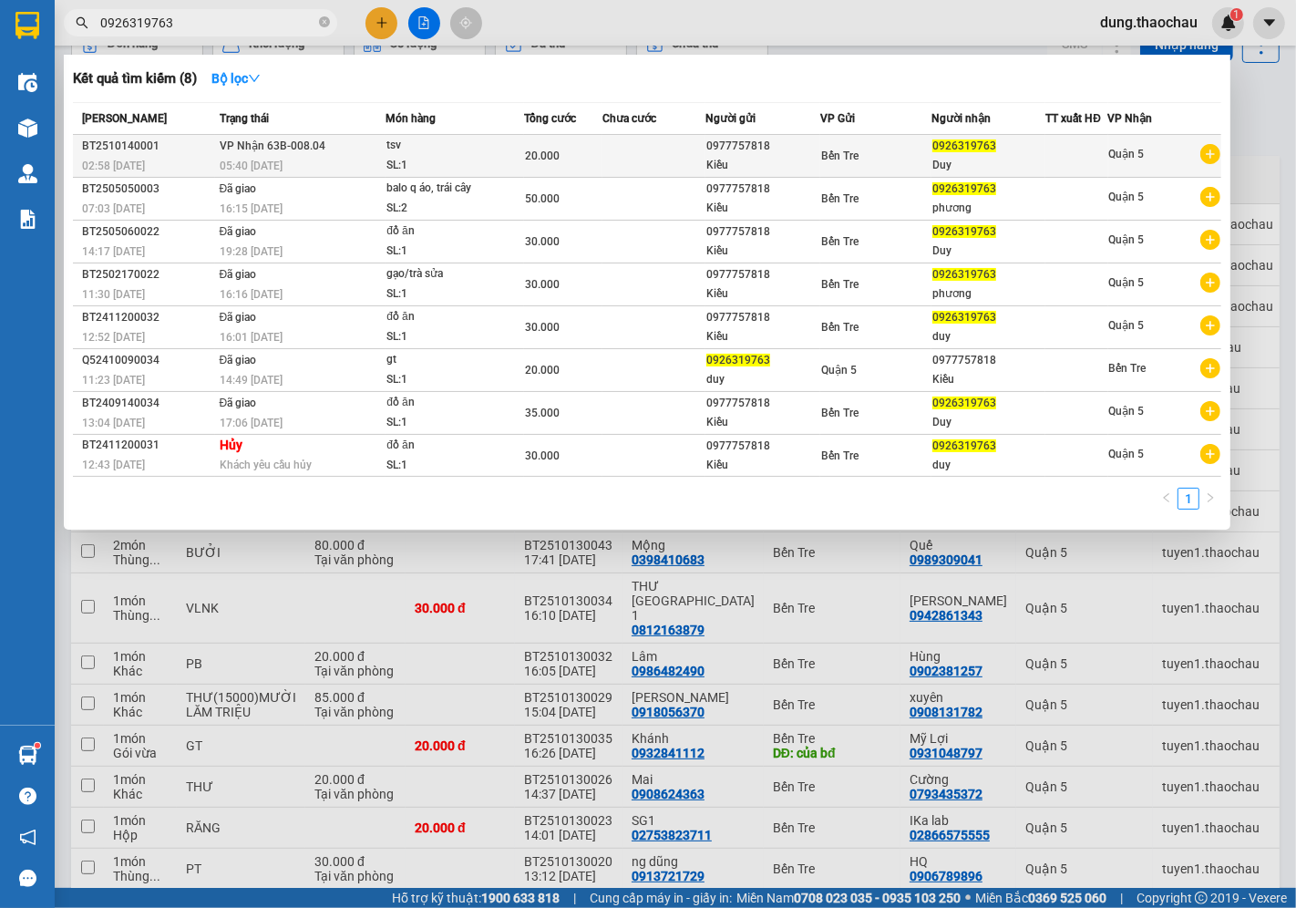
type input "0926319763"
click at [659, 160] on td at bounding box center [653, 156] width 103 height 43
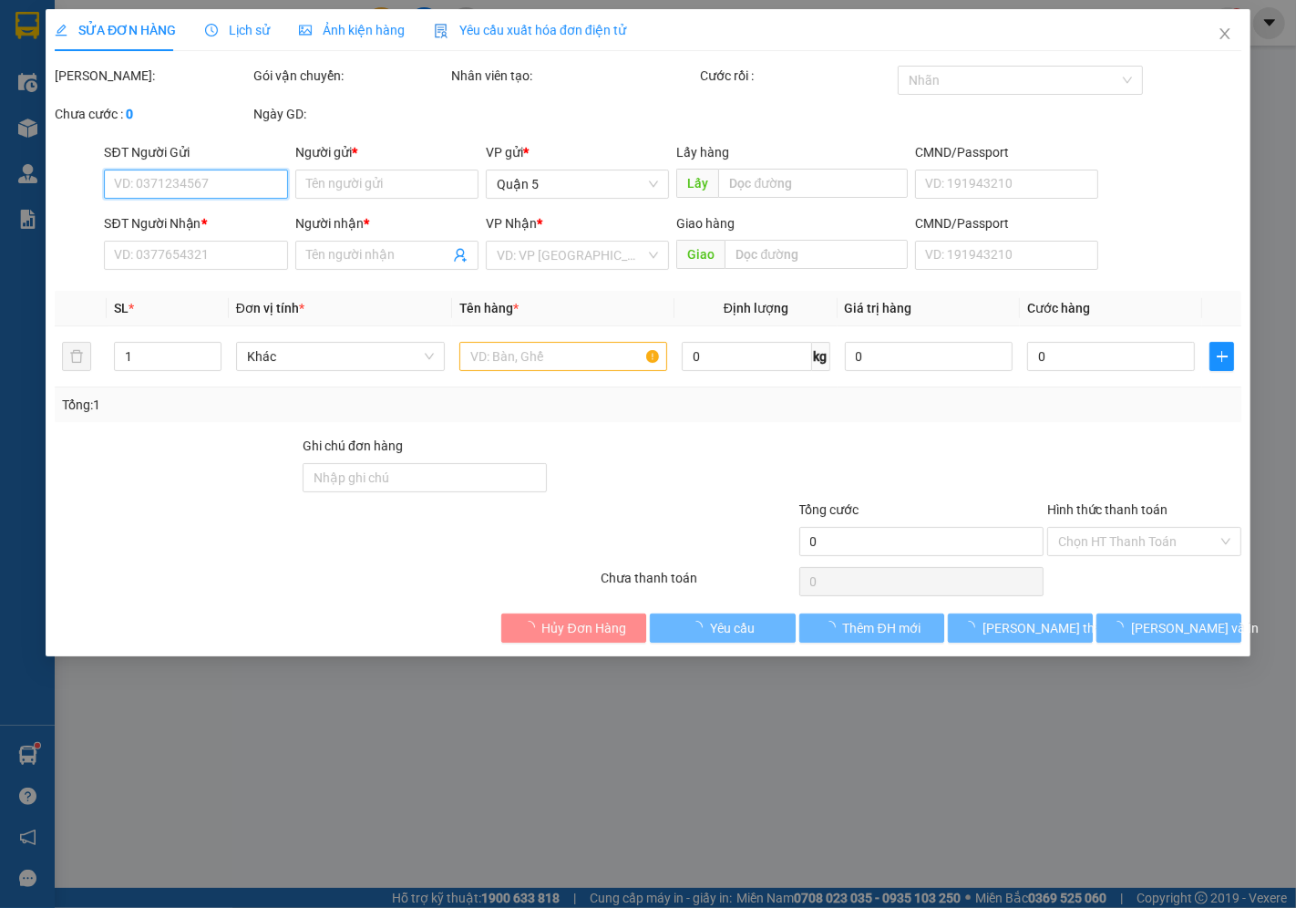
type input "0977757818"
type input "Kiều"
type input "0926319763"
type input "Duy"
type input "20.000"
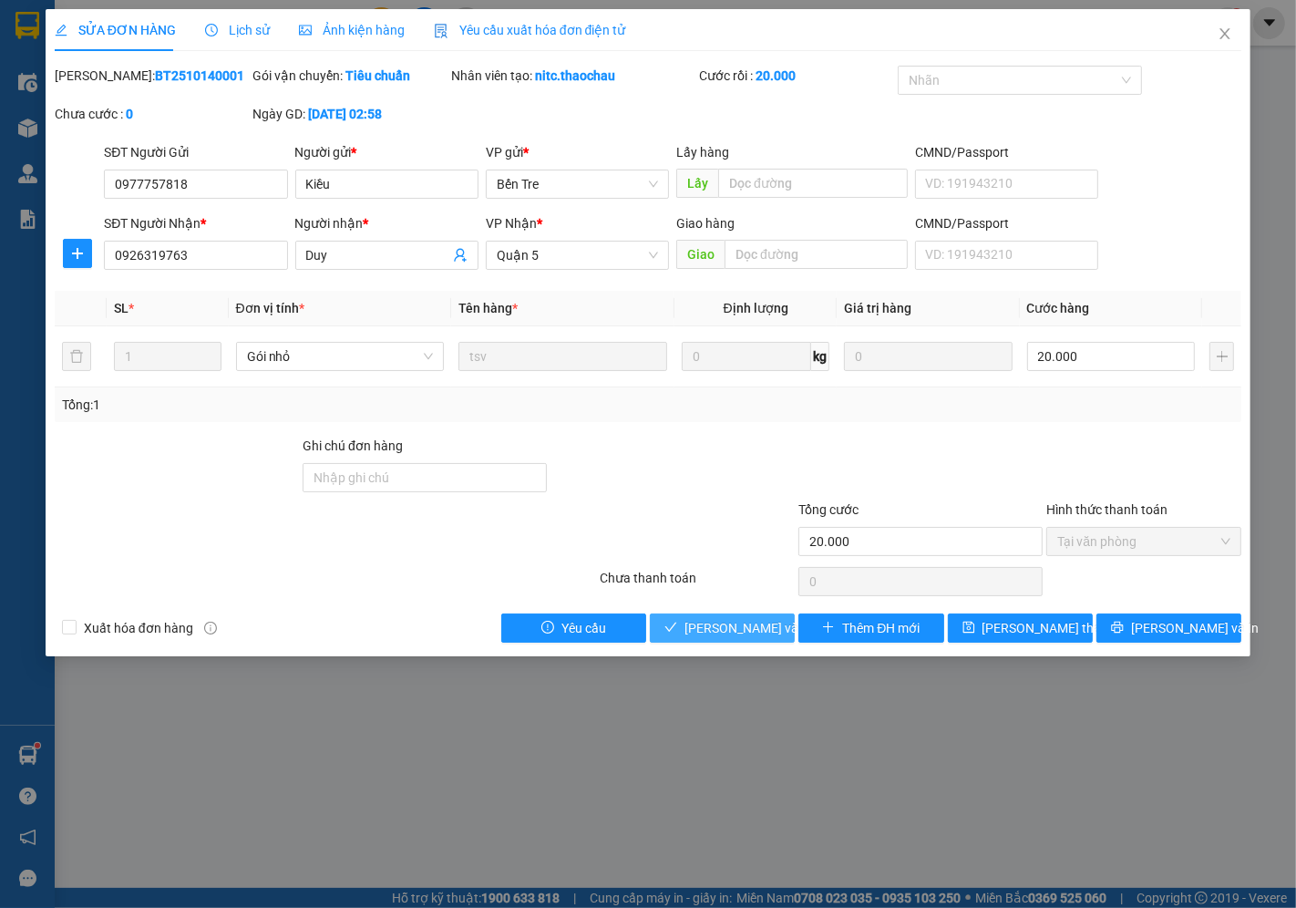
click at [726, 629] on span "Lưu và Giao hàng" at bounding box center [772, 628] width 175 height 20
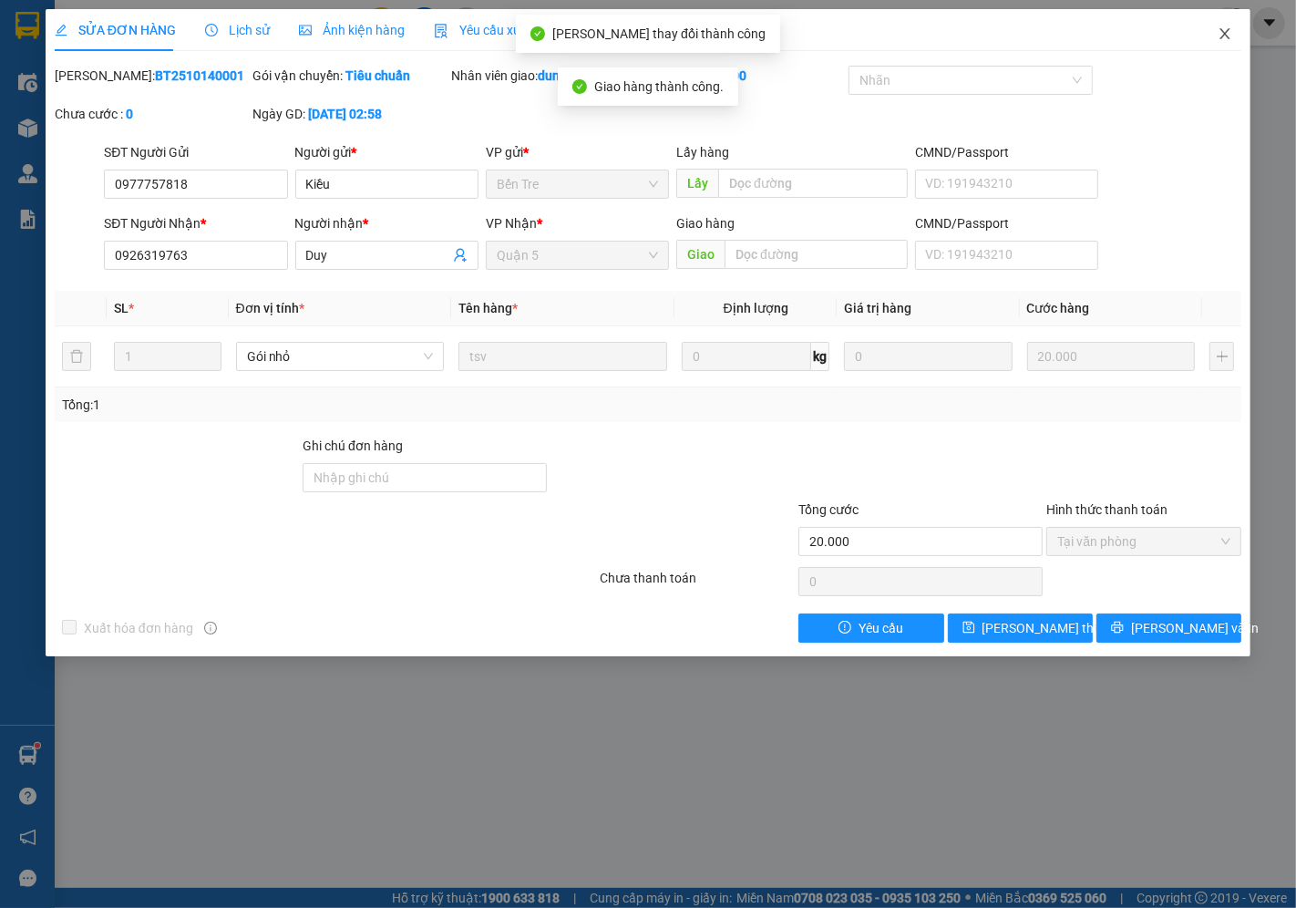
click at [1224, 27] on icon "close" at bounding box center [1225, 33] width 15 height 15
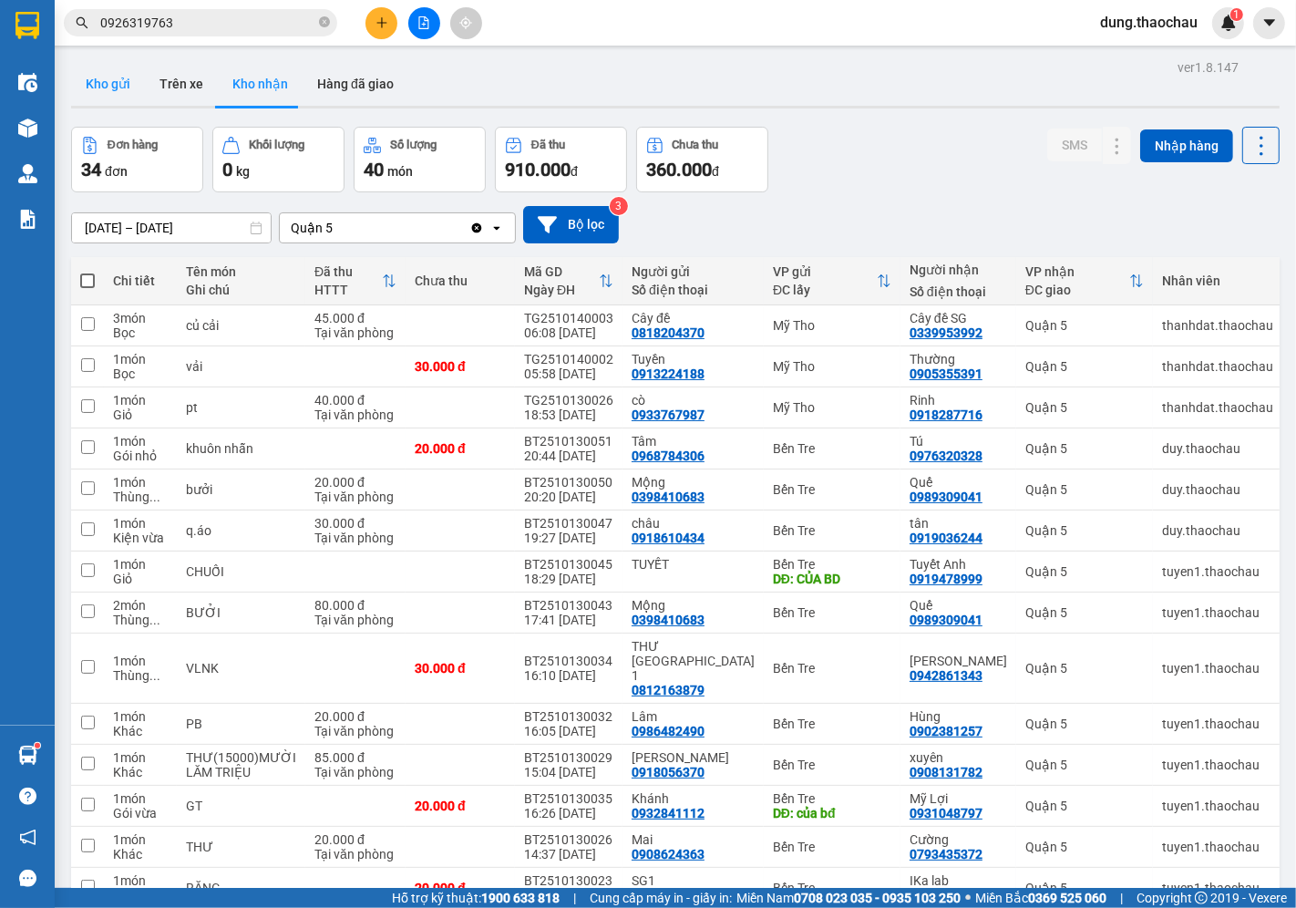
click at [105, 74] on button "Kho gửi" at bounding box center [108, 84] width 74 height 44
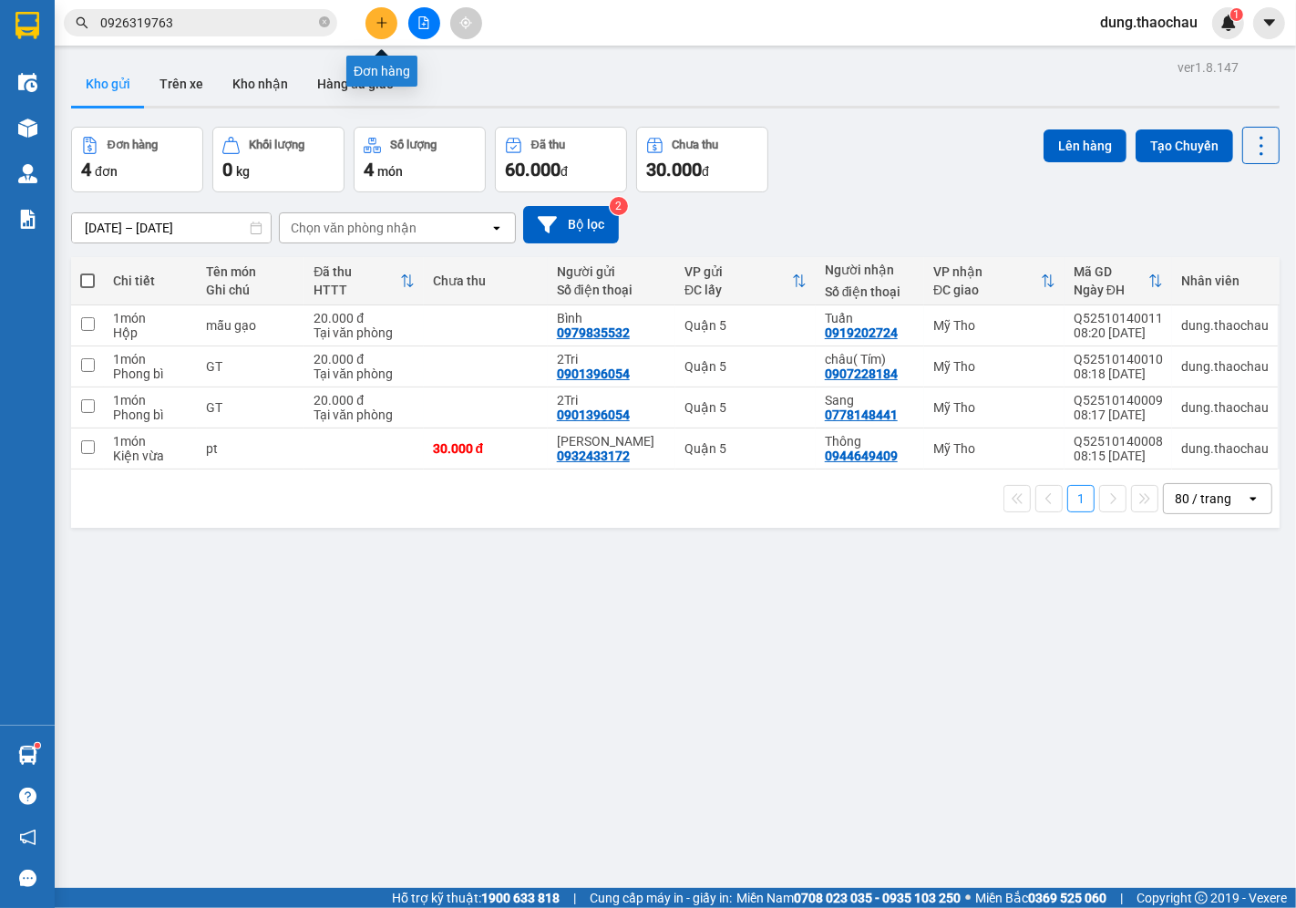
click at [386, 11] on button at bounding box center [381, 23] width 32 height 32
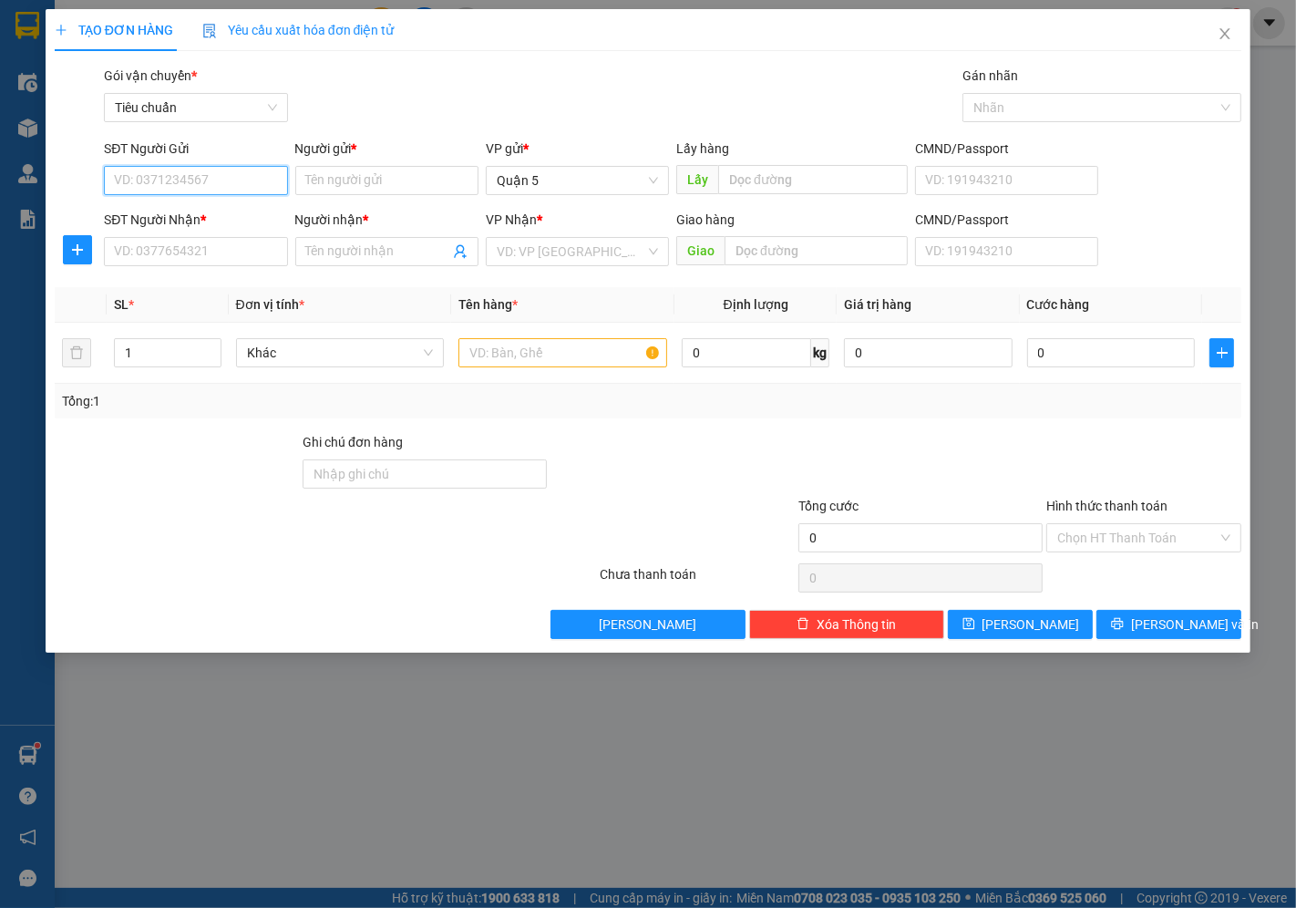
paste input "0777738697"
type input "0777738697"
click at [206, 220] on div "0777738697 - Thịnh" at bounding box center [195, 217] width 161 height 20
type input "Thịnh"
type input "0777738697"
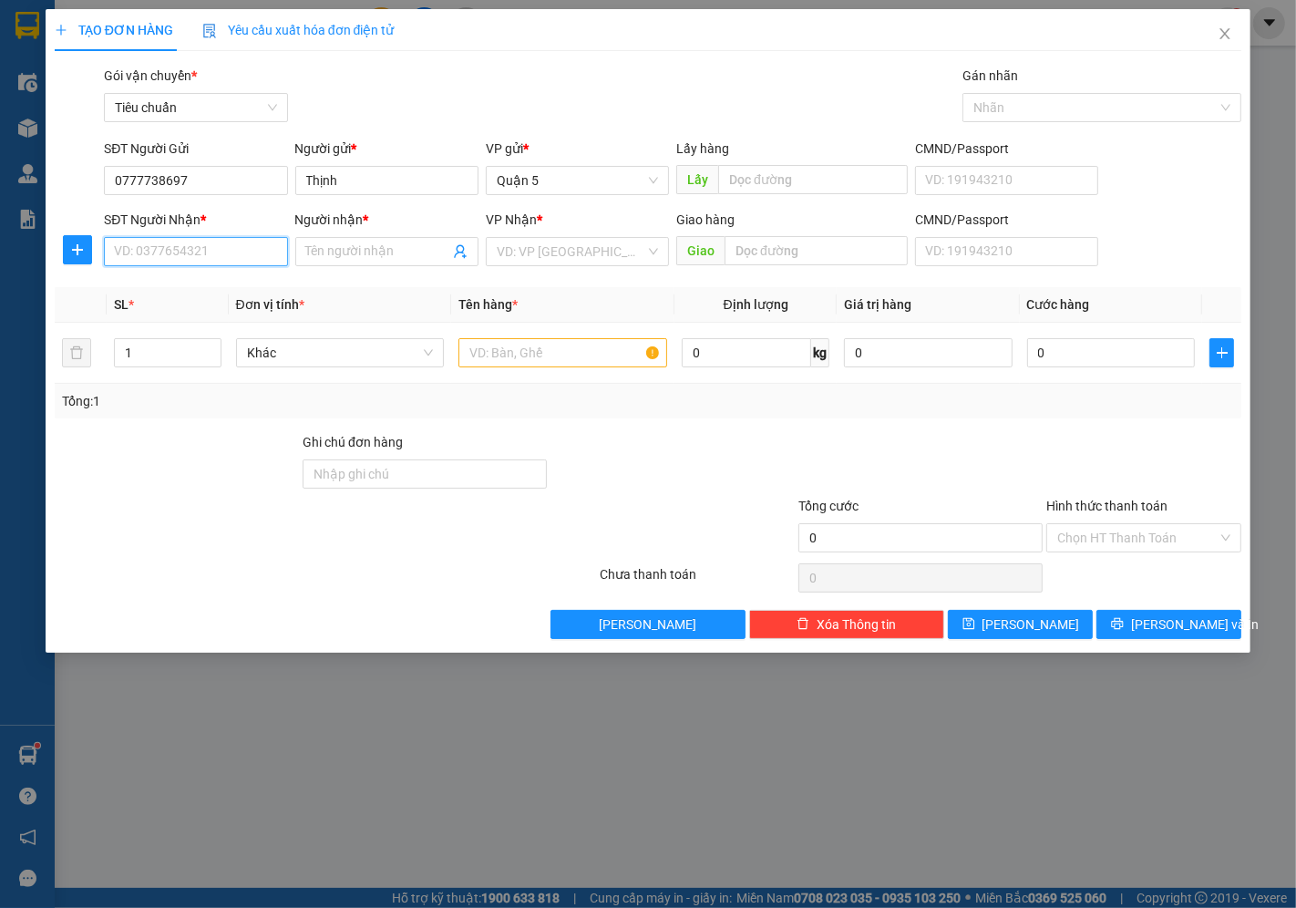
click at [190, 253] on input "SĐT Người Nhận *" at bounding box center [195, 251] width 183 height 29
click at [184, 283] on div "0343818131 - Tuyền" at bounding box center [195, 288] width 161 height 20
type input "0343818131"
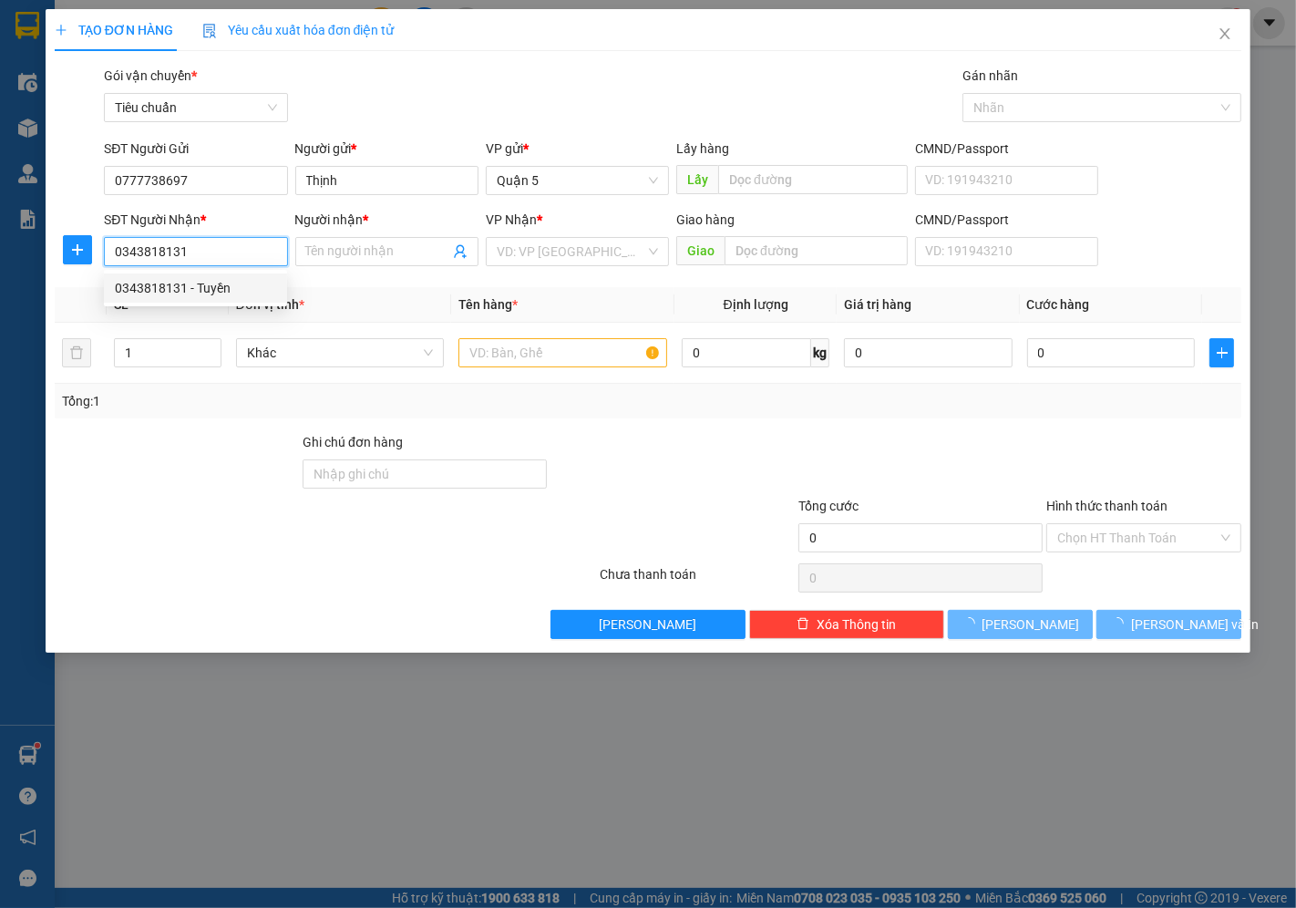
type input "Tuyền"
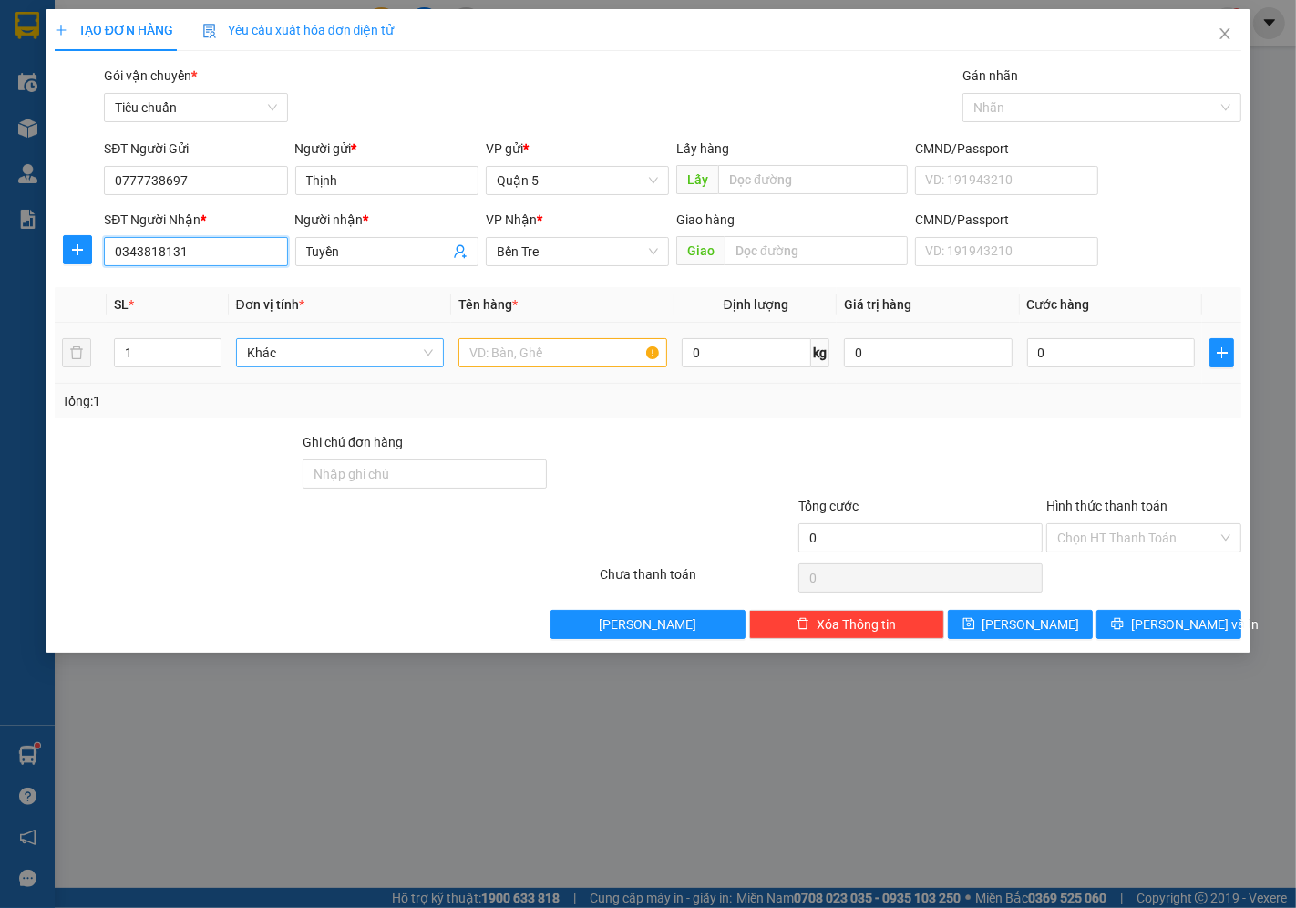
click at [338, 359] on span "Khác" at bounding box center [340, 352] width 187 height 27
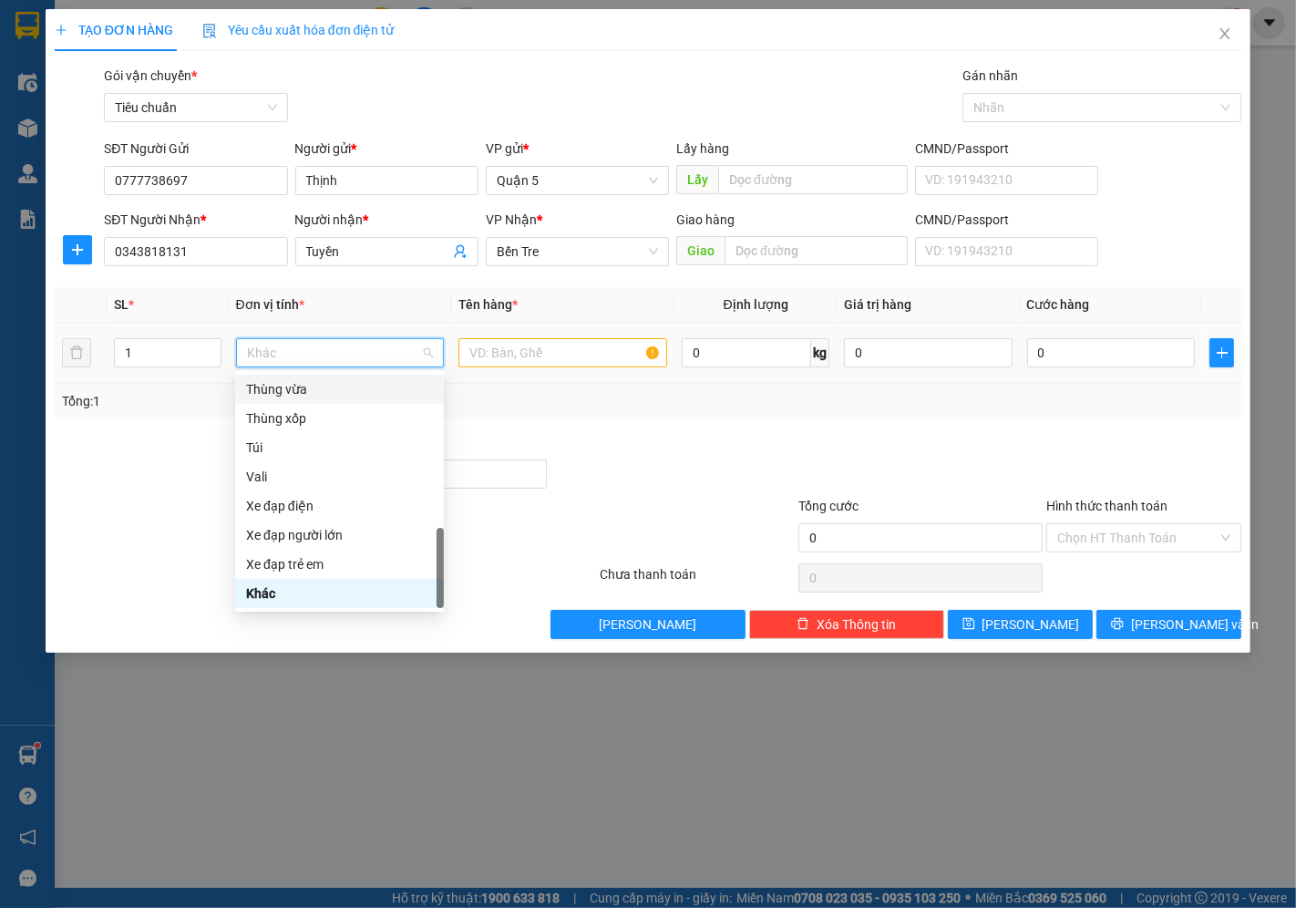
click at [295, 390] on div "Thùng vừa" at bounding box center [339, 389] width 187 height 20
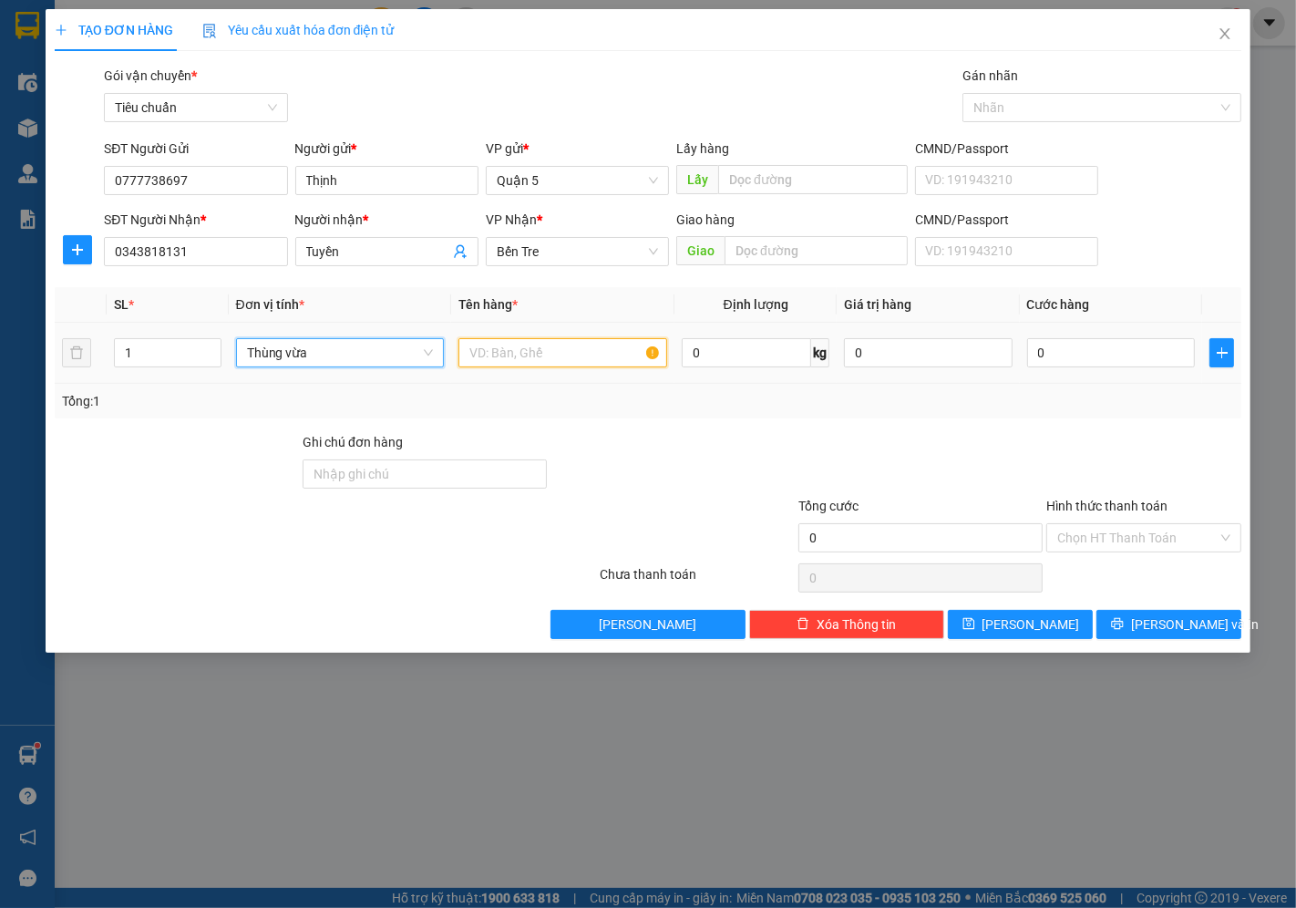
click at [561, 353] on input "text" at bounding box center [562, 352] width 209 height 29
type input "bánh mì"
click at [1048, 350] on input "0" at bounding box center [1111, 352] width 168 height 29
type input "03"
type input "3"
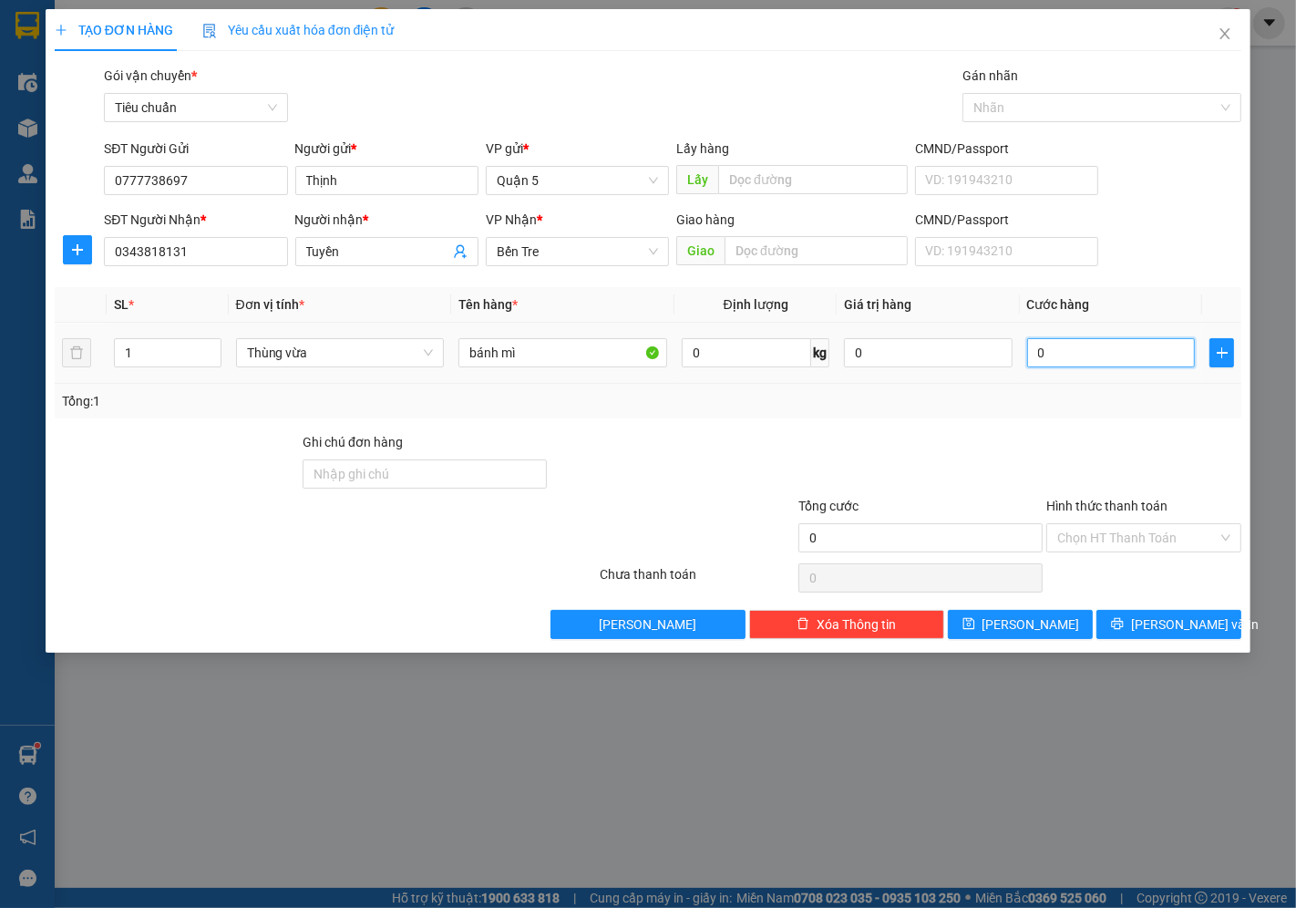
type input "3"
type input "035"
type input "35"
type input "35.000"
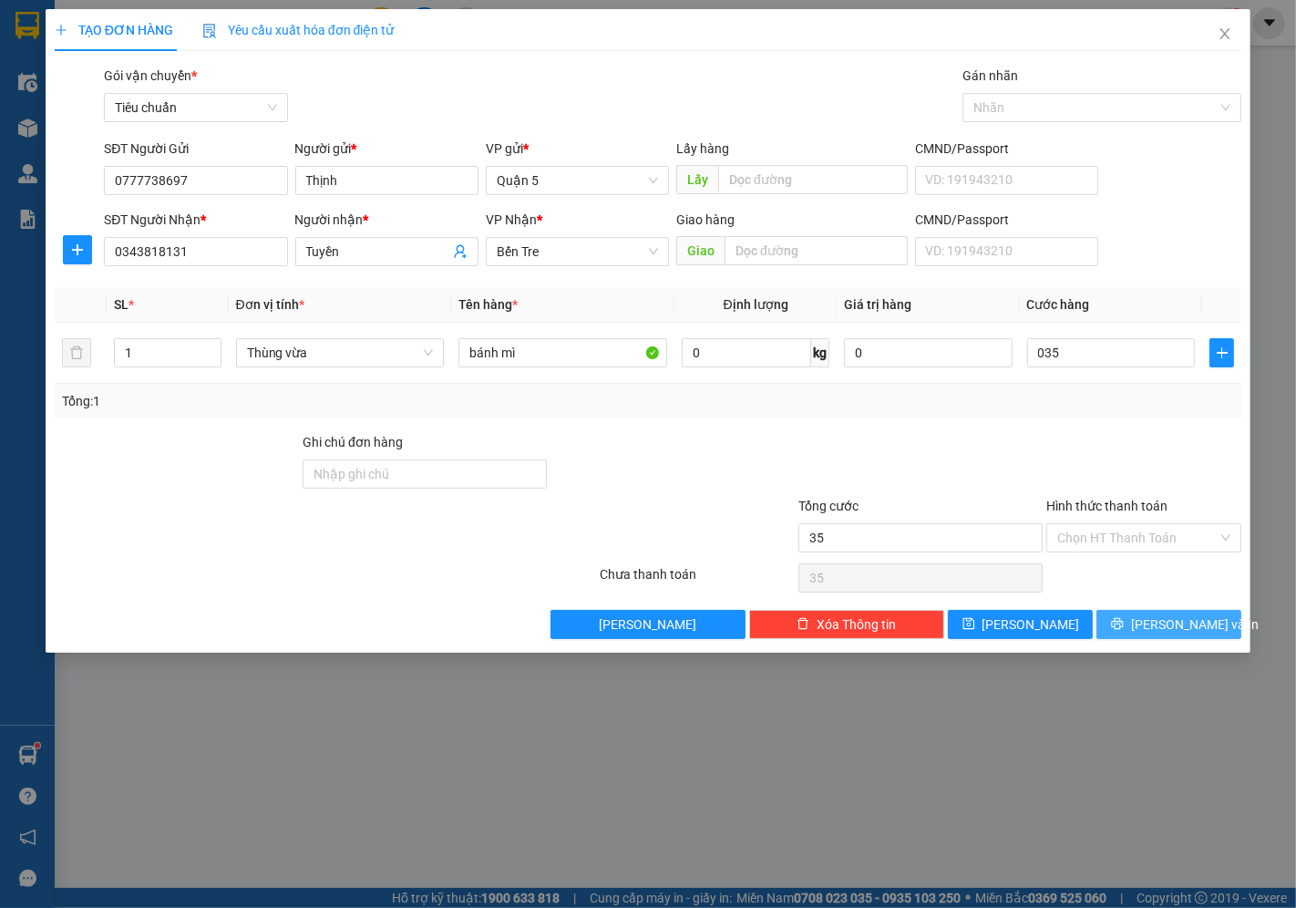
type input "35.000"
click at [1155, 620] on span "Lưu và In" at bounding box center [1195, 624] width 128 height 20
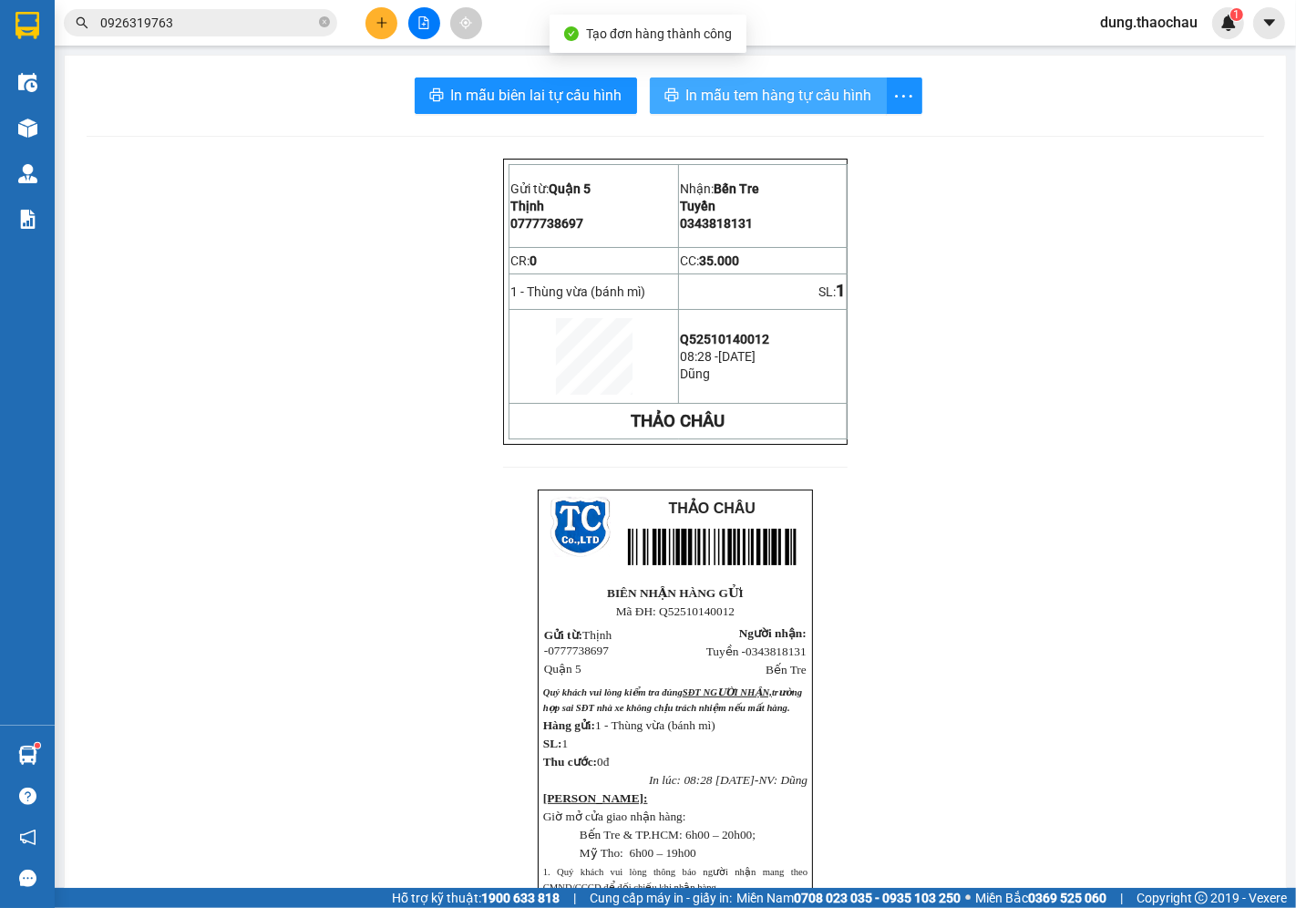
click at [696, 94] on span "In mẫu tem hàng tự cấu hình" at bounding box center [779, 95] width 186 height 23
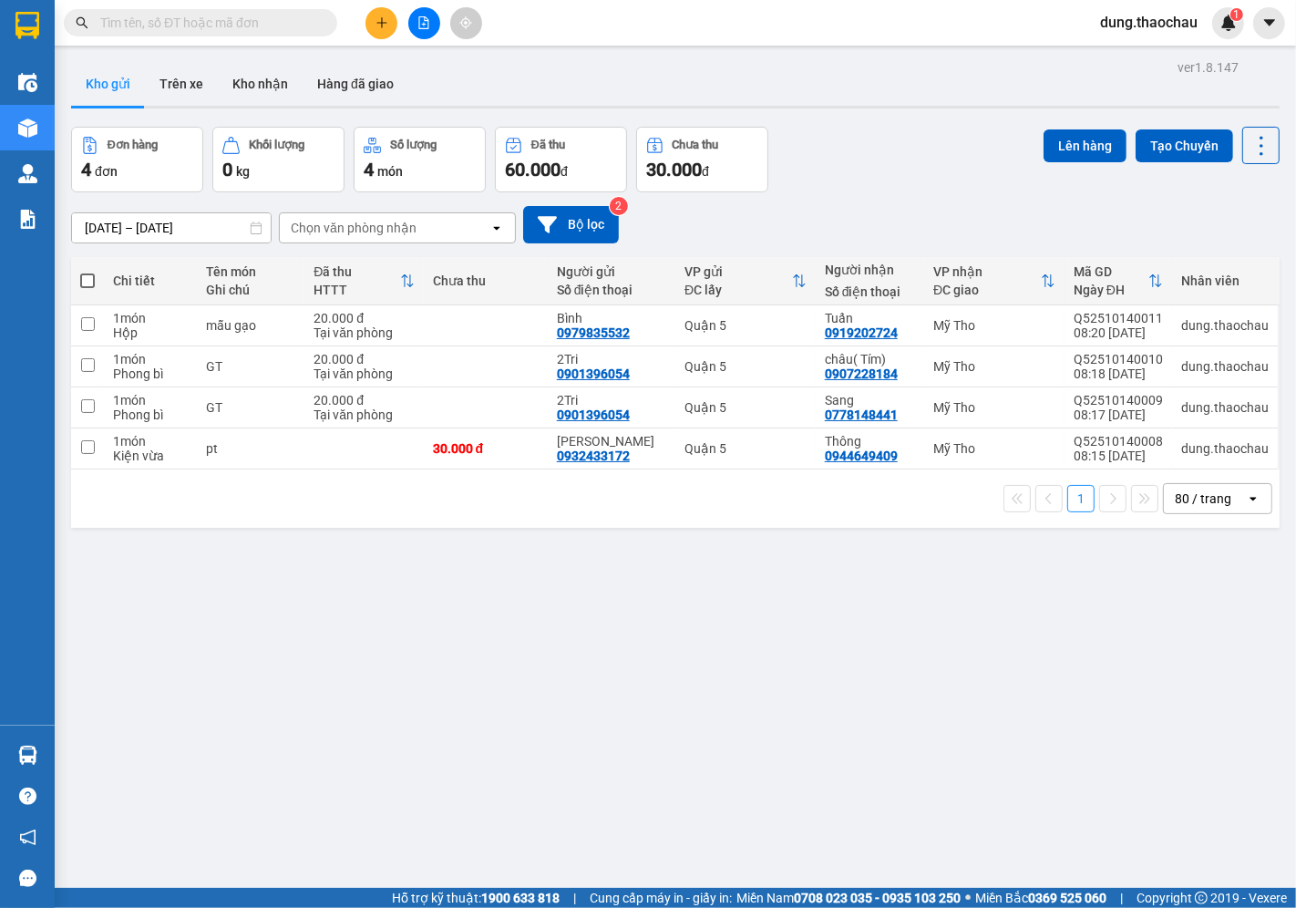
click at [269, 30] on input "text" at bounding box center [207, 23] width 215 height 20
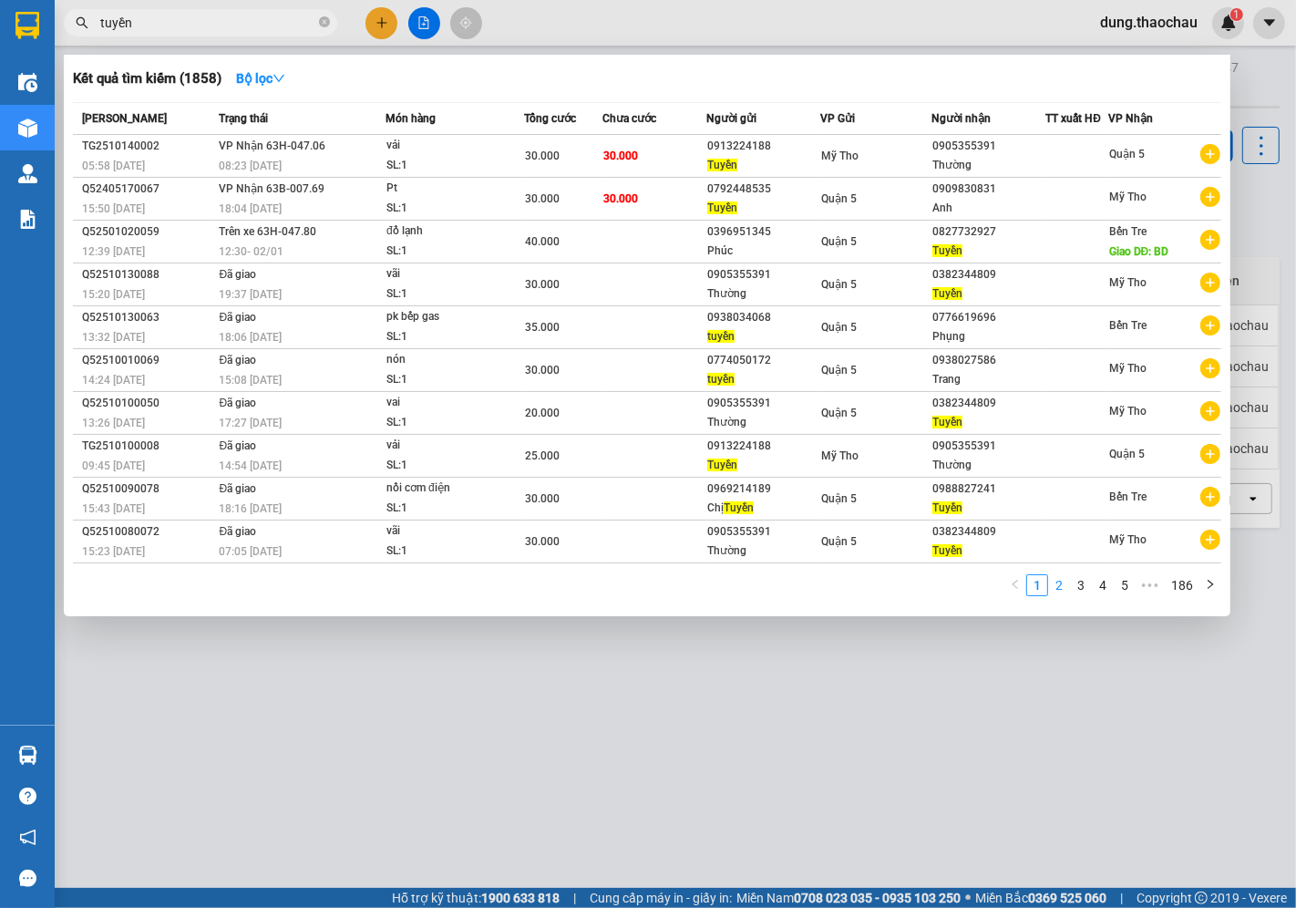
type input "tuyền"
click at [1064, 594] on link "2" at bounding box center [1059, 585] width 20 height 20
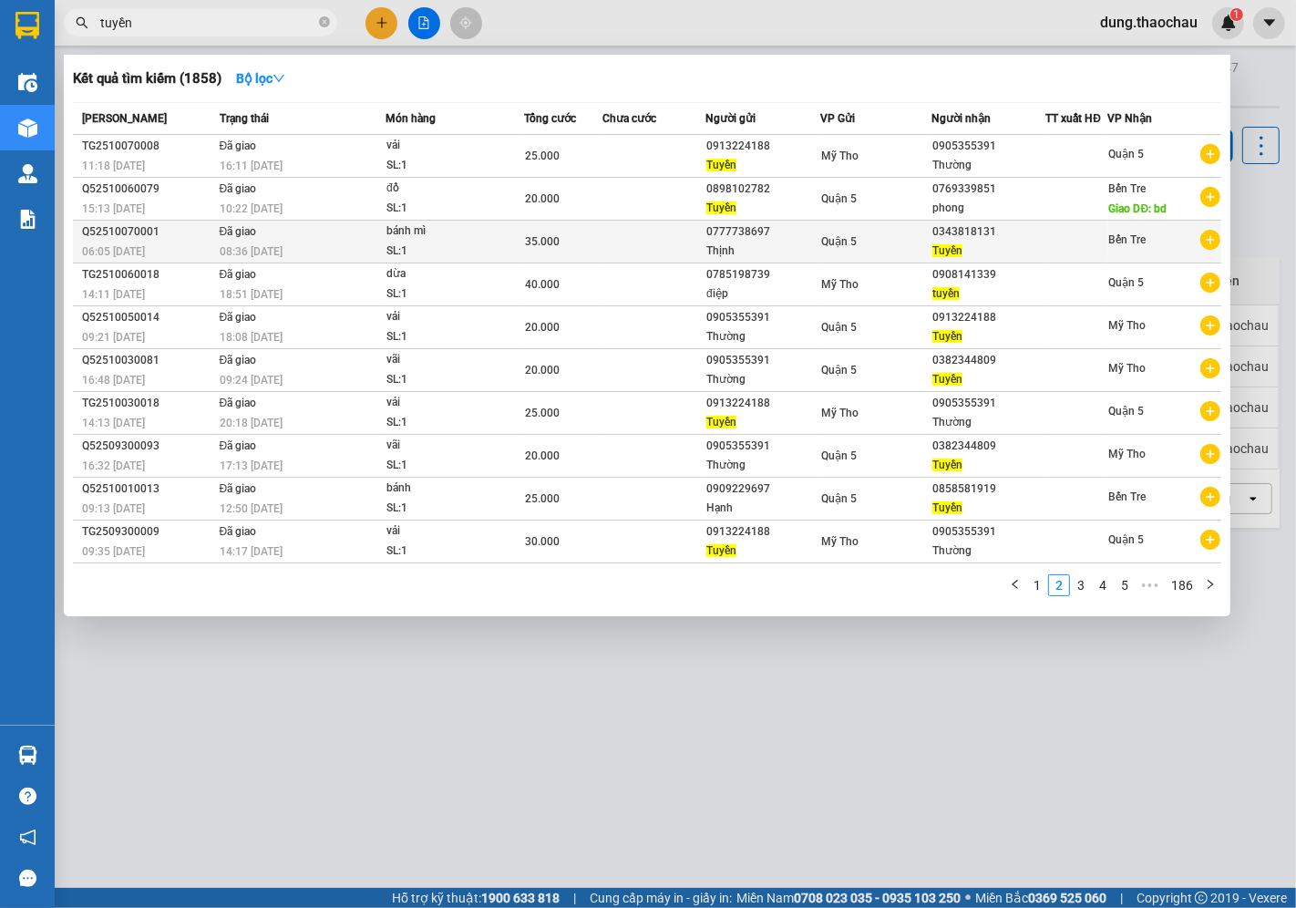
click at [867, 255] on td "Quận 5" at bounding box center [875, 242] width 111 height 43
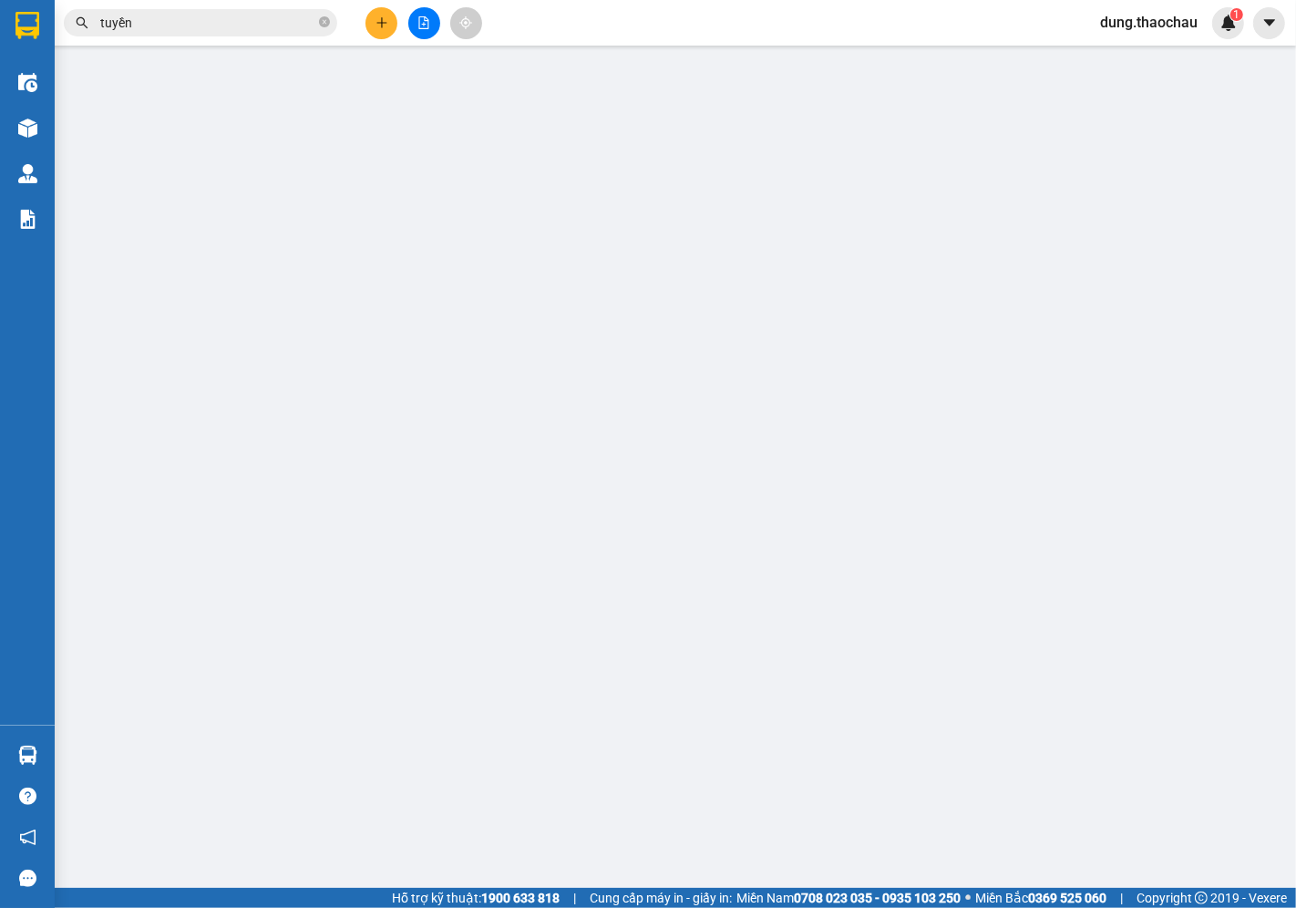
type input "0777738697"
type input "Thịnh"
type input "0343818131"
type input "Tuyền"
type input "35.000"
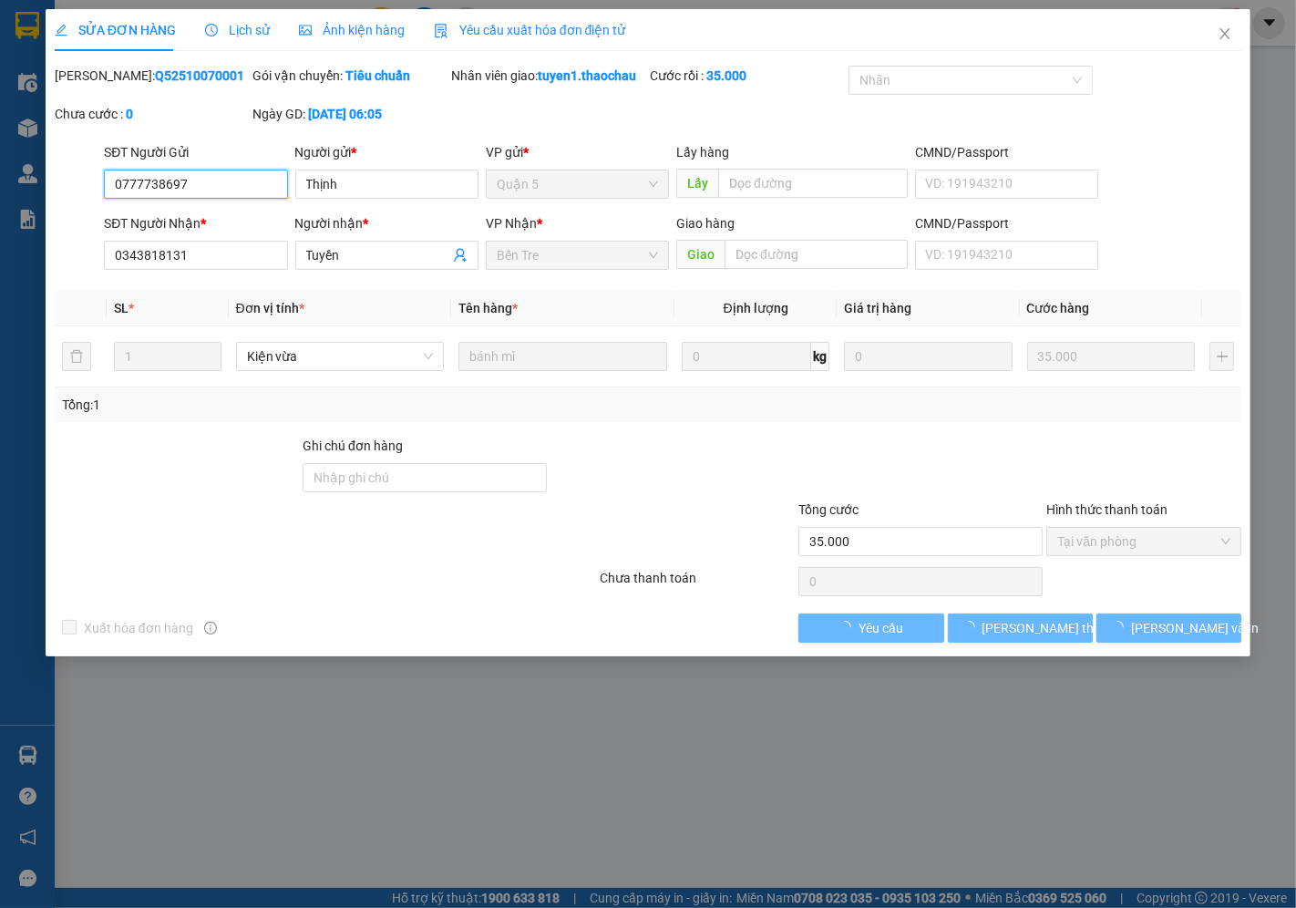
drag, startPoint x: 198, startPoint y: 173, endPoint x: 0, endPoint y: 183, distance: 198.0
click at [0, 183] on div "SỬA ĐƠN HÀNG Lịch sử Ảnh kiện hàng Yêu cầu xuất hóa đơn điện tử Total Paid Fee …" at bounding box center [648, 454] width 1296 height 908
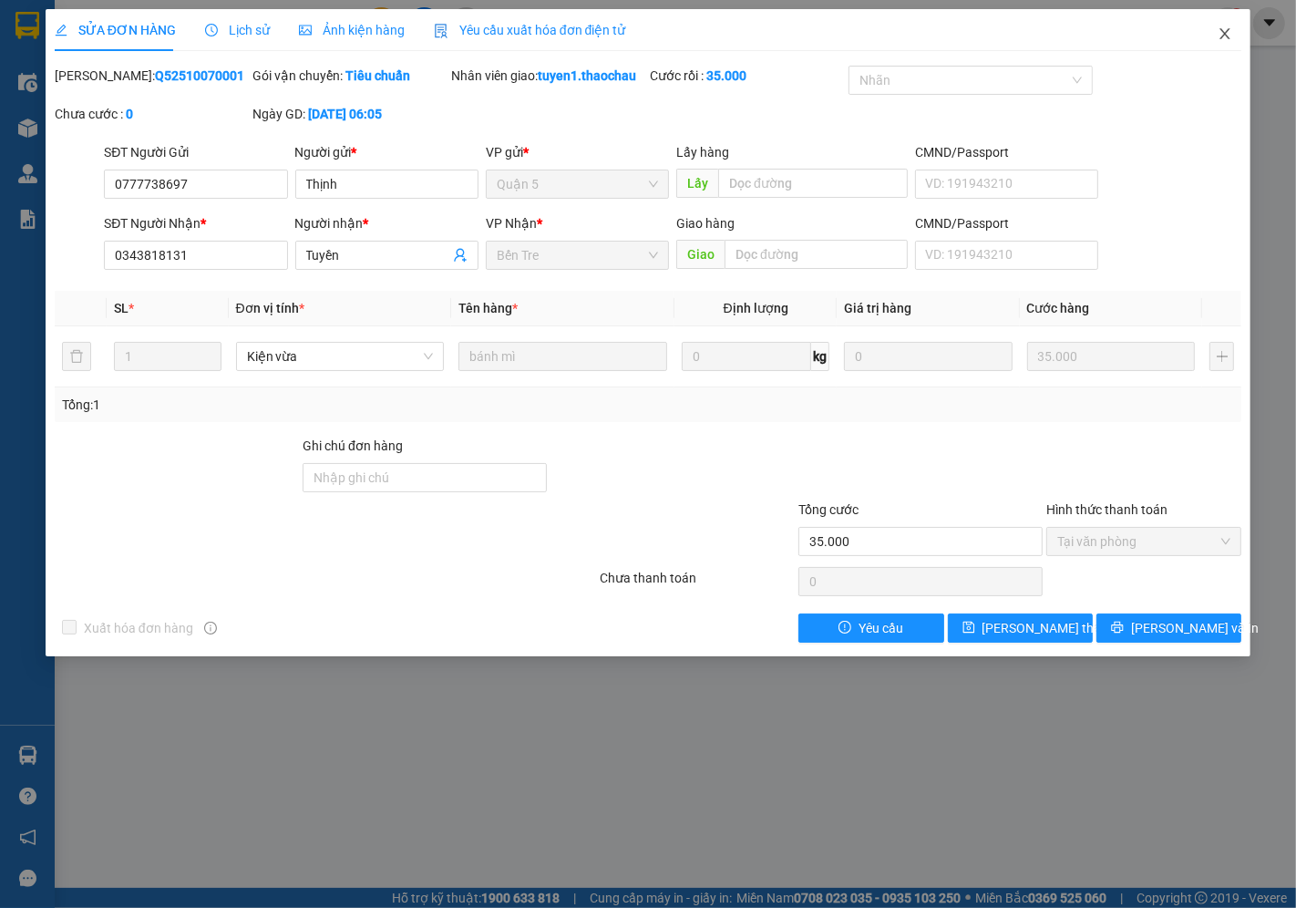
click at [1230, 31] on icon "close" at bounding box center [1225, 33] width 15 height 15
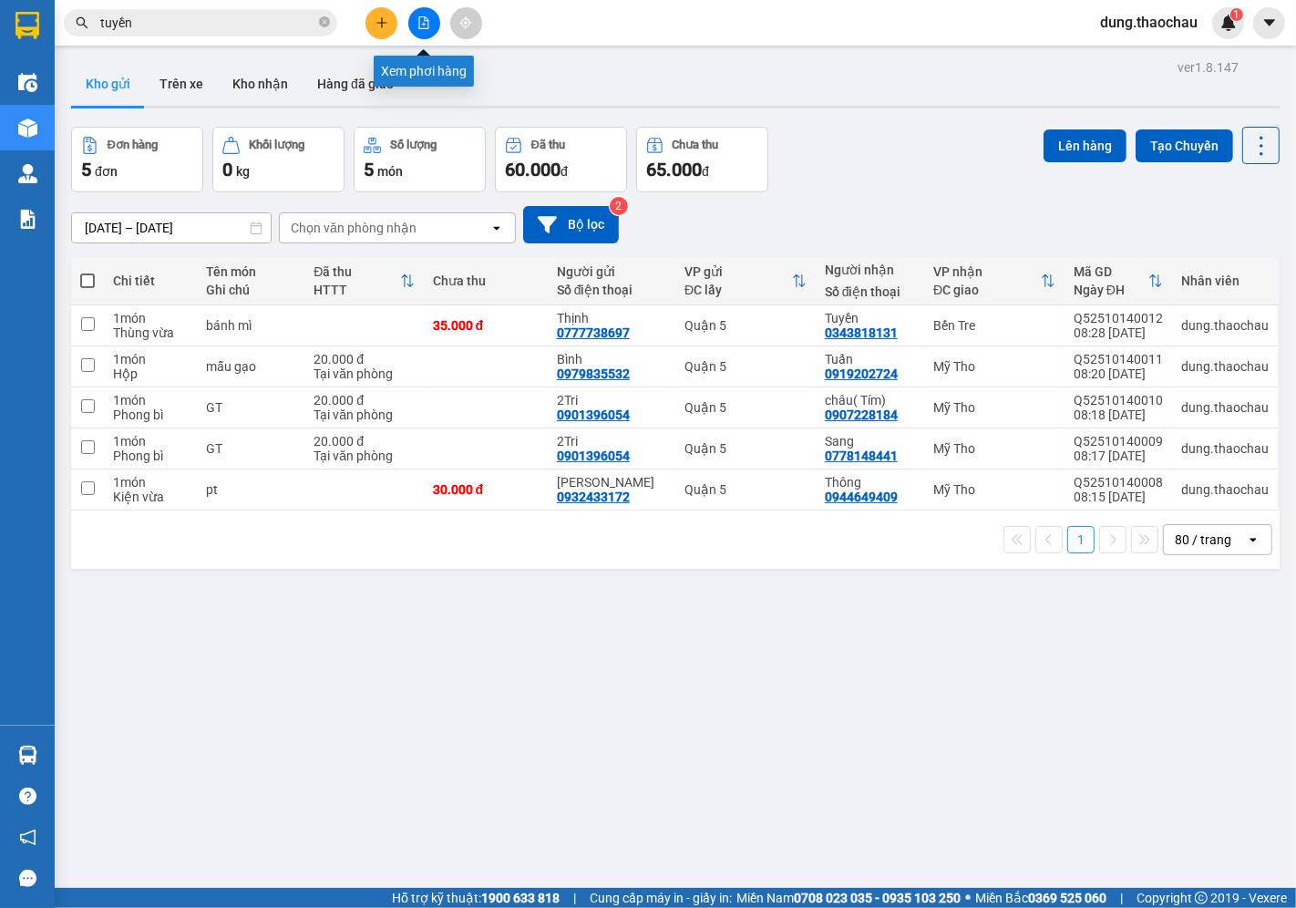
click at [425, 24] on icon "file-add" at bounding box center [424, 22] width 10 height 13
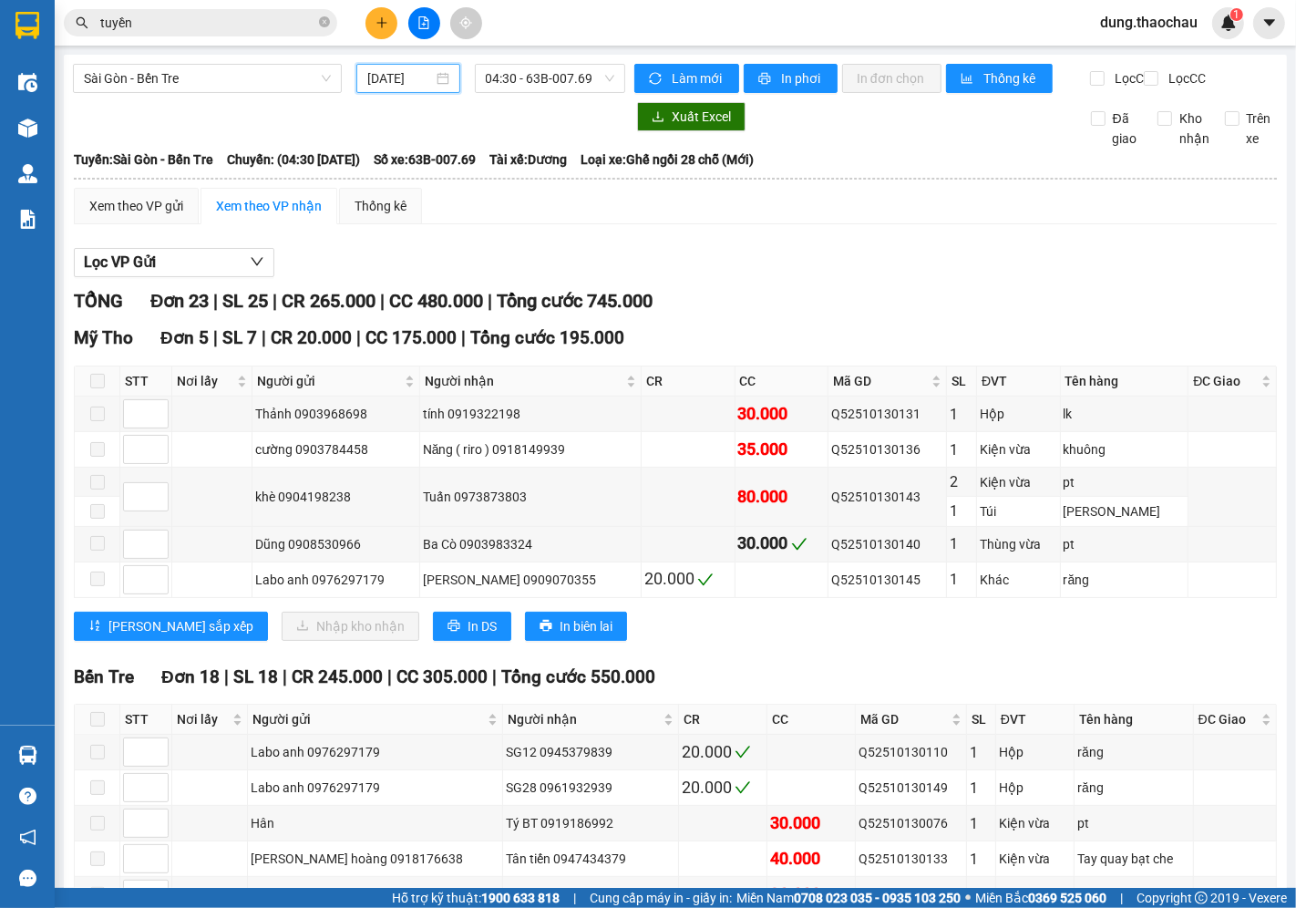
click at [411, 79] on input "[DATE]" at bounding box center [400, 78] width 66 height 20
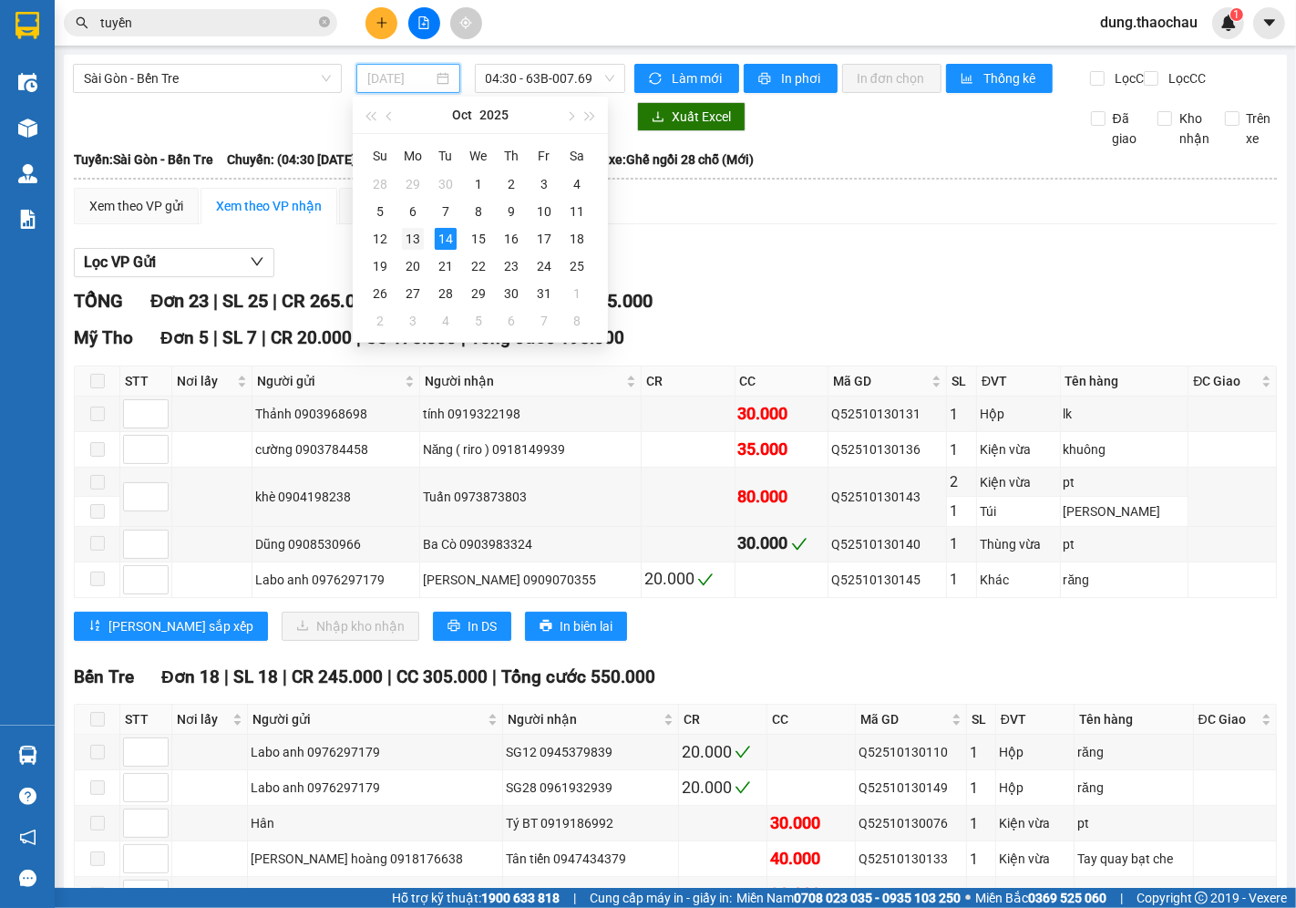
click at [416, 248] on div "13" at bounding box center [413, 239] width 22 height 22
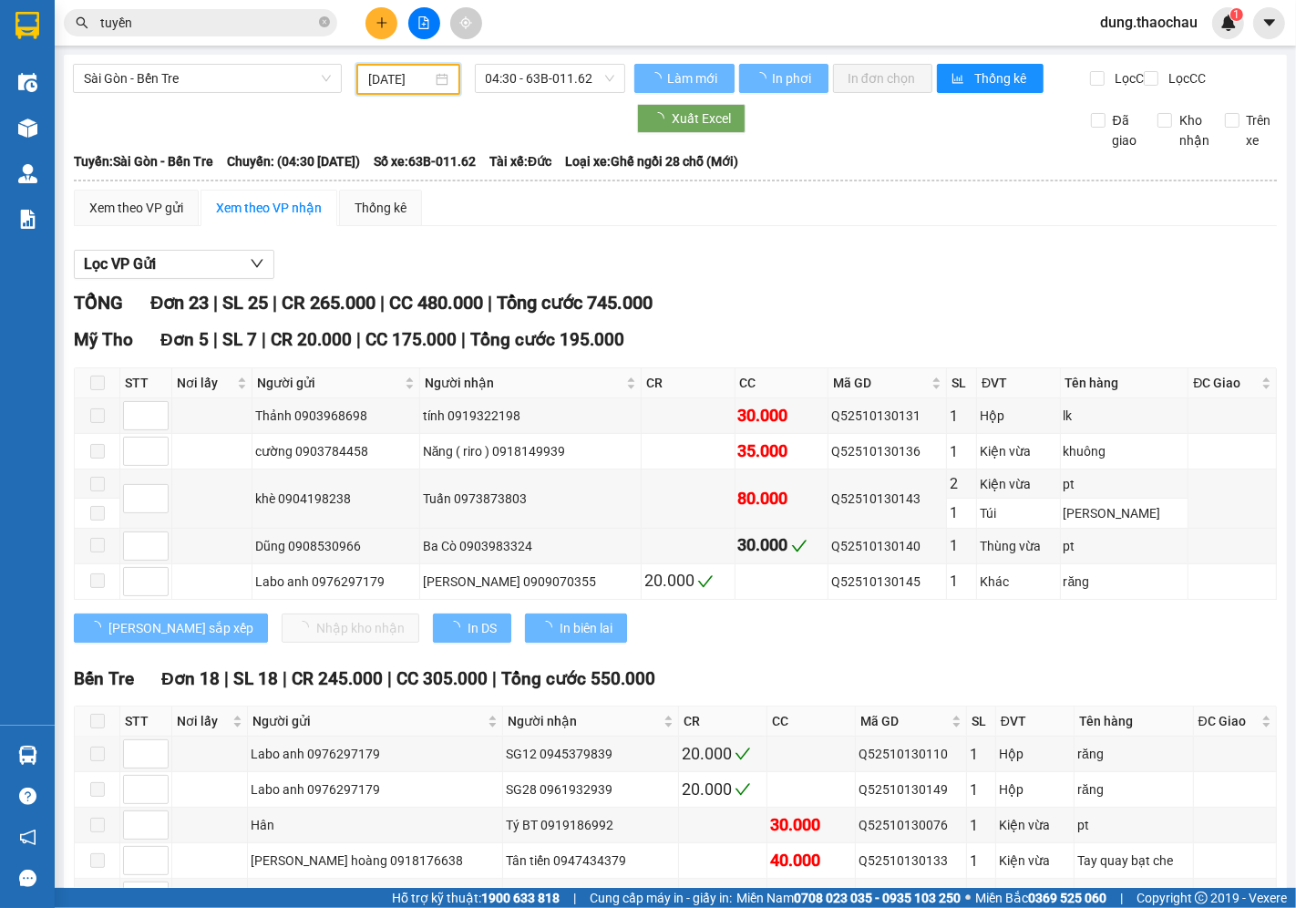
type input "13/10/2025"
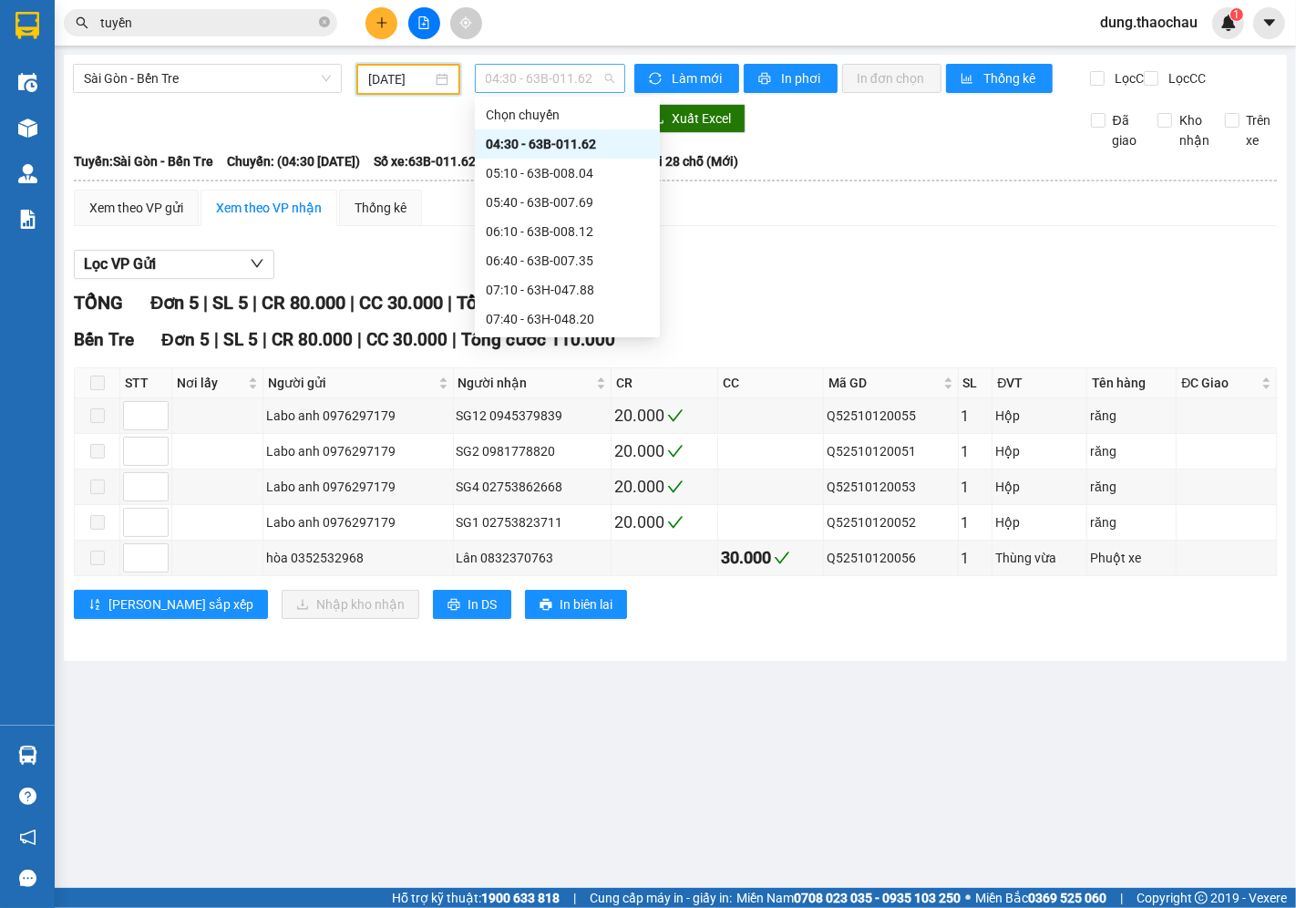
click at [544, 77] on span "04:30 - 63B-011.62" at bounding box center [550, 78] width 129 height 27
click at [515, 257] on div "06:40 - 63B-007.35" at bounding box center [567, 261] width 163 height 20
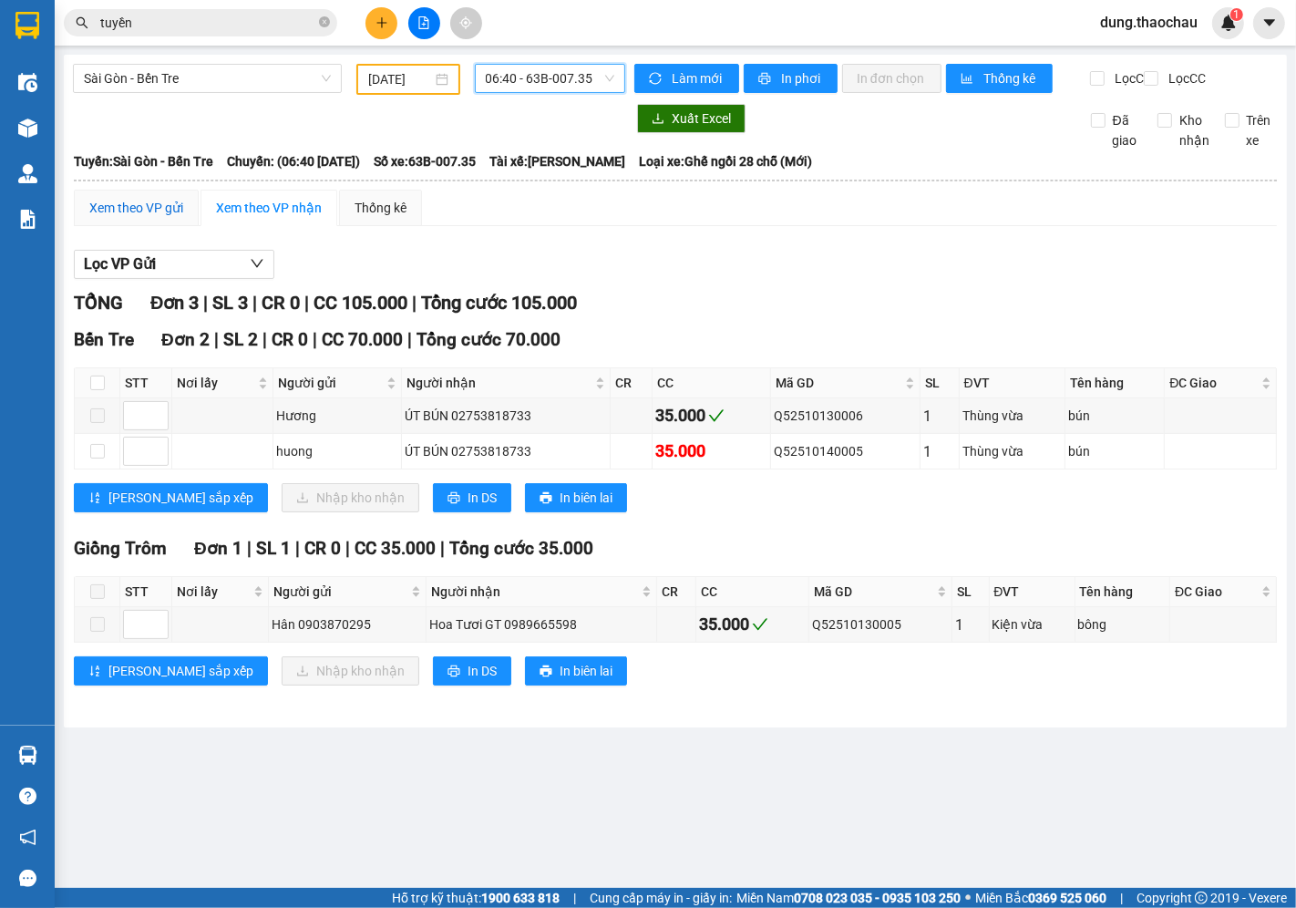
click at [126, 218] on div "Xem theo VP gửi" at bounding box center [136, 208] width 94 height 20
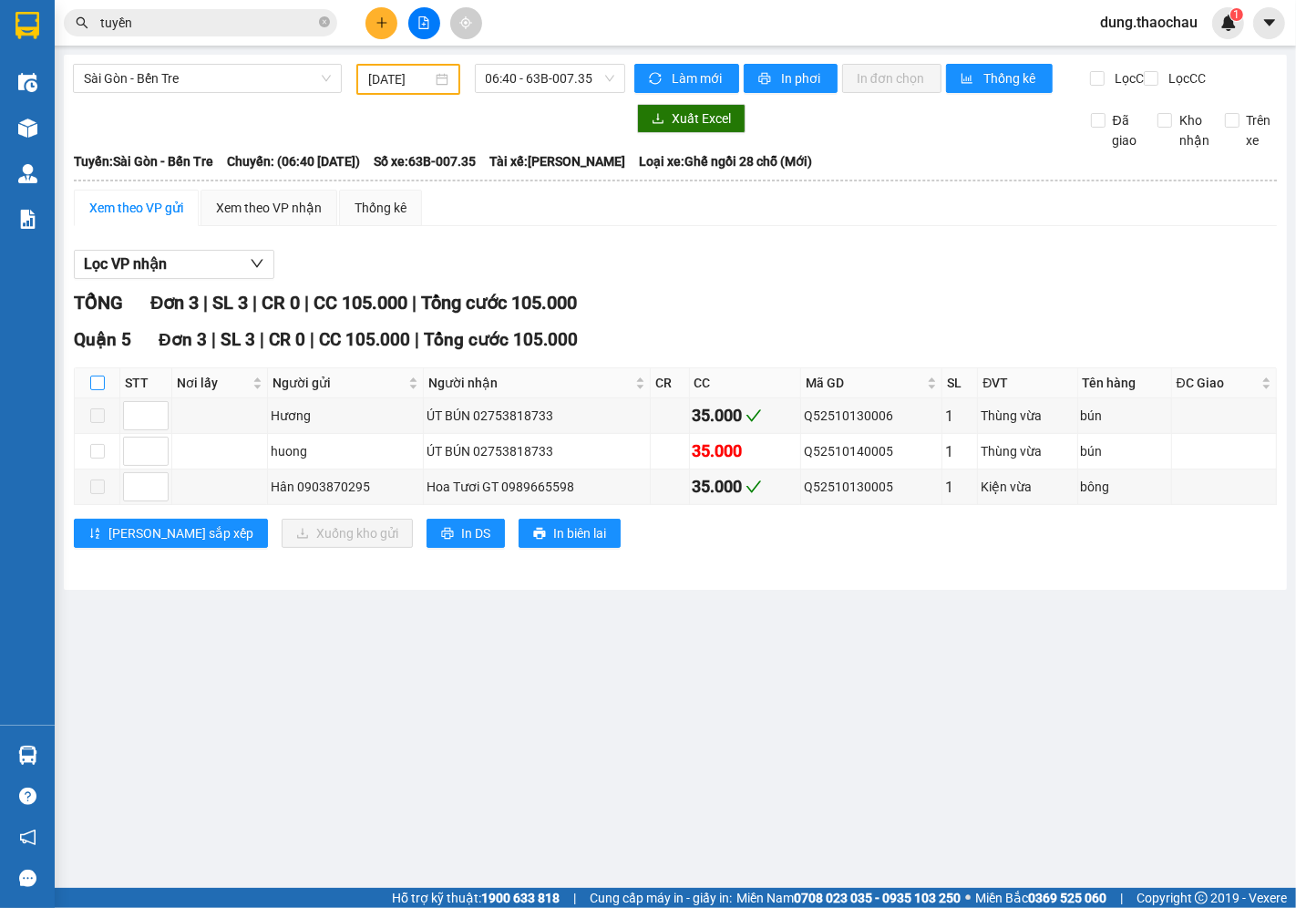
click at [95, 390] on input "checkbox" at bounding box center [97, 383] width 15 height 15
checkbox input "true"
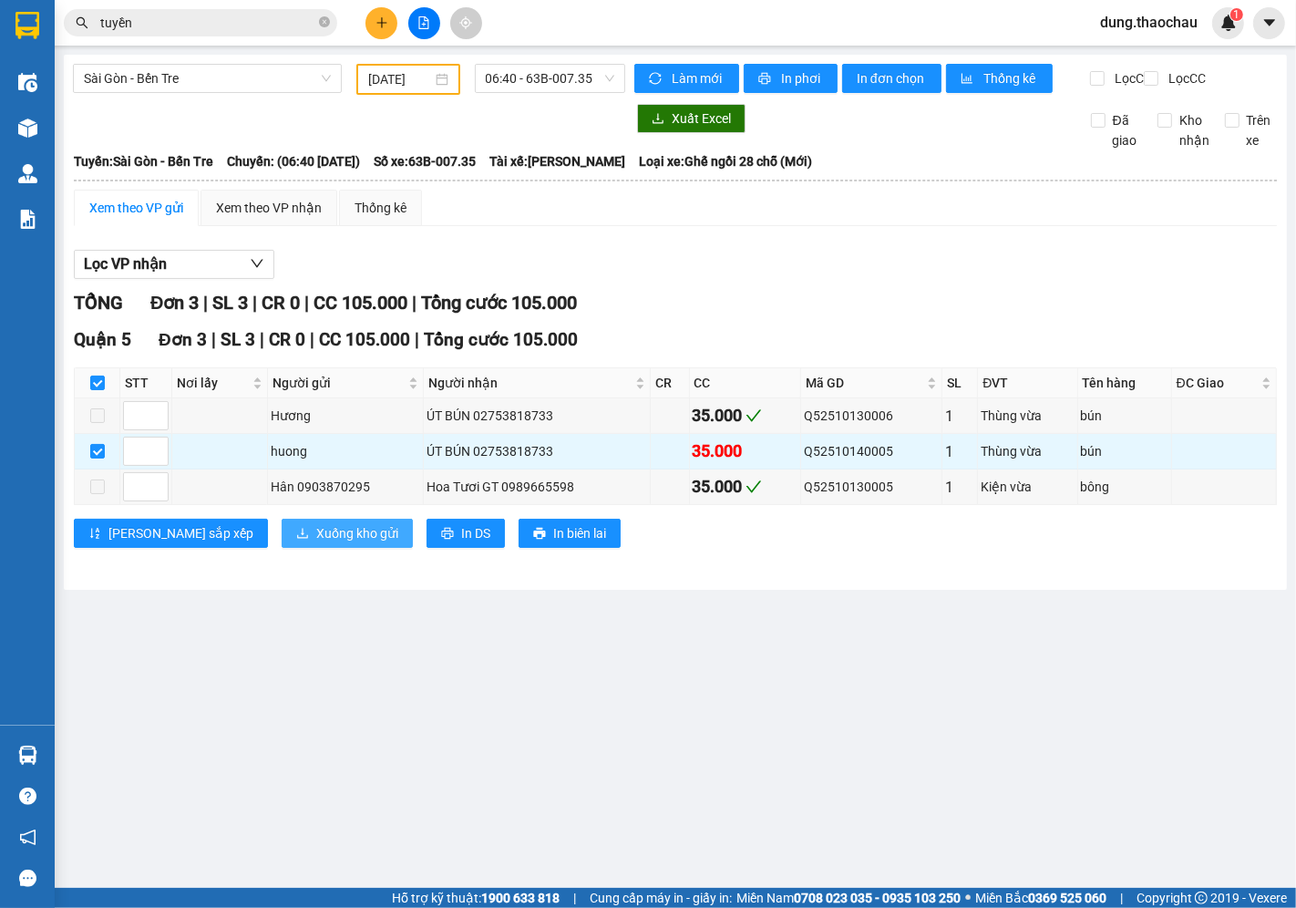
click at [316, 543] on span "Xuống kho gửi" at bounding box center [357, 533] width 82 height 20
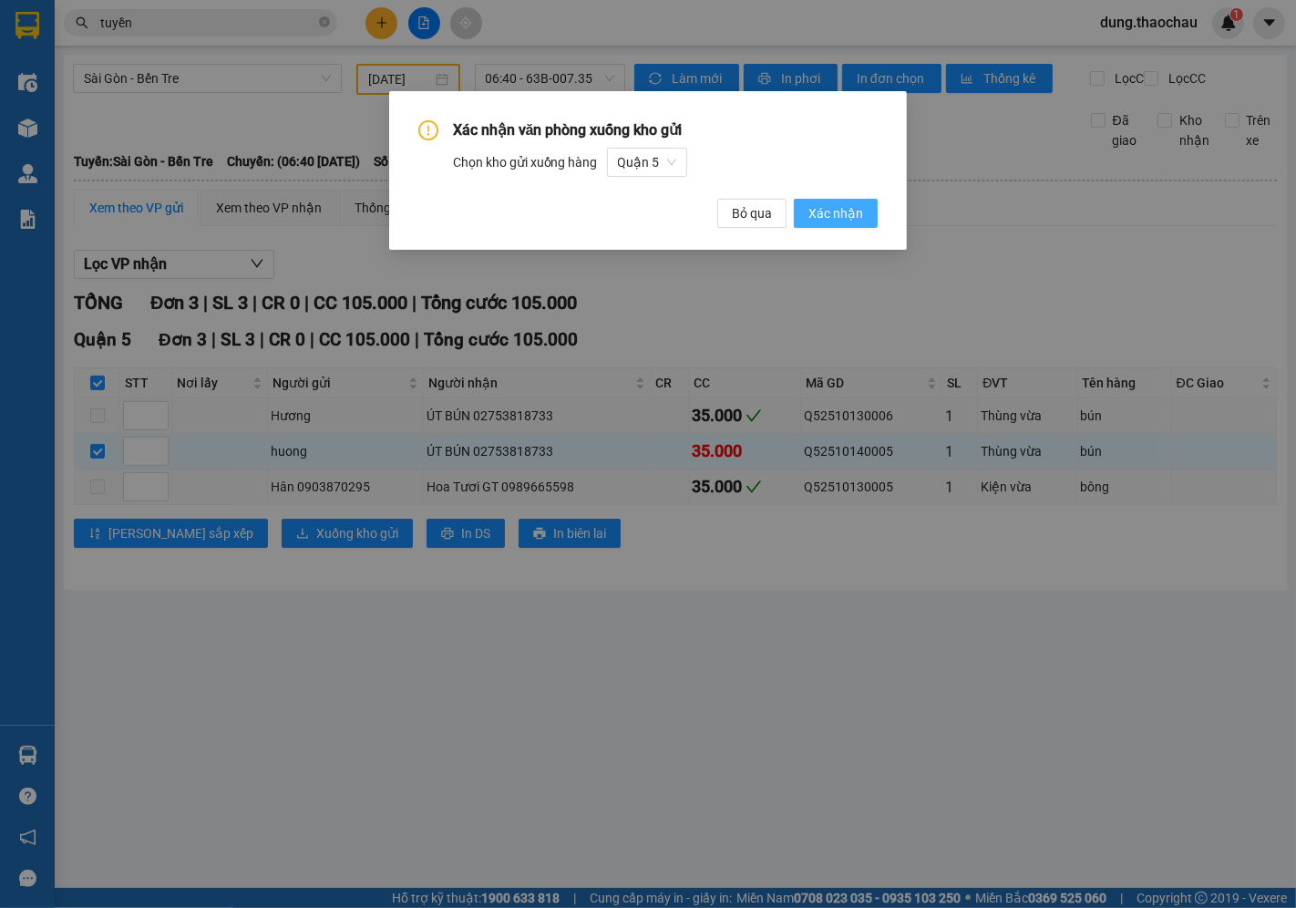
click at [818, 211] on span "Xác nhận" at bounding box center [835, 213] width 55 height 20
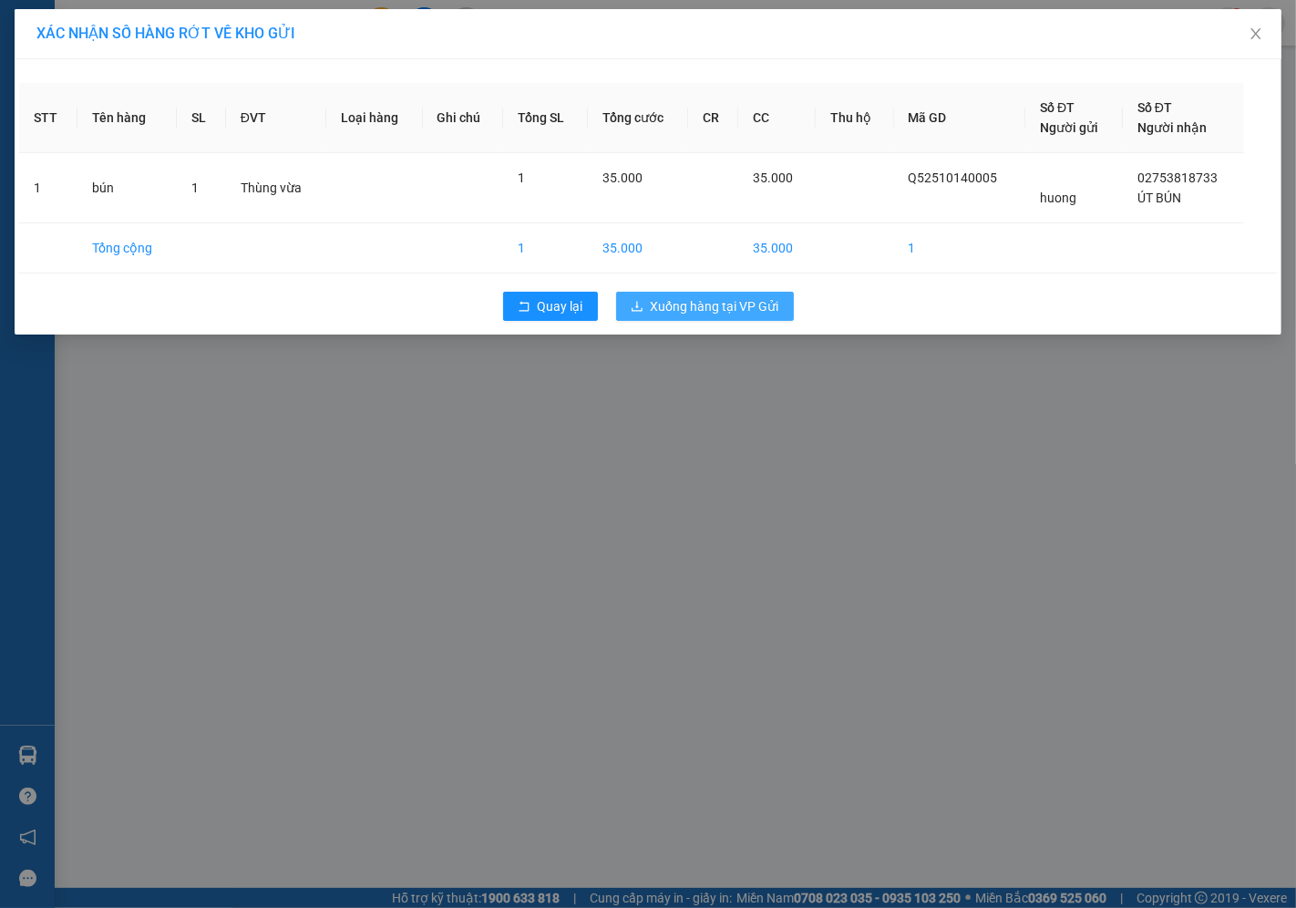
click at [735, 312] on span "Xuống hàng tại VP Gửi" at bounding box center [715, 306] width 129 height 20
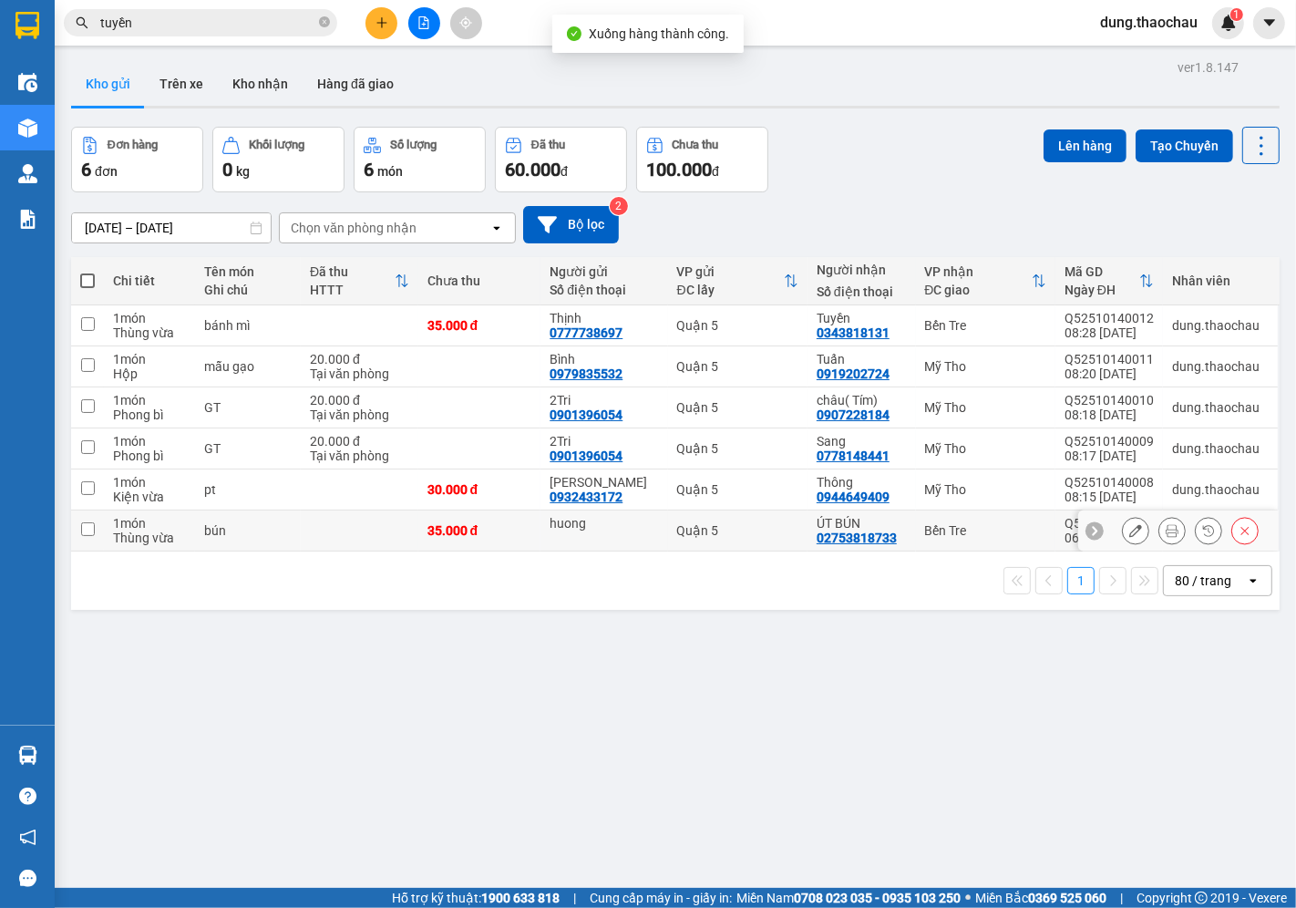
click at [83, 534] on input "checkbox" at bounding box center [88, 529] width 14 height 14
checkbox input "true"
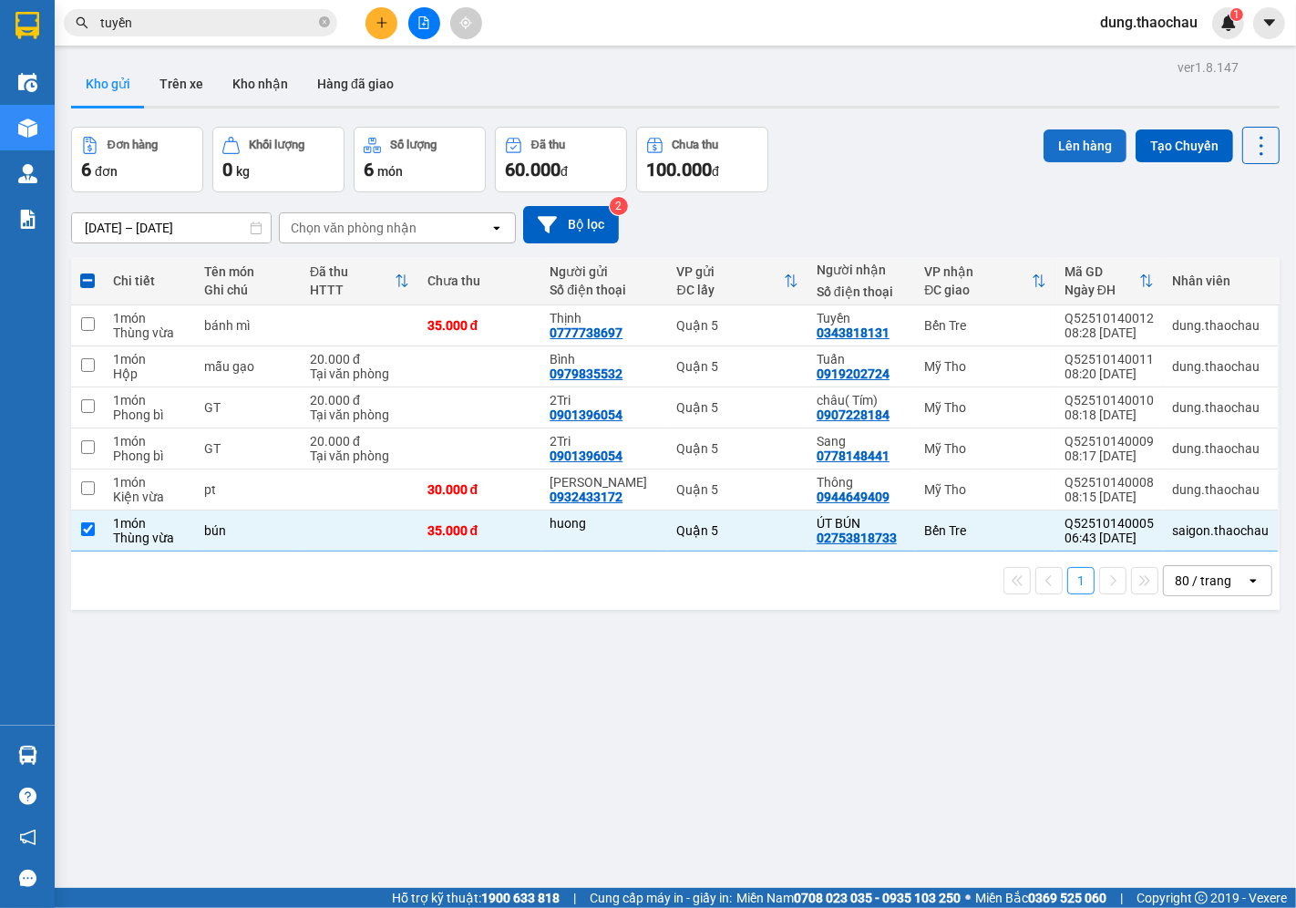
click at [1079, 151] on button "Lên hàng" at bounding box center [1085, 145] width 83 height 33
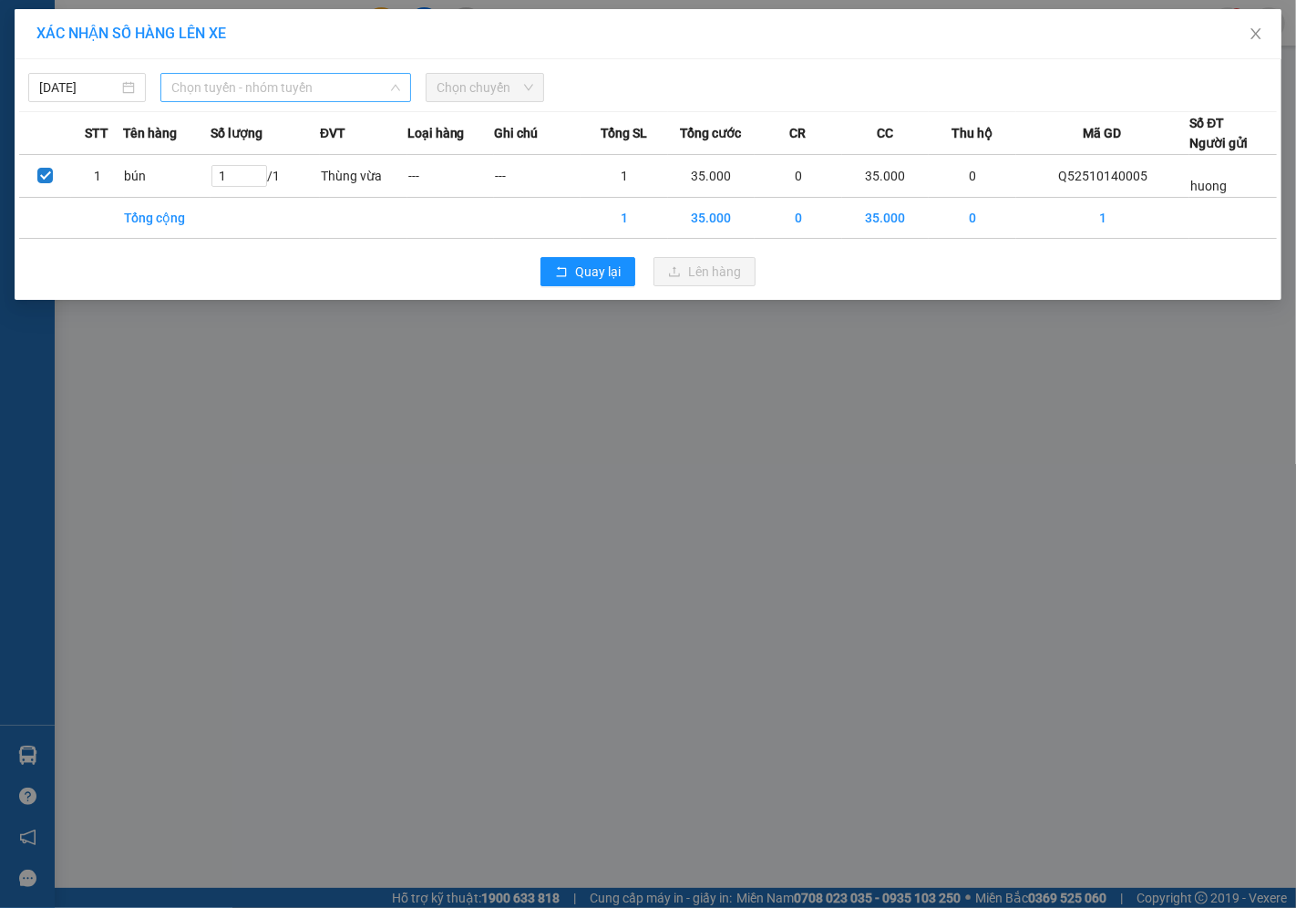
click at [299, 88] on span "Chọn tuyến - nhóm tuyến" at bounding box center [285, 87] width 229 height 27
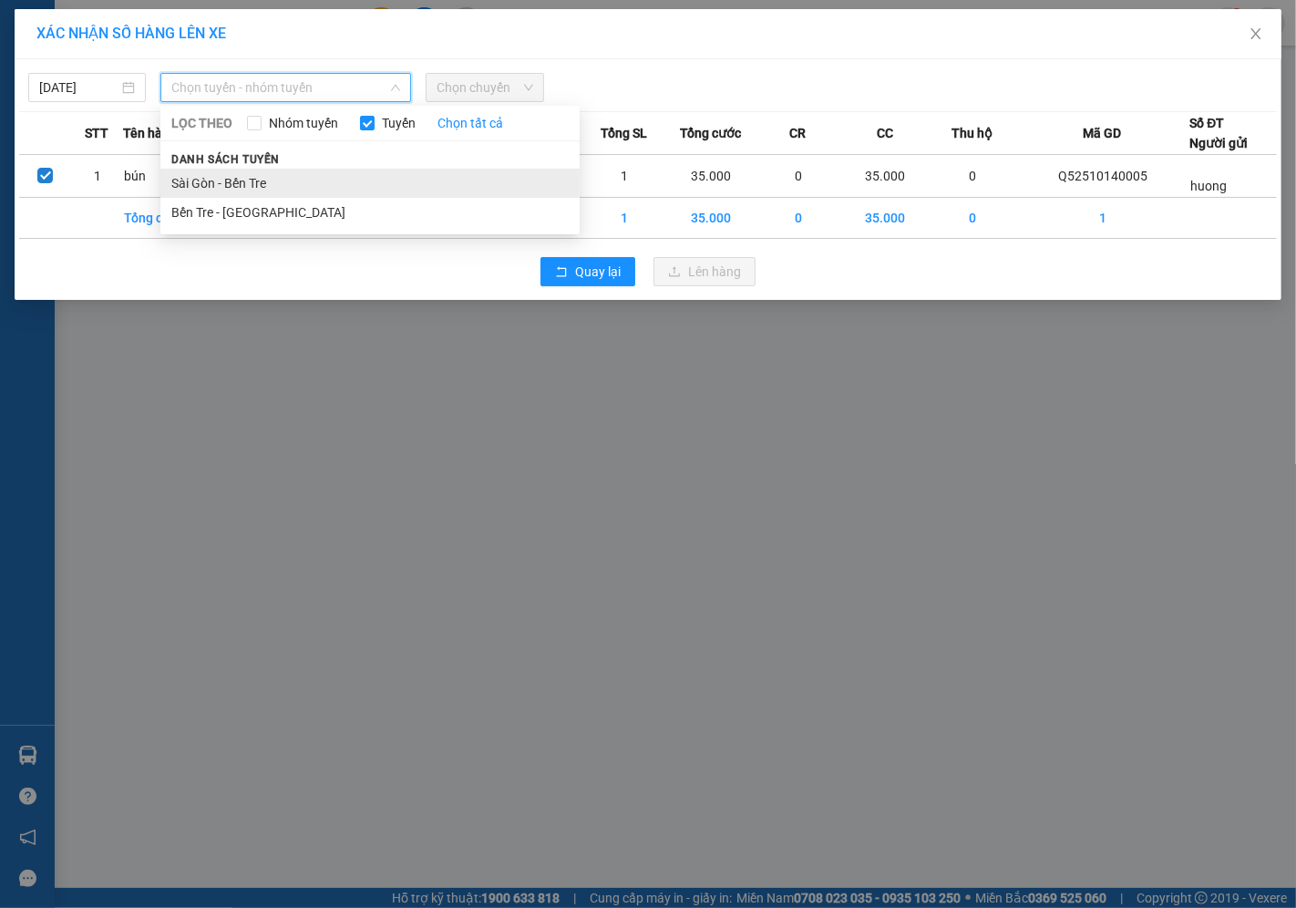
click at [253, 185] on li "Sài Gòn - Bến Tre" at bounding box center [369, 183] width 419 height 29
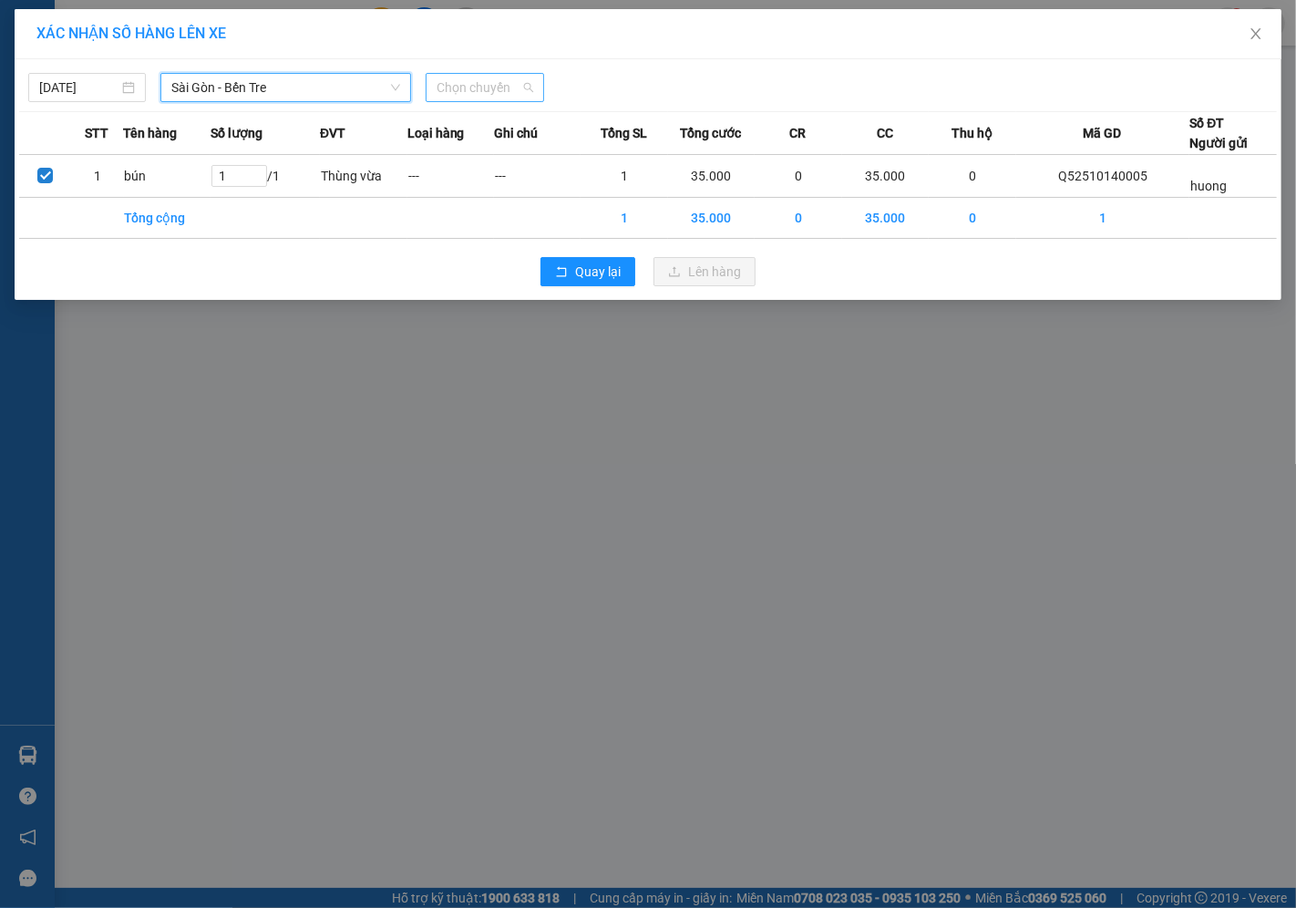
click at [453, 92] on span "Chọn chuyến" at bounding box center [485, 87] width 96 height 27
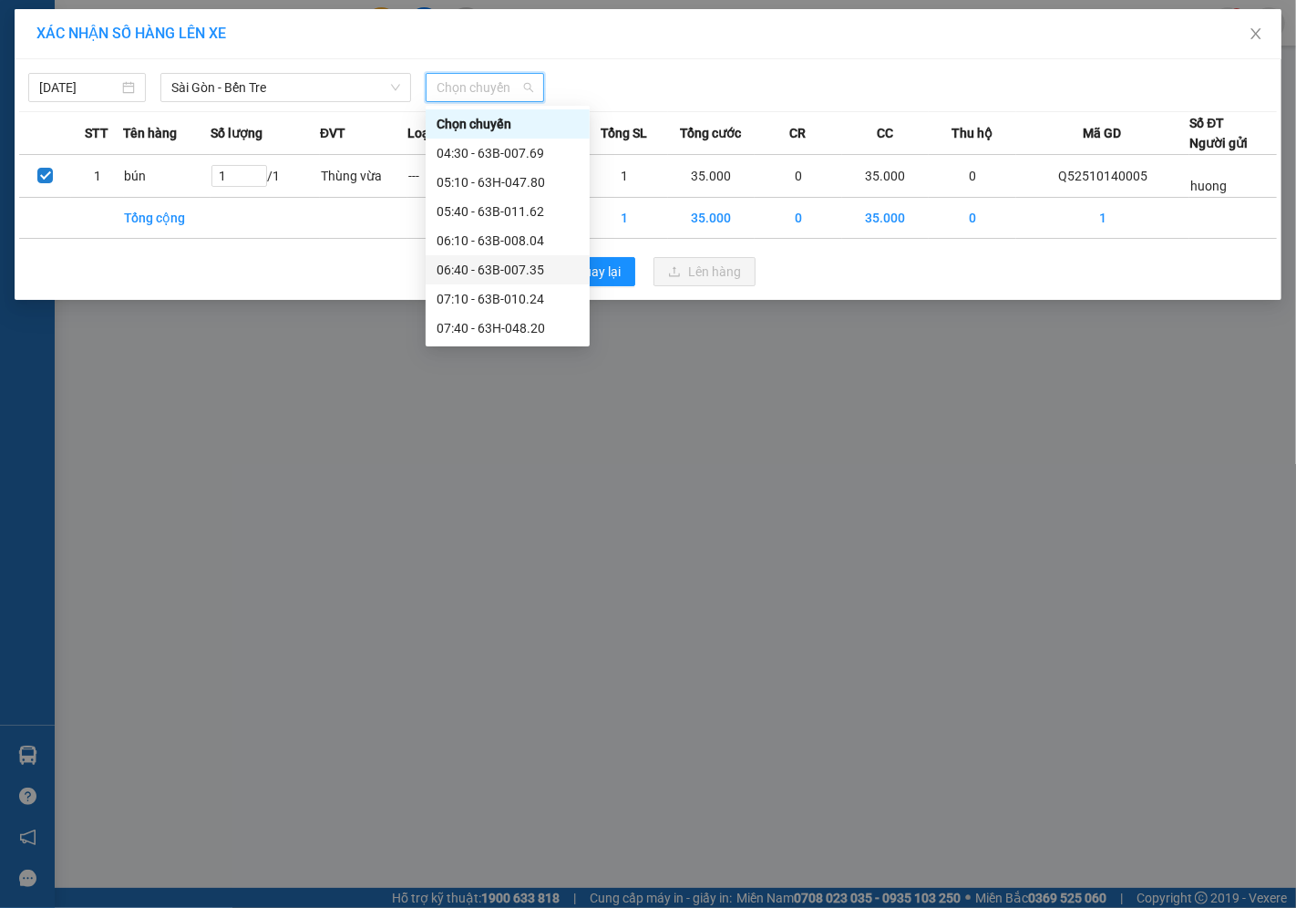
click at [486, 264] on div "06:40 - 63B-007.35" at bounding box center [508, 270] width 142 height 20
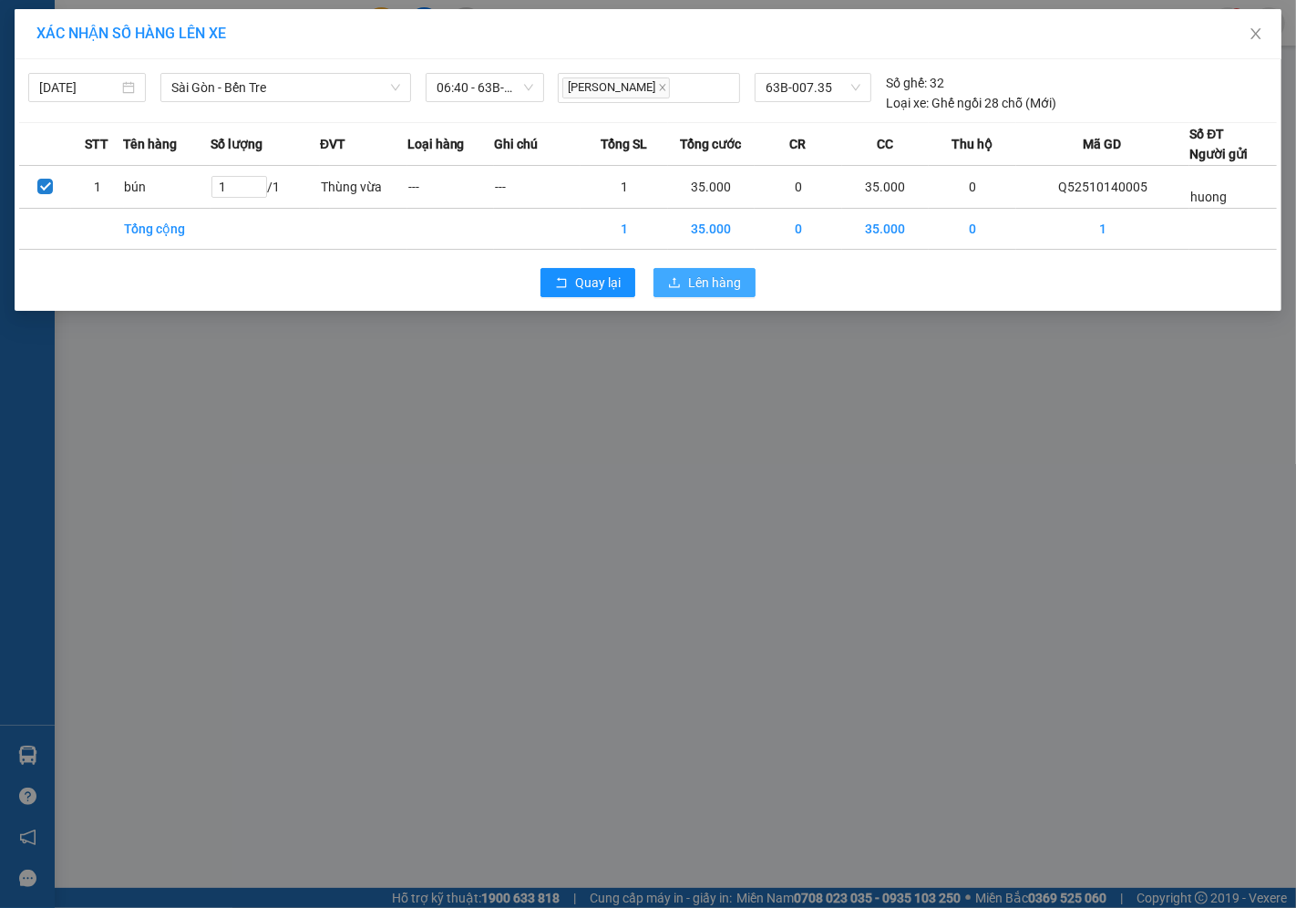
click at [712, 286] on span "Lên hàng" at bounding box center [714, 283] width 53 height 20
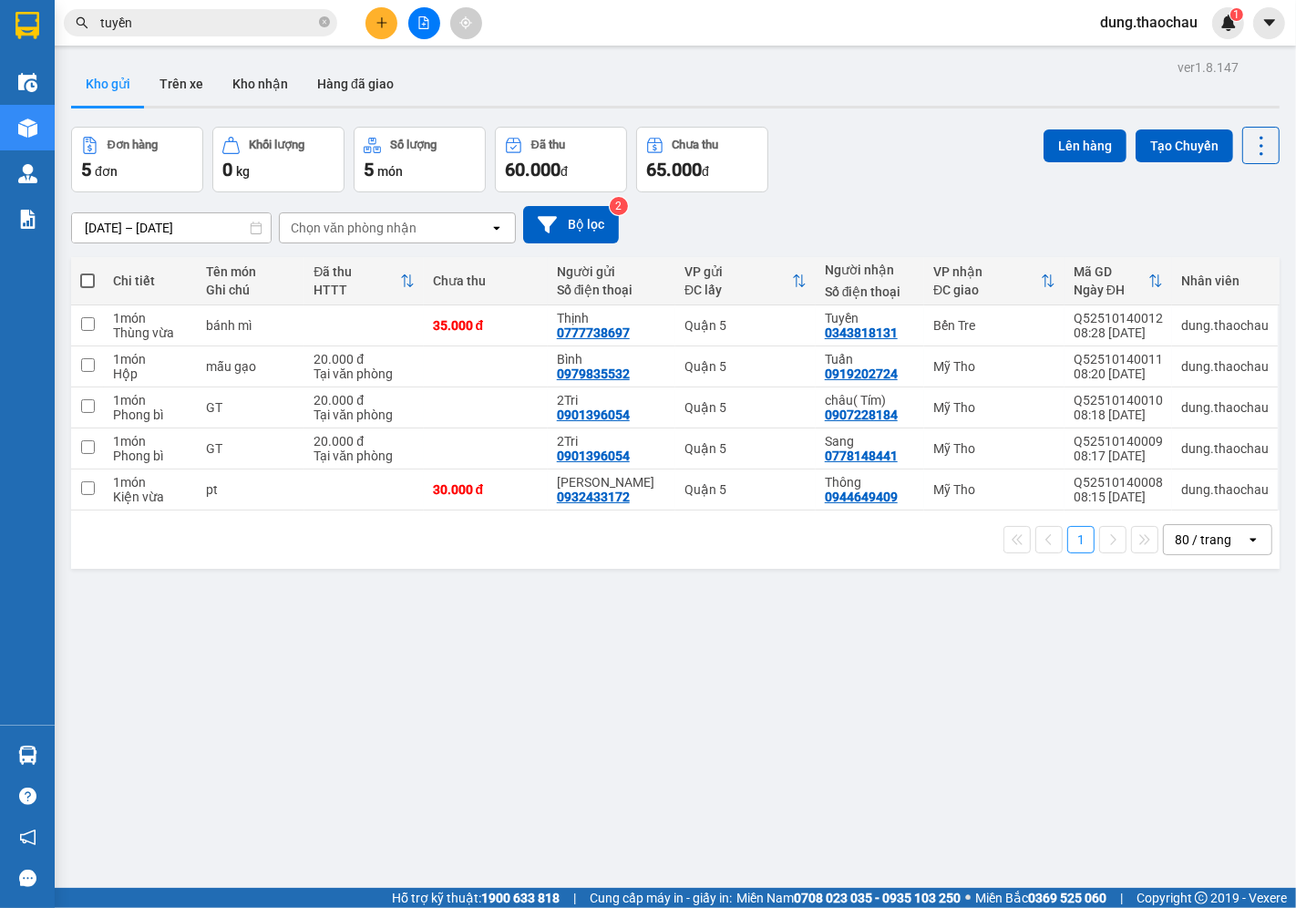
click at [82, 278] on span at bounding box center [87, 280] width 15 height 15
click at [87, 272] on input "checkbox" at bounding box center [87, 272] width 0 height 0
checkbox input "true"
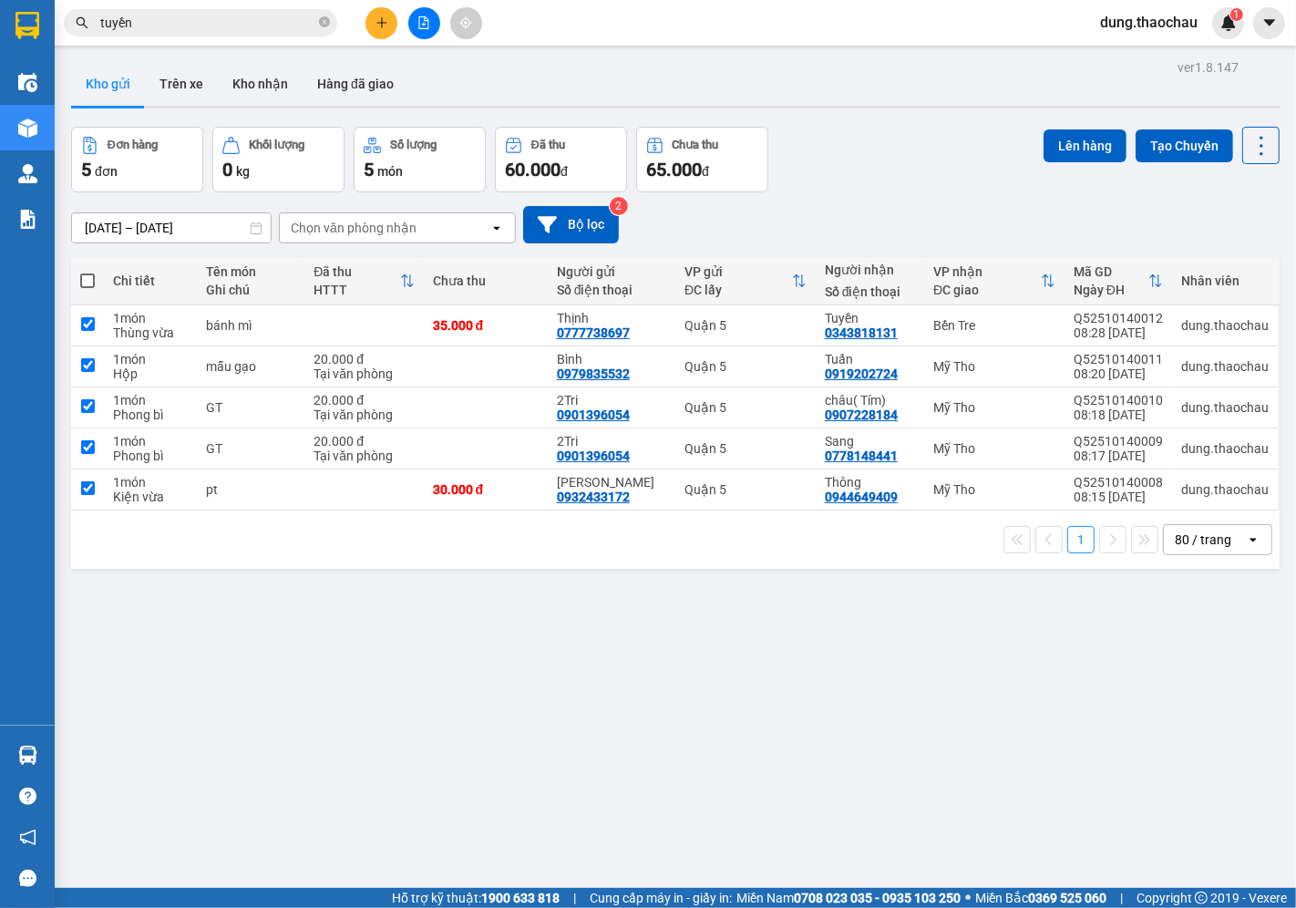
checkbox input "true"
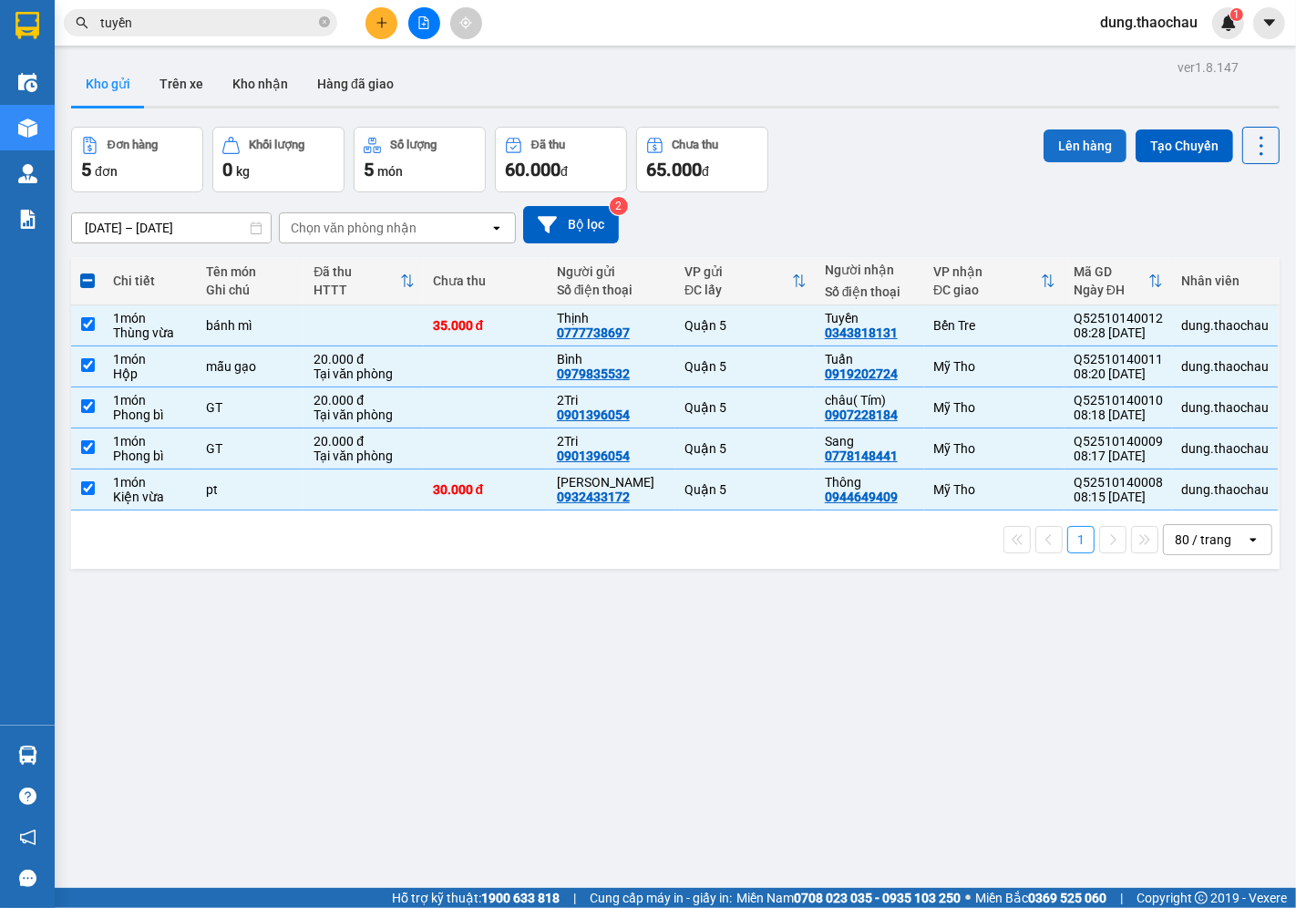
click at [1077, 158] on button "Lên hàng" at bounding box center [1085, 145] width 83 height 33
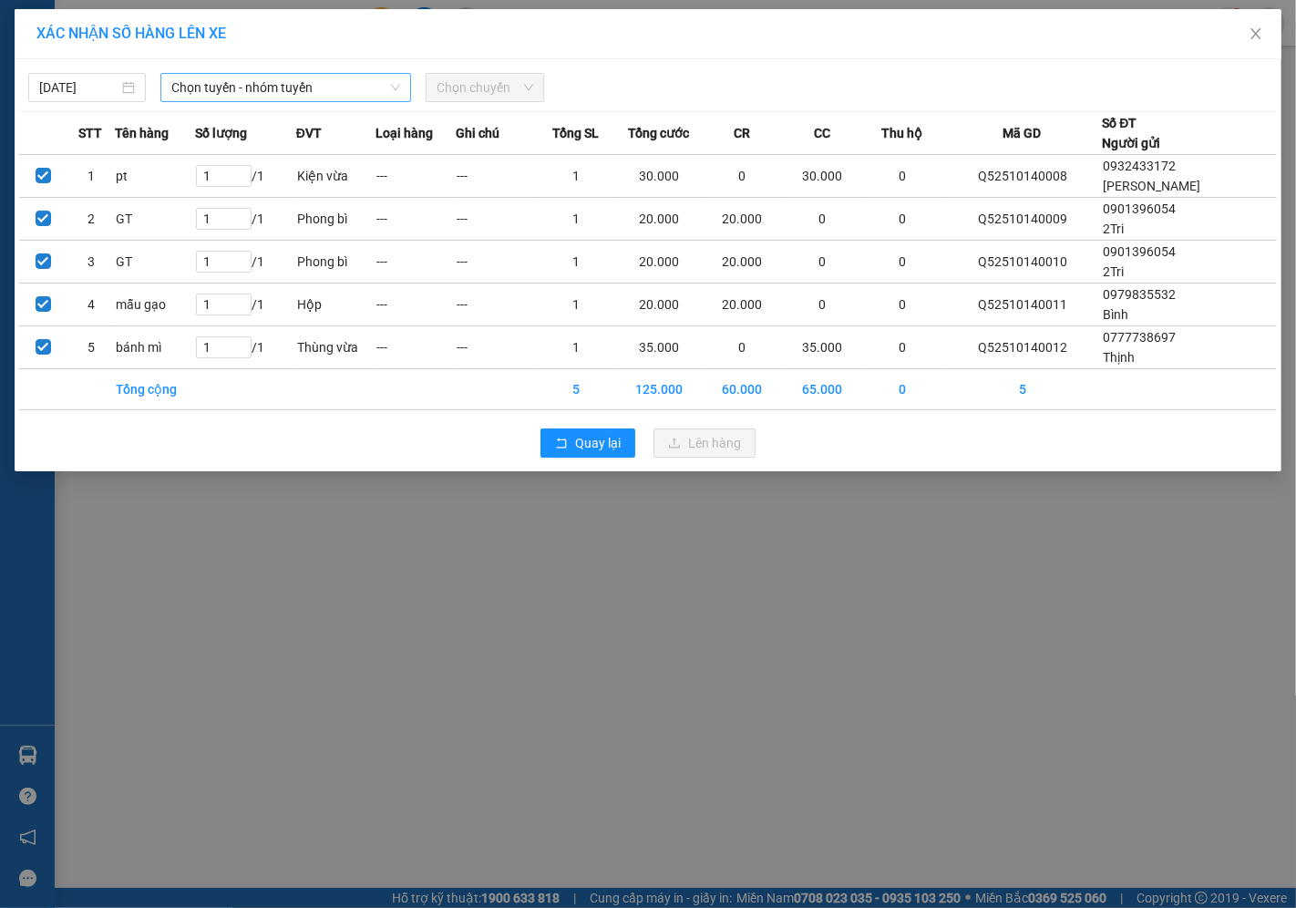
click at [257, 82] on span "Chọn tuyến - nhóm tuyến" at bounding box center [285, 87] width 229 height 27
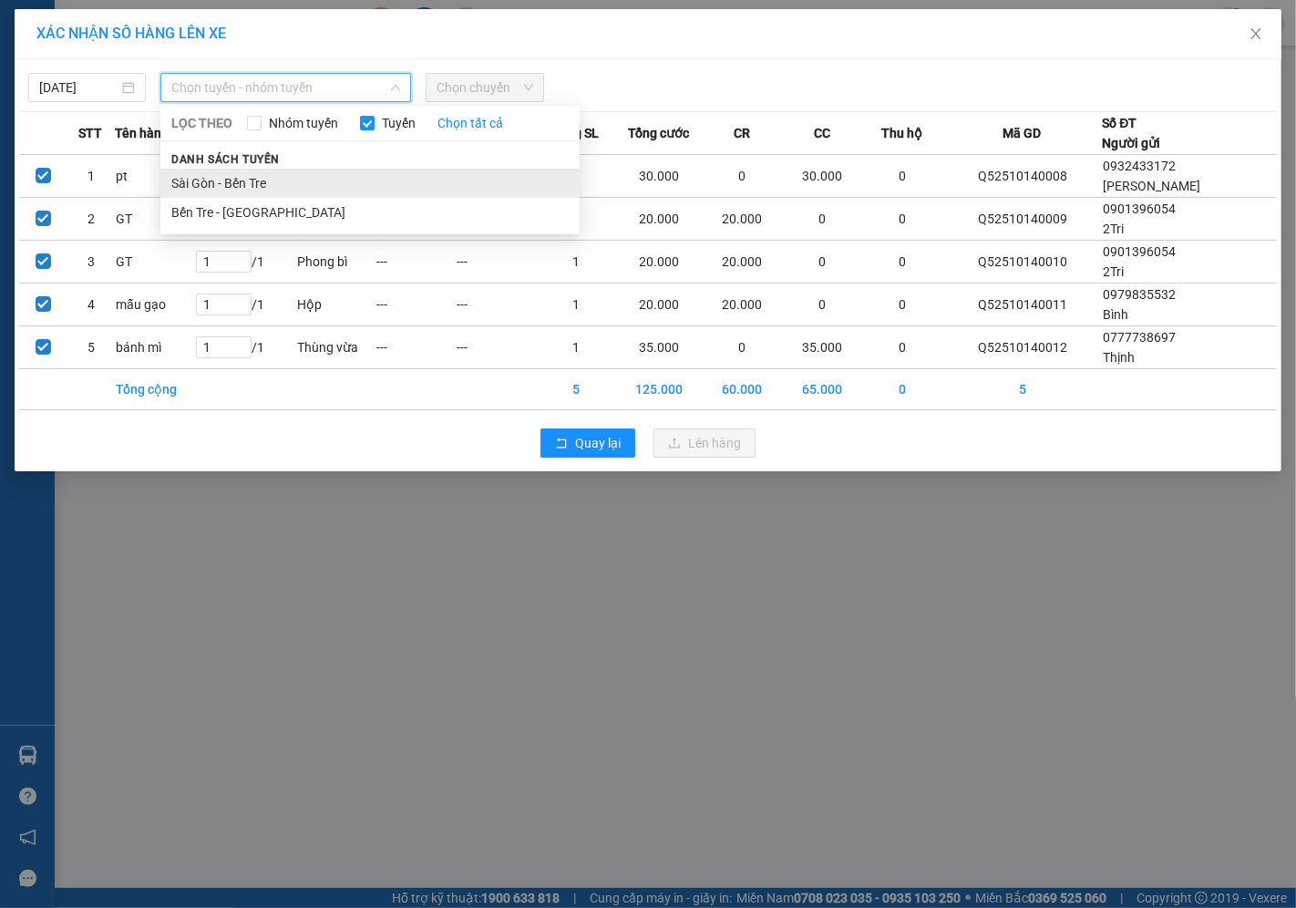
click at [214, 188] on li "Sài Gòn - Bến Tre" at bounding box center [369, 183] width 419 height 29
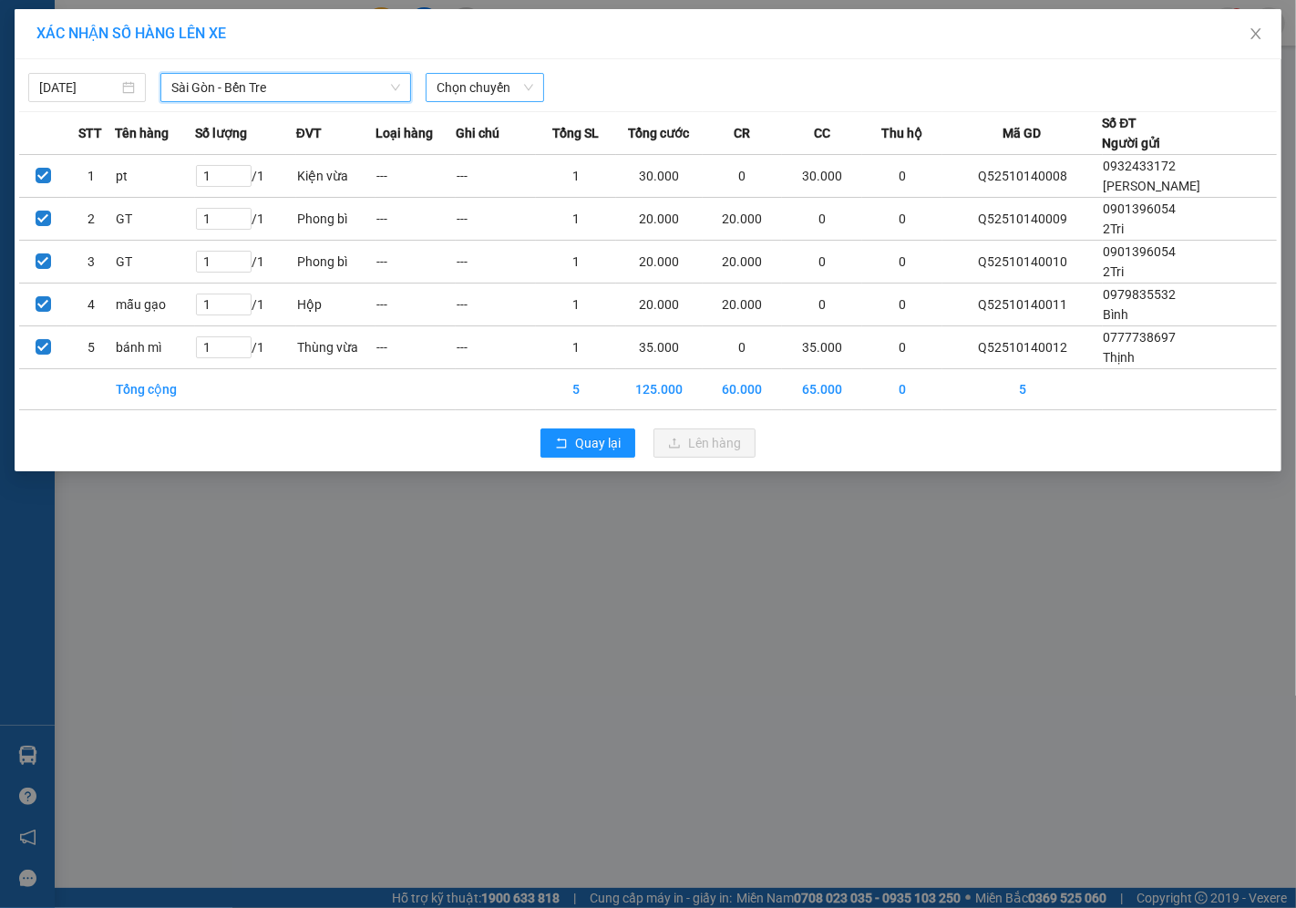
click at [460, 94] on span "Chọn chuyến" at bounding box center [485, 87] width 96 height 27
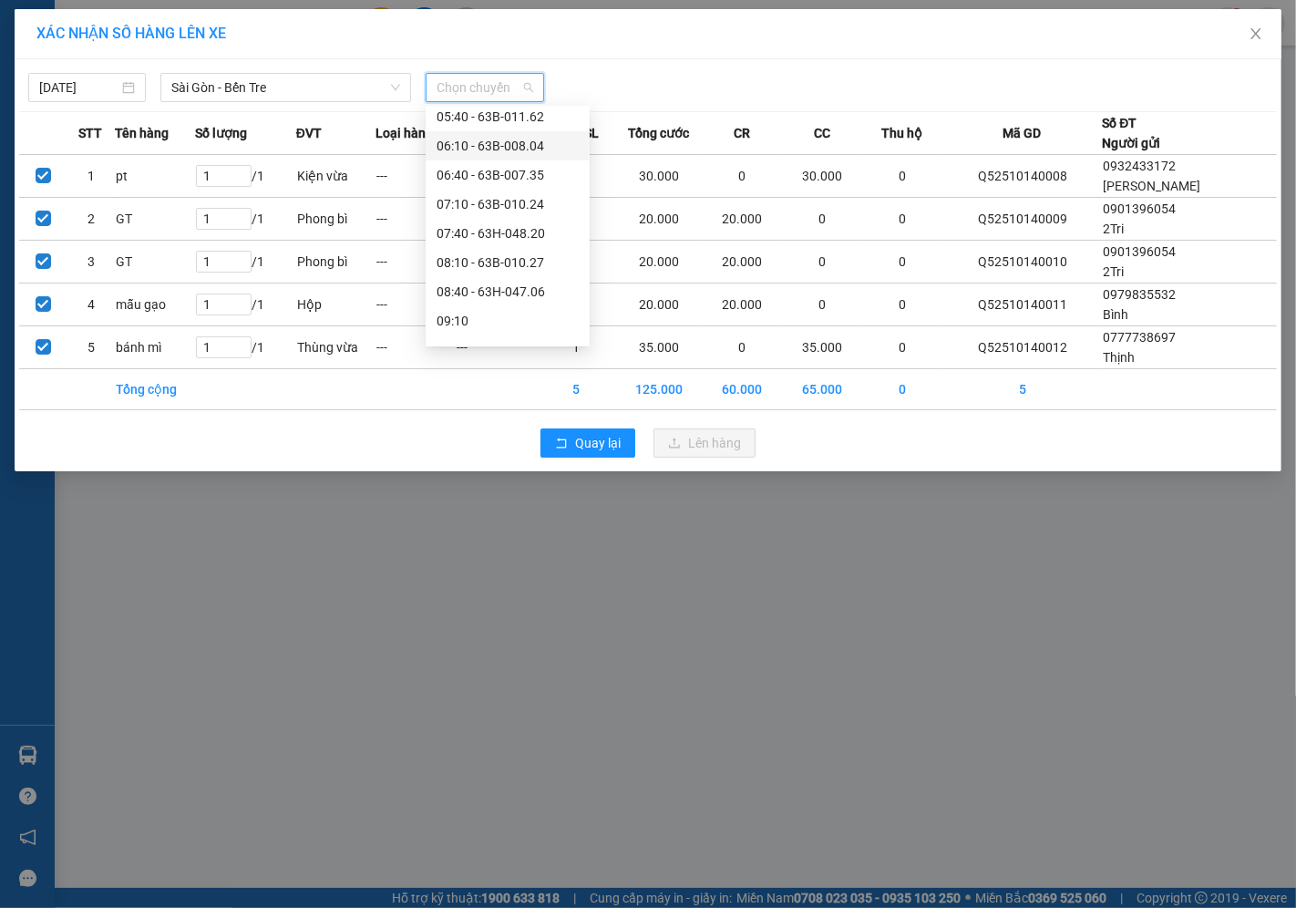
scroll to position [202, 0]
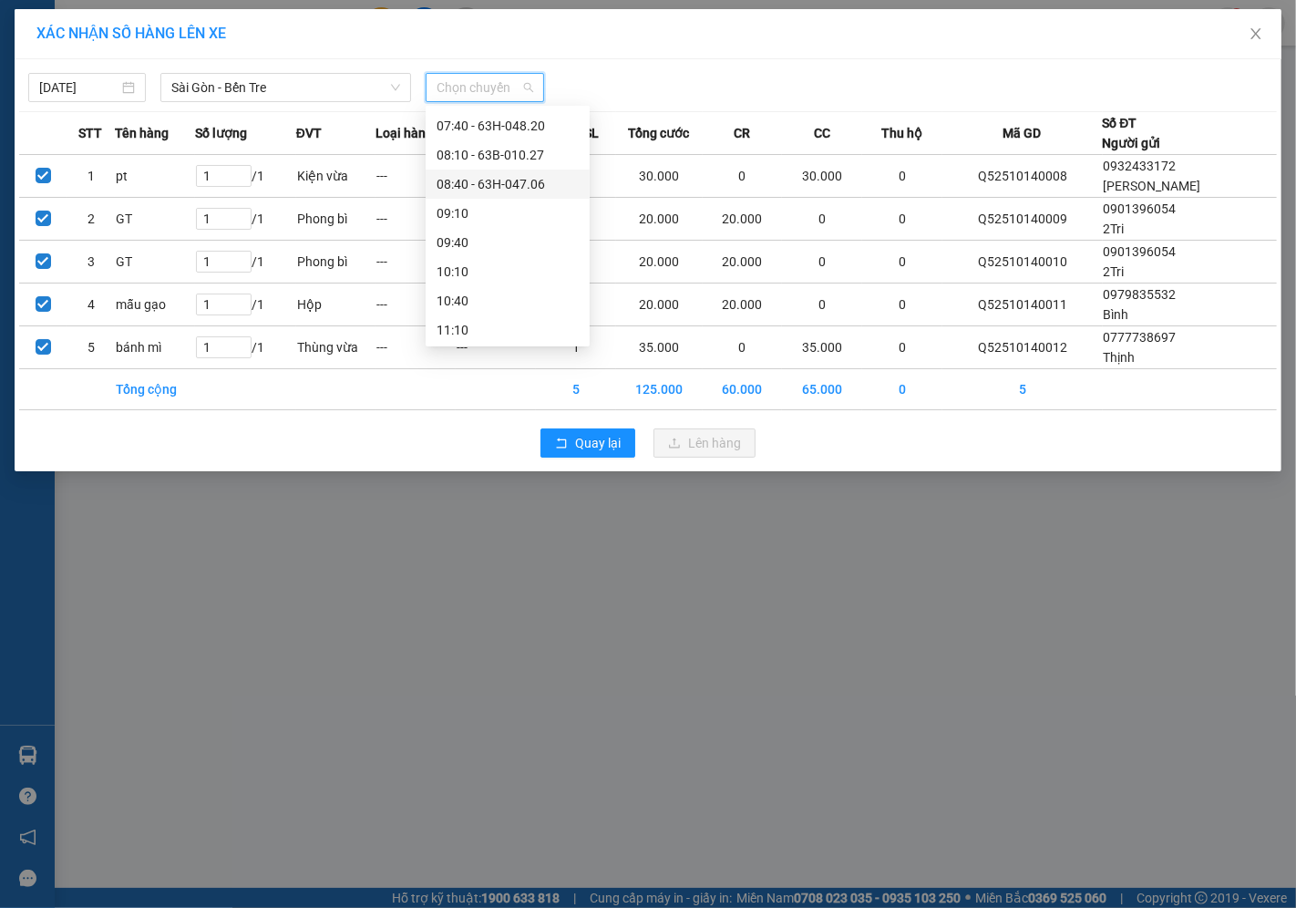
click at [498, 186] on div "08:40 - 63H-047.06" at bounding box center [508, 184] width 142 height 20
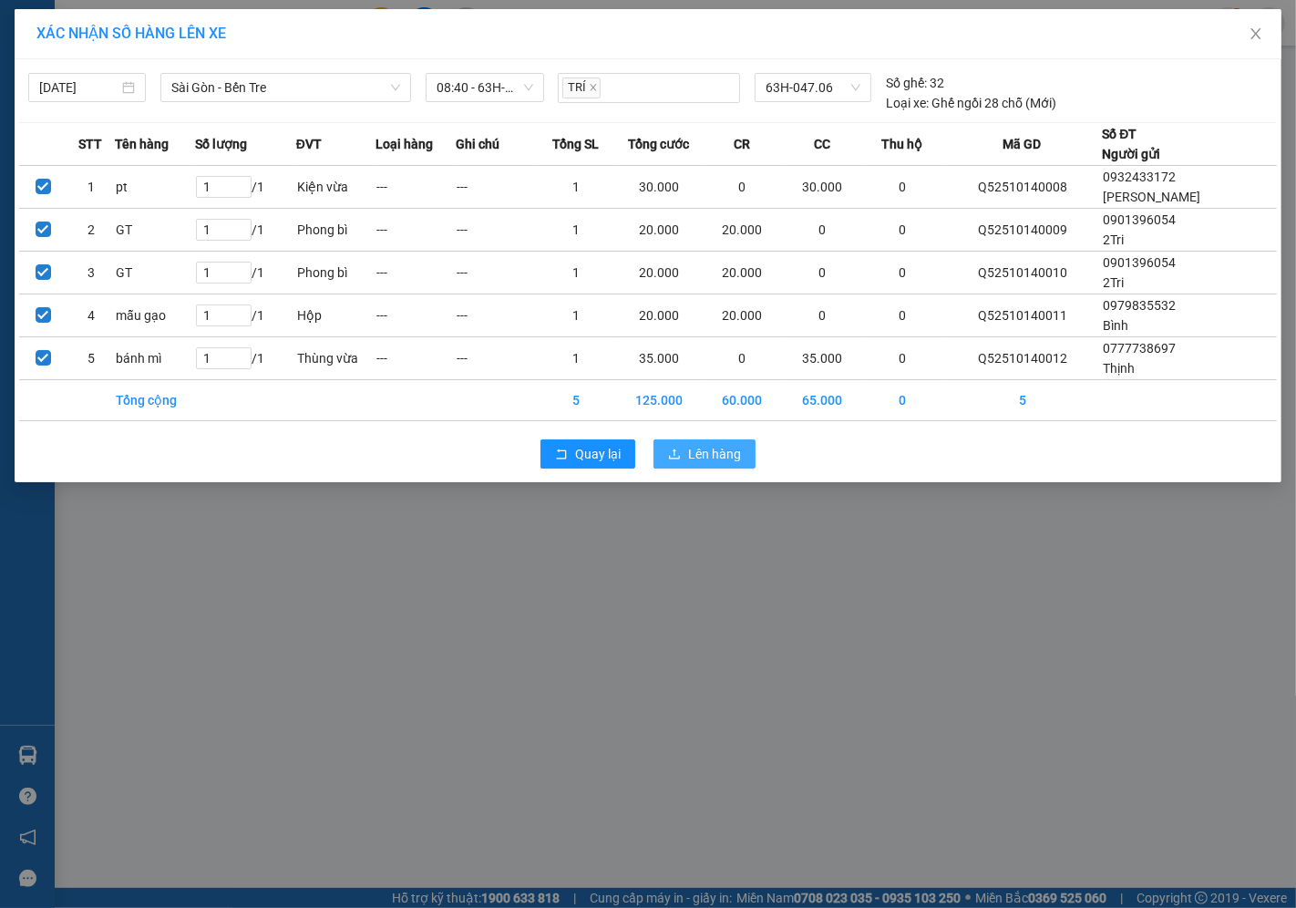
click at [705, 452] on span "Lên hàng" at bounding box center [714, 454] width 53 height 20
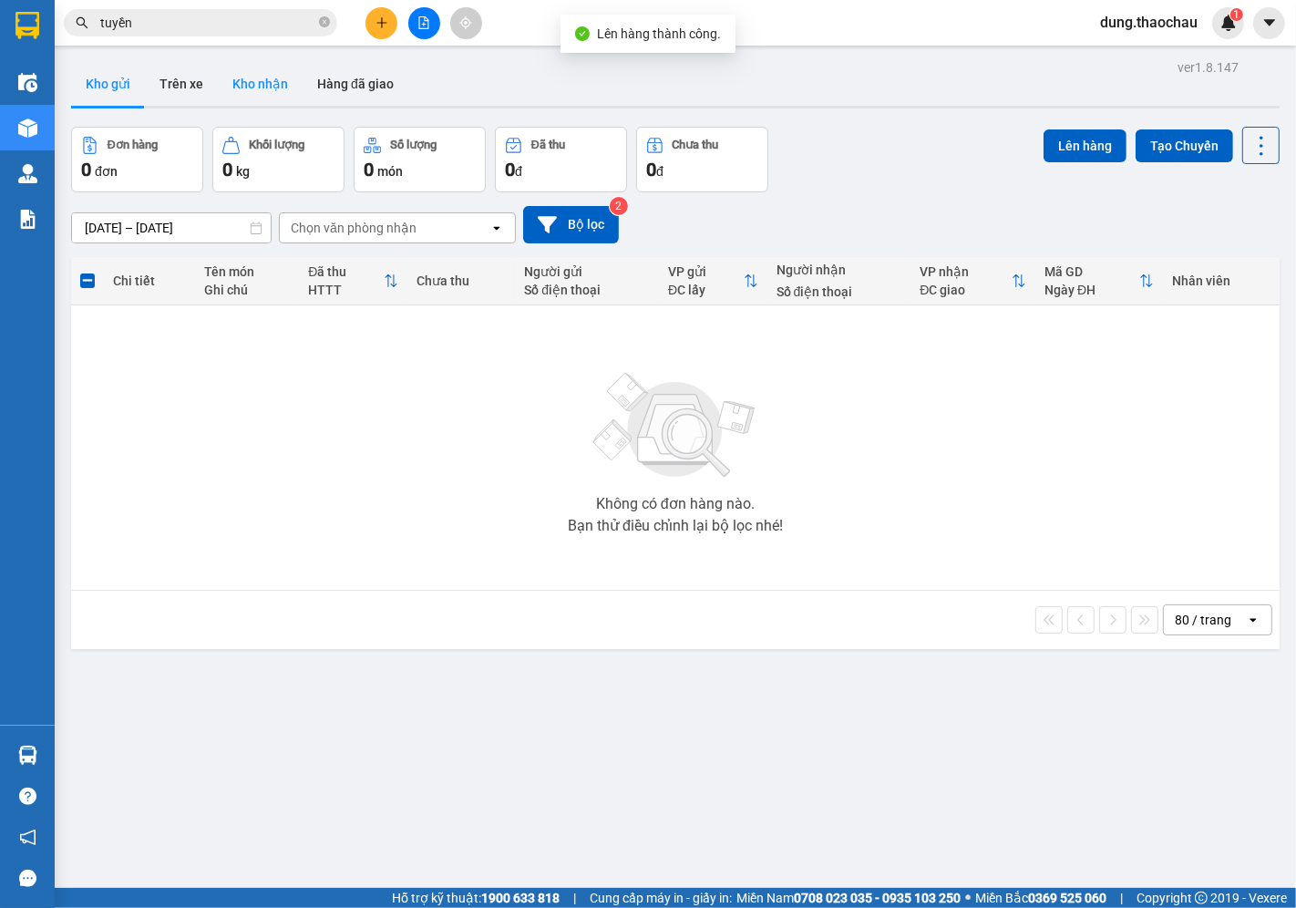
click at [246, 85] on button "Kho nhận" at bounding box center [260, 84] width 85 height 44
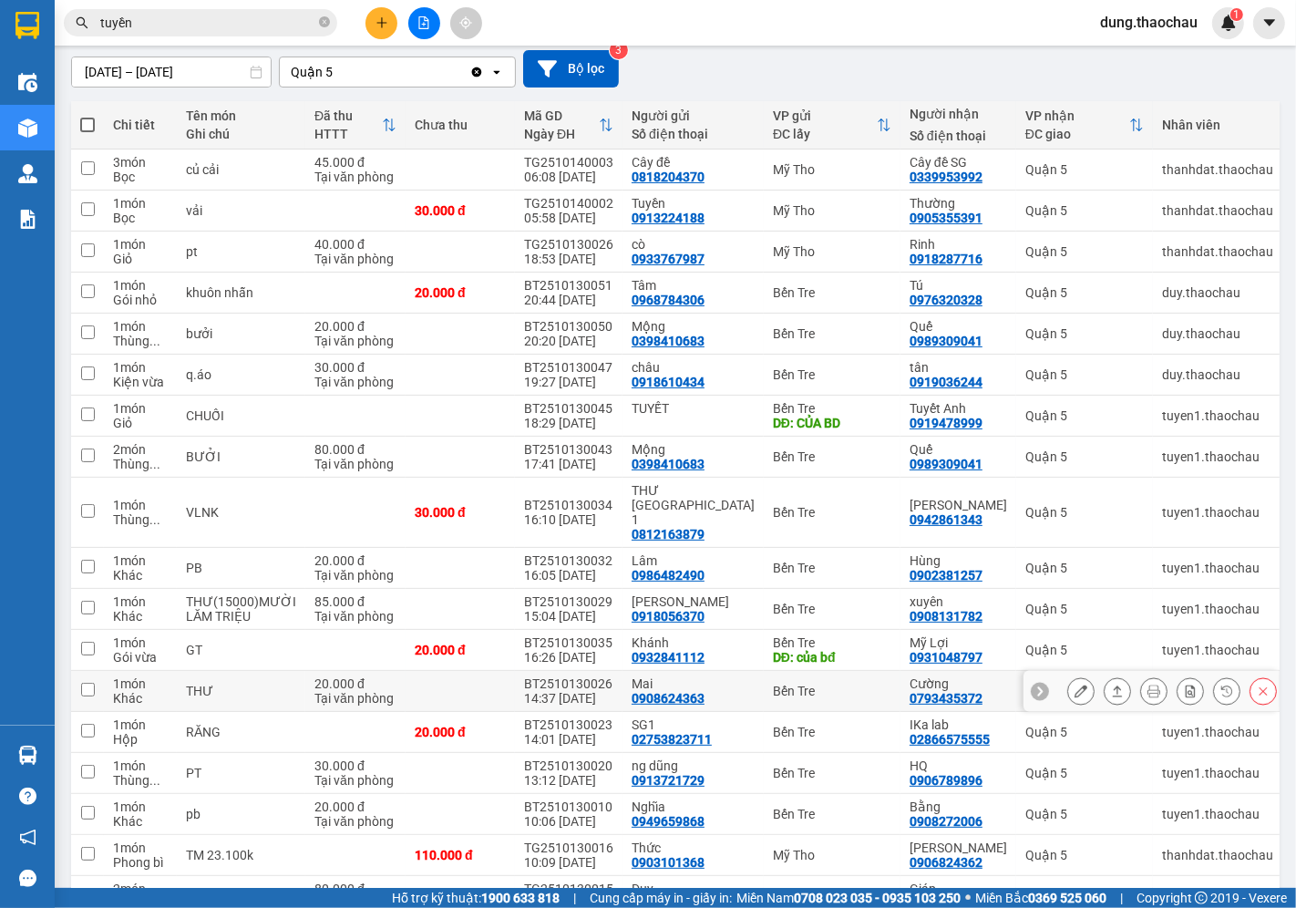
scroll to position [202, 0]
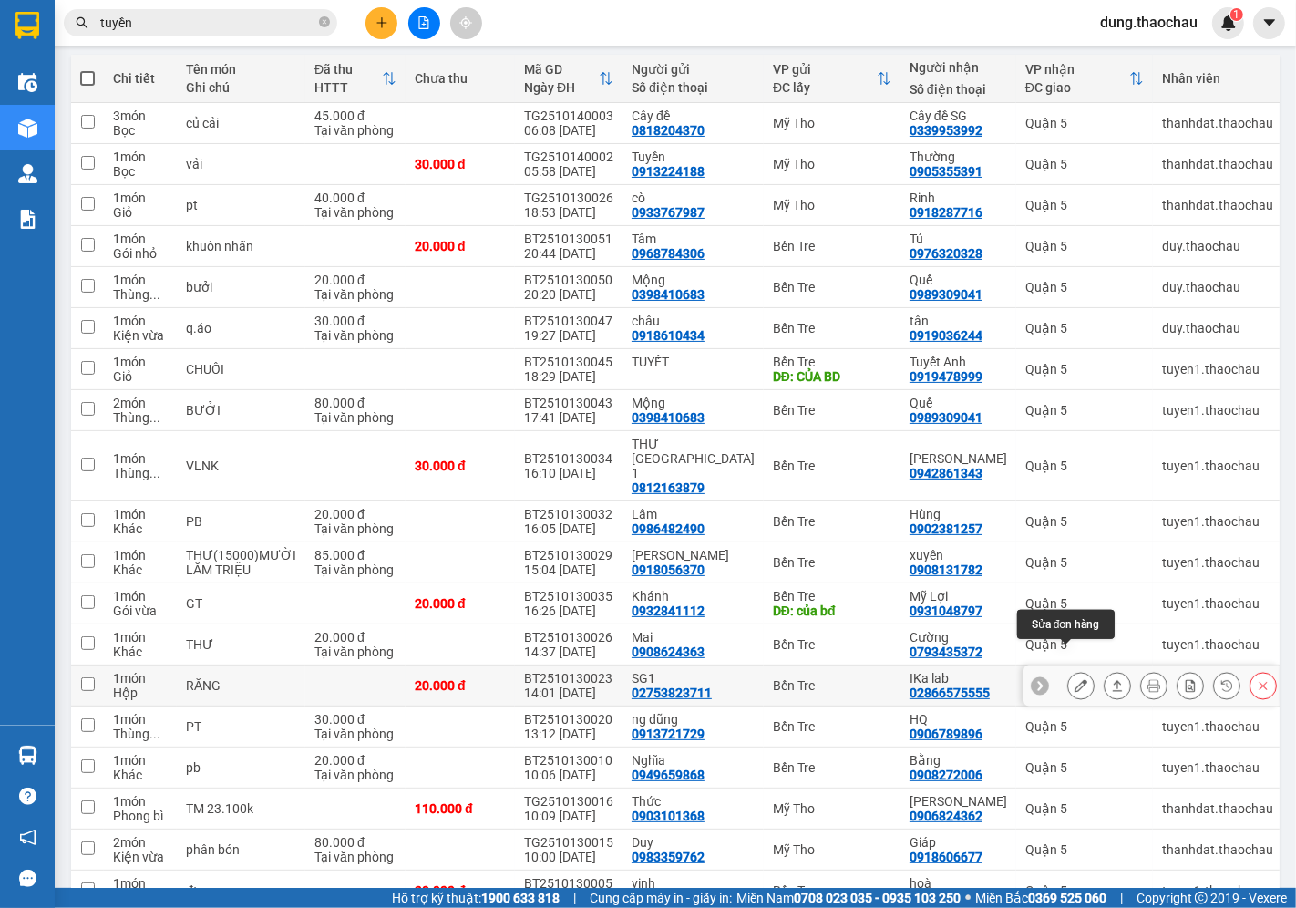
click at [1075, 679] on icon at bounding box center [1081, 685] width 13 height 13
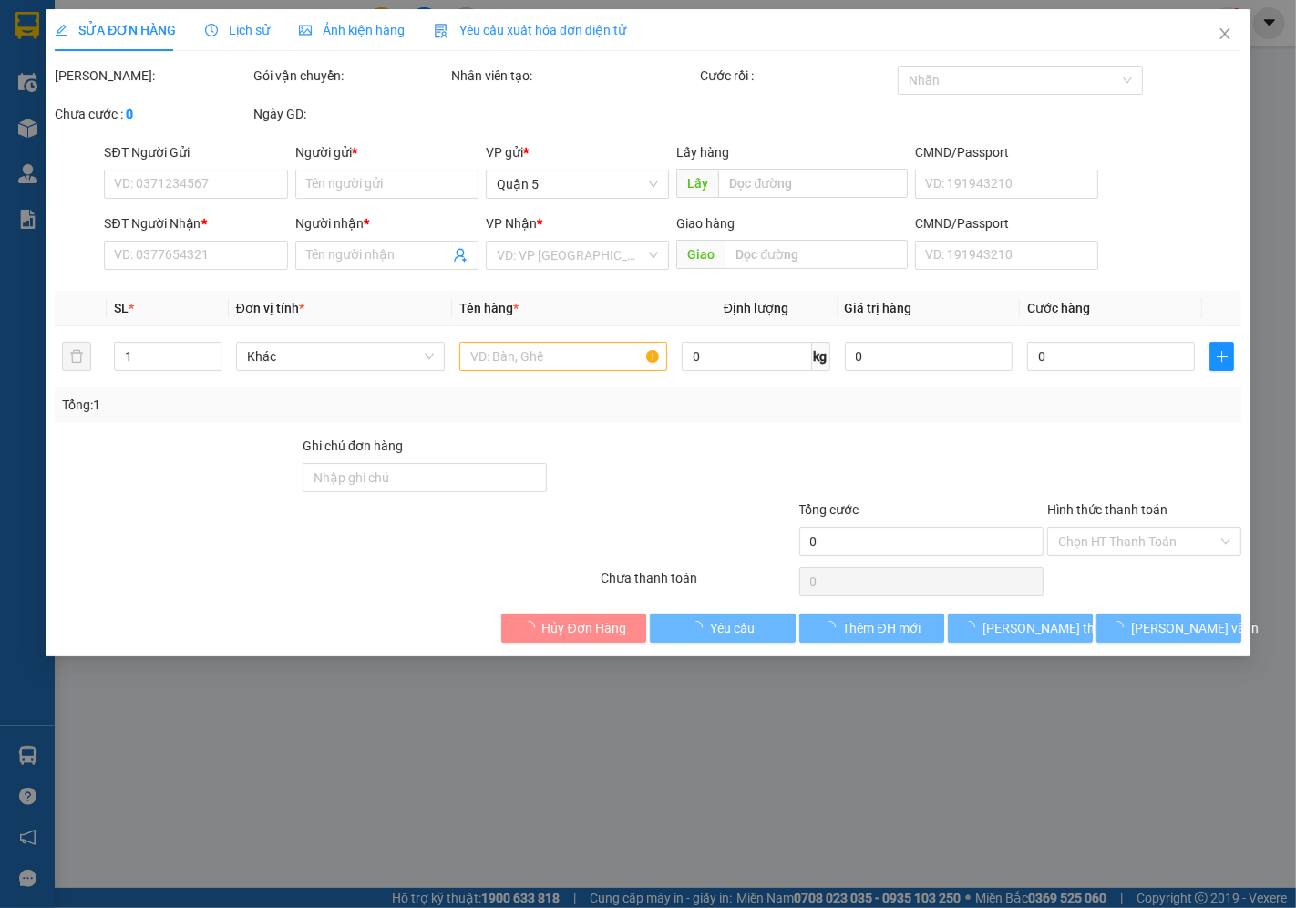
type input "02753823711"
type input "SG1"
type input "02866575555"
type input "IKa lab"
type input "20.000"
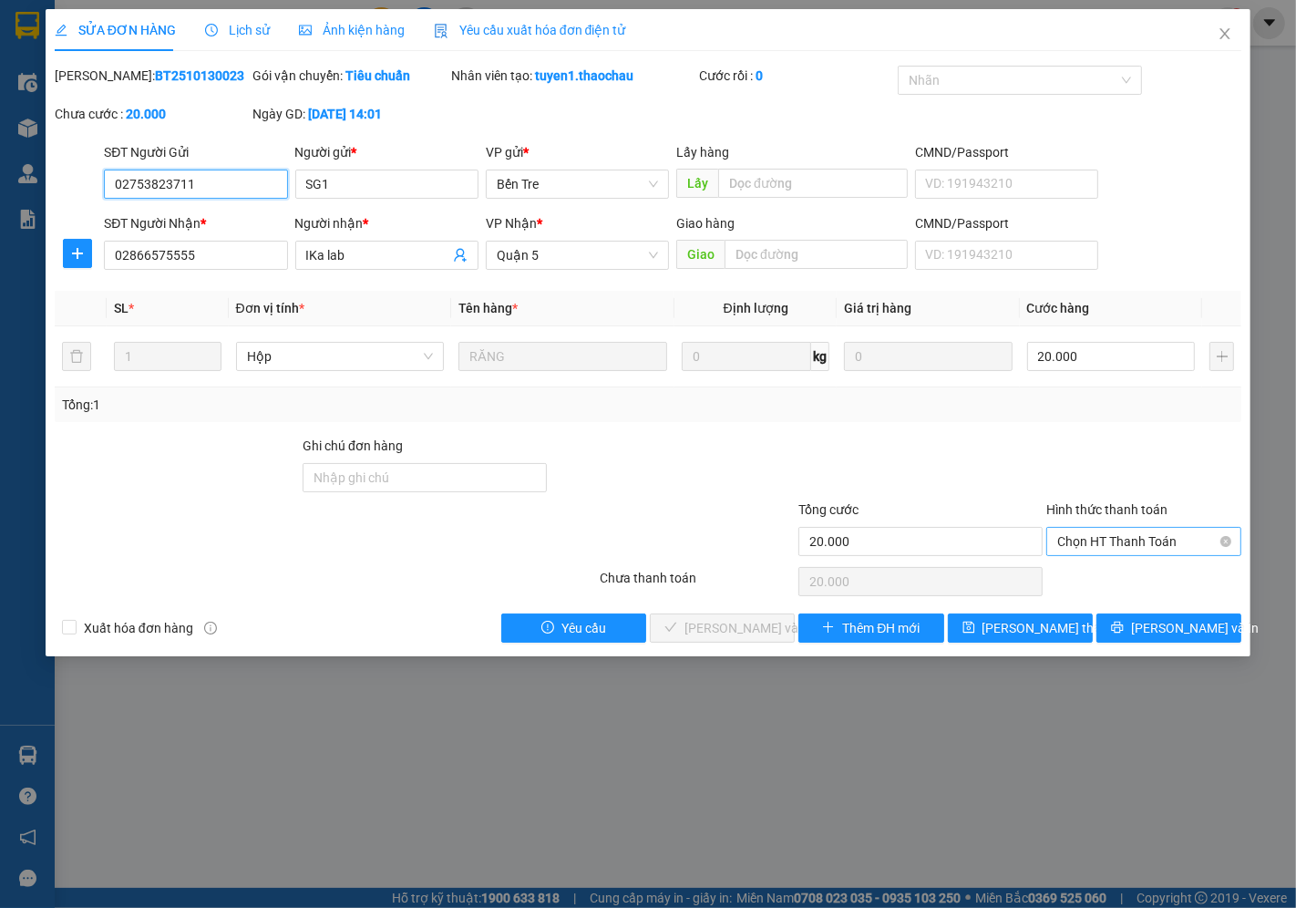
click at [1099, 551] on span "Chọn HT Thanh Toán" at bounding box center [1143, 541] width 173 height 27
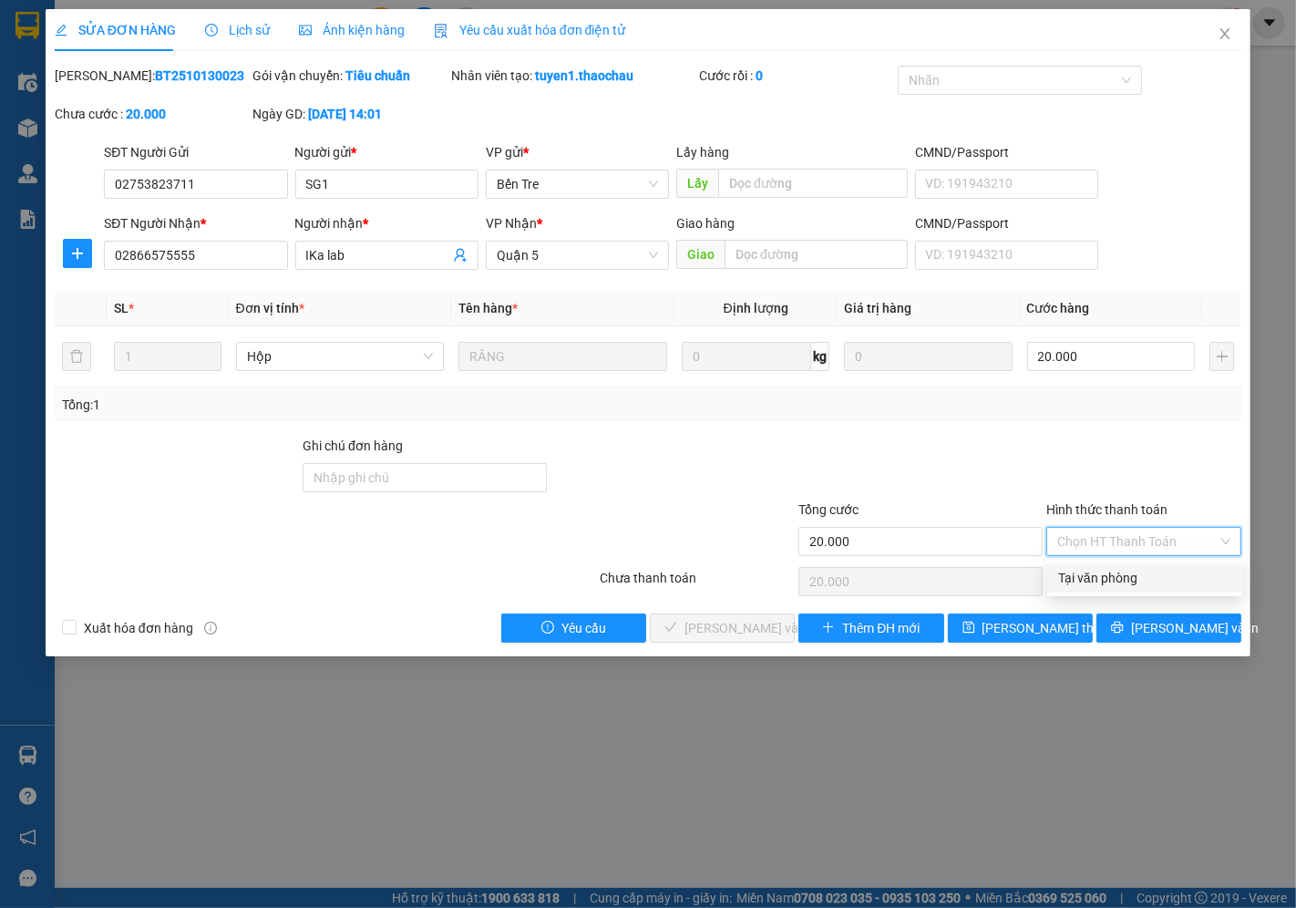
click at [1086, 587] on div "Tại văn phòng" at bounding box center [1144, 578] width 173 height 20
type input "0"
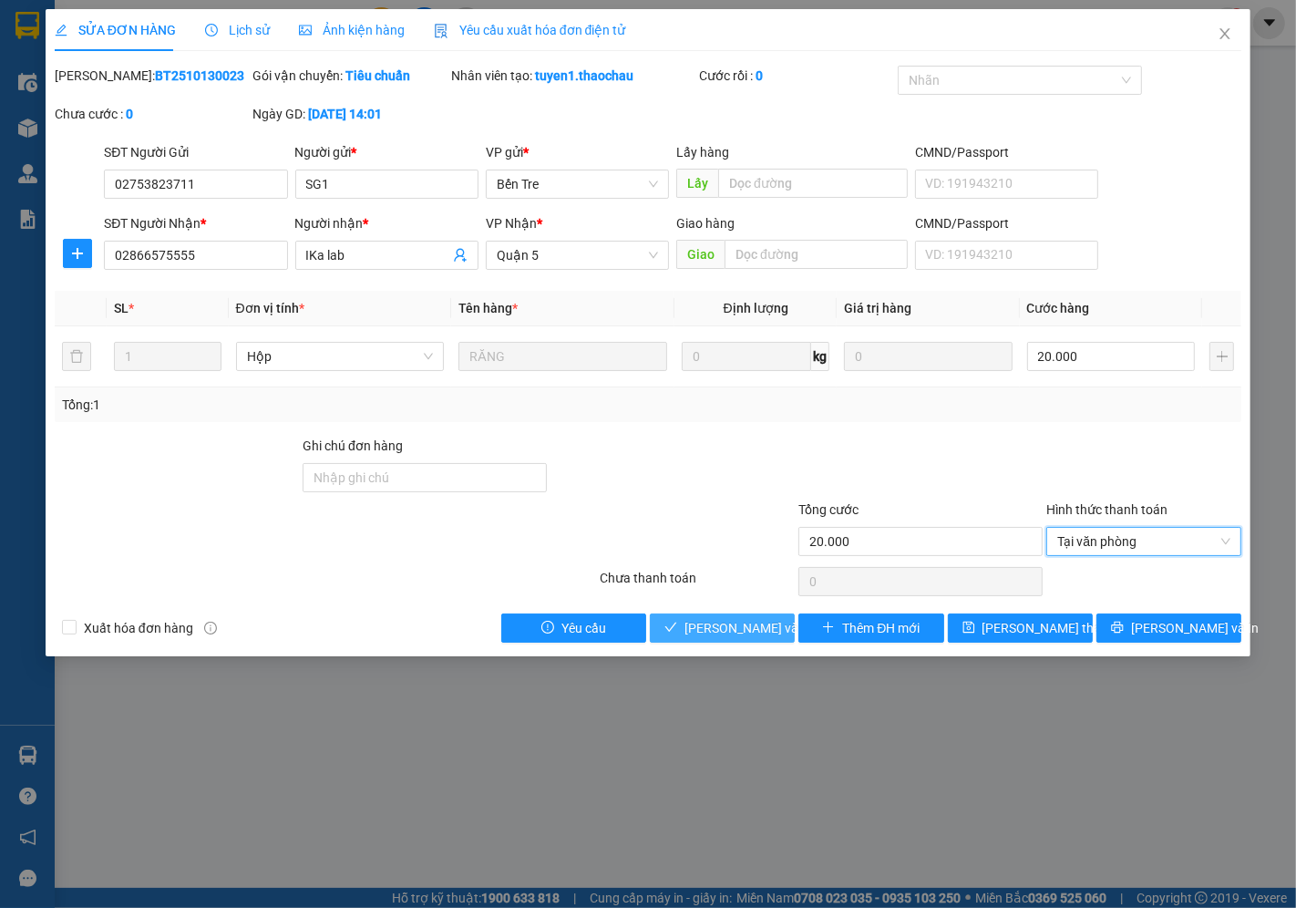
click at [760, 613] on button "Lưu và Giao hàng" at bounding box center [722, 627] width 145 height 29
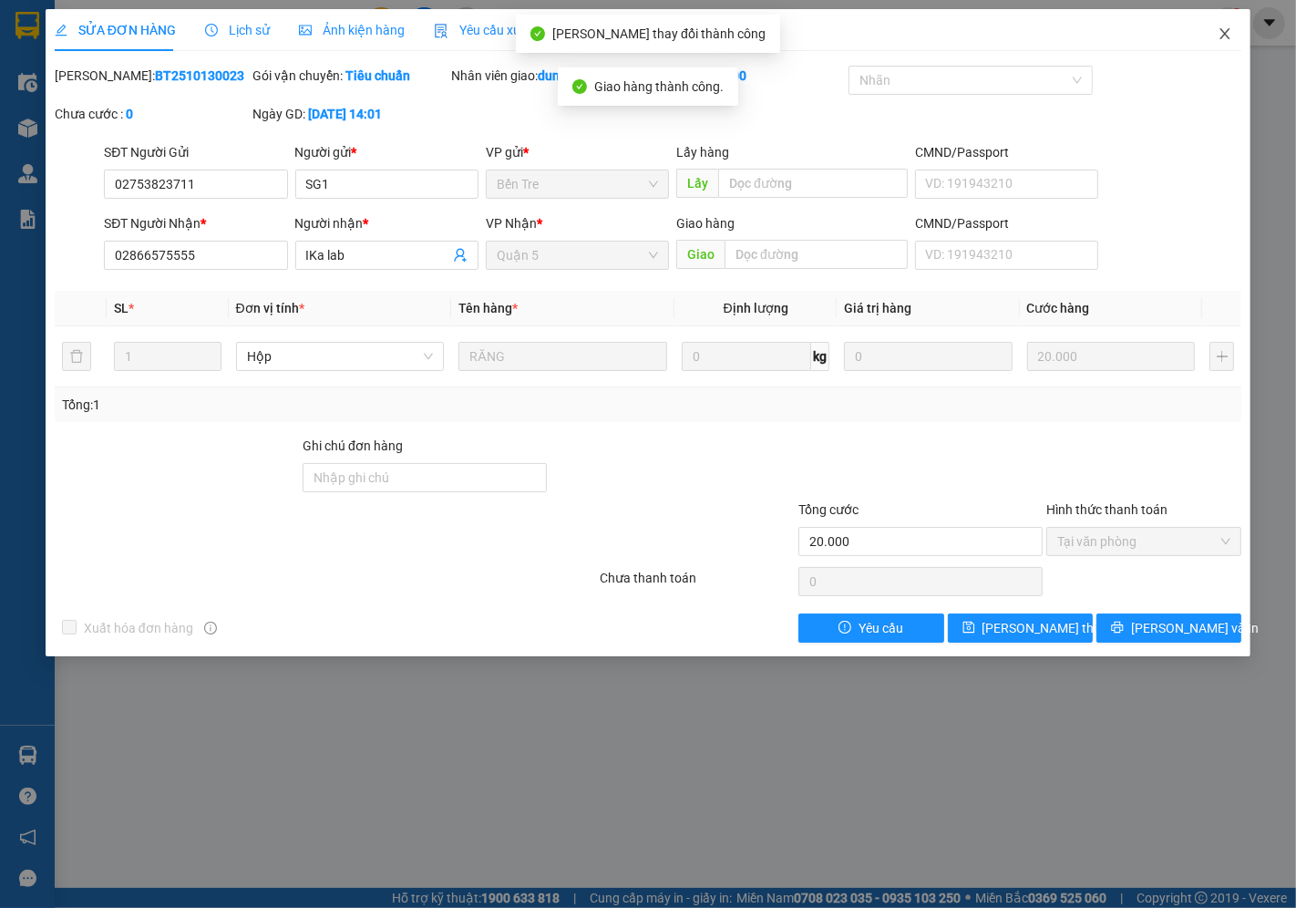
click at [1228, 28] on icon "close" at bounding box center [1225, 33] width 15 height 15
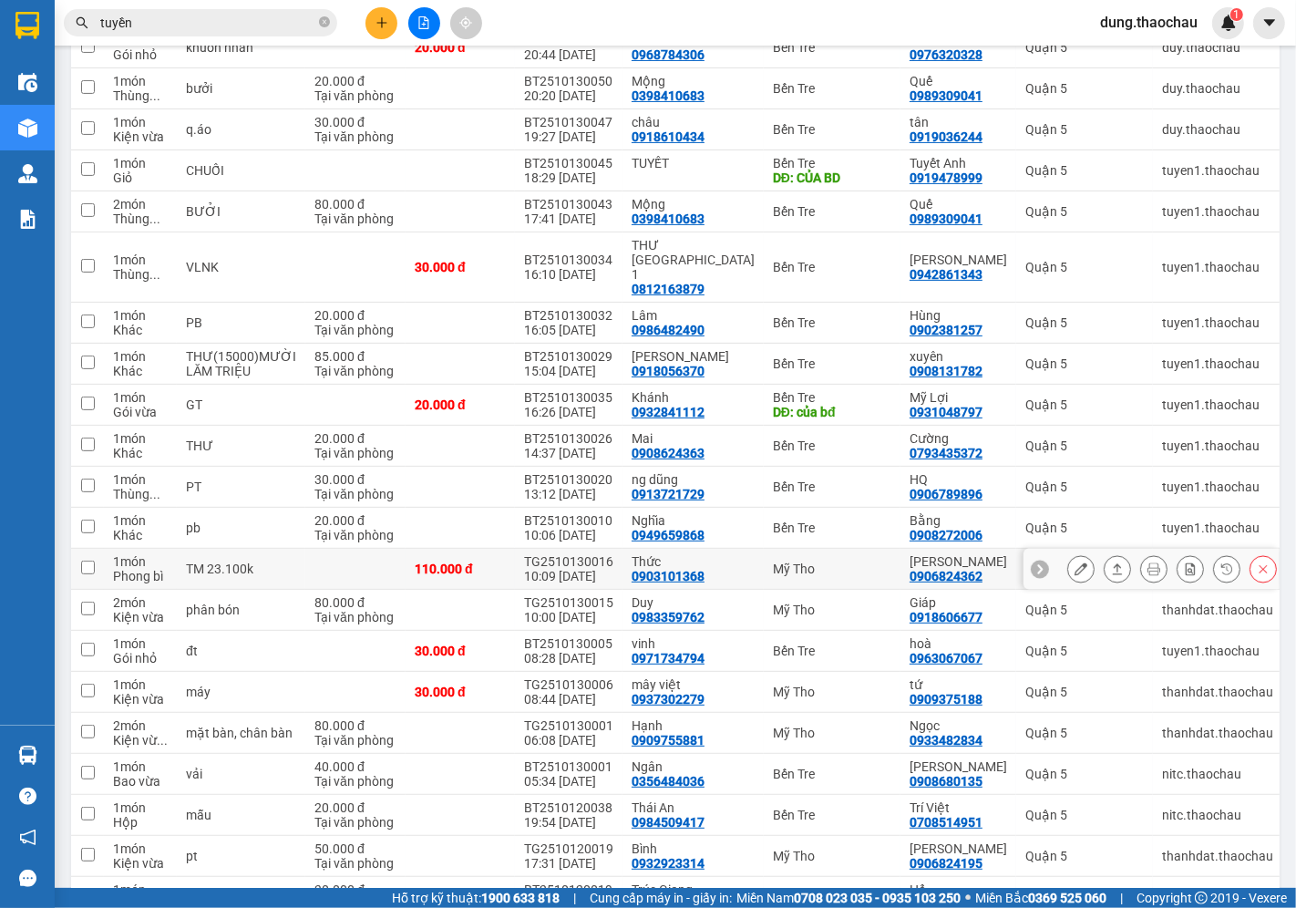
scroll to position [405, 0]
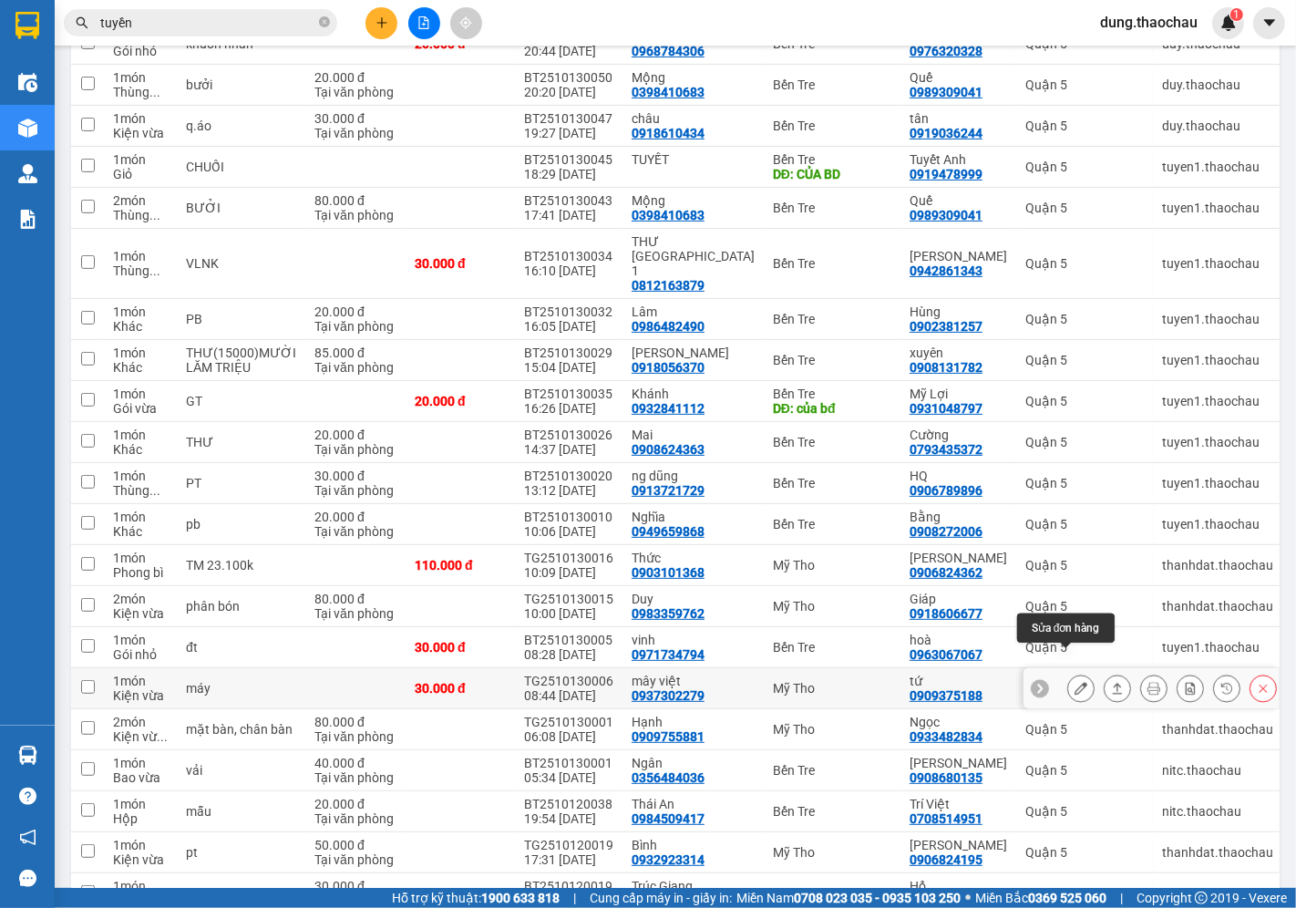
click at [1075, 682] on icon at bounding box center [1081, 688] width 13 height 13
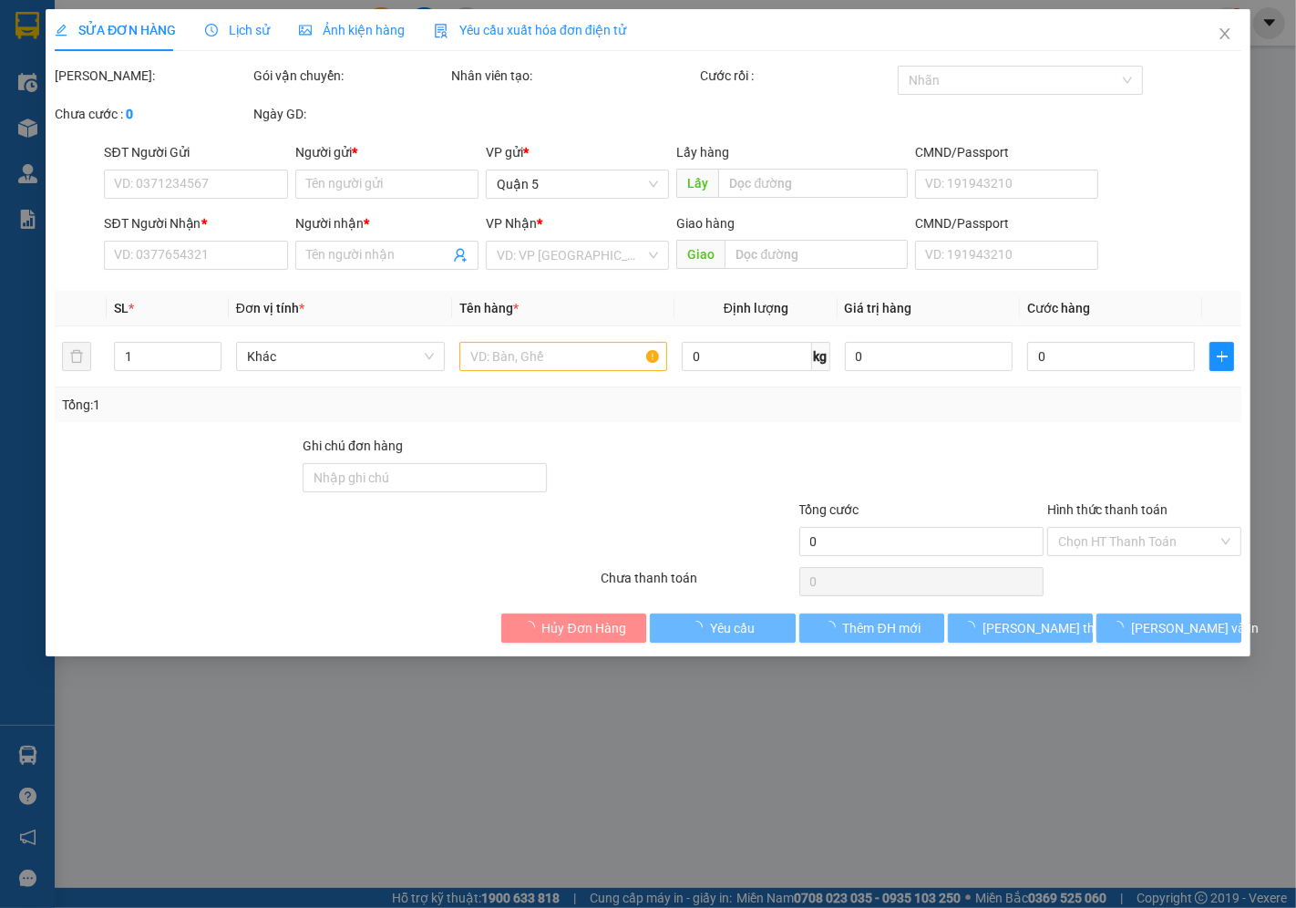
type input "0937302279"
type input "mây việt"
type input "0909375188"
type input "tứ"
type input "30.000"
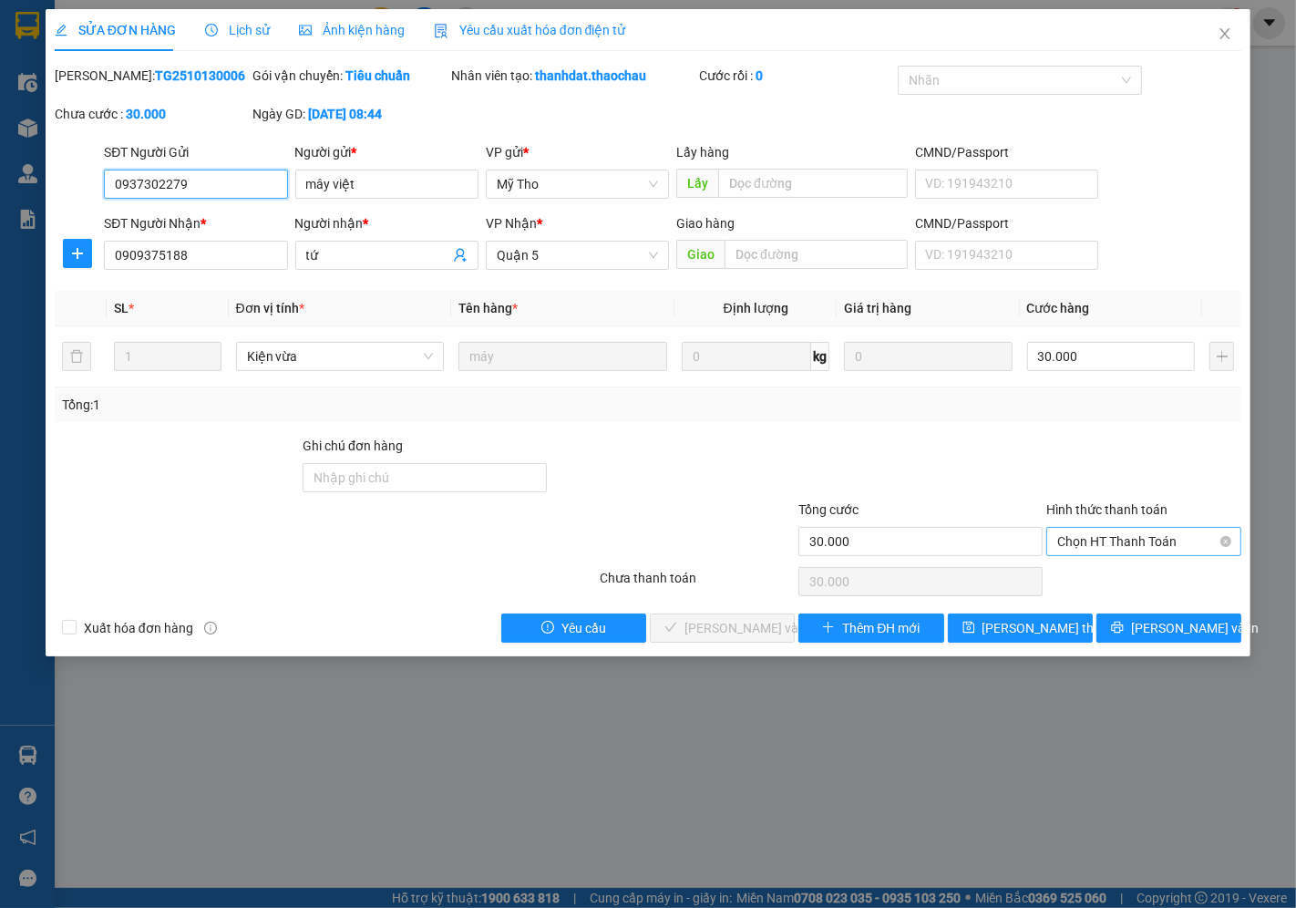
click at [1087, 544] on span "Chọn HT Thanh Toán" at bounding box center [1143, 541] width 173 height 27
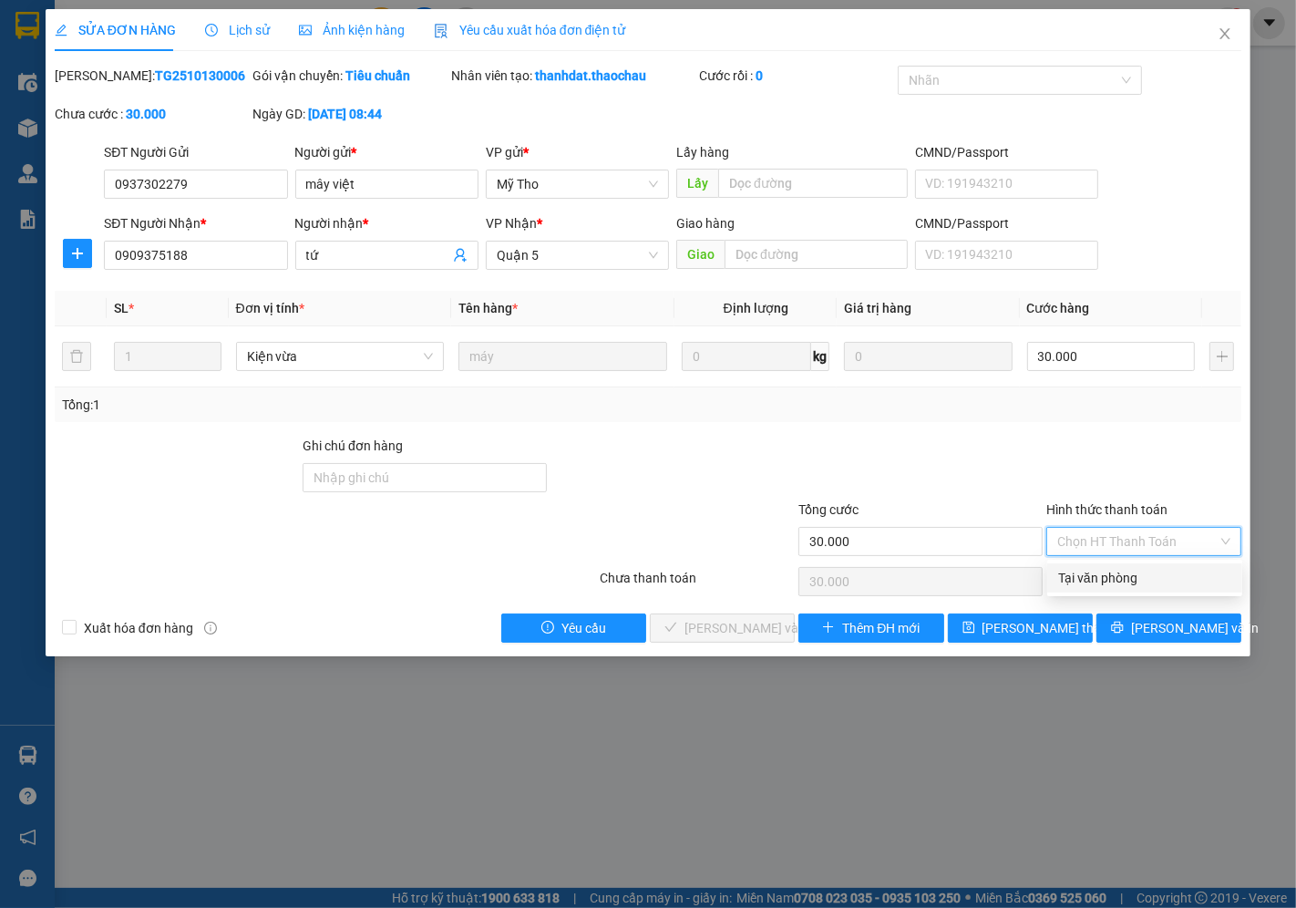
click at [1082, 574] on div "Tại văn phòng" at bounding box center [1144, 578] width 173 height 20
type input "0"
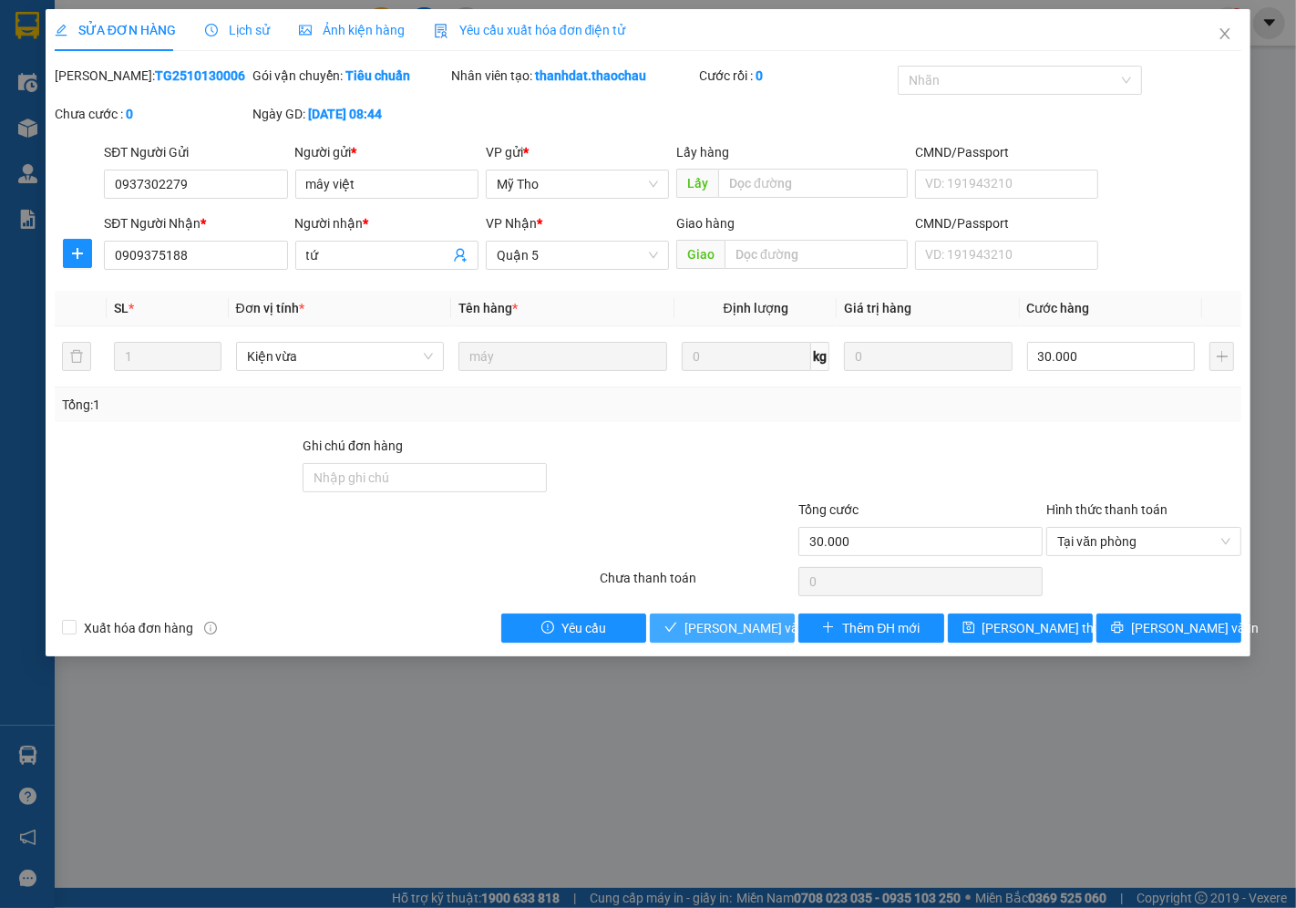
click at [757, 625] on span "Lưu và Giao hàng" at bounding box center [772, 628] width 175 height 20
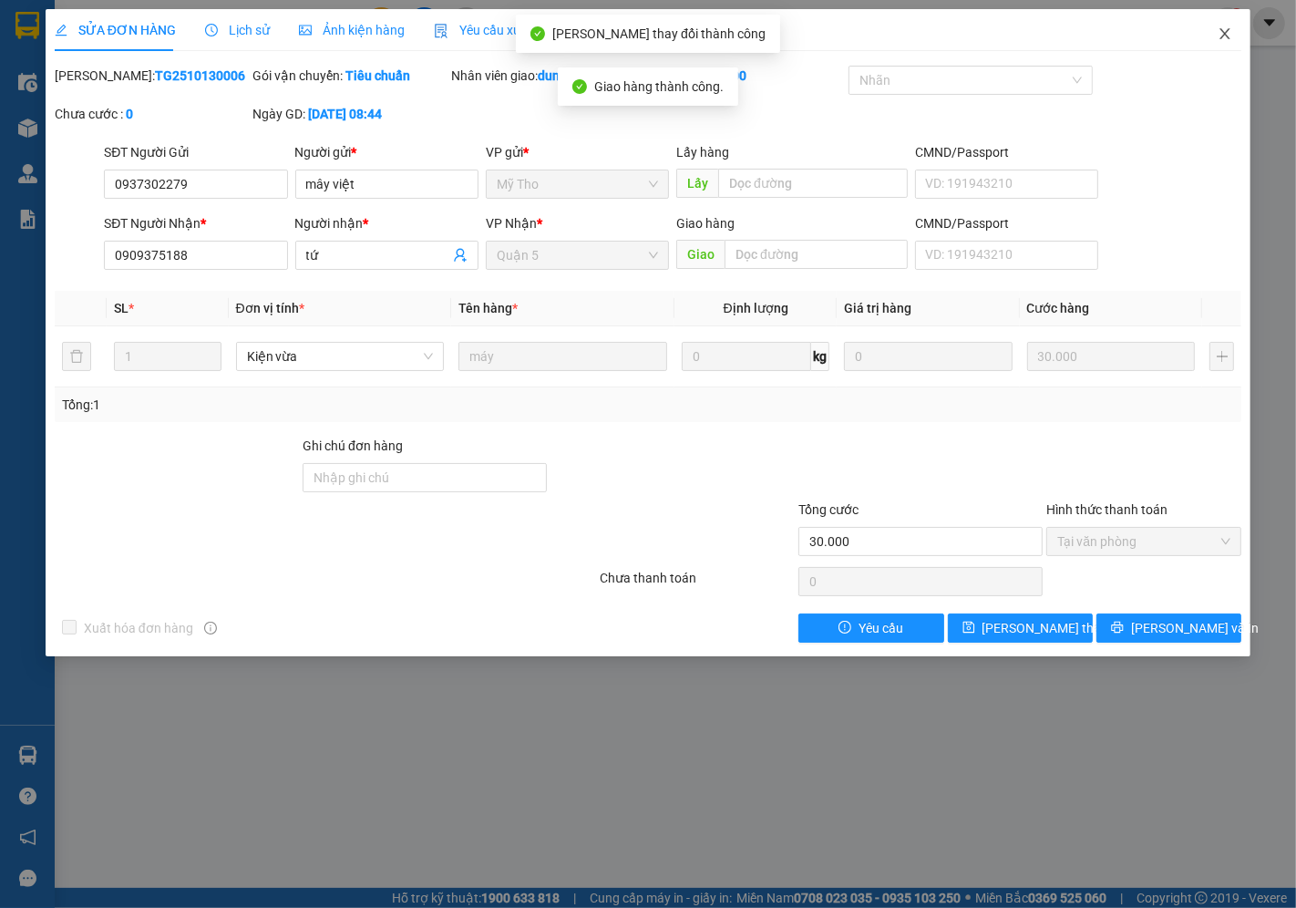
click at [1230, 37] on icon "close" at bounding box center [1225, 33] width 15 height 15
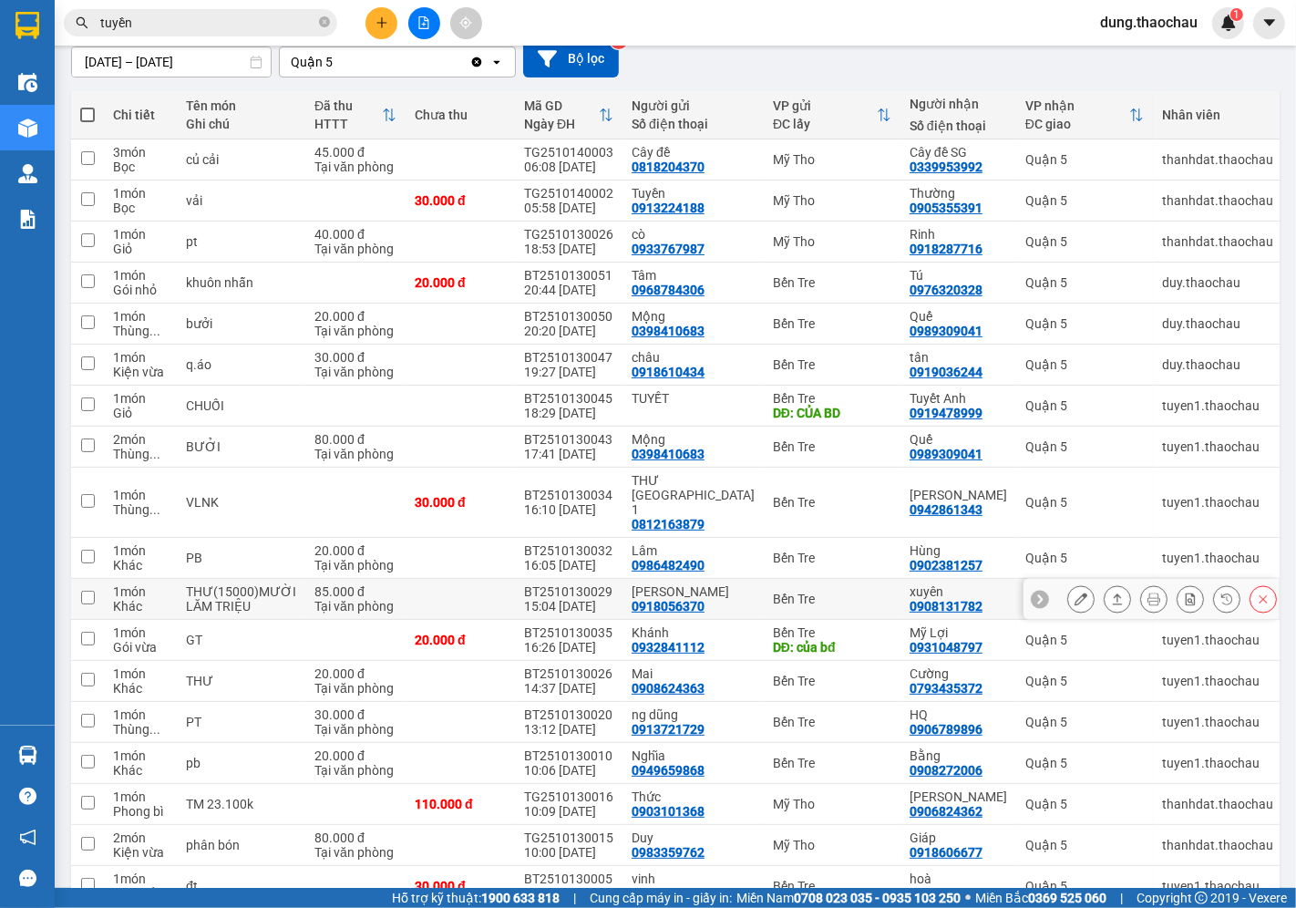
scroll to position [202, 0]
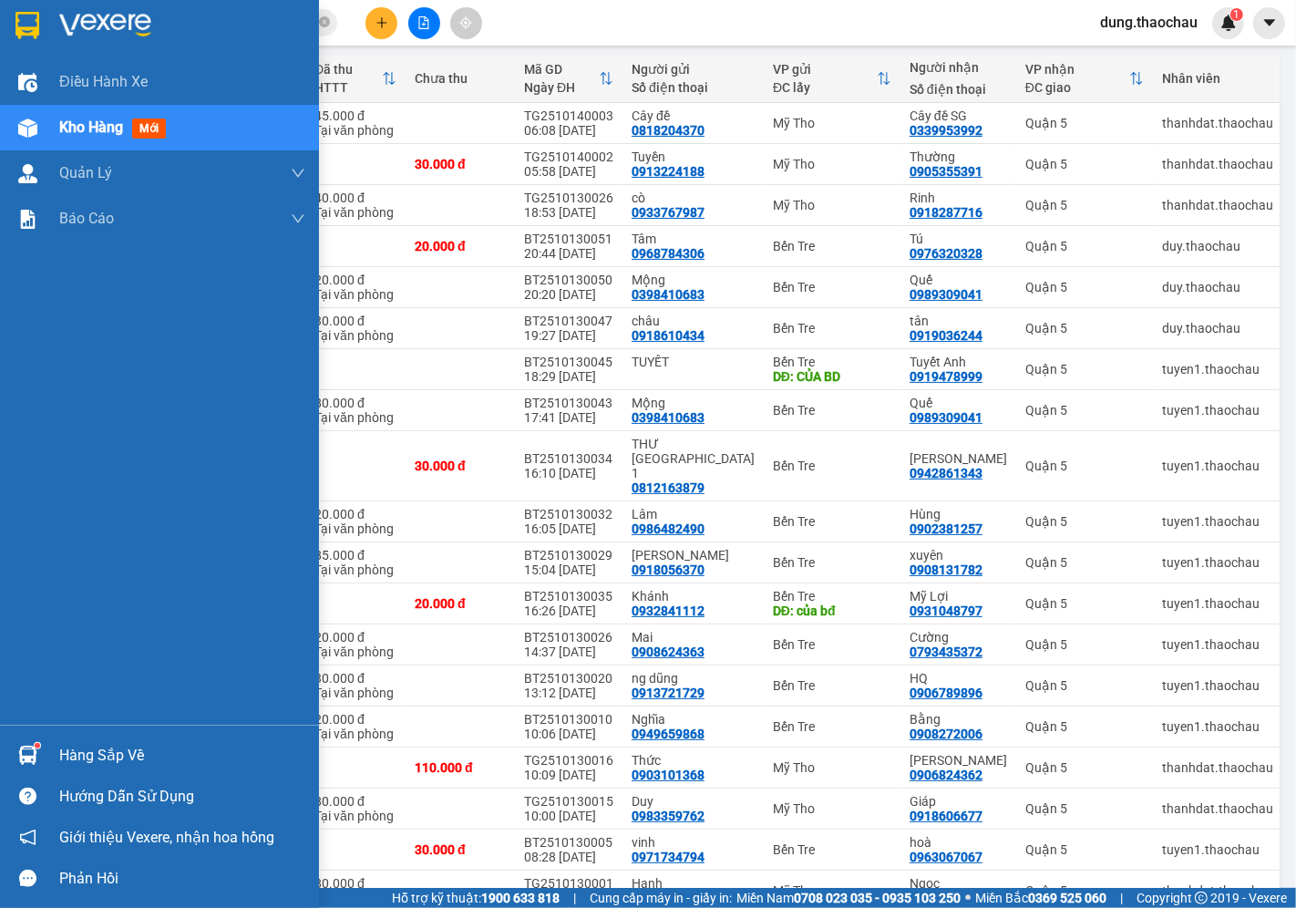
click at [23, 752] on img at bounding box center [27, 755] width 19 height 19
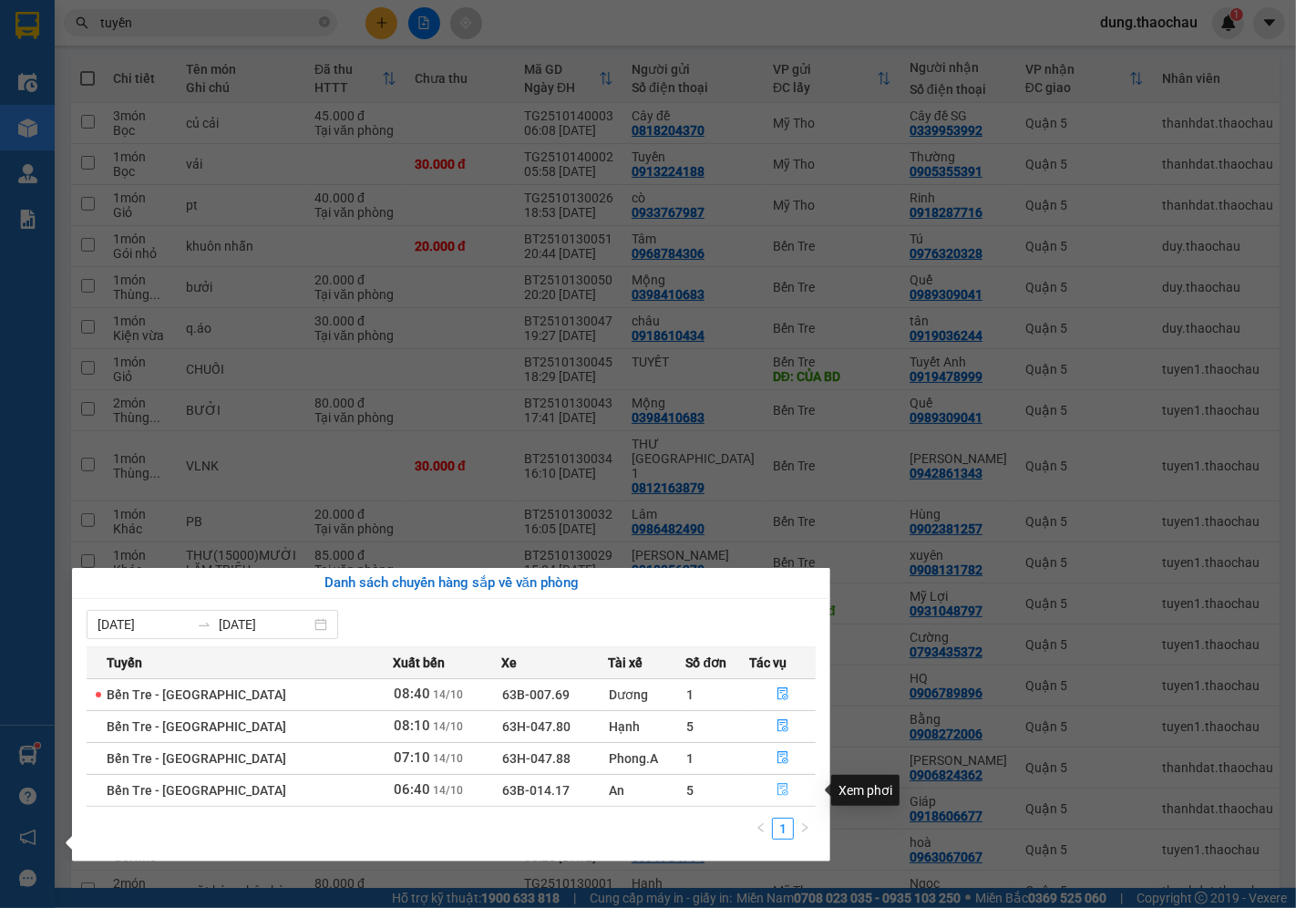
click at [777, 793] on icon "file-done" at bounding box center [783, 789] width 13 height 13
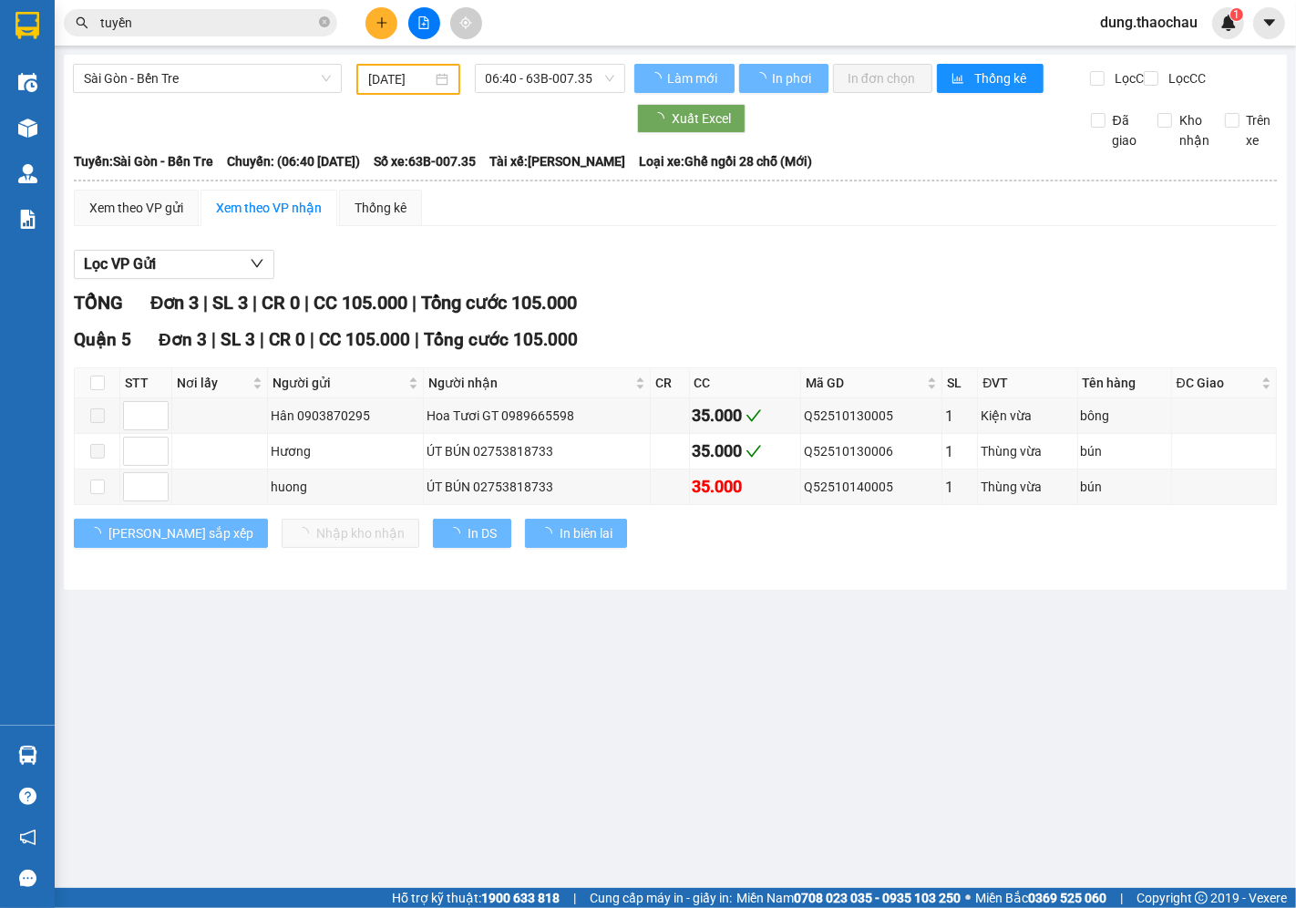
type input "[DATE]"
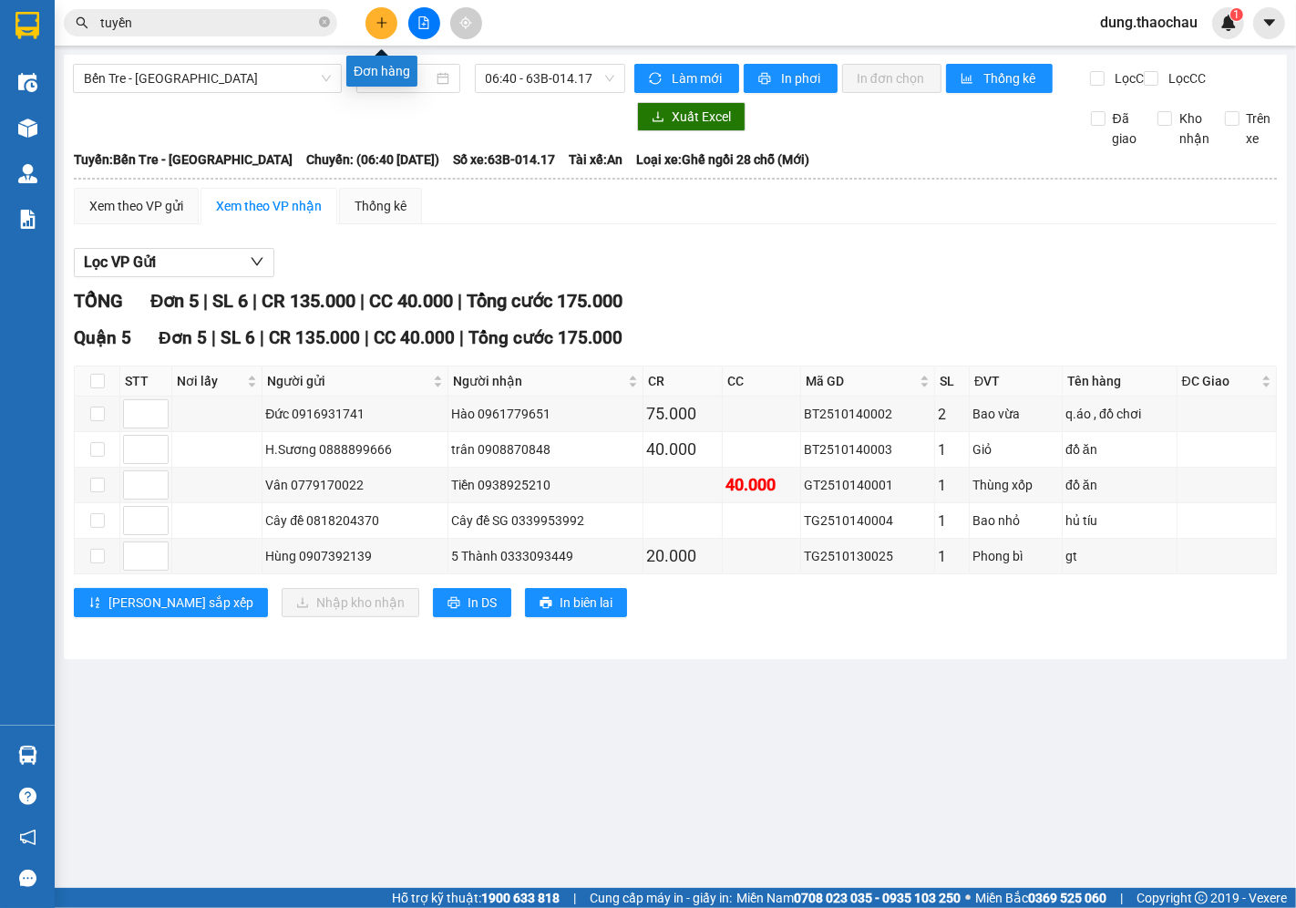
click at [383, 14] on button at bounding box center [381, 23] width 32 height 32
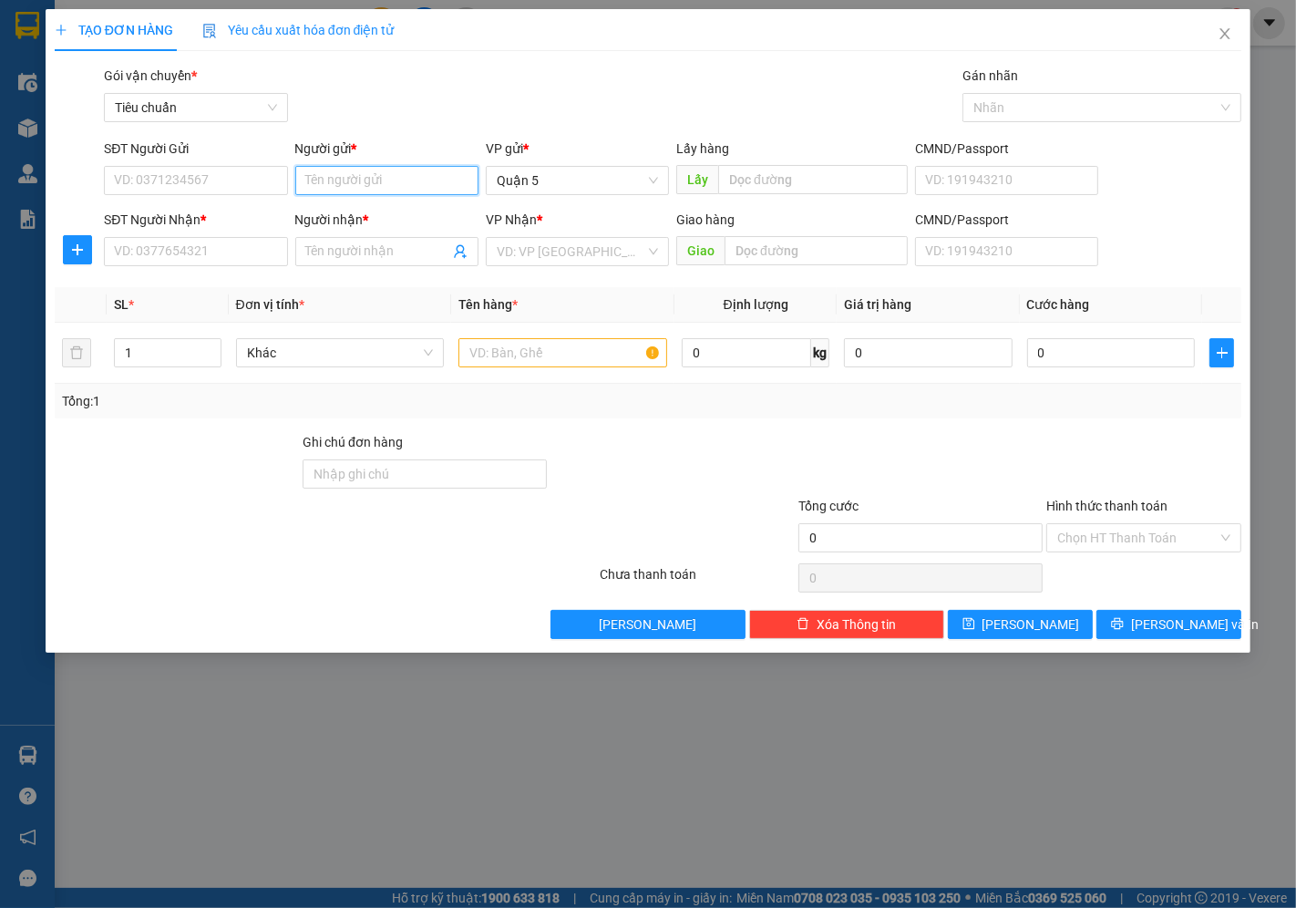
drag, startPoint x: 324, startPoint y: 183, endPoint x: 609, endPoint y: 23, distance: 326.5
click at [381, 126] on div "Transit Pickup Surcharge Ids Transit Deliver Surcharge Ids Transit Deliver Surc…" at bounding box center [648, 352] width 1187 height 573
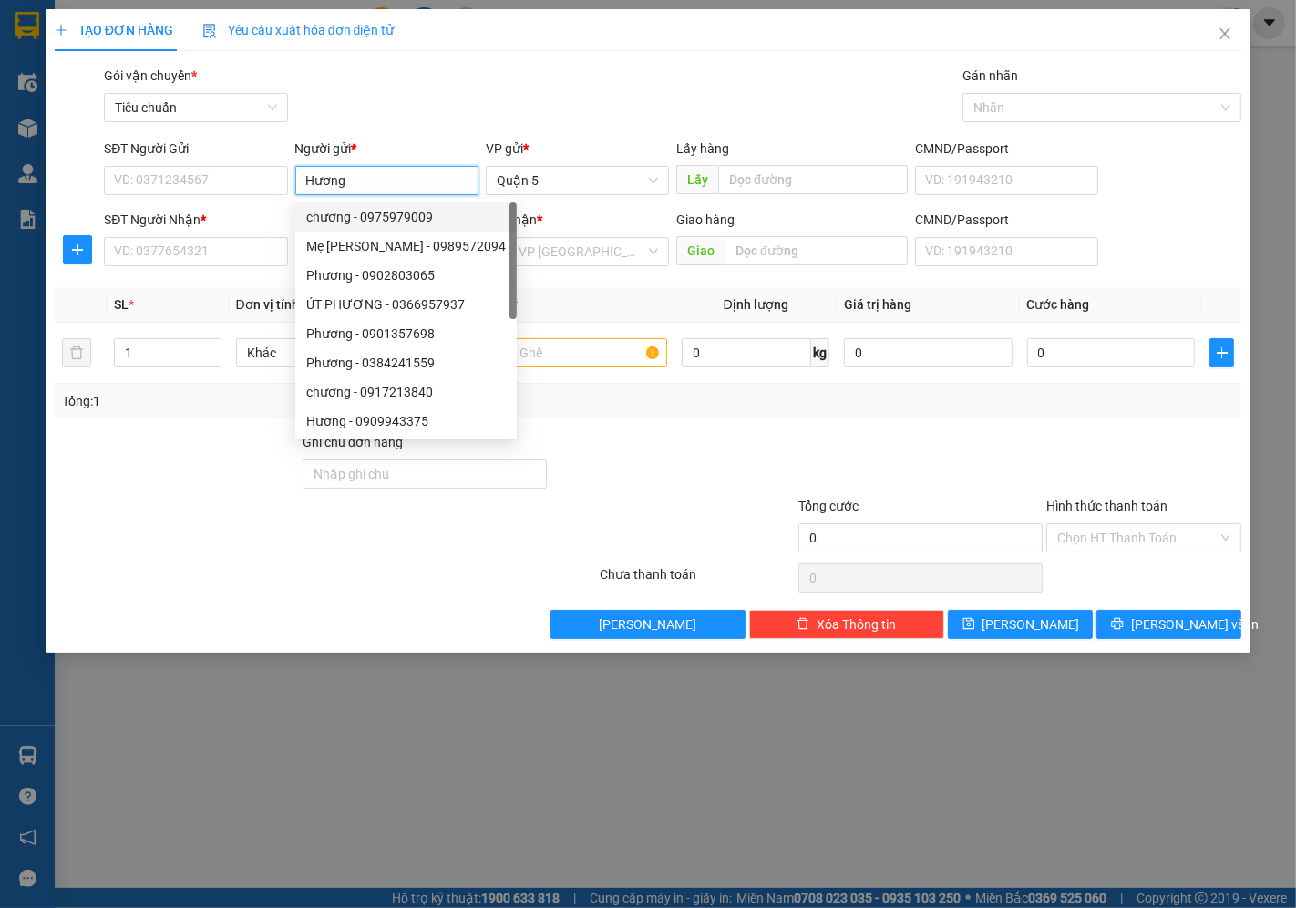
type input "Hương"
drag, startPoint x: 447, startPoint y: 83, endPoint x: 427, endPoint y: 105, distance: 29.7
click at [444, 86] on div "Gói vận chuyển * Tiêu chuẩn Gán nhãn Nhãn" at bounding box center [672, 98] width 1145 height 64
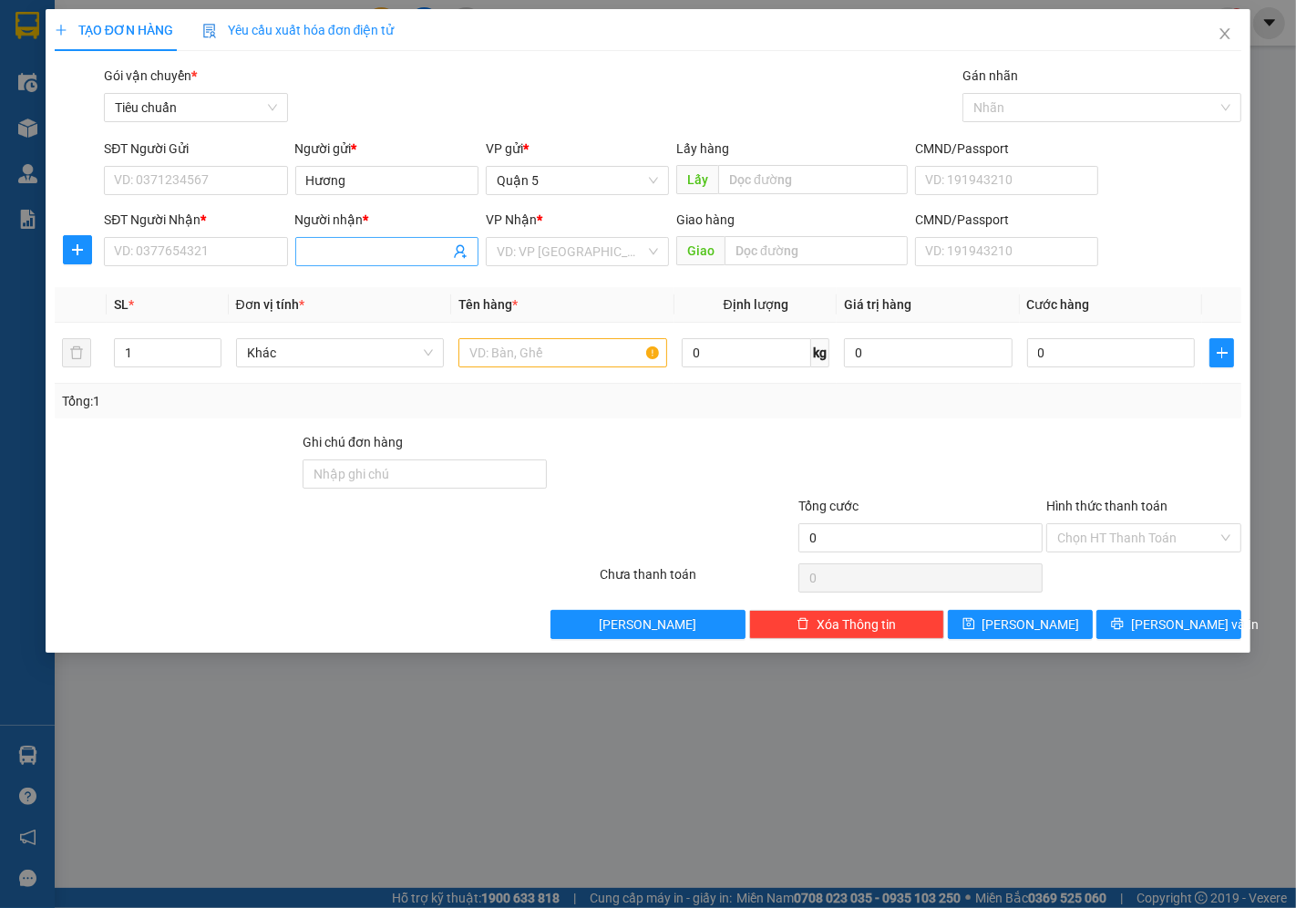
click at [366, 246] on input "Người nhận *" at bounding box center [377, 252] width 143 height 20
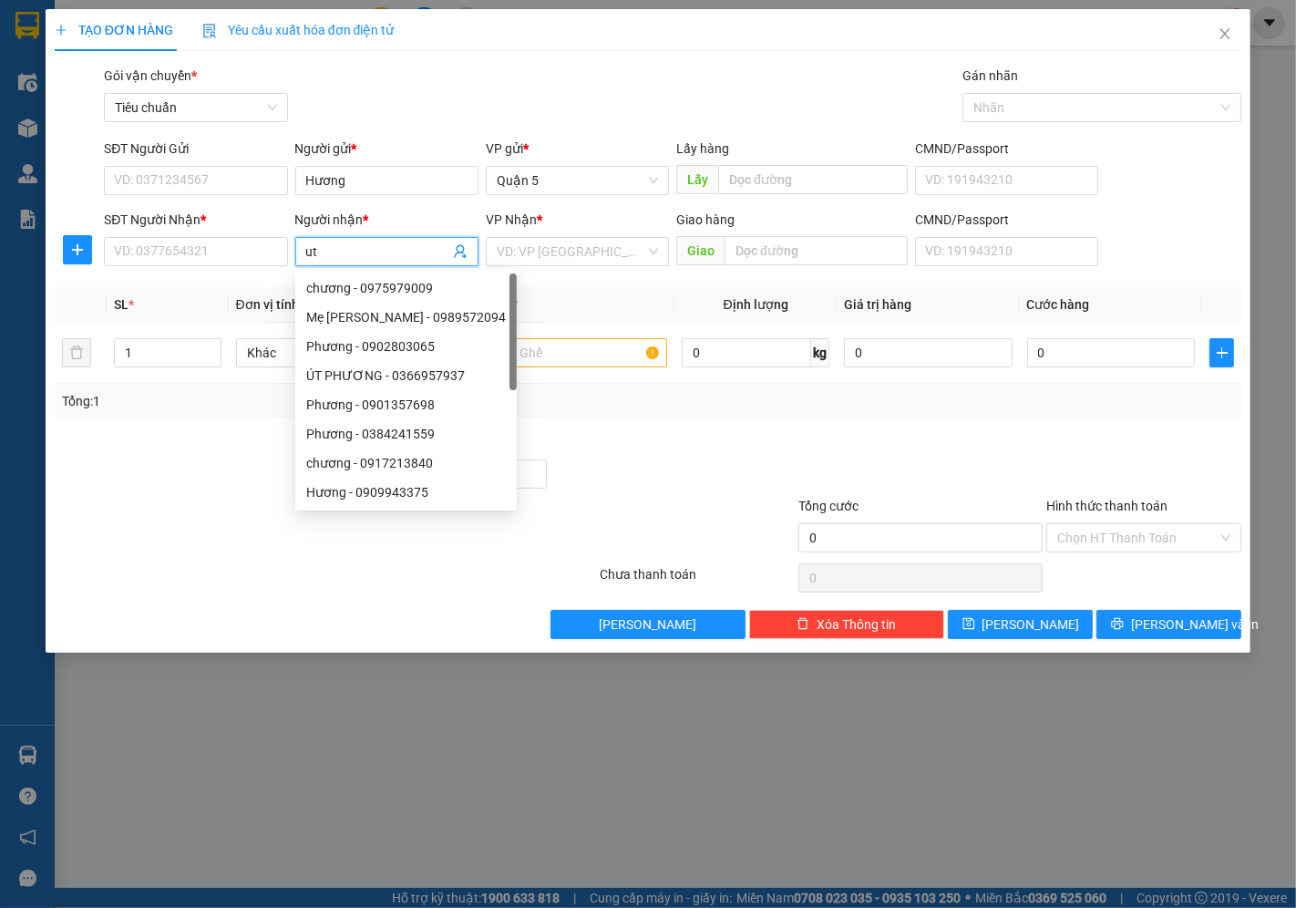
type input "u"
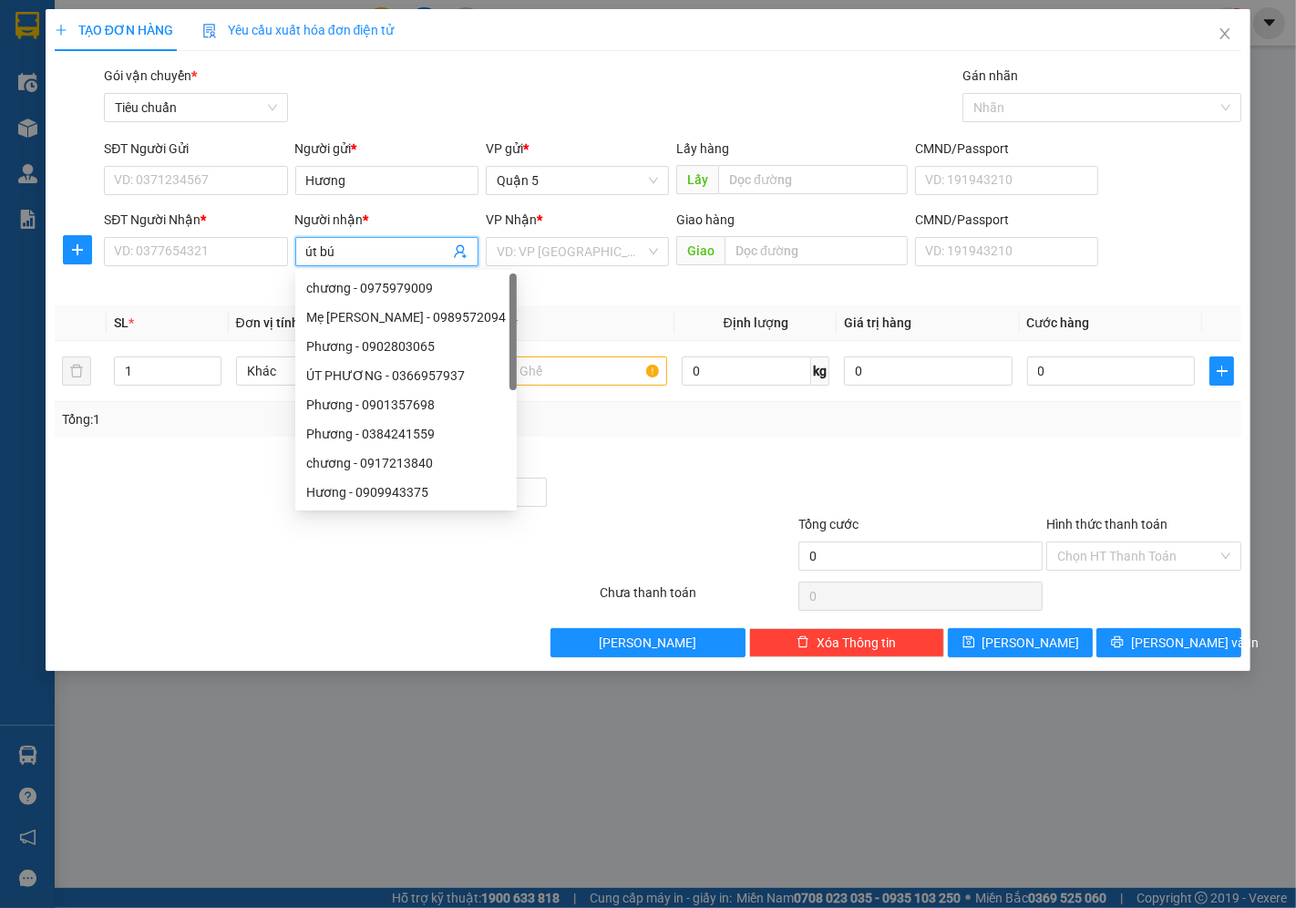
type input "út bún"
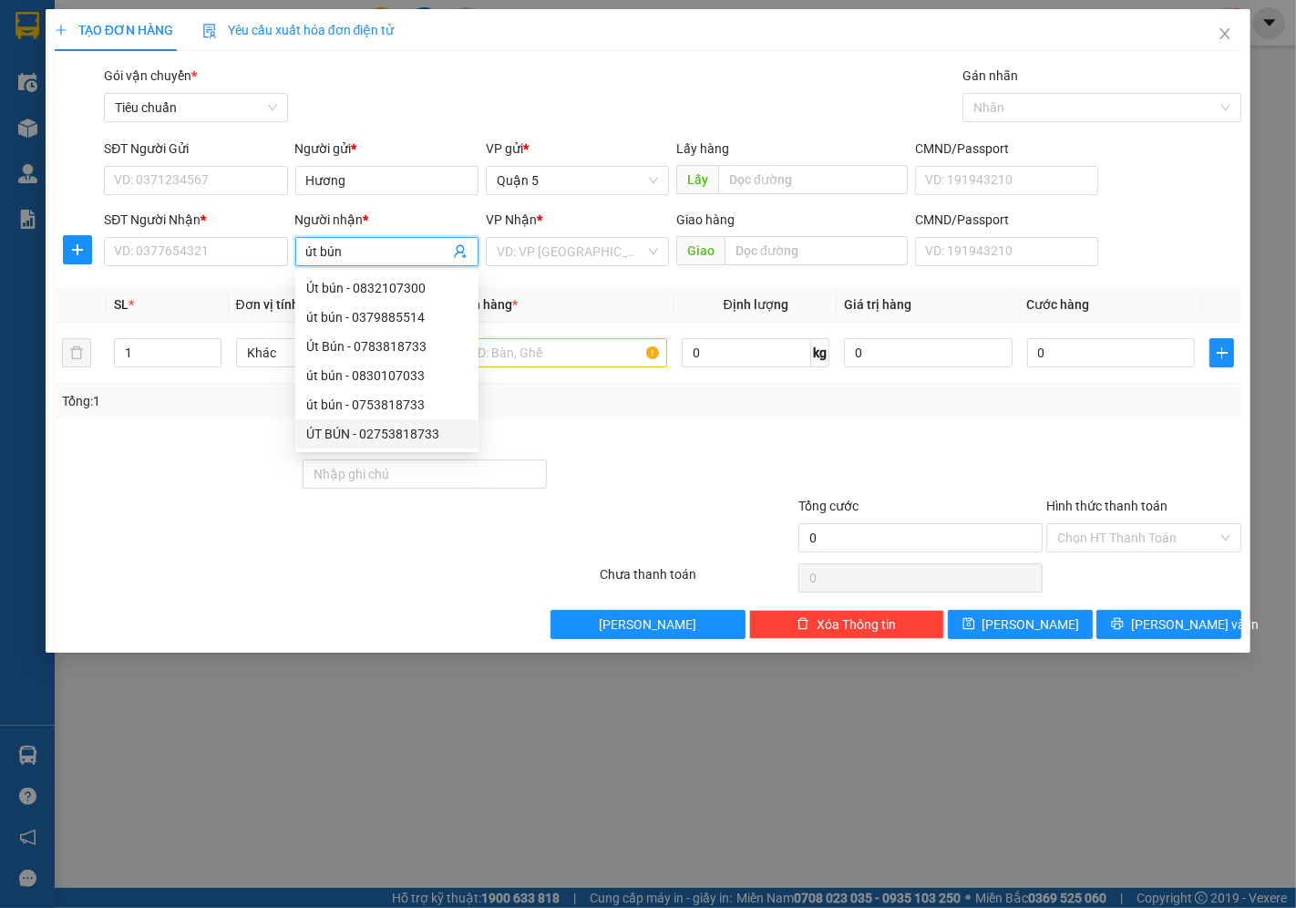
click at [384, 436] on div "ÚT BÚN - 02753818733" at bounding box center [386, 434] width 161 height 20
type input "02753818733"
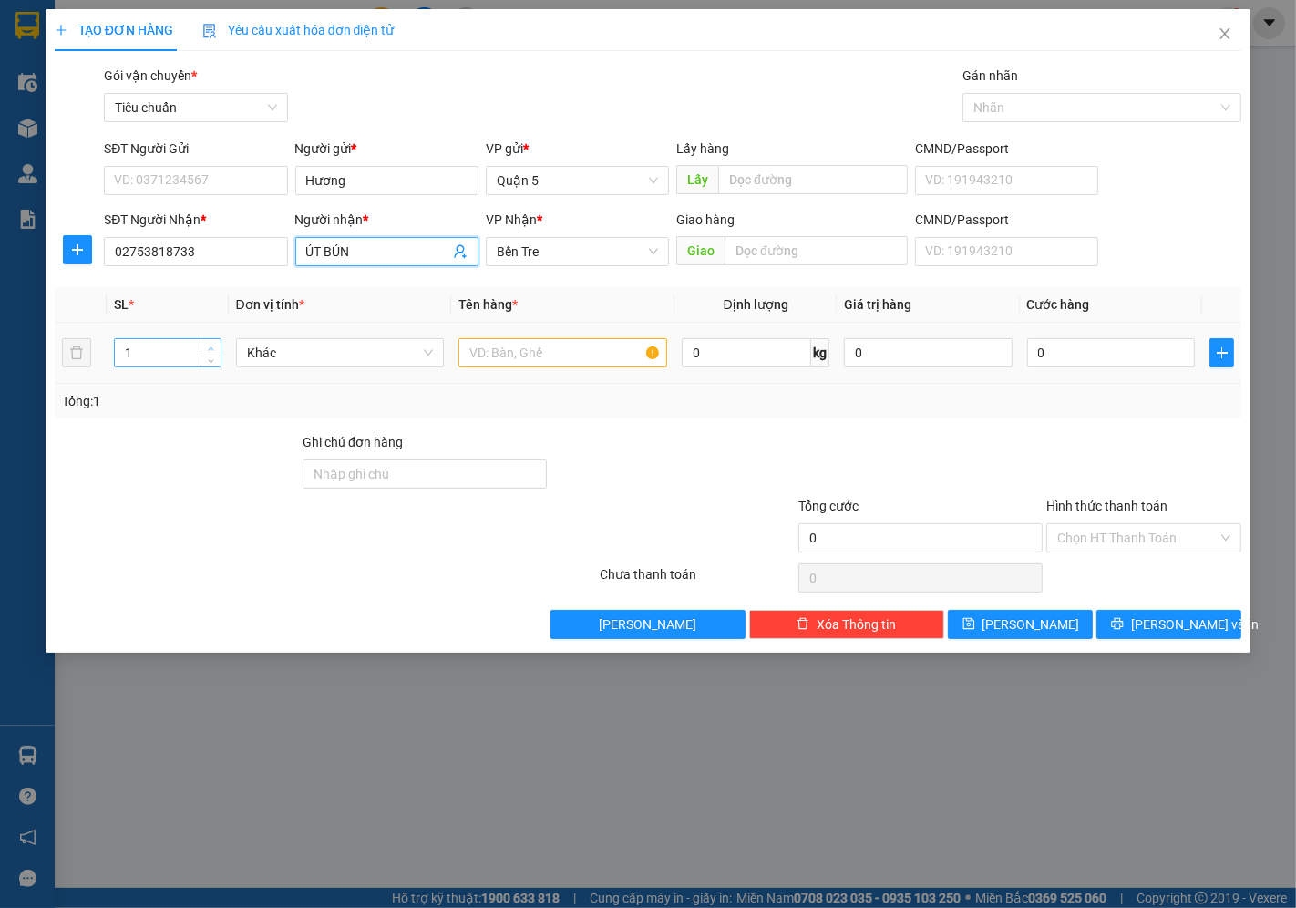
type input "ÚT BÚN"
type input "2"
click at [211, 346] on icon "up" at bounding box center [211, 348] width 6 height 6
click at [367, 346] on span "Khác" at bounding box center [340, 352] width 187 height 27
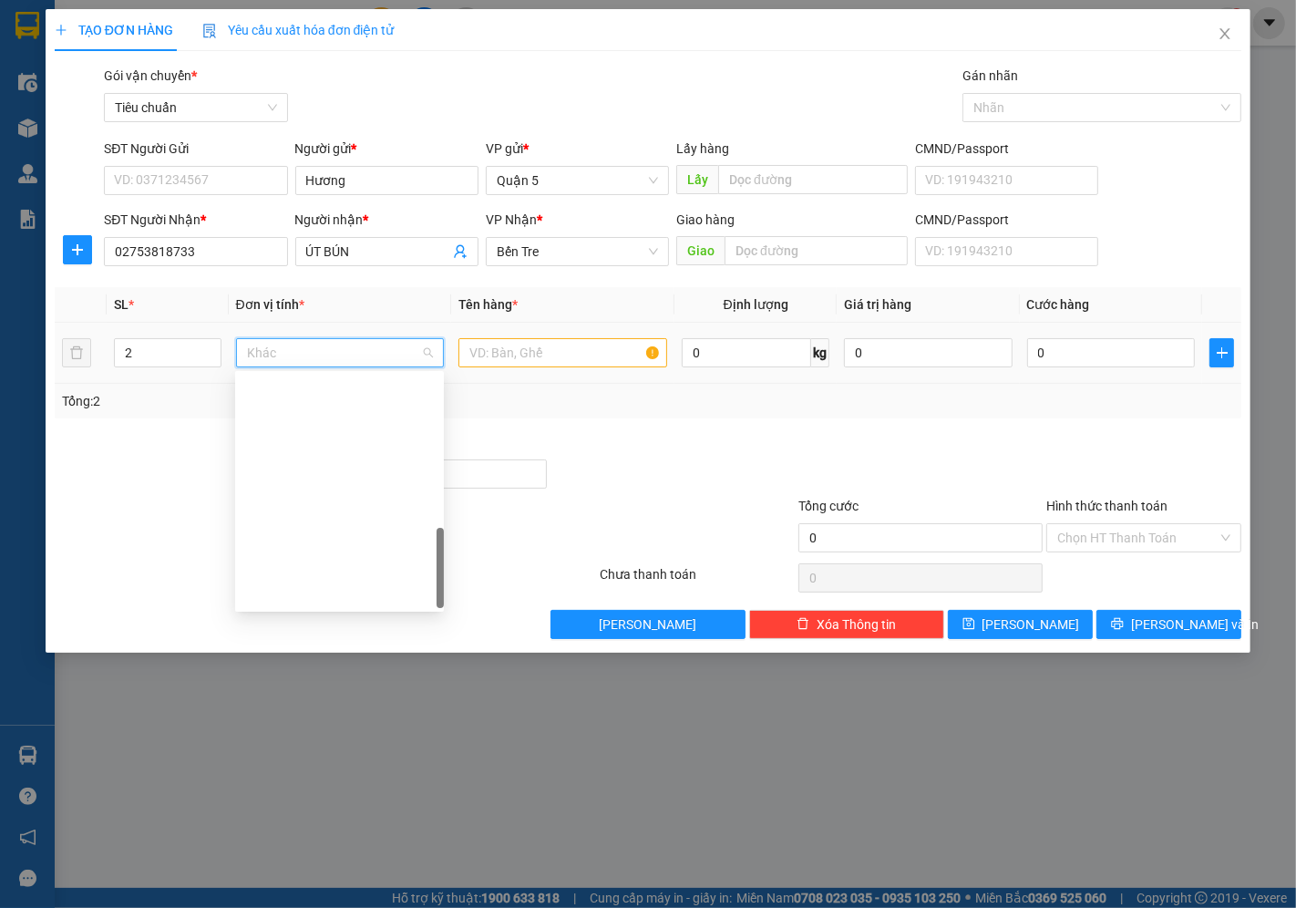
scroll to position [569, 0]
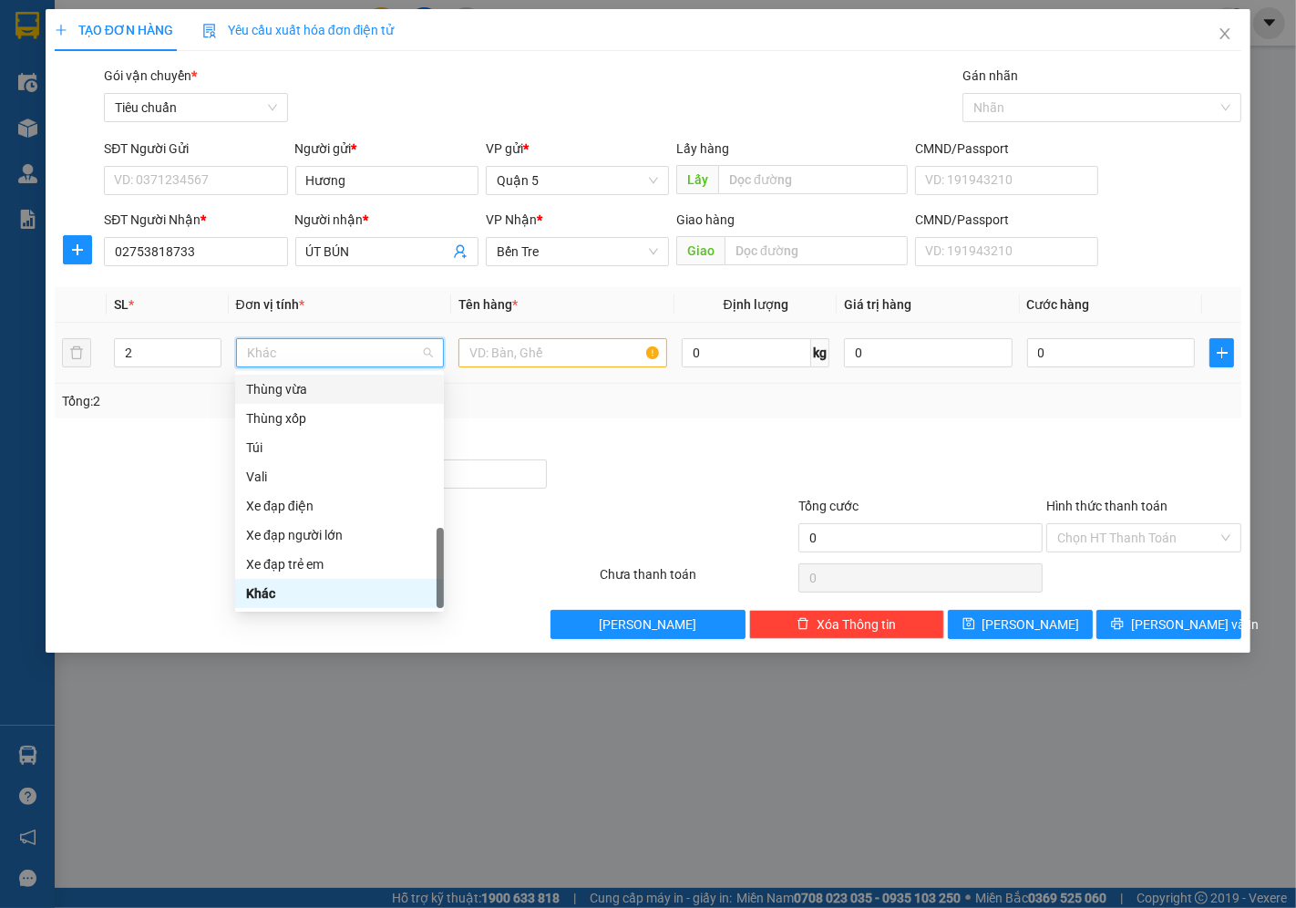
click at [294, 386] on div "Thùng vừa" at bounding box center [339, 389] width 187 height 20
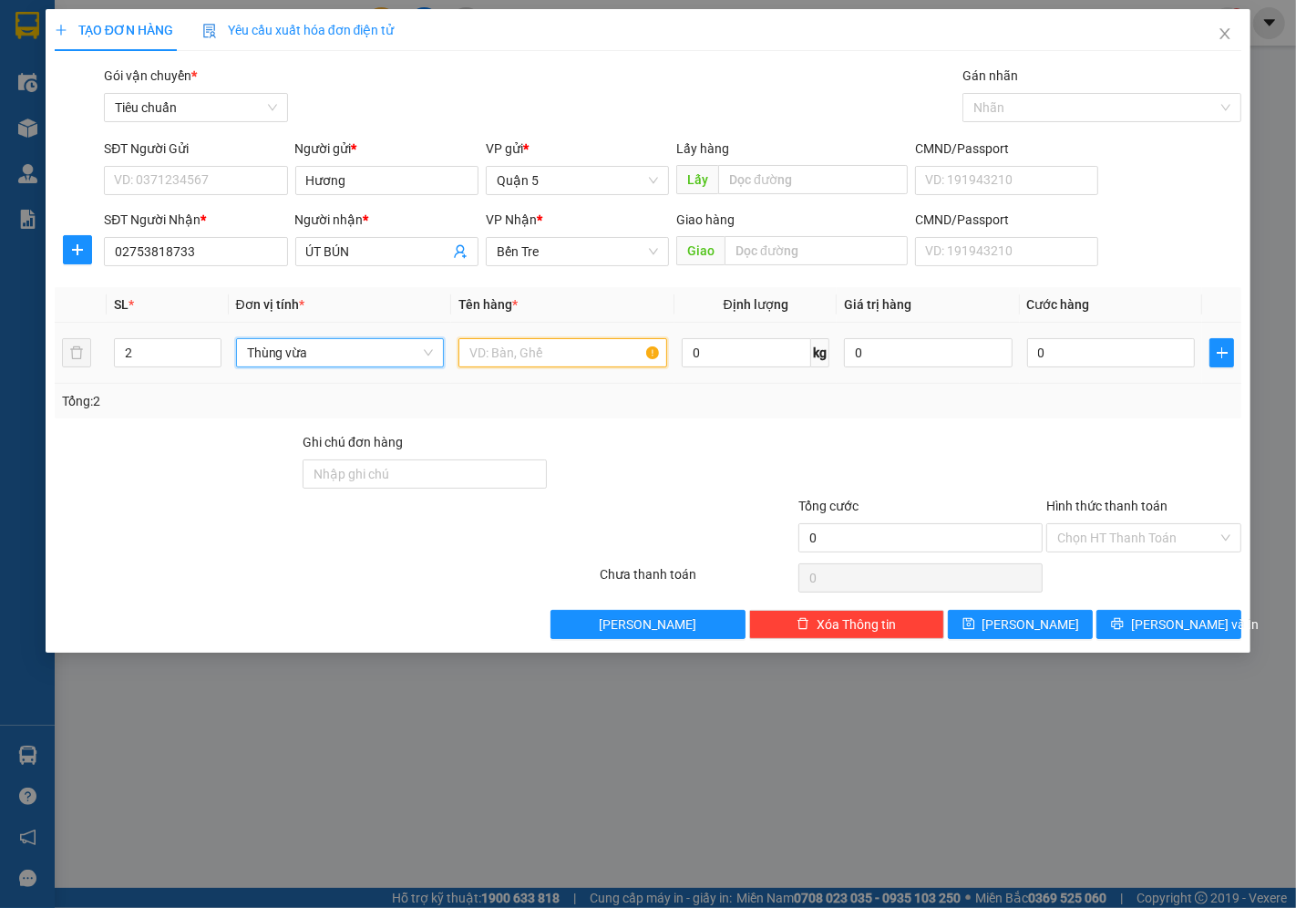
click at [572, 358] on input "text" at bounding box center [562, 352] width 209 height 29
type input "Bún"
click at [1046, 351] on input "0" at bounding box center [1111, 352] width 168 height 29
type input "06"
type input "6"
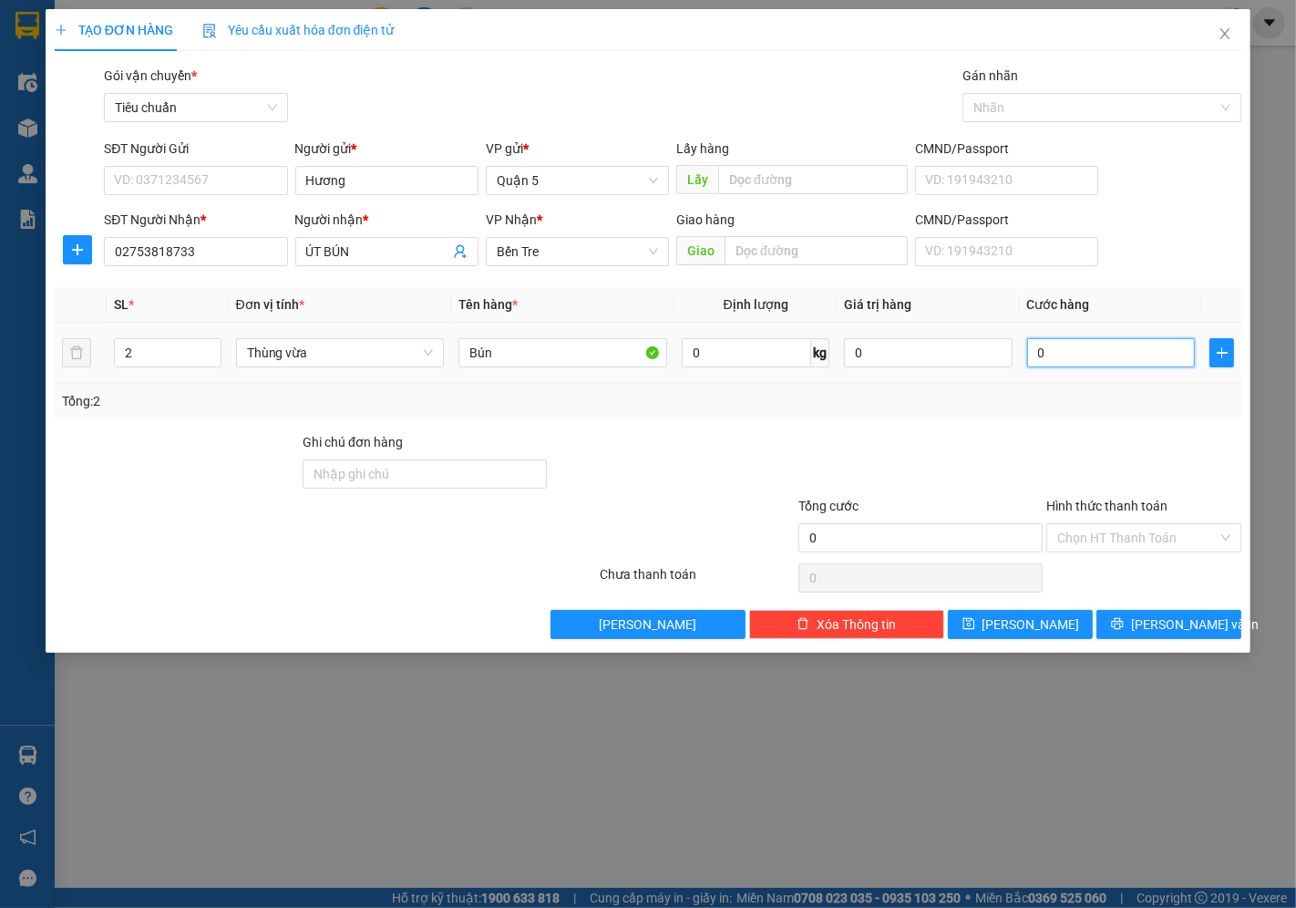
type input "6"
type input "065"
type input "65"
type input "65.000"
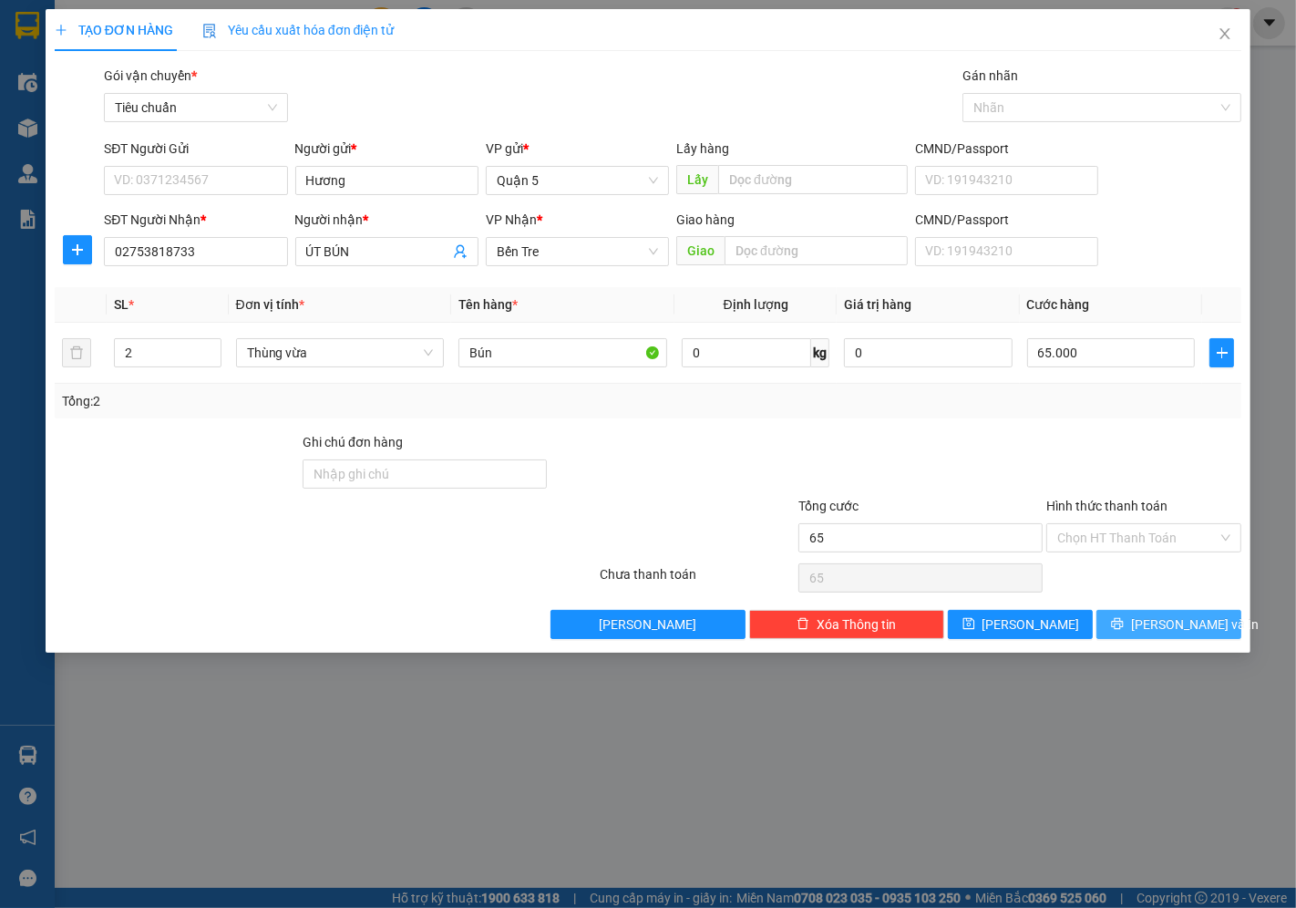
type input "65.000"
click at [1158, 622] on span "Lưu và In" at bounding box center [1195, 624] width 128 height 20
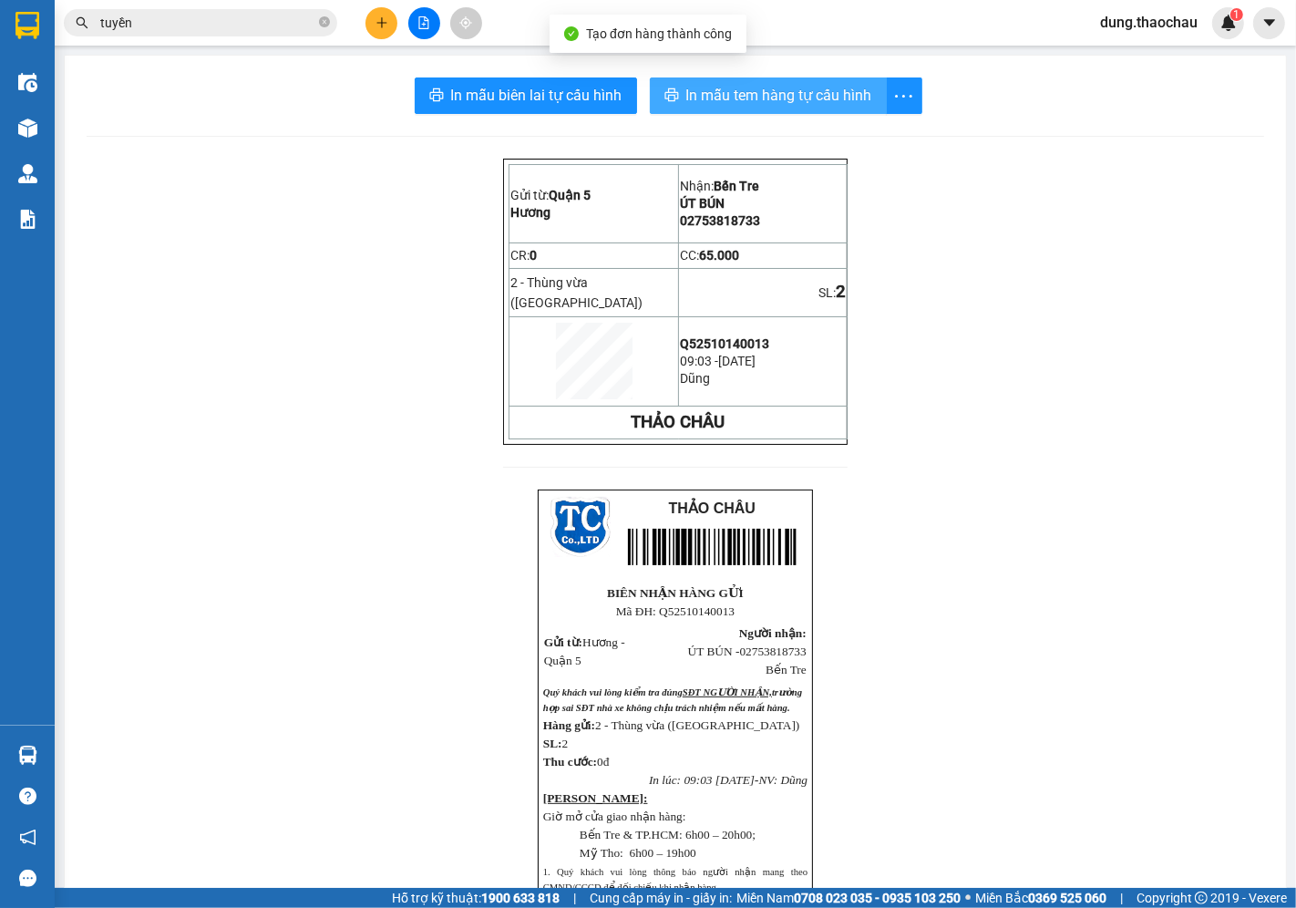
click at [729, 96] on span "In mẫu tem hàng tự cấu hình" at bounding box center [779, 95] width 186 height 23
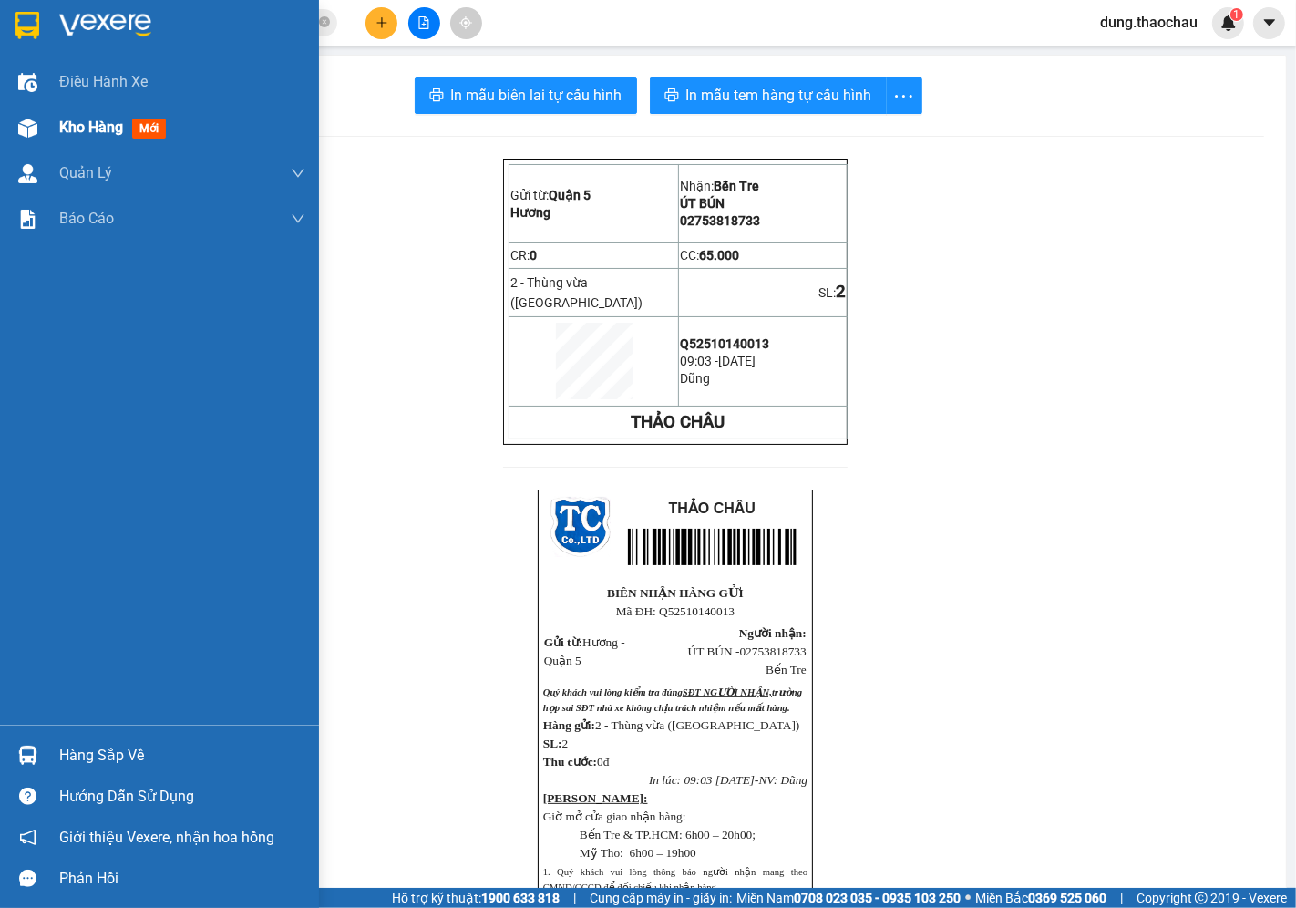
click at [94, 128] on span "Kho hàng" at bounding box center [91, 126] width 64 height 17
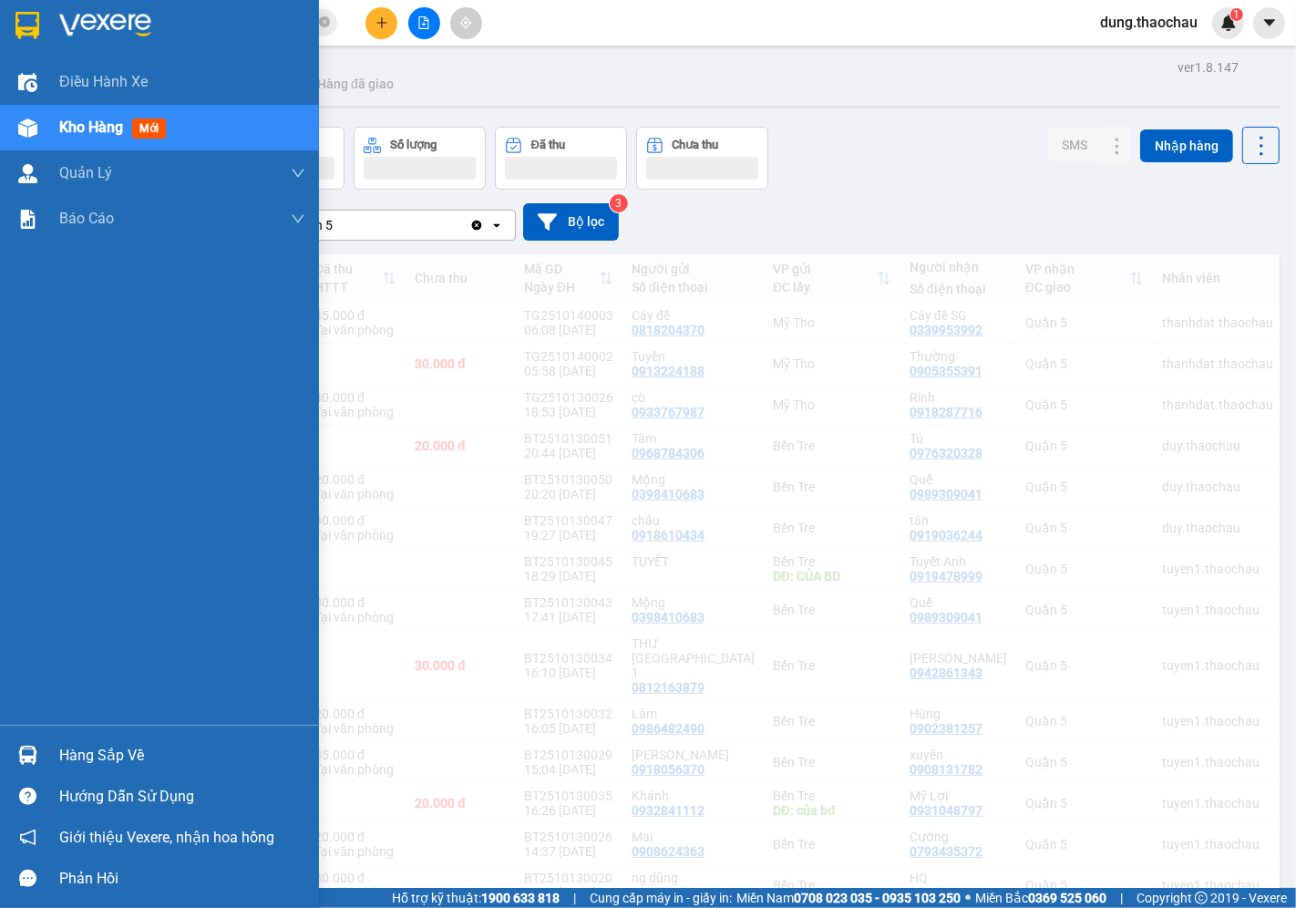
click at [35, 751] on img at bounding box center [27, 755] width 19 height 19
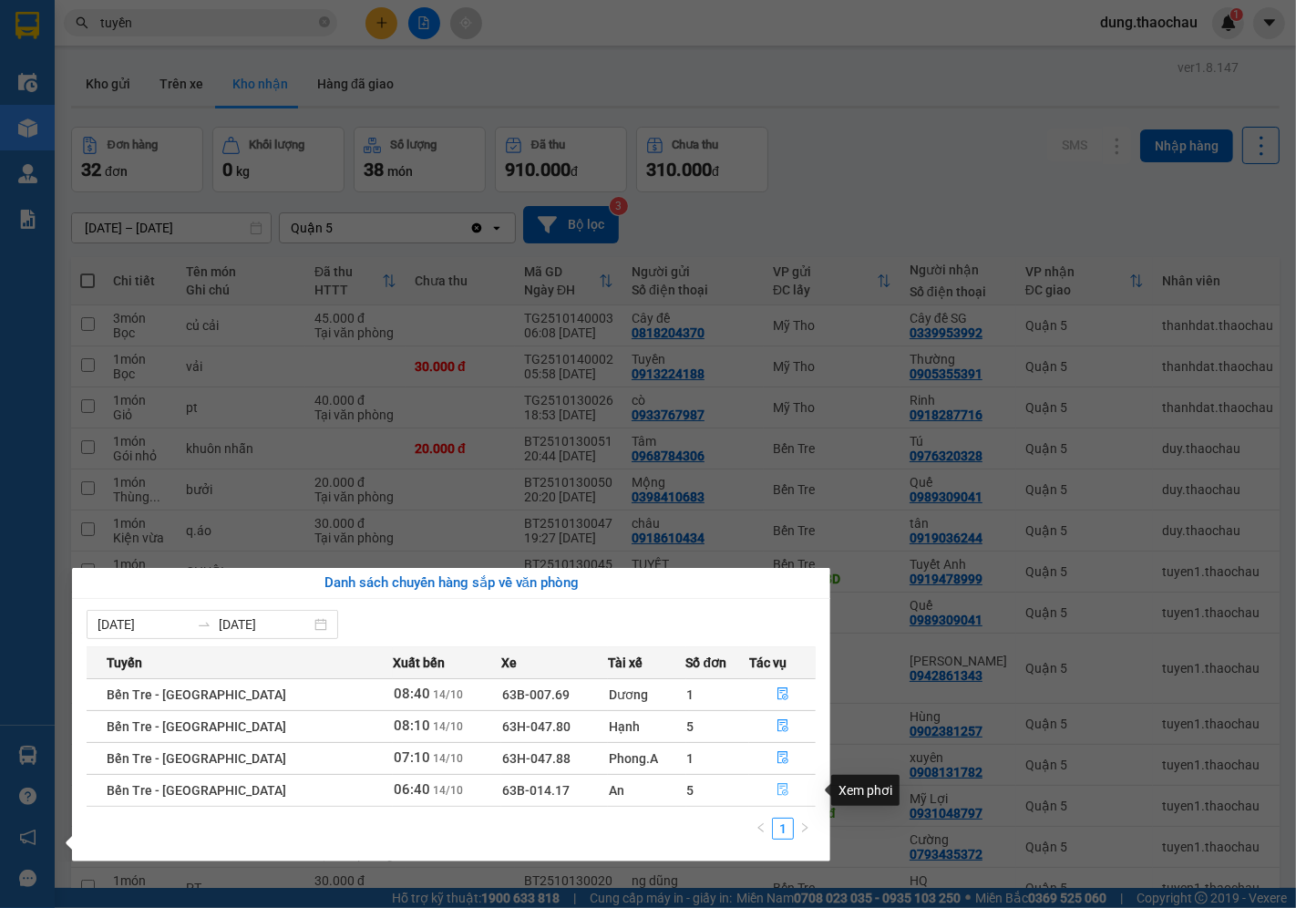
click at [777, 796] on icon "file-done" at bounding box center [782, 789] width 11 height 13
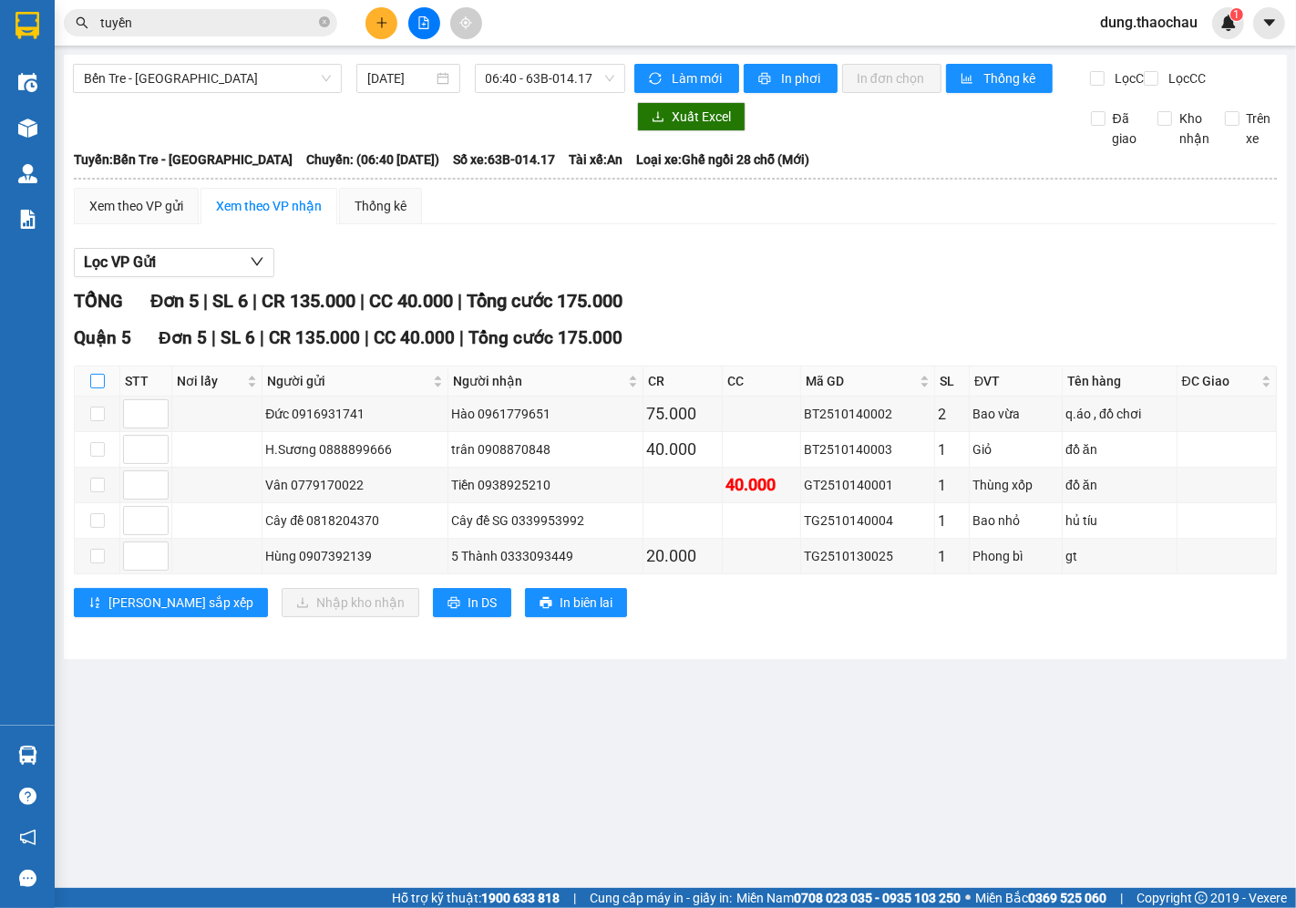
click at [100, 388] on input "checkbox" at bounding box center [97, 381] width 15 height 15
checkbox input "true"
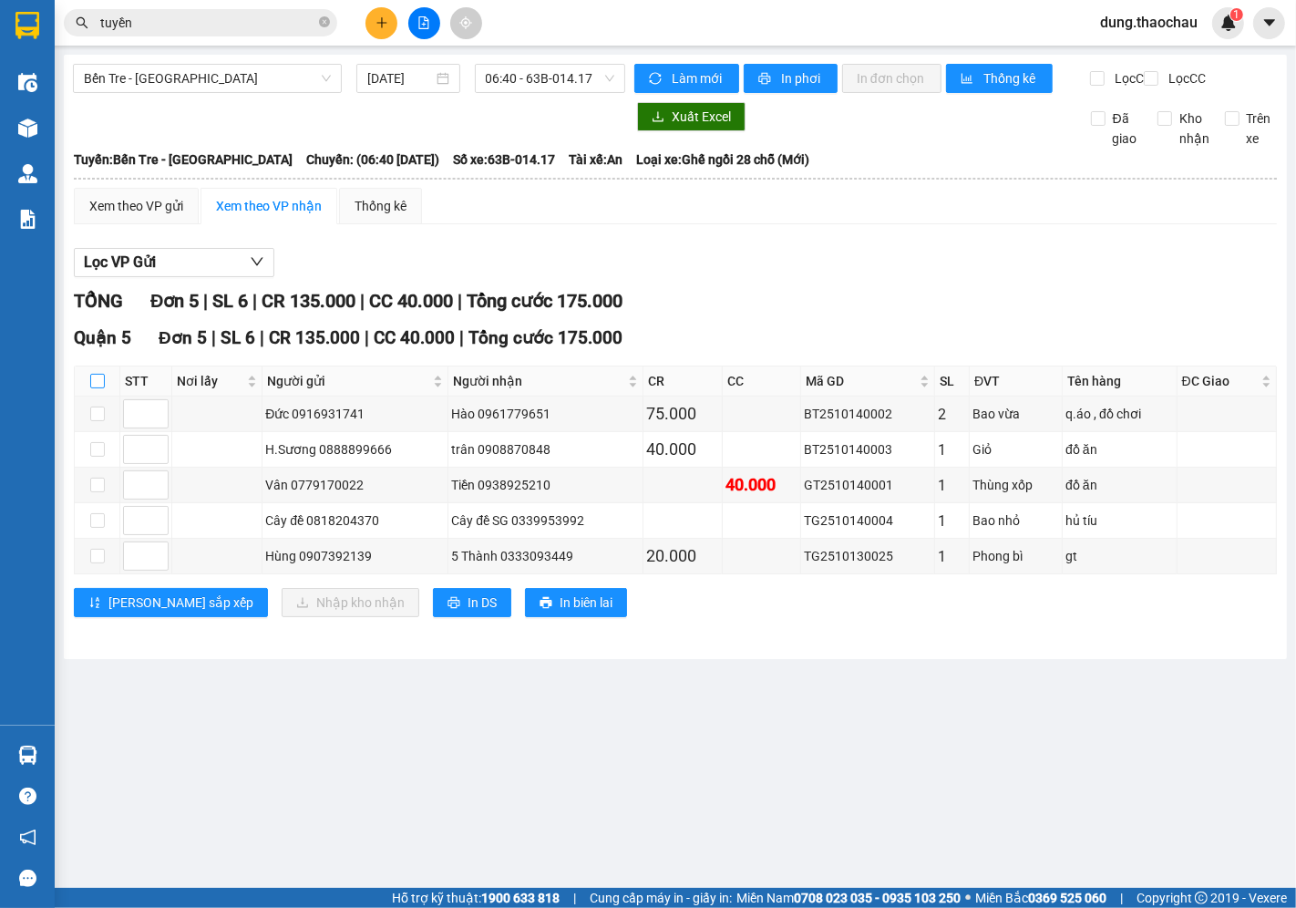
checkbox input "true"
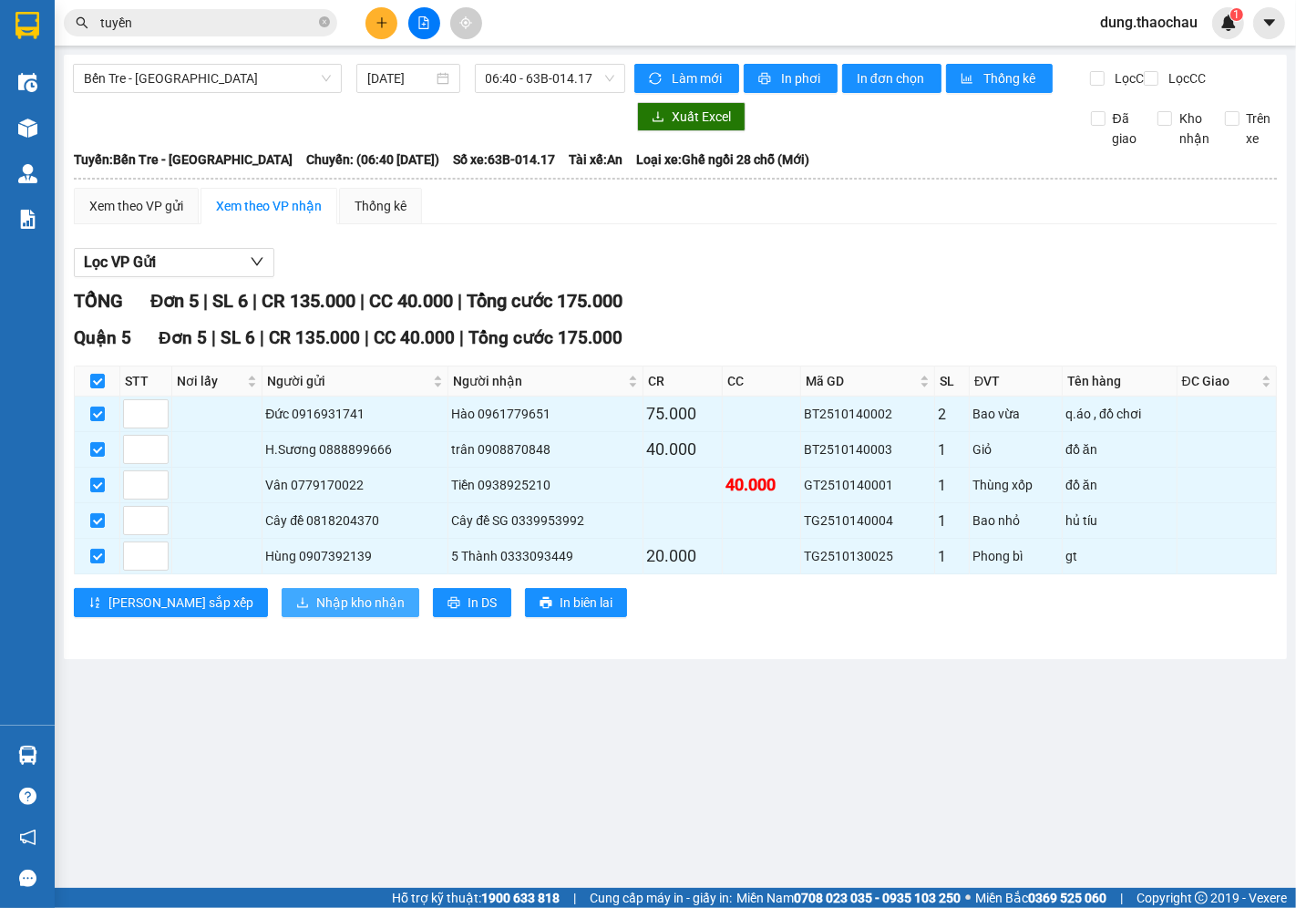
click at [316, 612] on span "Nhập kho nhận" at bounding box center [360, 602] width 88 height 20
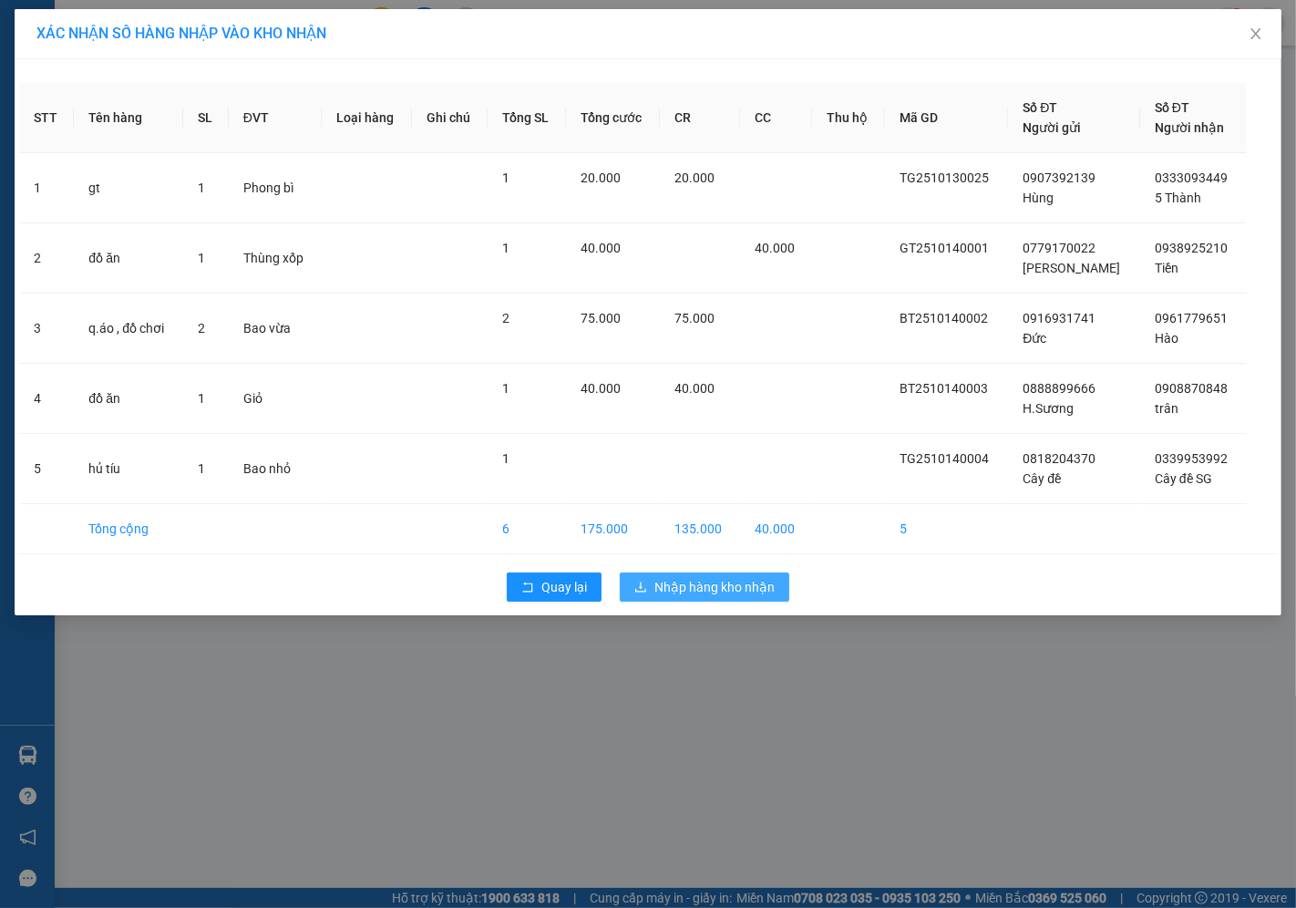
click at [687, 590] on span "Nhập hàng kho nhận" at bounding box center [714, 587] width 120 height 20
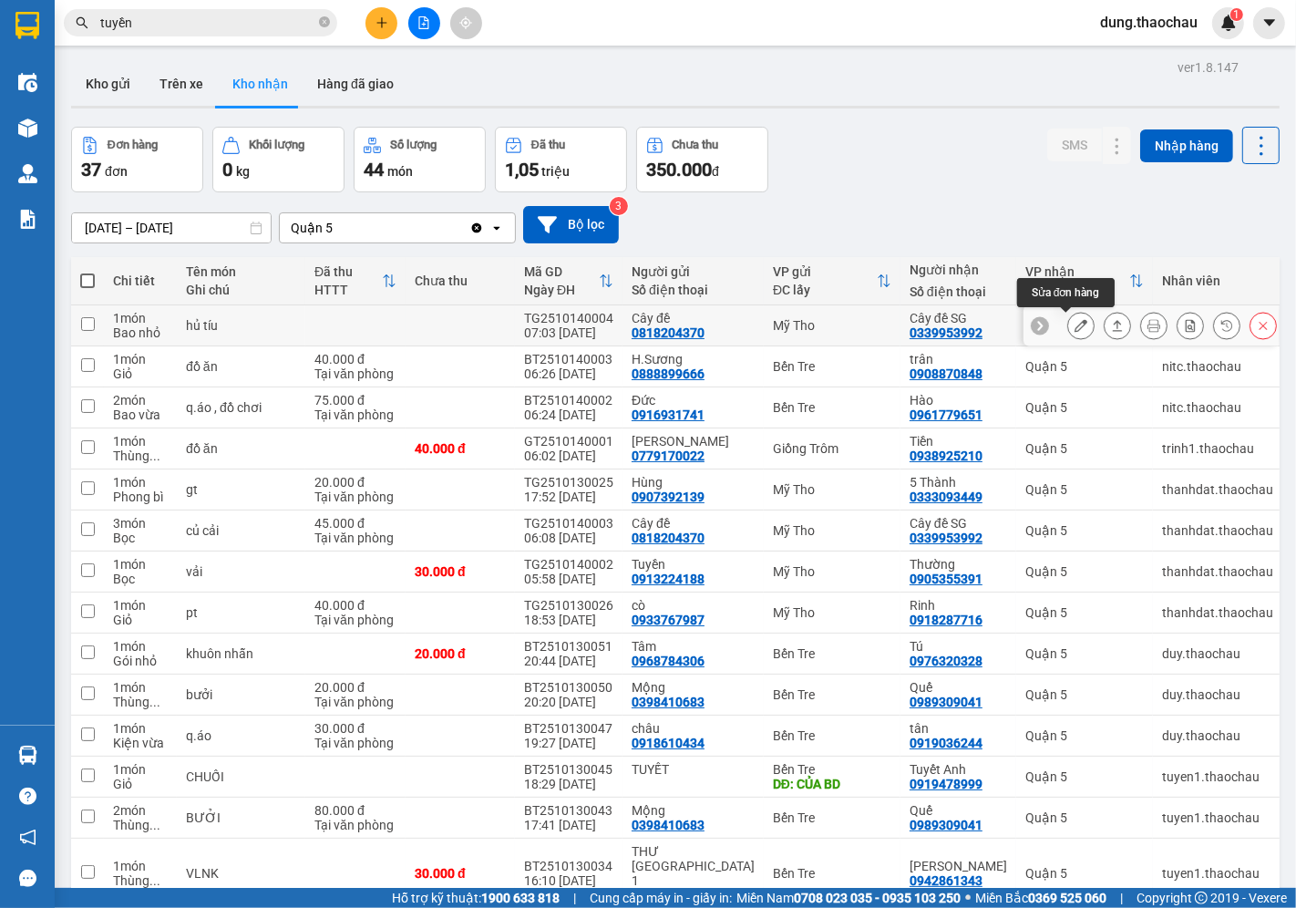
click at [1075, 332] on icon at bounding box center [1081, 325] width 13 height 13
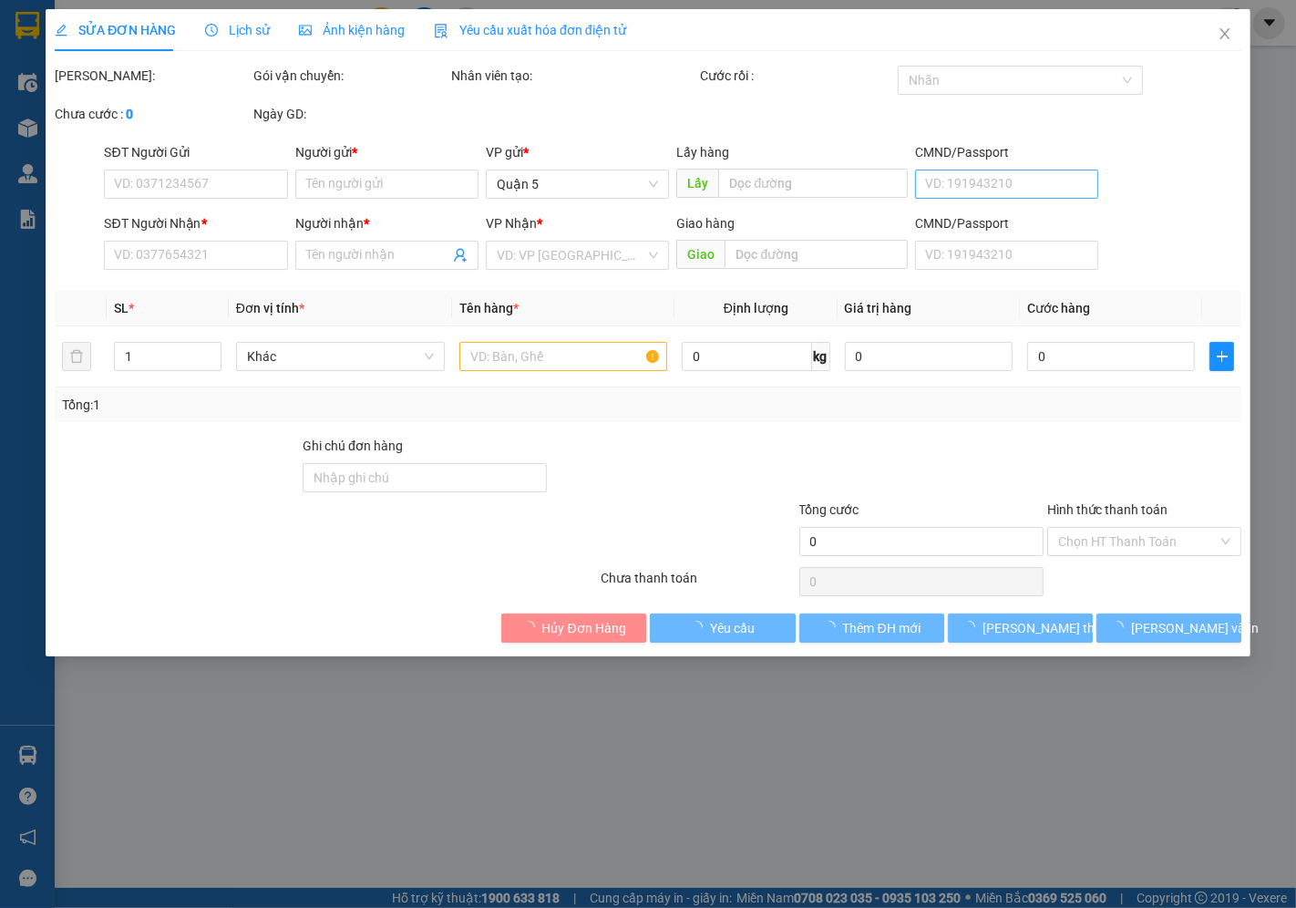
type input "0818204370"
type input "Cây đề"
type input "0339953992"
type input "Cây đề SG"
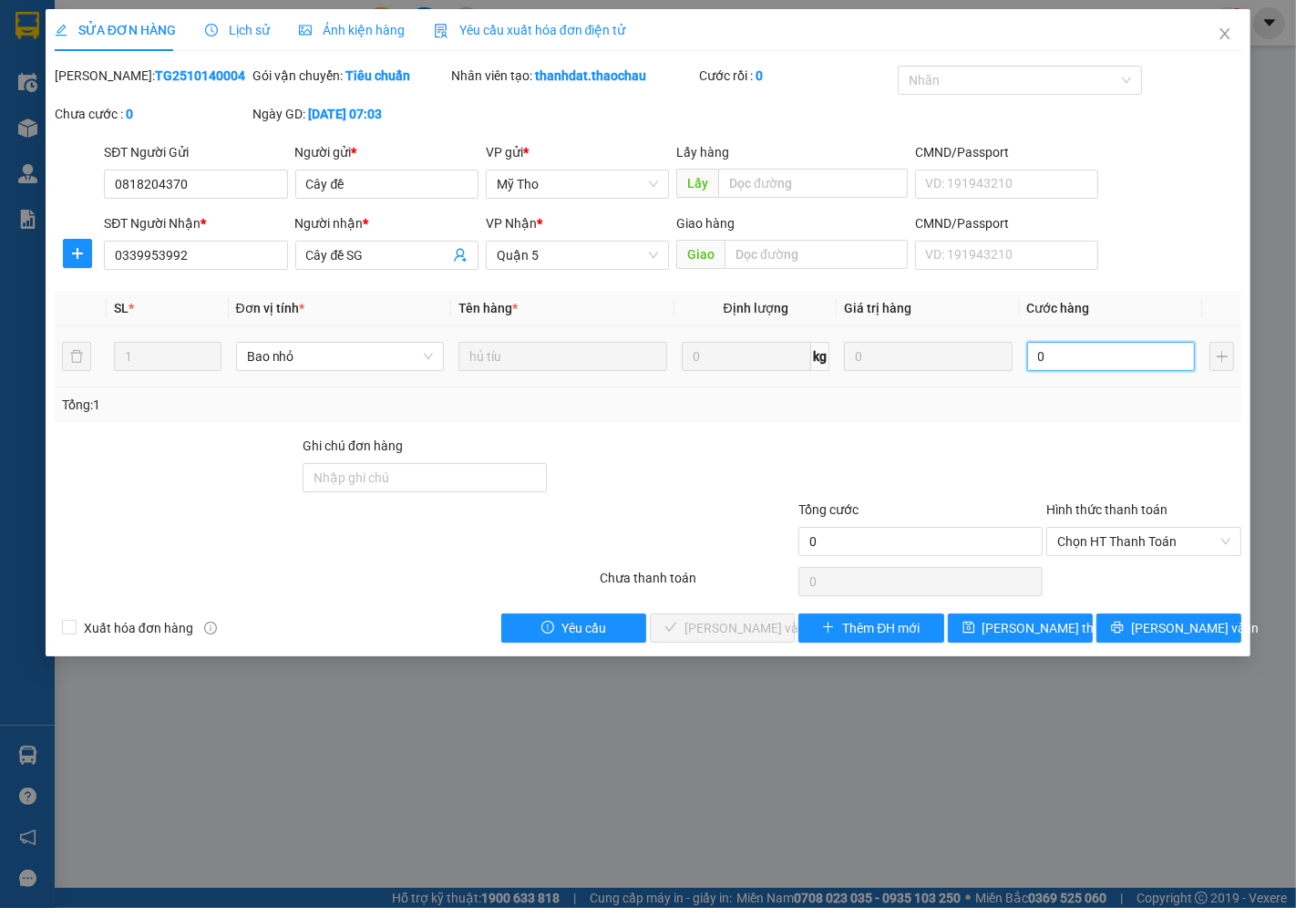
click at [1080, 349] on input "0" at bounding box center [1111, 356] width 168 height 29
type input "0"
type input "3"
type input "03"
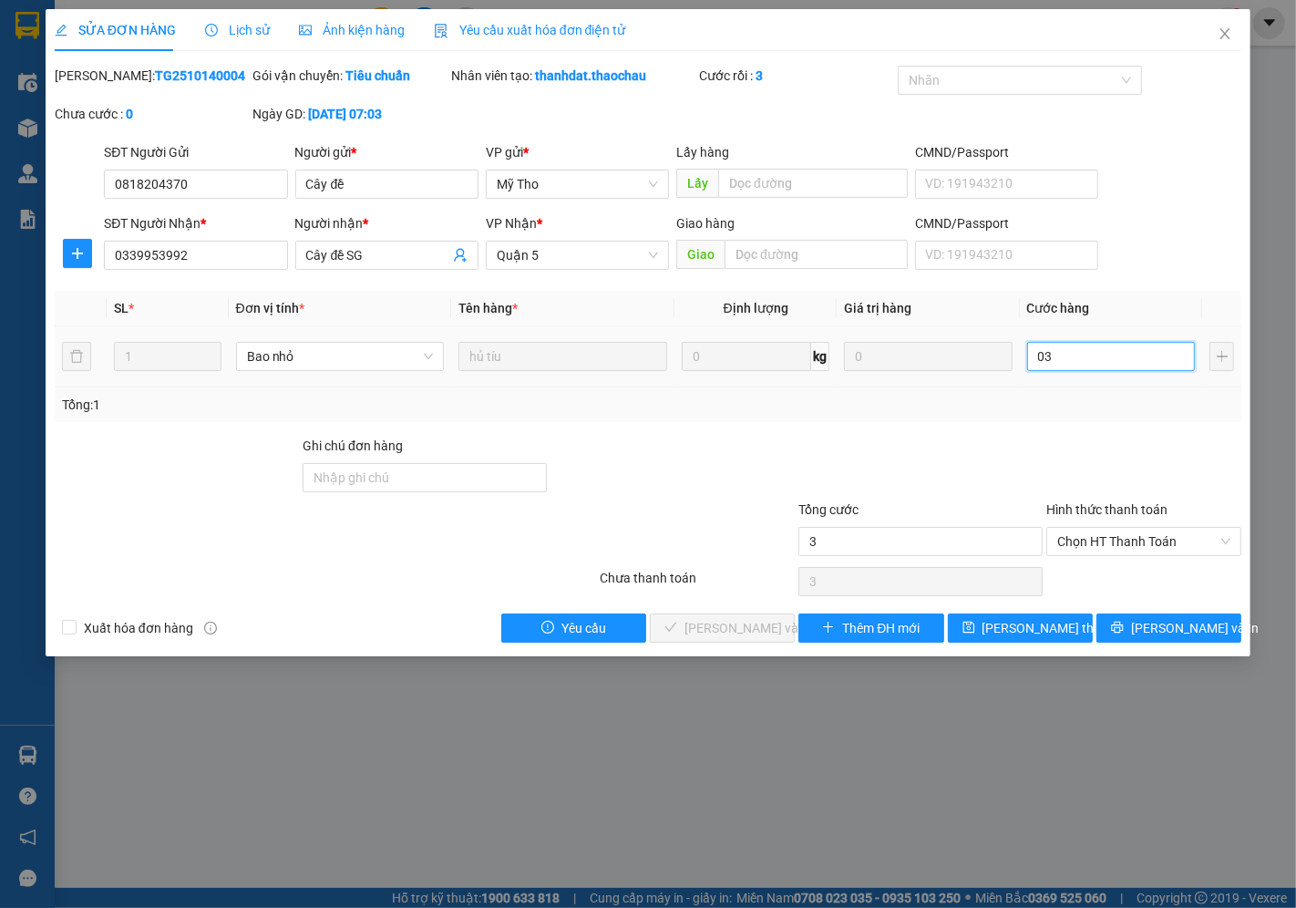
type input "30"
type input "030"
type input "30.000"
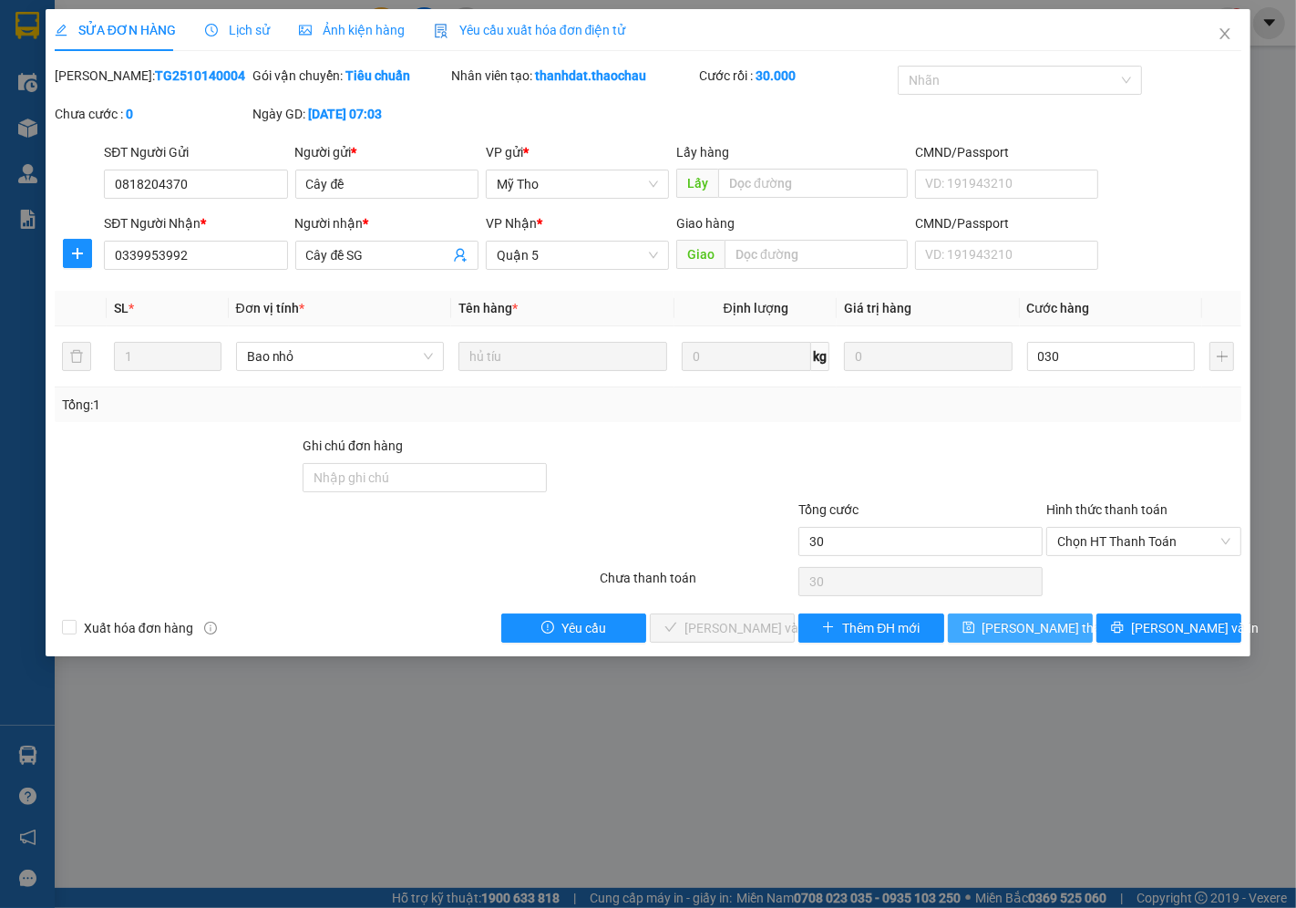
type input "30.000"
click at [1019, 636] on span "Lưu thay đổi" at bounding box center [1056, 628] width 146 height 20
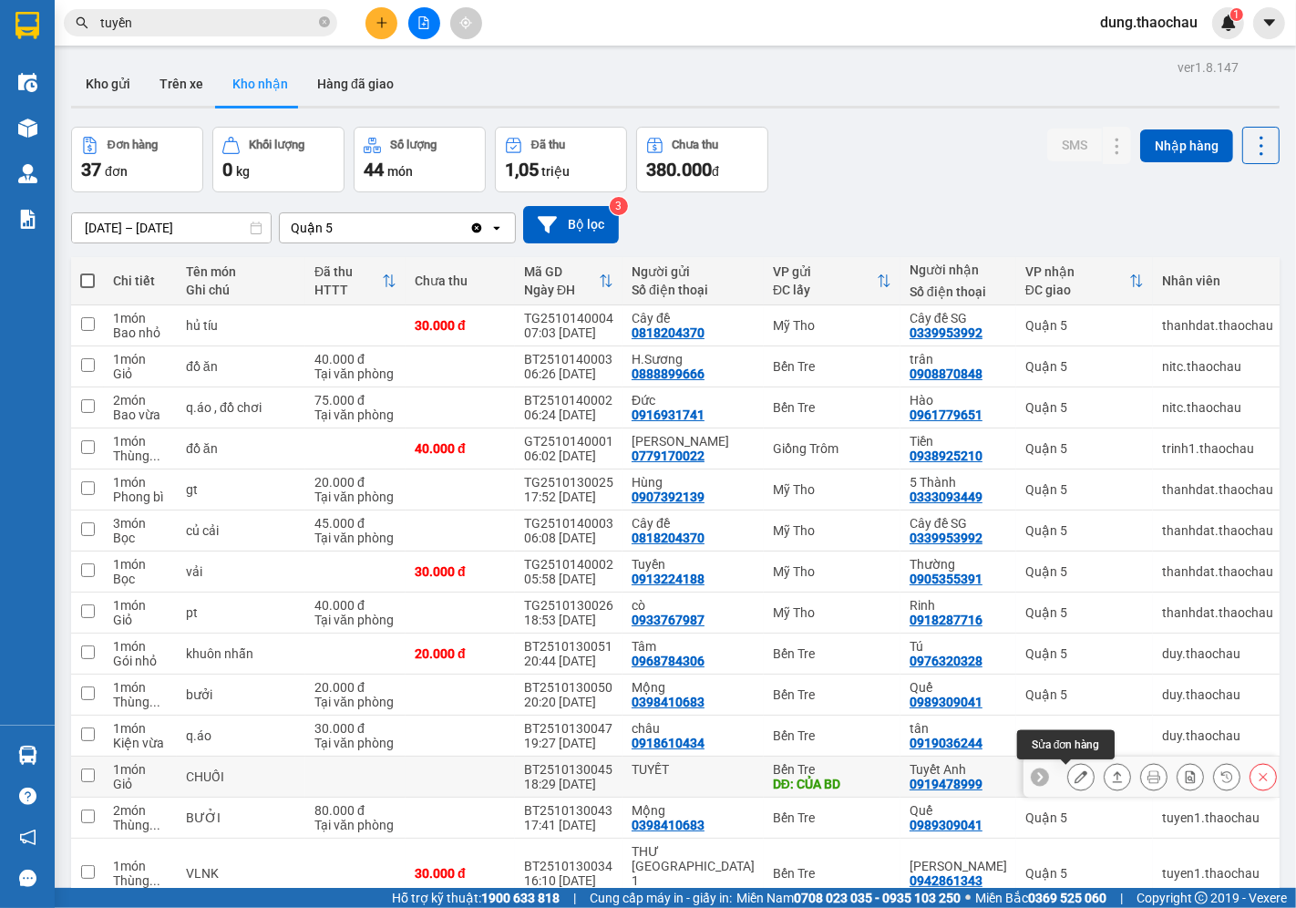
click at [1075, 783] on icon at bounding box center [1081, 776] width 13 height 13
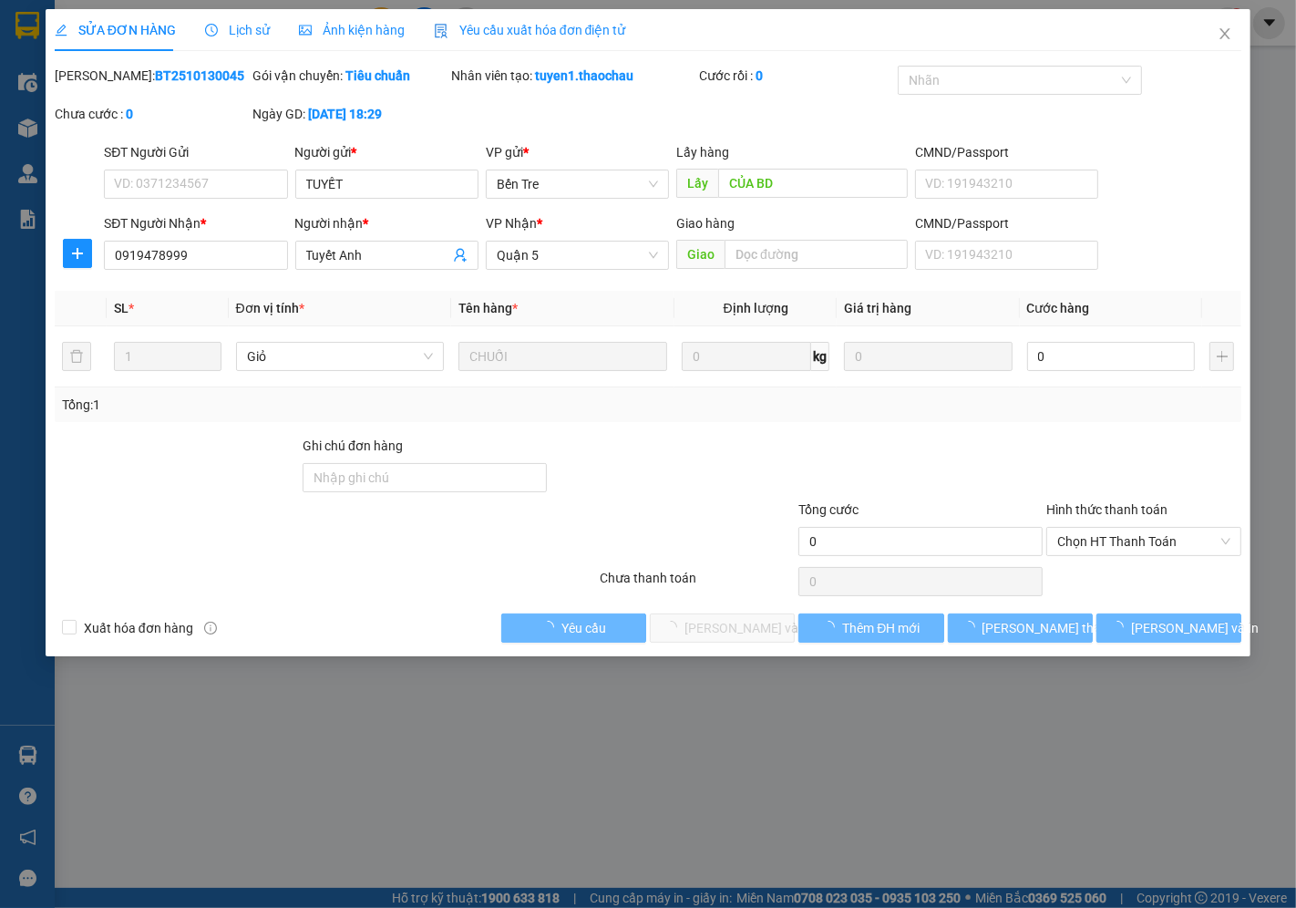
type input "TUYẾT"
type input "CỦA BD"
type input "0919478999"
type input "Tuyết Anh"
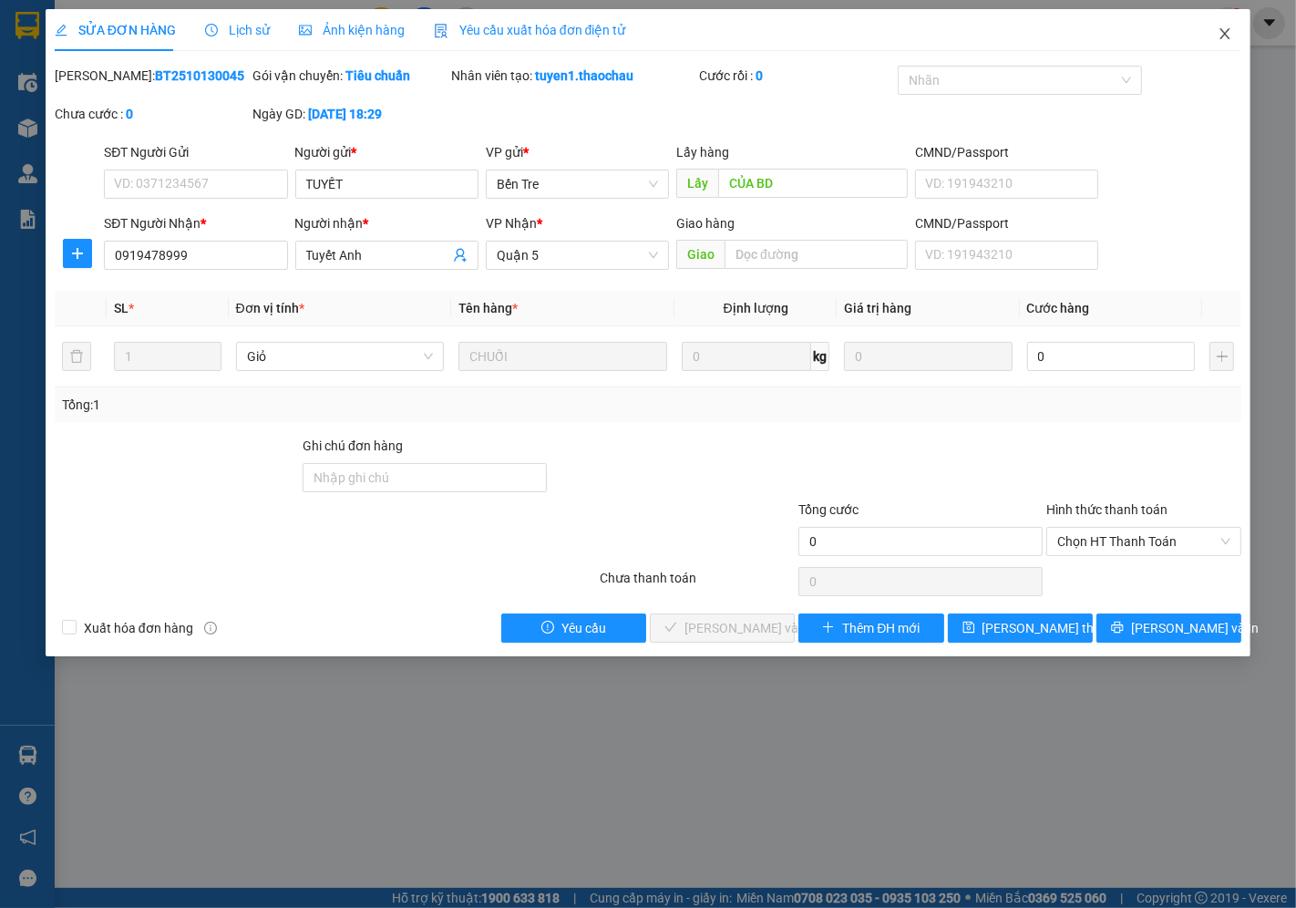
click at [1225, 39] on icon "close" at bounding box center [1225, 33] width 15 height 15
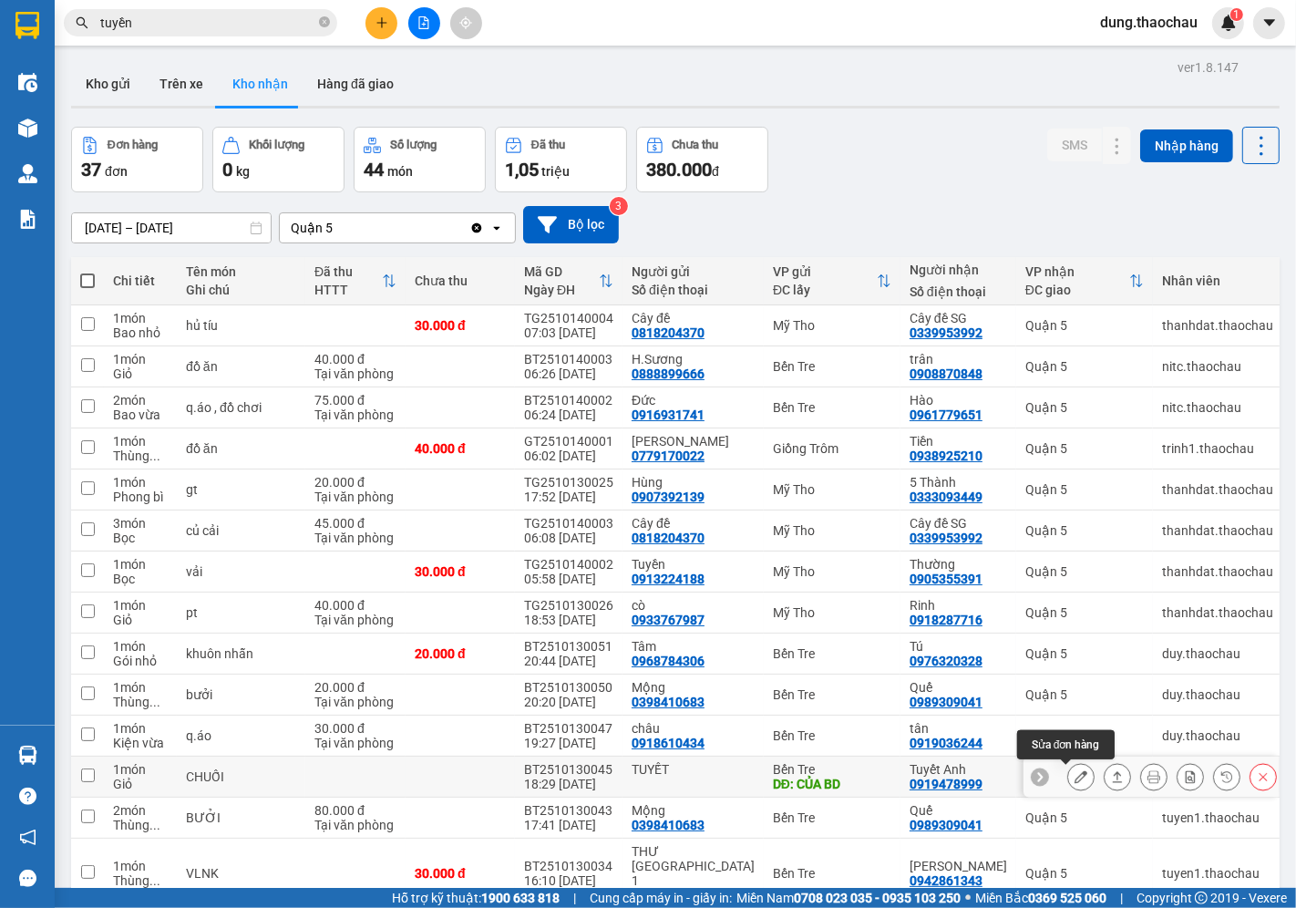
click at [1068, 786] on button at bounding box center [1081, 777] width 26 height 32
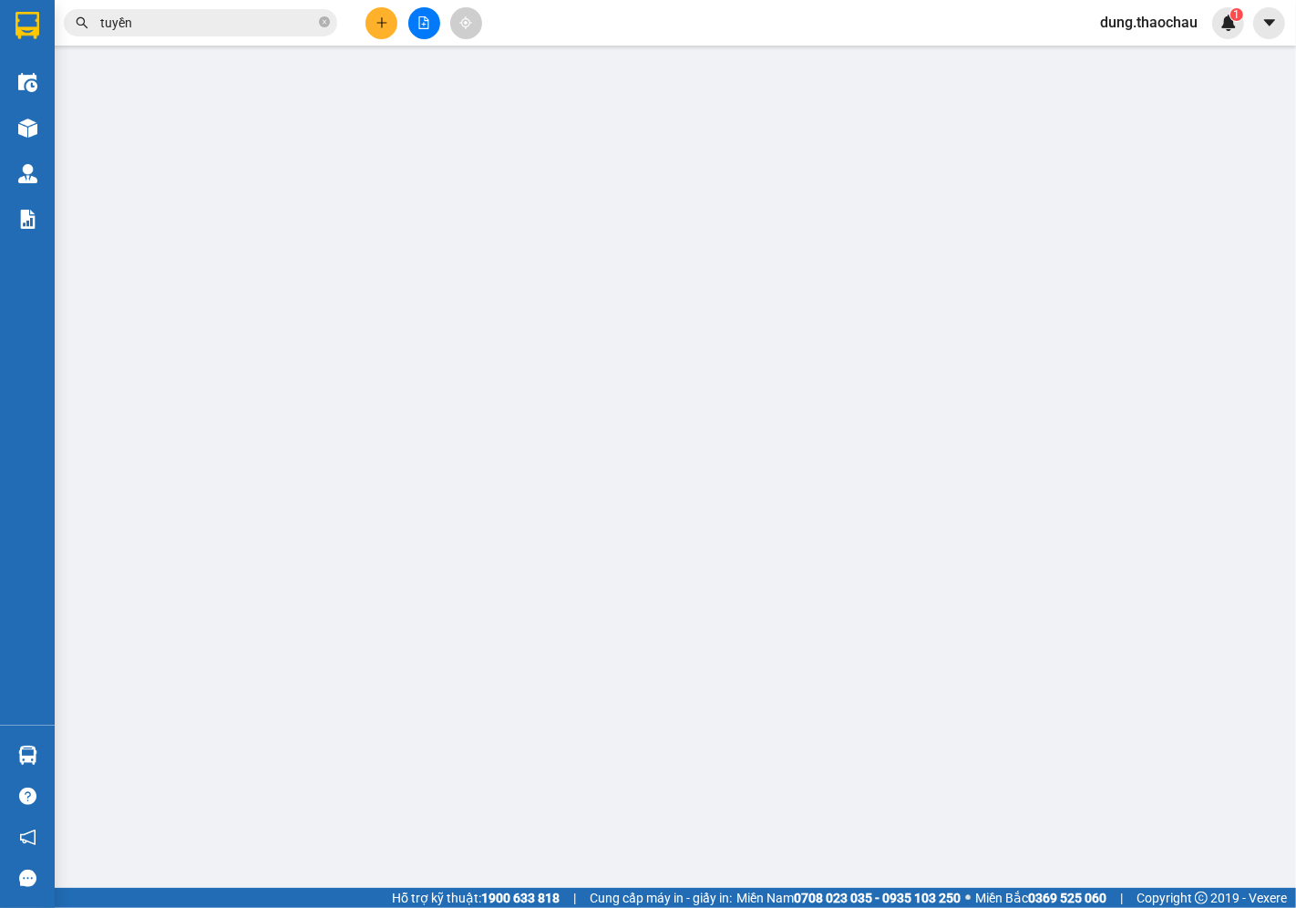
type input "TUYẾT"
type input "CỦA BD"
type input "0919478999"
type input "Tuyết Anh"
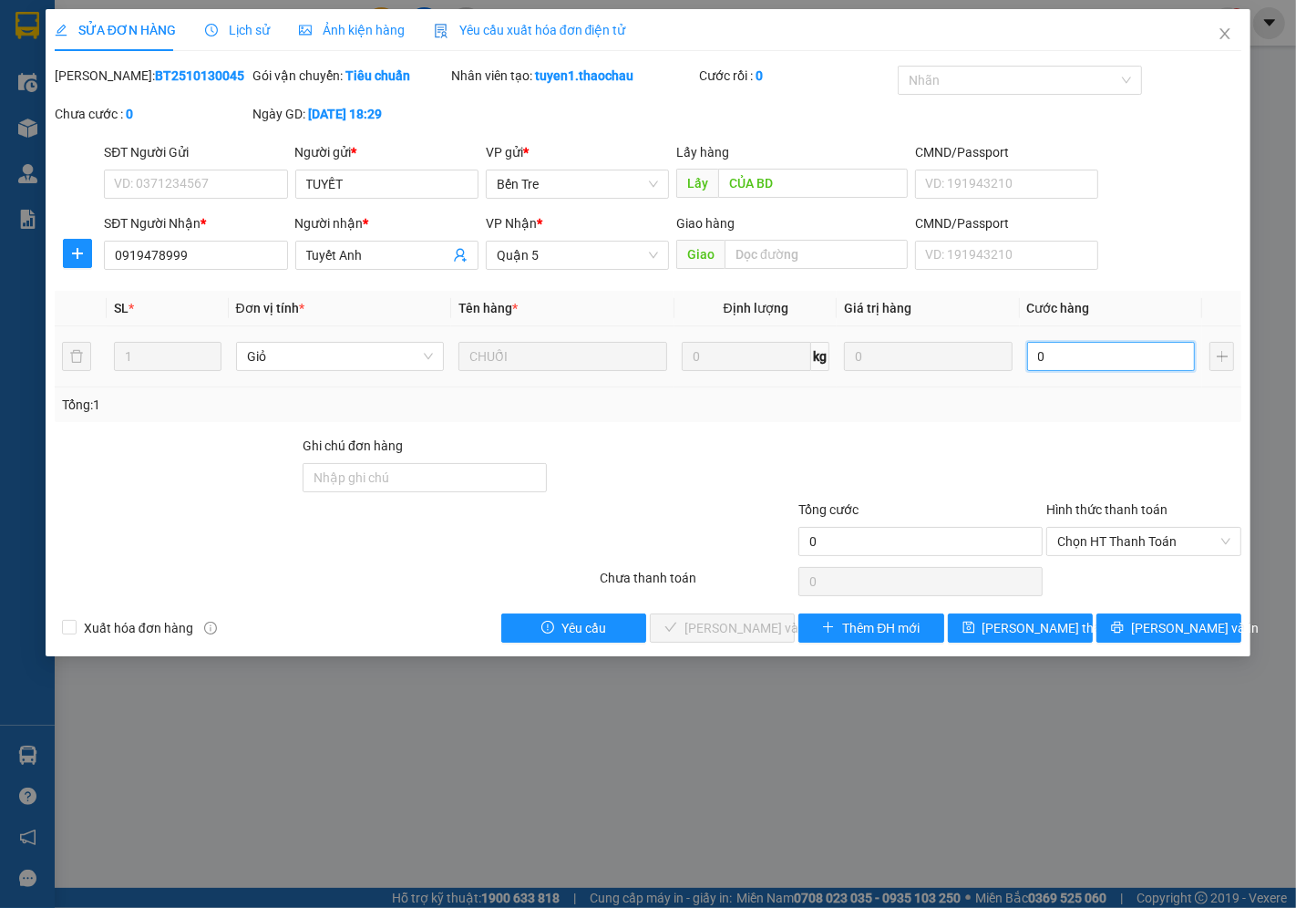
click at [1065, 350] on input "0" at bounding box center [1111, 356] width 168 height 29
type input "0"
type input "3"
type input "03"
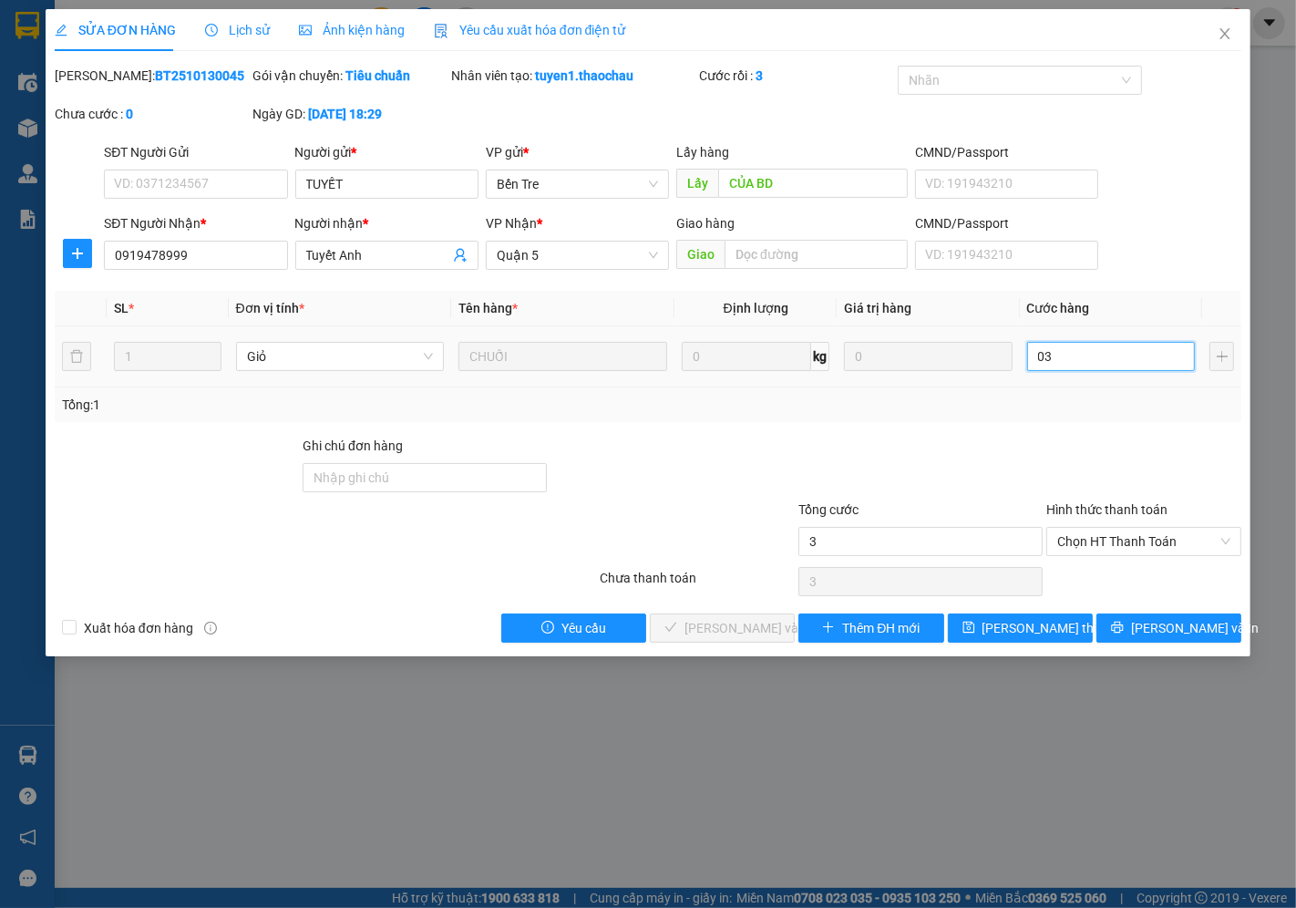
type input "35"
type input "035"
type input "35.000"
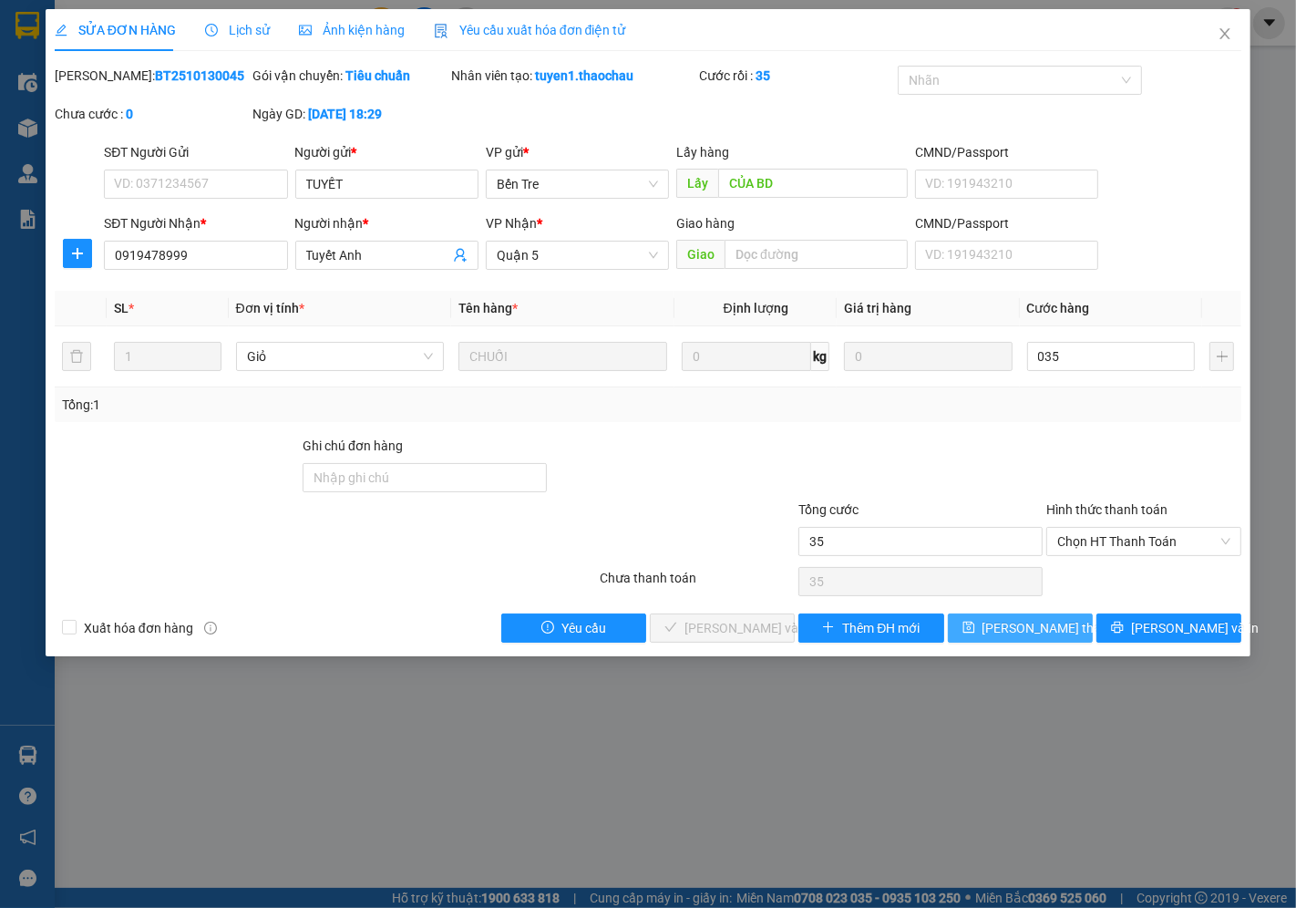
type input "35.000"
click at [1042, 627] on span "Lưu thay đổi" at bounding box center [1056, 628] width 146 height 20
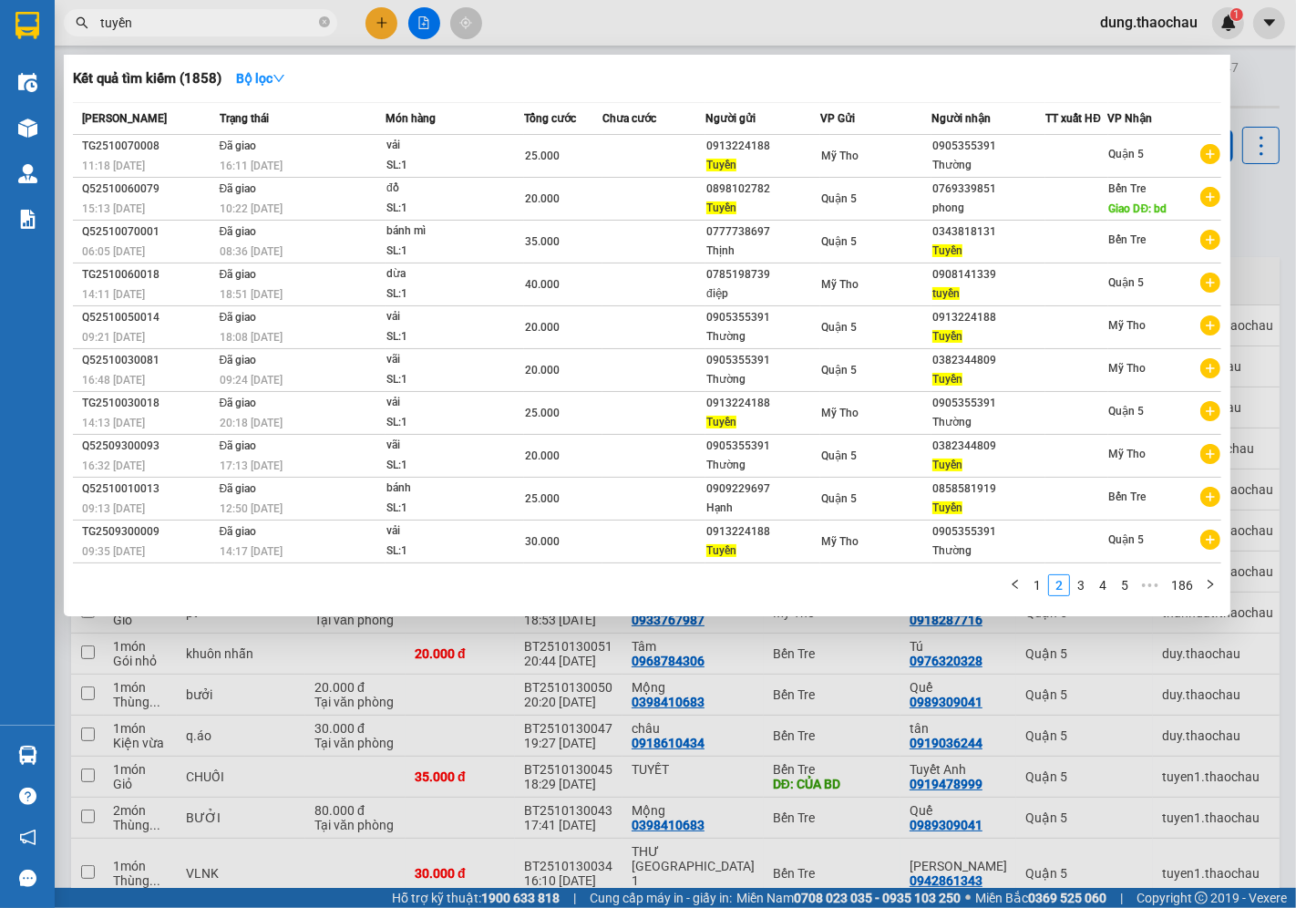
click at [221, 9] on span "tuyền" at bounding box center [200, 22] width 273 height 27
drag, startPoint x: 203, startPoint y: 16, endPoint x: 87, endPoint y: 28, distance: 117.3
click at [87, 28] on div "tuyền" at bounding box center [177, 22] width 355 height 27
click at [387, 19] on div at bounding box center [648, 454] width 1296 height 908
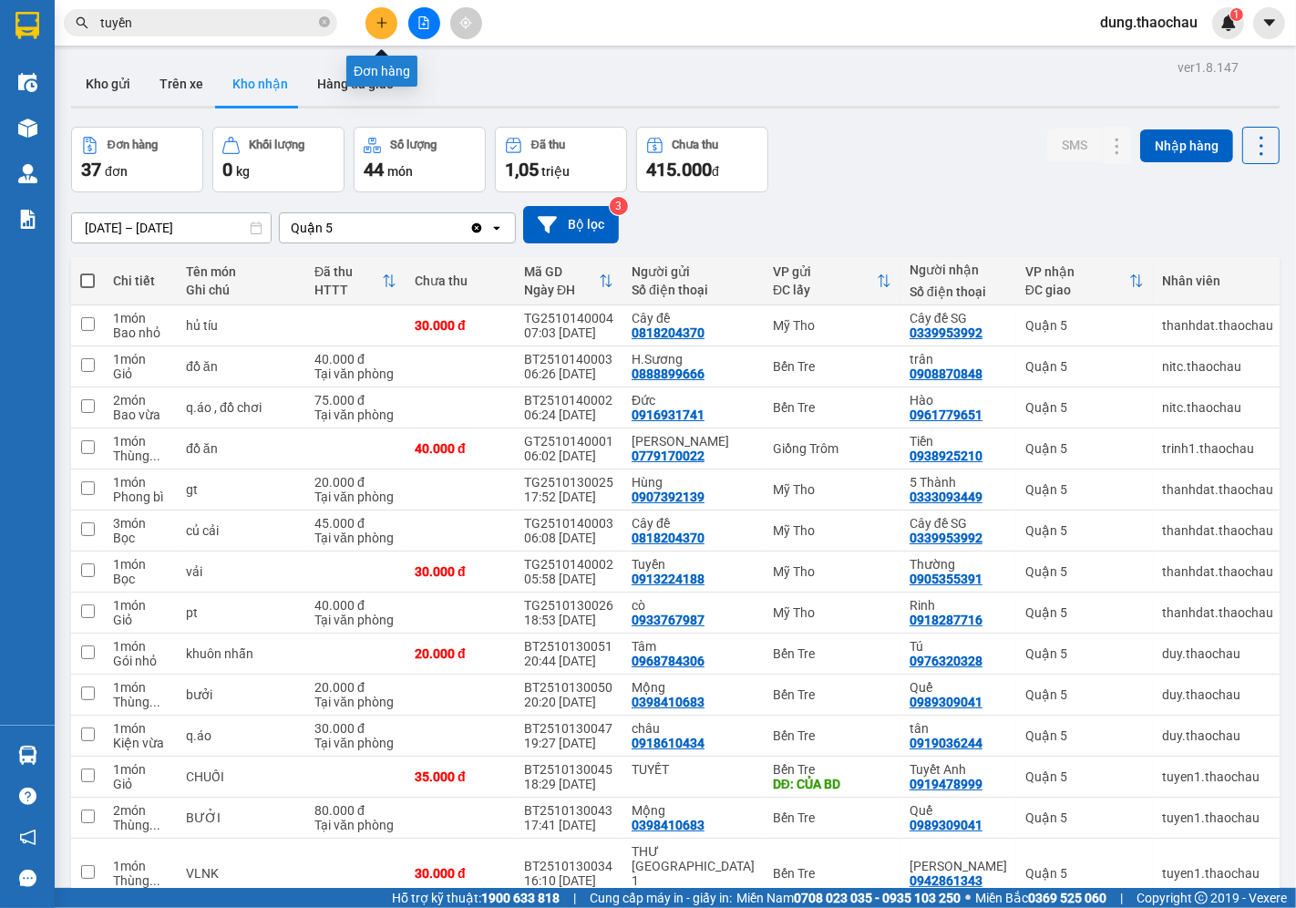
click at [378, 21] on icon "plus" at bounding box center [382, 22] width 13 height 13
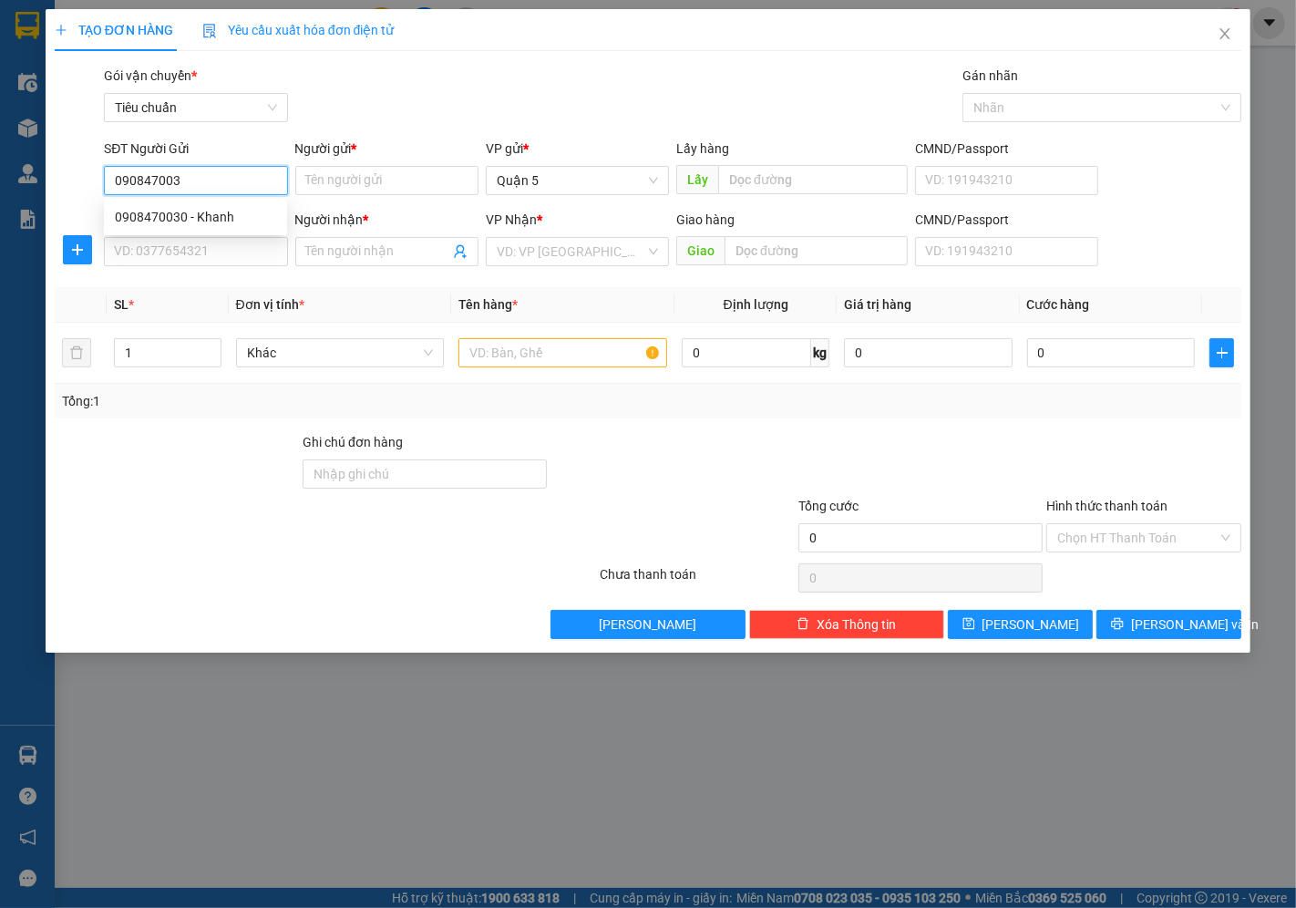
type input "0908470030"
click at [159, 211] on div "0908470030 - Khanh" at bounding box center [195, 217] width 161 height 20
type input "Khanh"
type input "0908470030"
click at [149, 248] on input "SĐT Người Nhận *" at bounding box center [195, 251] width 183 height 29
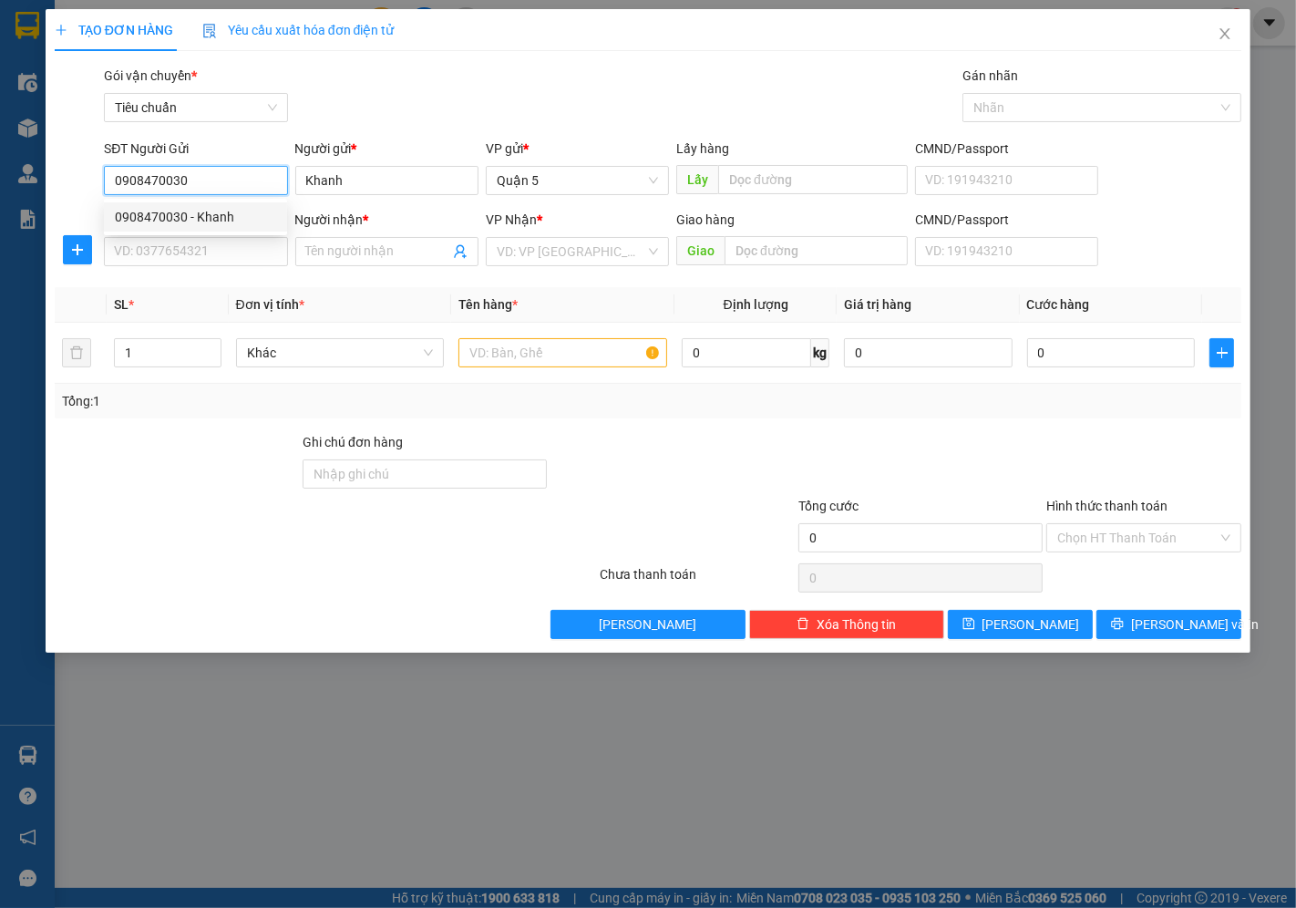
drag, startPoint x: 188, startPoint y: 176, endPoint x: 96, endPoint y: 179, distance: 92.1
click at [96, 179] on div "SĐT Người Gửi 0908470030 Người gửi * Khanh VP gửi * Quận 5 Lấy hàng Lấy CMND/Pa…" at bounding box center [648, 171] width 1190 height 64
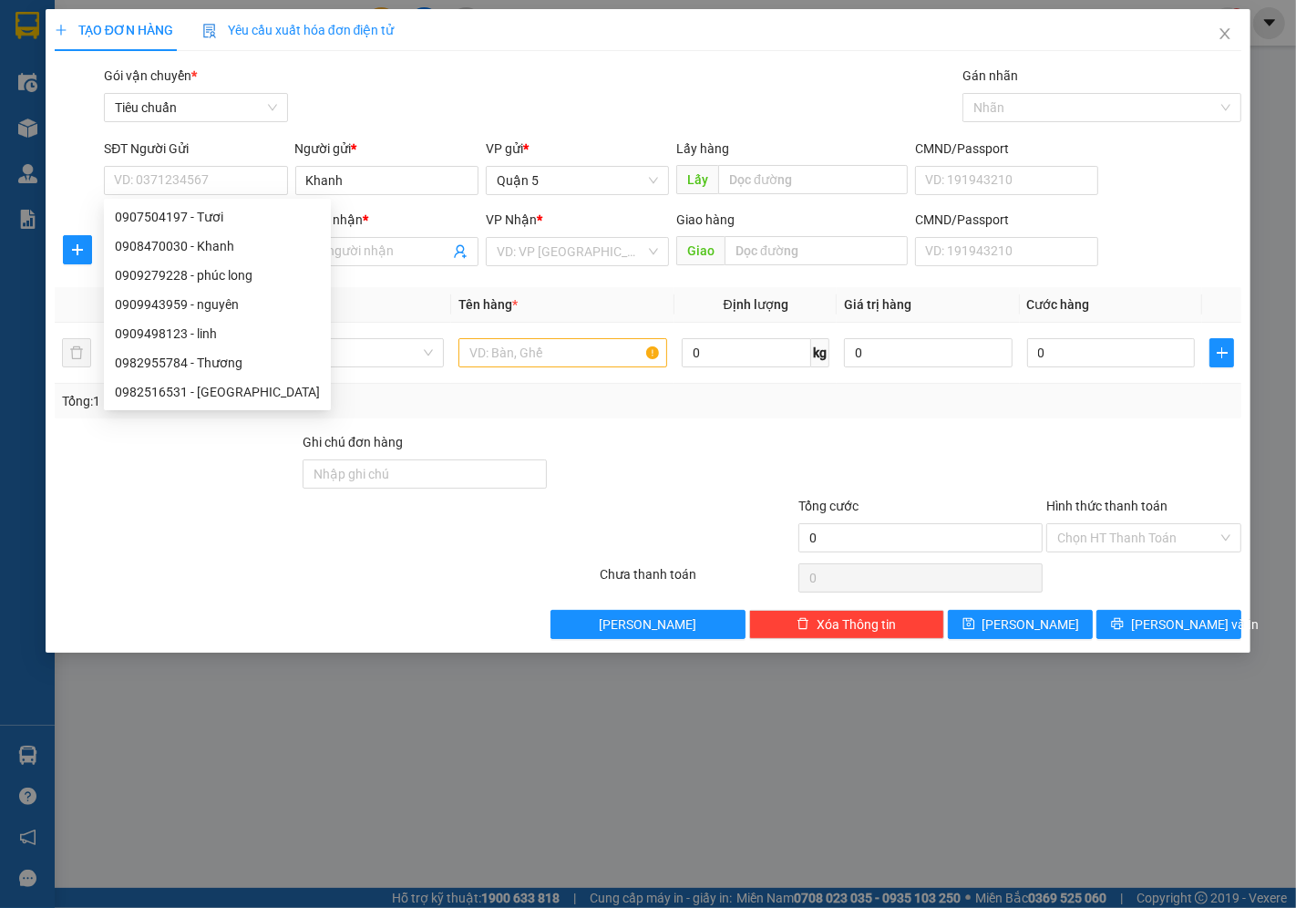
click at [452, 60] on div "TẠO ĐƠN HÀNG Yêu cầu xuất hóa đơn điện tử Transit Pickup Surcharge Ids Transit …" at bounding box center [648, 324] width 1187 height 630
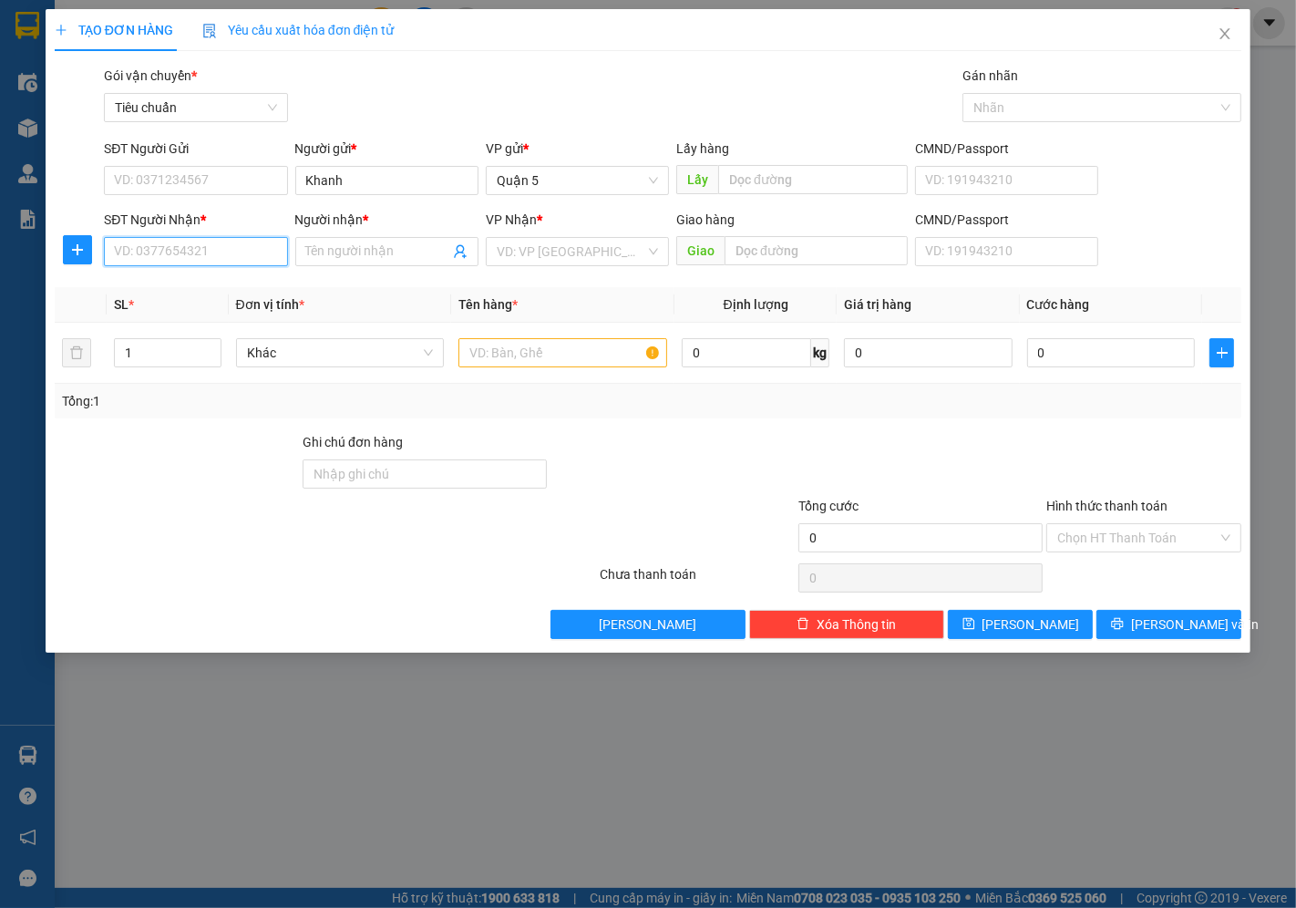
click at [139, 242] on input "SĐT Người Nhận *" at bounding box center [195, 251] width 183 height 29
paste input "0908470030"
type input "0908470030"
click at [143, 296] on div "0908470030 - Khanh" at bounding box center [195, 288] width 161 height 20
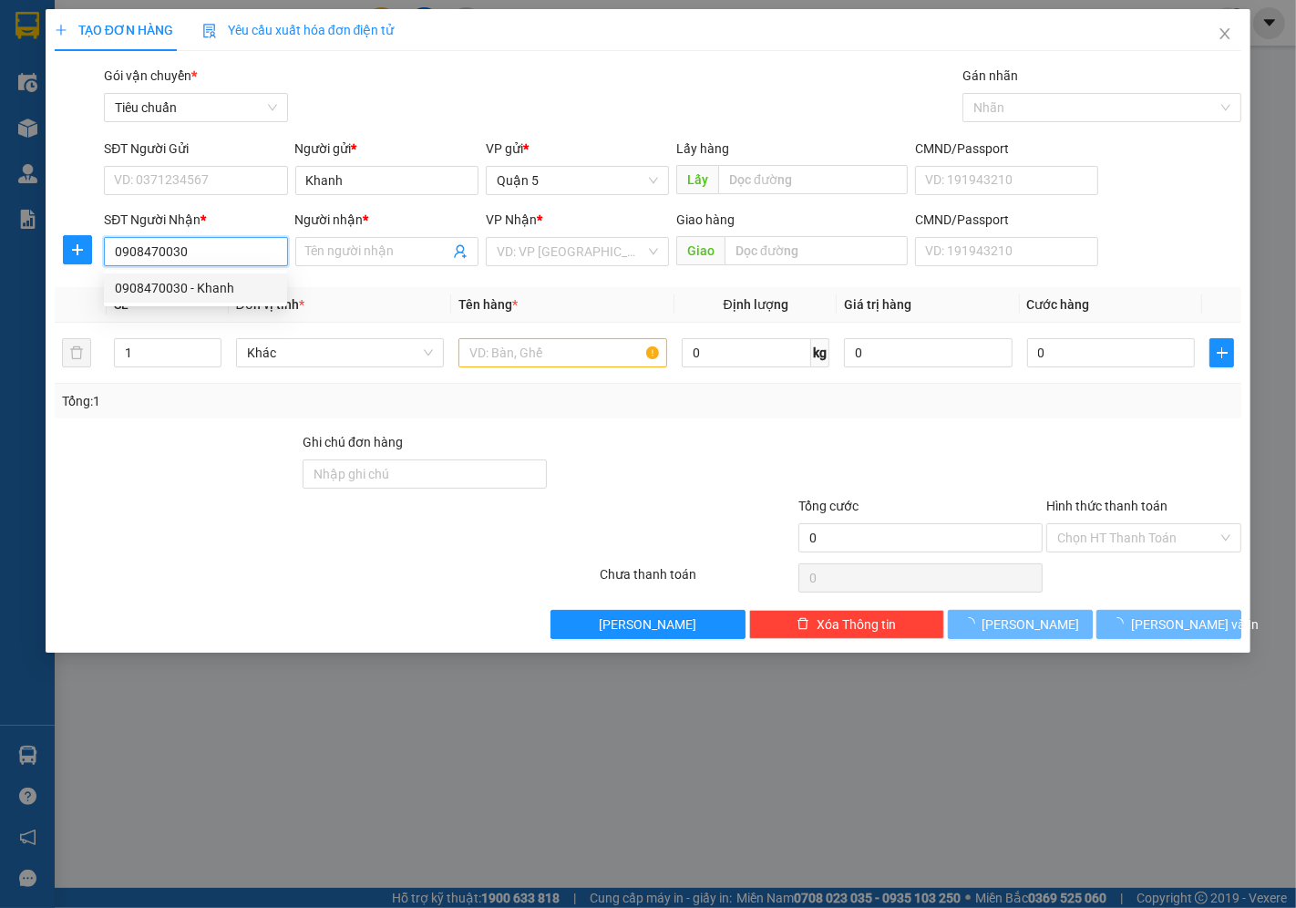
type input "Khanh"
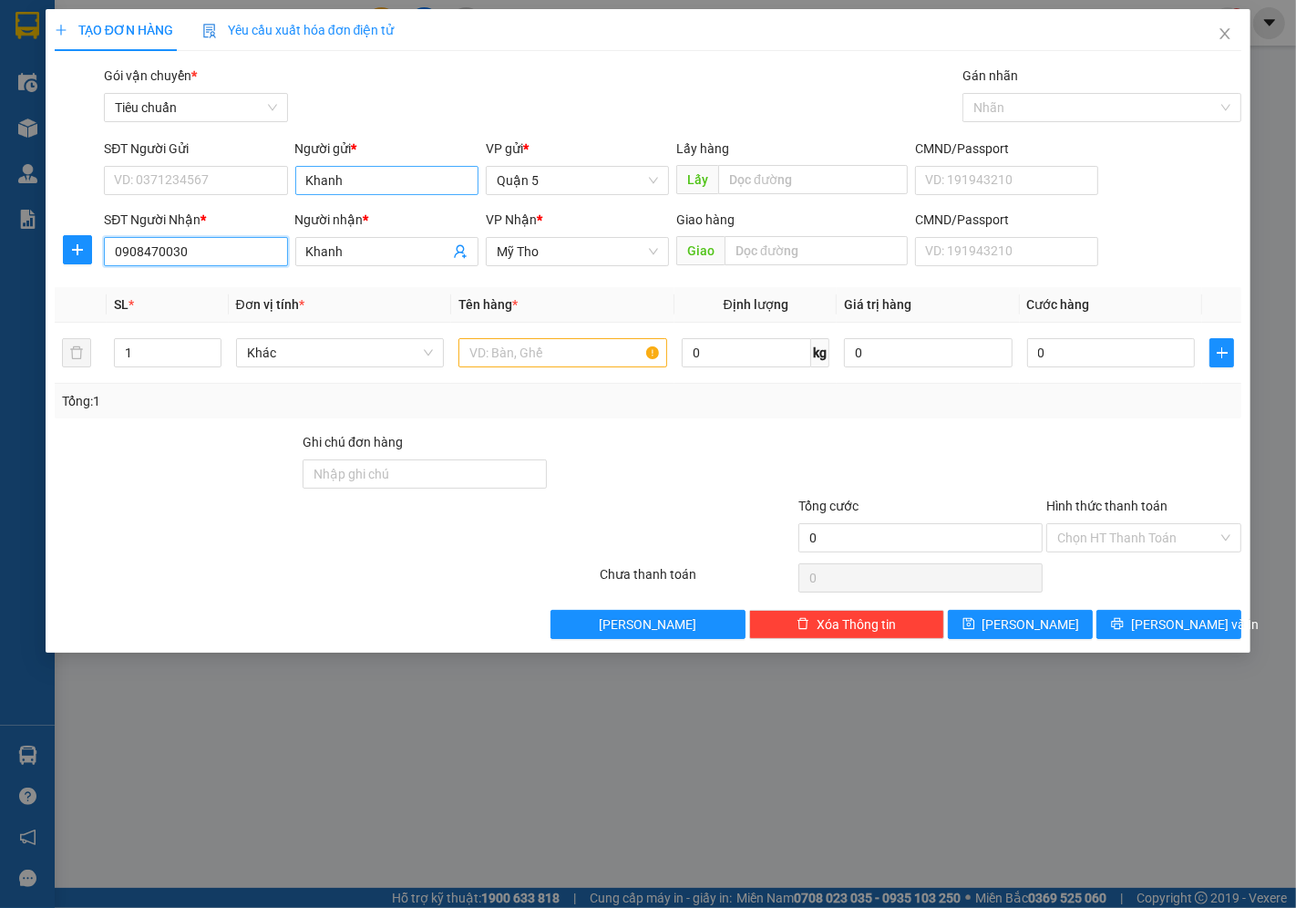
type input "0908470030"
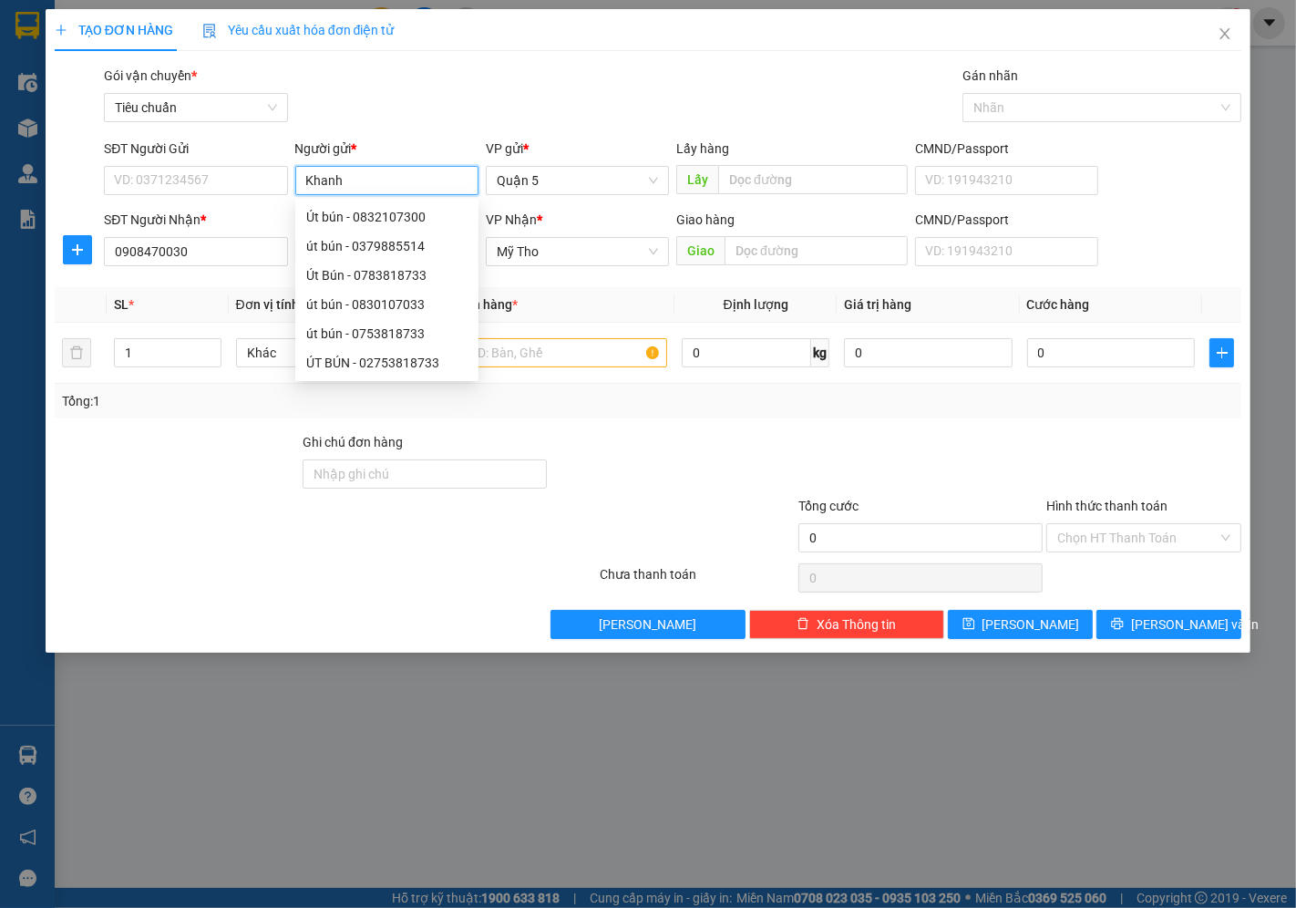
drag, startPoint x: 367, startPoint y: 166, endPoint x: 95, endPoint y: 184, distance: 273.1
click at [95, 184] on div "SĐT Người Gửi VD: 0371234567 Người gửi * Khanh VP gửi * Quận 5 Lấy hàng Lấy CMN…" at bounding box center [648, 171] width 1190 height 64
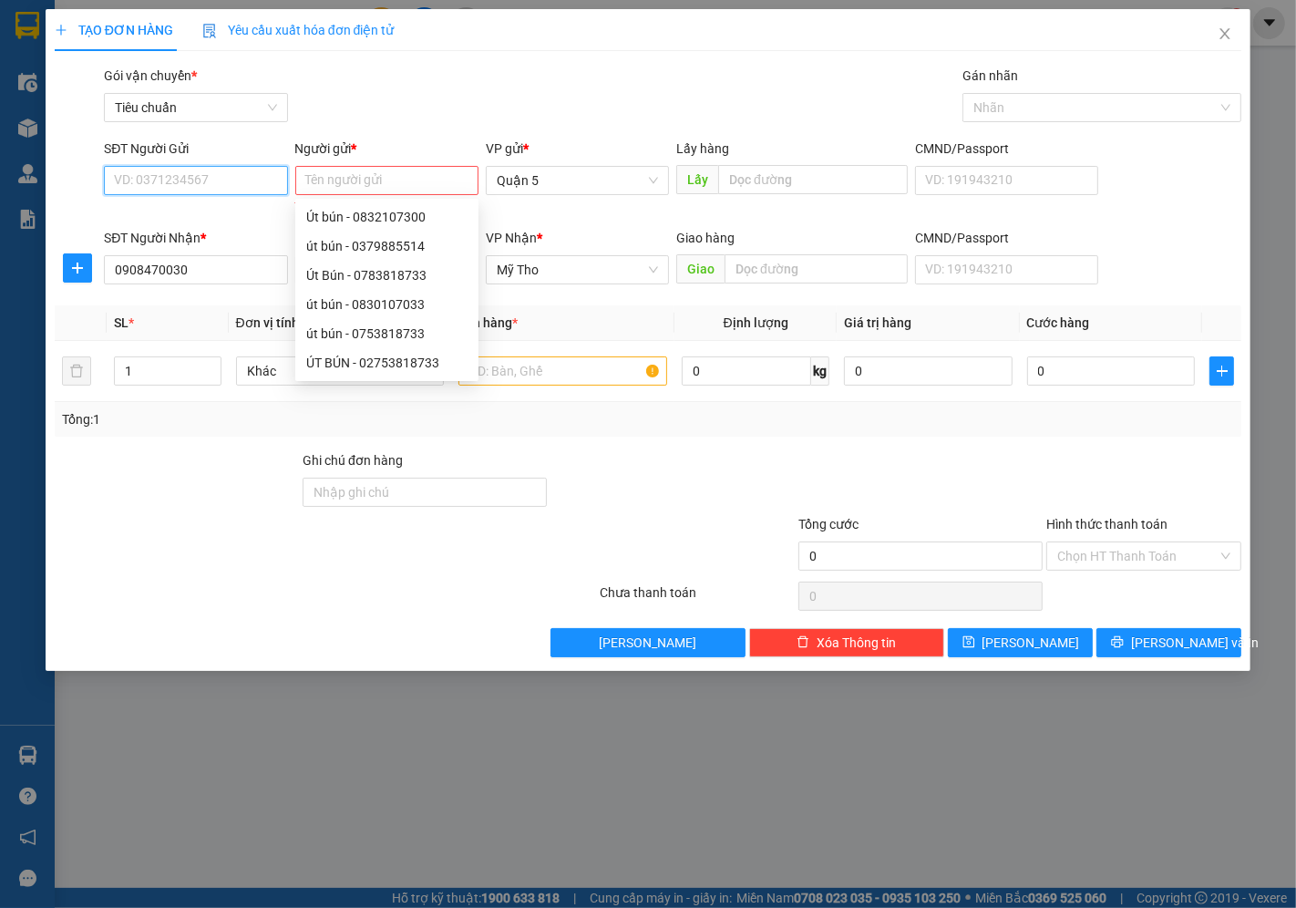
click at [161, 178] on input "SĐT Người Gửi" at bounding box center [195, 180] width 183 height 29
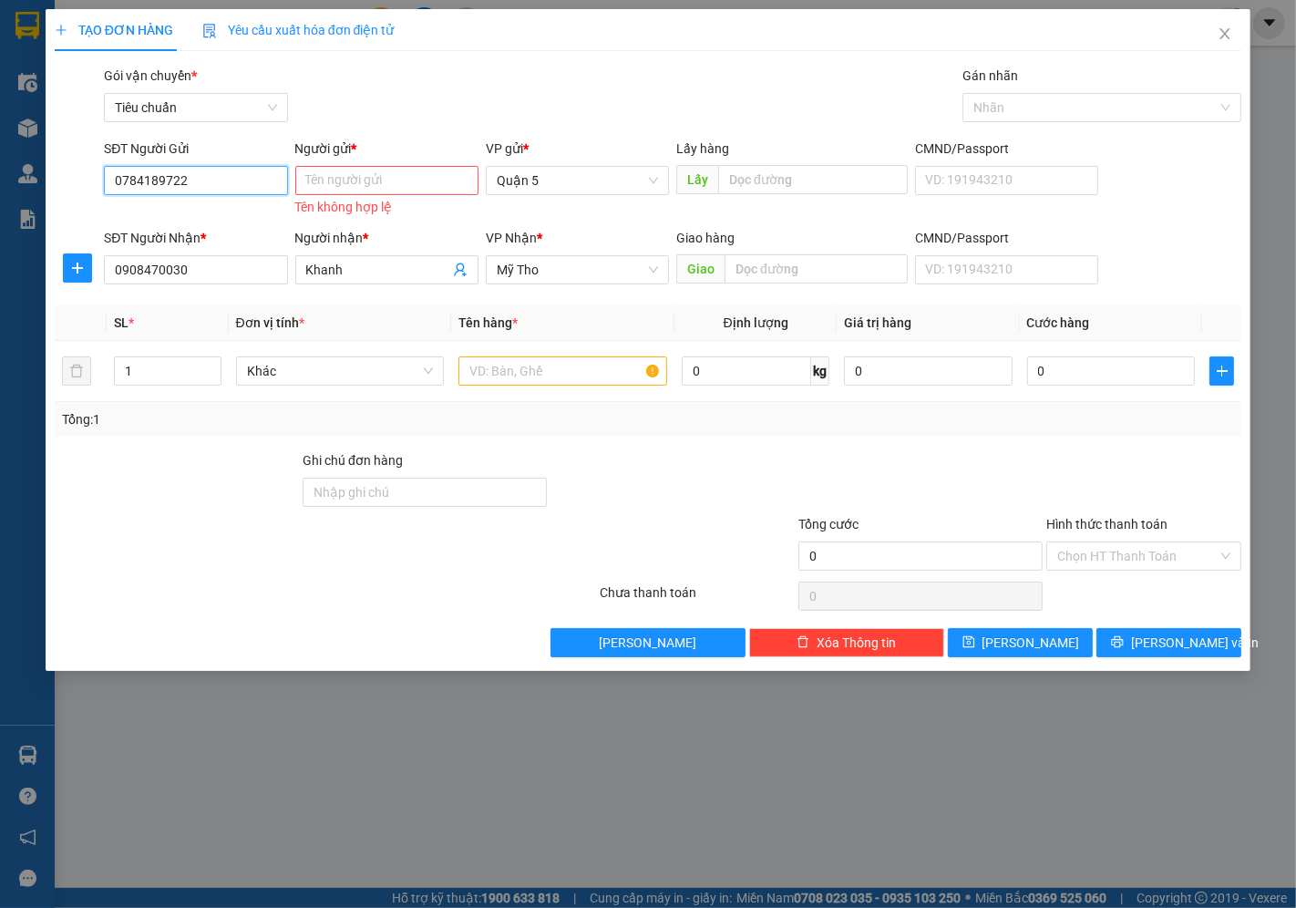
type input "0784189722"
click at [331, 176] on input "Người gửi *" at bounding box center [386, 180] width 183 height 29
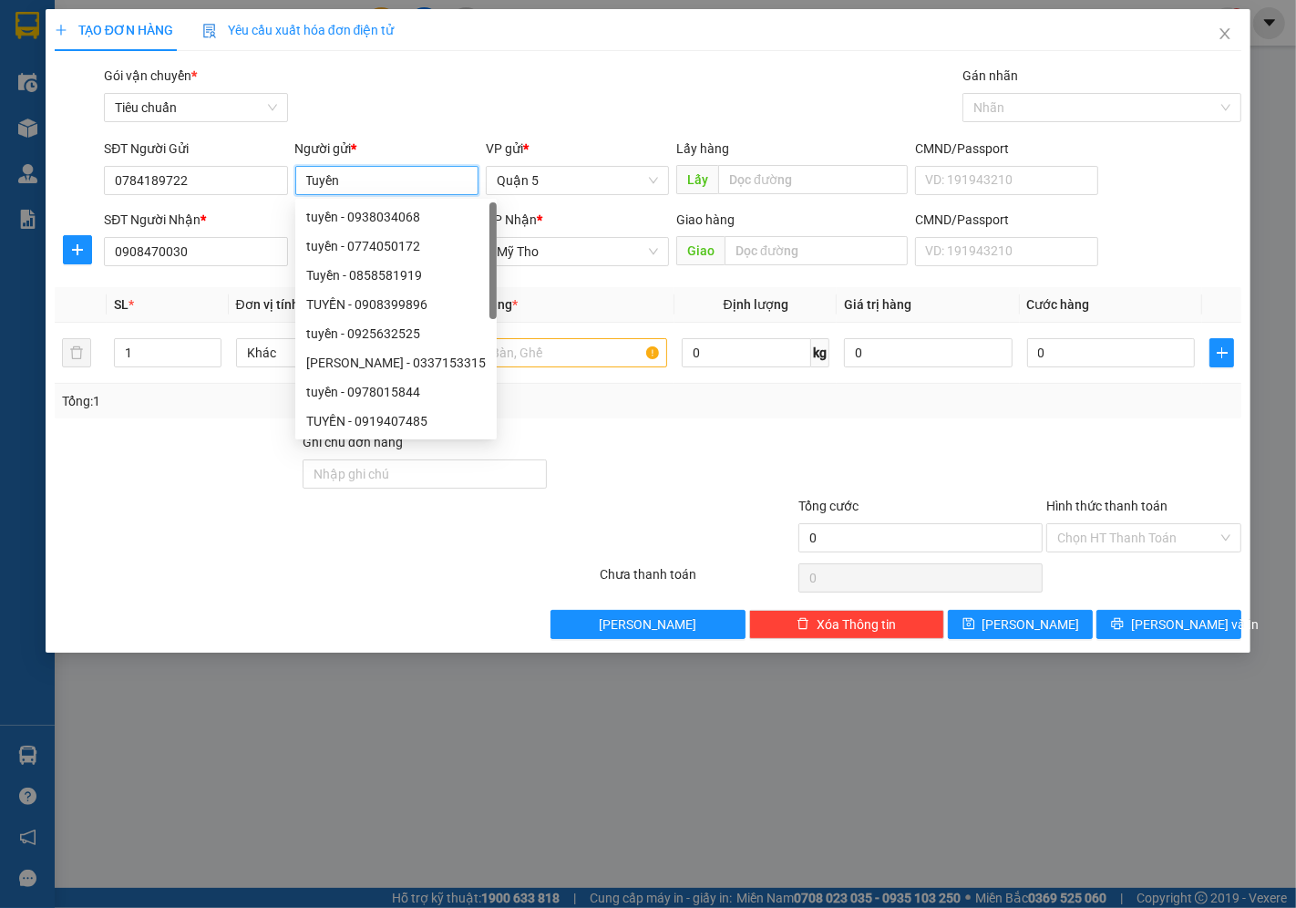
type input "Tuyền"
click at [531, 88] on div "Gói vận chuyển * Tiêu chuẩn Gán nhãn Nhãn" at bounding box center [672, 98] width 1145 height 64
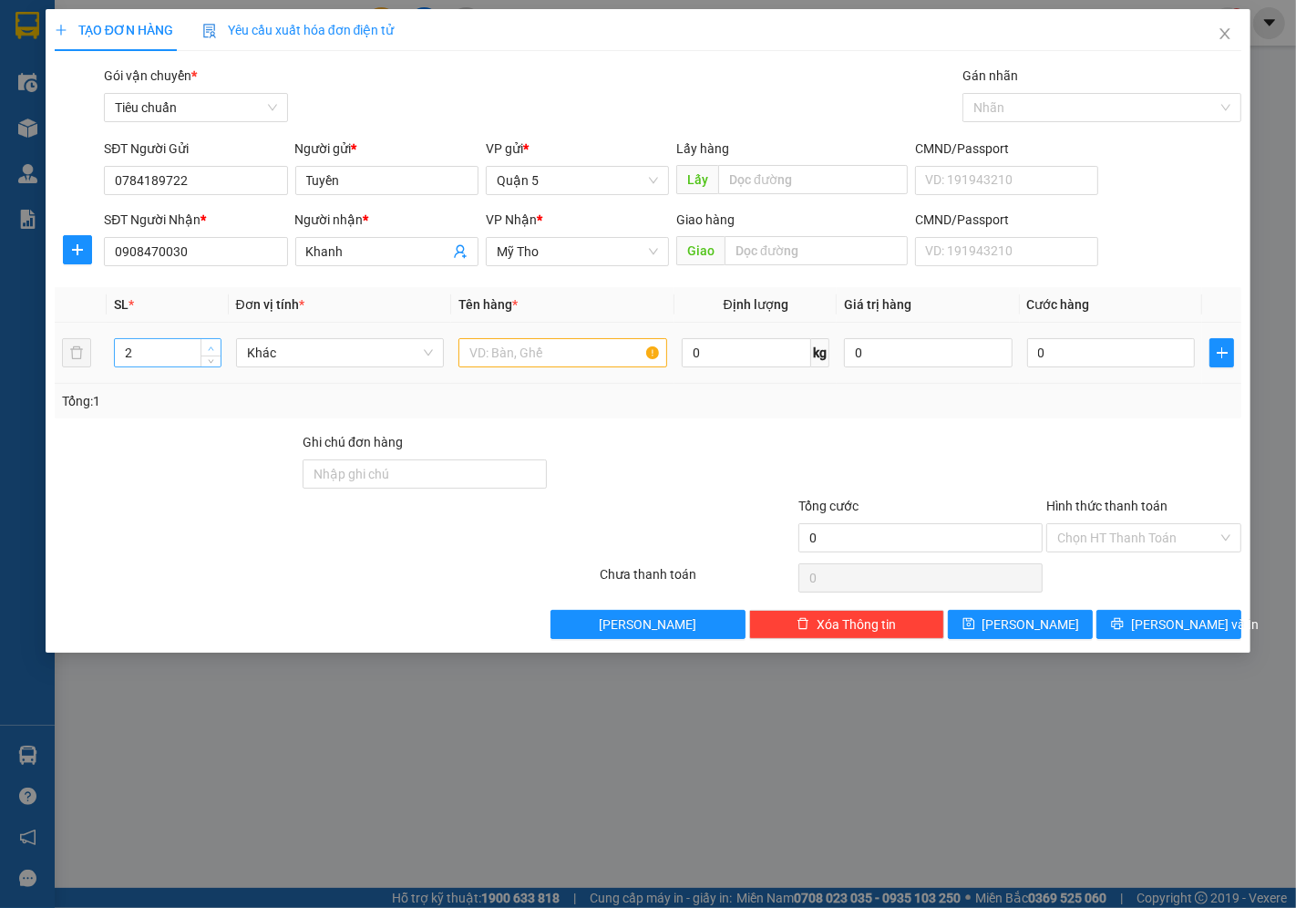
click at [211, 346] on icon "up" at bounding box center [211, 348] width 6 height 6
click at [211, 347] on icon "up" at bounding box center [211, 348] width 5 height 4
type input "4"
click at [211, 347] on icon "up" at bounding box center [211, 348] width 5 height 4
click at [306, 365] on span "Khác" at bounding box center [340, 352] width 187 height 27
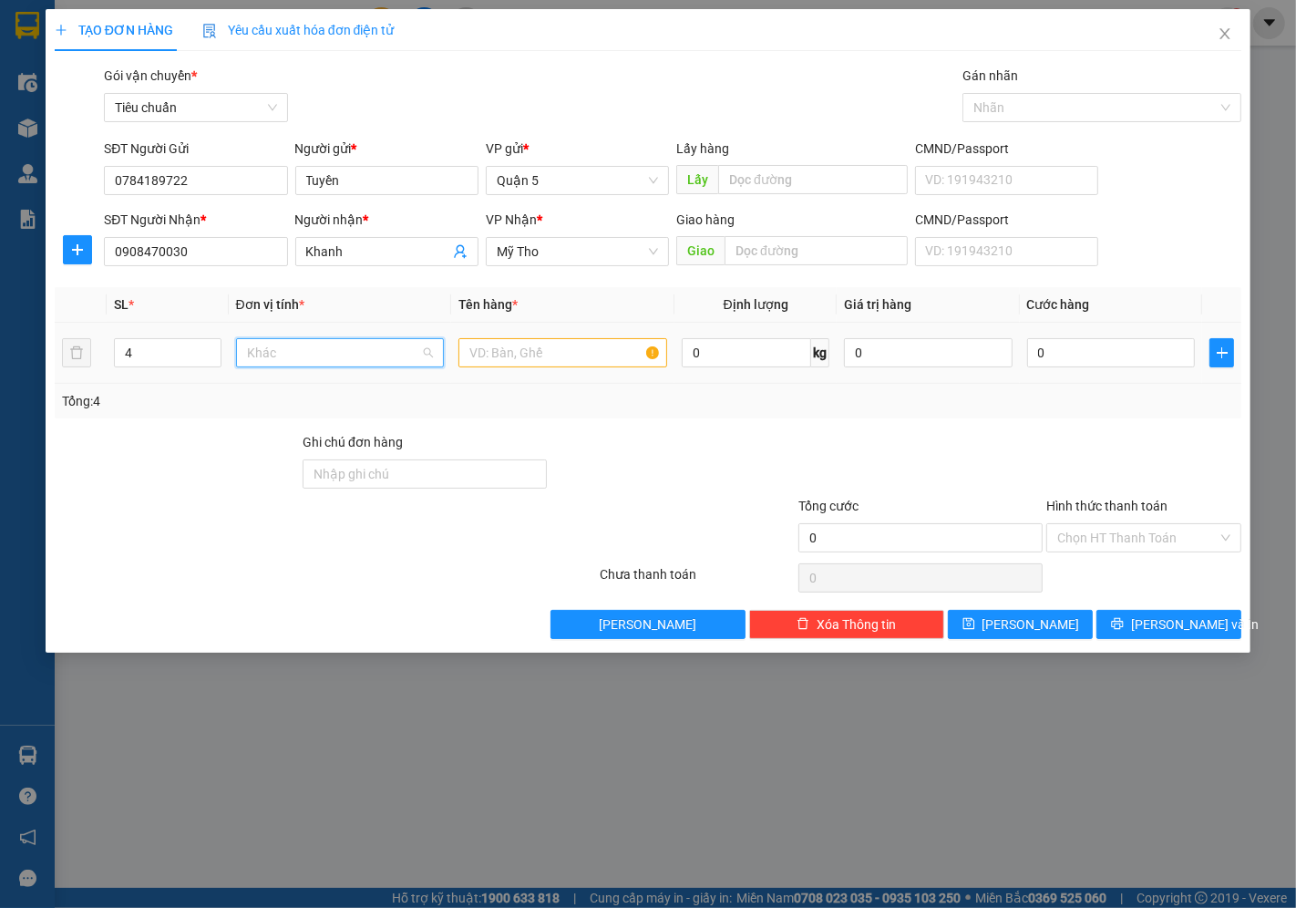
scroll to position [569, 0]
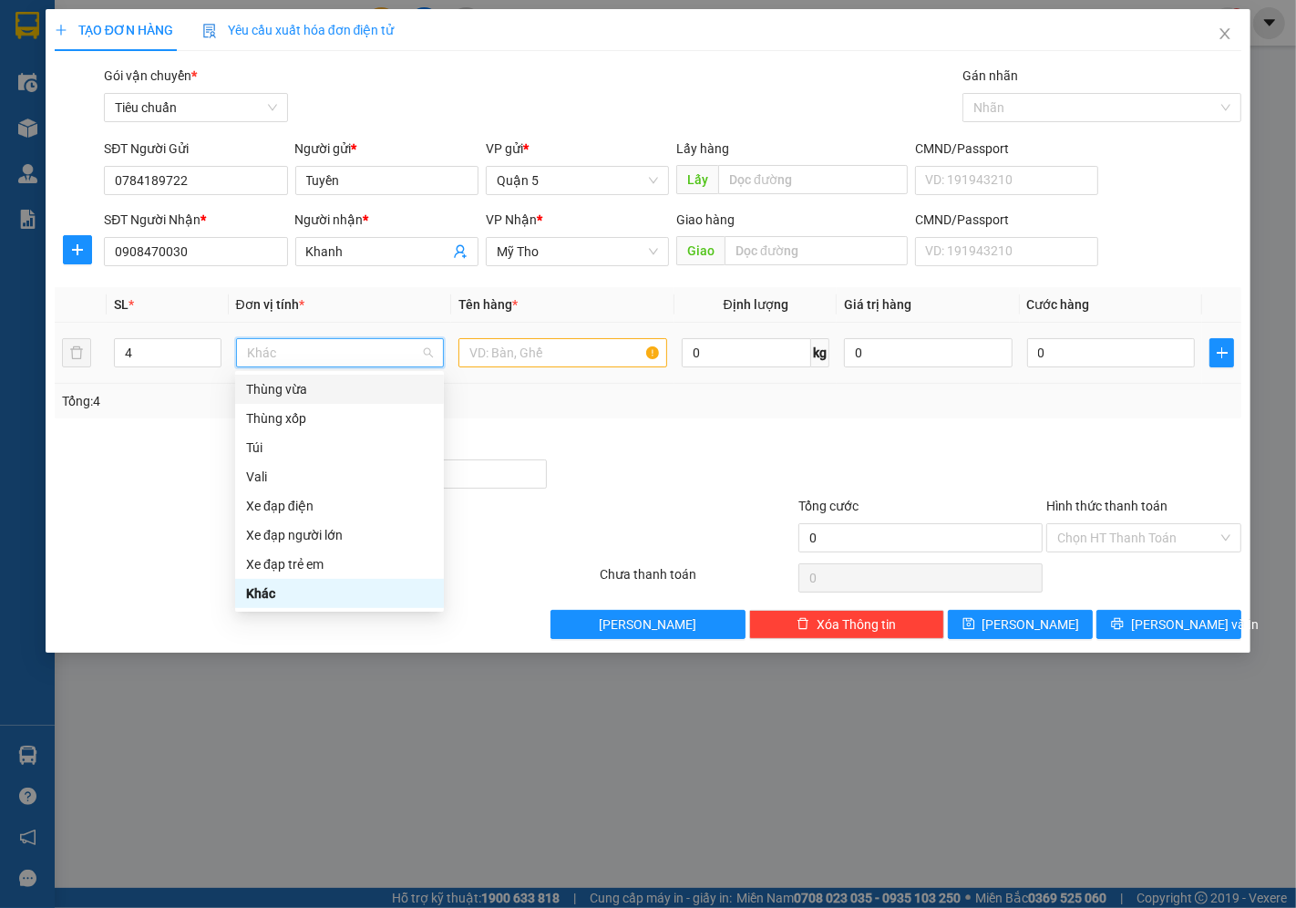
click at [290, 385] on div "Thùng vừa" at bounding box center [339, 389] width 187 height 20
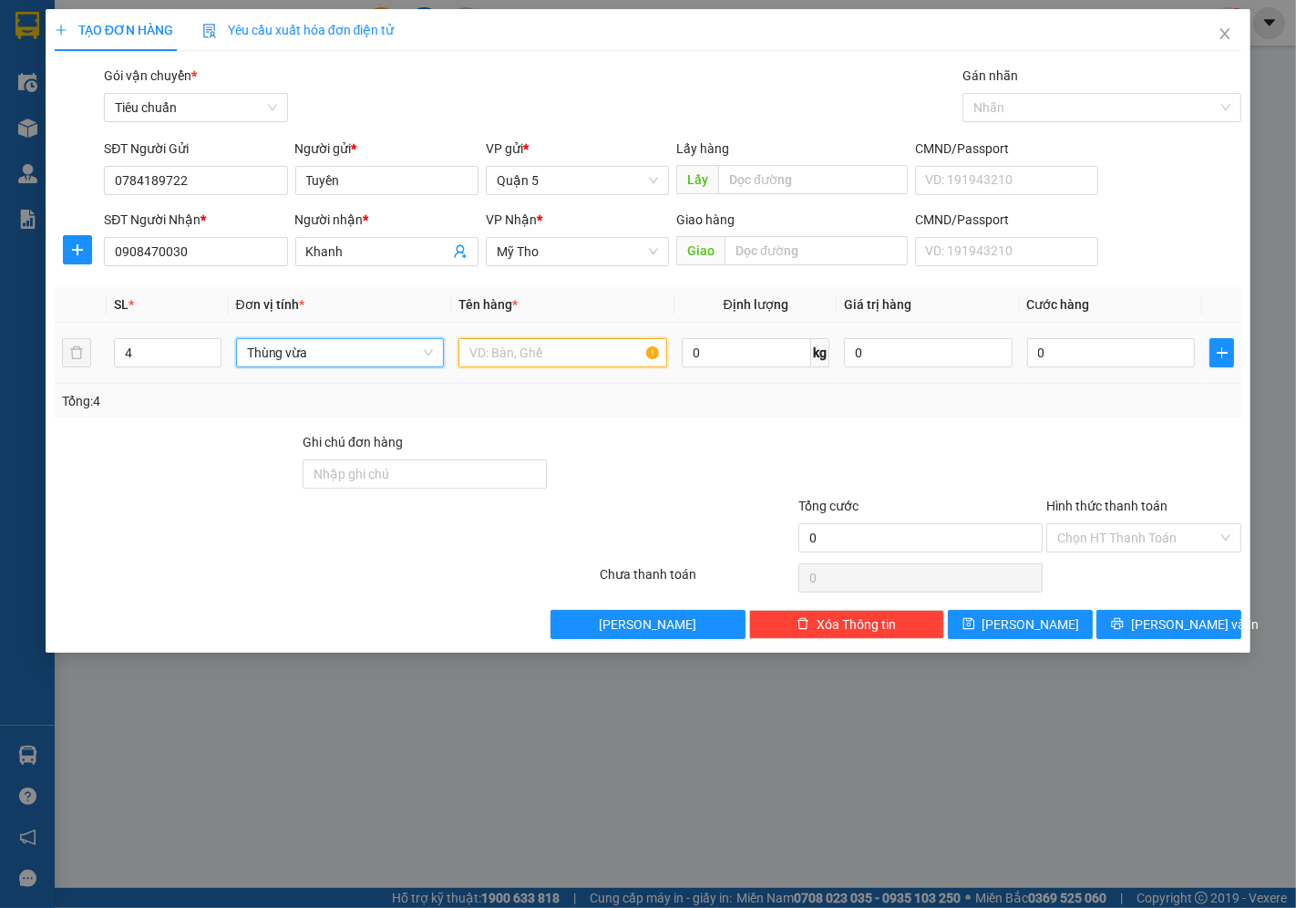
click at [489, 348] on input "text" at bounding box center [562, 352] width 209 height 29
type input "Keo silicon"
click at [1046, 360] on input "0" at bounding box center [1111, 352] width 168 height 29
type input "01"
type input "1"
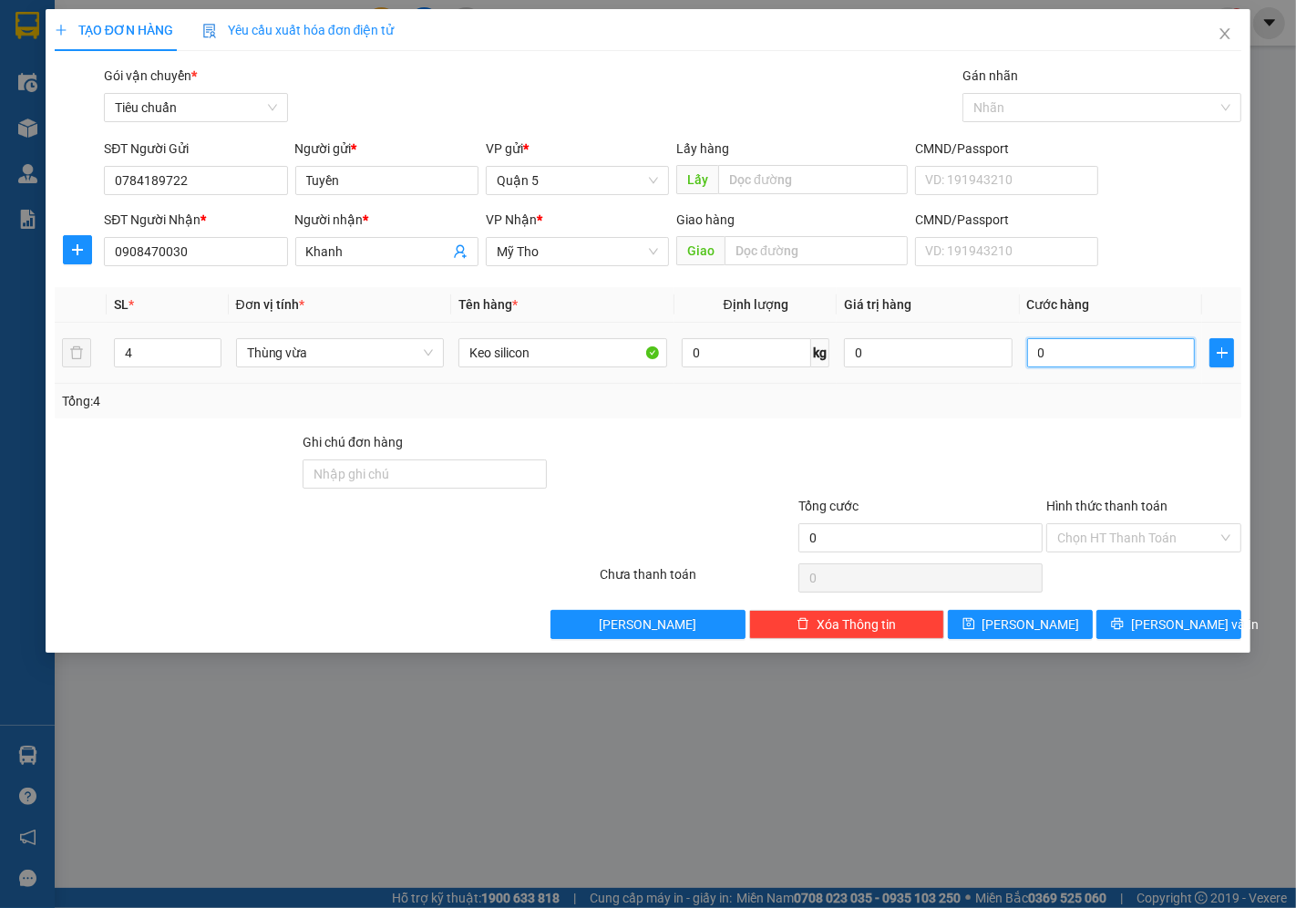
type input "1"
type input "010"
type input "10"
type input "0.100"
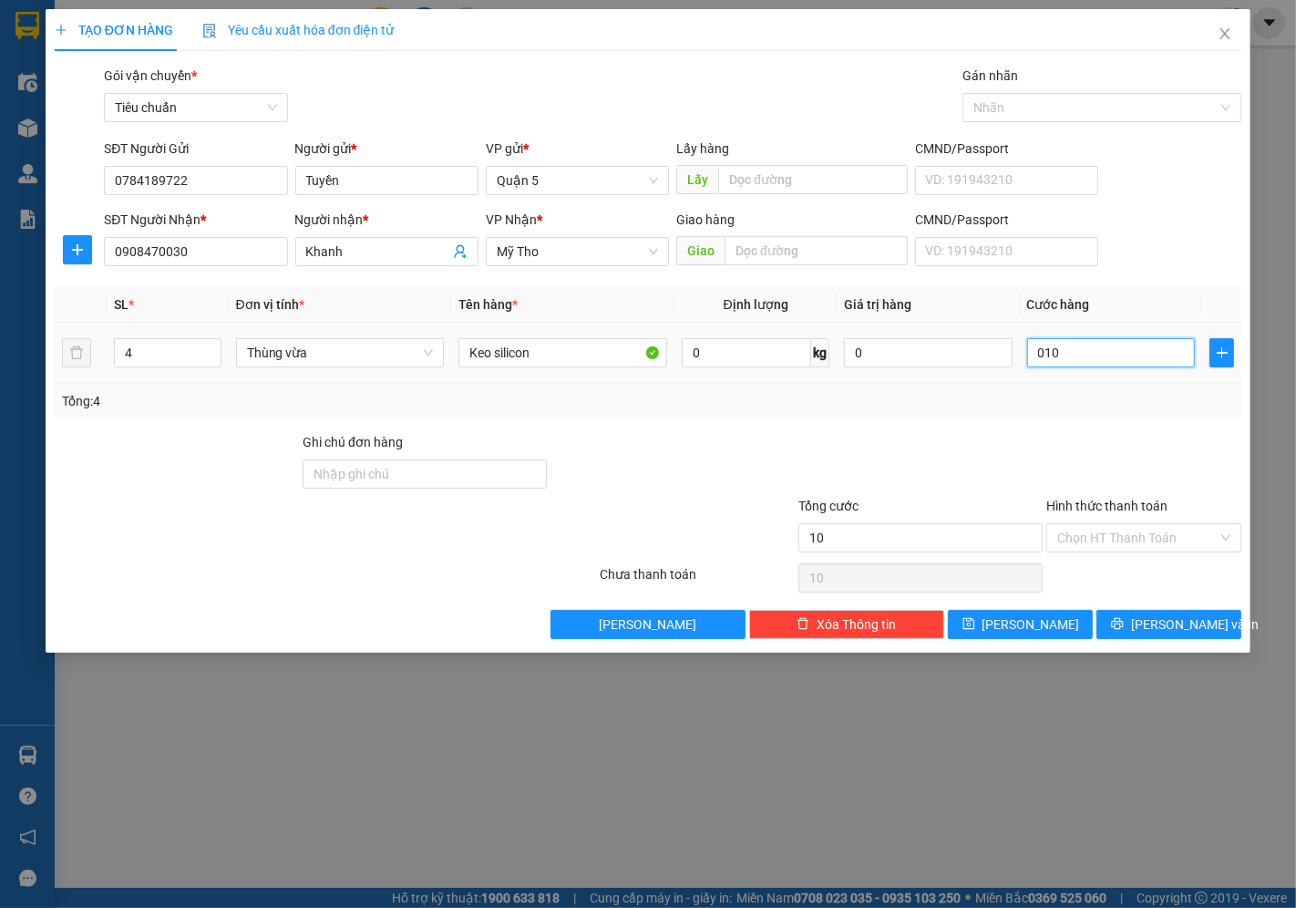
type input "100"
type input "010"
type input "10"
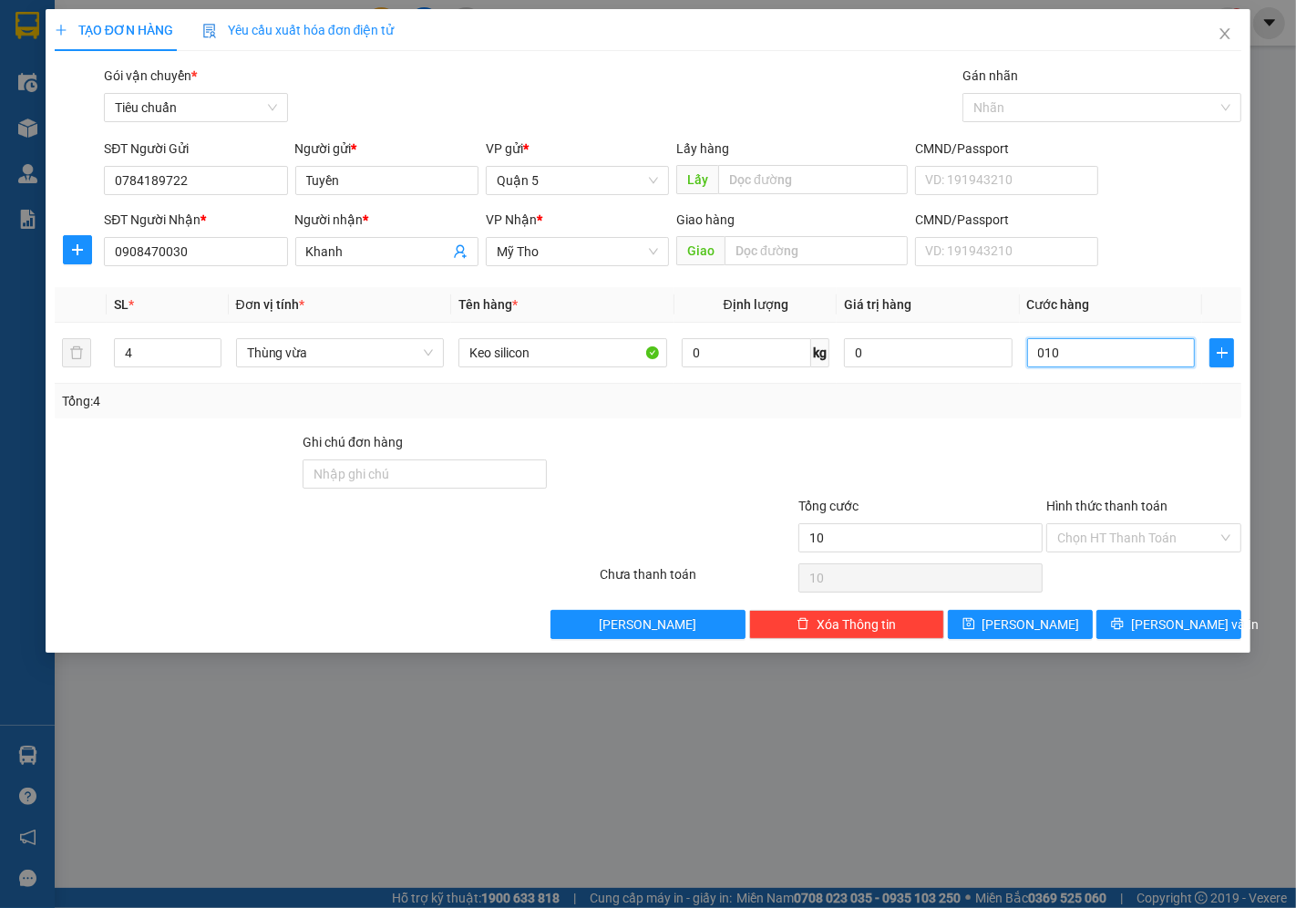
type input "01"
type input "1"
type input "0"
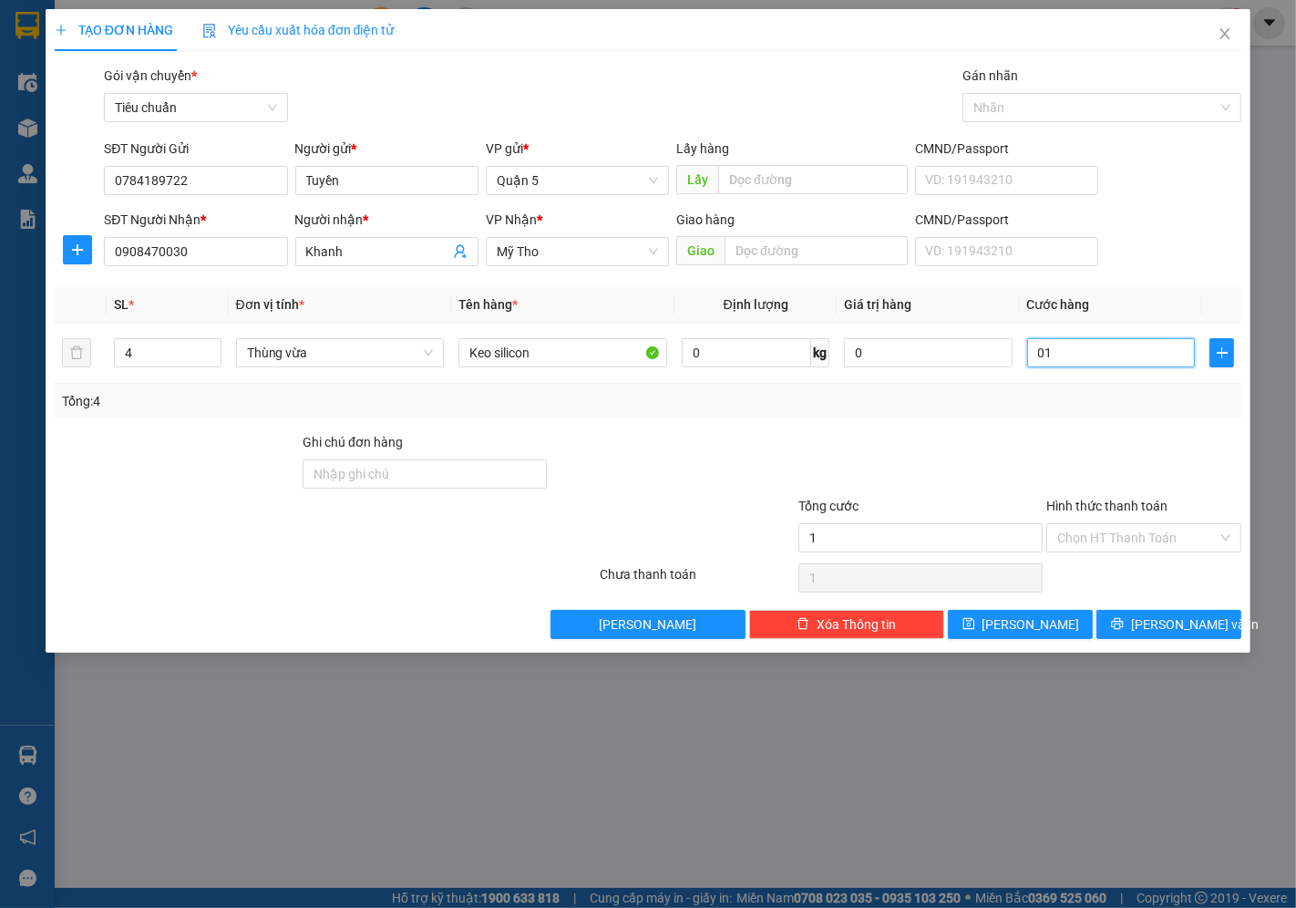
type input "0"
type input "01"
type input "1"
type input "010"
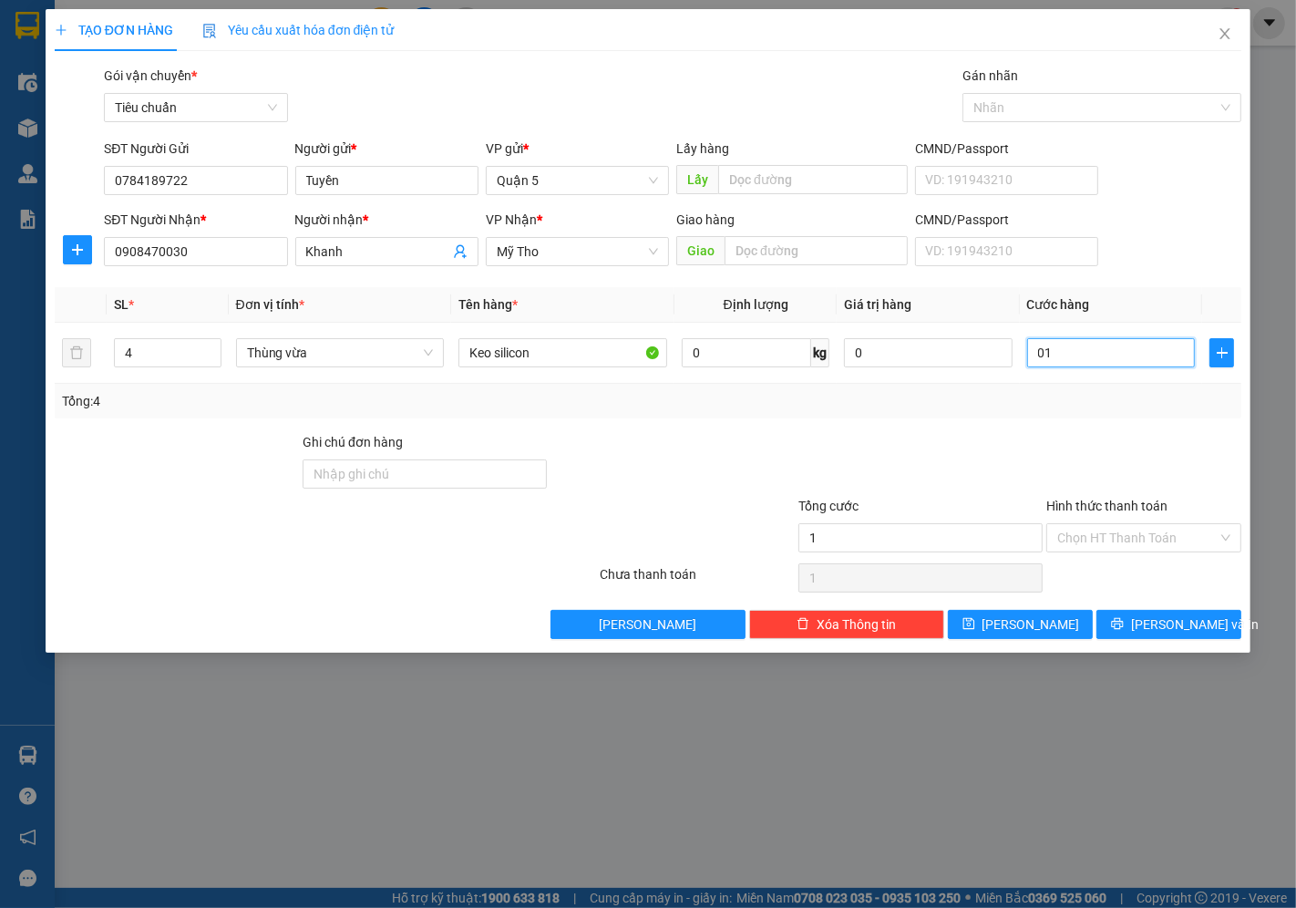
type input "10"
type input "0.100"
type input "100"
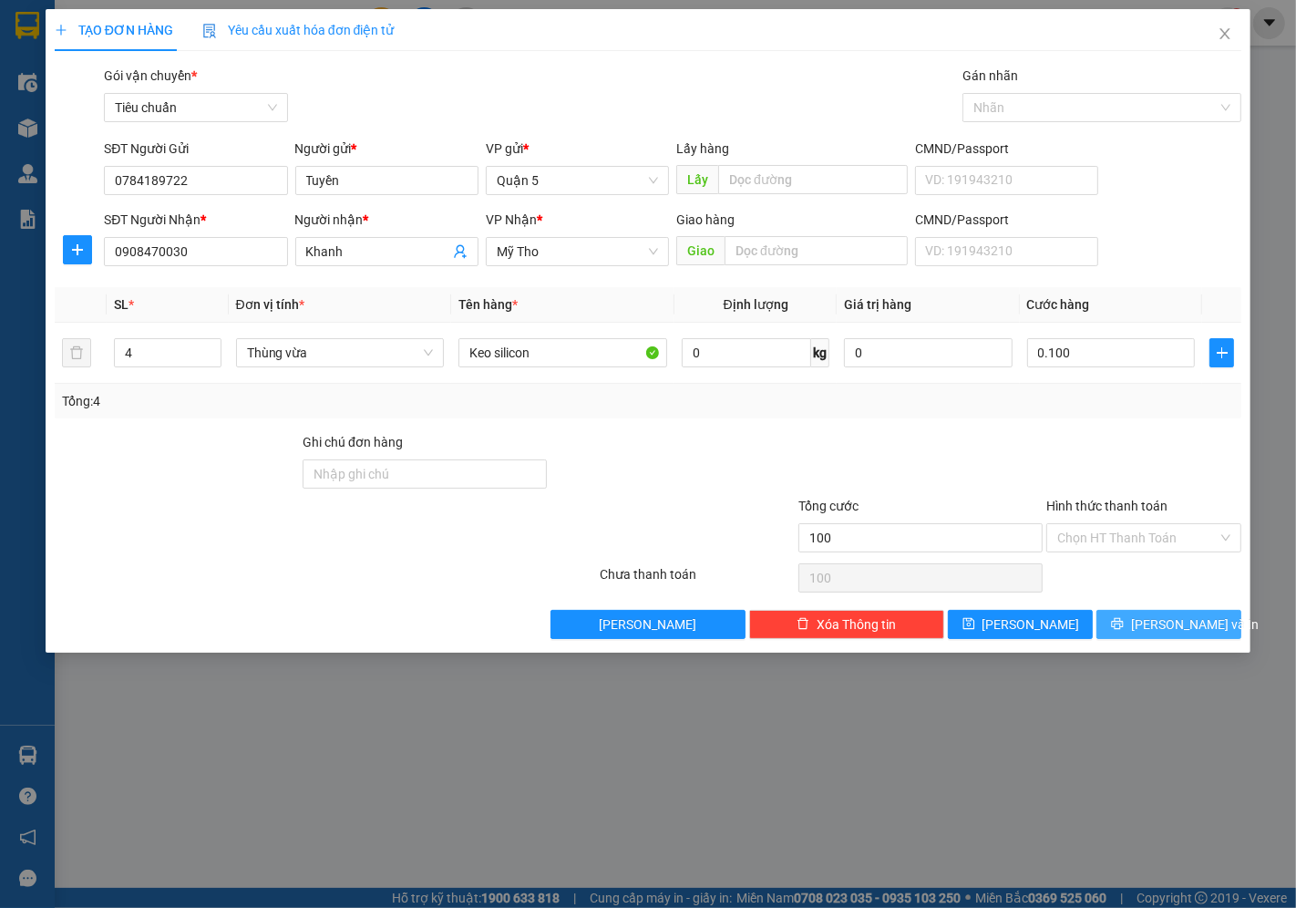
type input "100.000"
click at [1123, 624] on icon "printer" at bounding box center [1117, 624] width 12 height 12
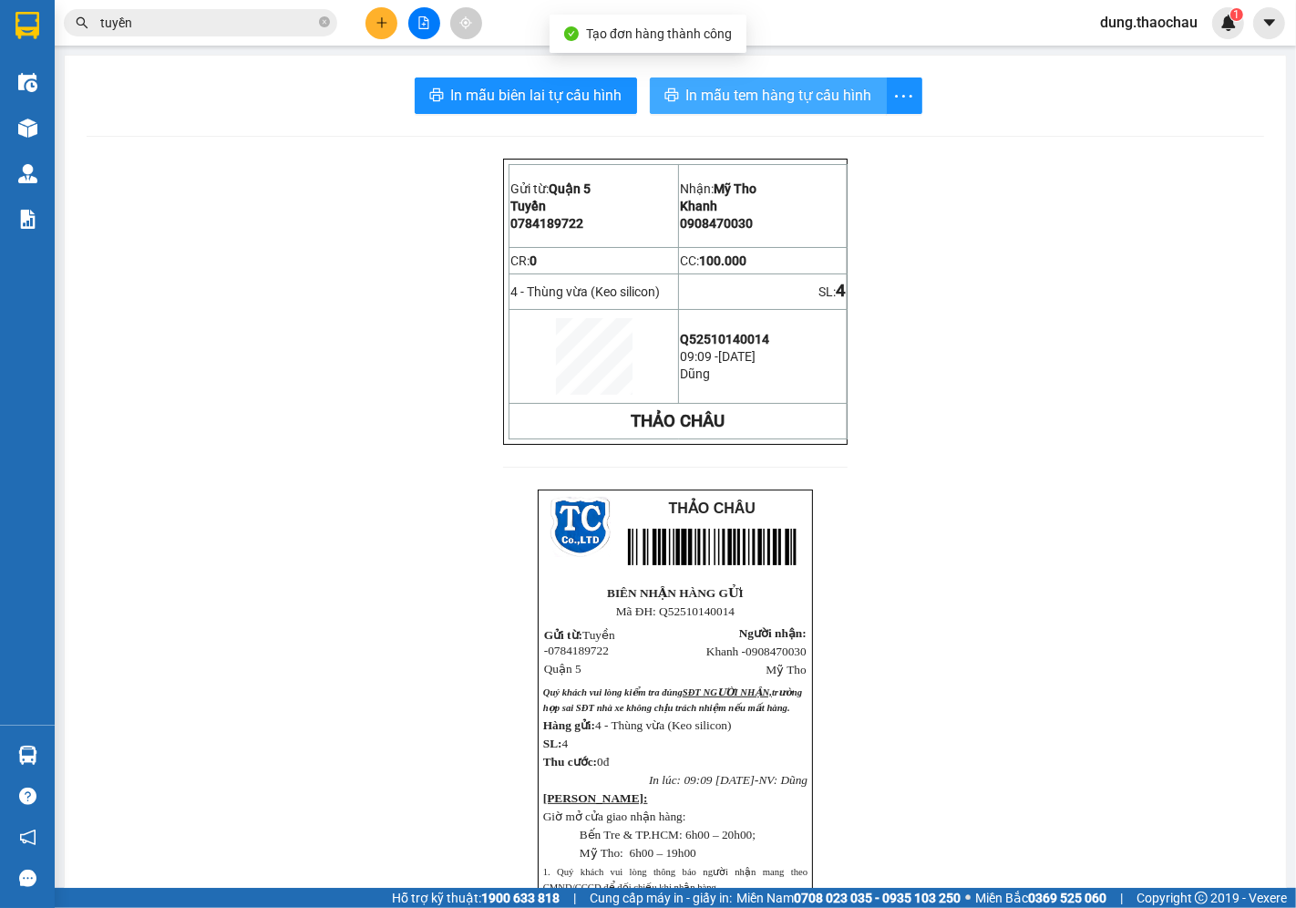
click at [724, 105] on span "In mẫu tem hàng tự cấu hình" at bounding box center [779, 95] width 186 height 23
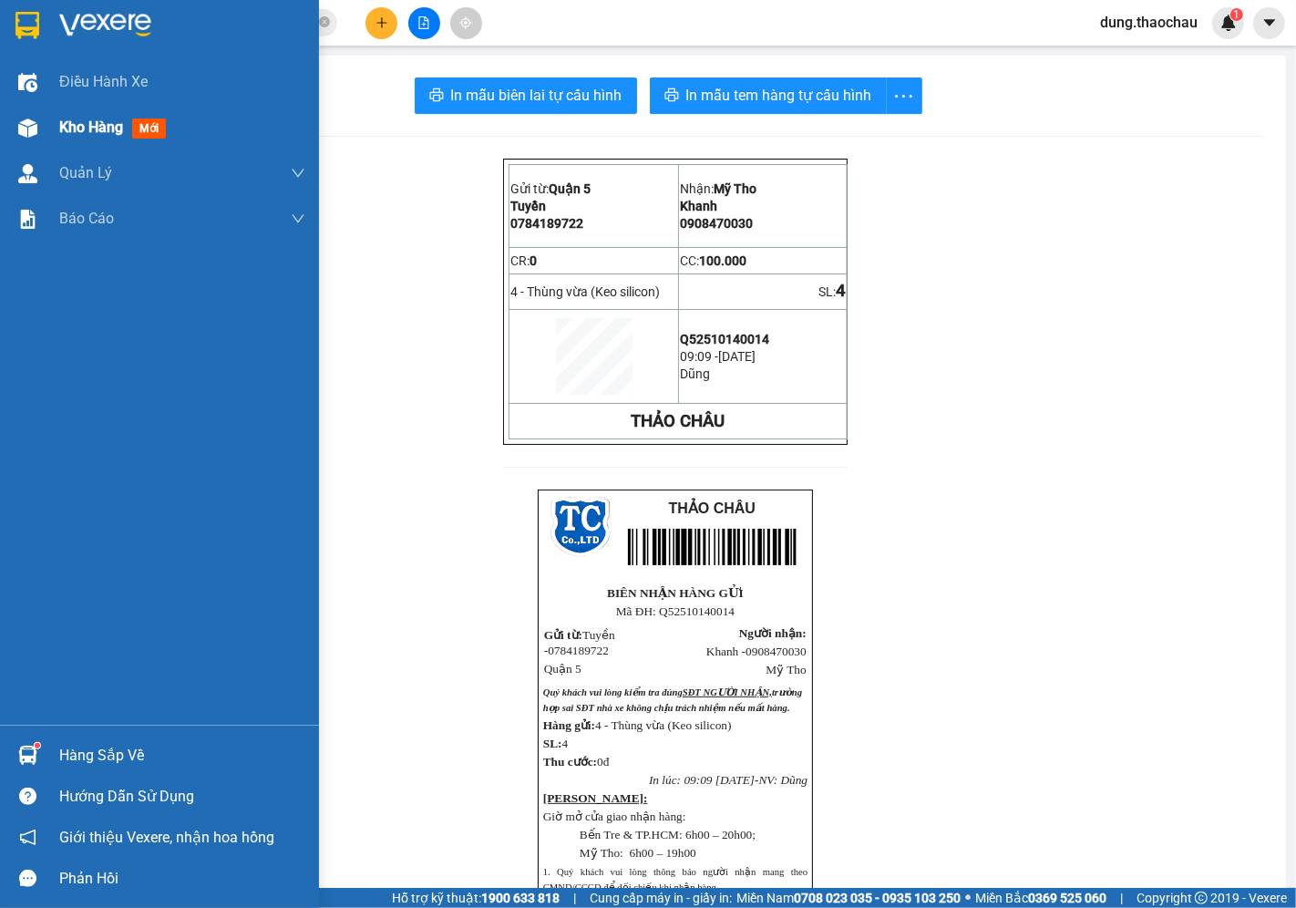
click at [86, 135] on span "Kho hàng" at bounding box center [91, 126] width 64 height 17
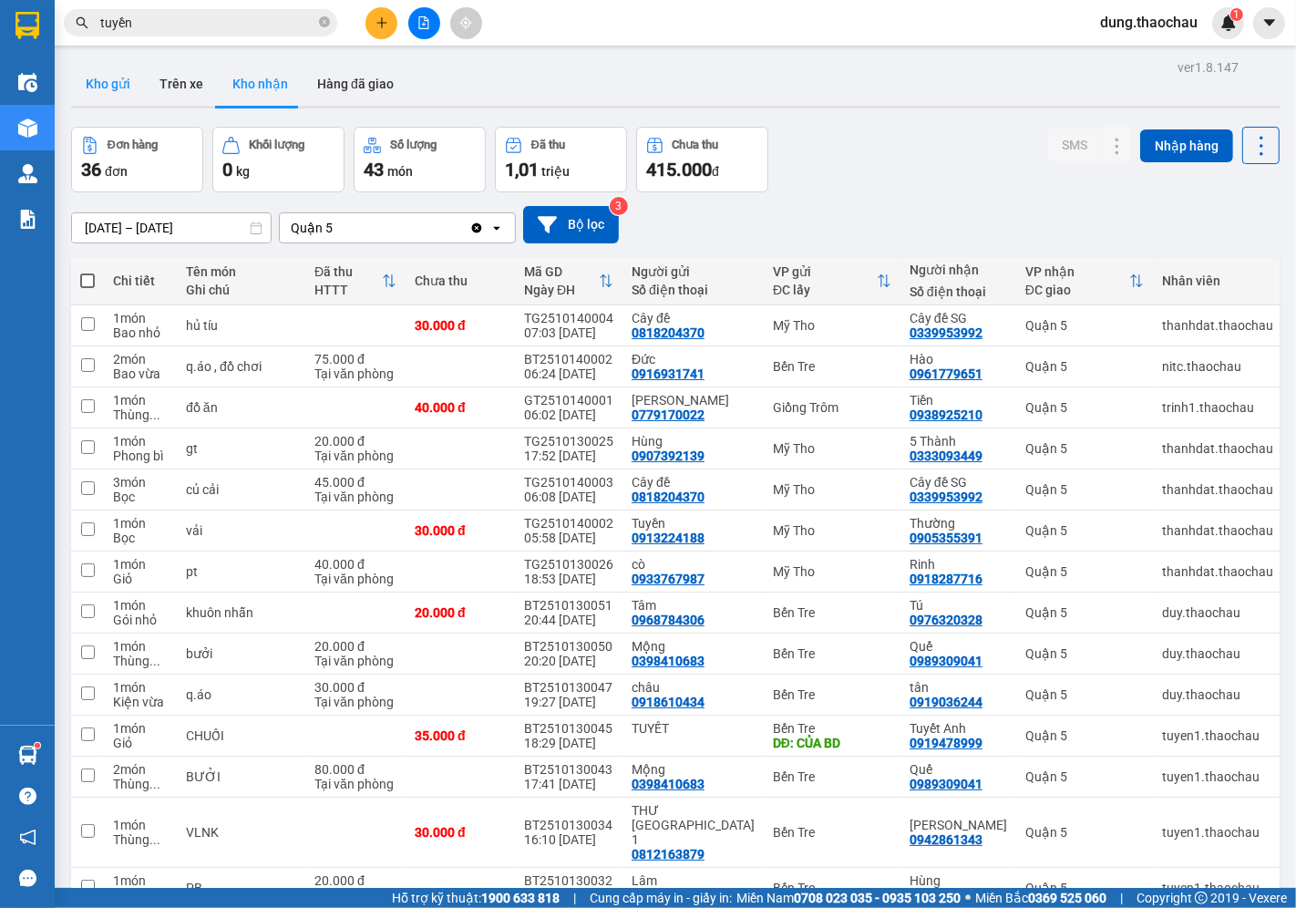
click at [116, 79] on button "Kho gửi" at bounding box center [108, 84] width 74 height 44
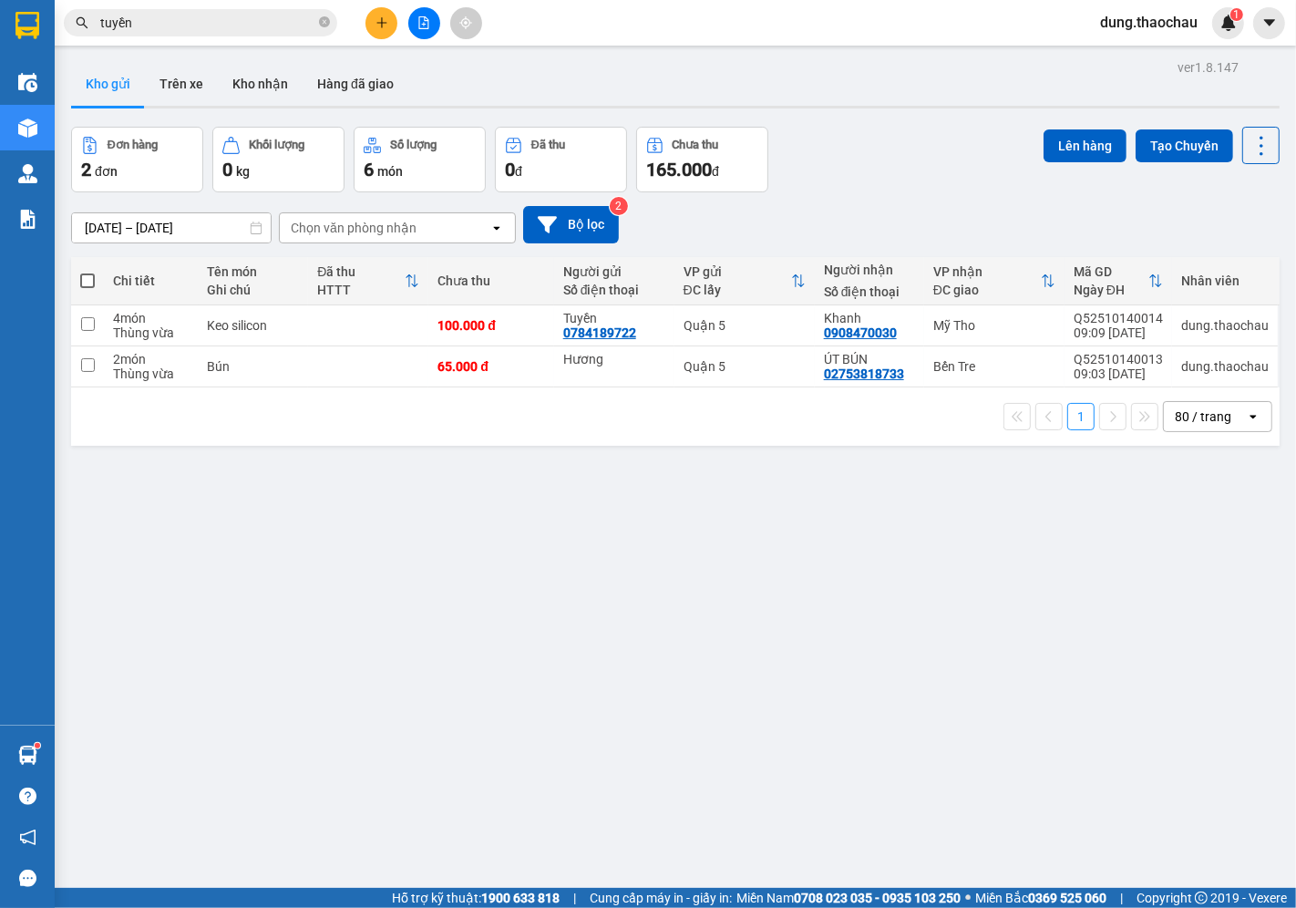
click at [87, 279] on span at bounding box center [87, 280] width 15 height 15
click at [87, 272] on input "checkbox" at bounding box center [87, 272] width 0 height 0
checkbox input "true"
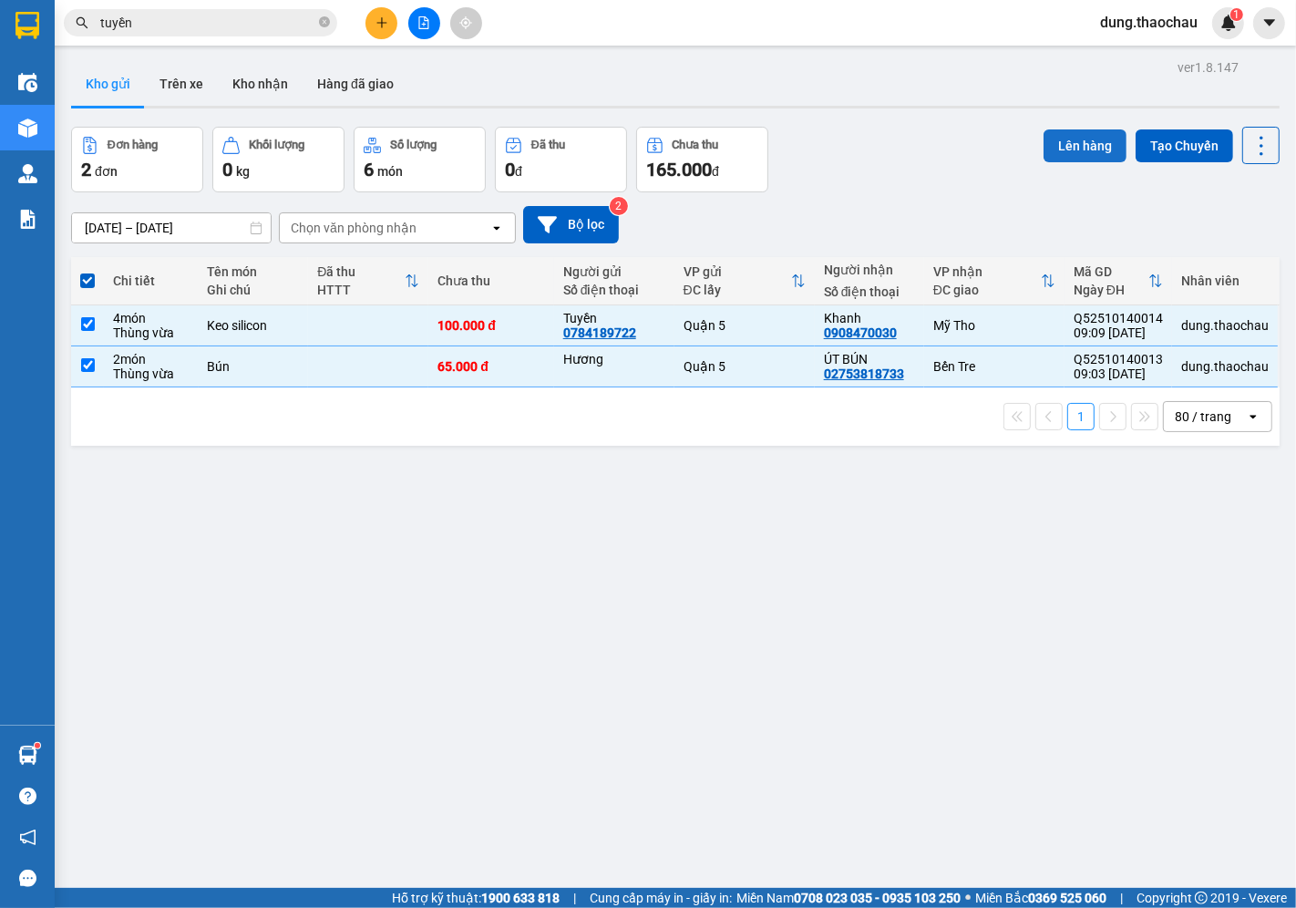
click at [1070, 150] on button "Lên hàng" at bounding box center [1085, 145] width 83 height 33
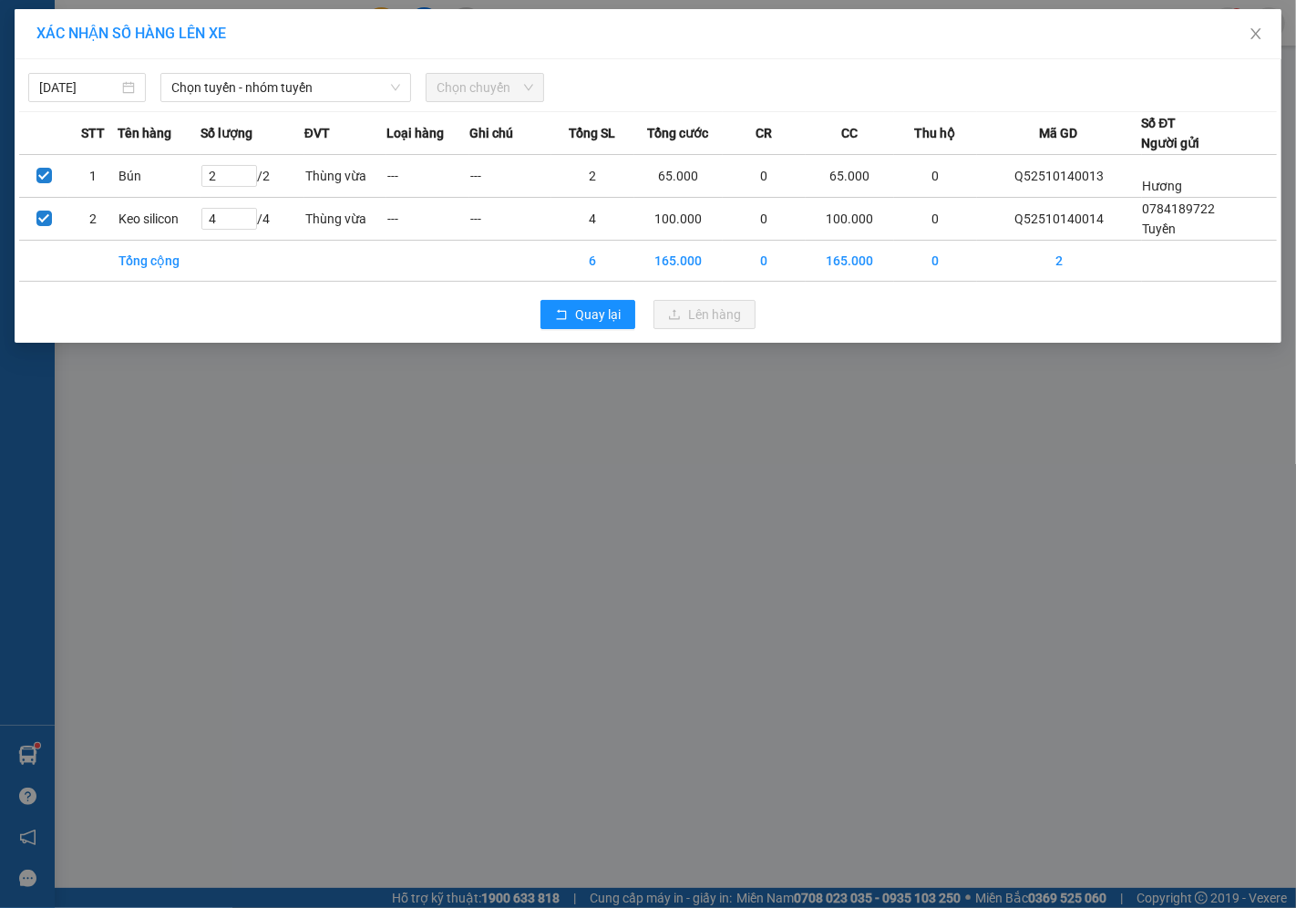
click at [208, 102] on div "Chọn tuyến - nhóm tuyến" at bounding box center [285, 87] width 265 height 29
click at [215, 94] on span "Chọn tuyến - nhóm tuyến" at bounding box center [285, 87] width 229 height 27
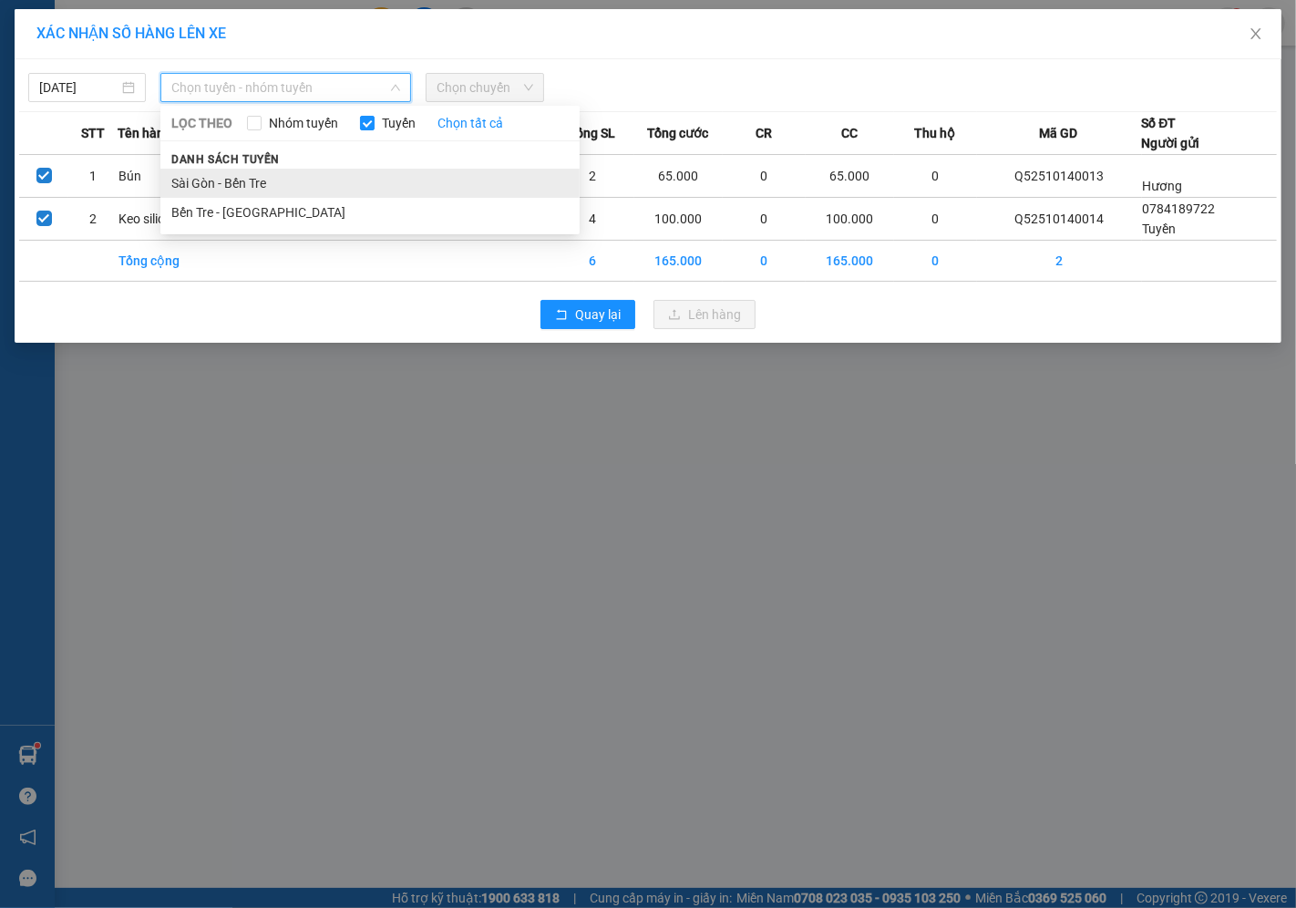
click at [211, 180] on li "Sài Gòn - Bến Tre" at bounding box center [369, 183] width 419 height 29
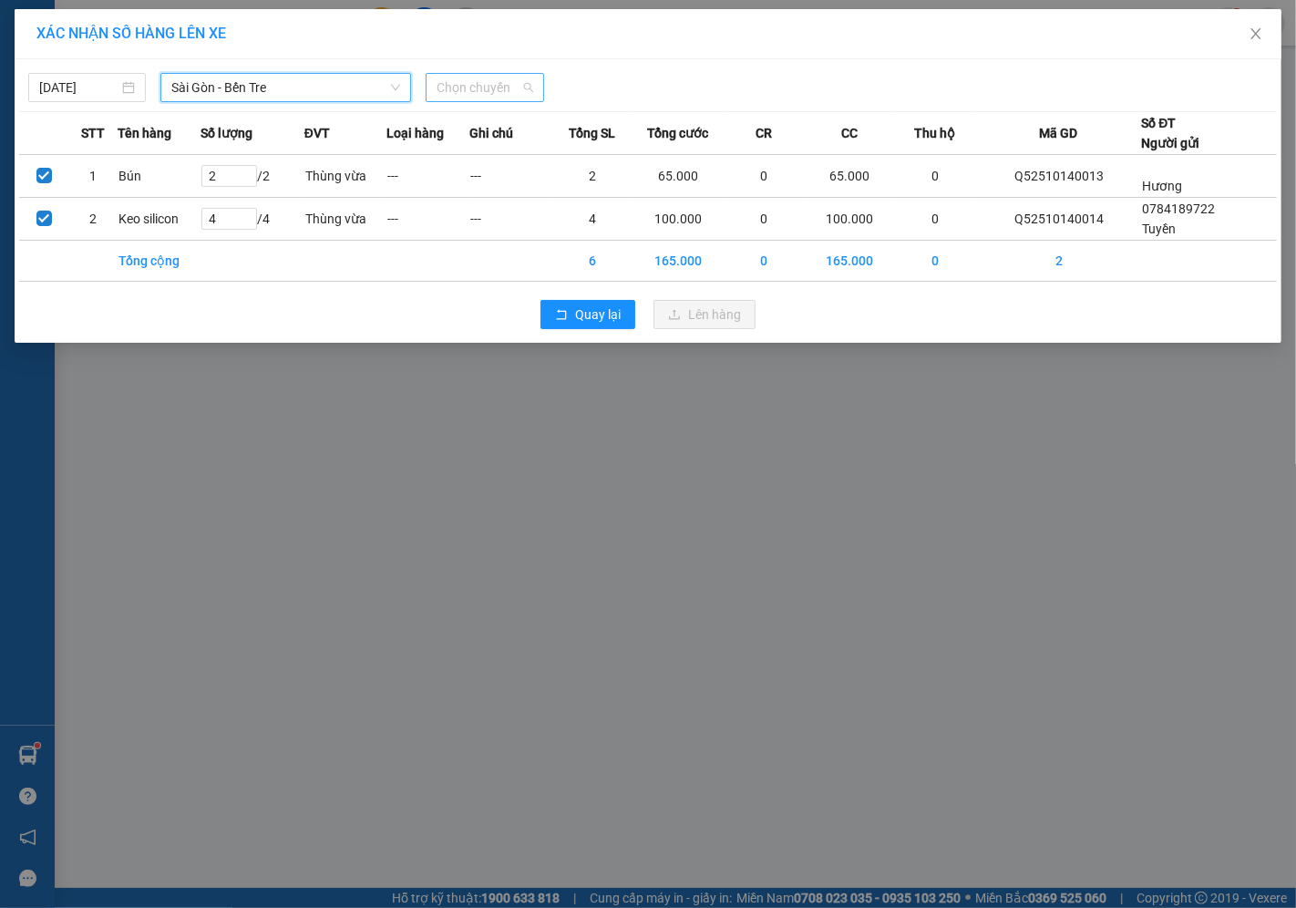
click at [475, 94] on span "Chọn chuyến" at bounding box center [485, 87] width 96 height 27
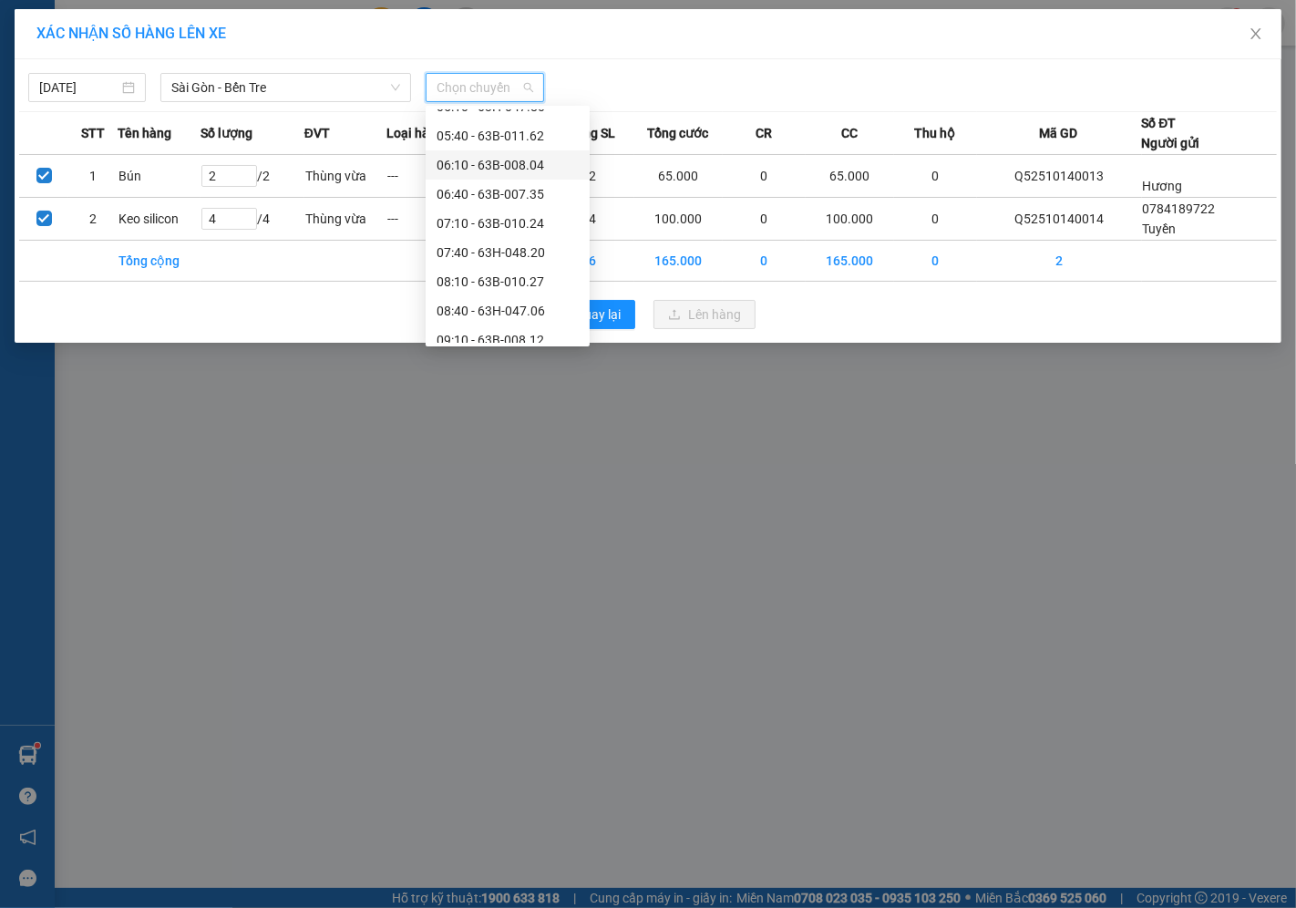
scroll to position [101, 0]
click at [475, 319] on div "09:10 - 63B-008.12" at bounding box center [508, 314] width 142 height 20
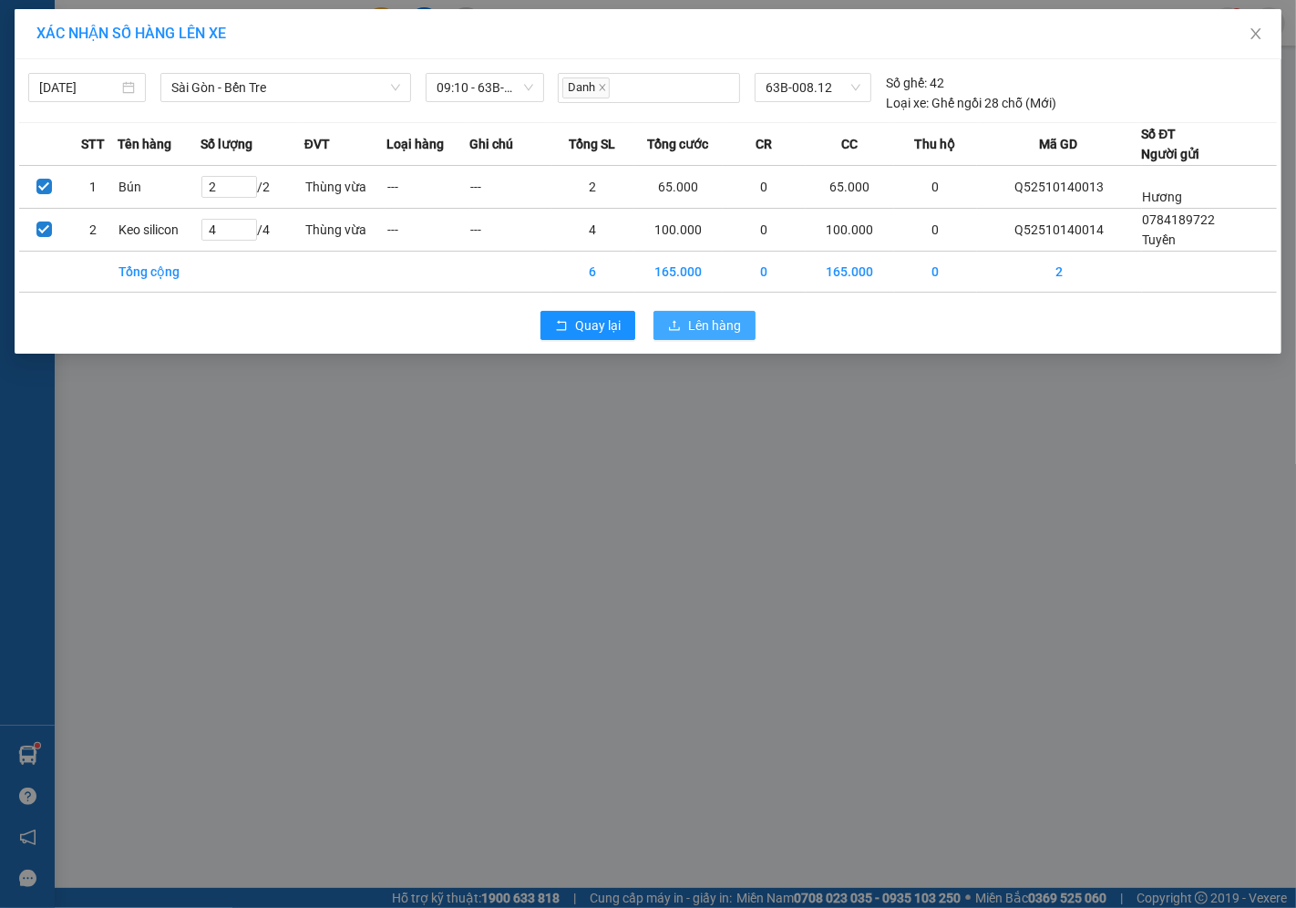
click at [693, 332] on span "Lên hàng" at bounding box center [714, 325] width 53 height 20
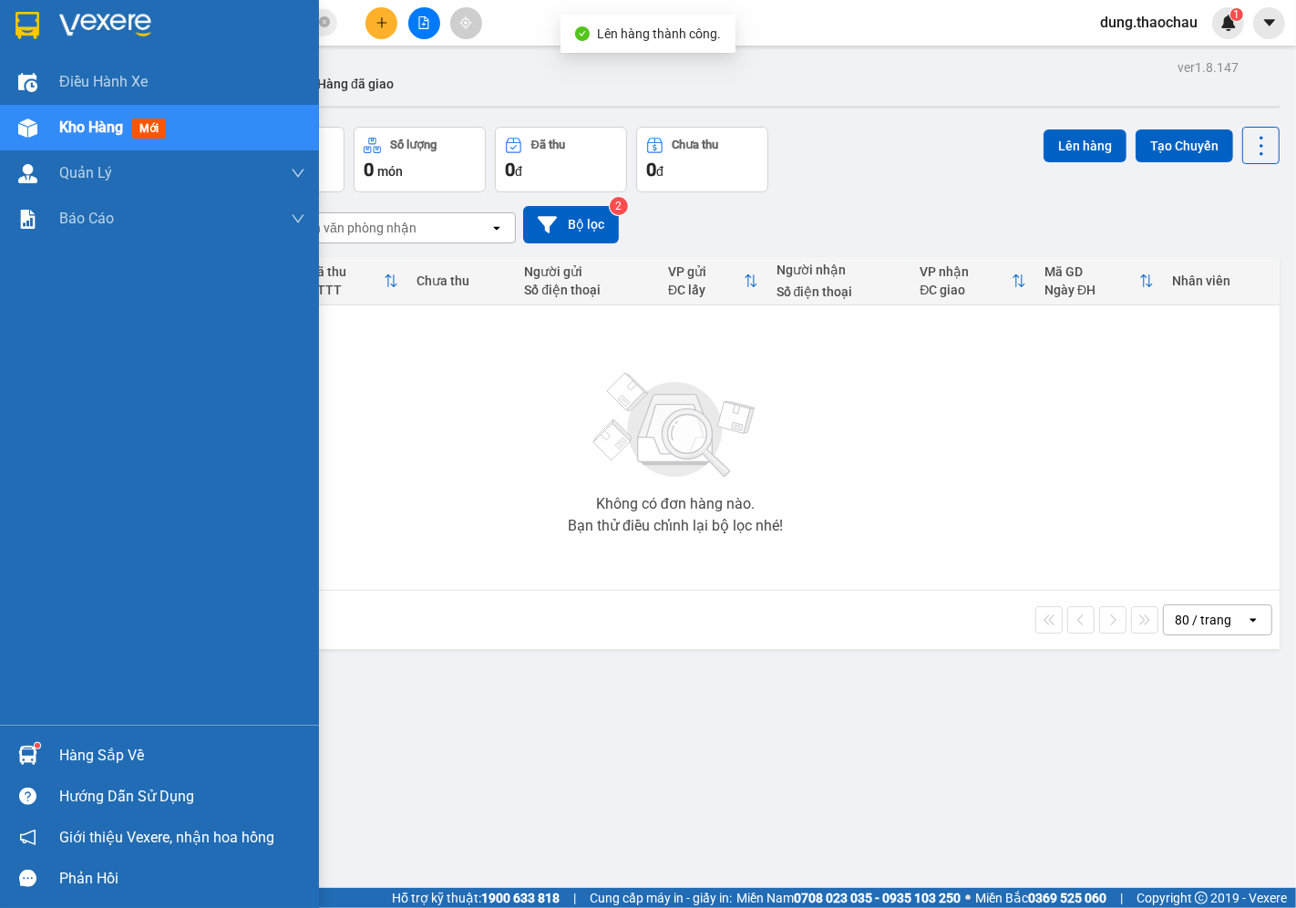
click at [34, 763] on img at bounding box center [27, 755] width 19 height 19
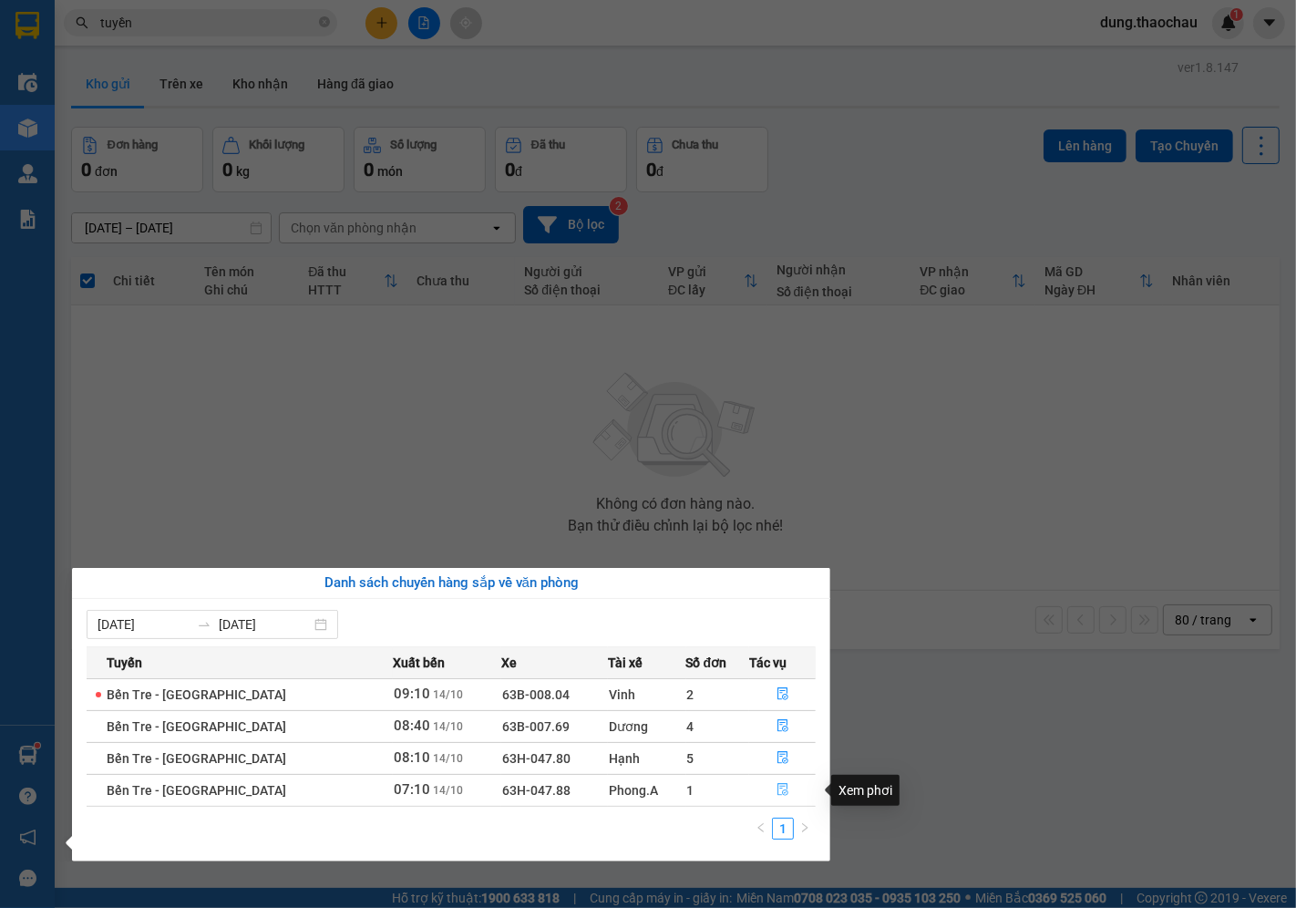
click at [779, 793] on icon "file-done" at bounding box center [782, 789] width 11 height 13
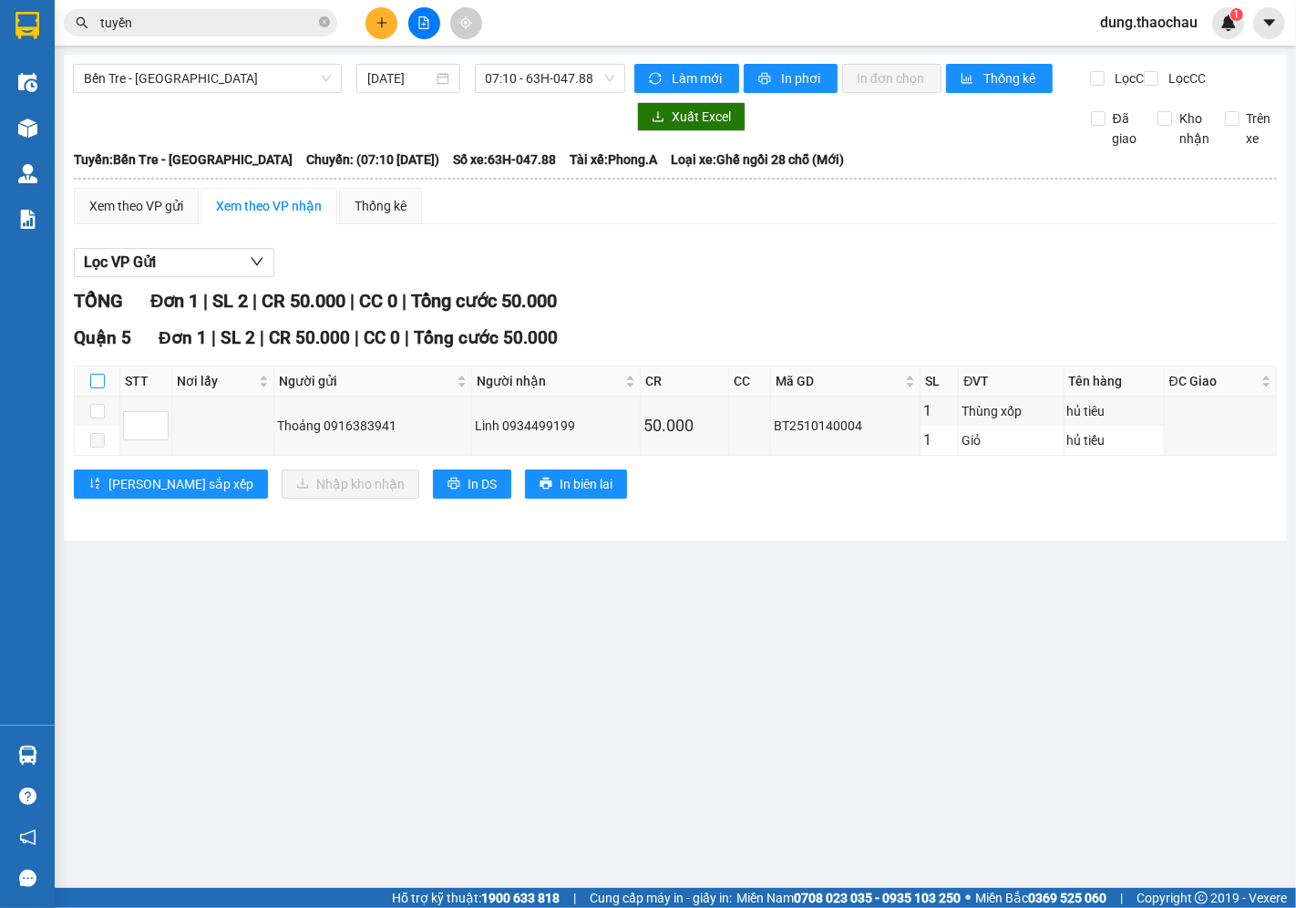
click at [95, 388] on input "checkbox" at bounding box center [97, 381] width 15 height 15
checkbox input "true"
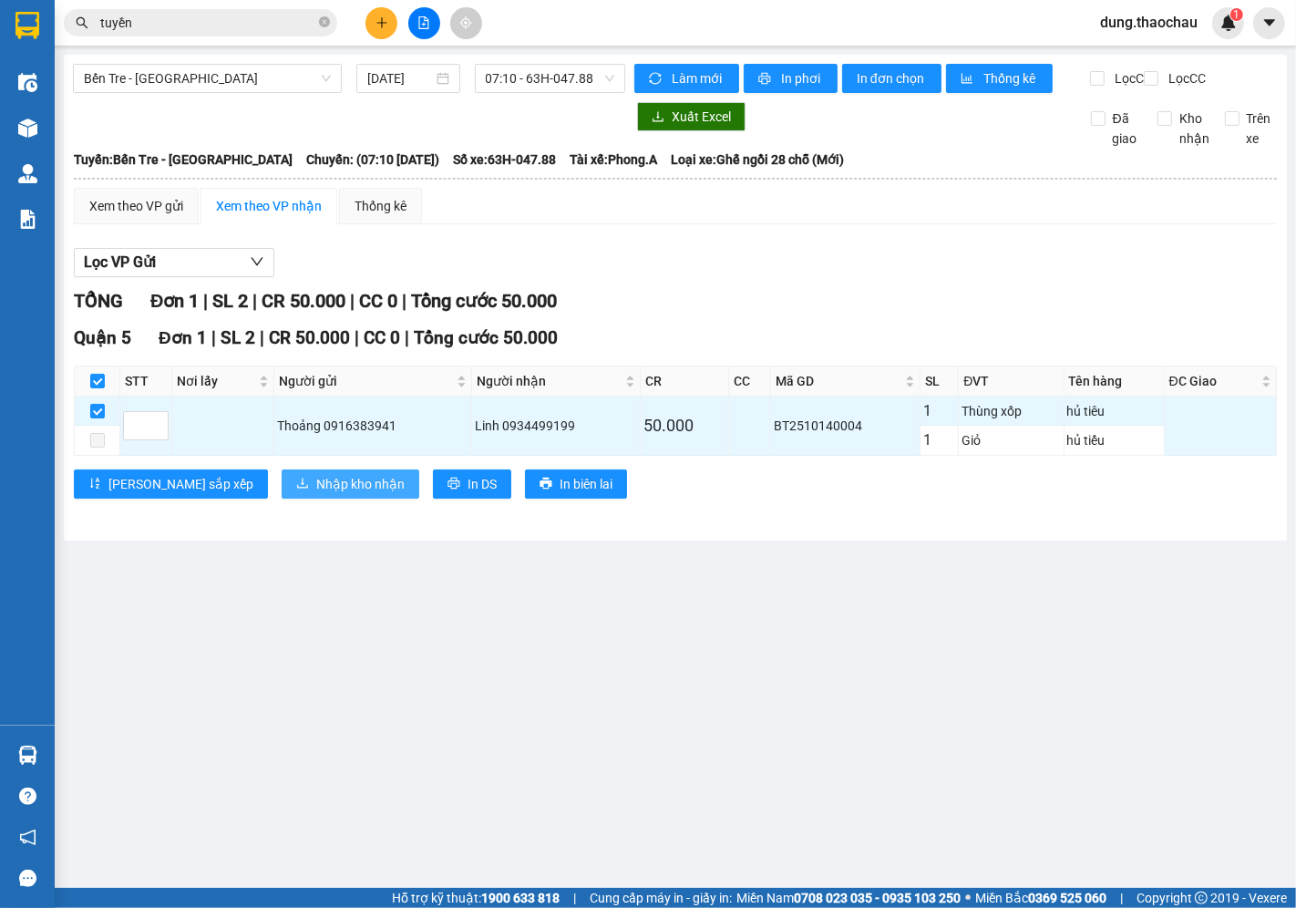
click at [316, 494] on span "Nhập kho nhận" at bounding box center [360, 484] width 88 height 20
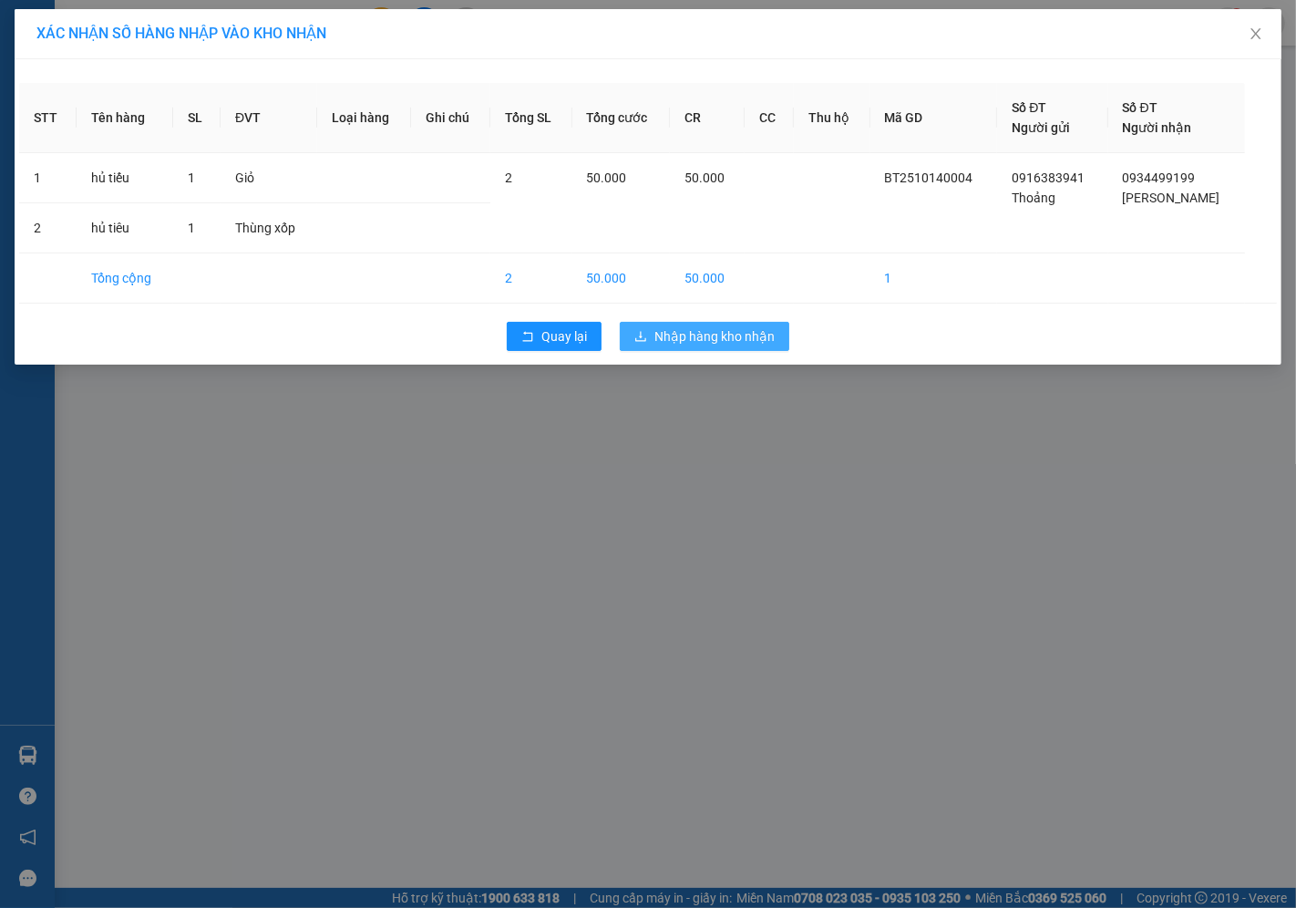
click at [724, 329] on span "Nhập hàng kho nhận" at bounding box center [714, 336] width 120 height 20
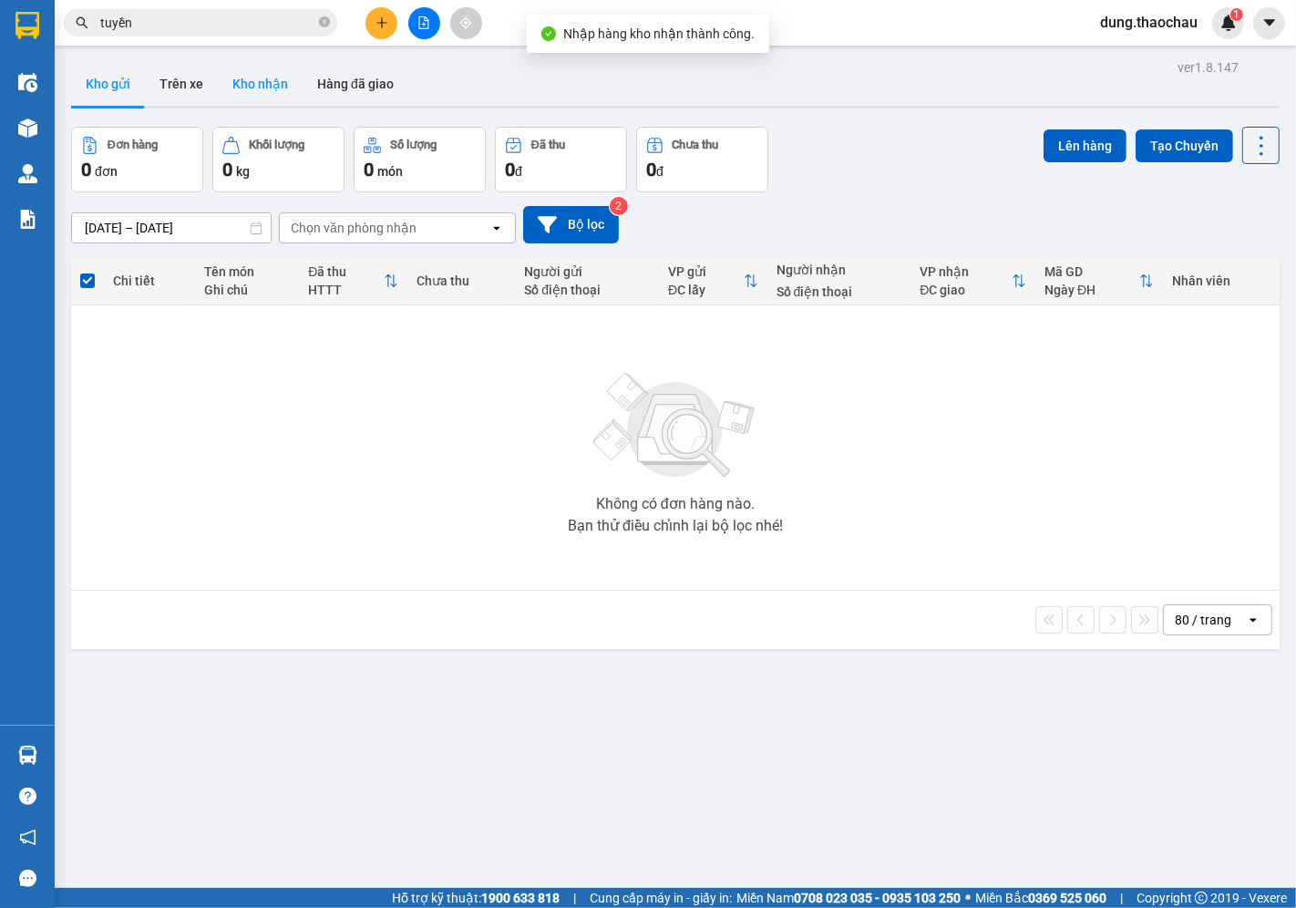
click at [250, 77] on button "Kho nhận" at bounding box center [260, 84] width 85 height 44
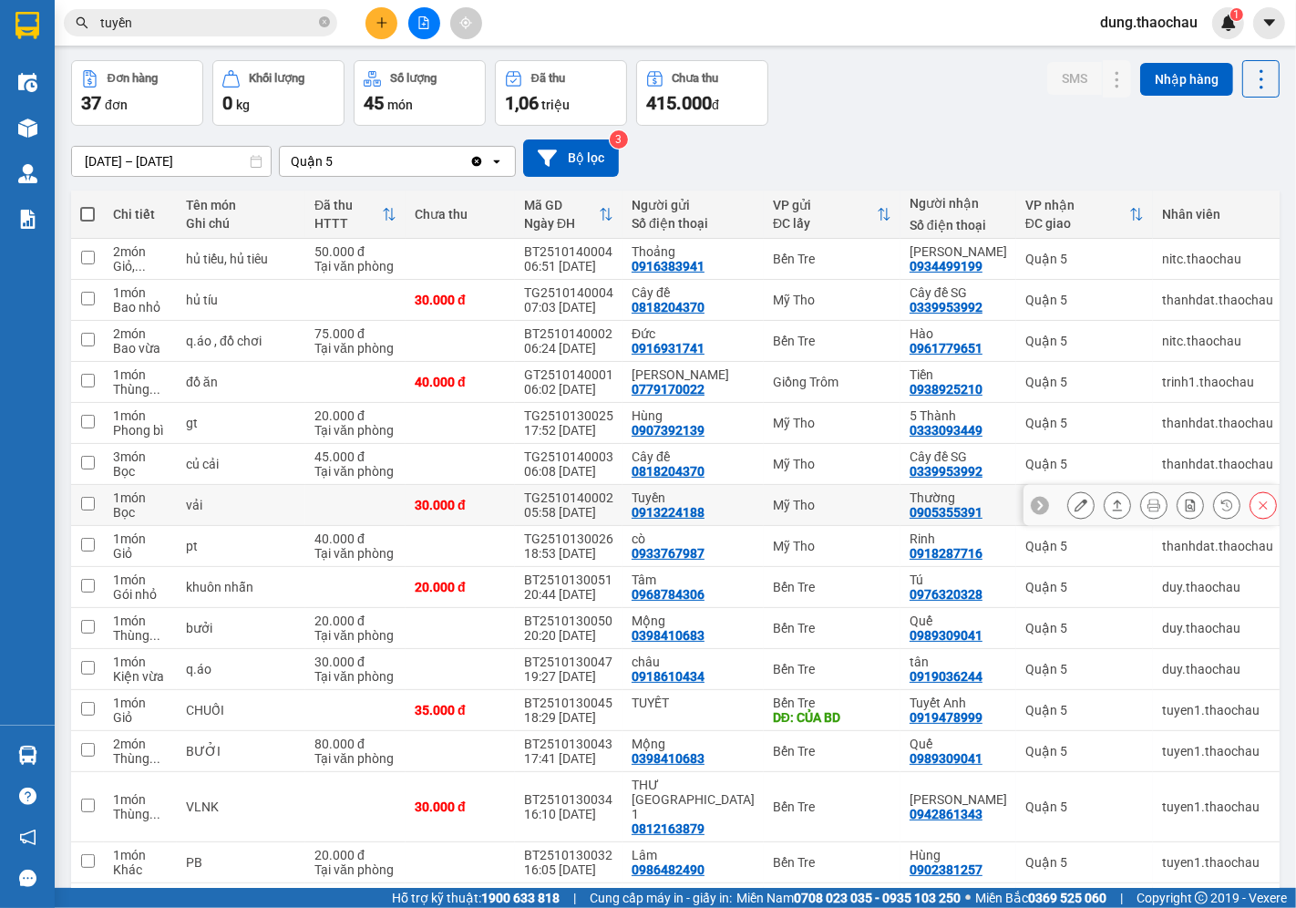
scroll to position [101, 0]
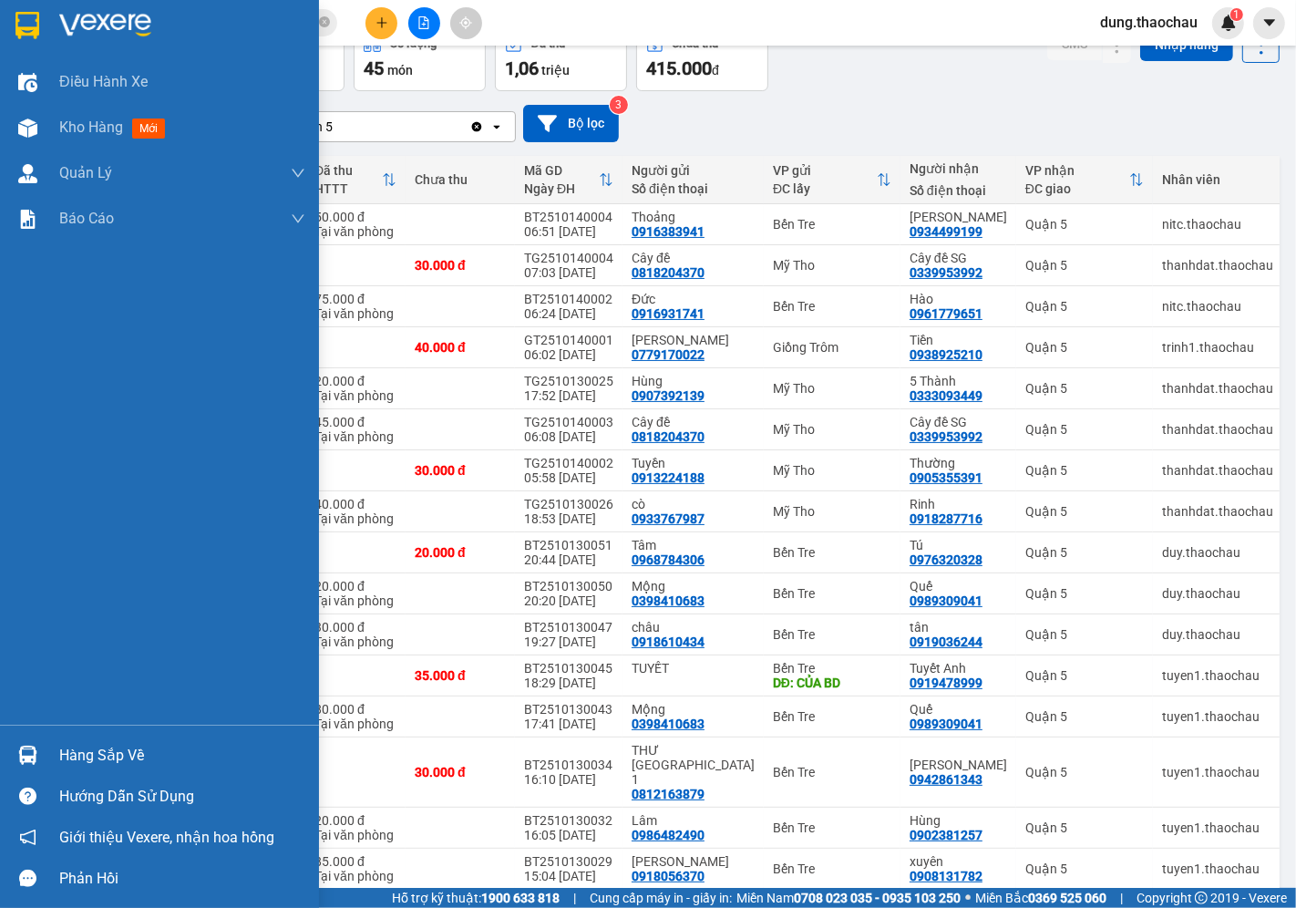
click at [23, 751] on img at bounding box center [27, 755] width 19 height 19
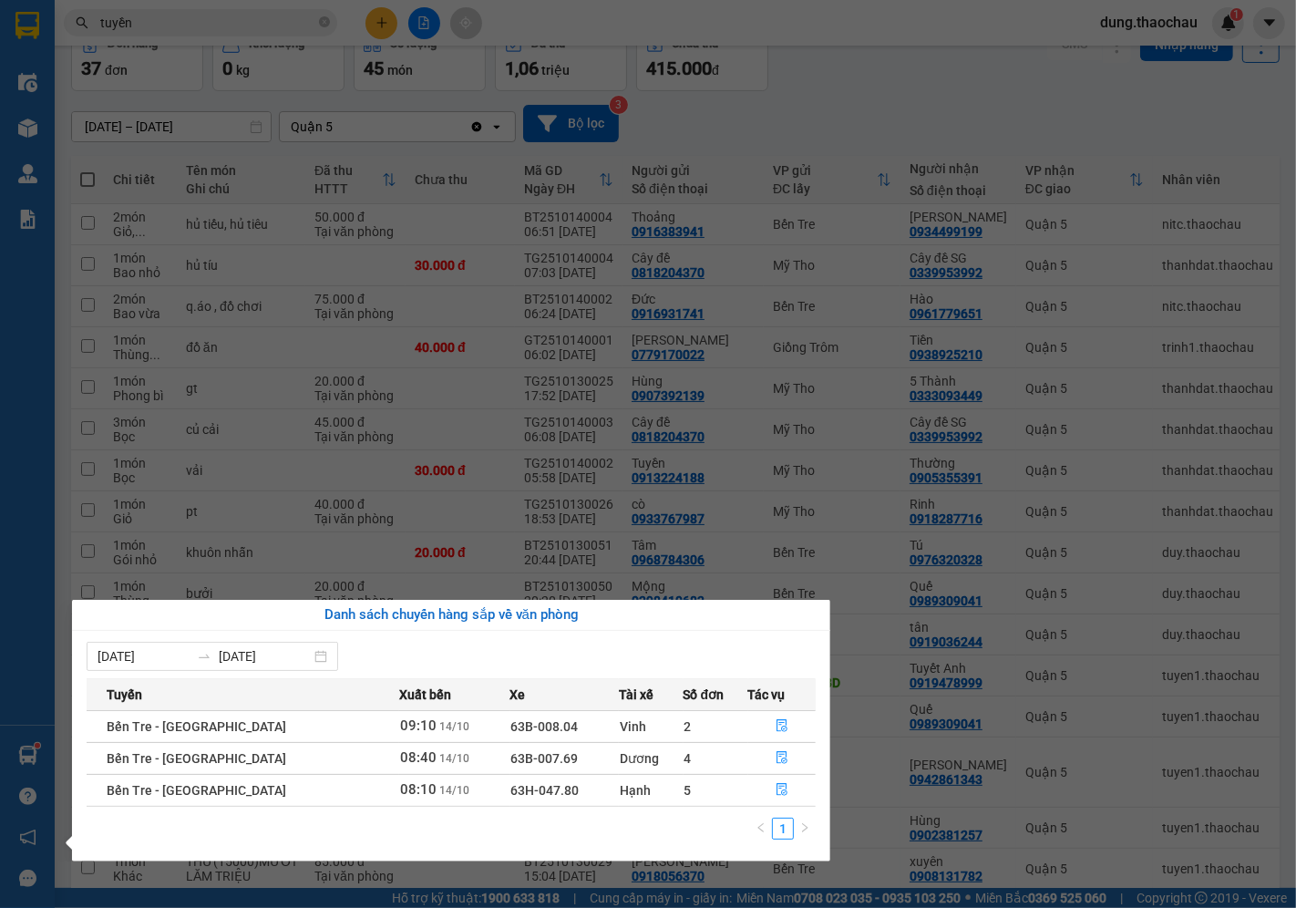
click at [0, 547] on div "Điều hành xe Kho hàng mới Quản Lý Quản lý chuyến Quản lý khách hàng mới Quản lý…" at bounding box center [27, 454] width 55 height 908
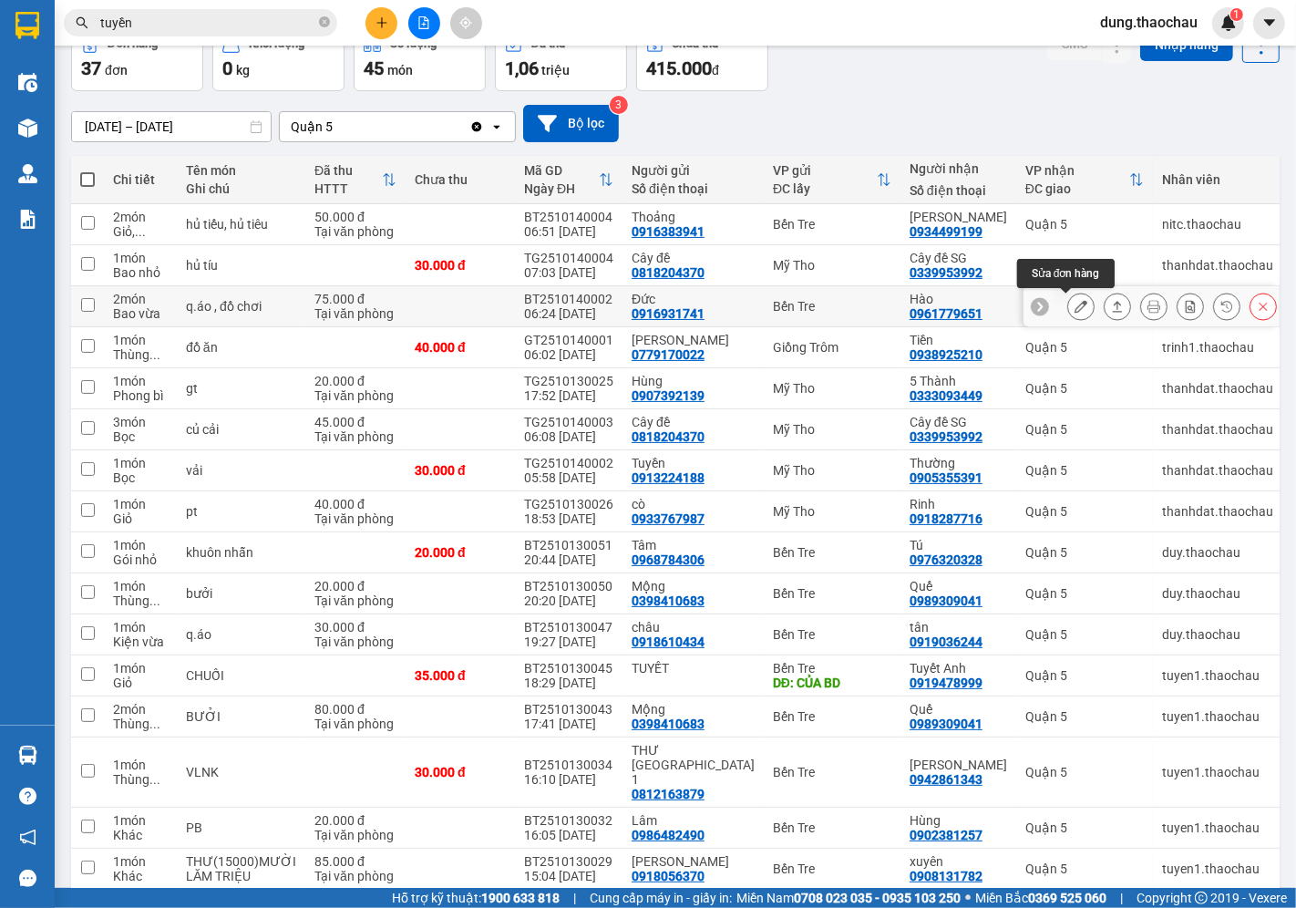
click at [1075, 306] on icon at bounding box center [1081, 306] width 13 height 13
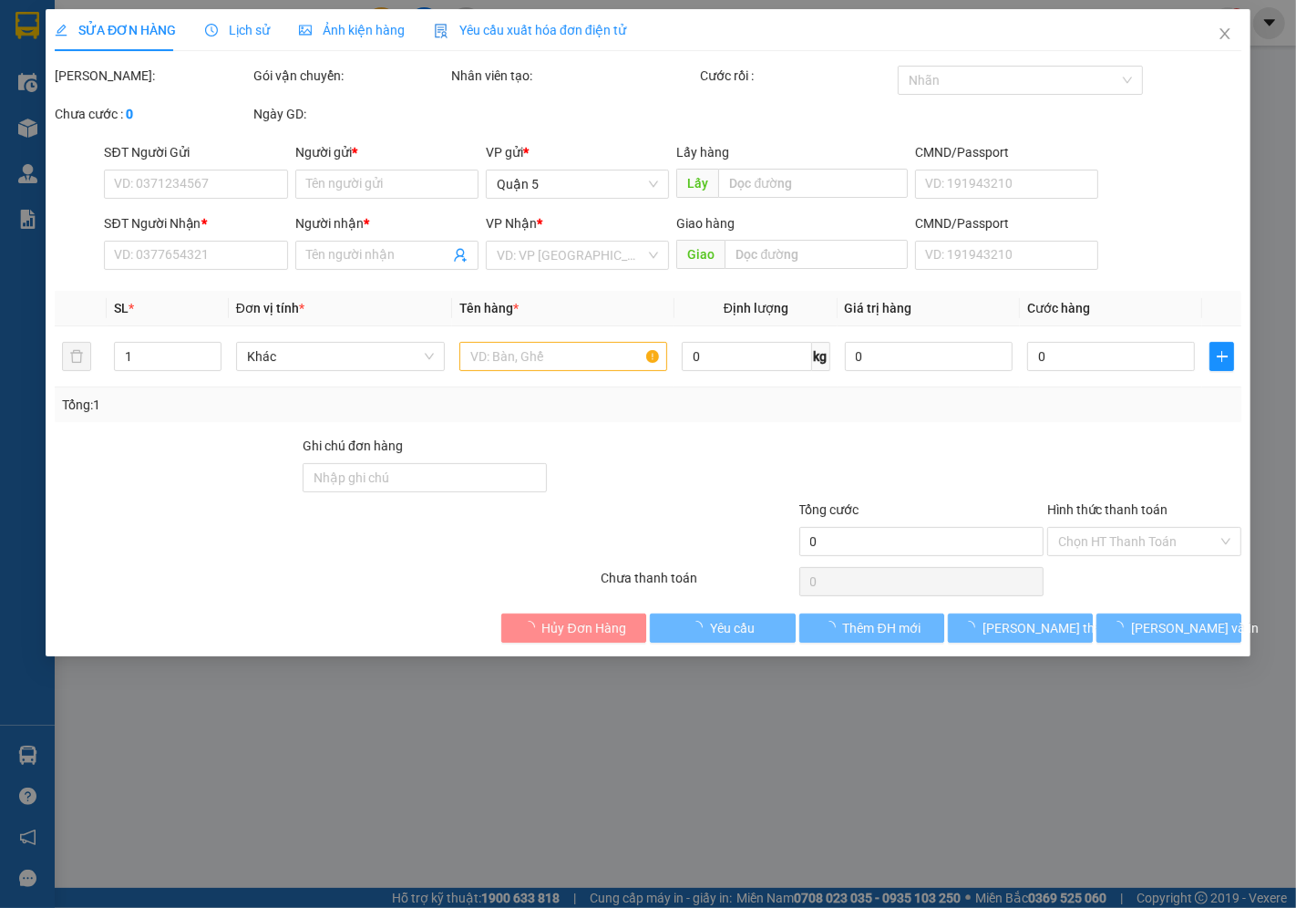
type input "0916931741"
type input "Đức"
type input "0961779651"
type input "Hào"
type input "75.000"
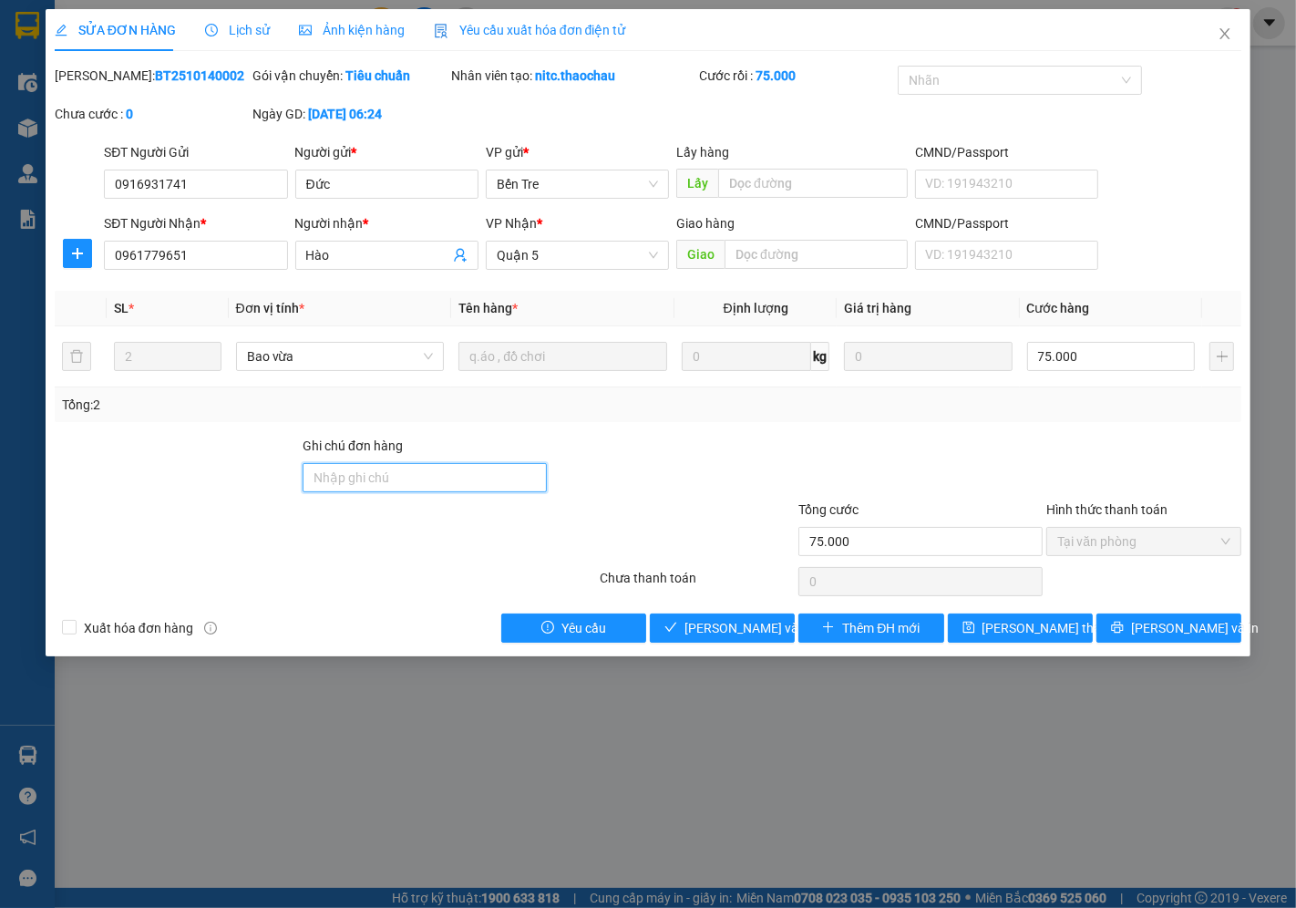
click at [476, 476] on input "Ghi chú đơn hàng" at bounding box center [425, 477] width 244 height 29
type input "vinh giao"
click at [761, 633] on span "Lưu và Giao hàng" at bounding box center [772, 628] width 175 height 20
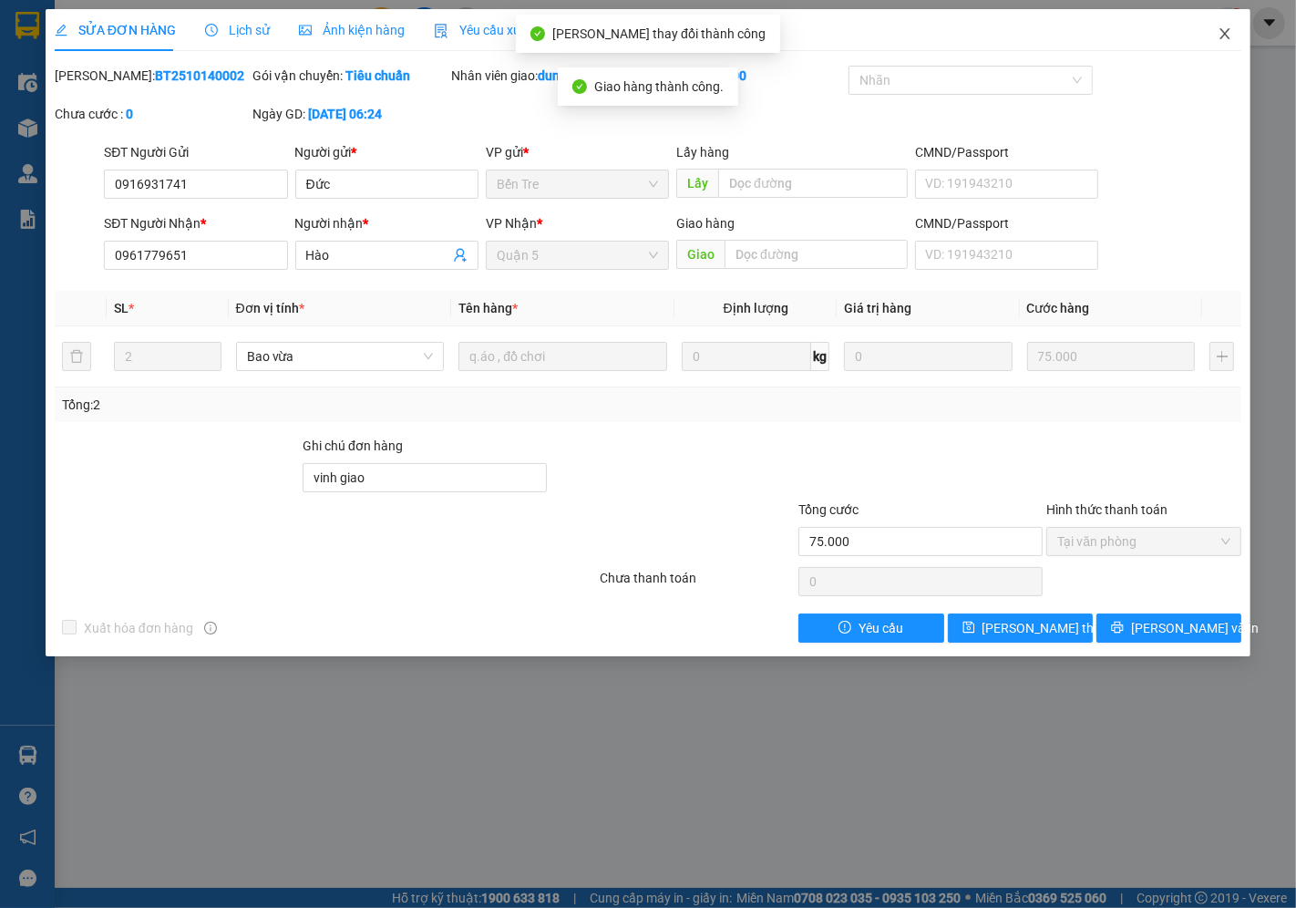
click at [1228, 32] on icon "close" at bounding box center [1225, 33] width 10 height 11
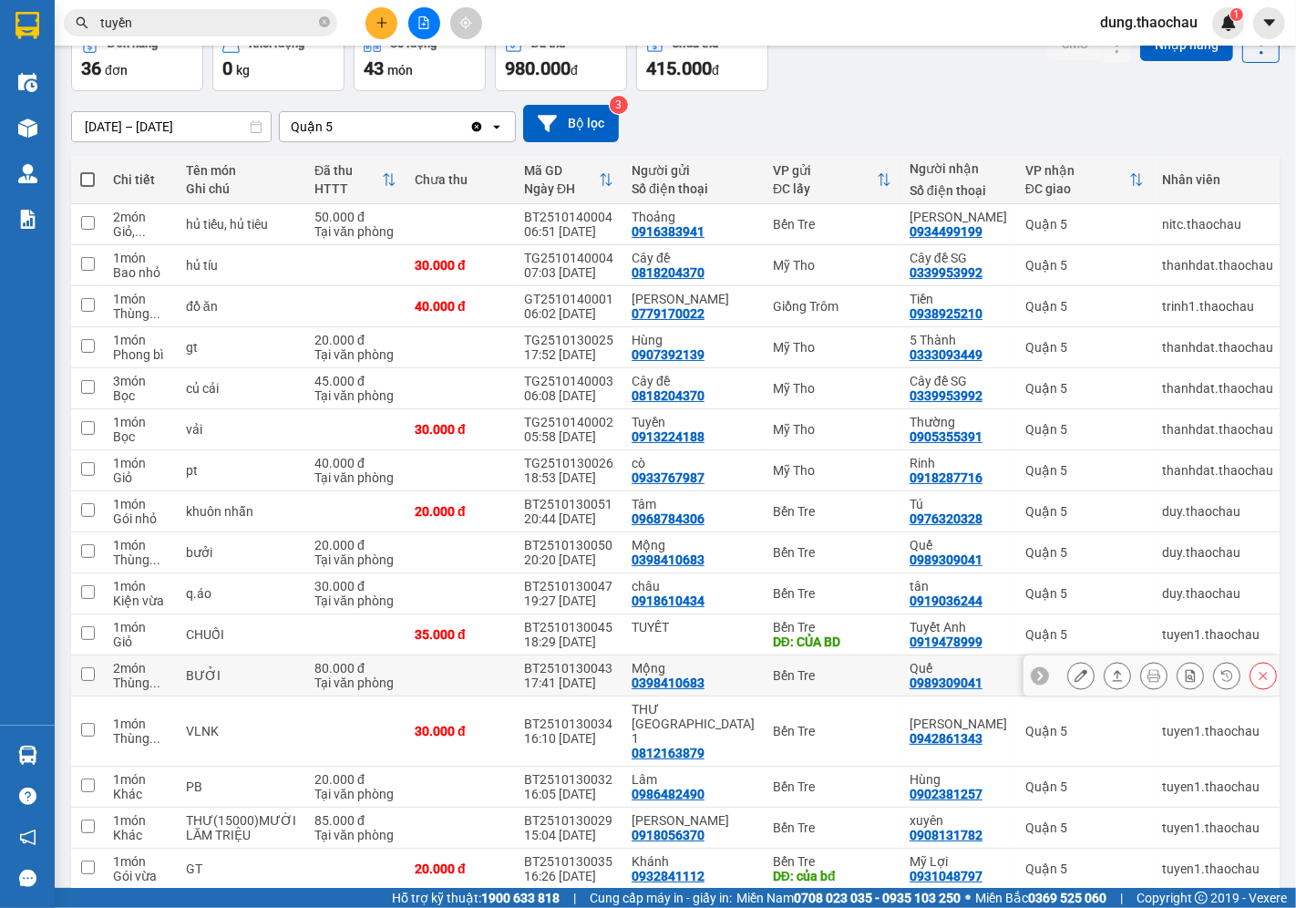
scroll to position [202, 0]
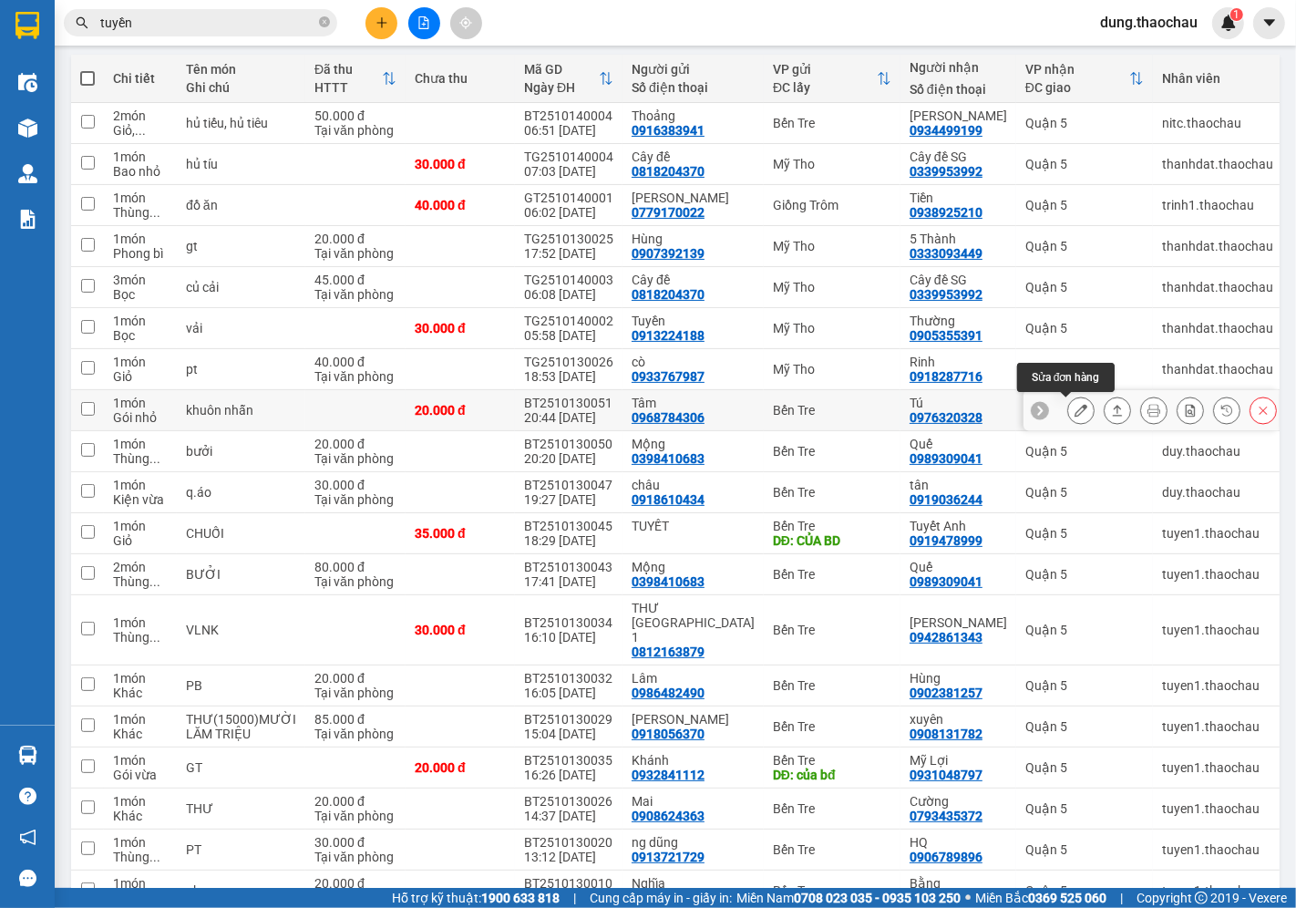
click at [1075, 413] on icon at bounding box center [1081, 410] width 13 height 13
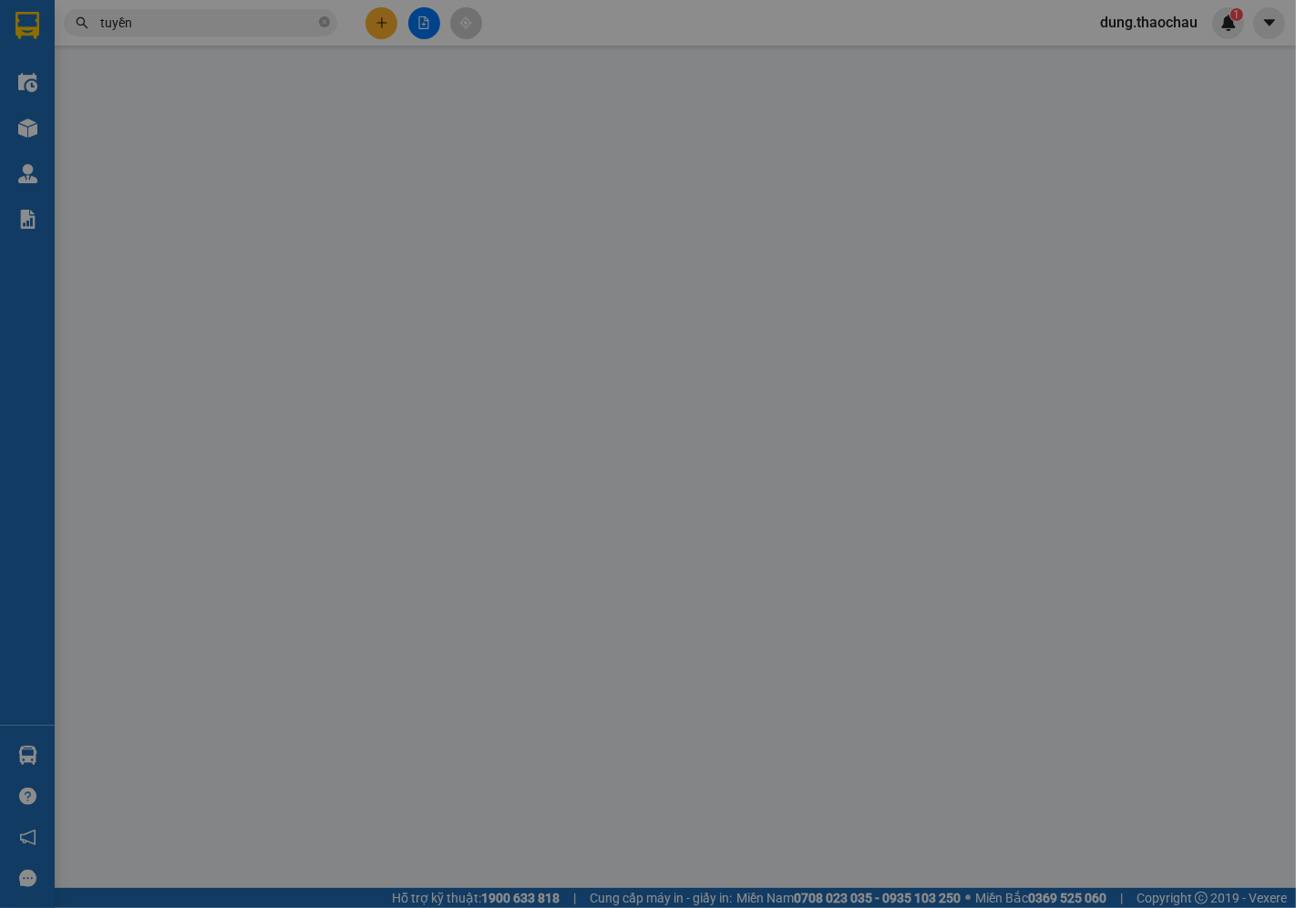
type input "0968784306"
type input "Tâm"
type input "0976320328"
type input "Tú"
type input "20.000"
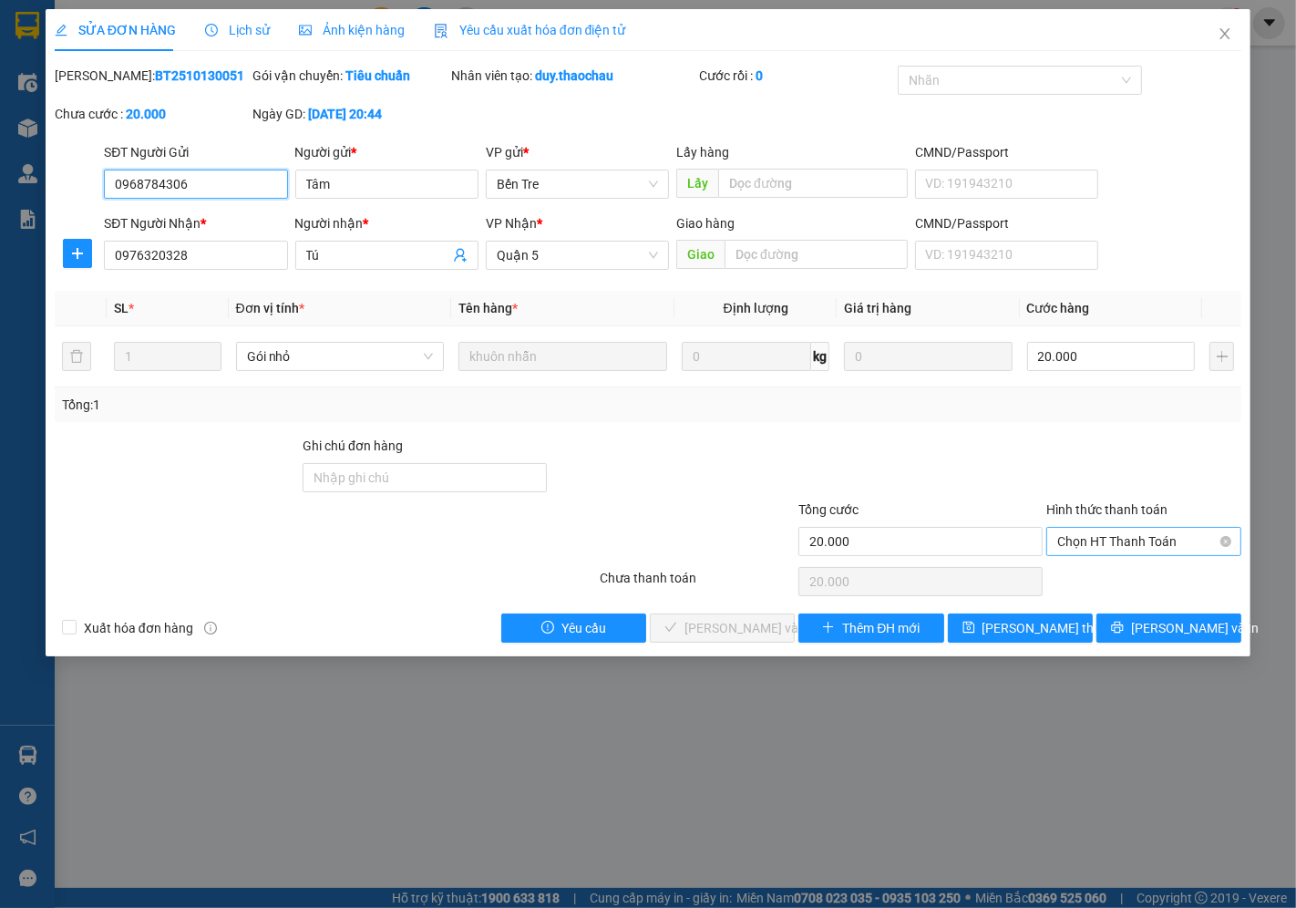
click at [1085, 539] on span "Chọn HT Thanh Toán" at bounding box center [1143, 541] width 173 height 27
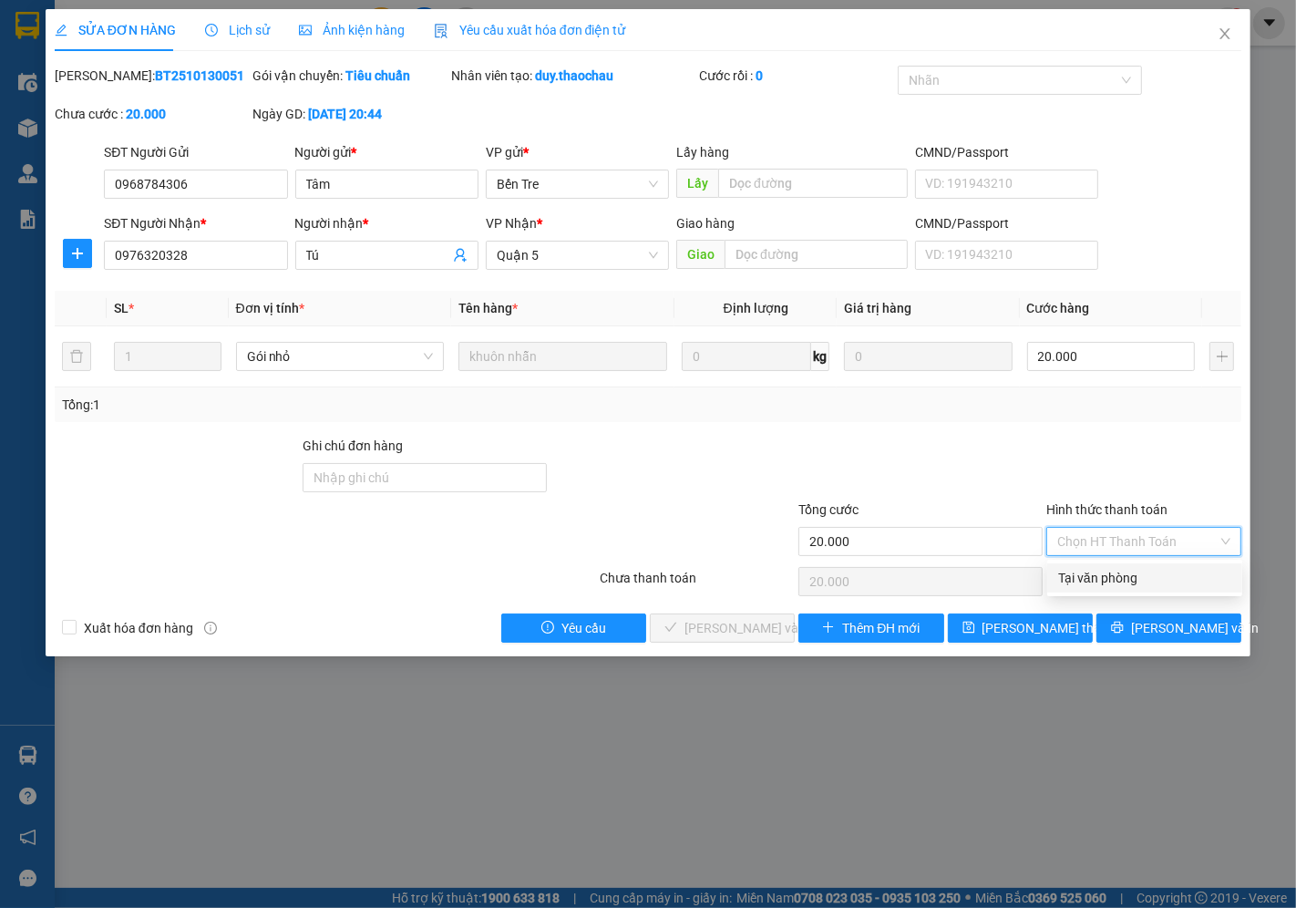
click at [1088, 585] on div "Tại văn phòng" at bounding box center [1144, 578] width 173 height 20
type input "0"
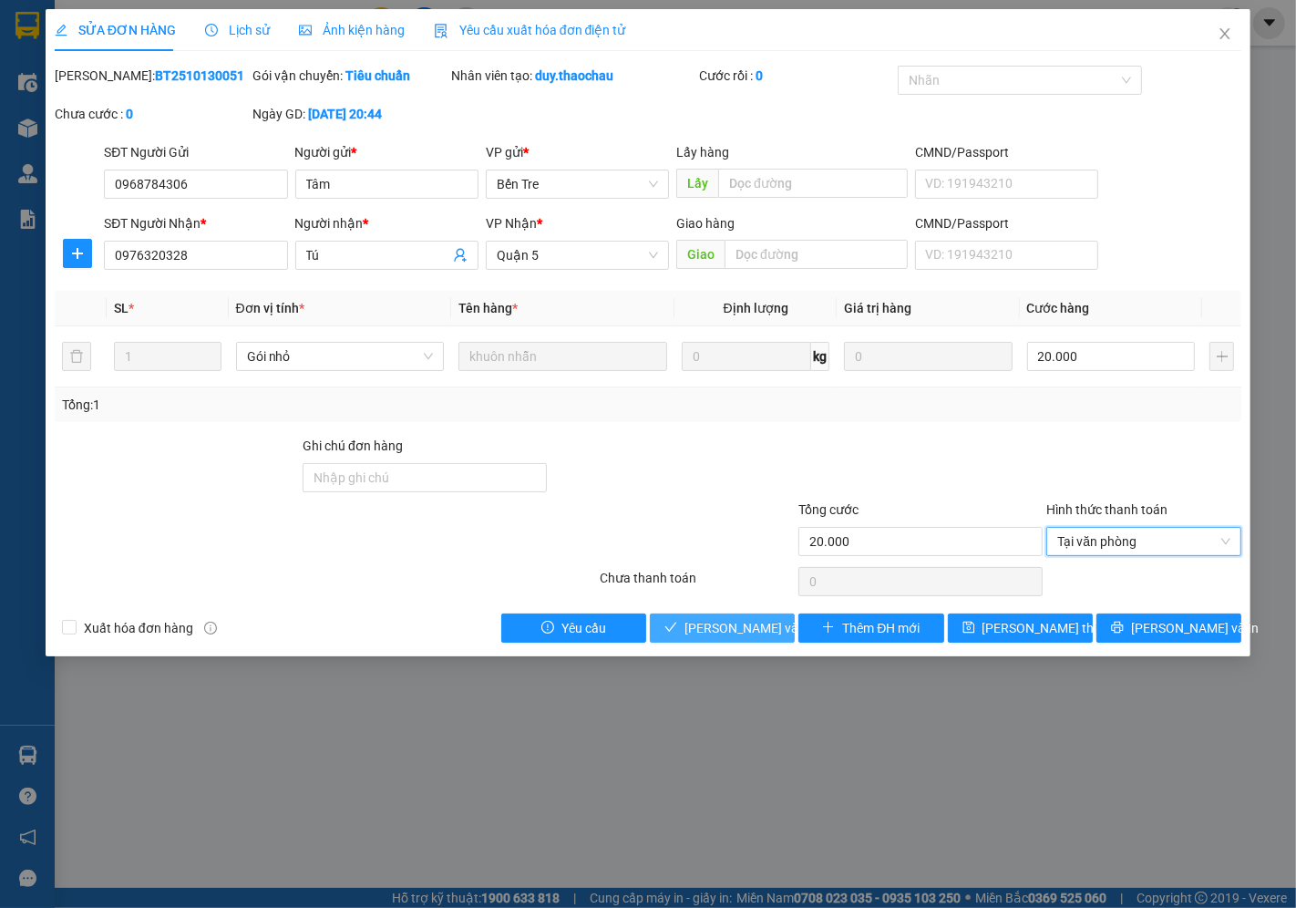
click at [747, 625] on span "Lưu và Giao hàng" at bounding box center [772, 628] width 175 height 20
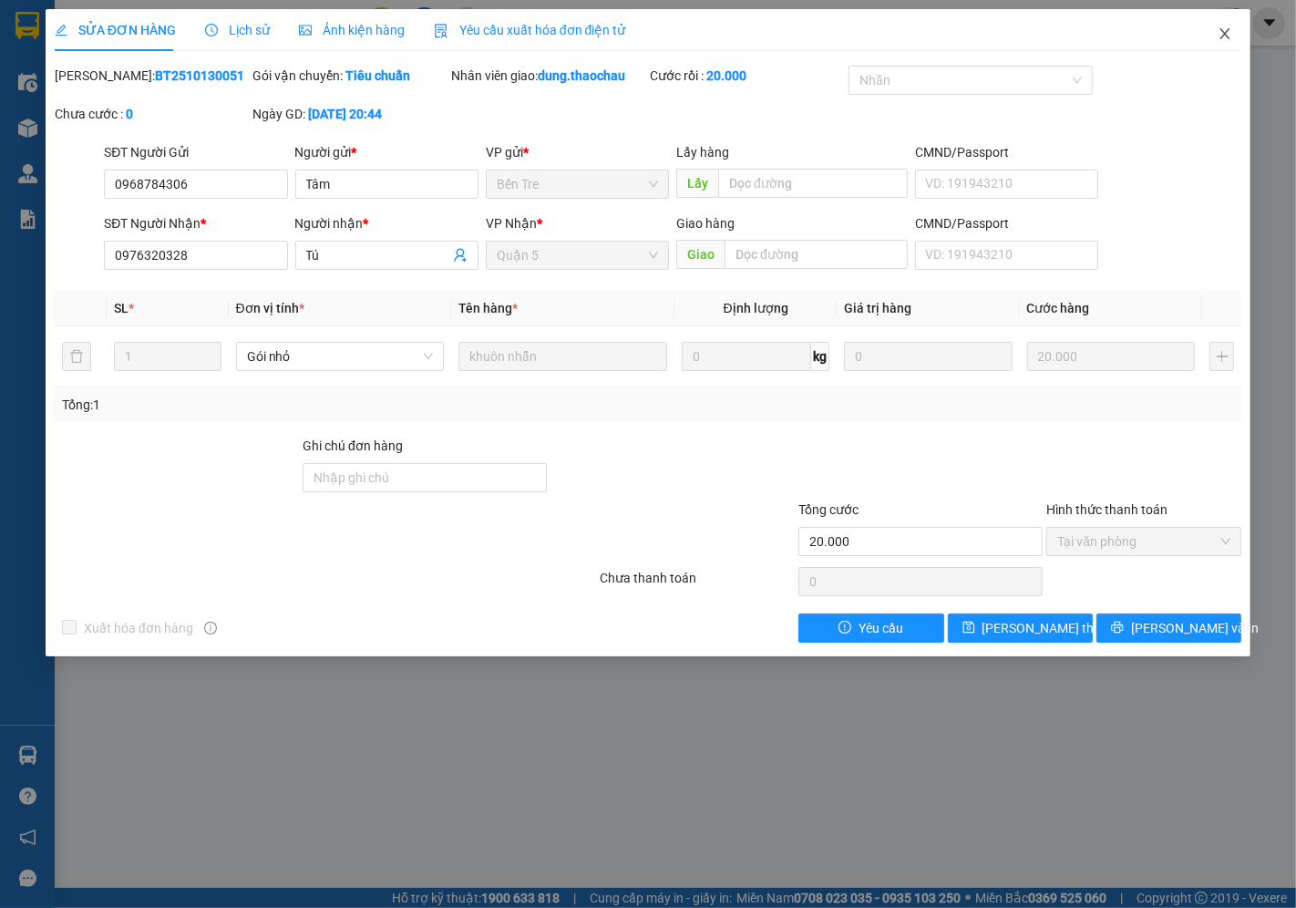
click at [1223, 35] on icon "close" at bounding box center [1225, 33] width 15 height 15
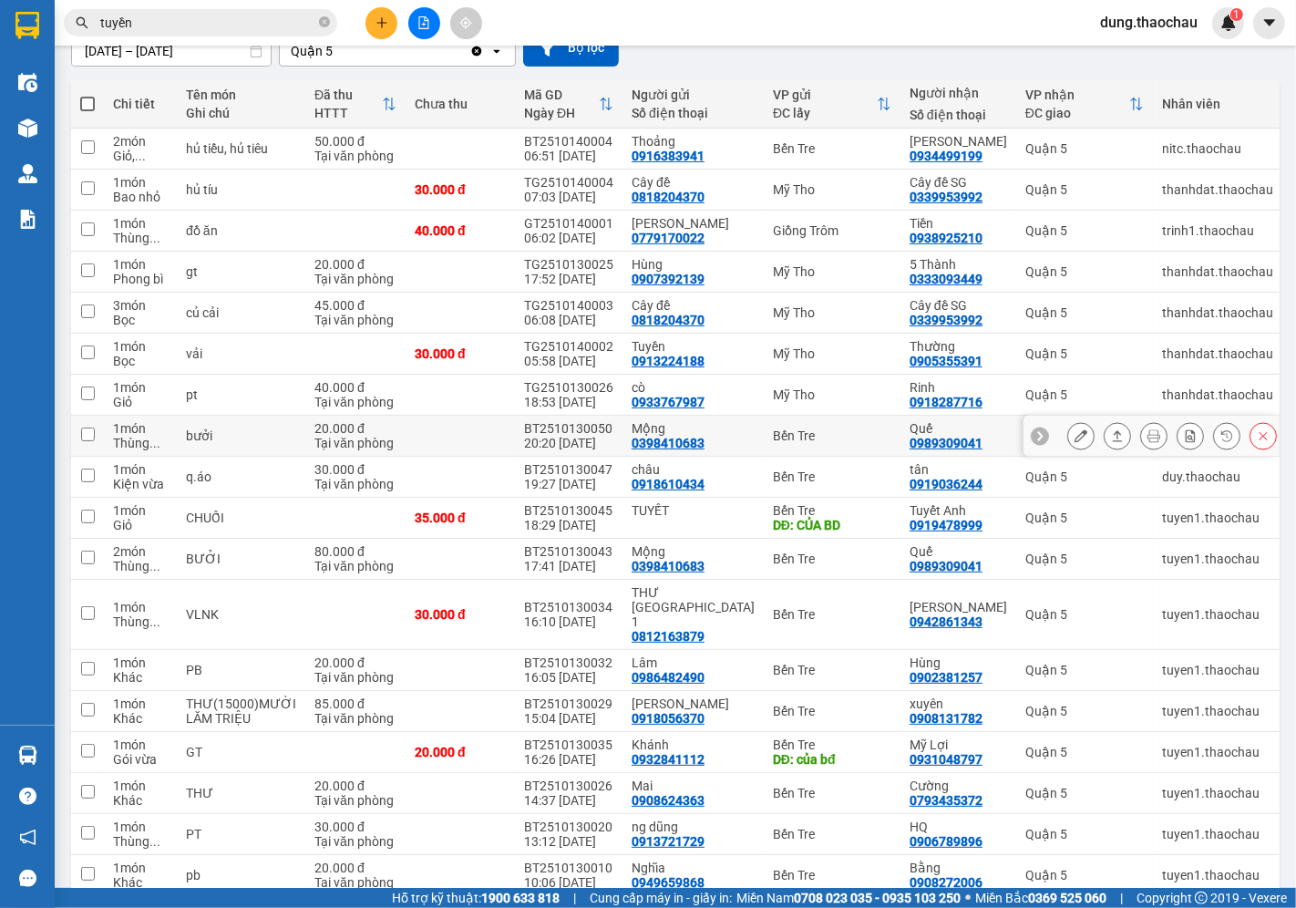
scroll to position [405, 0]
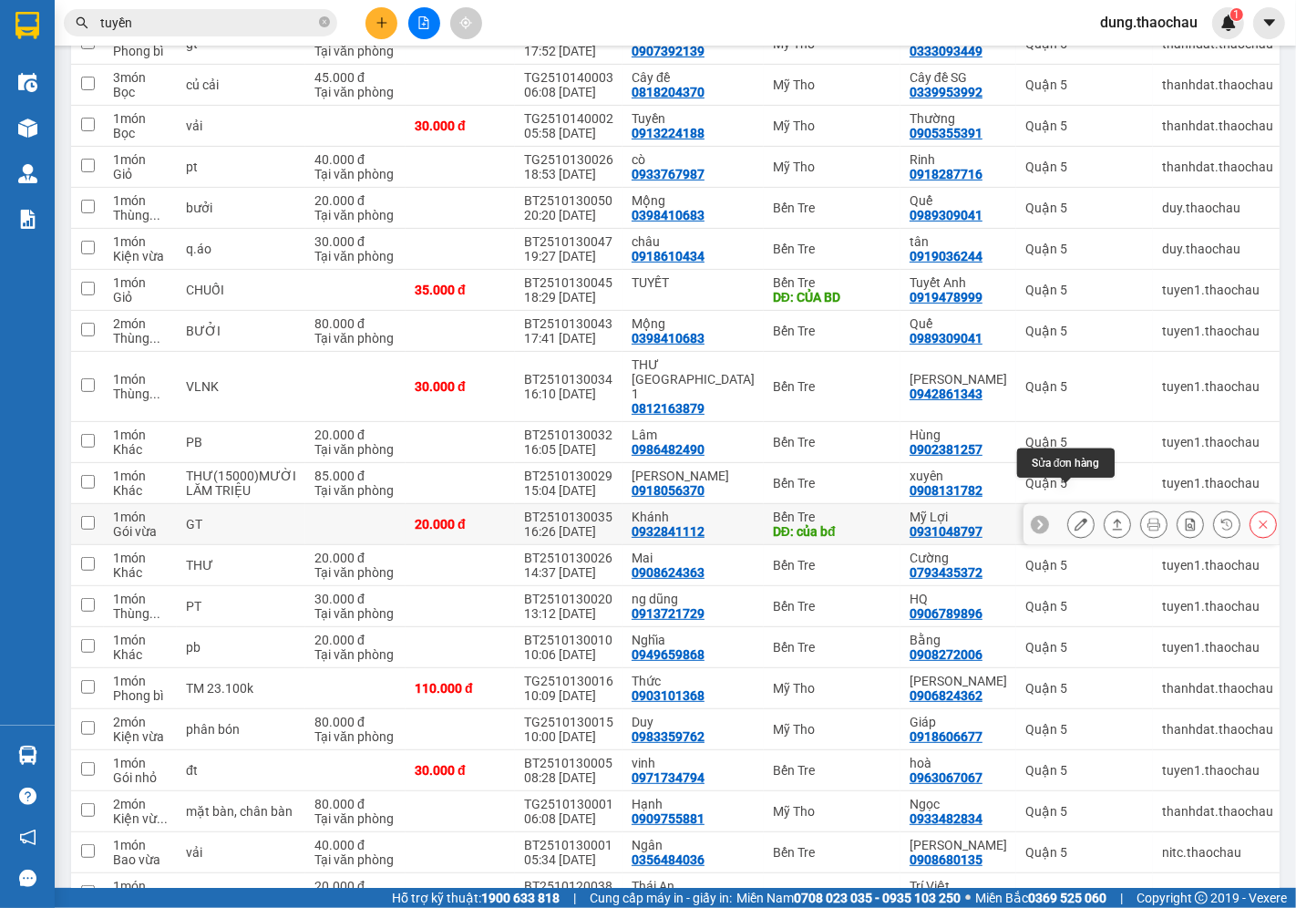
click at [1075, 518] on icon at bounding box center [1081, 524] width 13 height 13
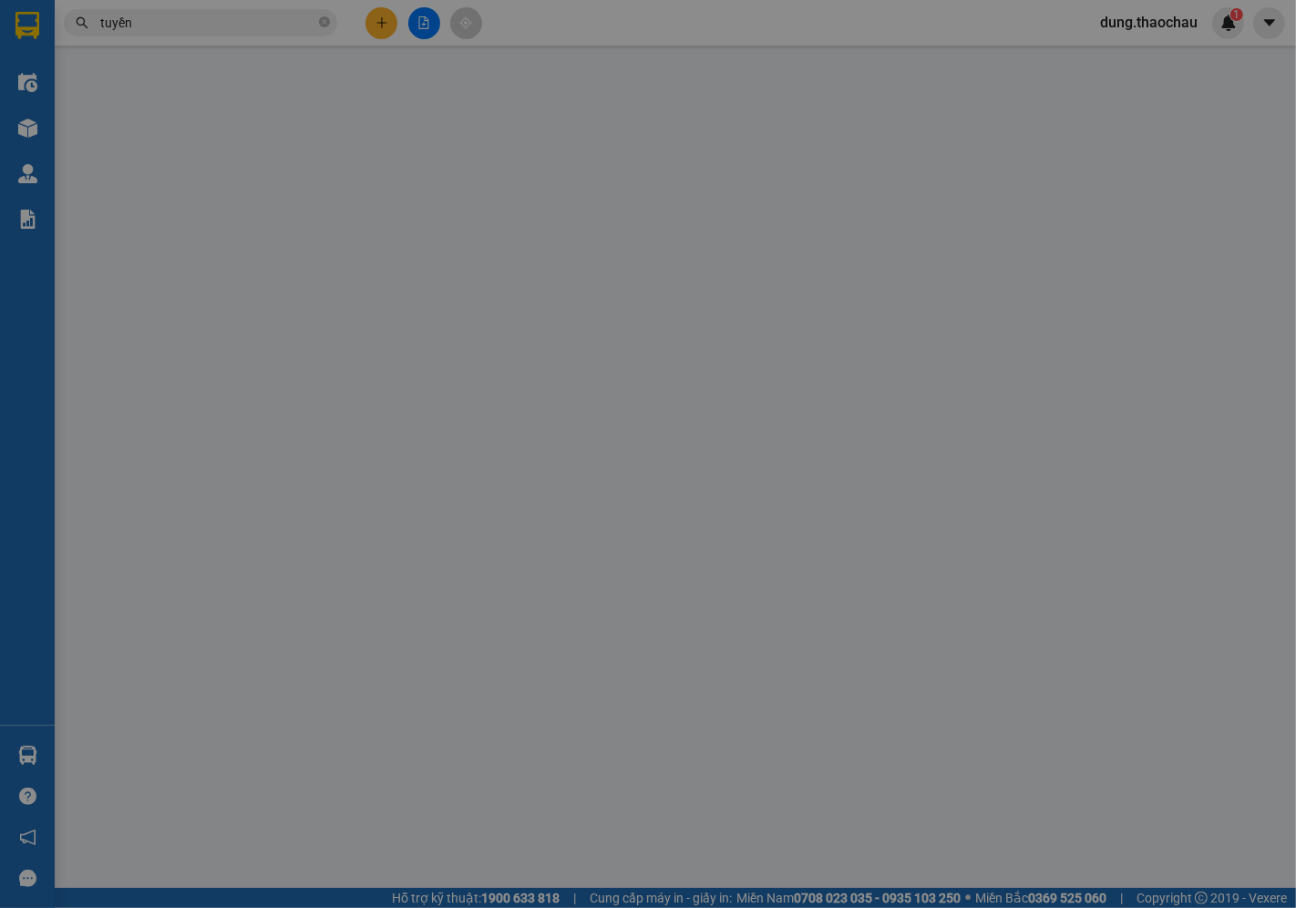
type input "0932841112"
type input "Khánh"
type input "của bđ"
type input "0931048797"
type input "Mỹ Lợi"
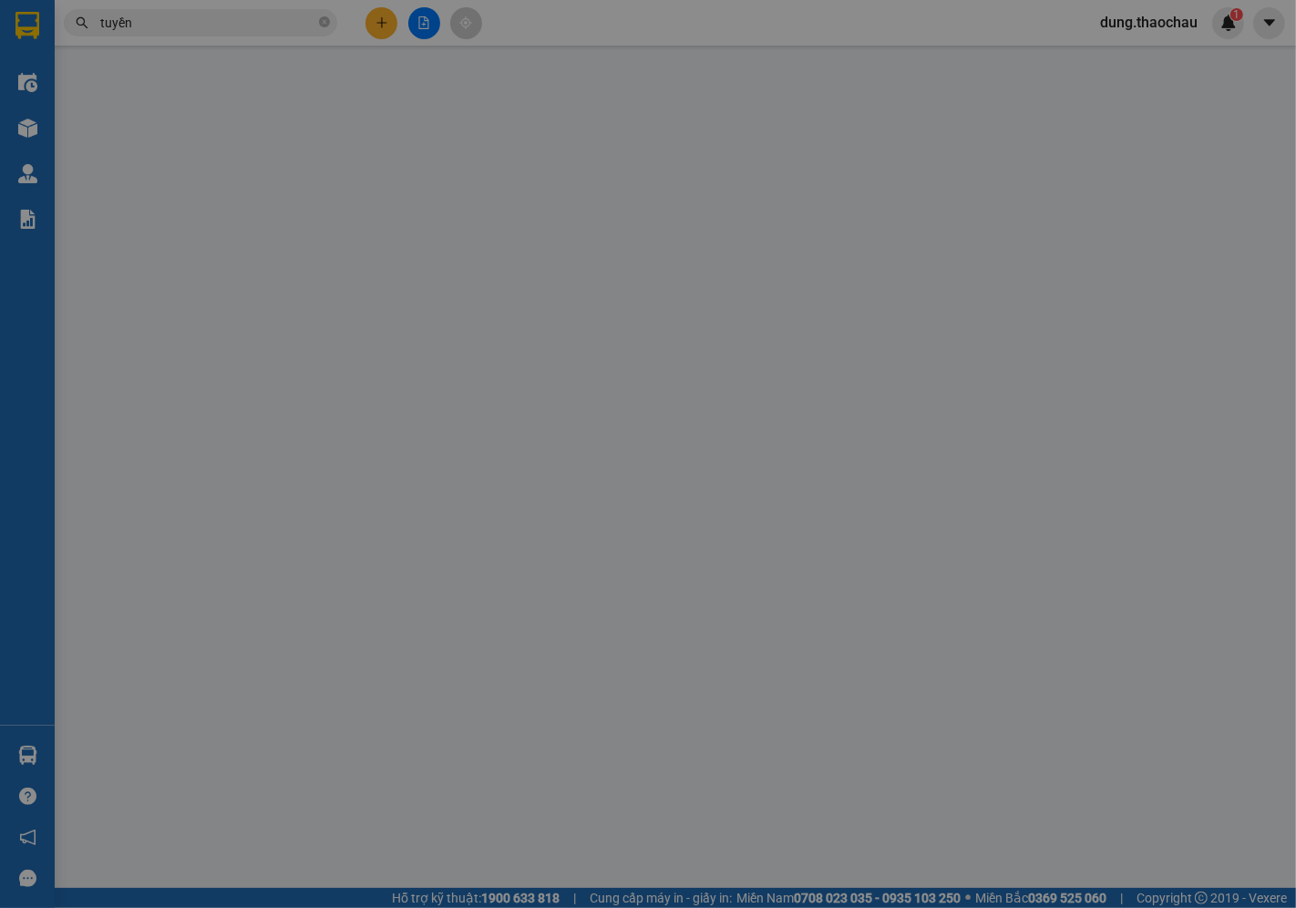
type input "20.000"
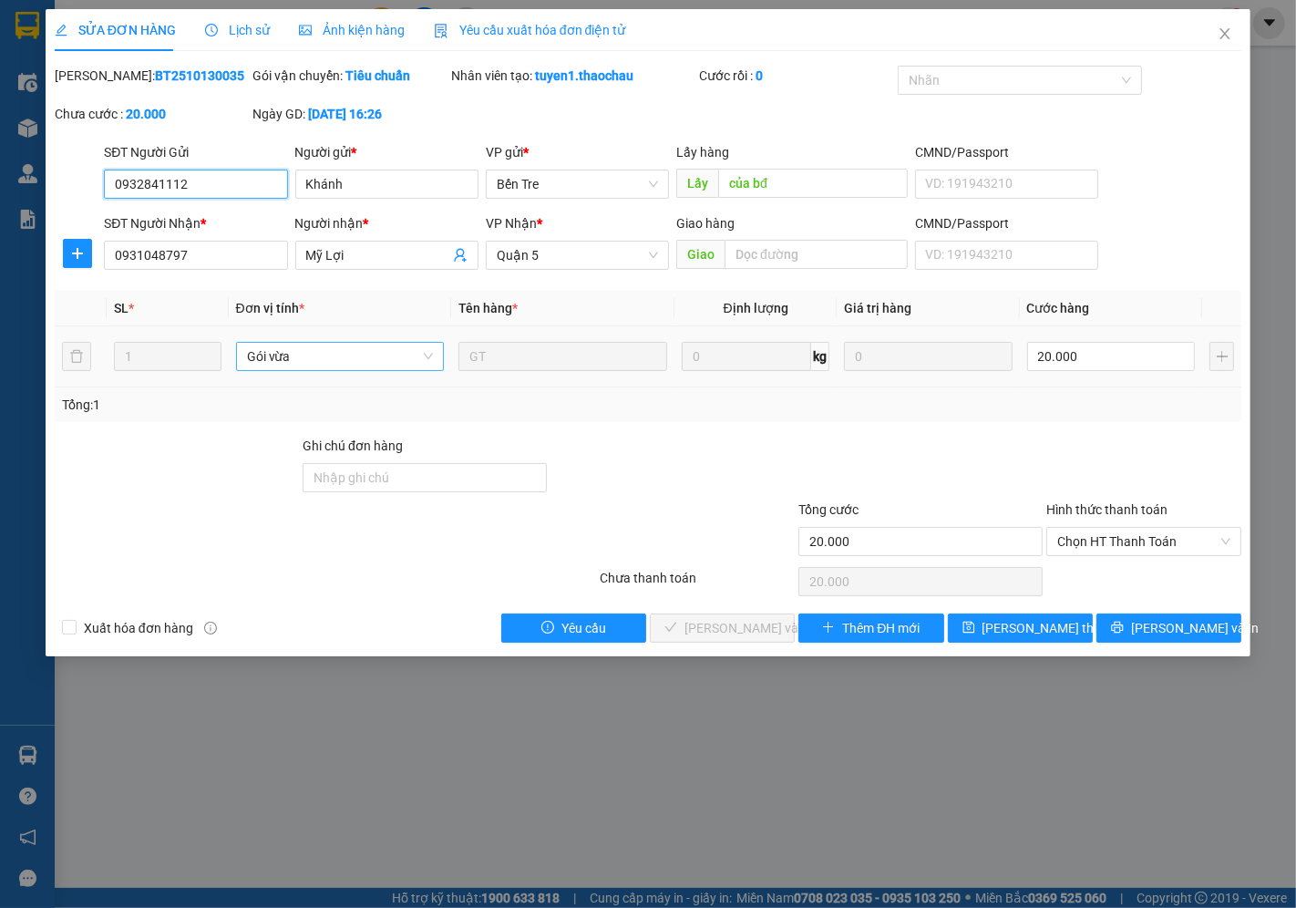
click at [328, 357] on span "Gói vừa" at bounding box center [340, 356] width 187 height 27
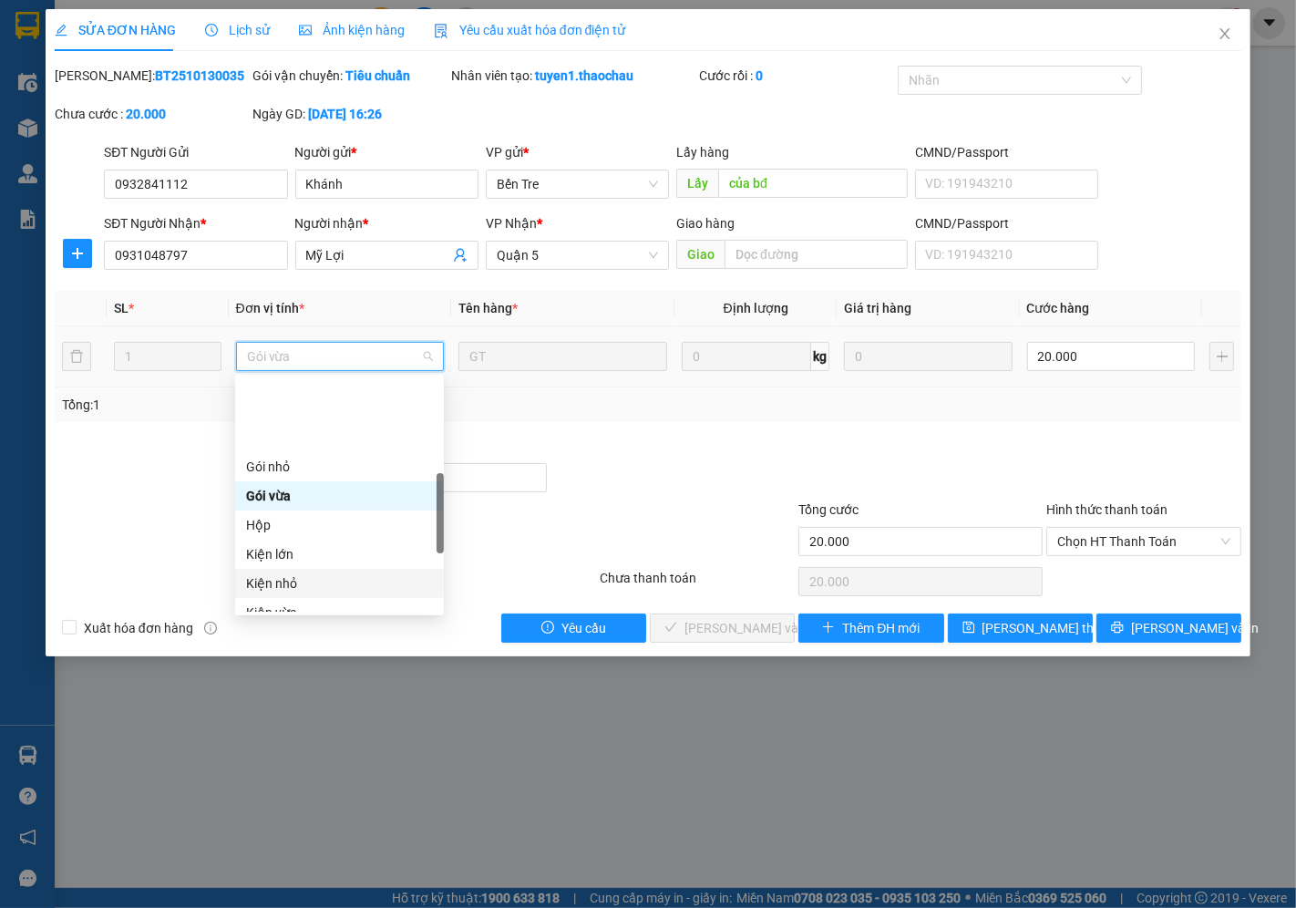
scroll to position [348, 0]
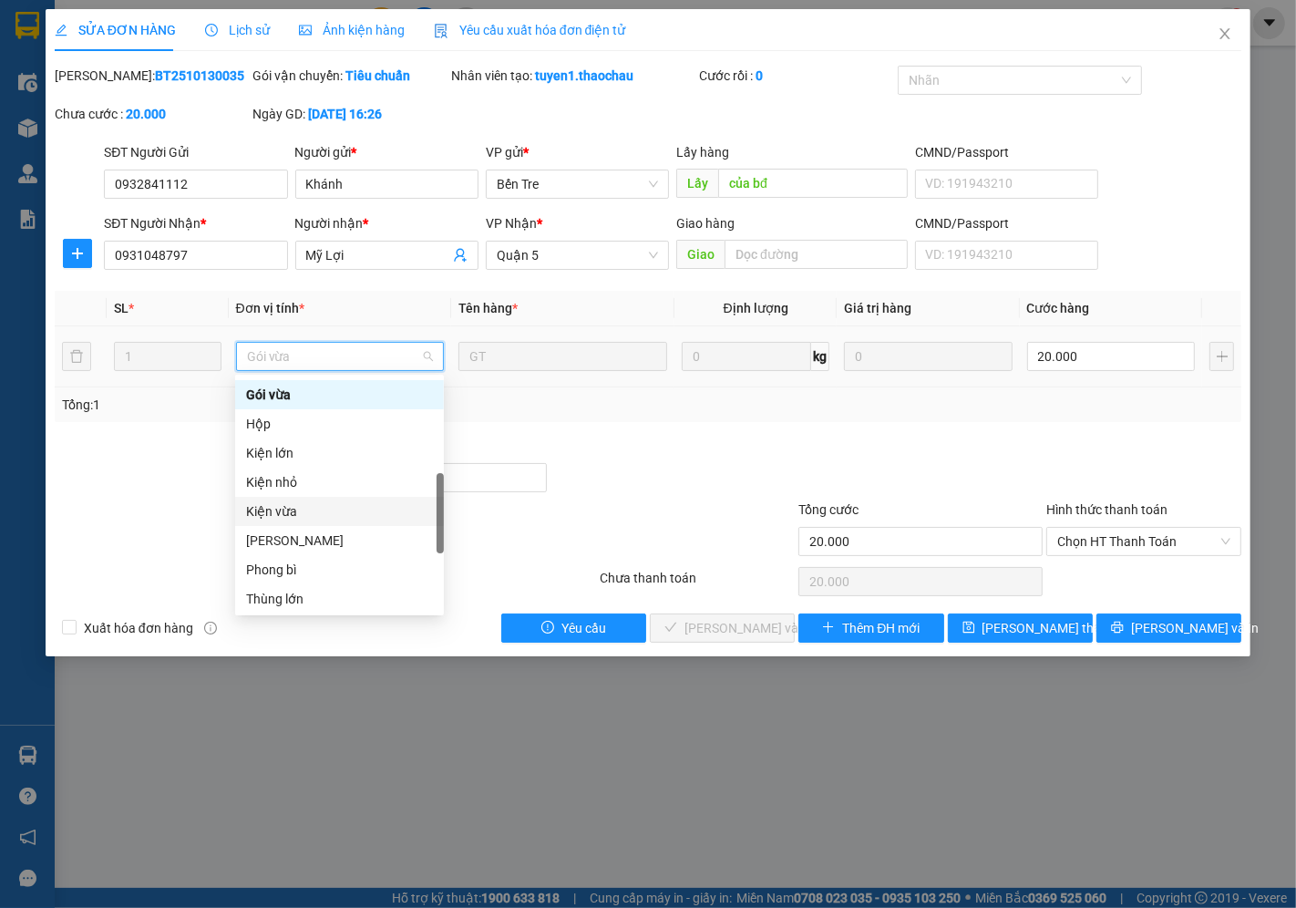
click at [297, 522] on div "Kiện vừa" at bounding box center [339, 511] width 209 height 29
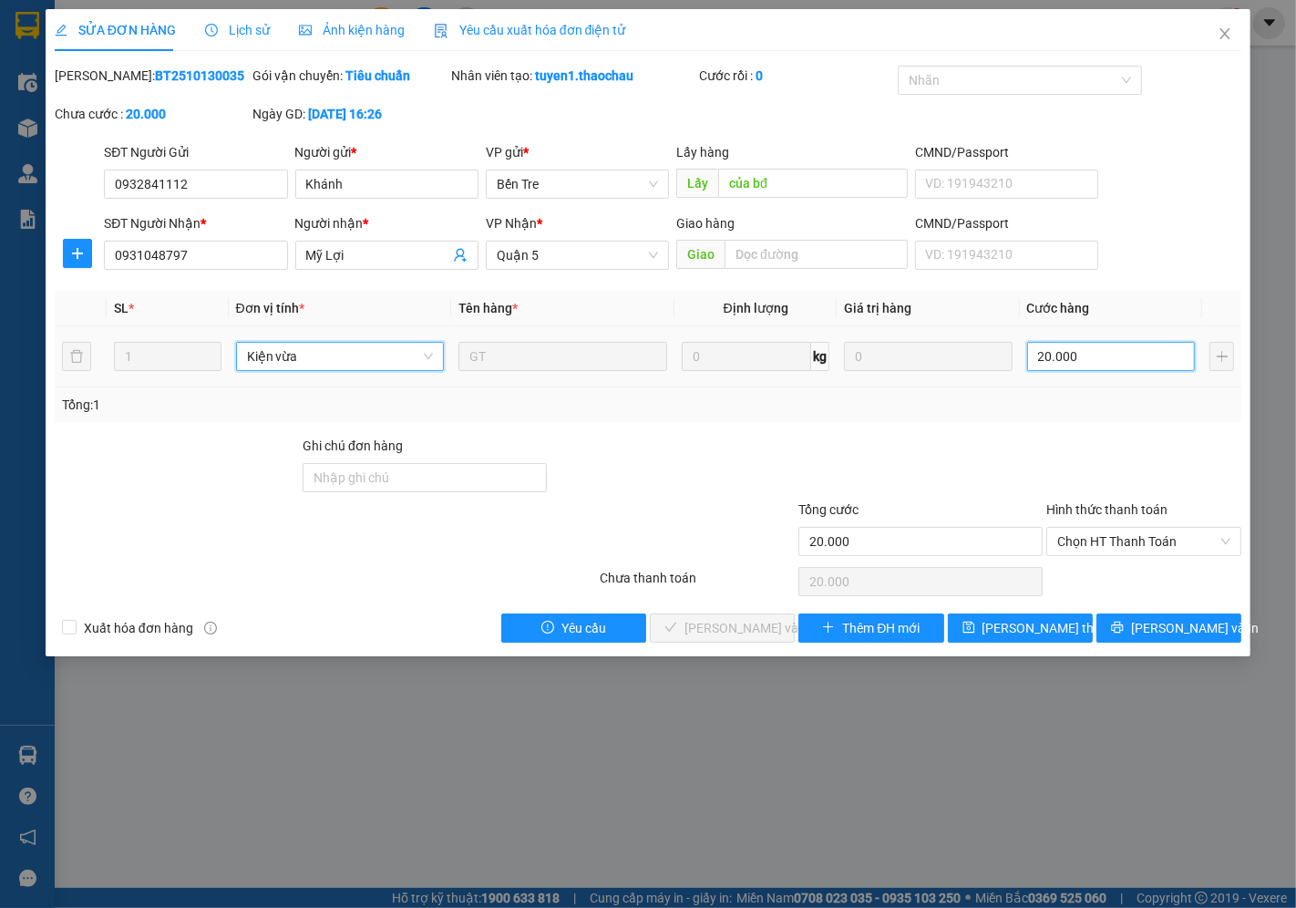
click at [1053, 356] on input "20.000" at bounding box center [1111, 356] width 168 height 29
type input "0"
type input "4"
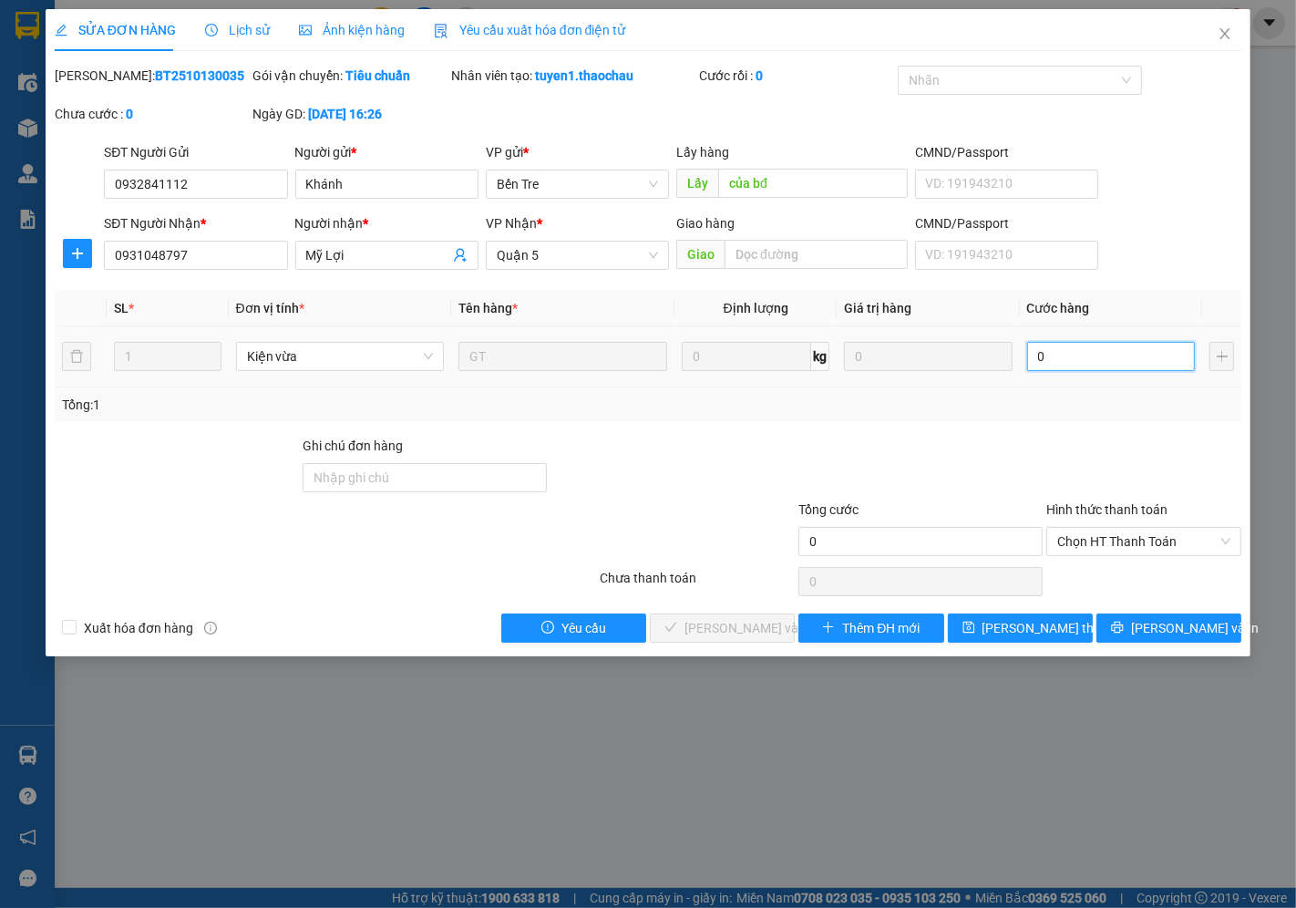
type input "4"
type input "04"
type input "40"
type input "040"
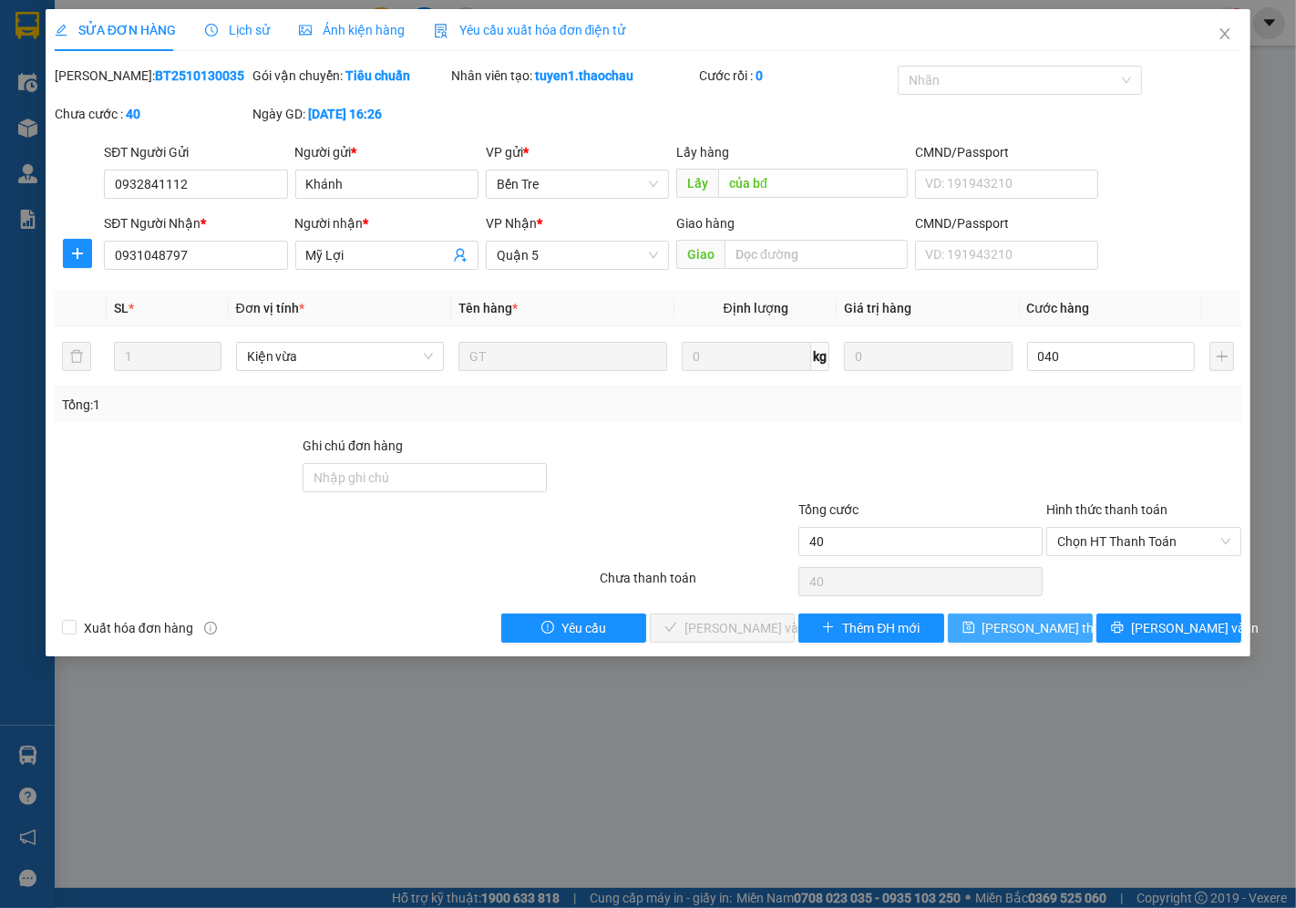
type input "40.000"
click at [1028, 622] on span "Lưu thay đổi" at bounding box center [1056, 628] width 146 height 20
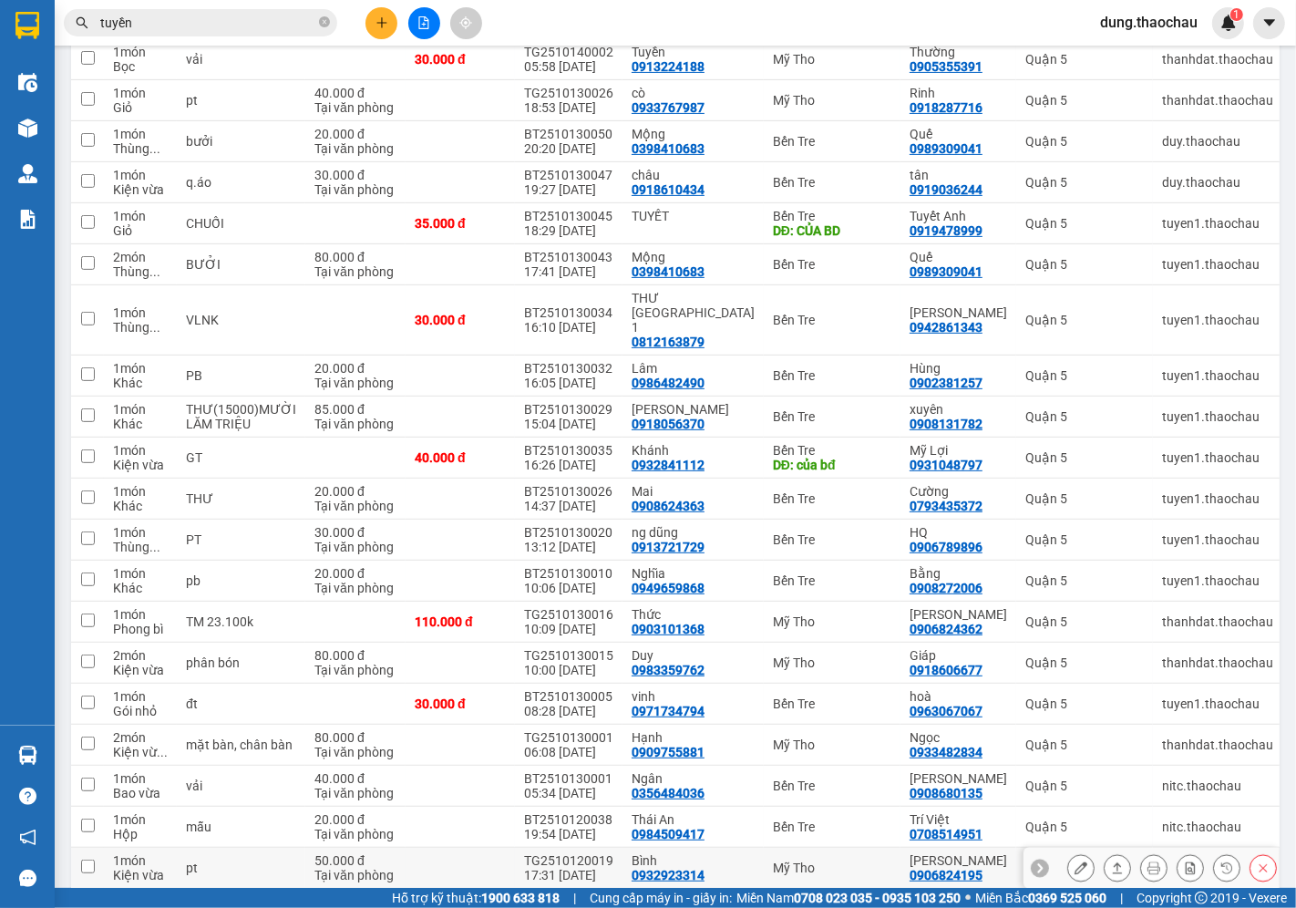
scroll to position [506, 0]
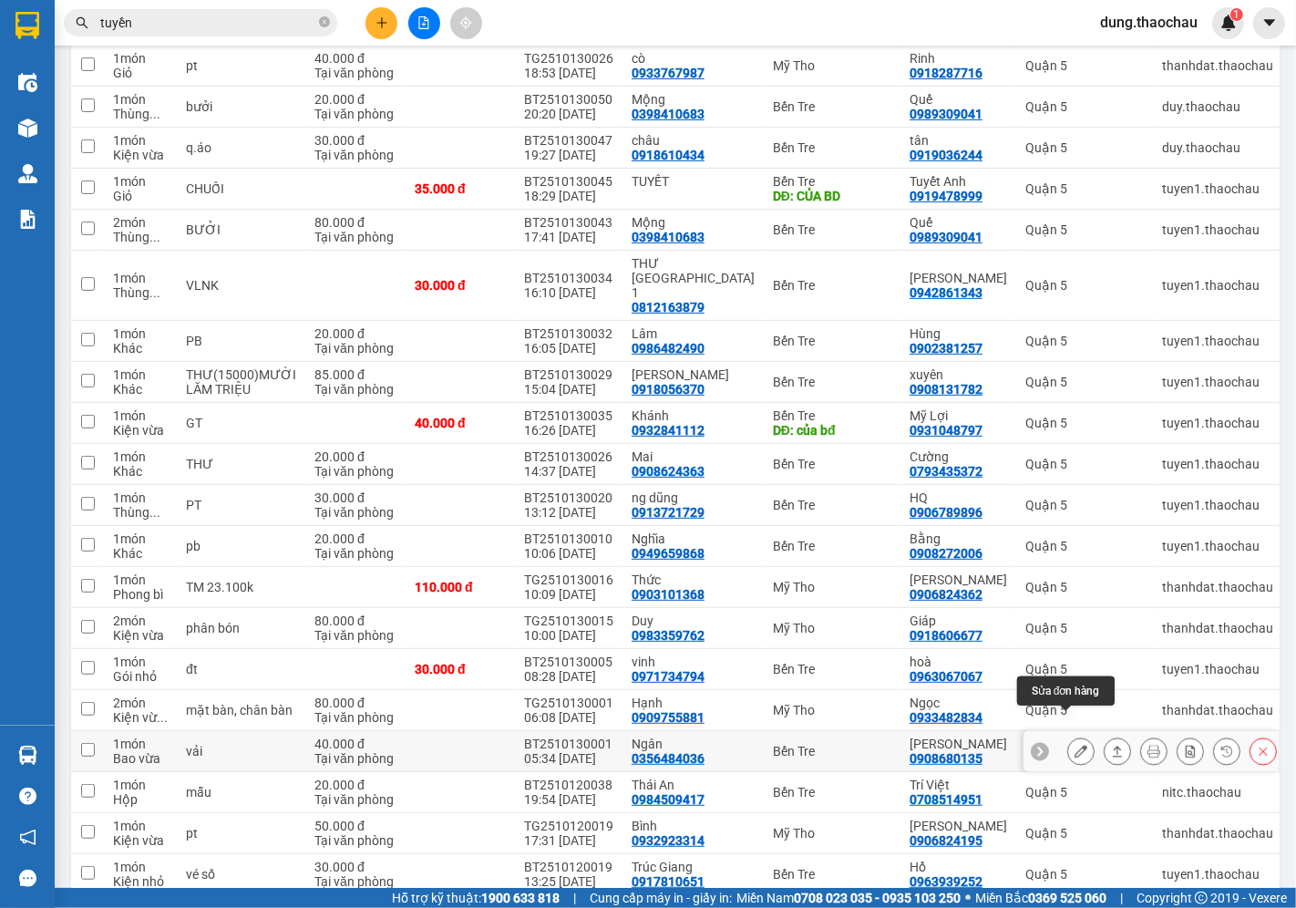
click at [1075, 745] on icon at bounding box center [1081, 751] width 13 height 13
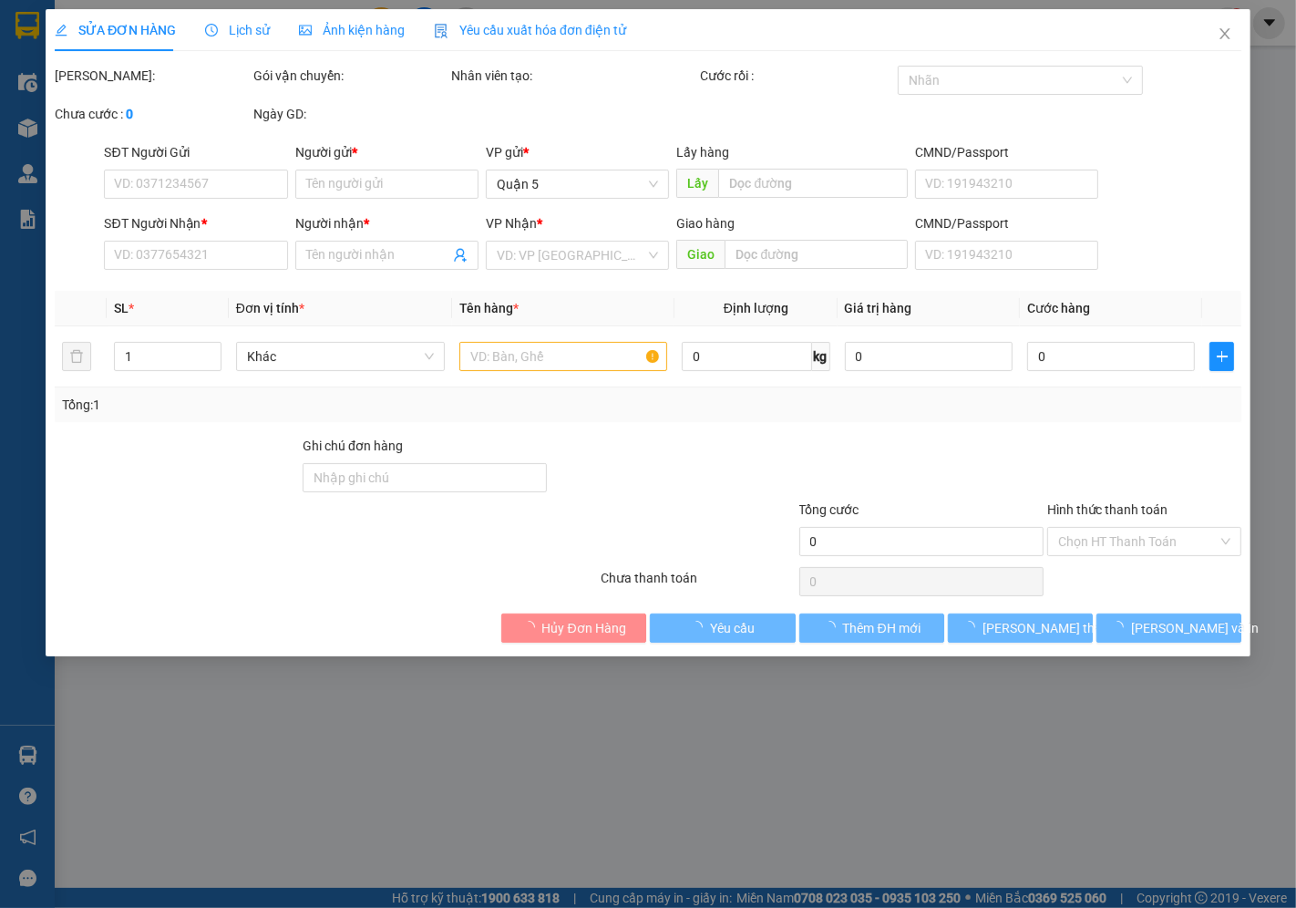
type input "0356484036"
type input "Ngân"
type input "0908680135"
type input "Vũ"
type input "40.000"
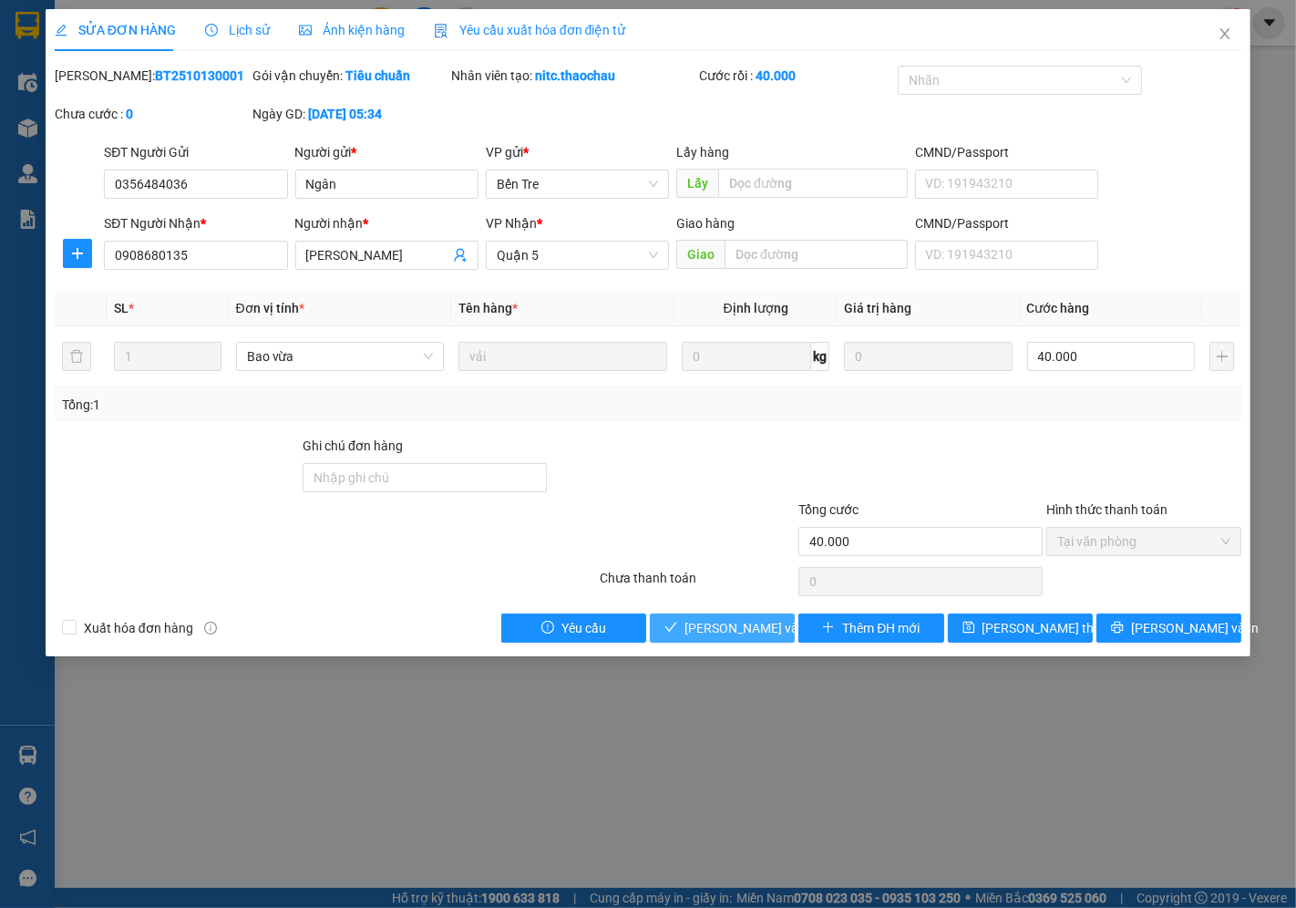
click at [718, 623] on span "Lưu và Giao hàng" at bounding box center [772, 628] width 175 height 20
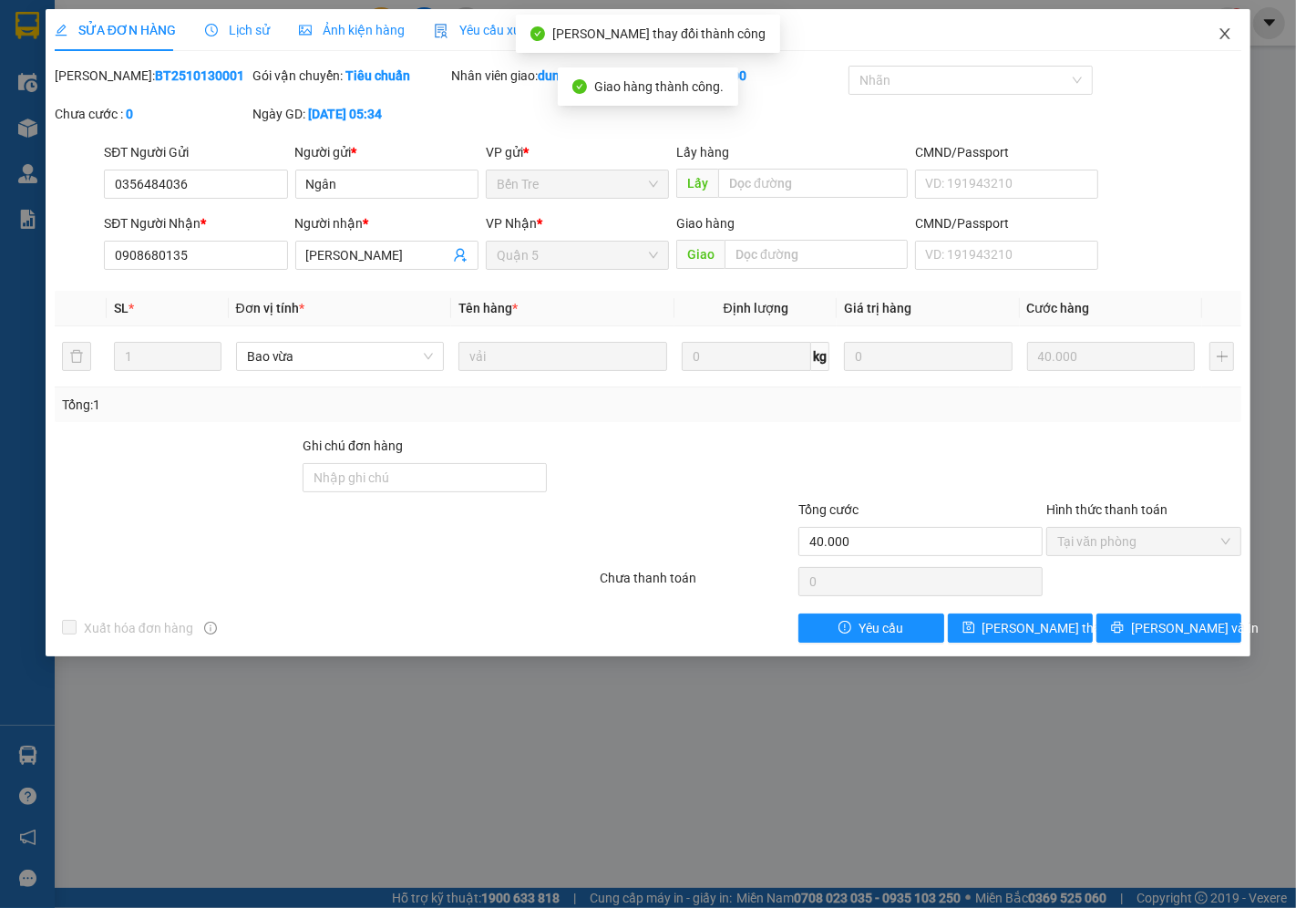
click at [1229, 31] on icon "close" at bounding box center [1225, 33] width 15 height 15
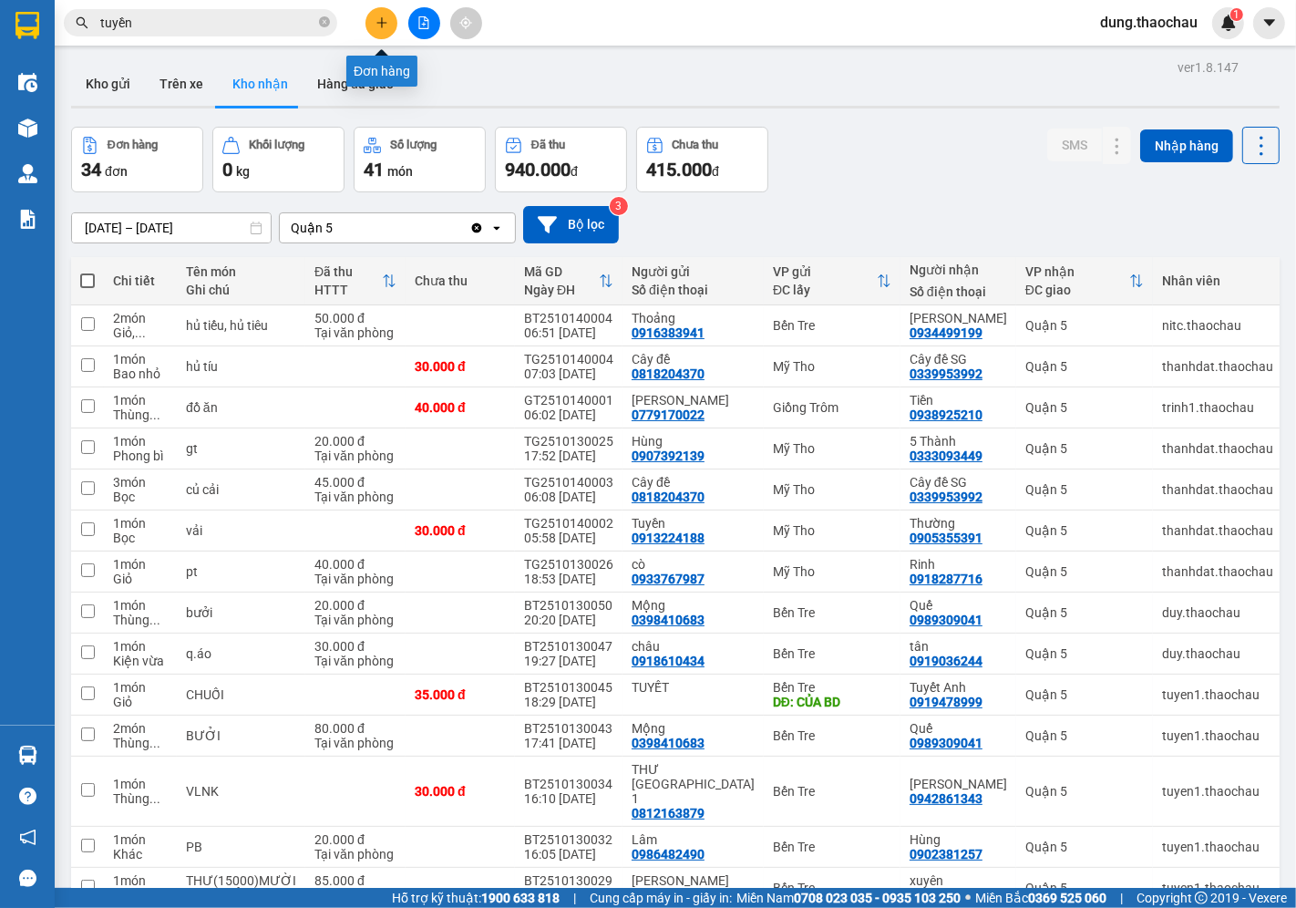
click at [385, 22] on icon "plus" at bounding box center [381, 22] width 10 height 1
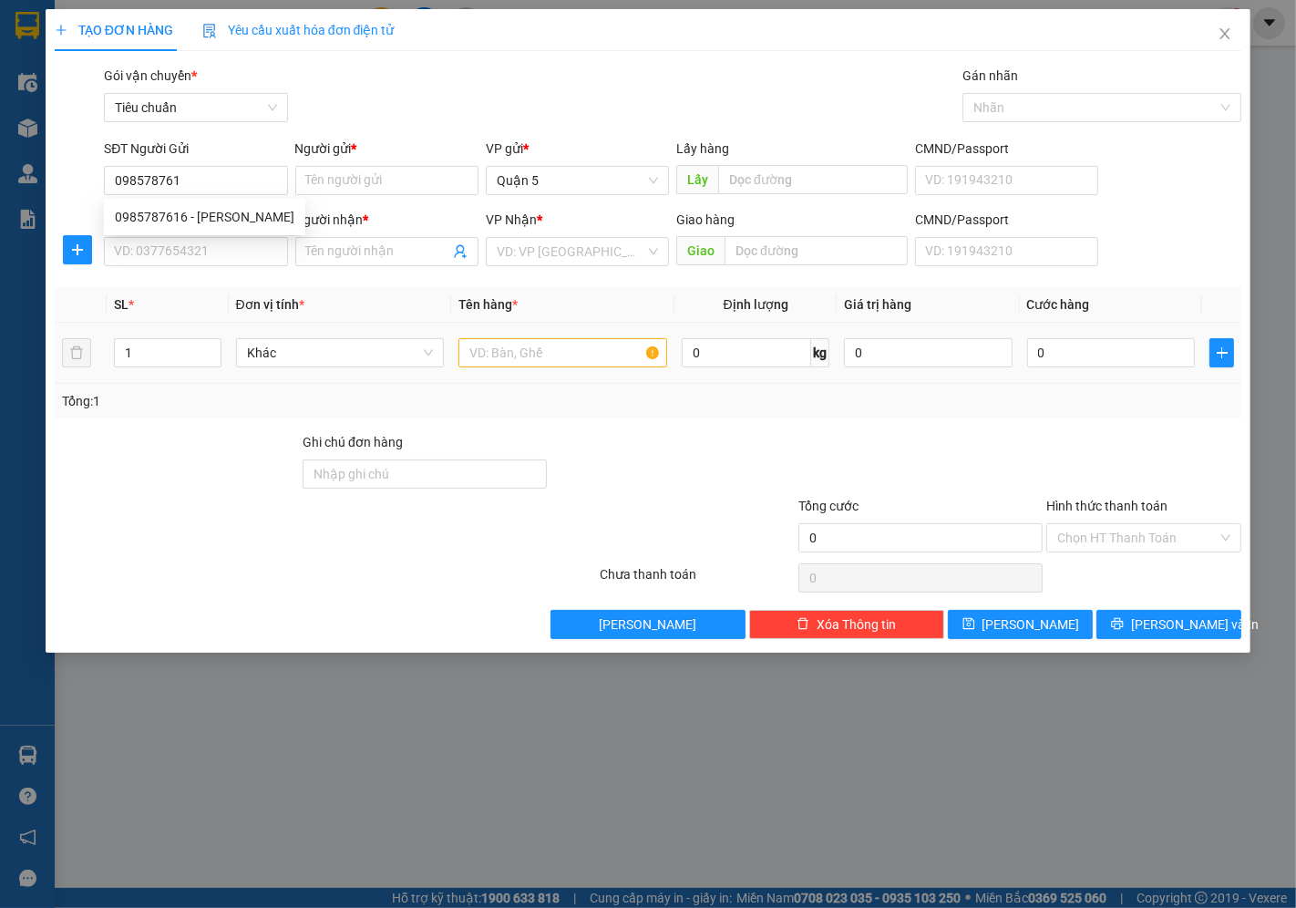
type input "0985787616"
click at [210, 202] on div "0985787616 - [PERSON_NAME]" at bounding box center [204, 216] width 201 height 29
type input "[PERSON_NAME]"
type input "0985787616"
click at [174, 259] on input "SĐT Người Nhận *" at bounding box center [195, 251] width 183 height 29
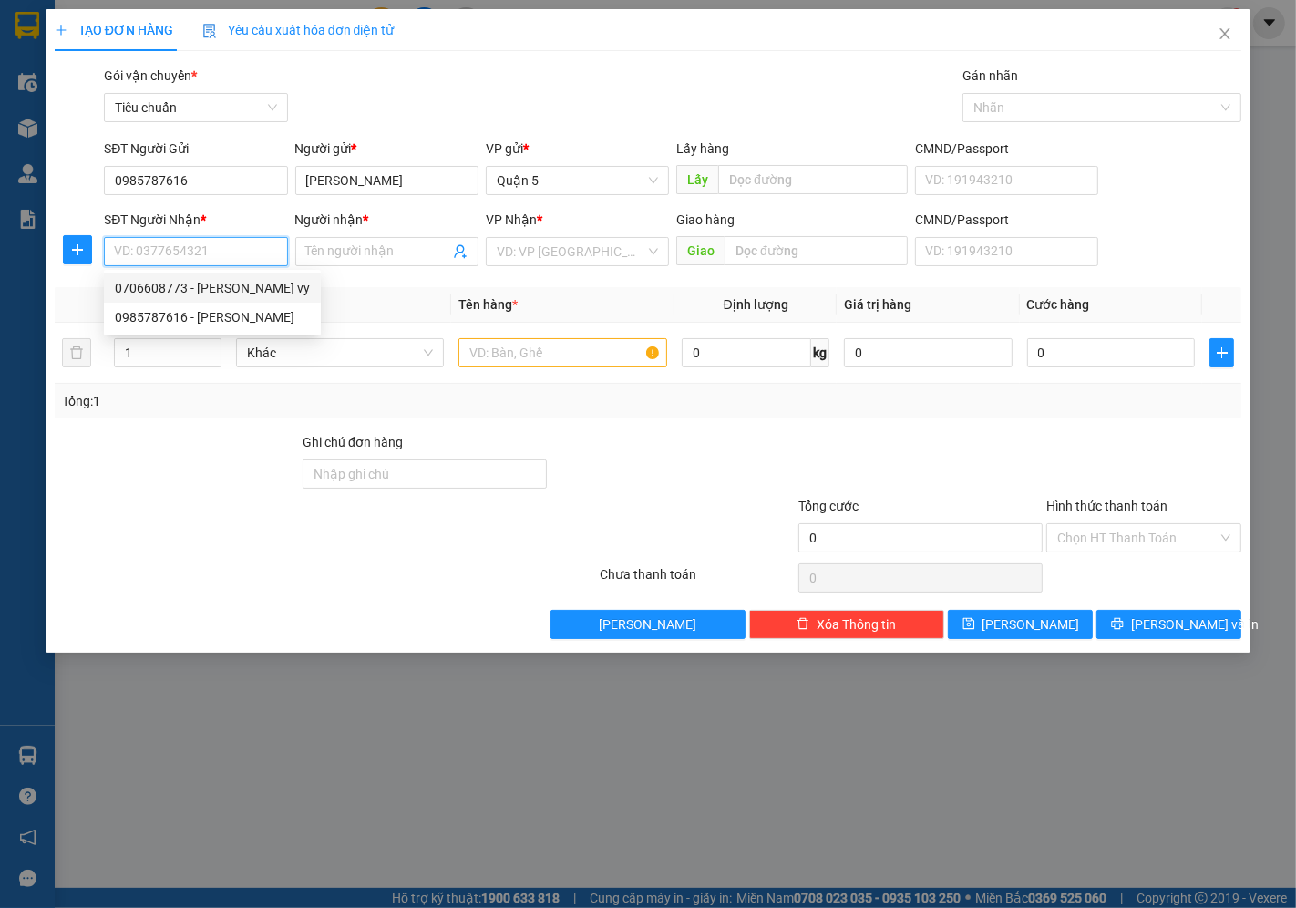
click at [187, 292] on div "0706608773 - [PERSON_NAME] vy" at bounding box center [212, 288] width 195 height 20
type input "0706608773"
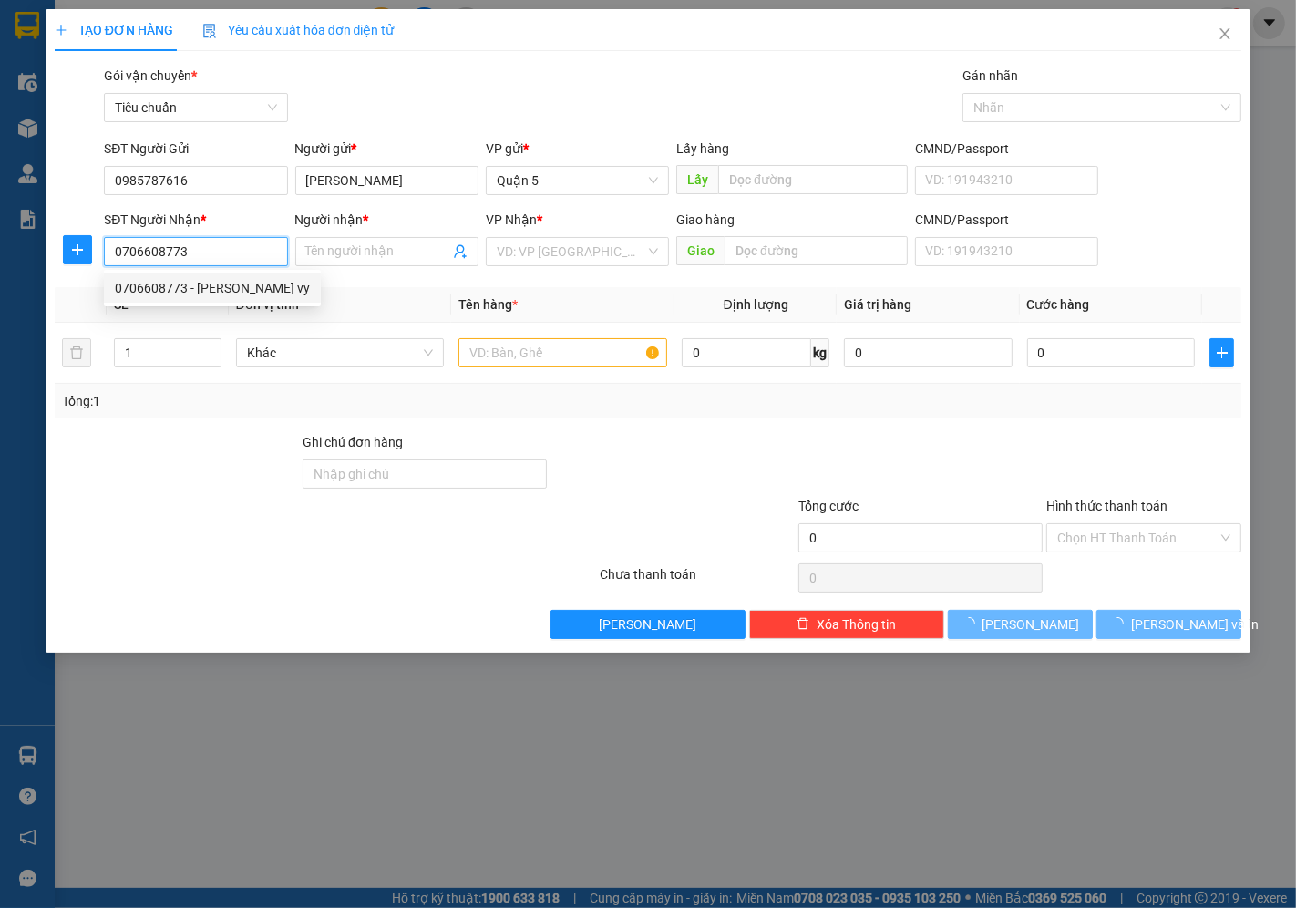
type input "[PERSON_NAME] vy"
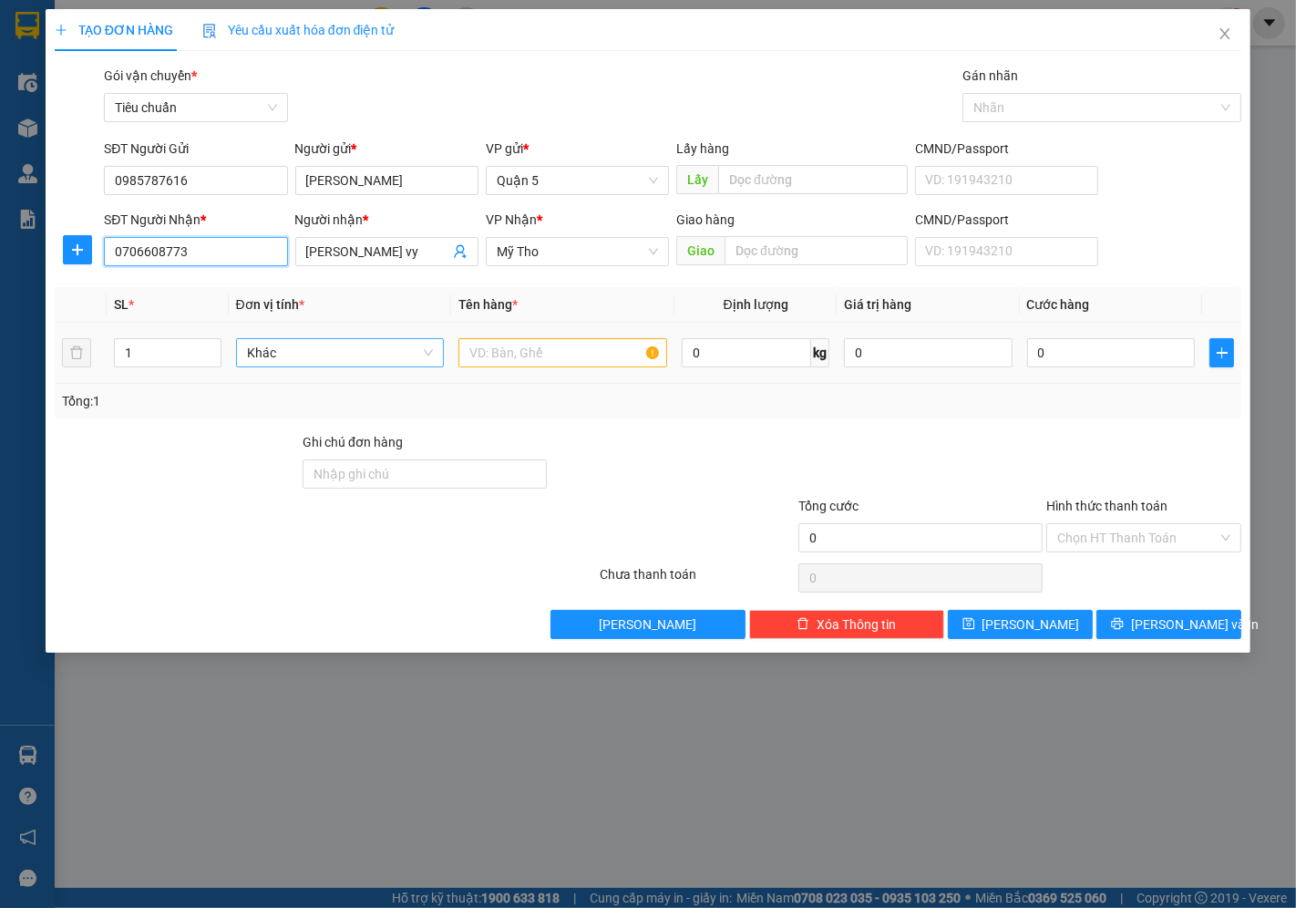
click at [280, 346] on span "Khác" at bounding box center [340, 352] width 187 height 27
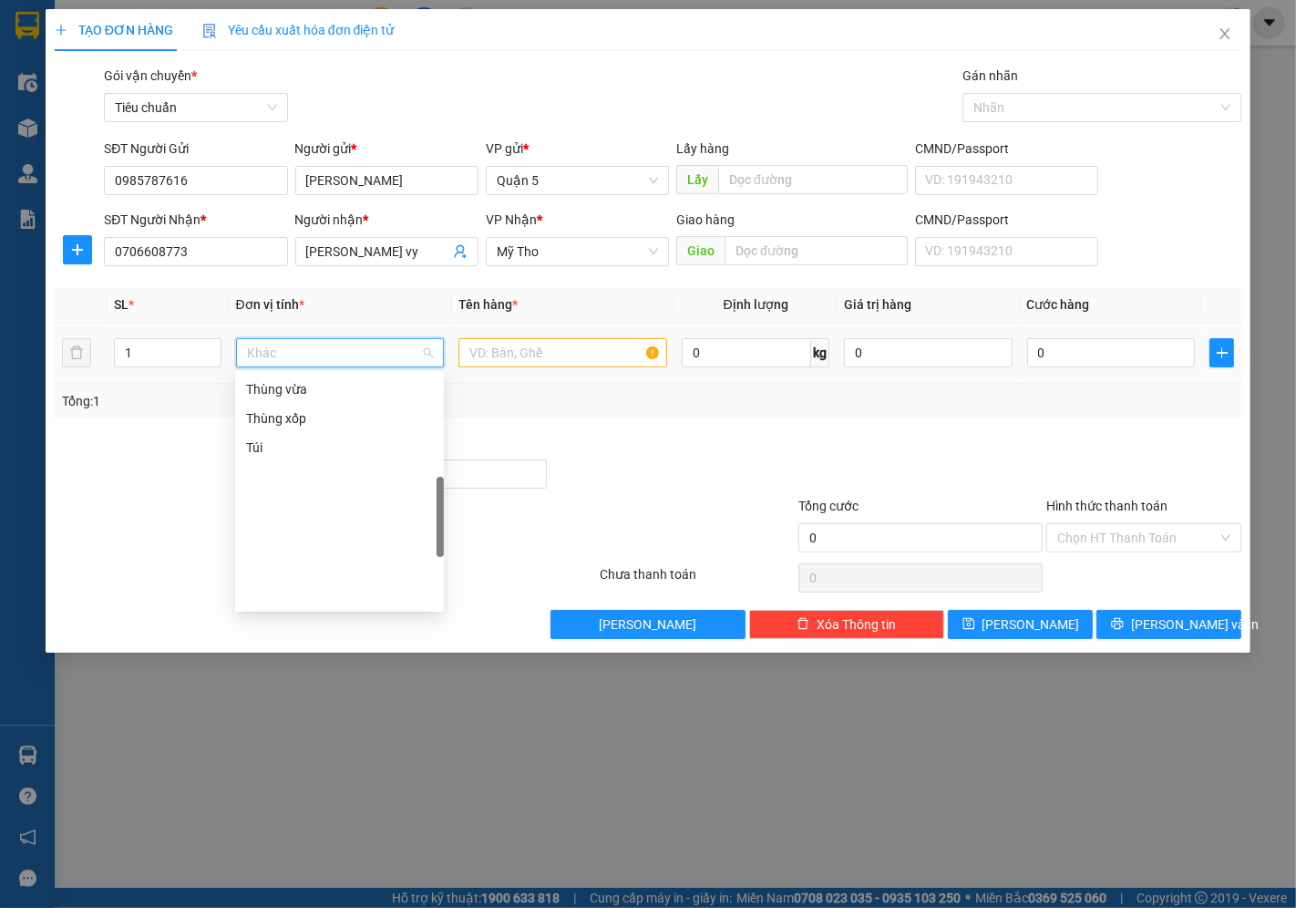
scroll to position [410, 0]
click at [270, 438] on div "Kiện vừa" at bounding box center [339, 446] width 187 height 20
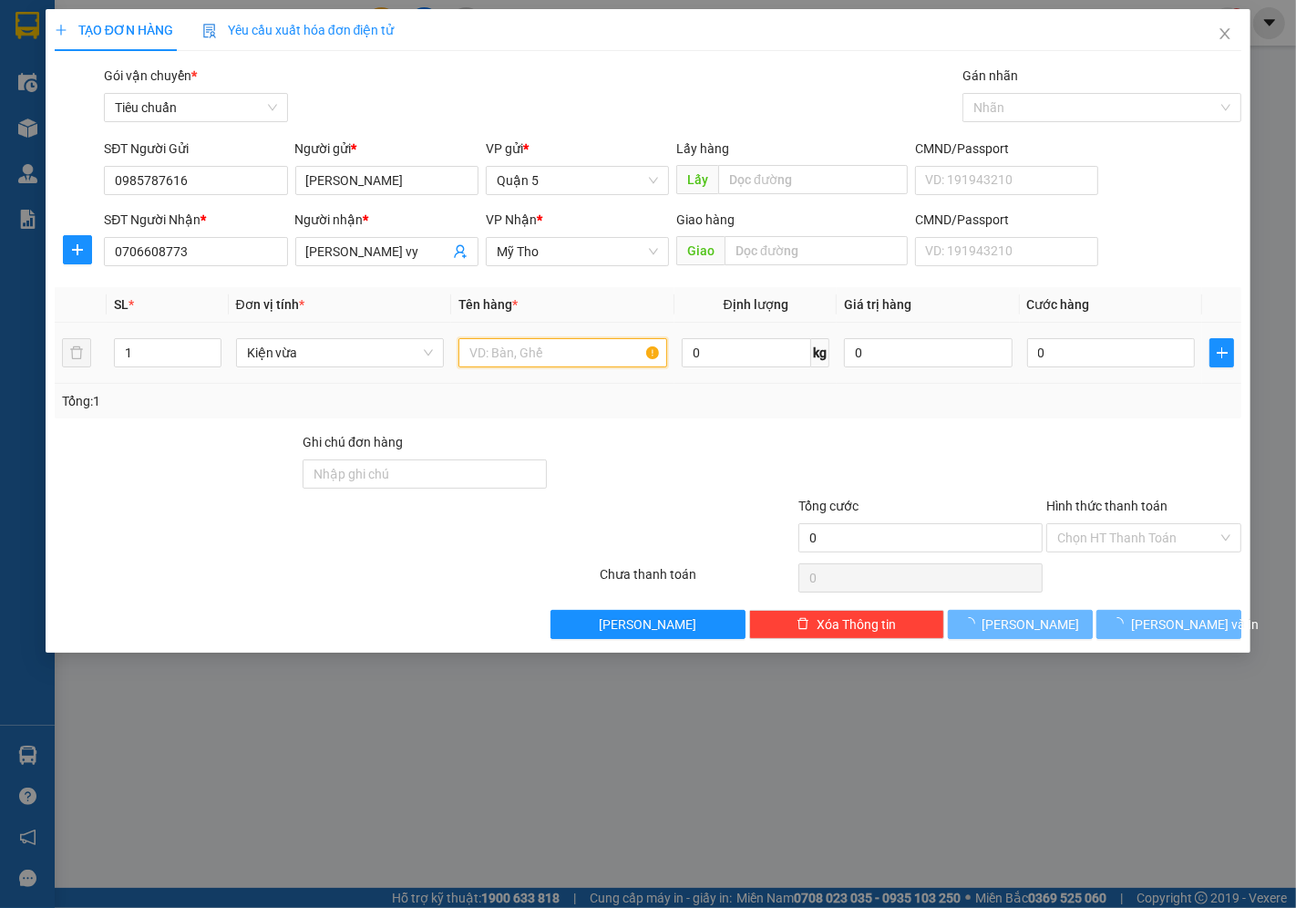
click at [602, 354] on input "text" at bounding box center [562, 352] width 209 height 29
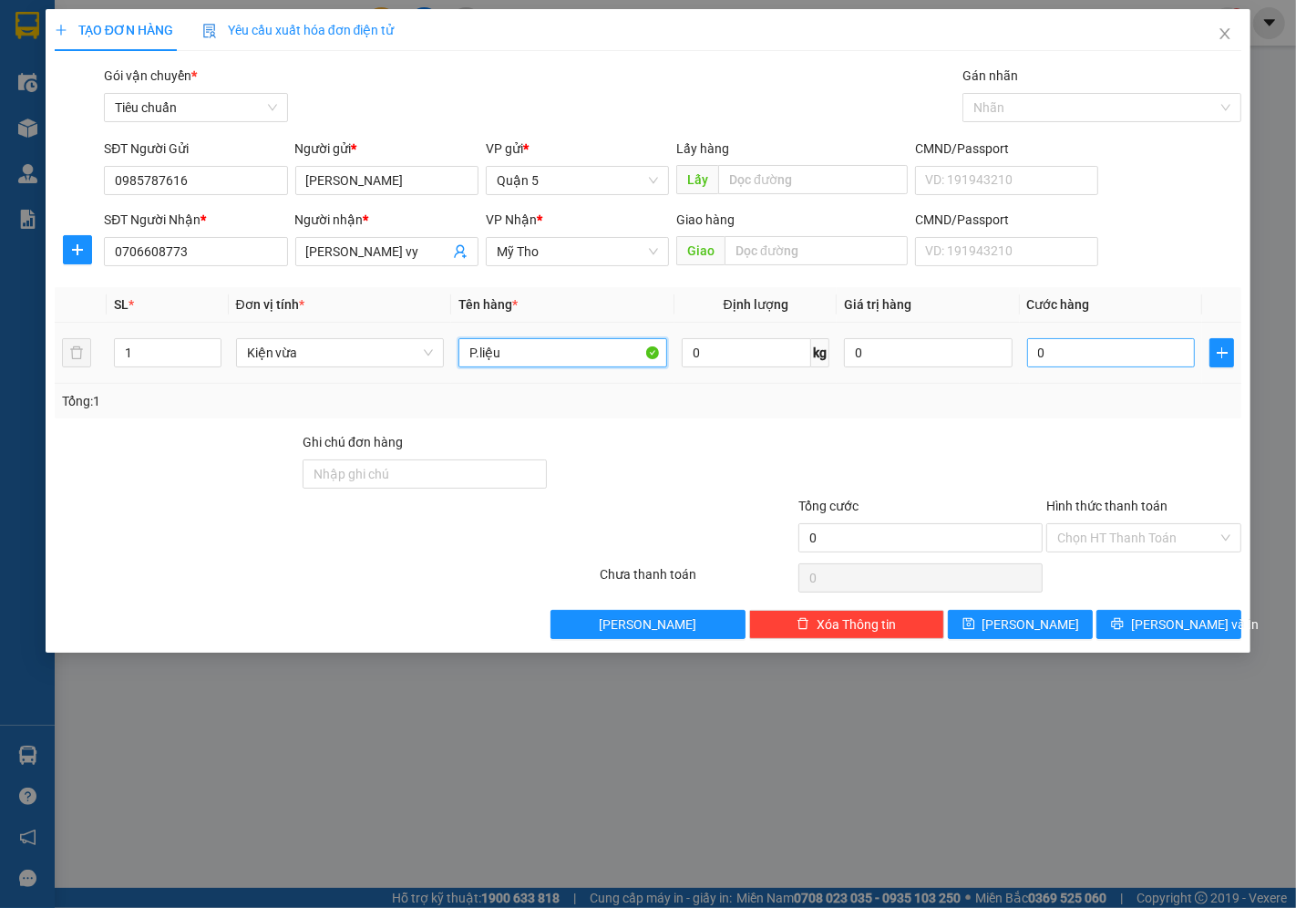
type input "P.liệu"
click at [1059, 350] on input "0" at bounding box center [1111, 352] width 168 height 29
type input "04"
type input "4"
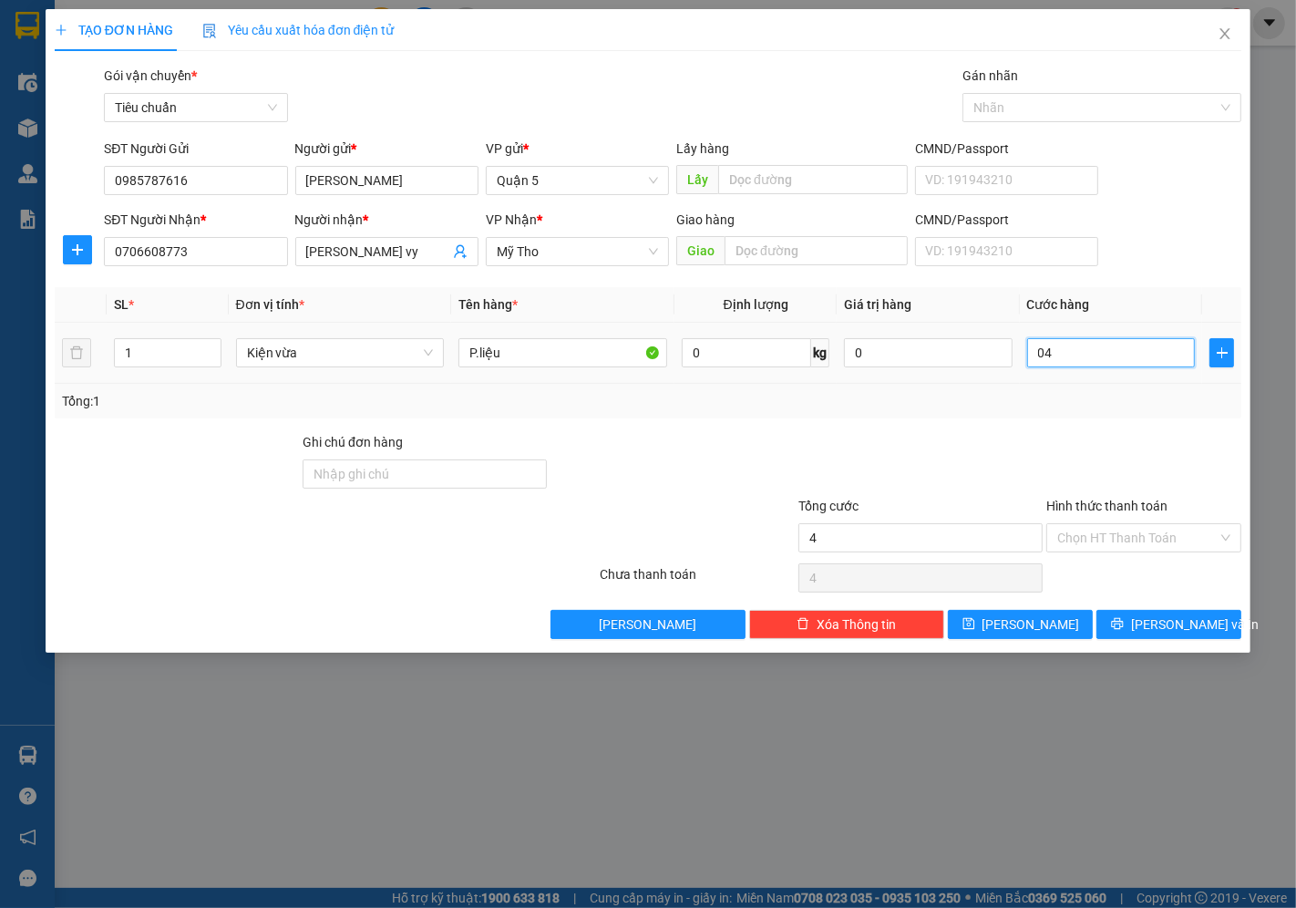
type input "040"
type input "40"
type input "40.000"
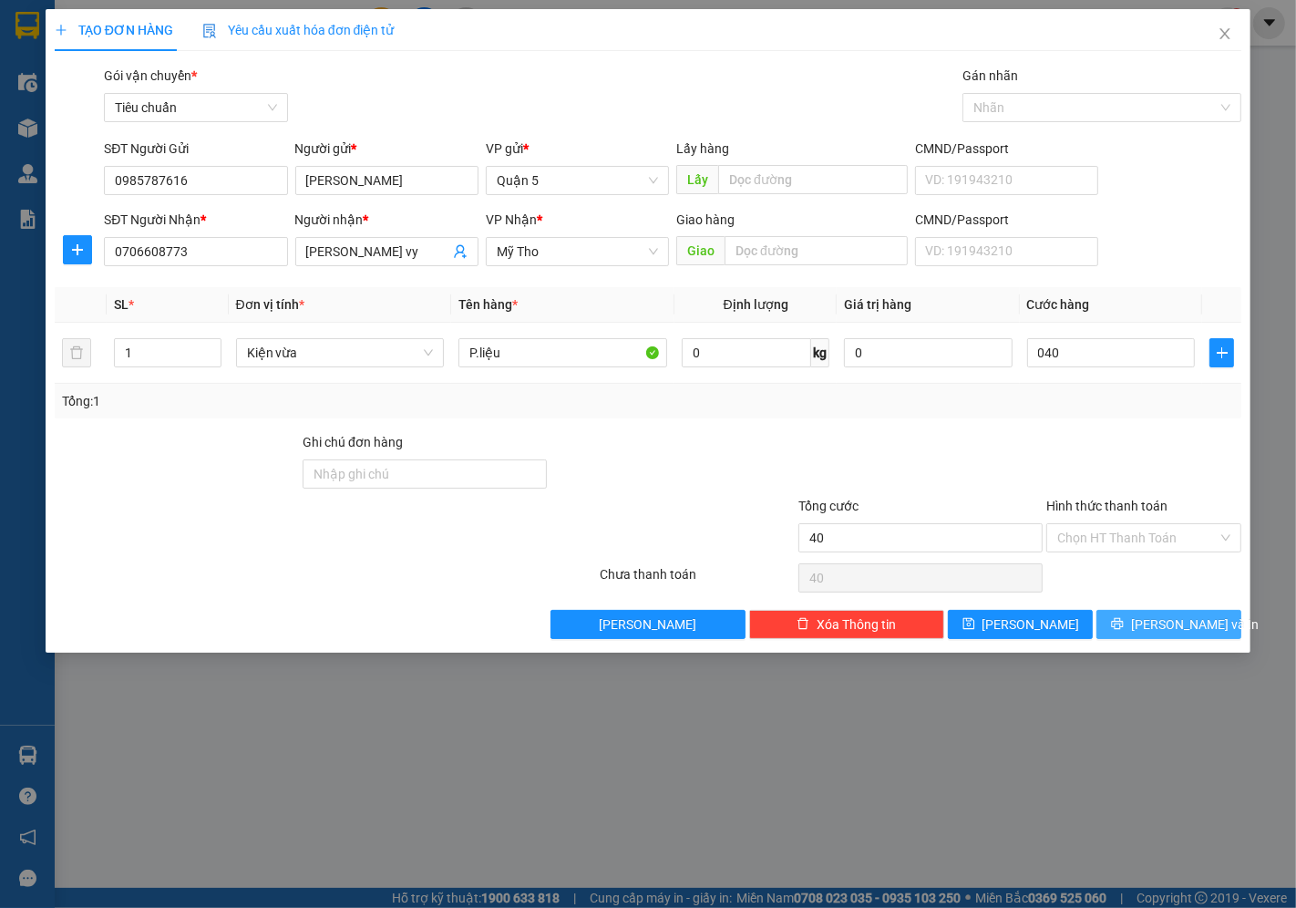
type input "40.000"
click at [1168, 625] on span "[PERSON_NAME] và In" at bounding box center [1195, 624] width 128 height 20
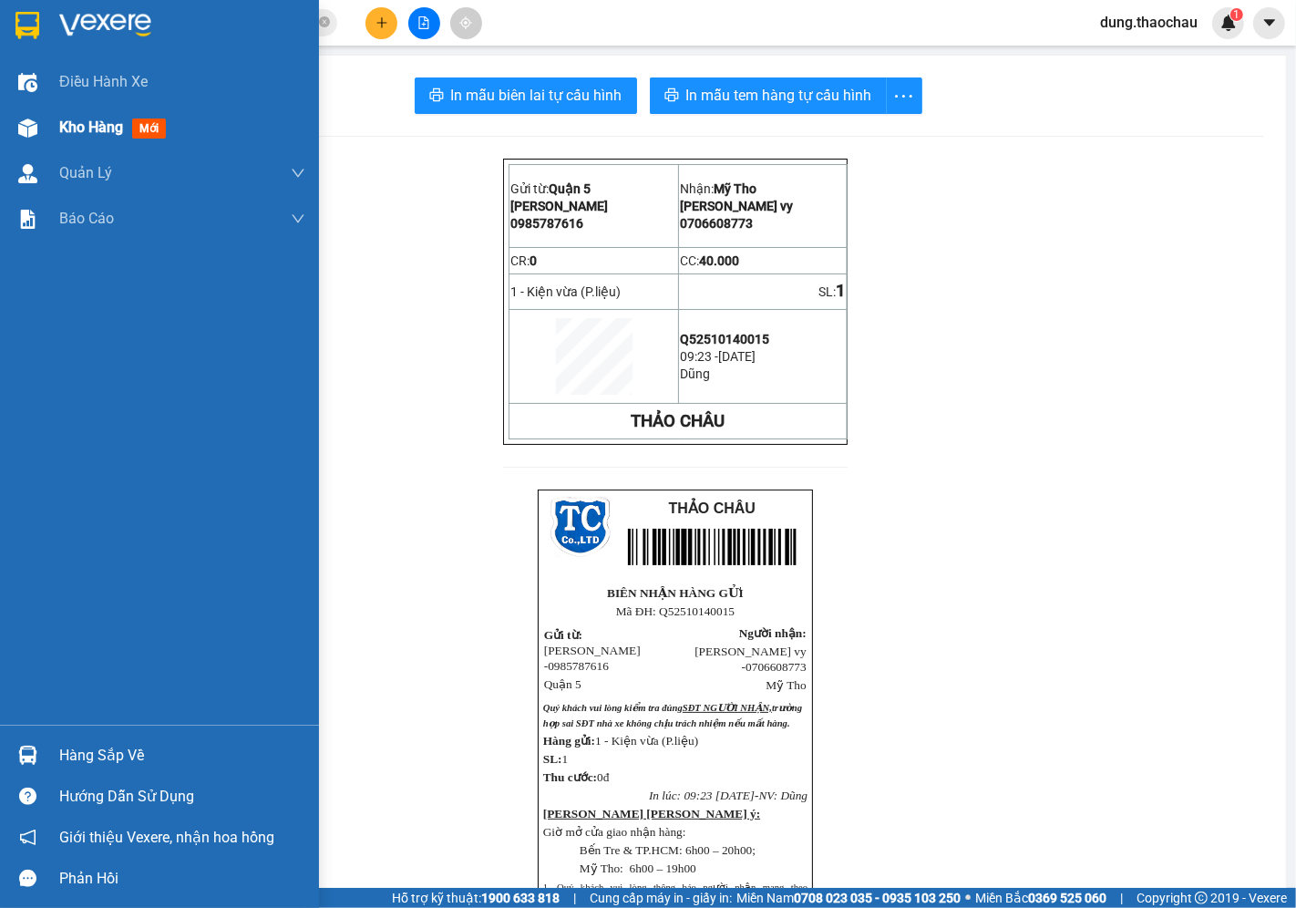
click at [59, 133] on span "Kho hàng" at bounding box center [91, 126] width 64 height 17
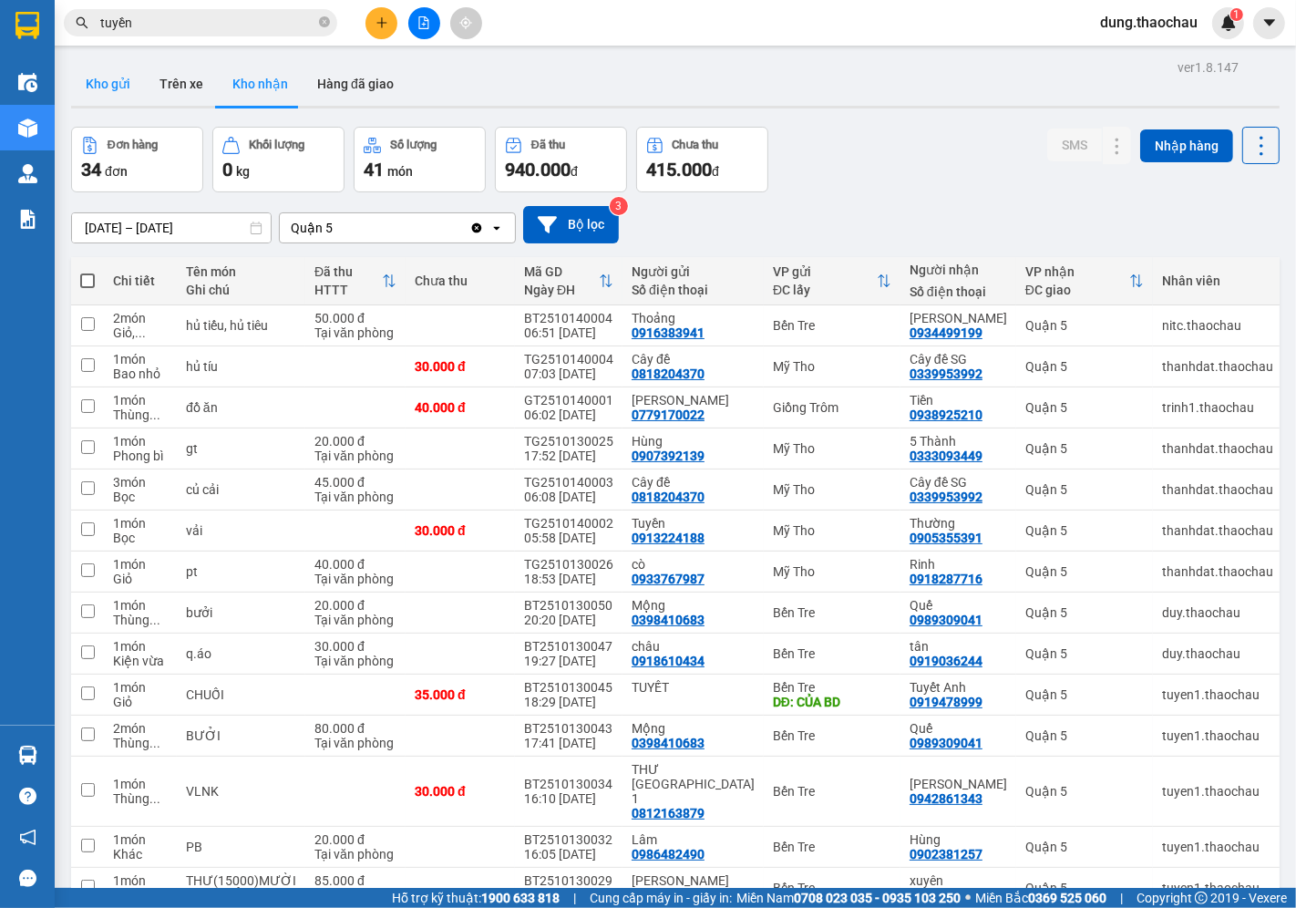
click at [120, 88] on button "Kho gửi" at bounding box center [108, 84] width 74 height 44
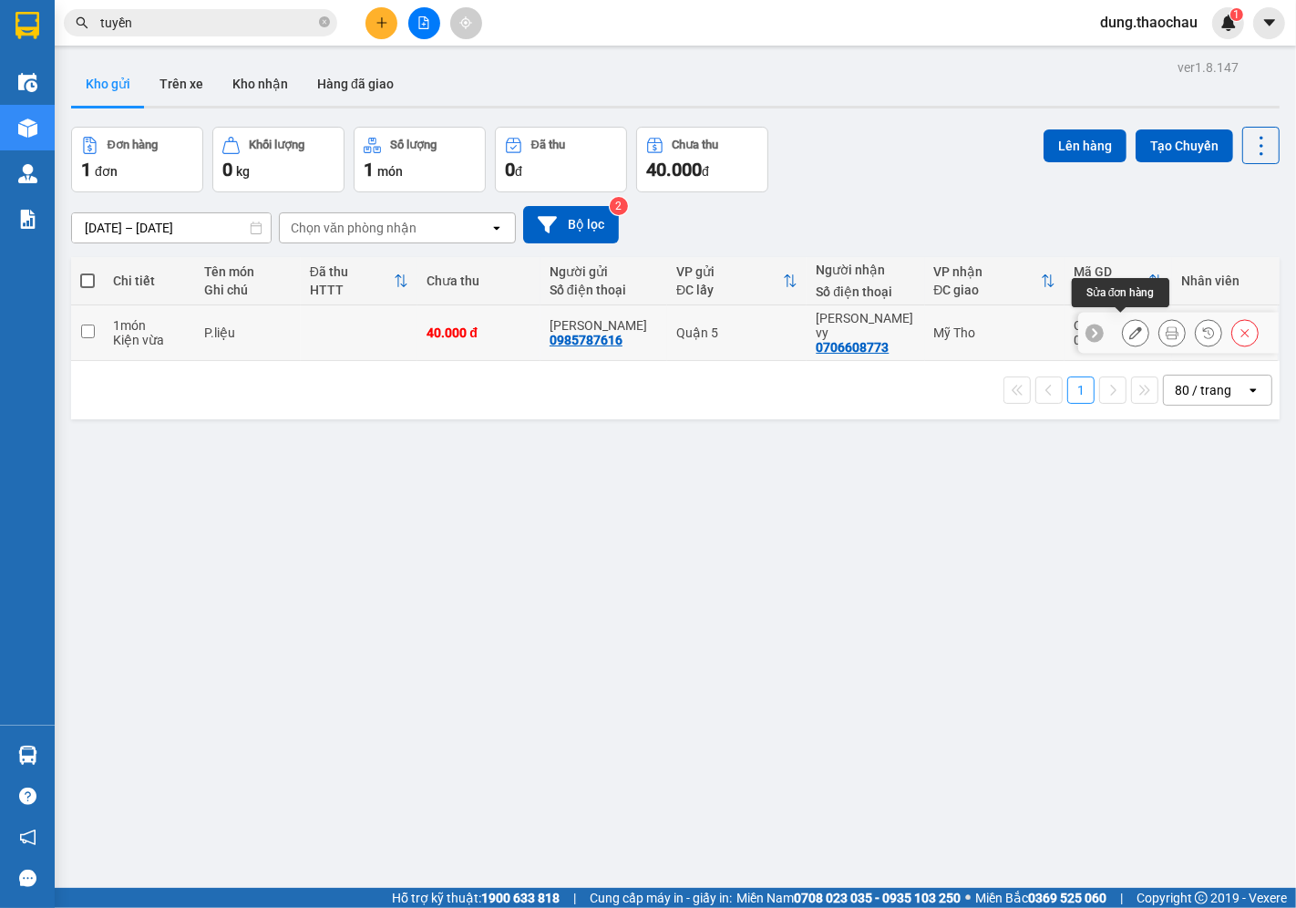
click at [1129, 332] on icon at bounding box center [1135, 332] width 13 height 13
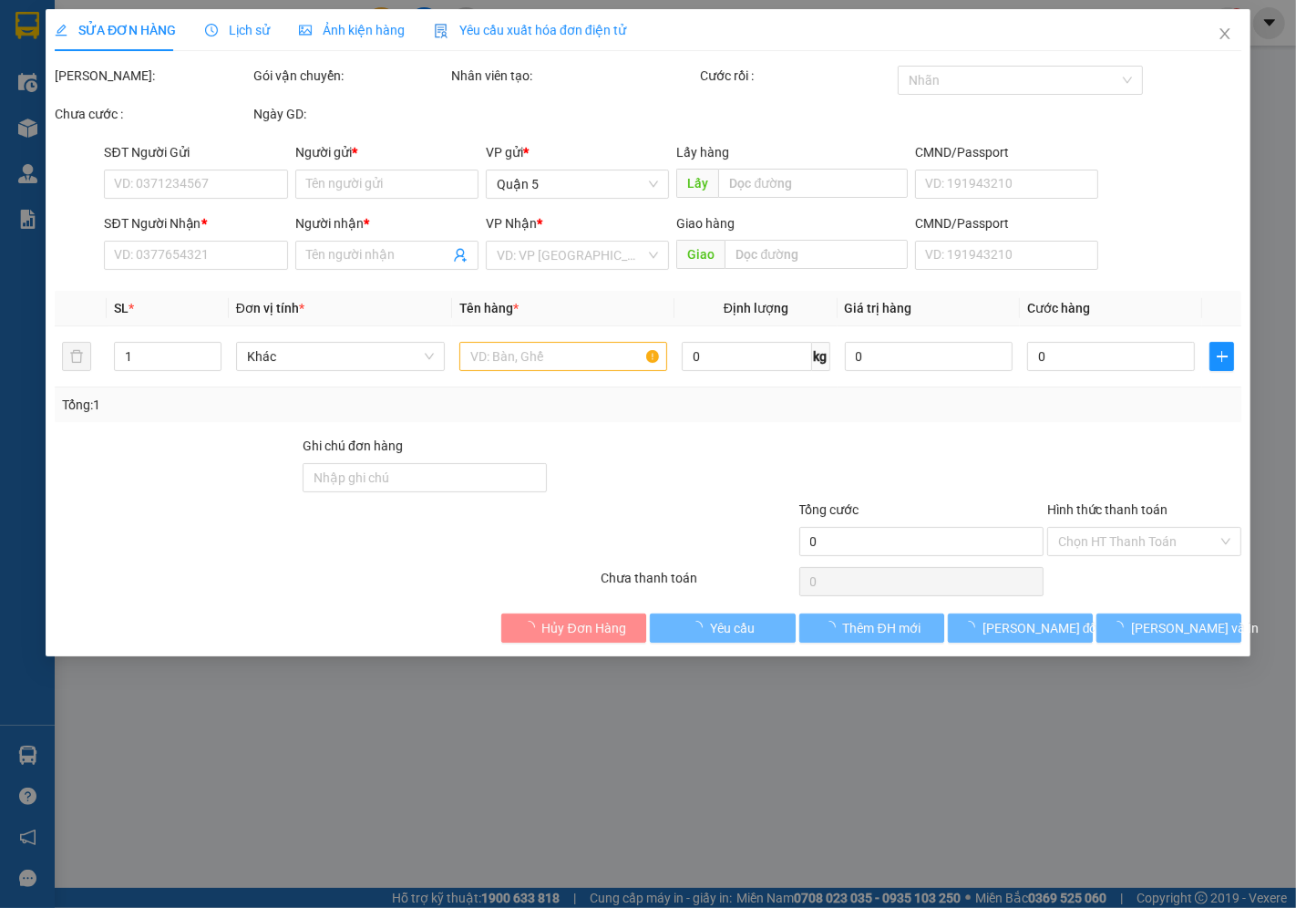
type input "0985787616"
type input "[PERSON_NAME]"
type input "0706608773"
type input "[PERSON_NAME] vy"
type input "40.000"
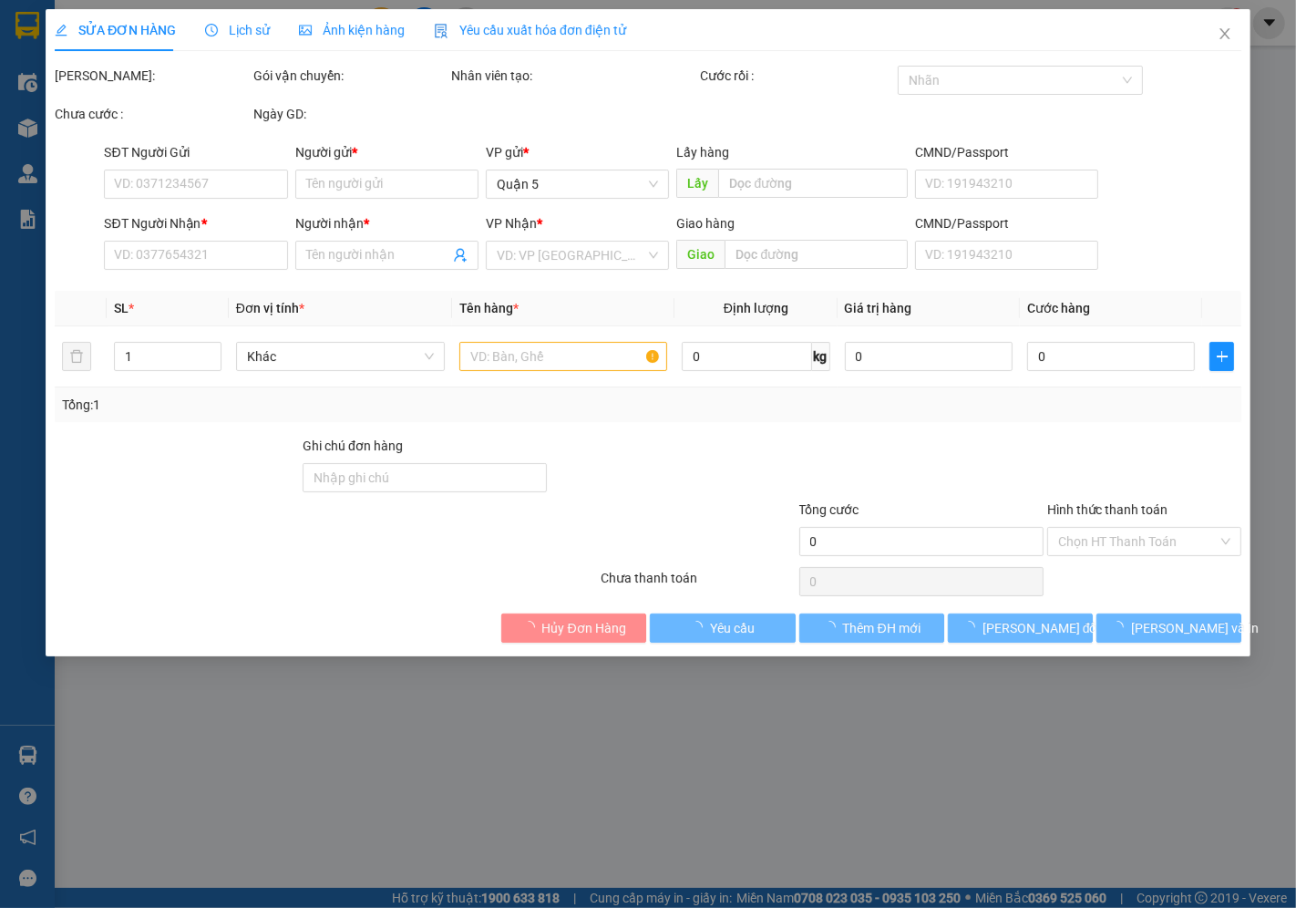
type input "40.000"
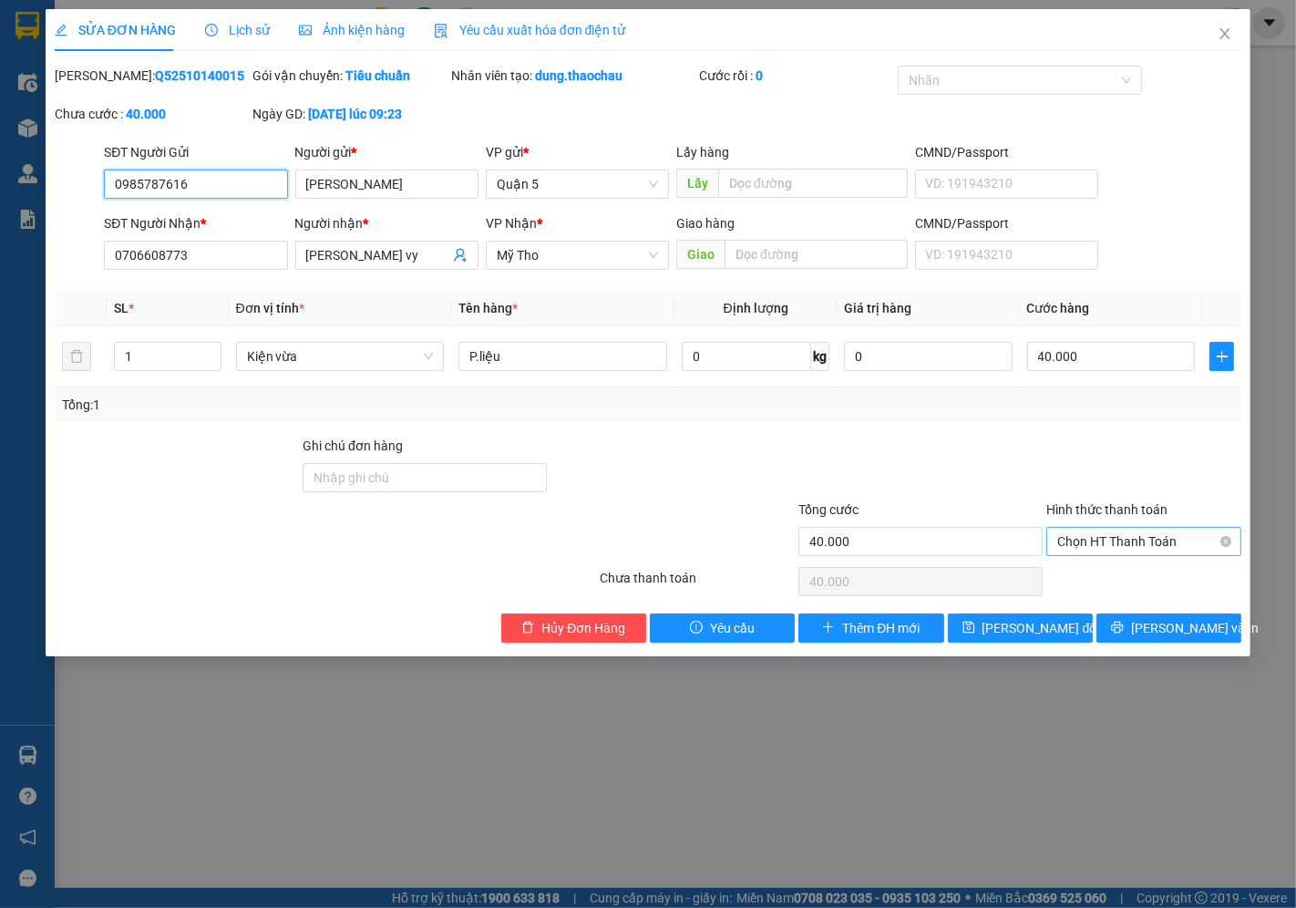
click at [1092, 543] on span "Chọn HT Thanh Toán" at bounding box center [1143, 541] width 173 height 27
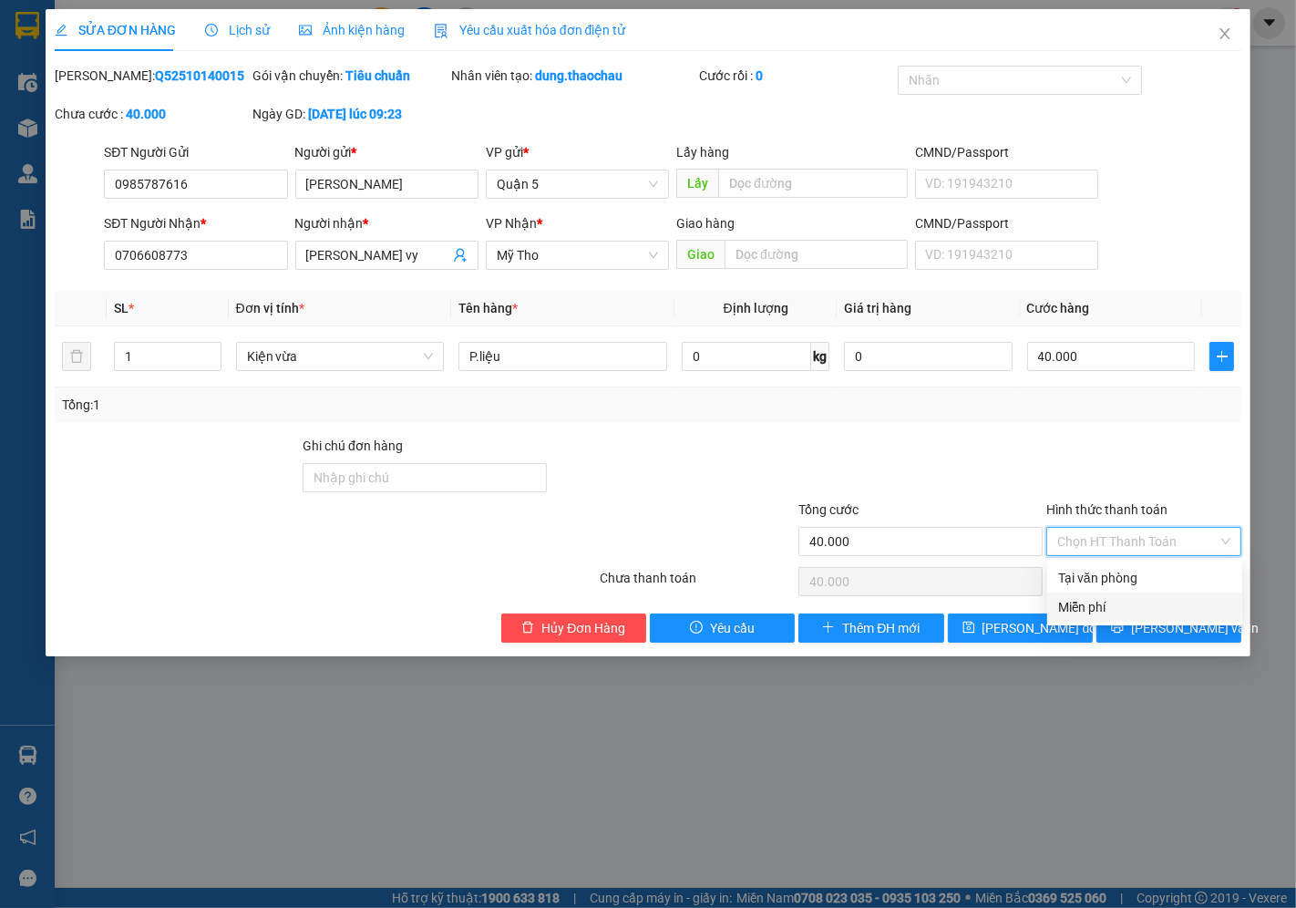
click at [1092, 605] on div "Miễn phí" at bounding box center [1144, 607] width 173 height 20
type input "0"
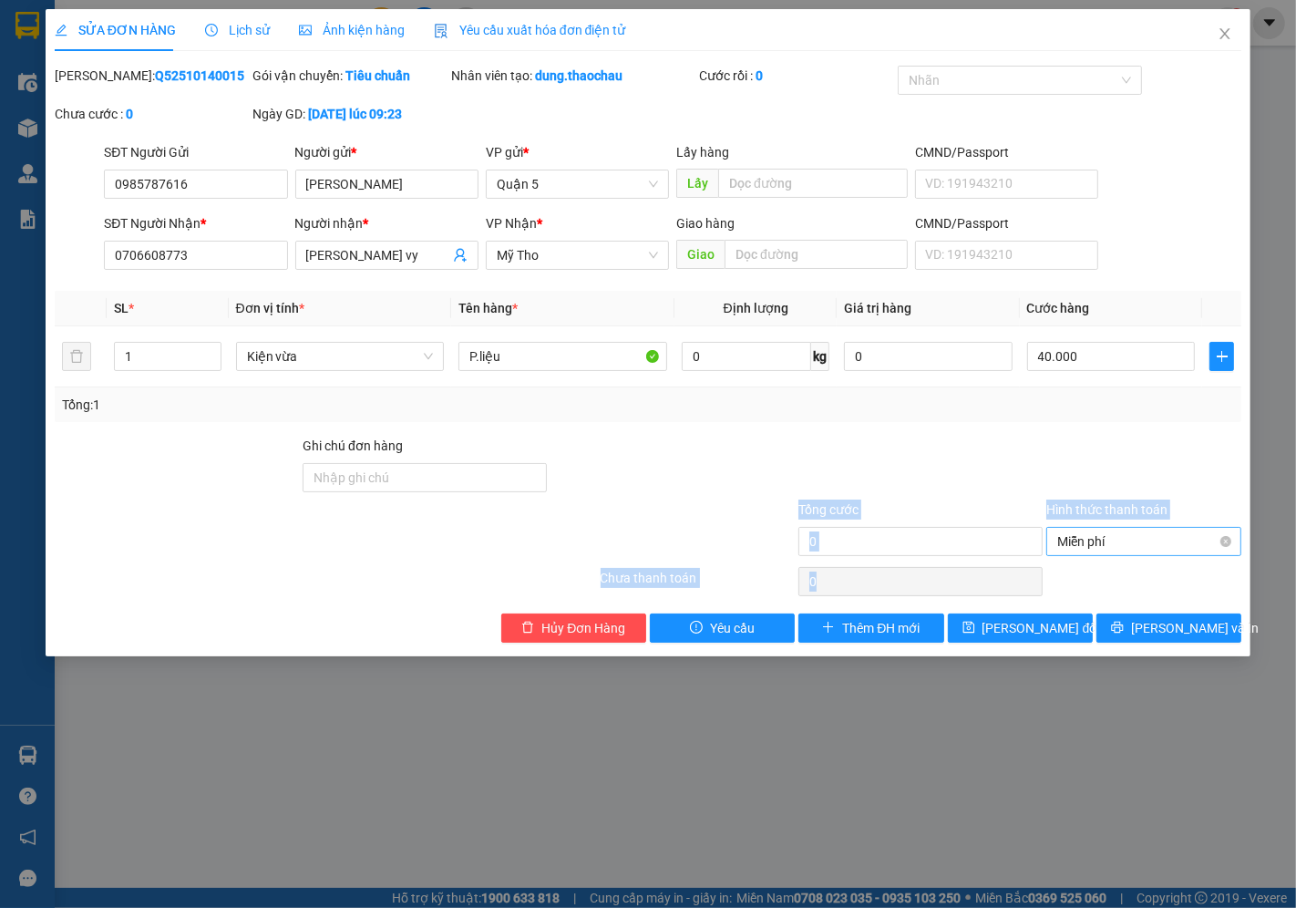
drag, startPoint x: 1092, startPoint y: 605, endPoint x: 1095, endPoint y: 532, distance: 73.0
click at [806, 423] on div "Total Paid Fee 0 Total UnPaid Fee 40.000 Cash Collection Total Fee Mã ĐH: Q5251…" at bounding box center [648, 354] width 1187 height 577
click at [1105, 538] on span "Miễn phí" at bounding box center [1143, 541] width 173 height 27
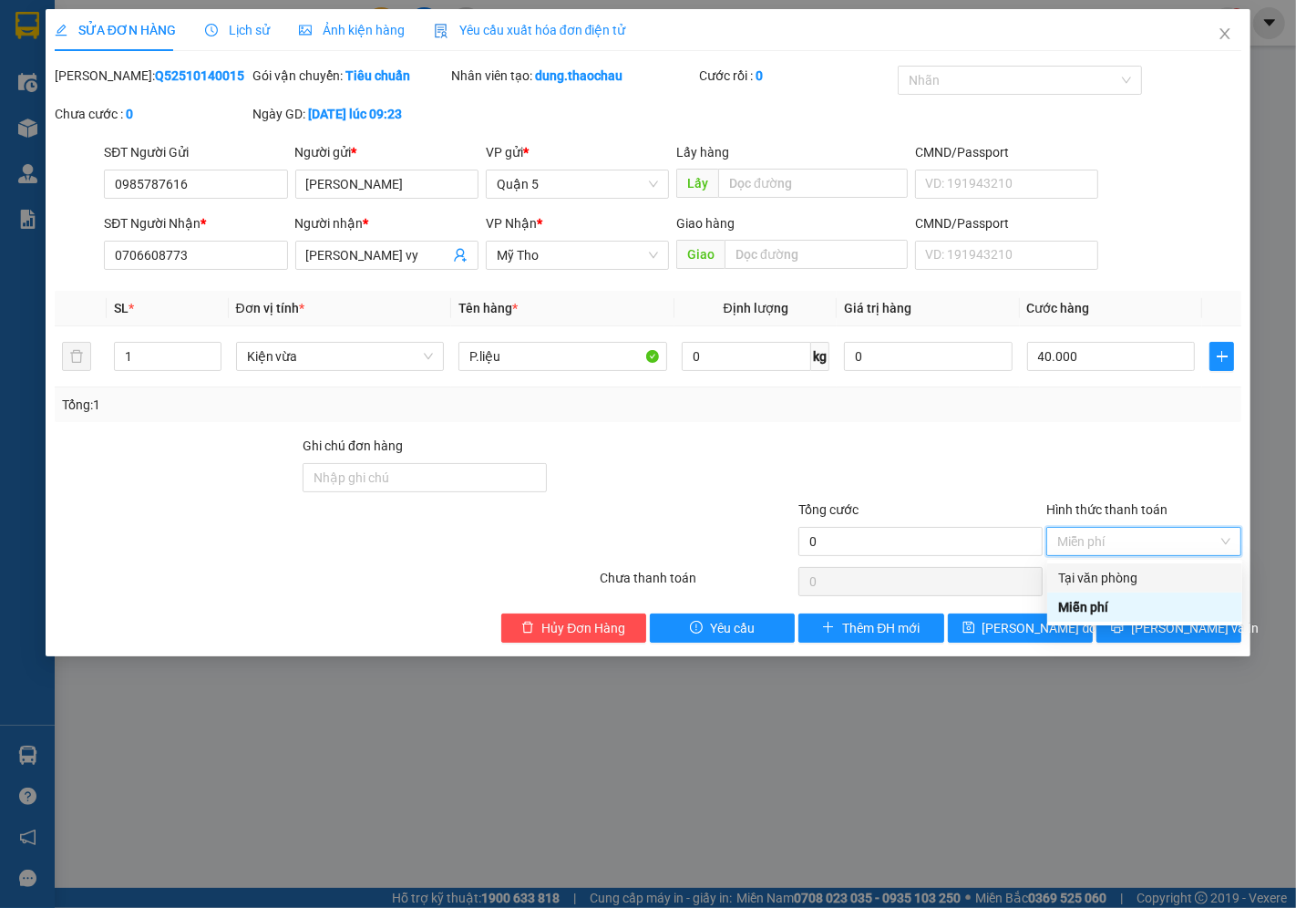
click at [1070, 585] on div "Tại văn phòng" at bounding box center [1144, 578] width 173 height 20
type input "40.000"
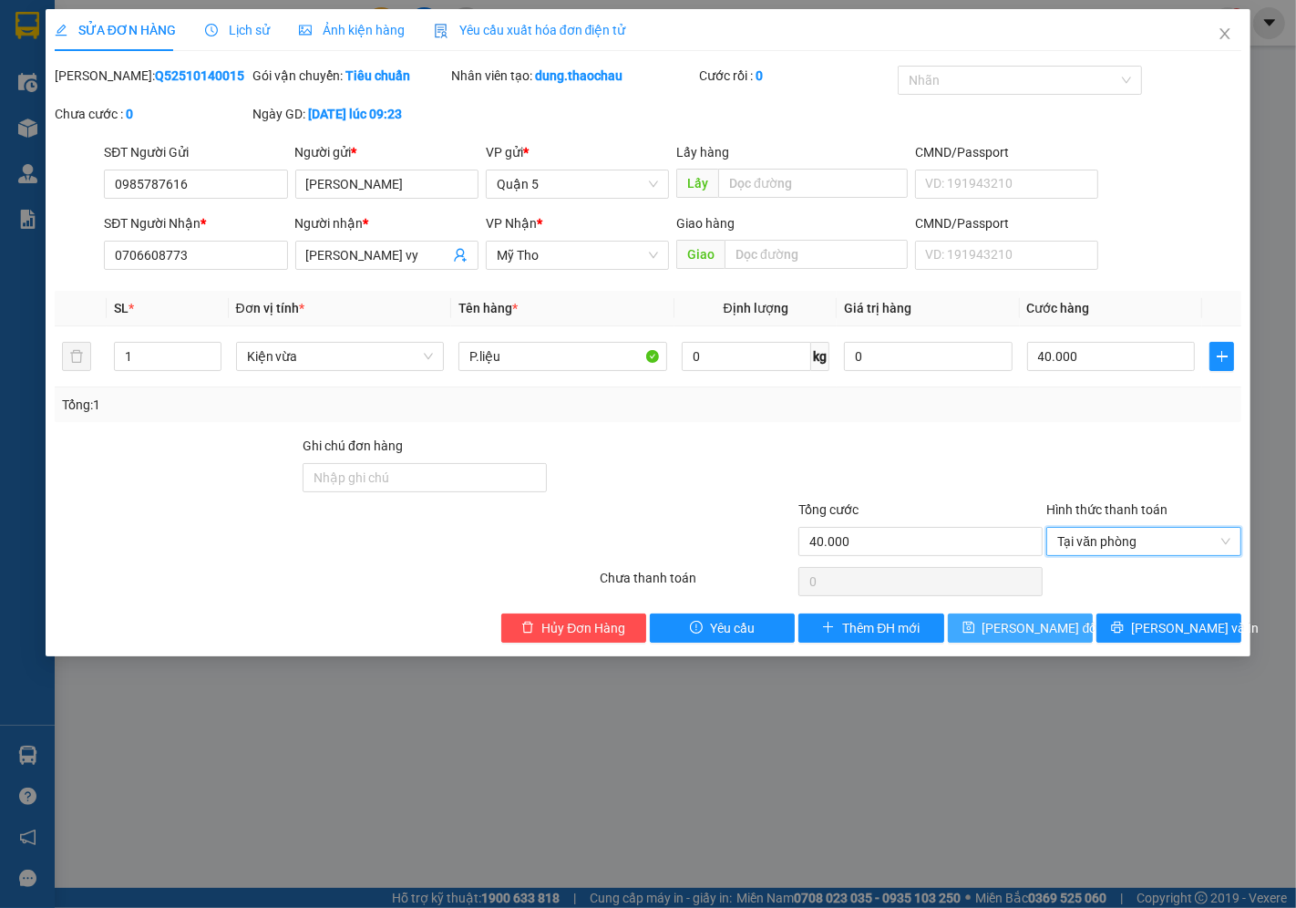
click at [1022, 624] on span "[PERSON_NAME] đổi" at bounding box center [1042, 628] width 118 height 20
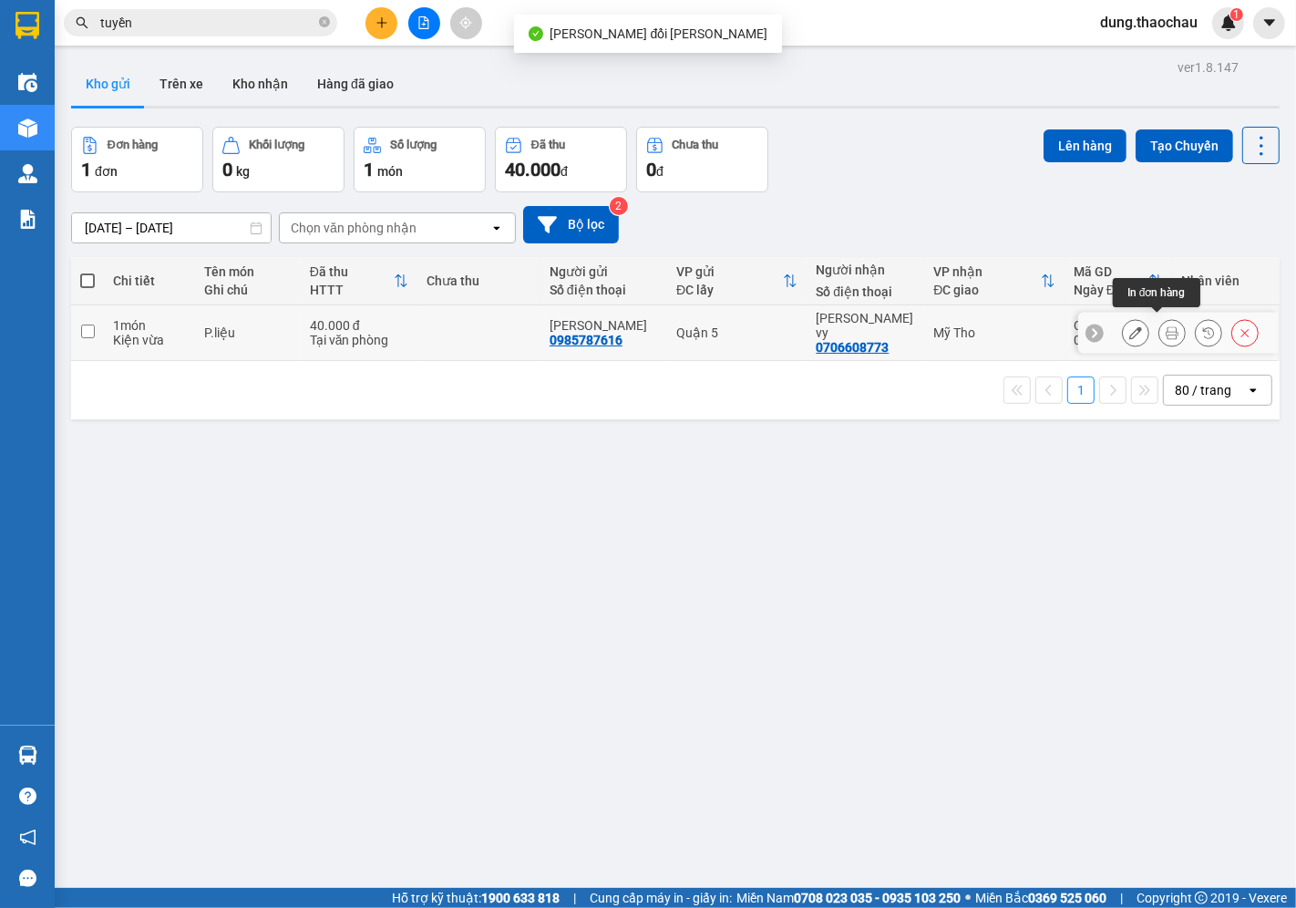
click at [1166, 329] on icon at bounding box center [1172, 332] width 13 height 13
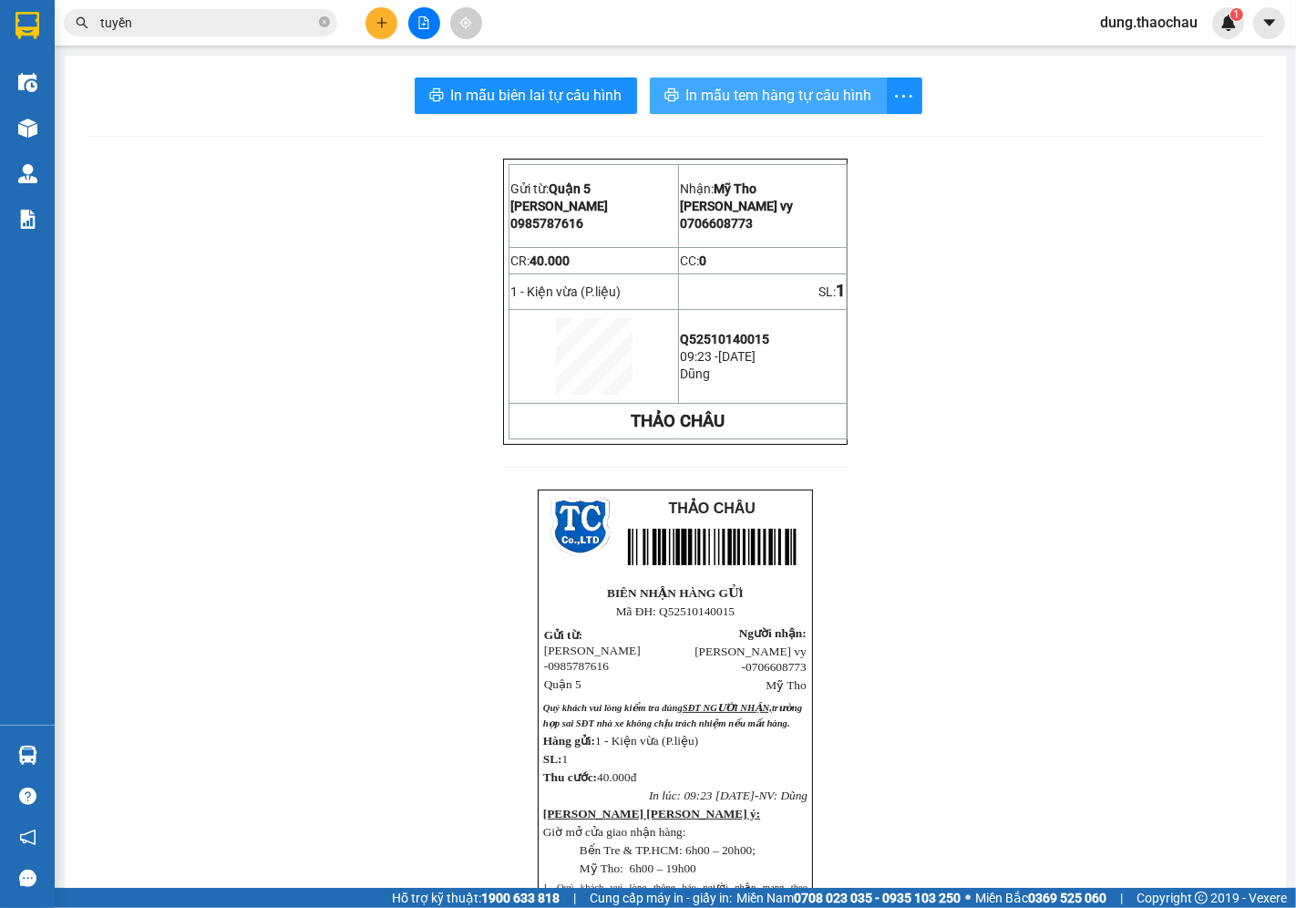
click at [754, 100] on span "In mẫu tem hàng tự cấu hình" at bounding box center [779, 95] width 186 height 23
click at [381, 35] on button at bounding box center [381, 23] width 32 height 32
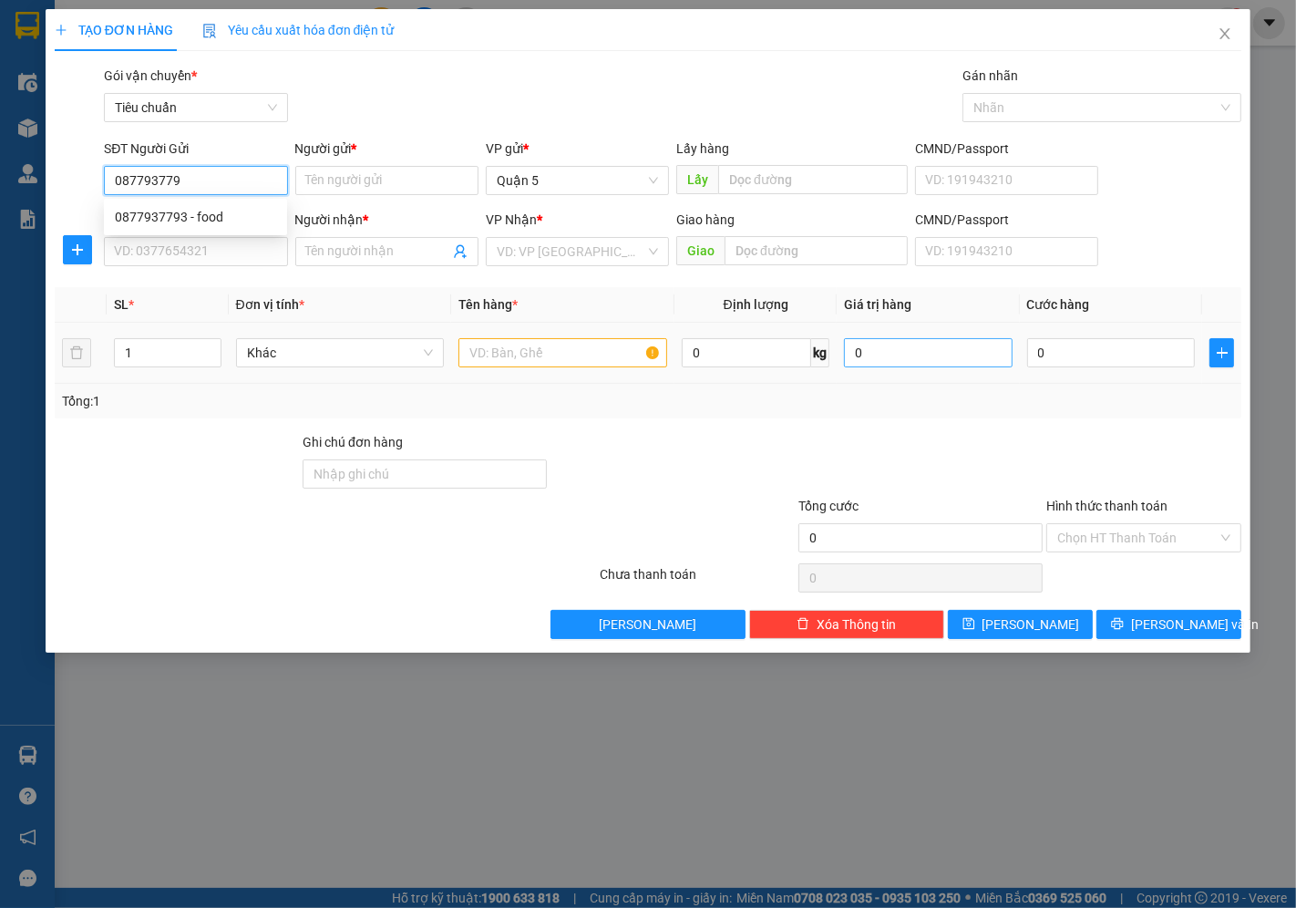
type input "0877937793"
click at [206, 221] on div "0877937793 - food" at bounding box center [195, 217] width 161 height 20
type input "food"
type input "0877937793"
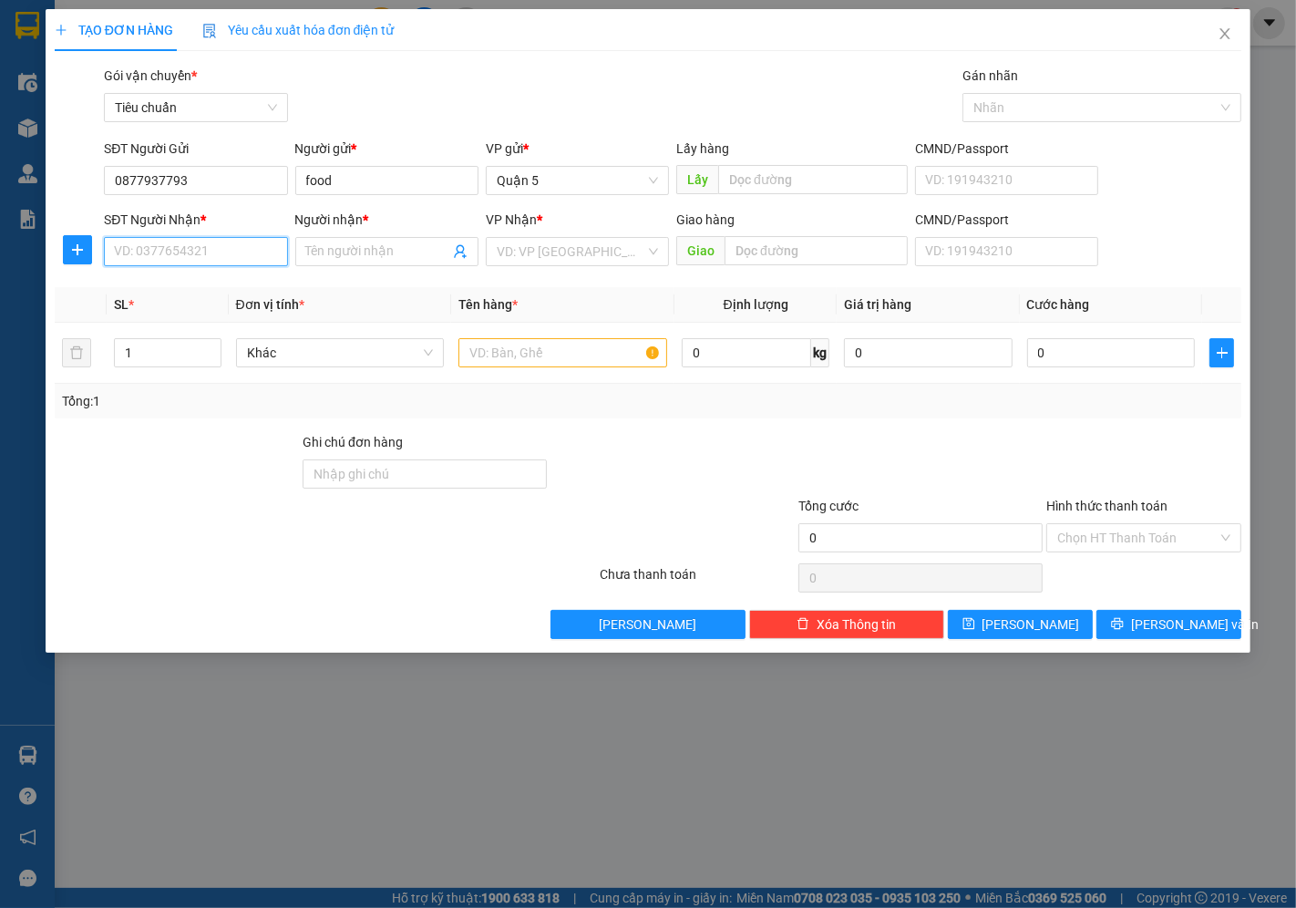
click at [176, 265] on input "SĐT Người Nhận *" at bounding box center [195, 251] width 183 height 29
type input "0359456417"
click at [380, 248] on input "Người nhận *" at bounding box center [377, 252] width 143 height 20
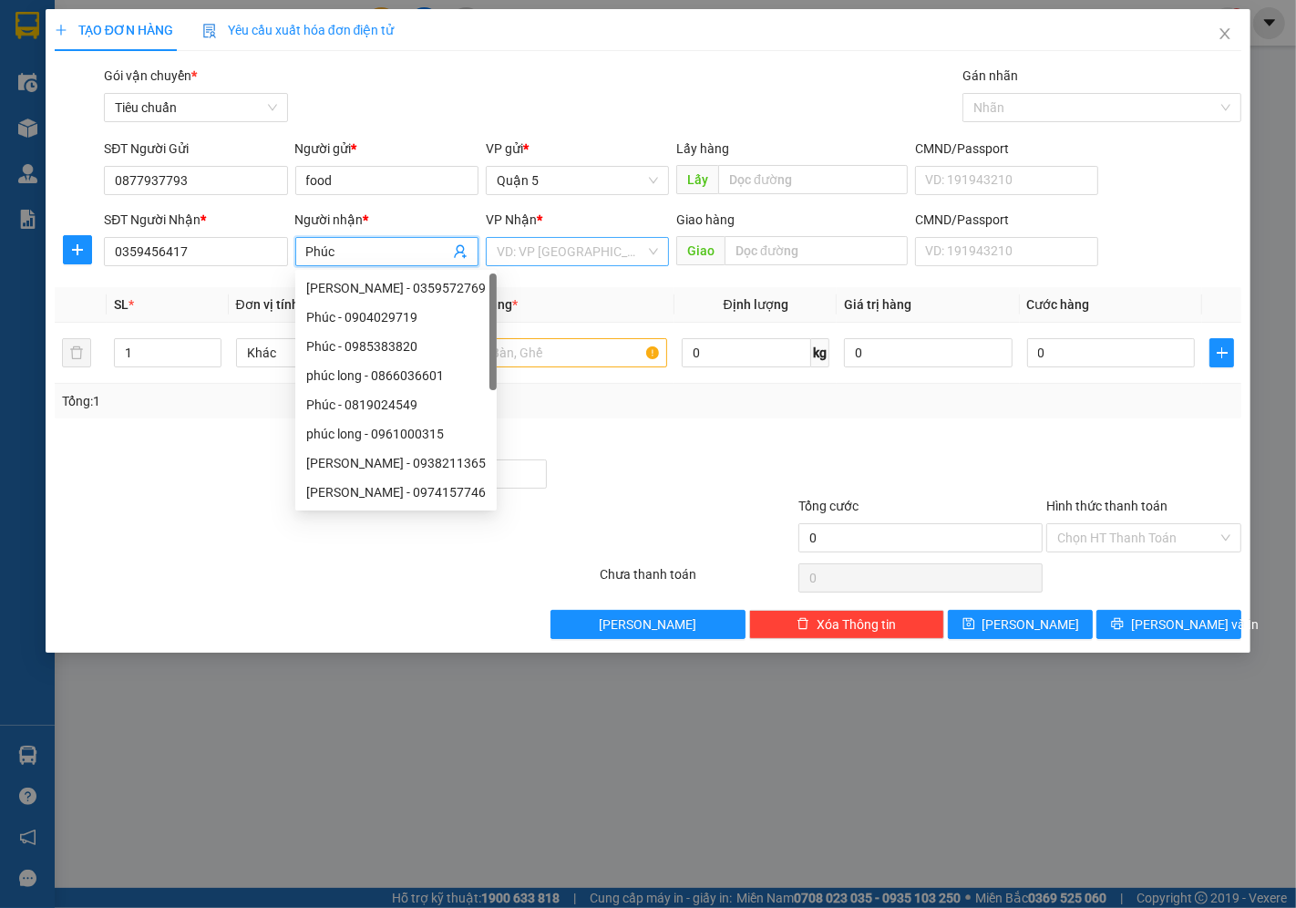
type input "Phúc"
click at [540, 247] on input "search" at bounding box center [571, 251] width 149 height 27
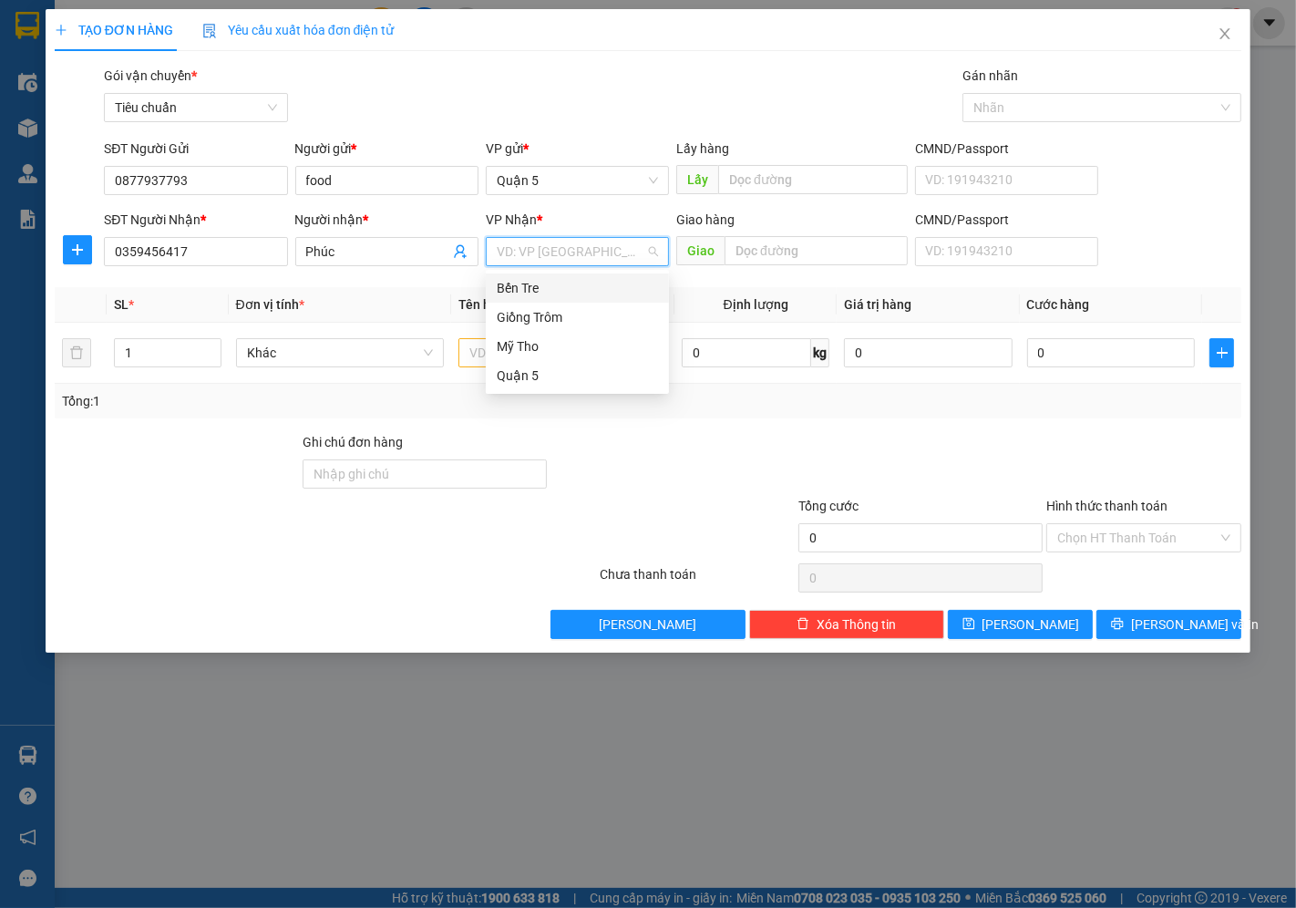
drag, startPoint x: 534, startPoint y: 294, endPoint x: 524, endPoint y: 301, distance: 11.9
click at [534, 294] on div "Bến Tre" at bounding box center [577, 288] width 161 height 20
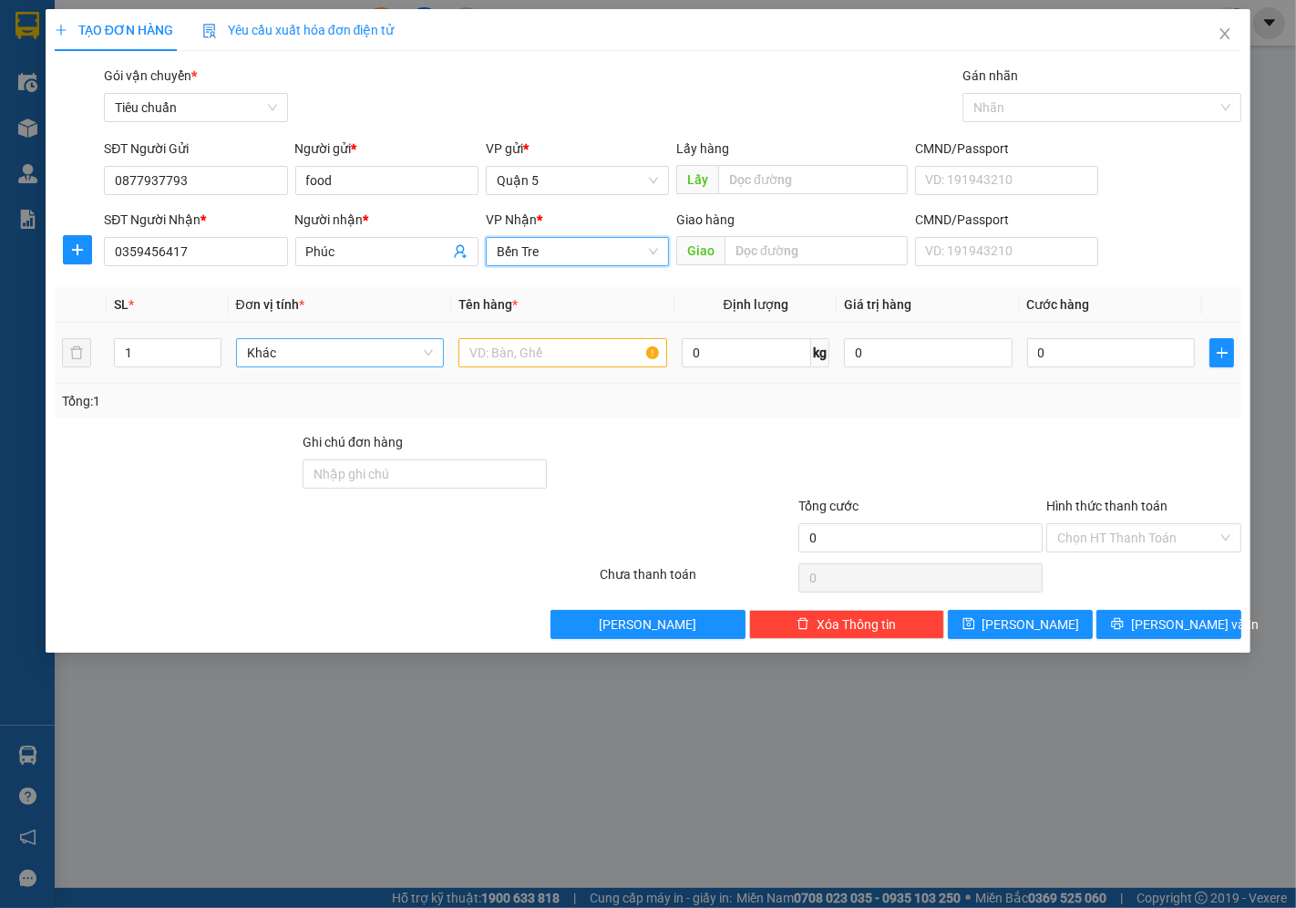
click at [304, 349] on span "Khác" at bounding box center [340, 352] width 187 height 27
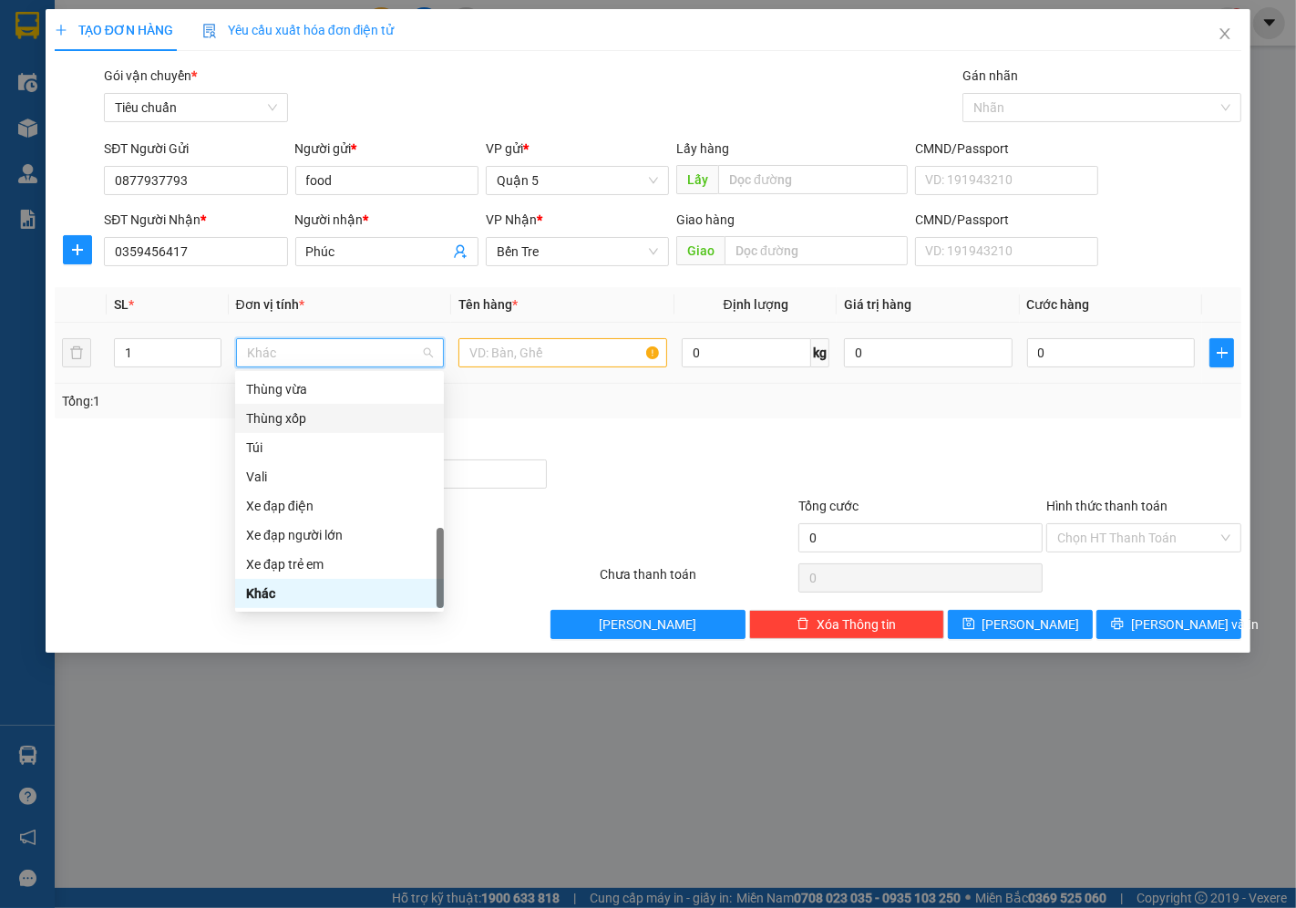
click at [290, 419] on div "Thùng xốp" at bounding box center [339, 418] width 187 height 20
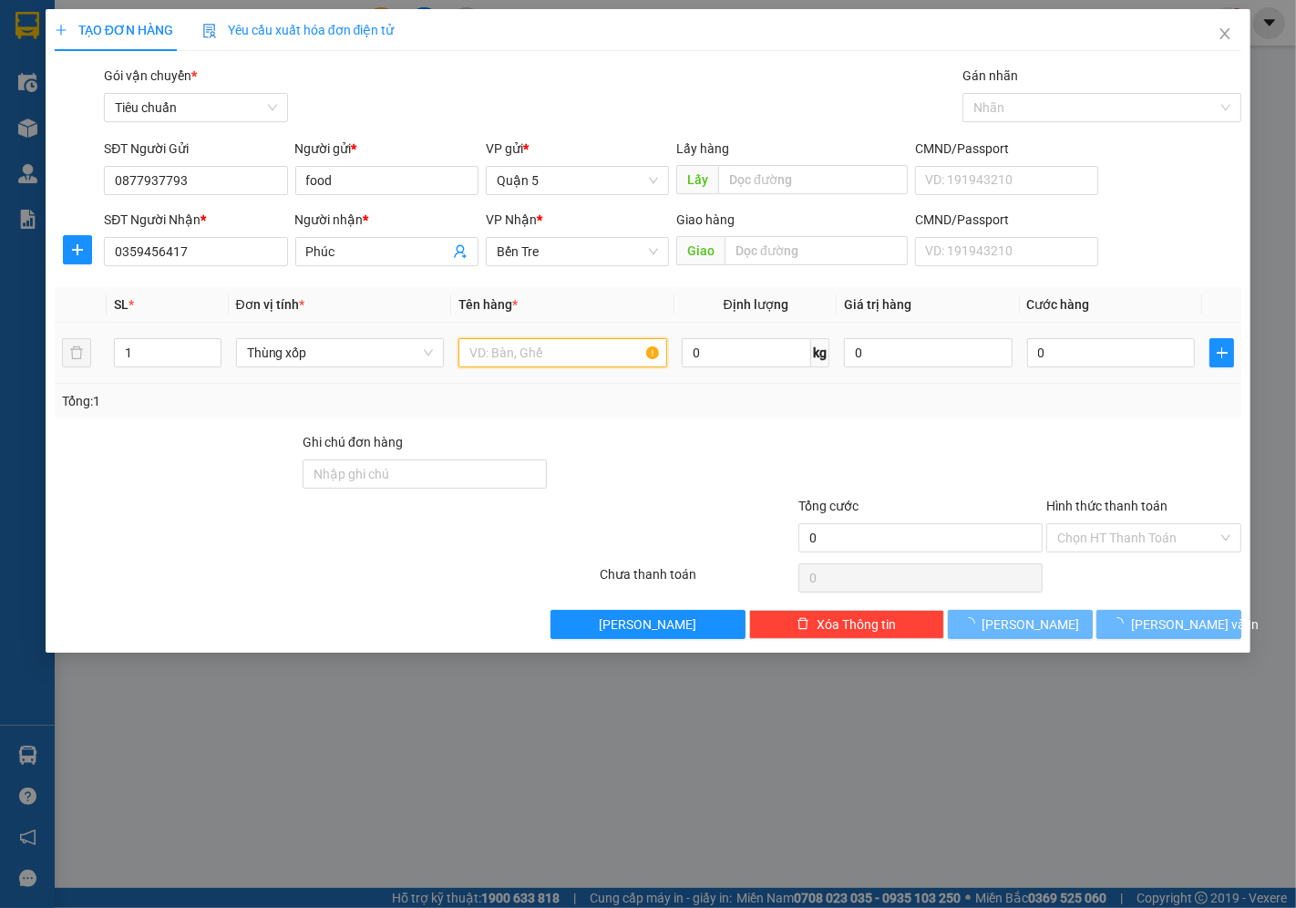
click at [520, 352] on input "text" at bounding box center [562, 352] width 209 height 29
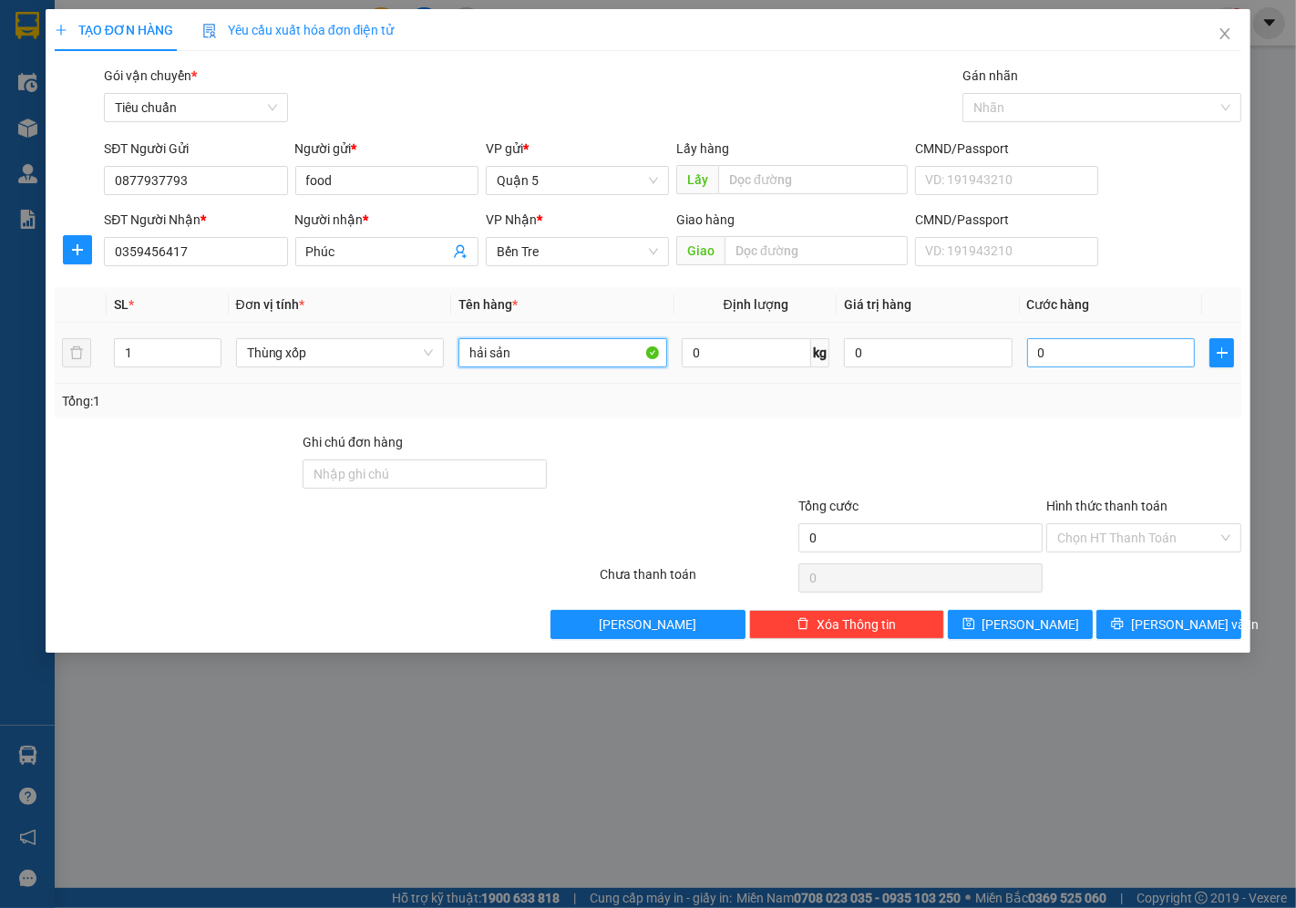
type input "hải sản"
click at [1135, 347] on input "0" at bounding box center [1111, 352] width 168 height 29
type input "04"
type input "4"
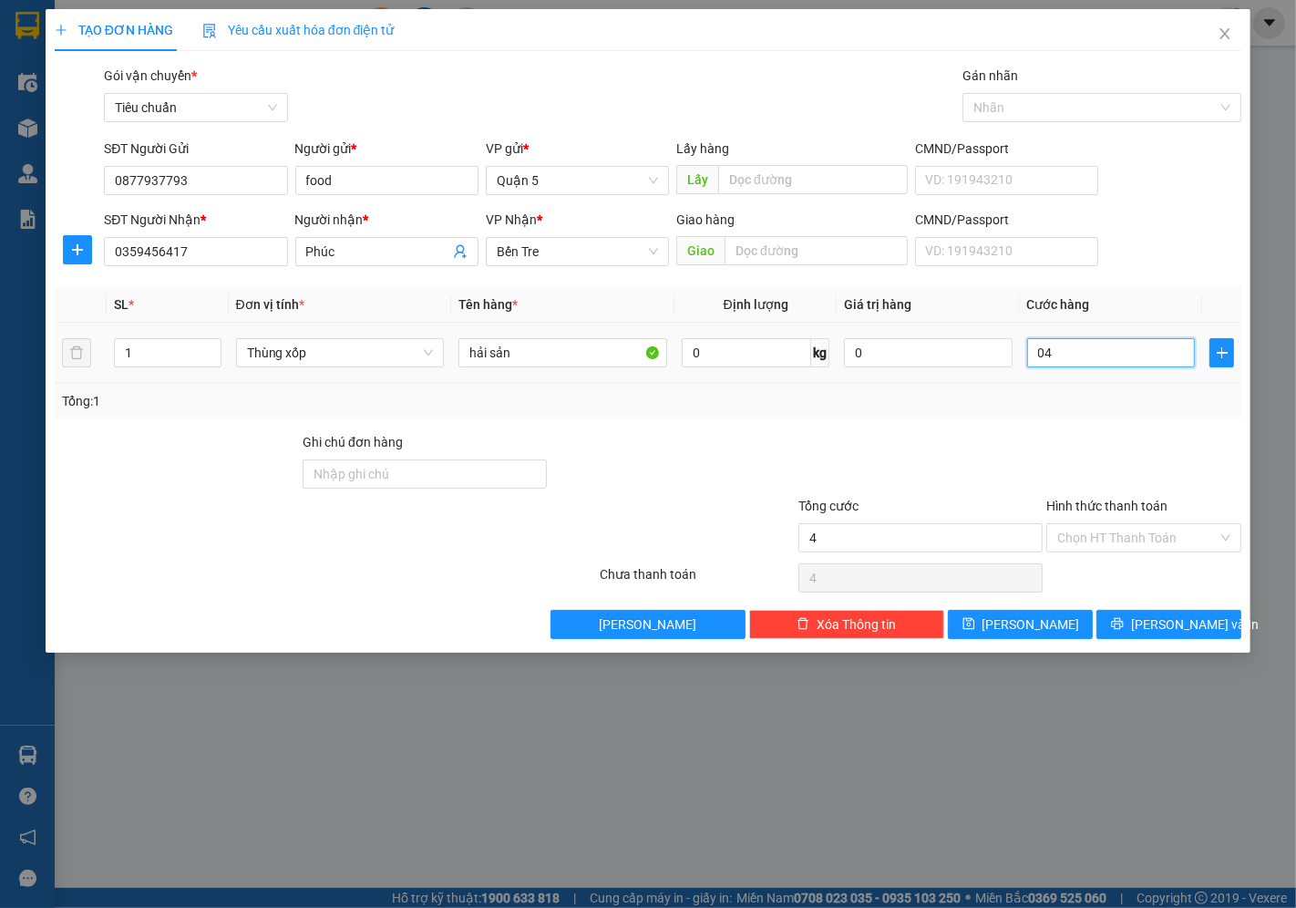
type input "040"
type input "40"
type input "40.000"
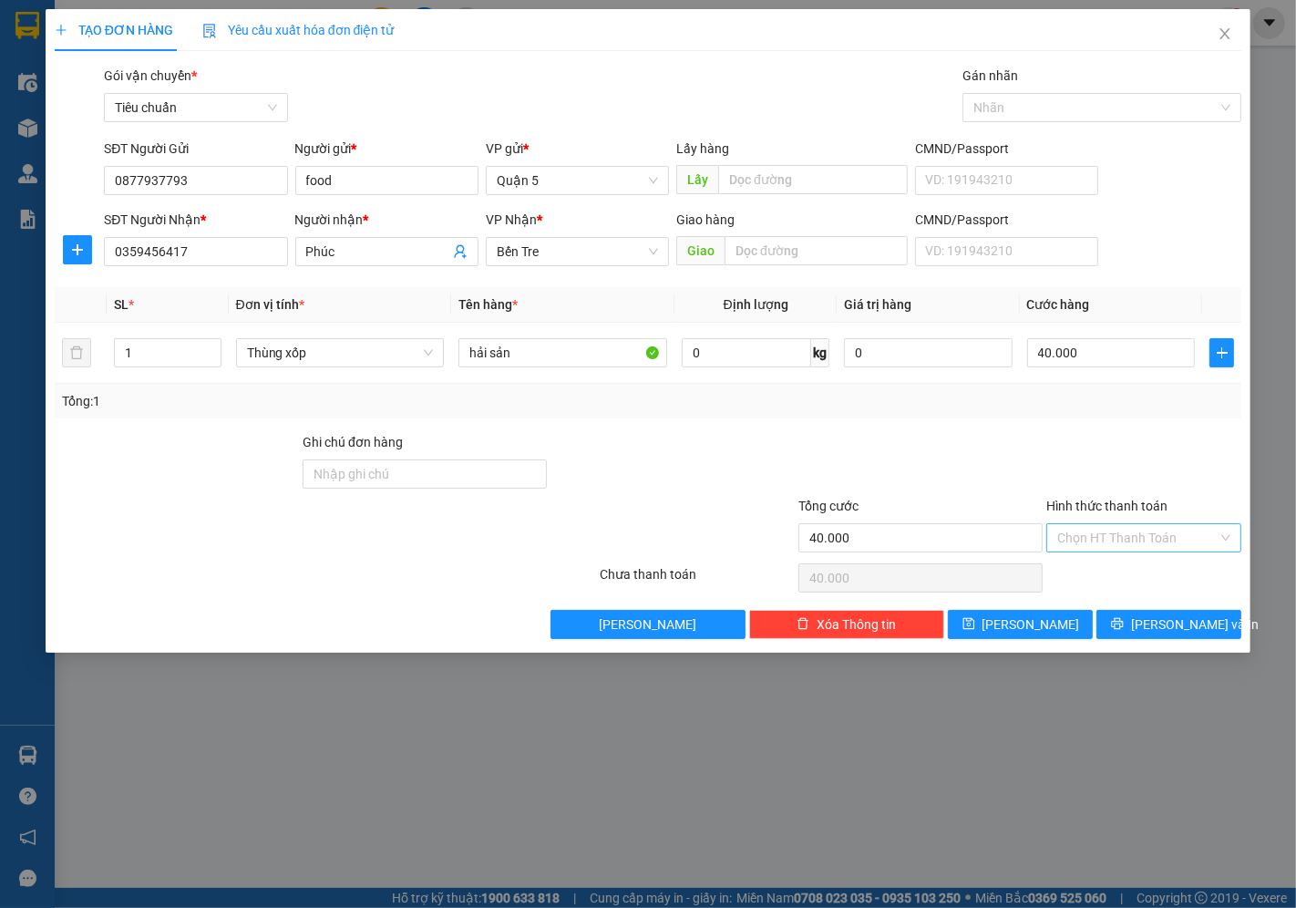
click at [1095, 545] on input "Hình thức thanh toán" at bounding box center [1137, 537] width 160 height 27
click at [1095, 579] on div "Tại văn phòng" at bounding box center [1144, 574] width 173 height 20
type input "0"
click at [1162, 633] on span "[PERSON_NAME] và In" at bounding box center [1195, 624] width 128 height 20
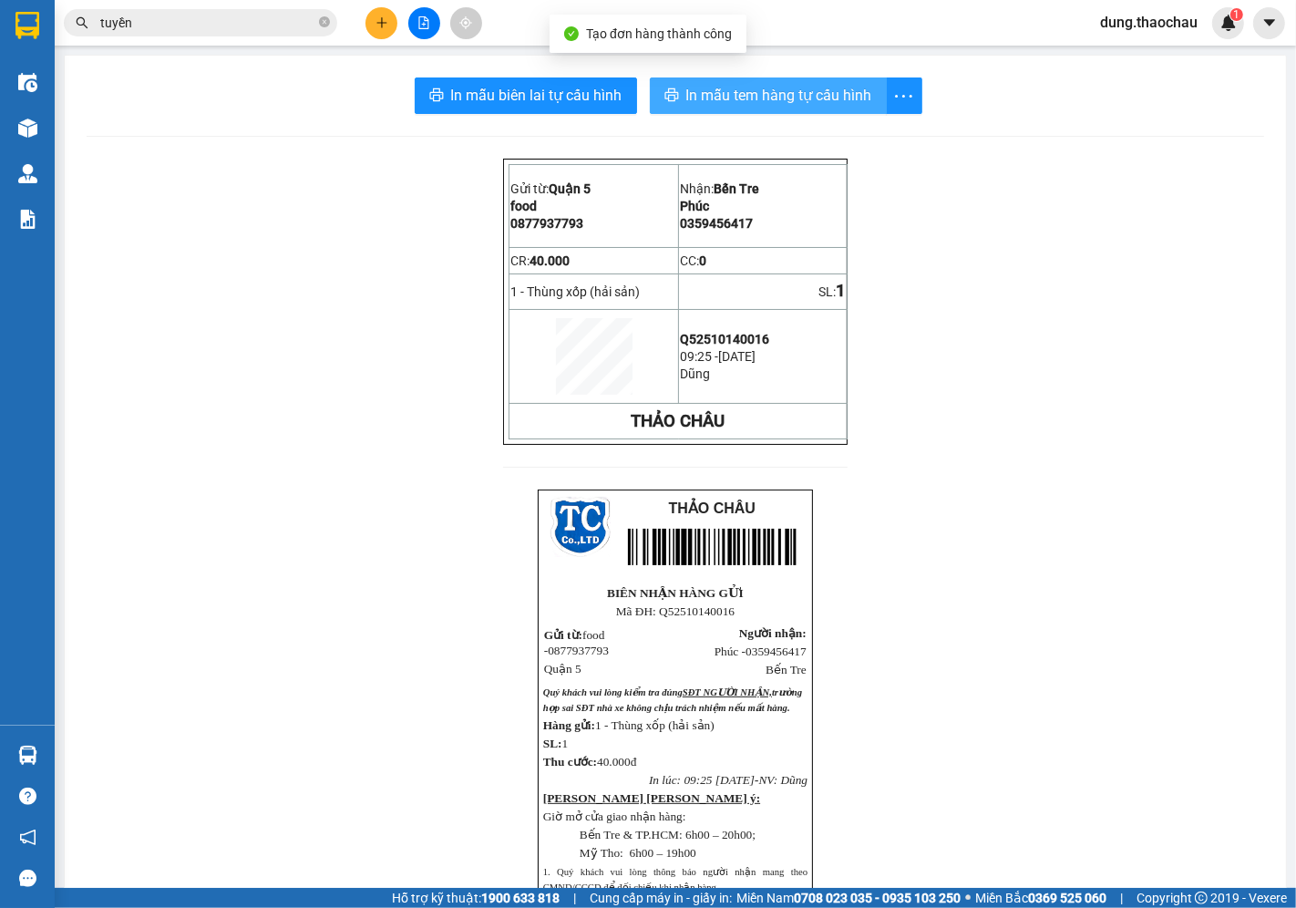
click at [741, 105] on span "In mẫu tem hàng tự cấu hình" at bounding box center [779, 95] width 186 height 23
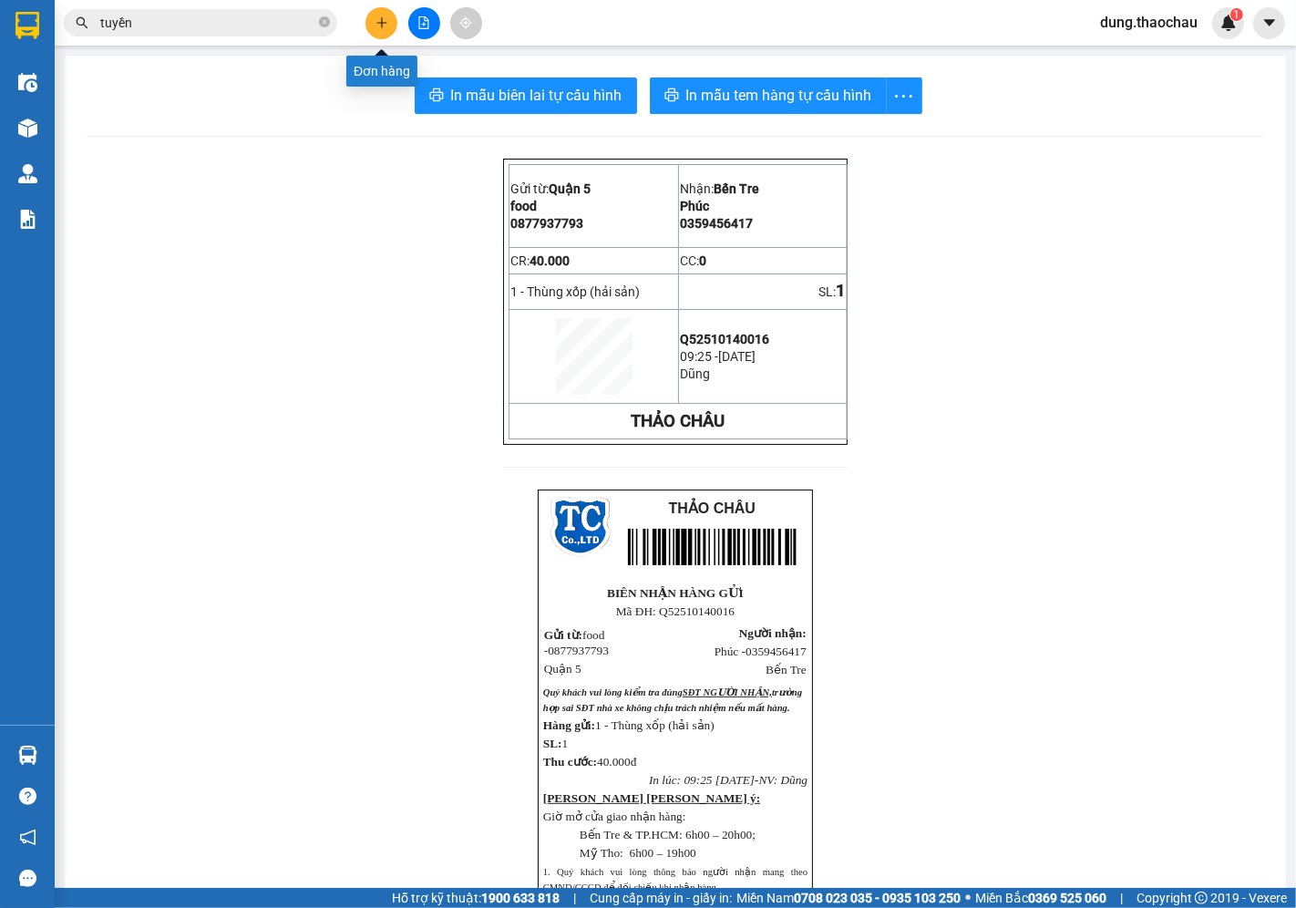
click at [383, 27] on icon "plus" at bounding box center [382, 22] width 13 height 13
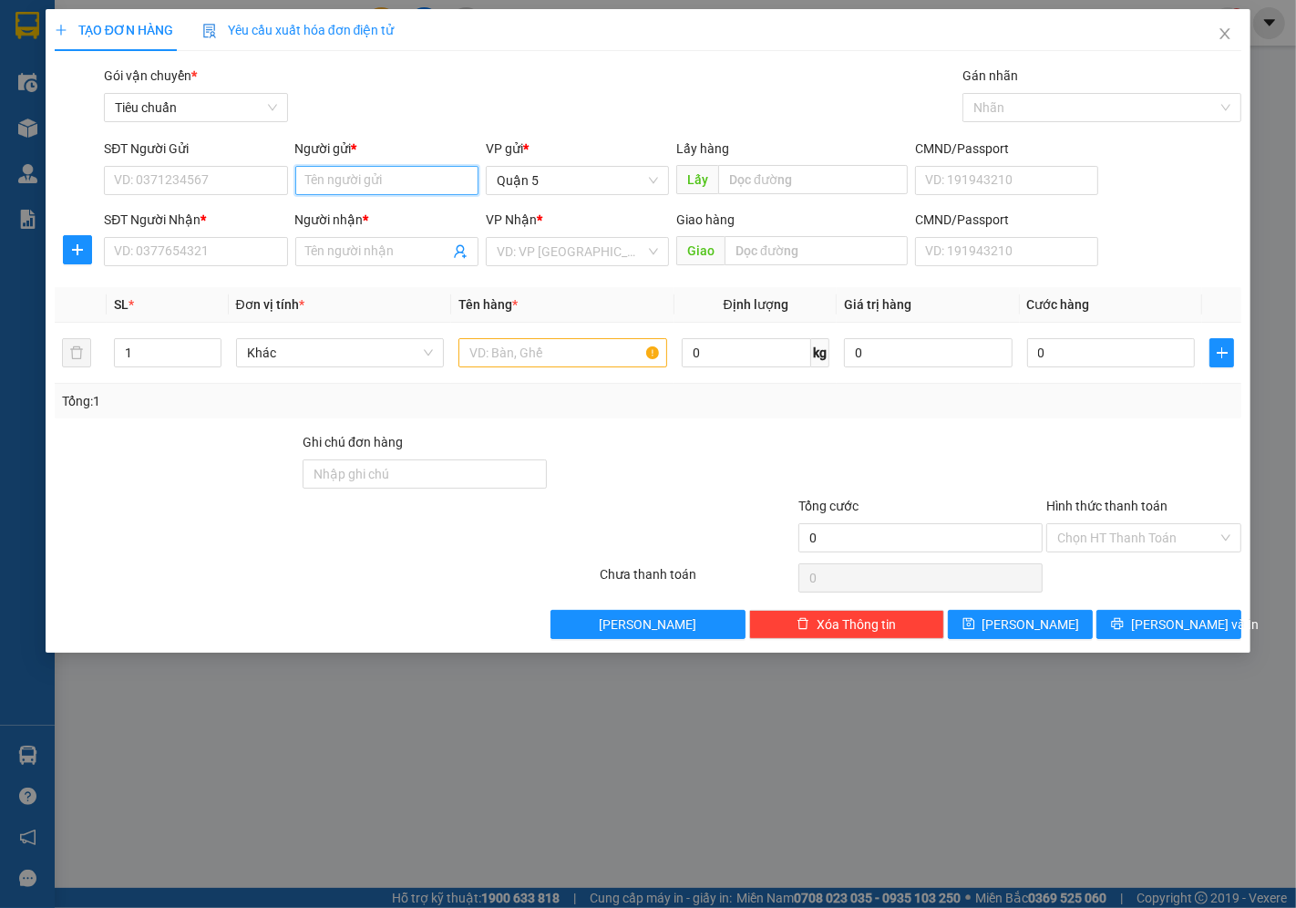
click at [349, 173] on input "Người gửi *" at bounding box center [386, 180] width 183 height 29
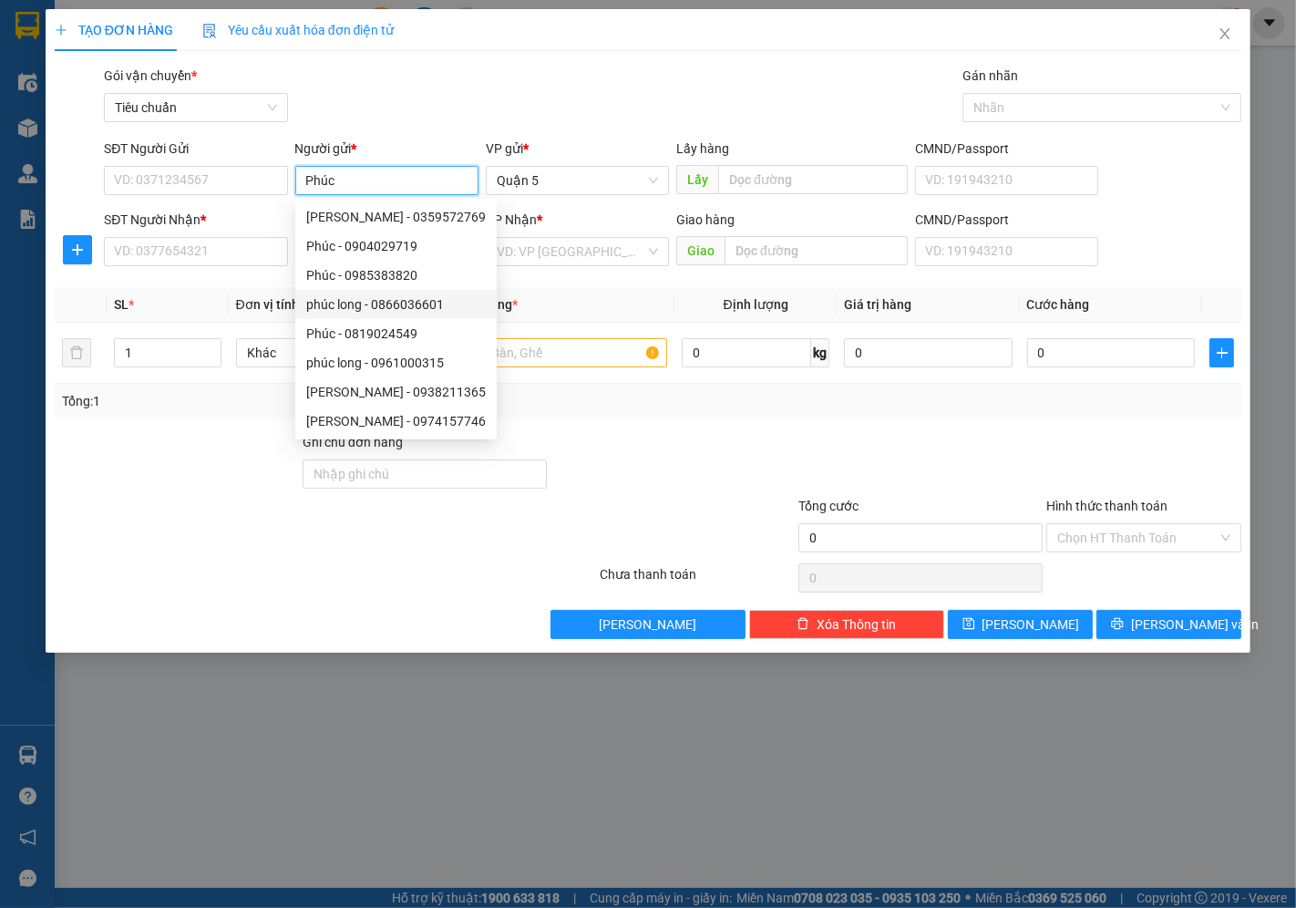
type input "Phúc"
click at [509, 70] on div "Gói vận chuyển * Tiêu chuẩn Gán nhãn Nhãn" at bounding box center [672, 98] width 1145 height 64
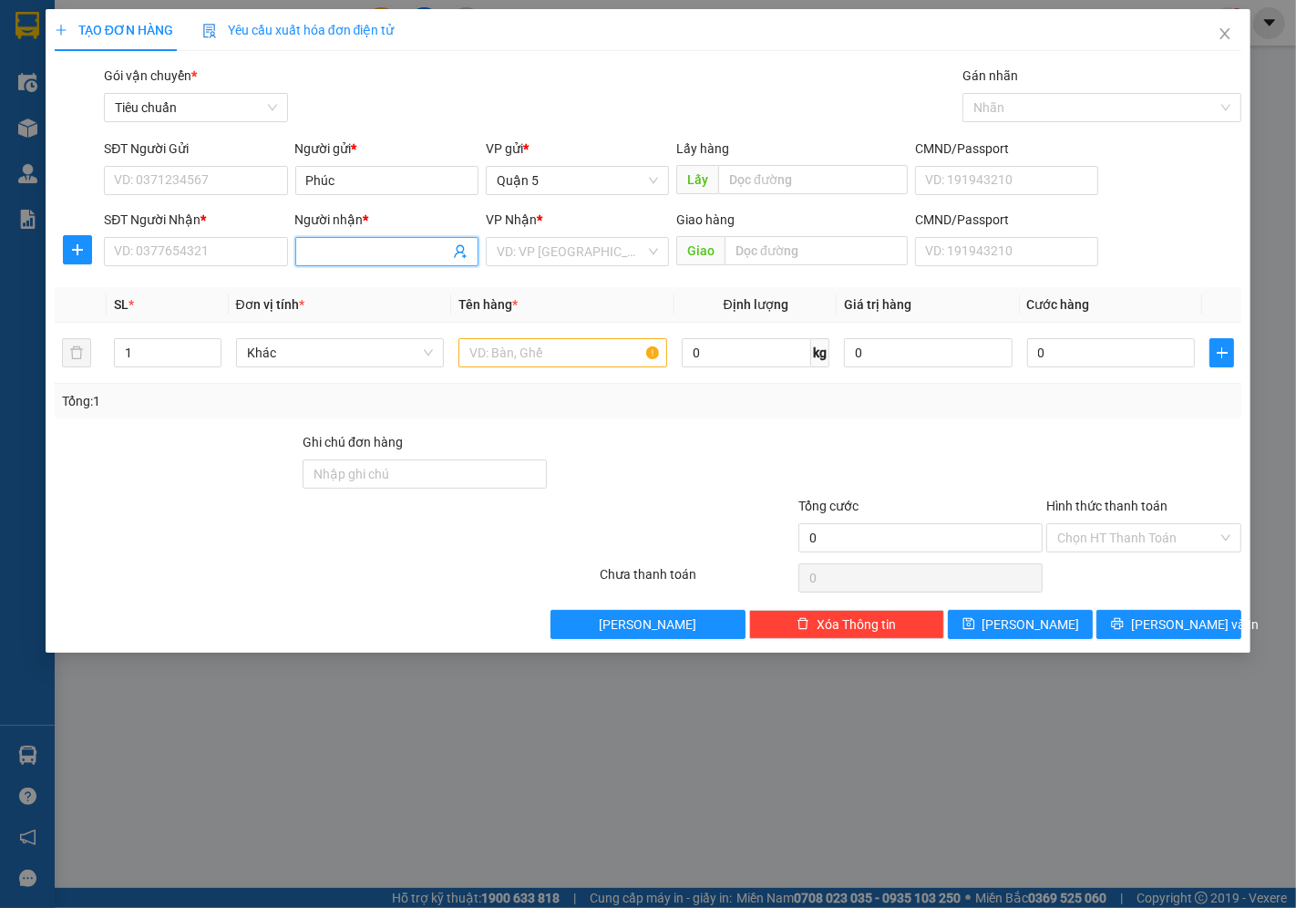
click at [365, 256] on input "Người nhận *" at bounding box center [377, 252] width 143 height 20
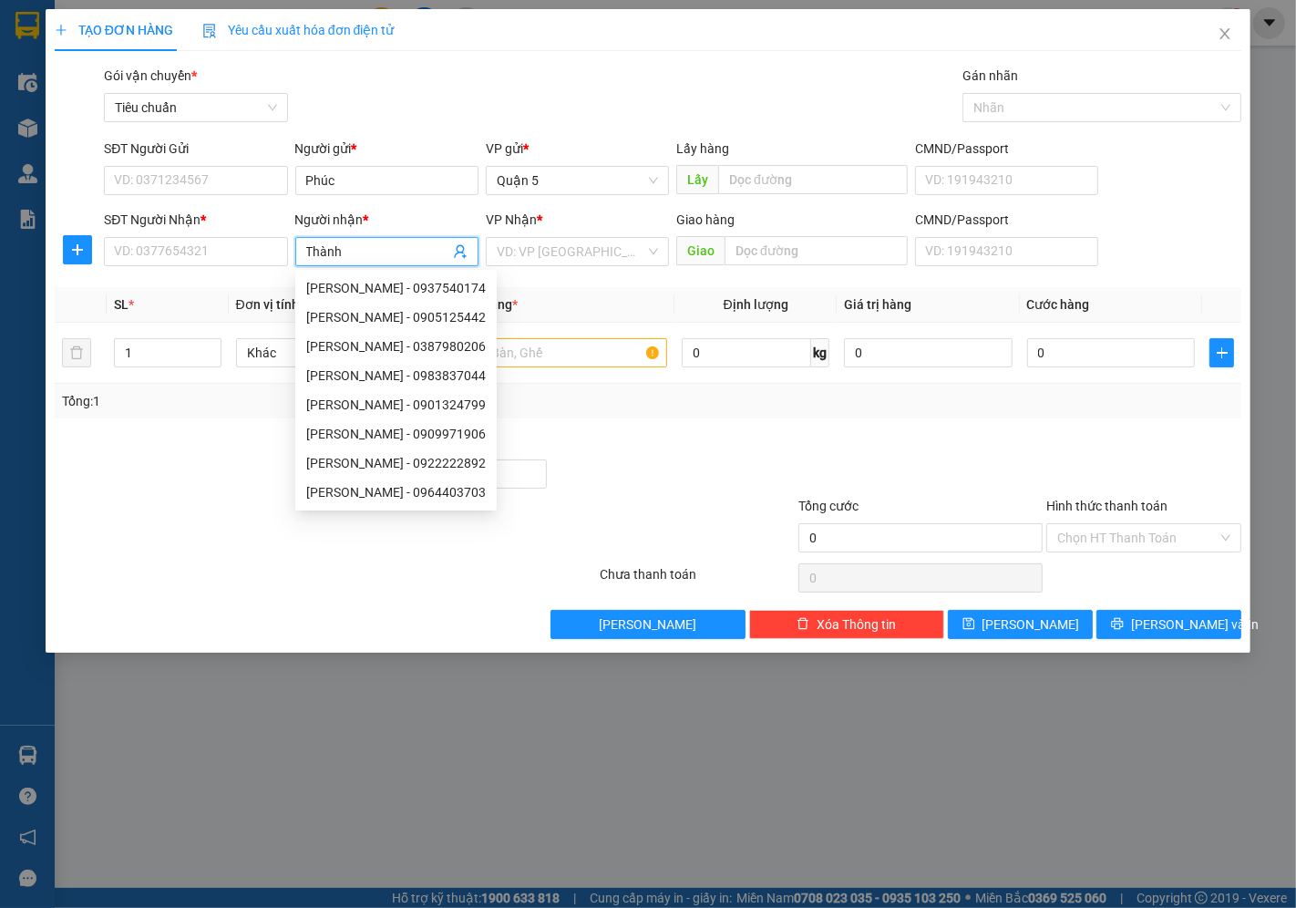
type input "Thành"
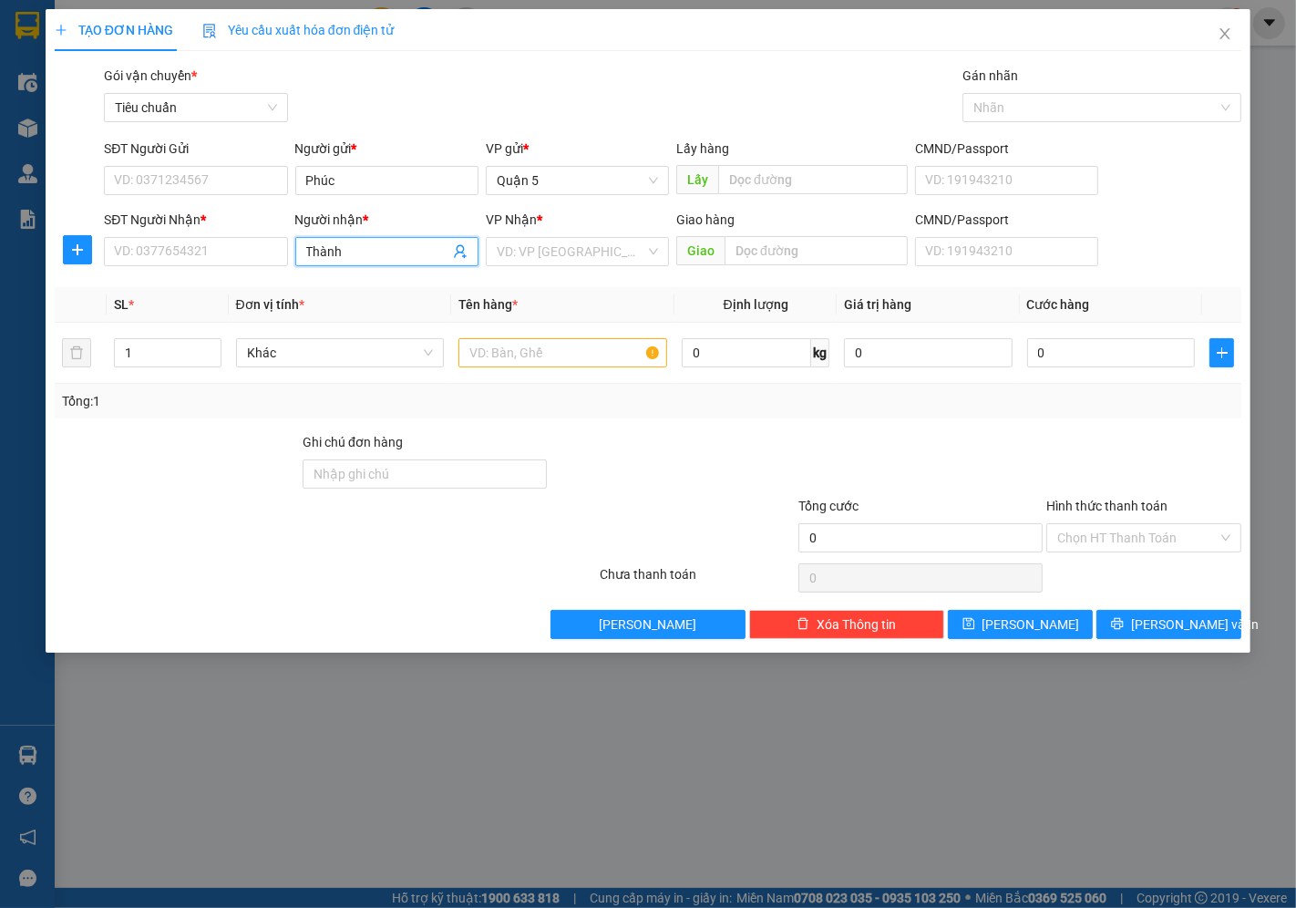
click at [198, 287] on th "SL *" at bounding box center [168, 305] width 122 height 36
click at [189, 260] on input "SĐT Người Nhận *" at bounding box center [195, 251] width 183 height 29
paste input "0916674399"
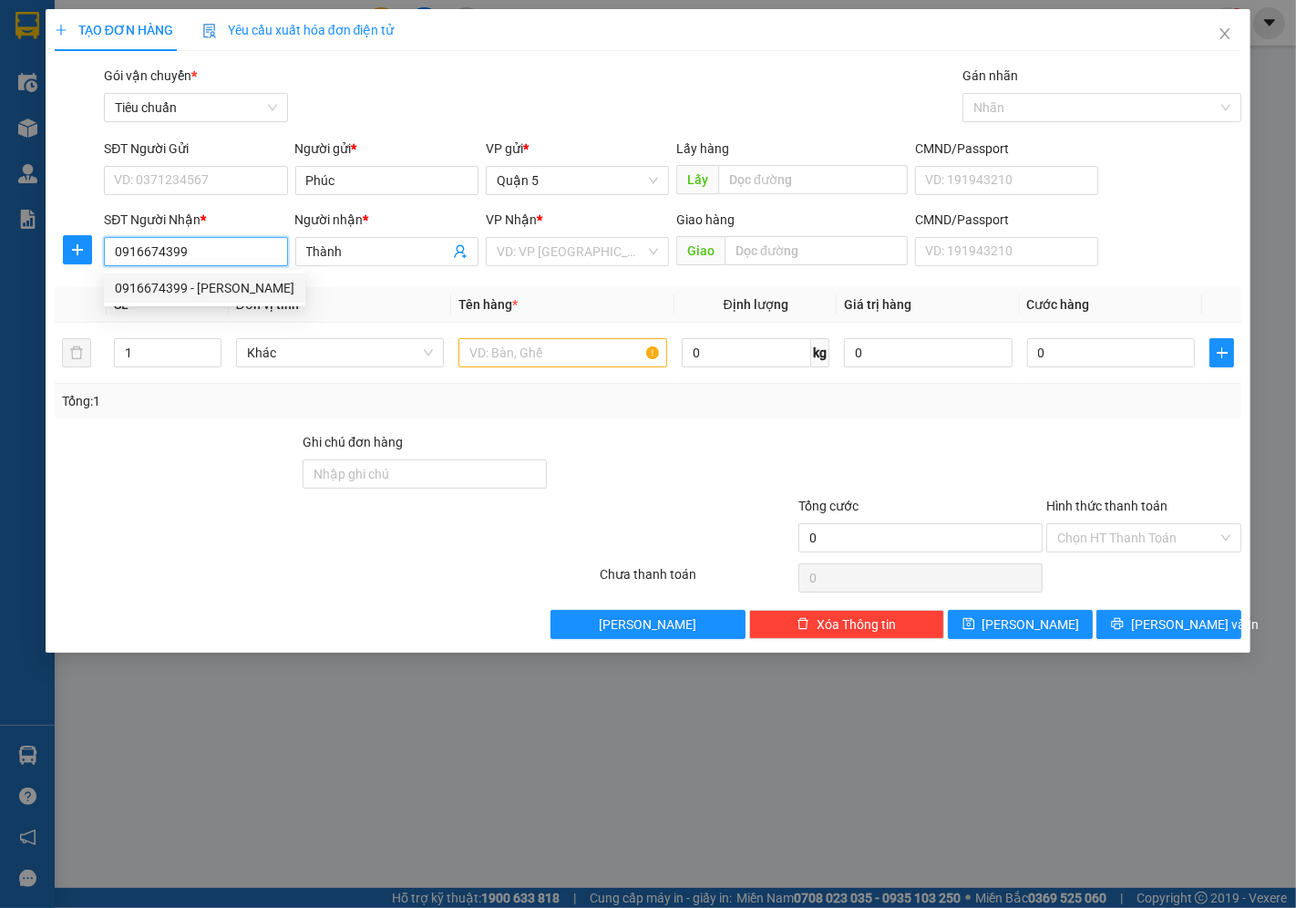
click at [180, 283] on div "0916674399 - [PERSON_NAME]" at bounding box center [205, 288] width 180 height 20
click at [284, 349] on span "Khác" at bounding box center [340, 352] width 187 height 27
type input "0916674399"
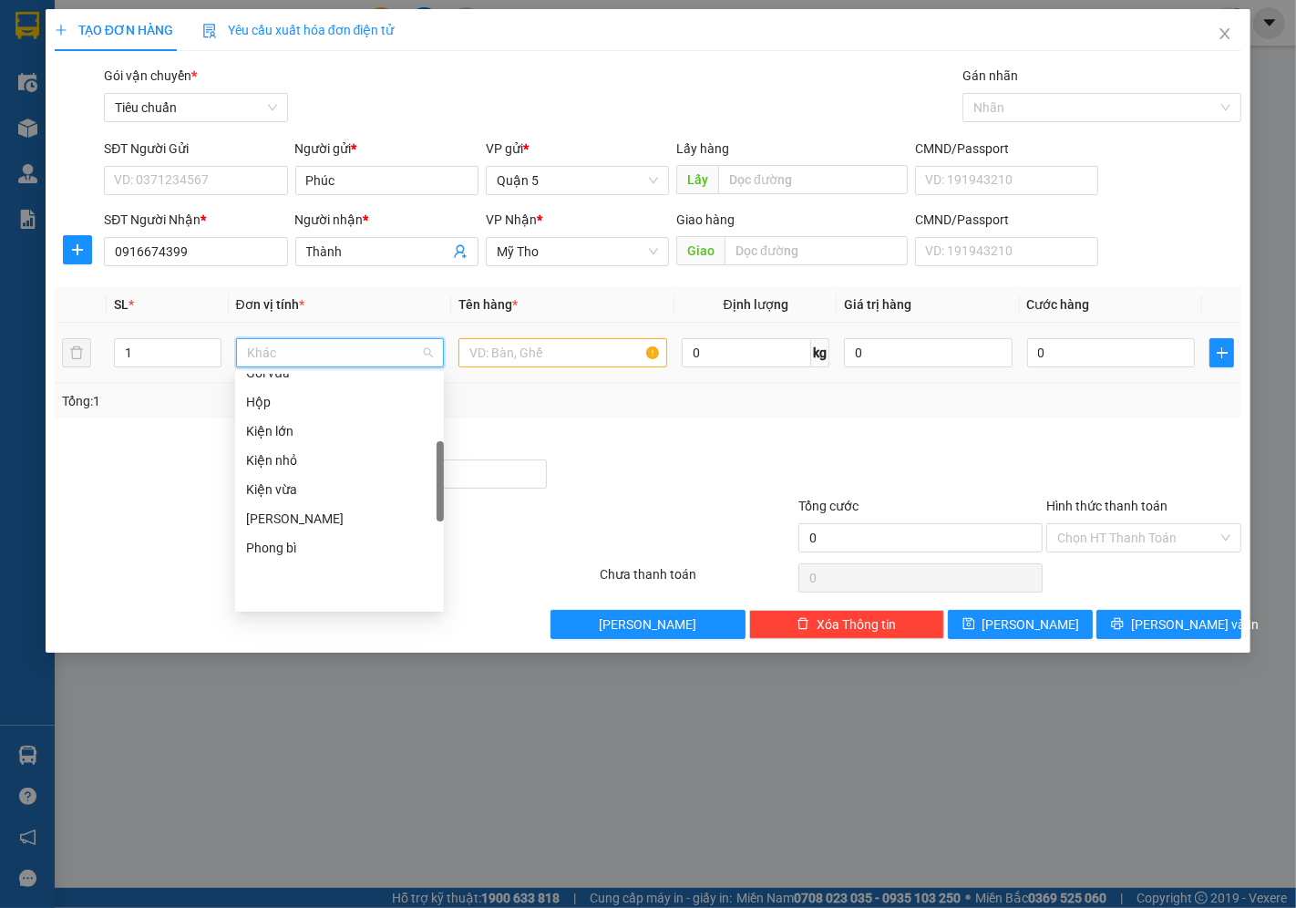
scroll to position [265, 0]
click at [279, 568] on div "Kiện nhỏ" at bounding box center [339, 561] width 187 height 20
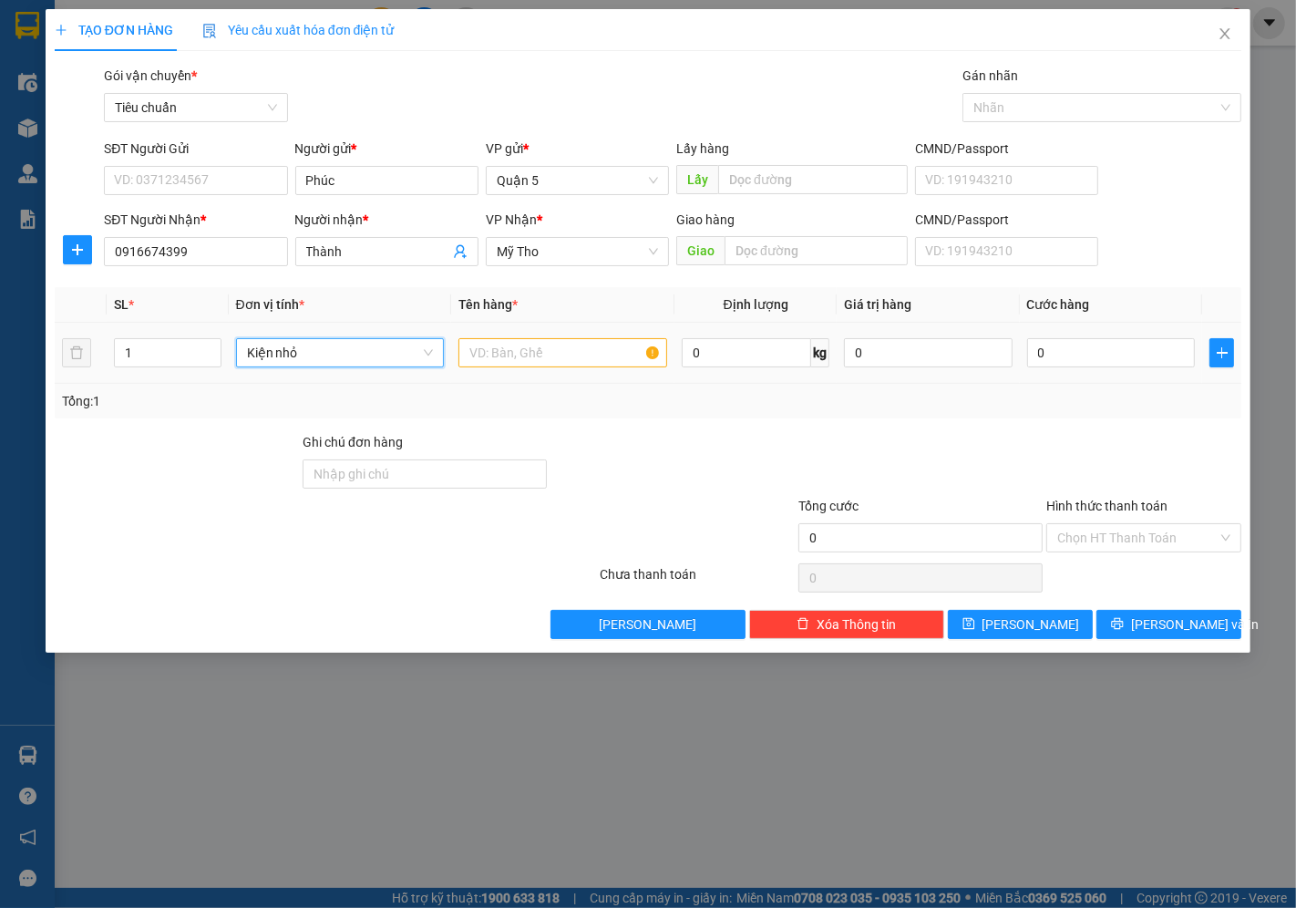
click at [527, 335] on div at bounding box center [562, 353] width 209 height 36
click at [535, 357] on input "text" at bounding box center [562, 352] width 209 height 29
type input "pt"
click at [1044, 349] on input "0" at bounding box center [1111, 352] width 168 height 29
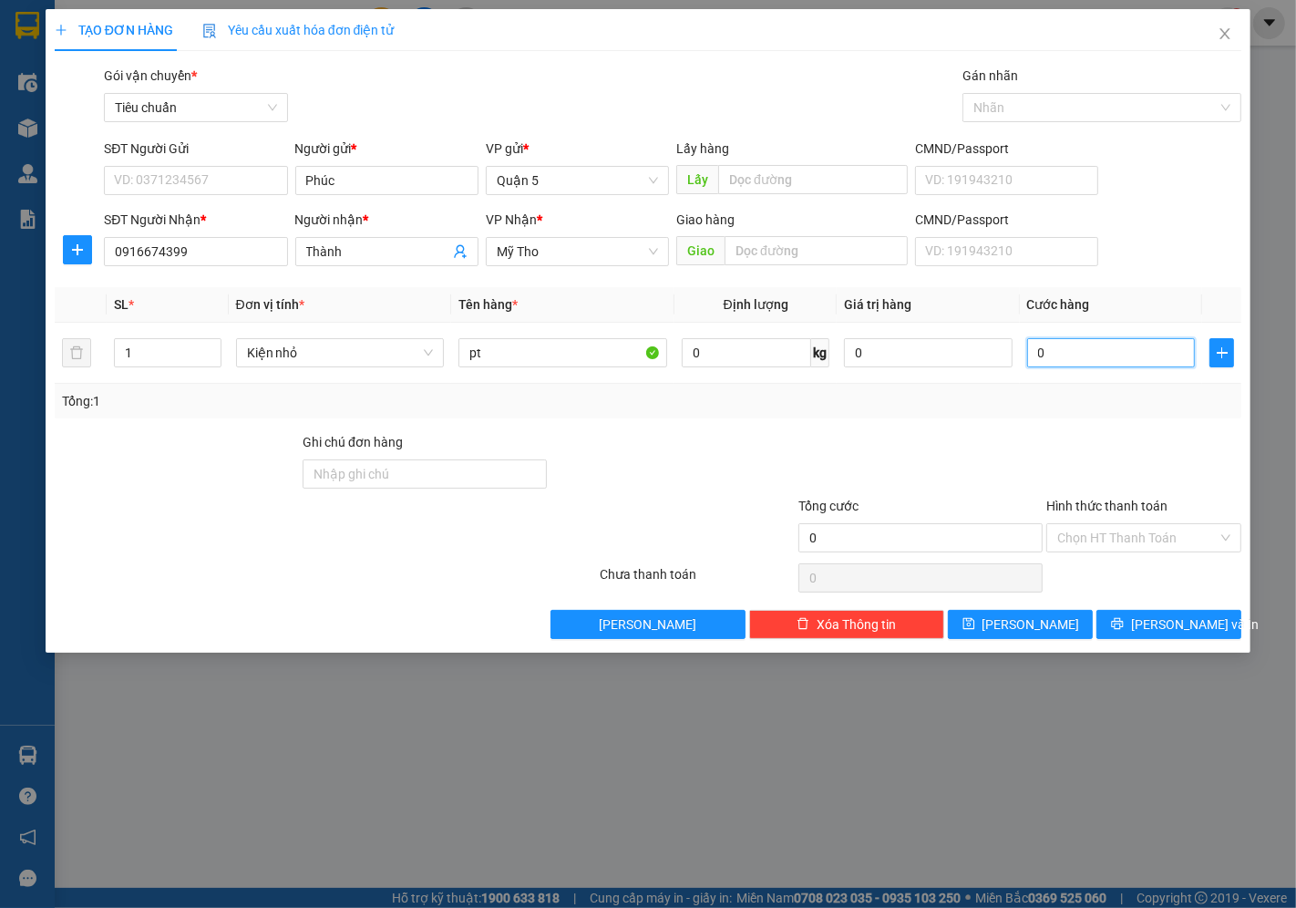
type input "02"
type input "2"
type input "020"
type input "20"
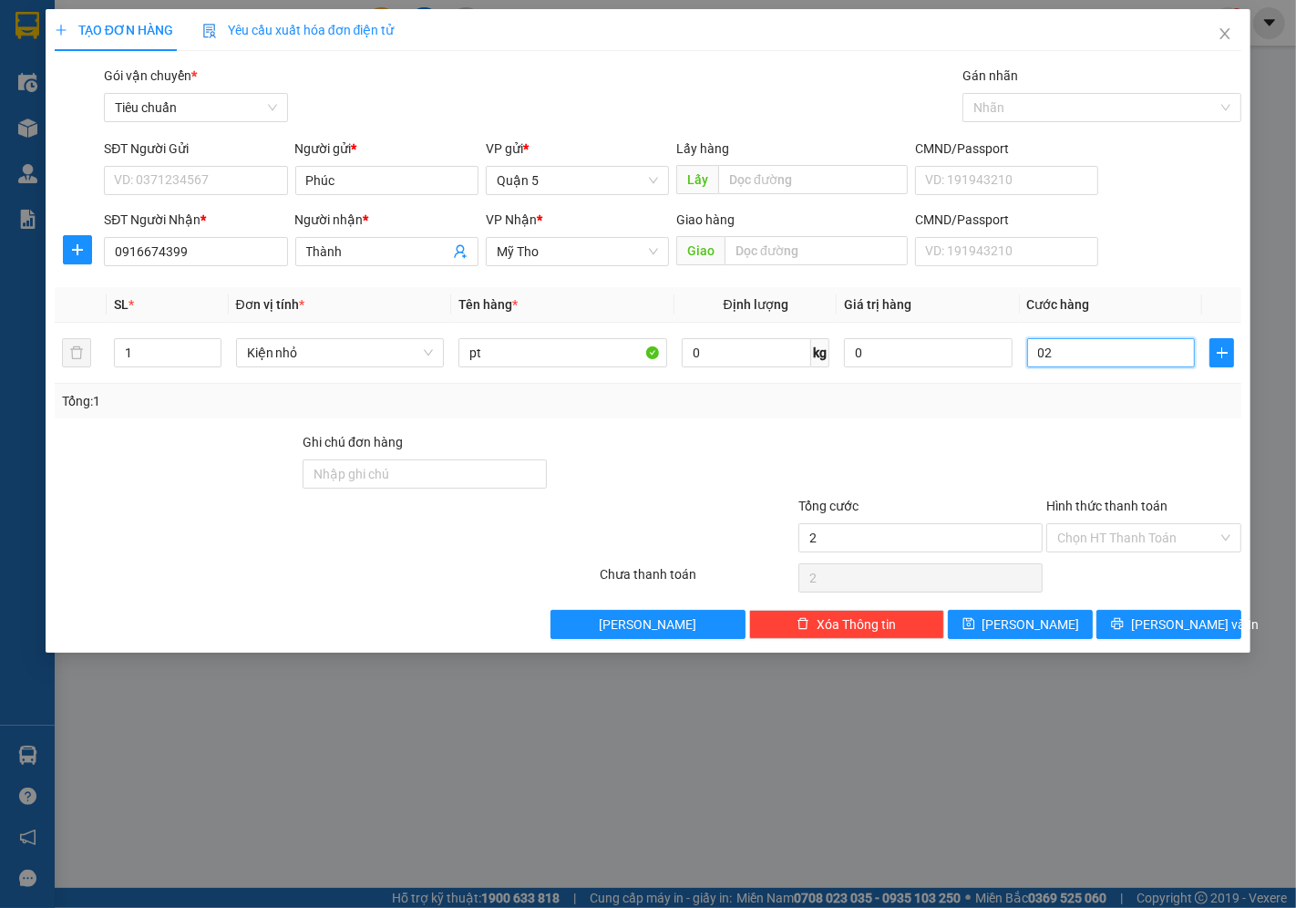
type input "20"
type input "20.000"
click at [1151, 630] on button "[PERSON_NAME] và In" at bounding box center [1168, 624] width 145 height 29
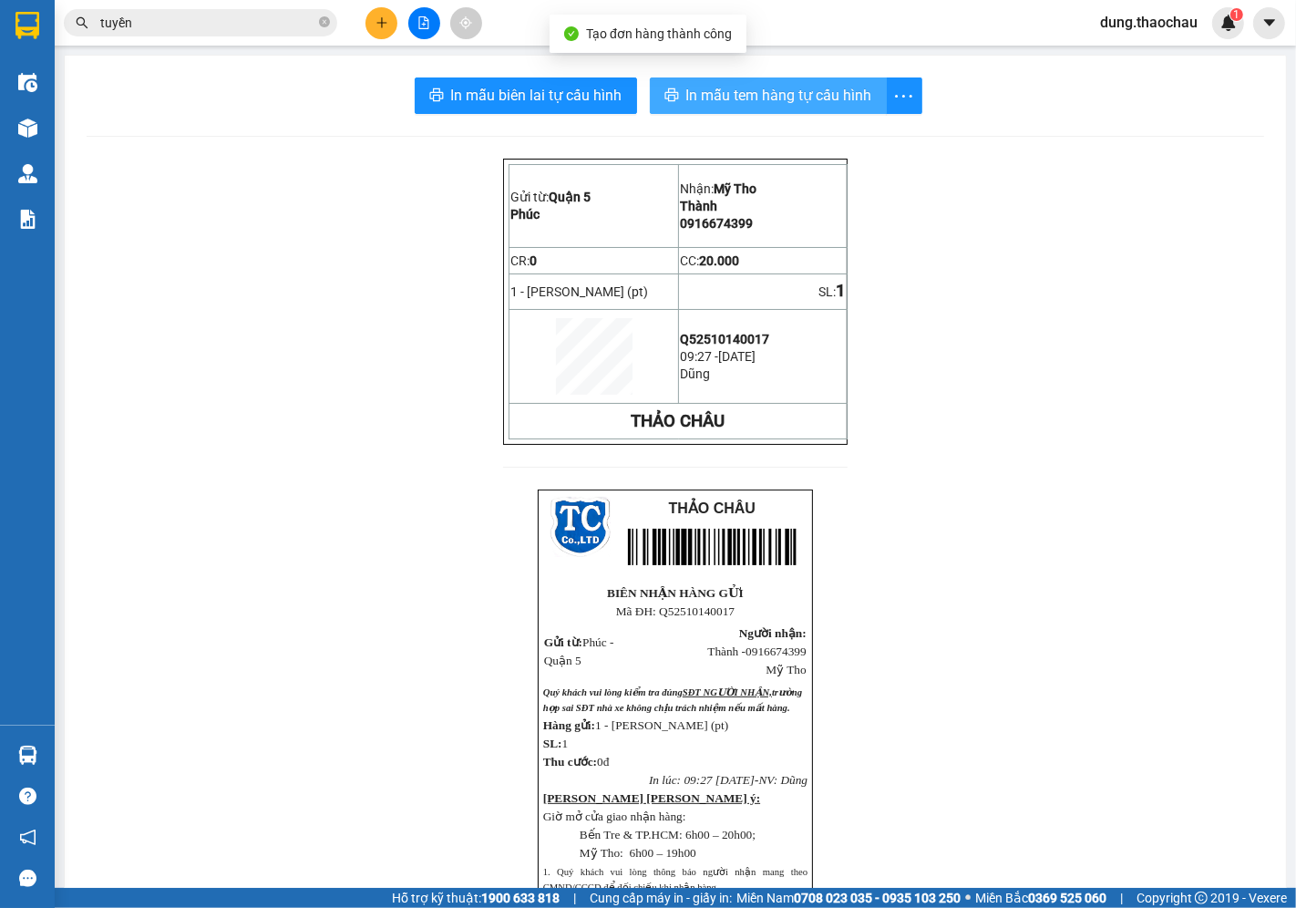
click at [745, 98] on span "In mẫu tem hàng tự cấu hình" at bounding box center [779, 95] width 186 height 23
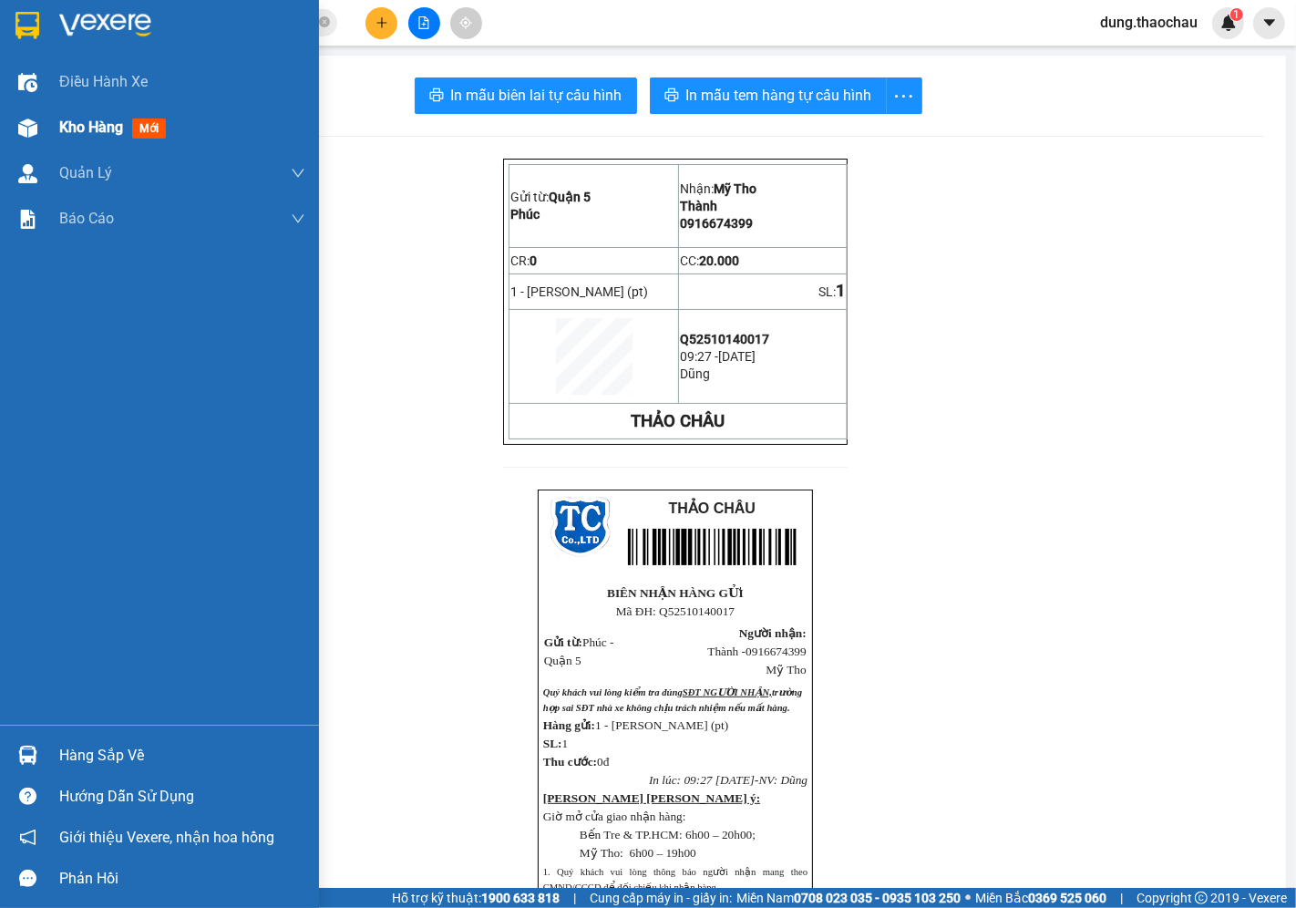
click at [114, 131] on span "Kho hàng" at bounding box center [91, 126] width 64 height 17
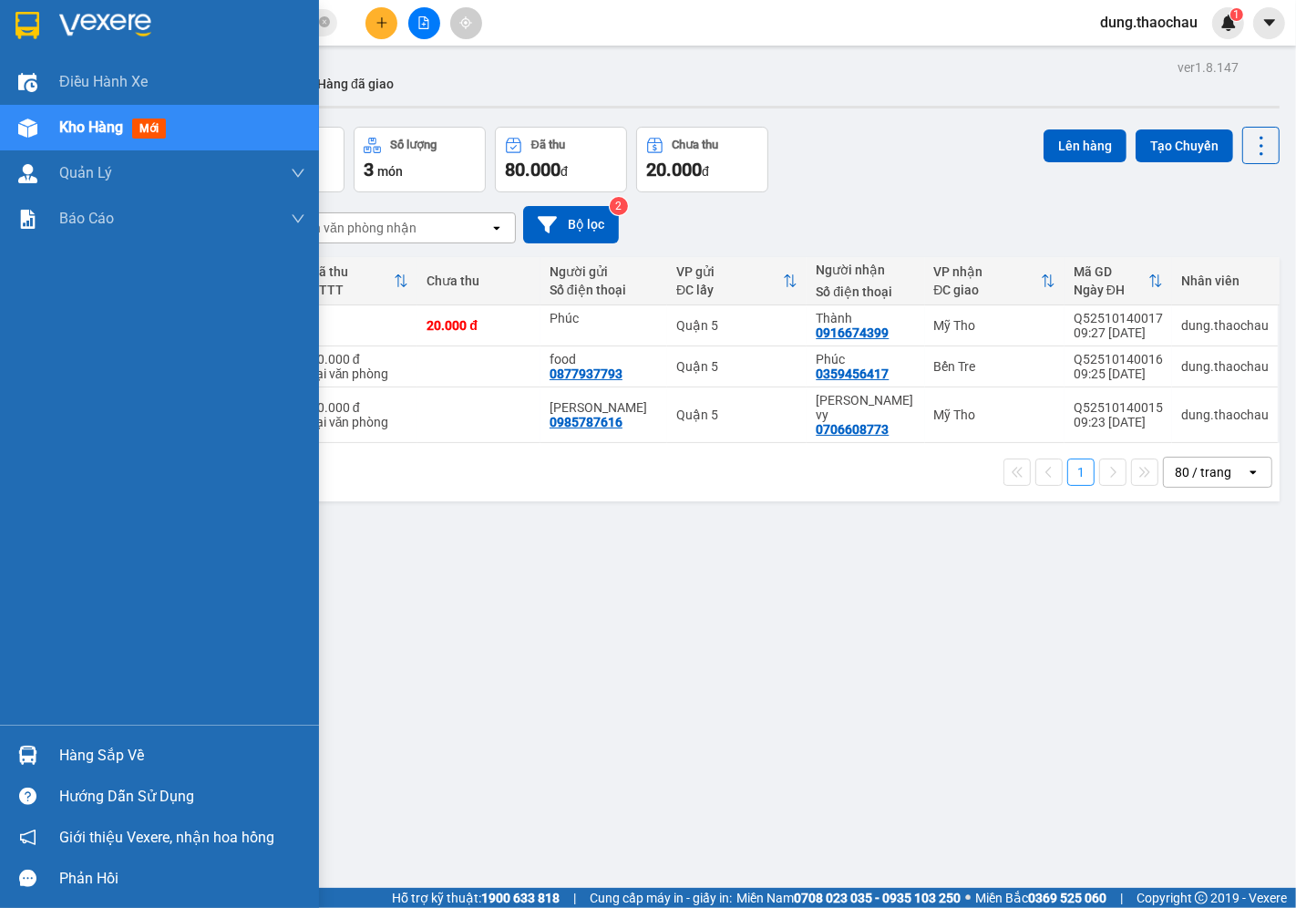
click at [27, 746] on img at bounding box center [27, 755] width 19 height 19
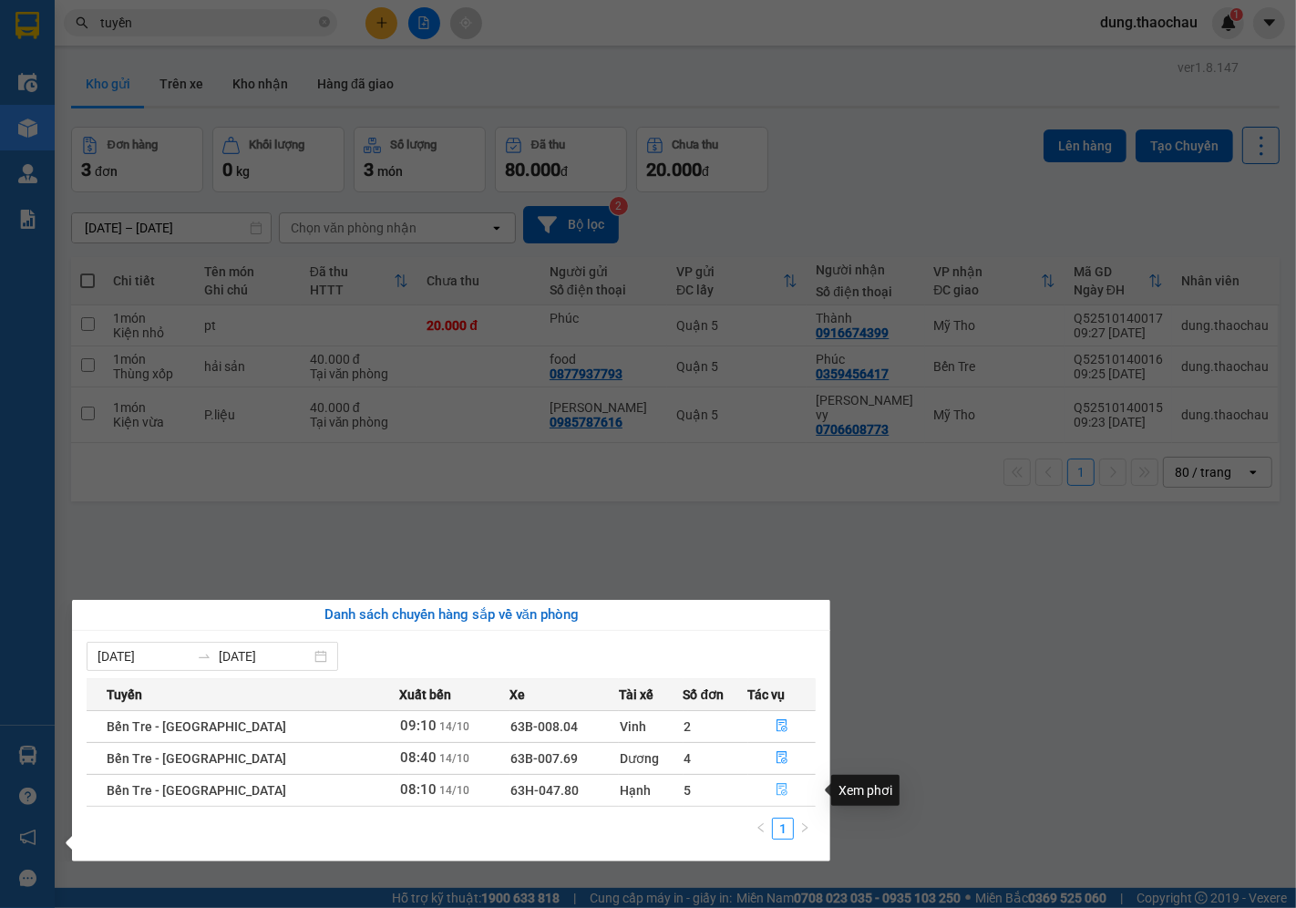
click at [778, 786] on icon "file-done" at bounding box center [782, 789] width 11 height 13
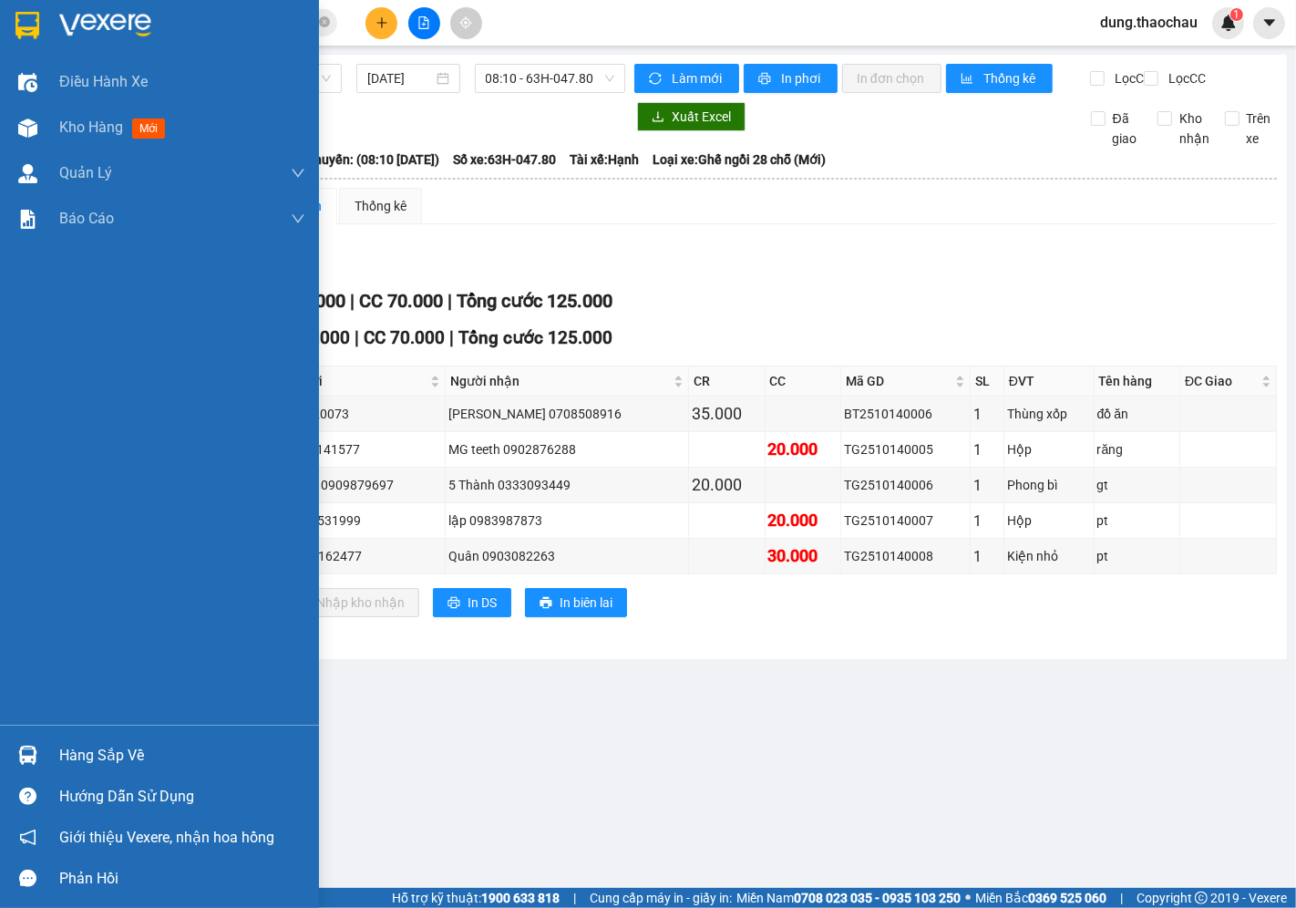
click at [28, 762] on img at bounding box center [27, 755] width 19 height 19
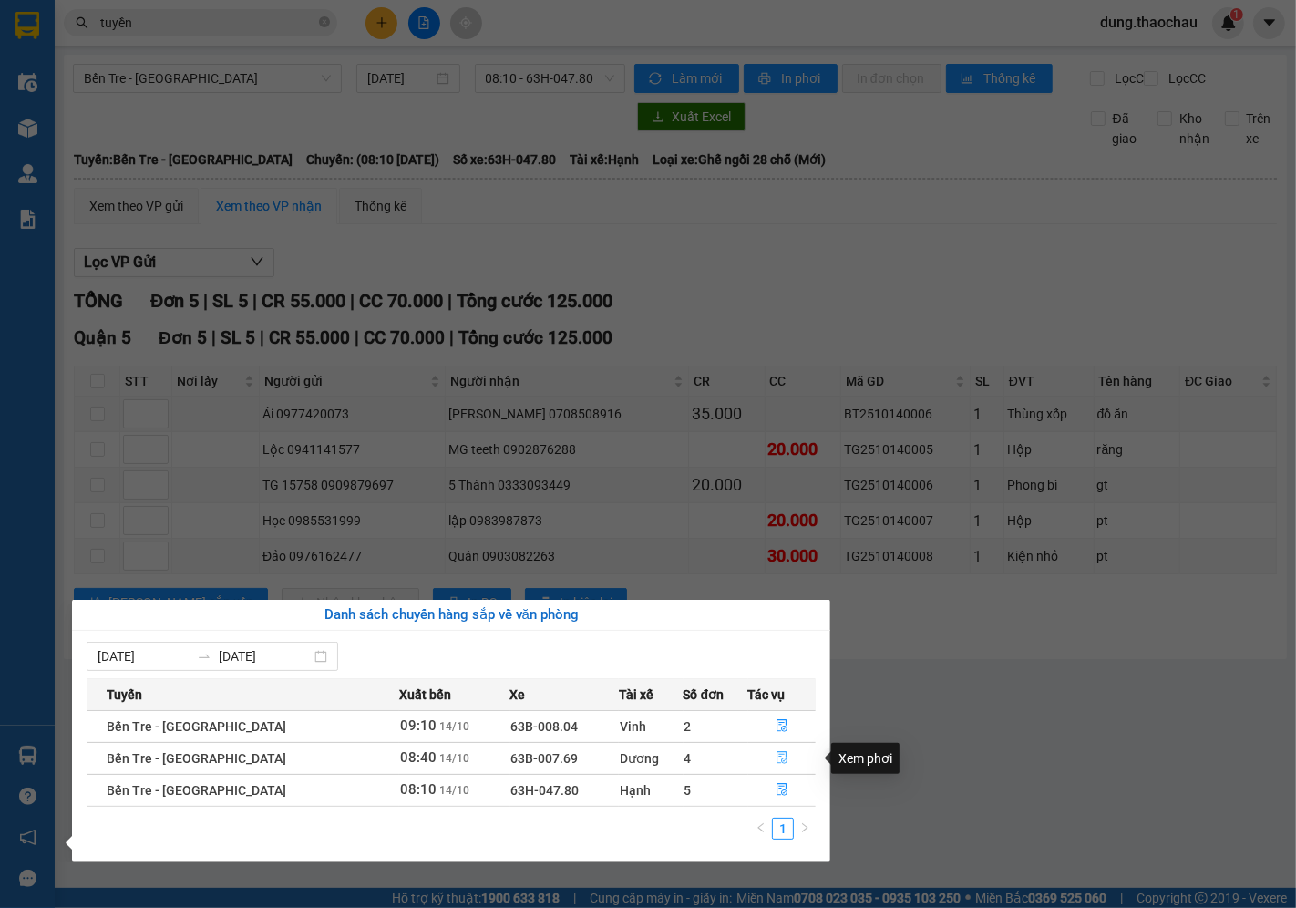
click at [776, 760] on icon "file-done" at bounding box center [782, 757] width 13 height 13
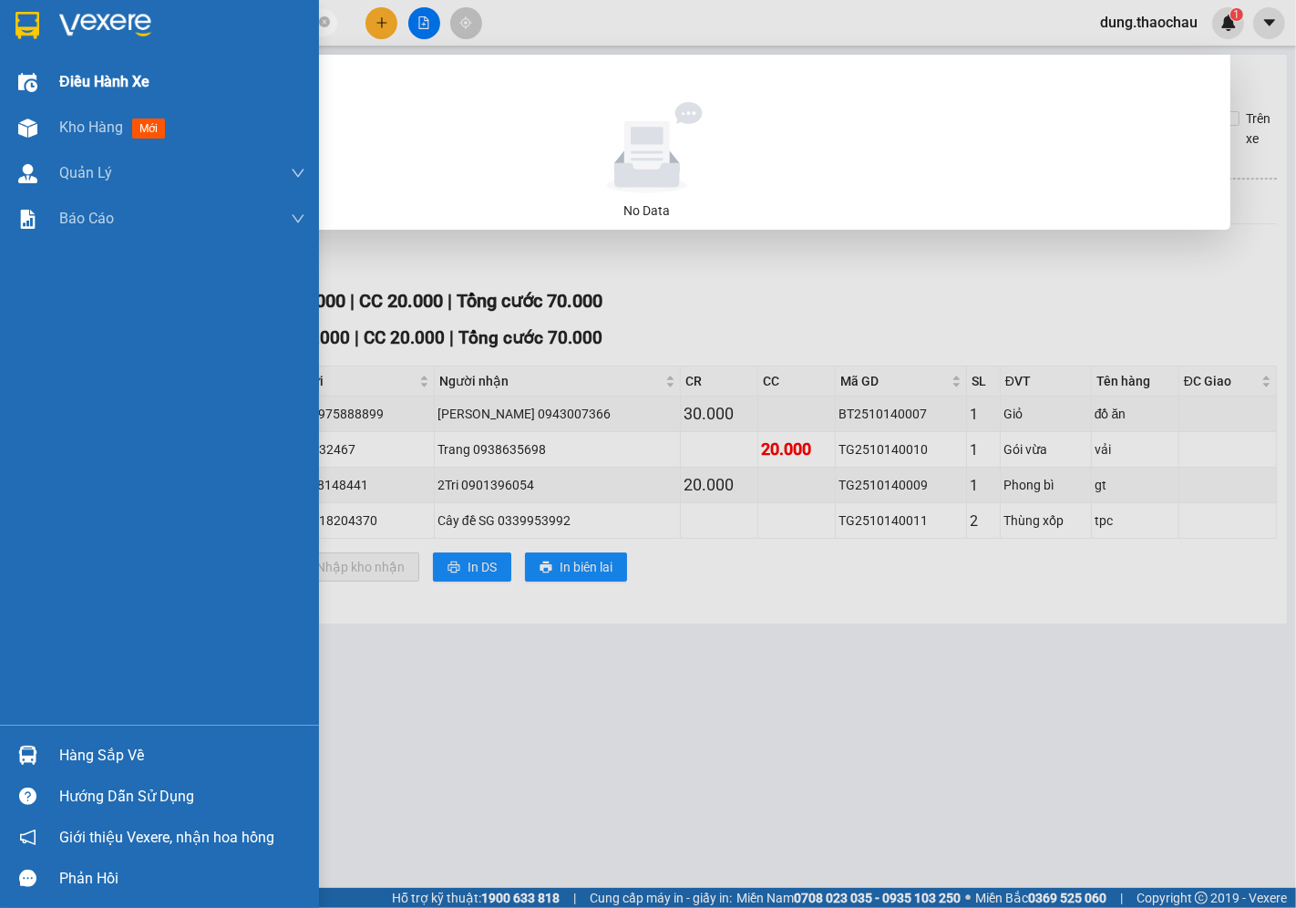
drag, startPoint x: 210, startPoint y: 26, endPoint x: 0, endPoint y: 70, distance: 214.3
click at [0, 70] on section "Kết quả [PERSON_NAME] ( 0 ) Bộ lọc No Data 0937906080 [PERSON_NAME].thaochau 1 …" at bounding box center [648, 454] width 1296 height 908
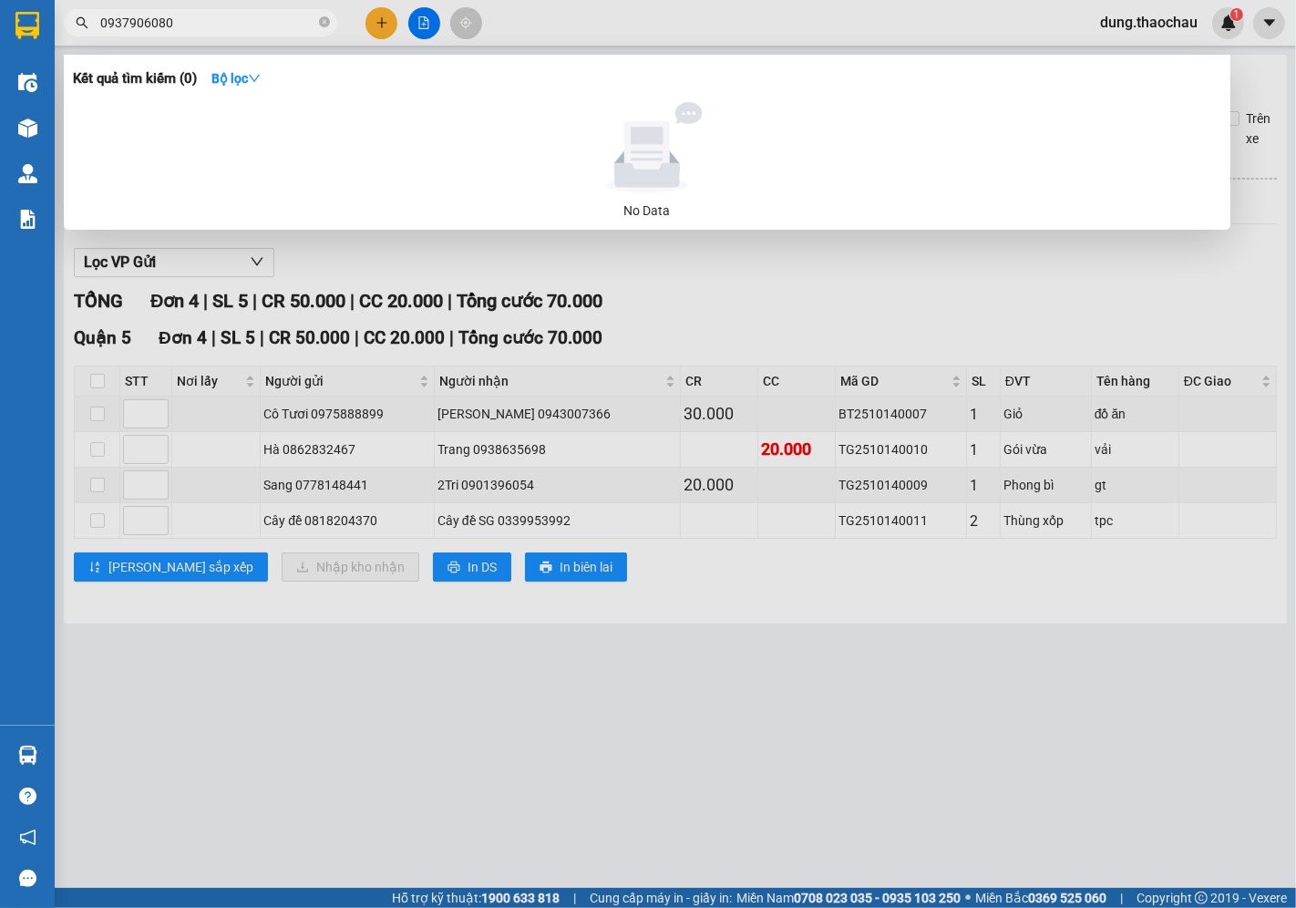
type input "0937906080"
click at [270, 688] on div at bounding box center [648, 454] width 1296 height 908
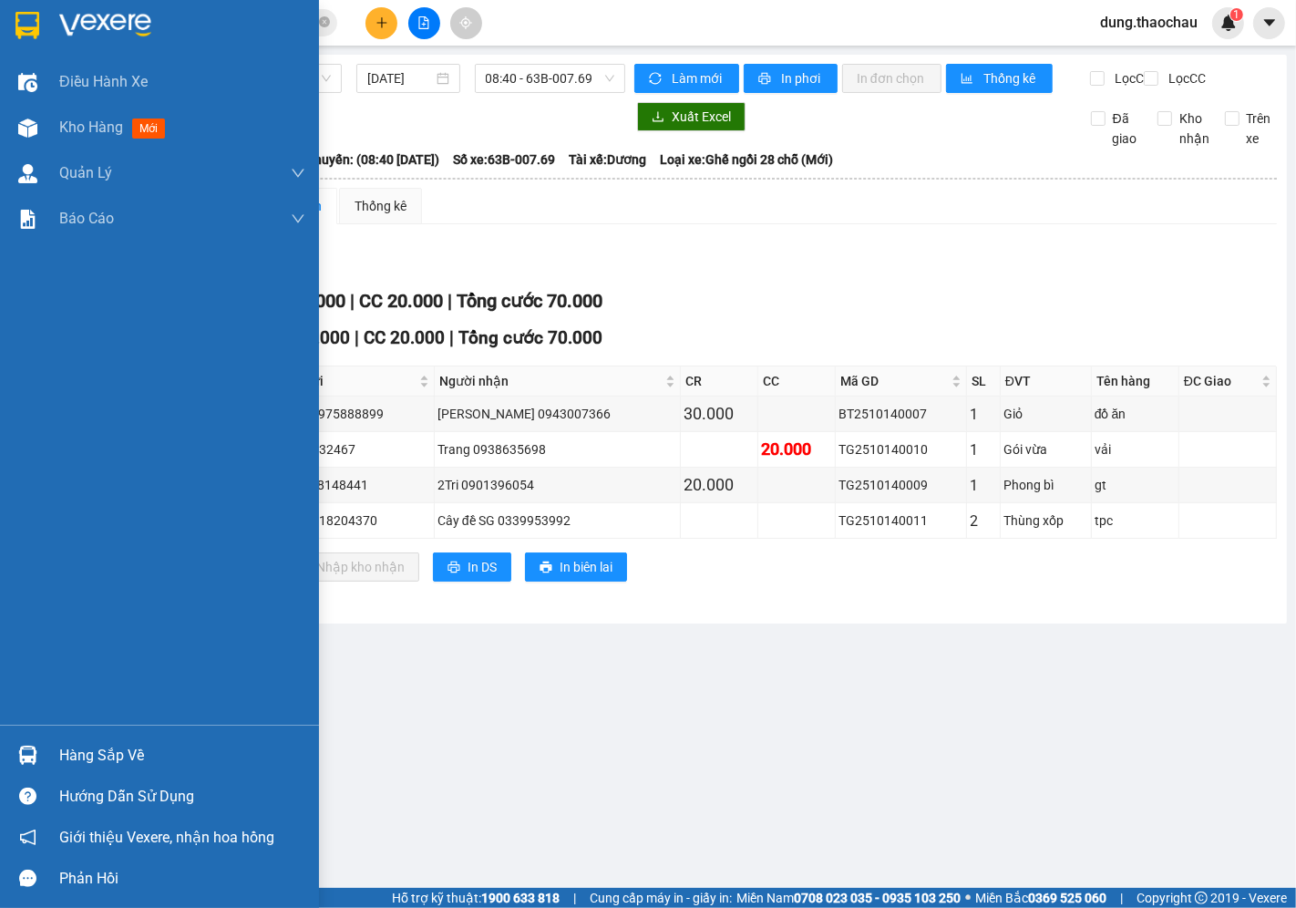
click at [24, 757] on img at bounding box center [27, 755] width 19 height 19
click at [0, 591] on div "Điều [PERSON_NAME] xe Kho hàng mới [PERSON_NAME] [PERSON_NAME] [PERSON_NAME] lý…" at bounding box center [159, 454] width 319 height 908
click at [73, 119] on span "Kho hàng" at bounding box center [91, 126] width 64 height 17
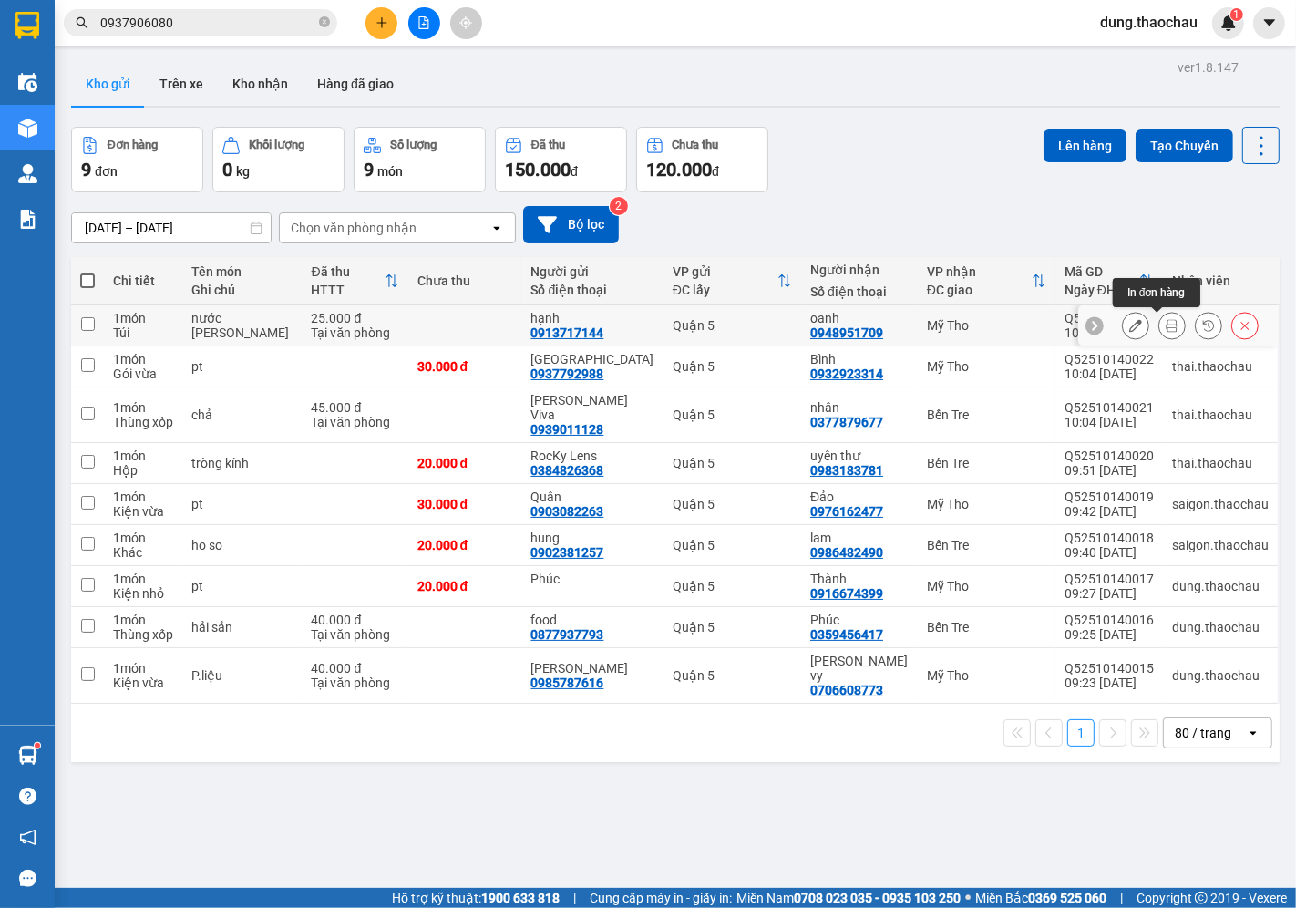
click at [1159, 331] on button at bounding box center [1172, 326] width 26 height 32
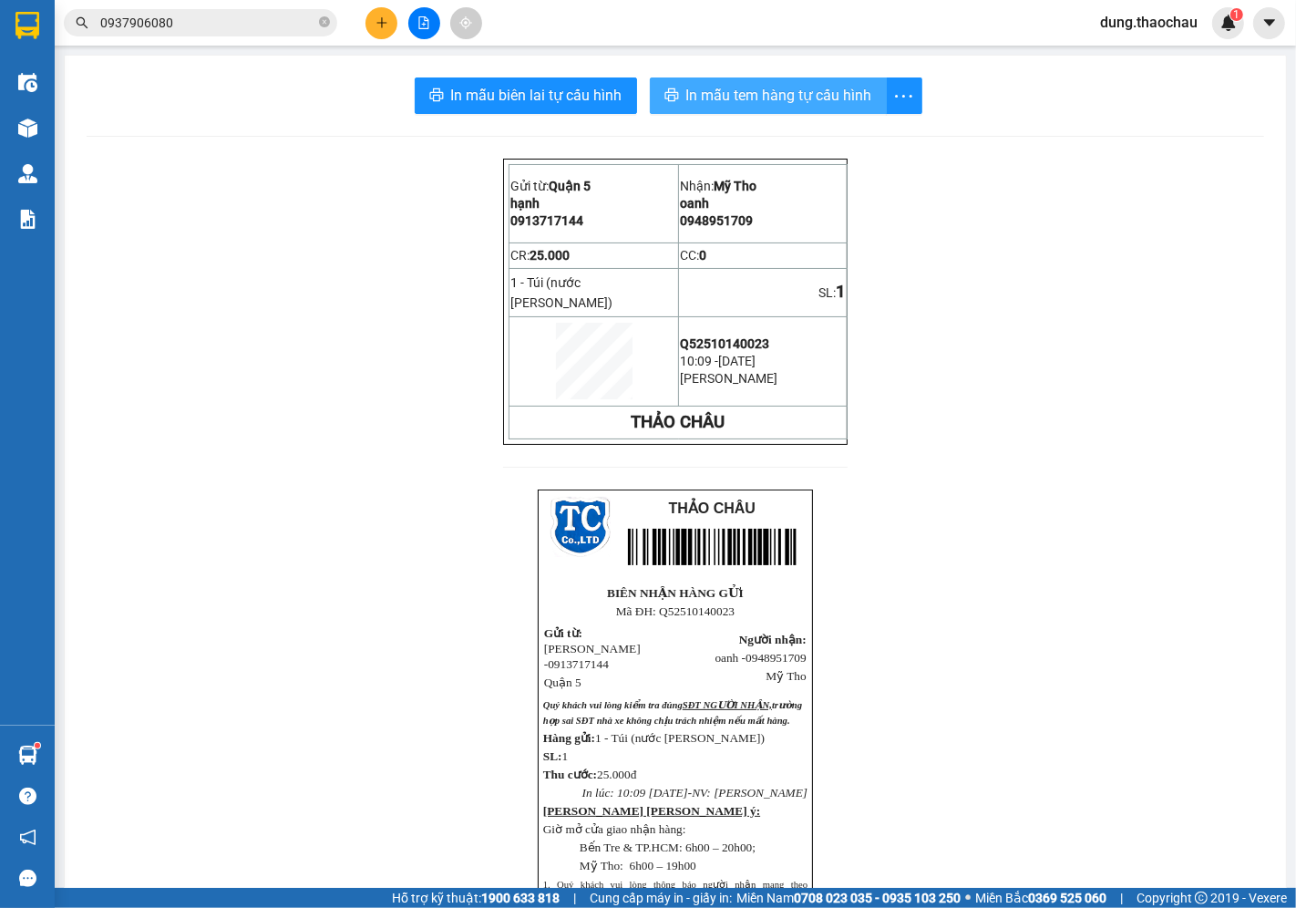
click at [772, 91] on span "In mẫu tem hàng tự cấu hình" at bounding box center [779, 95] width 186 height 23
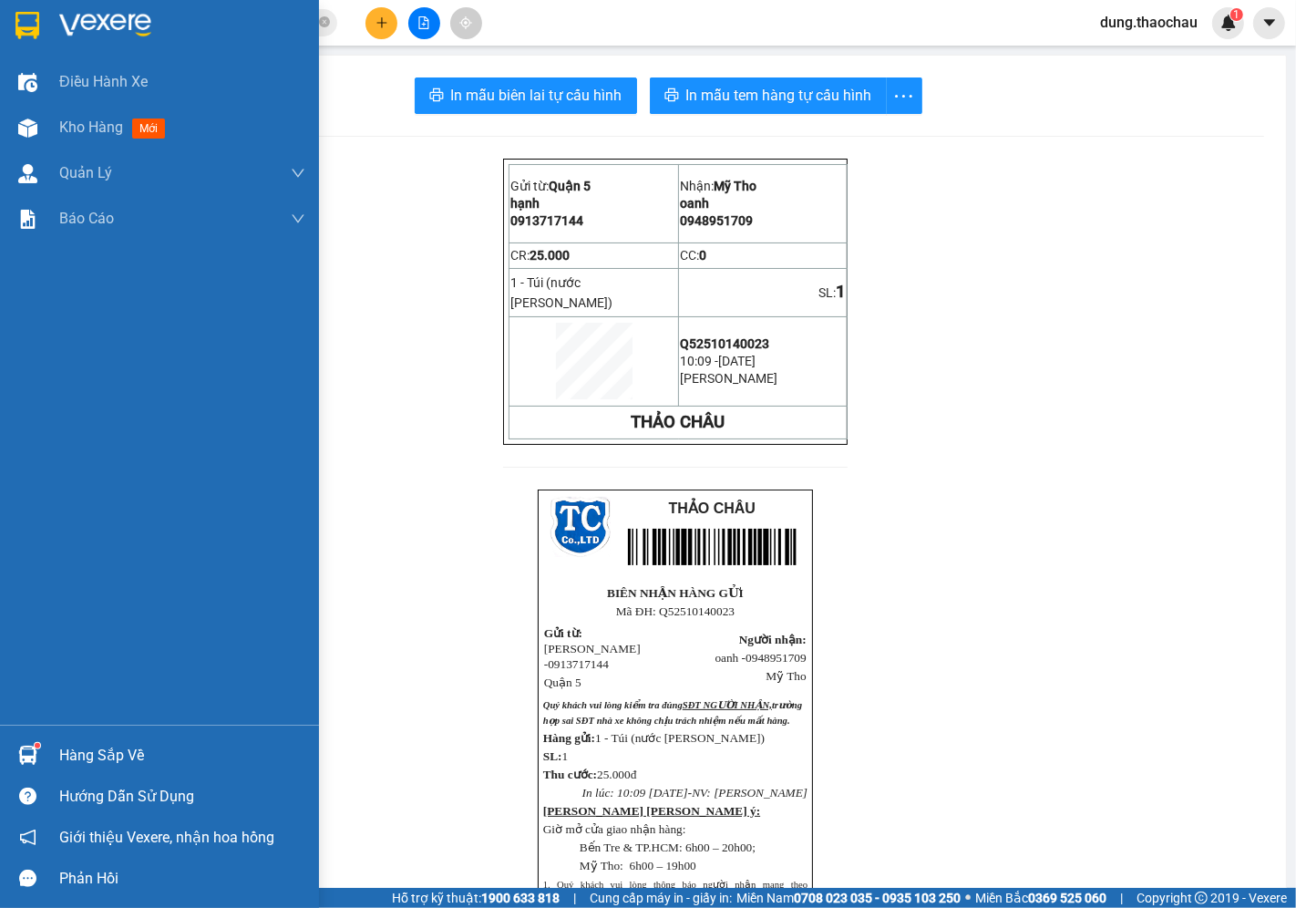
click at [35, 757] on img at bounding box center [27, 755] width 19 height 19
click at [4, 562] on div "Điều [PERSON_NAME] xe Kho hàng mới [PERSON_NAME] [PERSON_NAME] [PERSON_NAME] lý…" at bounding box center [159, 454] width 319 height 908
click at [77, 126] on span "Kho hàng" at bounding box center [91, 126] width 64 height 17
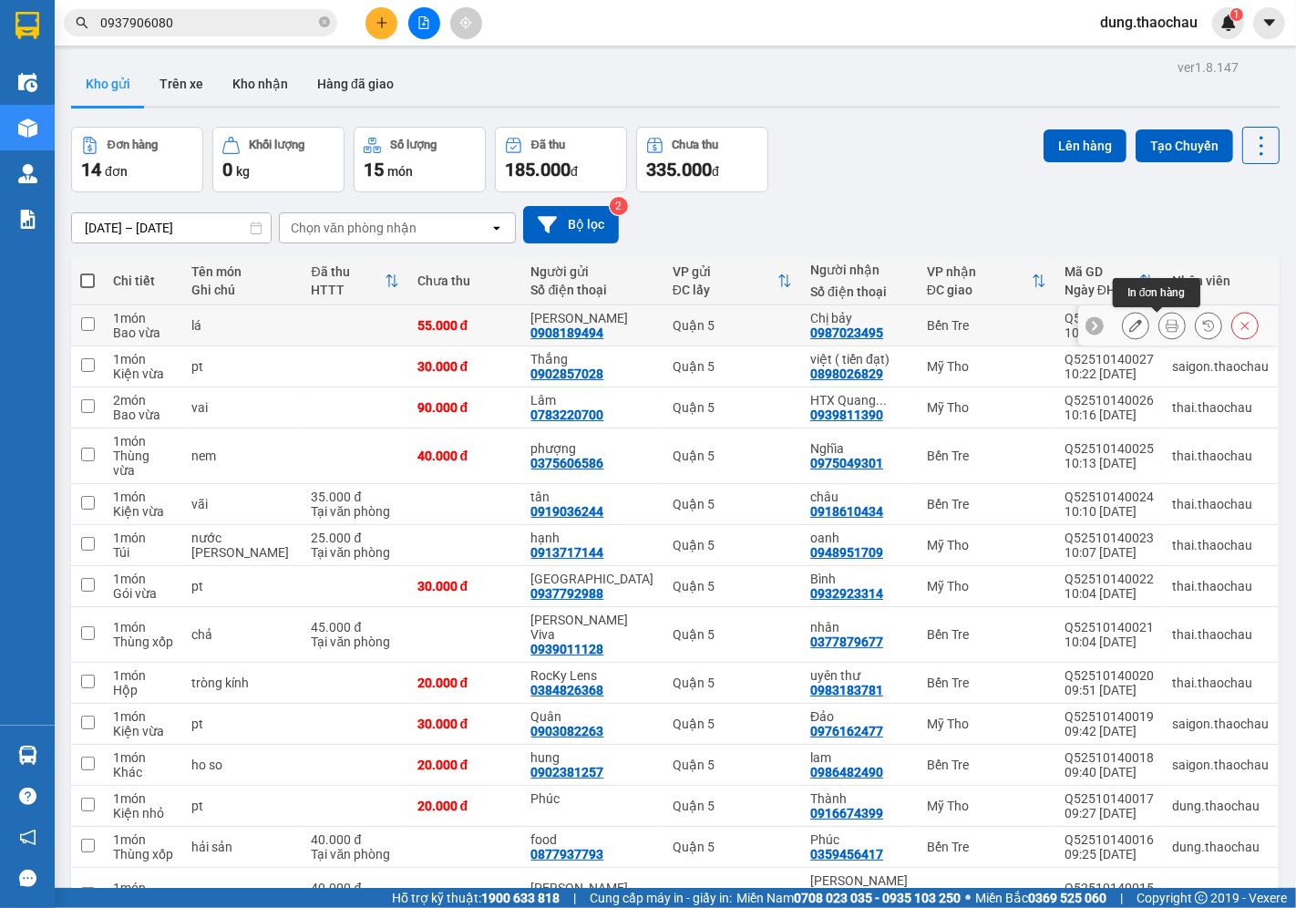
click at [1166, 325] on icon at bounding box center [1172, 325] width 13 height 13
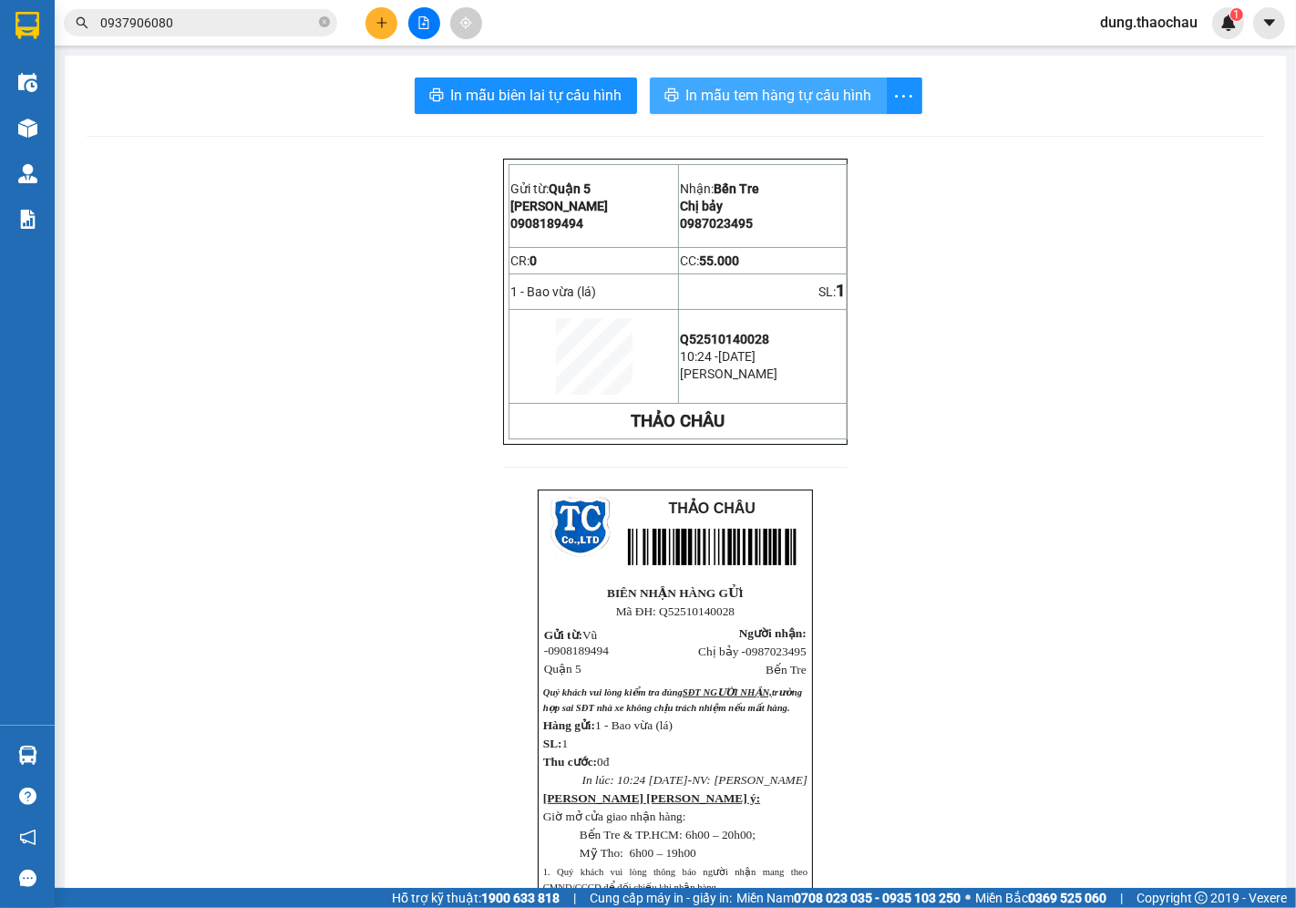
click at [785, 97] on span "In mẫu tem hàng tự cấu hình" at bounding box center [779, 95] width 186 height 23
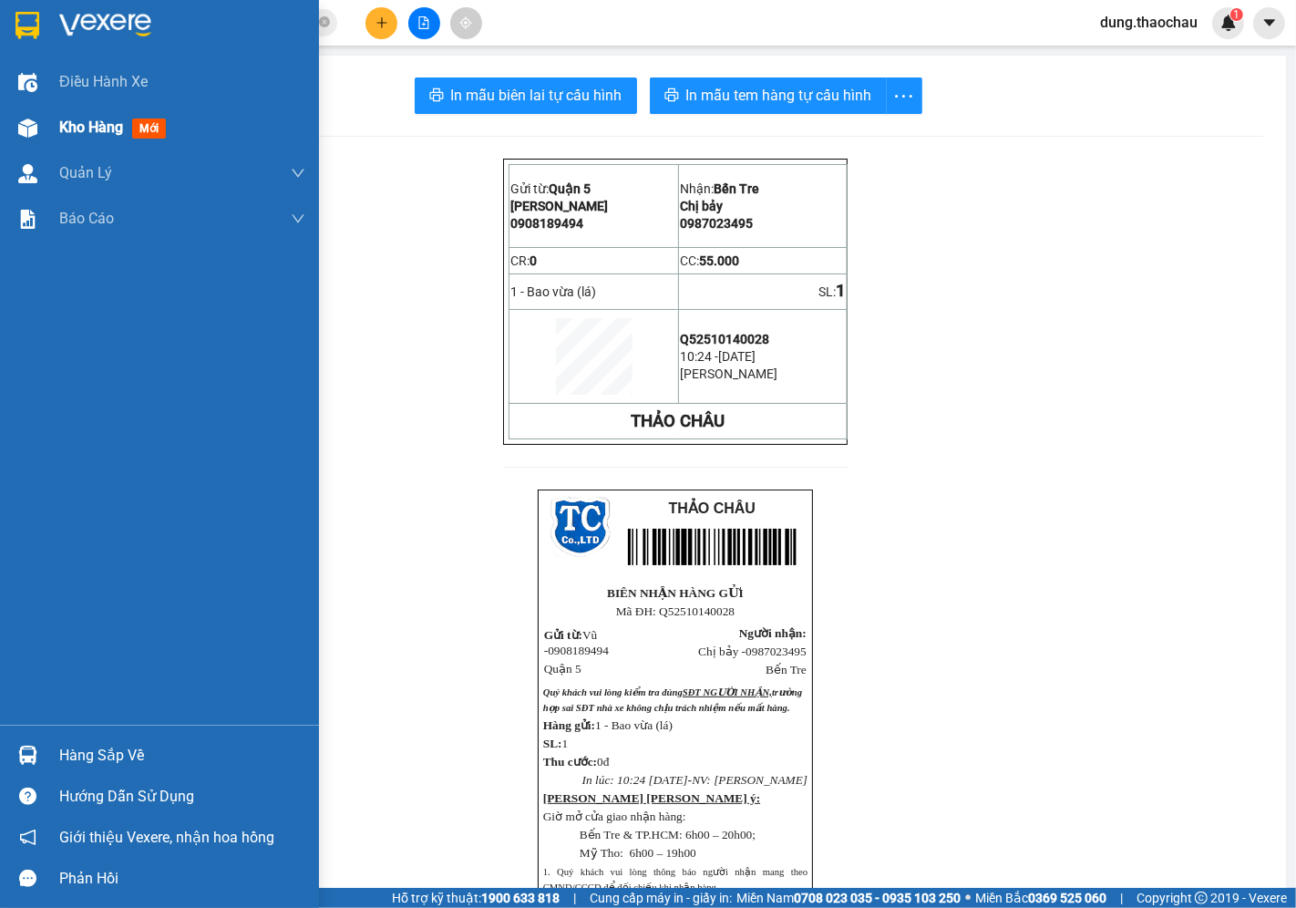
click at [68, 129] on span "Kho hàng" at bounding box center [91, 126] width 64 height 17
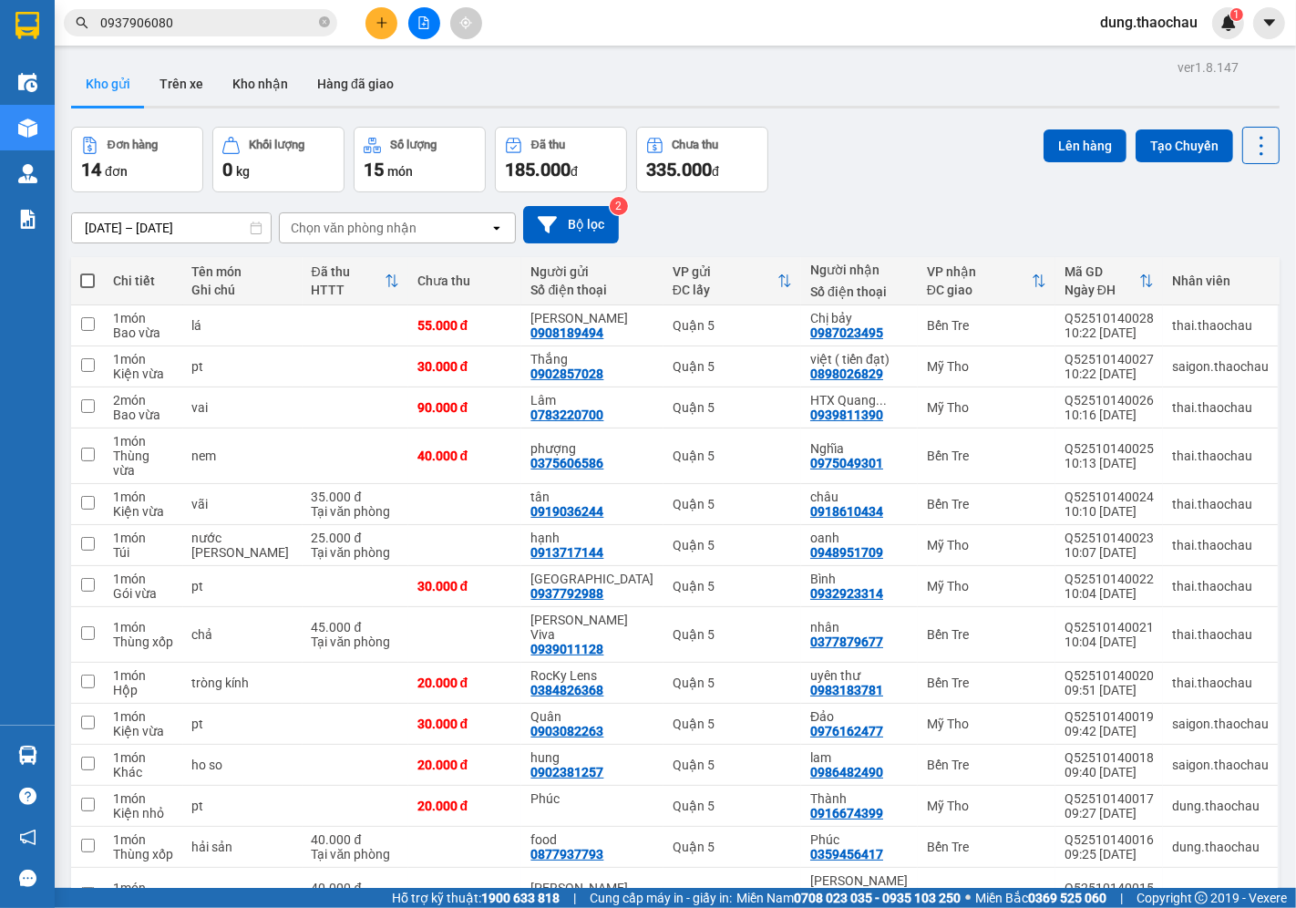
click at [89, 283] on span at bounding box center [87, 280] width 15 height 15
click at [87, 272] on input "checkbox" at bounding box center [87, 272] width 0 height 0
checkbox input "true"
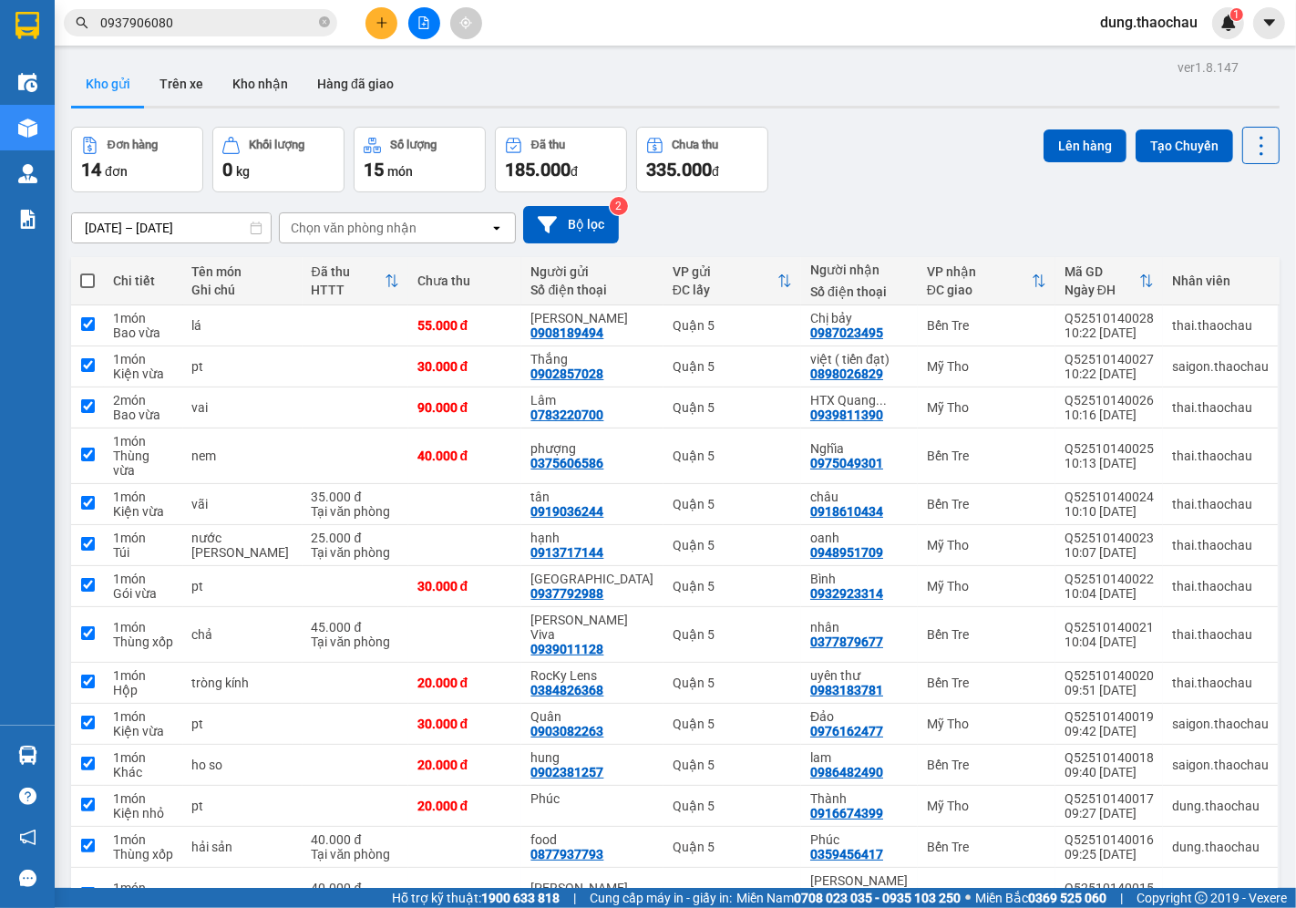
checkbox input "true"
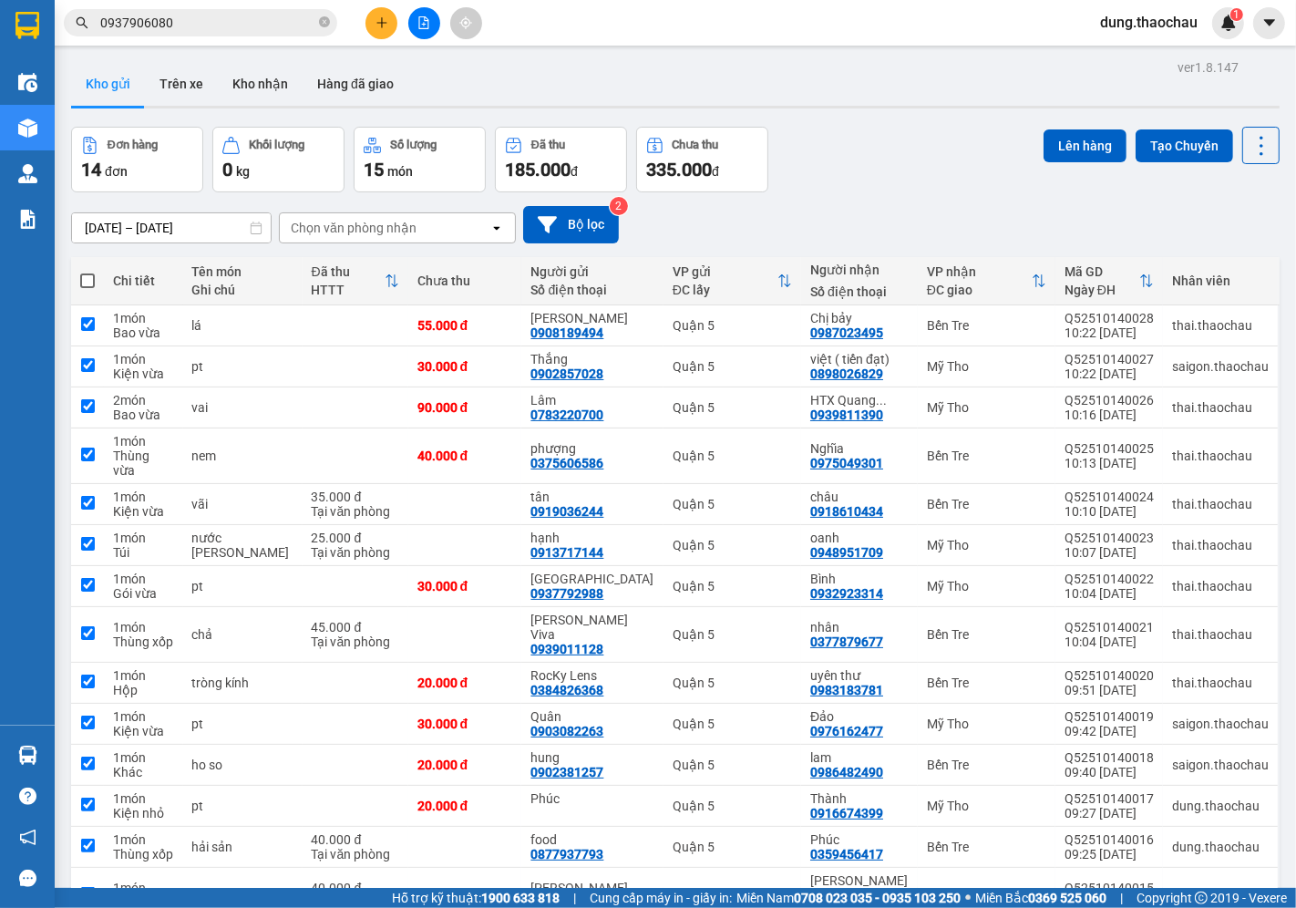
checkbox input "true"
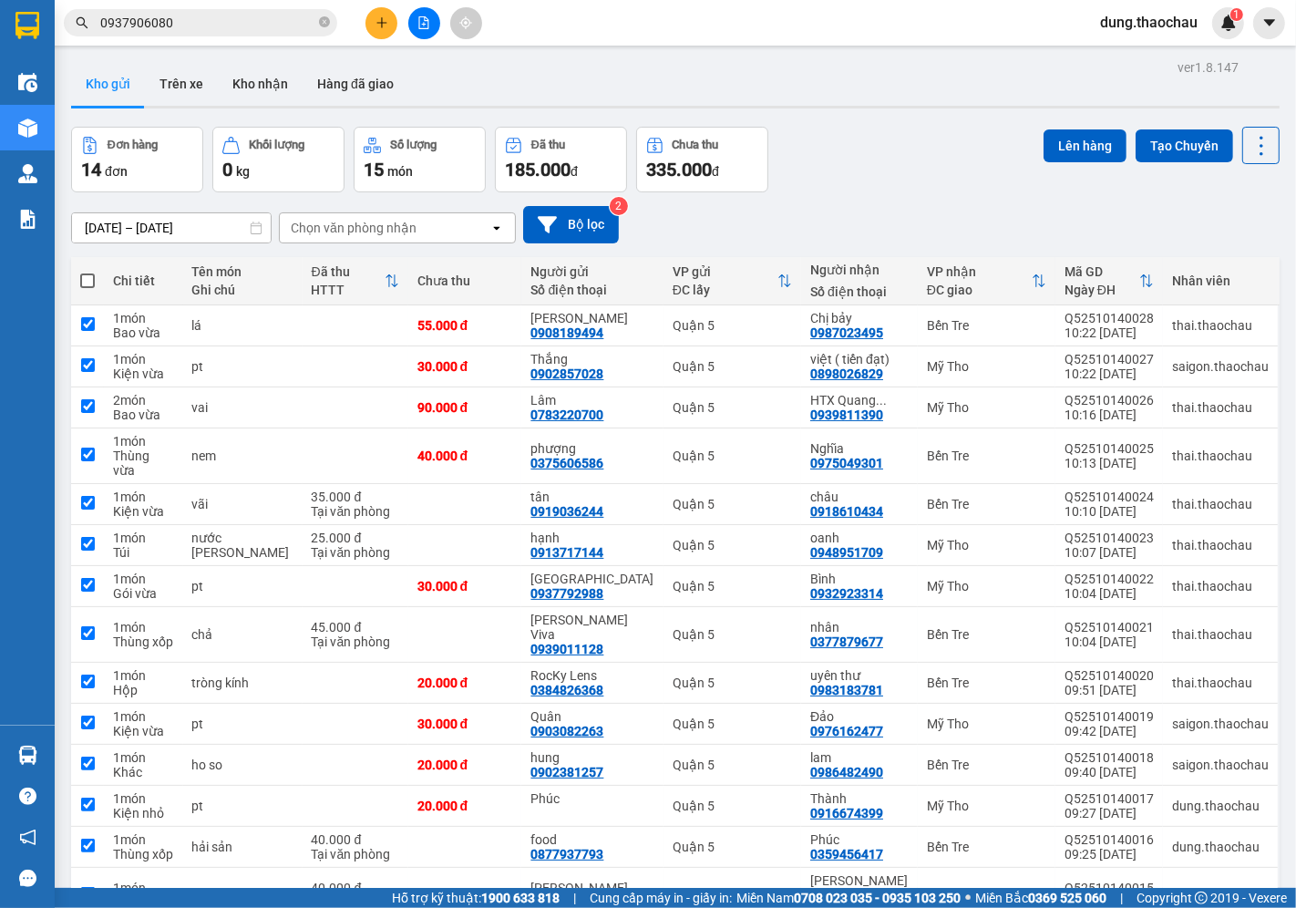
checkbox input "true"
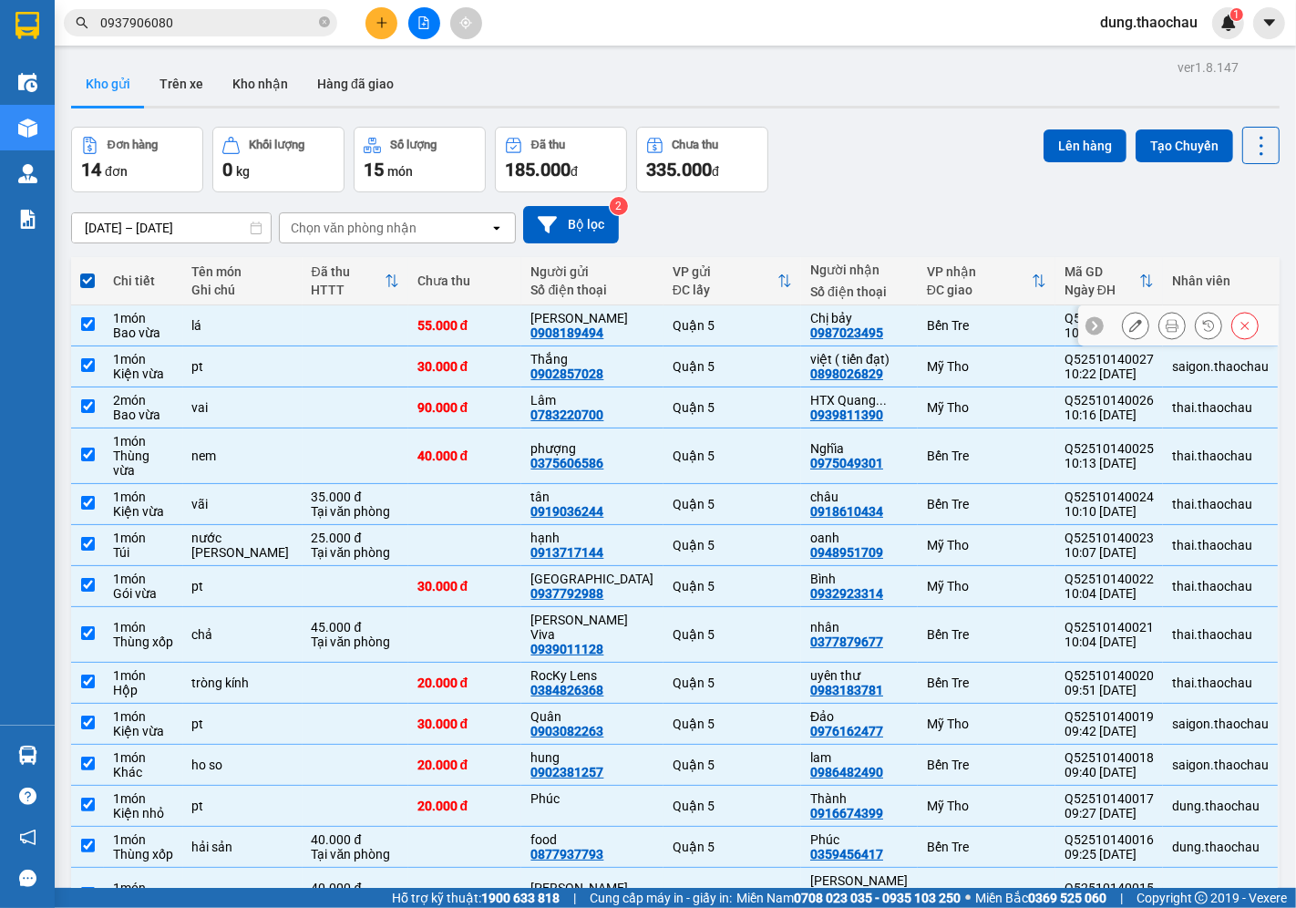
click at [83, 324] on input "checkbox" at bounding box center [88, 324] width 14 height 14
checkbox input "false"
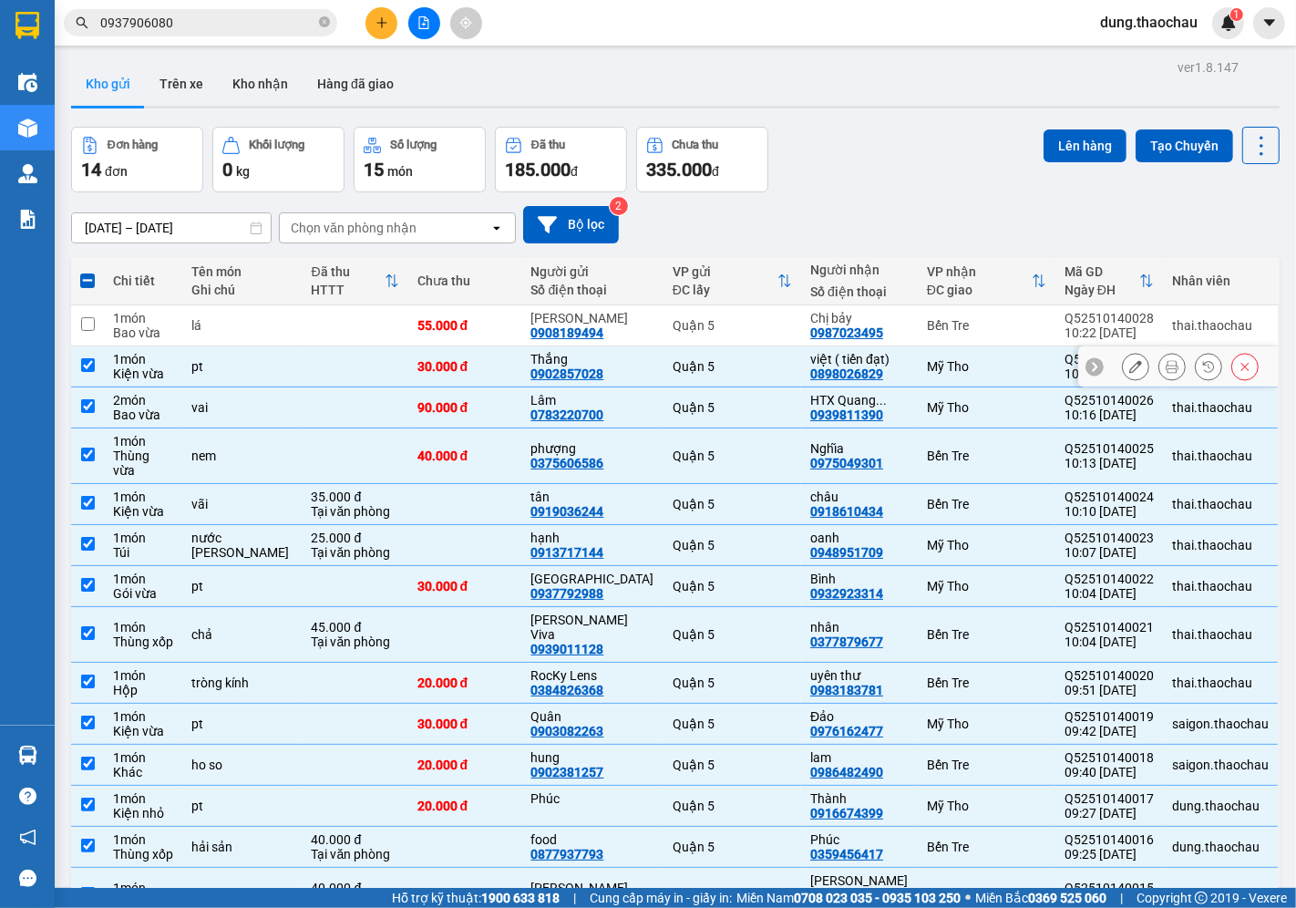
click at [91, 365] on input "checkbox" at bounding box center [88, 365] width 14 height 14
checkbox input "false"
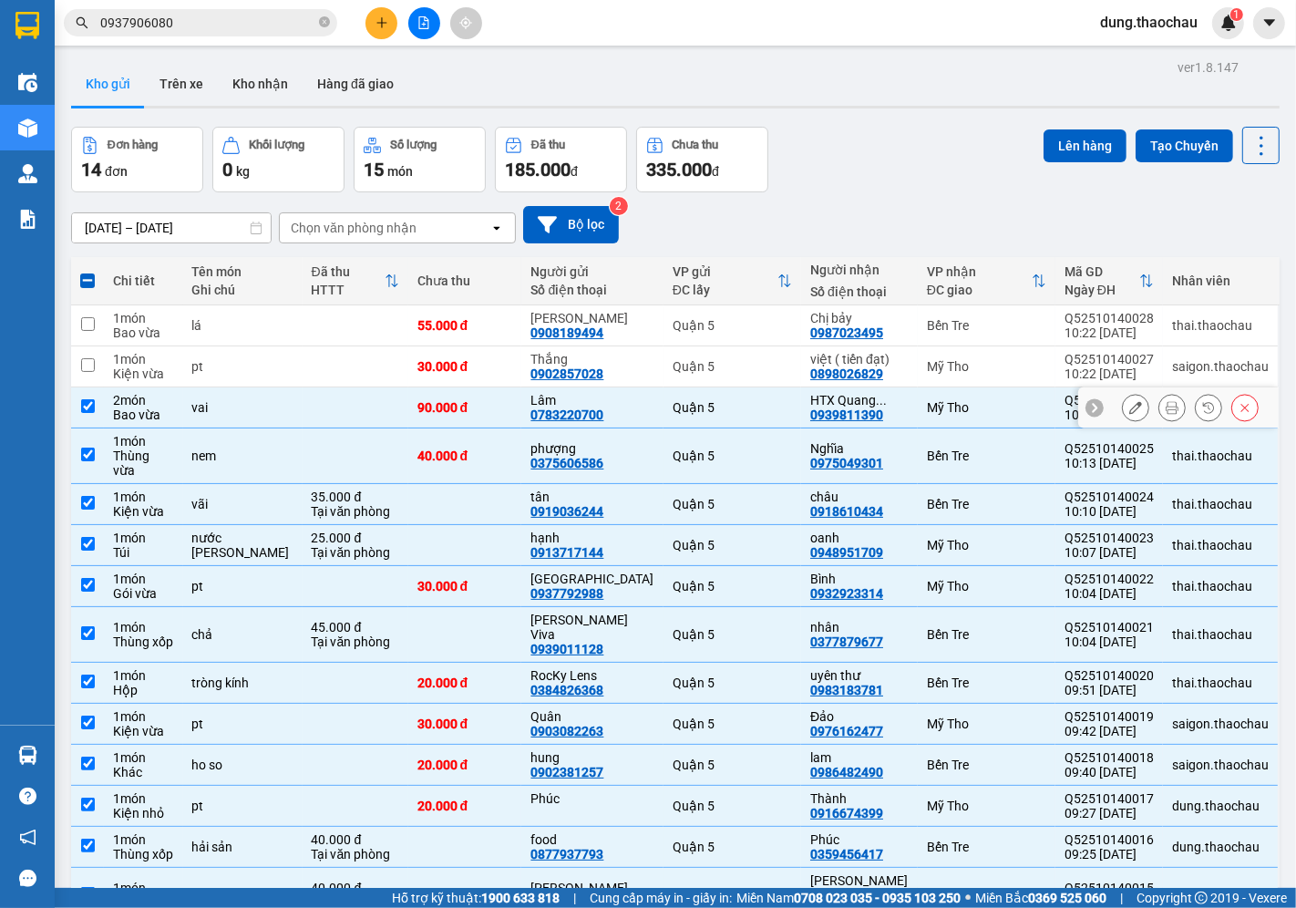
click at [85, 408] on input "checkbox" at bounding box center [88, 406] width 14 height 14
checkbox input "false"
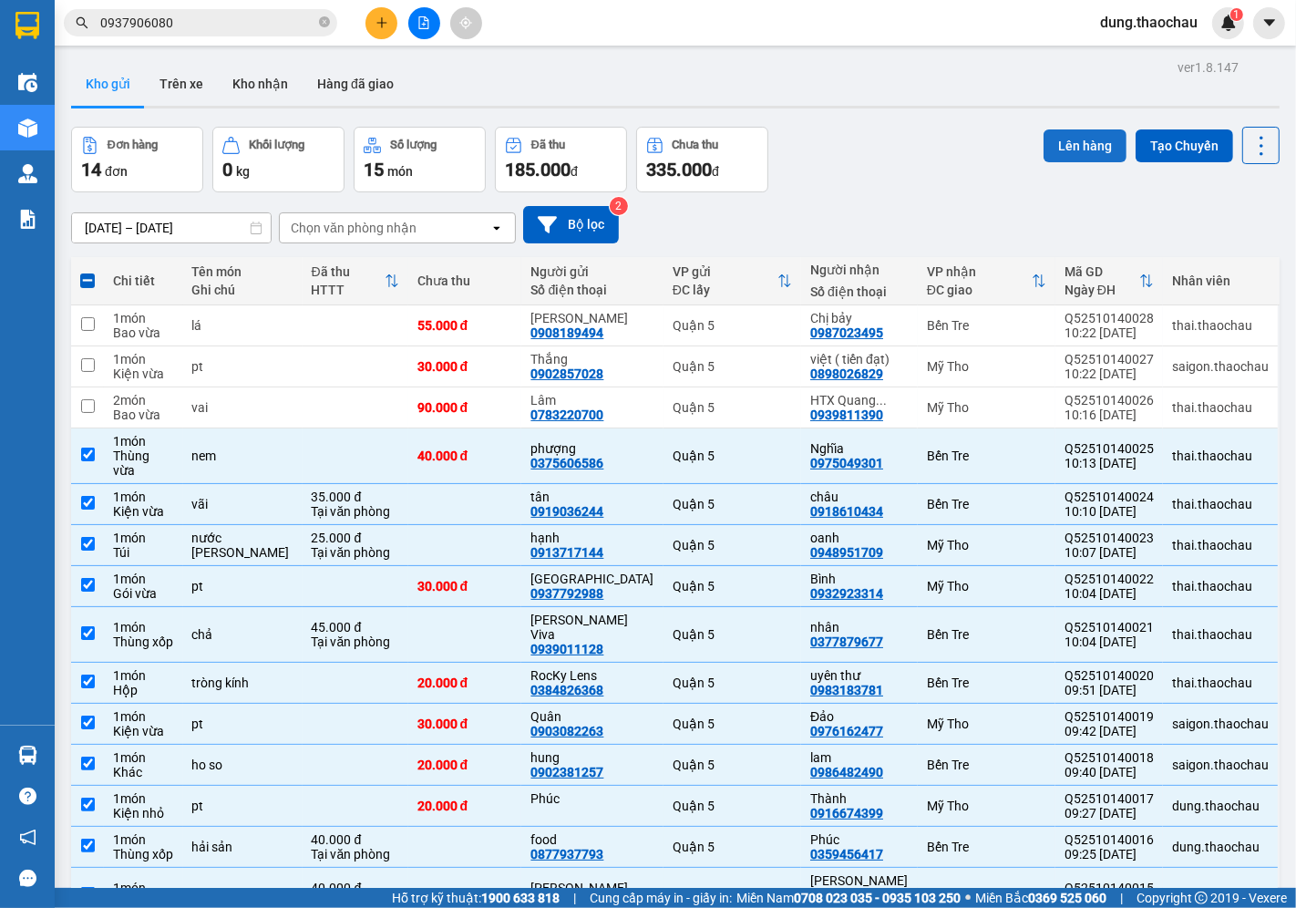
click at [1051, 146] on button "Lên hàng" at bounding box center [1085, 145] width 83 height 33
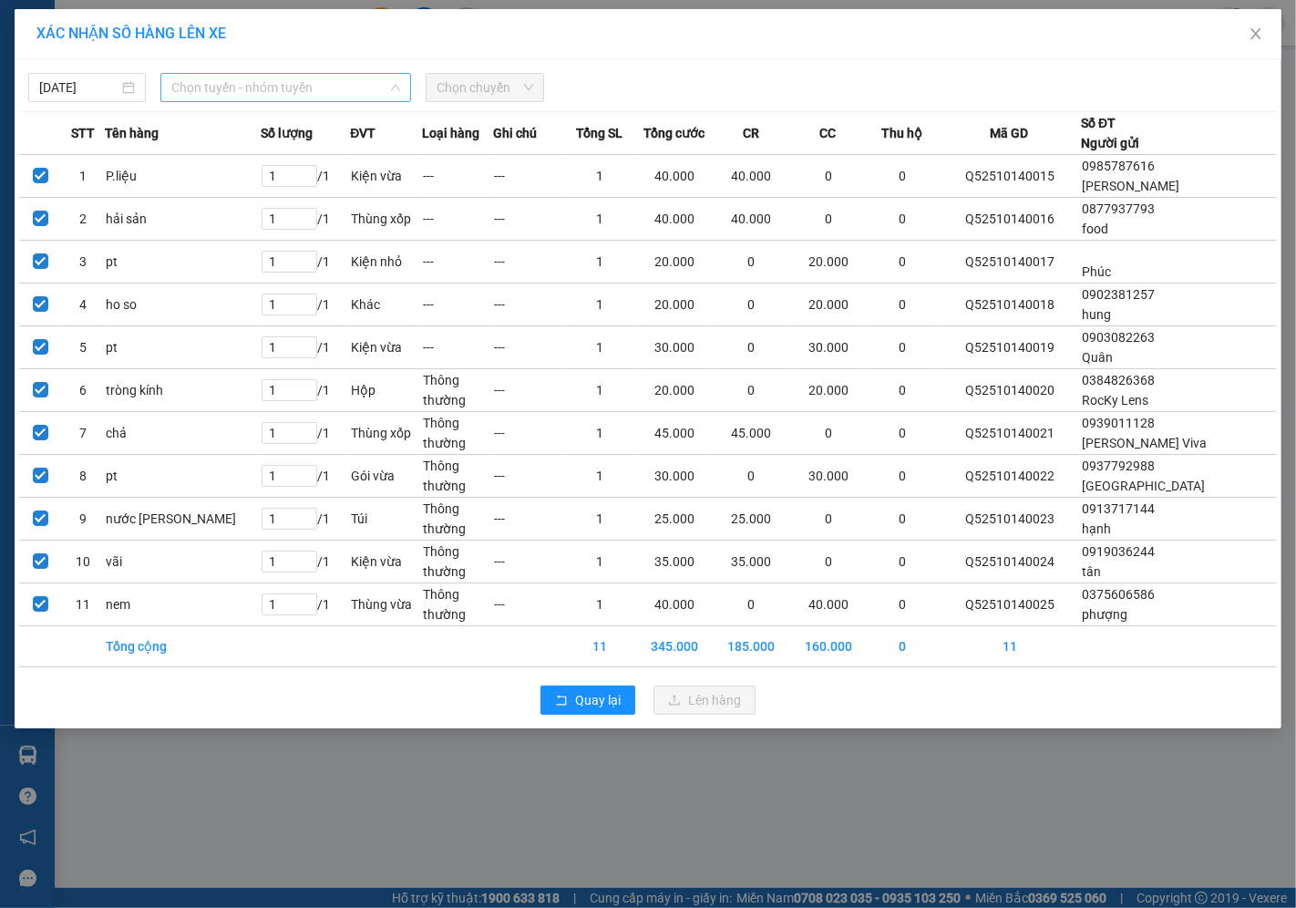
click at [255, 89] on span "Chọn tuyến - nhóm tuyến" at bounding box center [285, 87] width 229 height 27
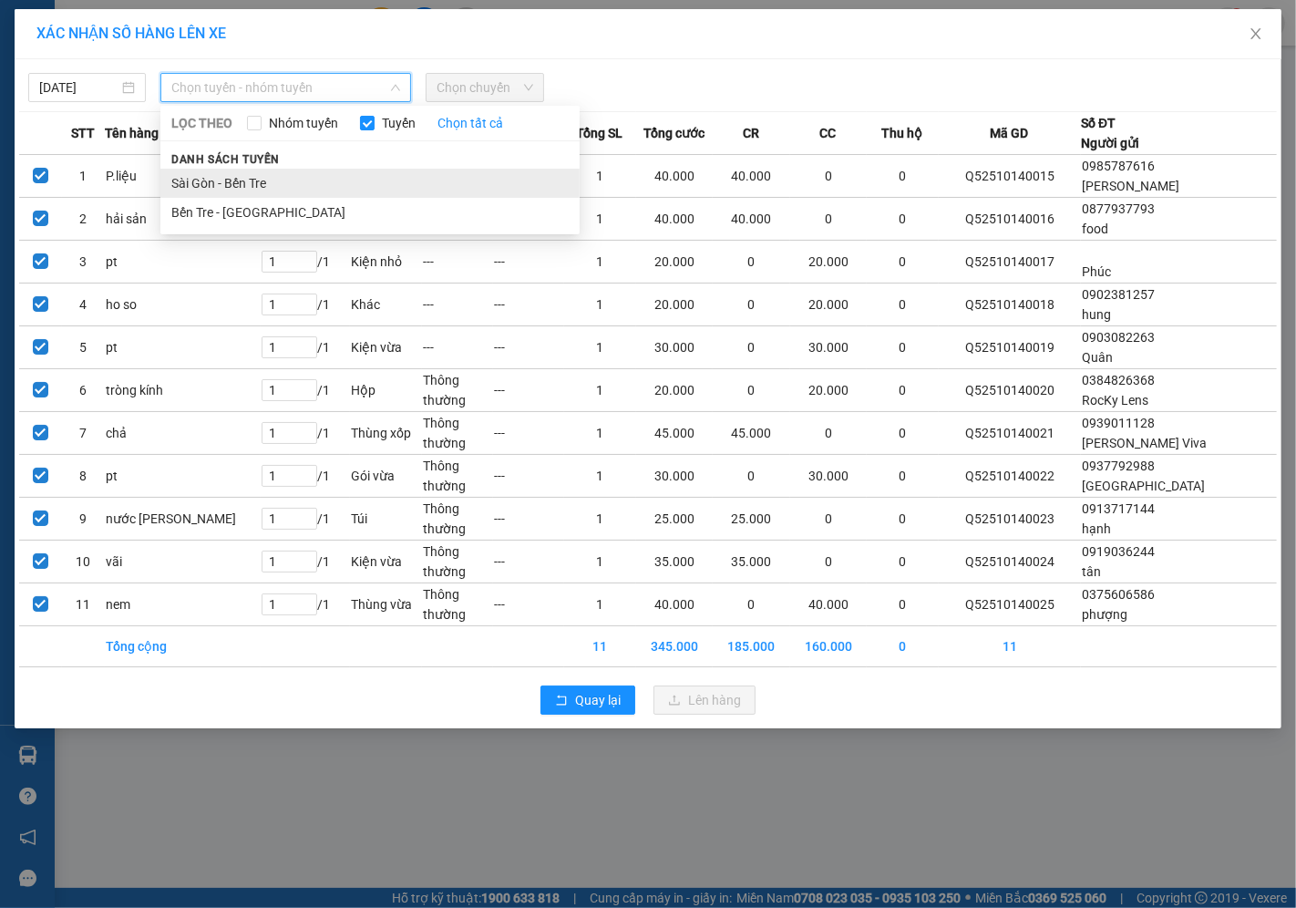
click at [232, 182] on li "Sài Gòn - Bến Tre" at bounding box center [369, 183] width 419 height 29
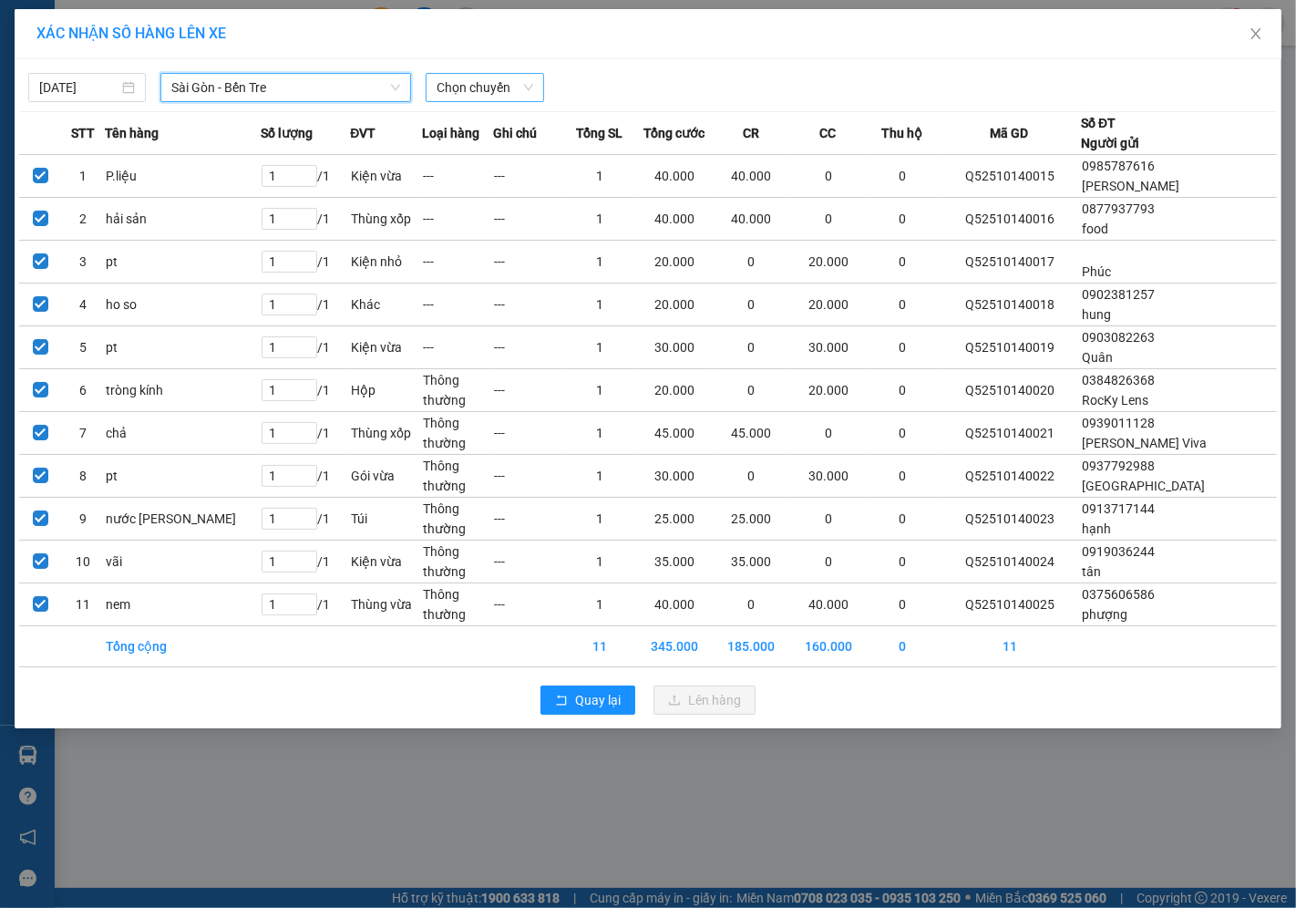
click at [472, 82] on span "Chọn chuyến" at bounding box center [485, 87] width 96 height 27
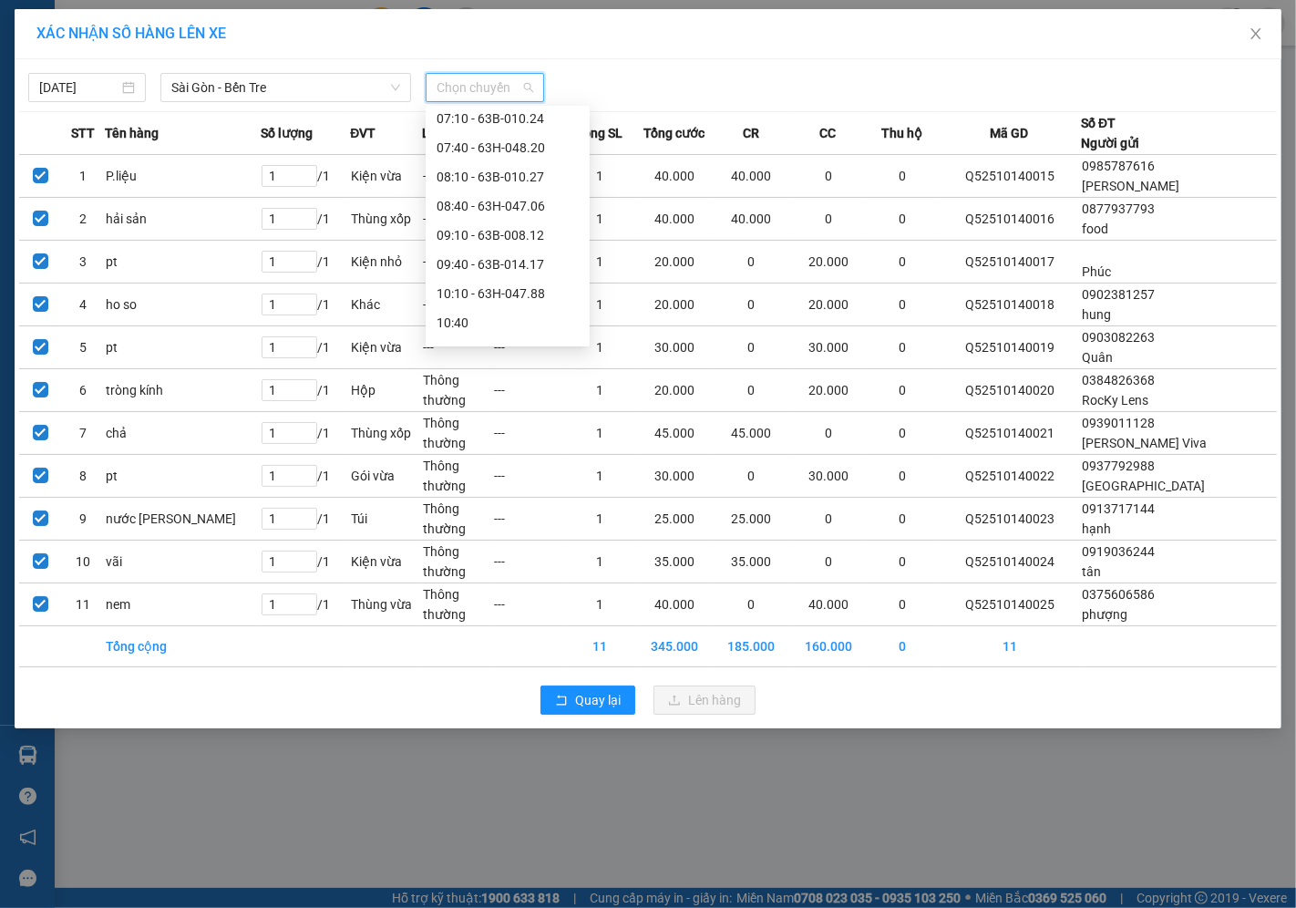
scroll to position [202, 0]
click at [487, 273] on div "10:10 - 63H-047.88" at bounding box center [508, 272] width 142 height 20
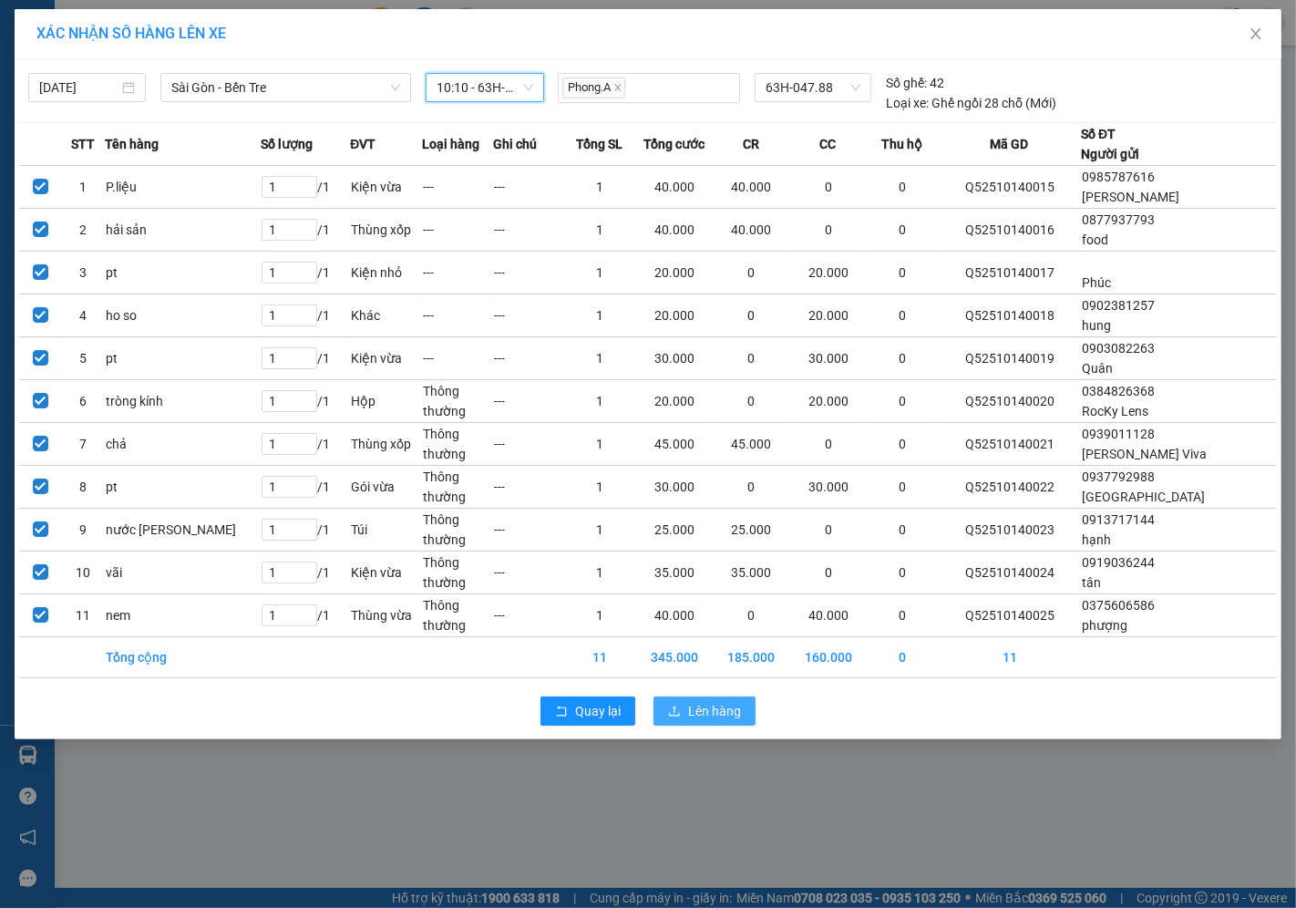
click at [699, 709] on span "Lên hàng" at bounding box center [714, 711] width 53 height 20
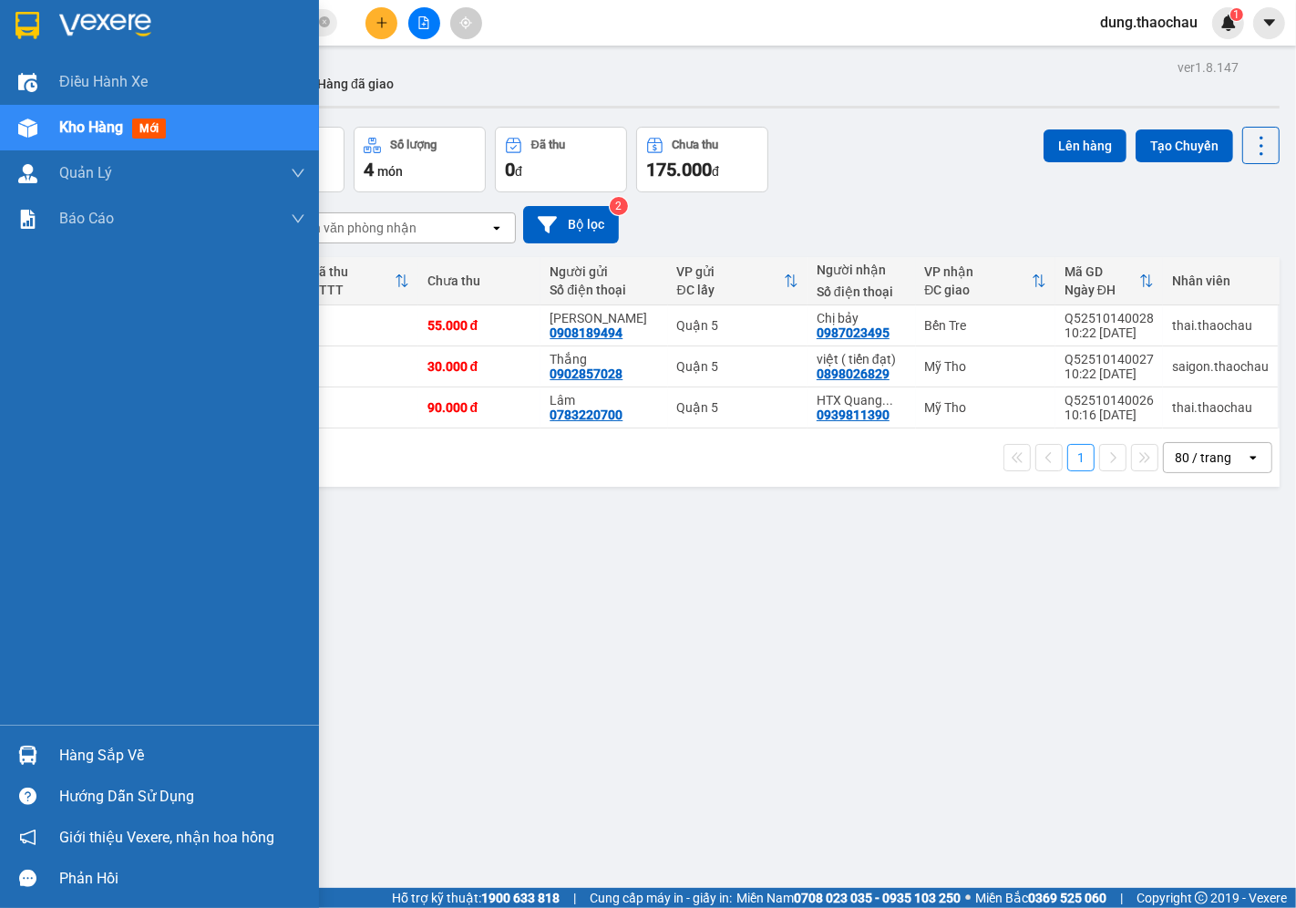
click at [24, 750] on img at bounding box center [27, 755] width 19 height 19
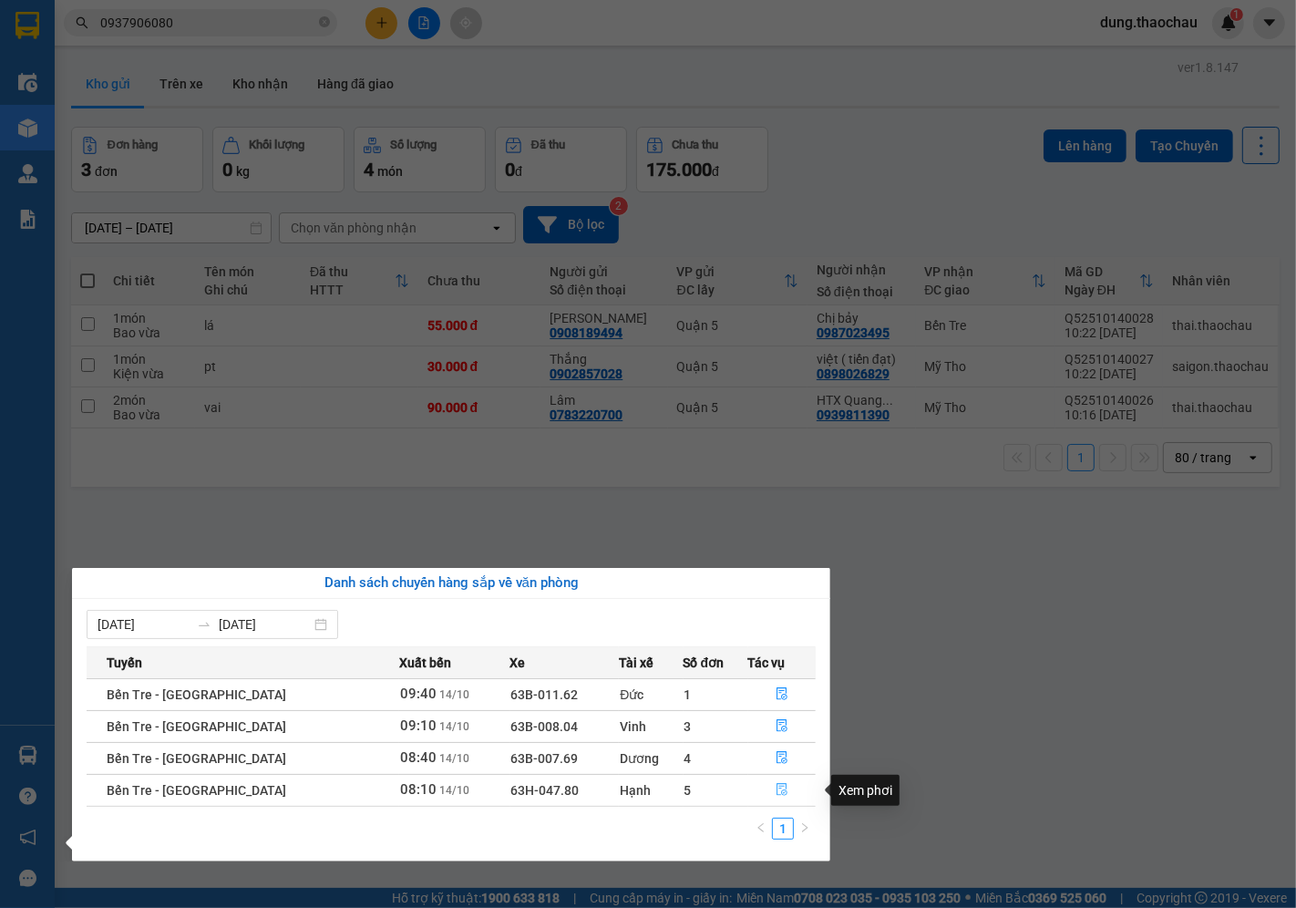
click at [776, 795] on icon "file-done" at bounding box center [782, 789] width 13 height 13
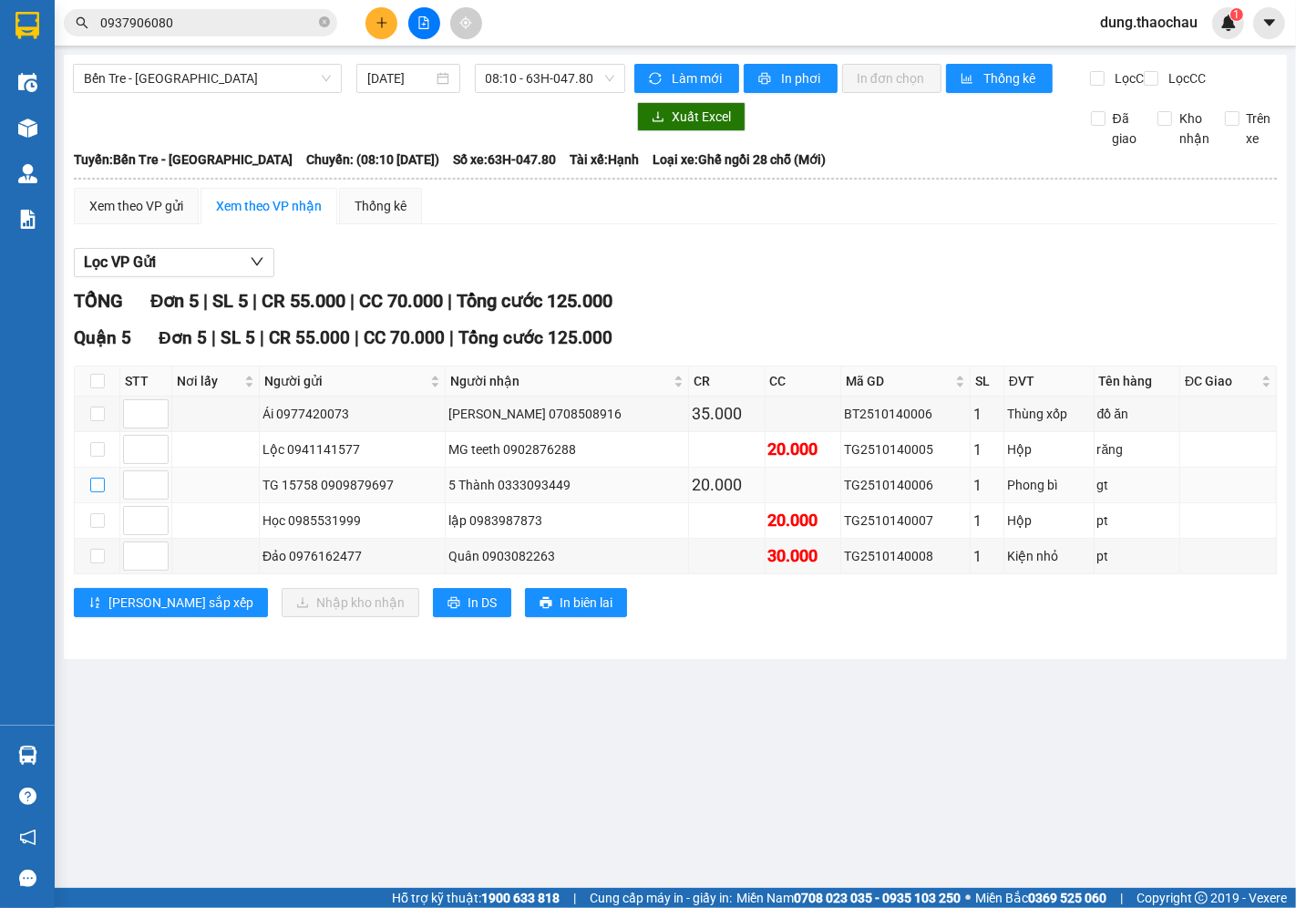
click at [98, 492] on input "checkbox" at bounding box center [97, 485] width 15 height 15
checkbox input "true"
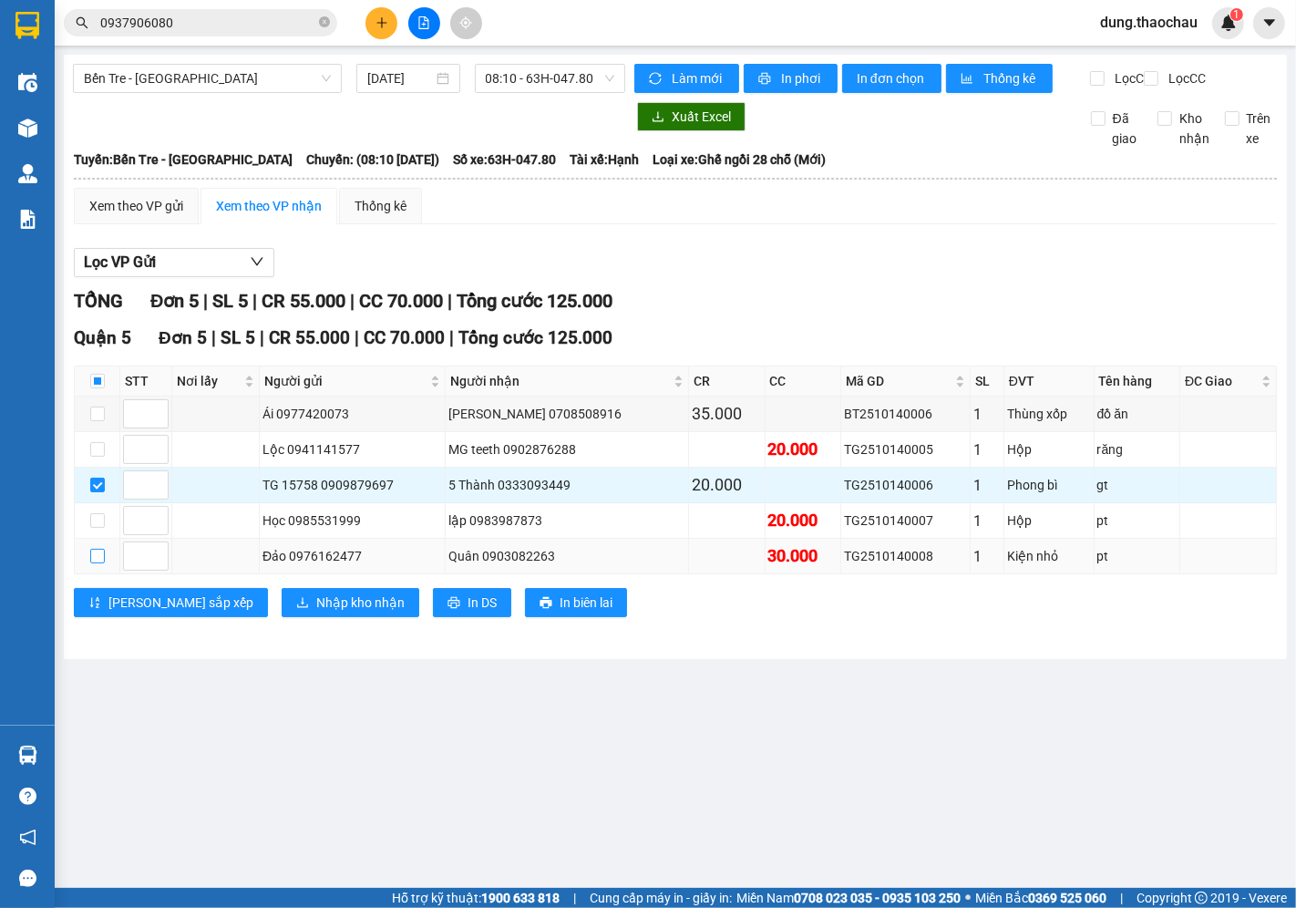
click at [96, 563] on input "checkbox" at bounding box center [97, 556] width 15 height 15
checkbox input "true"
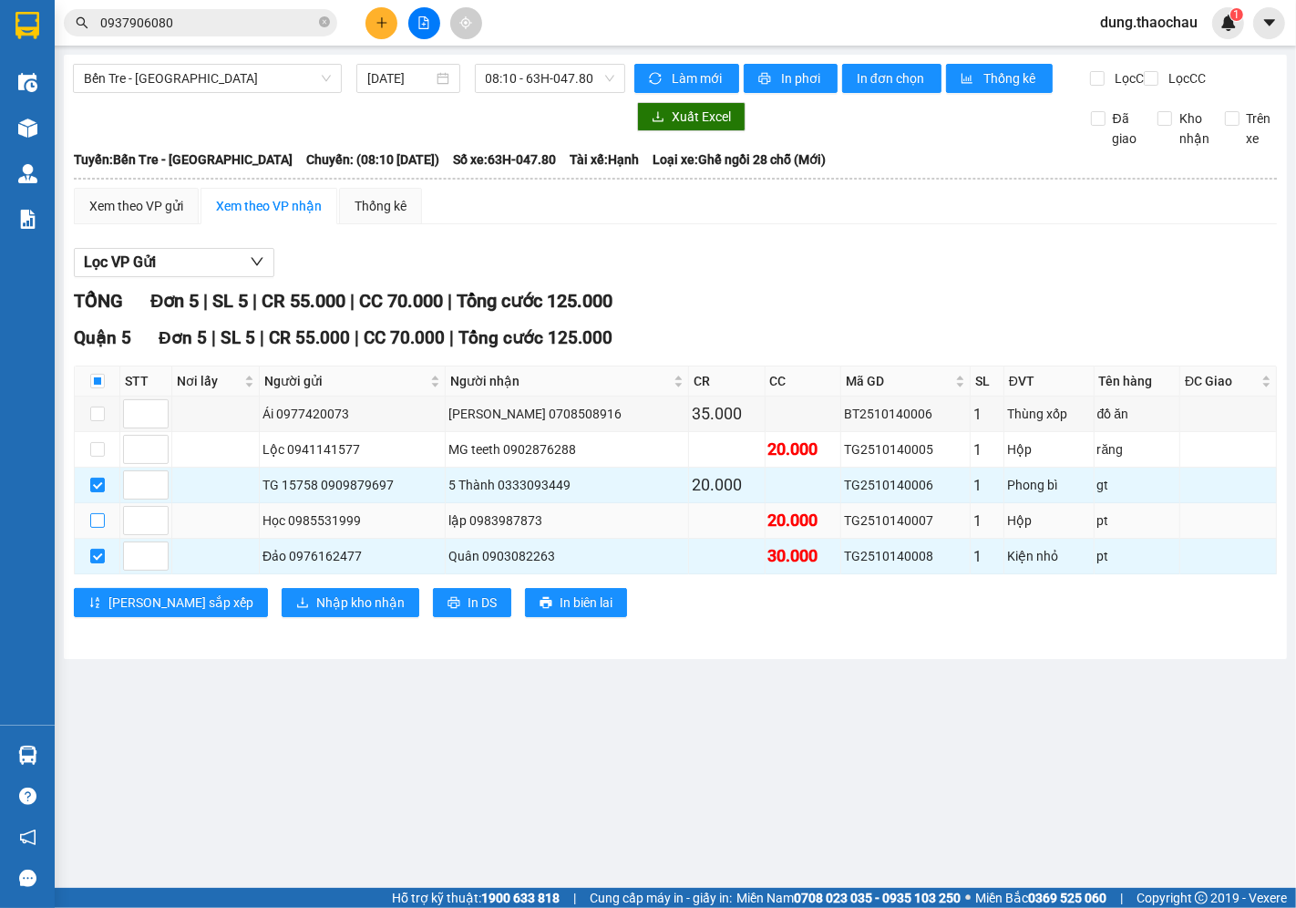
click at [100, 528] on input "checkbox" at bounding box center [97, 520] width 15 height 15
checkbox input "true"
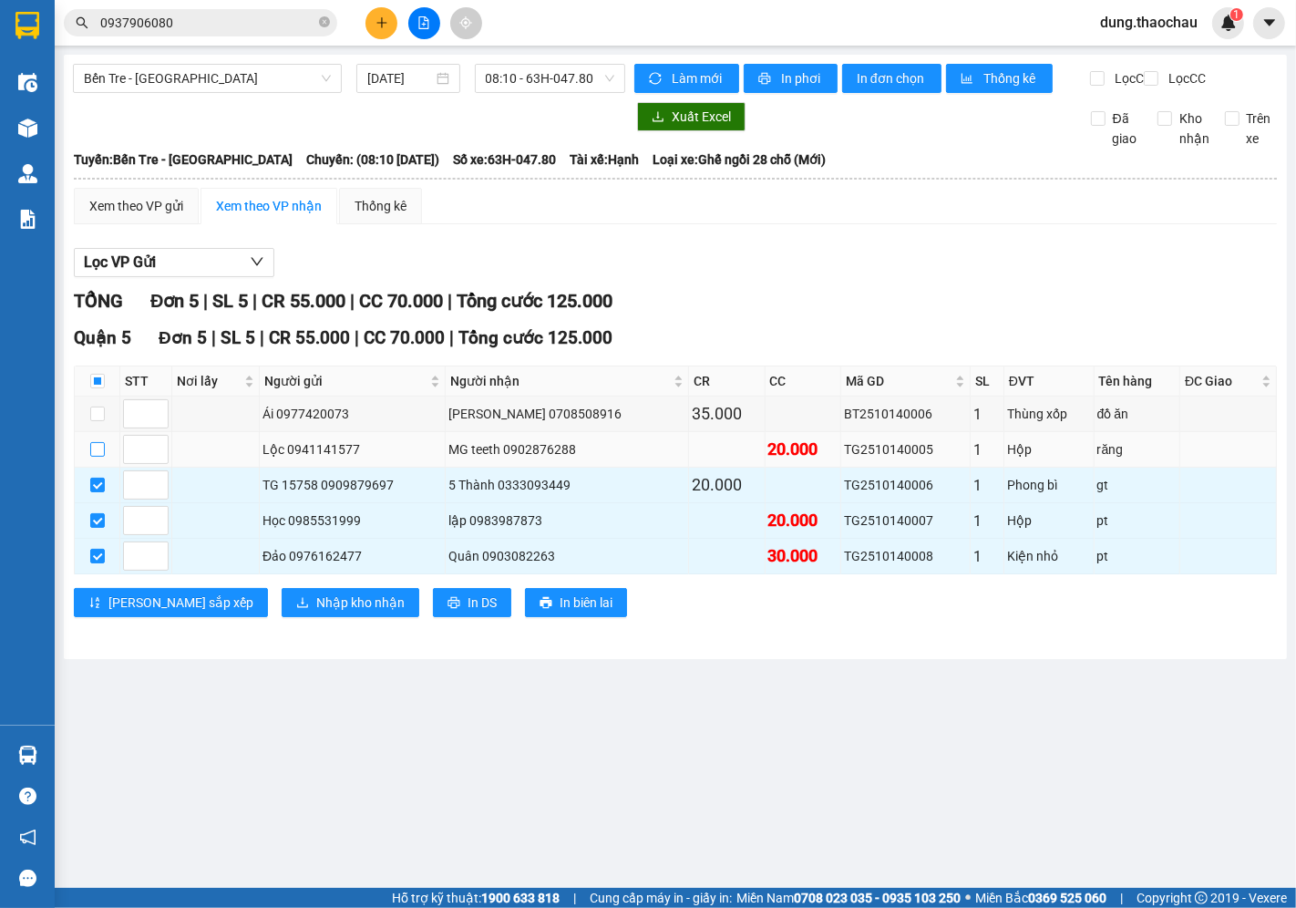
click at [95, 457] on input "checkbox" at bounding box center [97, 449] width 15 height 15
checkbox input "true"
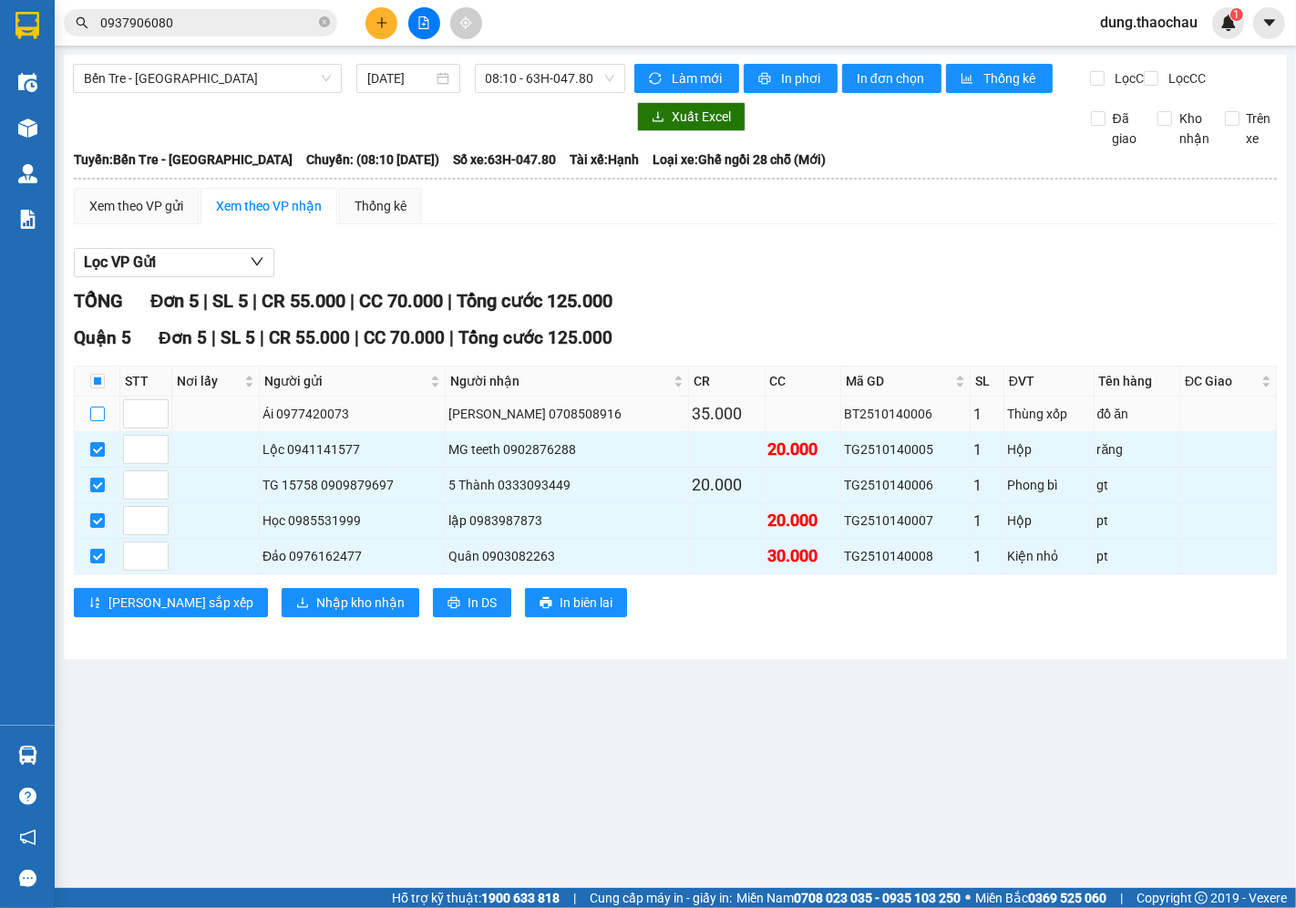
click at [95, 421] on input "checkbox" at bounding box center [97, 414] width 15 height 15
checkbox input "true"
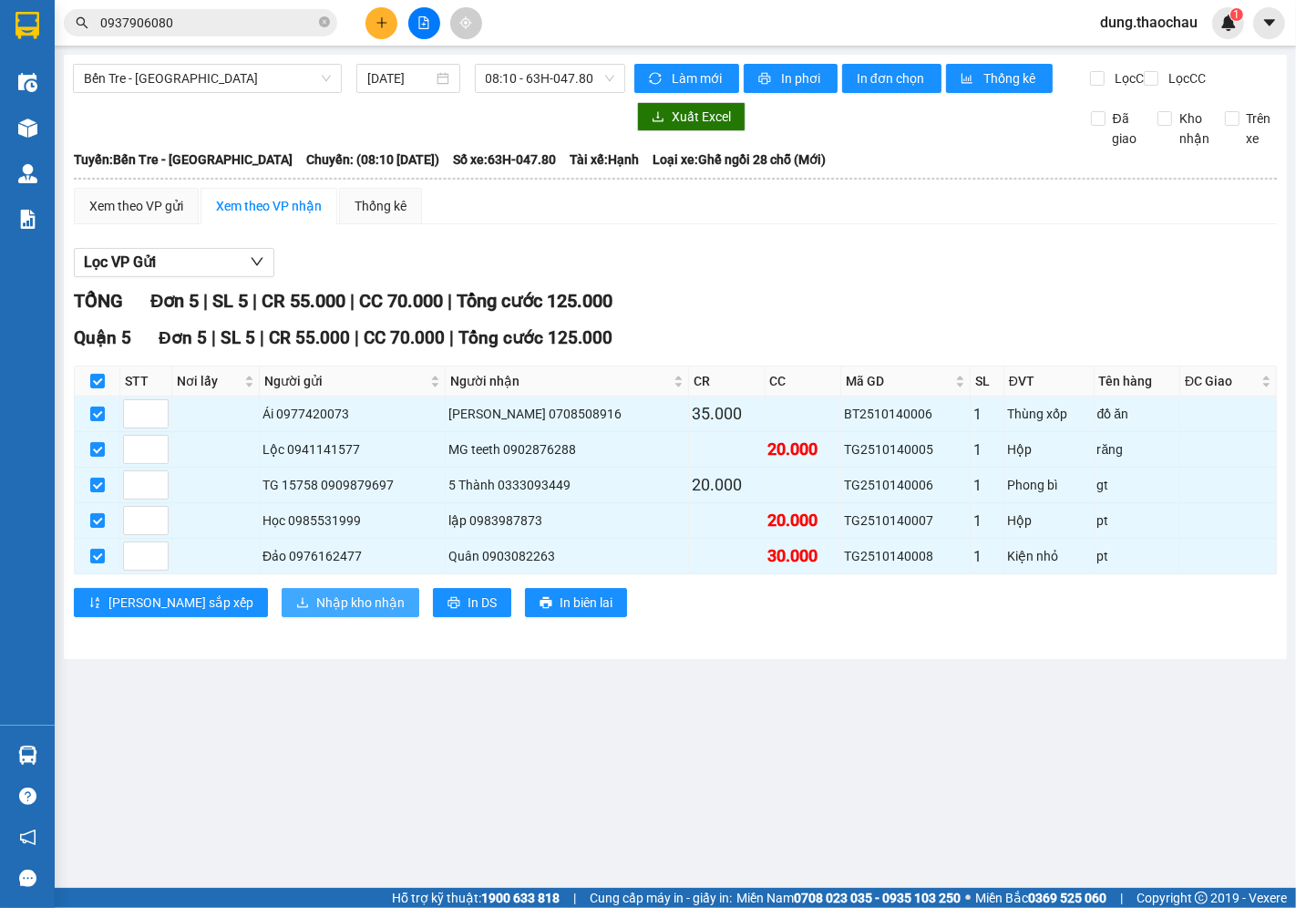
click at [316, 612] on span "Nhập kho nhận" at bounding box center [360, 602] width 88 height 20
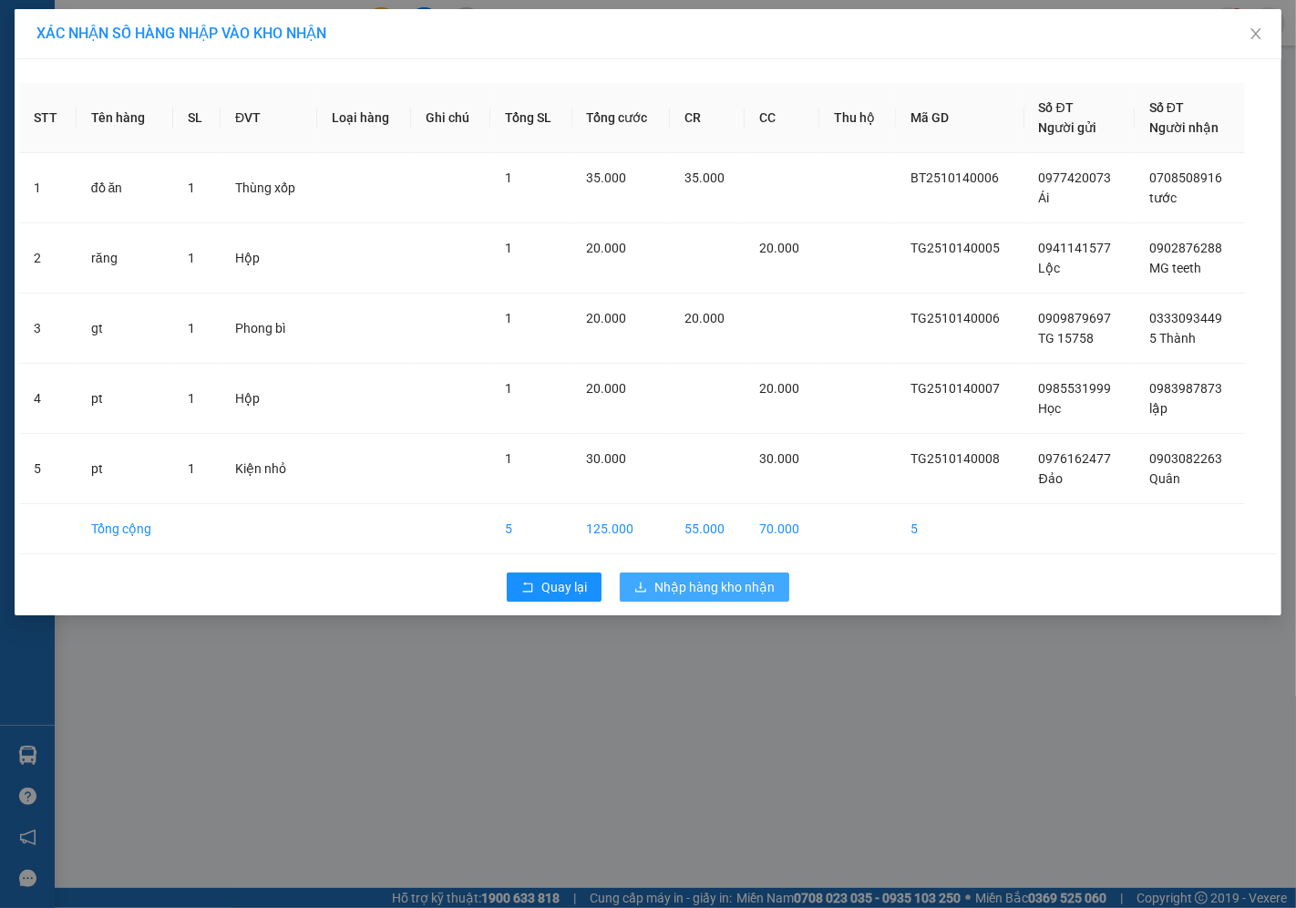
click at [682, 590] on span "Nhập hàng kho nhận" at bounding box center [714, 587] width 120 height 20
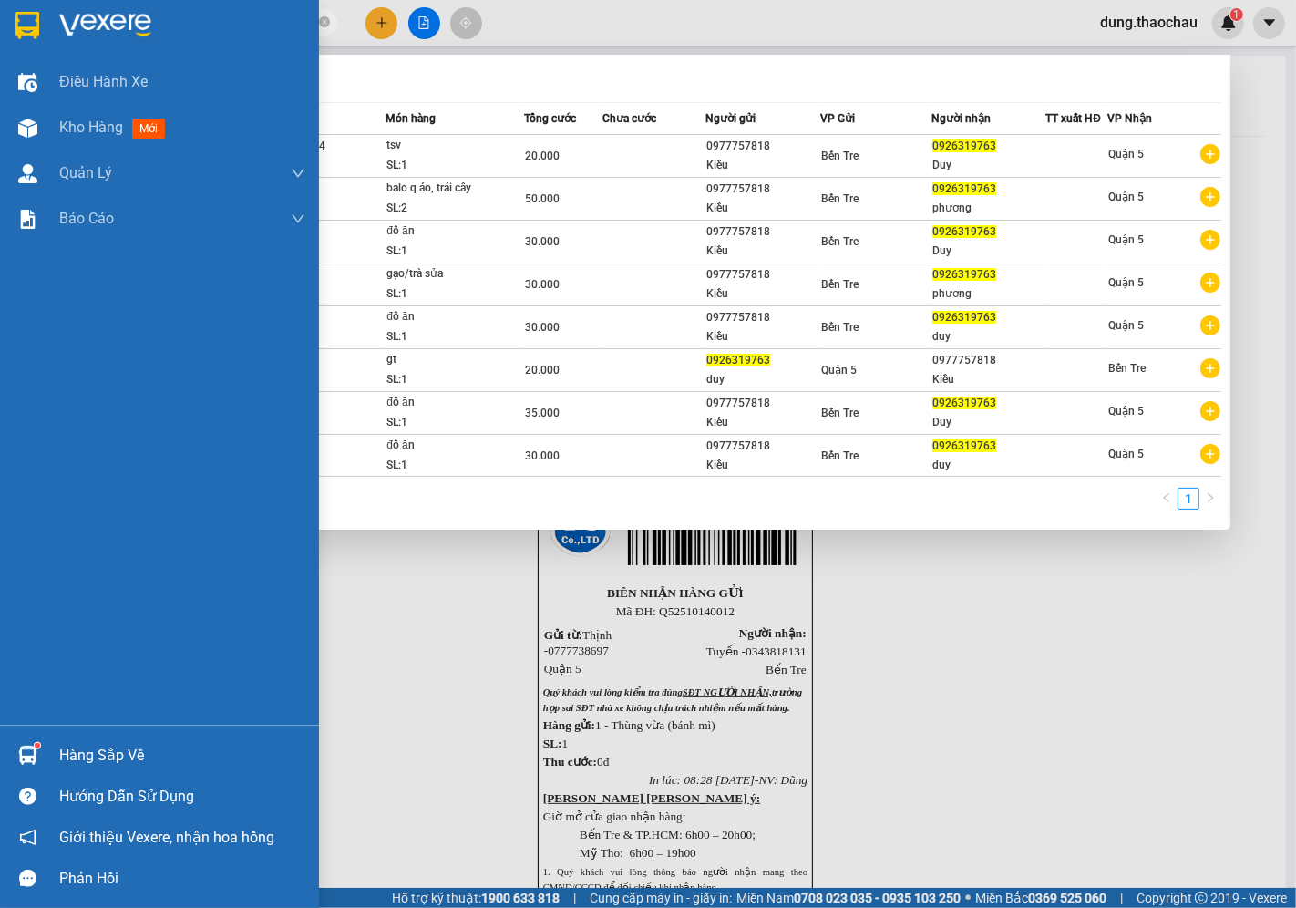
drag, startPoint x: 255, startPoint y: 24, endPoint x: 936, endPoint y: 78, distance: 683.0
click at [12, 80] on section "Kết quả [PERSON_NAME] ( 8 ) Bộ lọc Mã ĐH Trạng thái Món hàng [PERSON_NAME] [PER…" at bounding box center [648, 454] width 1296 height 908
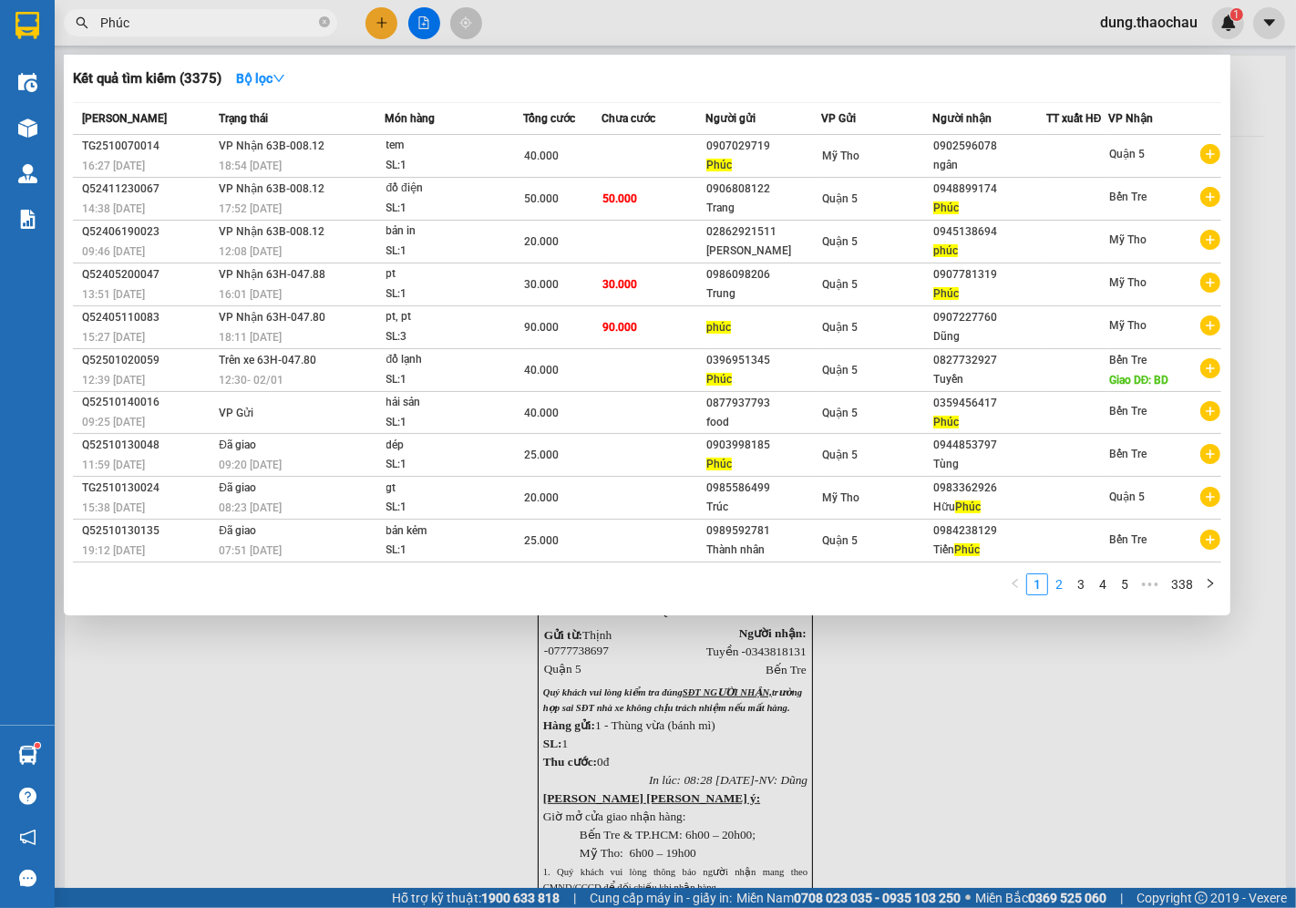
type input "Phúc"
click at [1062, 593] on link "2" at bounding box center [1059, 584] width 20 height 20
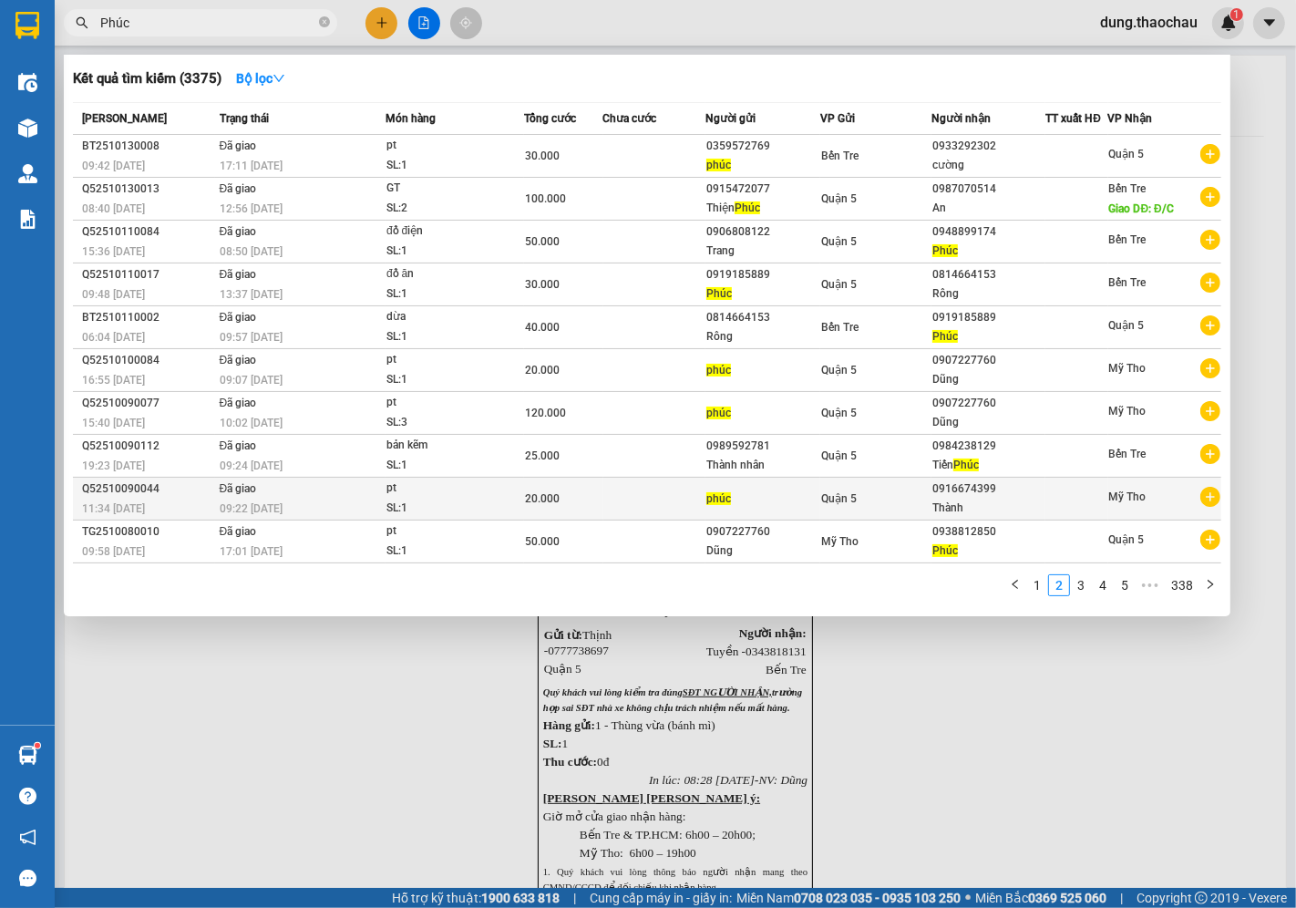
click at [896, 509] on div "Quận 5" at bounding box center [875, 499] width 109 height 20
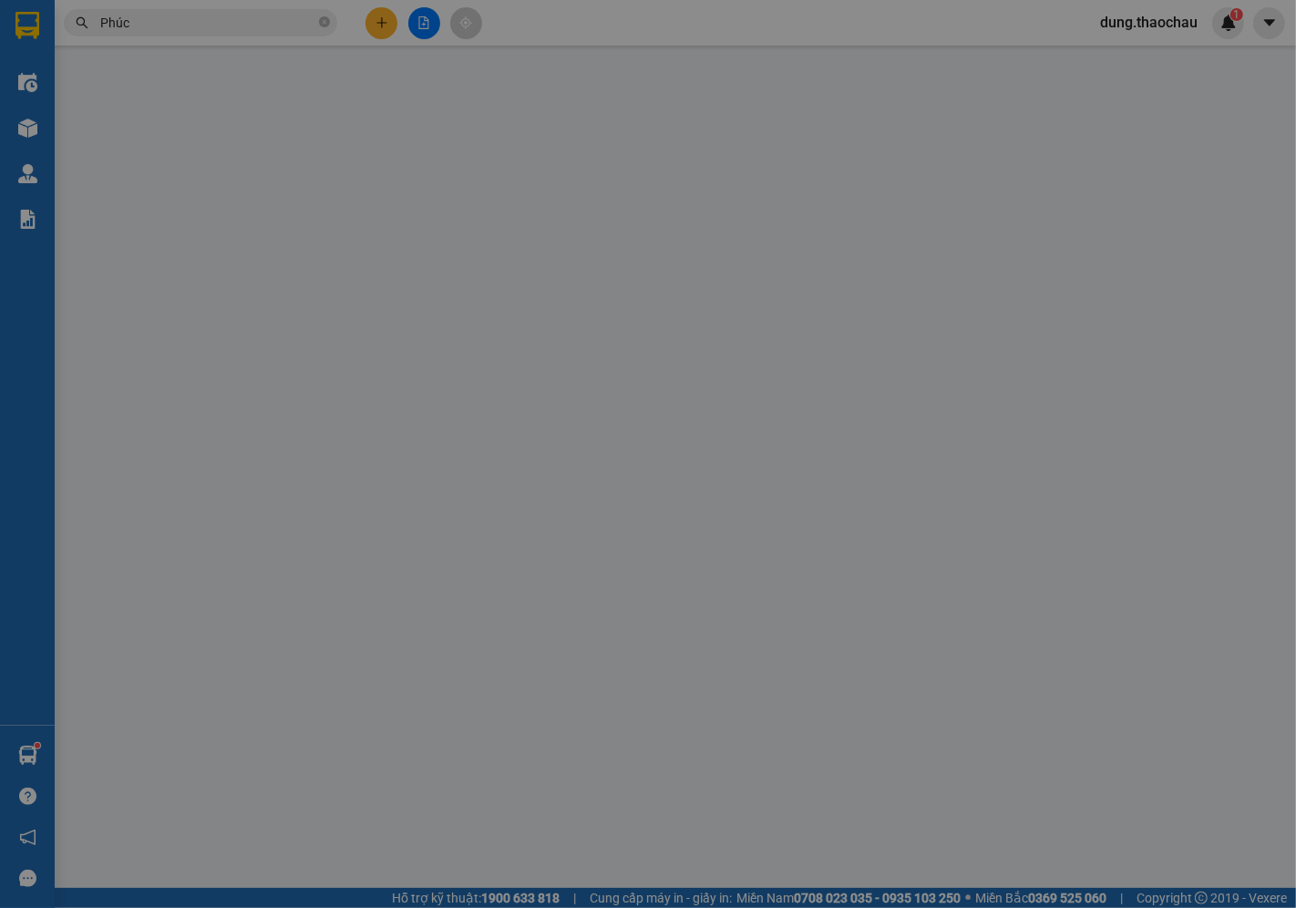
type input "phúc"
type input "0916674399"
type input "Thành"
type input "20.000"
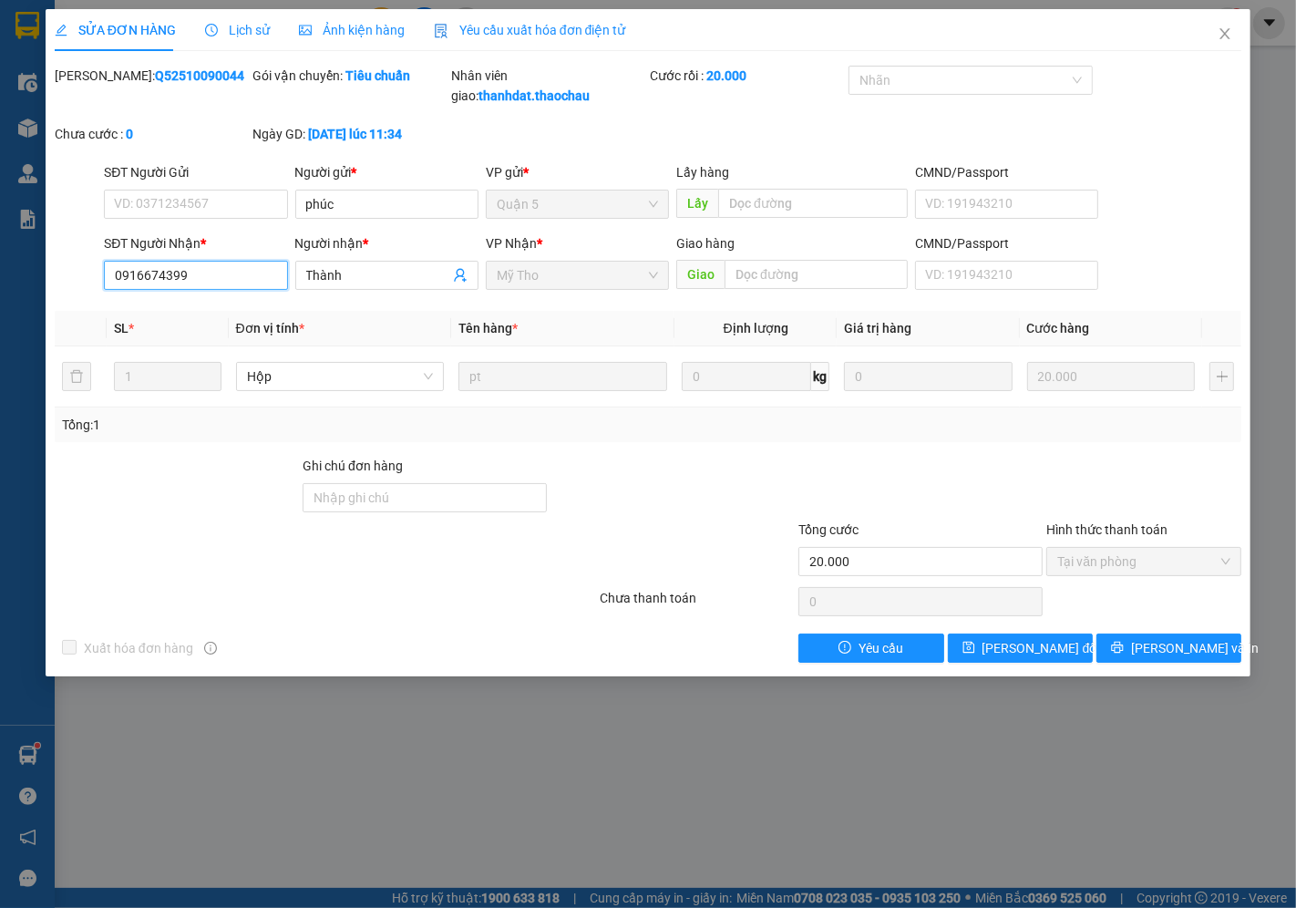
drag, startPoint x: 221, startPoint y: 273, endPoint x: 0, endPoint y: 308, distance: 224.2
click at [0, 308] on div "SỬA ĐƠN HÀNG Lịch sử [PERSON_NAME] hàng Yêu cầu xuất [PERSON_NAME] điện tử Tota…" at bounding box center [648, 454] width 1296 height 908
click at [1225, 38] on icon "close" at bounding box center [1225, 33] width 15 height 15
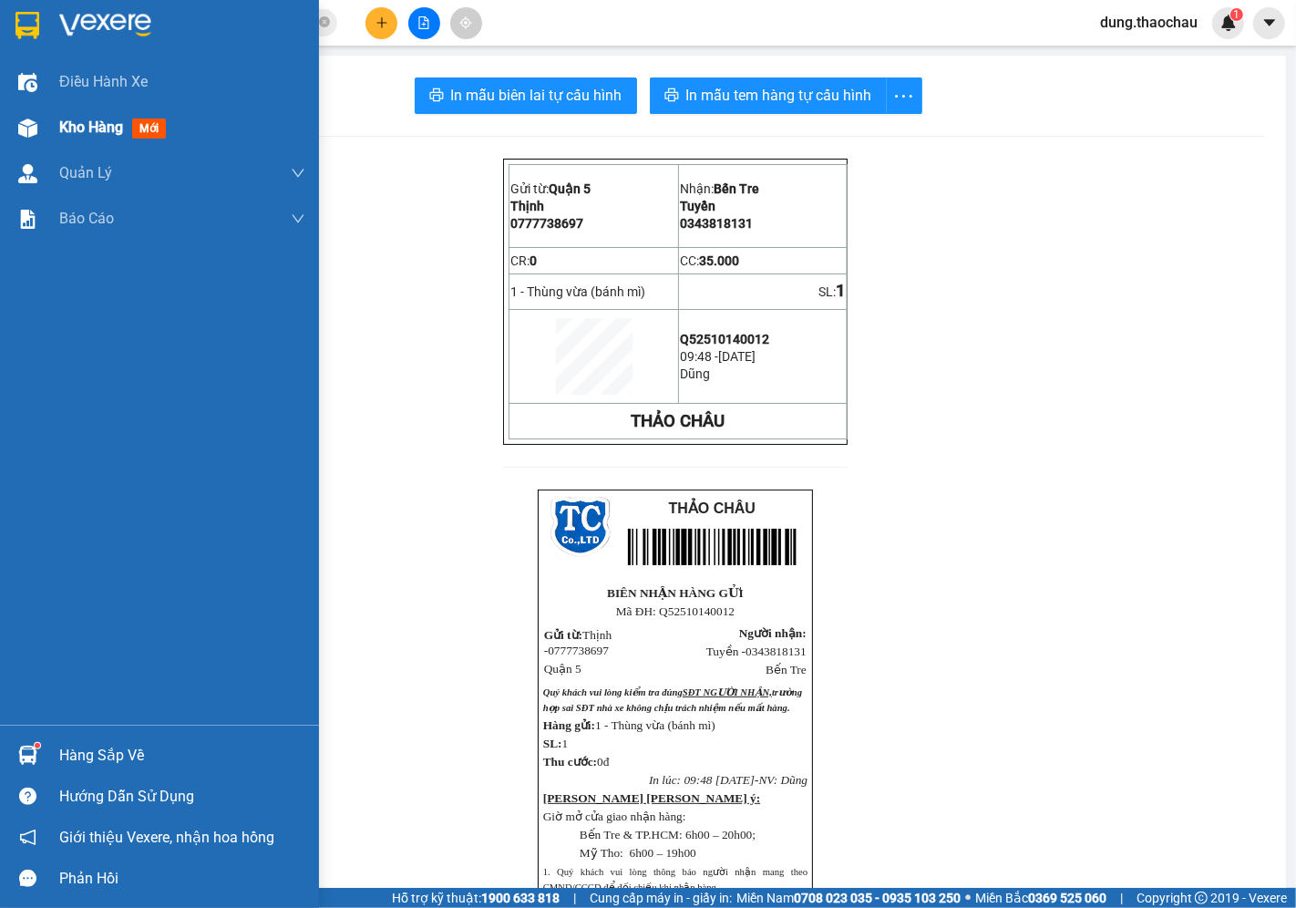
click at [67, 123] on span "Kho hàng" at bounding box center [91, 126] width 64 height 17
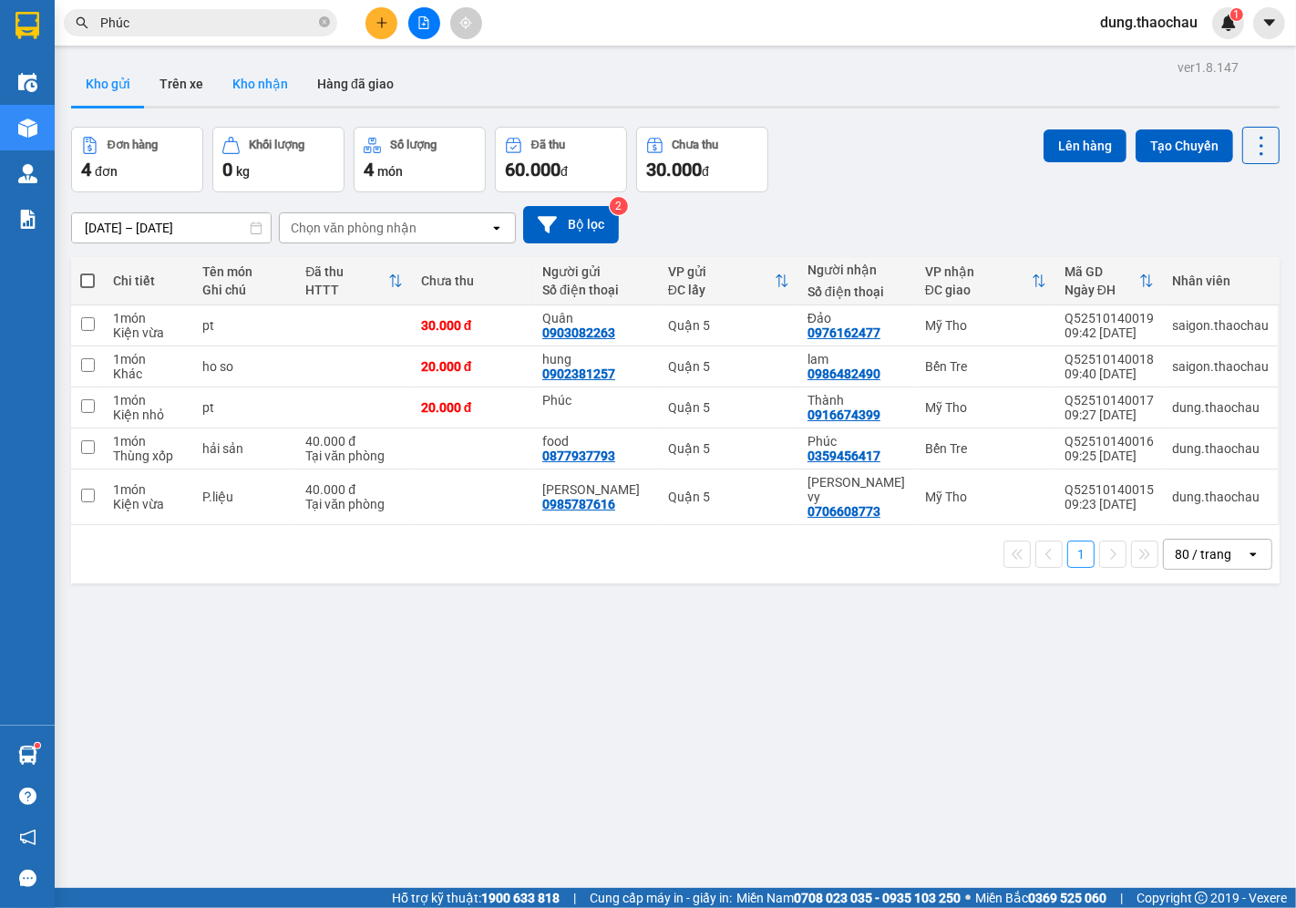
click at [259, 87] on button "Kho nhận" at bounding box center [260, 84] width 85 height 44
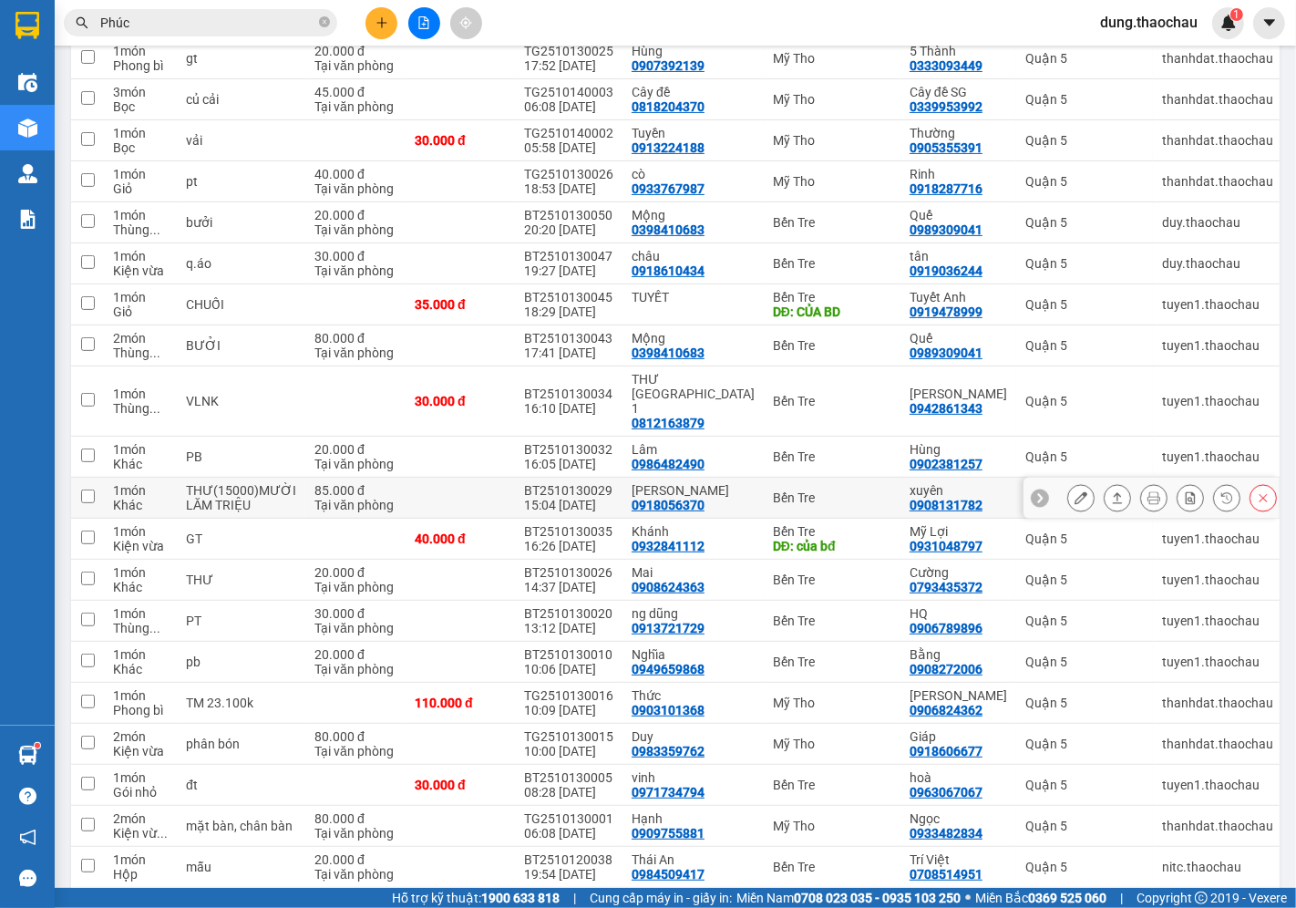
scroll to position [405, 0]
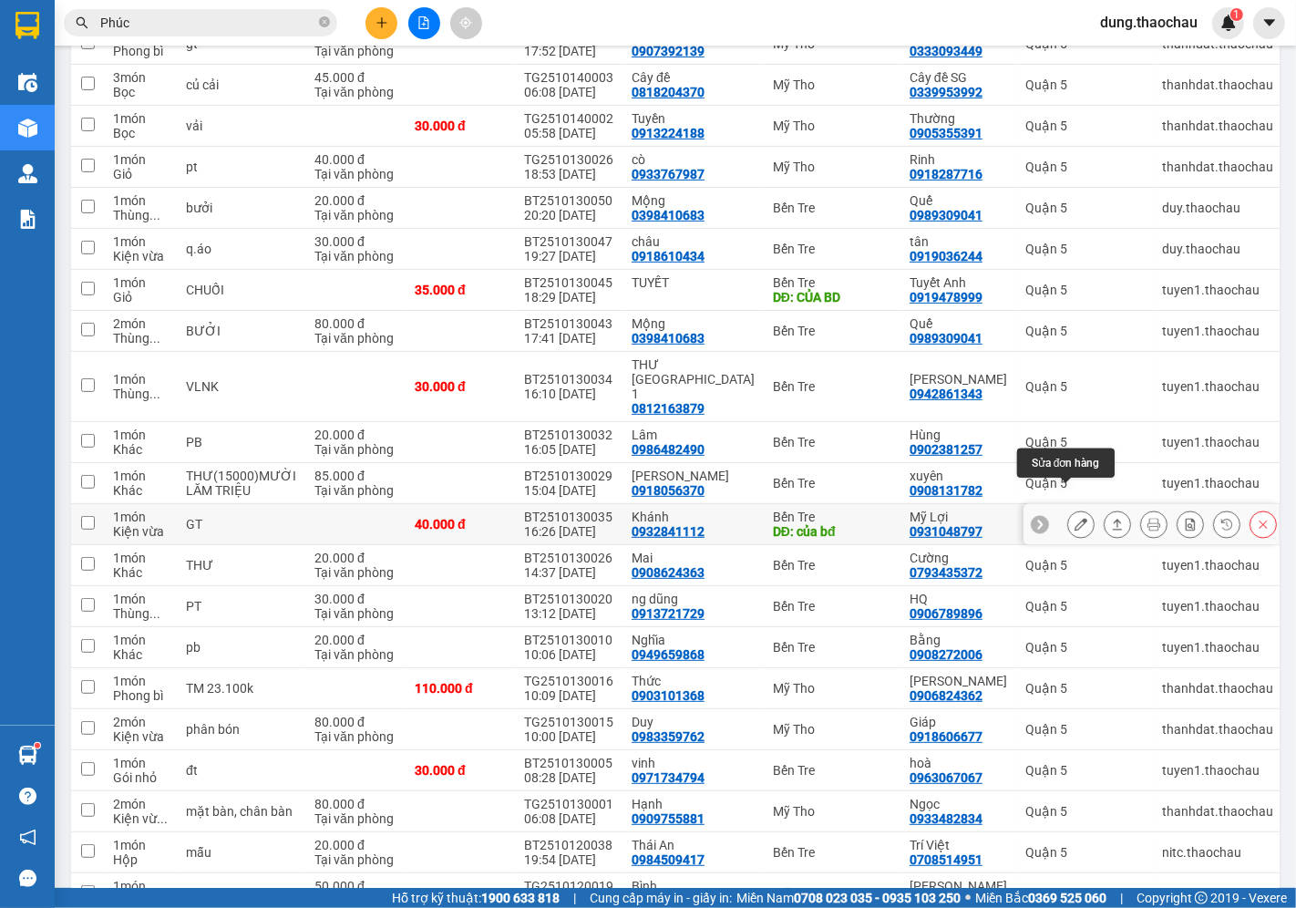
click at [1075, 518] on icon at bounding box center [1081, 524] width 13 height 13
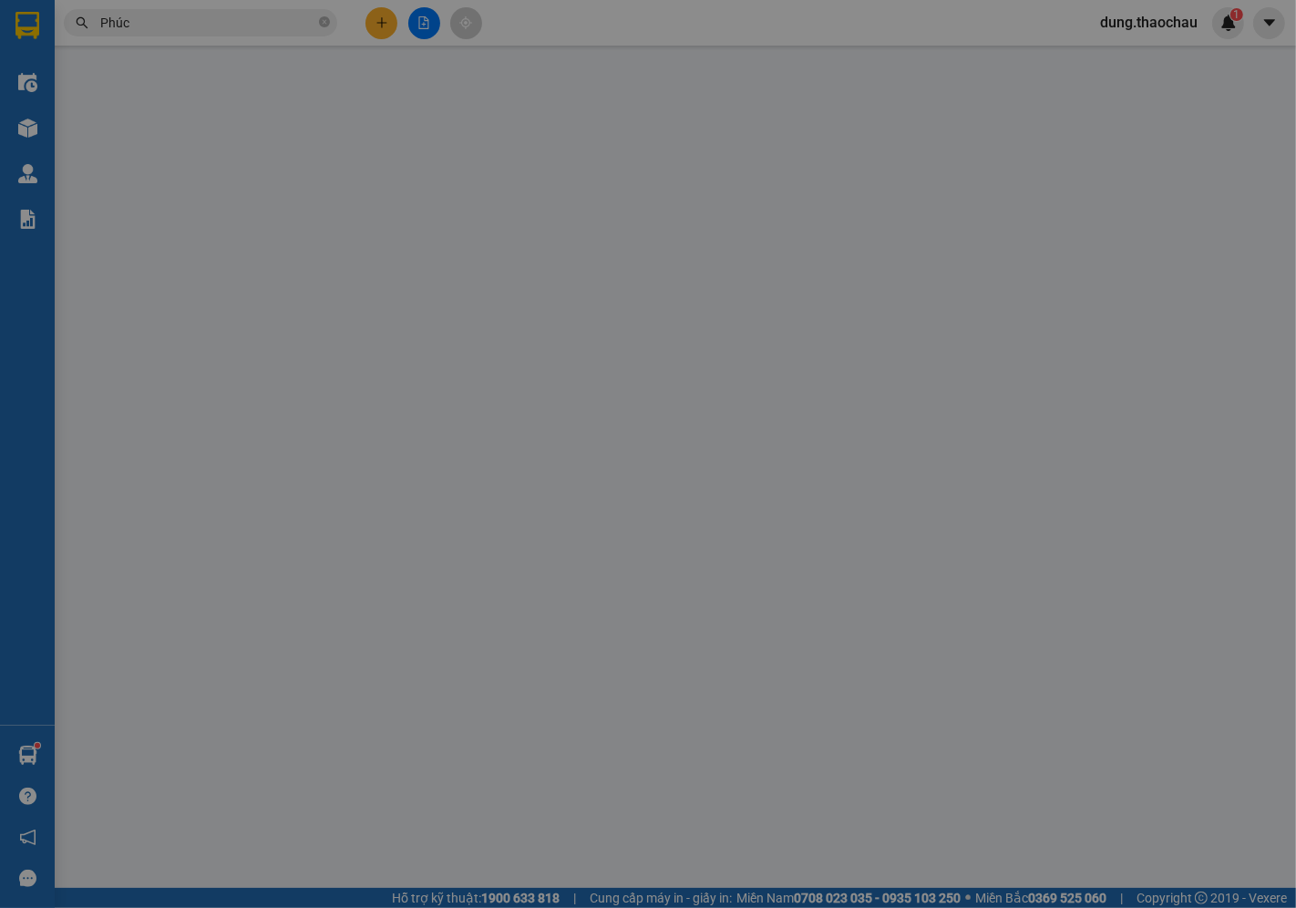
type input "0932841112"
type input "Khánh"
type input "của bđ"
type input "0931048797"
type input "Mỹ Lợi"
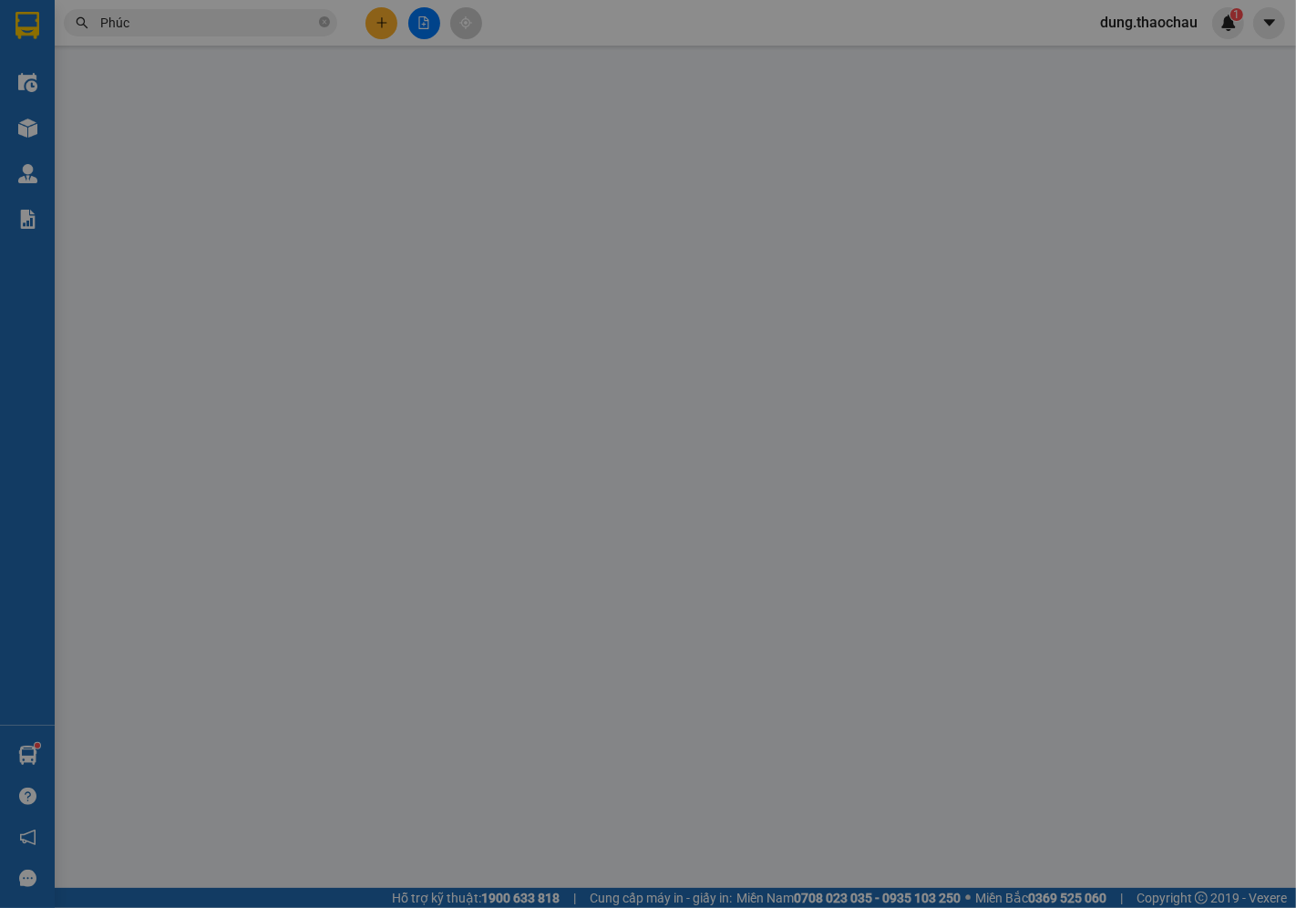
type input "40.000"
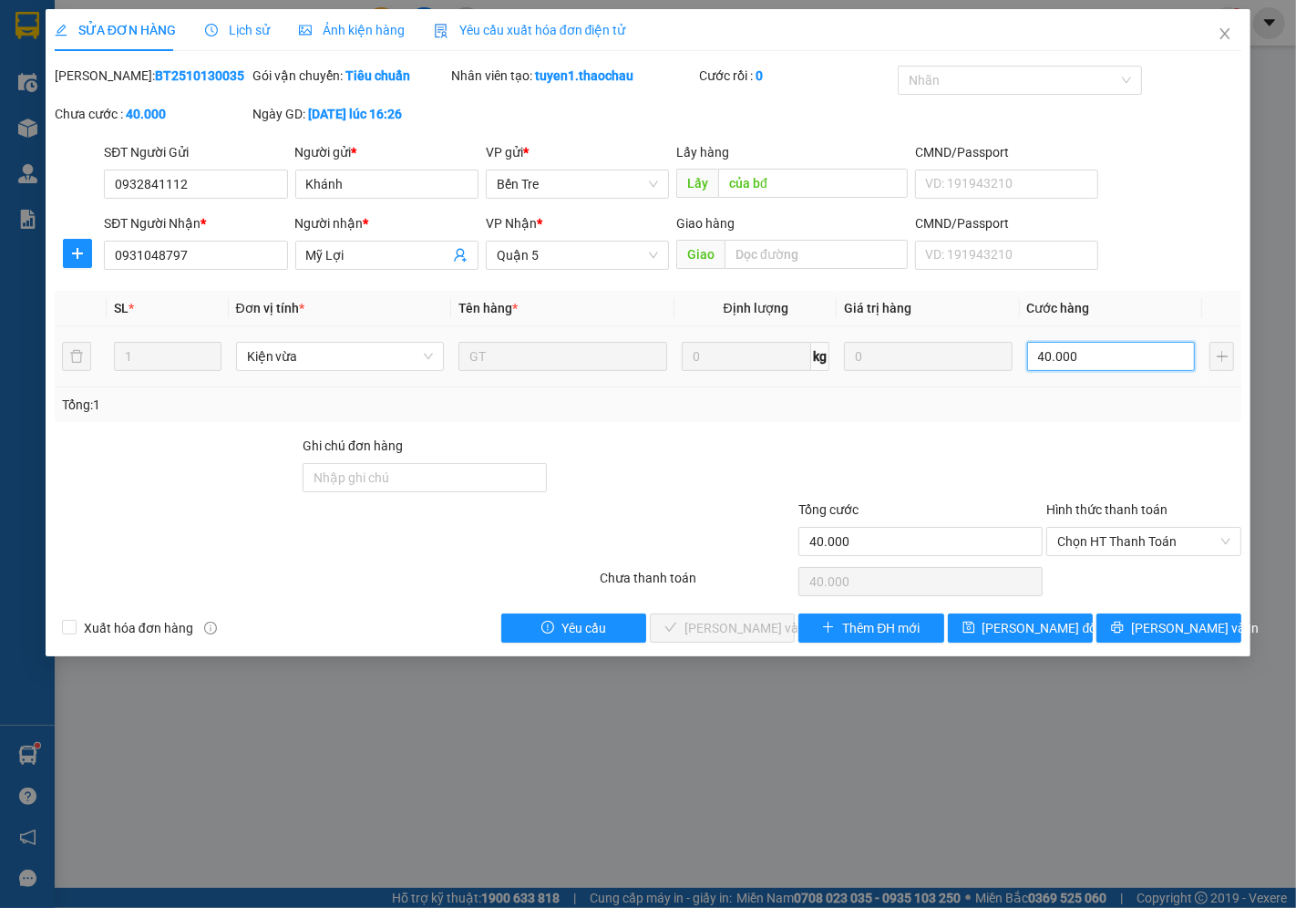
click at [1087, 354] on input "40.000" at bounding box center [1111, 356] width 168 height 29
type input "0"
type input "3"
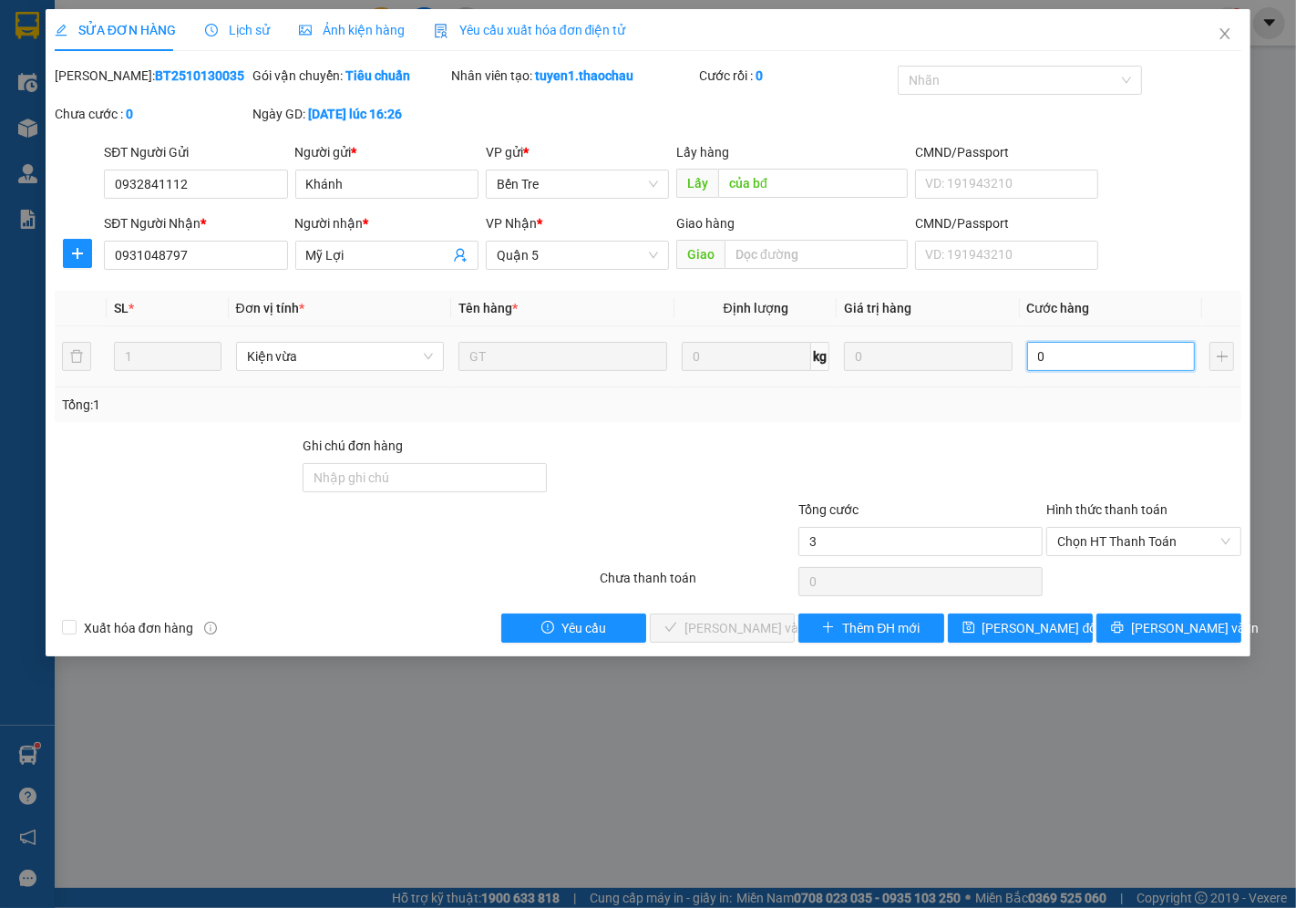
type input "3"
type input "03"
type input "30"
type input "030"
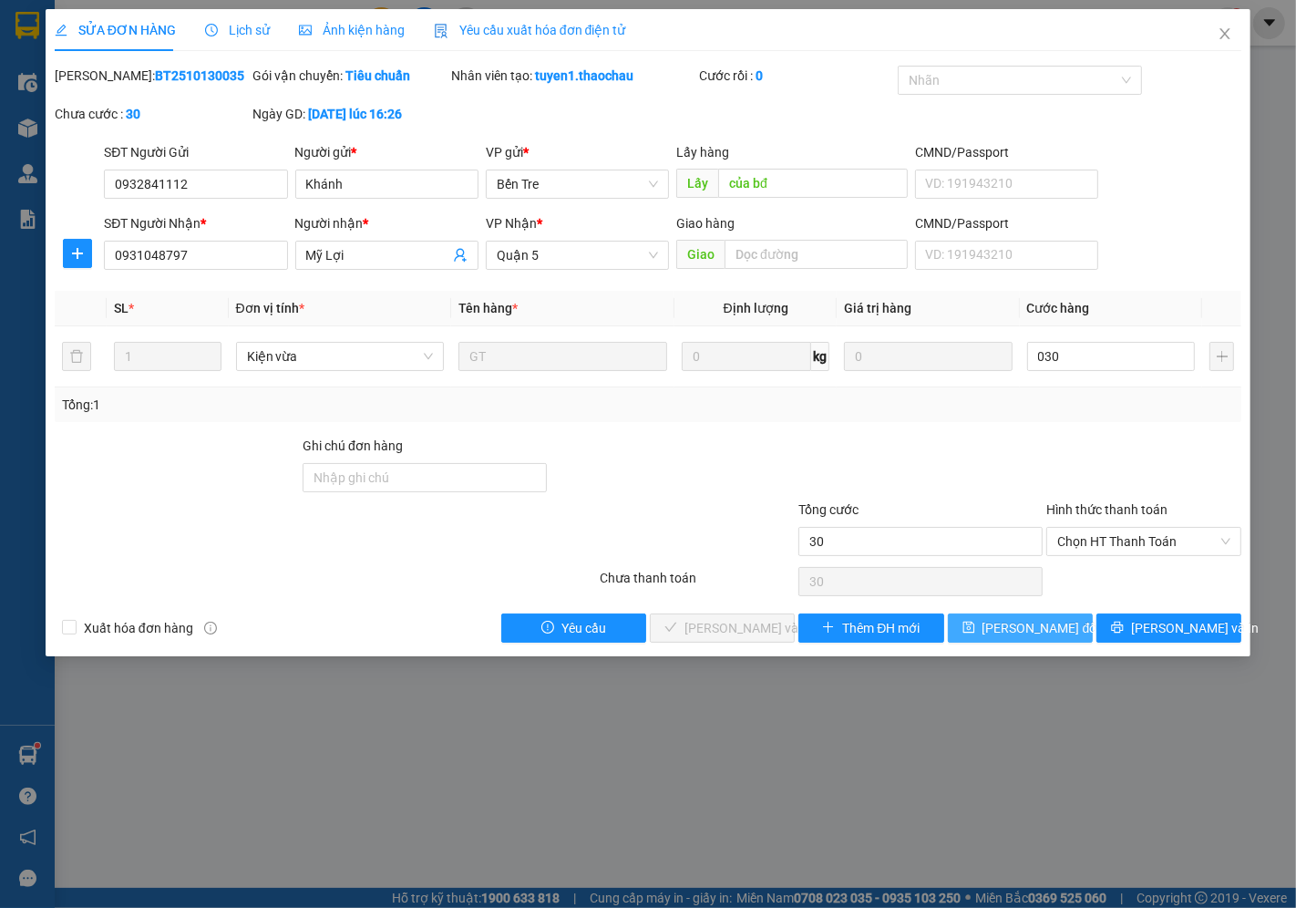
type input "30.000"
click at [1059, 638] on span "[PERSON_NAME] đổi" at bounding box center [1042, 628] width 118 height 20
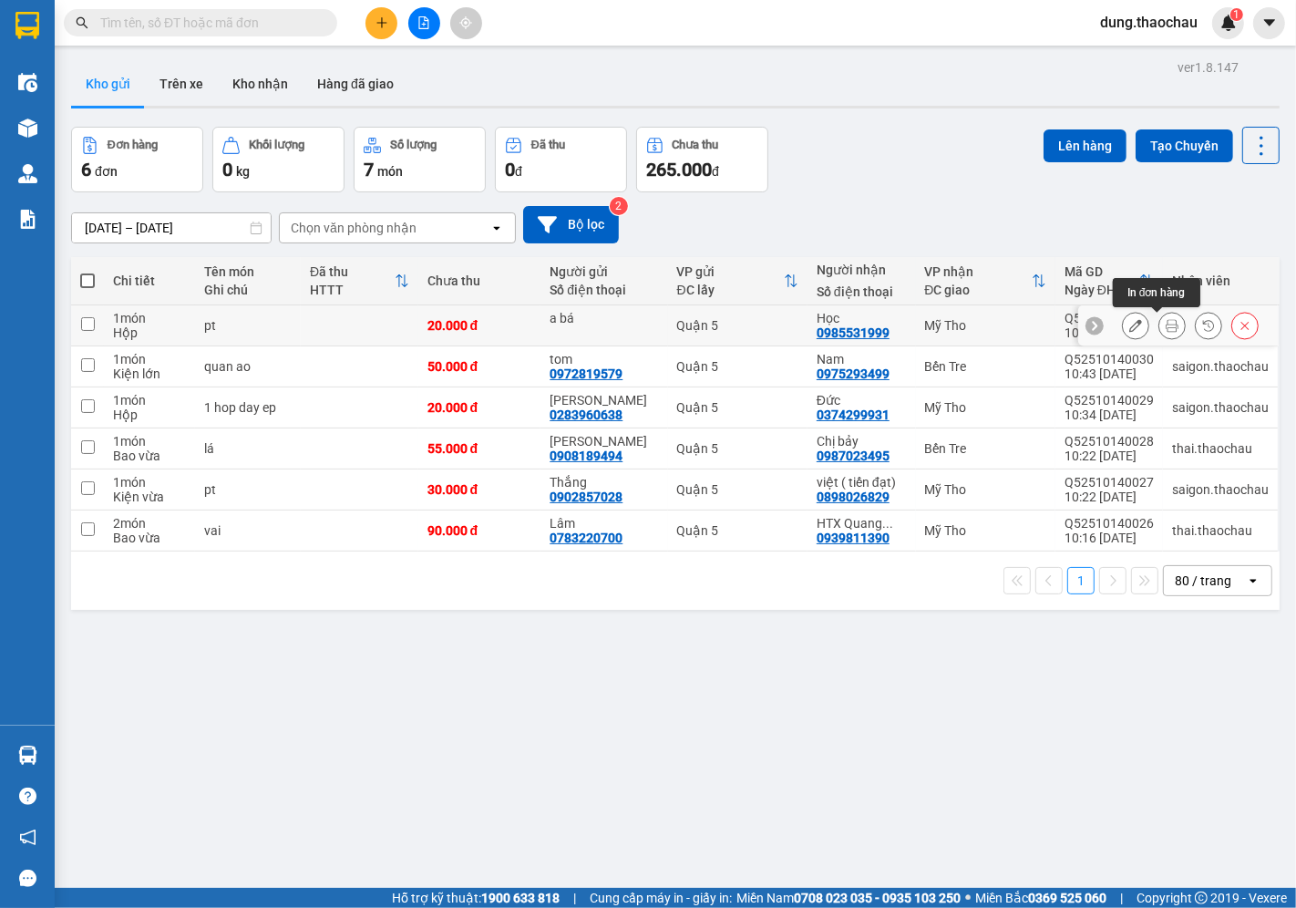
click at [1164, 330] on button at bounding box center [1172, 326] width 26 height 32
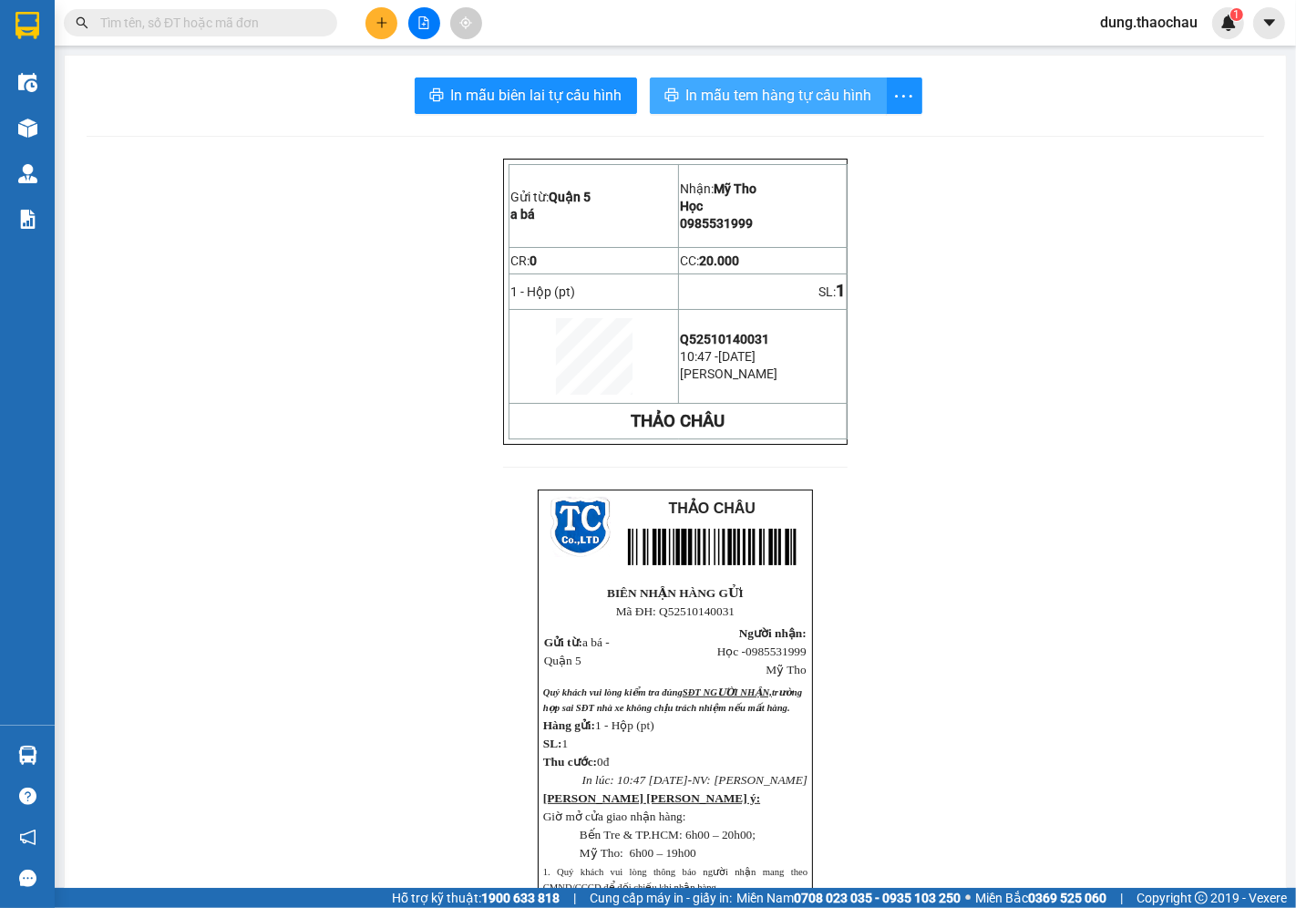
click at [753, 106] on span "In mẫu tem hàng tự cấu hình" at bounding box center [779, 95] width 186 height 23
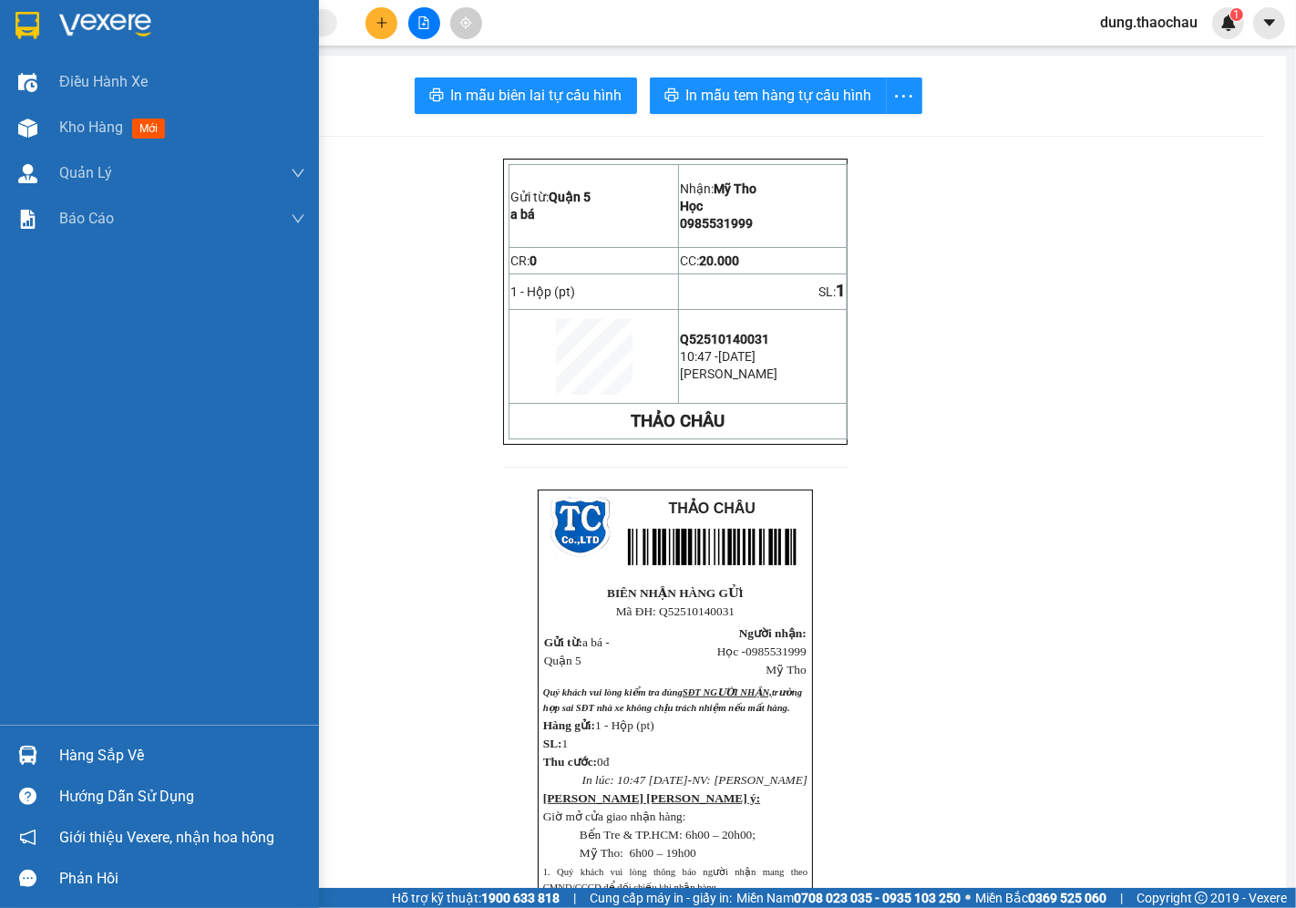
click at [23, 763] on img at bounding box center [27, 755] width 19 height 19
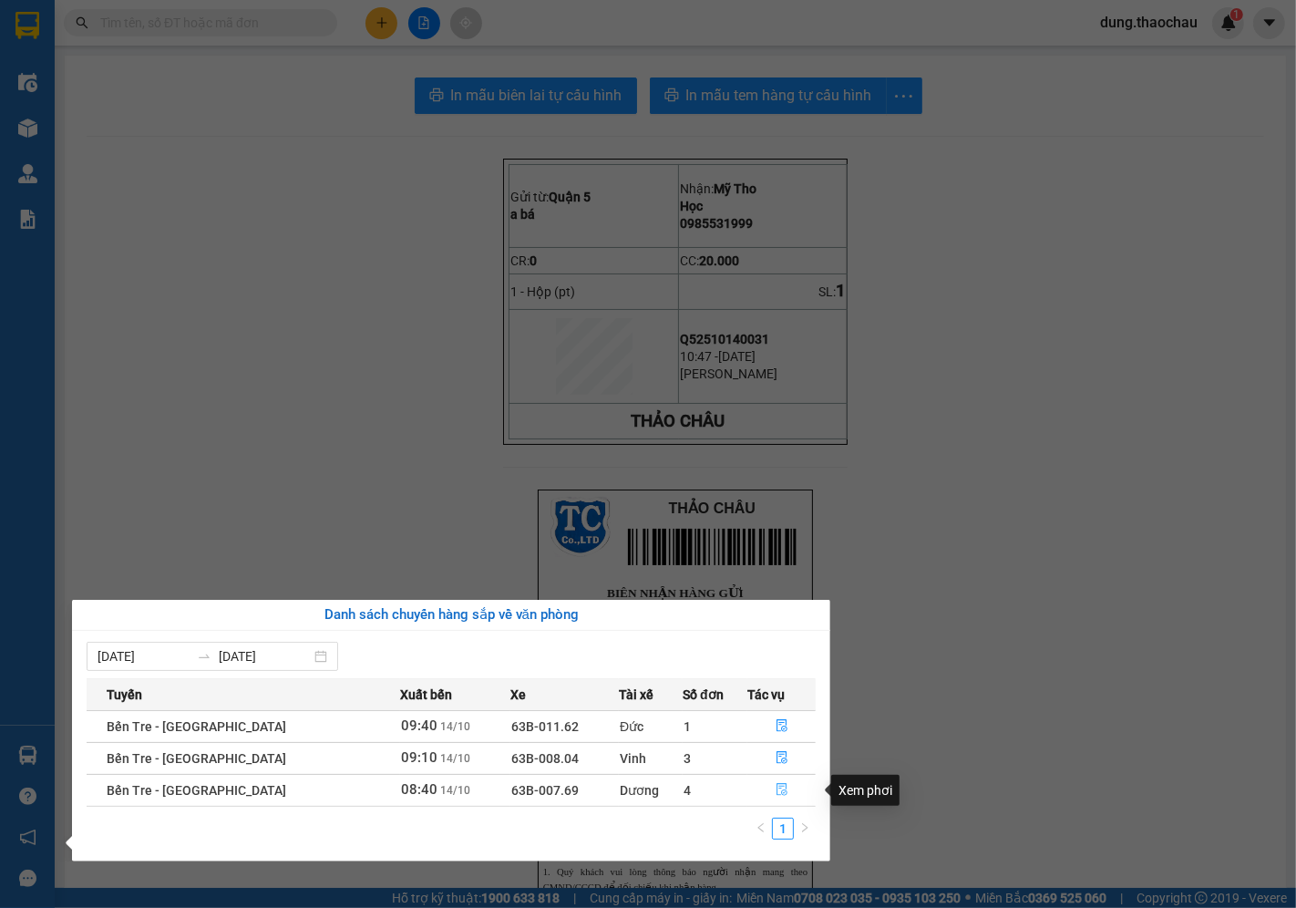
click at [777, 793] on icon "file-done" at bounding box center [782, 789] width 11 height 13
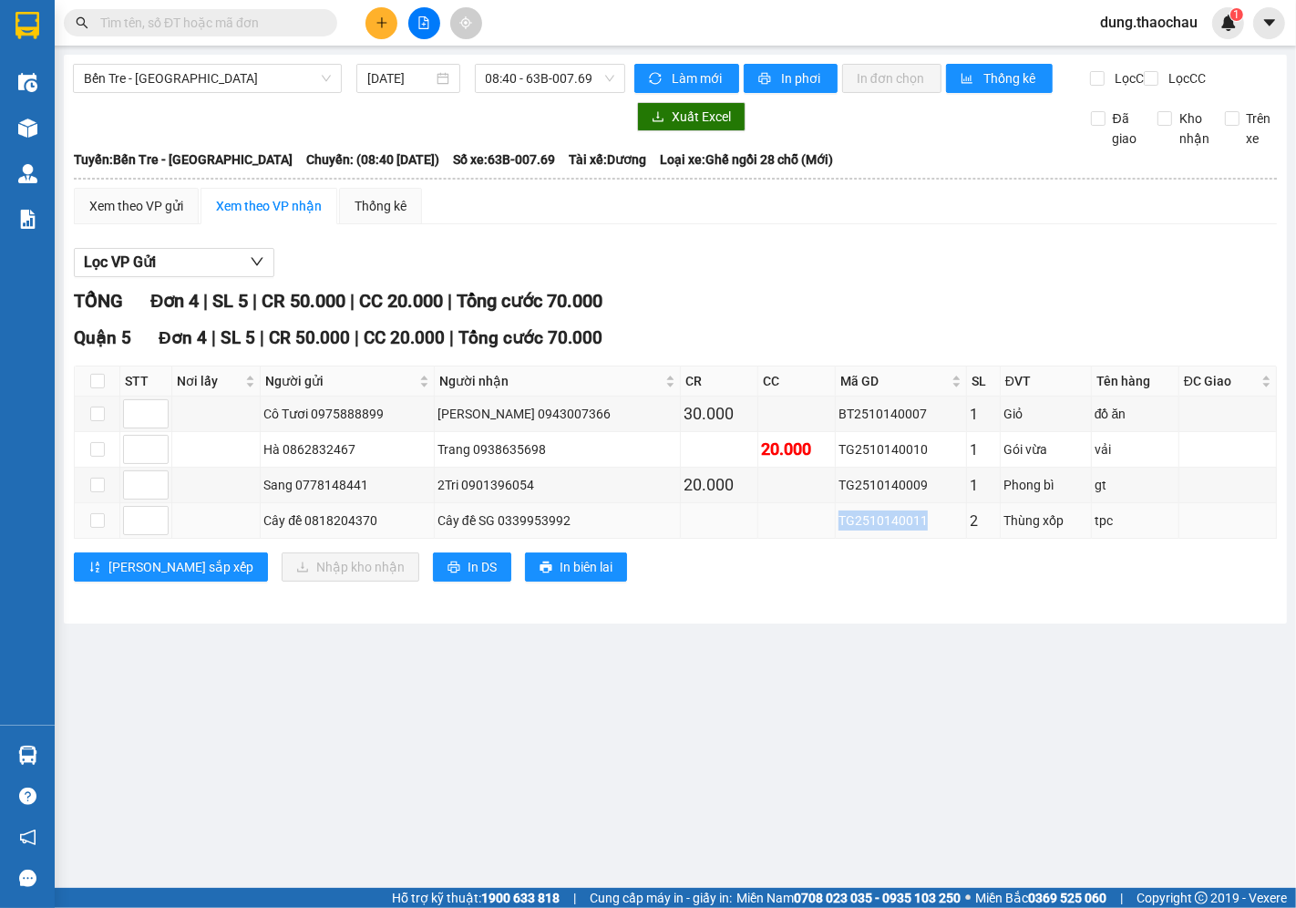
drag, startPoint x: 905, startPoint y: 539, endPoint x: 812, endPoint y: 534, distance: 93.1
click at [812, 534] on tr "Cây đề 0818204370 Cây đề SG 0339953992 TG2510140011 2 Thùng xốp tpc" at bounding box center [676, 521] width 1202 height 36
copy div "TG2510140011"
click at [152, 18] on input "text" at bounding box center [207, 23] width 215 height 20
paste input "TG2510140011"
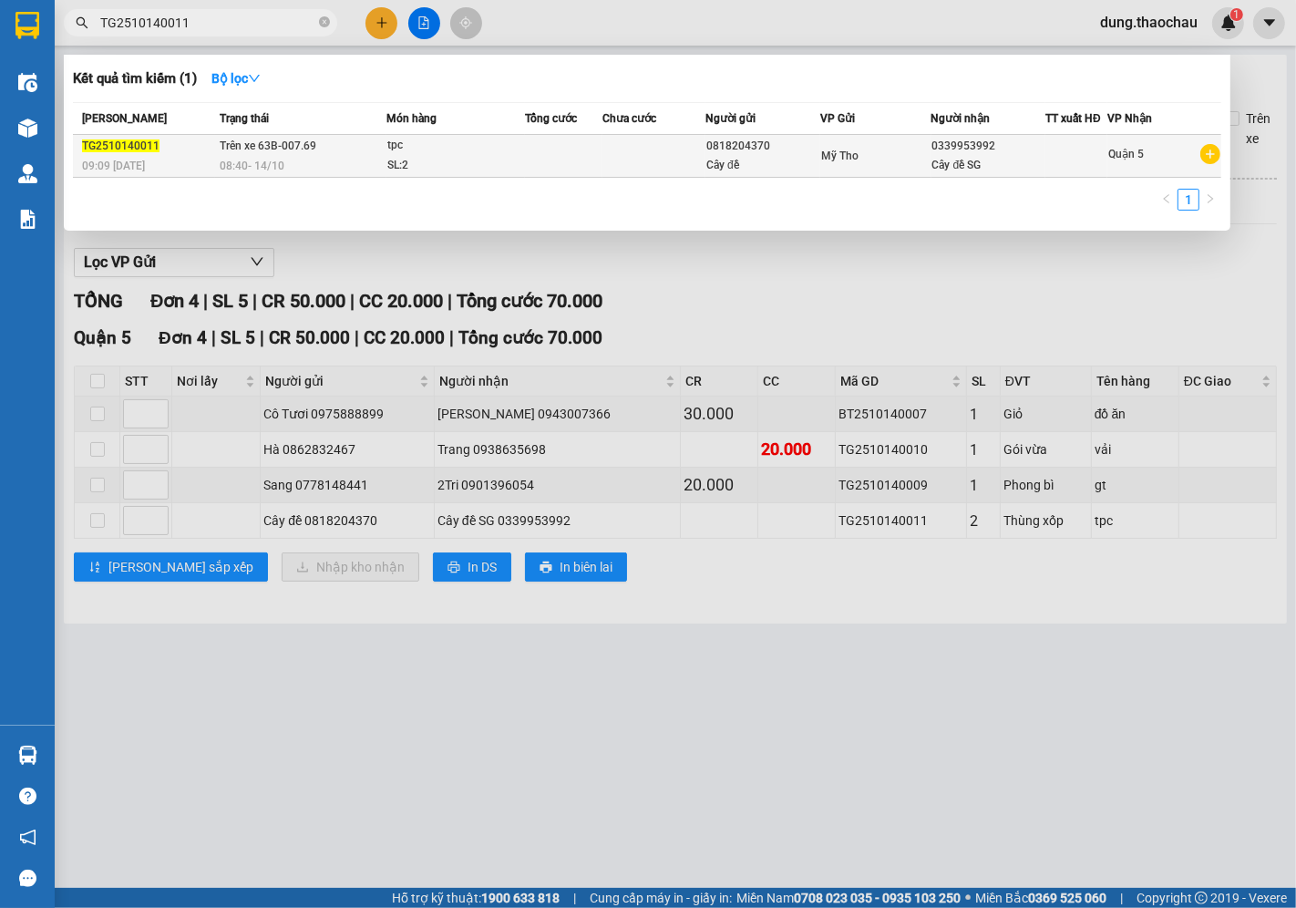
type input "TG2510140011"
click at [543, 167] on td at bounding box center [563, 156] width 77 height 43
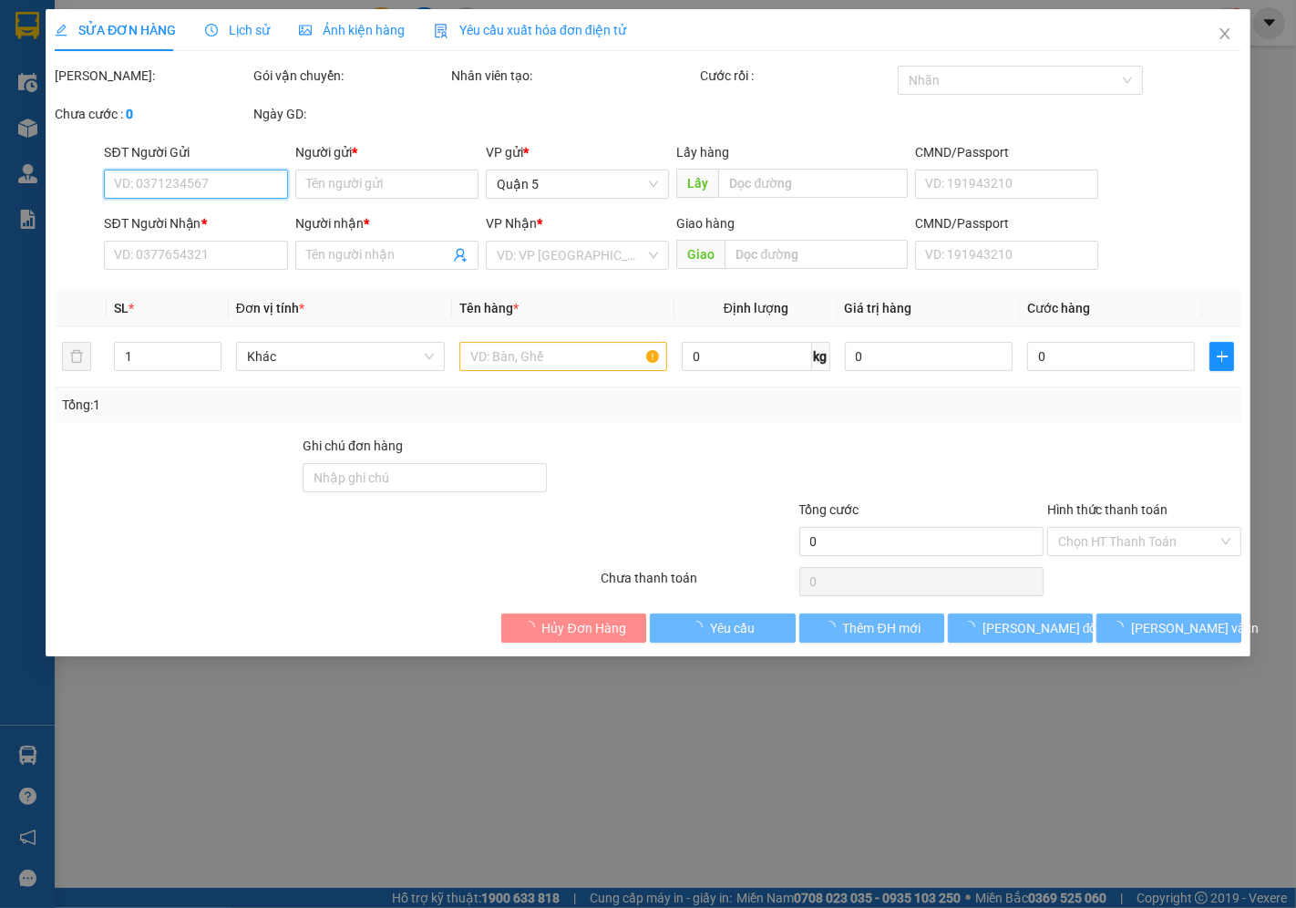
type input "0818204370"
type input "Cây đề"
type input "0339953992"
type input "Cây đề SG"
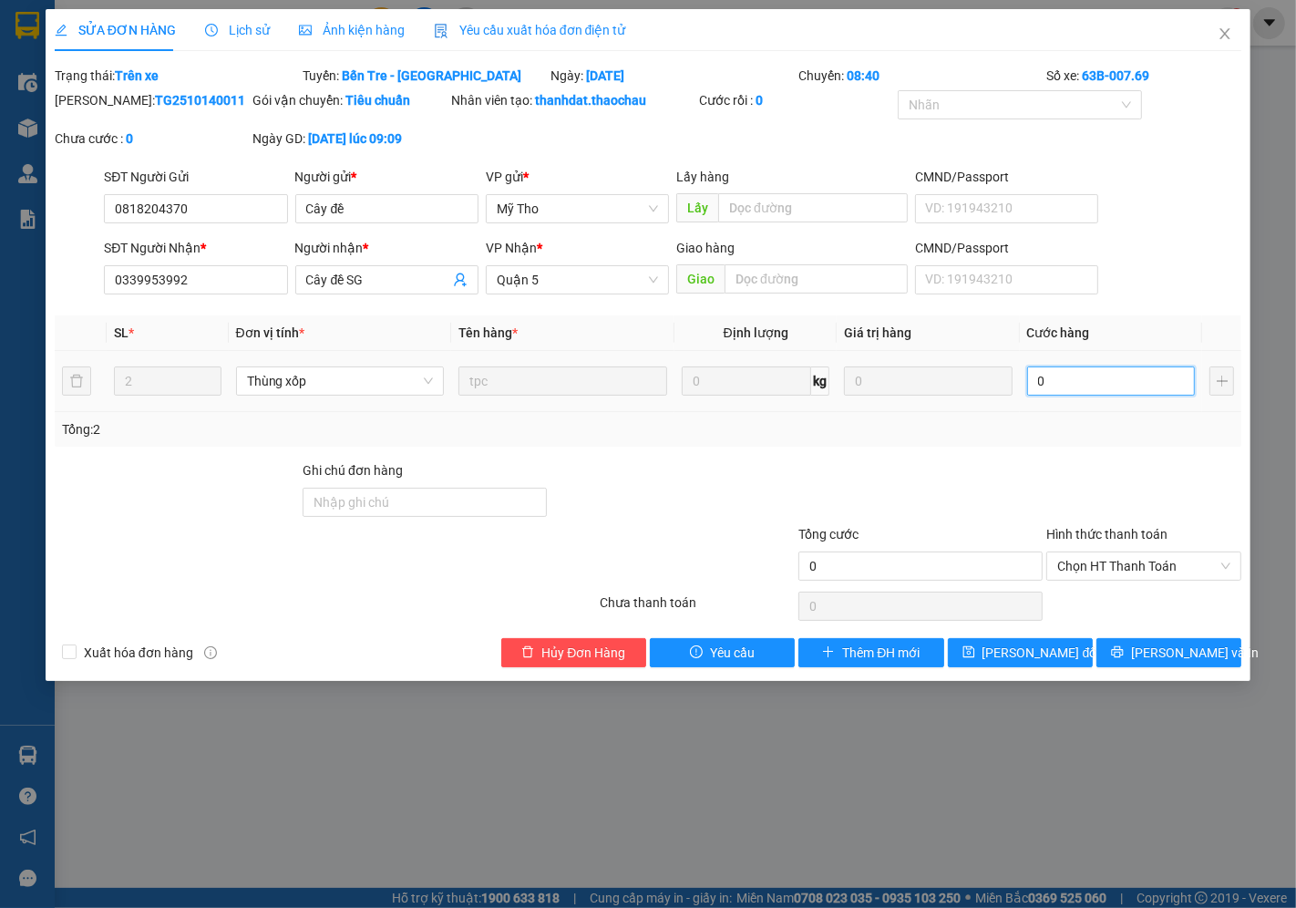
type input "0"
type input "1"
type input "01"
type input "12"
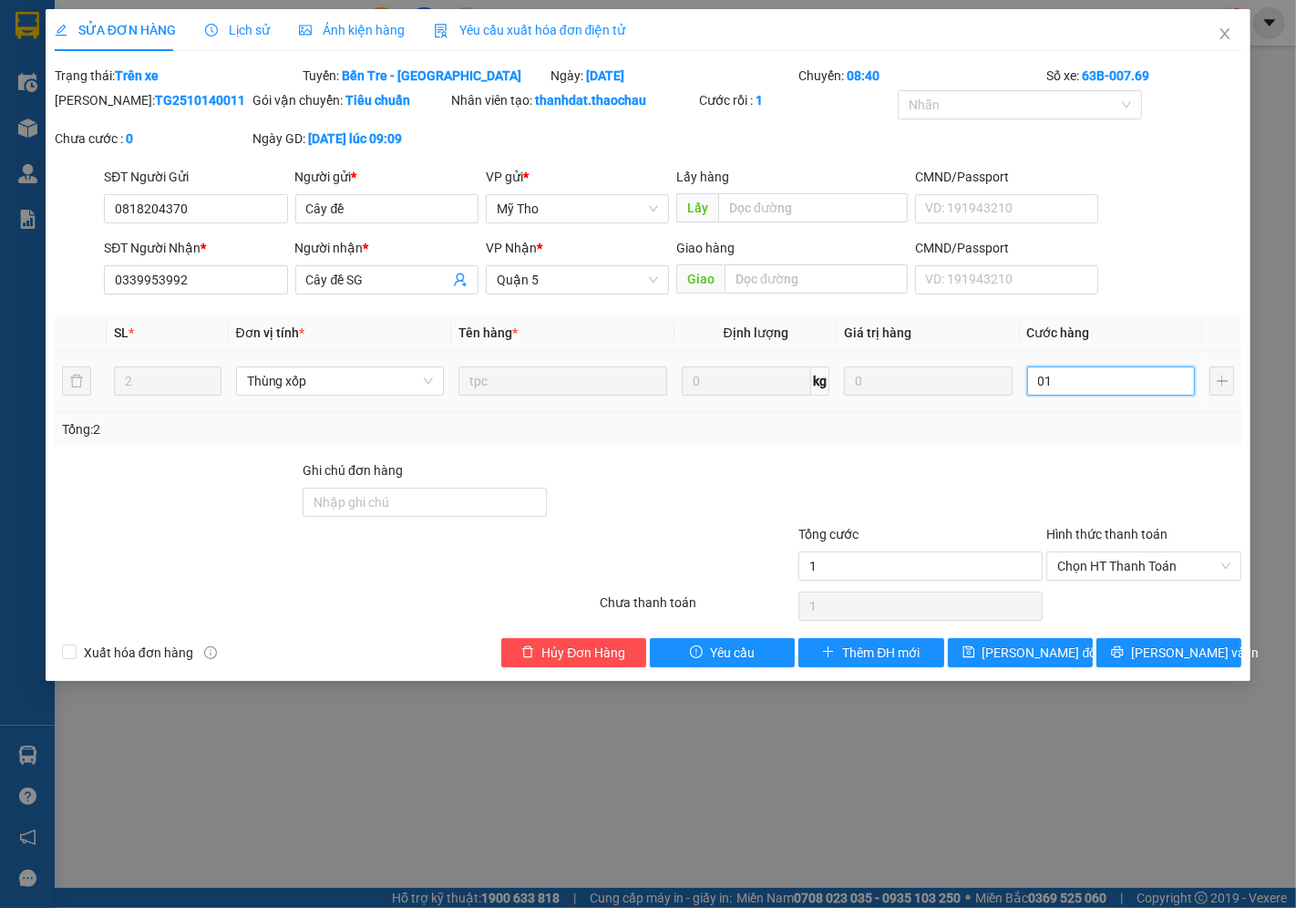
type input "12"
type input "0.120"
type input "120"
type input "0.120"
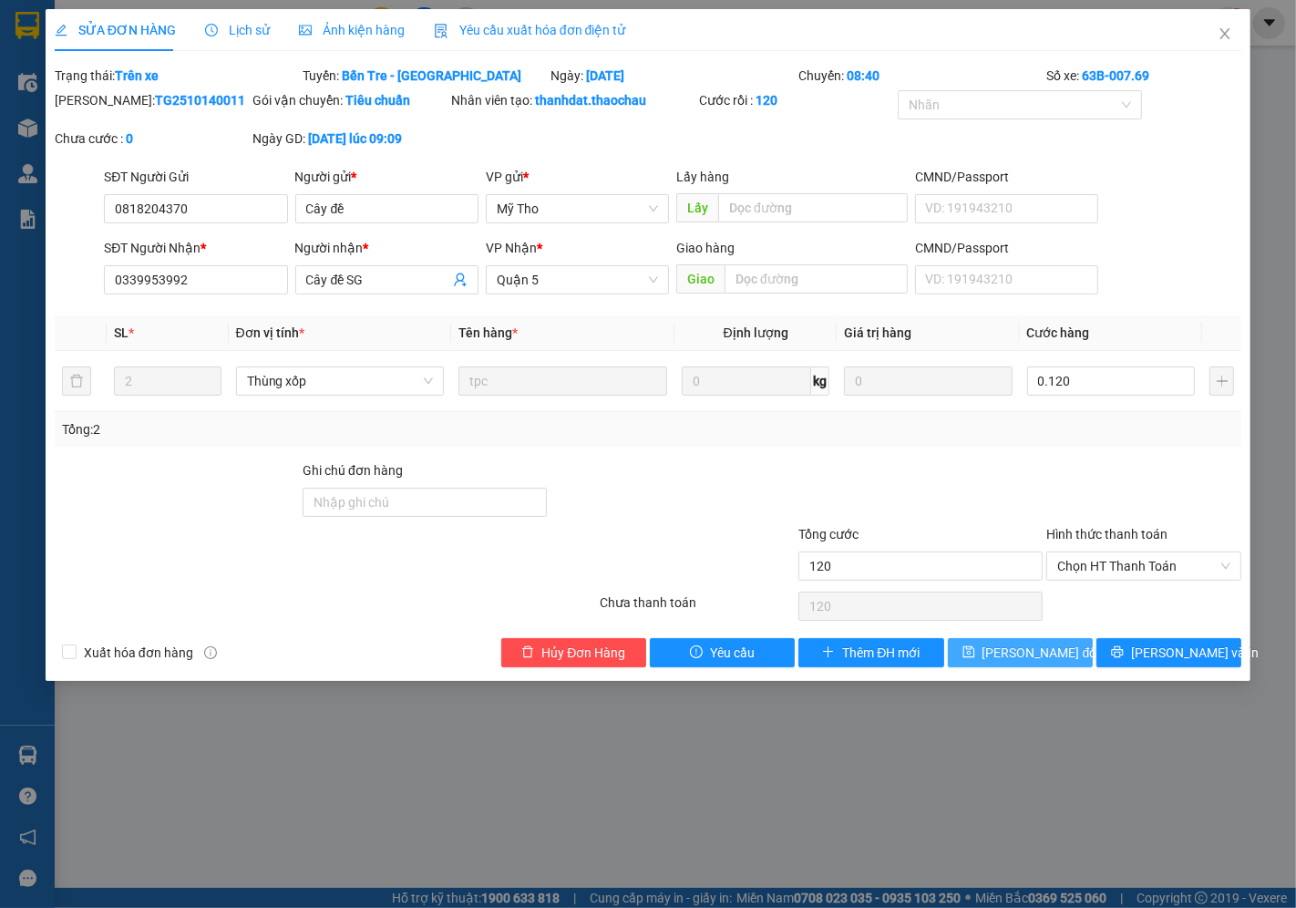
type input "120.000"
click at [1041, 644] on span "Lưu thay đổi" at bounding box center [1042, 653] width 118 height 20
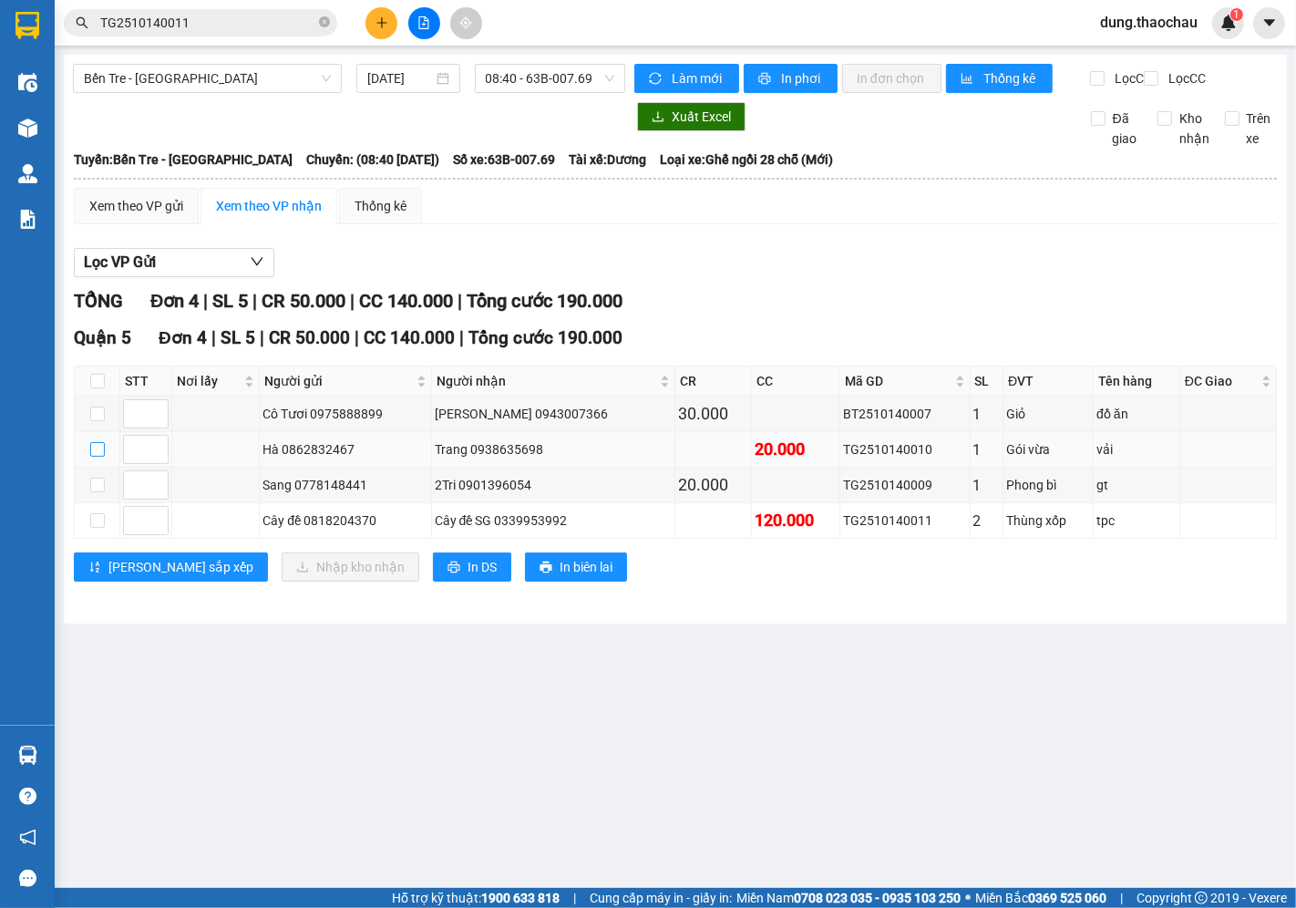
click at [95, 457] on input "checkbox" at bounding box center [97, 449] width 15 height 15
checkbox input "true"
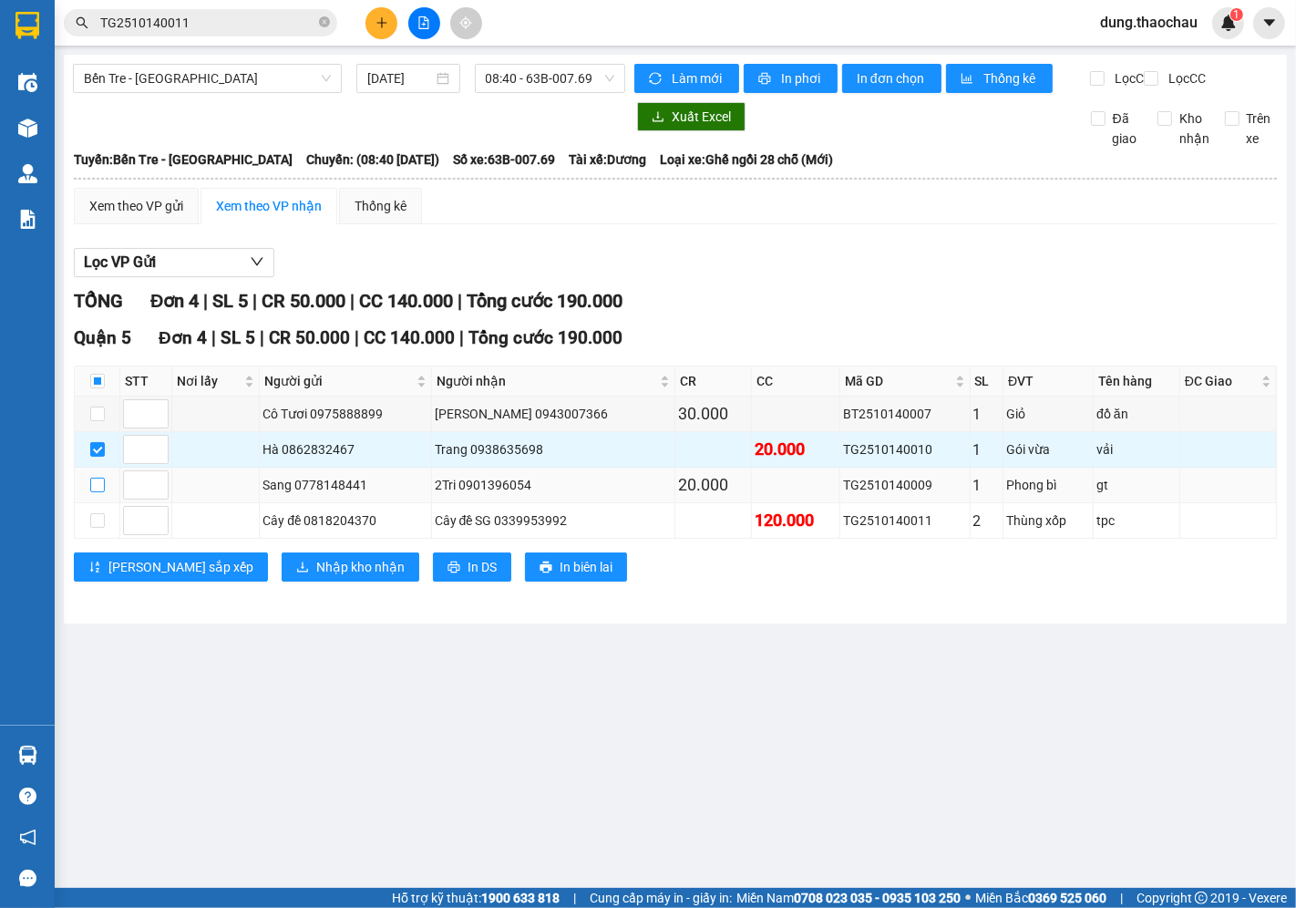
click at [92, 492] on input "checkbox" at bounding box center [97, 485] width 15 height 15
checkbox input "true"
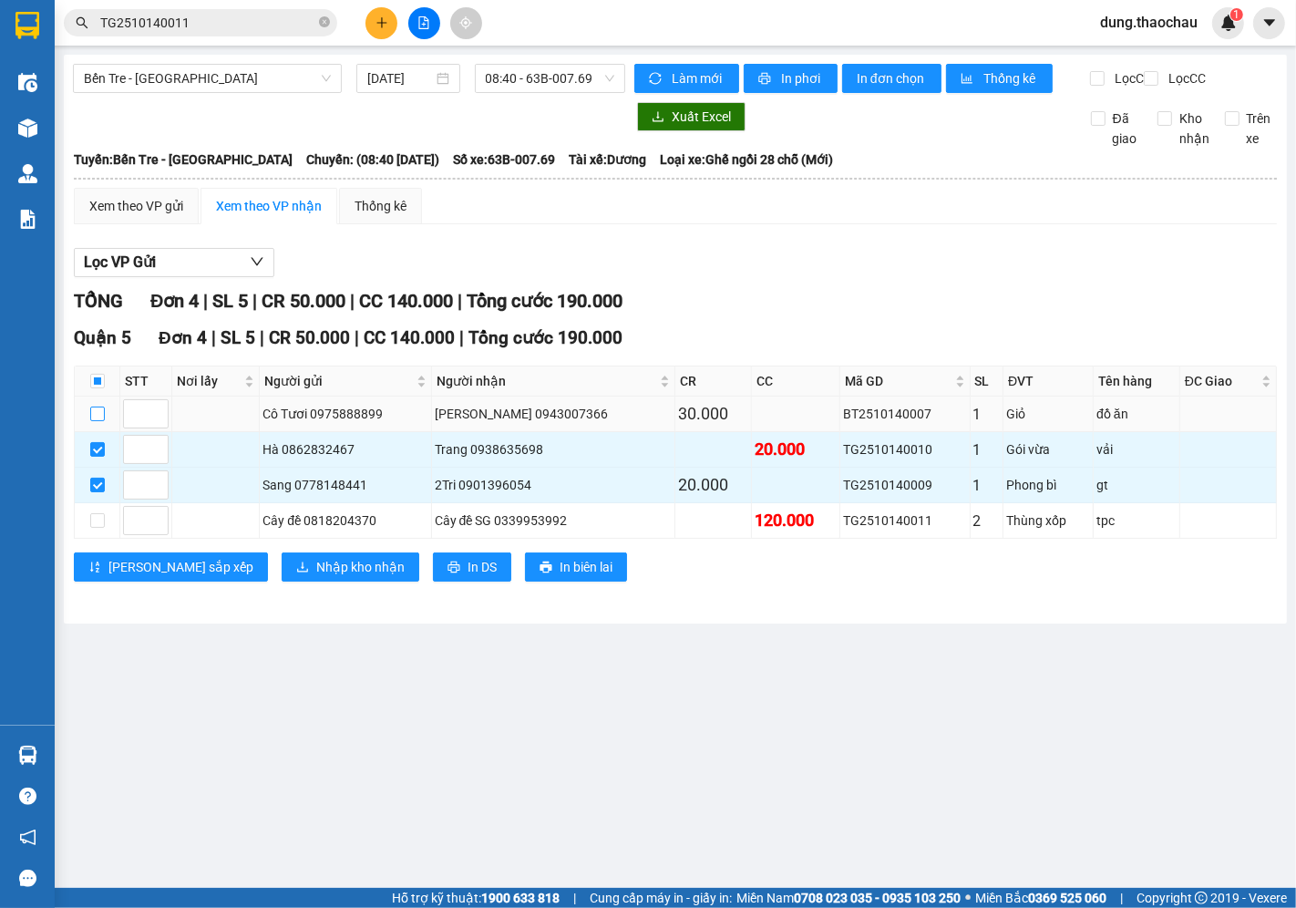
click at [98, 421] on input "checkbox" at bounding box center [97, 414] width 15 height 15
checkbox input "true"
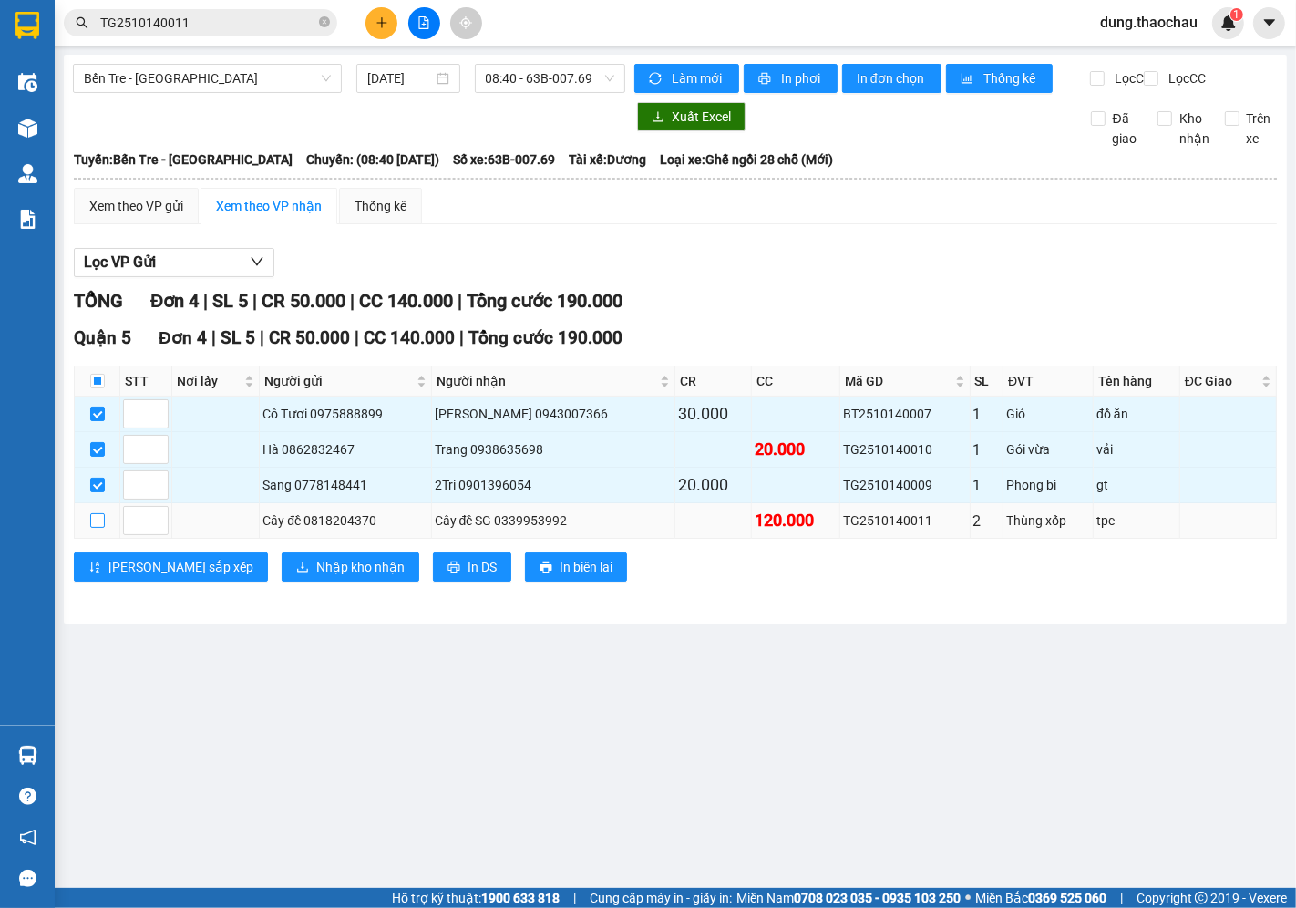
click at [97, 528] on input "checkbox" at bounding box center [97, 520] width 15 height 15
checkbox input "true"
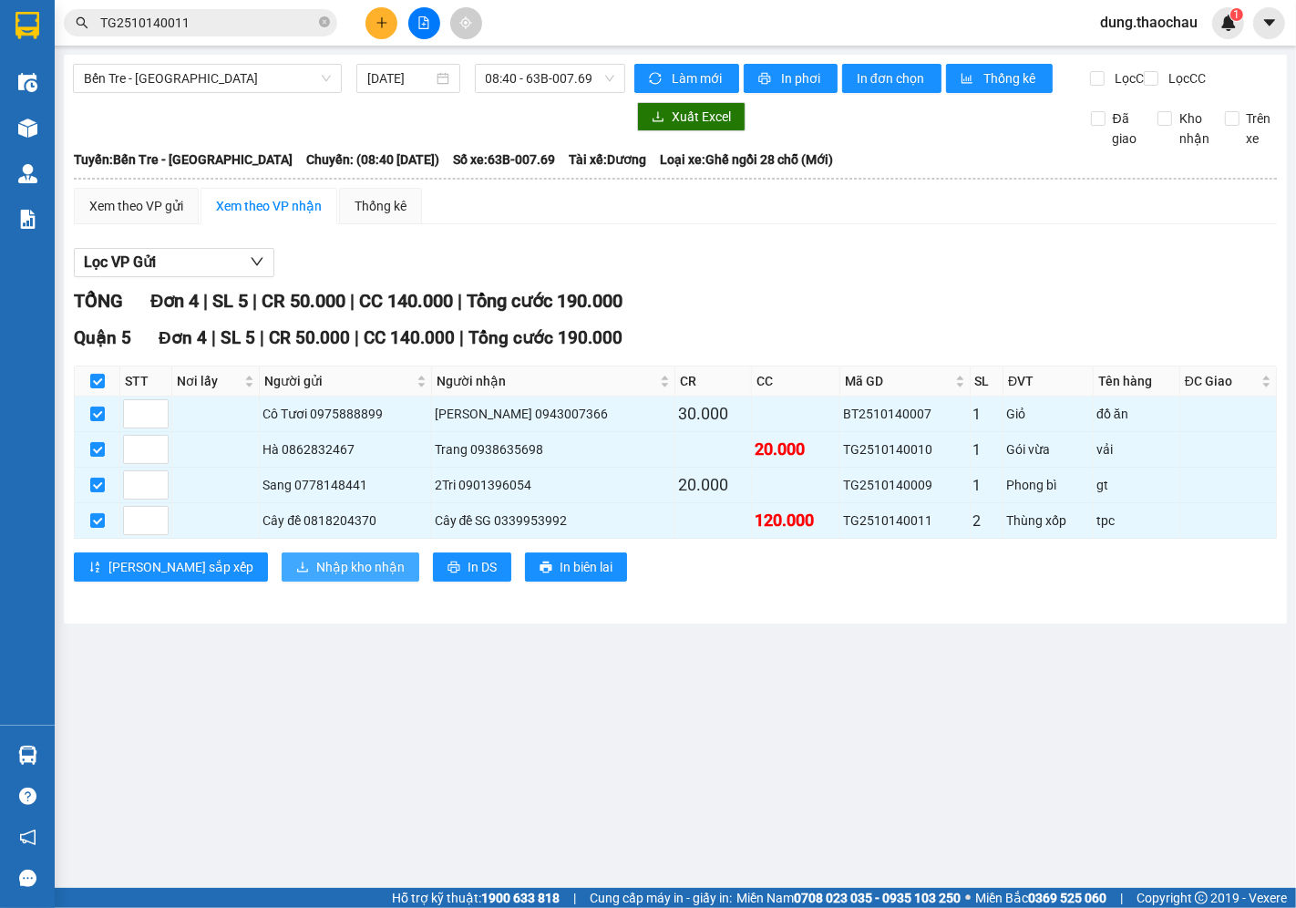
click at [316, 577] on span "Nhập kho nhận" at bounding box center [360, 567] width 88 height 20
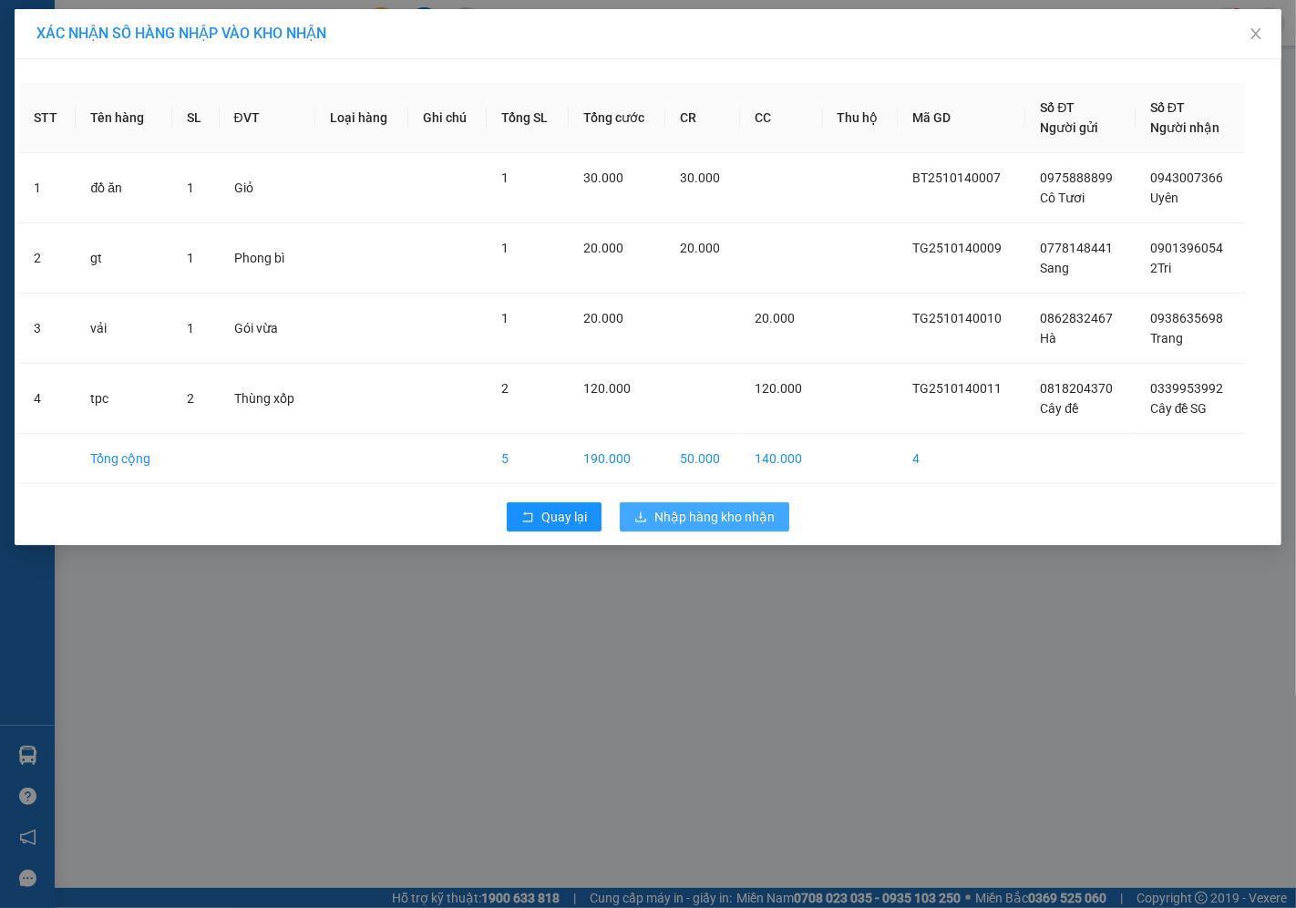
click at [723, 514] on span "Nhập hàng kho nhận" at bounding box center [714, 517] width 120 height 20
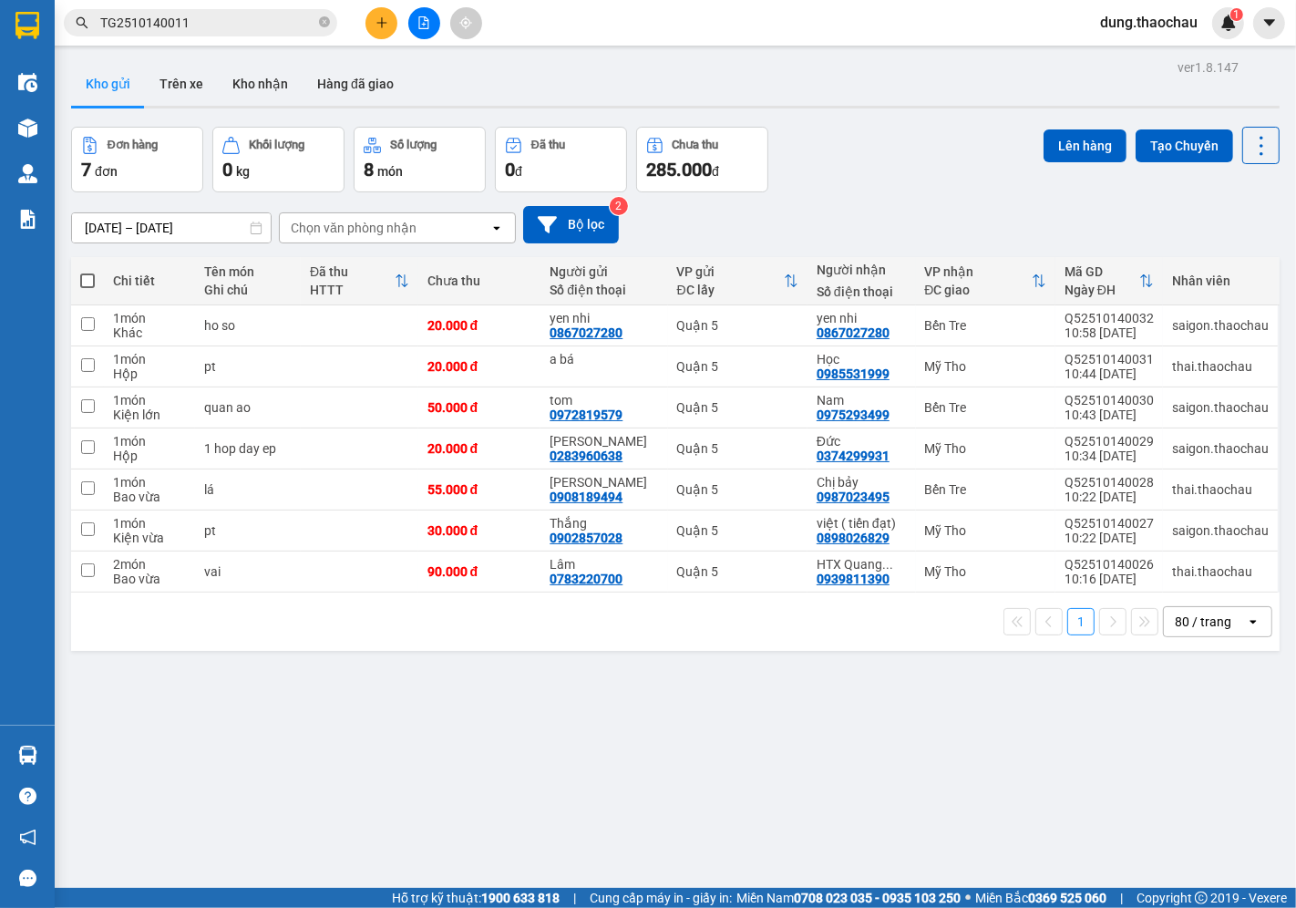
click at [83, 280] on span at bounding box center [87, 280] width 15 height 15
click at [87, 272] on input "checkbox" at bounding box center [87, 272] width 0 height 0
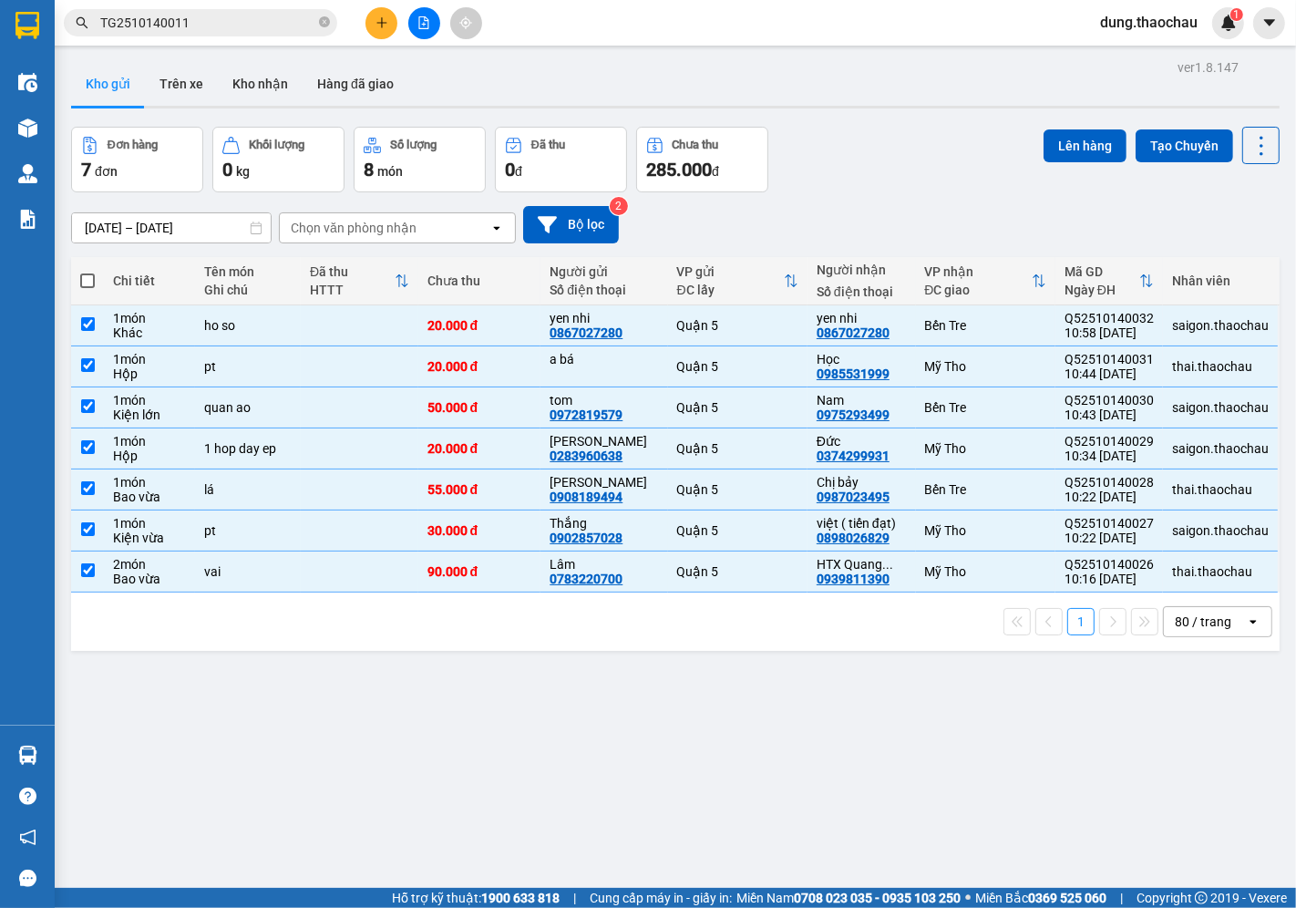
checkbox input "true"
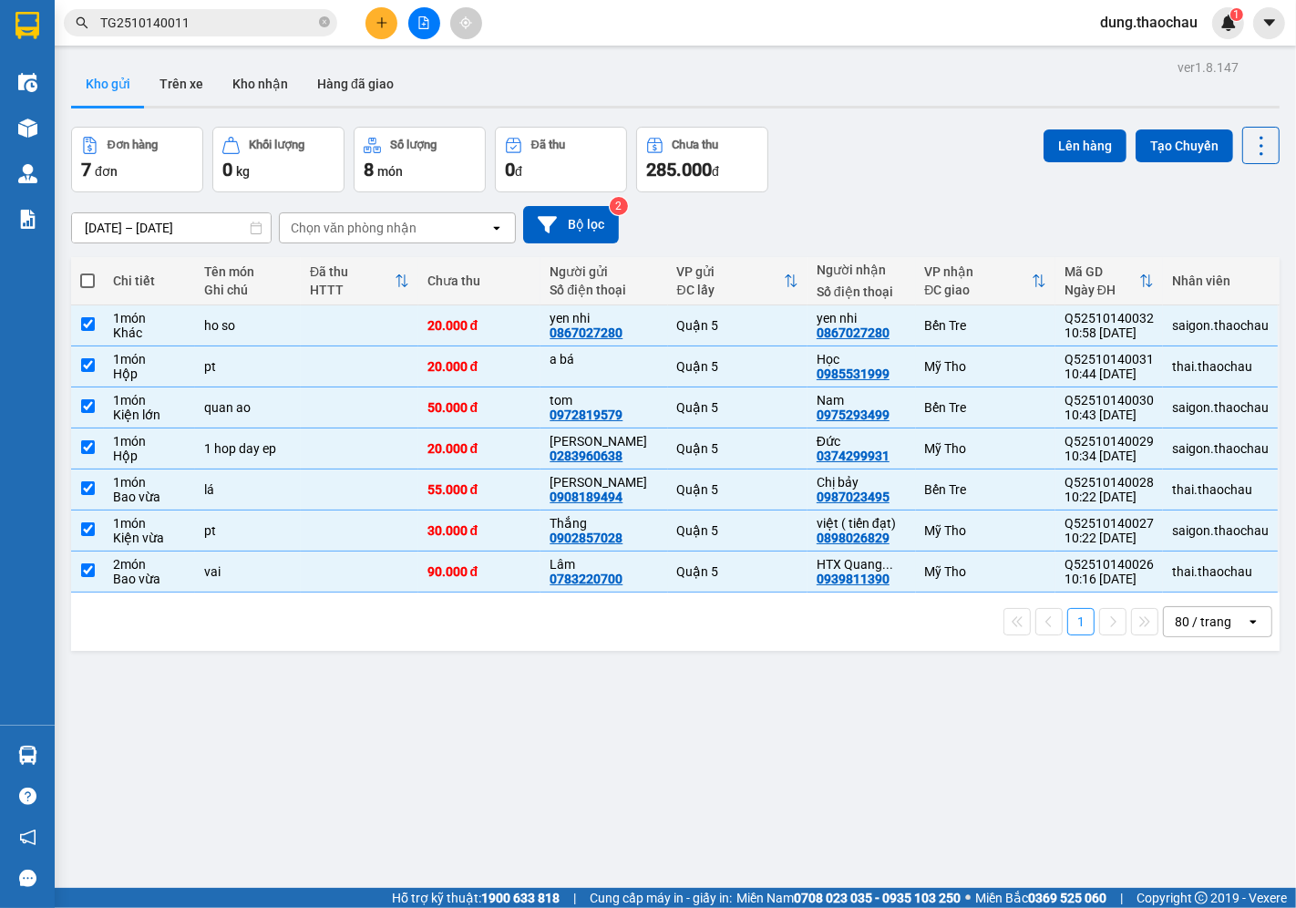
checkbox input "true"
click at [89, 407] on input "checkbox" at bounding box center [88, 406] width 14 height 14
checkbox input "false"
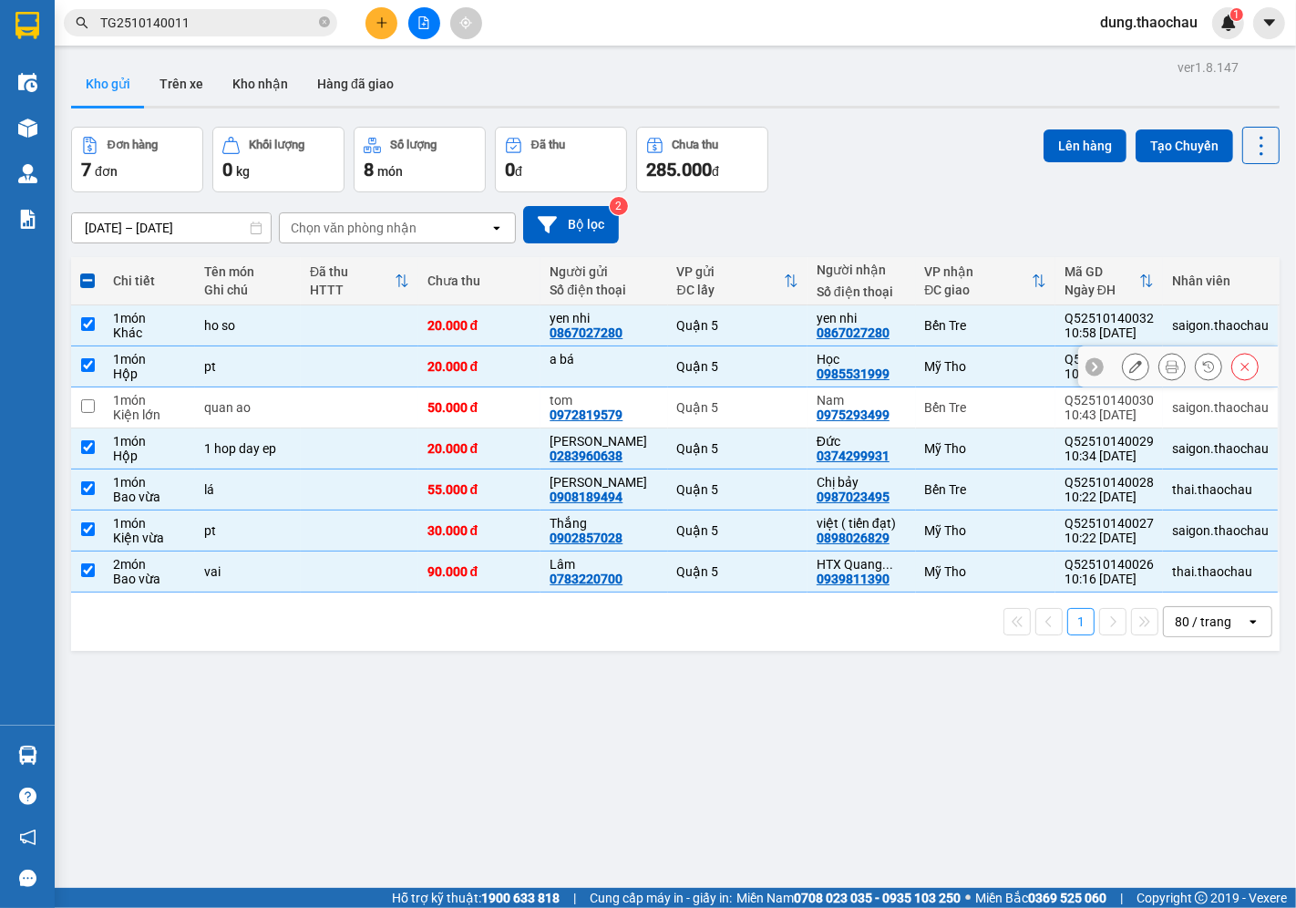
click at [93, 365] on input "checkbox" at bounding box center [88, 365] width 14 height 14
checkbox input "false"
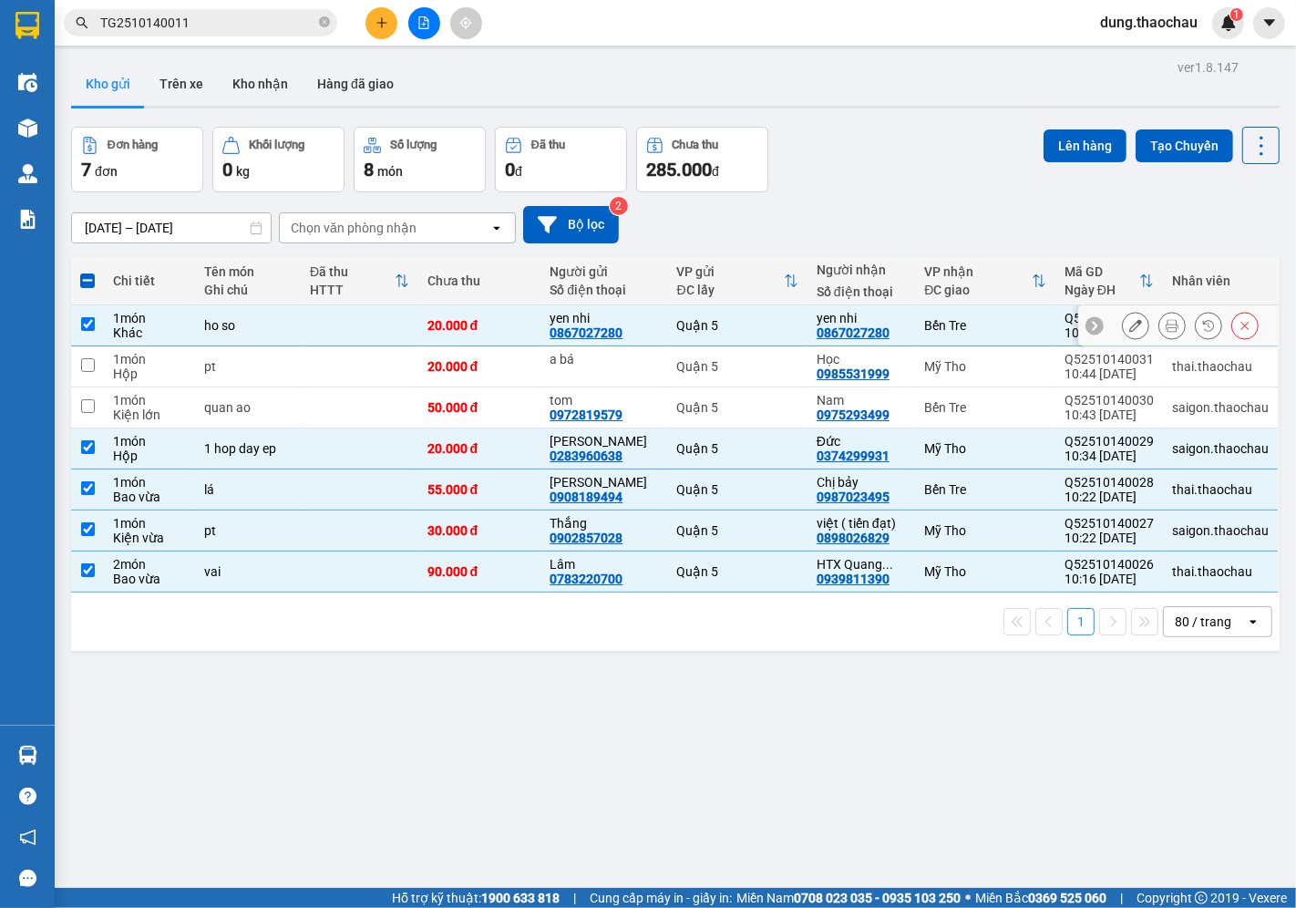
click at [87, 324] on input "checkbox" at bounding box center [88, 324] width 14 height 14
checkbox input "false"
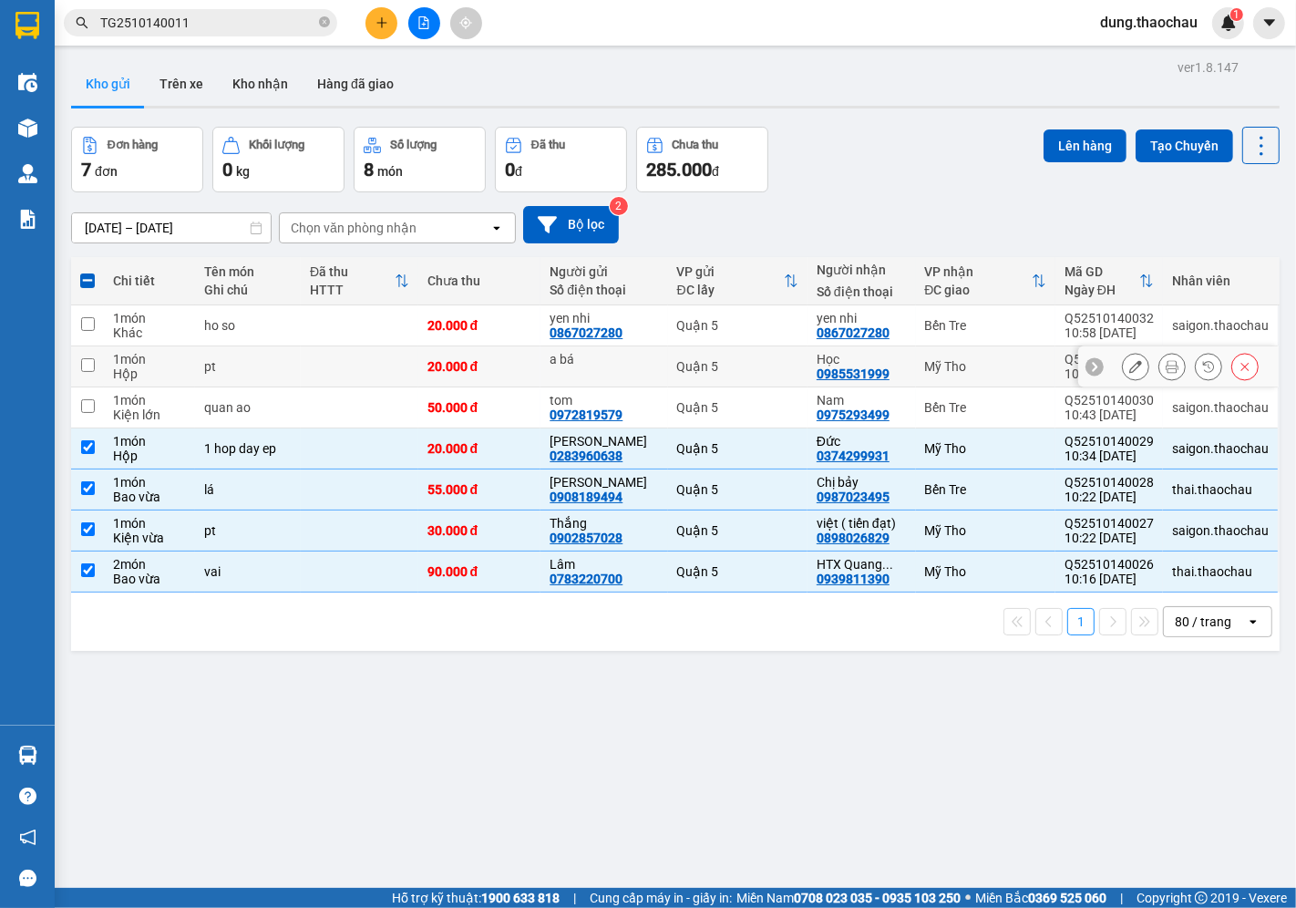
click at [82, 365] on input "checkbox" at bounding box center [88, 365] width 14 height 14
checkbox input "true"
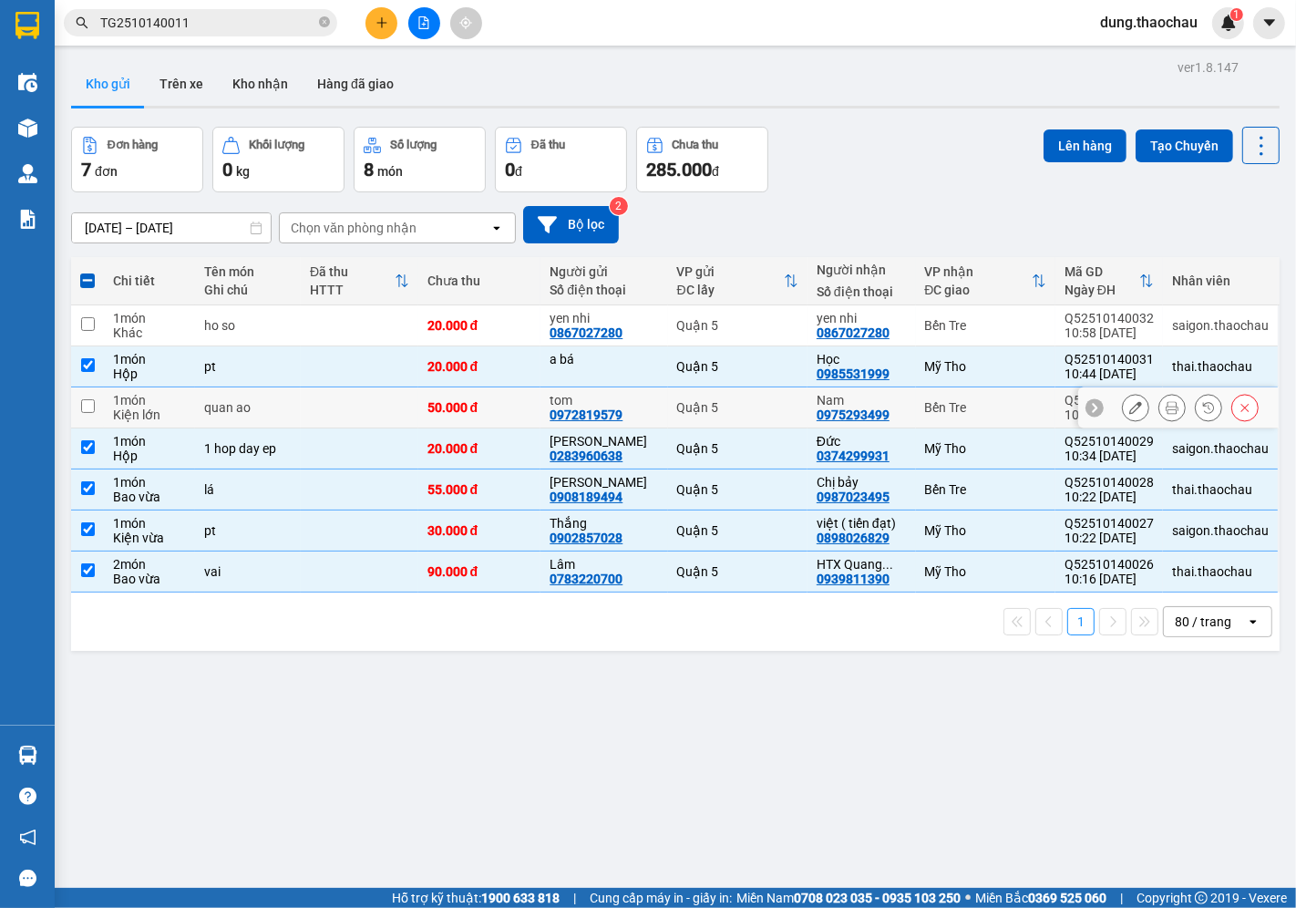
click at [86, 415] on td at bounding box center [87, 407] width 33 height 41
checkbox input "true"
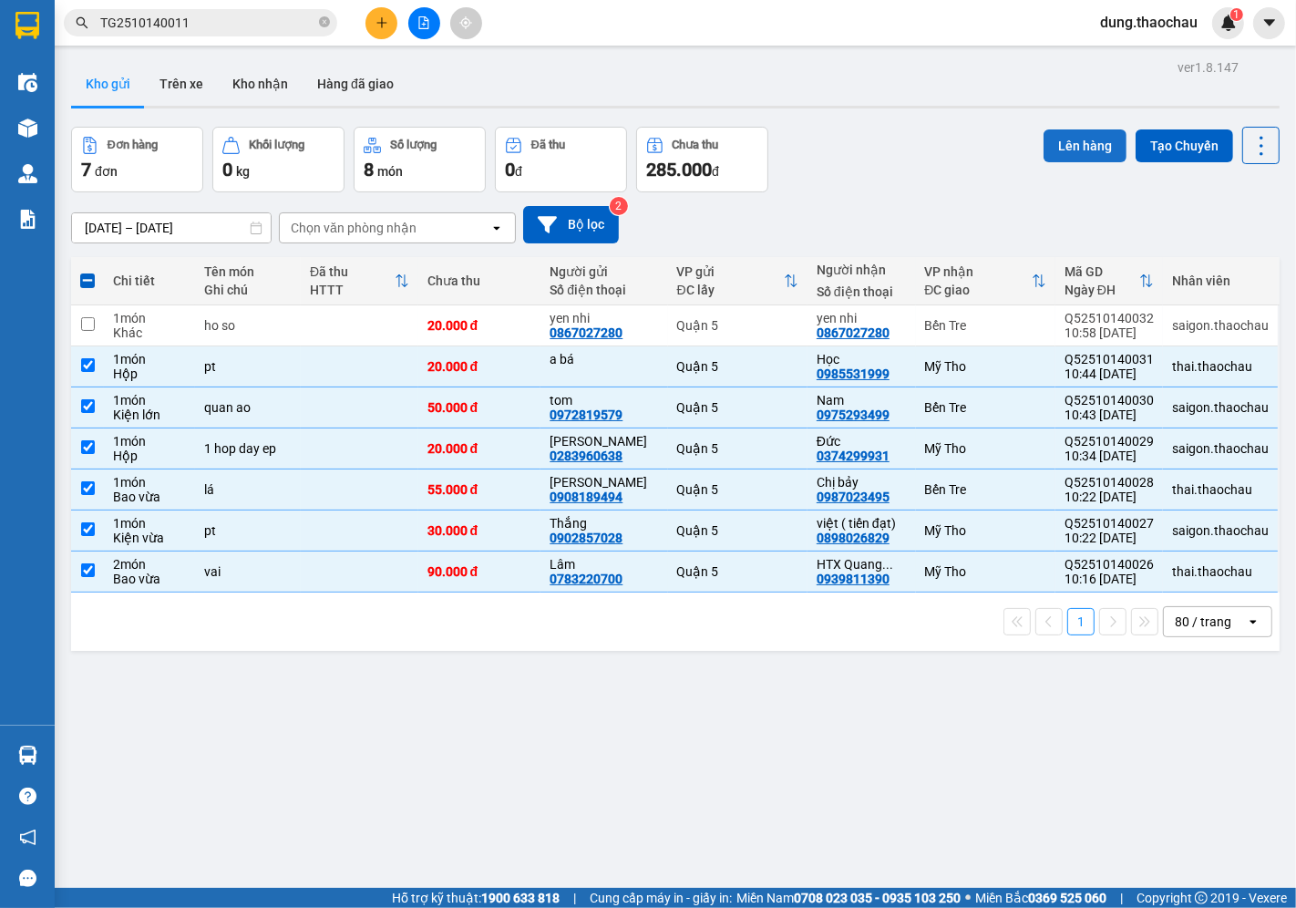
click at [1061, 148] on button "Lên hàng" at bounding box center [1085, 145] width 83 height 33
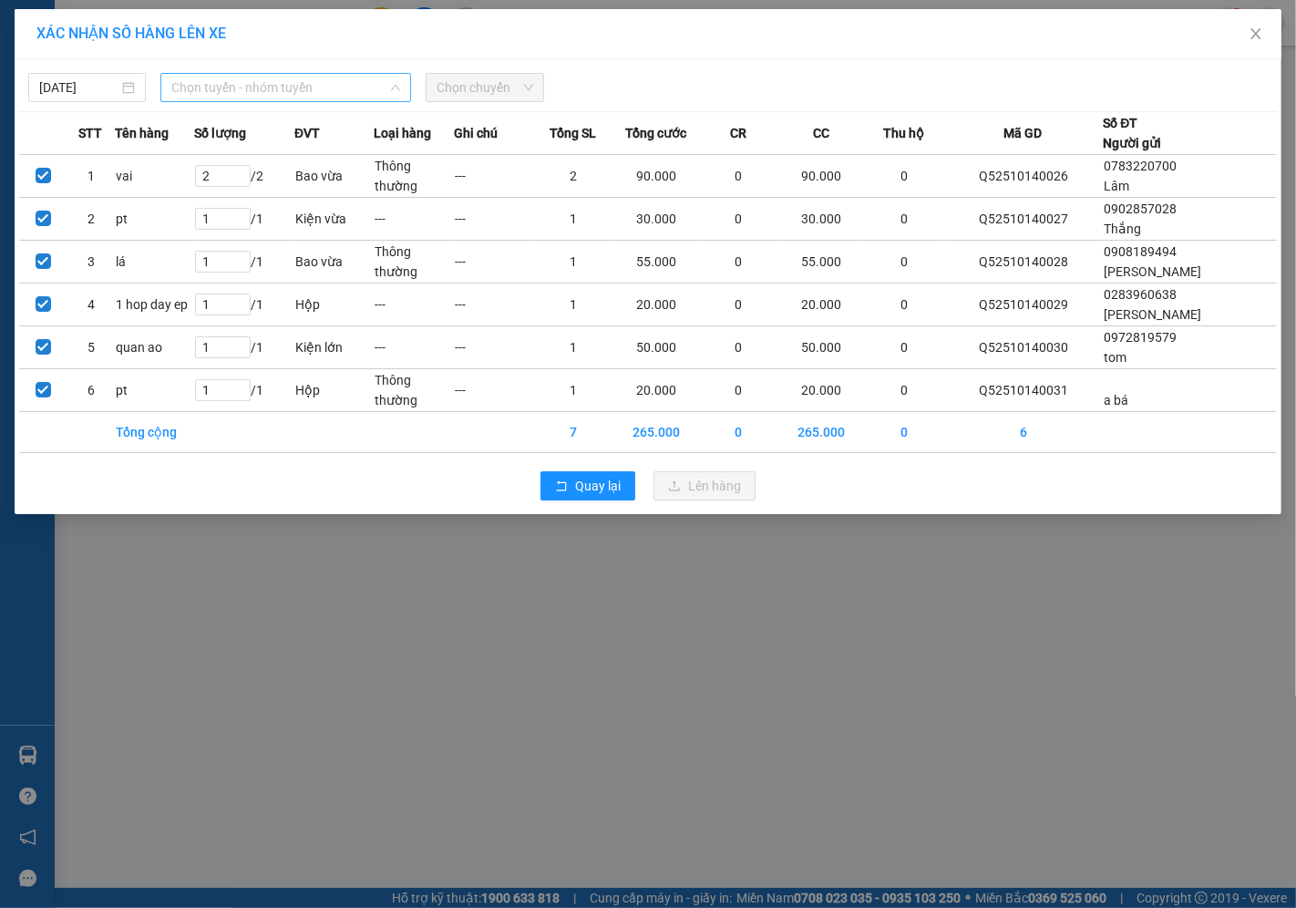
click at [248, 89] on span "Chọn tuyến - nhóm tuyến" at bounding box center [285, 87] width 229 height 27
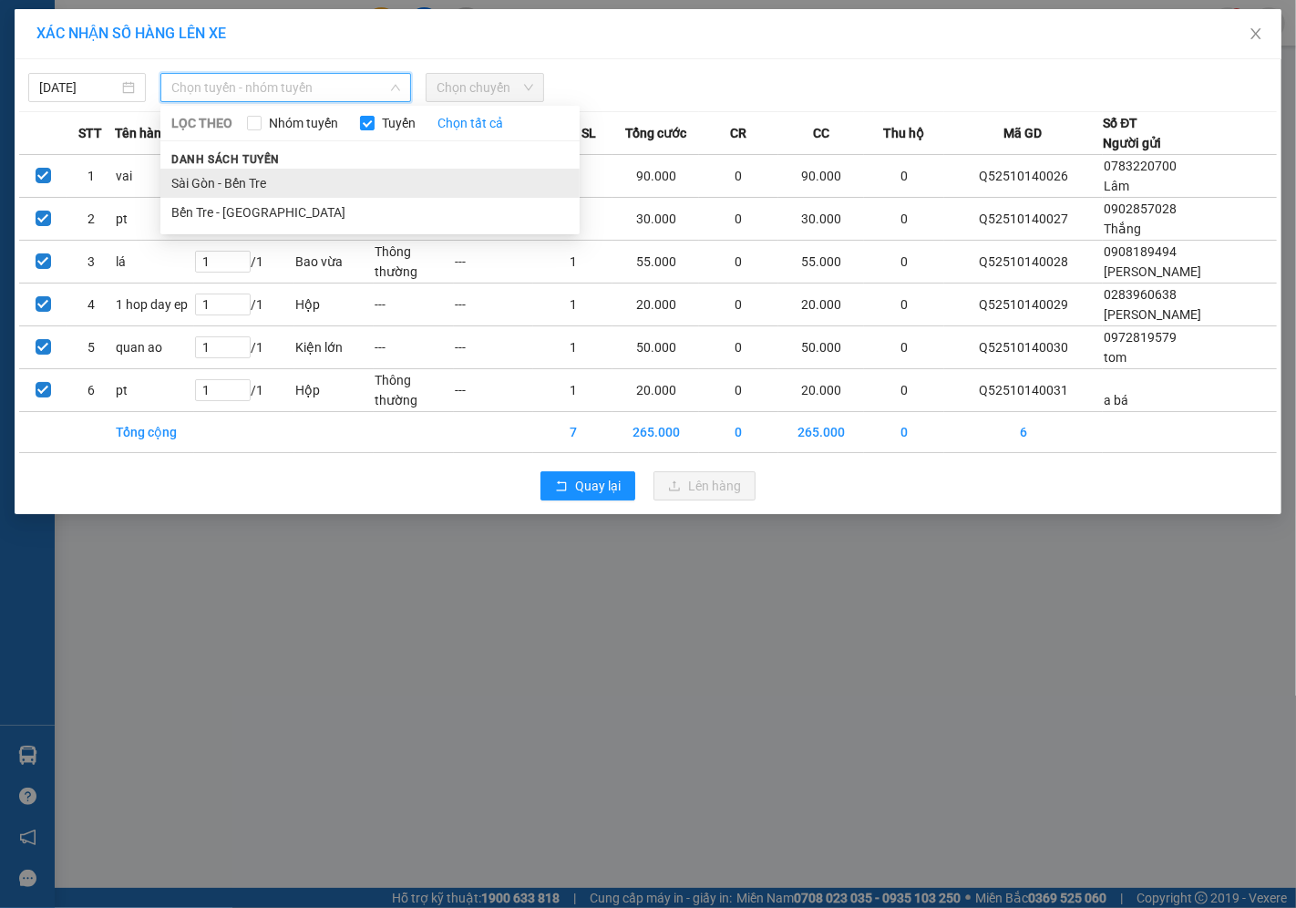
click at [230, 192] on li "Sài Gòn - Bến Tre" at bounding box center [369, 183] width 419 height 29
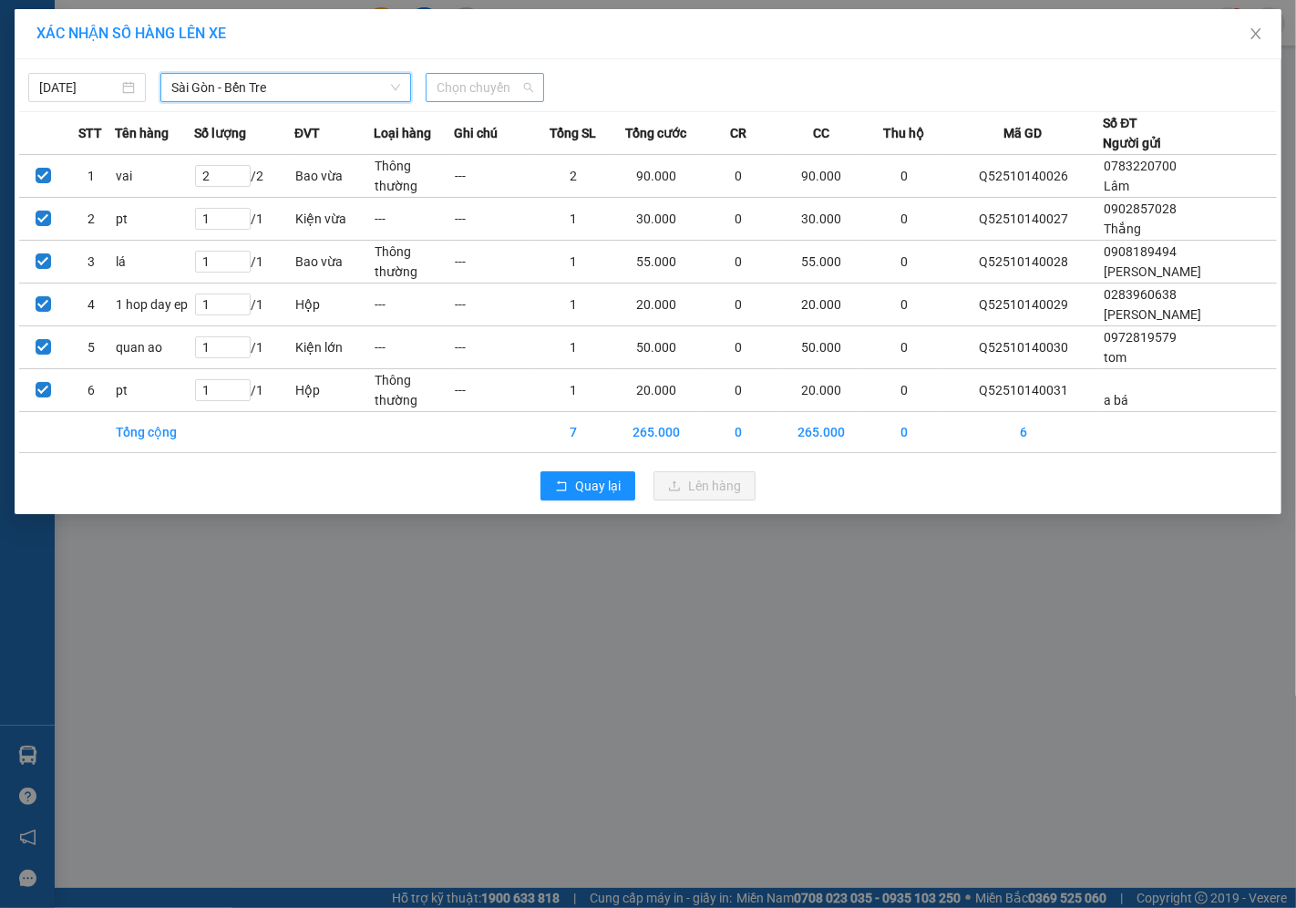
click at [468, 86] on span "Chọn chuyến" at bounding box center [485, 87] width 96 height 27
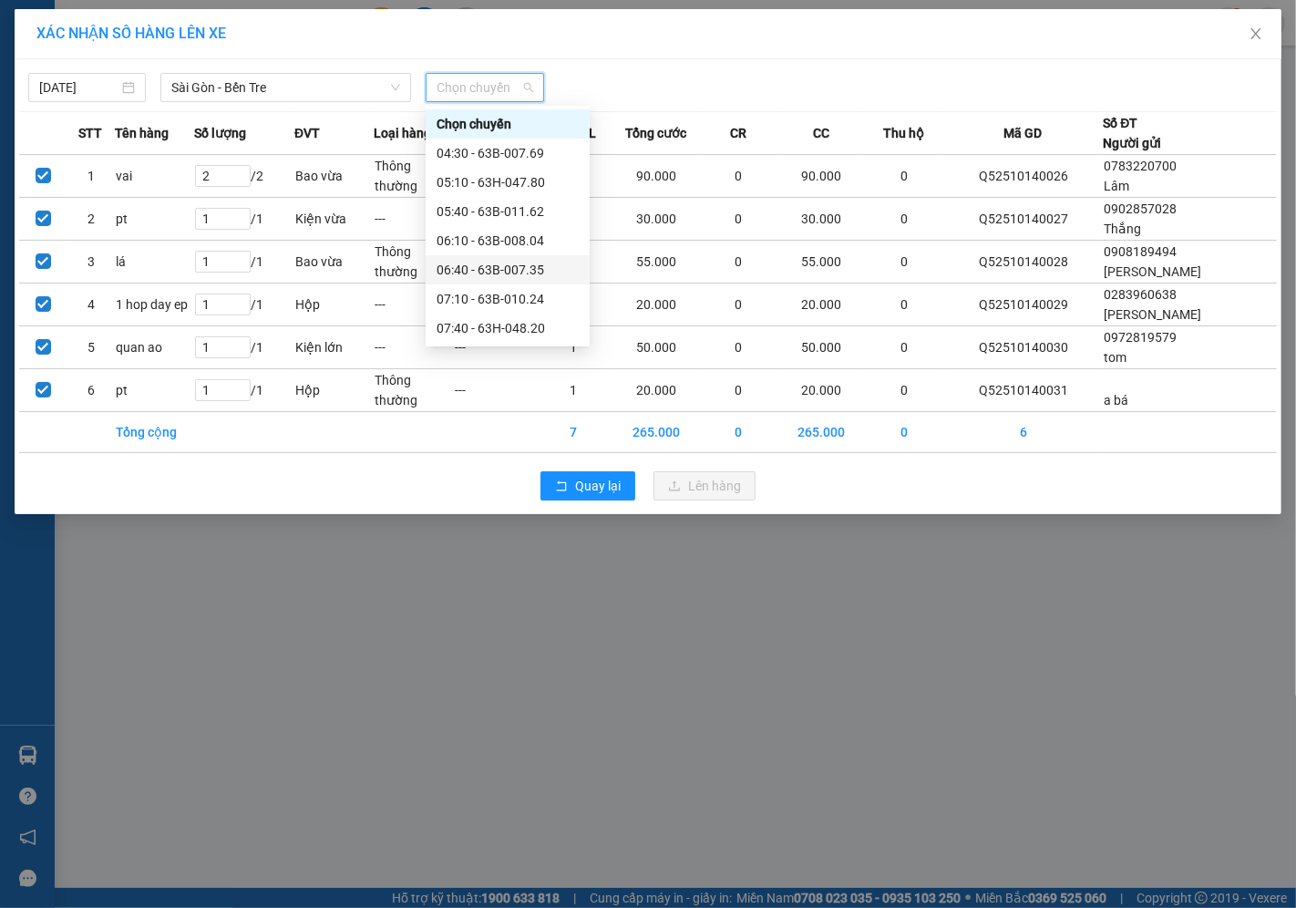
scroll to position [202, 0]
click at [480, 303] on div "10:40 - 63B-013.34" at bounding box center [508, 301] width 142 height 20
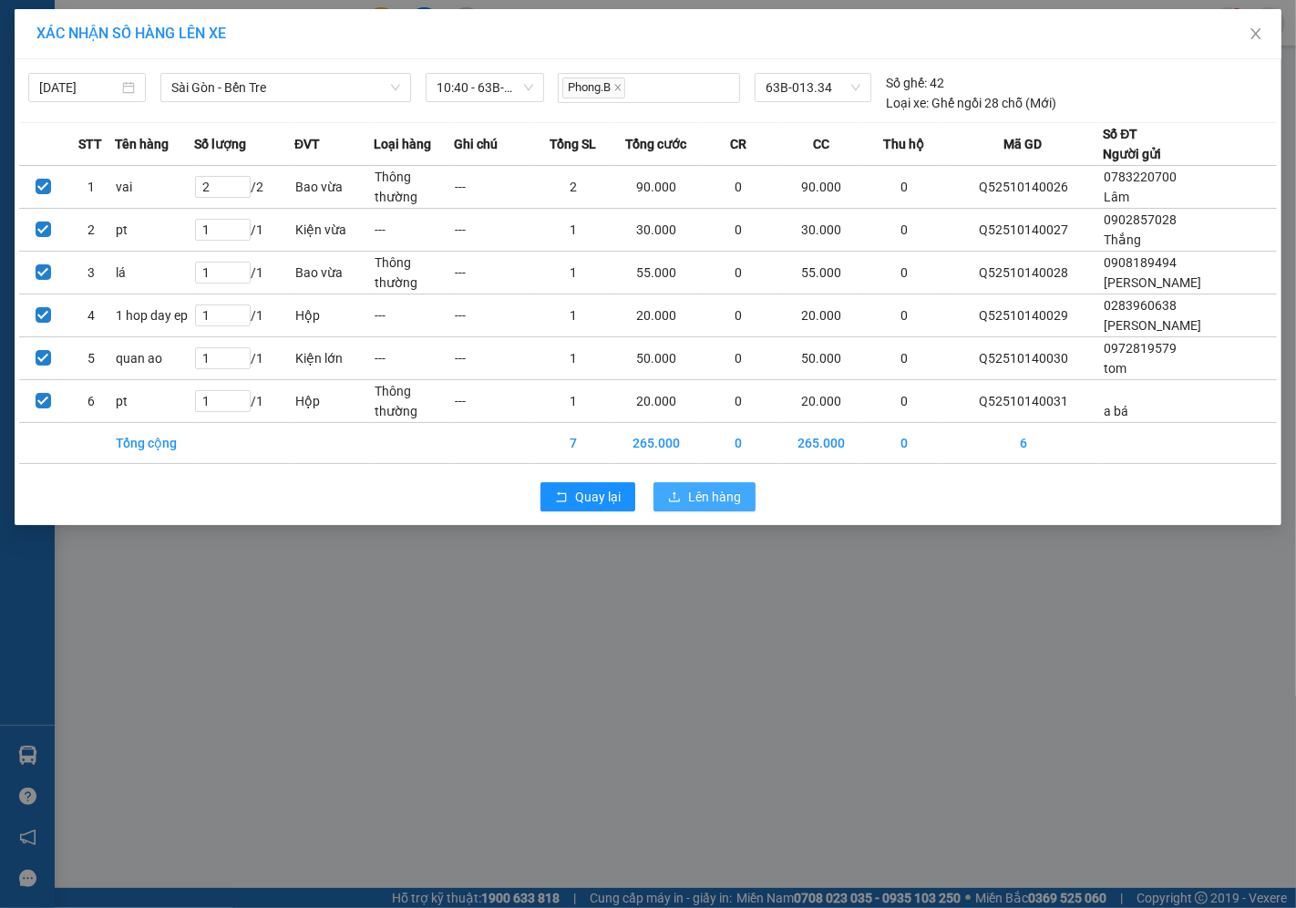
click at [705, 503] on span "Lên hàng" at bounding box center [714, 497] width 53 height 20
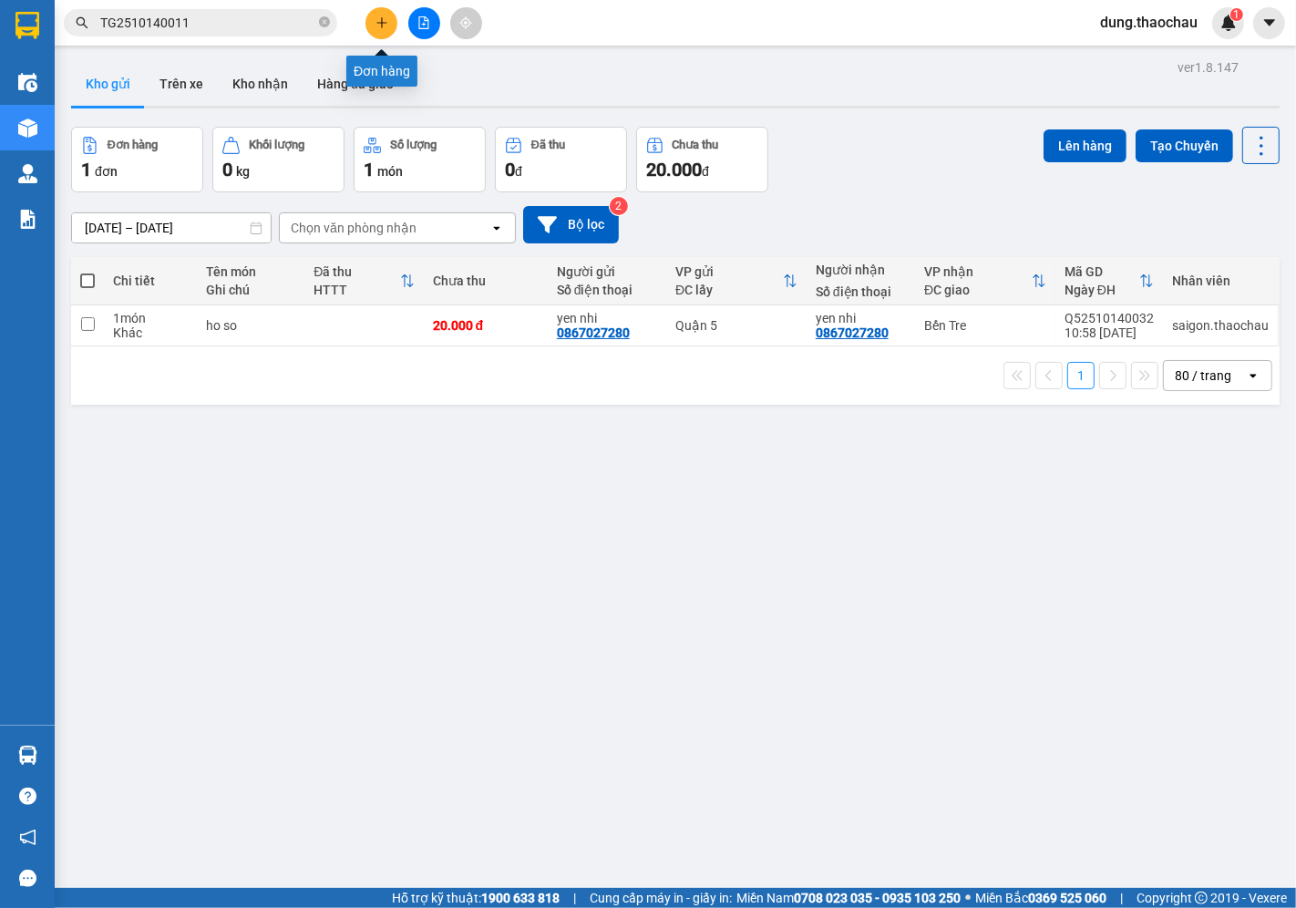
click at [388, 18] on button at bounding box center [381, 23] width 32 height 32
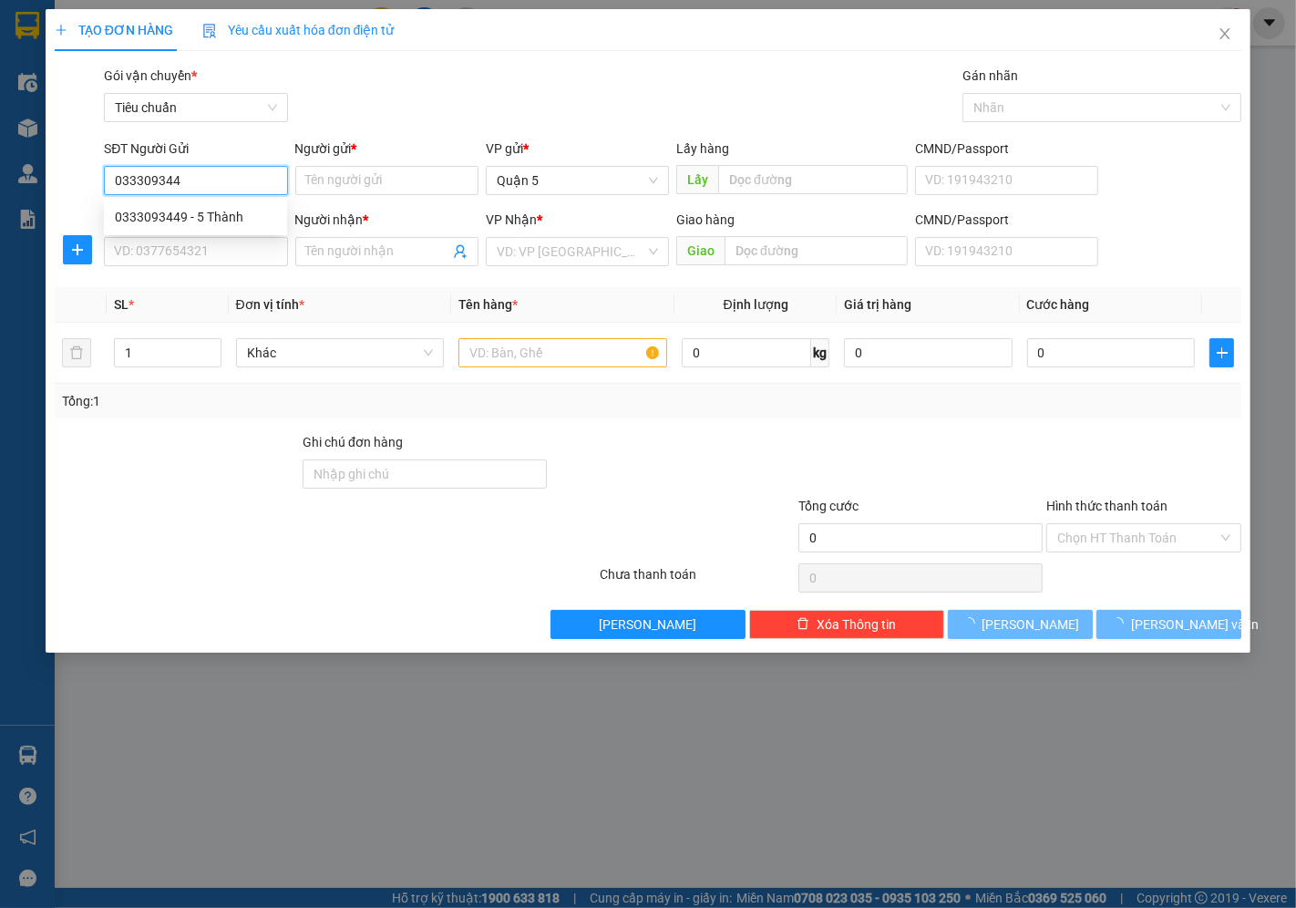
type input "0333093449"
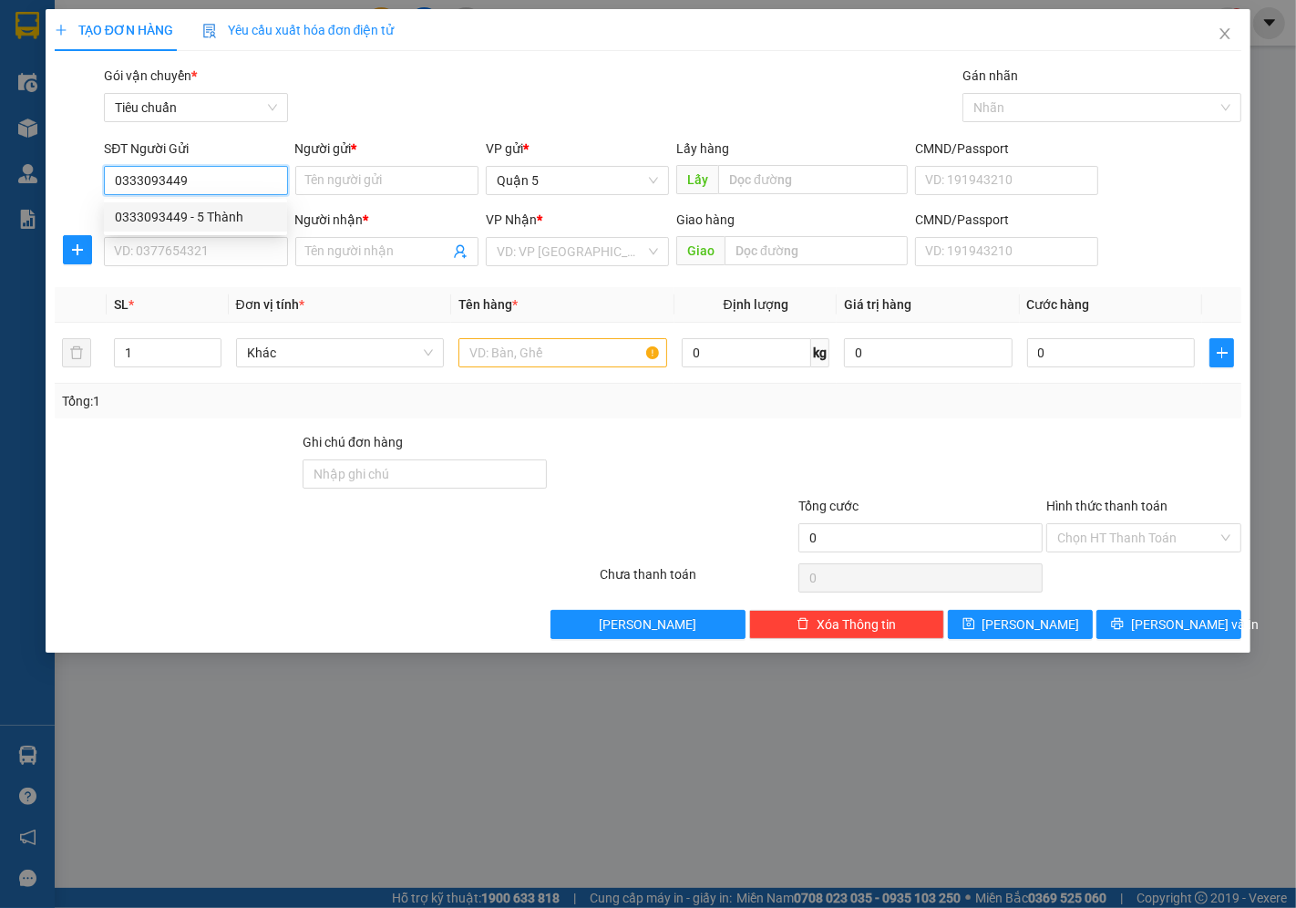
click at [167, 207] on div "0333093449 - 5 Thành" at bounding box center [195, 217] width 161 height 20
type input "5 Thành"
type input "0333093449"
click at [214, 256] on input "SĐT Người Nhận *" at bounding box center [195, 251] width 183 height 29
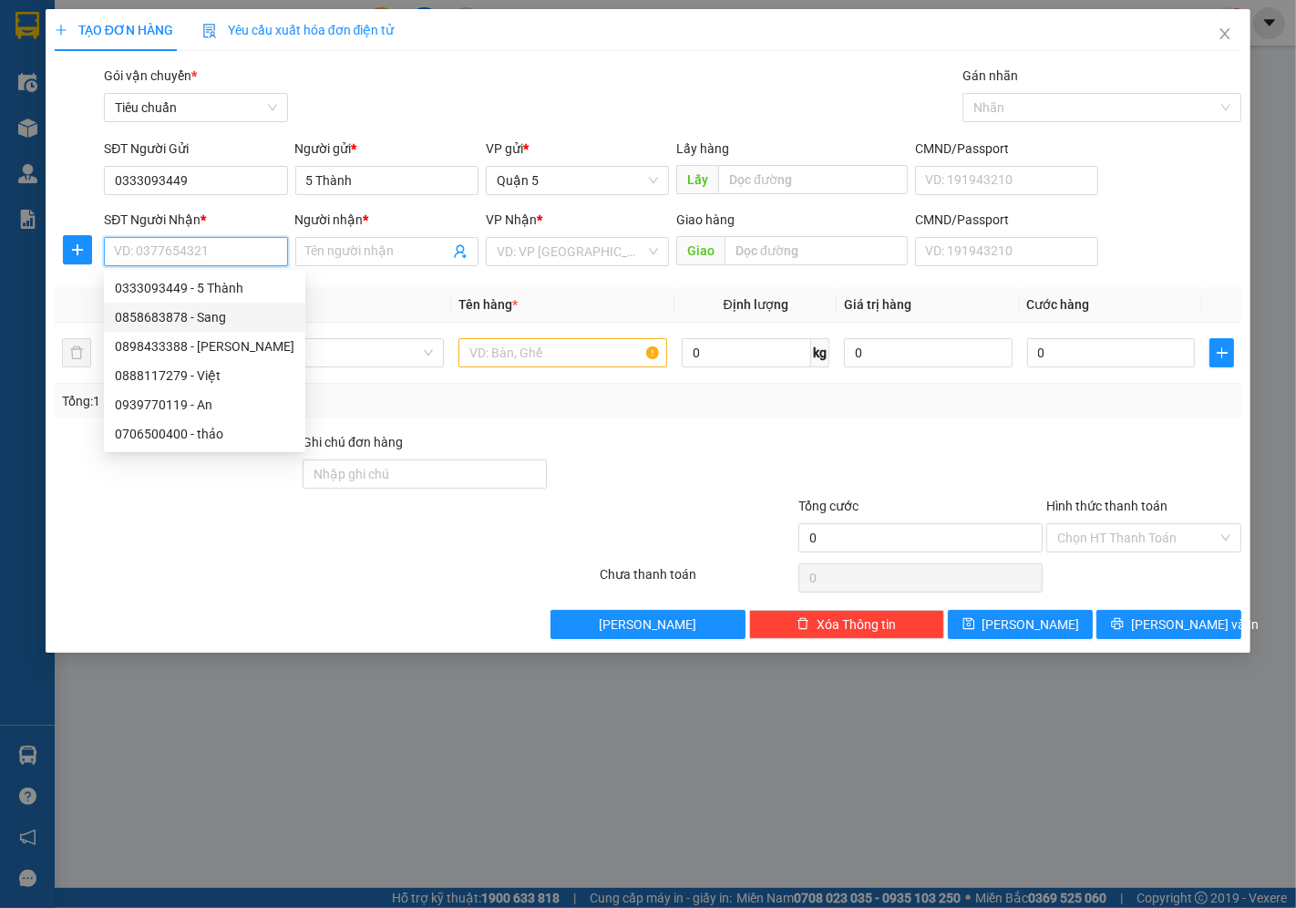
click at [201, 319] on div "0858683878 - Sang" at bounding box center [205, 317] width 180 height 20
type input "0858683878"
type input "Sang"
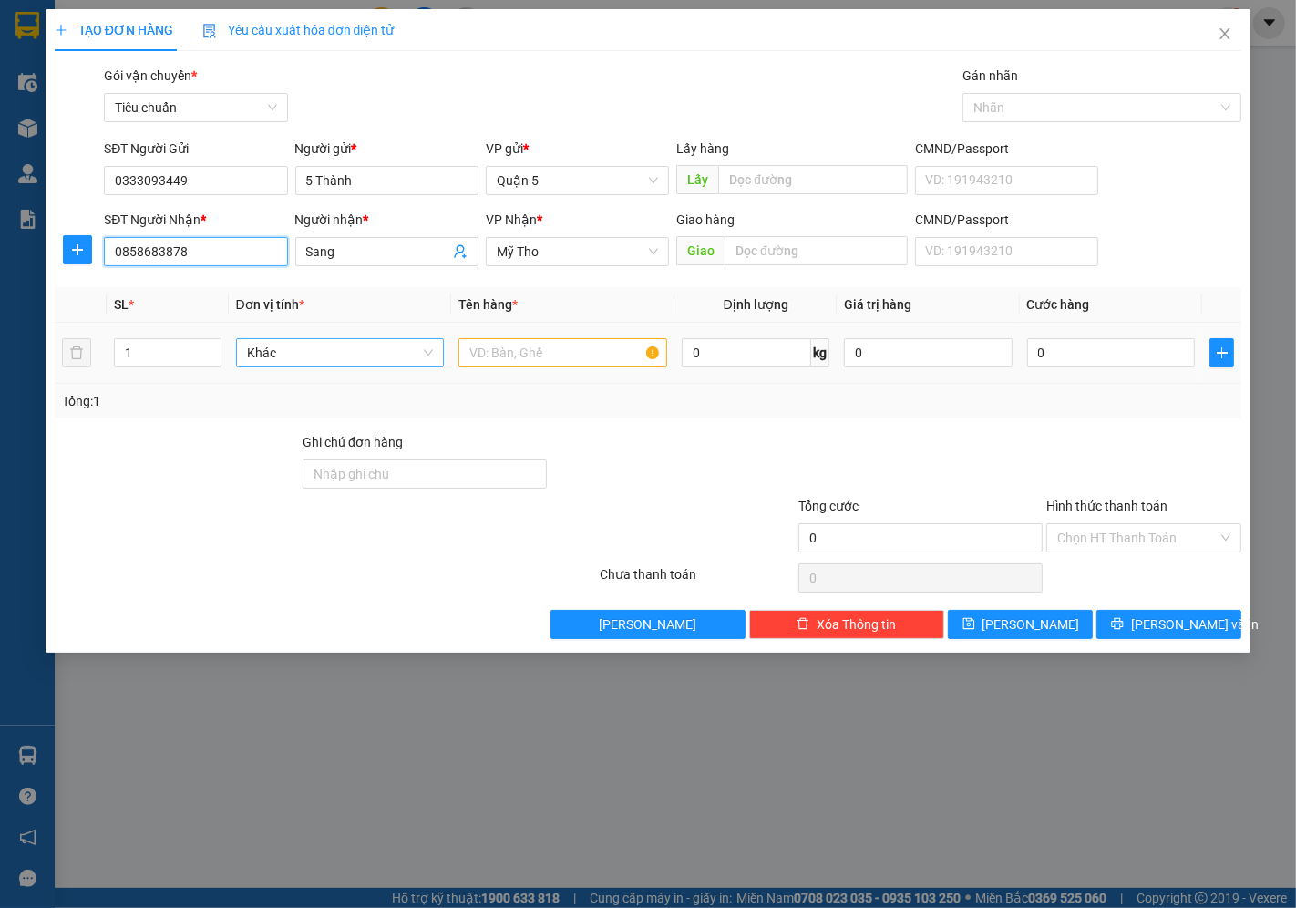
click at [292, 349] on span "Khác" at bounding box center [340, 352] width 187 height 27
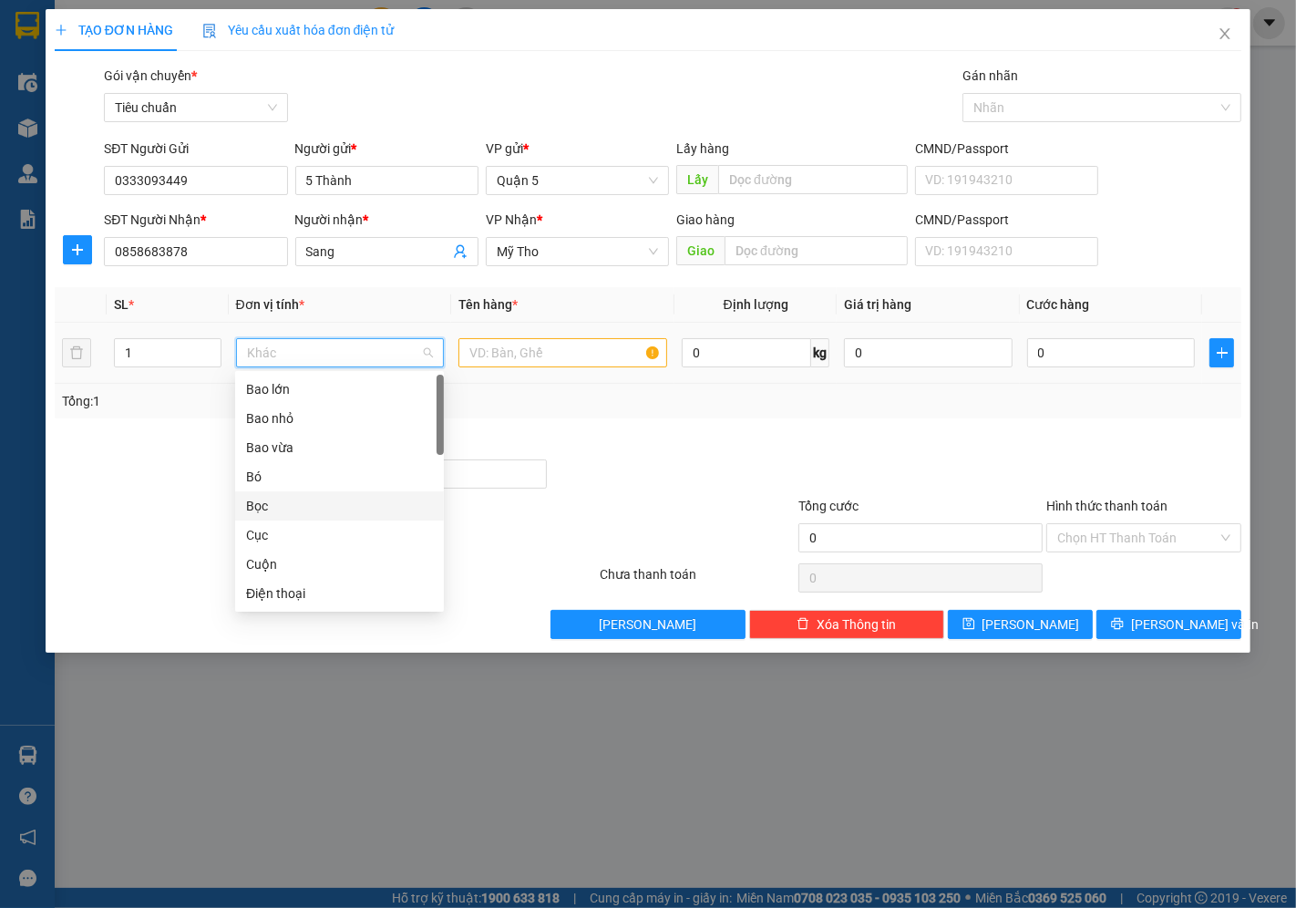
scroll to position [405, 0]
click at [292, 513] on div "Phong bì" at bounding box center [339, 509] width 187 height 20
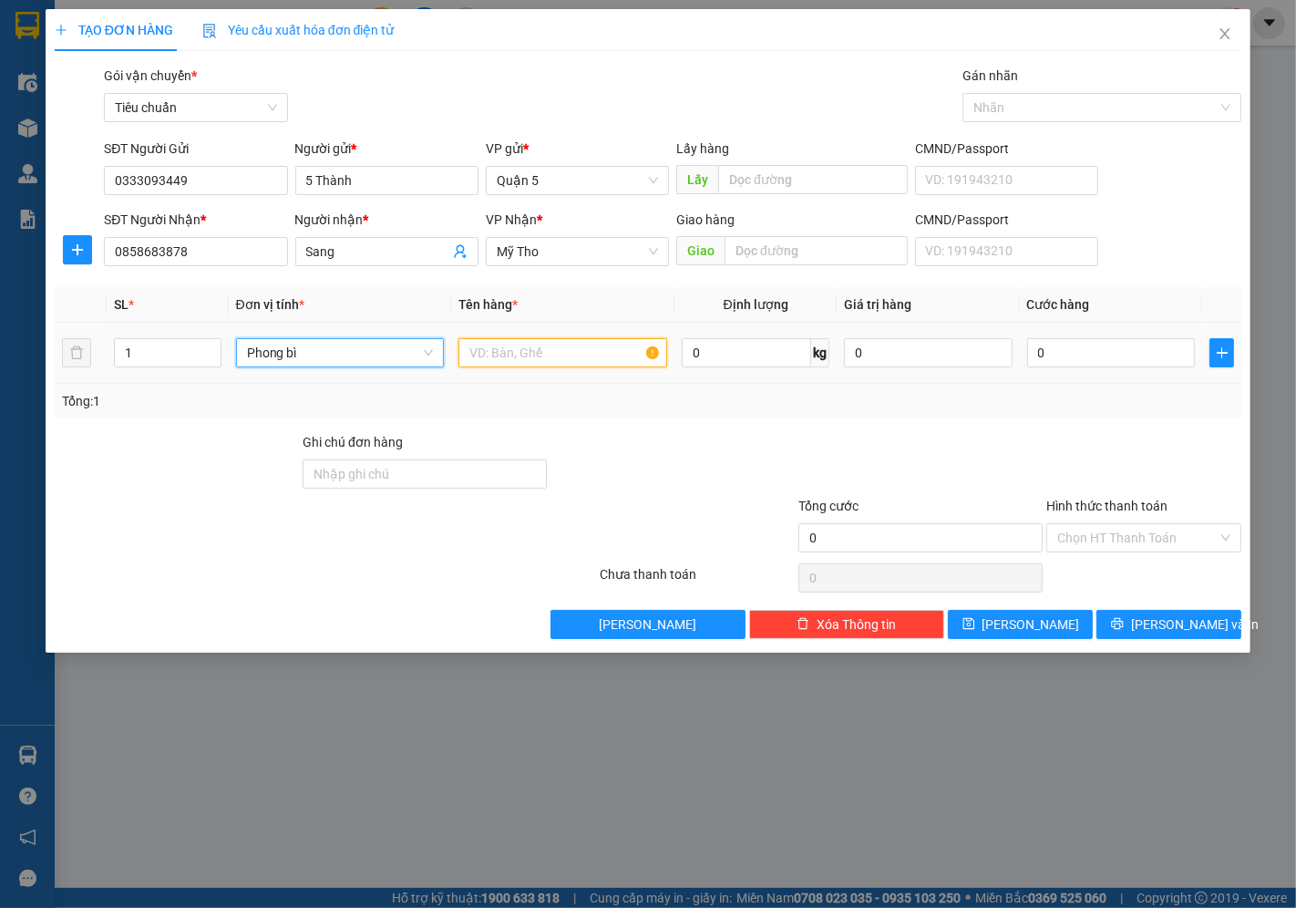
click at [579, 365] on input "text" at bounding box center [562, 352] width 209 height 29
type input "GT"
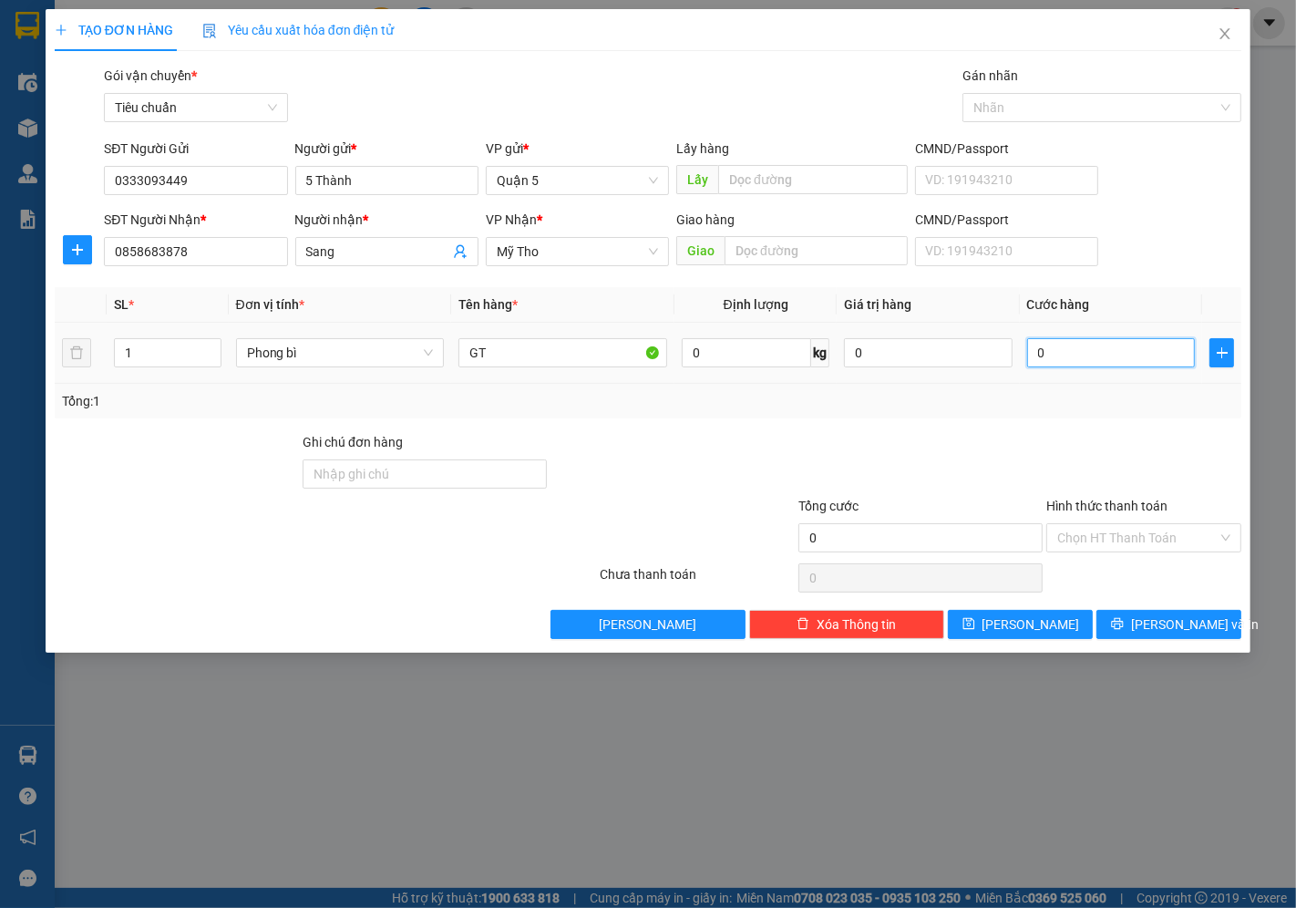
click at [1076, 363] on input "0" at bounding box center [1111, 352] width 168 height 29
type input "02"
type input "2"
type input "020"
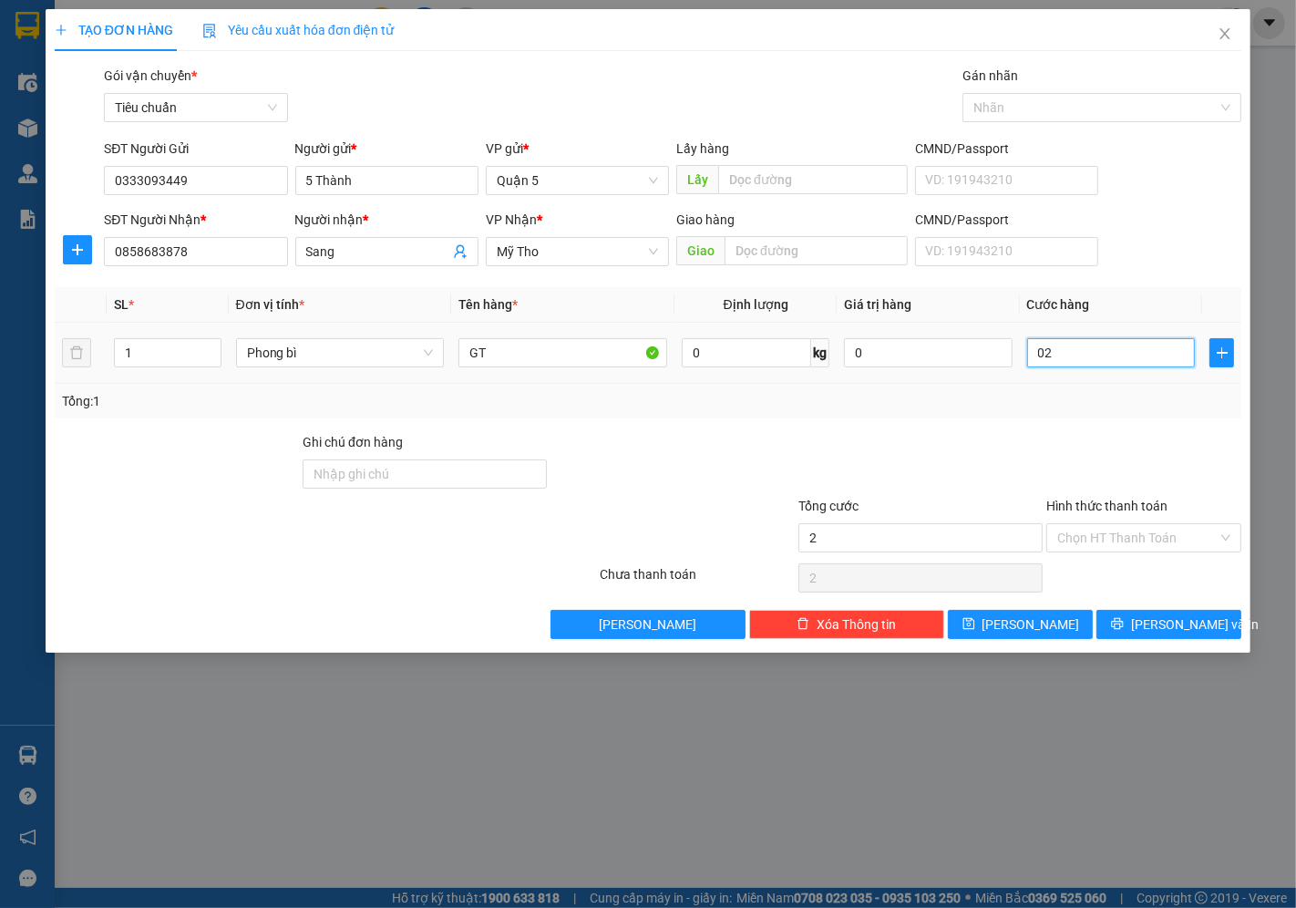
type input "20"
type input "20.000"
click at [1071, 530] on input "Hình thức thanh toán" at bounding box center [1137, 537] width 160 height 27
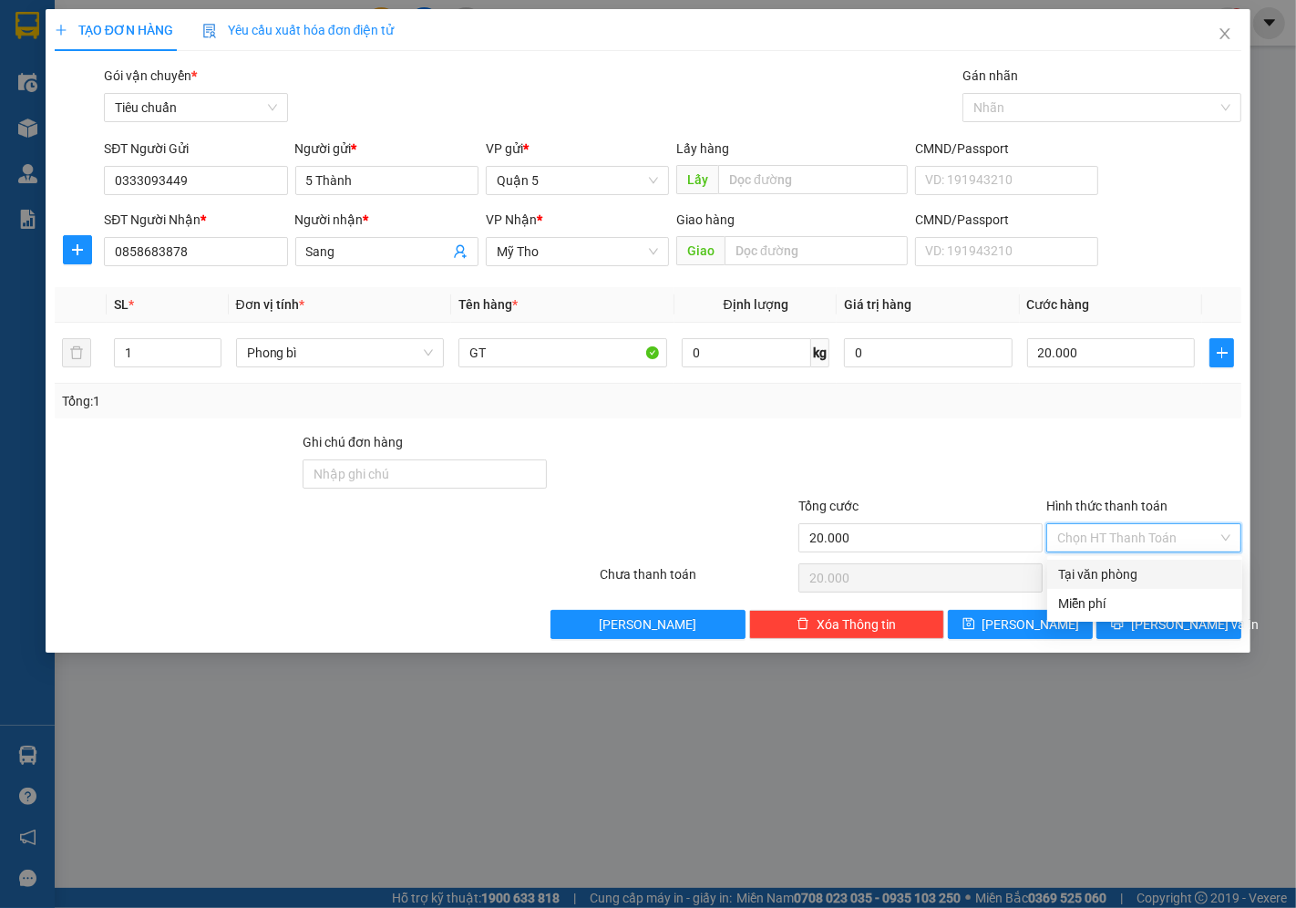
click at [1080, 572] on div "Tại văn phòng" at bounding box center [1144, 574] width 173 height 20
type input "0"
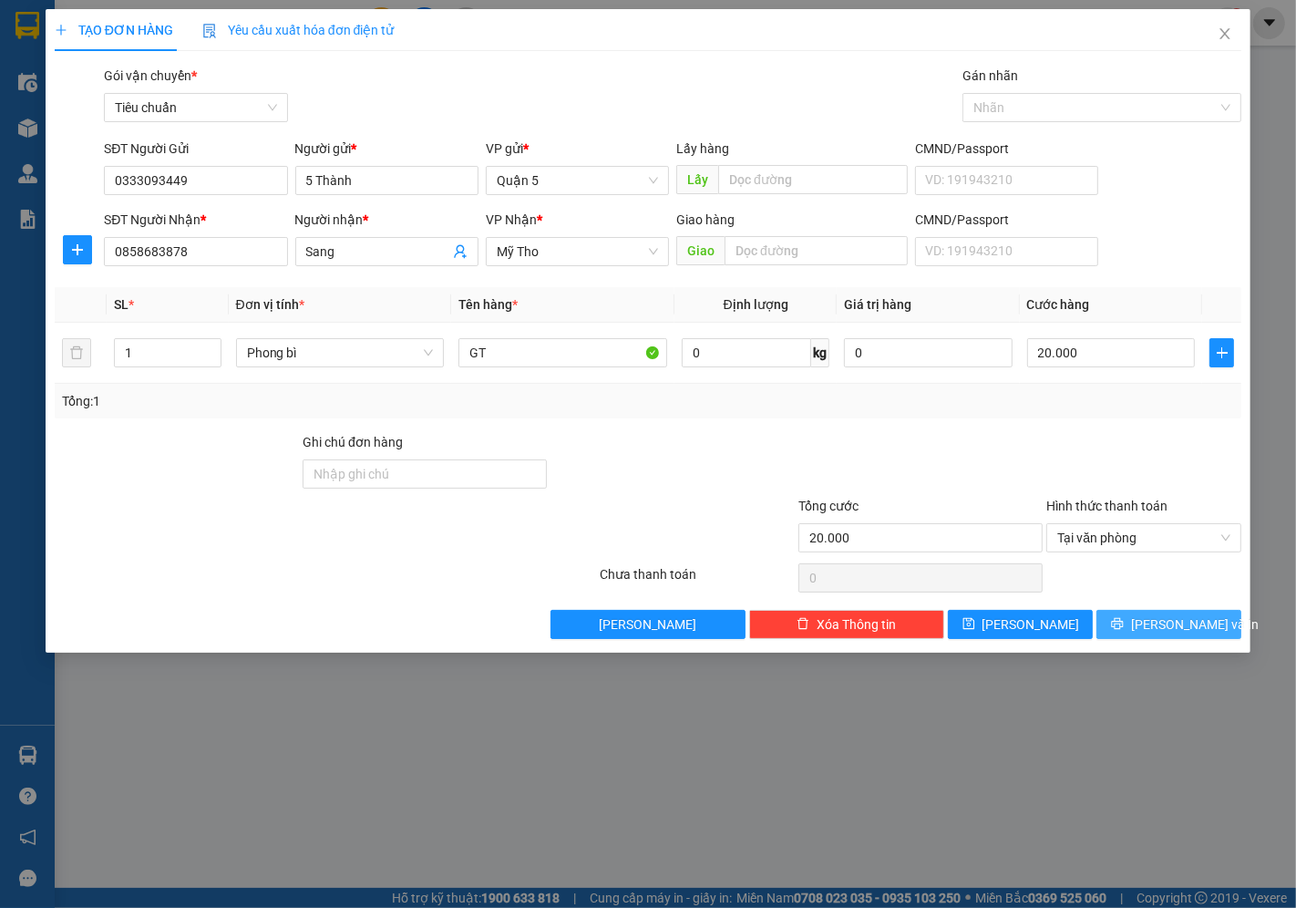
click at [1158, 615] on span "[PERSON_NAME] và In" at bounding box center [1195, 624] width 128 height 20
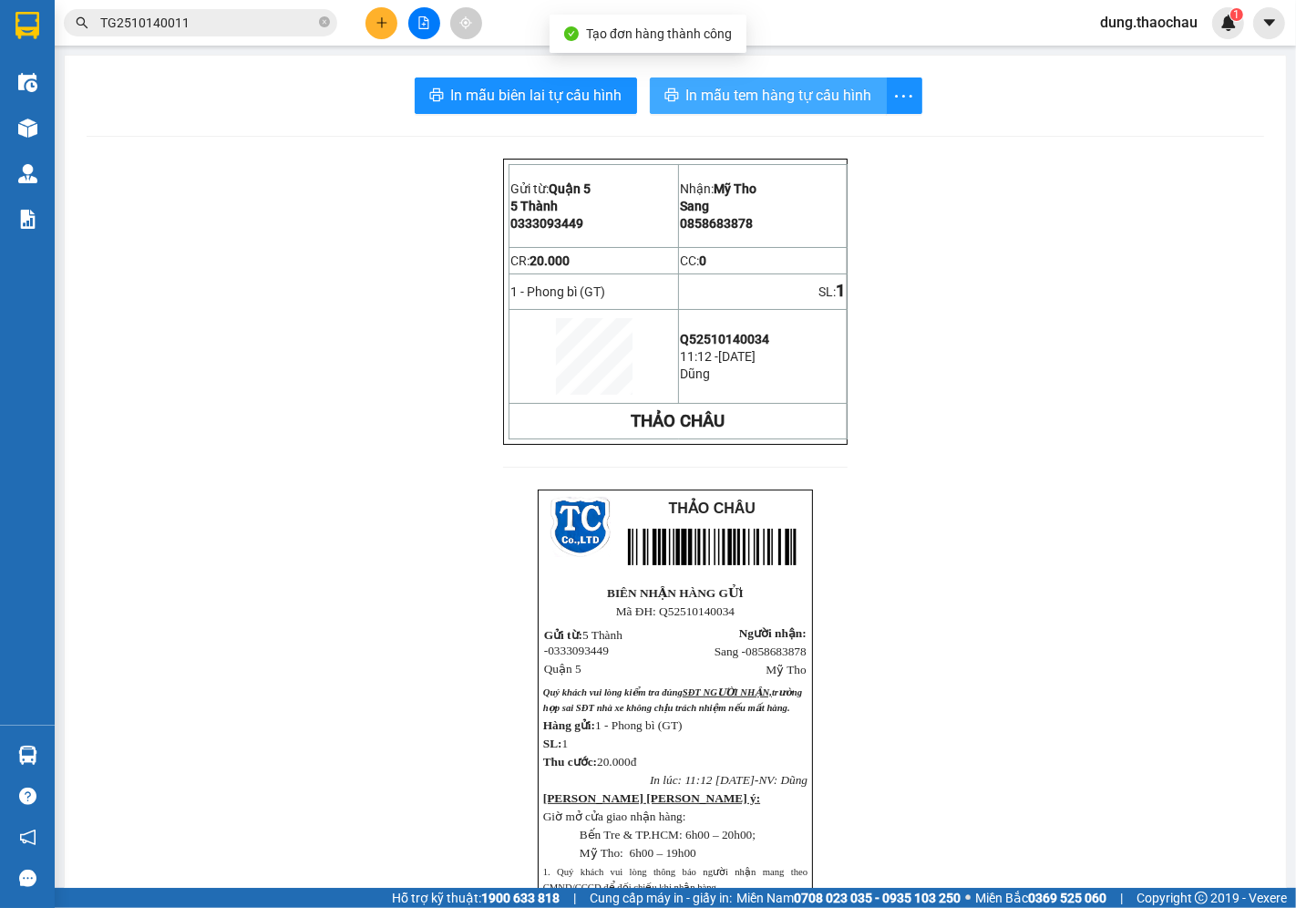
click at [759, 94] on span "In mẫu tem hàng tự cấu hình" at bounding box center [779, 95] width 186 height 23
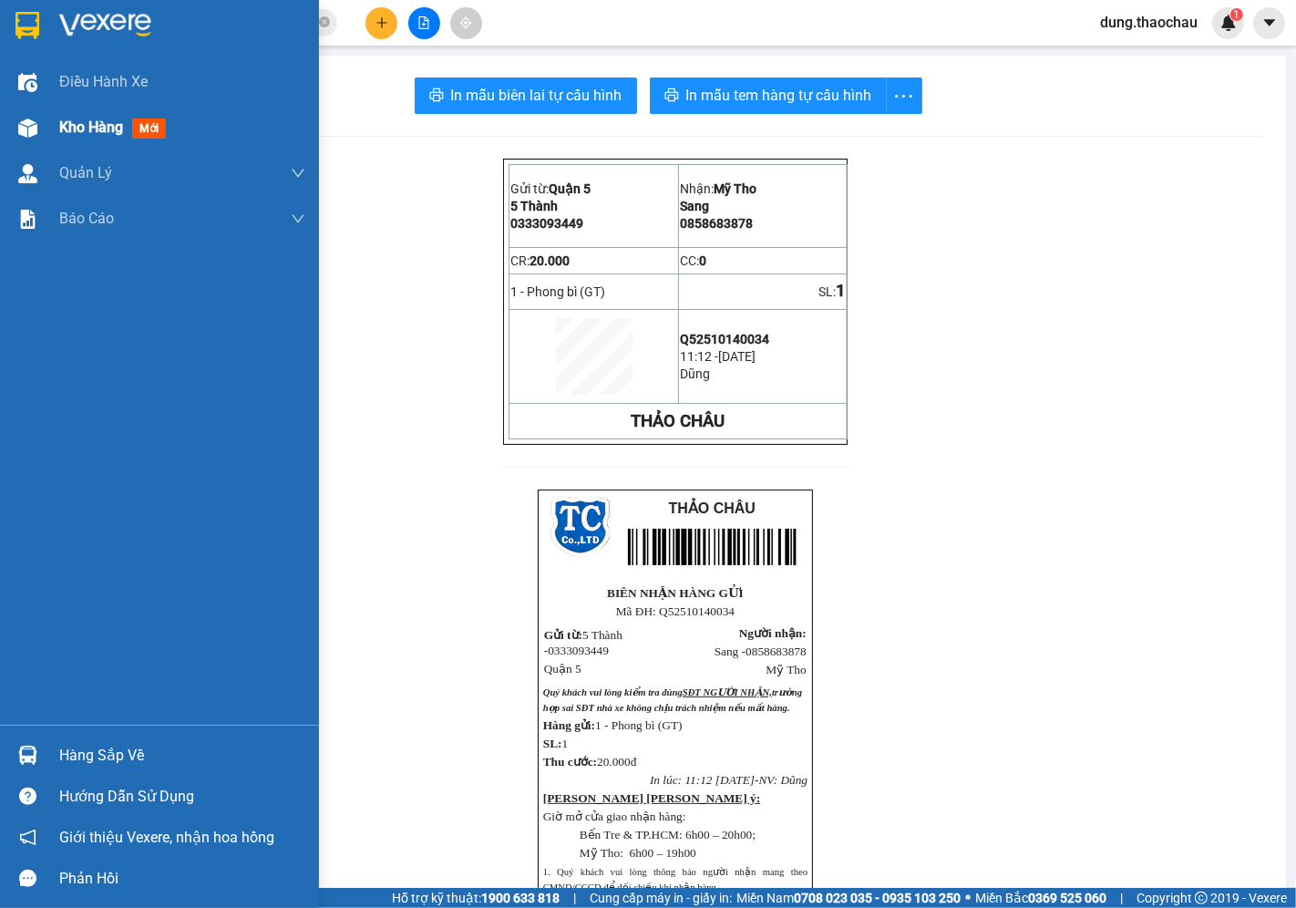
click at [97, 125] on span "Kho hàng" at bounding box center [91, 126] width 64 height 17
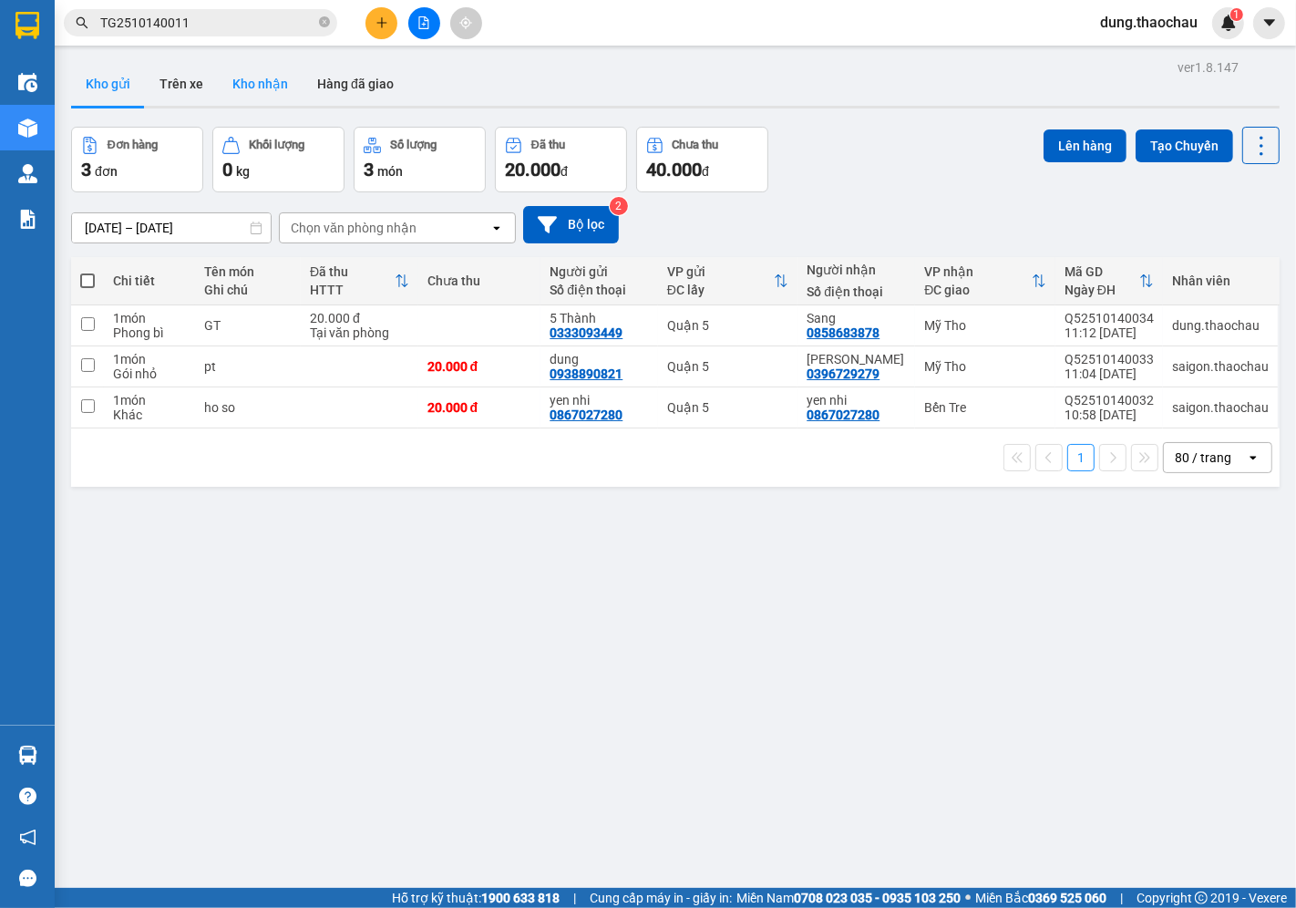
click at [266, 74] on button "Kho nhận" at bounding box center [260, 84] width 85 height 44
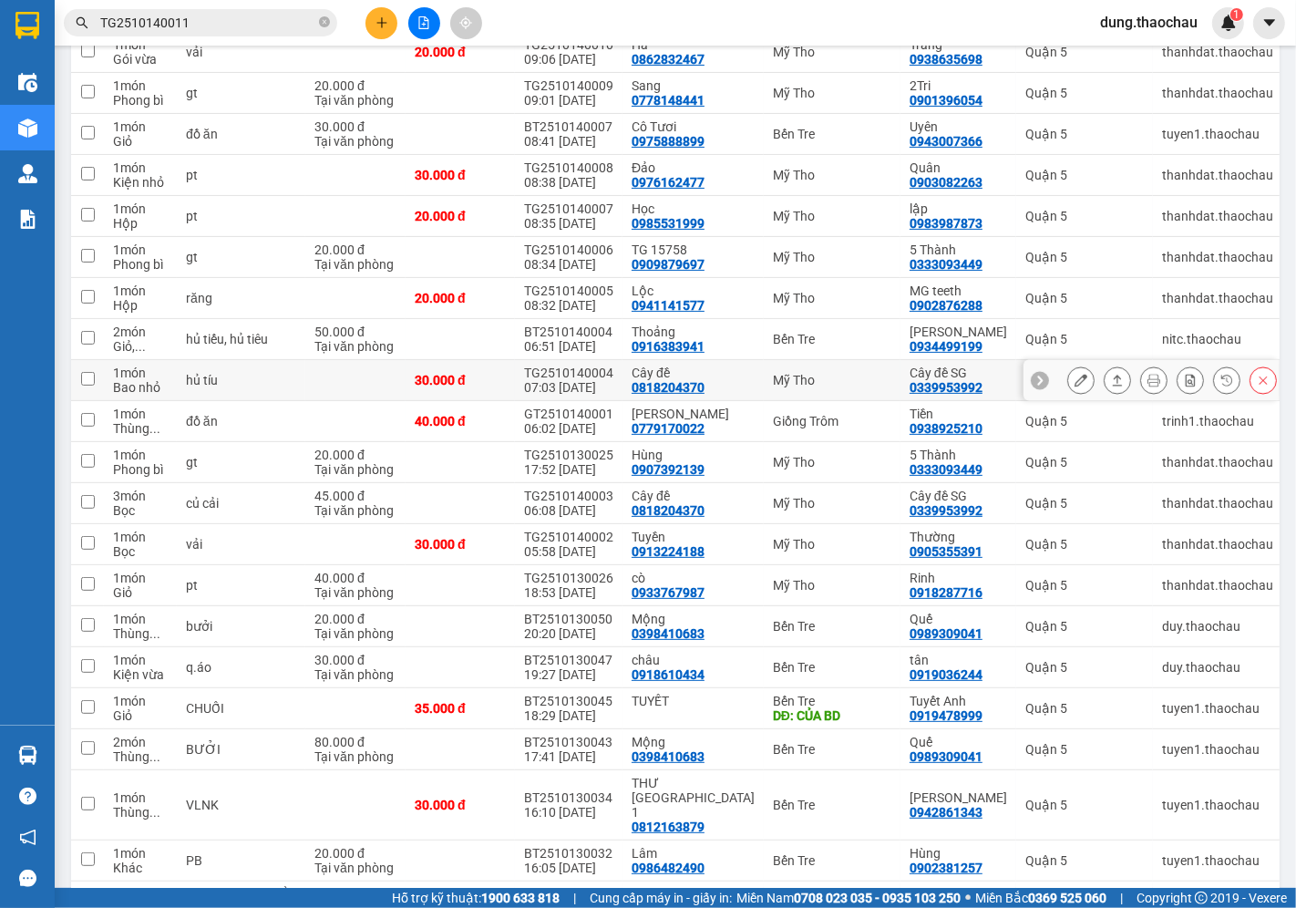
scroll to position [506, 0]
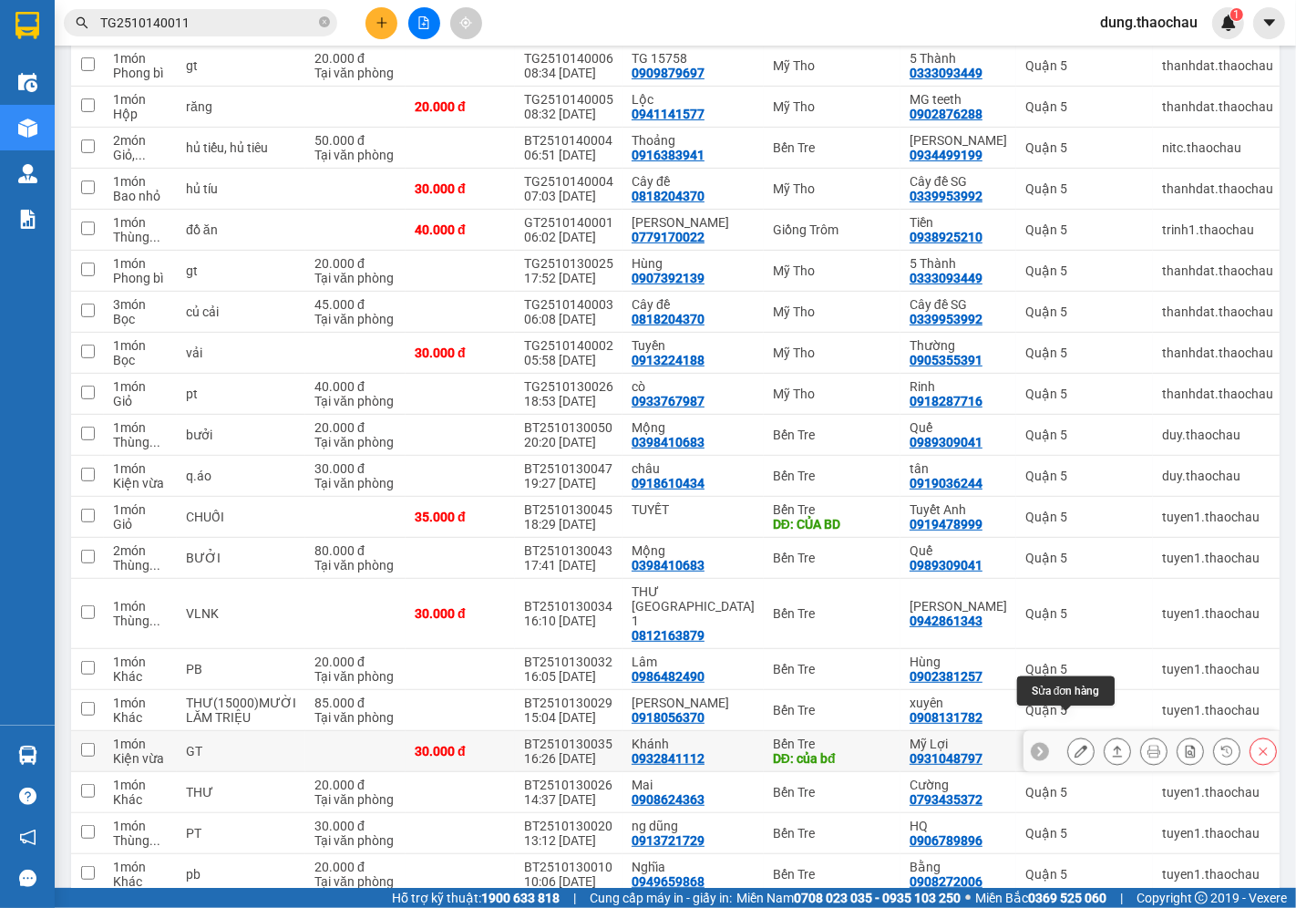
click at [1075, 745] on icon at bounding box center [1081, 751] width 13 height 13
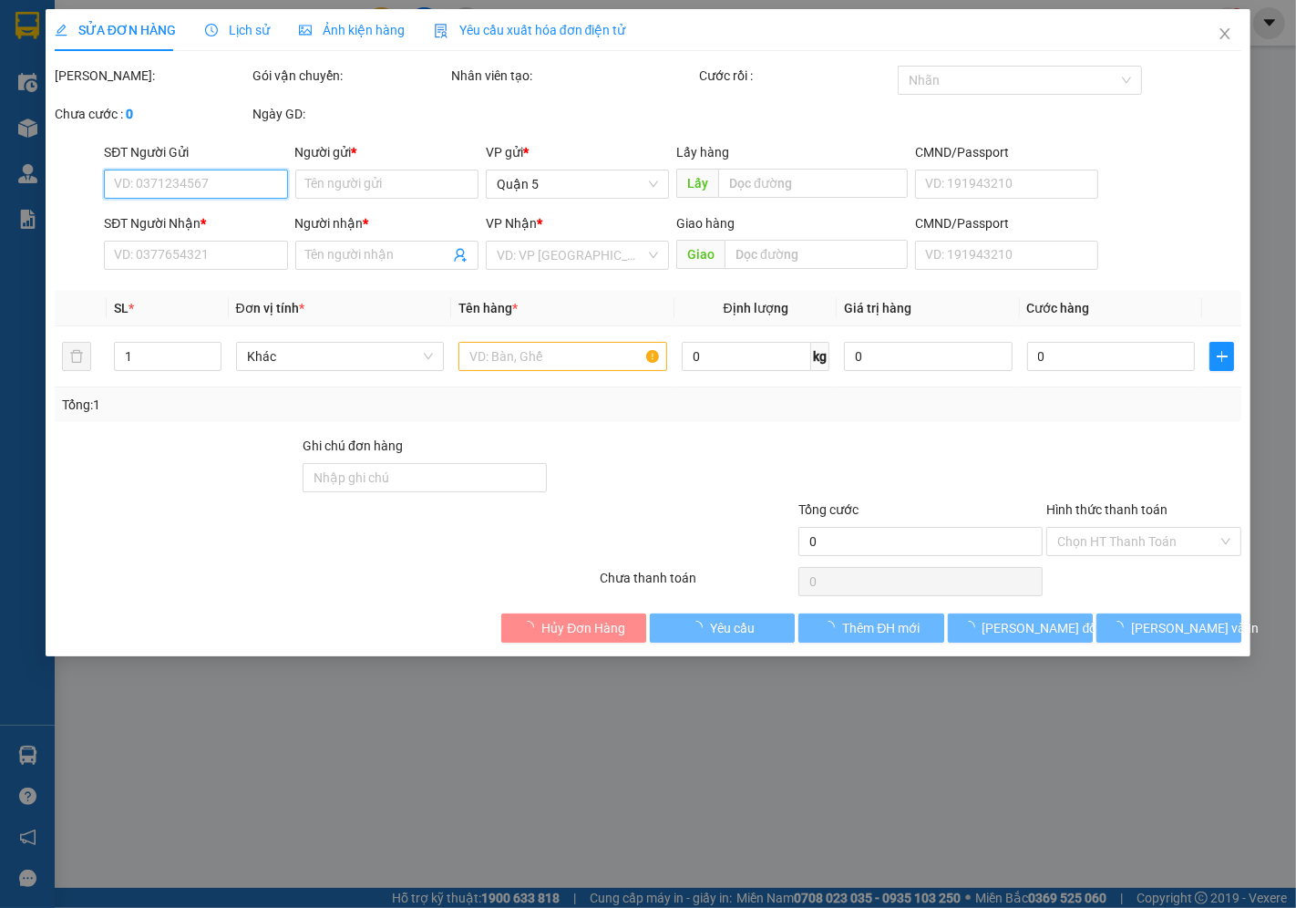
type input "0932841112"
type input "Khánh"
type input "của bđ"
type input "0931048797"
type input "Mỹ Lợi"
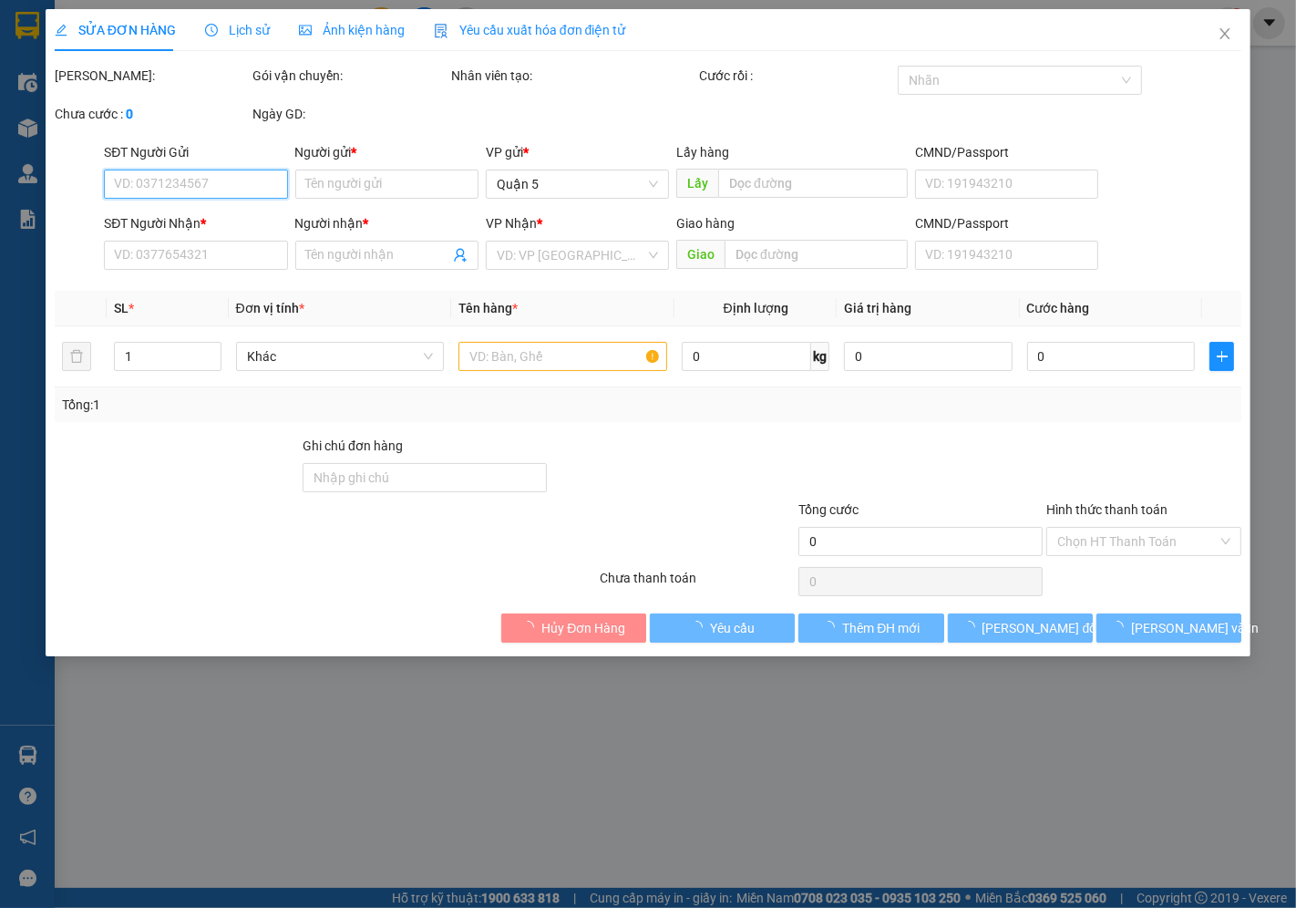
type input "30.000"
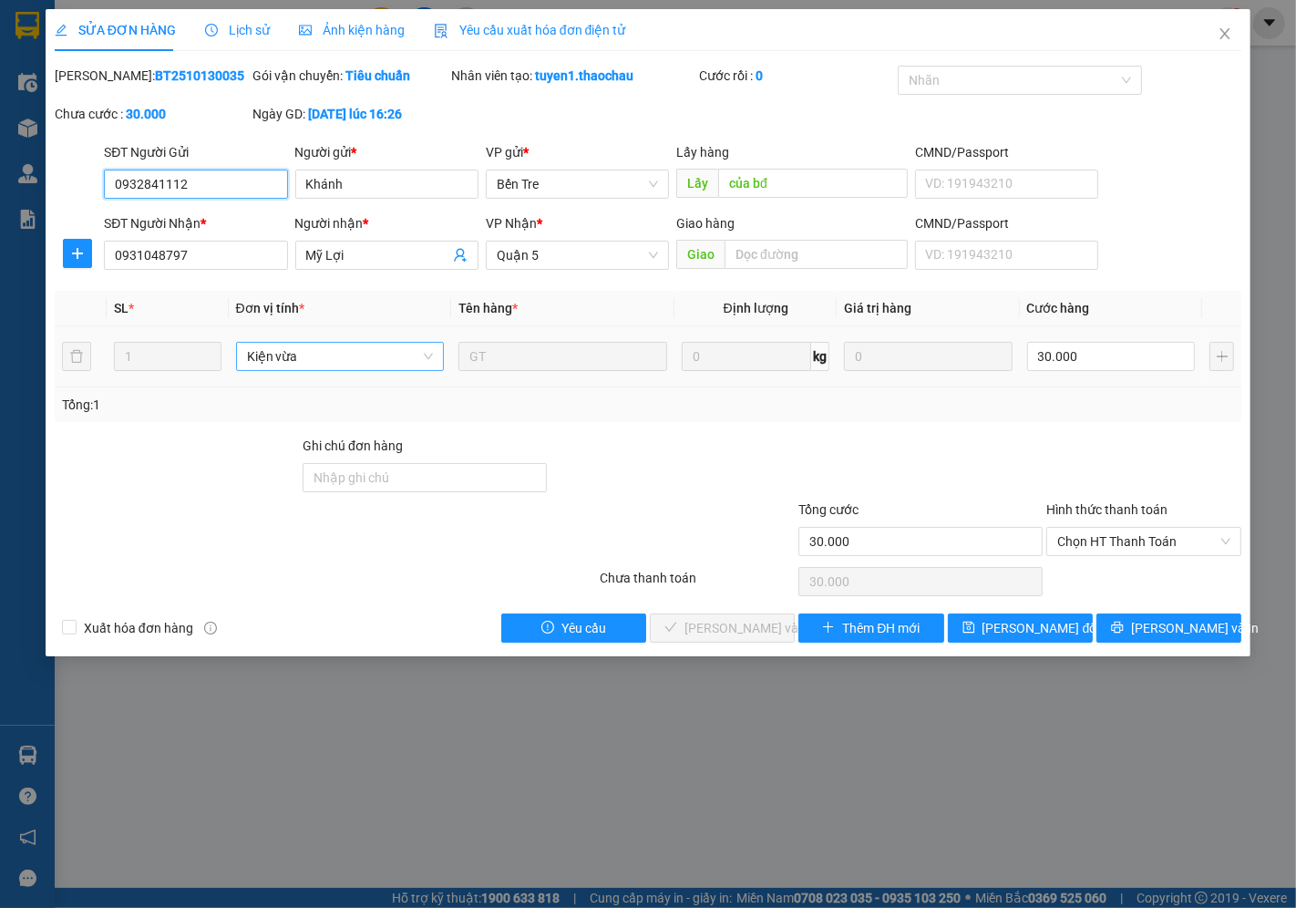
click at [335, 365] on span "Kiện vừa" at bounding box center [340, 356] width 187 height 27
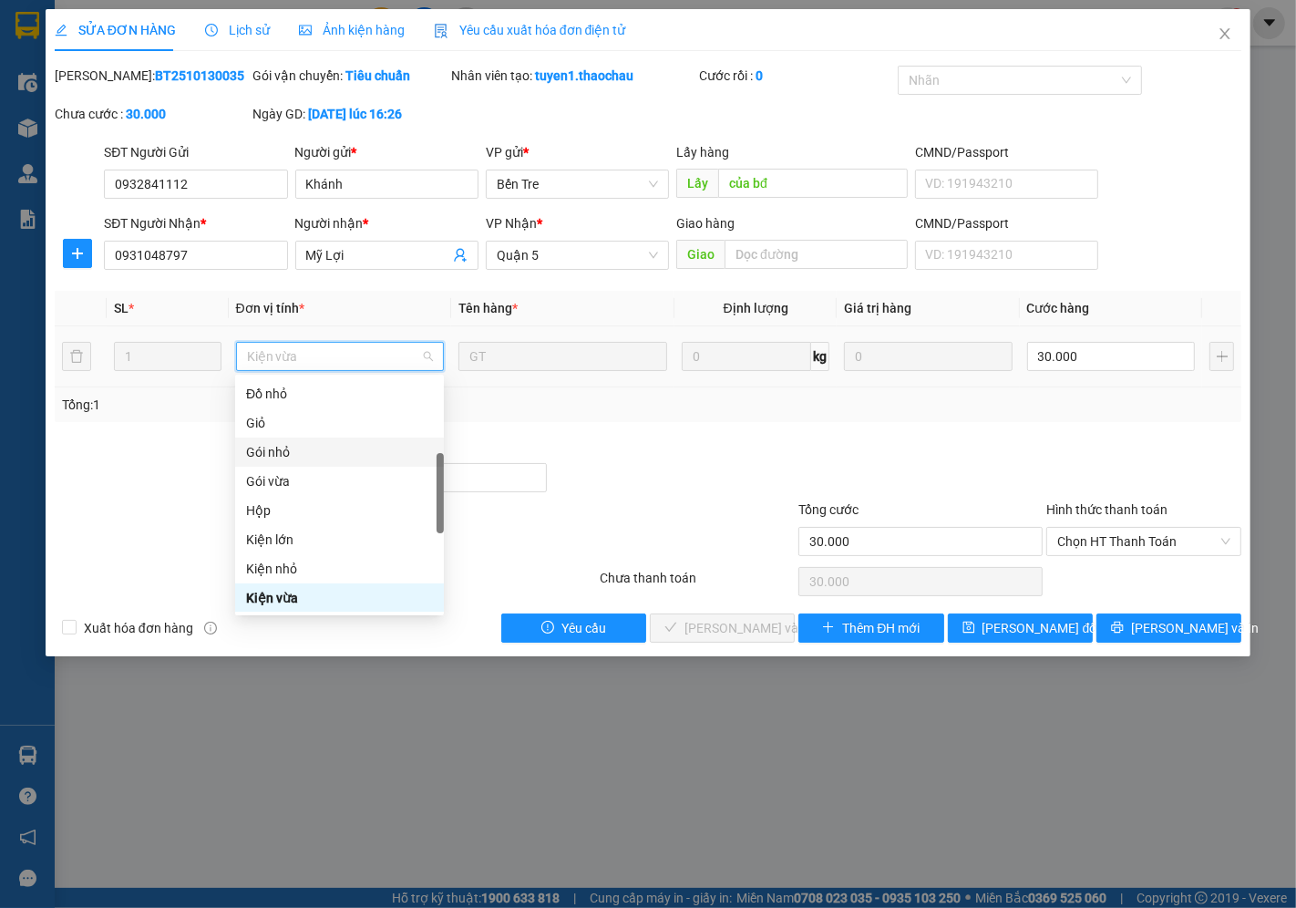
click at [269, 451] on div "Gói nhỏ" at bounding box center [339, 452] width 187 height 20
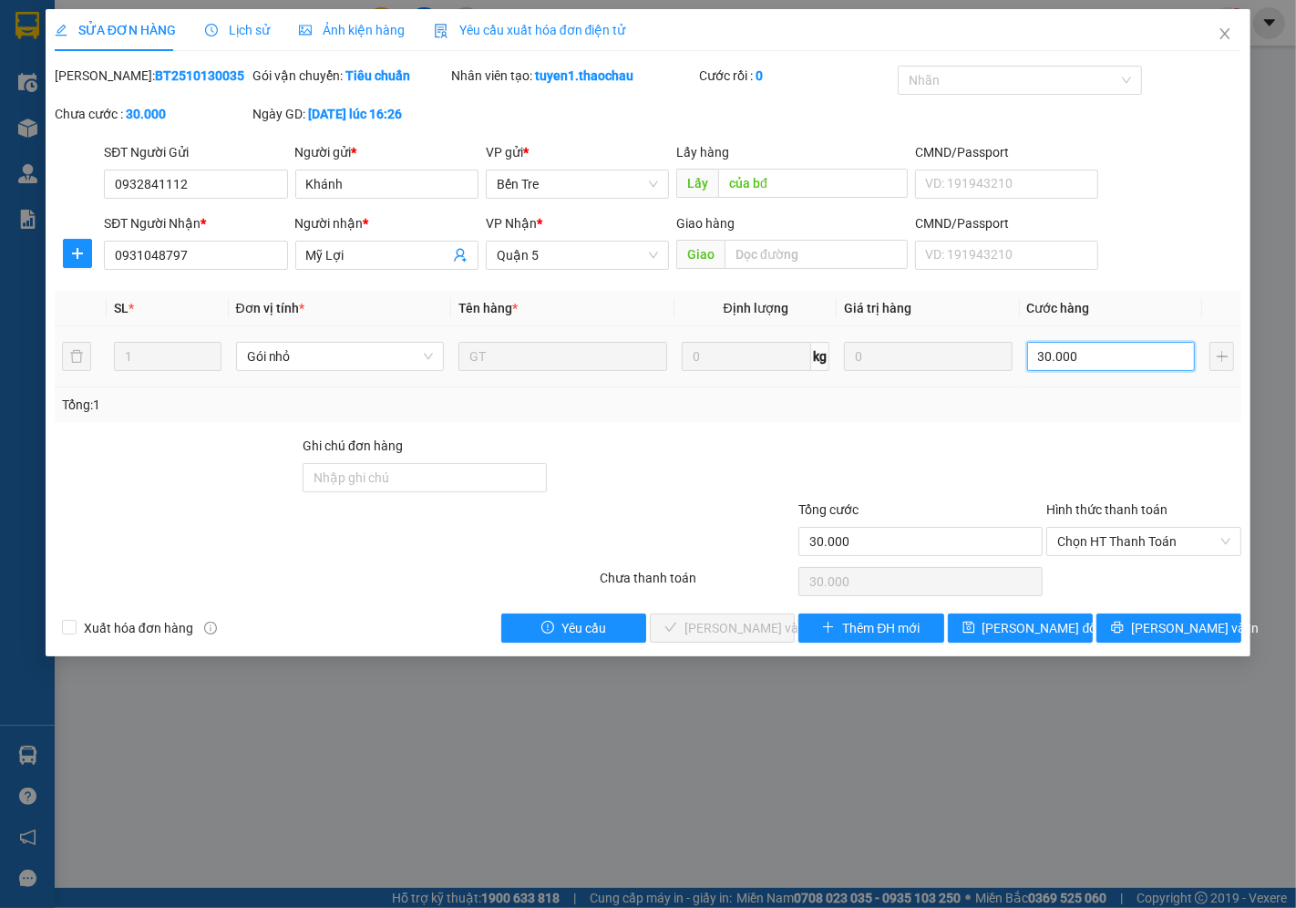
click at [1057, 357] on input "30.000" at bounding box center [1111, 356] width 168 height 29
type input "0"
type input "2"
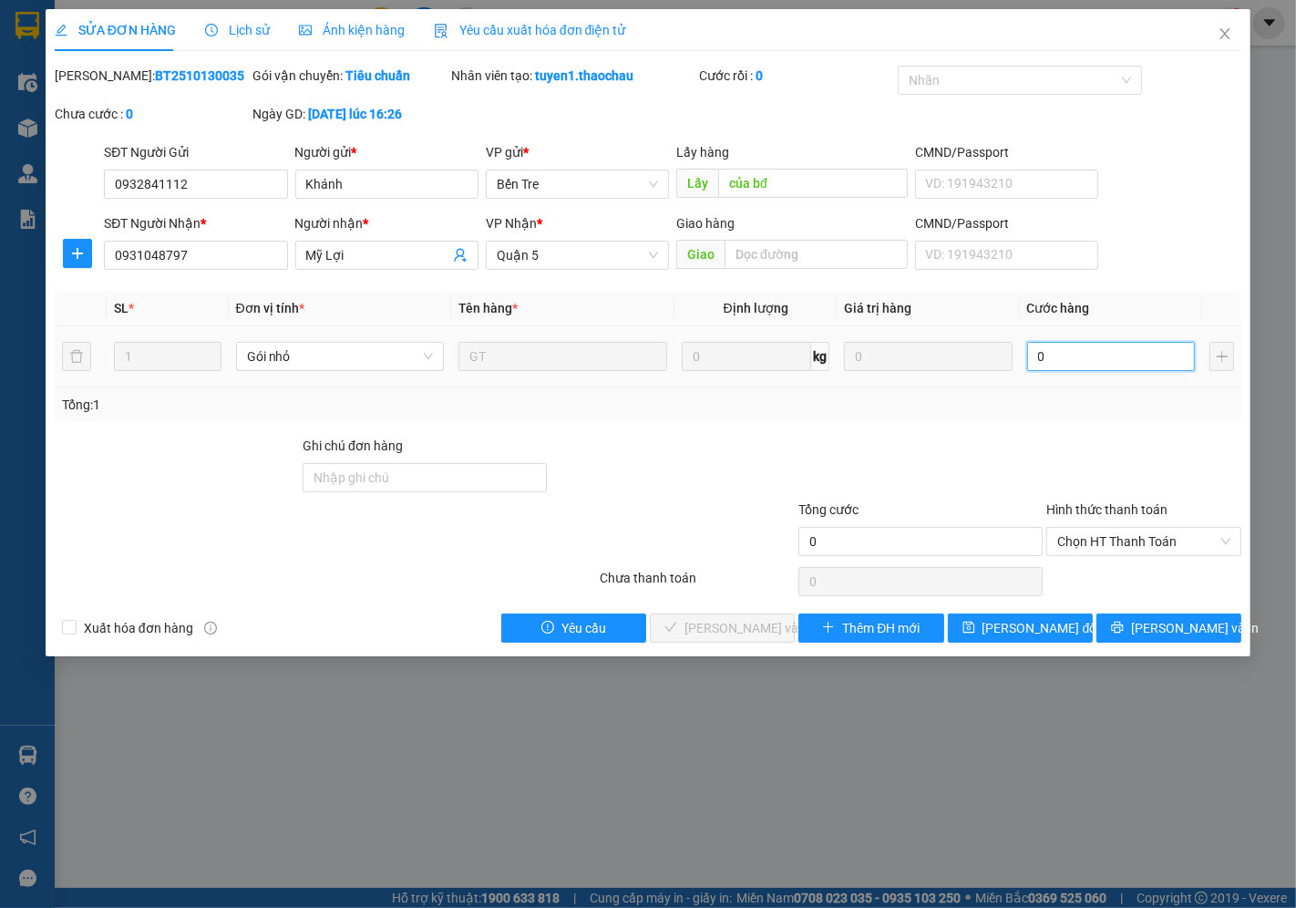
type input "2"
type input "02"
type input "20"
type input "020"
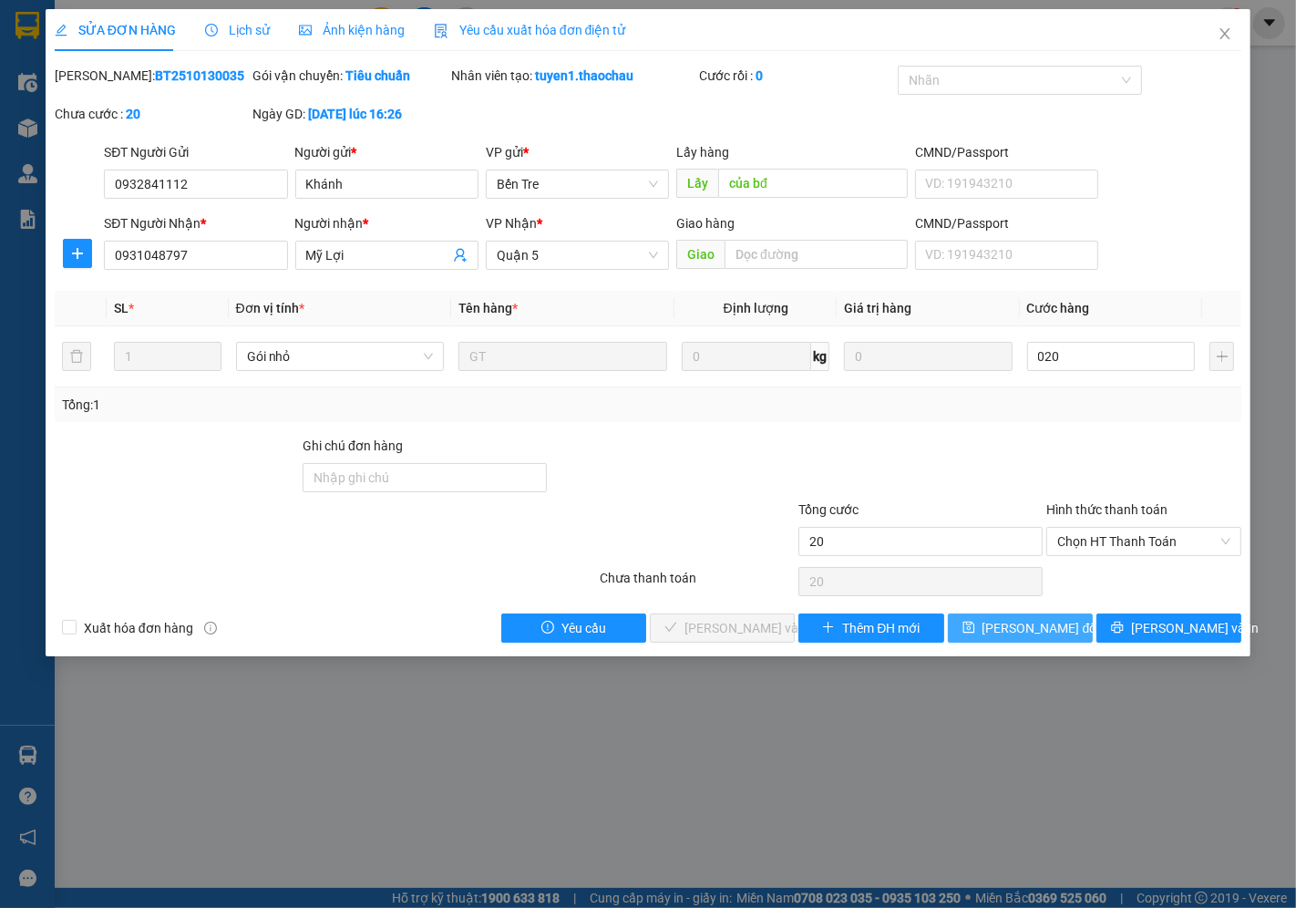
type input "20.000"
click at [1024, 636] on span "Lưu thay đổi" at bounding box center [1042, 628] width 118 height 20
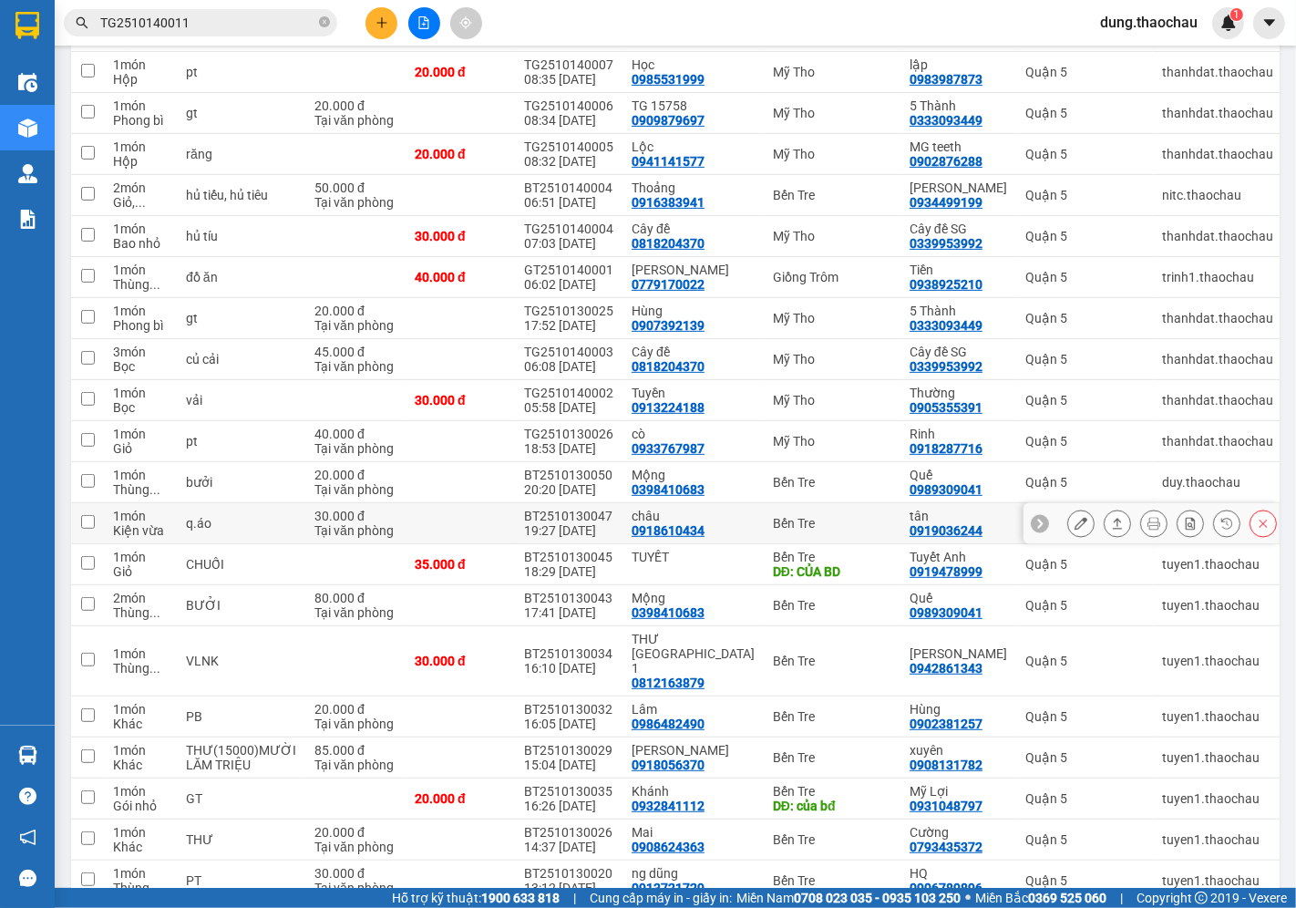
scroll to position [506, 0]
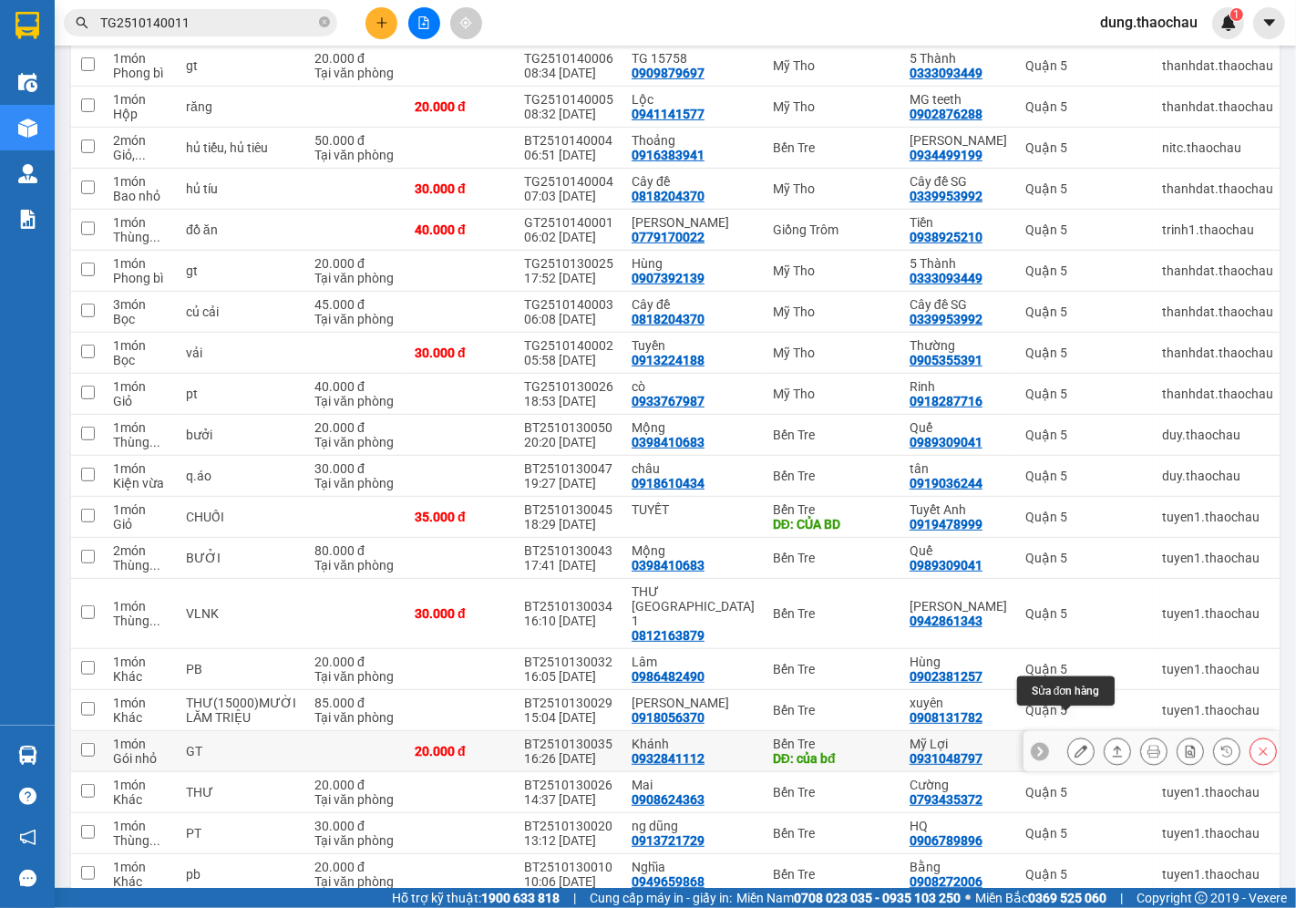
click at [1075, 745] on icon at bounding box center [1081, 751] width 13 height 13
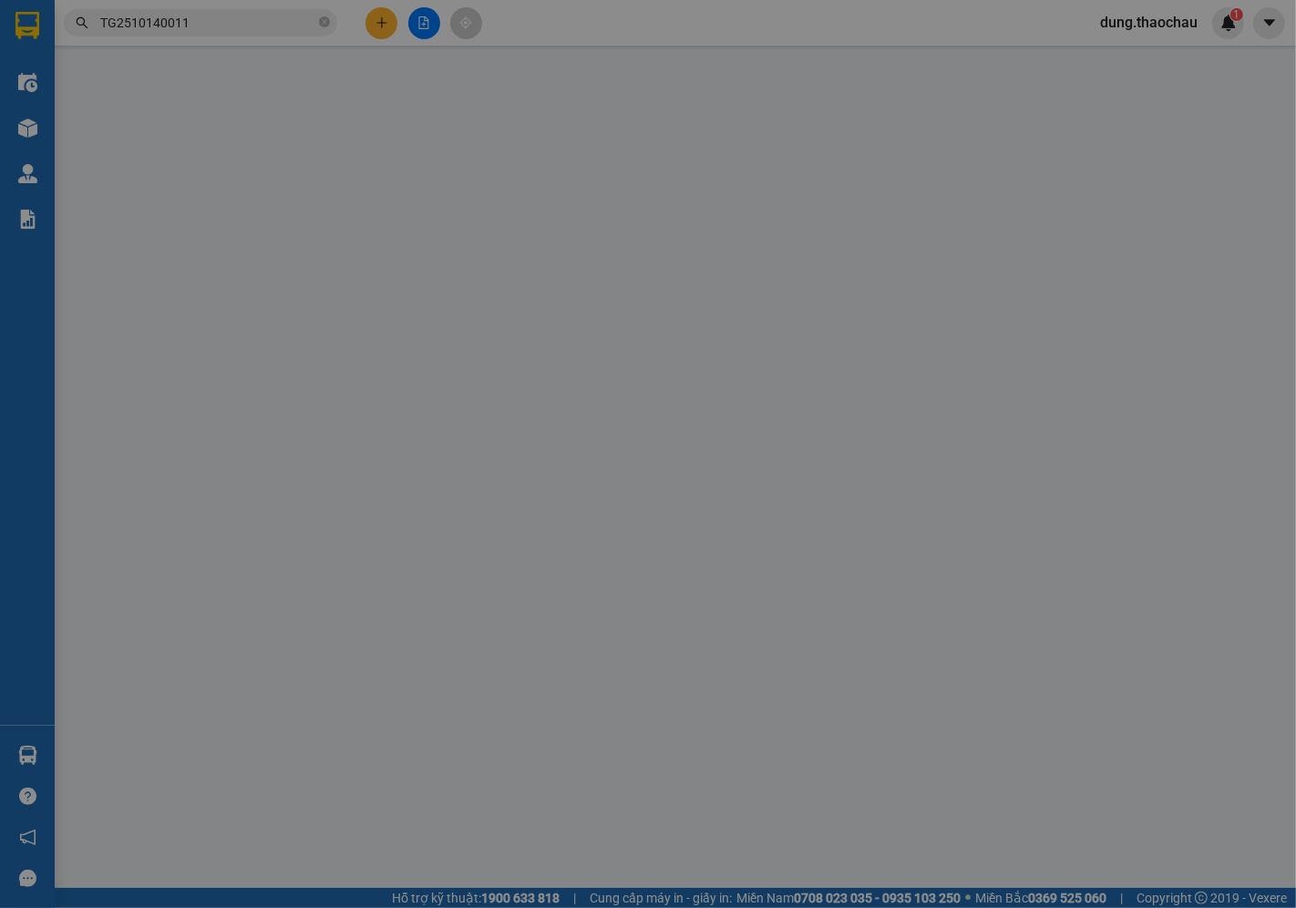
type input "0932841112"
type input "Khánh"
type input "của bđ"
type input "0931048797"
type input "Mỹ Lợi"
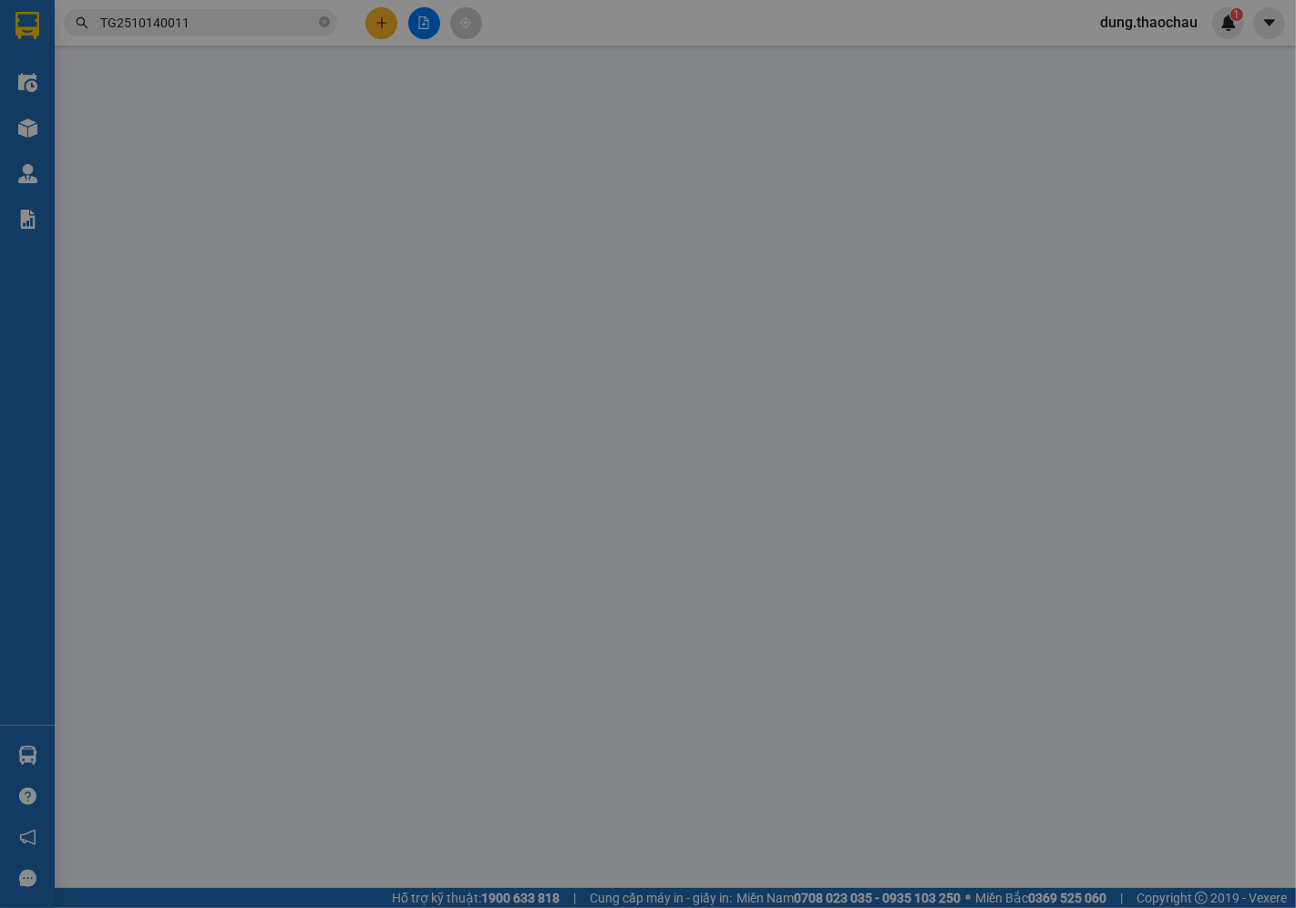
type input "20.000"
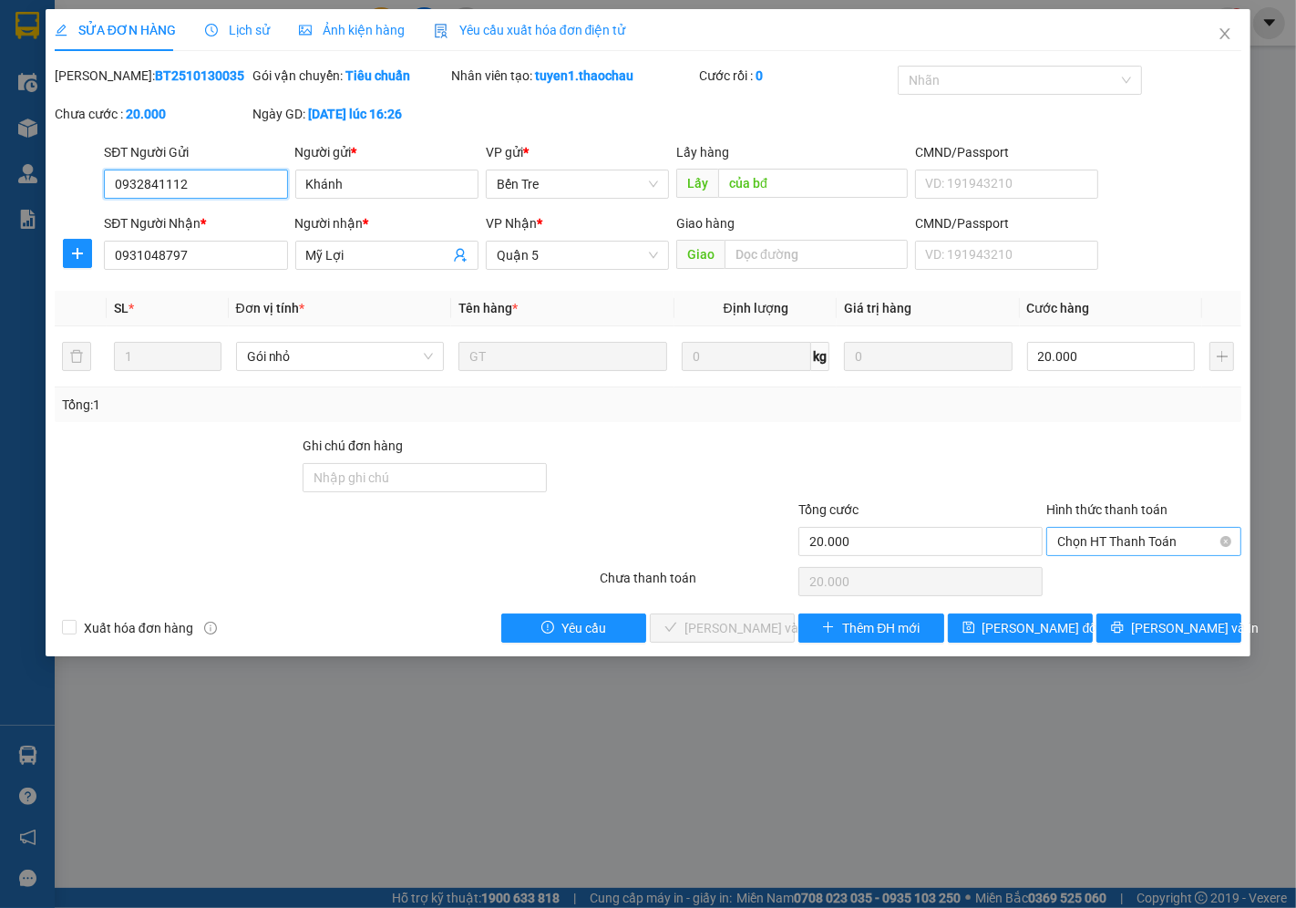
click at [1103, 545] on span "Chọn HT Thanh Toán" at bounding box center [1143, 541] width 173 height 27
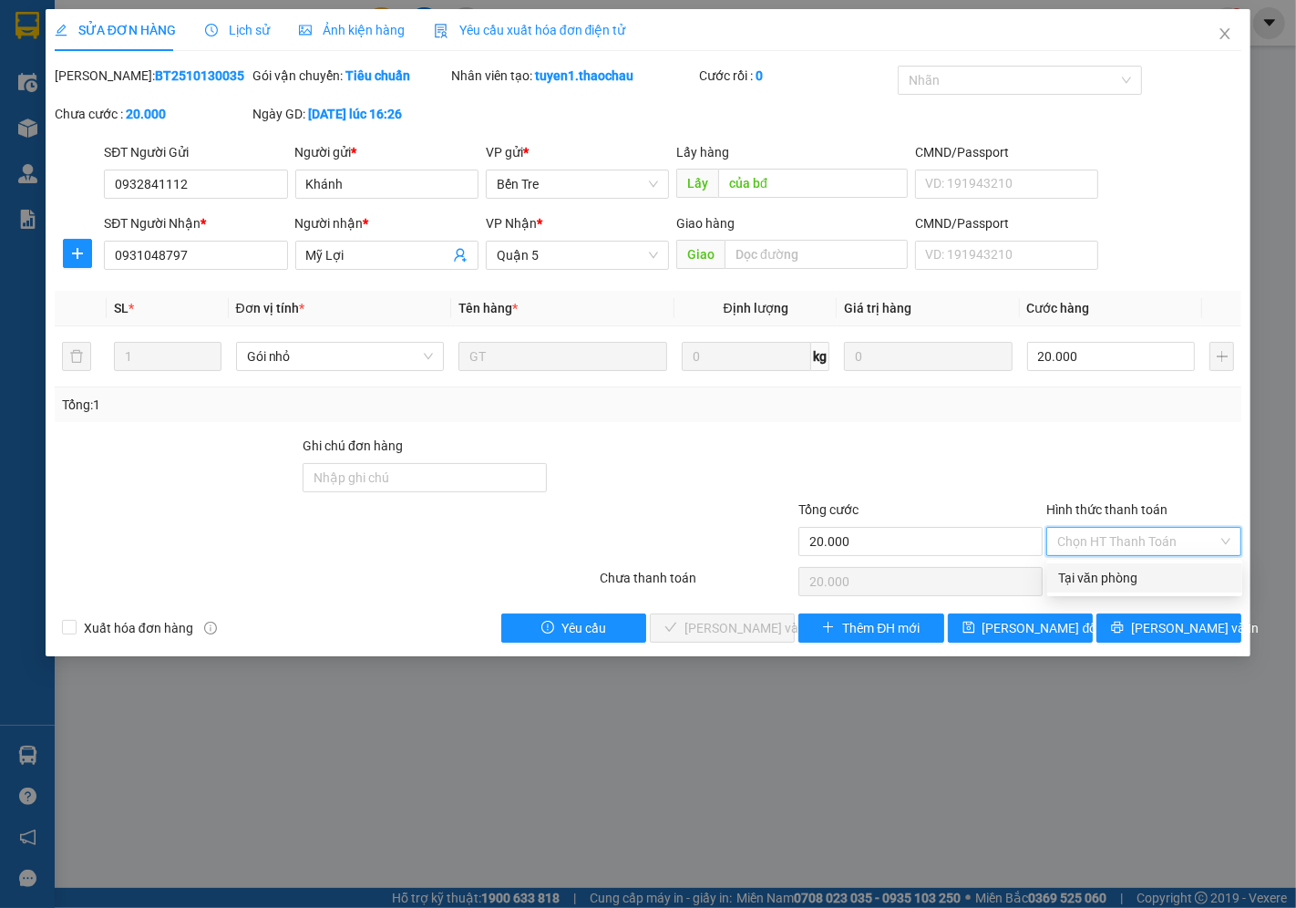
click at [1092, 580] on div "Tại văn phòng" at bounding box center [1144, 578] width 173 height 20
type input "0"
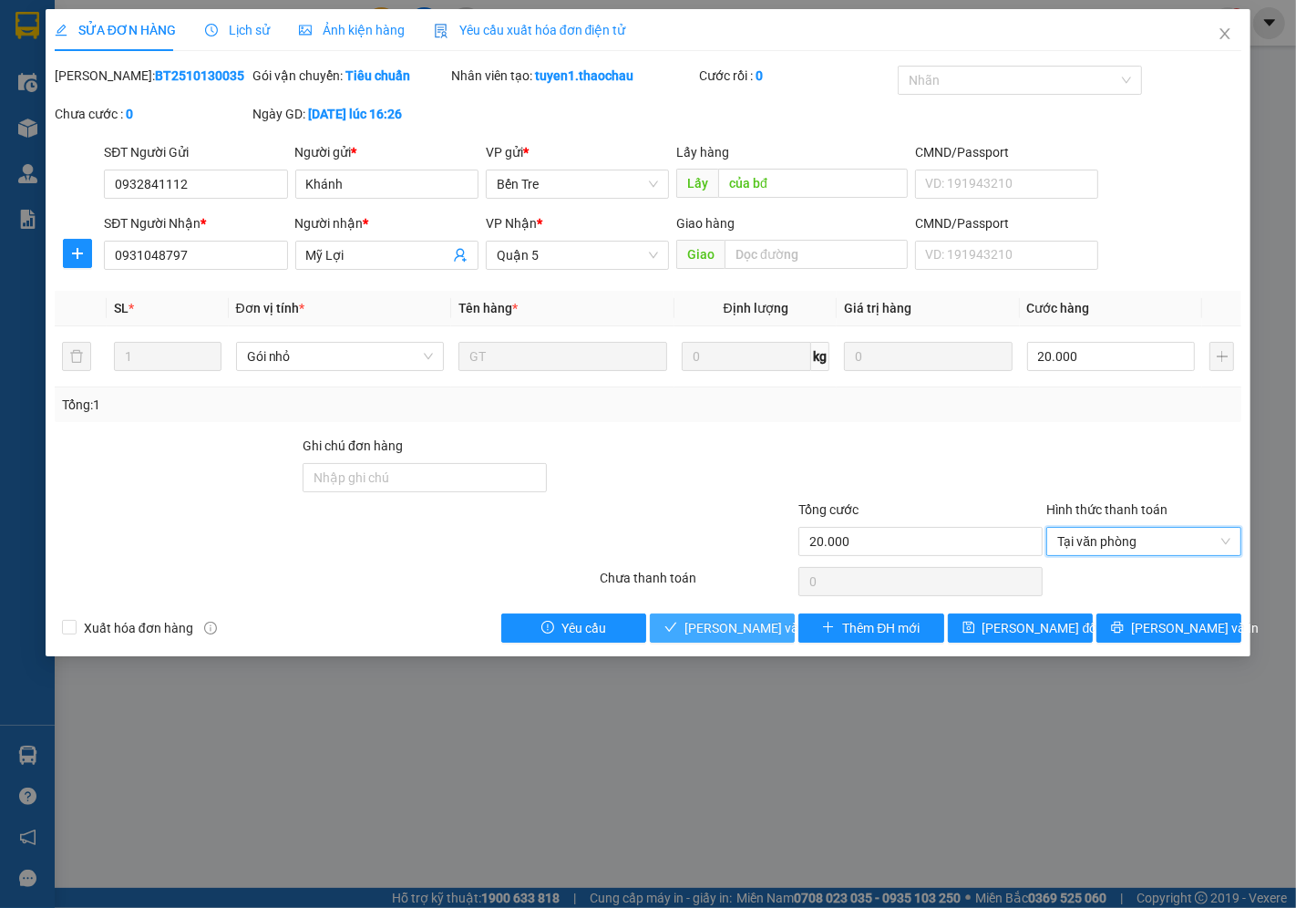
click at [743, 633] on span "Lưu và Giao hàng" at bounding box center [808, 628] width 246 height 20
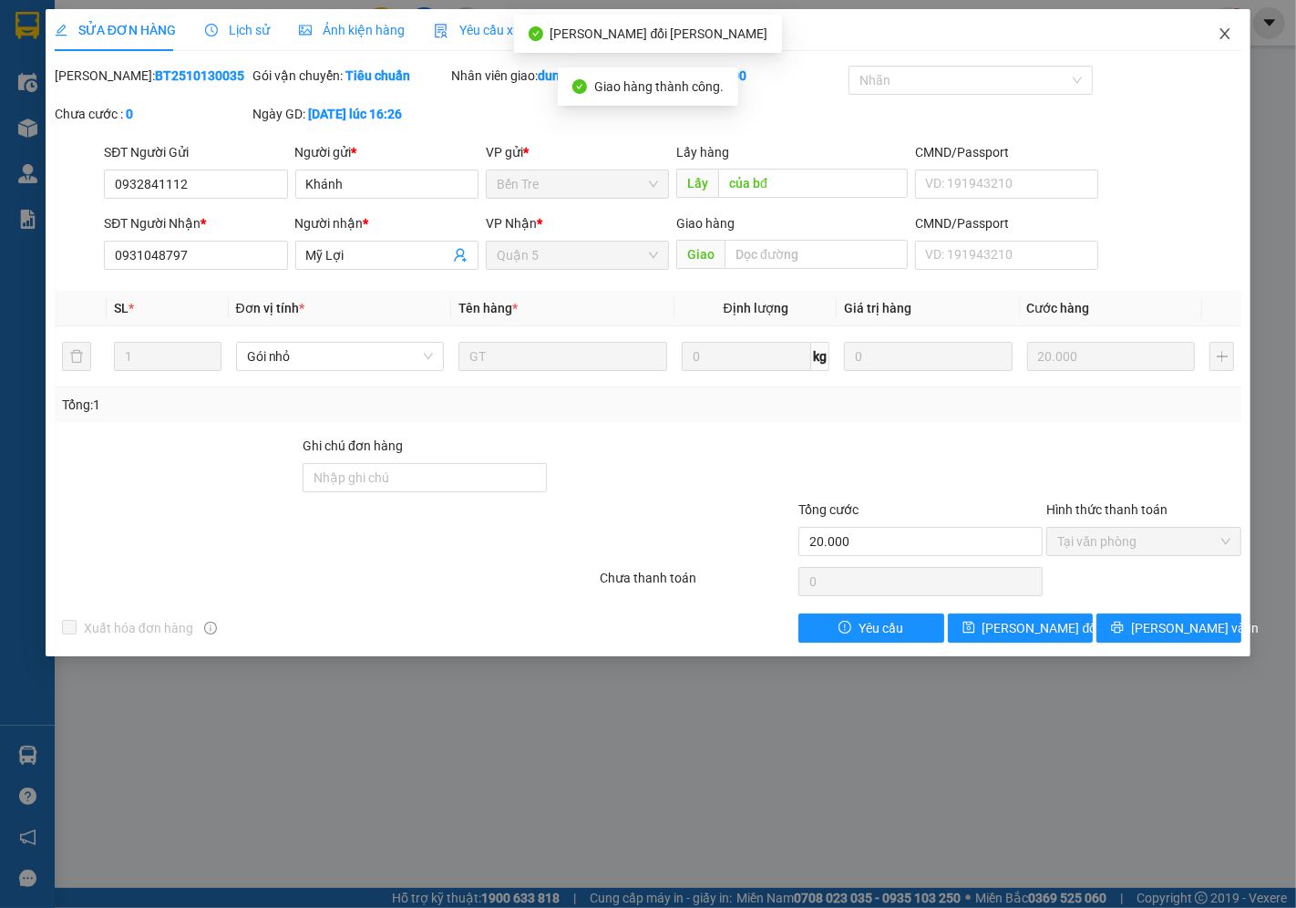
click at [1230, 27] on icon "close" at bounding box center [1225, 33] width 15 height 15
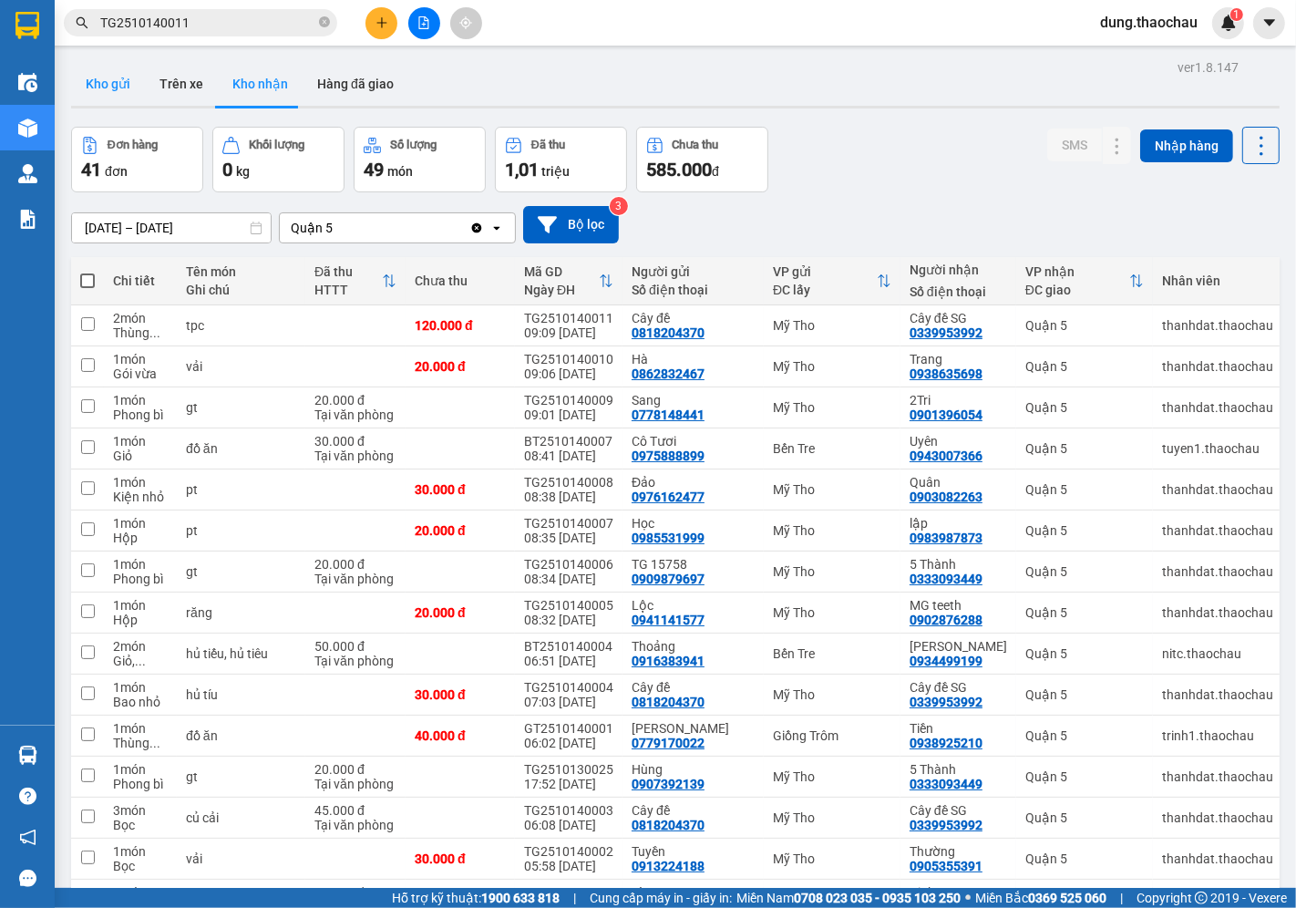
click at [113, 85] on button "Kho gửi" at bounding box center [108, 84] width 74 height 44
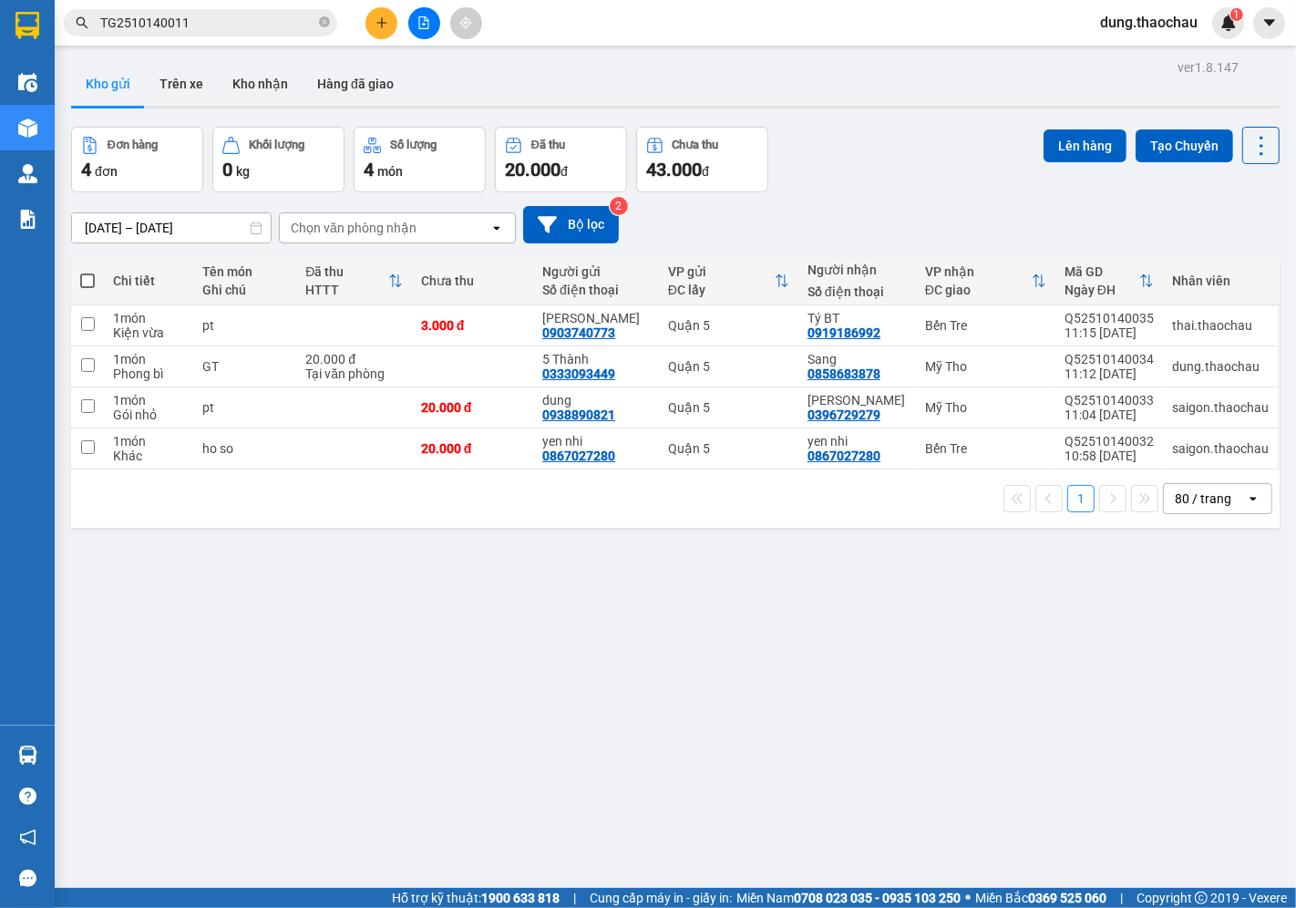
click at [89, 283] on span at bounding box center [87, 280] width 15 height 15
click at [87, 272] on input "checkbox" at bounding box center [87, 272] width 0 height 0
checkbox input "true"
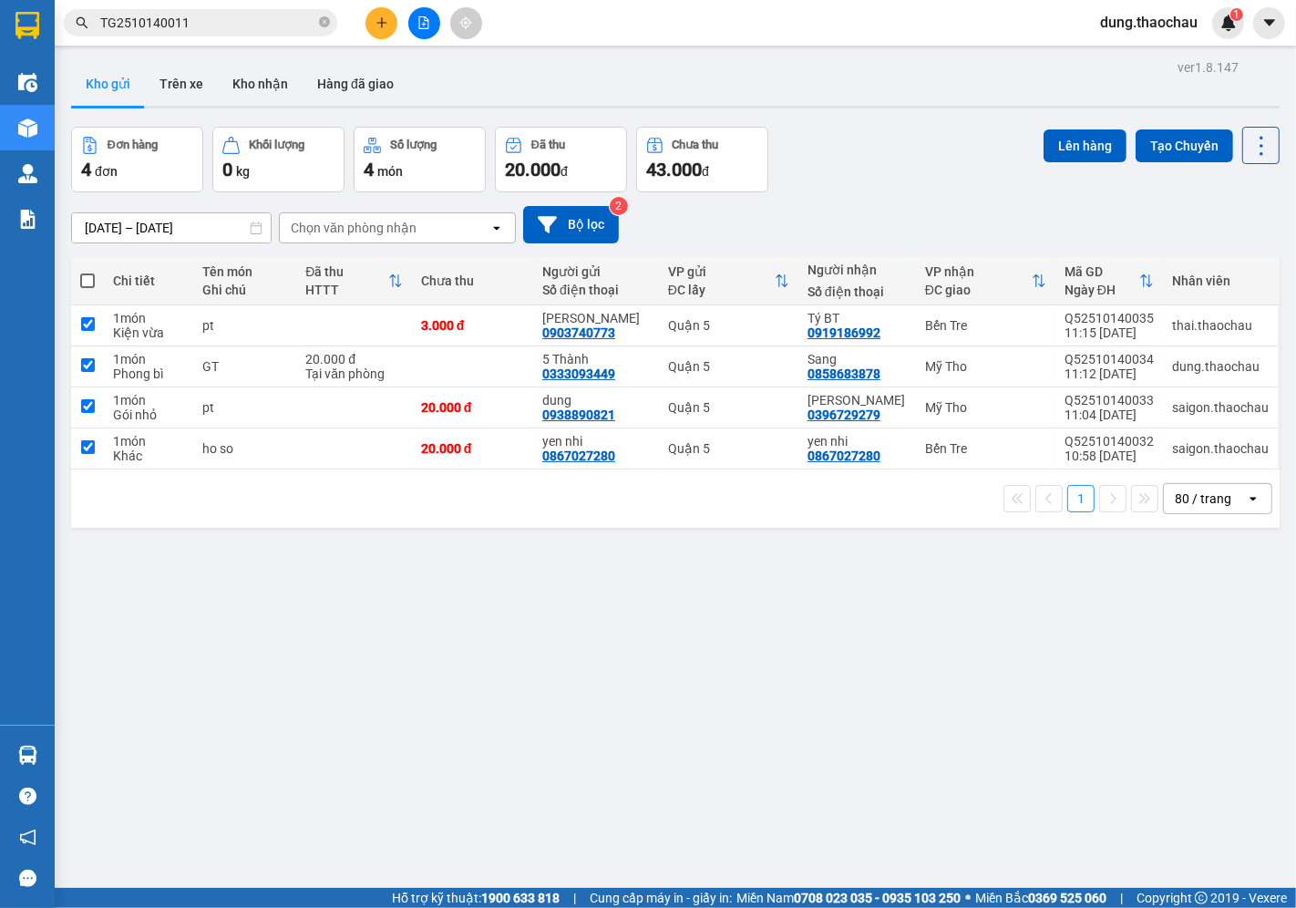
checkbox input "true"
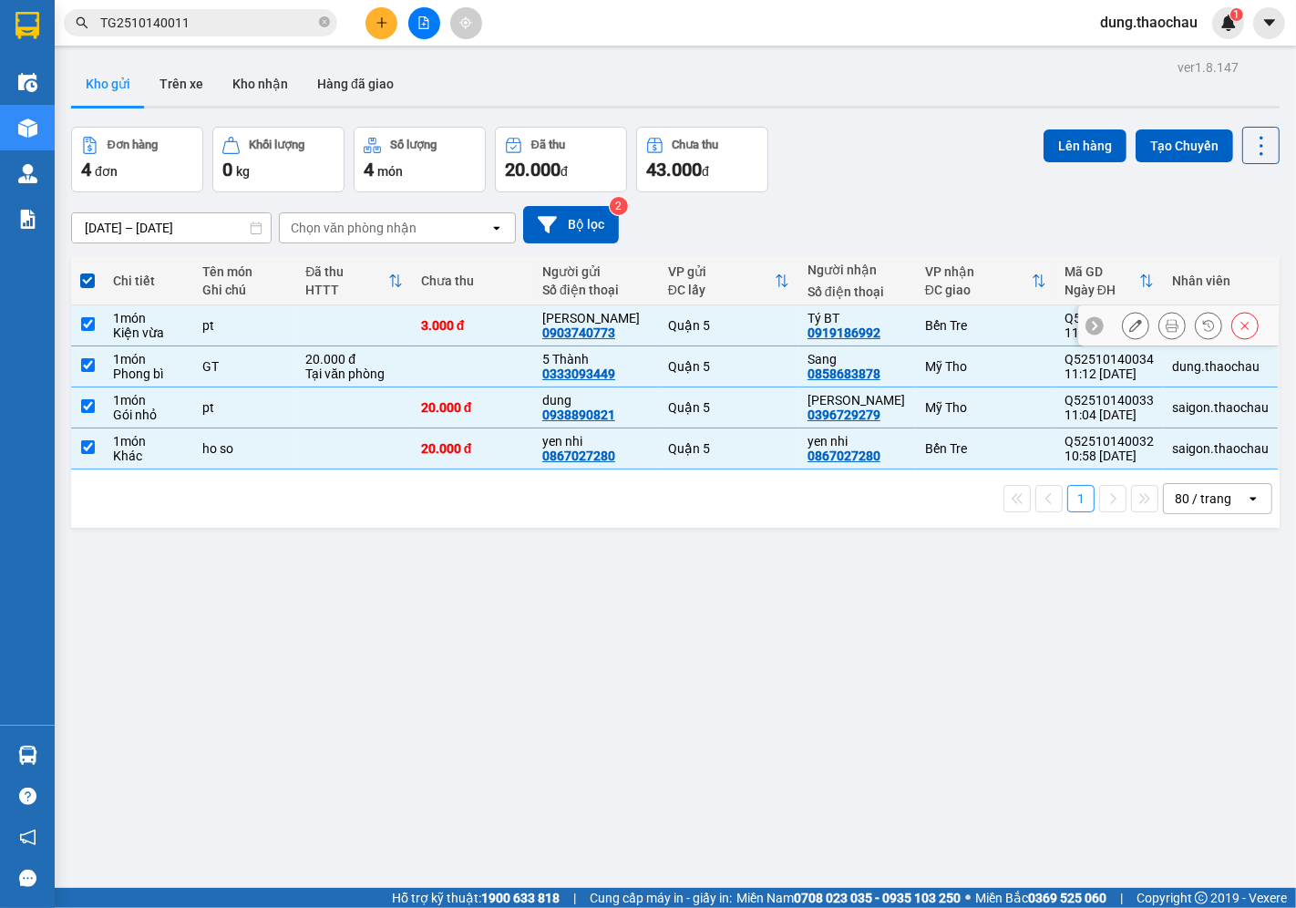
click at [81, 330] on input "checkbox" at bounding box center [88, 324] width 14 height 14
checkbox input "false"
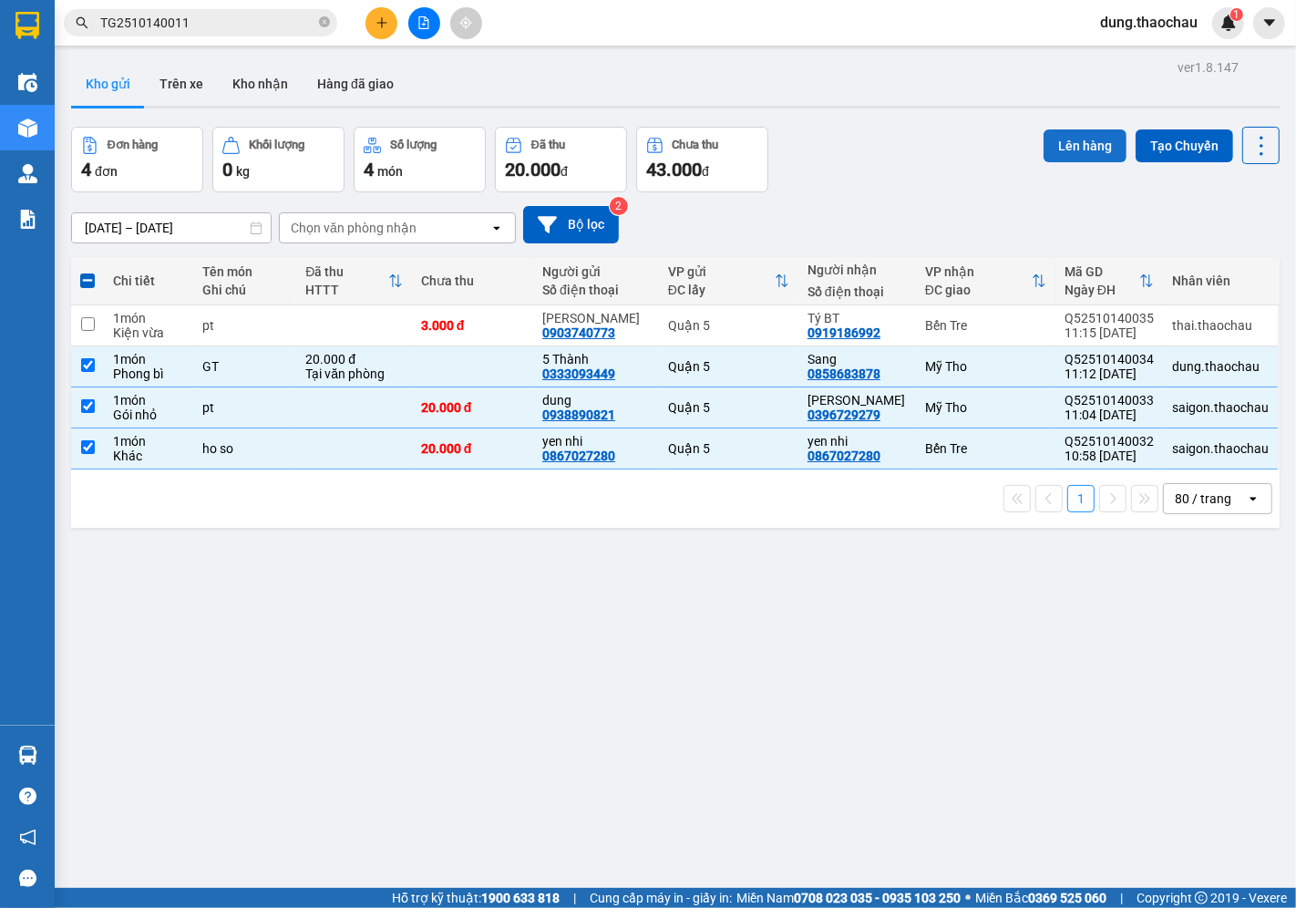
click at [1053, 140] on button "Lên hàng" at bounding box center [1085, 145] width 83 height 33
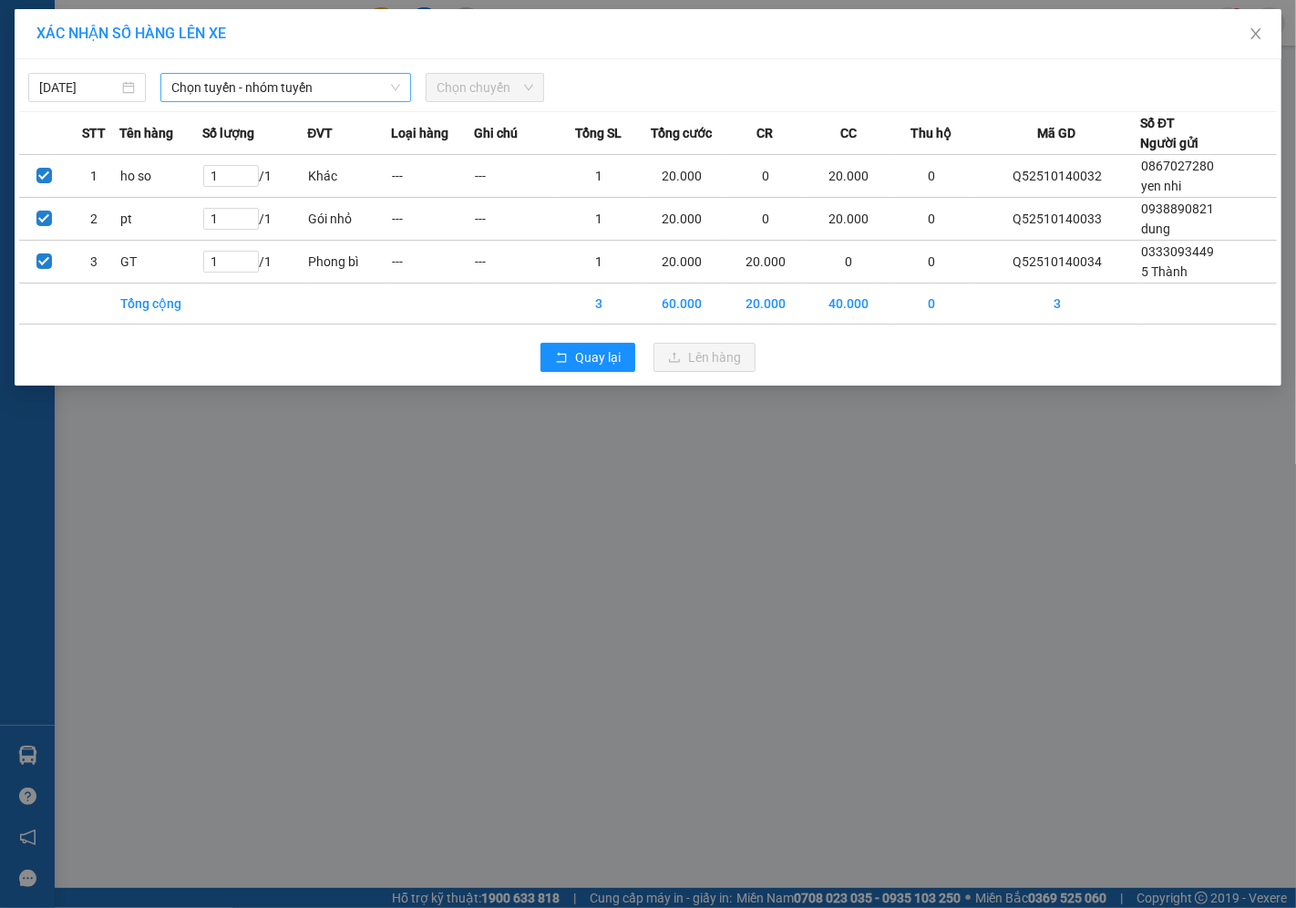
click at [204, 97] on span "Chọn tuyến - nhóm tuyến" at bounding box center [285, 87] width 229 height 27
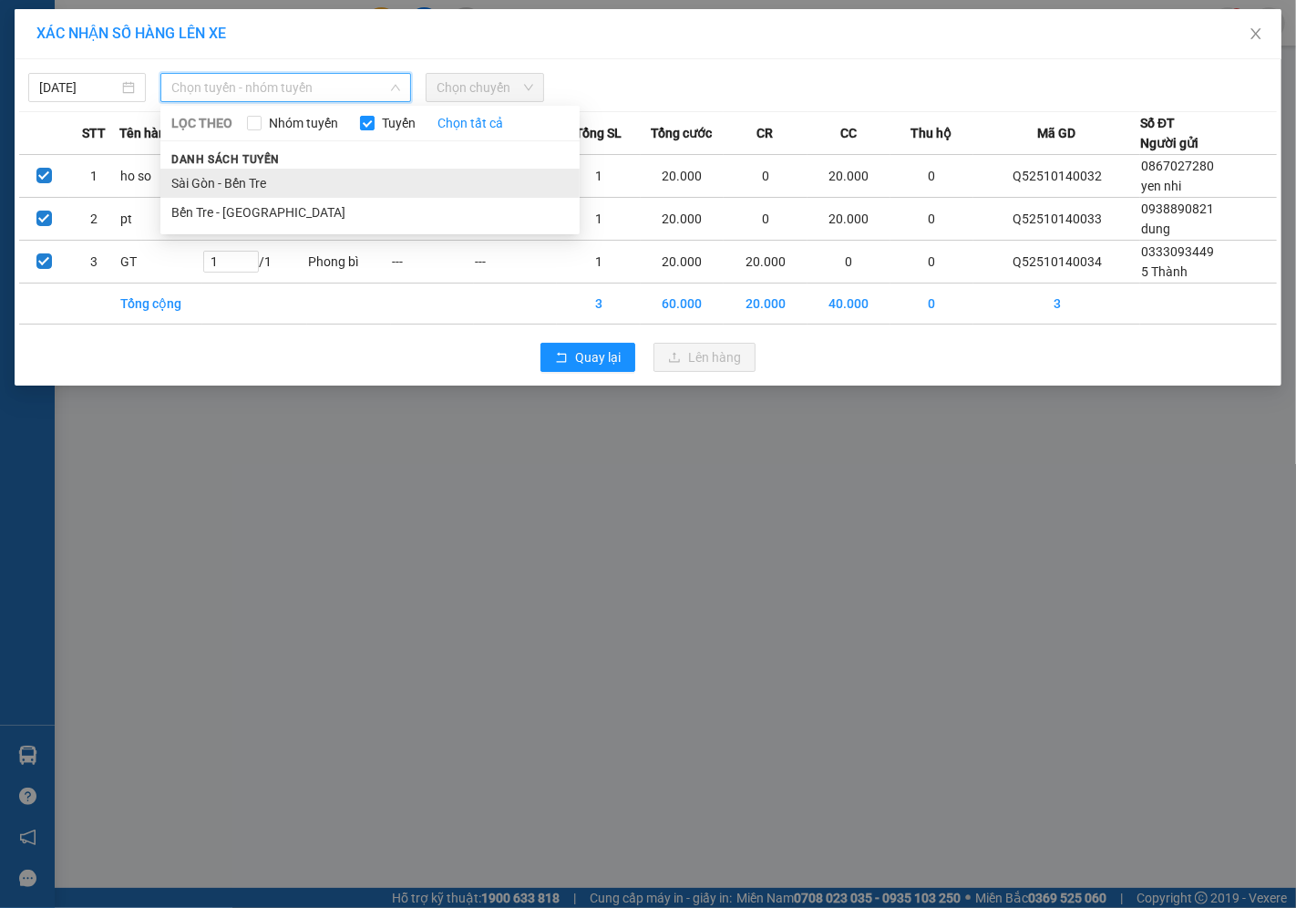
click at [198, 182] on li "Sài Gòn - Bến Tre" at bounding box center [369, 183] width 419 height 29
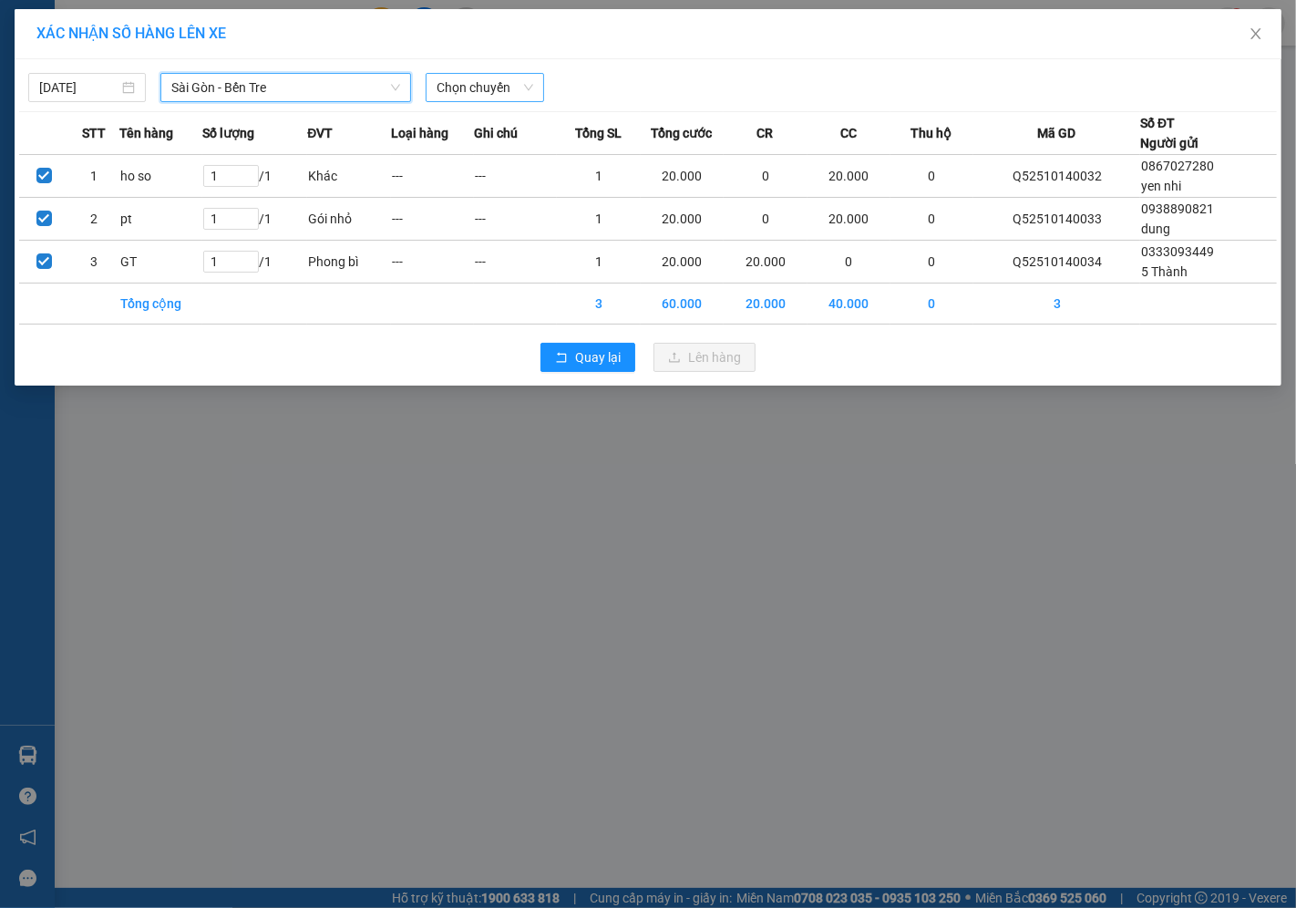
click at [499, 93] on span "Chọn chuyến" at bounding box center [485, 87] width 96 height 27
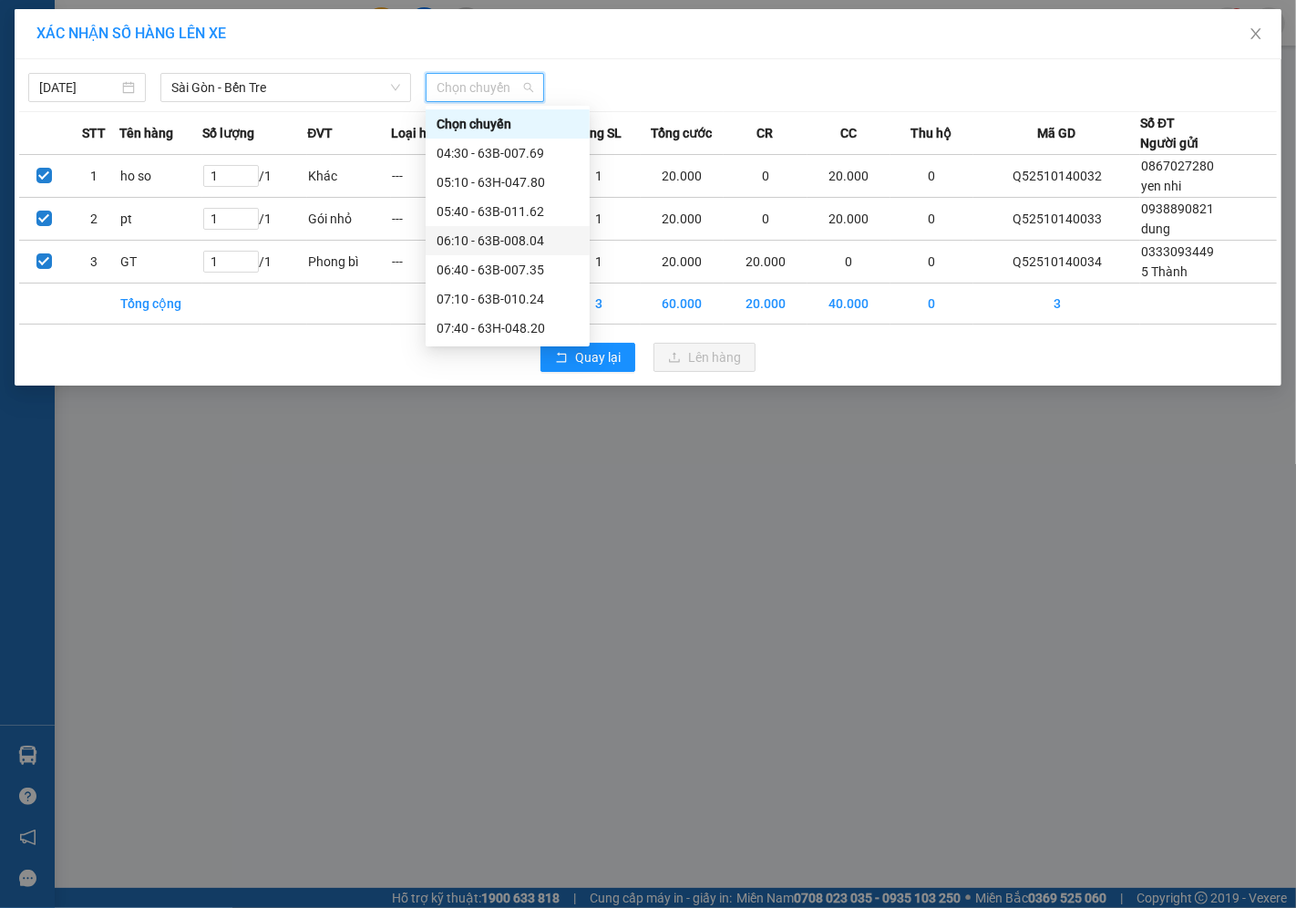
scroll to position [202, 0]
click at [481, 322] on div "11:10 - 63H-047.80" at bounding box center [508, 330] width 142 height 20
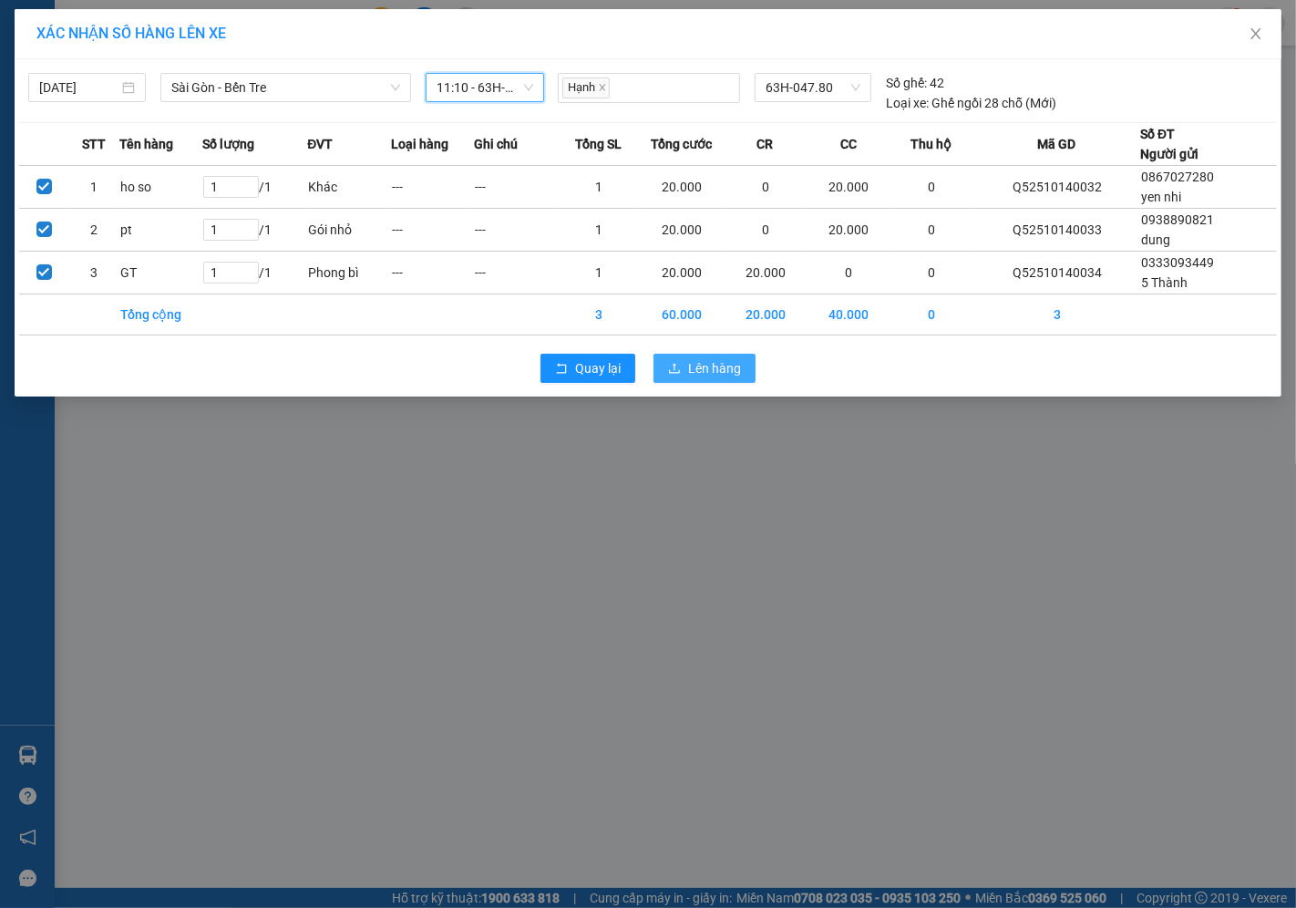
click at [722, 377] on span "Lên hàng" at bounding box center [714, 368] width 53 height 20
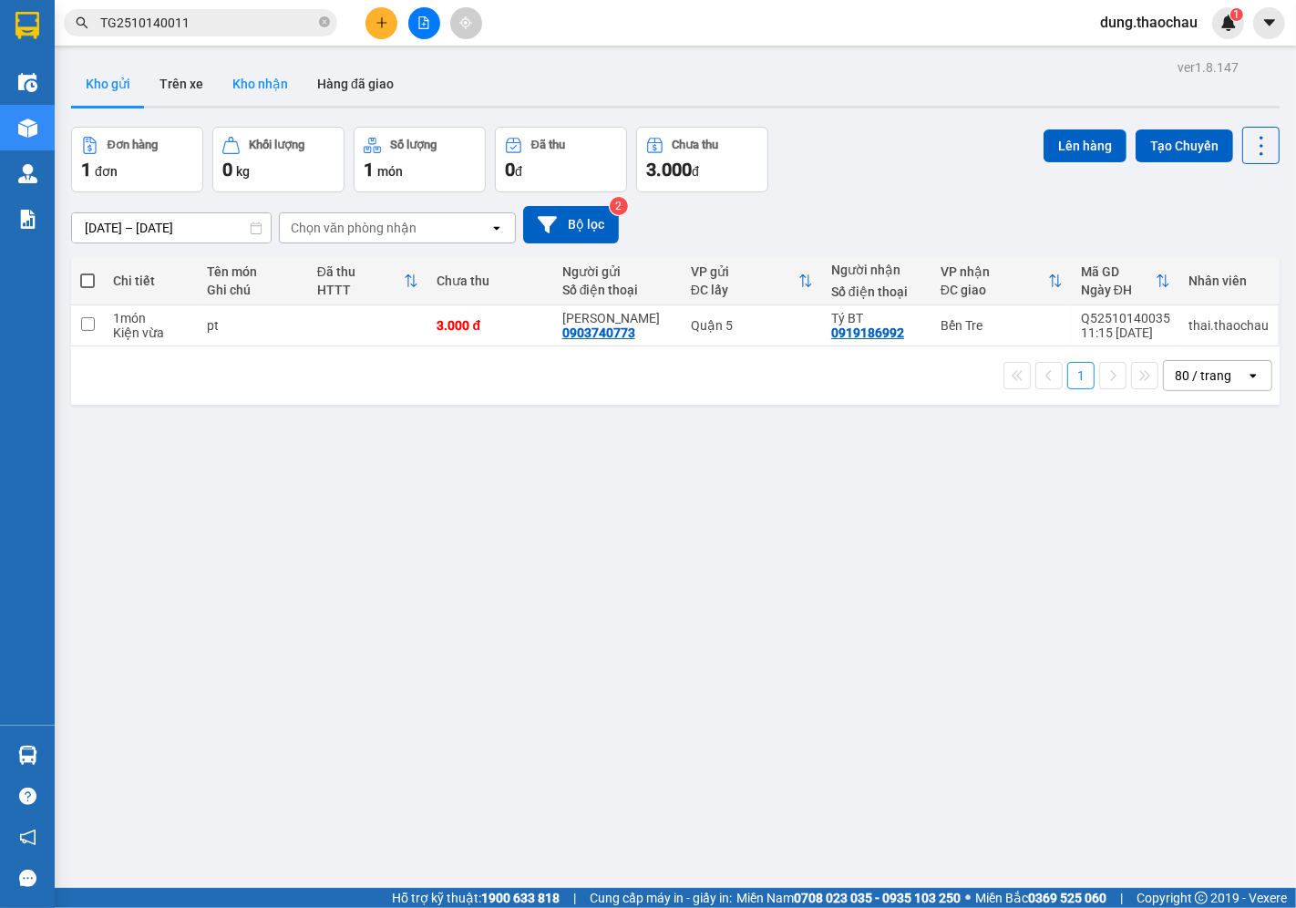
click at [256, 87] on button "Kho nhận" at bounding box center [260, 84] width 85 height 44
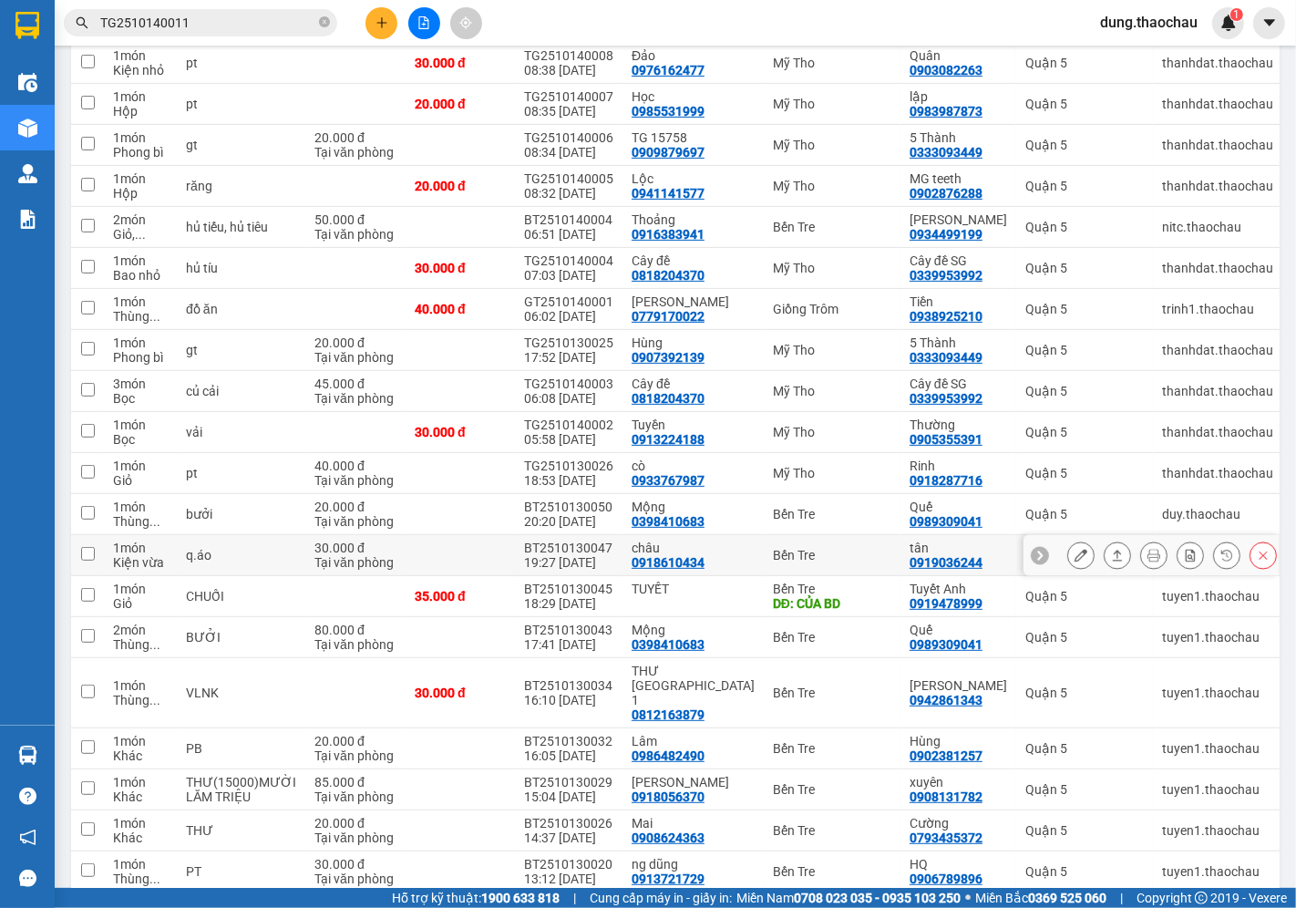
scroll to position [506, 0]
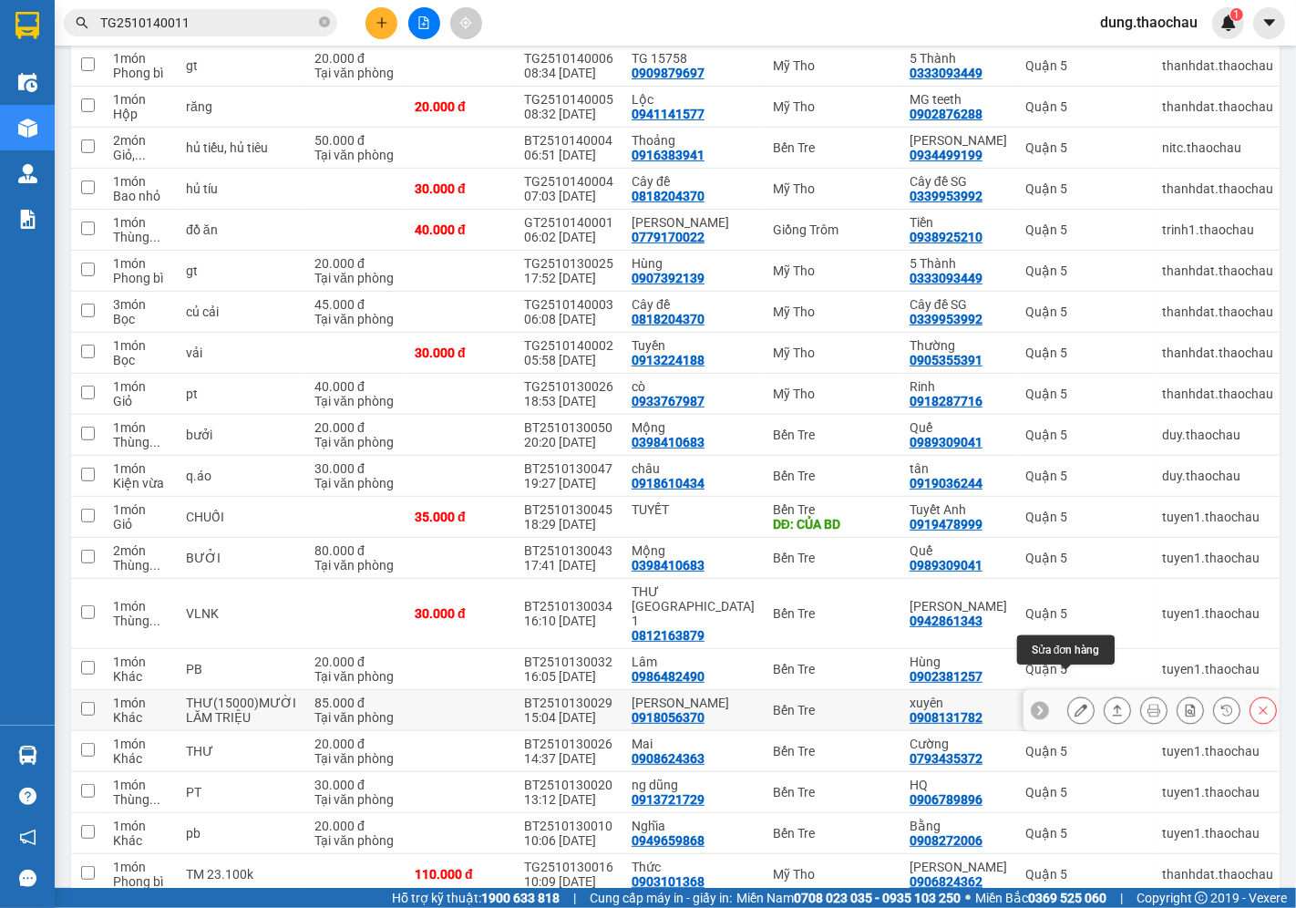
click at [1075, 704] on icon at bounding box center [1081, 710] width 13 height 13
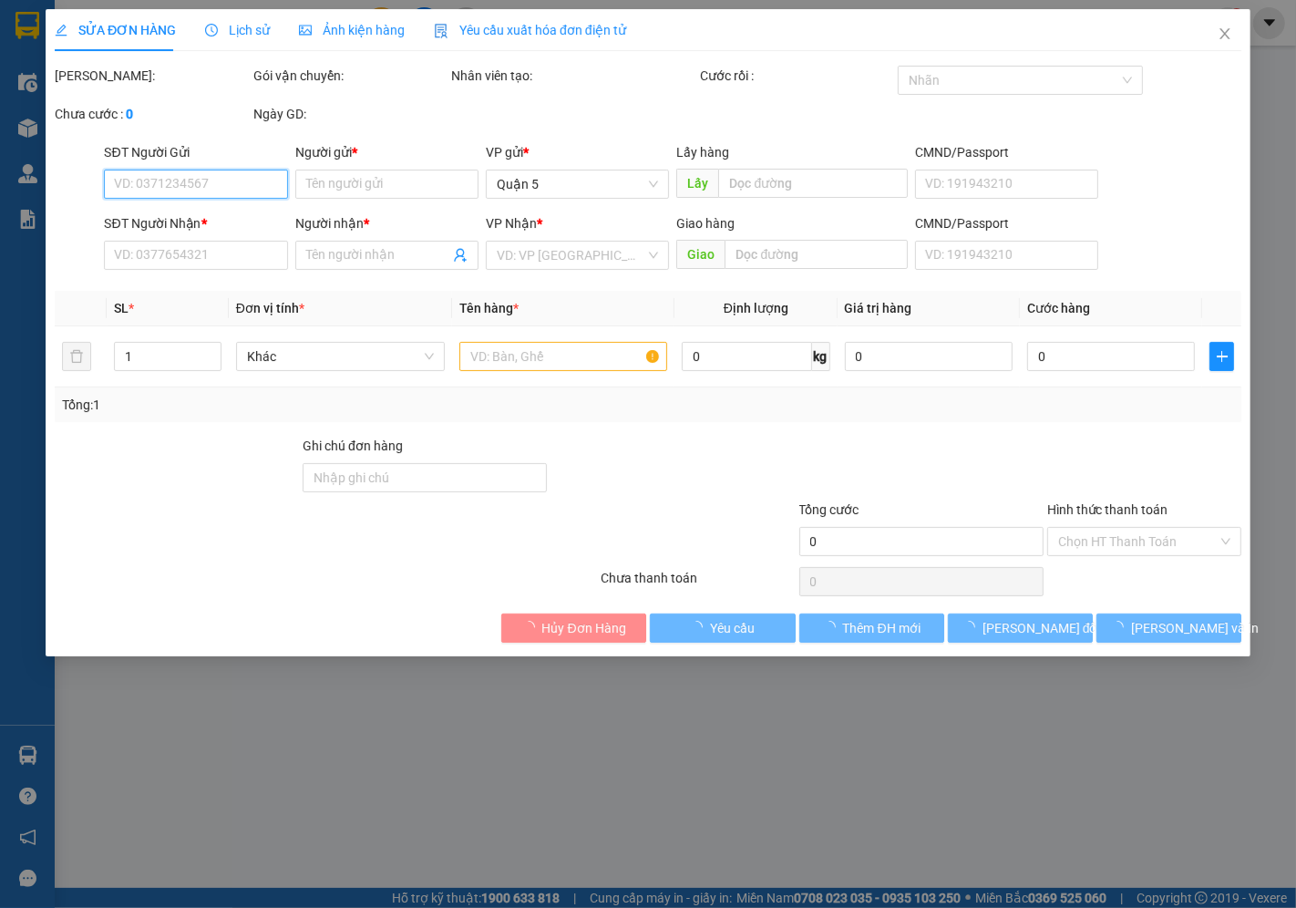
type input "0918056370"
type input "Tấn Tài"
type input "0908131782"
type input "xuyên"
type input "85.000"
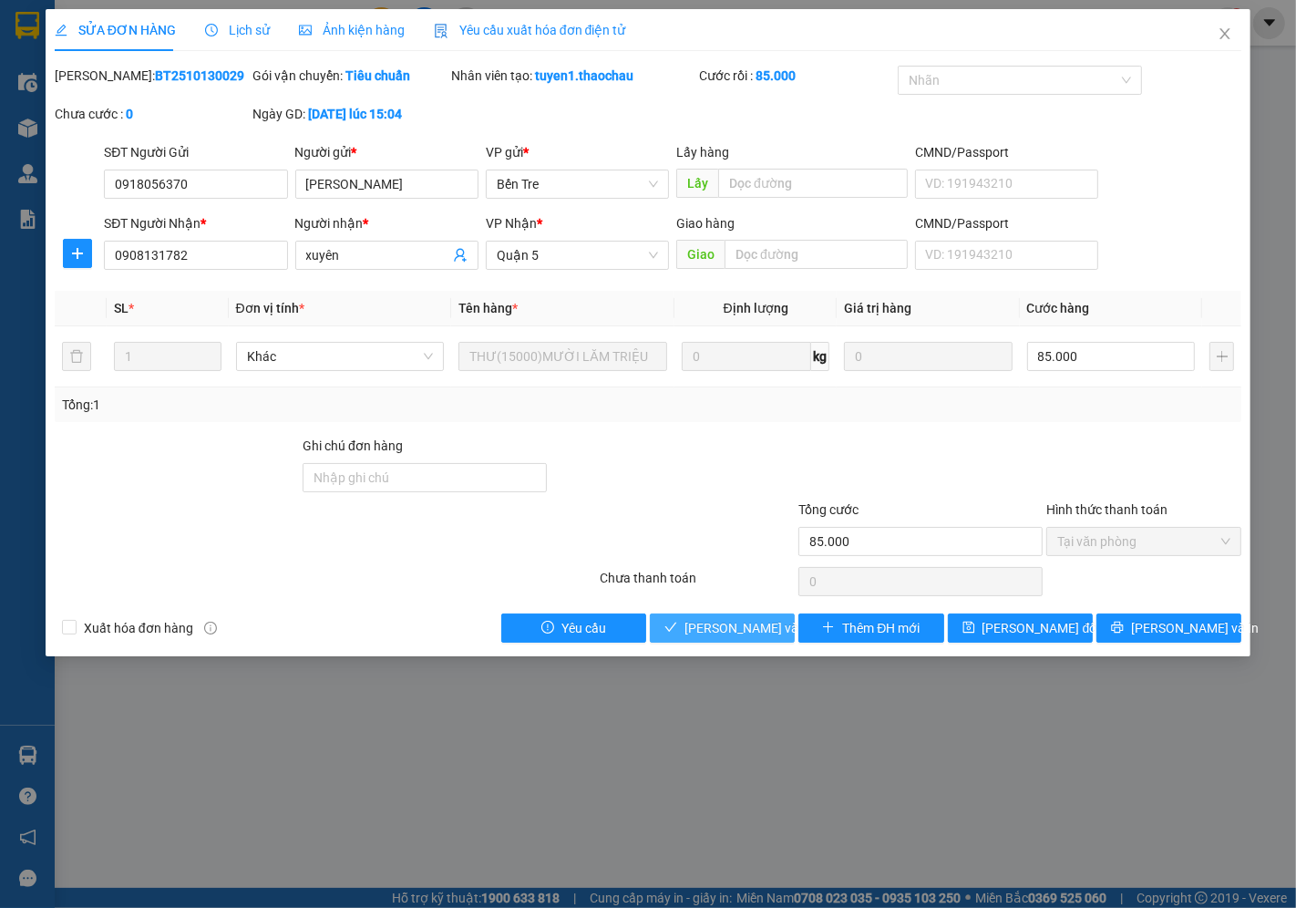
click at [753, 625] on span "Lưu và Giao hàng" at bounding box center [808, 628] width 246 height 20
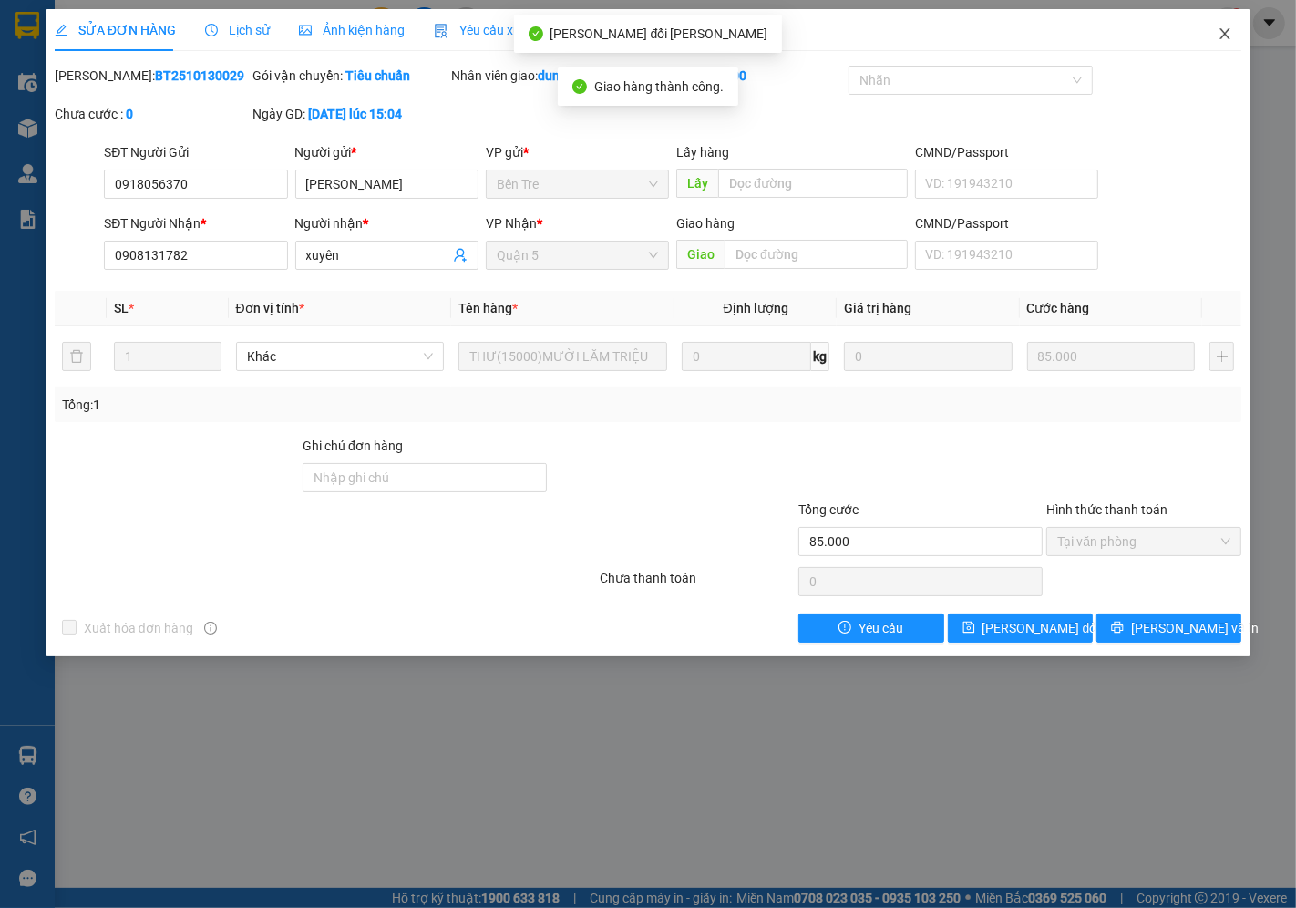
click at [1228, 35] on icon "close" at bounding box center [1225, 33] width 15 height 15
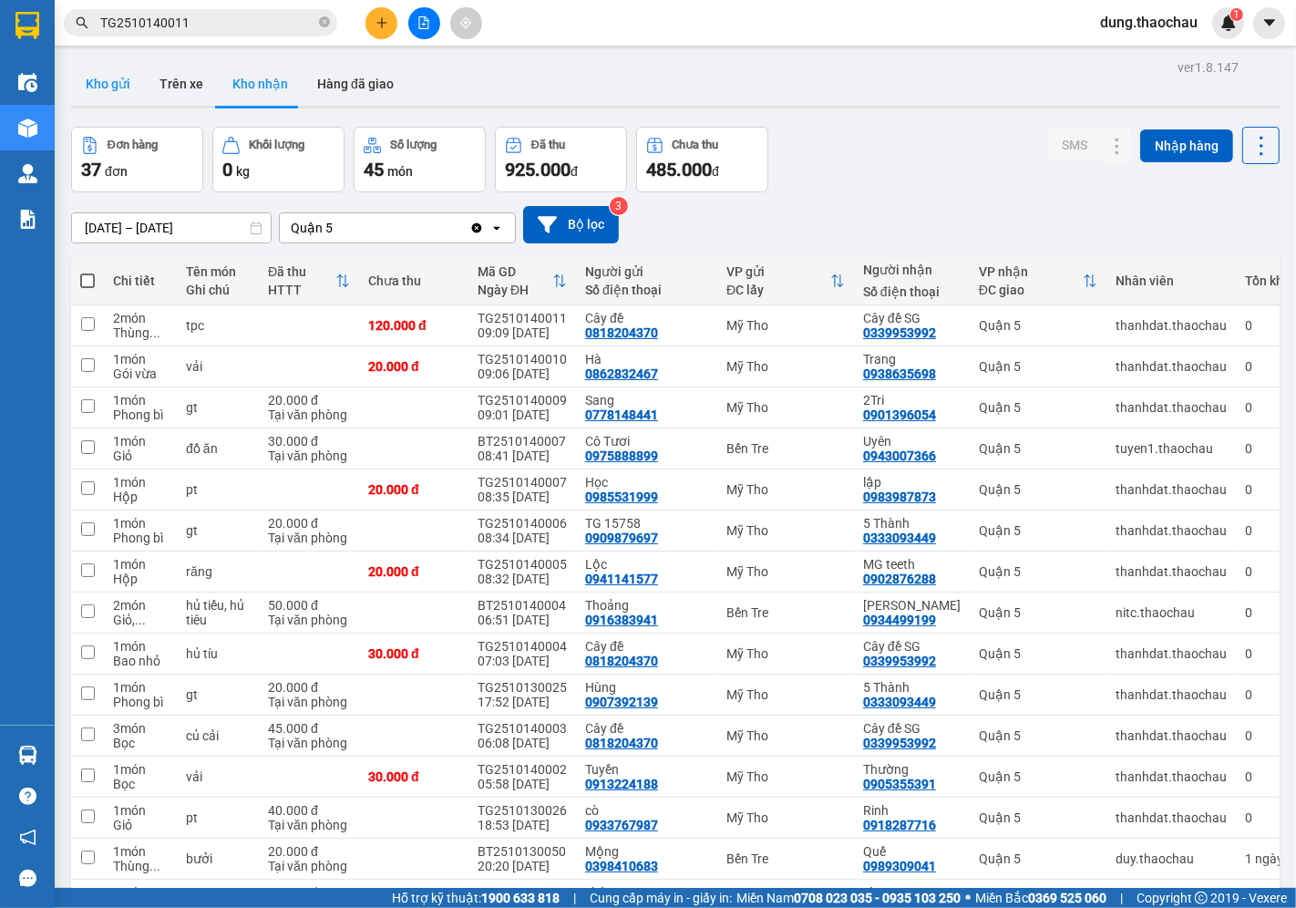
click at [114, 79] on button "Kho gửi" at bounding box center [108, 84] width 74 height 44
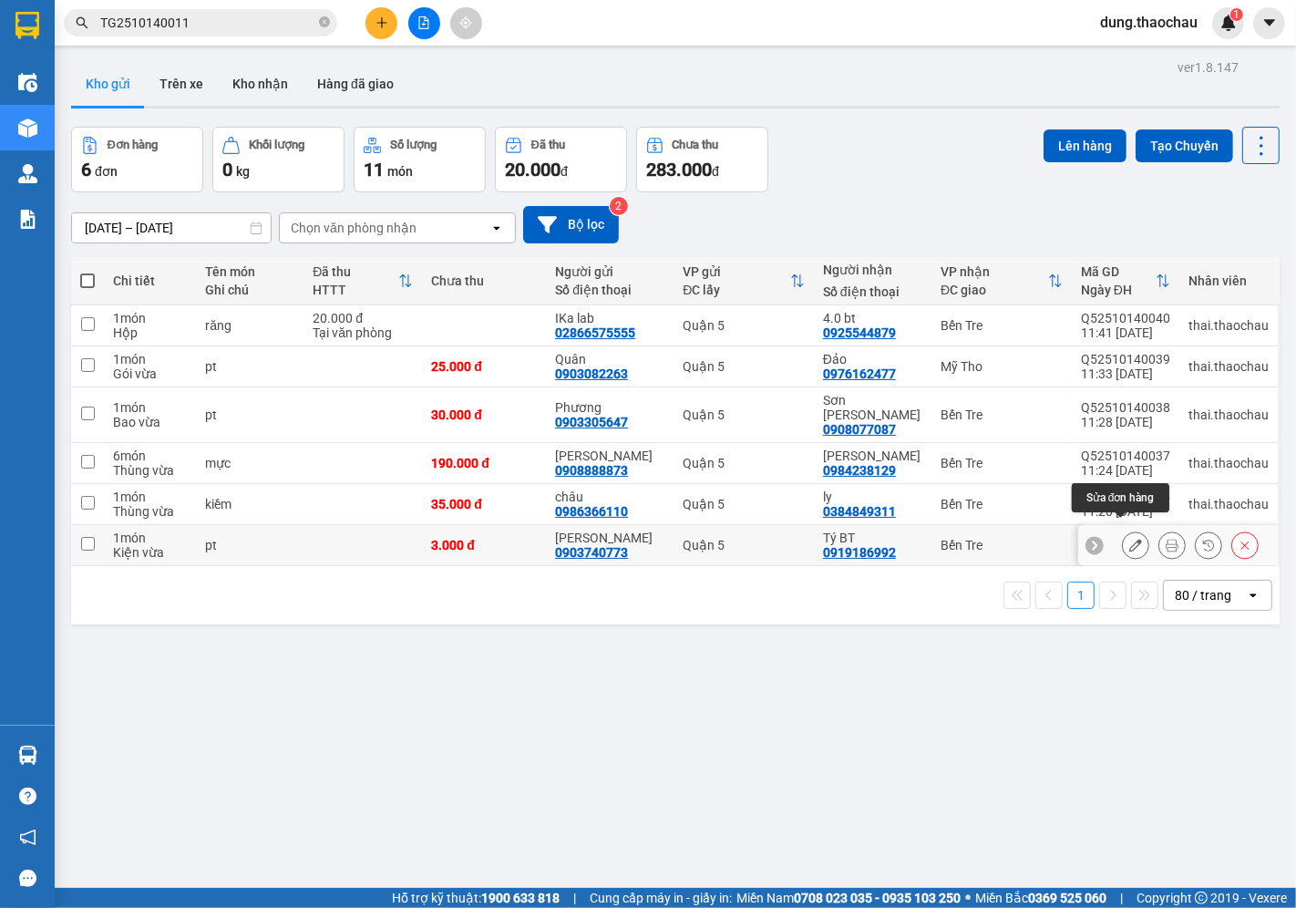
click at [1129, 539] on icon at bounding box center [1135, 545] width 13 height 13
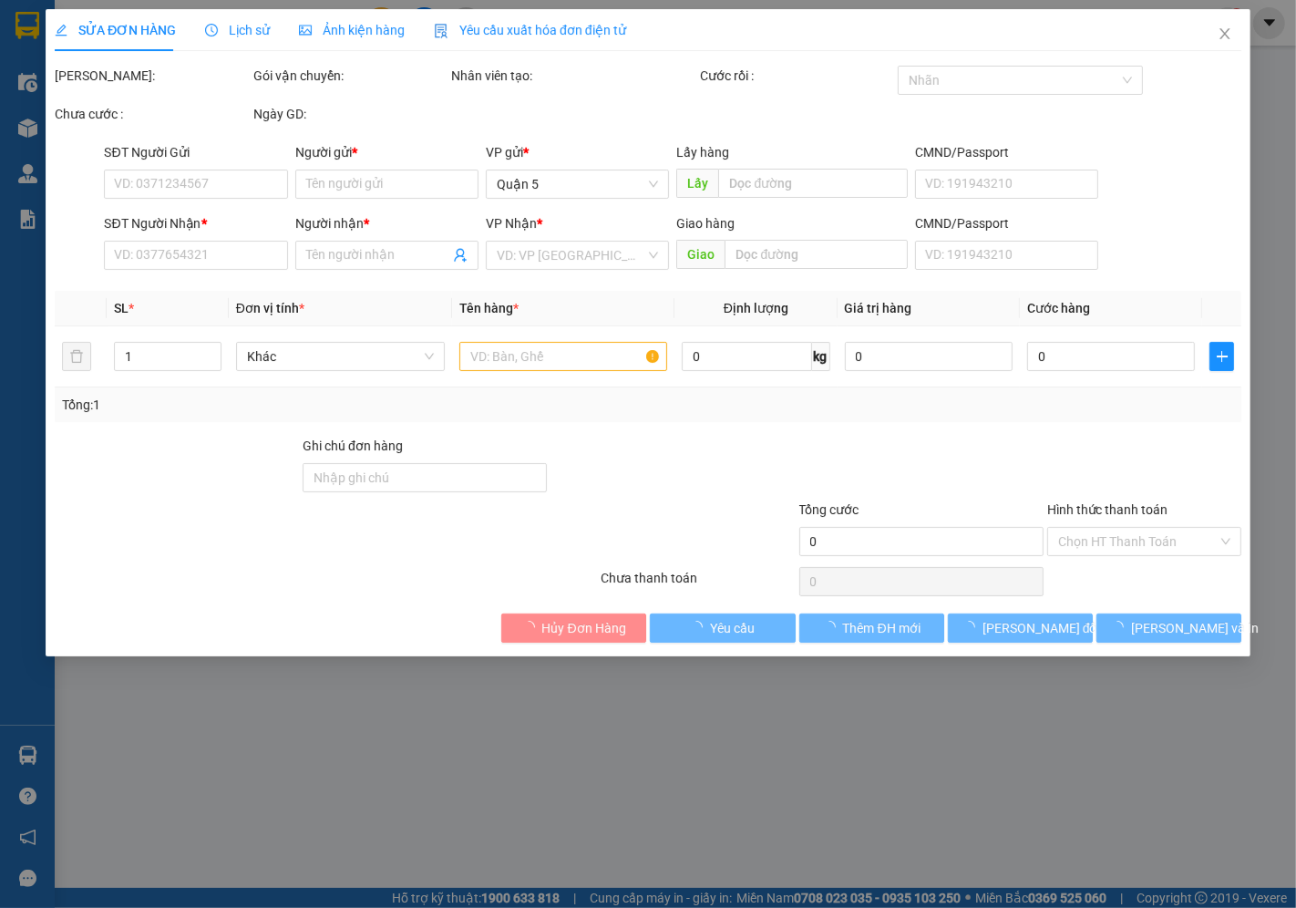
type input "0903740773"
type input "Quang Vũ"
type input "0919186992"
type input "Tý BT"
type input "3.000"
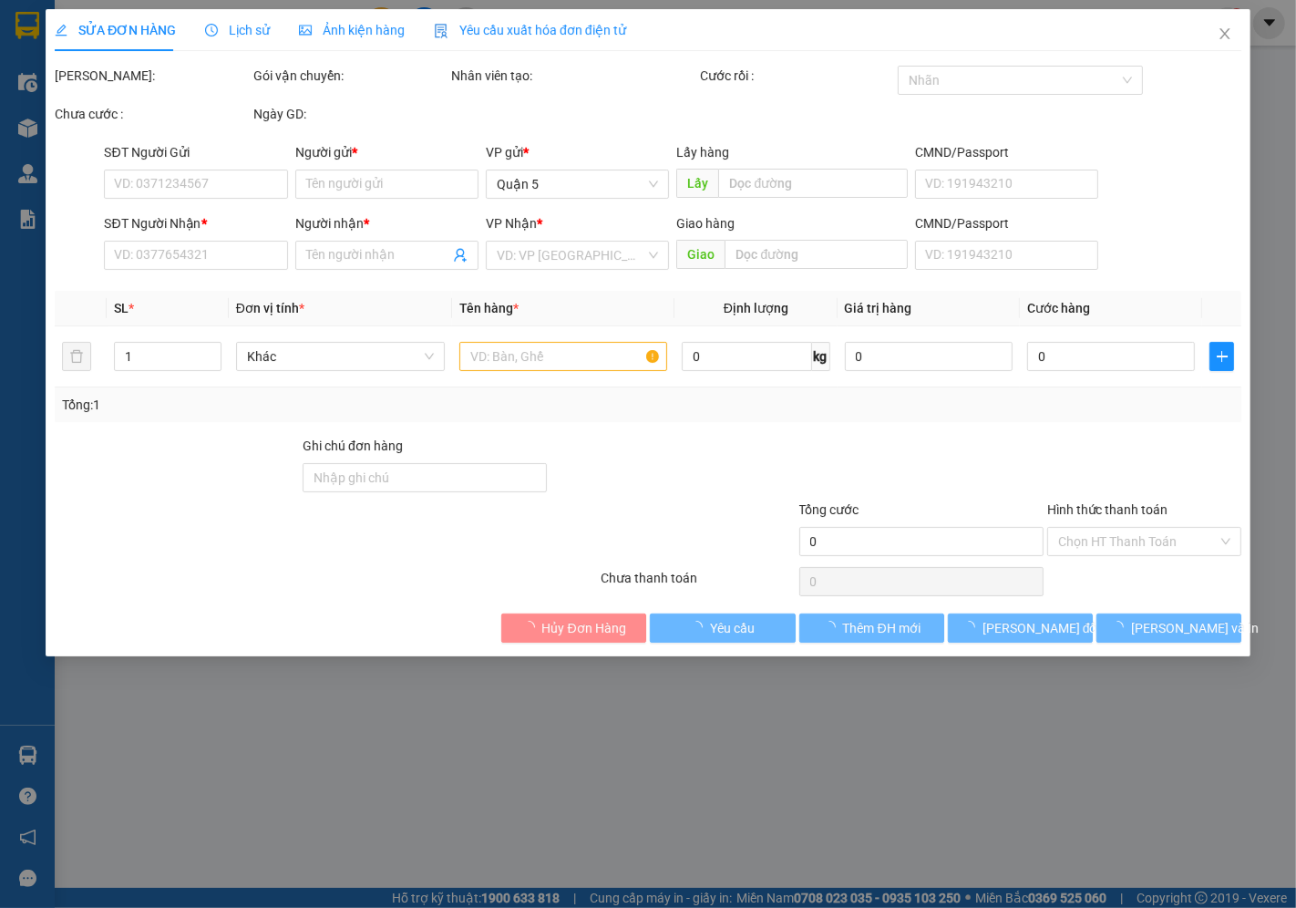
type input "3.000"
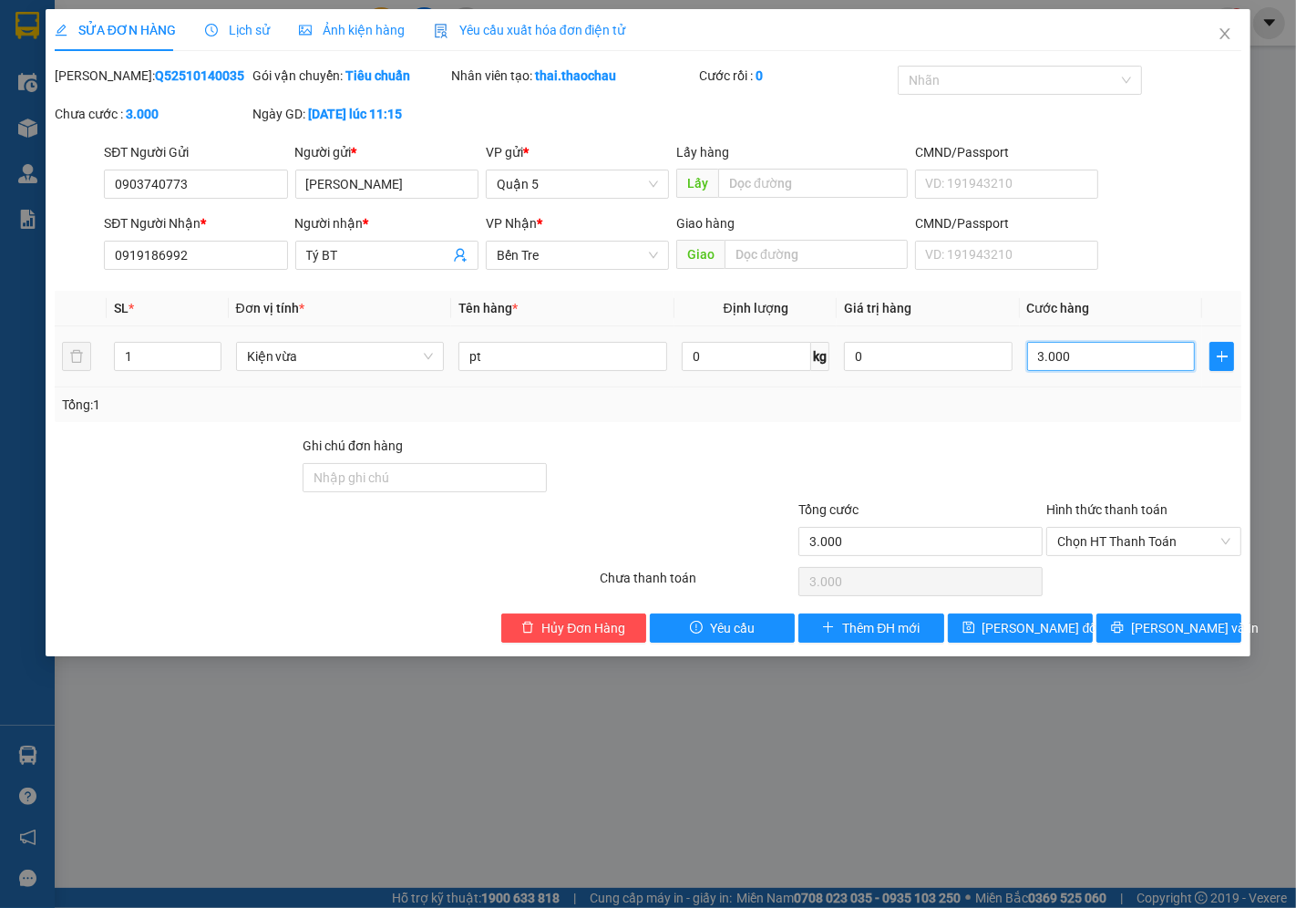
click at [1050, 358] on input "3.000" at bounding box center [1111, 356] width 168 height 29
type input "0"
type input "03"
type input "3"
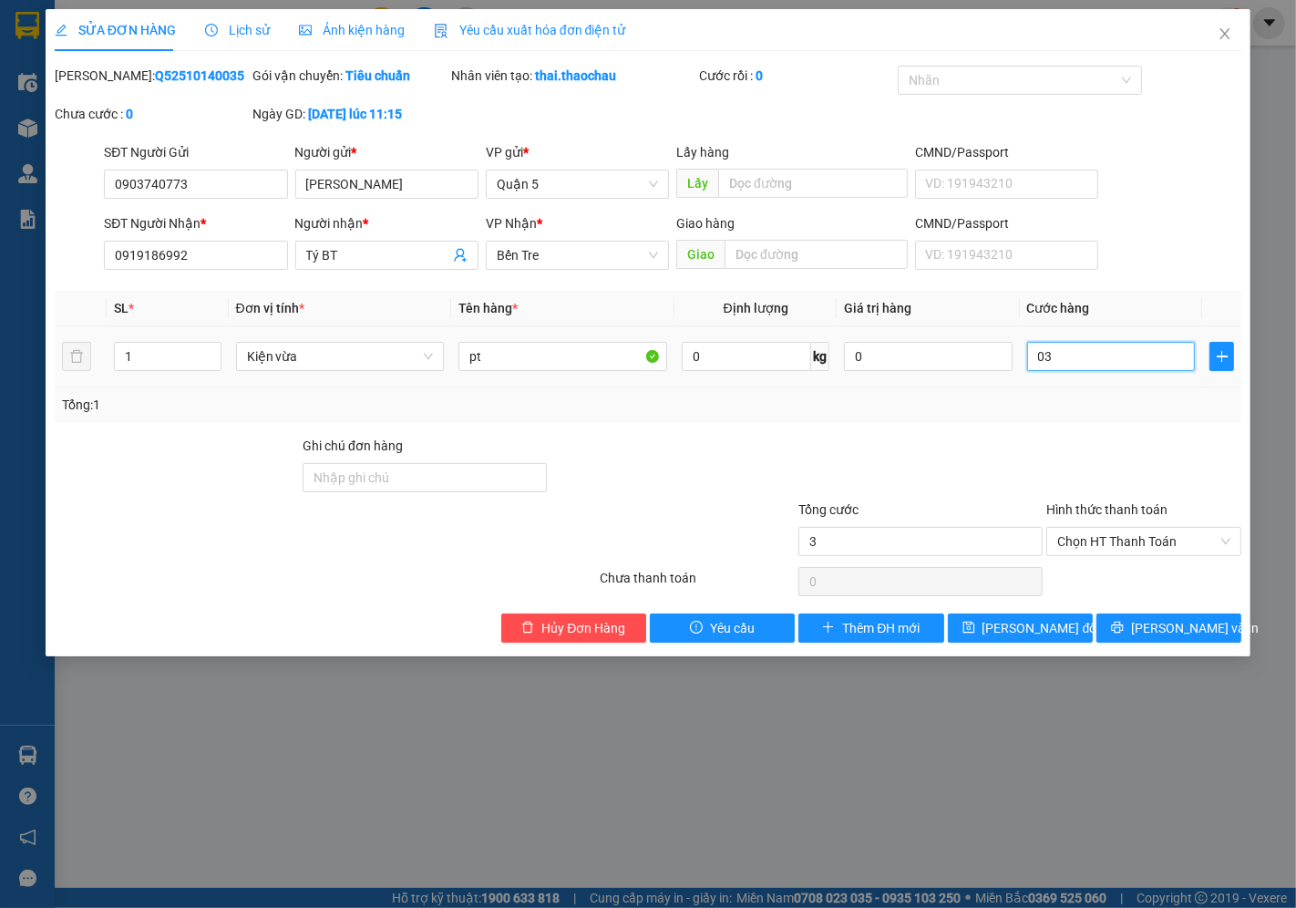
type input "3"
type input "30"
type input "030"
type input "30.000"
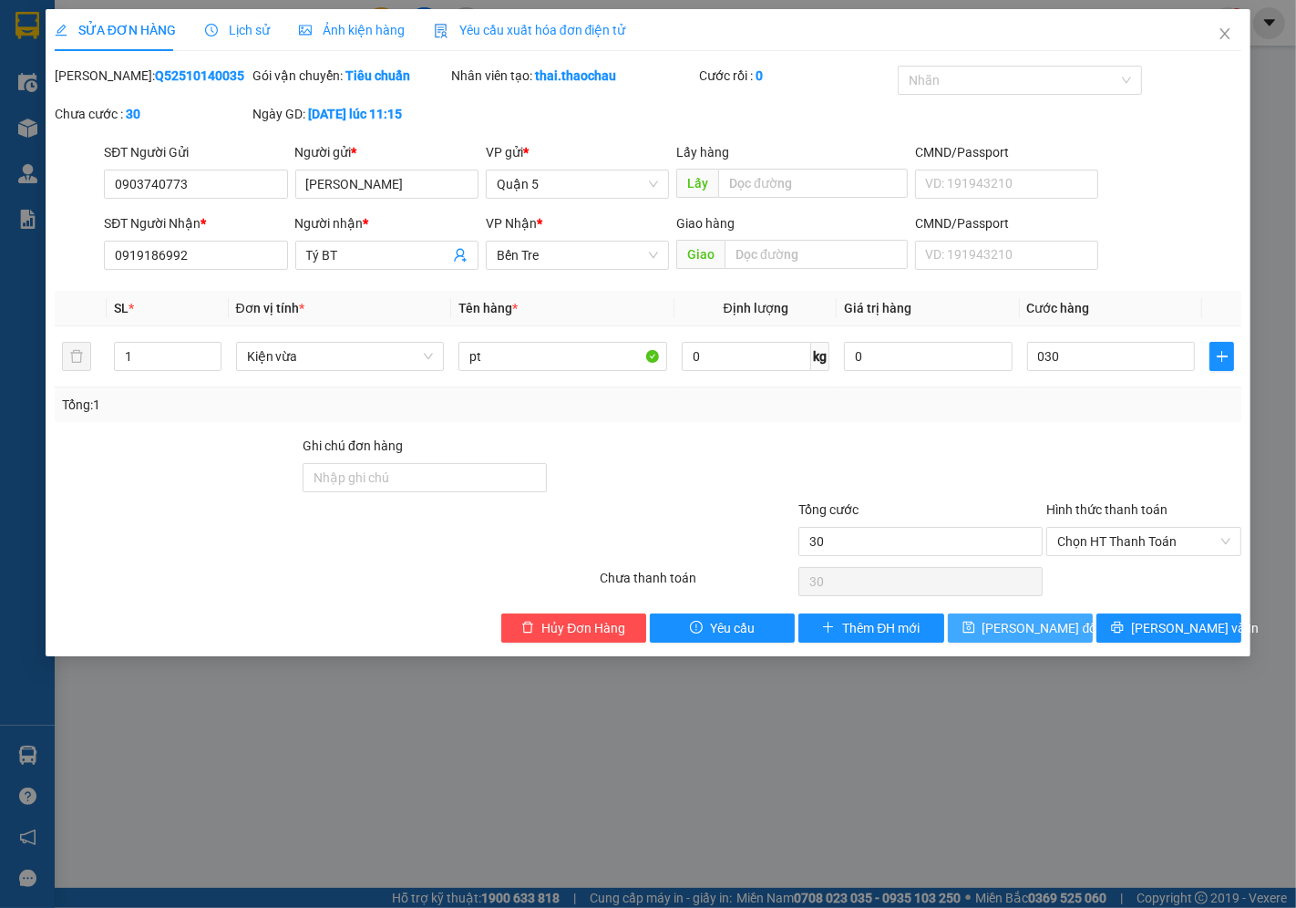
type input "30.000"
click at [1055, 633] on span "Lưu thay đổi" at bounding box center [1042, 628] width 118 height 20
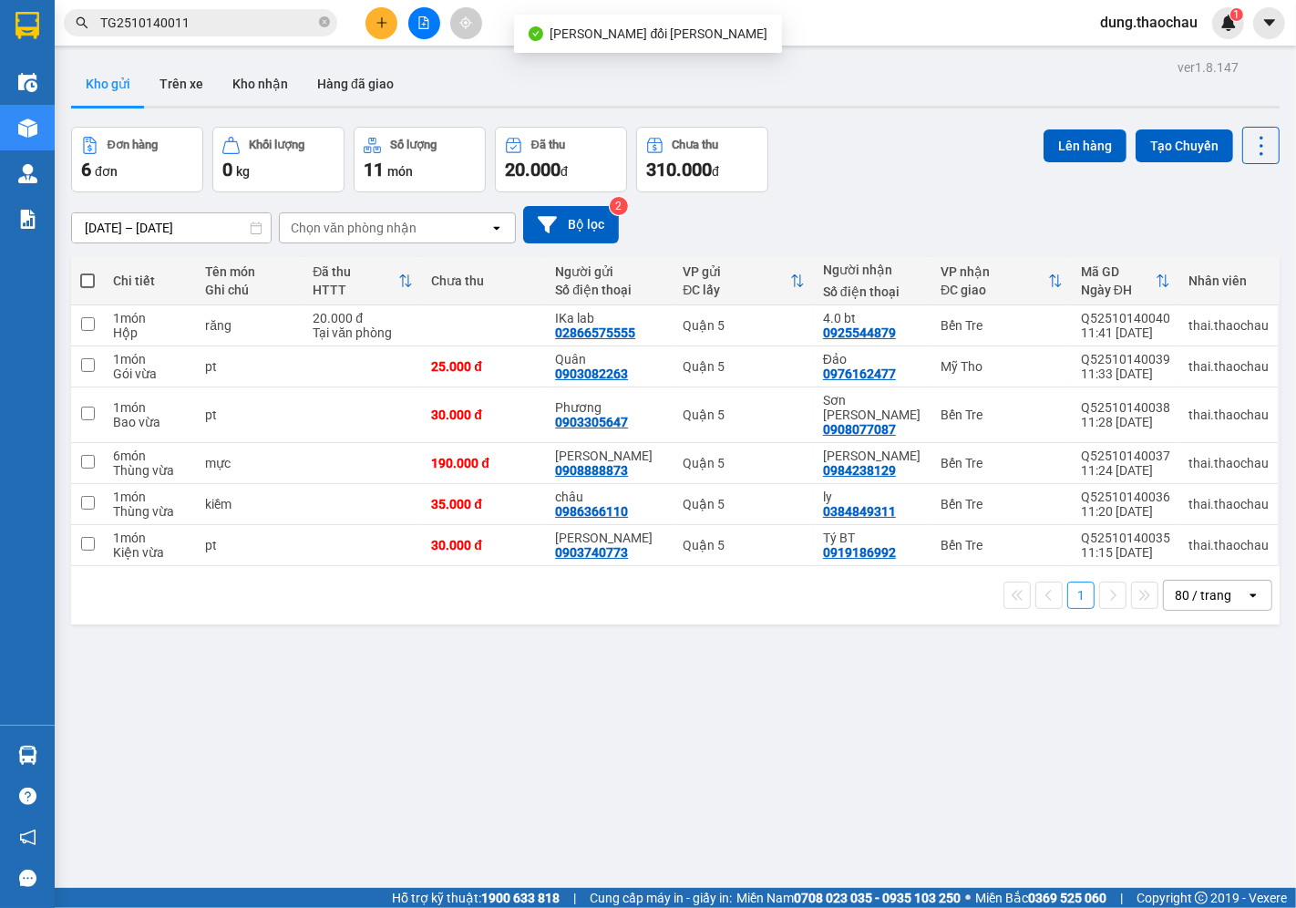
click at [86, 281] on span at bounding box center [87, 280] width 15 height 15
click at [87, 272] on input "checkbox" at bounding box center [87, 272] width 0 height 0
checkbox input "true"
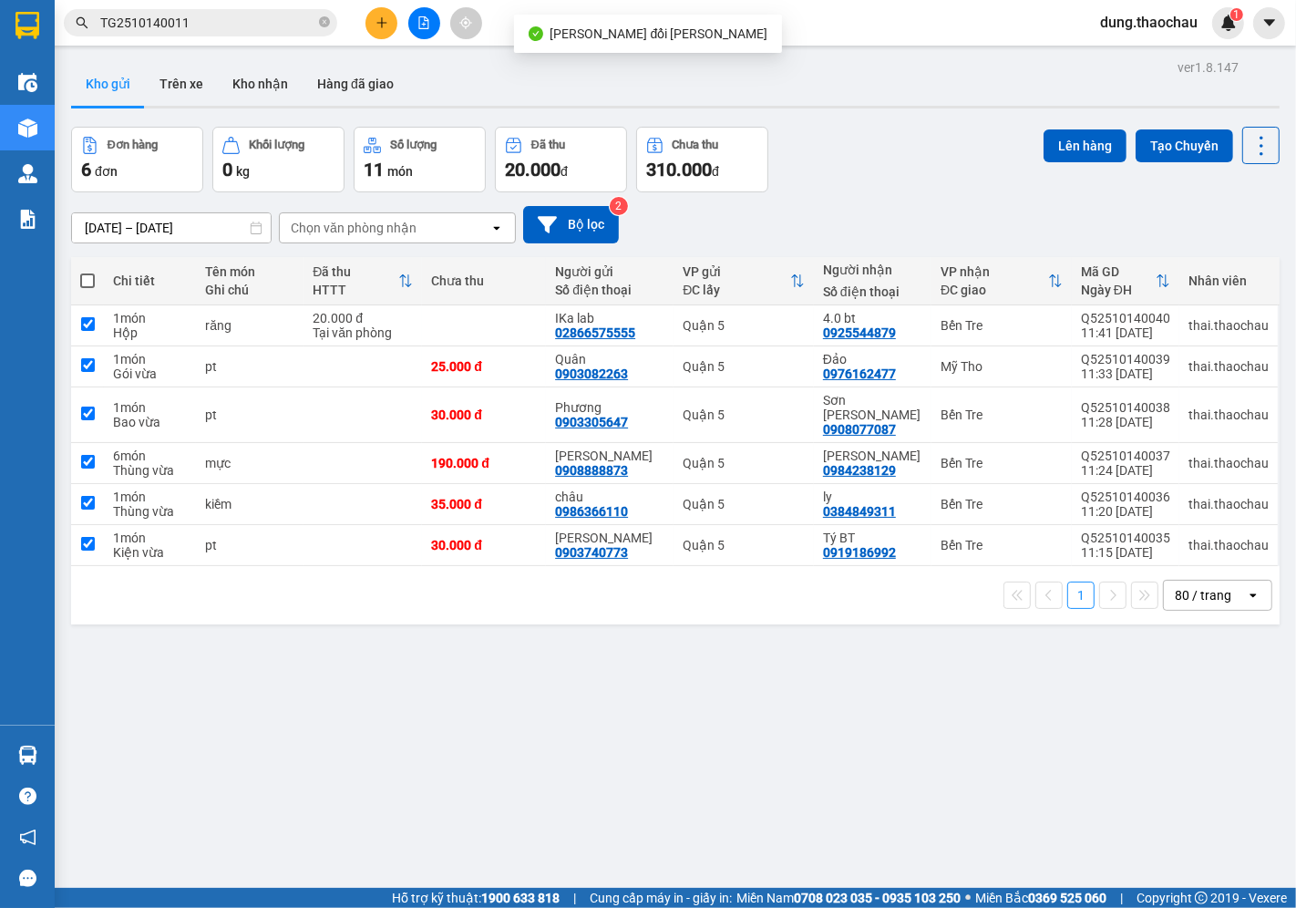
checkbox input "true"
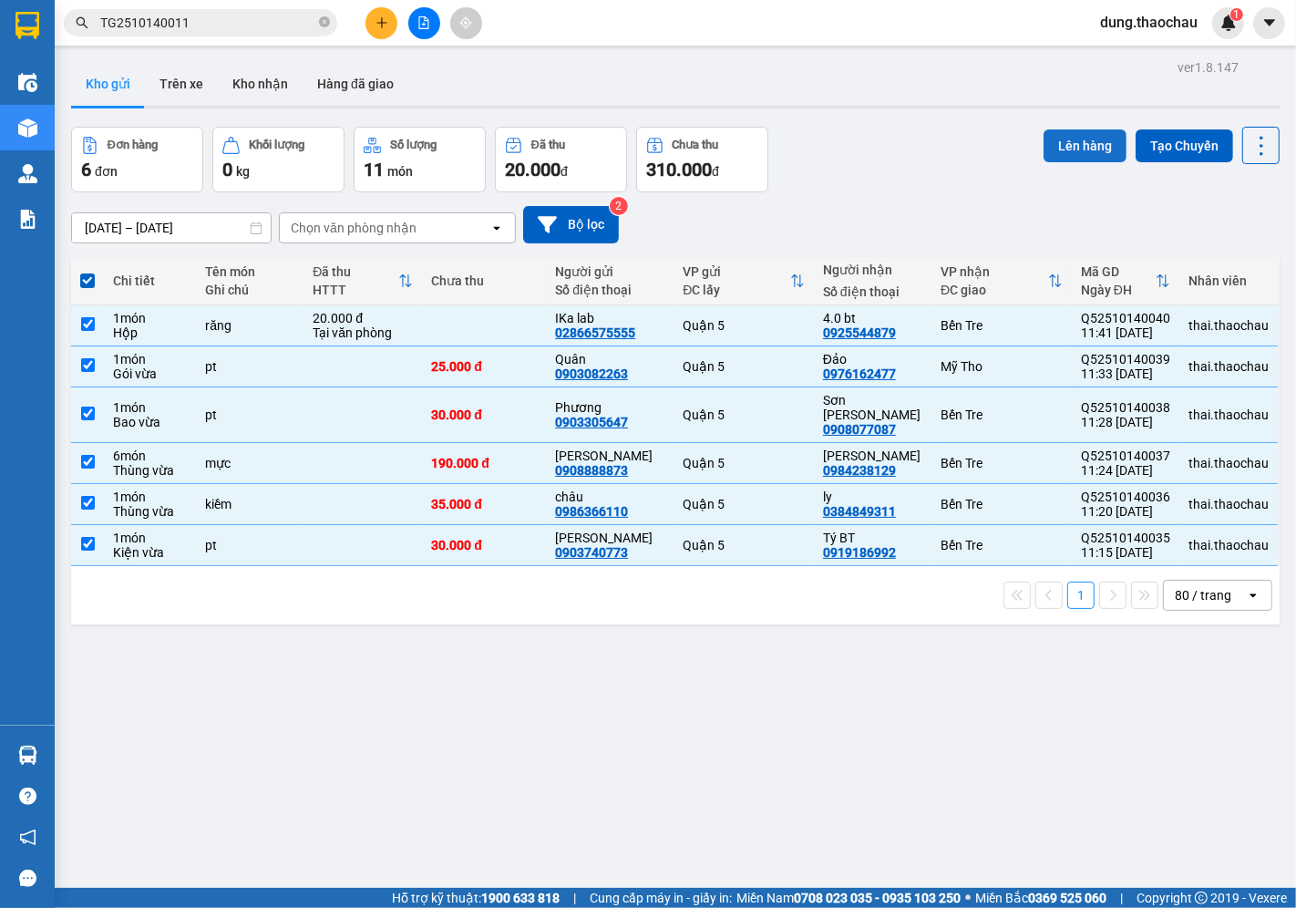
click at [1054, 142] on button "Lên hàng" at bounding box center [1085, 145] width 83 height 33
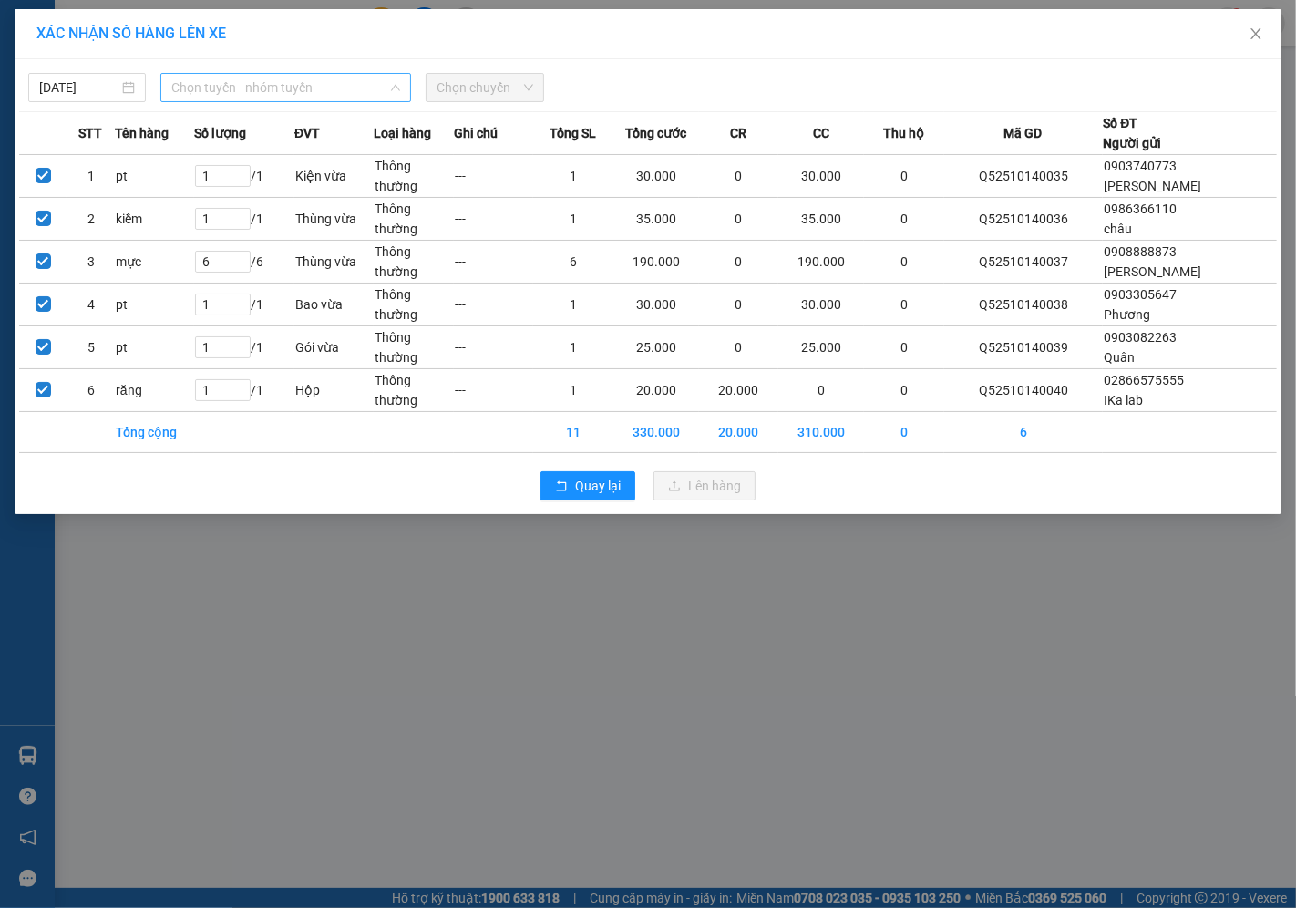
click at [258, 77] on span "Chọn tuyến - nhóm tuyến" at bounding box center [285, 87] width 229 height 27
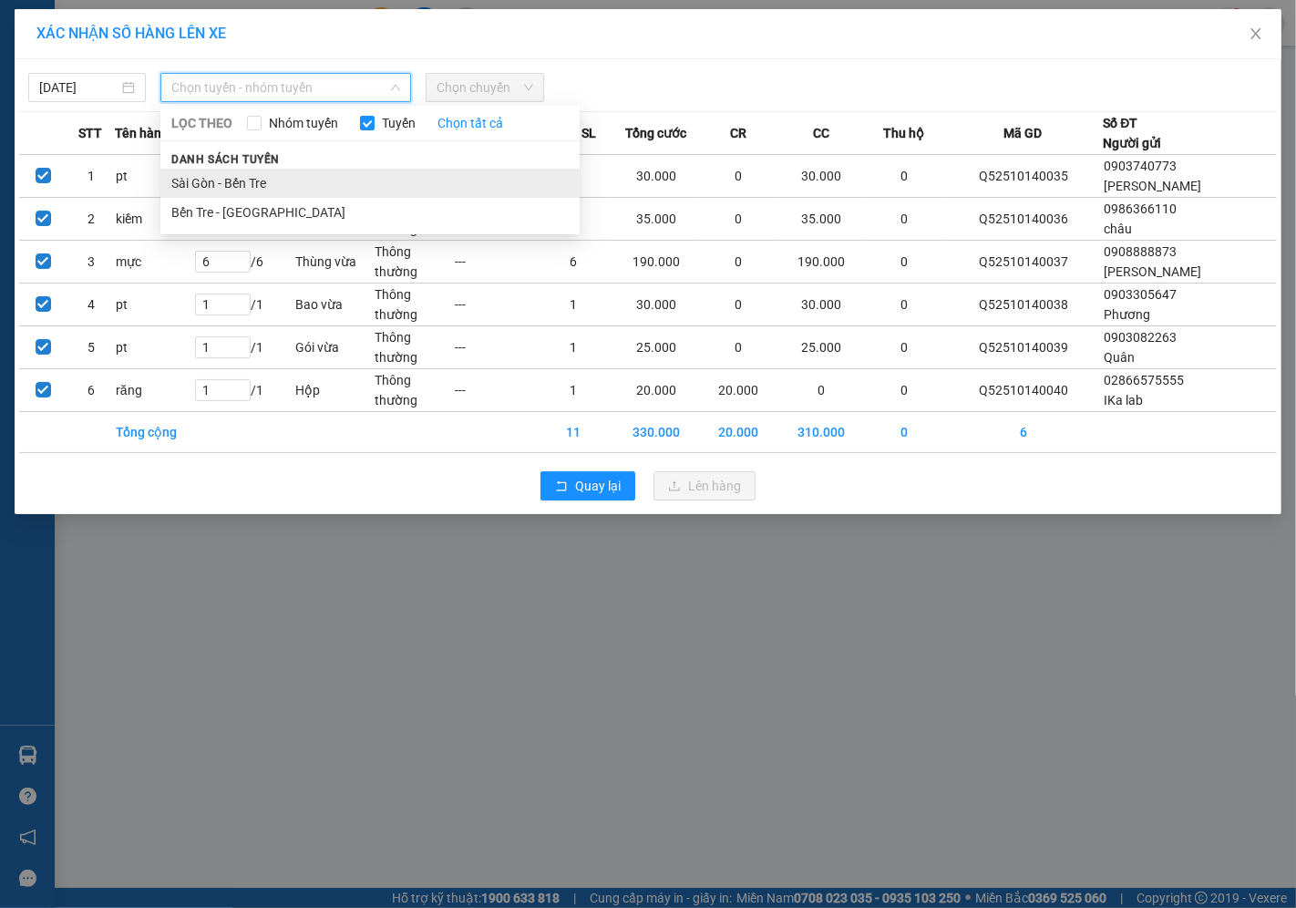
click at [230, 185] on li "Sài Gòn - Bến Tre" at bounding box center [369, 183] width 419 height 29
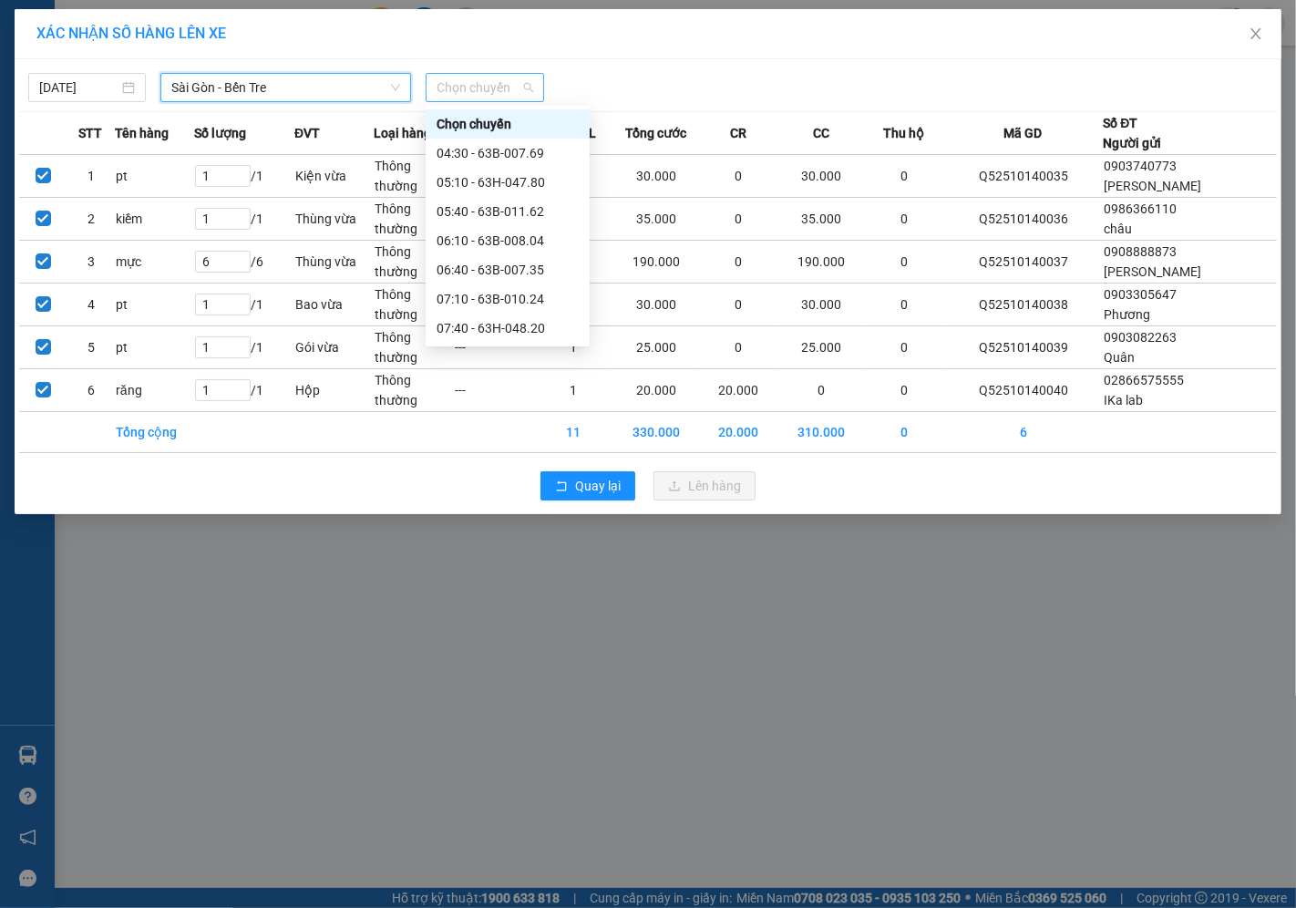
click at [495, 96] on span "Chọn chuyến" at bounding box center [485, 87] width 96 height 27
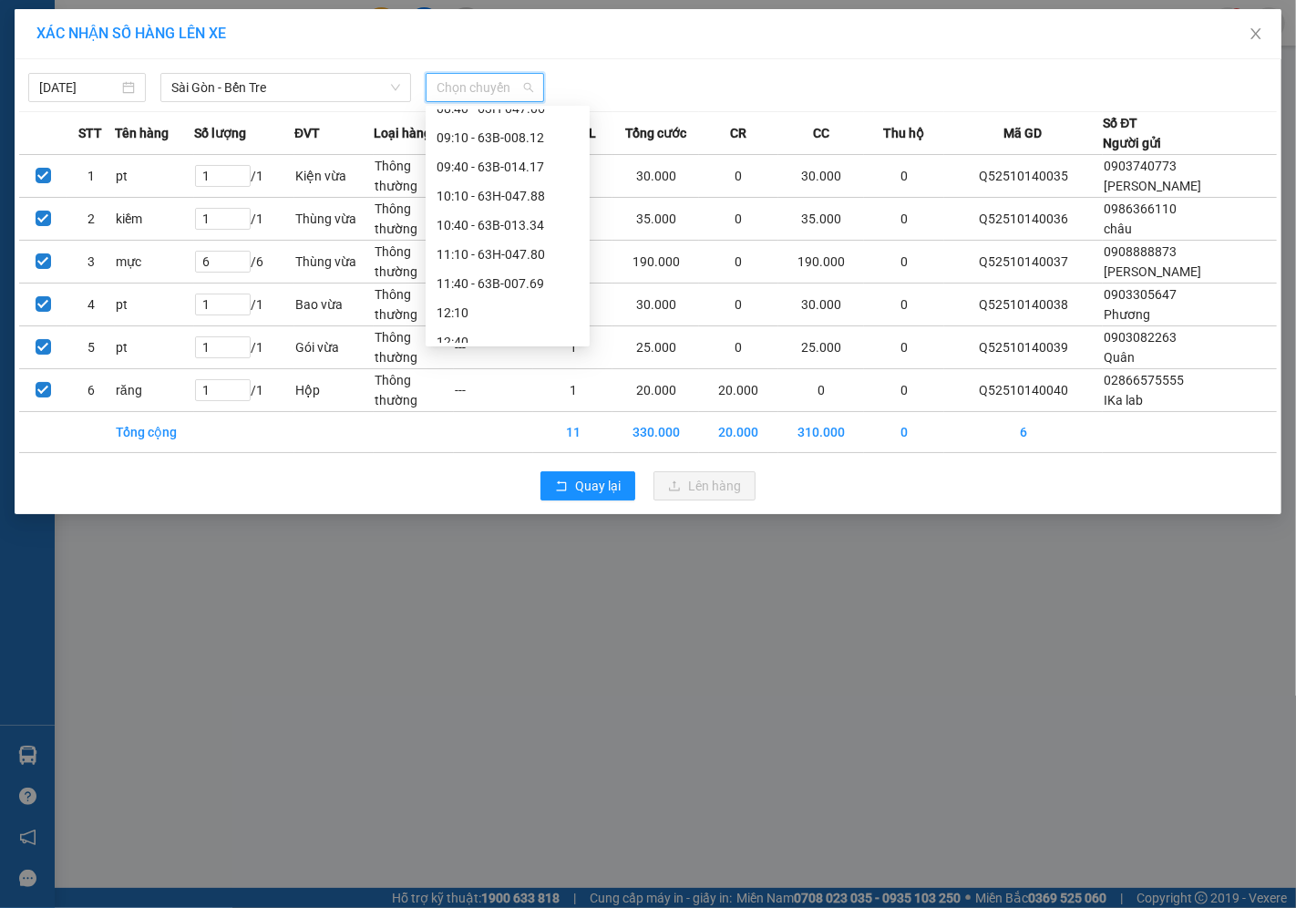
scroll to position [304, 0]
click at [479, 266] on div "11:40 - 63B-007.69" at bounding box center [508, 258] width 142 height 20
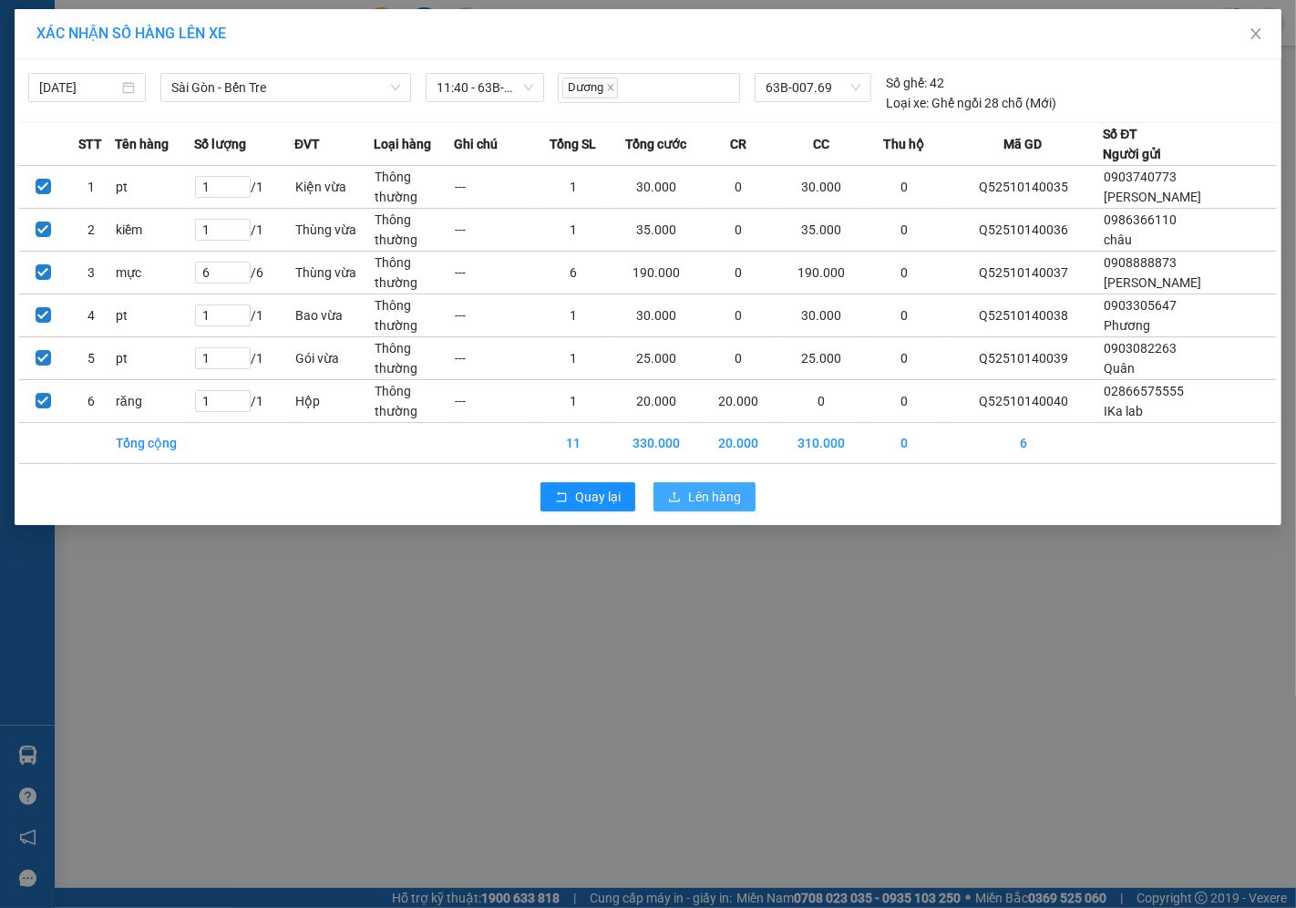
click at [708, 497] on span "Lên hàng" at bounding box center [714, 497] width 53 height 20
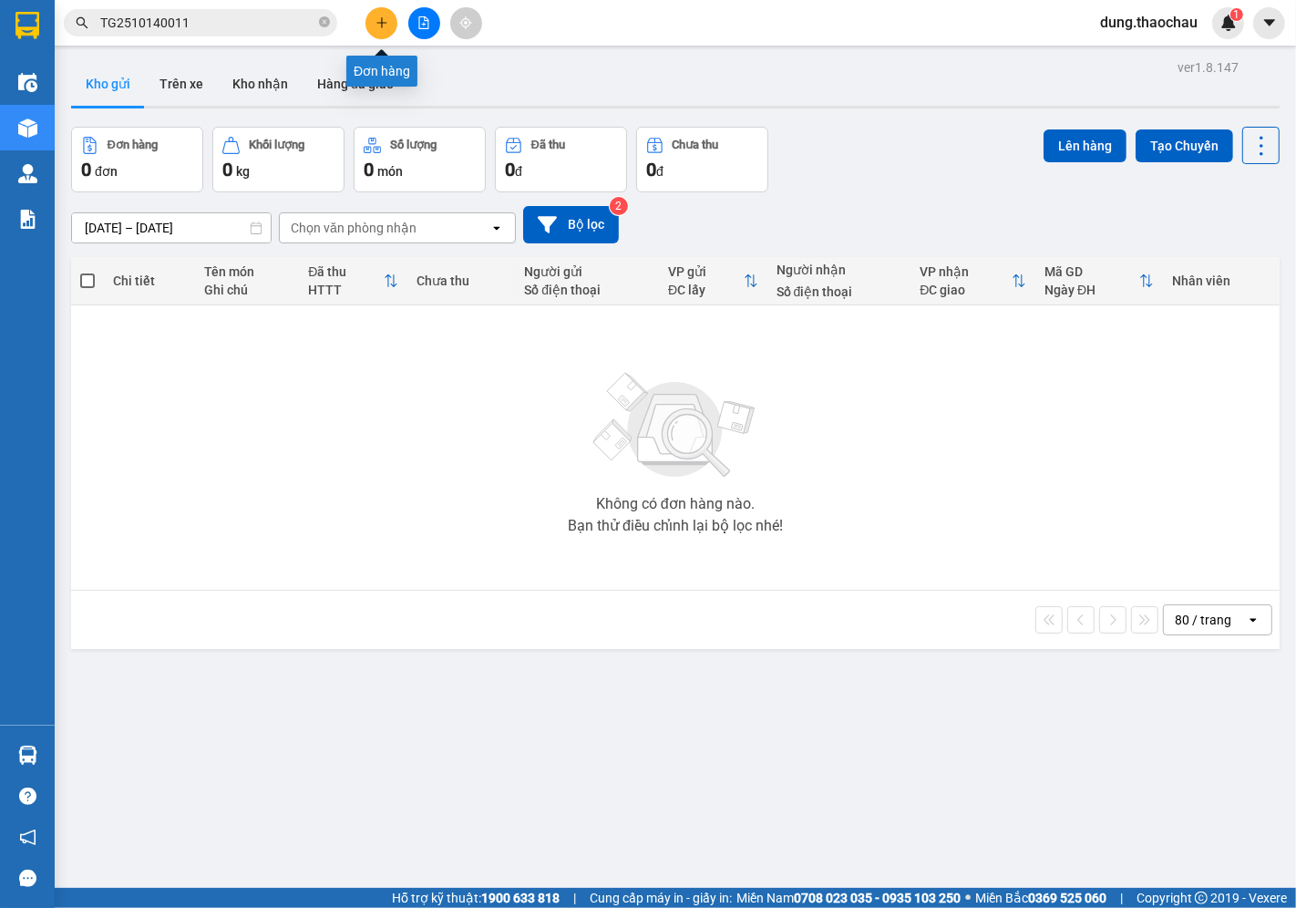
click at [376, 26] on icon "plus" at bounding box center [382, 22] width 13 height 13
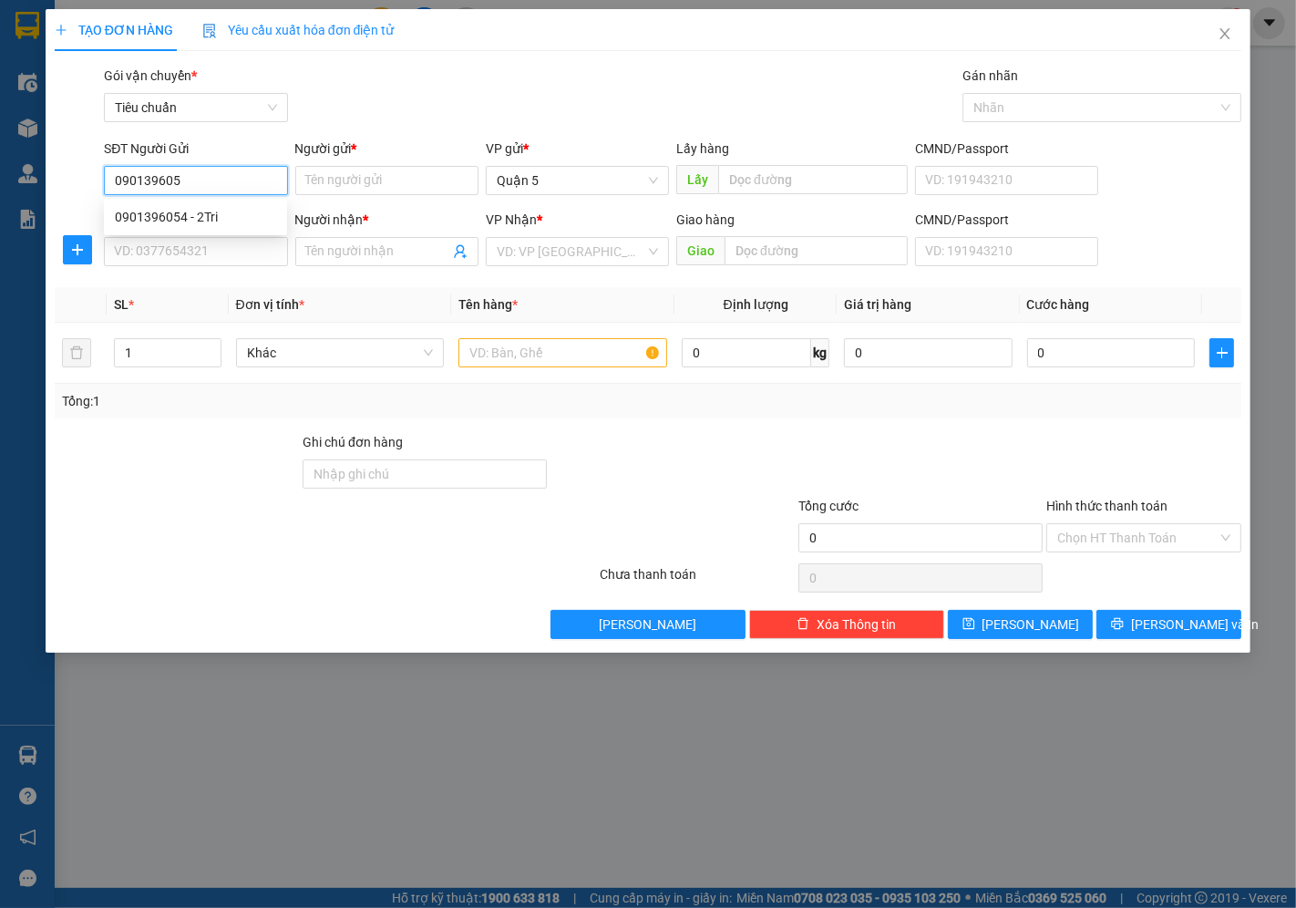
type input "0901396054"
drag, startPoint x: 196, startPoint y: 211, endPoint x: 189, endPoint y: 226, distance: 17.1
click at [195, 211] on div "0901396054 - 2Tri" at bounding box center [195, 217] width 161 height 20
type input "2Tri"
type input "0901396054"
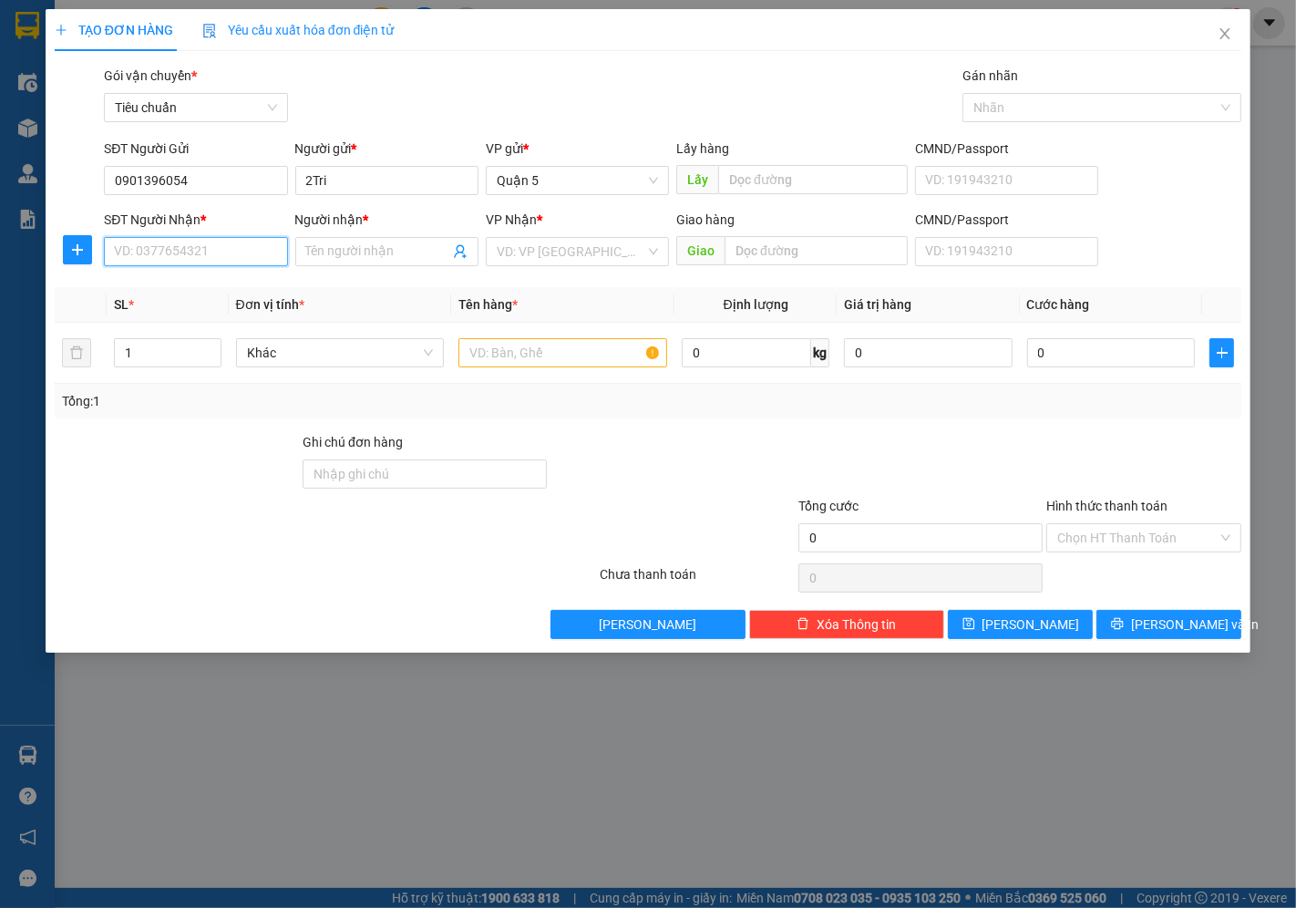
click at [171, 247] on input "SĐT Người Nhận *" at bounding box center [195, 251] width 183 height 29
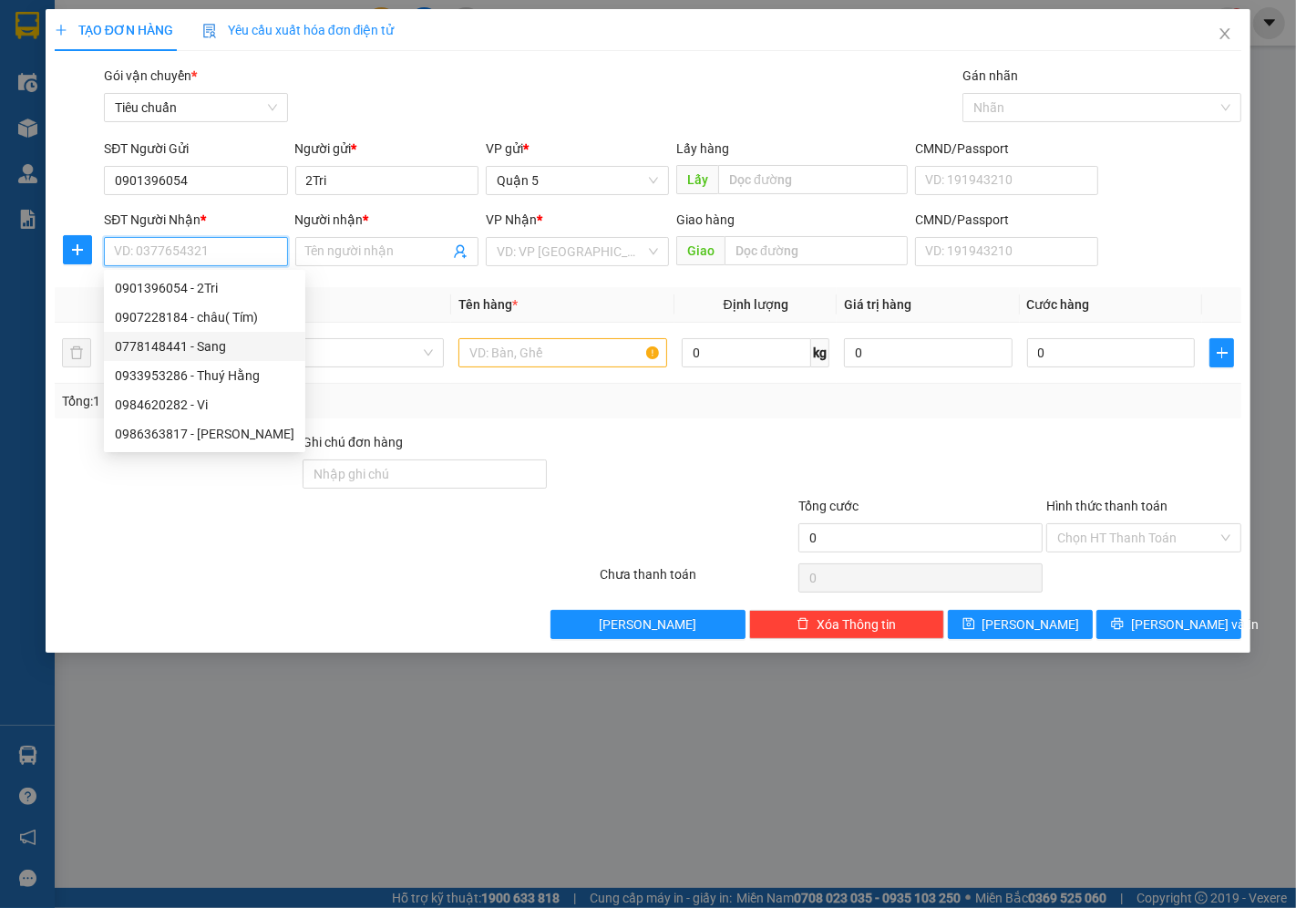
click at [180, 351] on div "0778148441 - Sang" at bounding box center [205, 346] width 180 height 20
type input "0778148441"
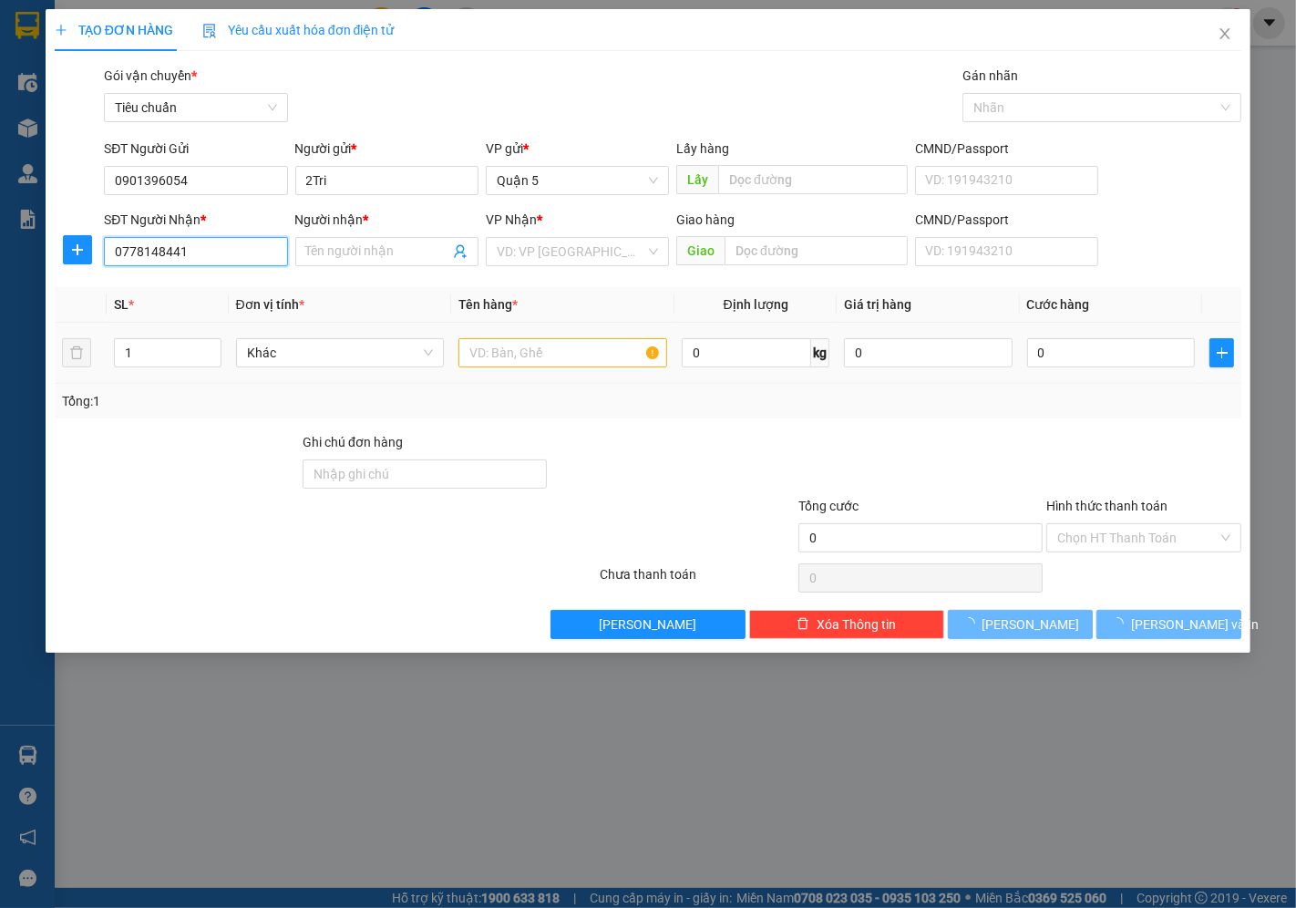
type input "Sang"
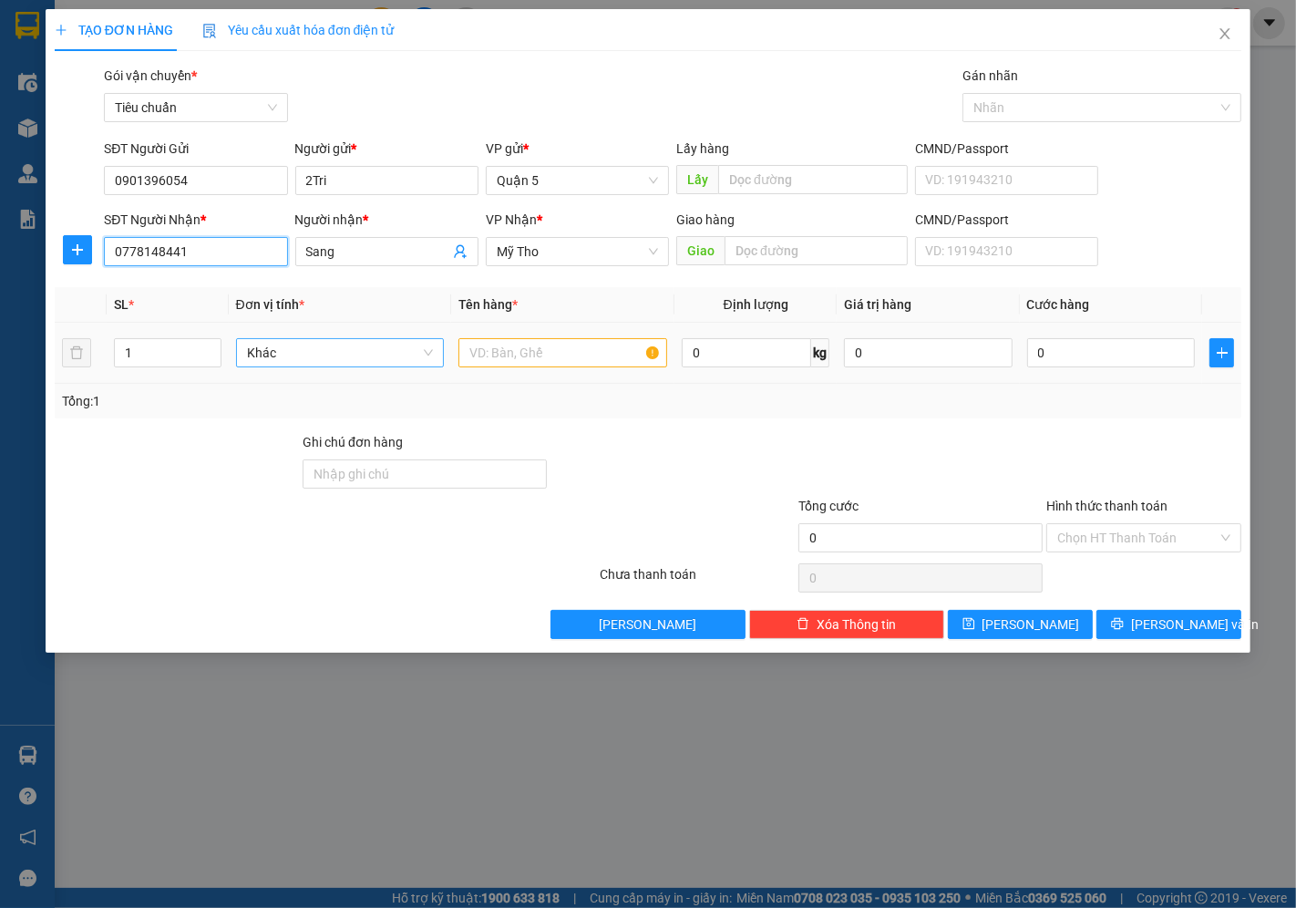
click at [267, 352] on span "Khác" at bounding box center [340, 352] width 187 height 27
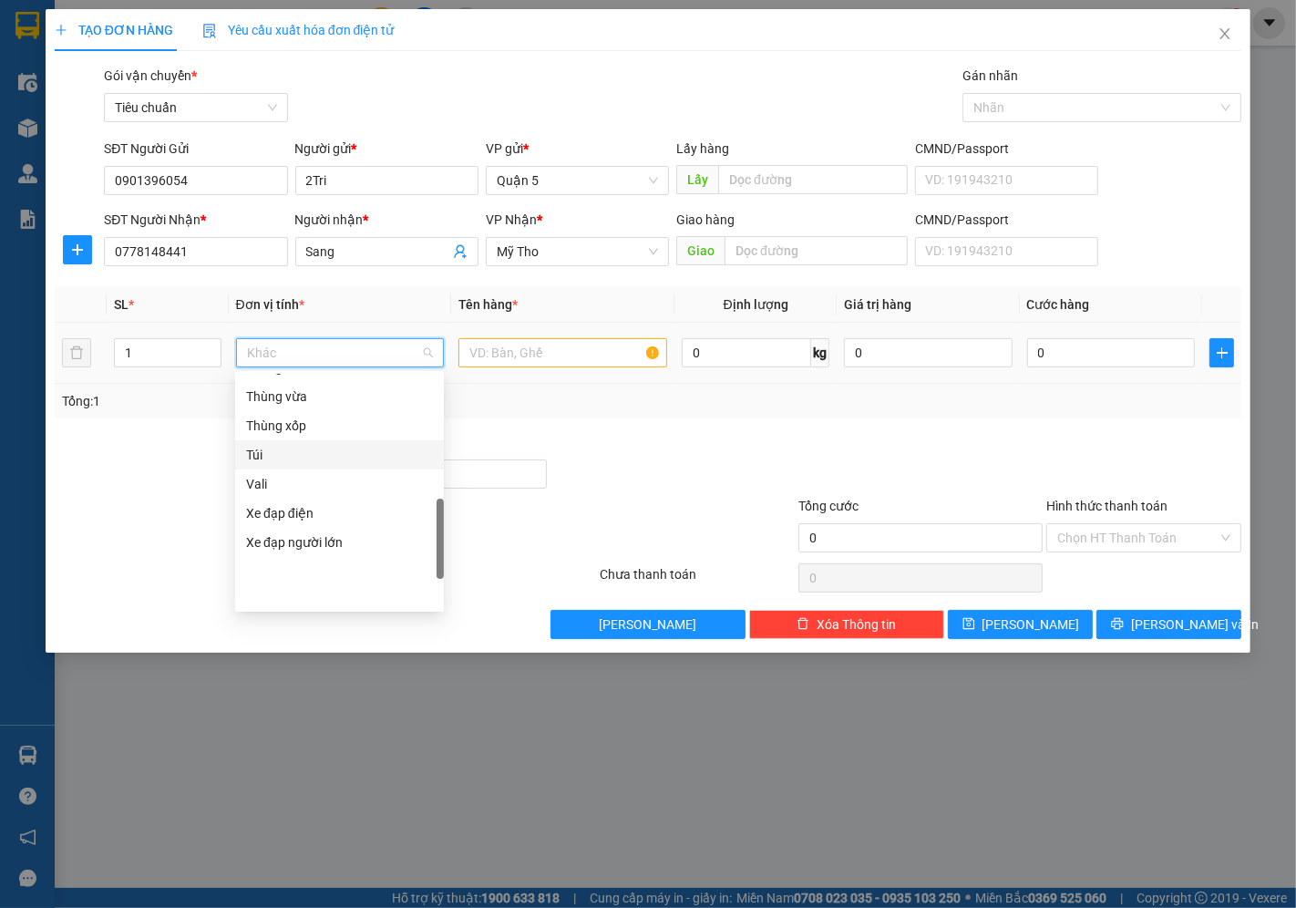
scroll to position [468, 0]
click at [284, 411] on div "Phong bì" at bounding box center [339, 410] width 187 height 20
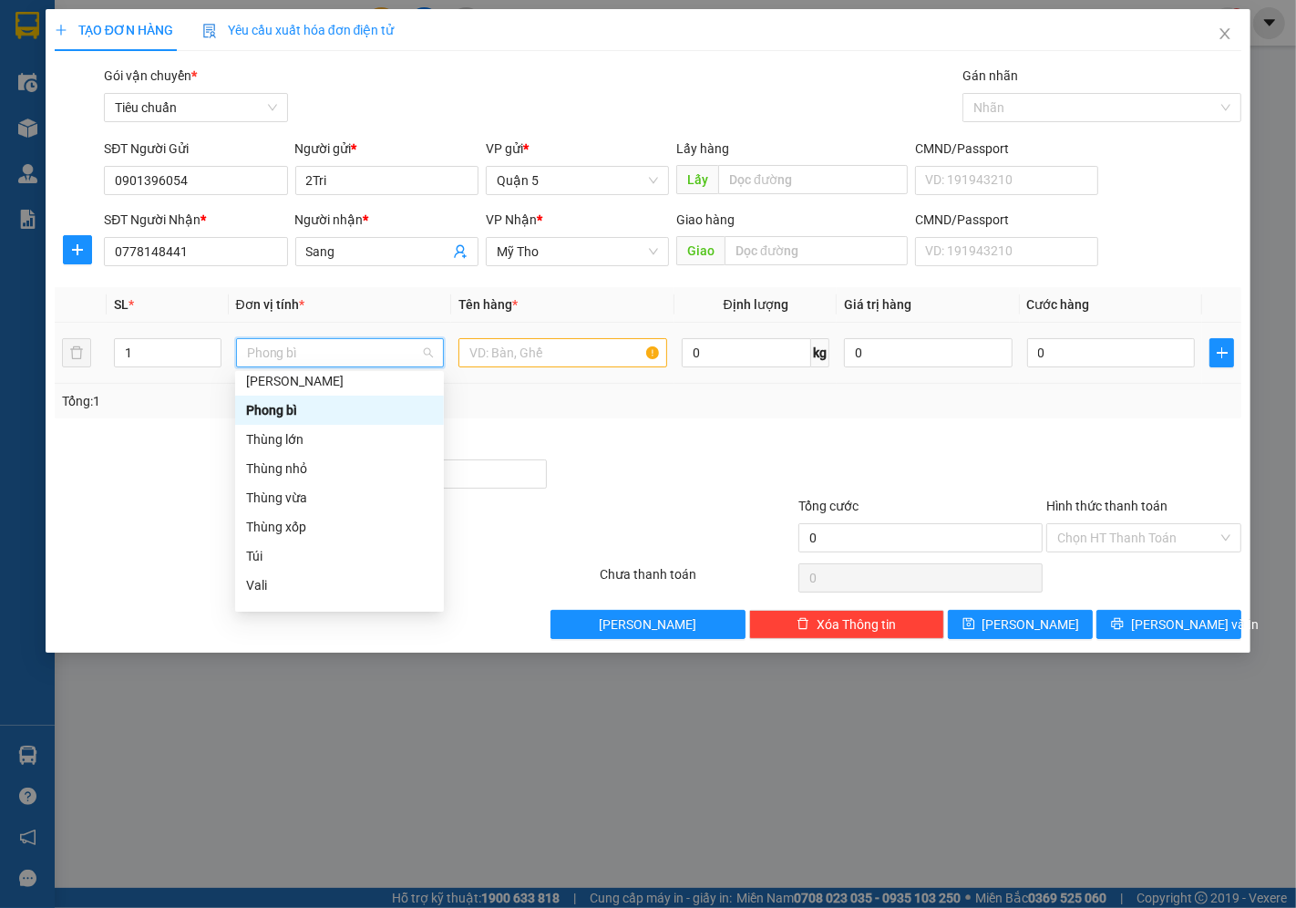
click at [267, 407] on div "Phong bì" at bounding box center [339, 410] width 187 height 20
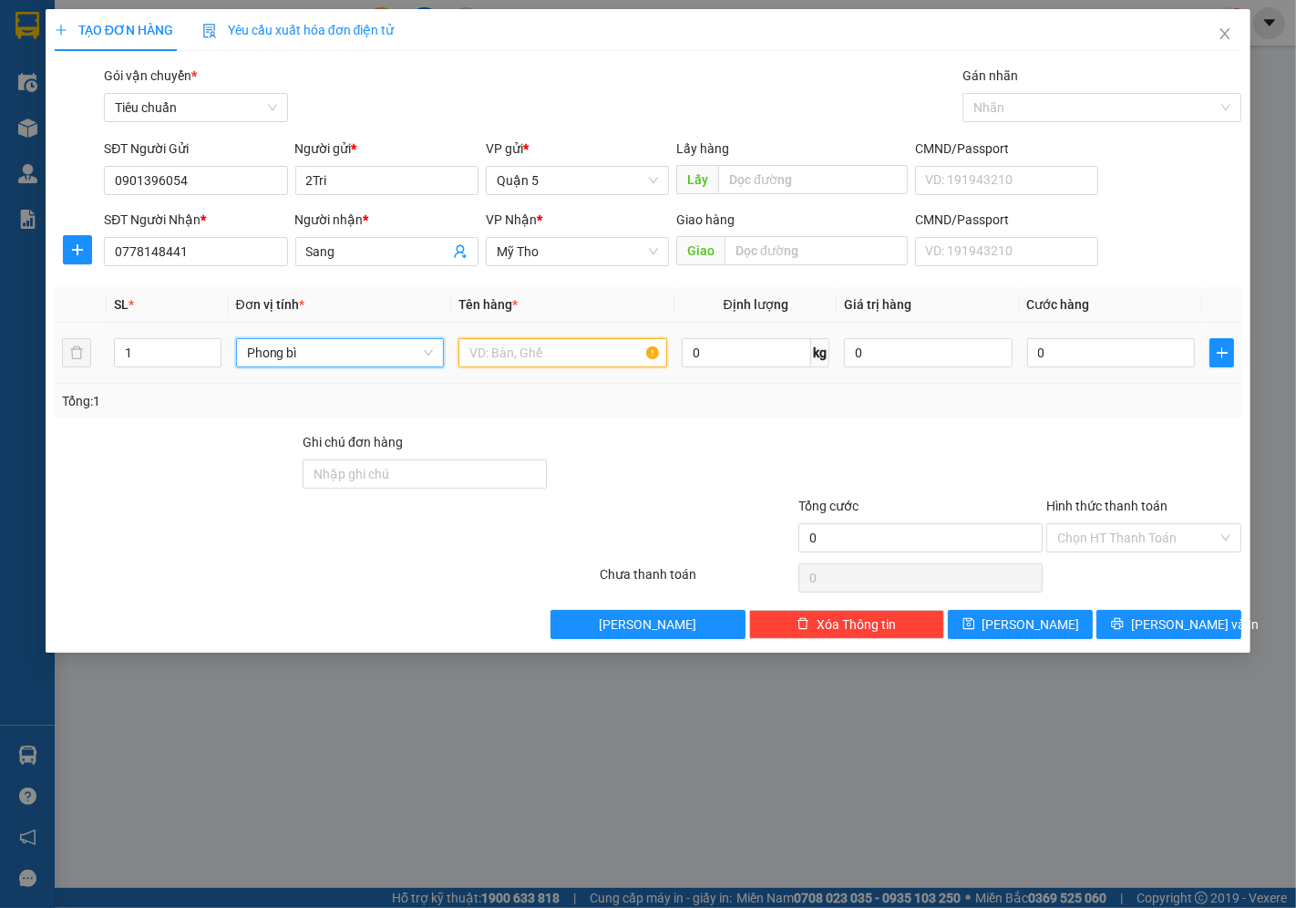
click at [525, 348] on input "text" at bounding box center [562, 352] width 209 height 29
type input "GT"
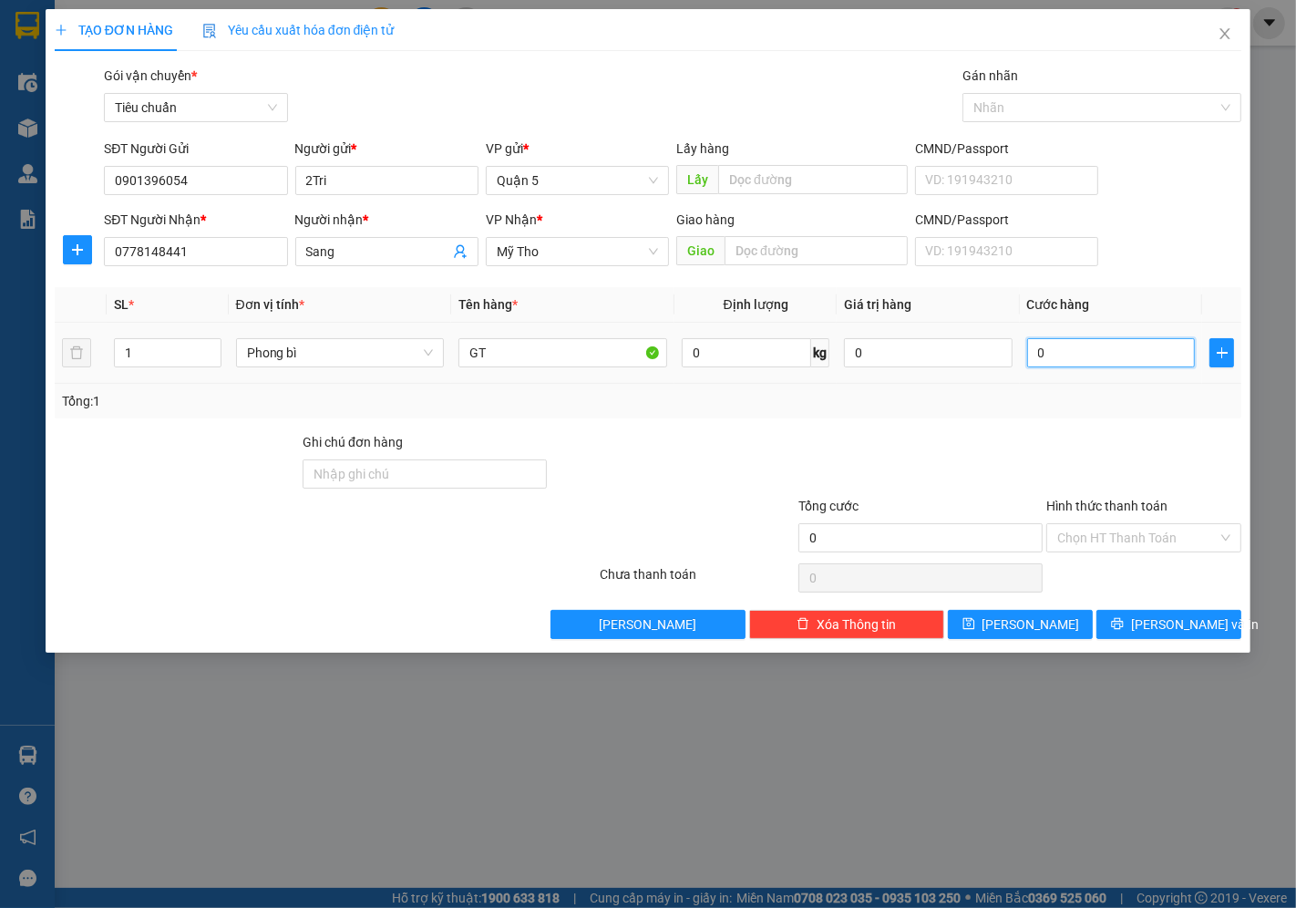
click at [1058, 351] on input "0" at bounding box center [1111, 352] width 168 height 29
type input "02"
type input "2"
type input "020"
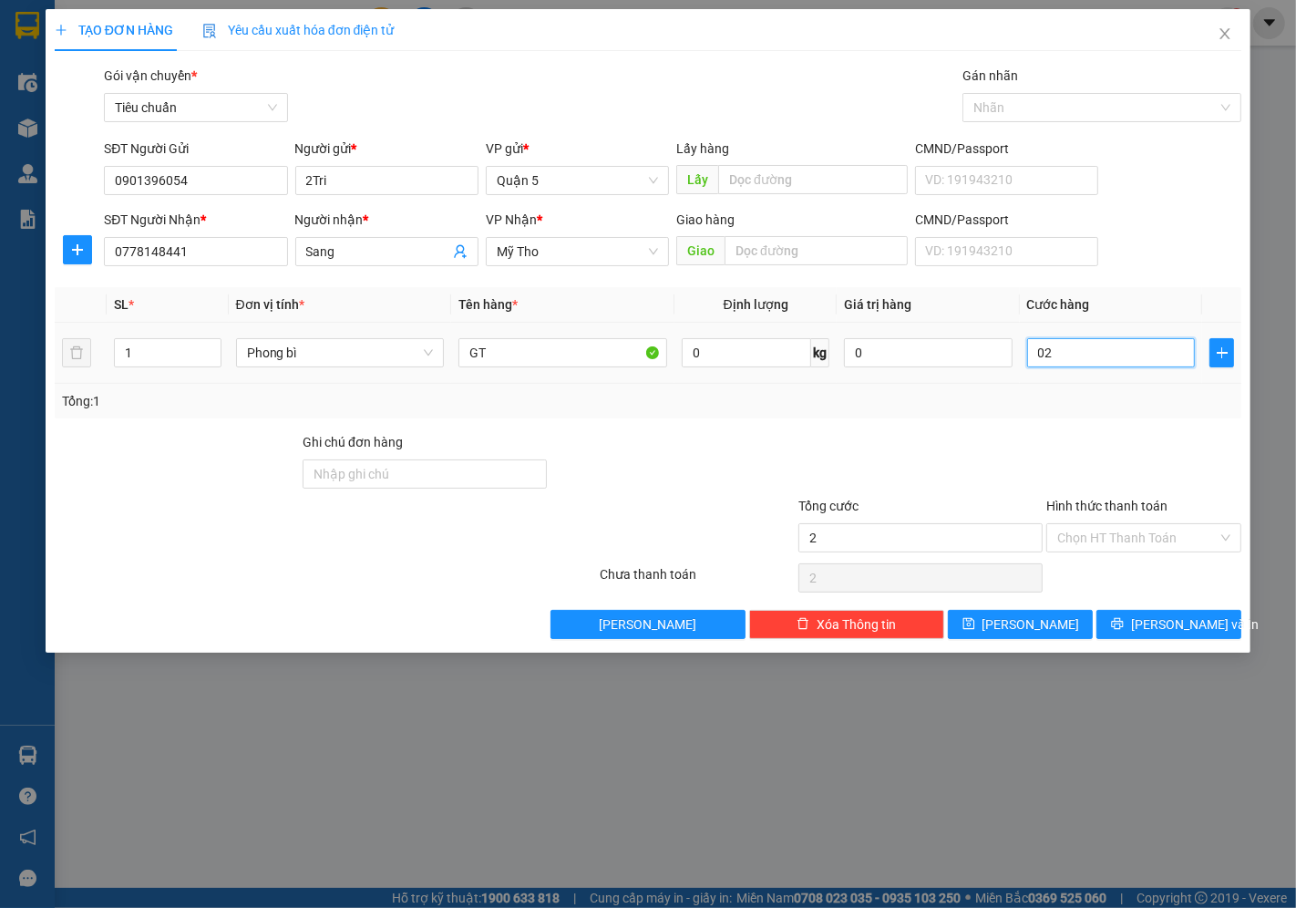
type input "20"
type input "20.000"
click at [1121, 539] on input "Hình thức thanh toán" at bounding box center [1137, 537] width 160 height 27
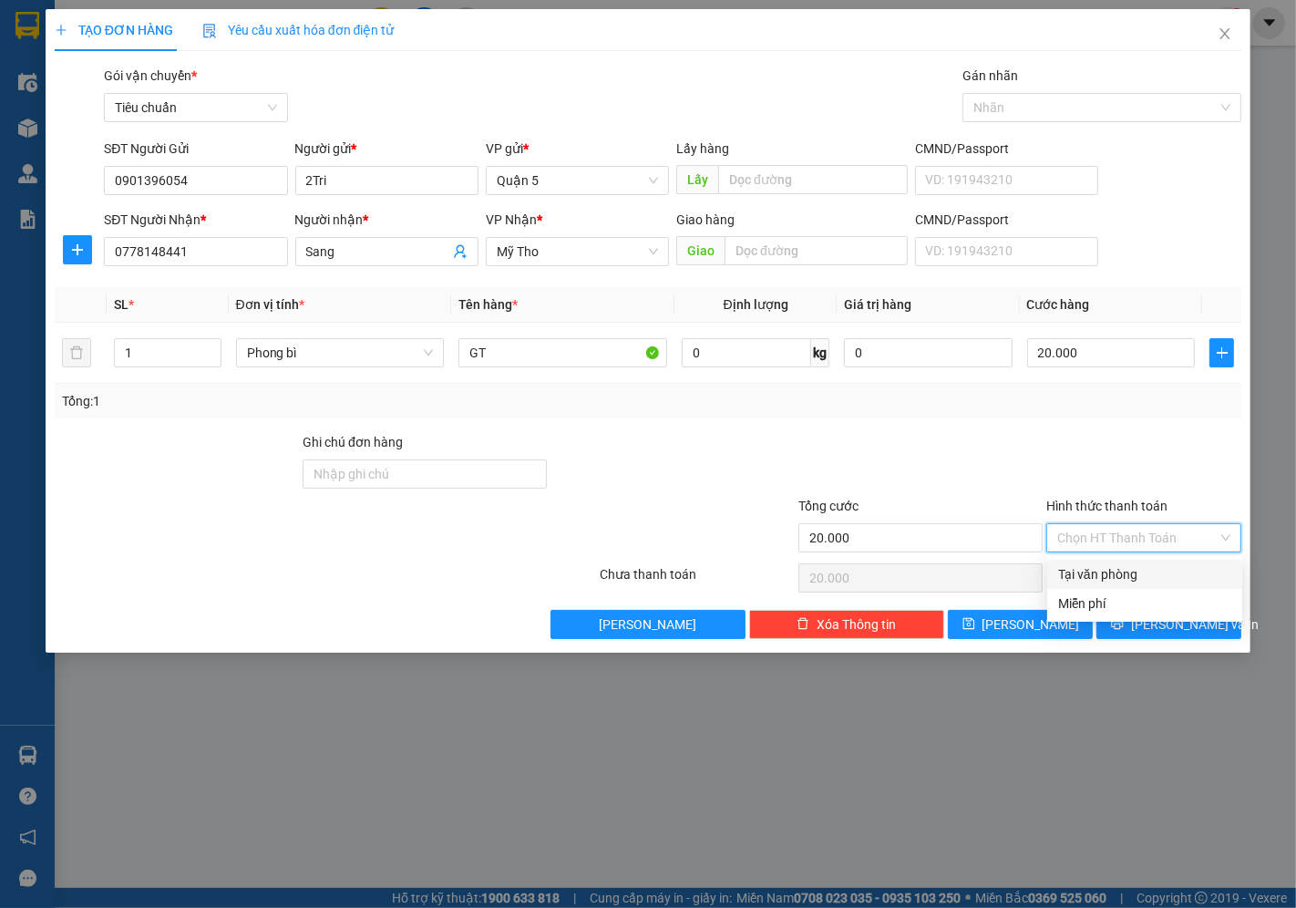
click at [1114, 581] on div "Tại văn phòng" at bounding box center [1144, 574] width 173 height 20
type input "0"
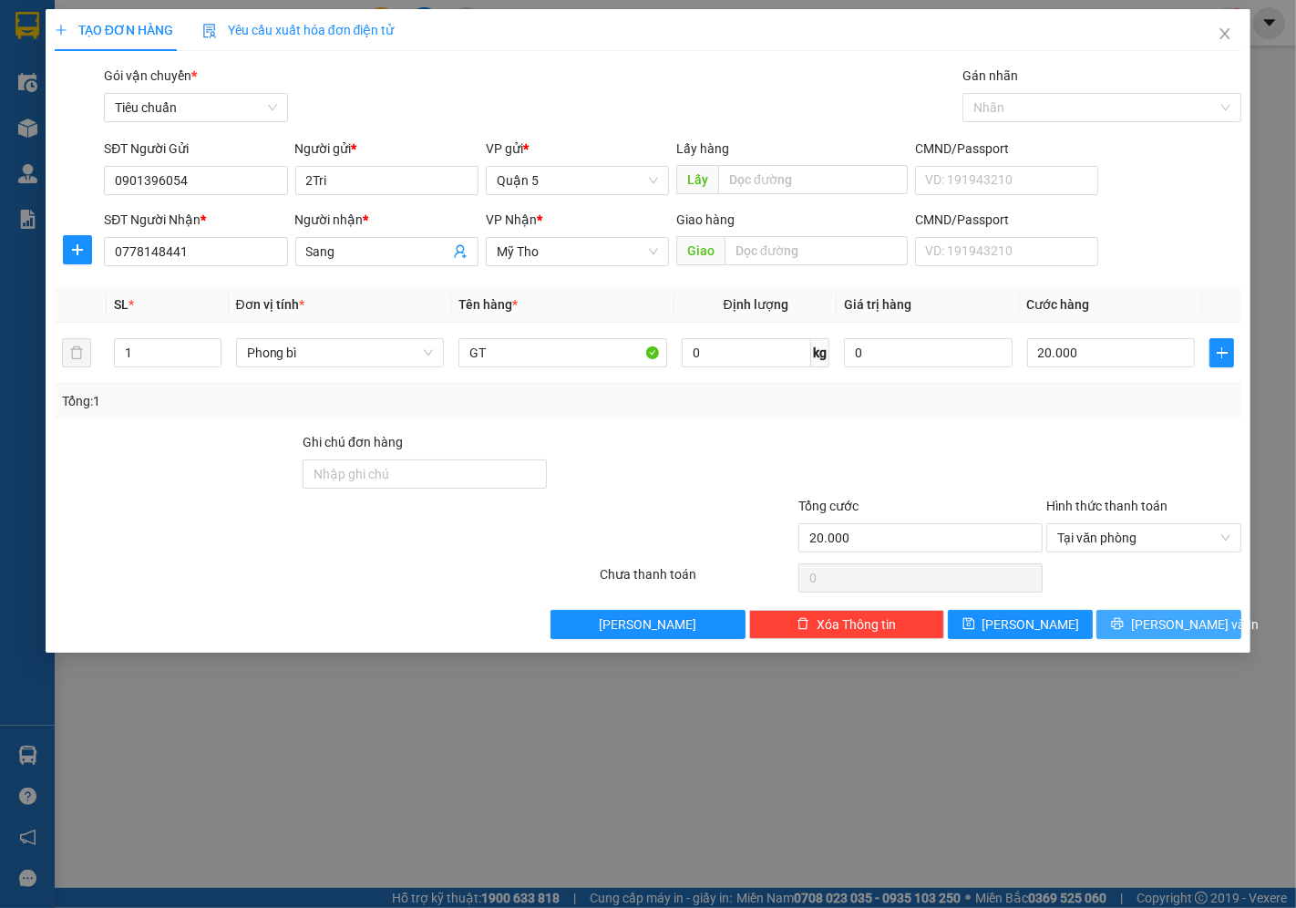
click at [1145, 612] on button "Lưu và In" at bounding box center [1168, 624] width 145 height 29
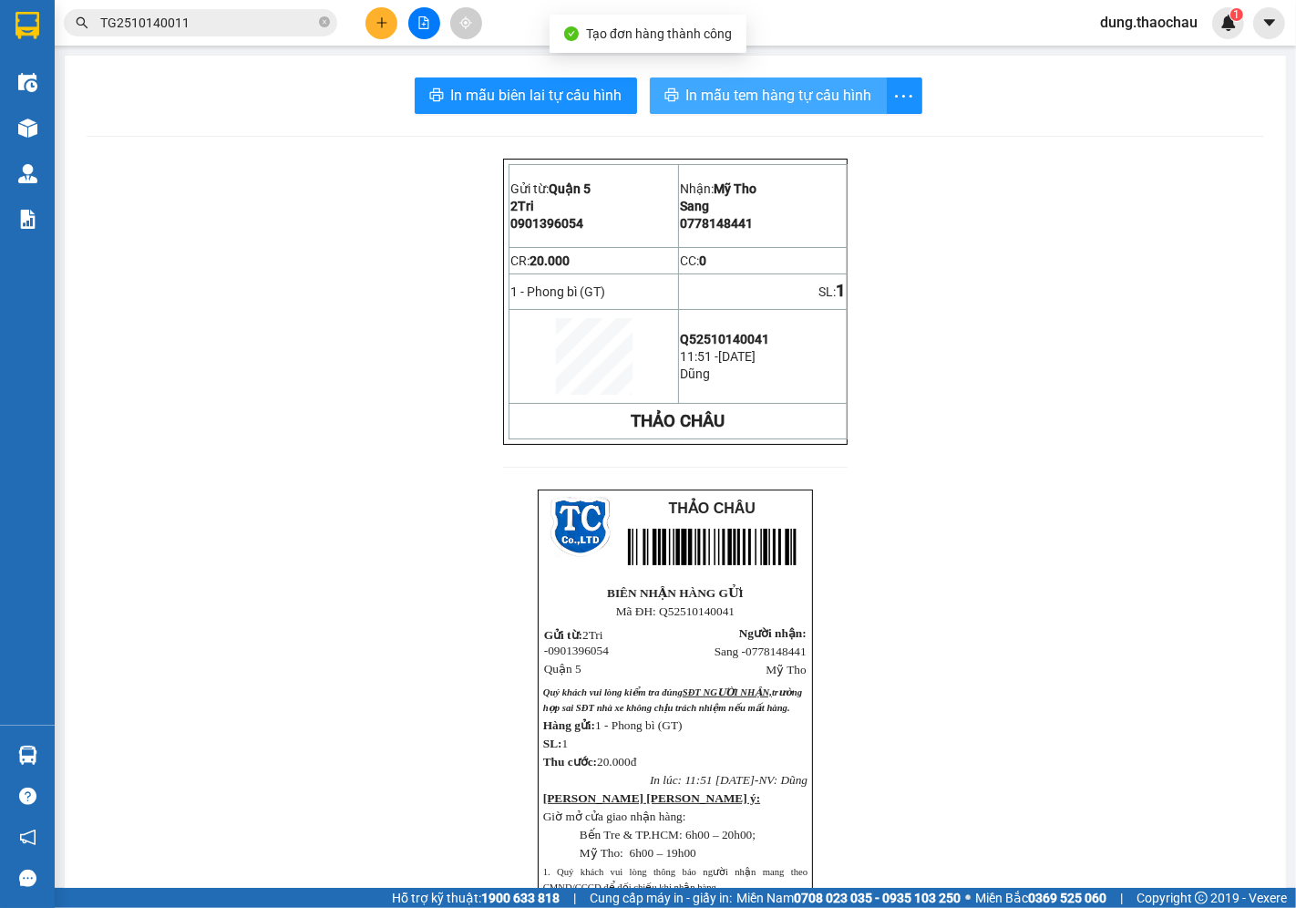
click at [726, 98] on span "In mẫu tem hàng tự cấu hình" at bounding box center [779, 95] width 186 height 23
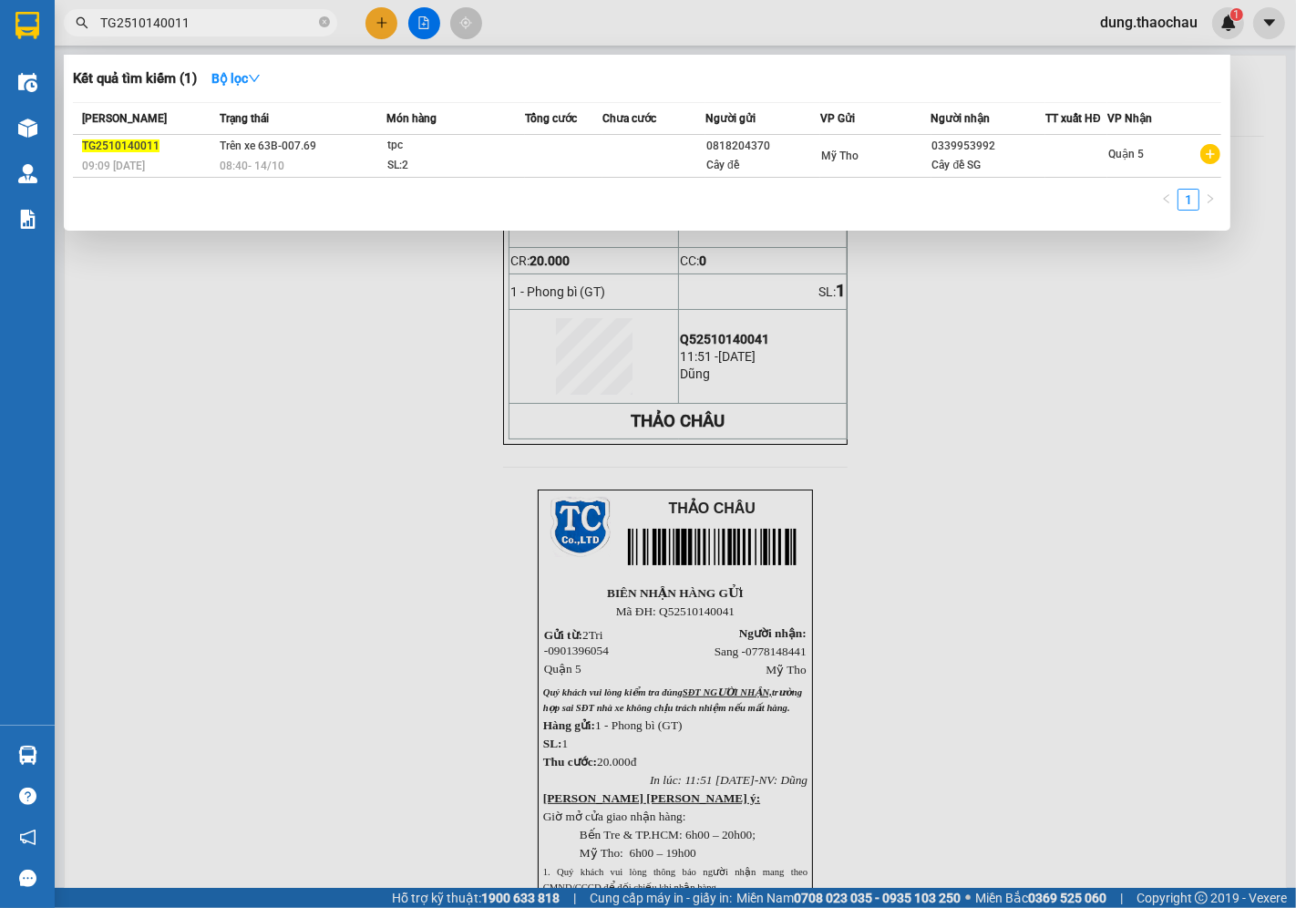
drag, startPoint x: 190, startPoint y: 25, endPoint x: 79, endPoint y: 28, distance: 110.3
click at [79, 28] on div "TG2510140011" at bounding box center [177, 22] width 355 height 27
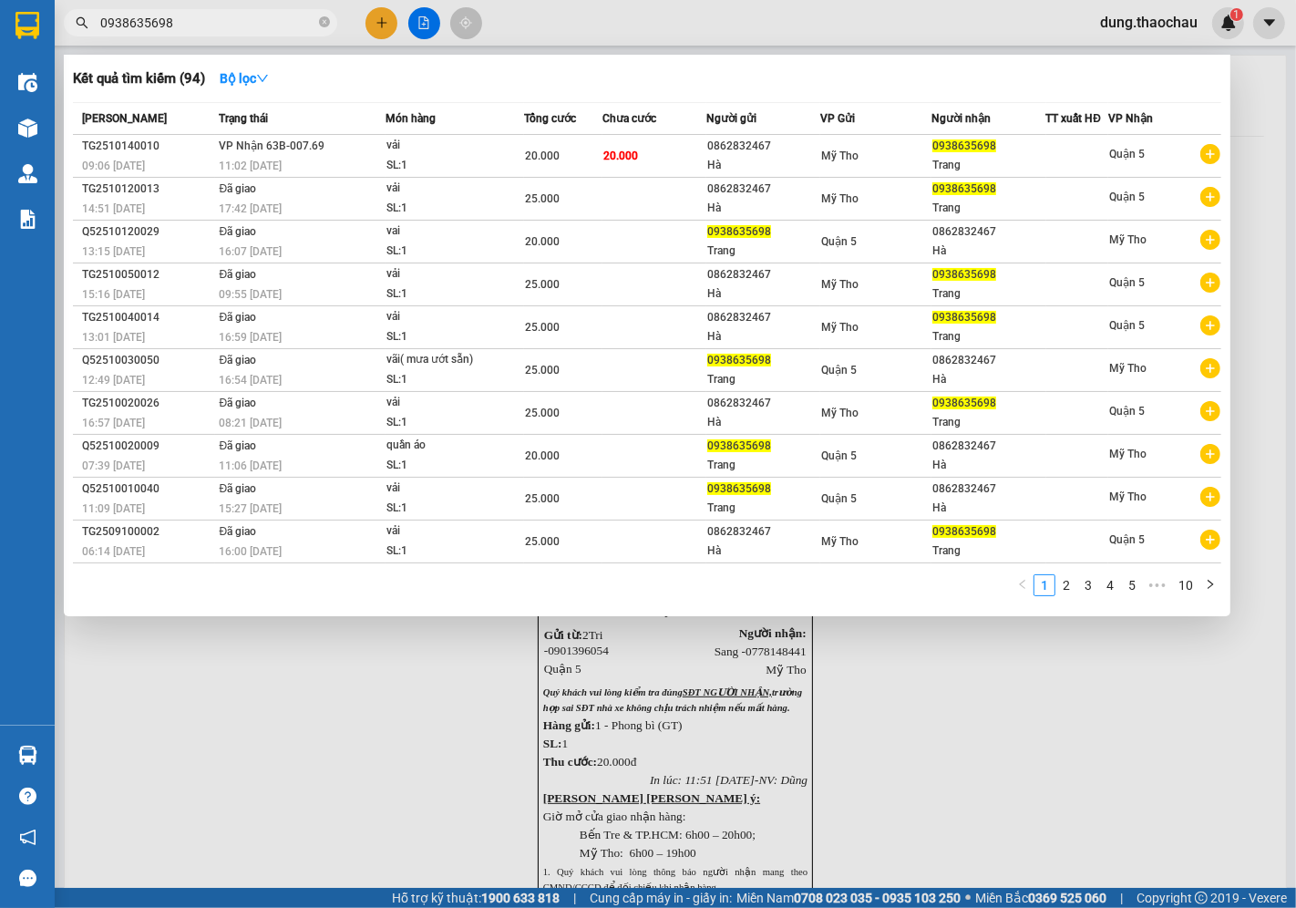
type input "0938635698"
click at [708, 93] on div "Kết quả tìm kiếm ( 94 ) Bộ lọc Mã ĐH Trạng thái Món hàng Tổng cước Chưa cước Ng…" at bounding box center [647, 335] width 1167 height 561
click at [721, 18] on div at bounding box center [648, 454] width 1296 height 908
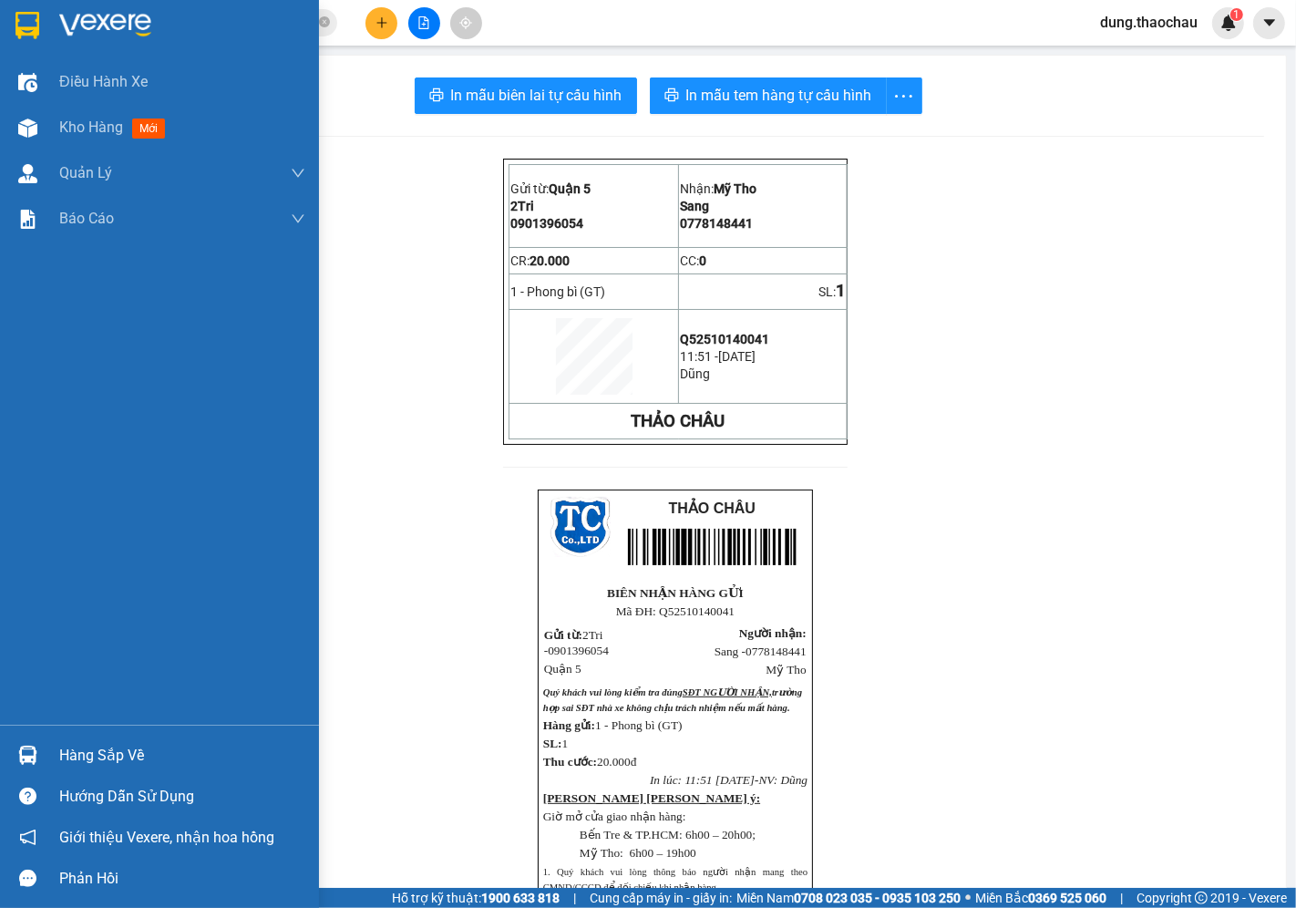
click at [31, 755] on img at bounding box center [27, 755] width 19 height 19
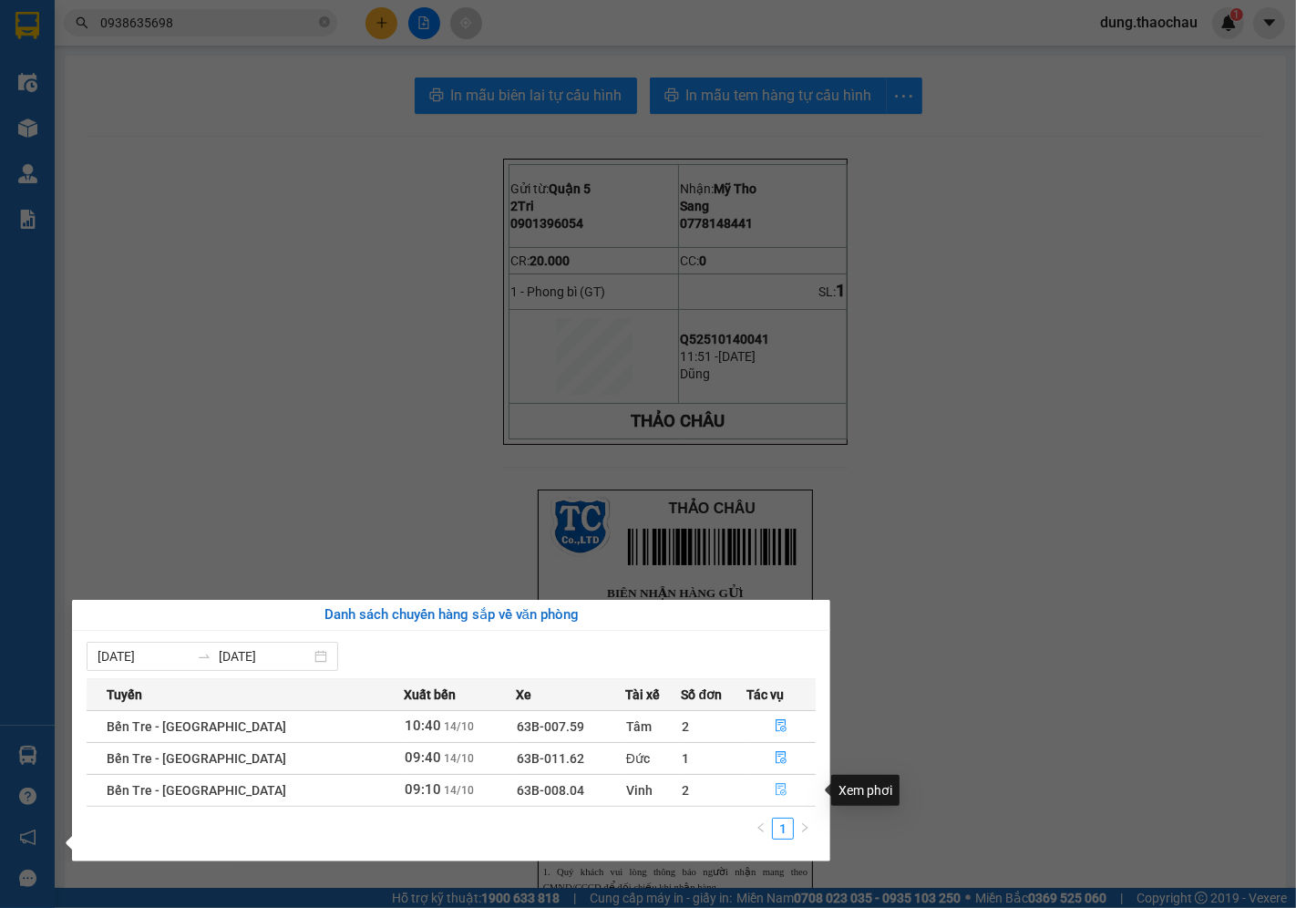
click at [777, 790] on icon "file-done" at bounding box center [782, 789] width 11 height 13
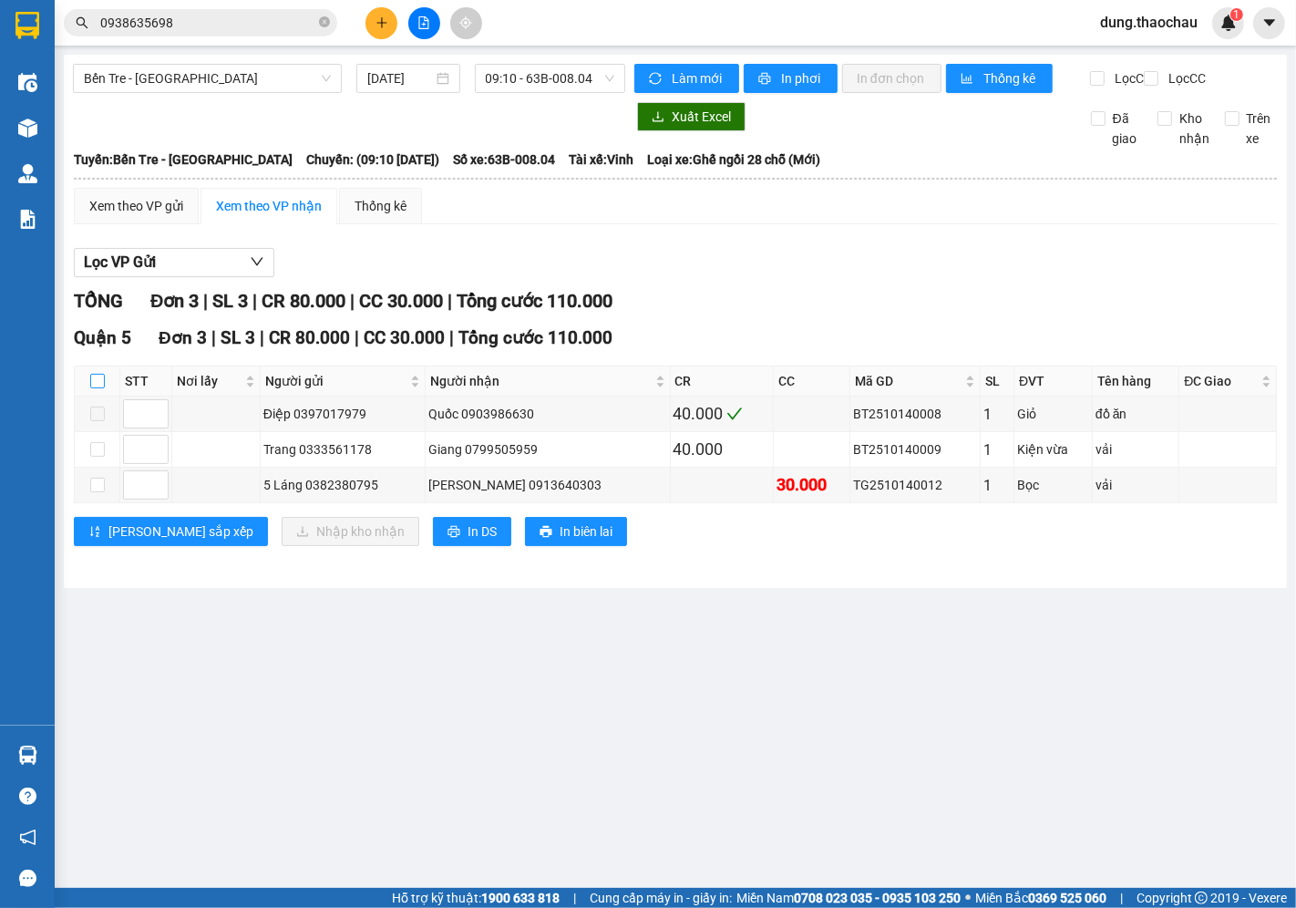
click at [95, 388] on input "checkbox" at bounding box center [97, 381] width 15 height 15
checkbox input "true"
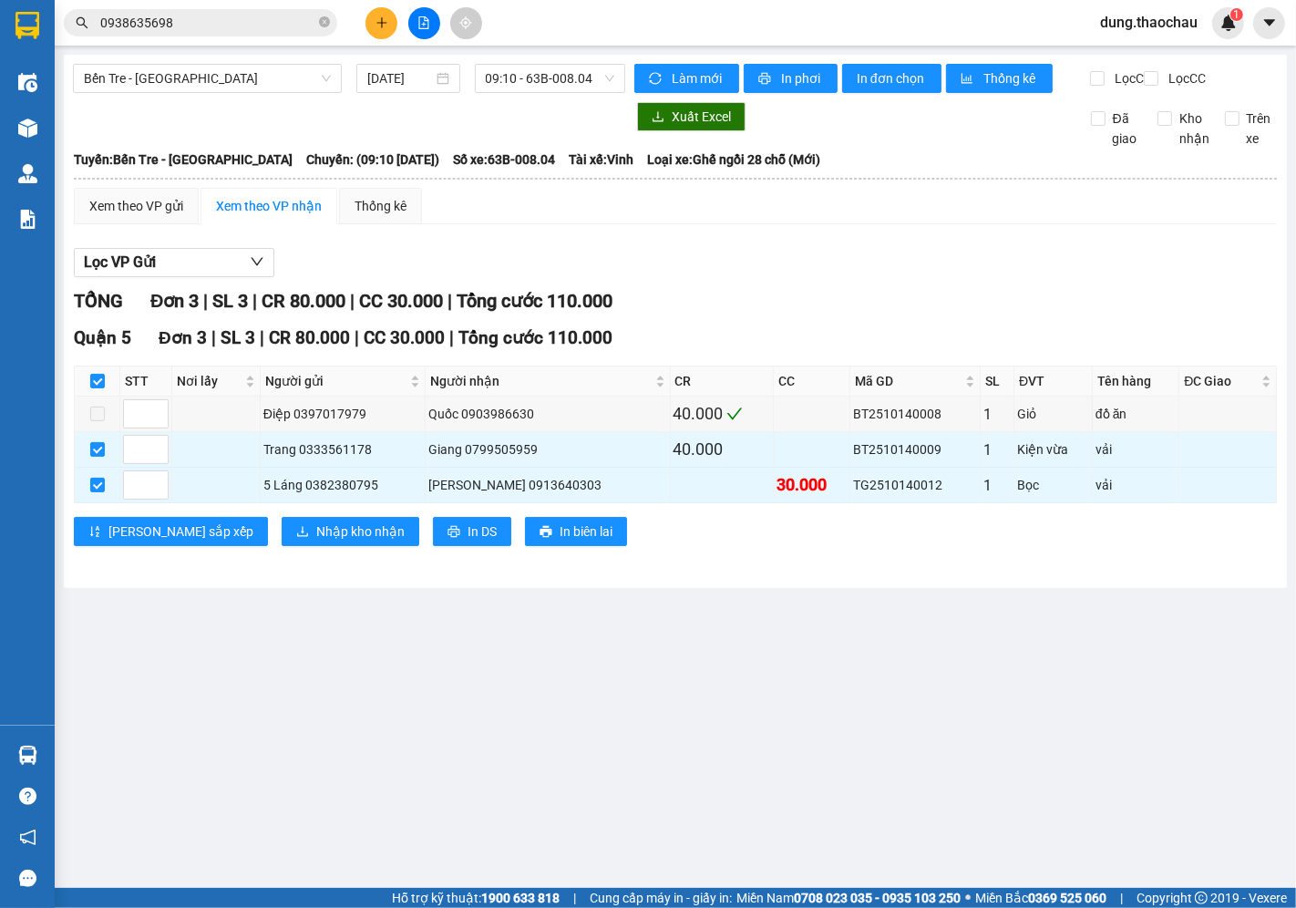
click at [279, 560] on div "Quận 5 Đơn 3 | SL 3 | CR 80.000 | CC 30.000 | Tổng cước 110.000 STT Nơi lấy Ngư…" at bounding box center [675, 441] width 1203 height 235
click at [316, 541] on span "Nhập kho nhận" at bounding box center [360, 531] width 88 height 20
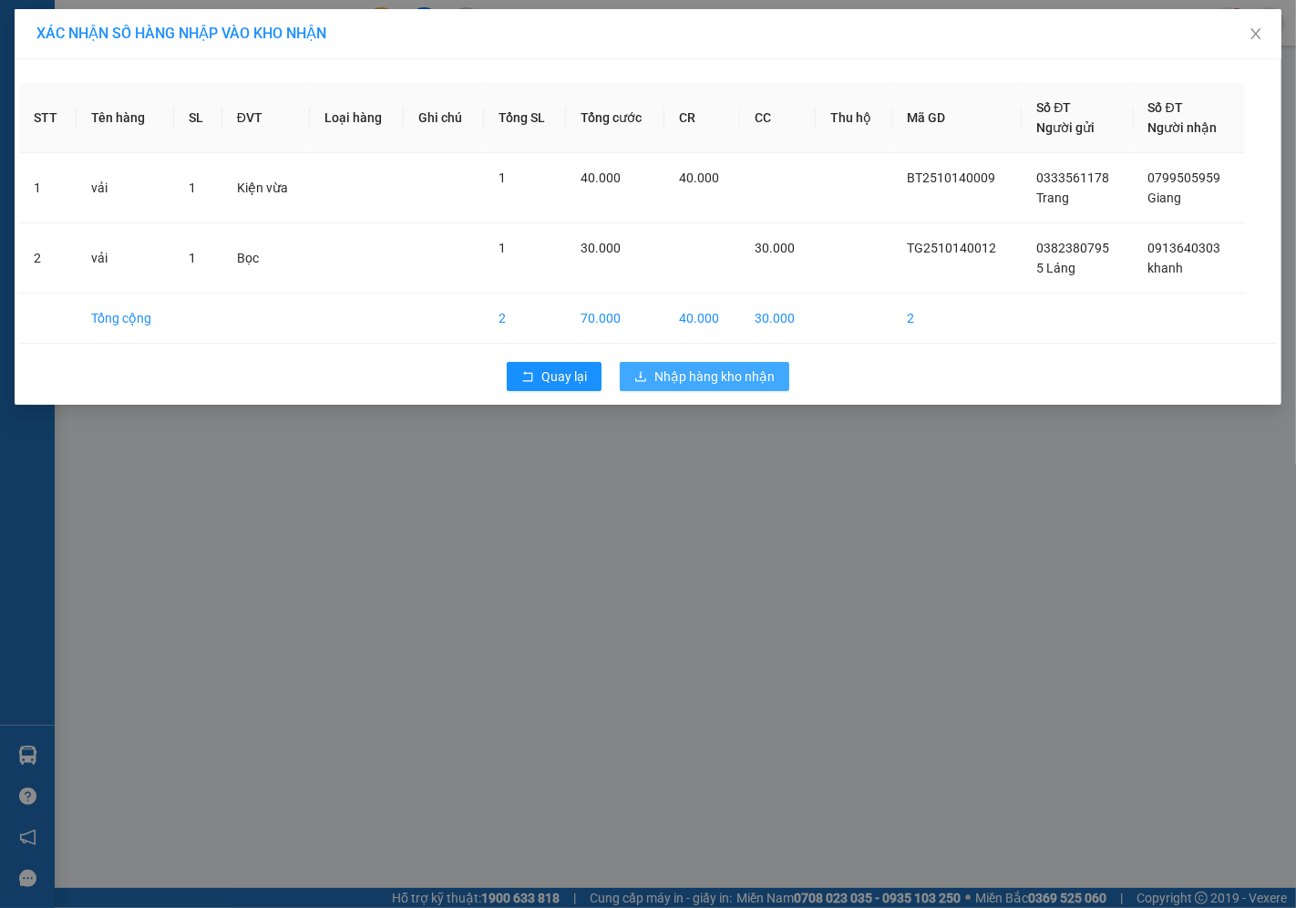
click at [685, 385] on span "Nhập hàng kho nhận" at bounding box center [714, 376] width 120 height 20
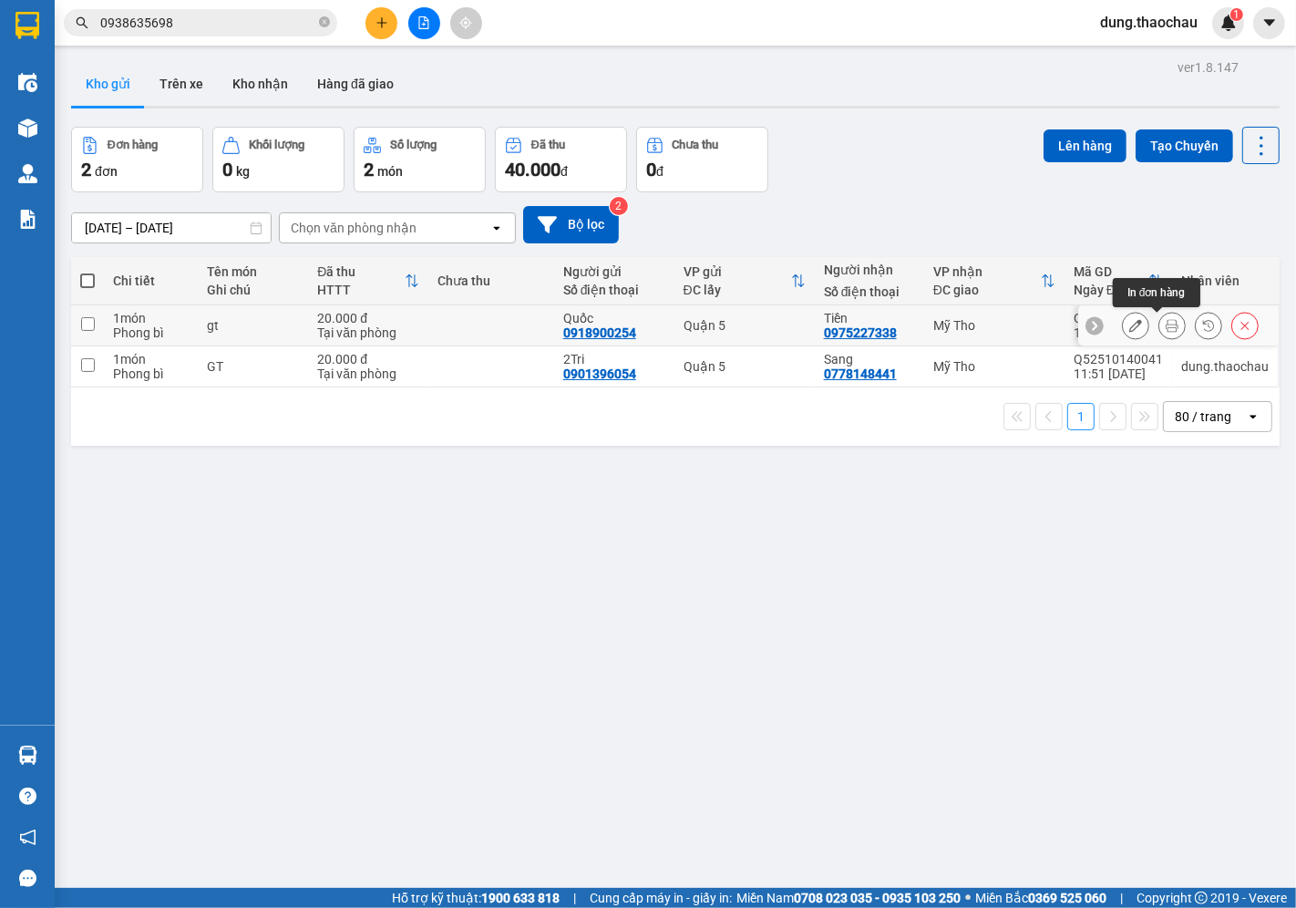
click at [1166, 325] on icon at bounding box center [1172, 325] width 13 height 13
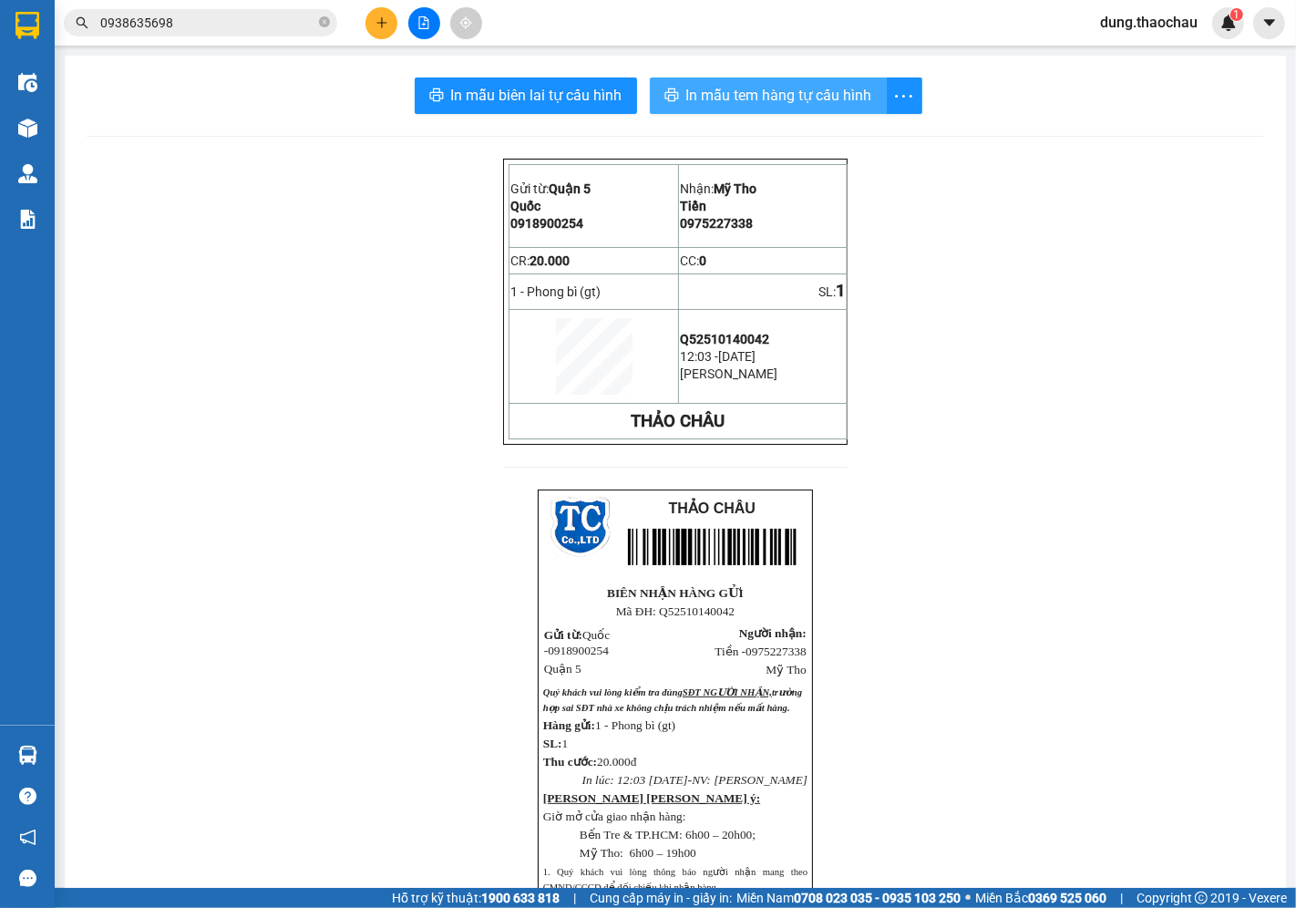
click at [743, 102] on span "In mẫu tem hàng tự cấu hình" at bounding box center [779, 95] width 186 height 23
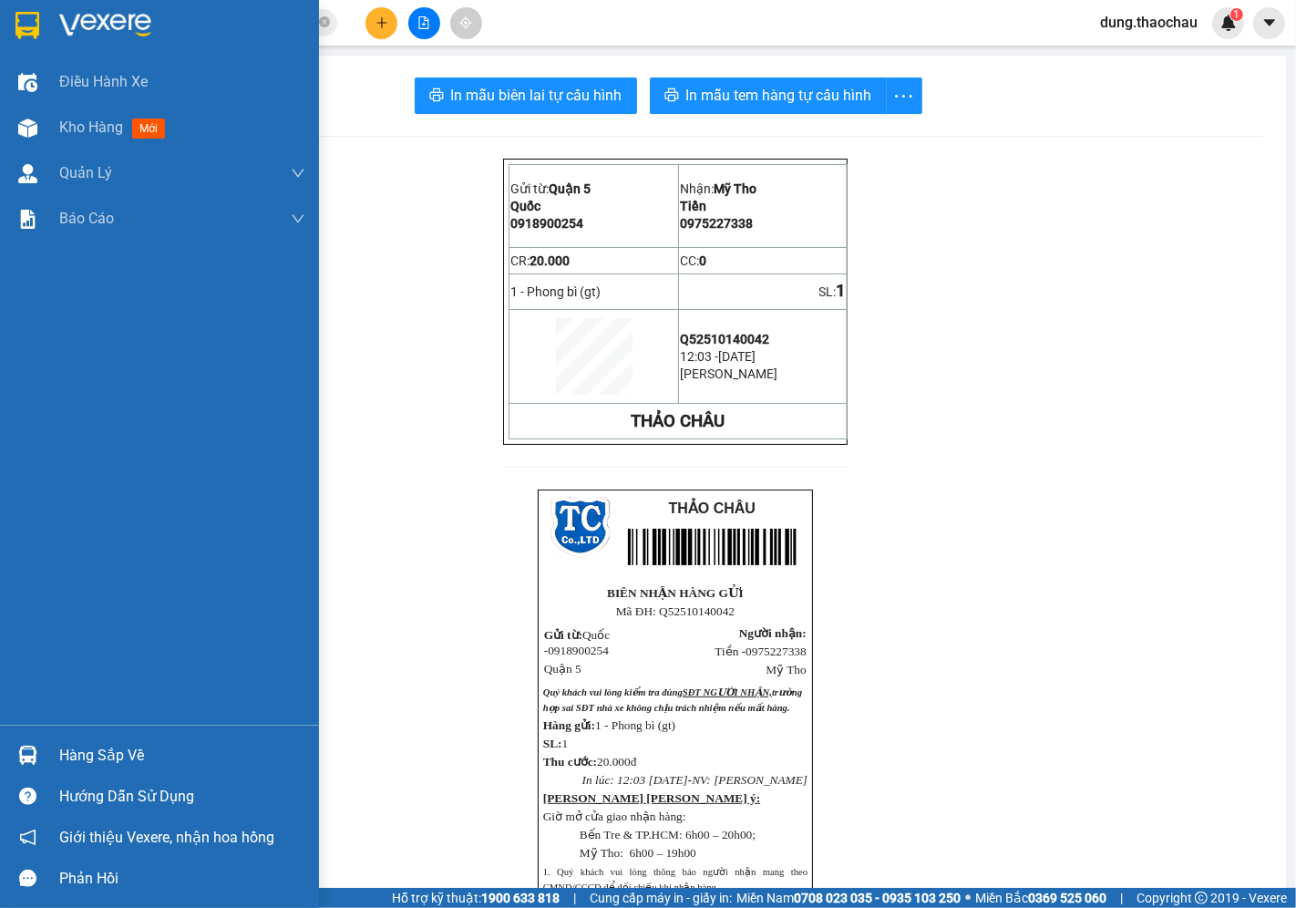
click at [23, 736] on div "Hàng sắp về" at bounding box center [159, 755] width 319 height 41
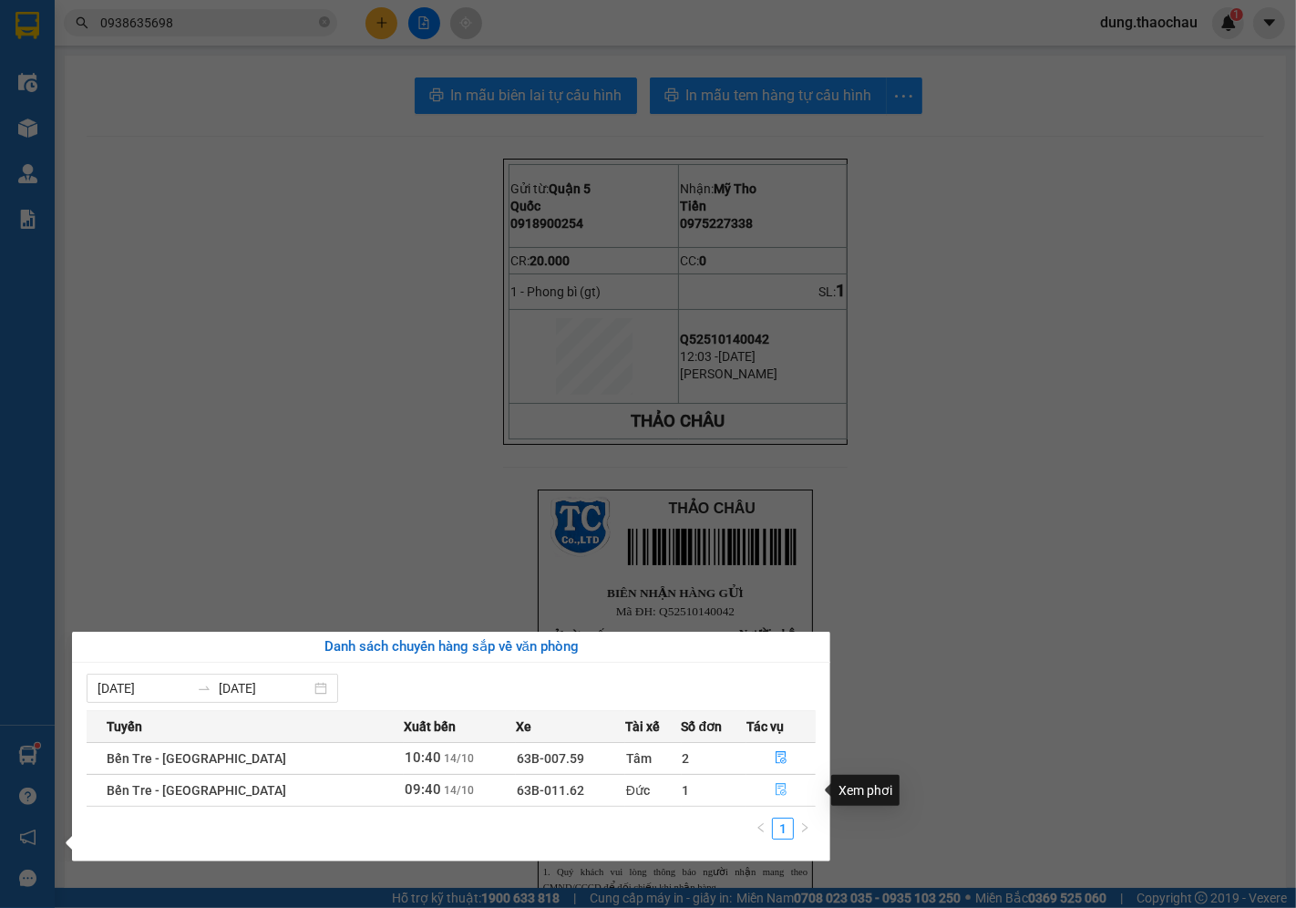
click at [764, 790] on button "button" at bounding box center [780, 790] width 67 height 29
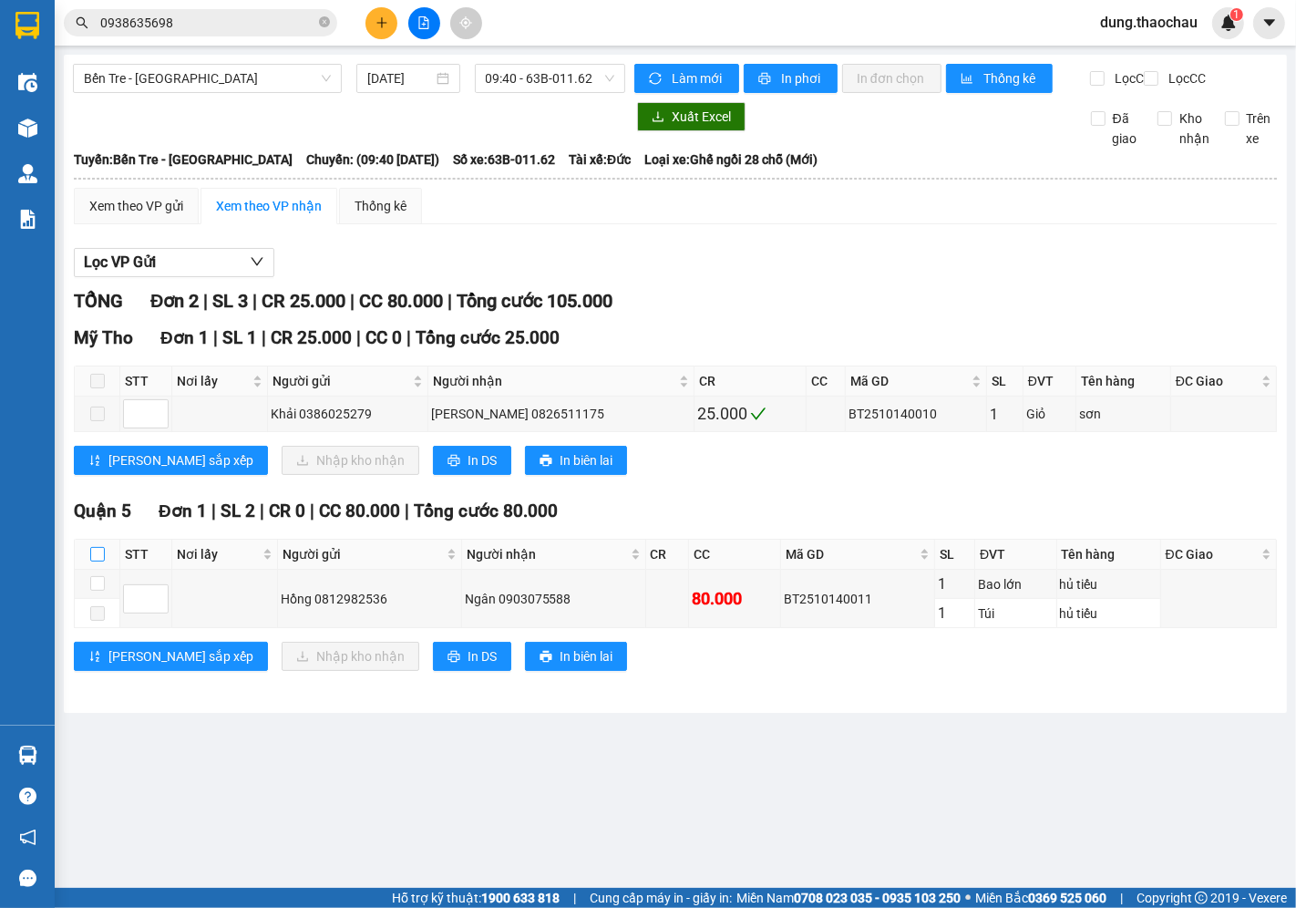
click at [98, 561] on input "checkbox" at bounding box center [97, 554] width 15 height 15
checkbox input "true"
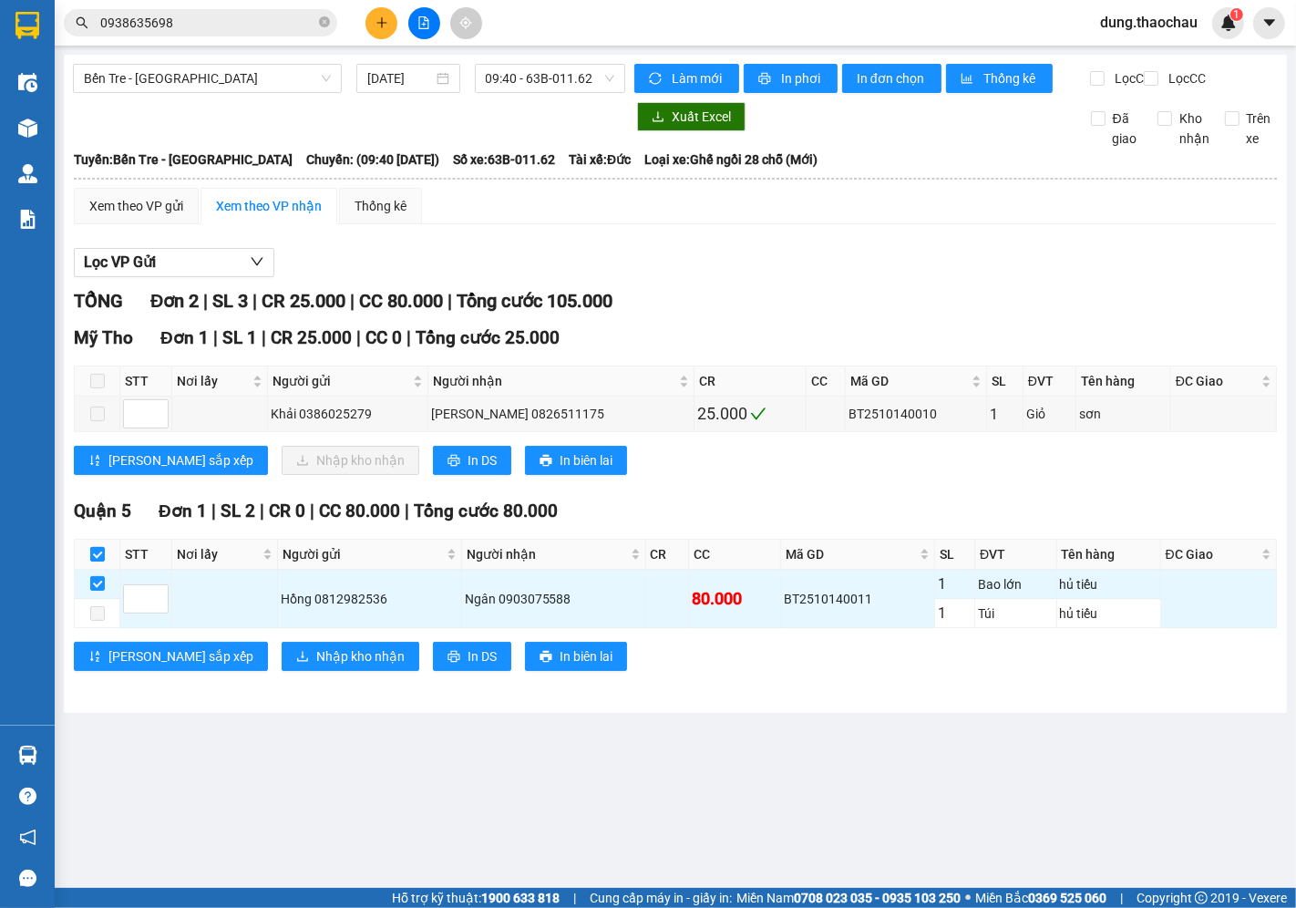
checkbox input "true"
click at [316, 666] on span "Nhập kho nhận" at bounding box center [360, 656] width 88 height 20
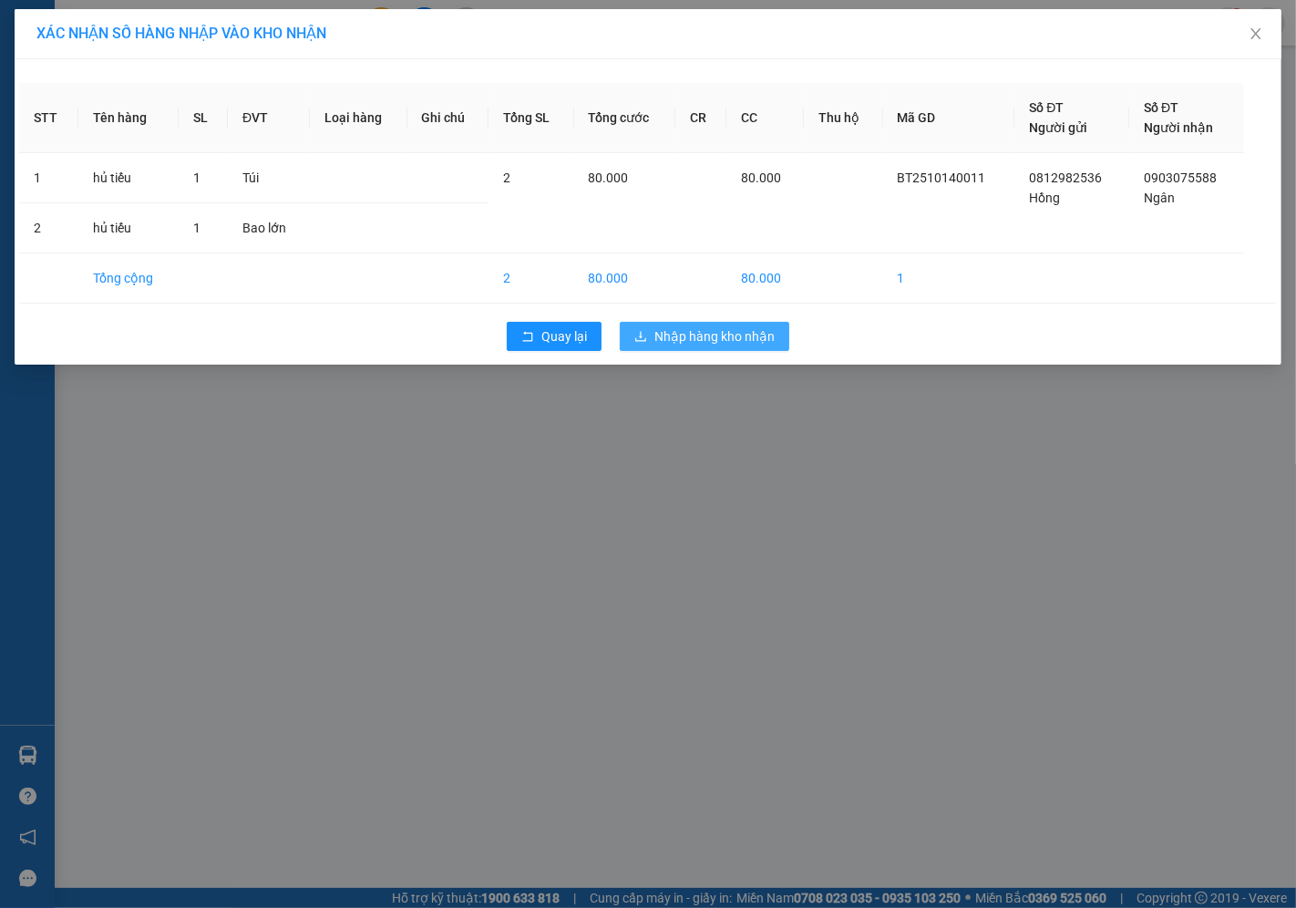
click at [704, 339] on span "Nhập hàng kho nhận" at bounding box center [714, 336] width 120 height 20
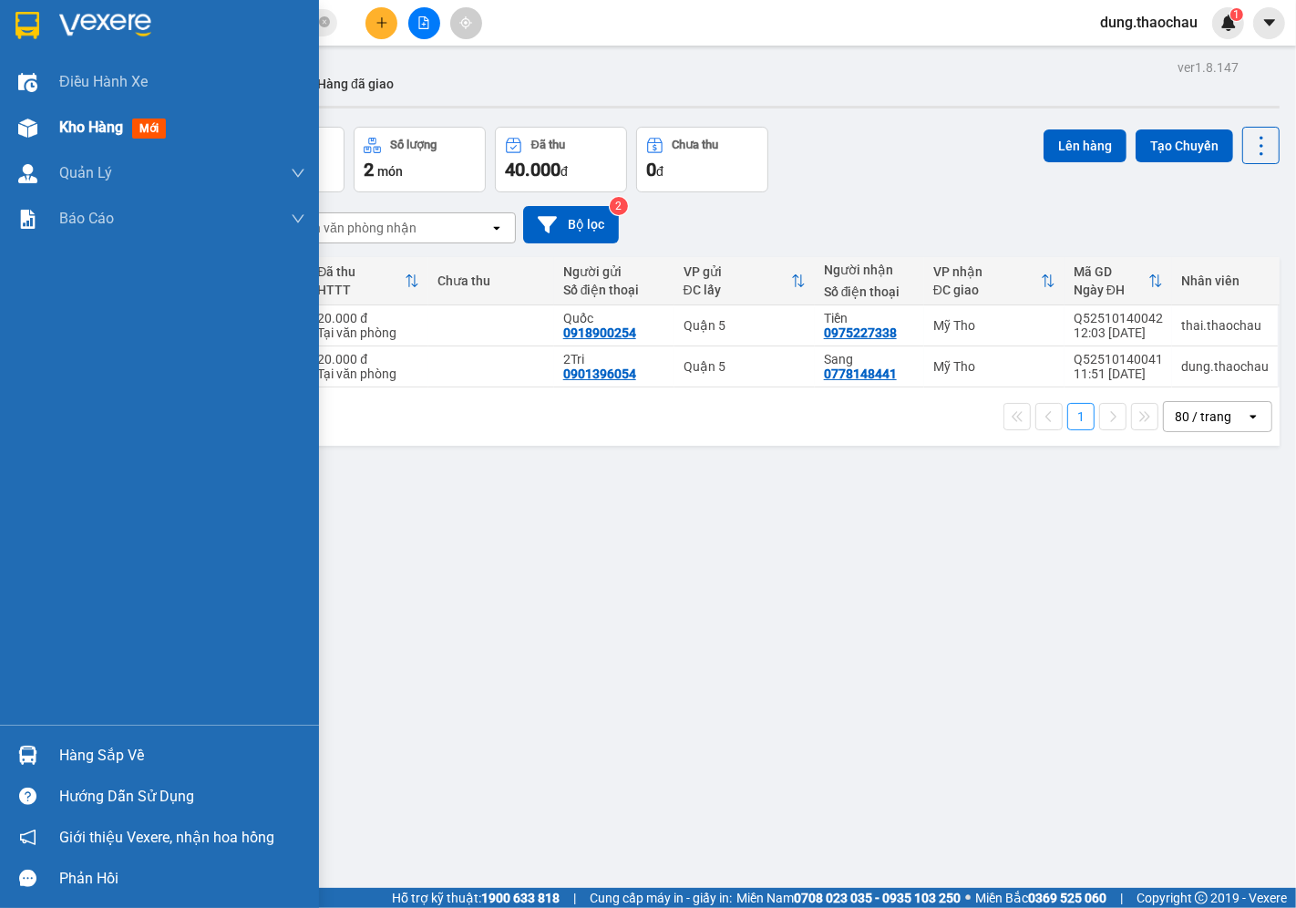
click at [71, 125] on span "Kho hàng" at bounding box center [91, 126] width 64 height 17
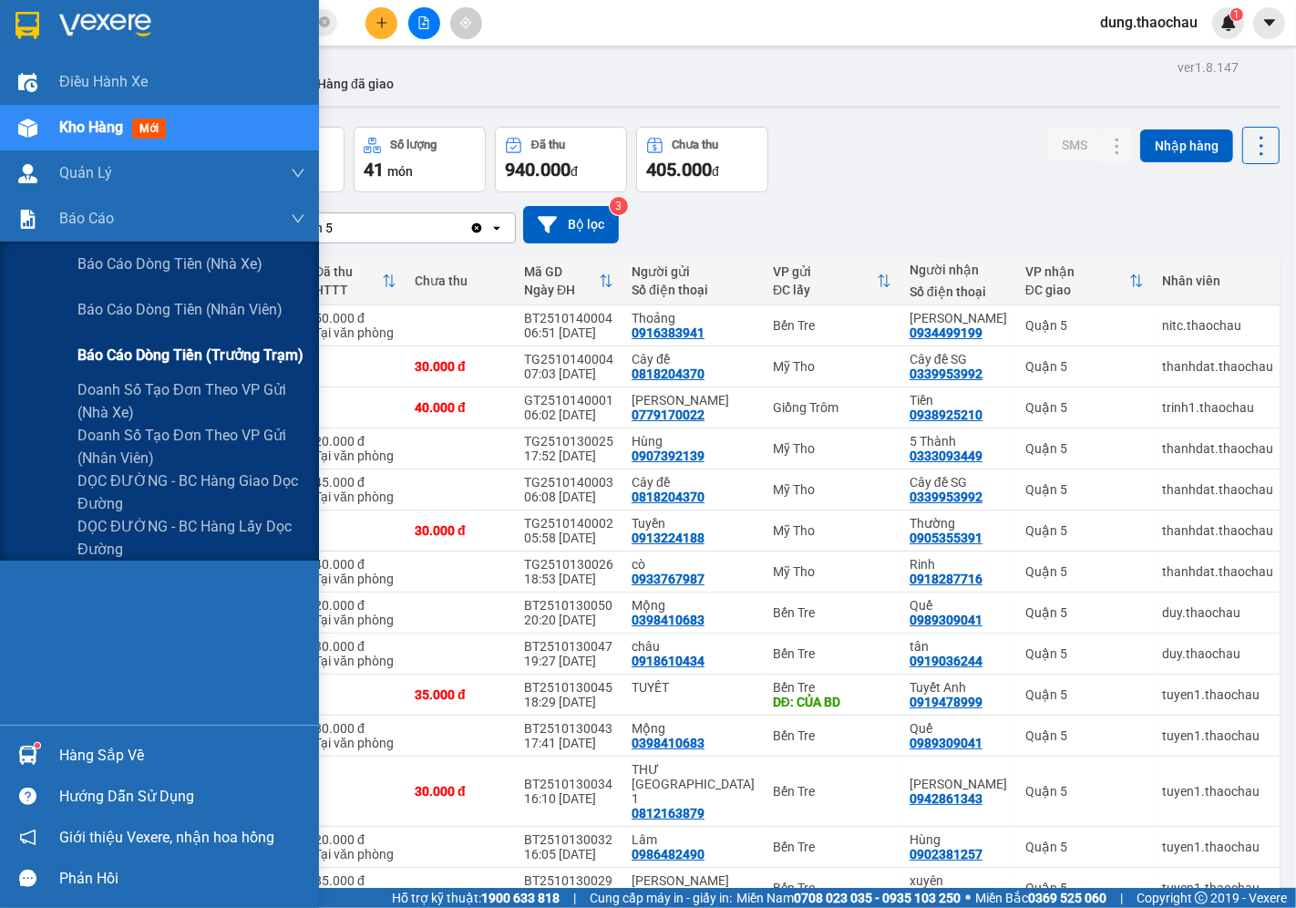
click at [156, 363] on span "Báo cáo dòng tiền (trưởng trạm)" at bounding box center [190, 355] width 226 height 23
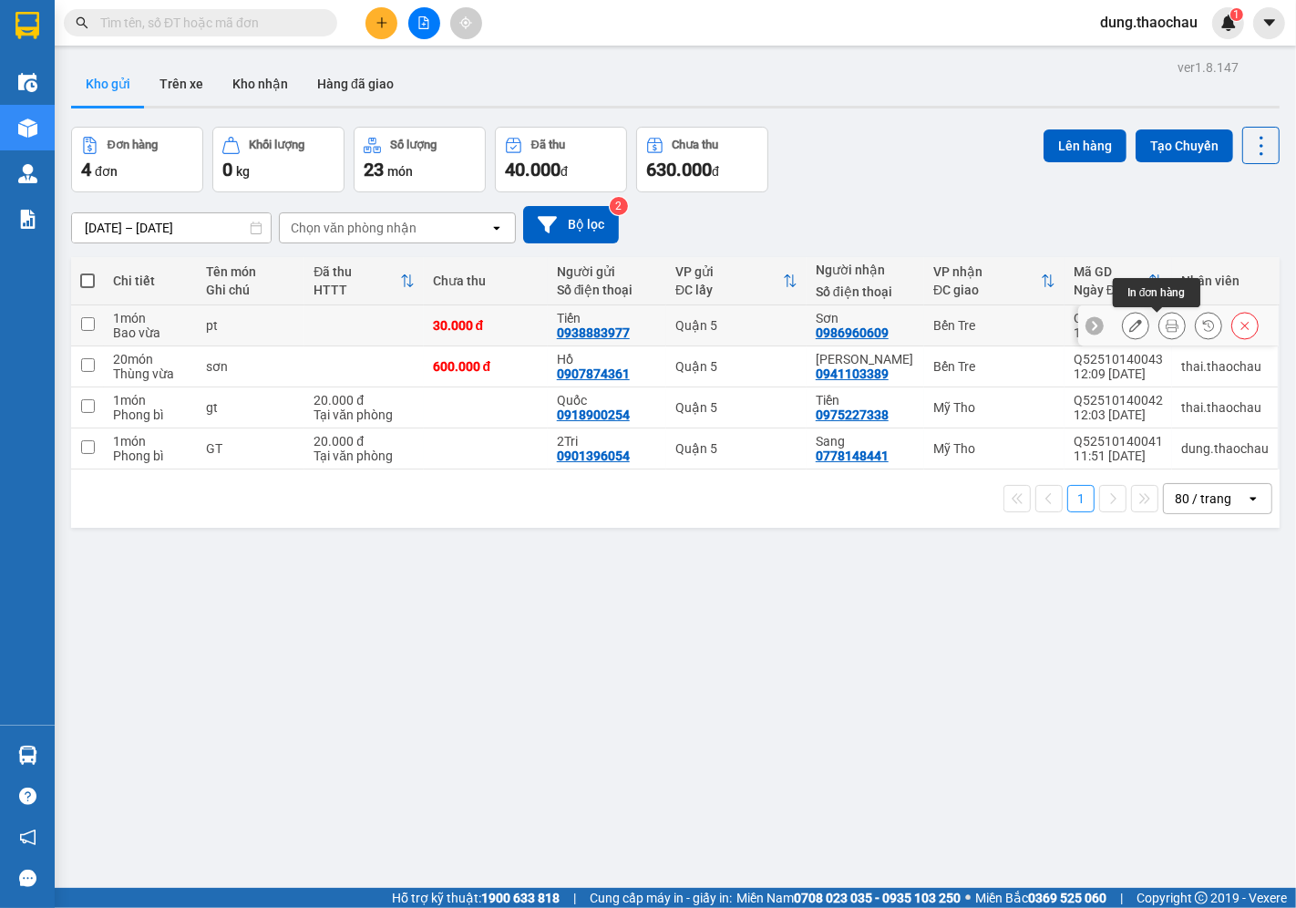
click at [1166, 322] on icon at bounding box center [1172, 325] width 13 height 13
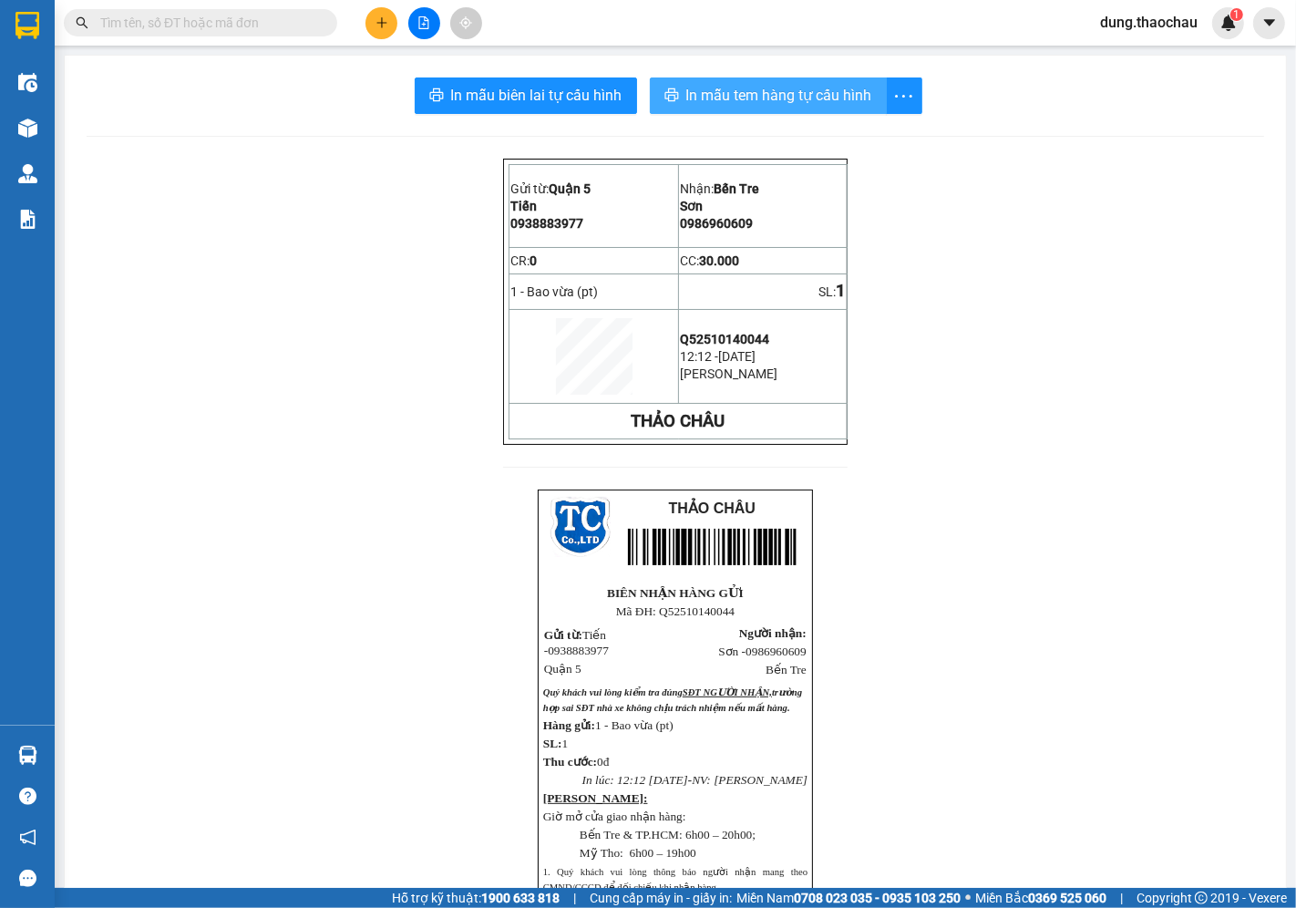
click at [717, 94] on span "In mẫu tem hàng tự cấu hình" at bounding box center [779, 95] width 186 height 23
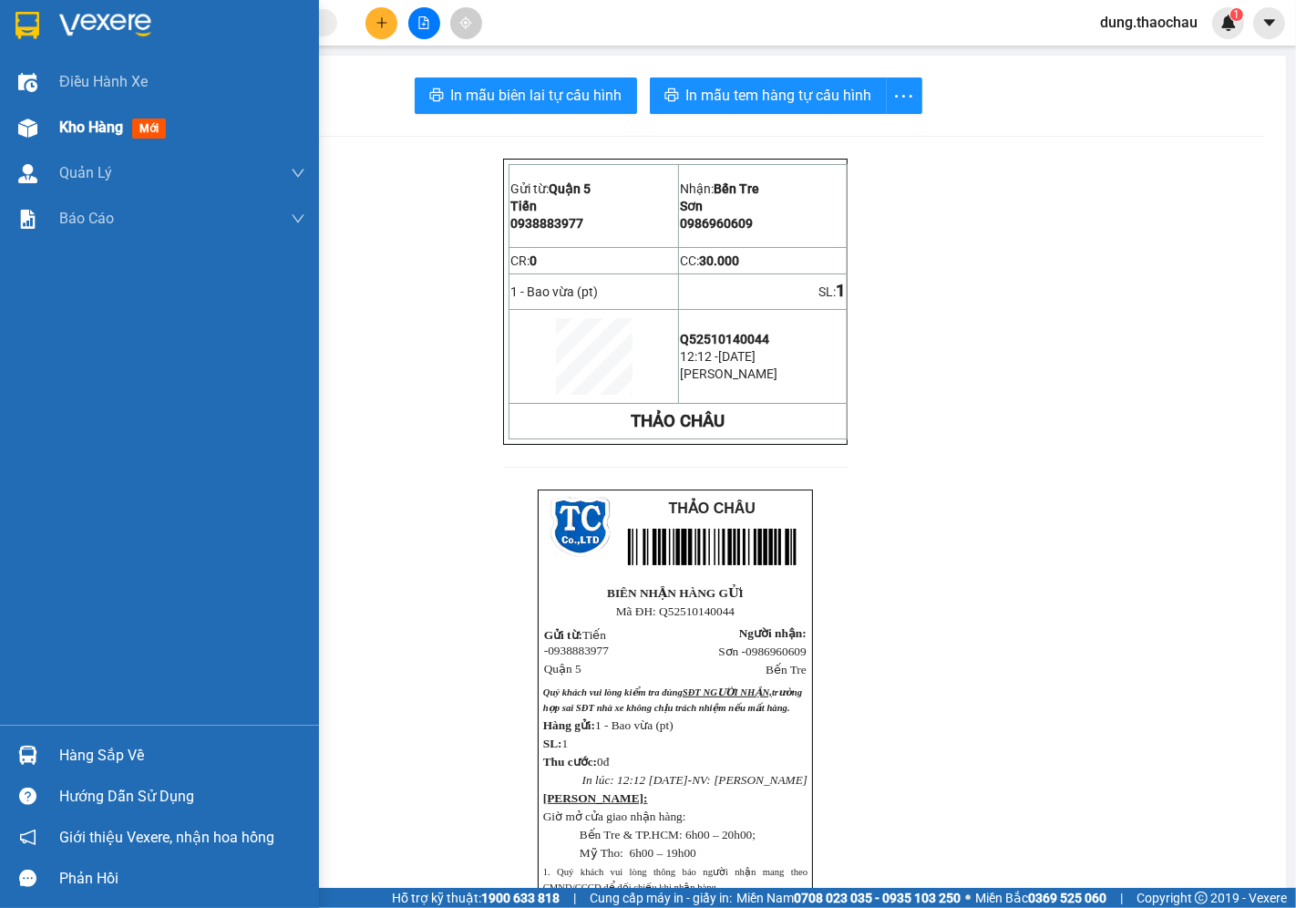
click at [77, 129] on span "Kho hàng" at bounding box center [91, 126] width 64 height 17
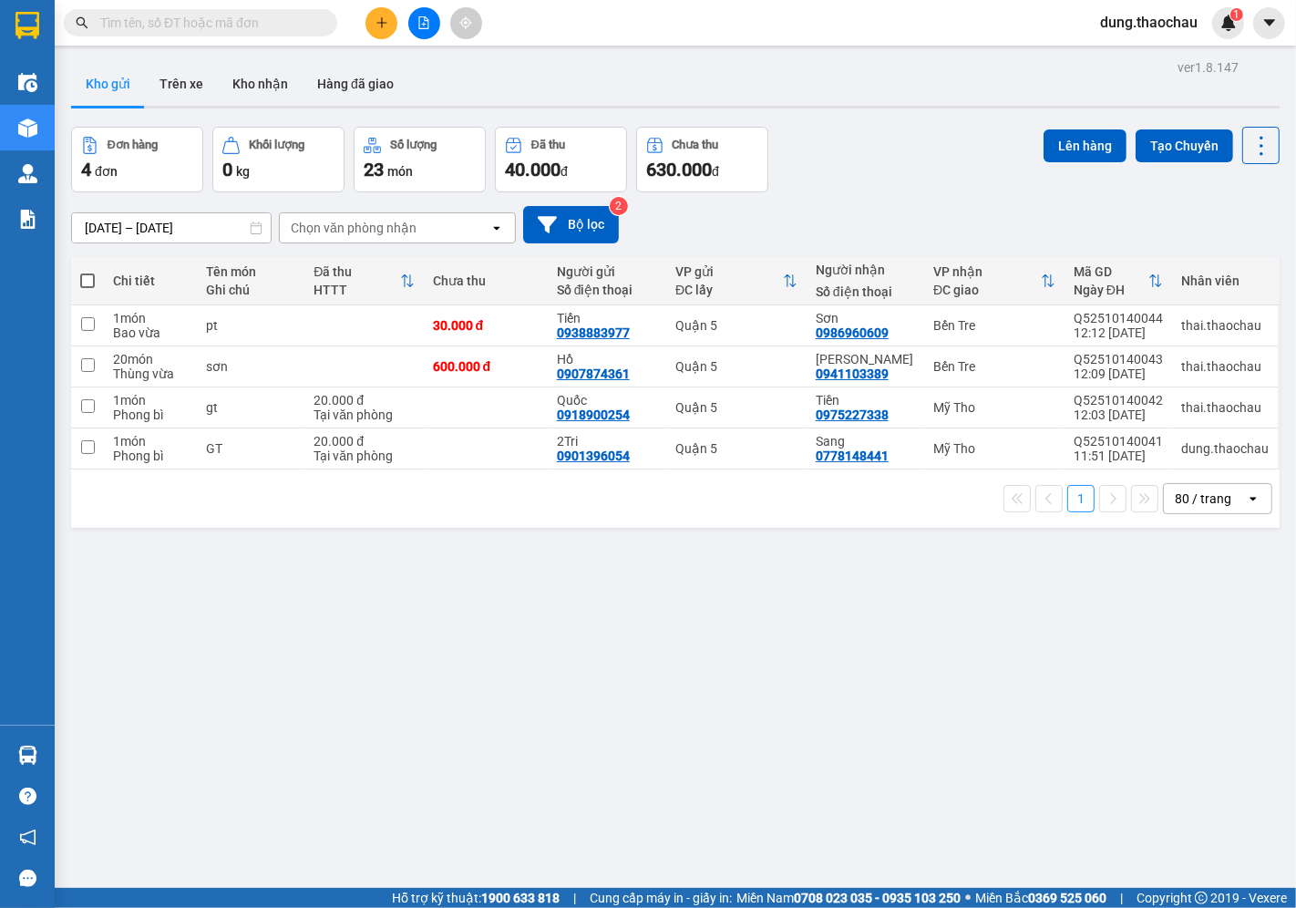
click at [89, 285] on span at bounding box center [87, 280] width 15 height 15
click at [87, 272] on input "checkbox" at bounding box center [87, 272] width 0 height 0
checkbox input "true"
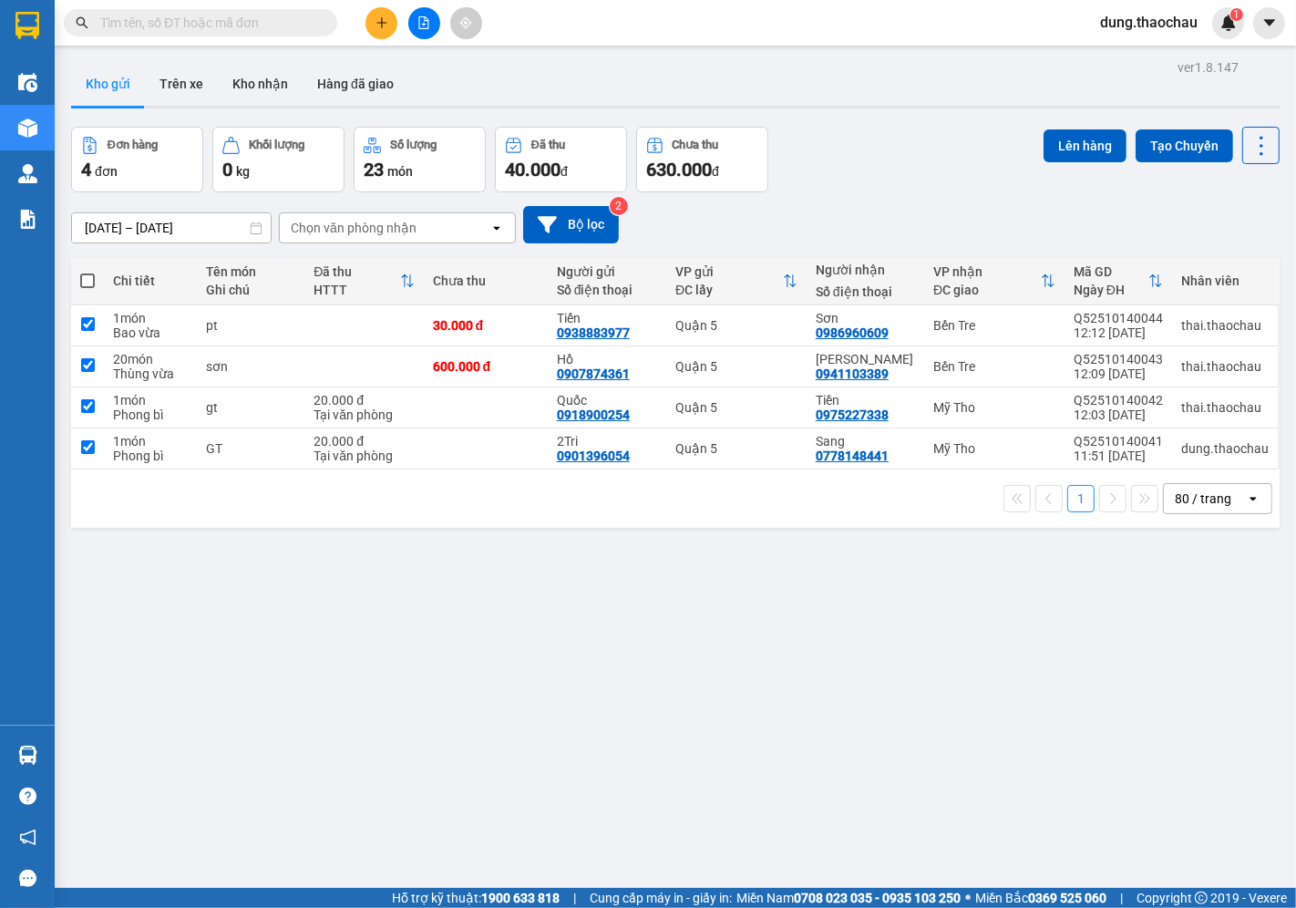
checkbox input "true"
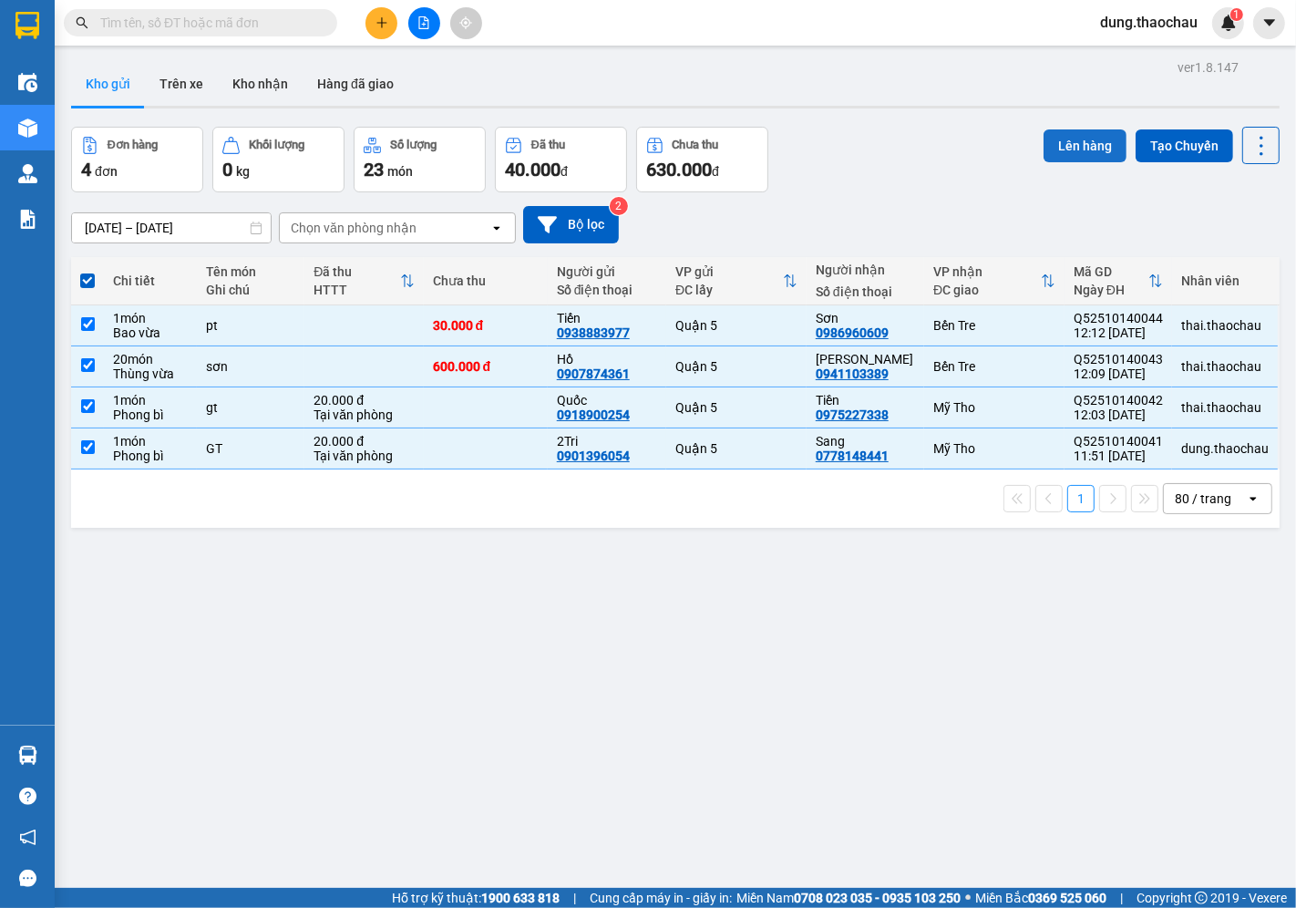
click at [1081, 150] on button "Lên hàng" at bounding box center [1085, 145] width 83 height 33
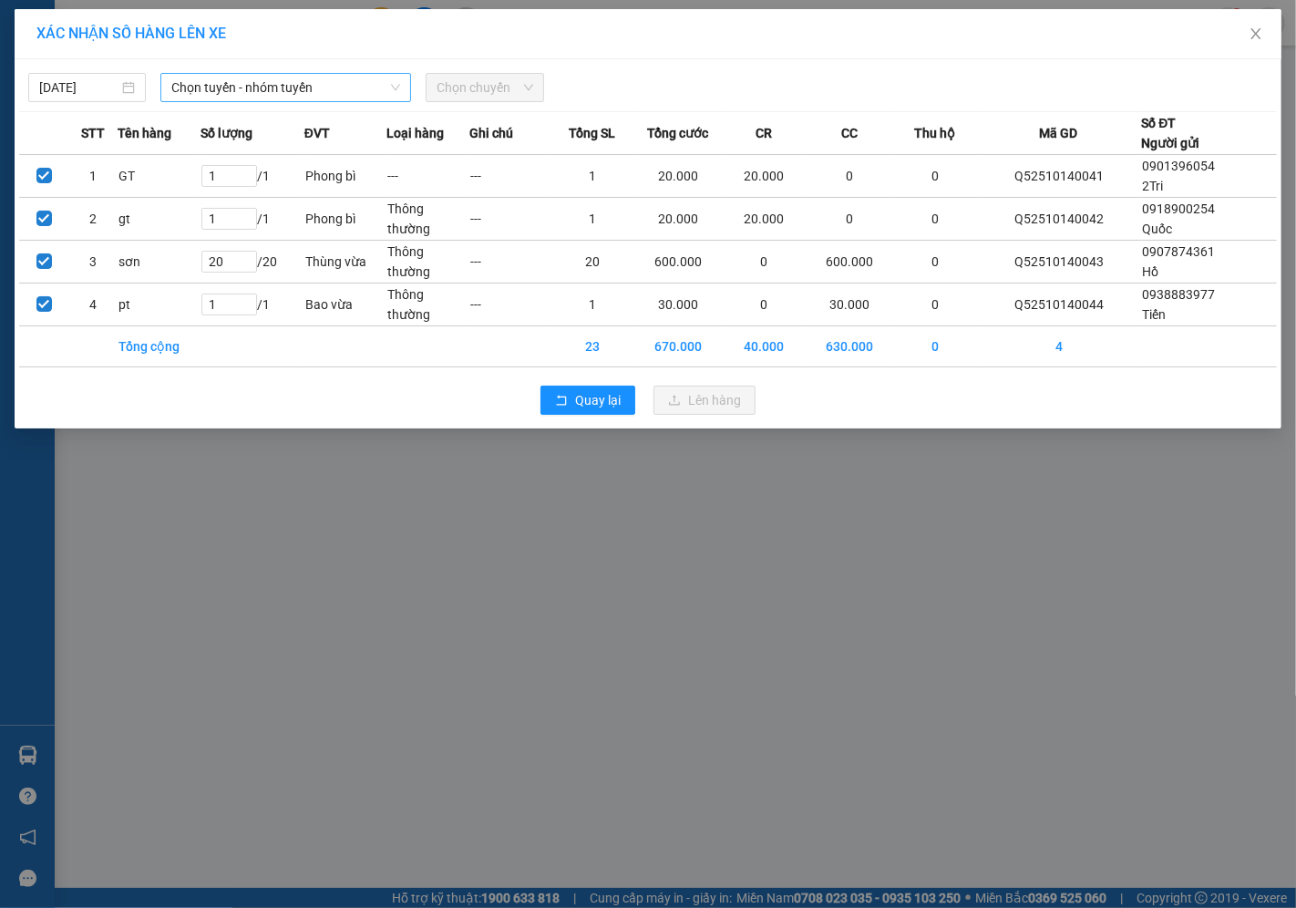
click at [259, 92] on span "Chọn tuyến - nhóm tuyến" at bounding box center [285, 87] width 229 height 27
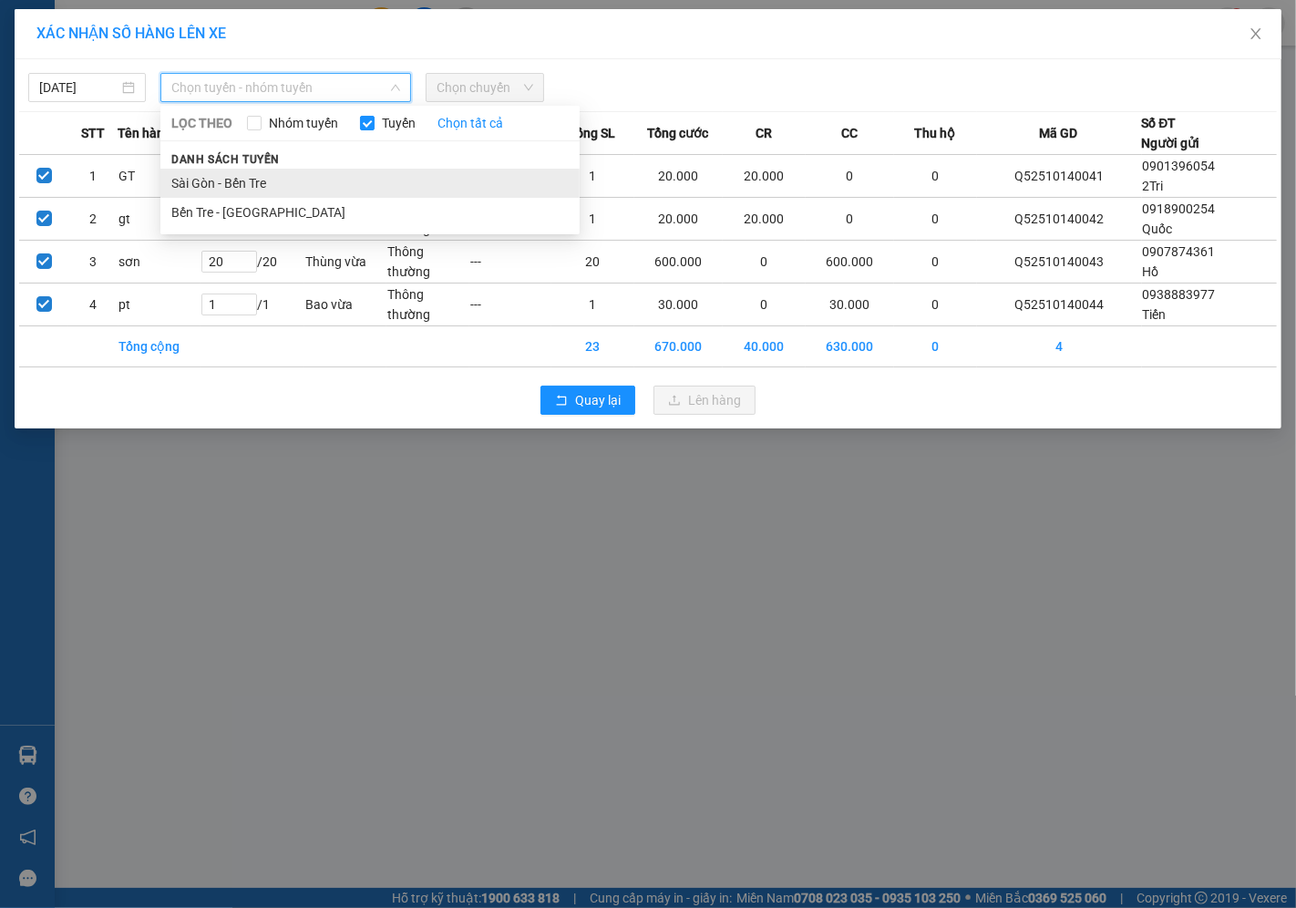
click at [247, 180] on li "Sài Gòn - Bến Tre" at bounding box center [369, 183] width 419 height 29
click at [247, 180] on icon "down" at bounding box center [246, 182] width 6 height 6
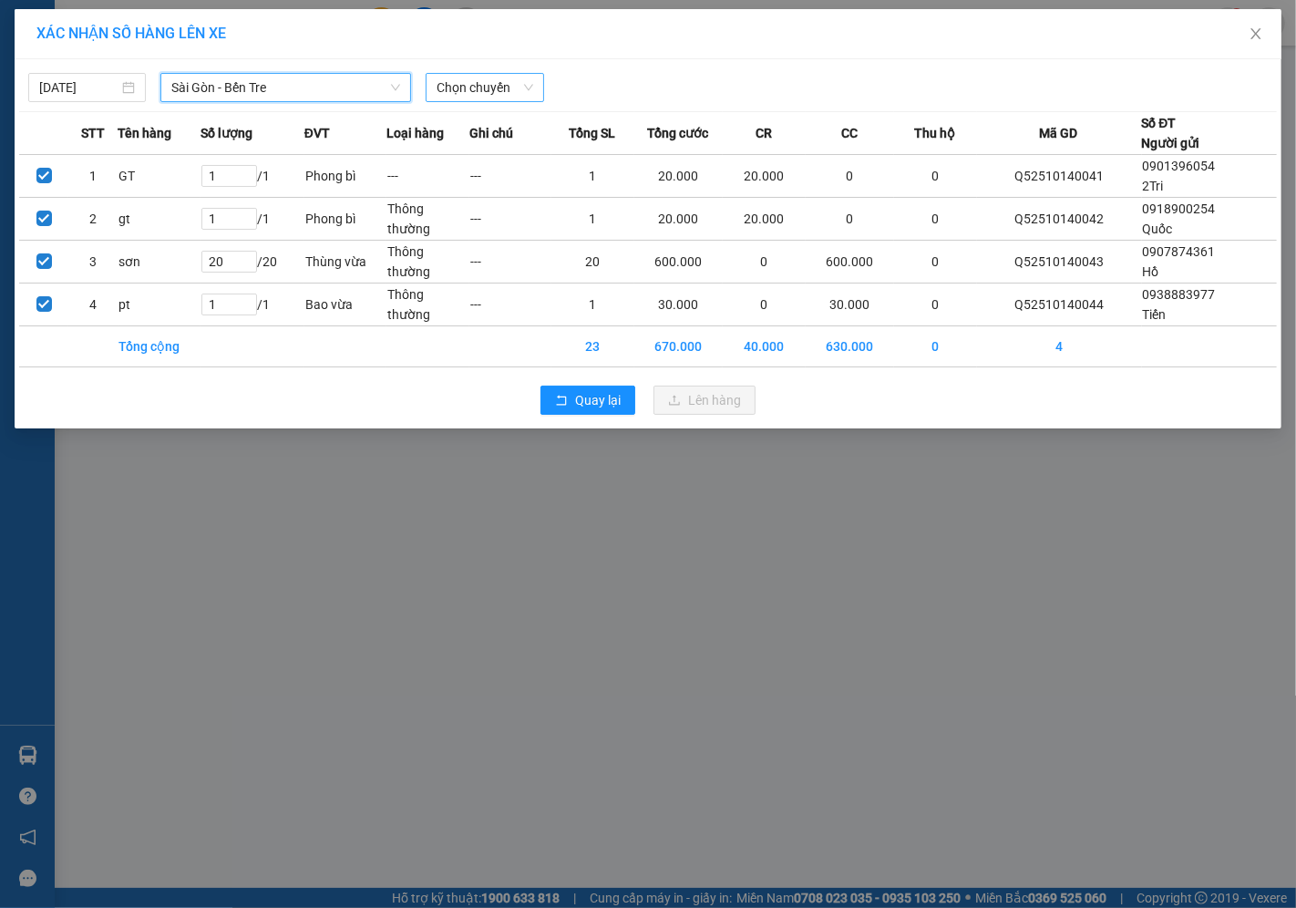
click at [450, 91] on span "Chọn chuyến" at bounding box center [485, 87] width 96 height 27
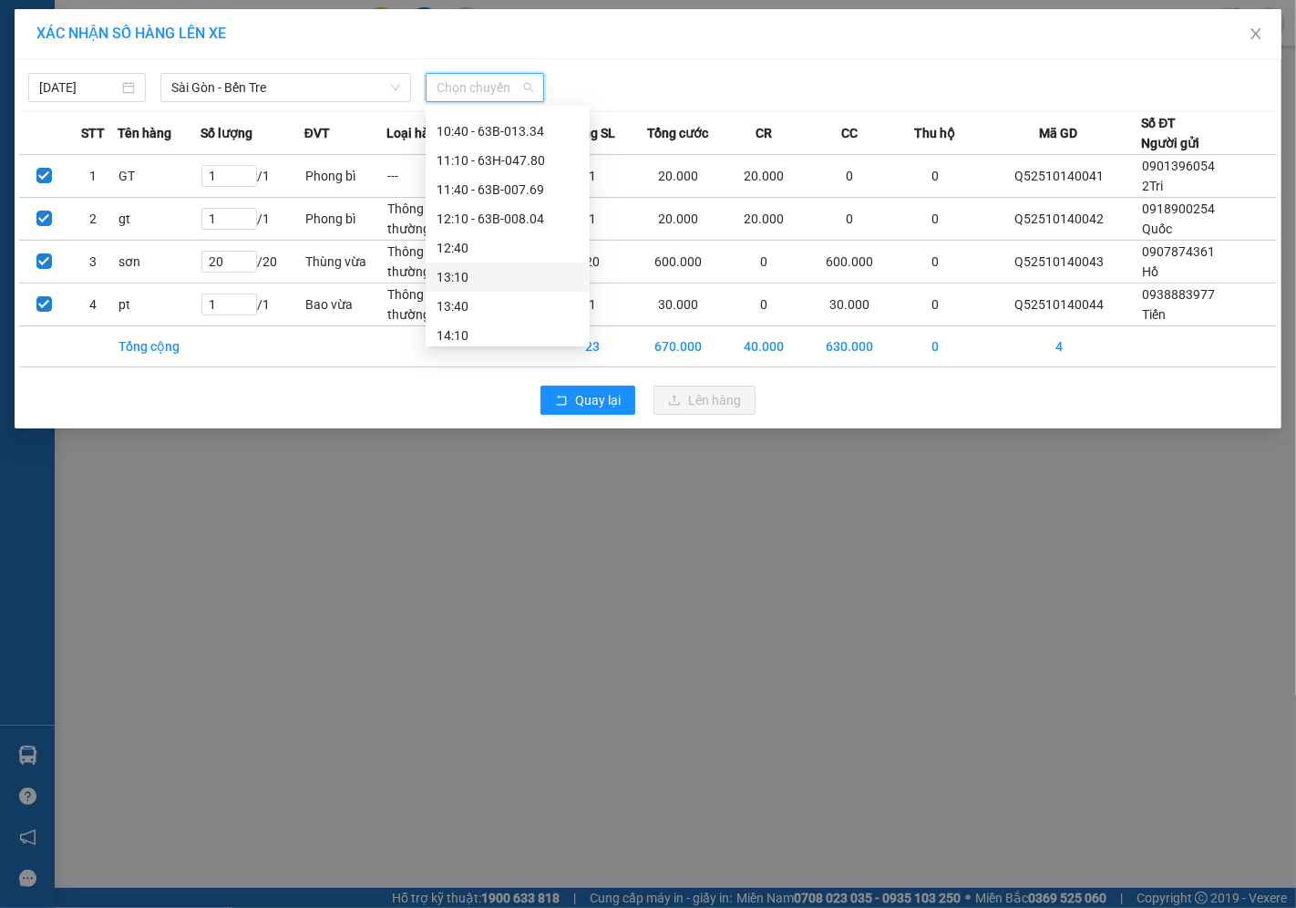
scroll to position [405, 0]
click at [492, 187] on div "12:10 - 63B-008.04" at bounding box center [508, 186] width 142 height 20
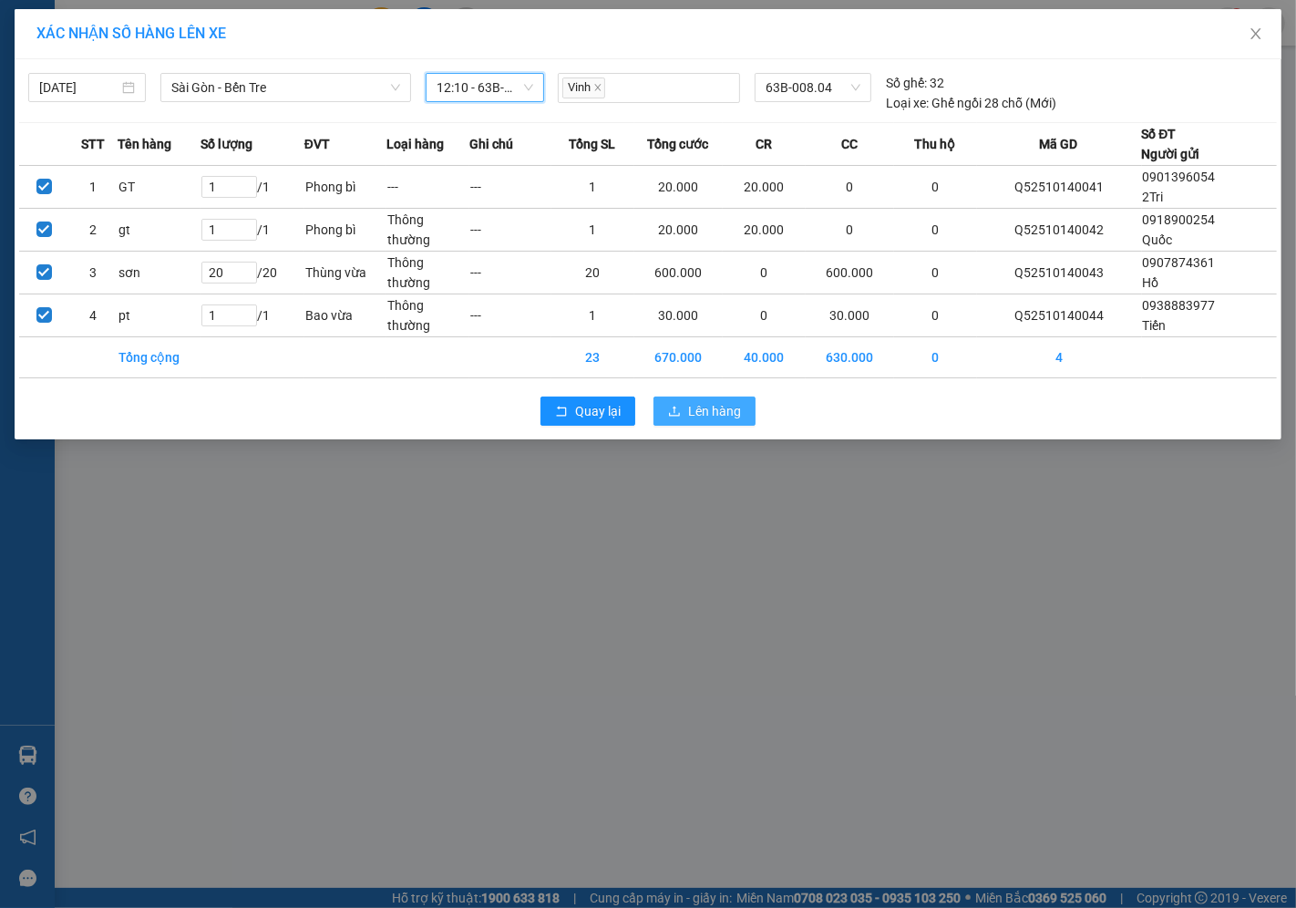
click at [699, 417] on span "Lên hàng" at bounding box center [714, 411] width 53 height 20
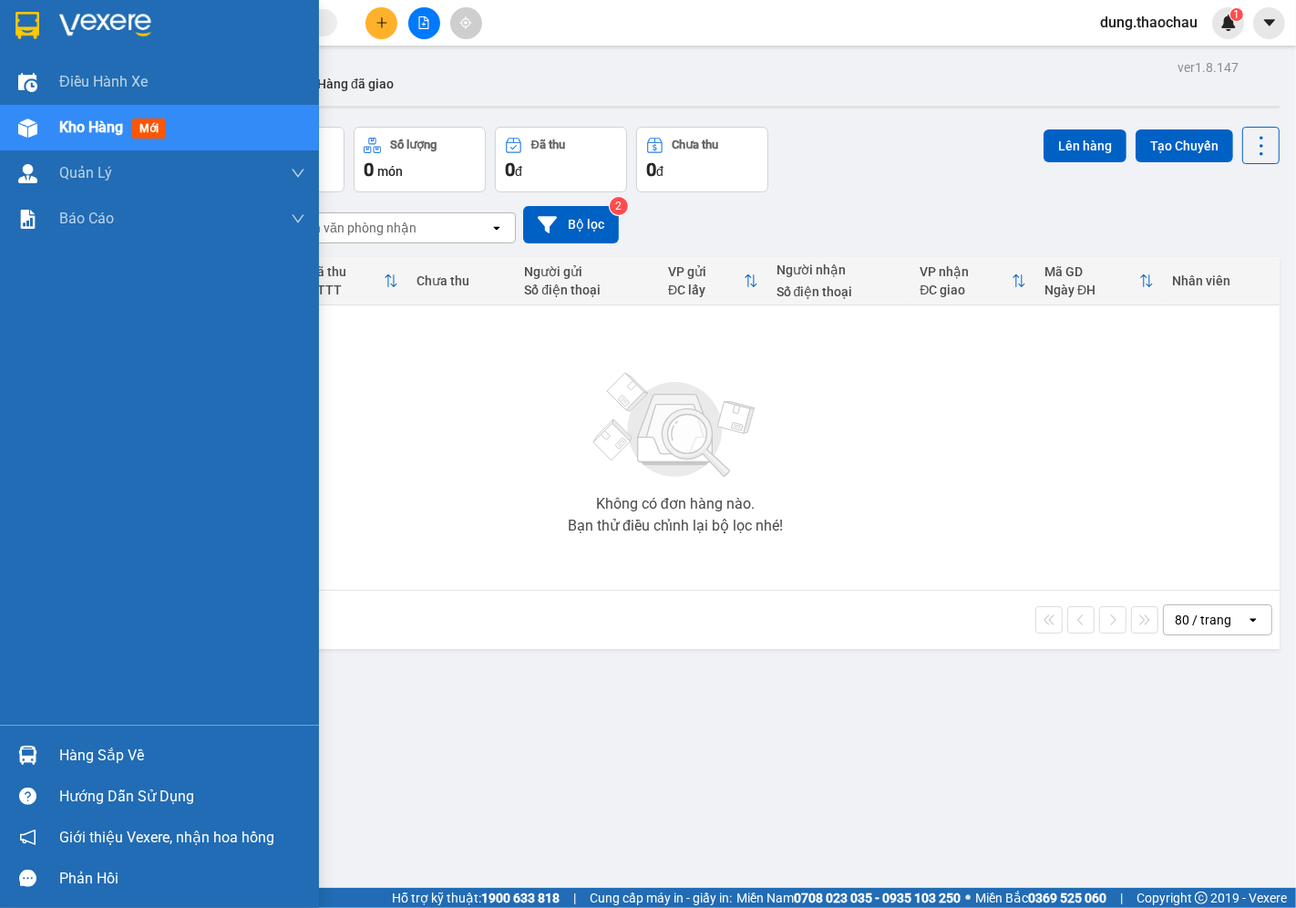
click at [32, 755] on img at bounding box center [27, 755] width 19 height 19
click at [35, 634] on div "Điều hành xe Kho hàng mới Quản [PERSON_NAME] lý chuyến Quản lý khách hàng mới Q…" at bounding box center [159, 454] width 319 height 908
click at [28, 752] on img at bounding box center [27, 755] width 19 height 19
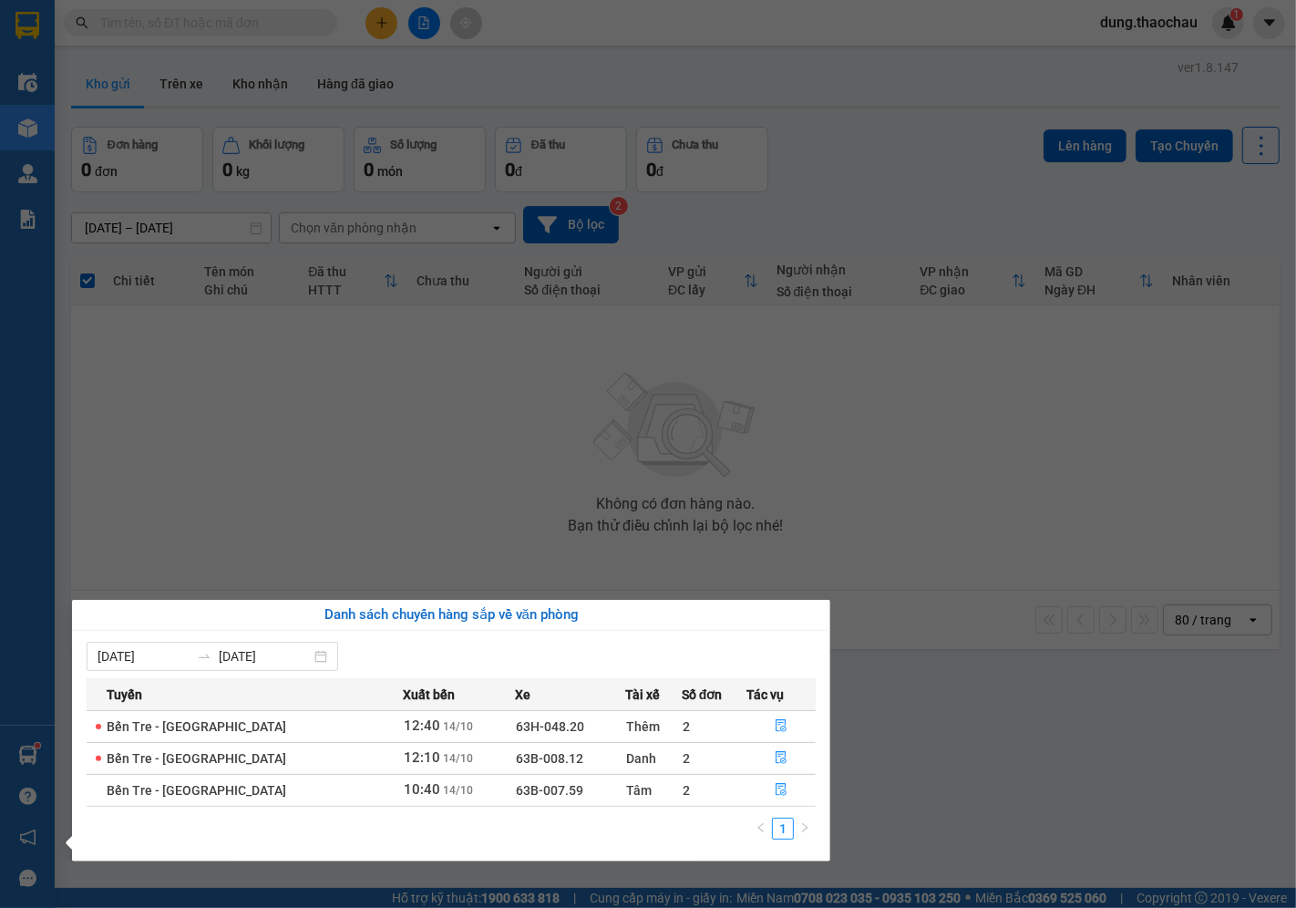
click at [46, 654] on div "Điều hành xe Kho hàng mới Quản [PERSON_NAME] lý chuyến Quản lý khách hàng mới Q…" at bounding box center [27, 454] width 55 height 908
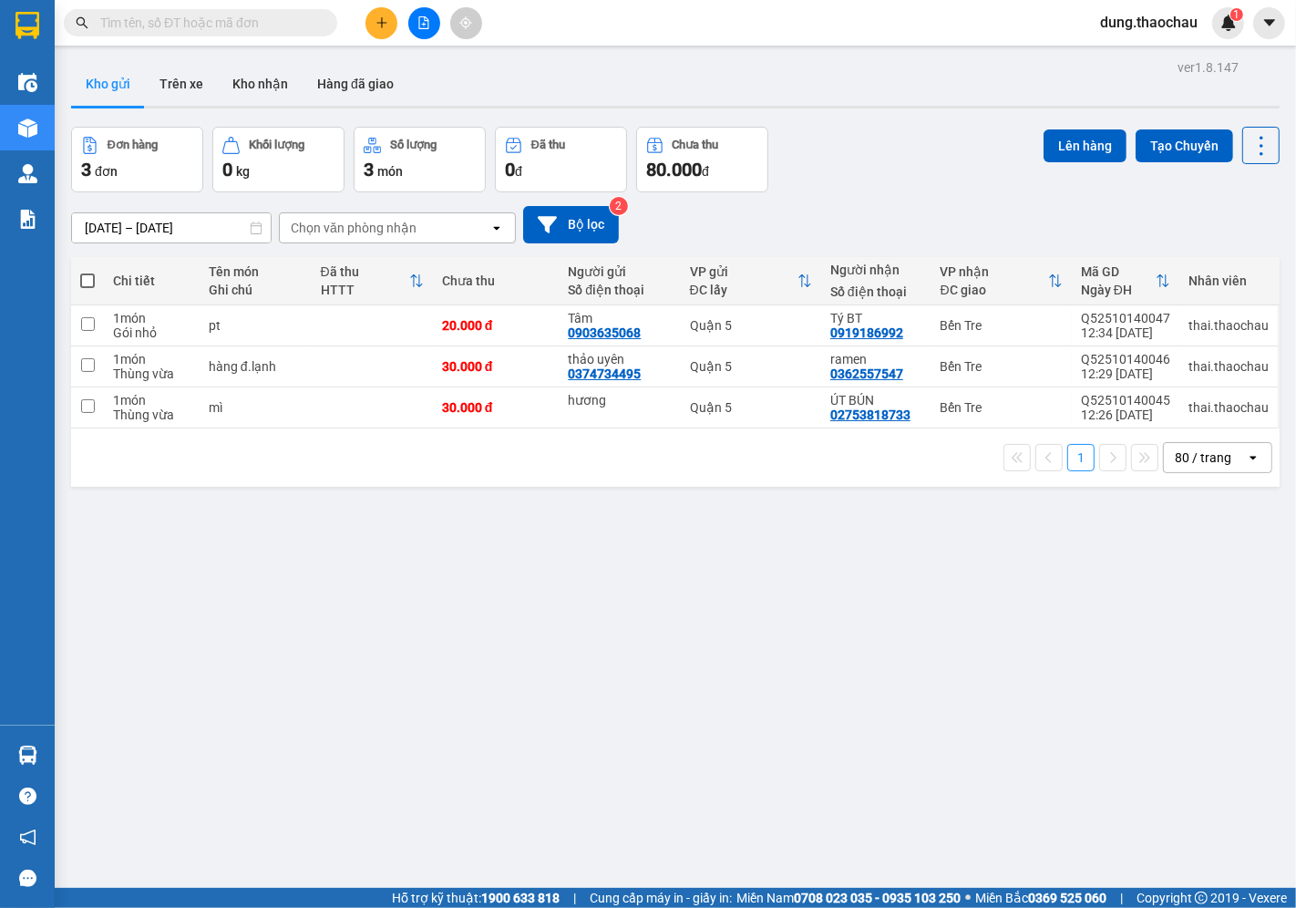
click at [87, 283] on span at bounding box center [87, 280] width 15 height 15
click at [87, 272] on input "checkbox" at bounding box center [87, 272] width 0 height 0
checkbox input "true"
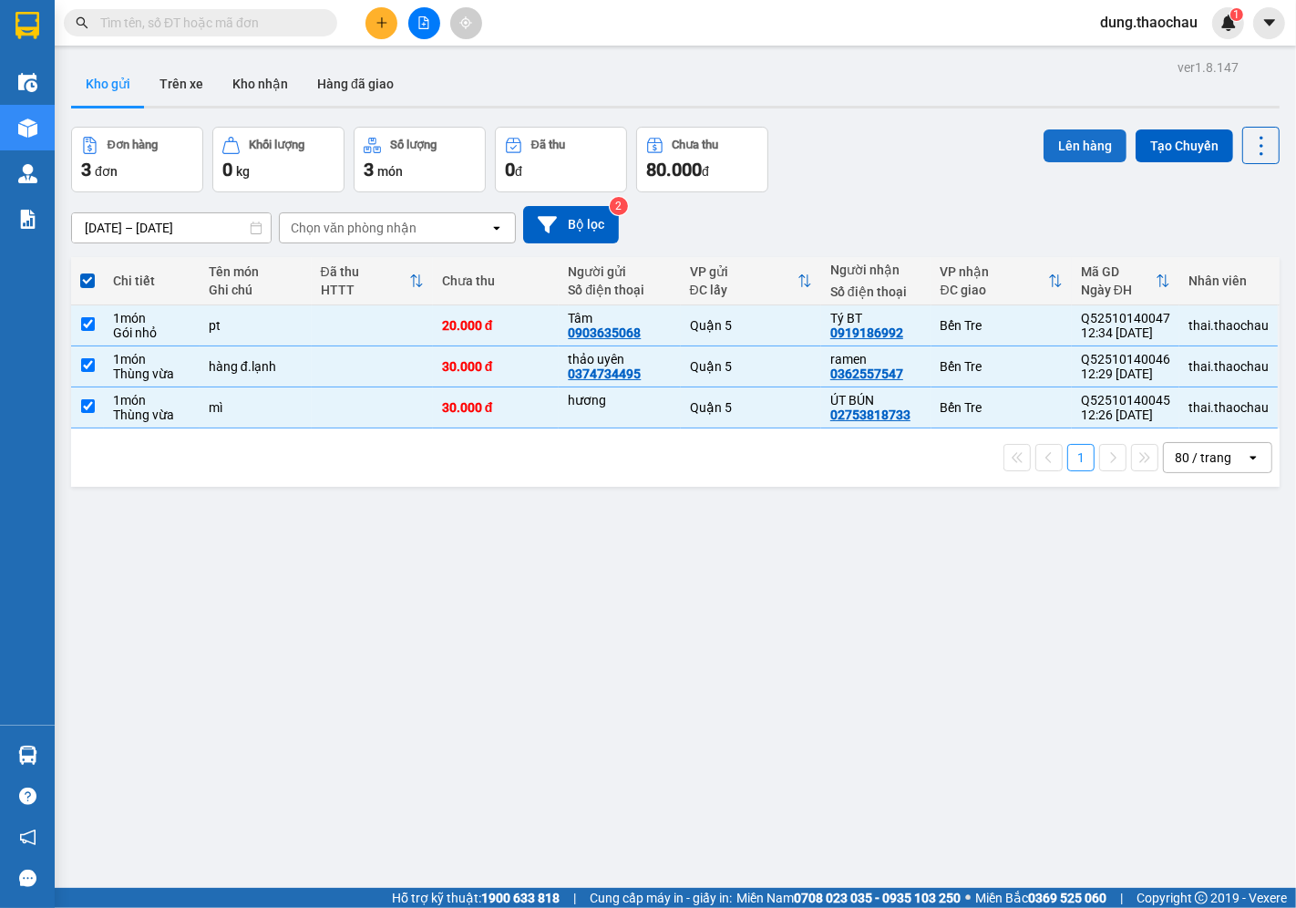
click at [1054, 142] on button "Lên hàng" at bounding box center [1085, 145] width 83 height 33
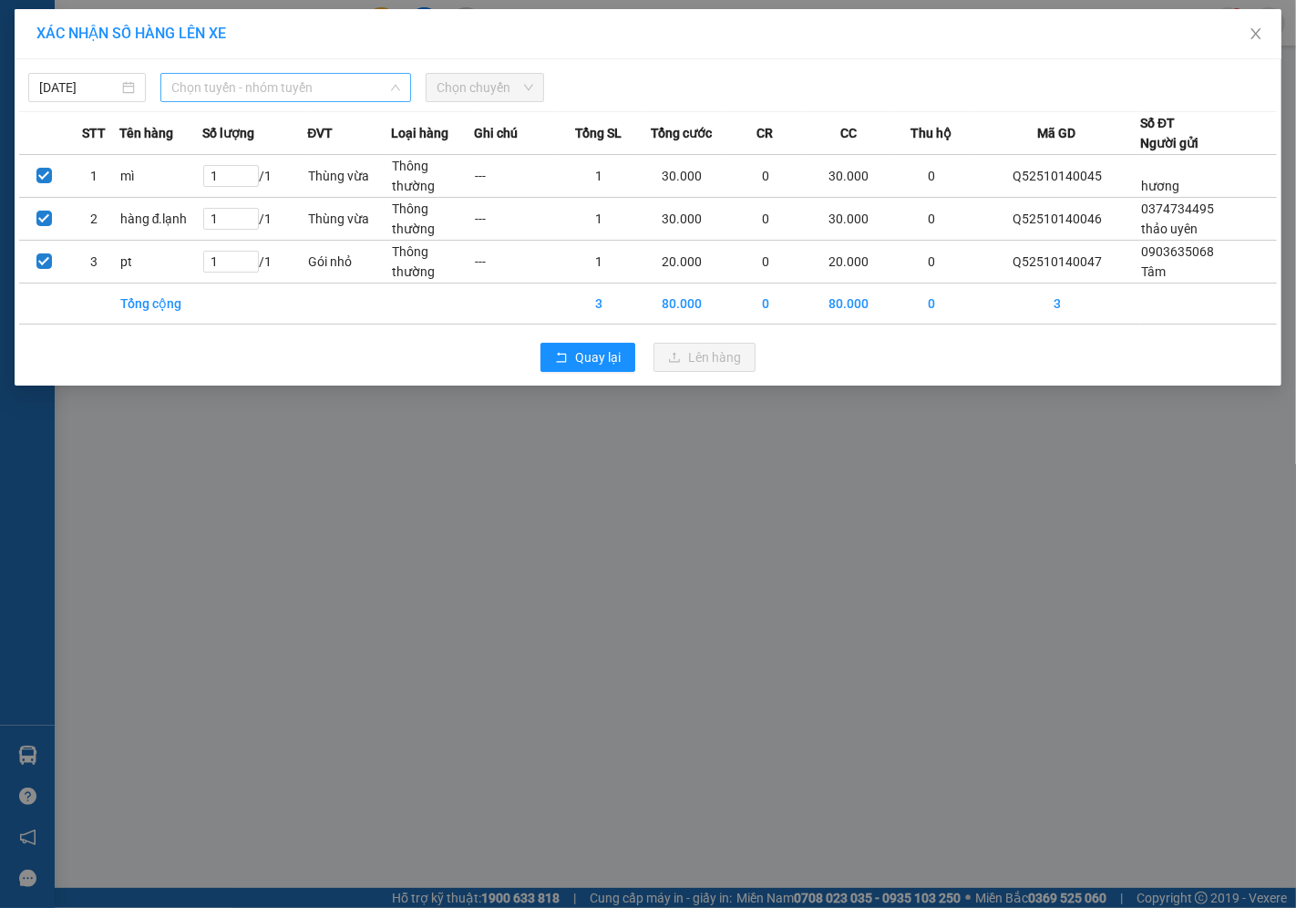
drag, startPoint x: 220, startPoint y: 71, endPoint x: 239, endPoint y: 96, distance: 31.2
click at [235, 91] on span "Chọn tuyến - nhóm tuyến" at bounding box center [285, 87] width 229 height 27
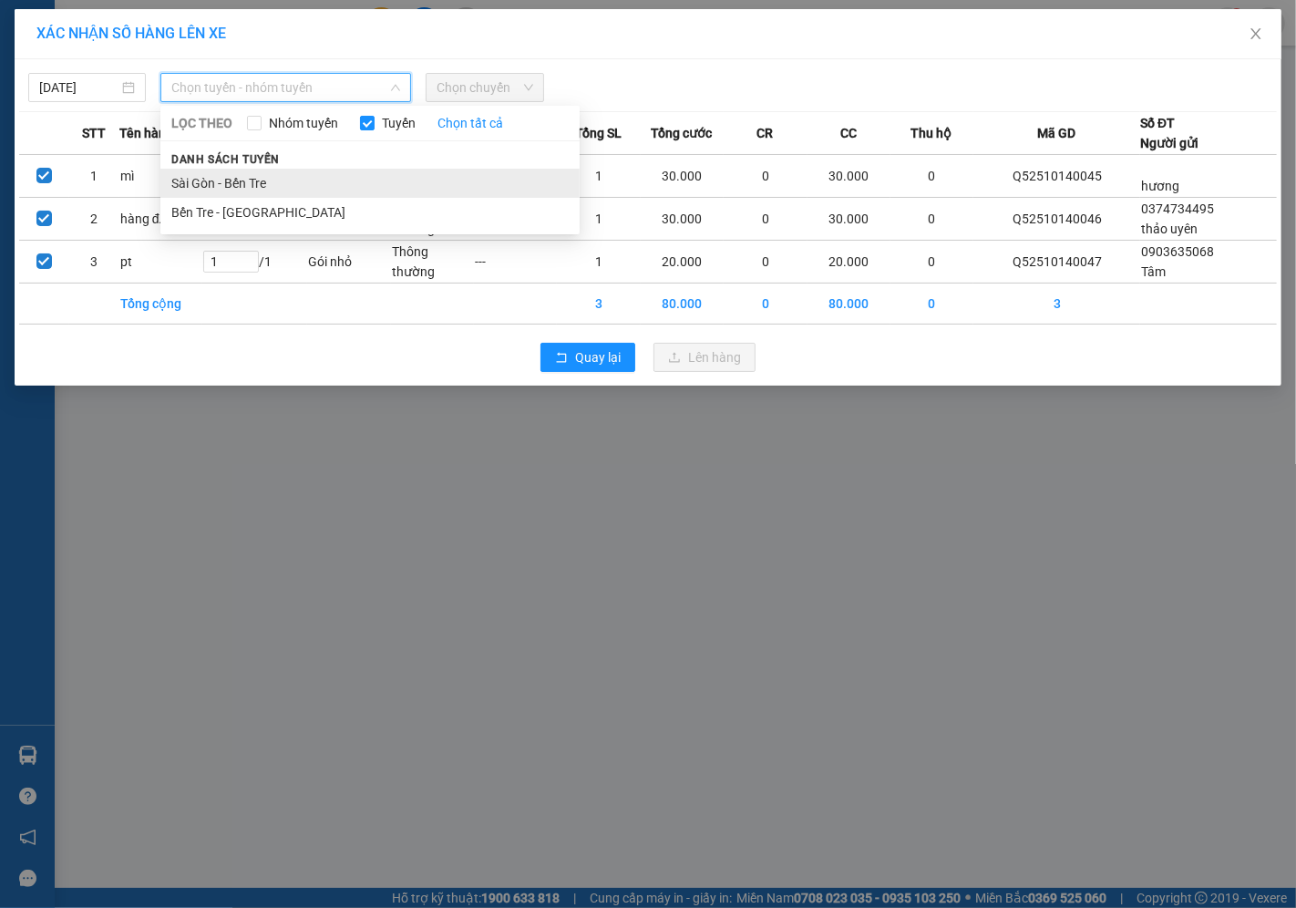
click at [197, 177] on li "Sài Gòn - Bến Tre" at bounding box center [369, 183] width 419 height 29
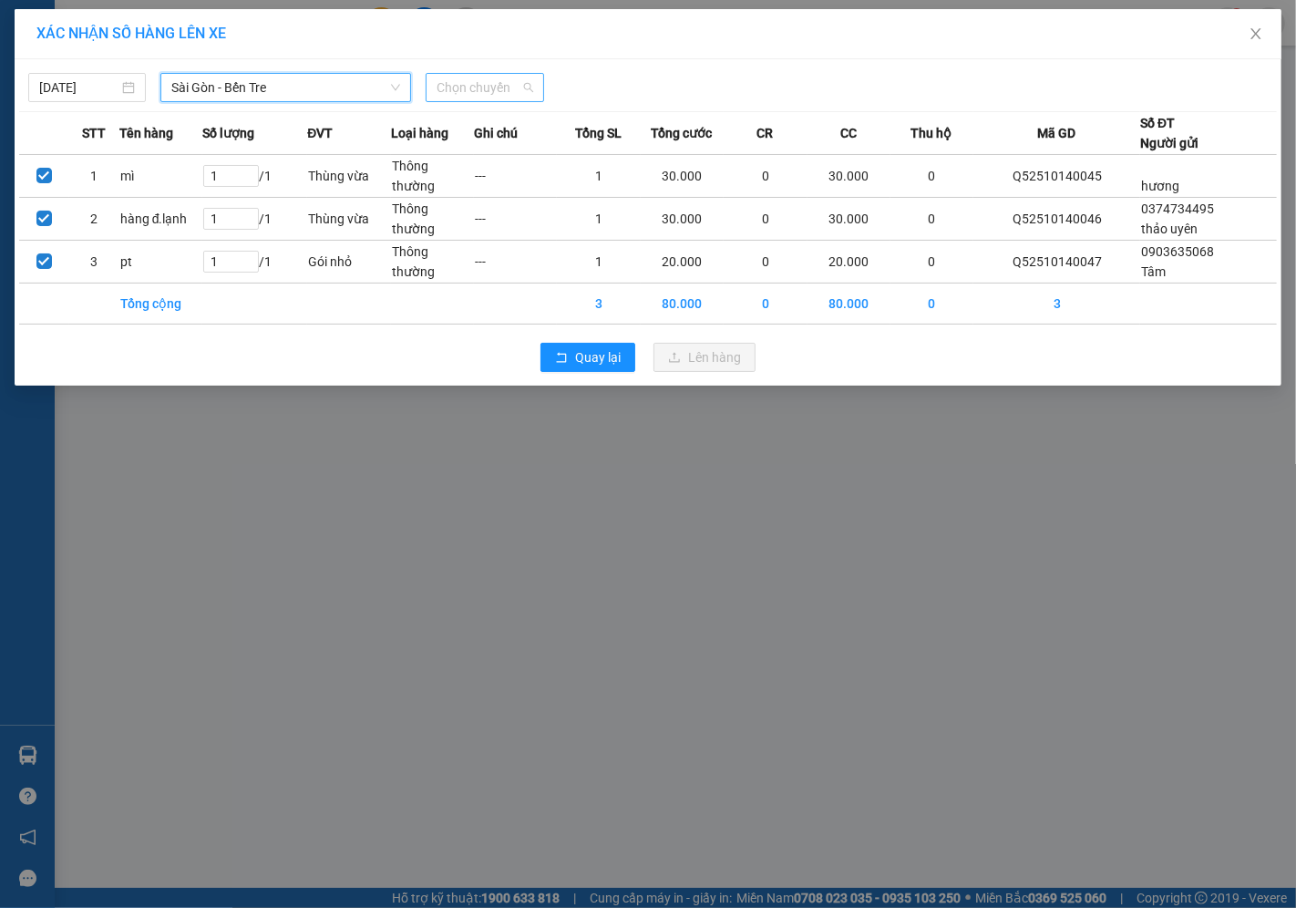
click at [458, 76] on span "Chọn chuyến" at bounding box center [485, 87] width 96 height 27
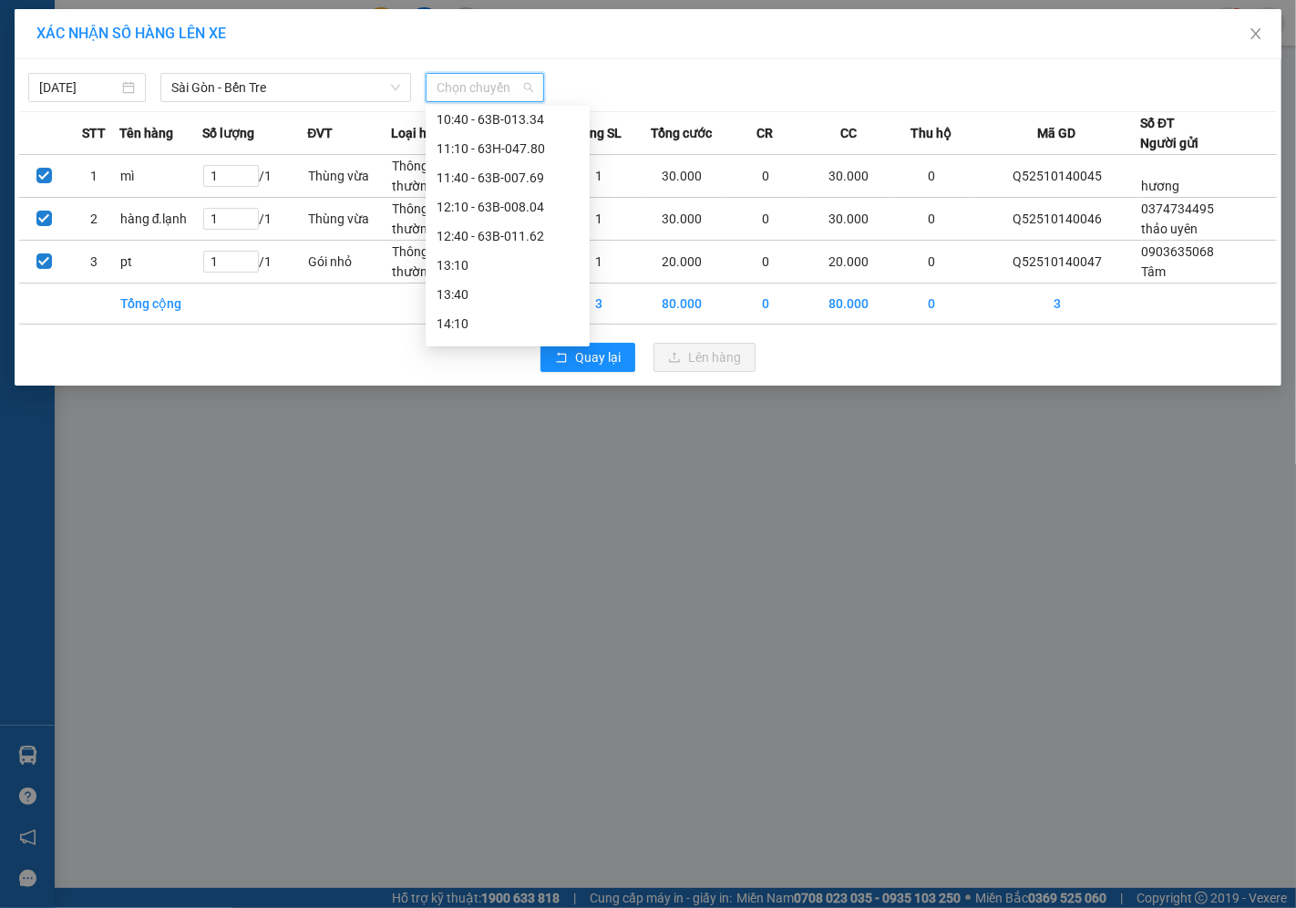
scroll to position [405, 0]
click at [507, 230] on div "13:10" at bounding box center [508, 244] width 164 height 29
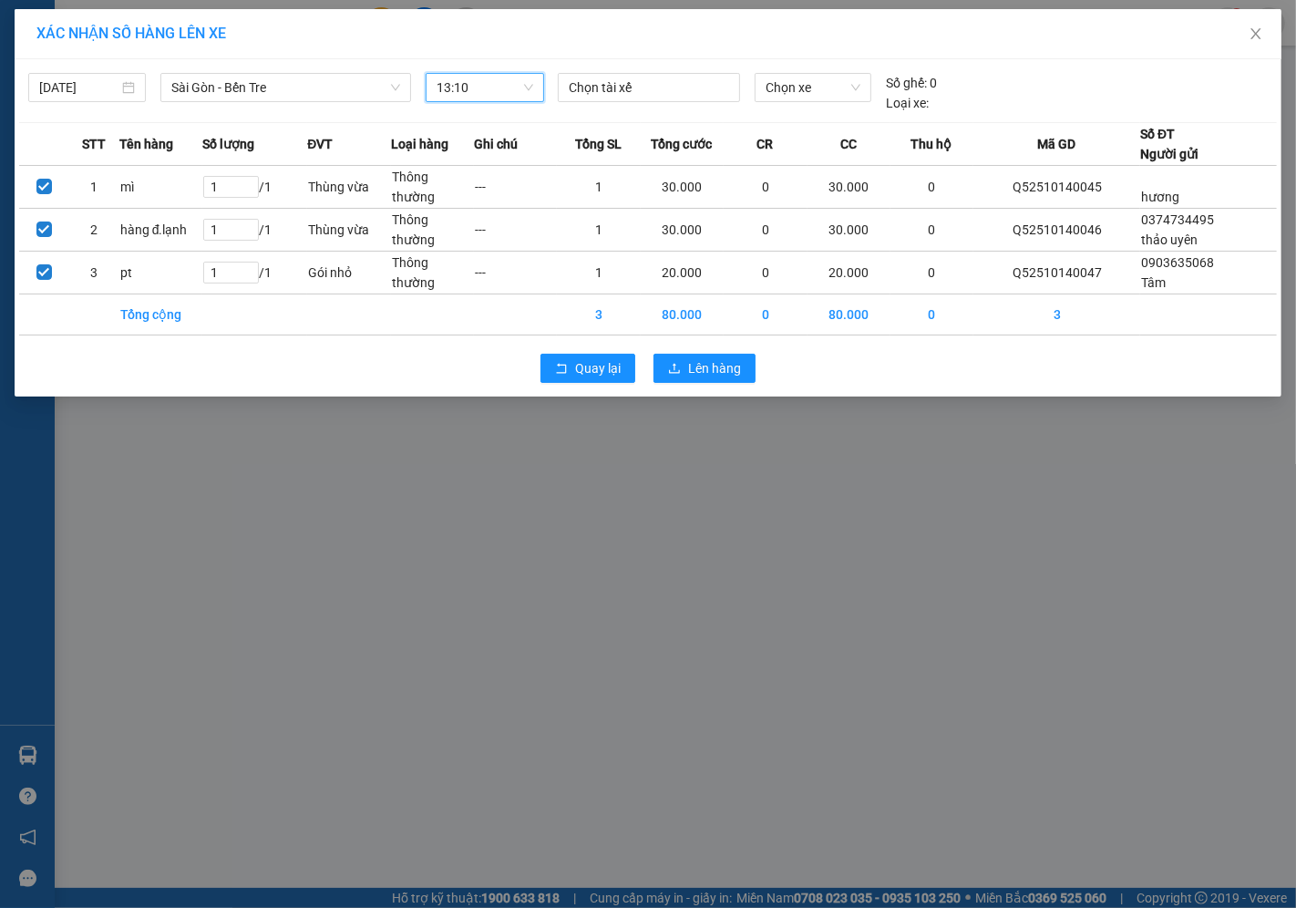
click at [475, 89] on span "13:10" at bounding box center [485, 87] width 96 height 27
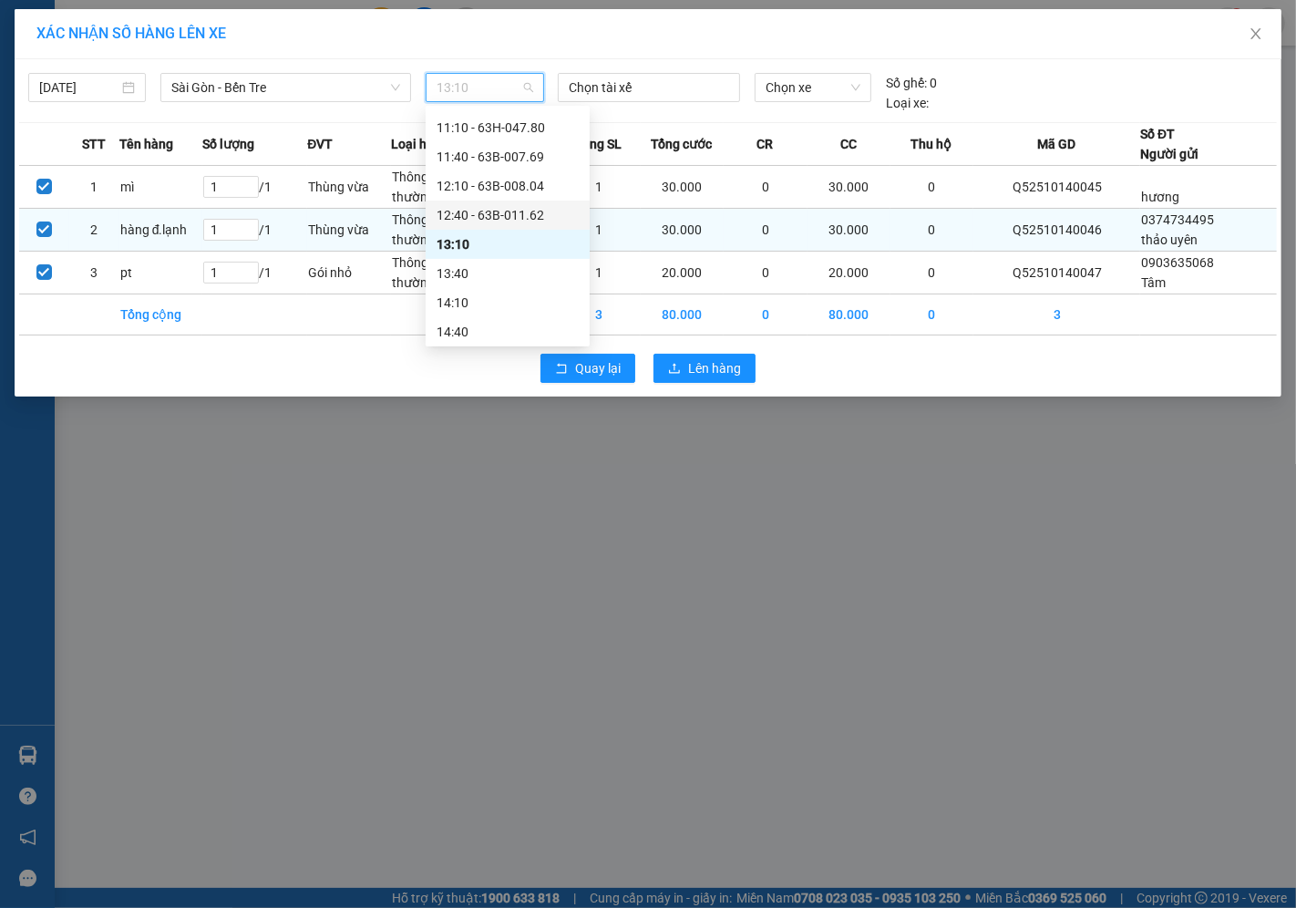
click at [479, 212] on div "12:40 - 63B-011.62" at bounding box center [508, 215] width 142 height 20
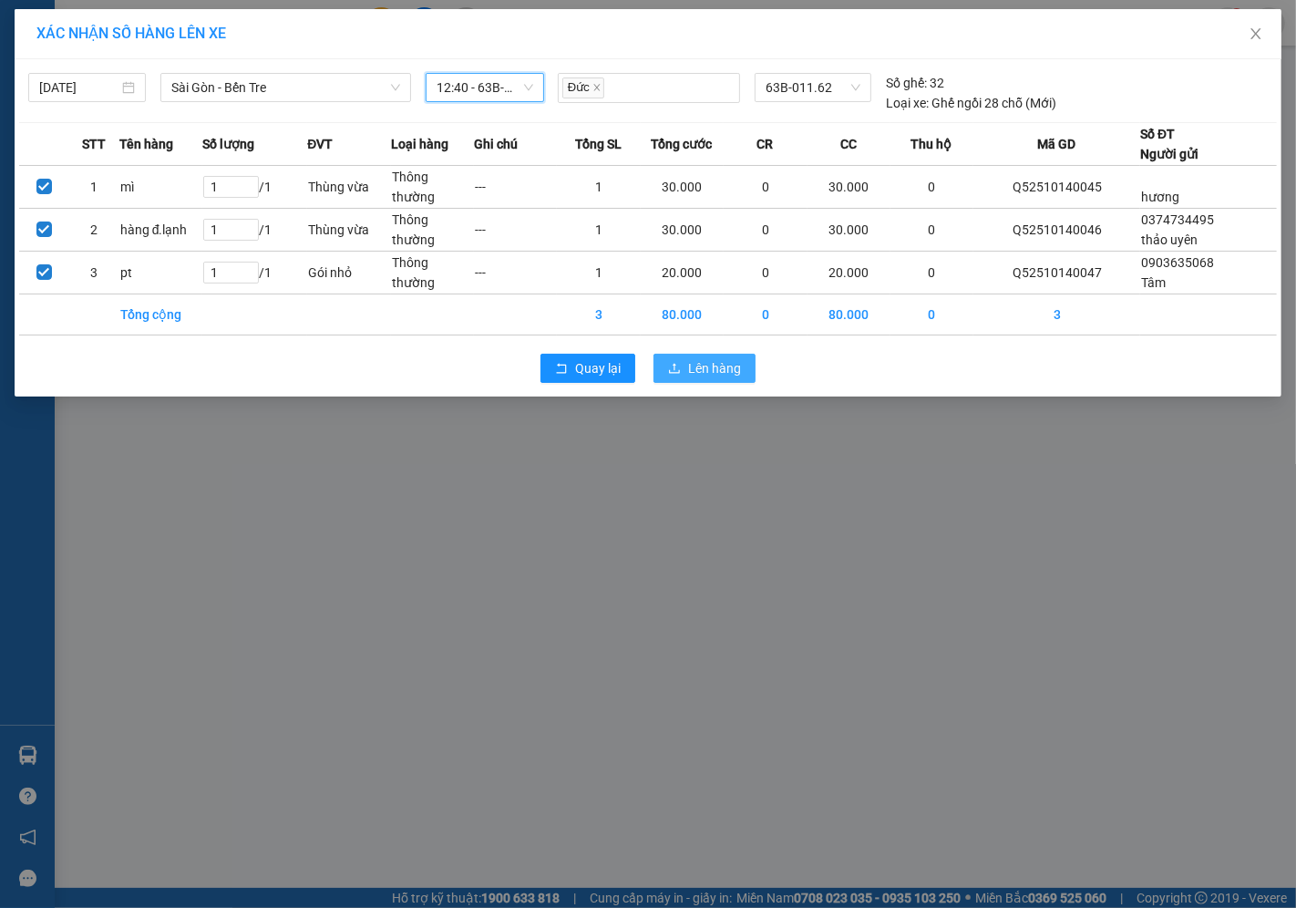
click at [686, 366] on button "Lên hàng" at bounding box center [705, 368] width 102 height 29
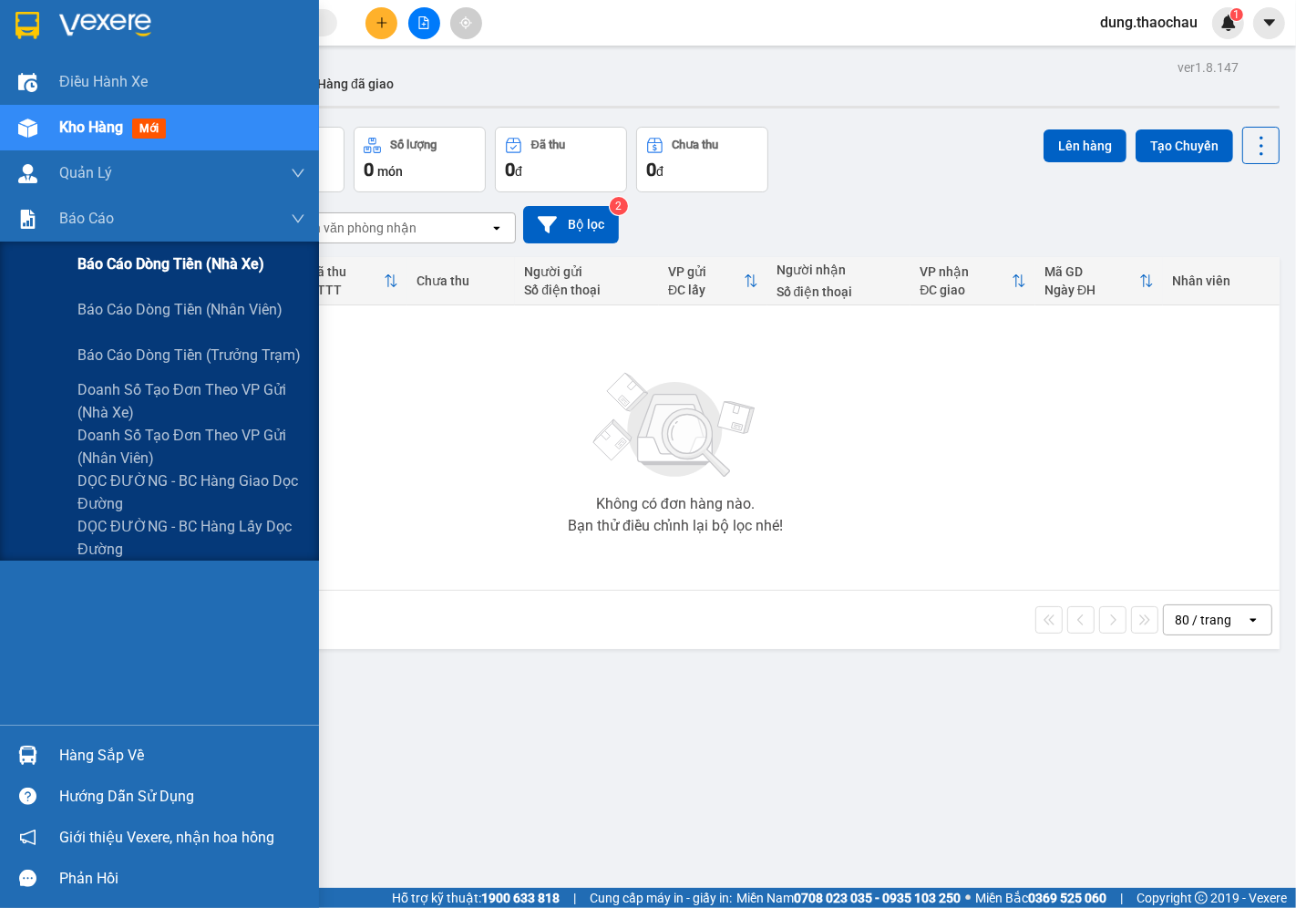
click at [153, 266] on span "Báo cáo dòng tiền (nhà xe)" at bounding box center [170, 263] width 187 height 23
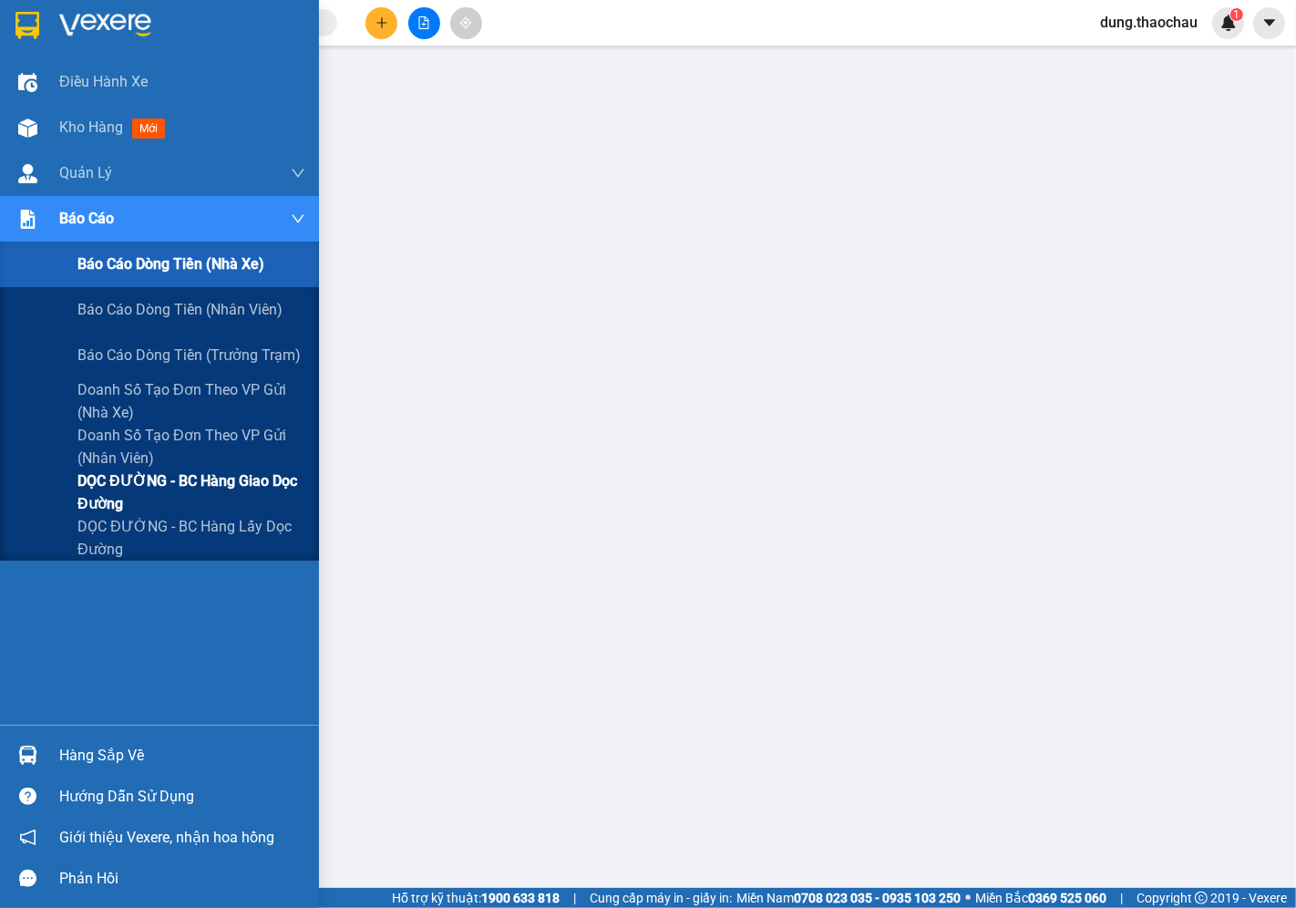
click at [149, 488] on span "DỌC ĐƯỜNG - BC hàng giao dọc đường" at bounding box center [191, 492] width 228 height 46
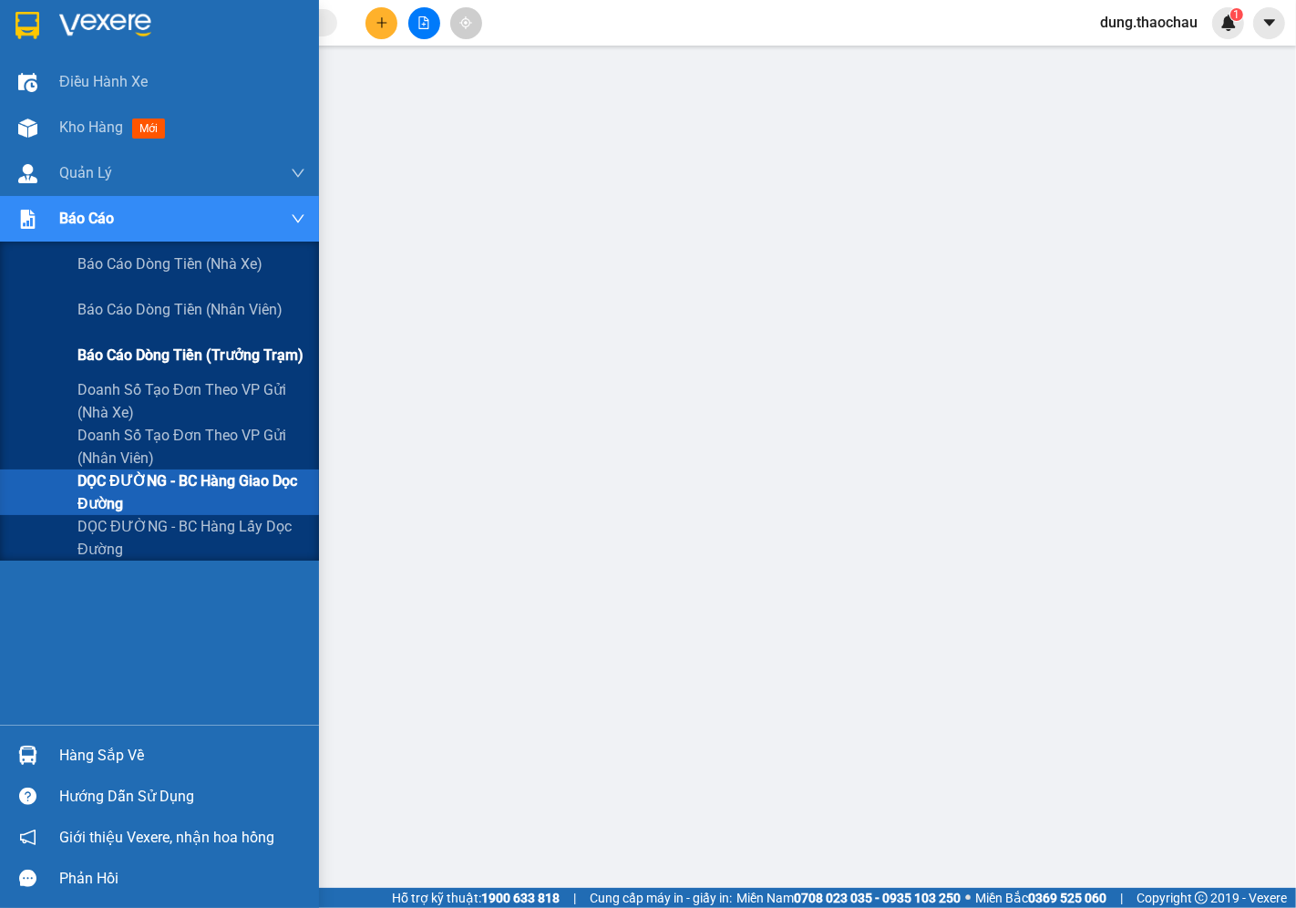
click at [146, 358] on span "Báo cáo dòng tiền (trưởng trạm)" at bounding box center [190, 355] width 226 height 23
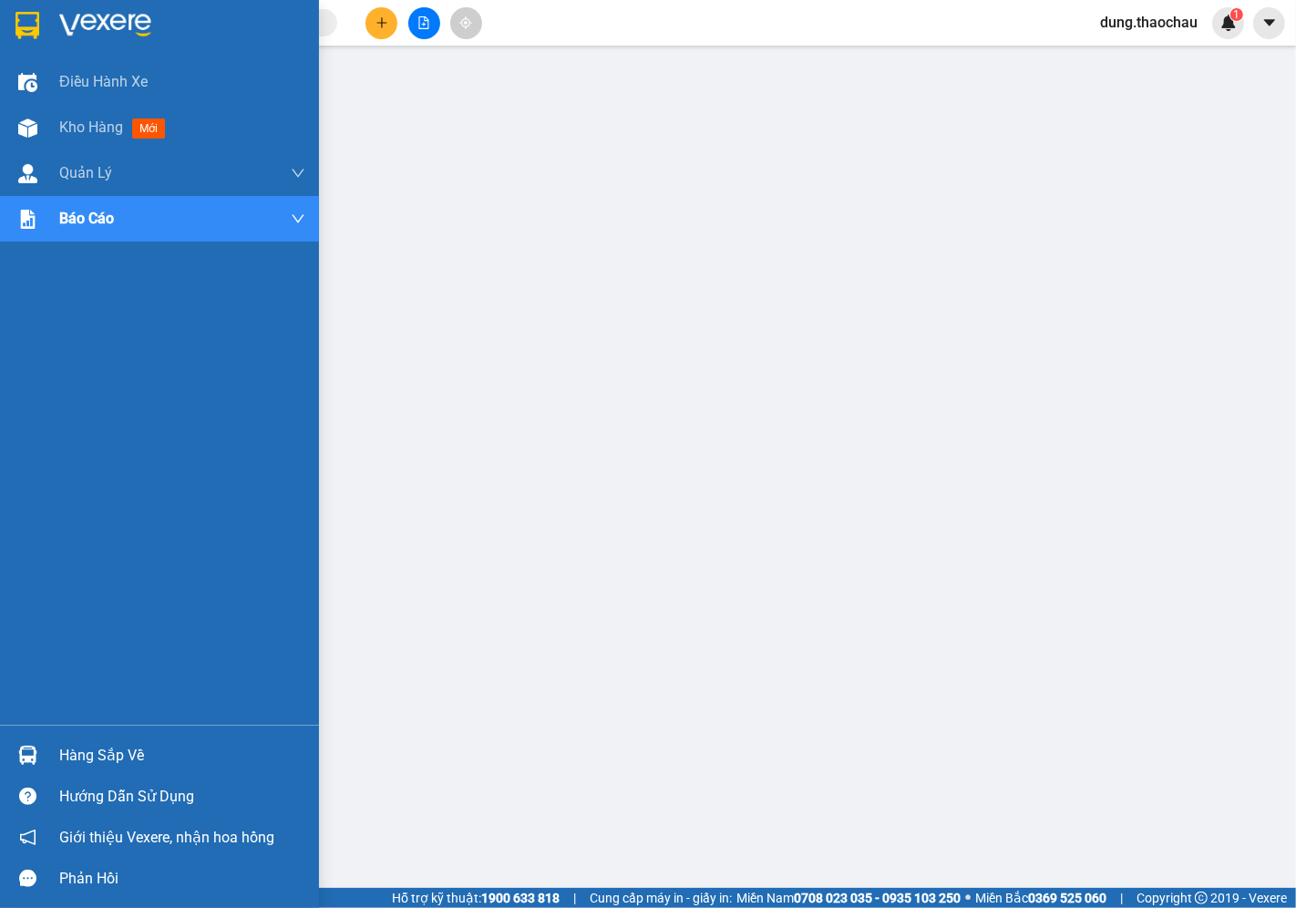
click at [23, 761] on img at bounding box center [27, 755] width 19 height 19
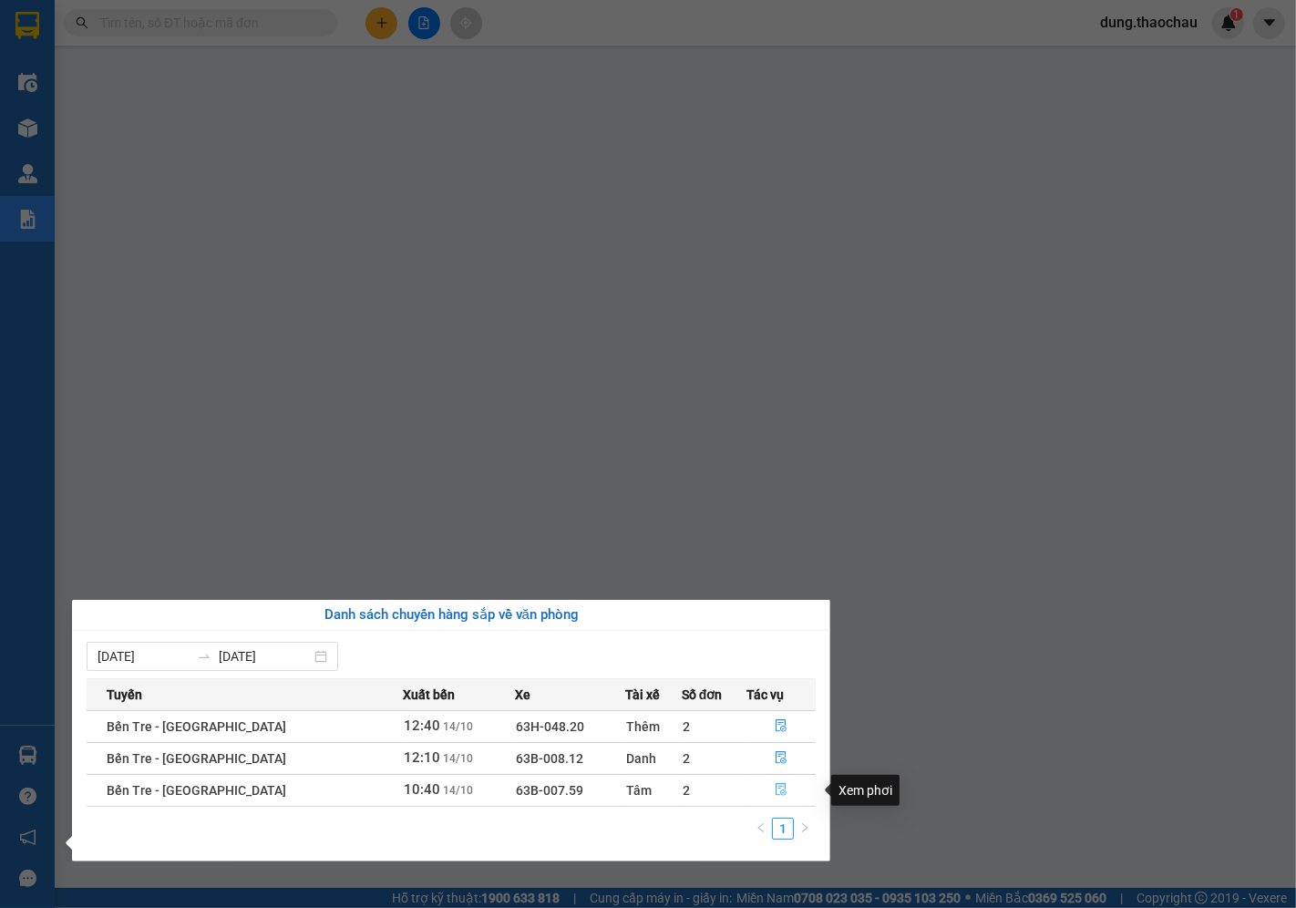
click at [785, 790] on button "button" at bounding box center [781, 790] width 67 height 29
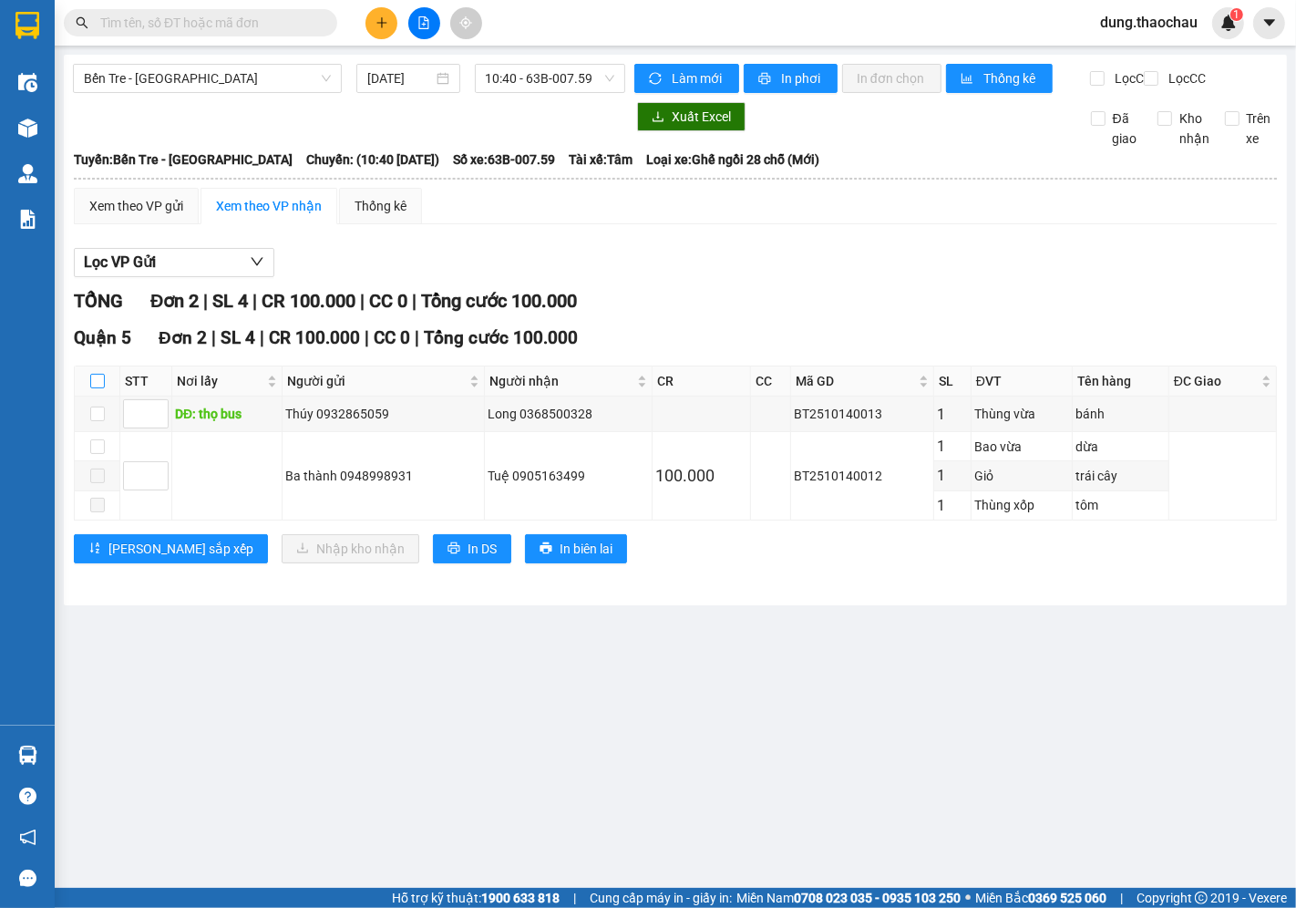
click at [98, 388] on input "checkbox" at bounding box center [97, 381] width 15 height 15
checkbox input "true"
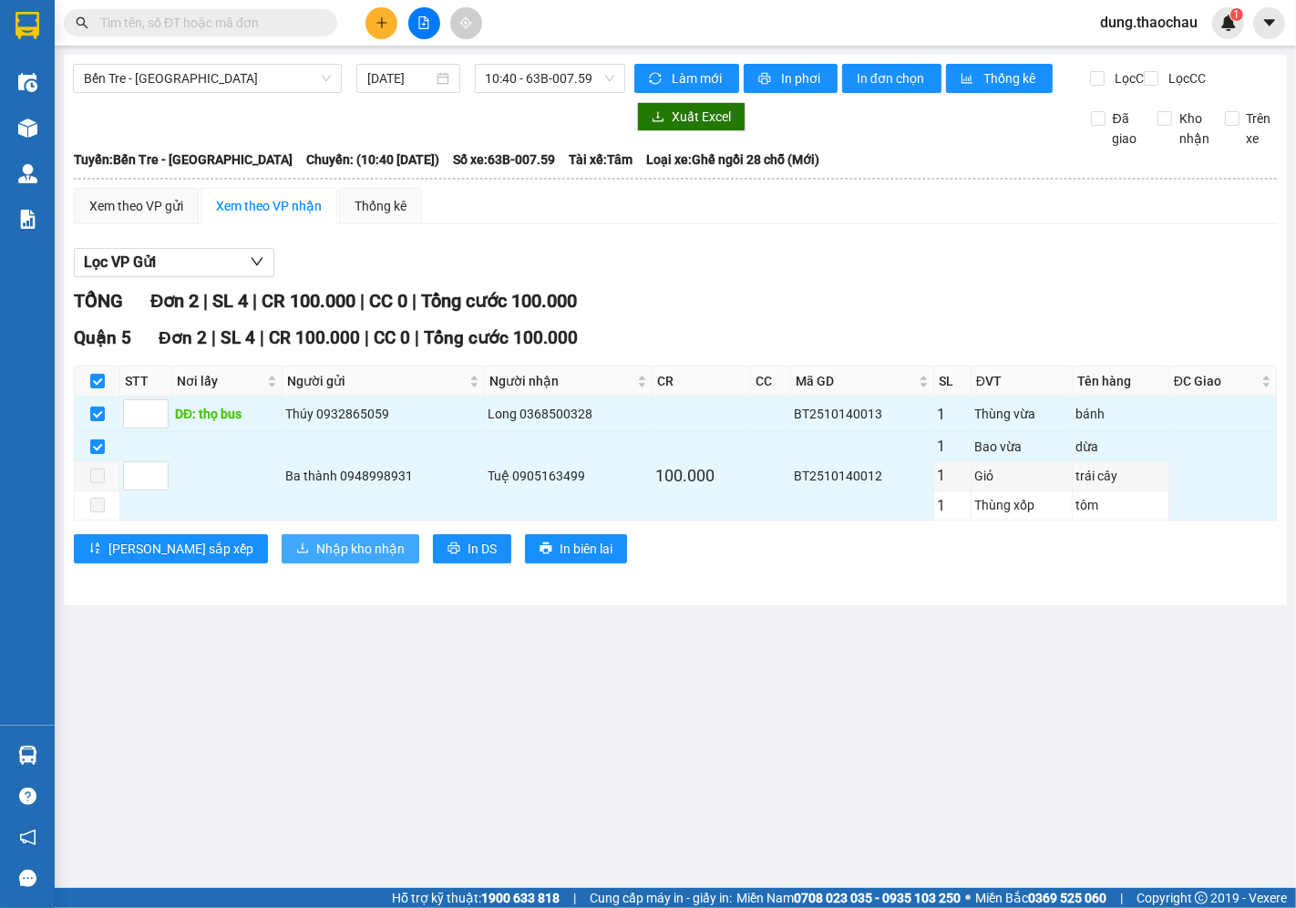
click at [316, 559] on span "Nhập kho nhận" at bounding box center [360, 549] width 88 height 20
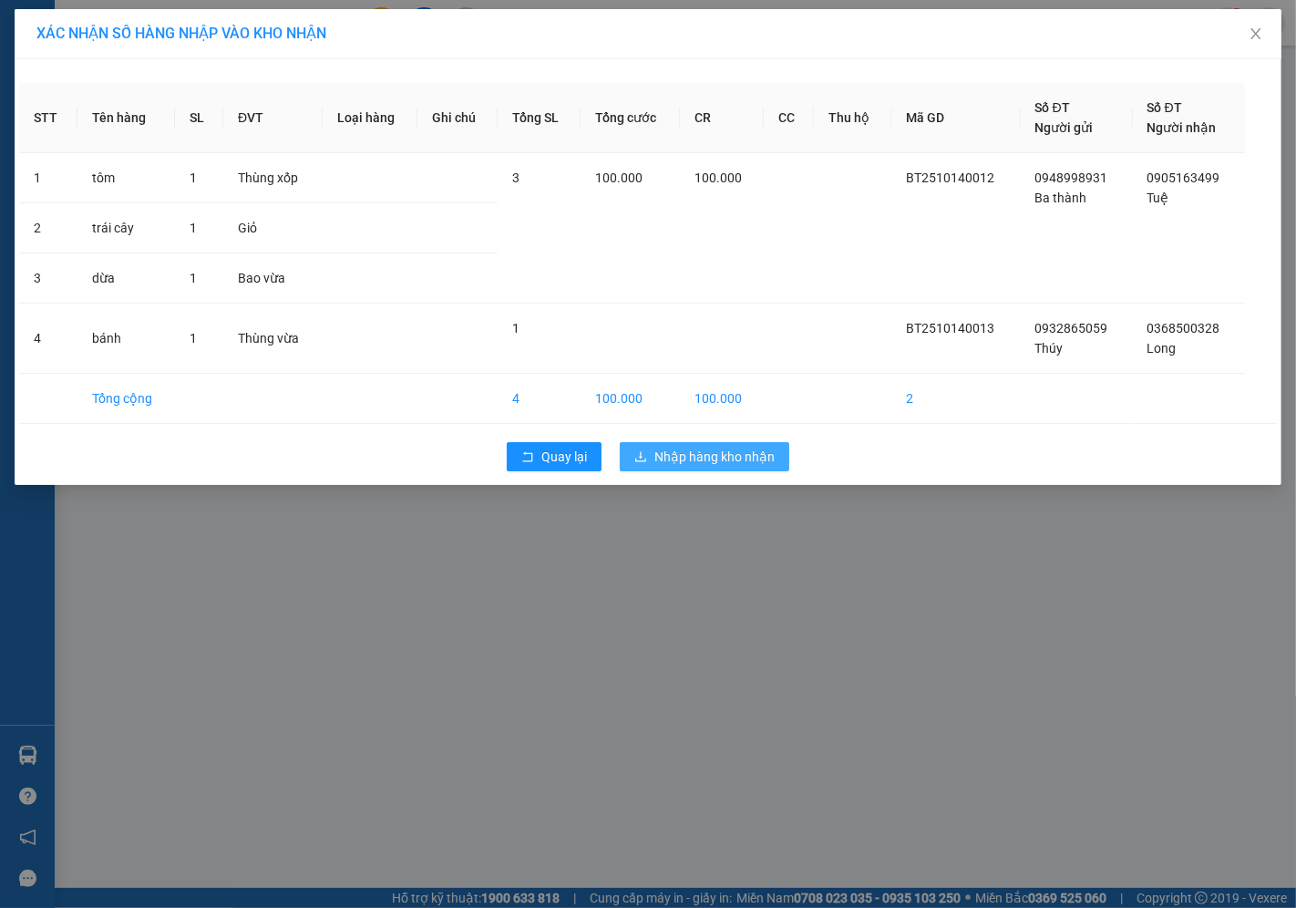
click at [695, 461] on span "Nhập hàng kho nhận" at bounding box center [714, 457] width 120 height 20
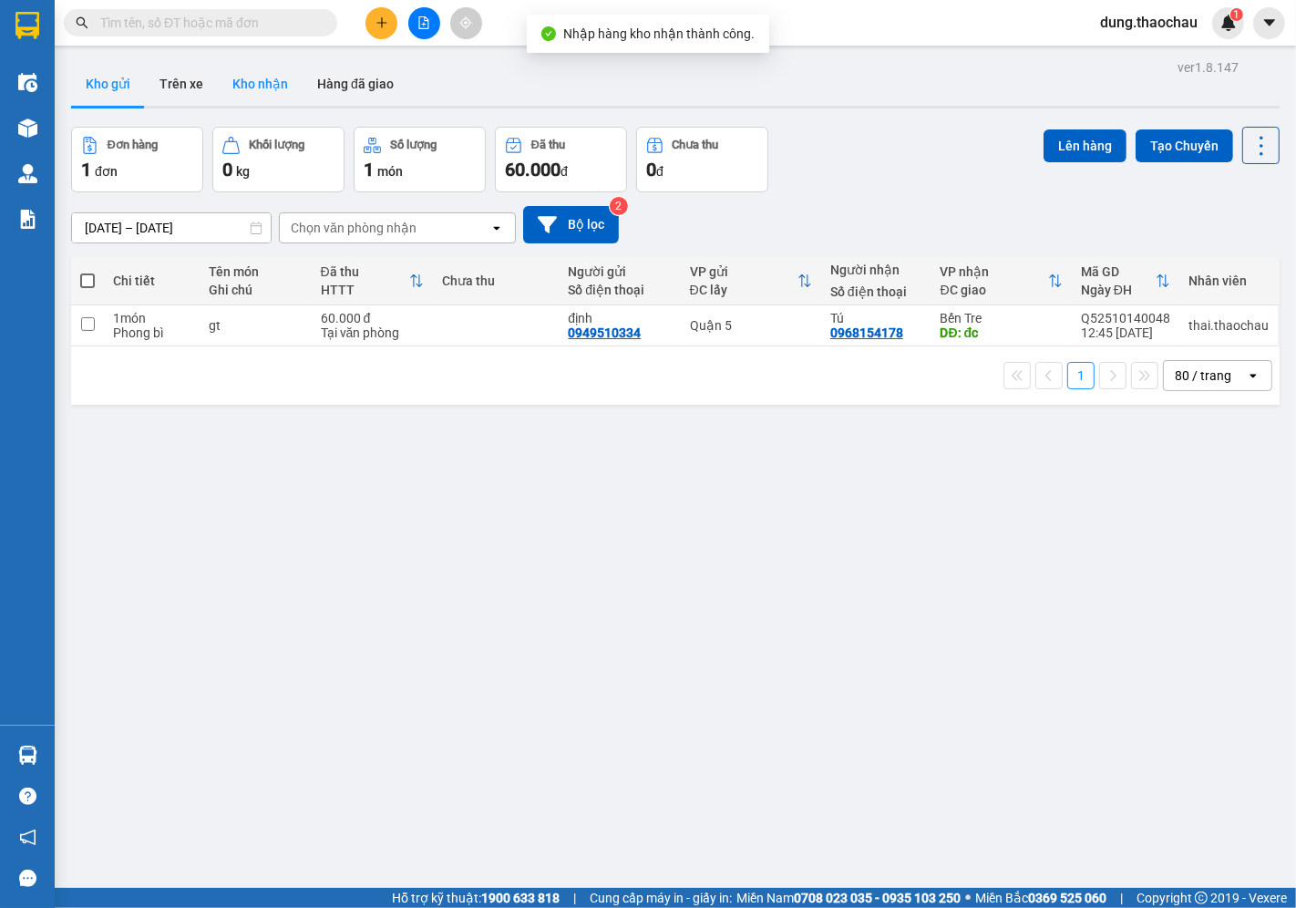
click at [261, 79] on button "Kho nhận" at bounding box center [260, 84] width 85 height 44
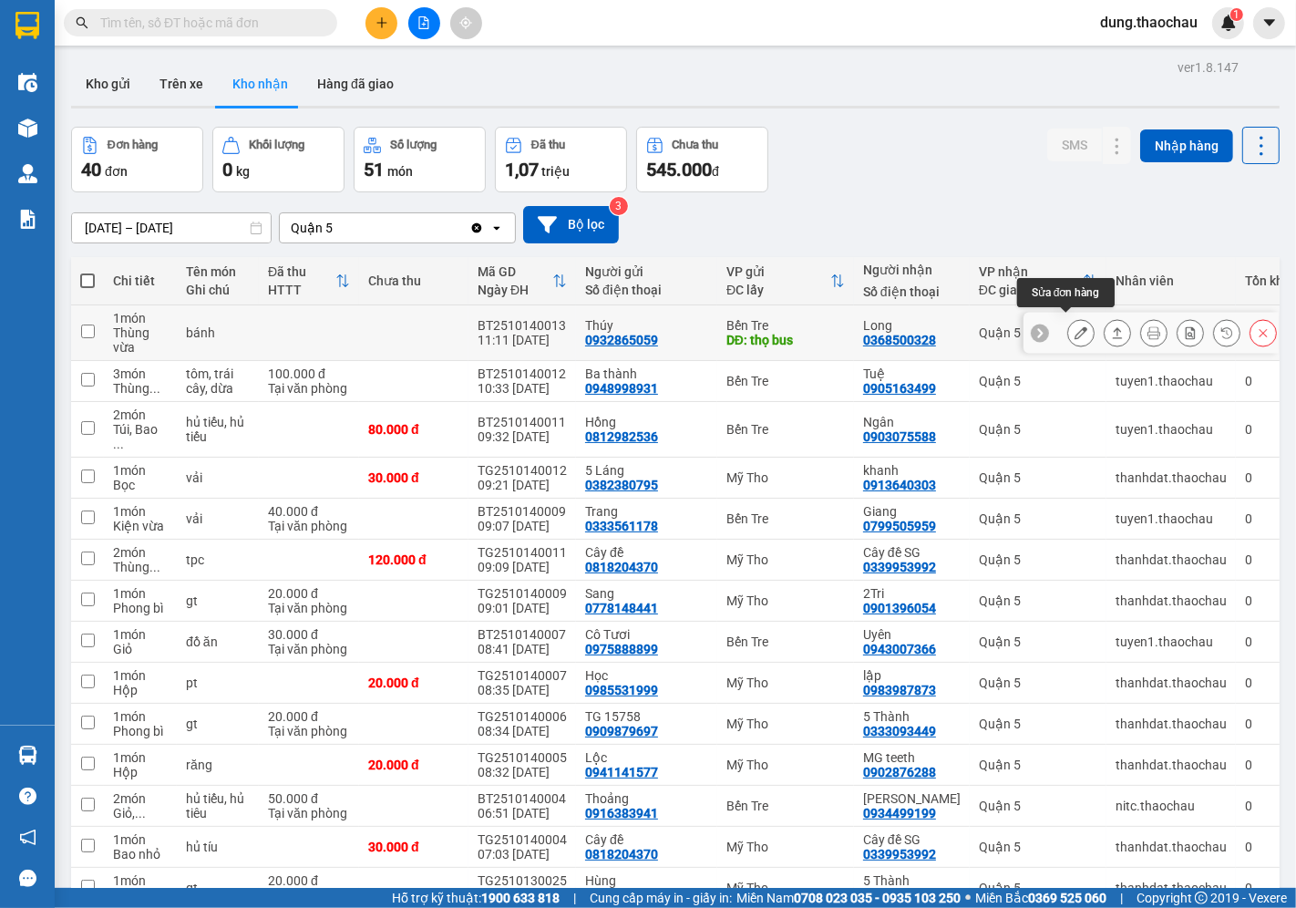
click at [1075, 326] on icon at bounding box center [1081, 332] width 13 height 13
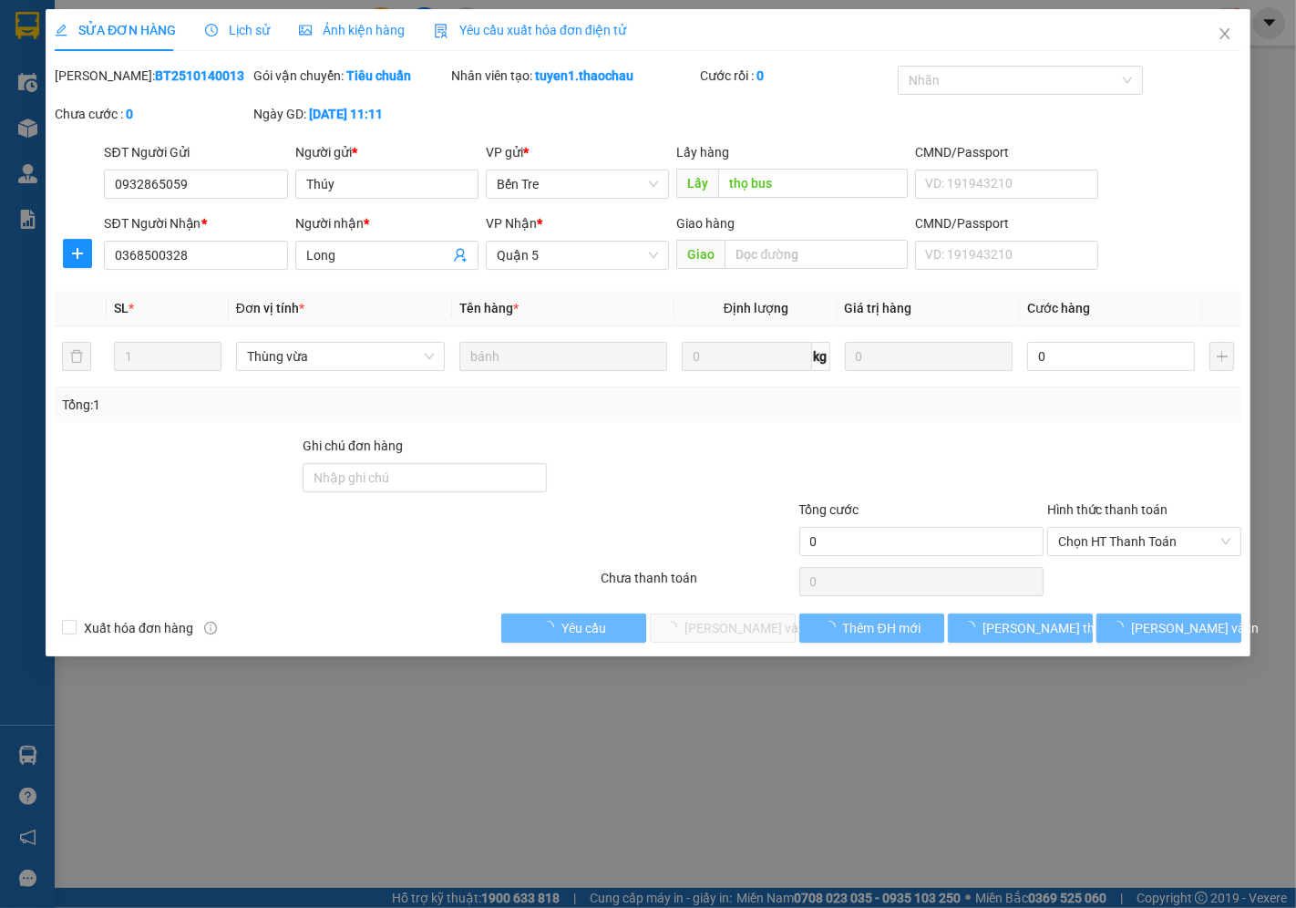
type input "0932865059"
type input "Thúy"
type input "thọ bus"
type input "0368500328"
type input "Long"
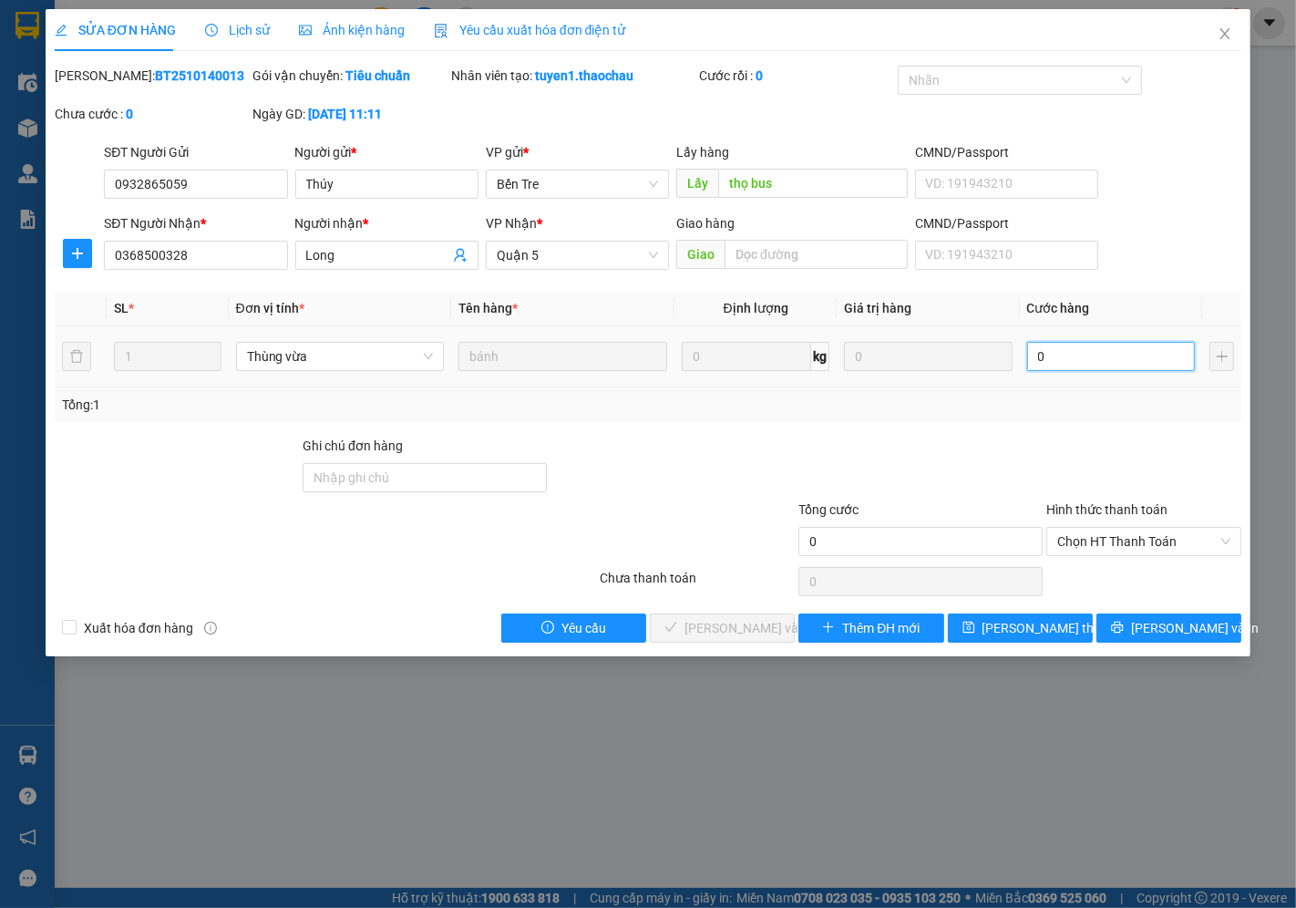
click at [1055, 354] on input "0" at bounding box center [1111, 356] width 168 height 29
type input "2"
type input "25"
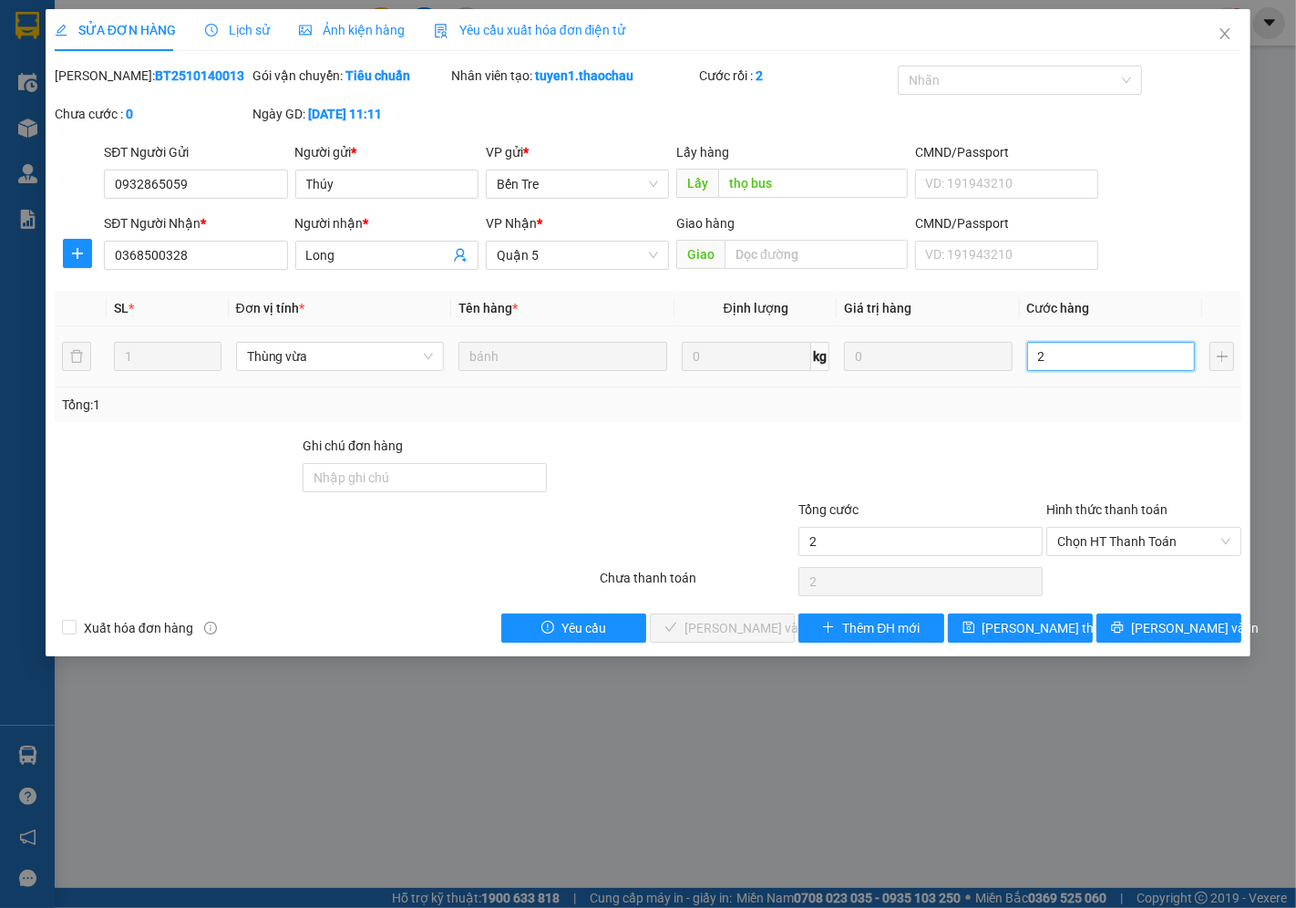
type input "25"
type input "25.000"
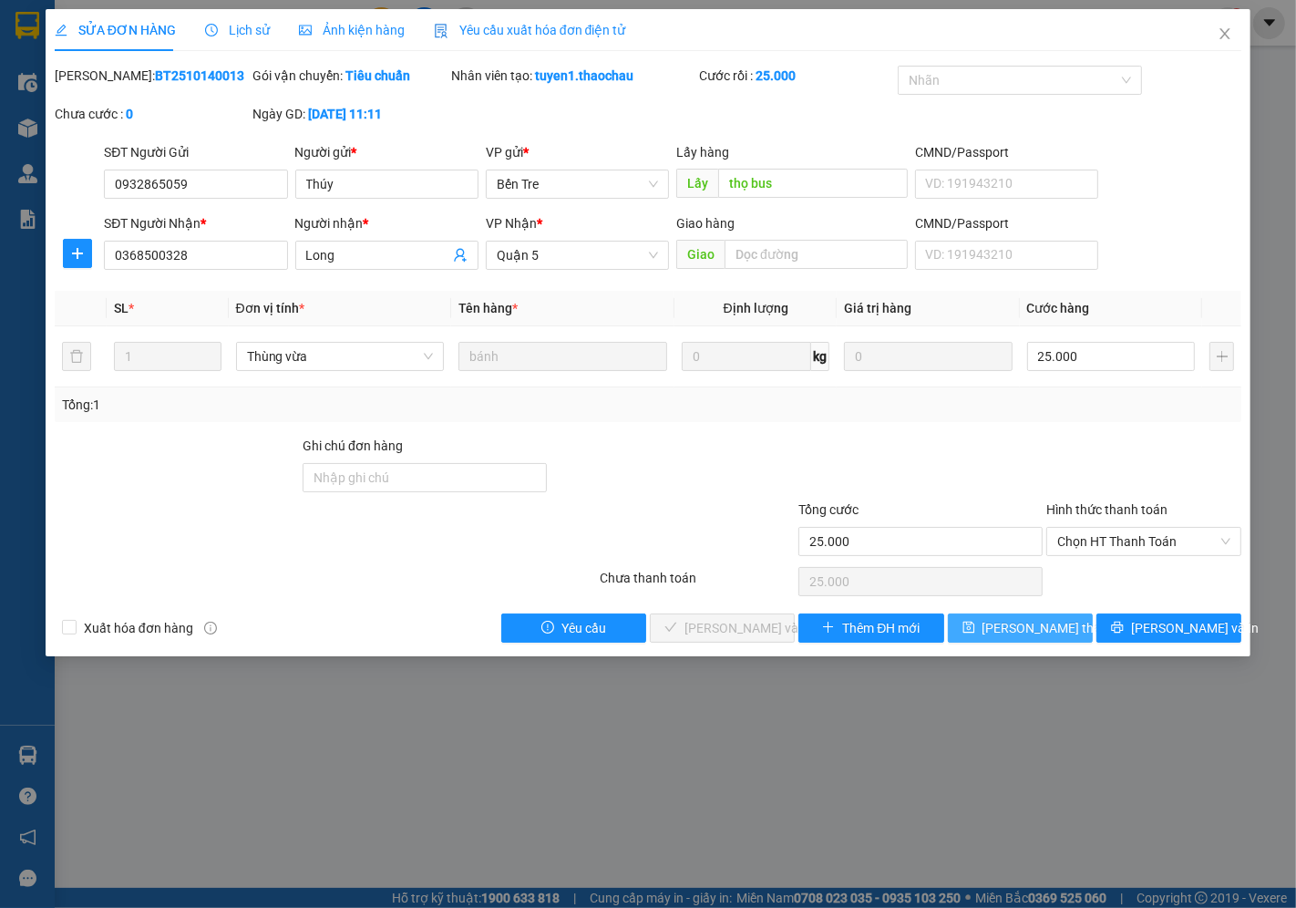
click at [1012, 621] on span "[PERSON_NAME] thay đổi" at bounding box center [1056, 628] width 146 height 20
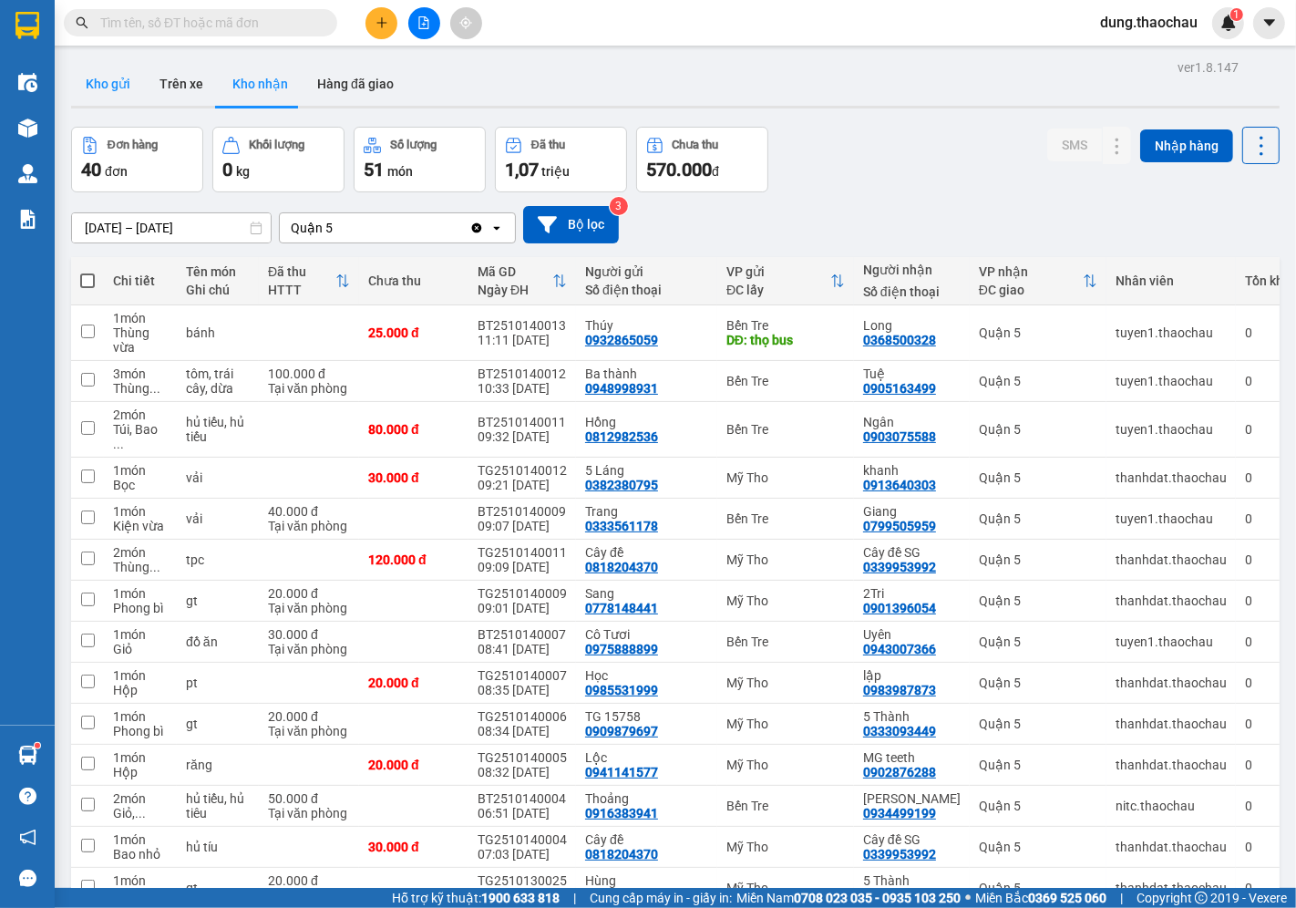
click at [114, 75] on button "Kho gửi" at bounding box center [108, 84] width 74 height 44
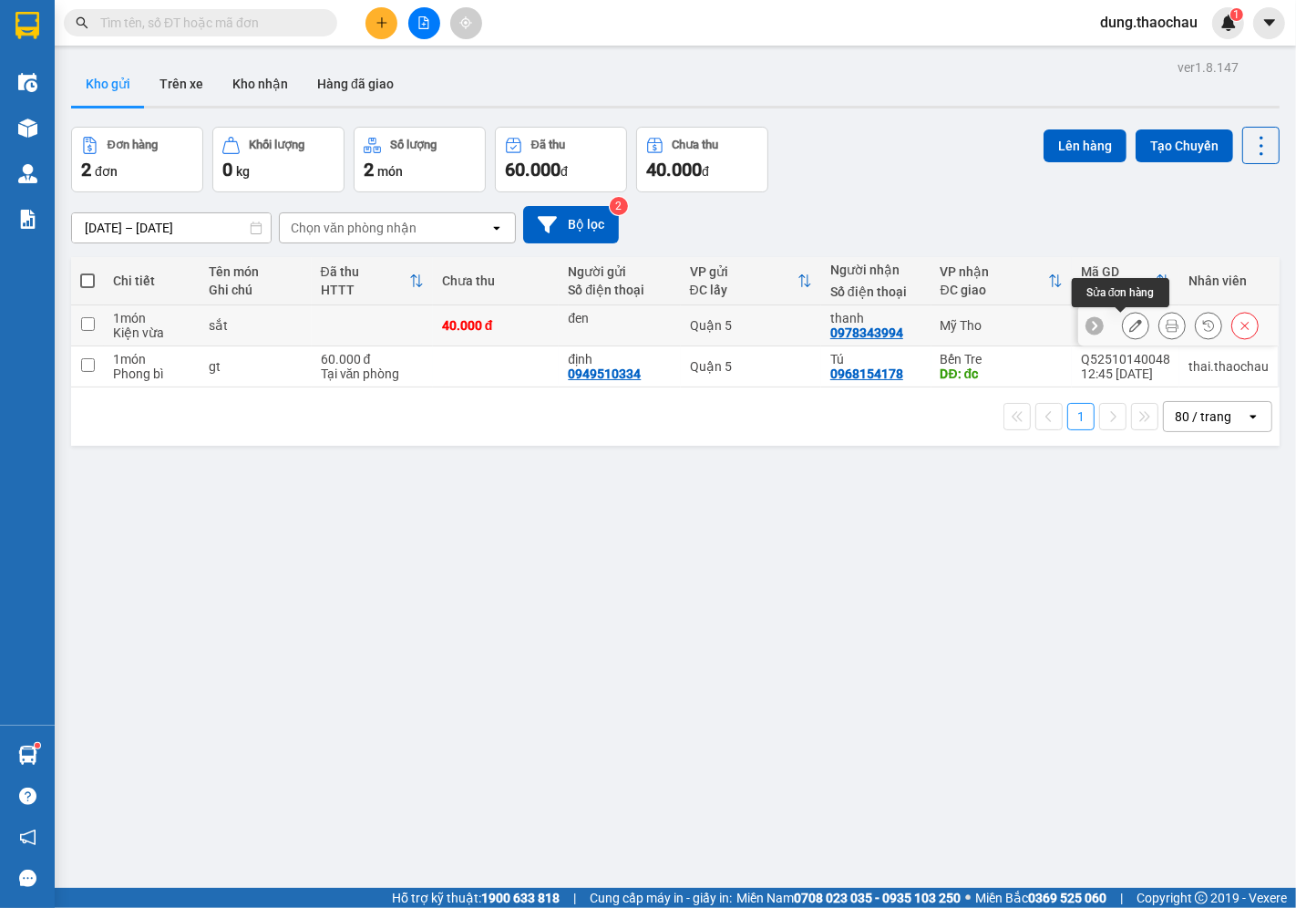
click at [1129, 331] on icon at bounding box center [1135, 325] width 13 height 13
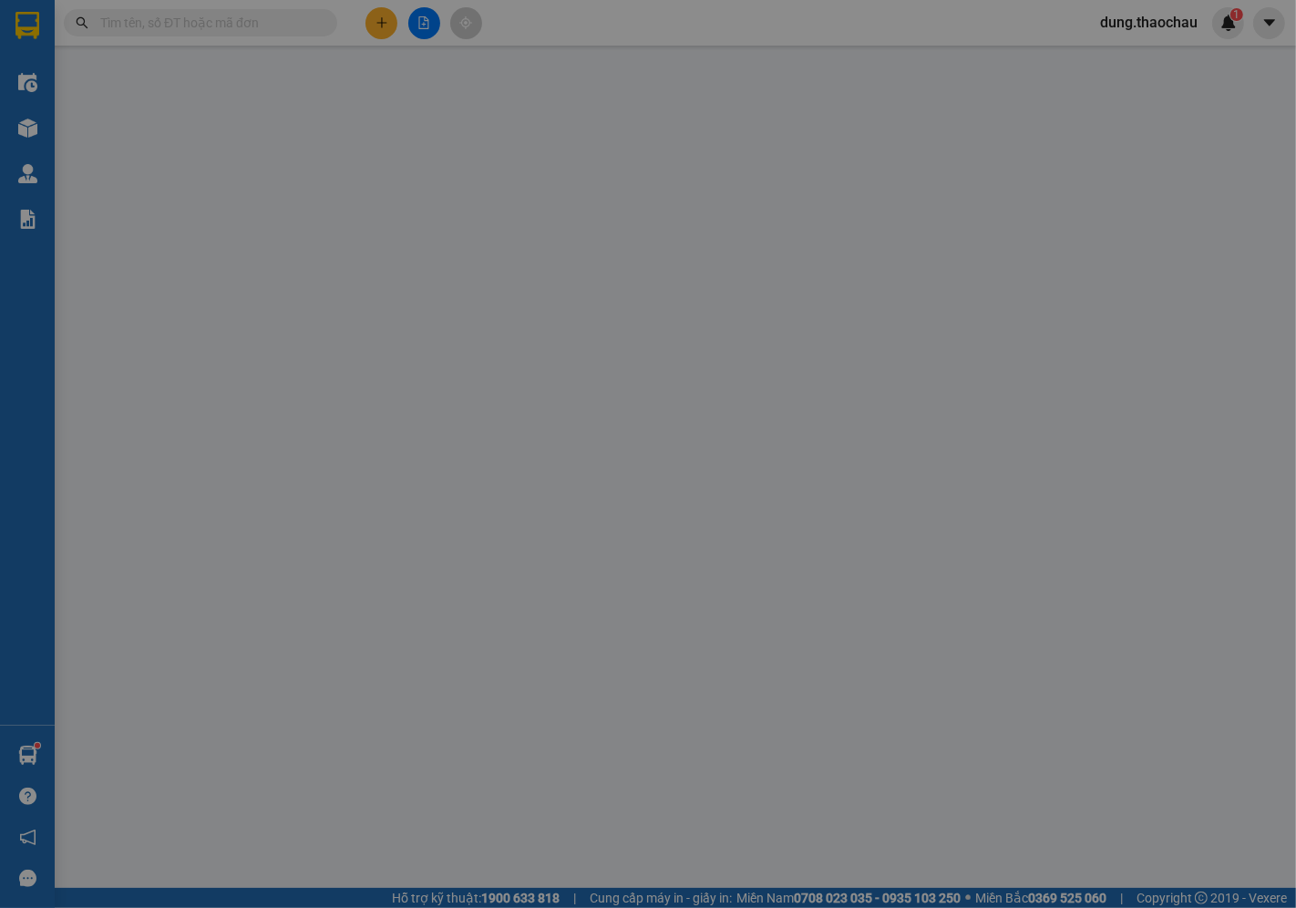
type input "đen"
type input "0978343994"
type input "thanh"
type input "40.000"
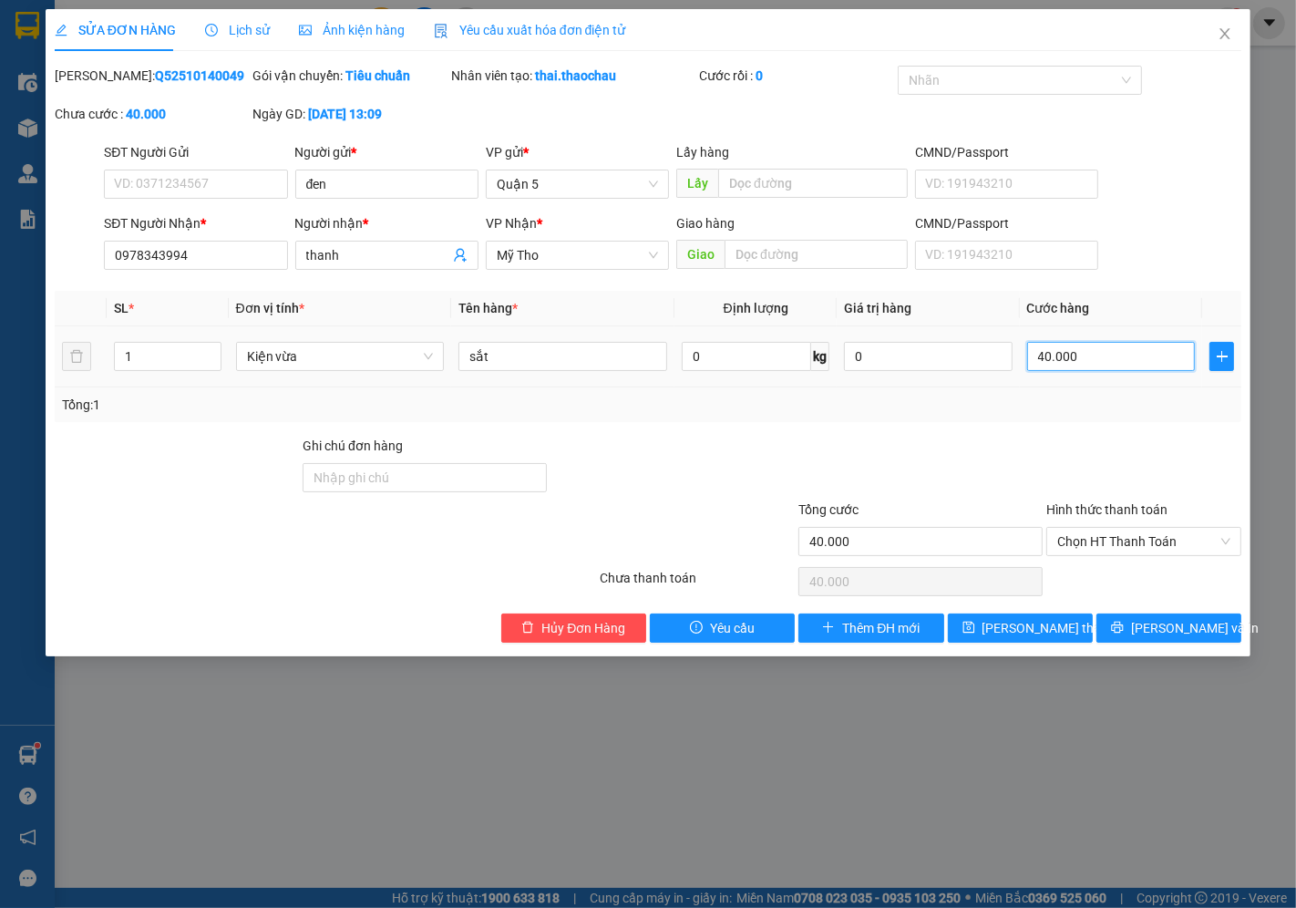
click at [1076, 362] on input "40.000" at bounding box center [1111, 356] width 168 height 29
type input "0"
type input "5"
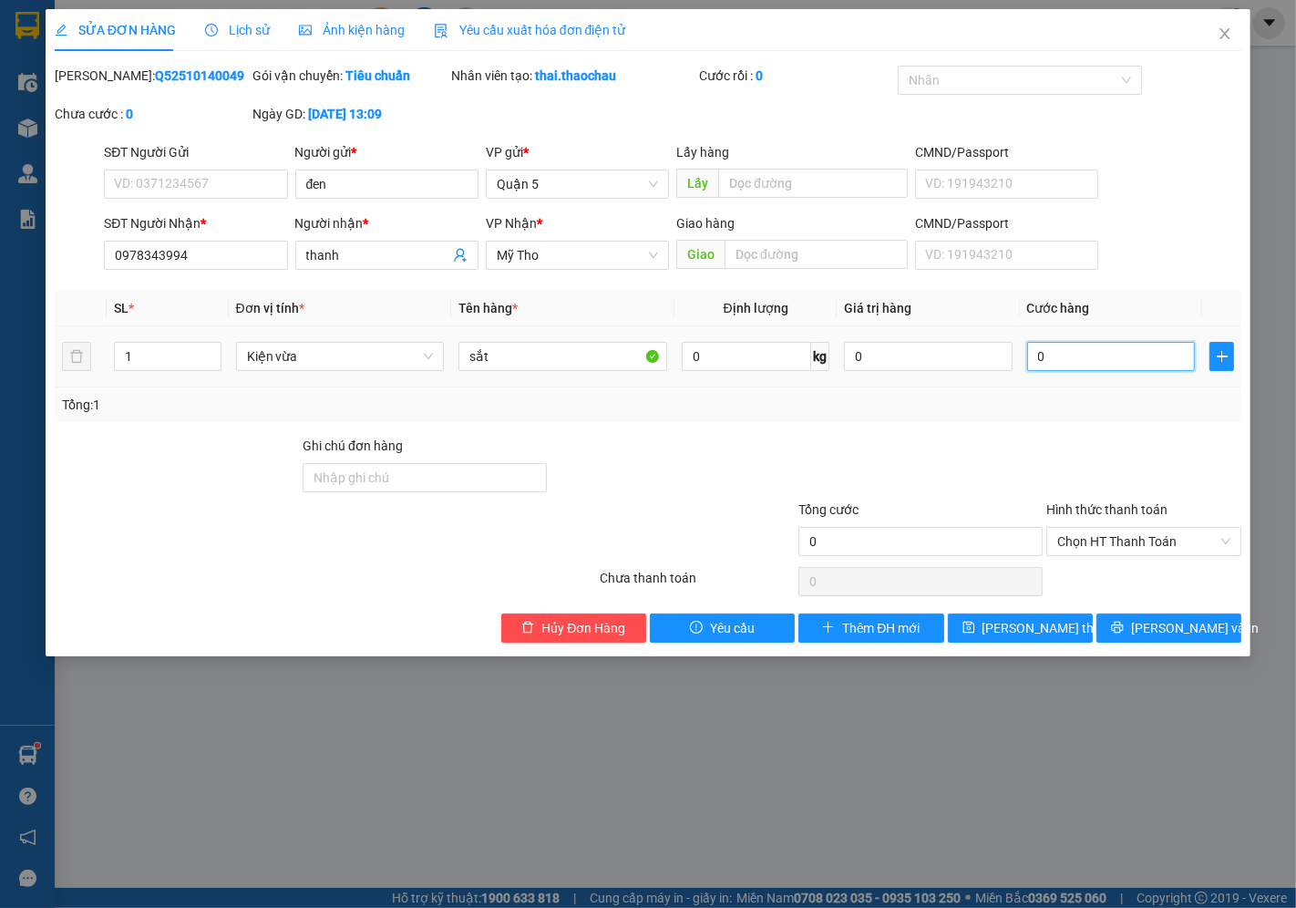
type input "5"
type input "050"
type input "50"
type input "050"
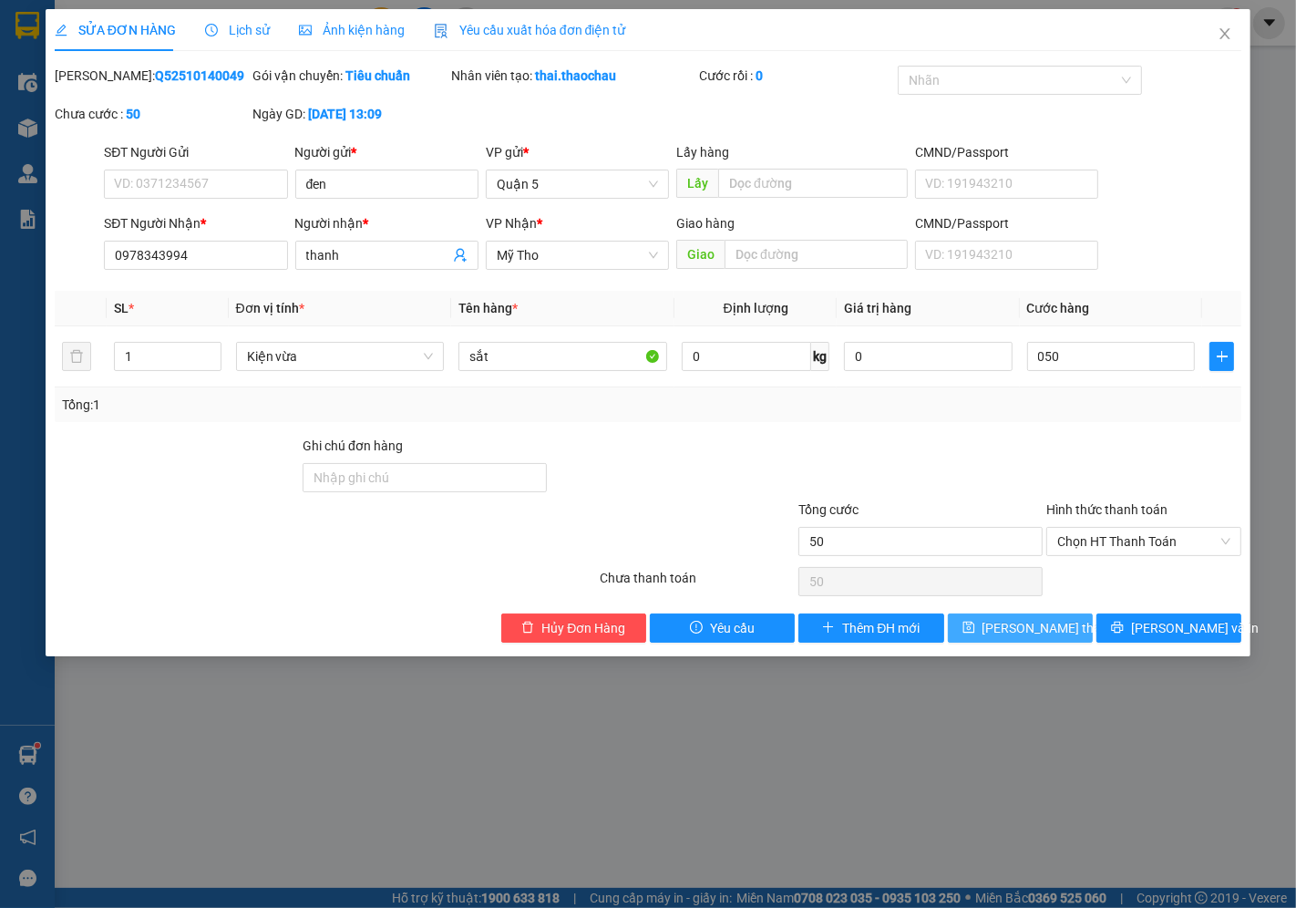
type input "50.000"
click at [1052, 623] on span "[PERSON_NAME] thay đổi" at bounding box center [1056, 628] width 146 height 20
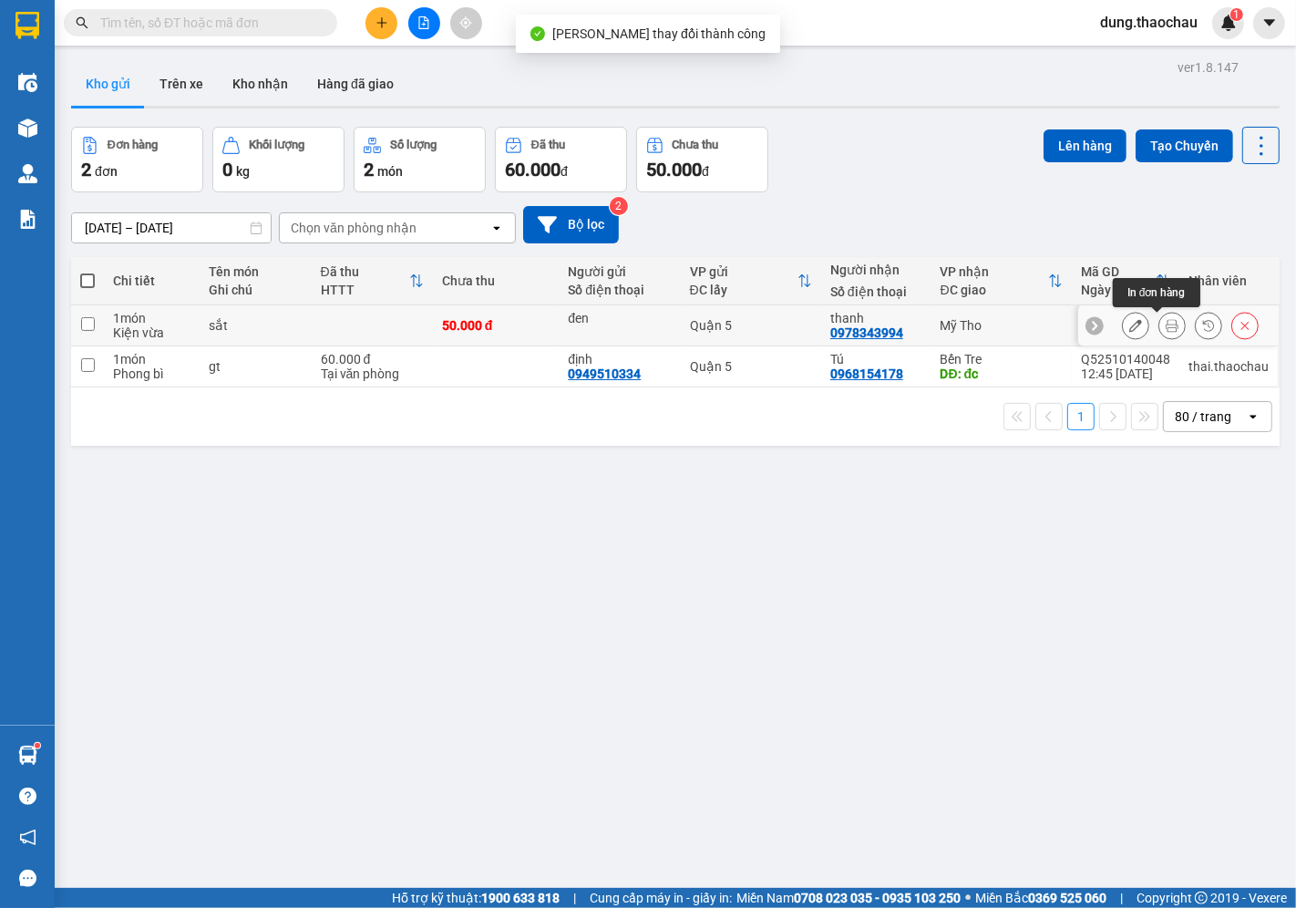
click at [1159, 333] on button at bounding box center [1172, 326] width 26 height 32
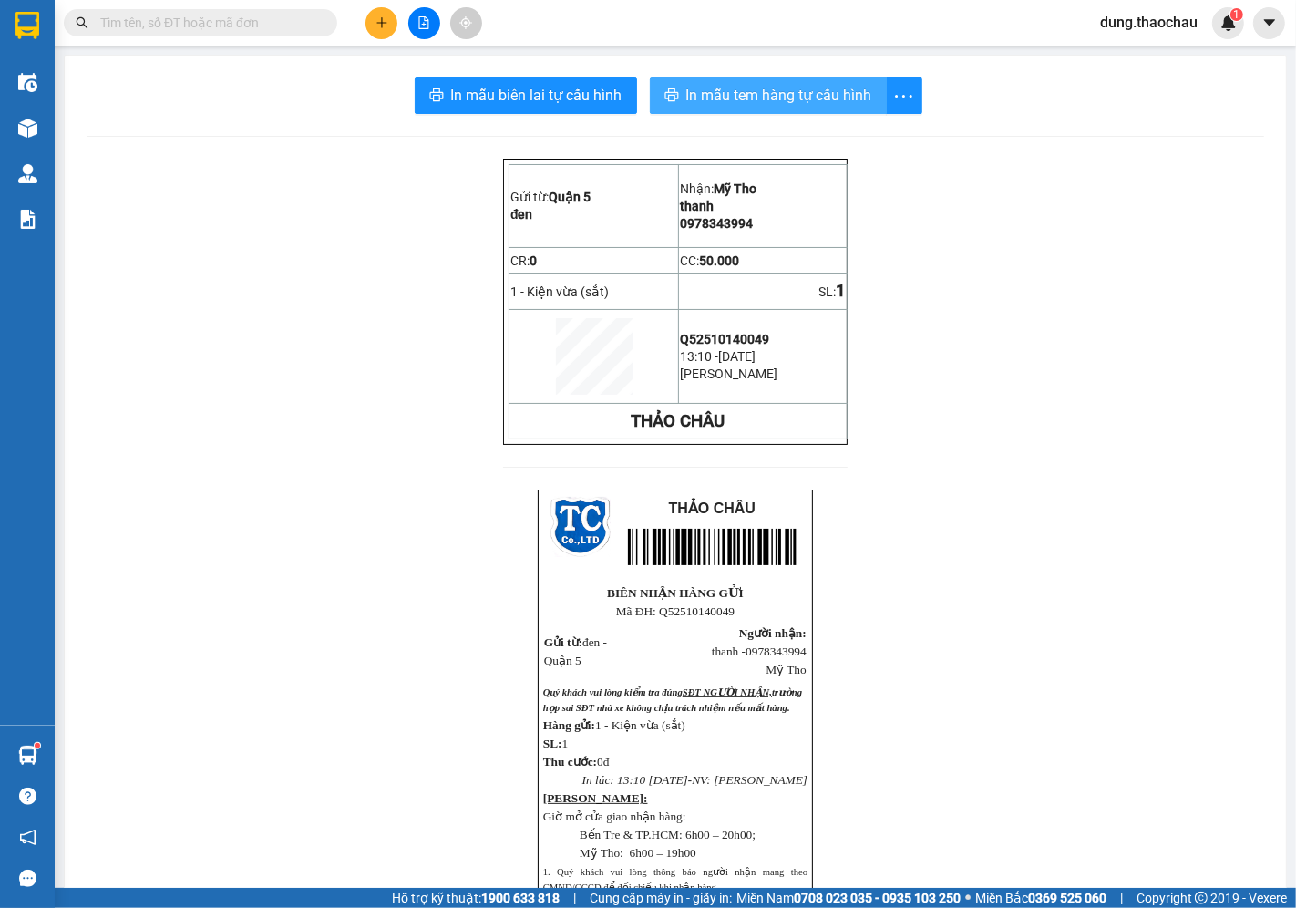
click at [699, 92] on span "In mẫu tem hàng tự cấu hình" at bounding box center [779, 95] width 186 height 23
